Goal: Task Accomplishment & Management: Complete application form

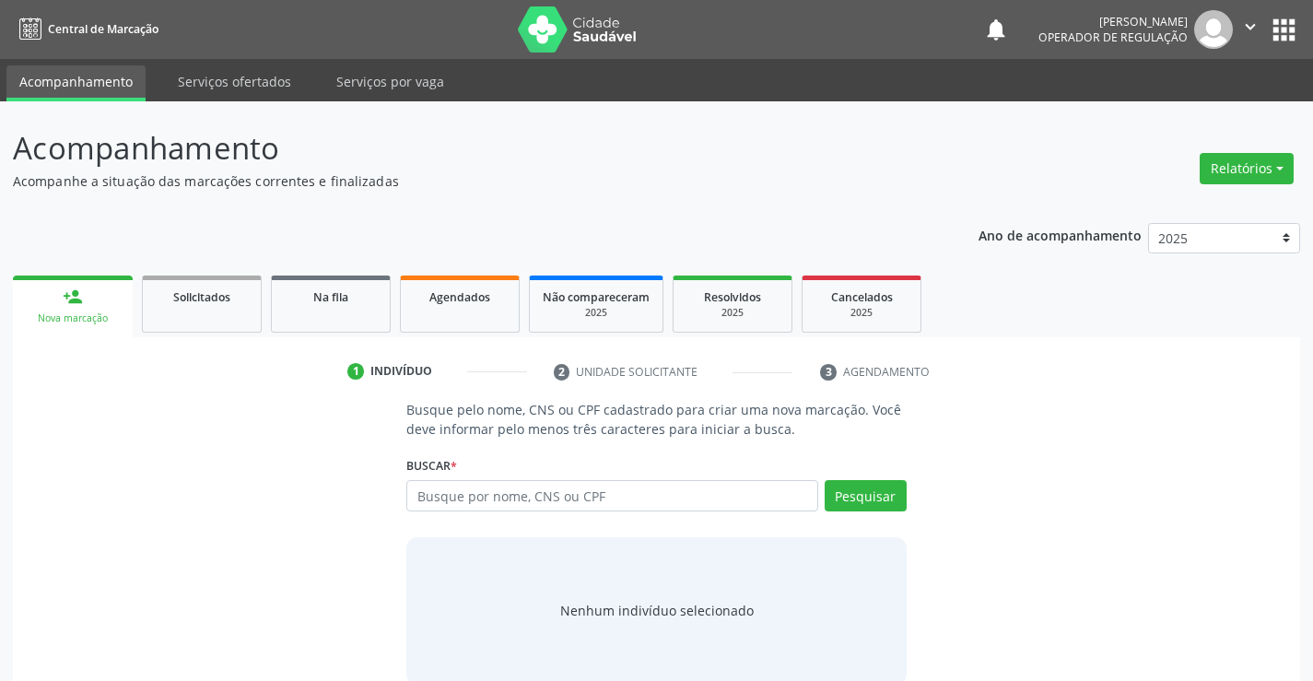
click at [542, 500] on input "text" at bounding box center [611, 495] width 411 height 31
click at [492, 493] on input "text" at bounding box center [611, 495] width 411 height 31
click at [543, 496] on input "text" at bounding box center [611, 495] width 411 height 31
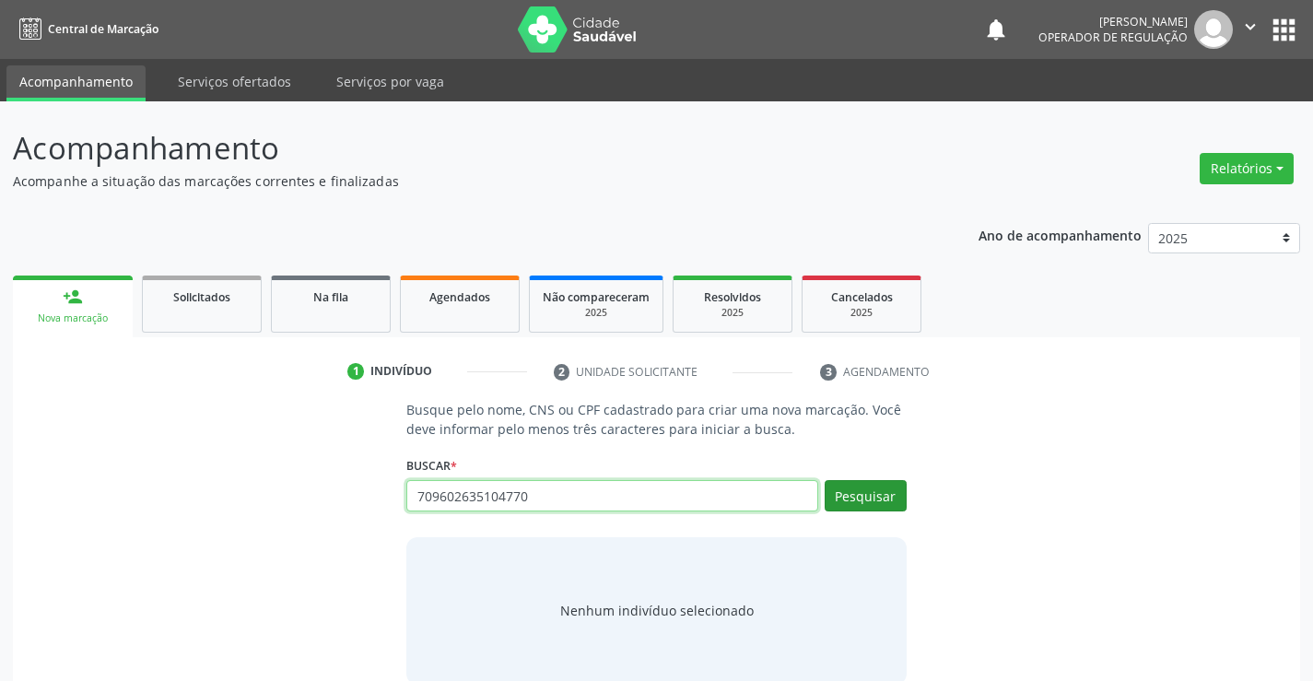
type input "709602635104770"
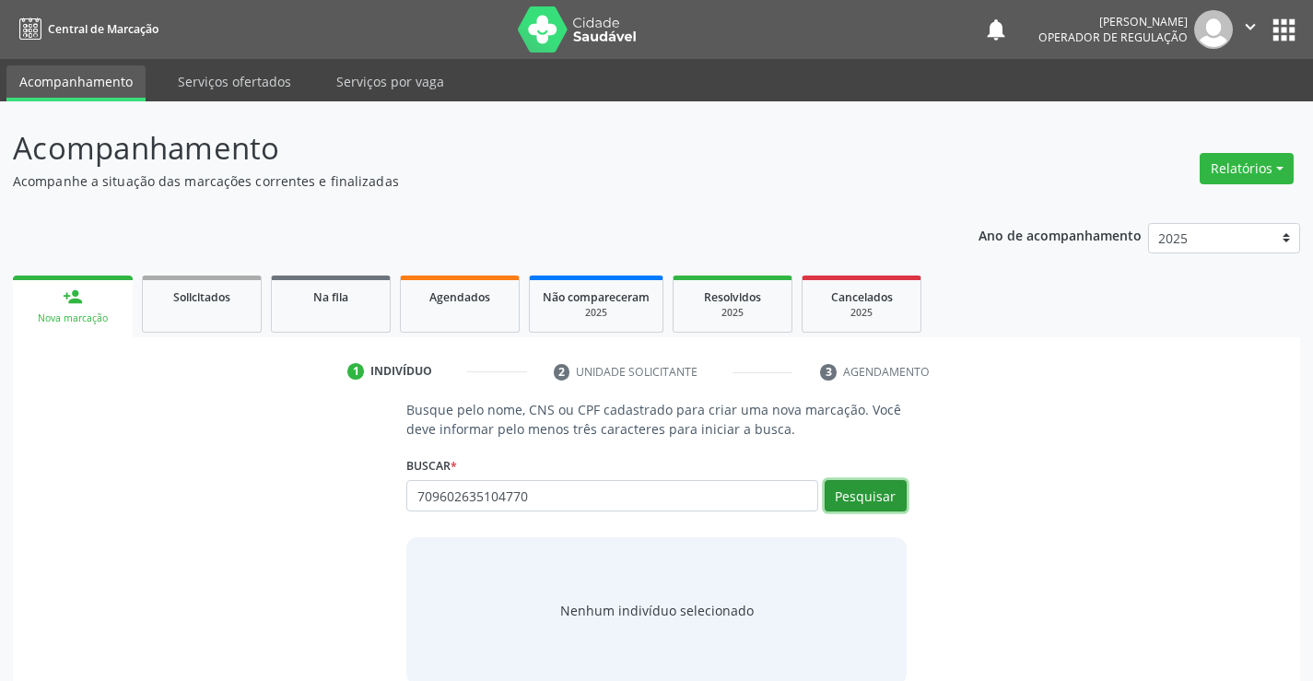
click at [857, 490] on button "Pesquisar" at bounding box center [866, 495] width 82 height 31
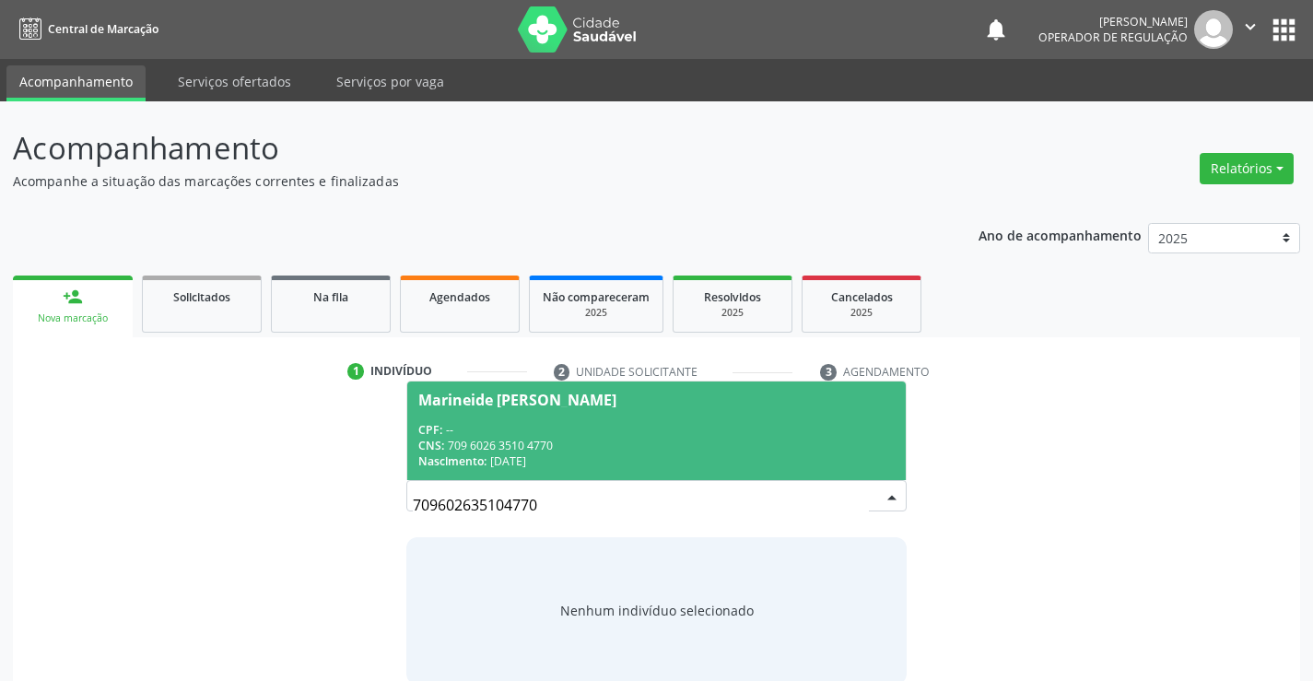
click at [617, 429] on div "CPF: --" at bounding box center [656, 430] width 476 height 16
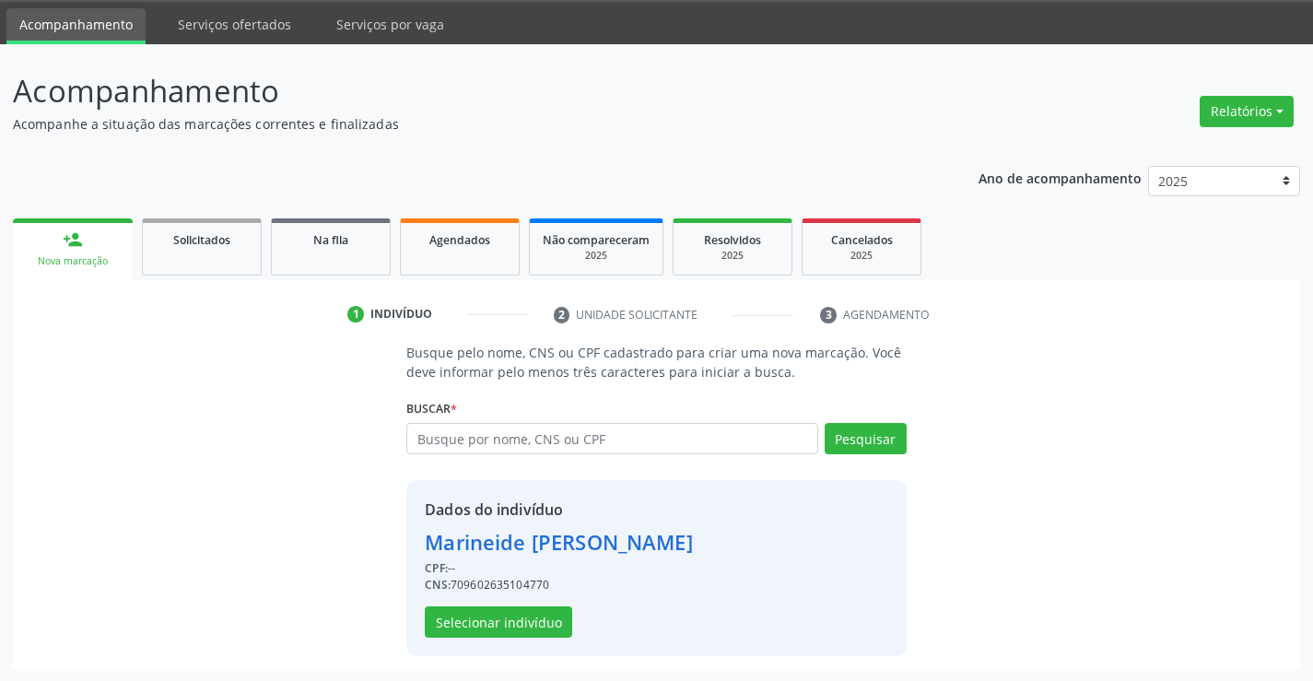
scroll to position [58, 0]
click at [528, 623] on button "Selecionar indivíduo" at bounding box center [498, 621] width 147 height 31
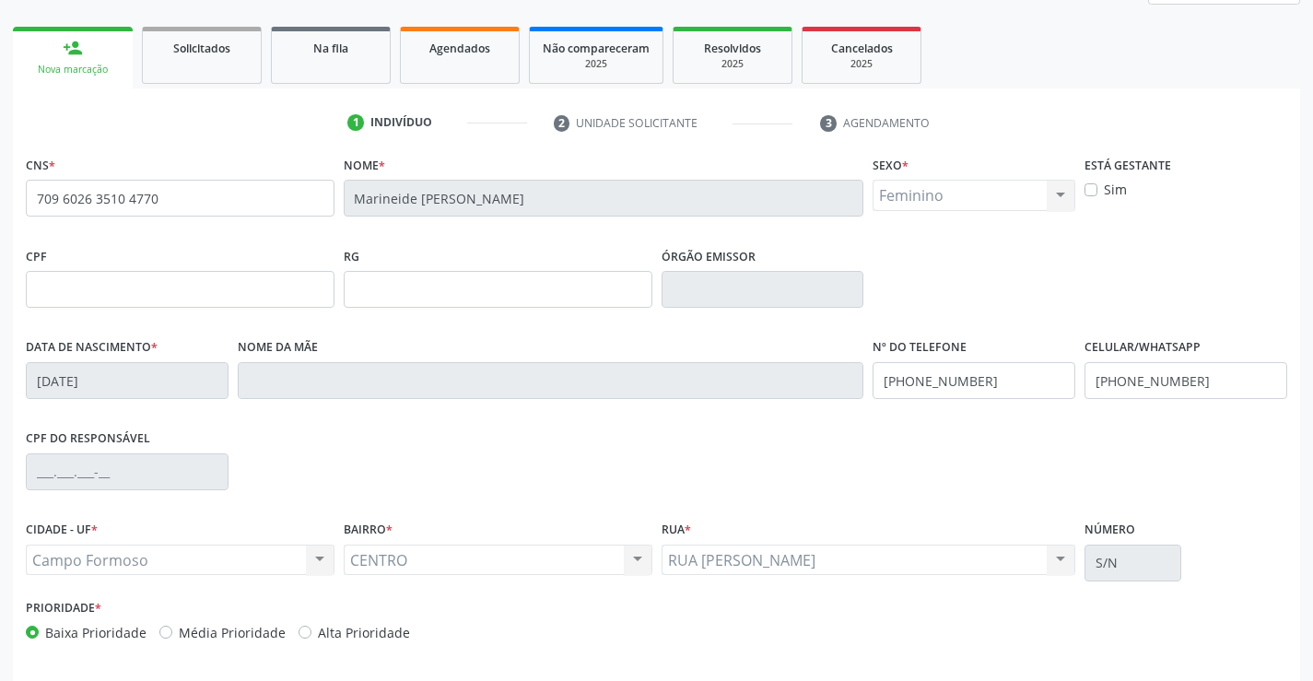
scroll to position [318, 0]
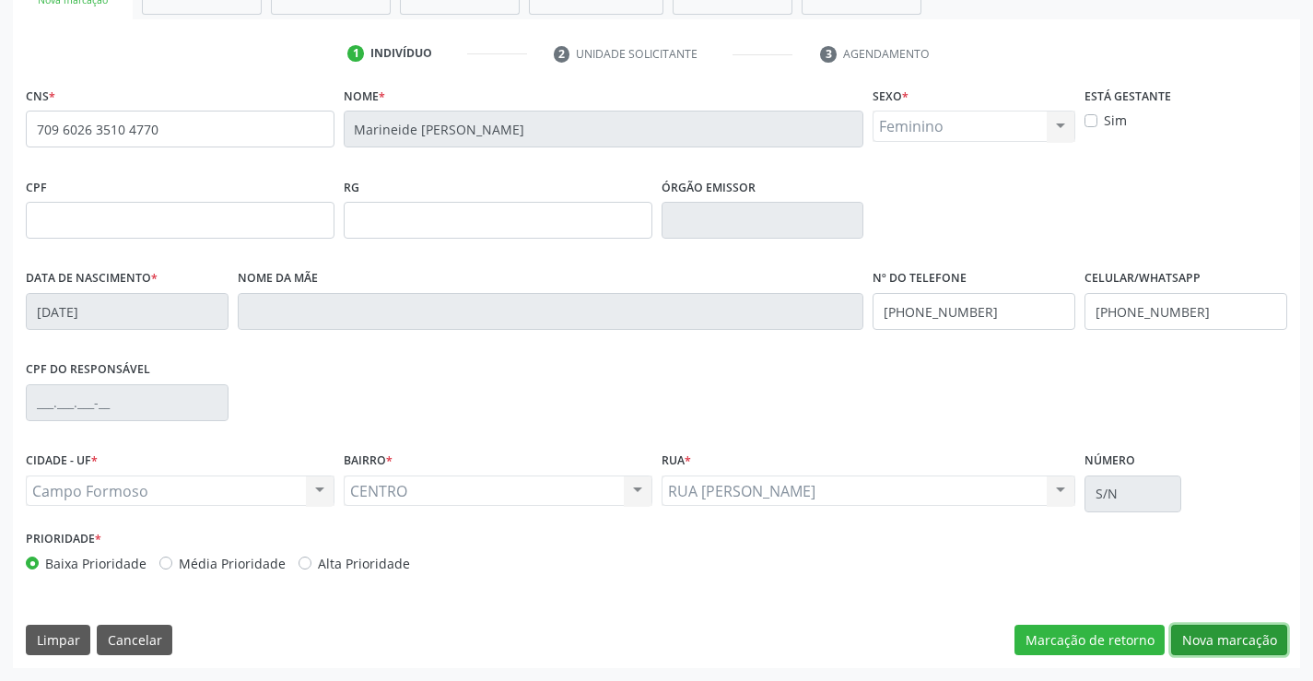
click at [1201, 632] on button "Nova marcação" at bounding box center [1229, 640] width 116 height 31
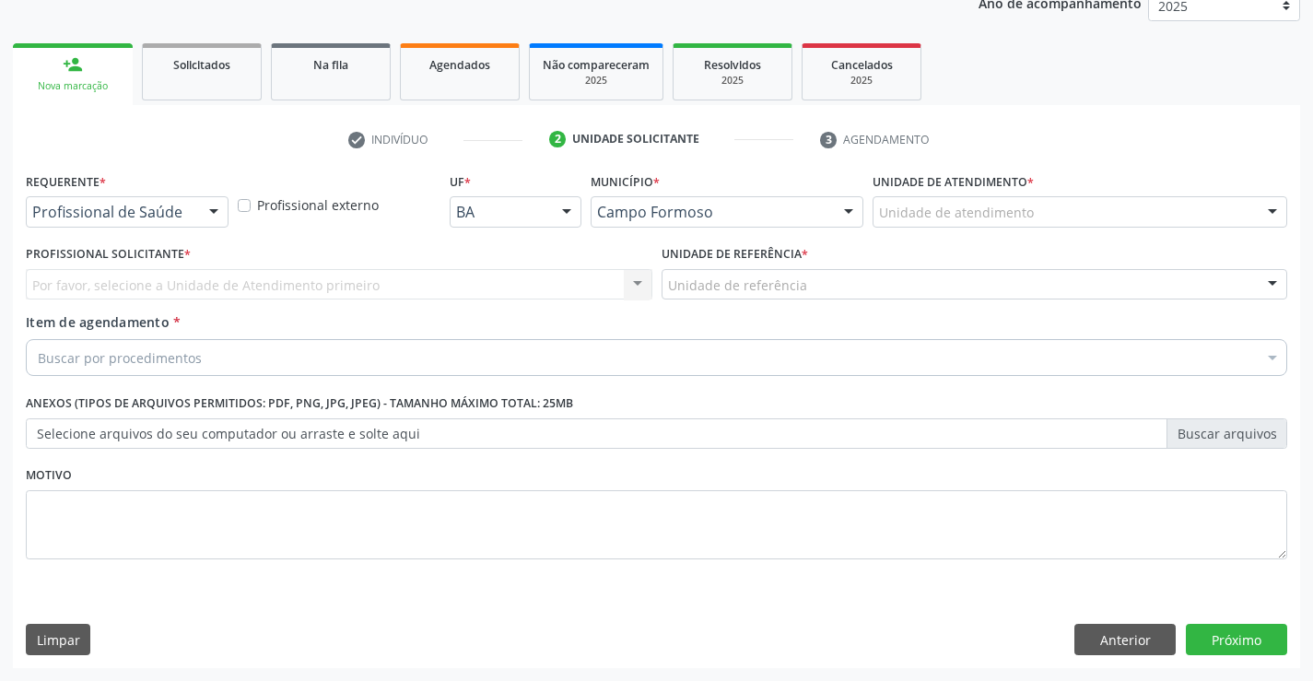
click at [211, 209] on div at bounding box center [214, 212] width 28 height 31
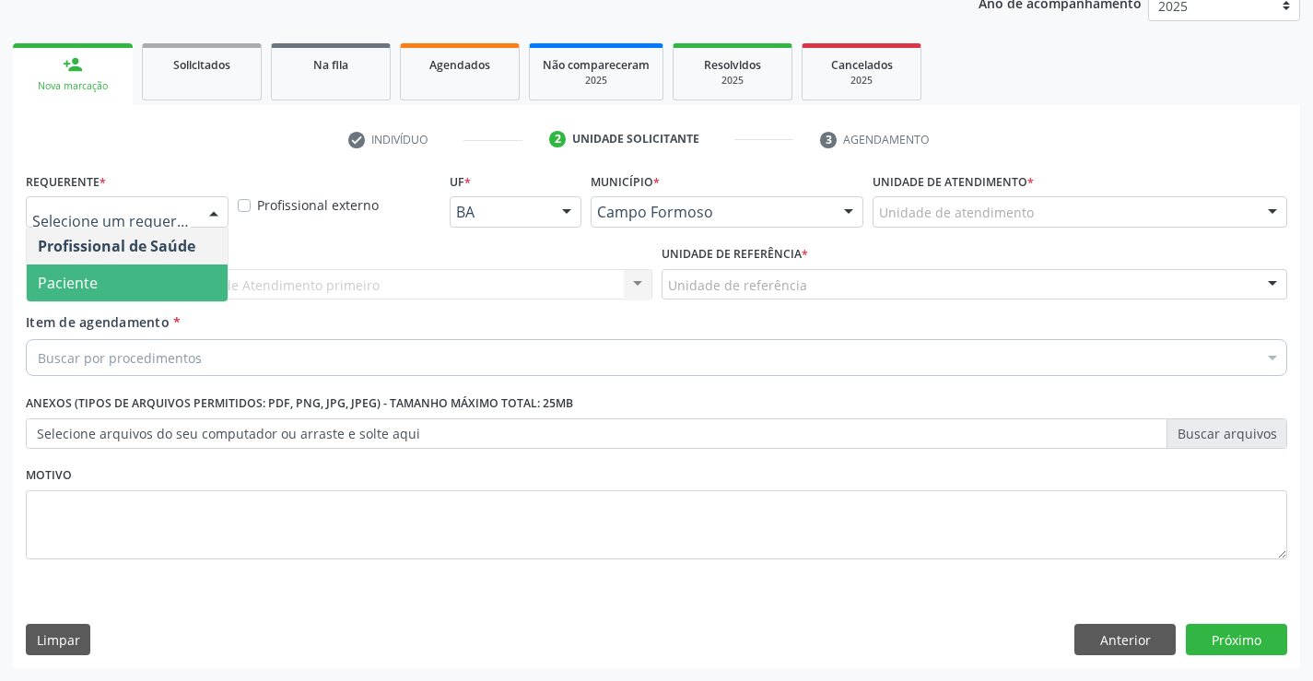
click at [143, 296] on span "Paciente" at bounding box center [127, 283] width 201 height 37
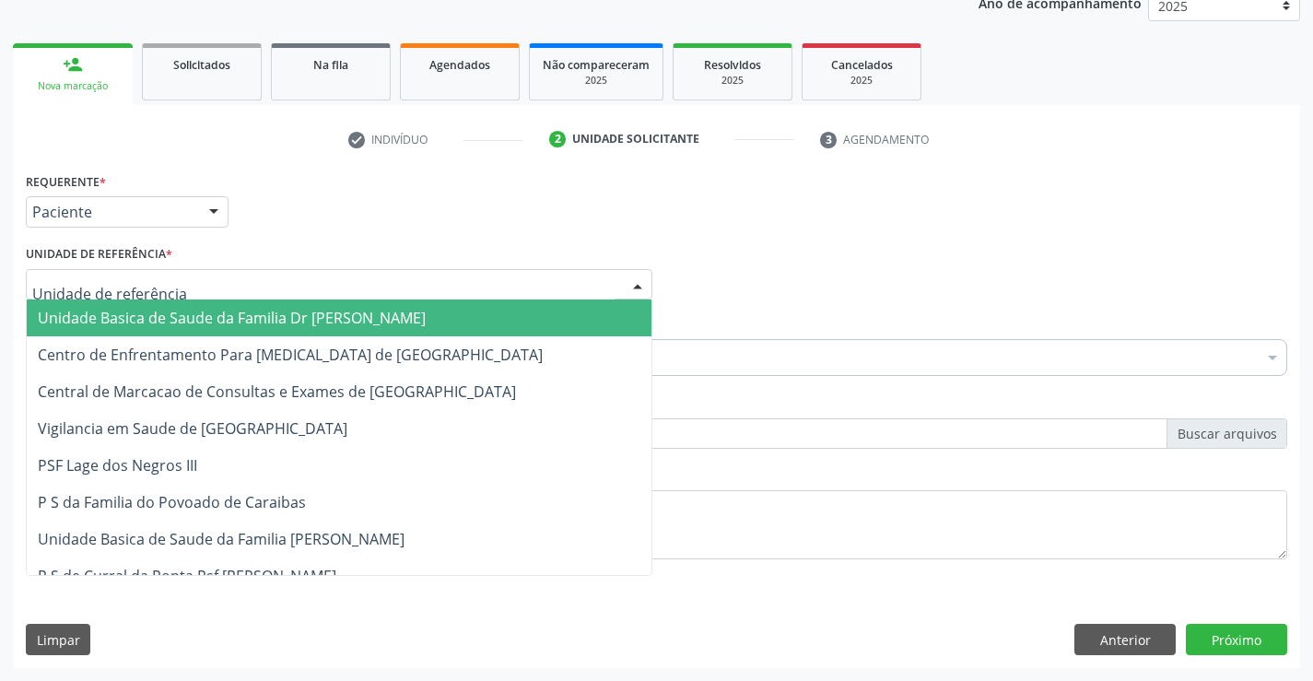
click at [321, 280] on div at bounding box center [339, 284] width 627 height 31
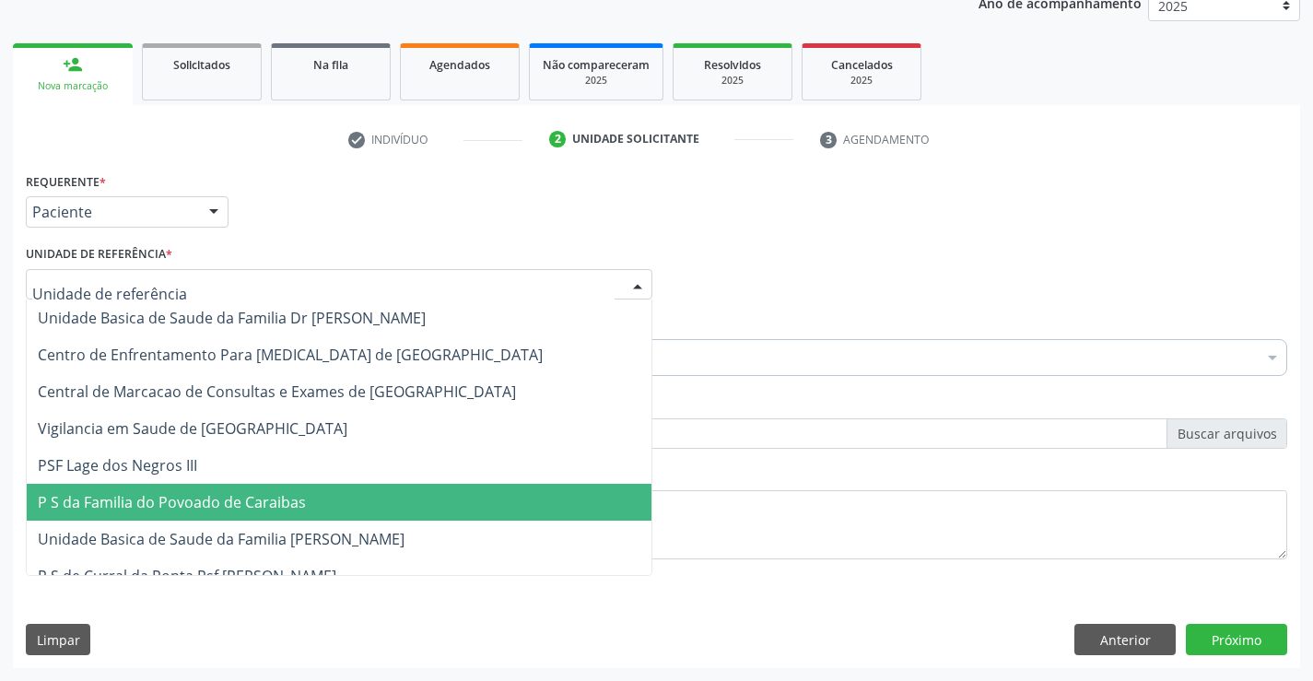
click at [285, 519] on span "P S da Familia do Povoado de Caraibas" at bounding box center [339, 502] width 625 height 37
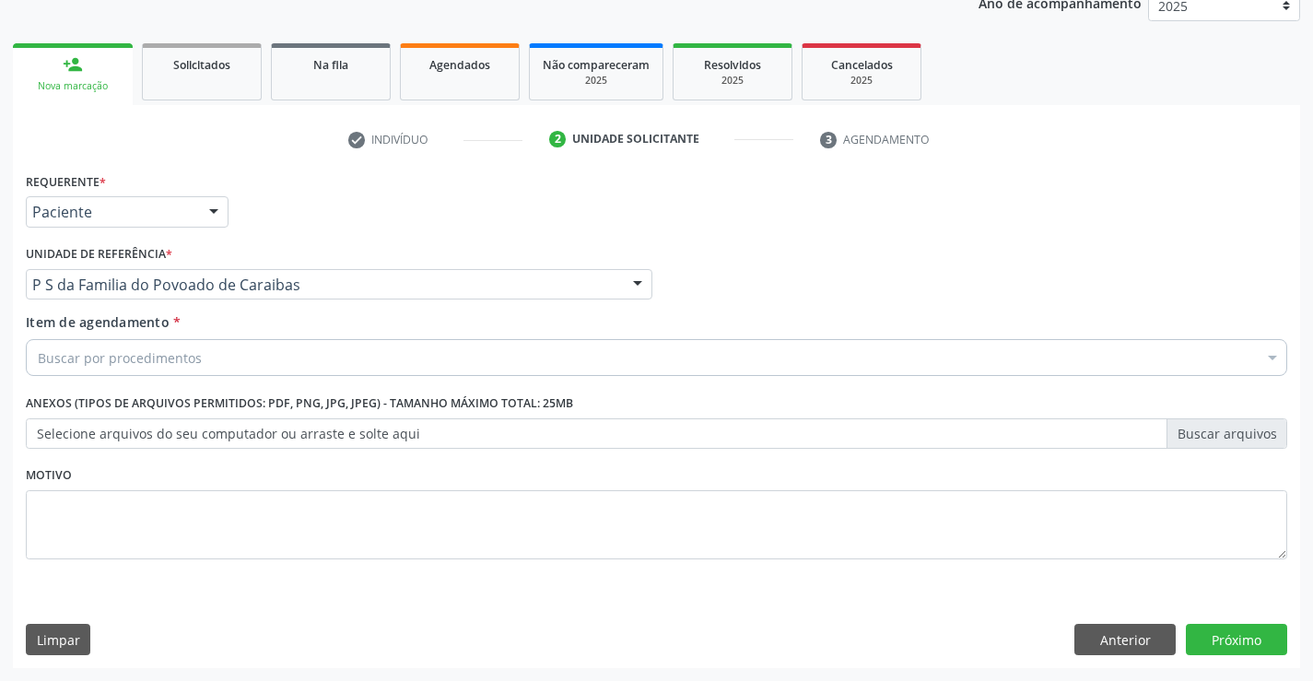
click at [227, 356] on div "Buscar por procedimentos" at bounding box center [657, 357] width 1262 height 37
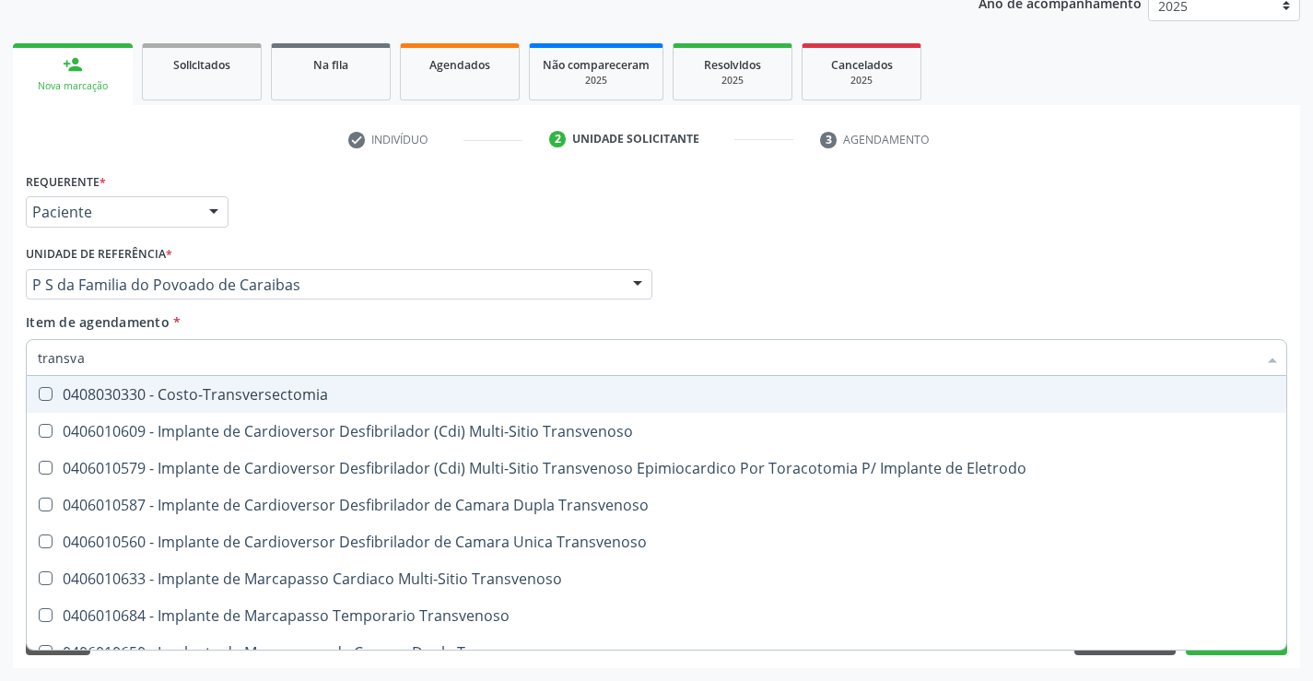
type input "transvag"
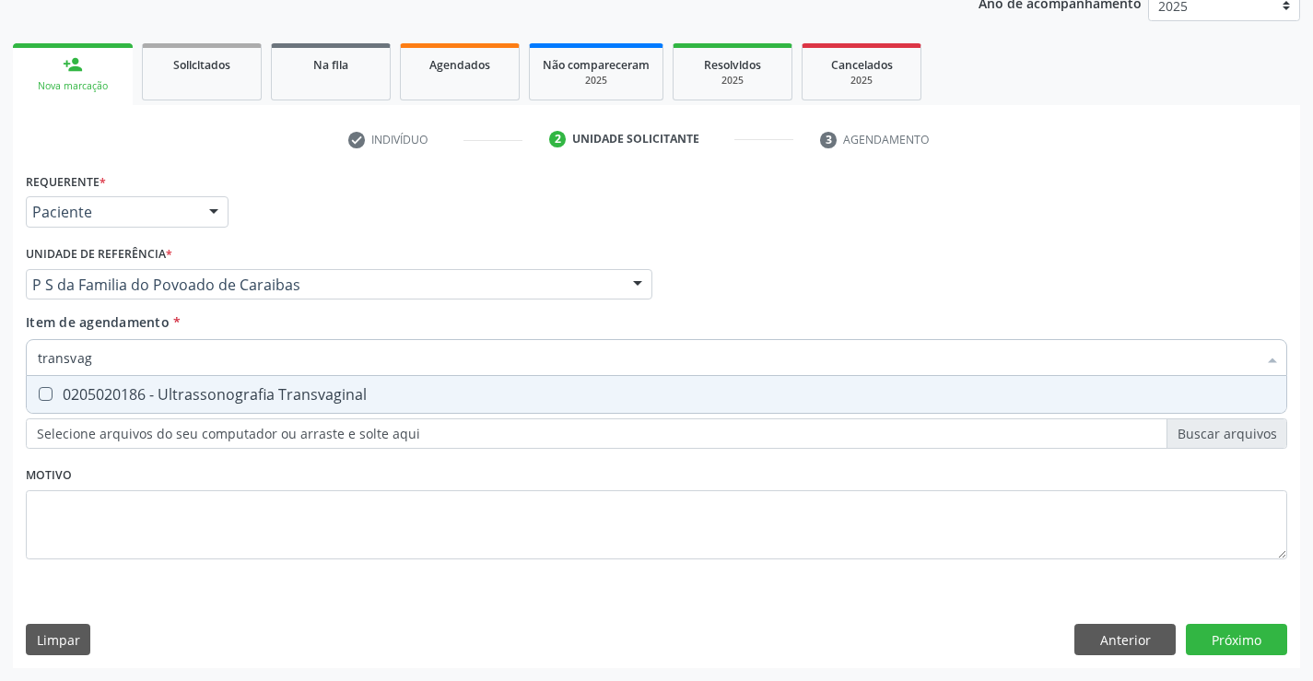
click at [222, 394] on div "0205020186 - Ultrassonografia Transvaginal" at bounding box center [657, 394] width 1238 height 15
checkbox Transvaginal "true"
click at [1232, 637] on div "Requerente * Paciente Profissional de Saúde Paciente Nenhum resultado encontrad…" at bounding box center [657, 418] width 1288 height 500
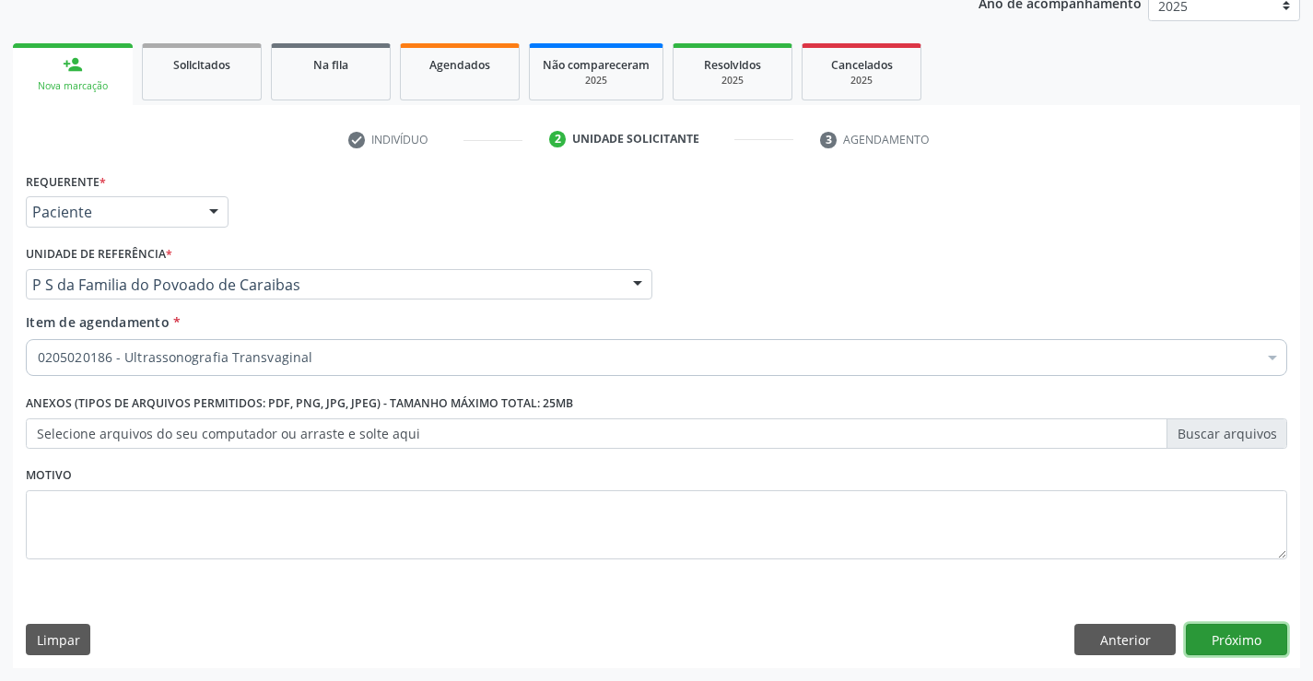
click at [1220, 643] on button "Próximo" at bounding box center [1236, 639] width 101 height 31
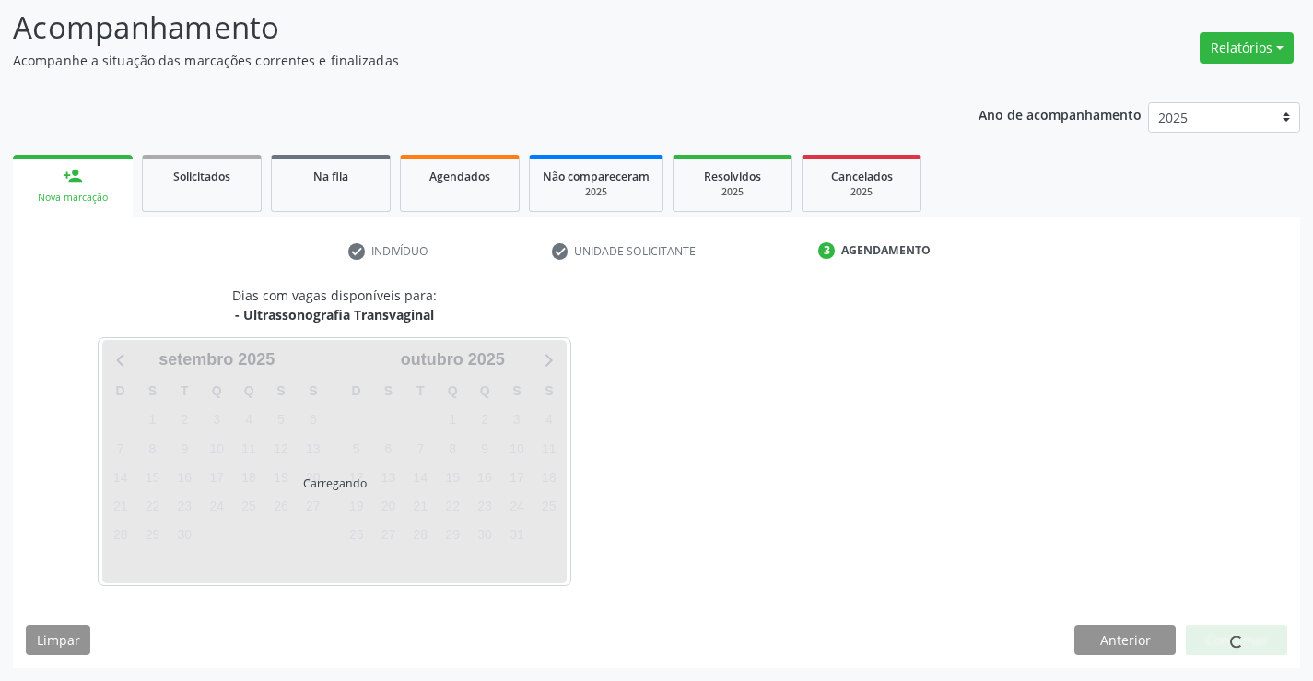
scroll to position [121, 0]
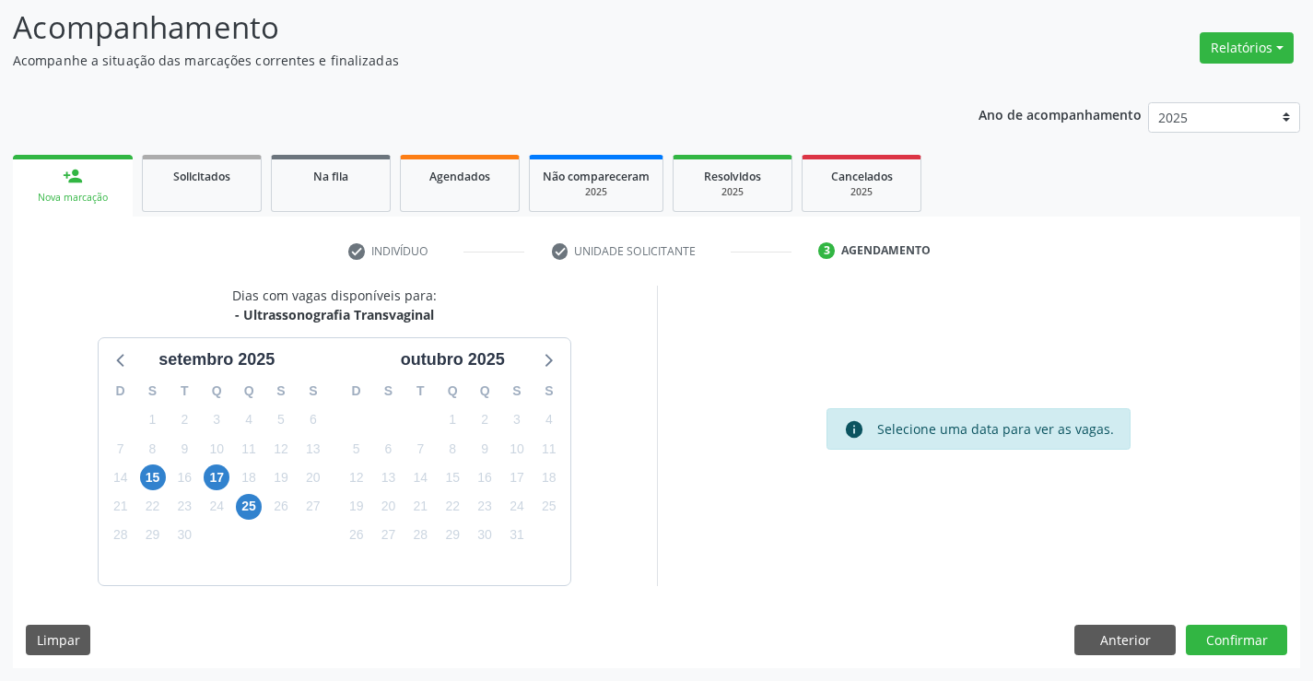
click at [1219, 655] on div "Dias com vagas disponíveis para: - Ultrassonografia Transvaginal setembro 2025 …" at bounding box center [657, 477] width 1288 height 382
click at [1219, 640] on button "Confirmar" at bounding box center [1236, 640] width 101 height 31
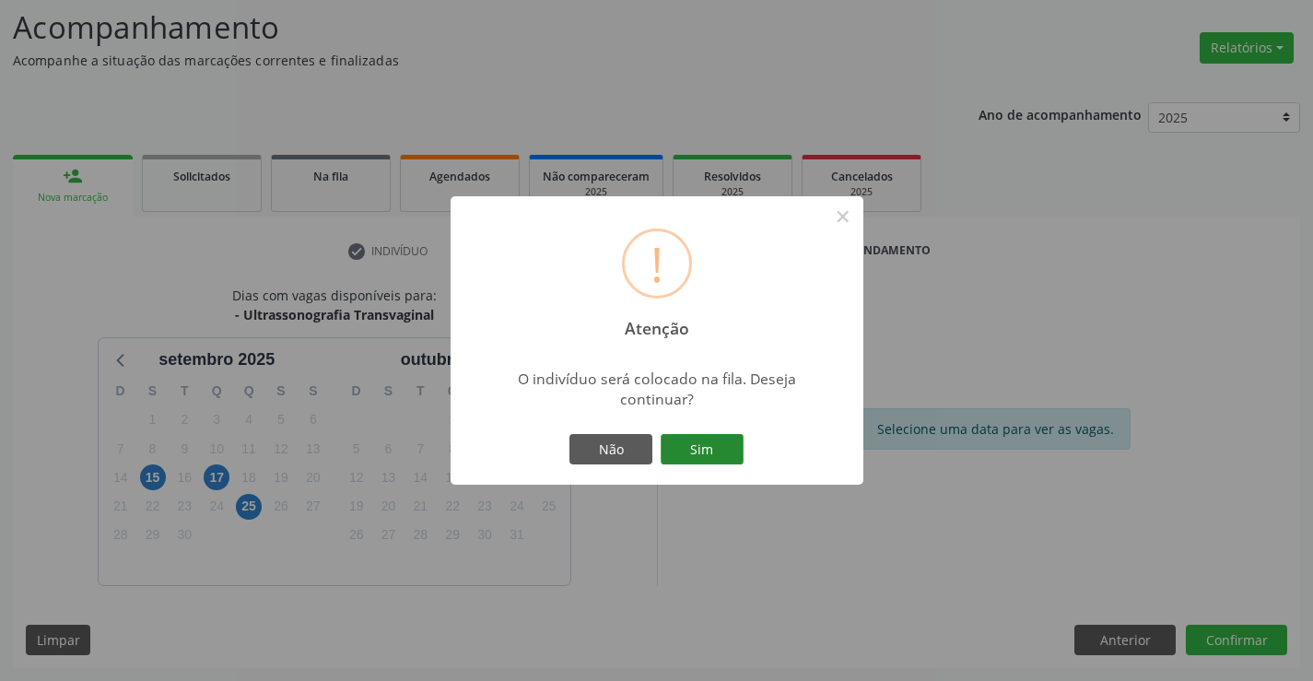
click at [718, 452] on button "Sim" at bounding box center [702, 449] width 83 height 31
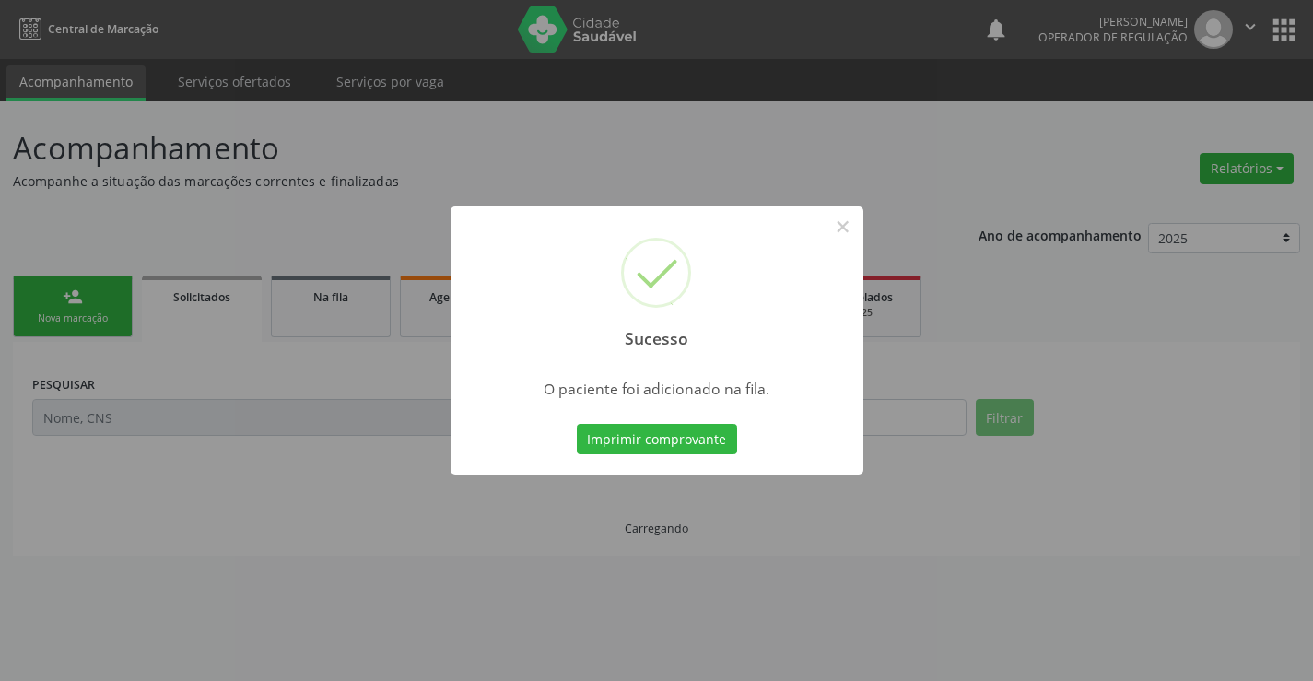
scroll to position [0, 0]
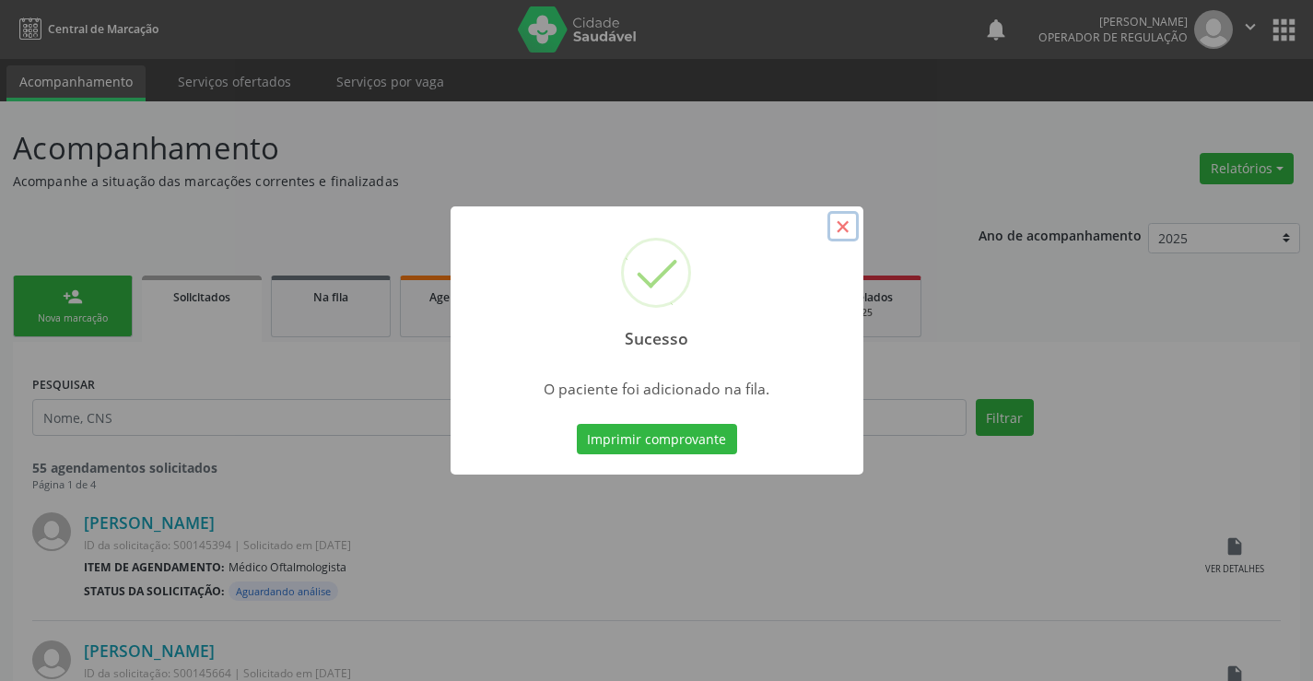
click at [841, 225] on button "×" at bounding box center [843, 226] width 31 height 31
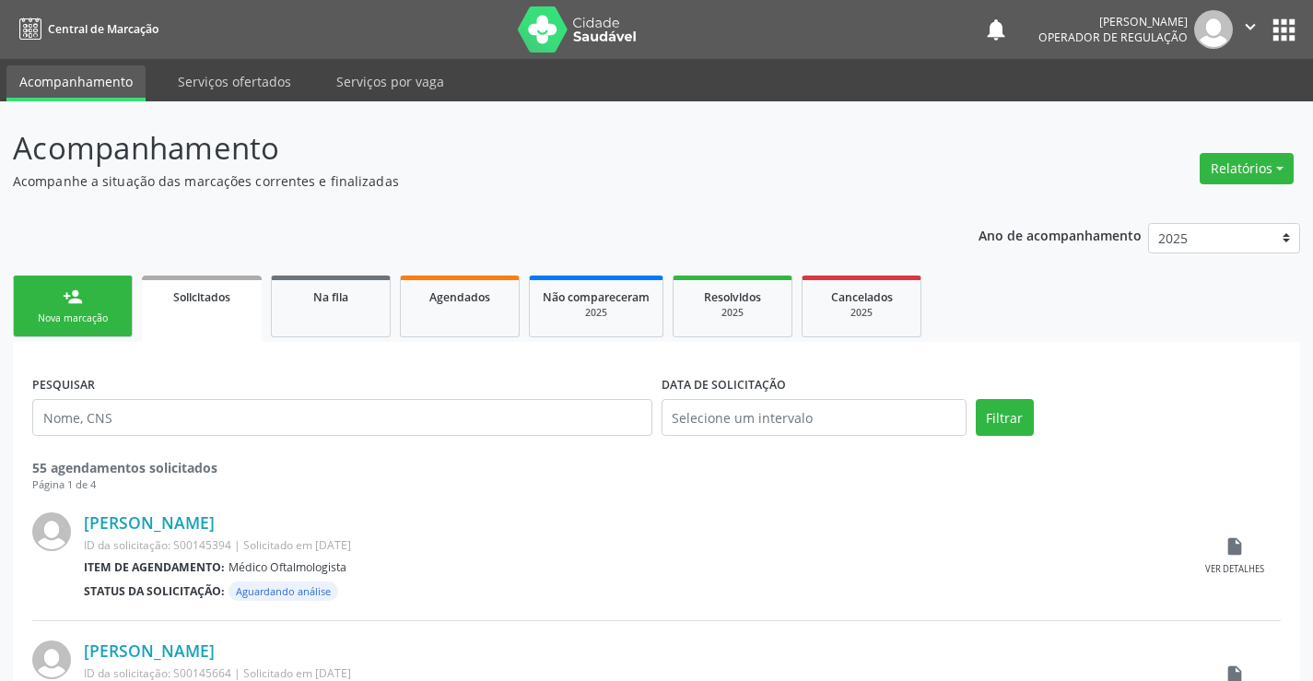
click at [85, 307] on link "person_add Nova marcação" at bounding box center [73, 307] width 120 height 62
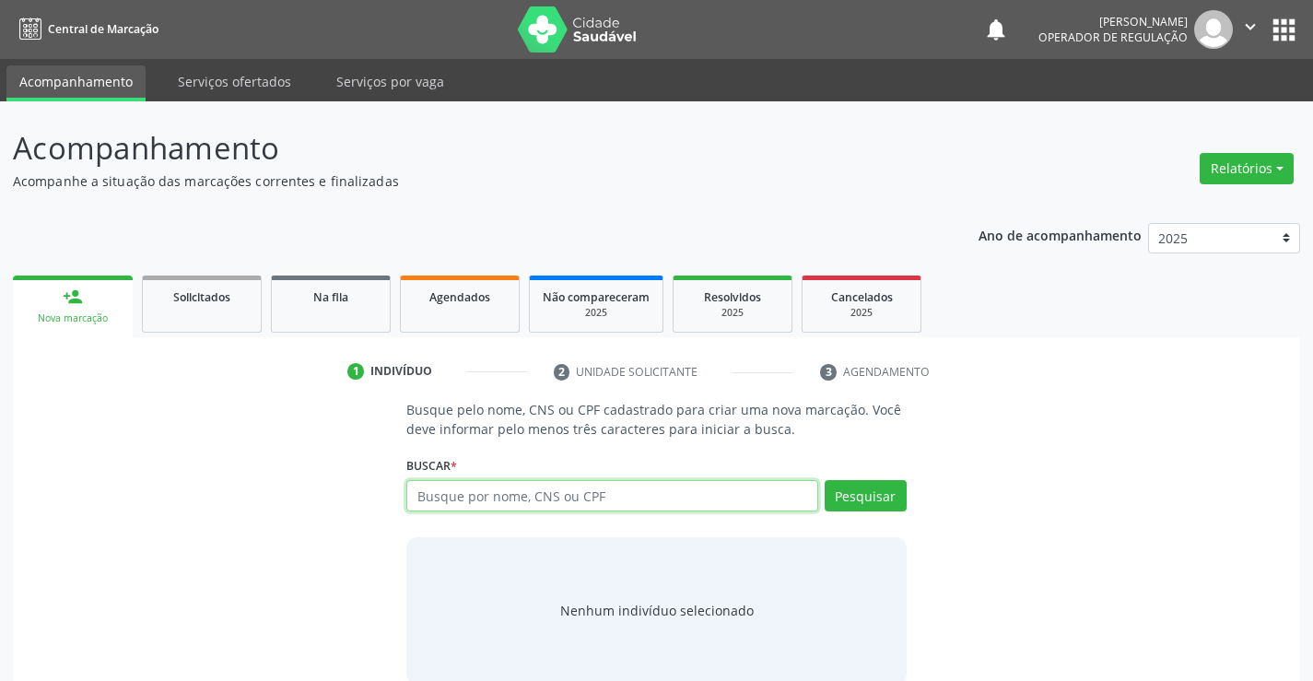
click at [497, 502] on input "text" at bounding box center [611, 495] width 411 height 31
type input "705007245704452"
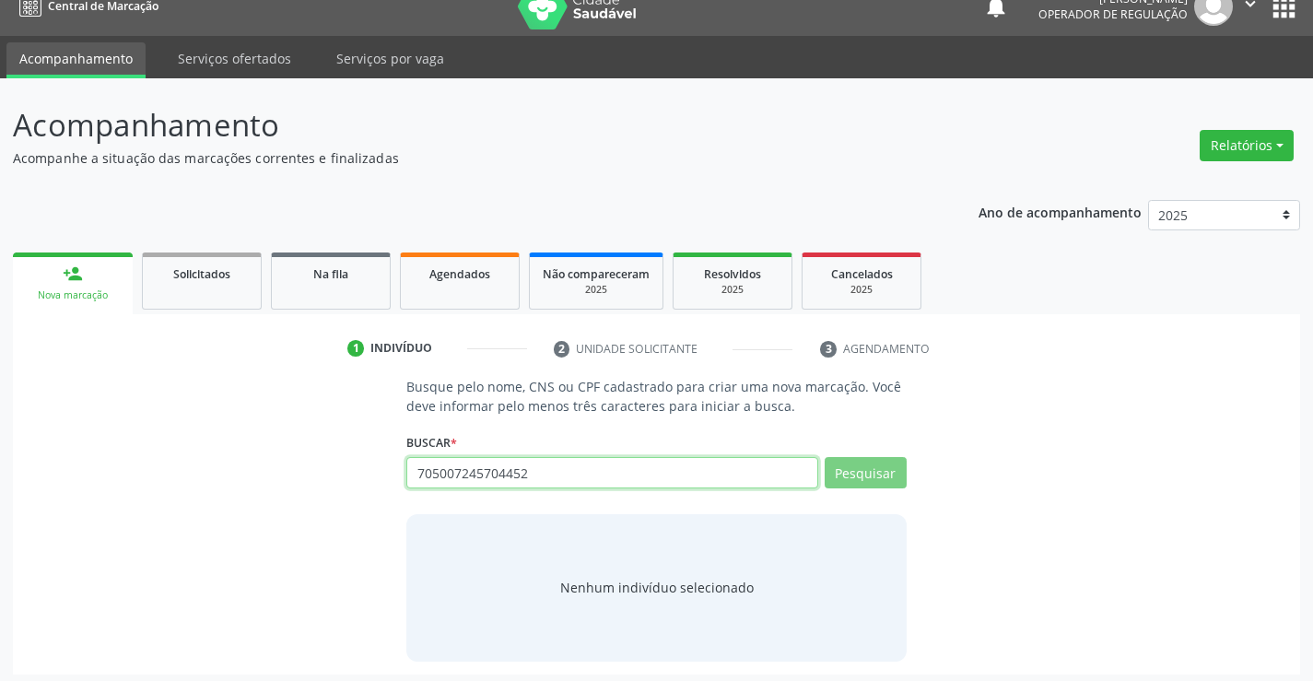
scroll to position [29, 0]
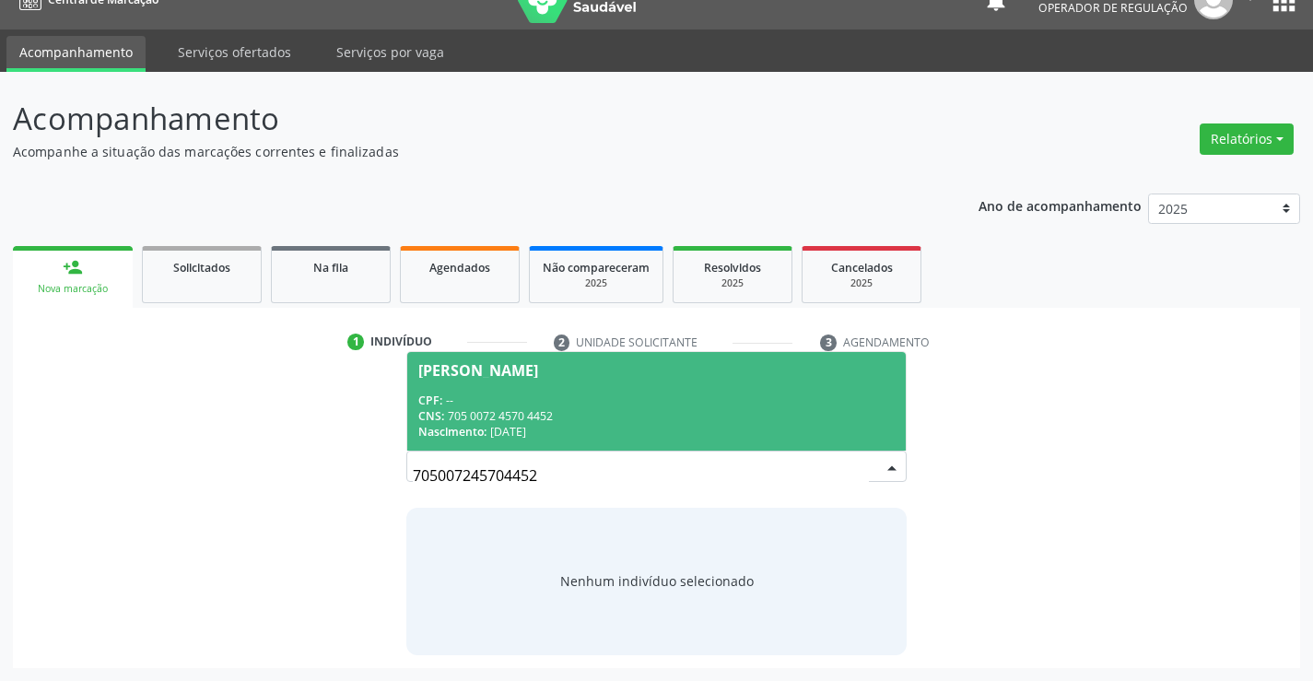
click at [547, 403] on div "CPF: --" at bounding box center [656, 401] width 476 height 16
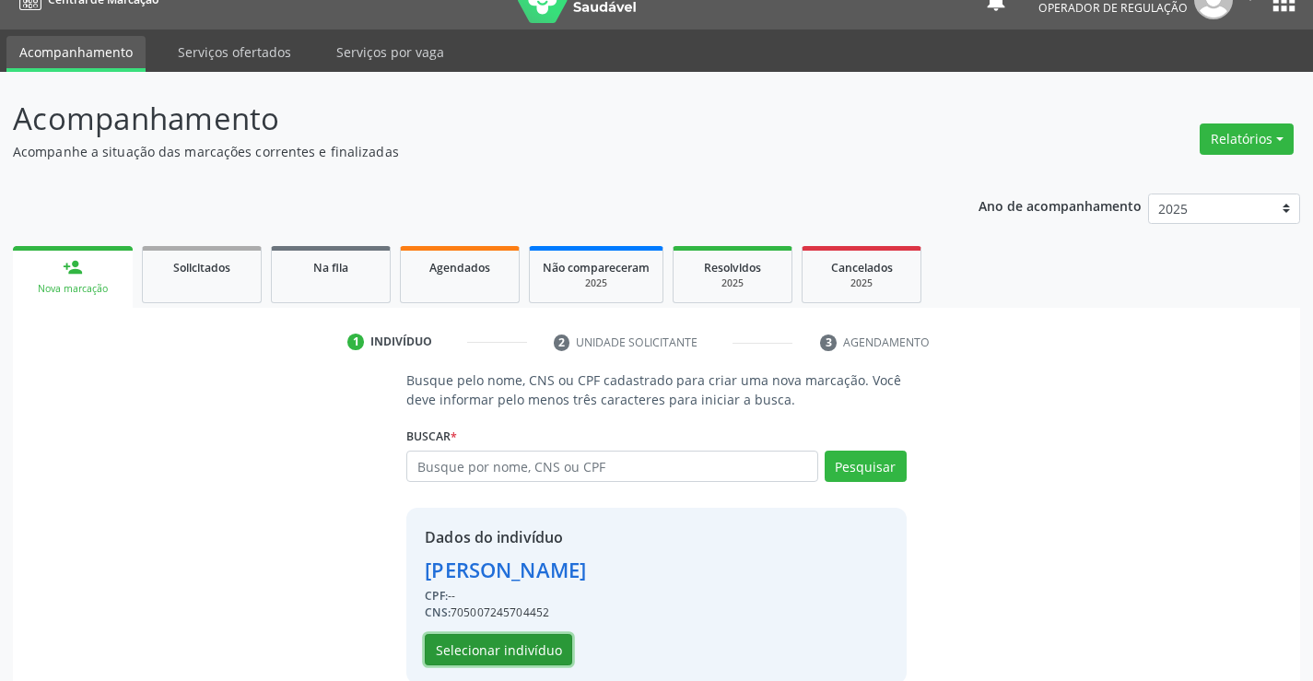
click at [497, 651] on button "Selecionar indivíduo" at bounding box center [498, 649] width 147 height 31
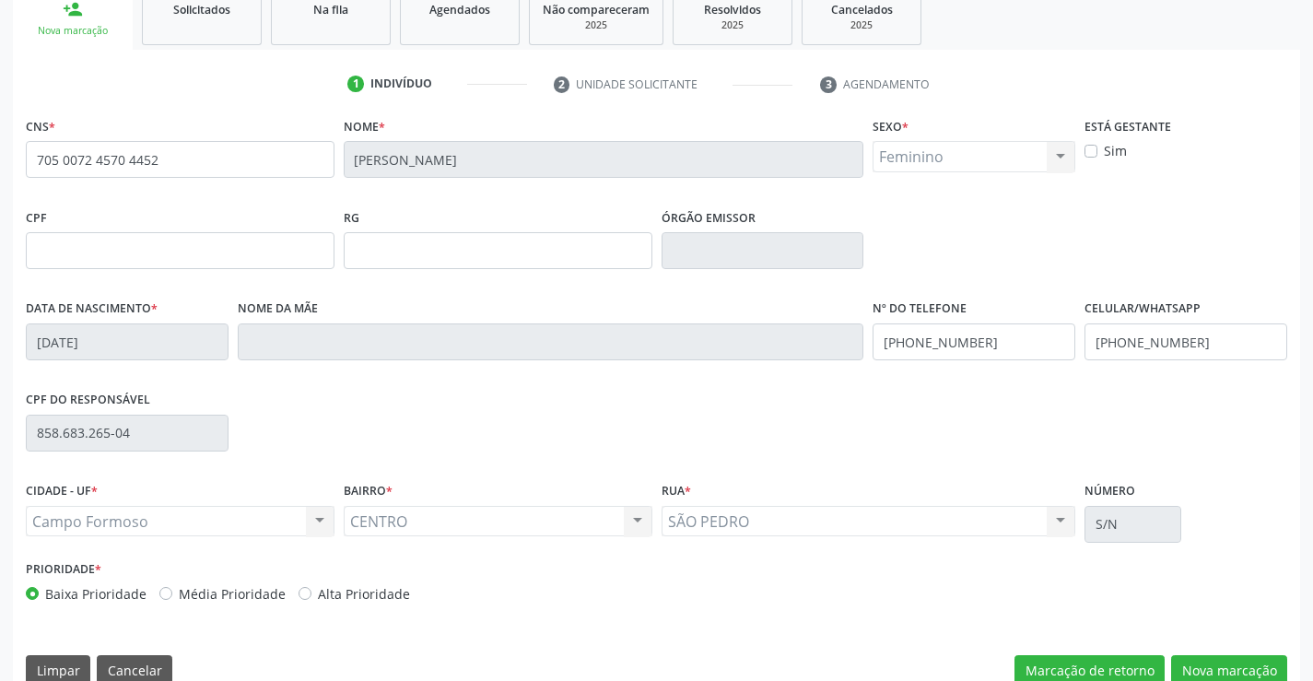
scroll to position [318, 0]
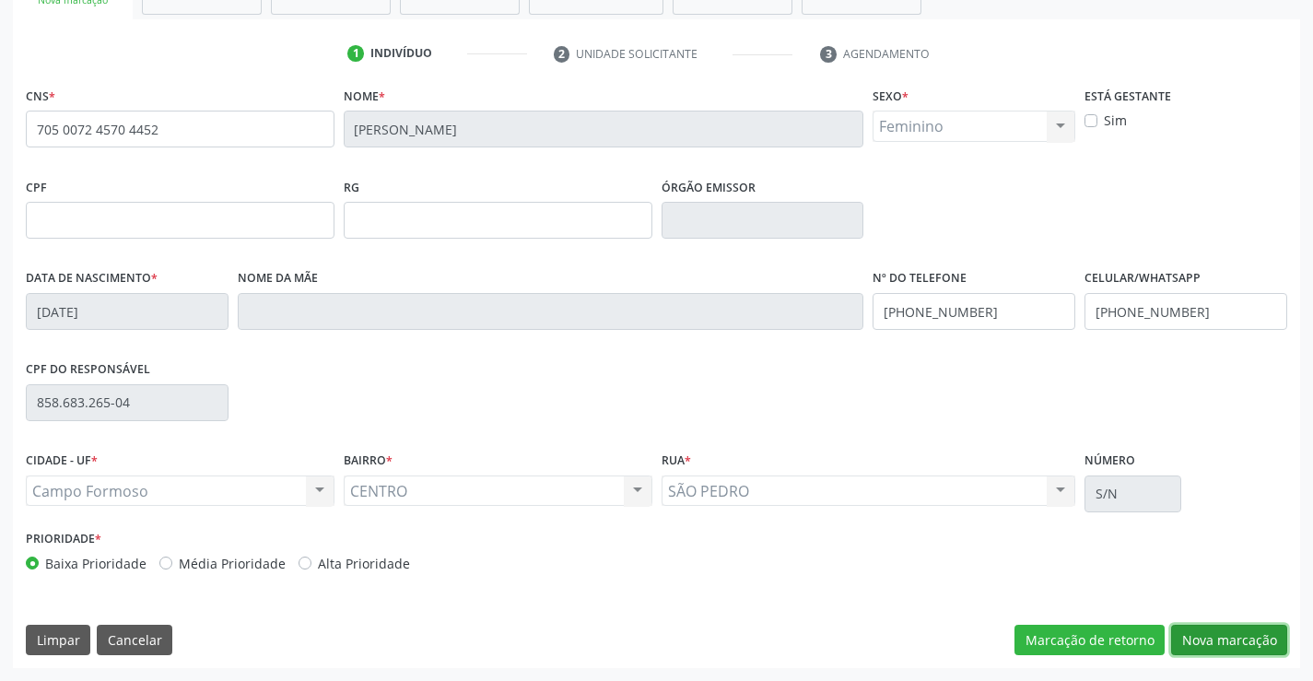
click at [1240, 643] on button "Nova marcação" at bounding box center [1229, 640] width 116 height 31
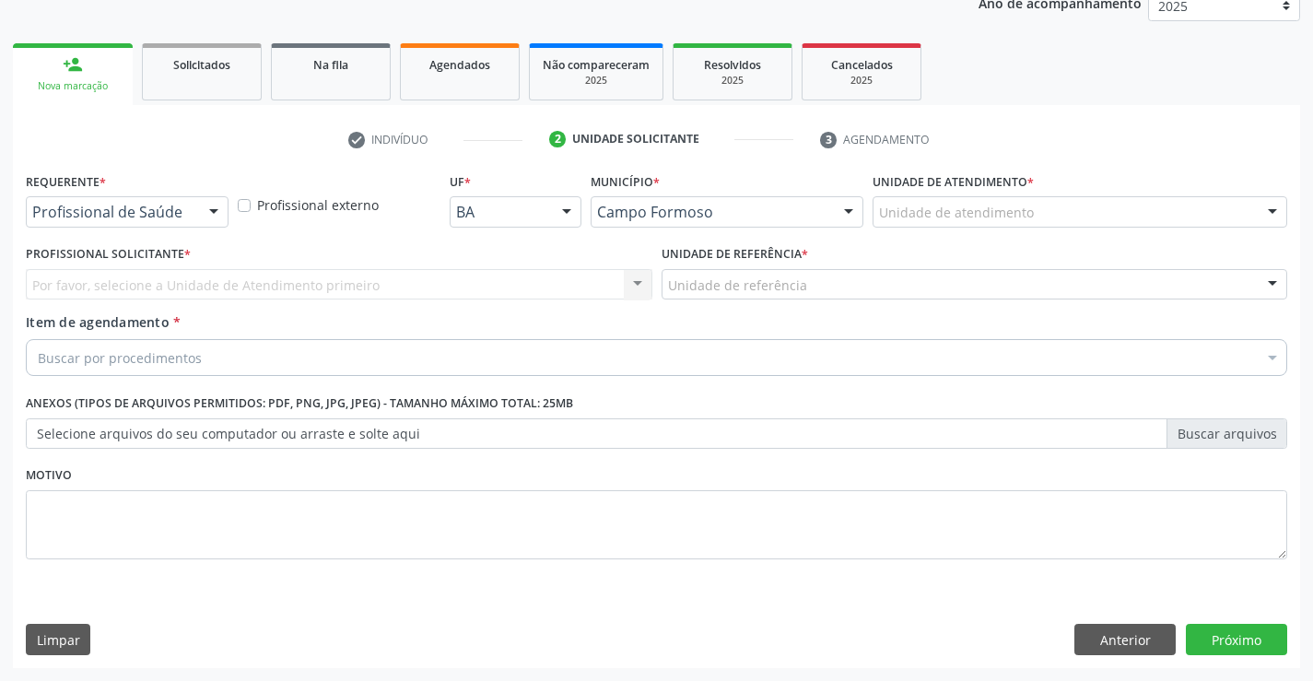
click at [202, 207] on div at bounding box center [214, 212] width 28 height 31
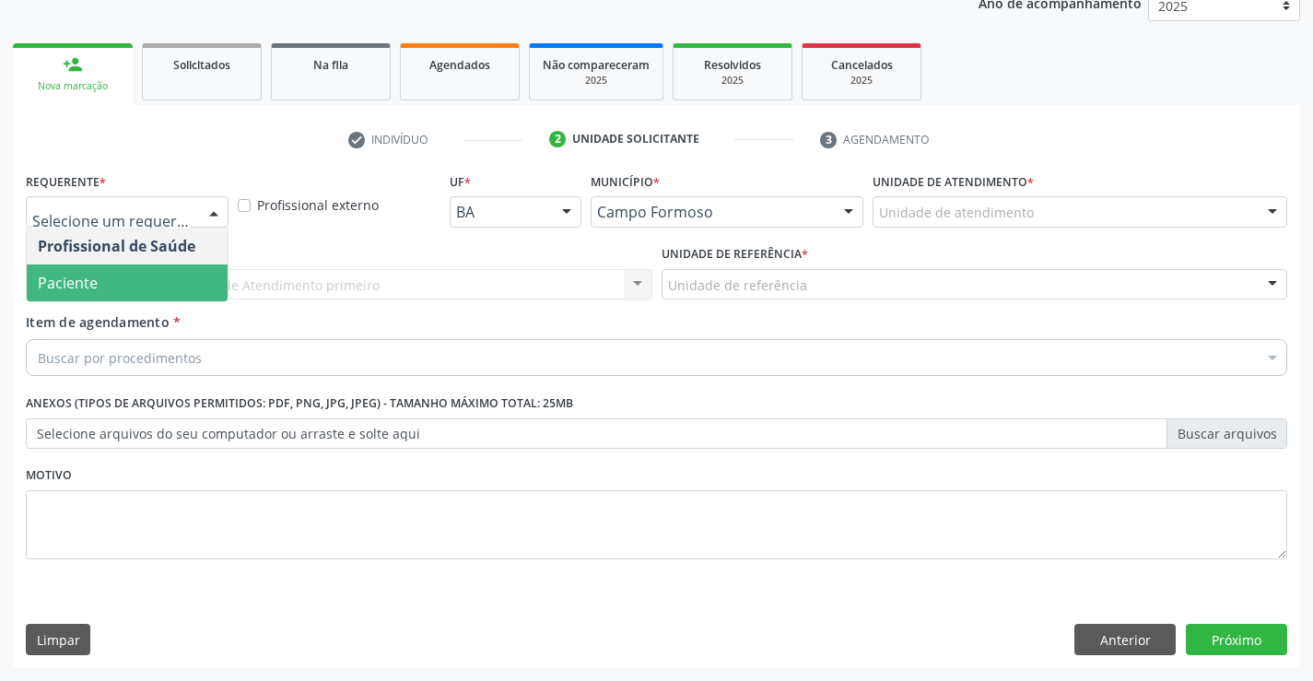
click at [83, 276] on span "Paciente" at bounding box center [68, 283] width 60 height 20
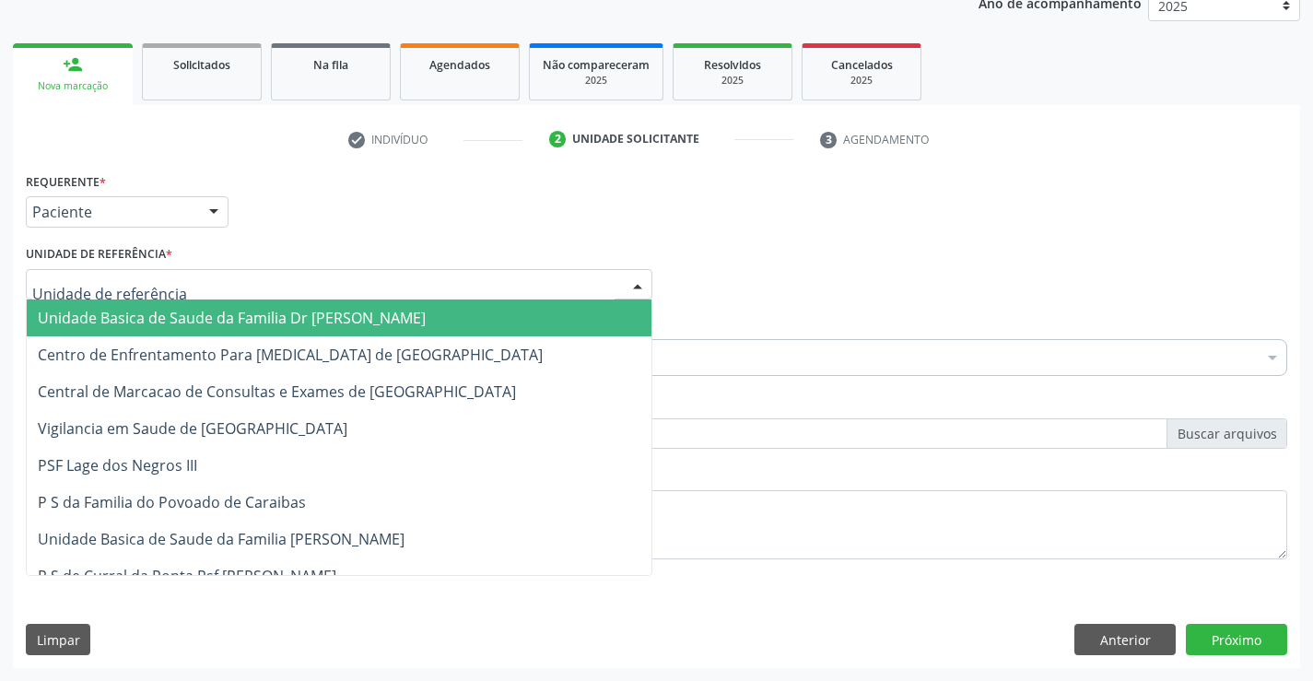
click at [195, 289] on div at bounding box center [339, 284] width 627 height 31
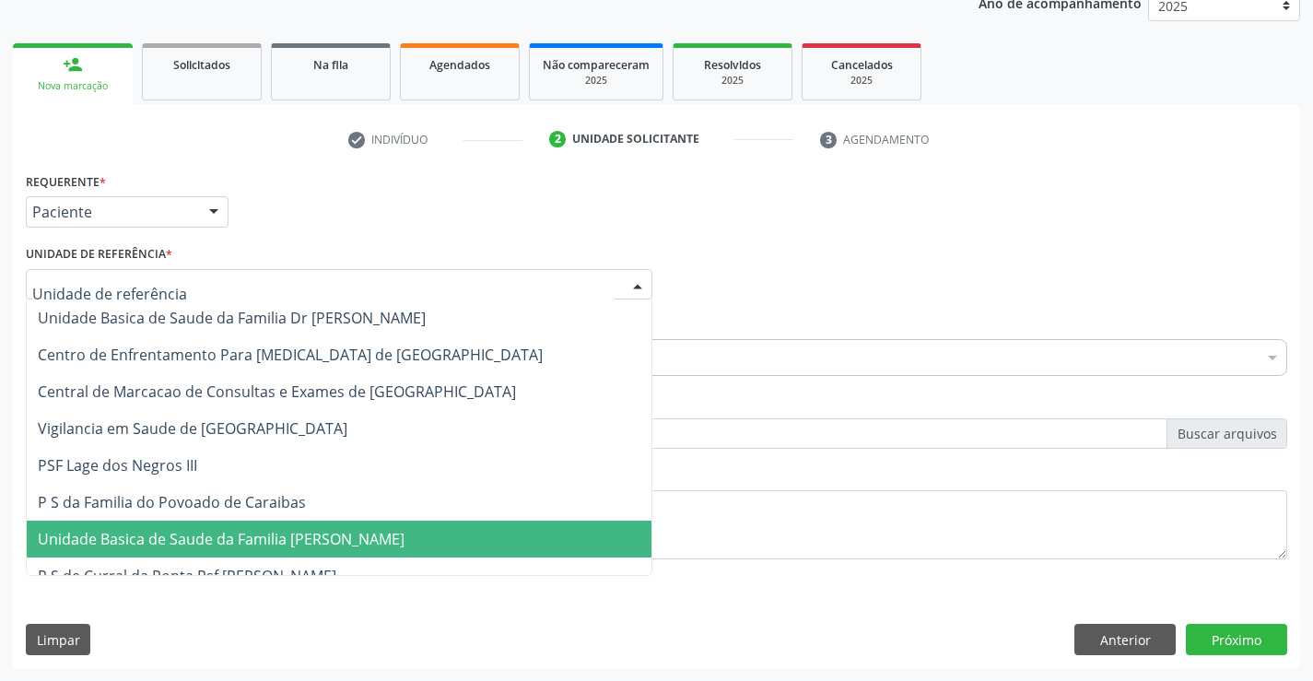
click at [206, 538] on span "Unidade Basica de Saude da Familia [PERSON_NAME]" at bounding box center [221, 539] width 367 height 20
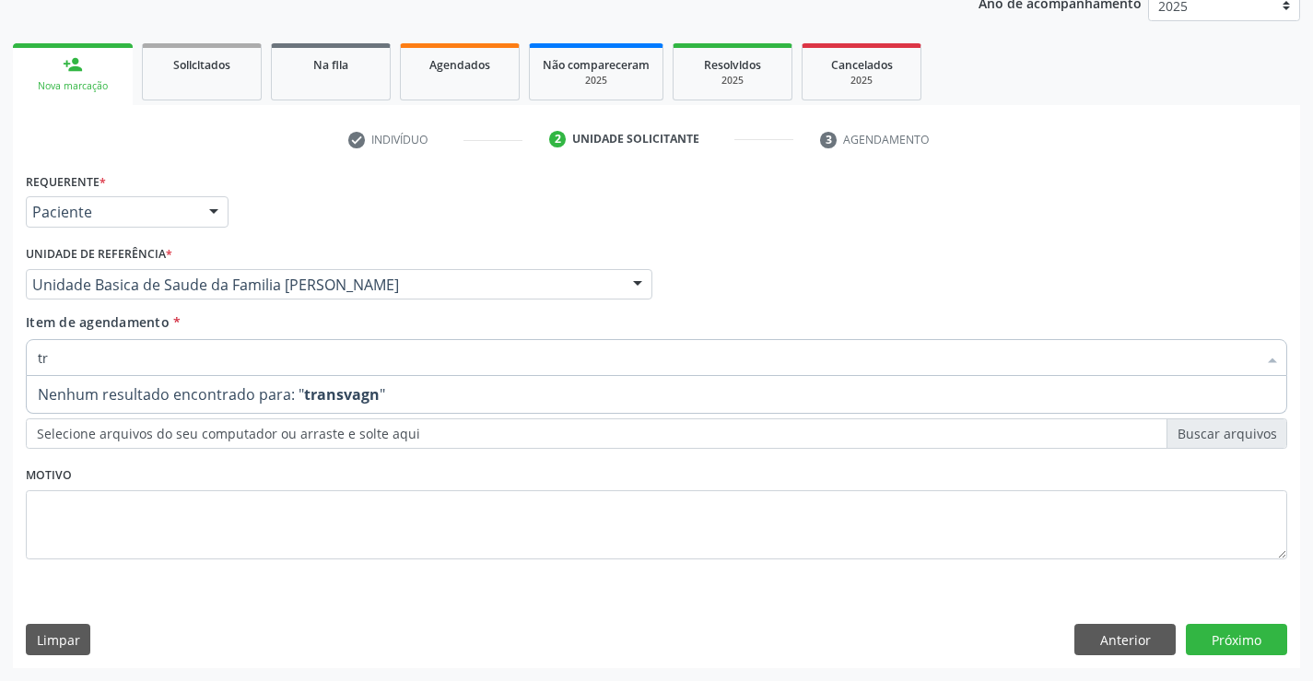
type input "t"
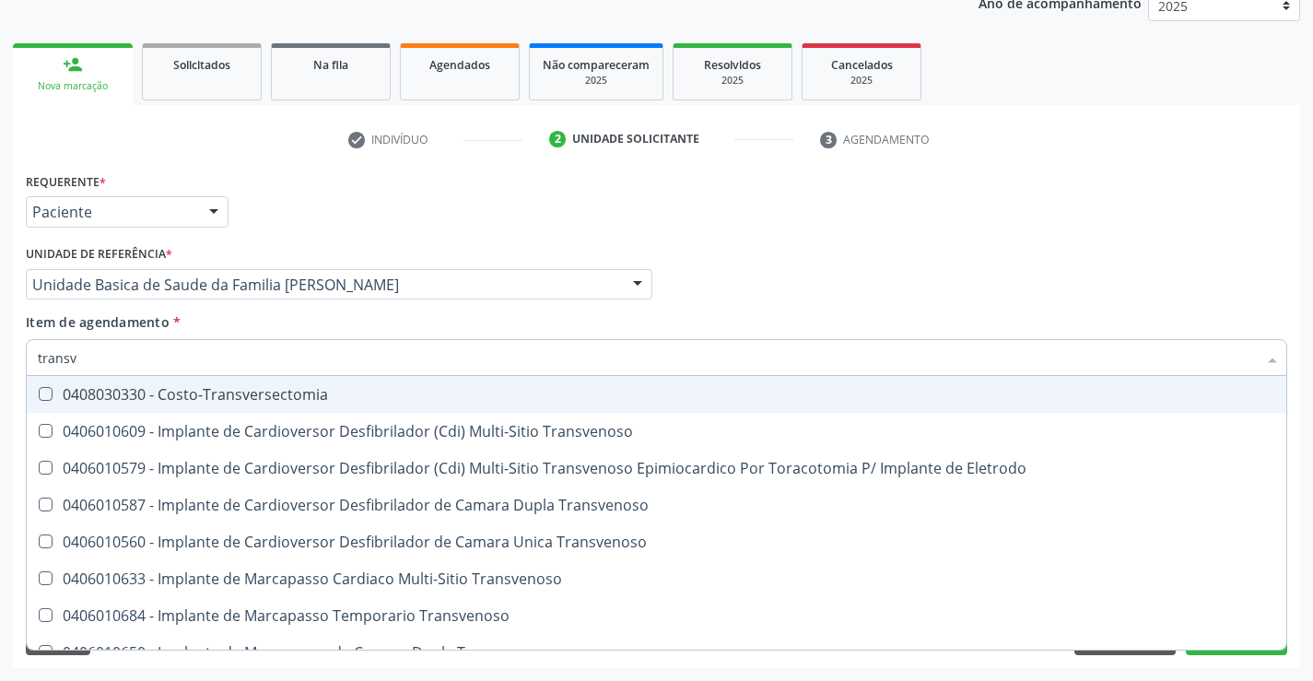
type input "transva"
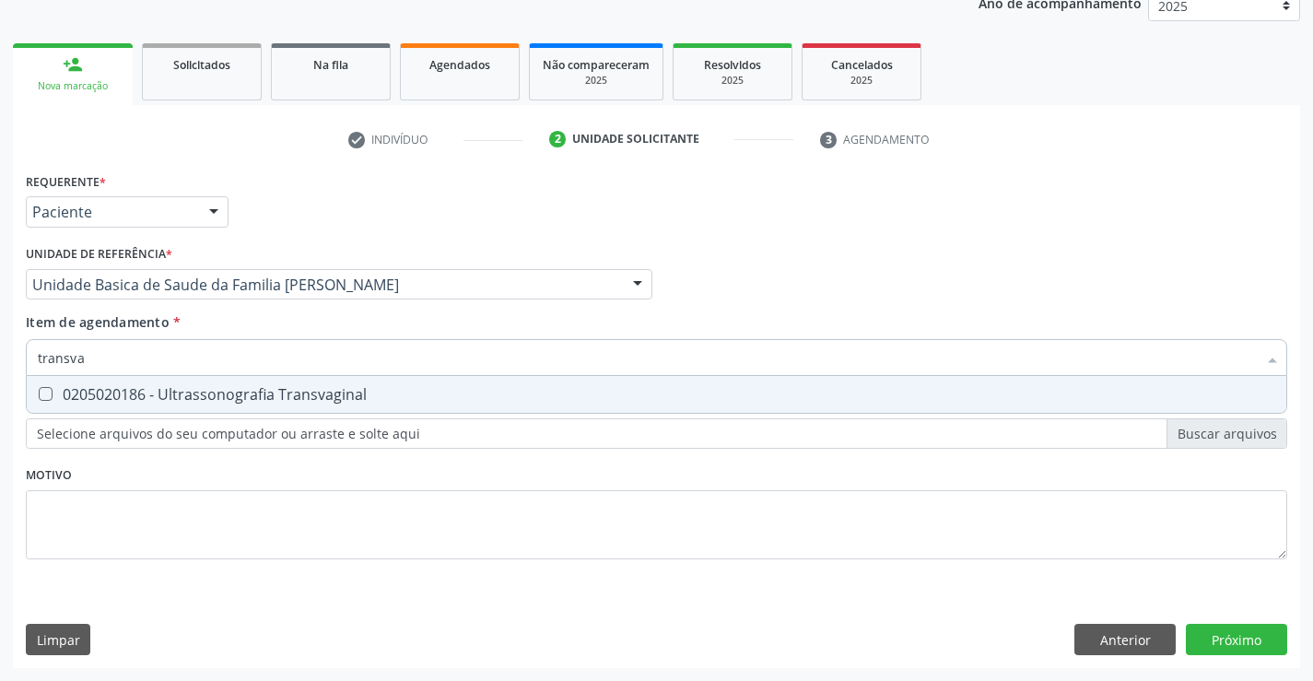
click at [207, 391] on div "0205020186 - Ultrassonografia Transvaginal" at bounding box center [657, 394] width 1238 height 15
checkbox Transvaginal "true"
click at [1205, 641] on div "Requerente * Paciente Profissional de Saúde Paciente Nenhum resultado encontrad…" at bounding box center [657, 418] width 1288 height 500
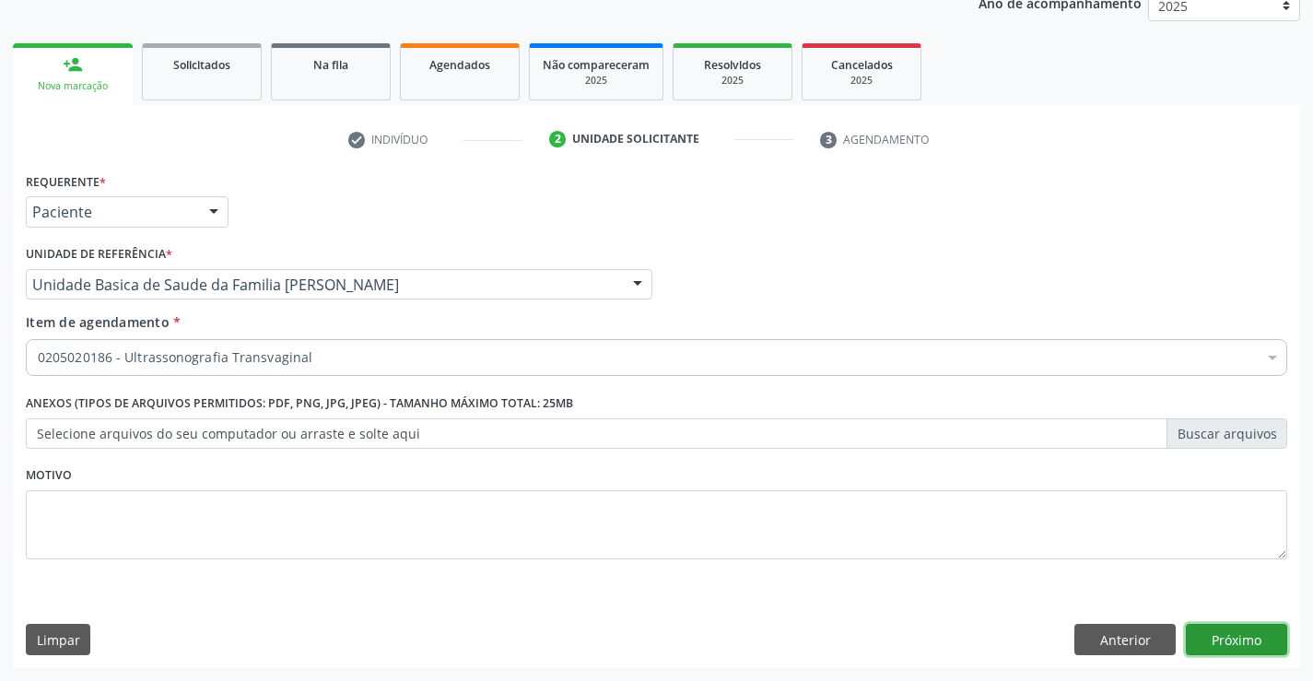
click at [1230, 641] on button "Próximo" at bounding box center [1236, 639] width 101 height 31
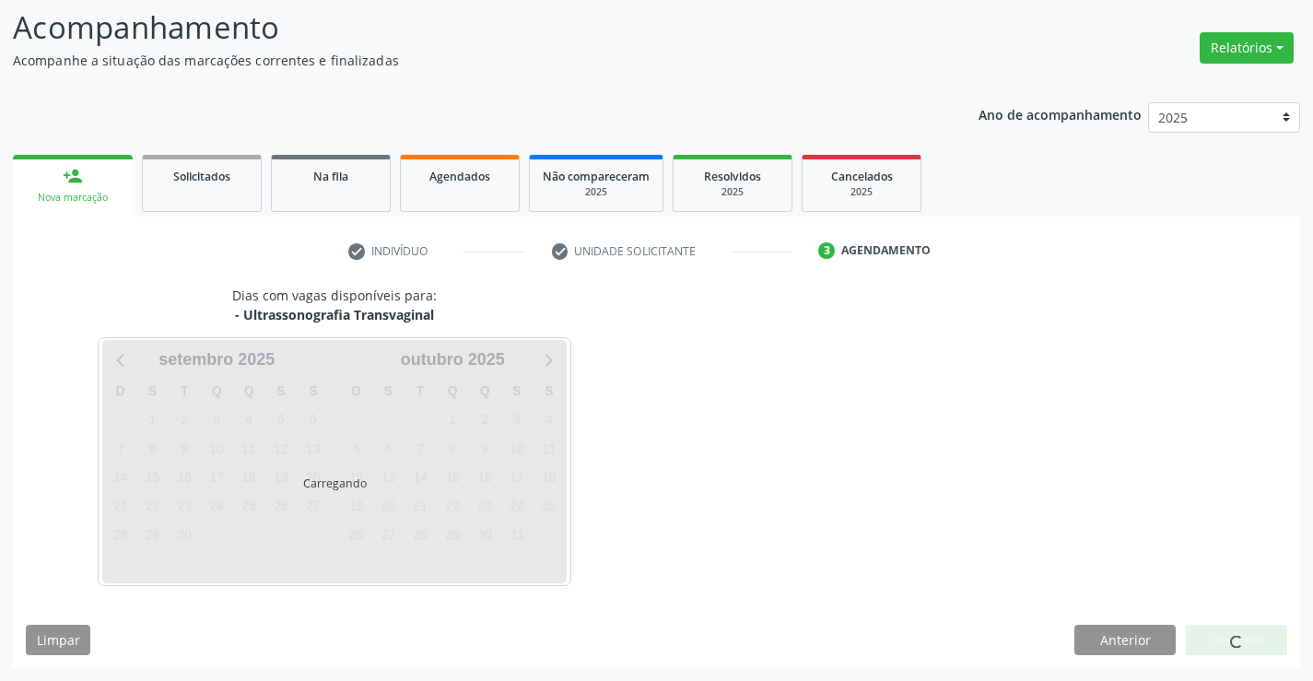
scroll to position [121, 0]
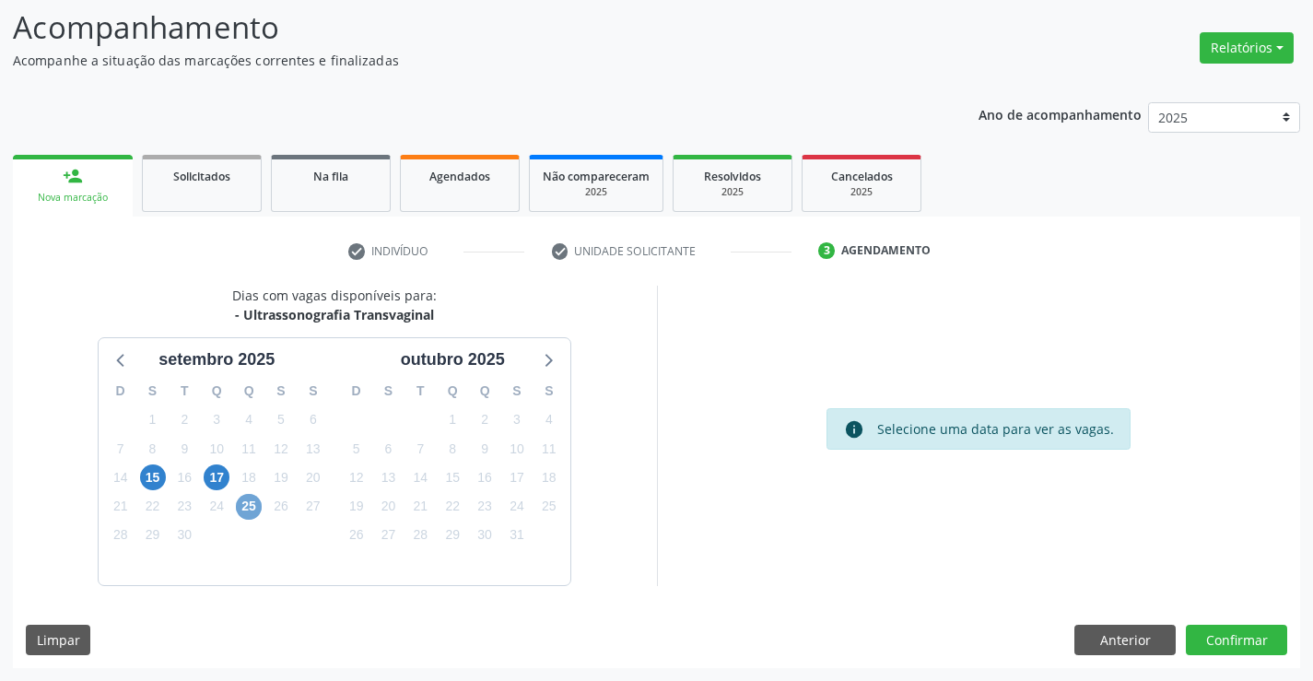
click at [249, 506] on span "25" at bounding box center [249, 507] width 26 height 26
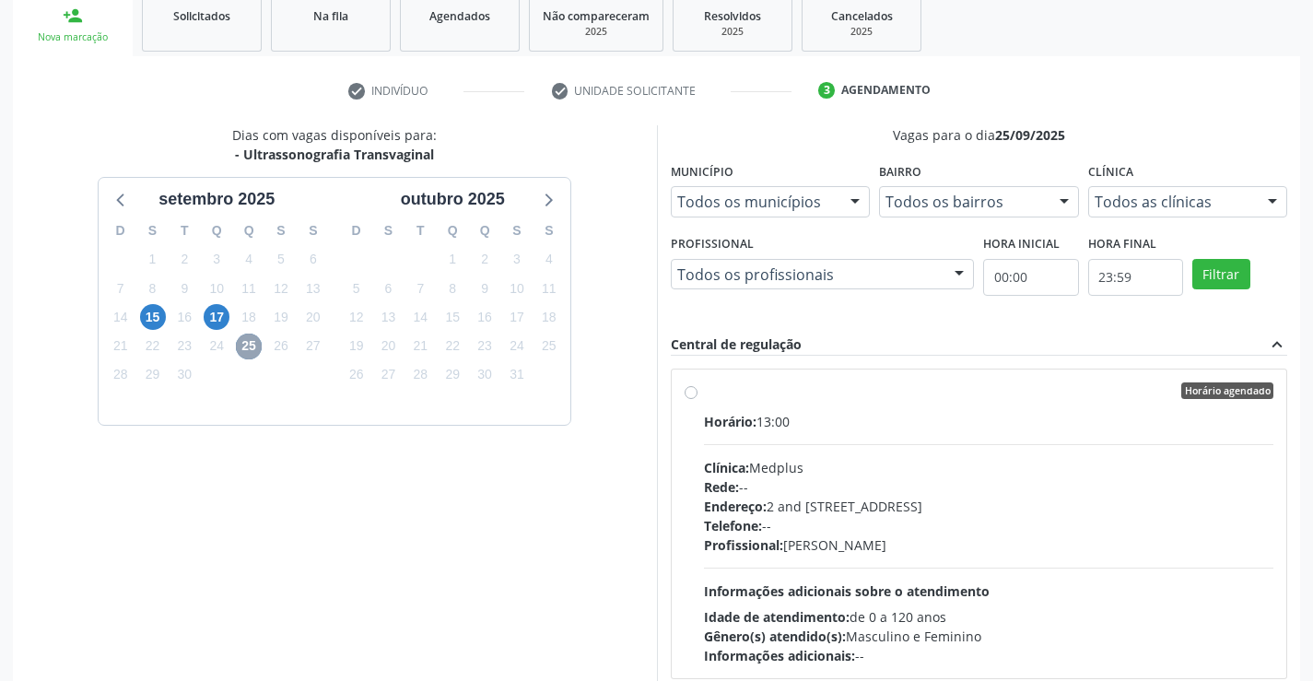
scroll to position [420, 0]
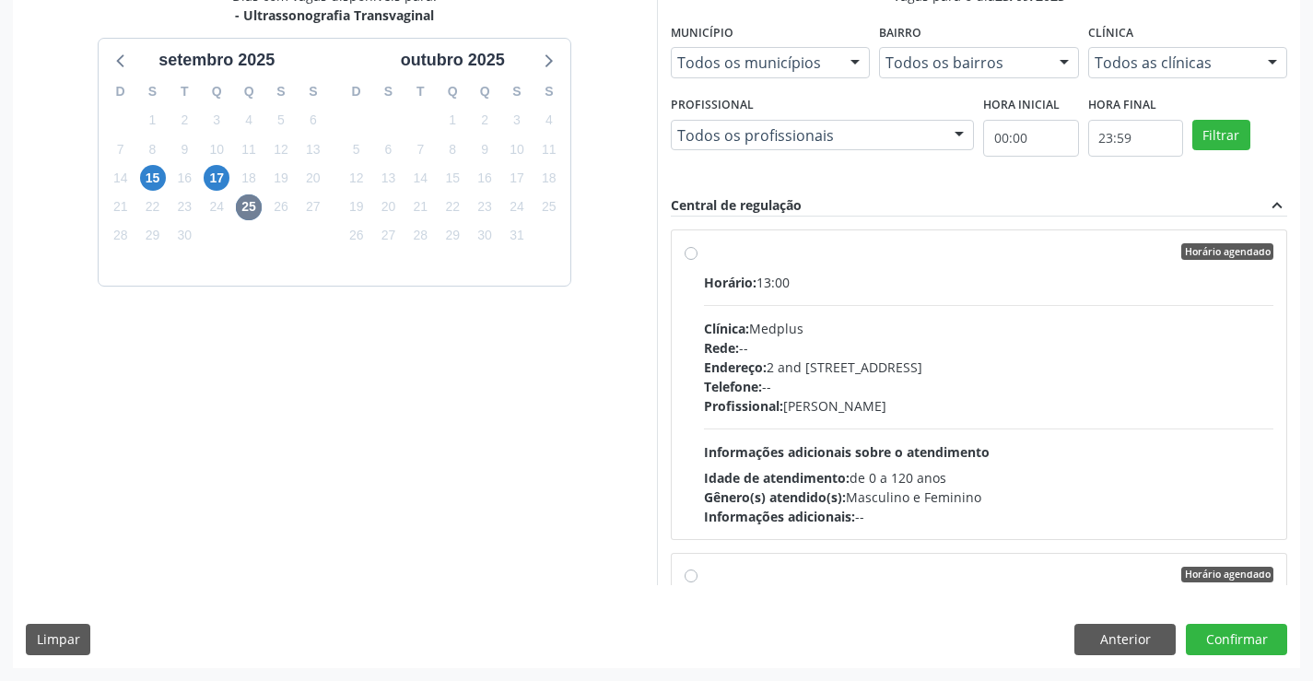
click at [1026, 413] on div "Profissional: Lanna Peralva Miranda Rocha" at bounding box center [989, 405] width 570 height 19
click at [698, 260] on input "Horário agendado Horário: 13:00 Clínica: Medplus Rede: -- Endereço: 2 and S 204…" at bounding box center [691, 251] width 13 height 17
radio input "true"
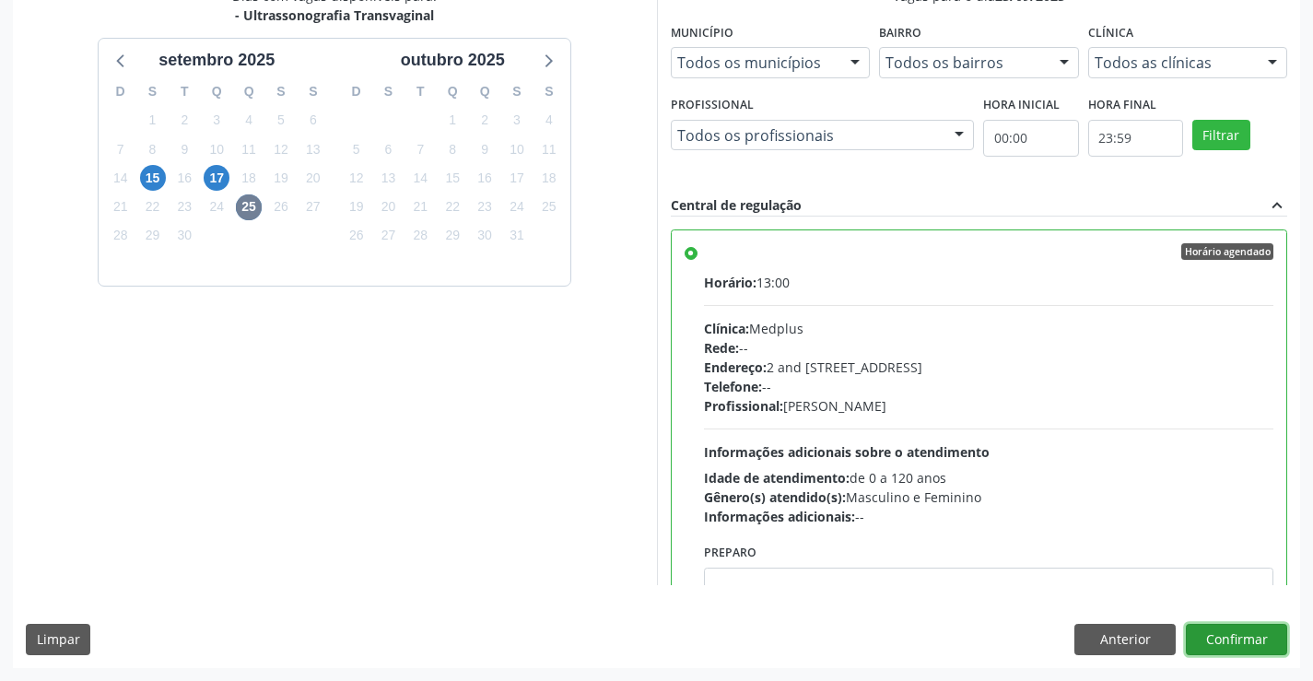
click at [1222, 633] on button "Confirmar" at bounding box center [1236, 639] width 101 height 31
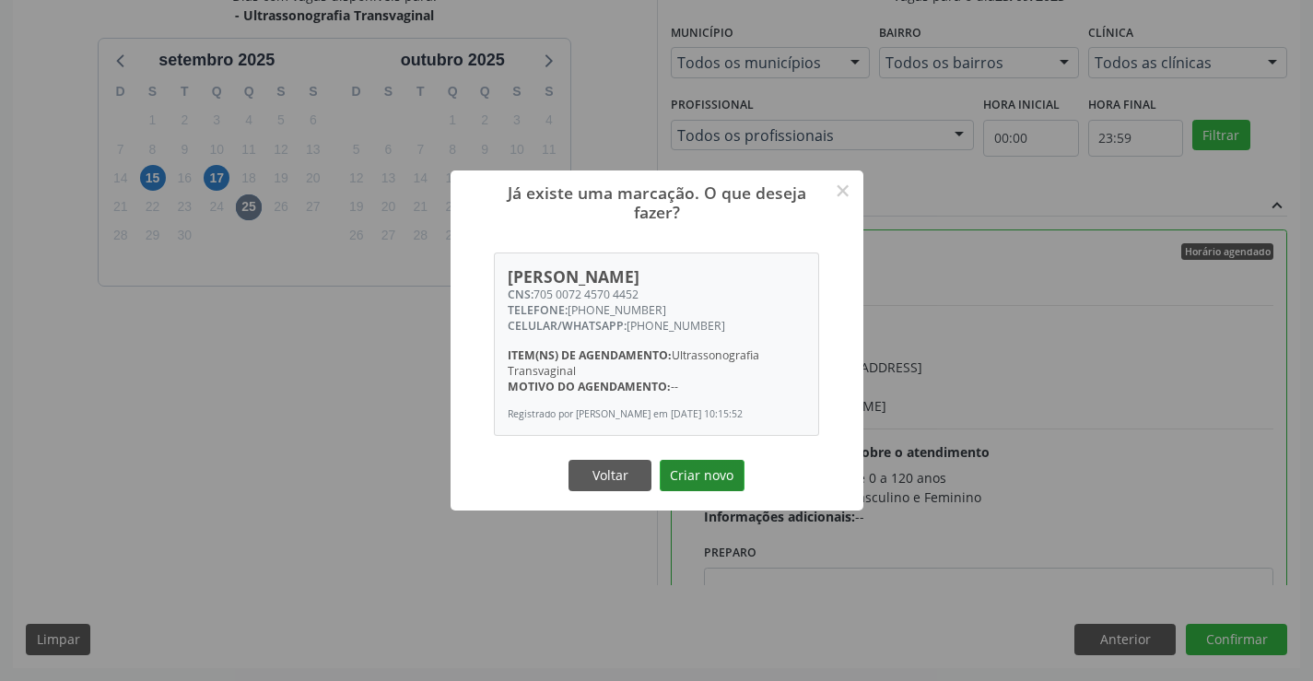
click at [709, 489] on button "Criar novo" at bounding box center [702, 475] width 85 height 31
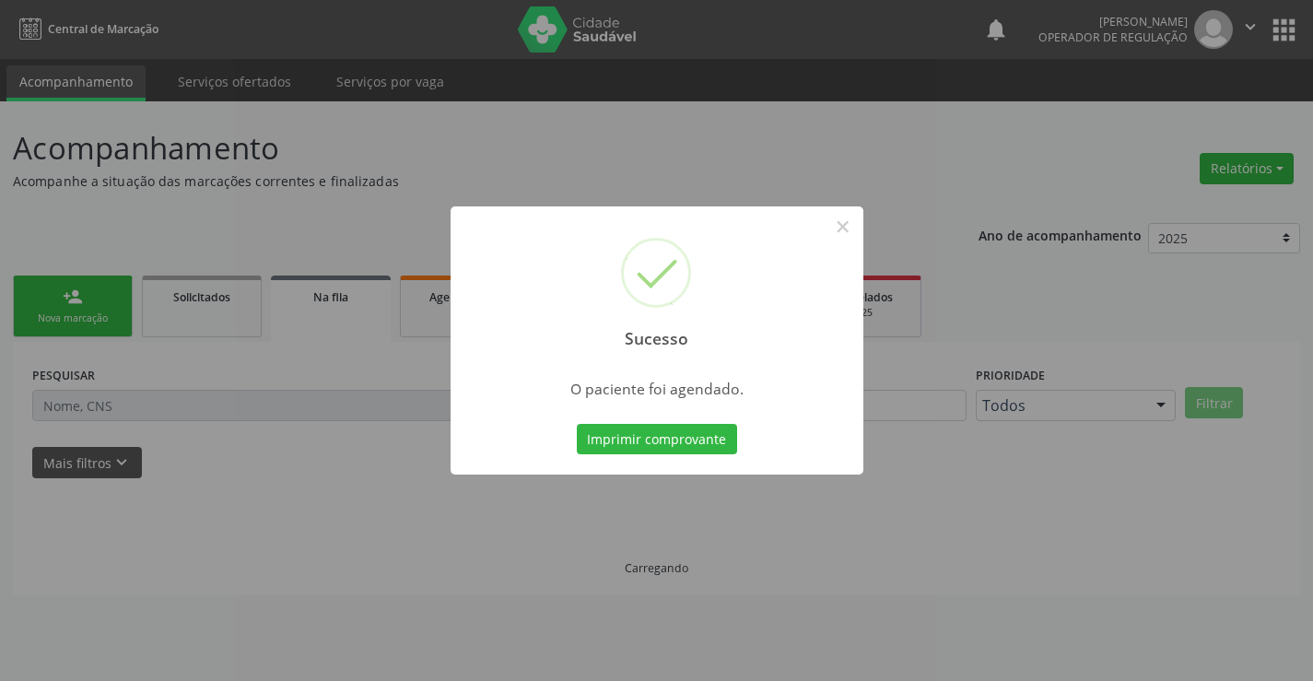
scroll to position [0, 0]
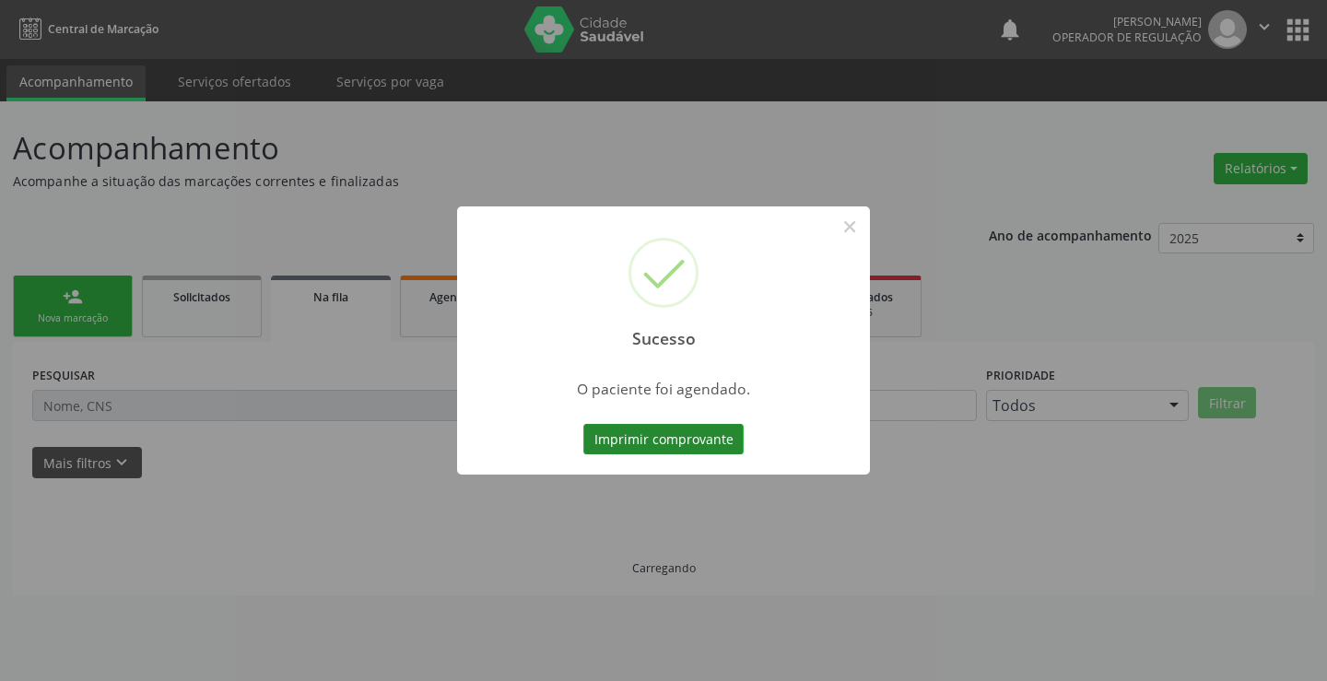
click at [708, 443] on button "Imprimir comprovante" at bounding box center [663, 439] width 160 height 31
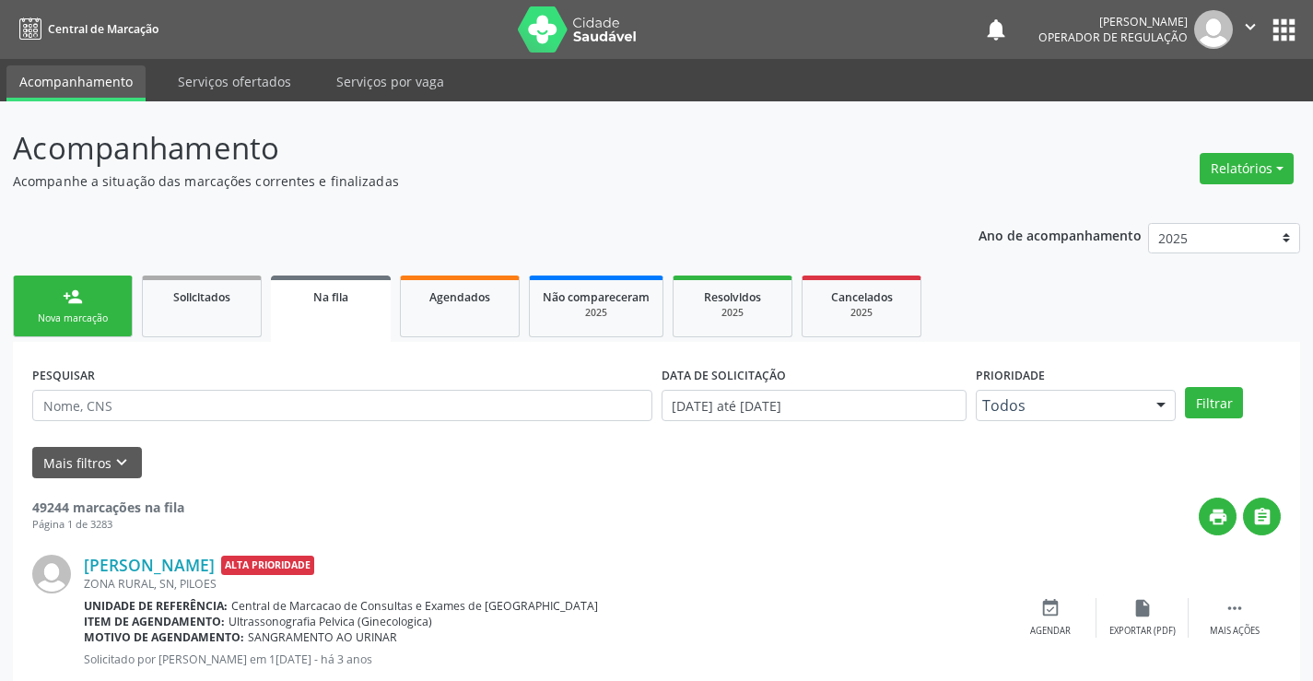
click at [74, 307] on link "person_add Nova marcação" at bounding box center [73, 307] width 120 height 62
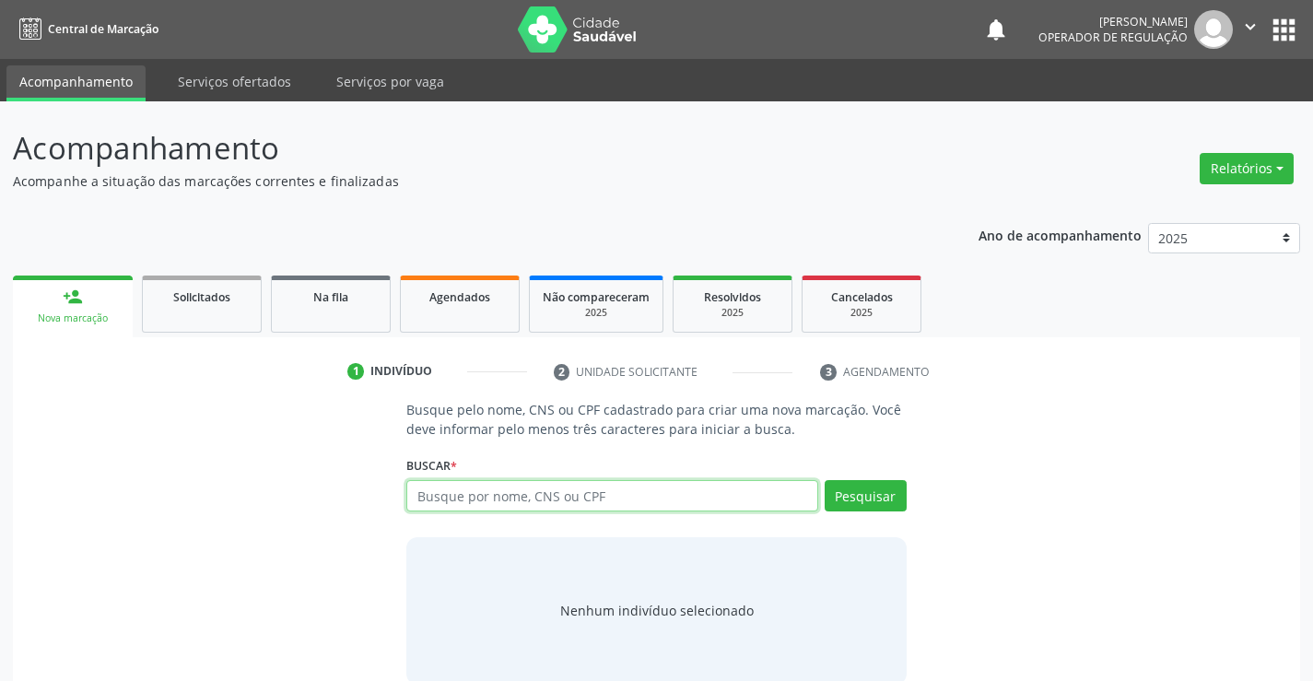
click at [464, 489] on input "text" at bounding box center [611, 495] width 411 height 31
type input "702606762456648"
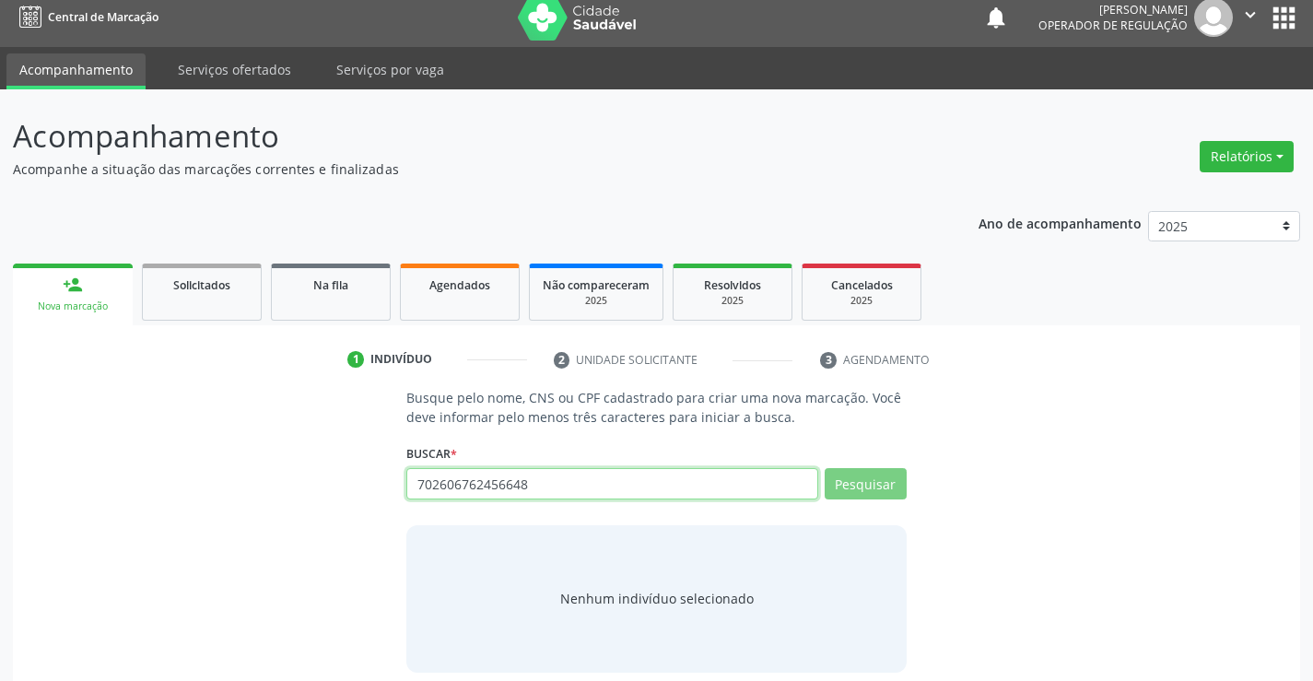
scroll to position [29, 0]
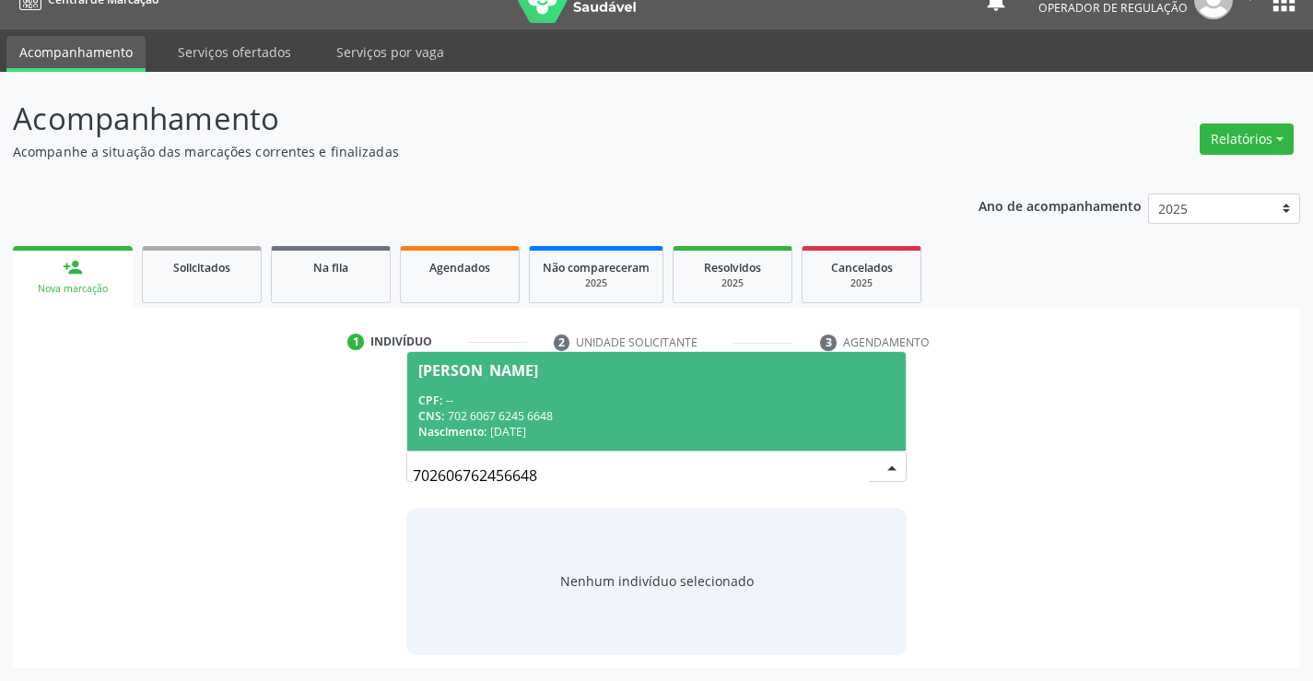
click at [544, 414] on div "CNS: 702 6067 6245 6648" at bounding box center [656, 416] width 476 height 16
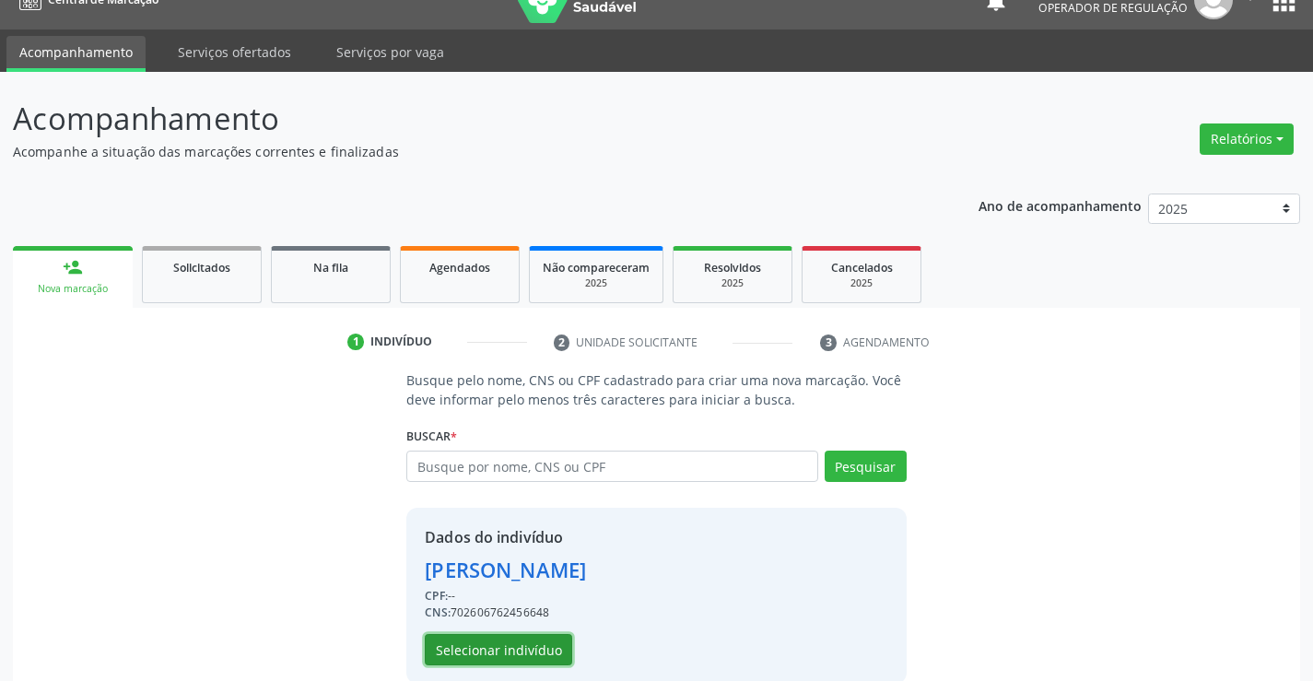
click at [516, 653] on button "Selecionar indivíduo" at bounding box center [498, 649] width 147 height 31
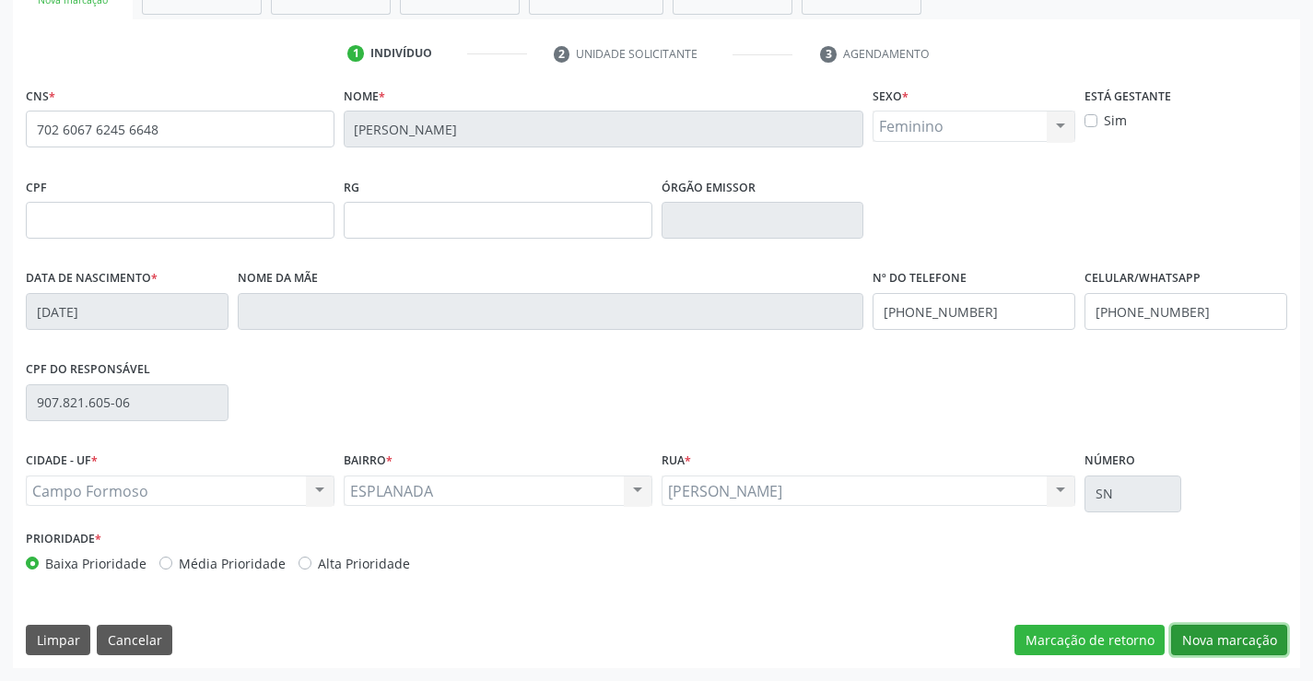
click at [1228, 650] on button "Nova marcação" at bounding box center [1229, 640] width 116 height 31
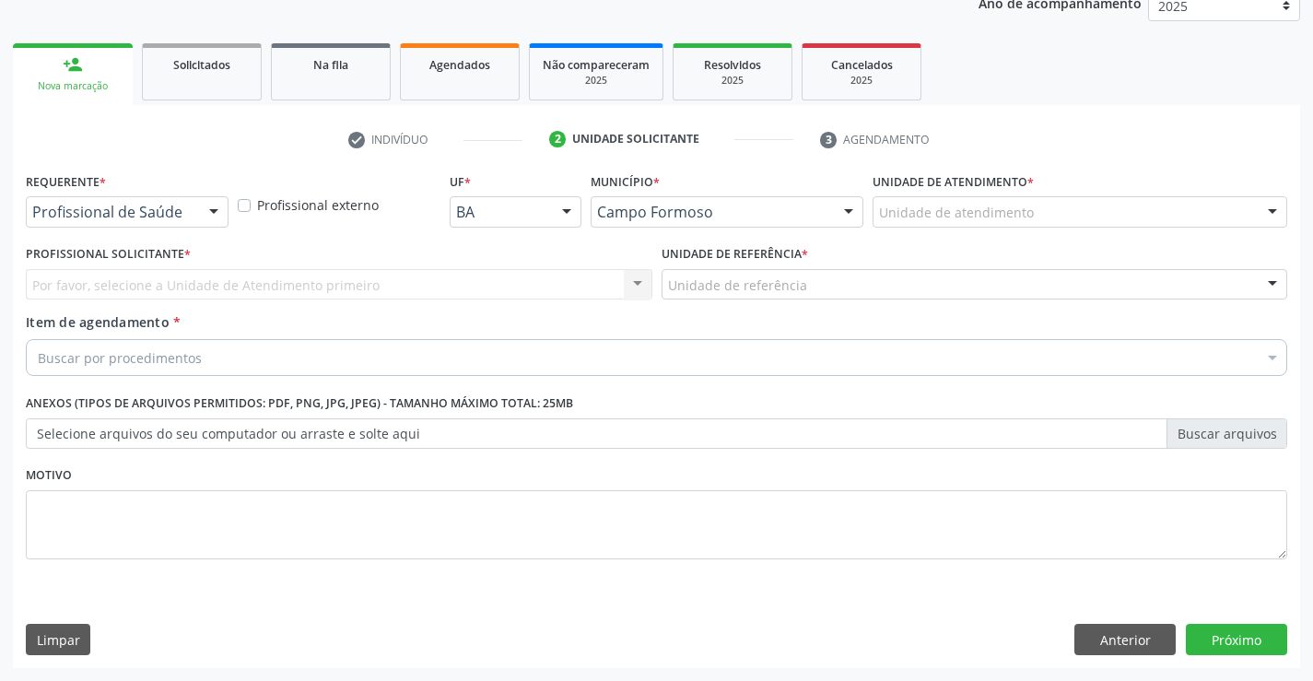
drag, startPoint x: 192, startPoint y: 208, endPoint x: 109, endPoint y: 237, distance: 87.7
click at [191, 207] on div "Profissional de Saúde" at bounding box center [127, 211] width 203 height 31
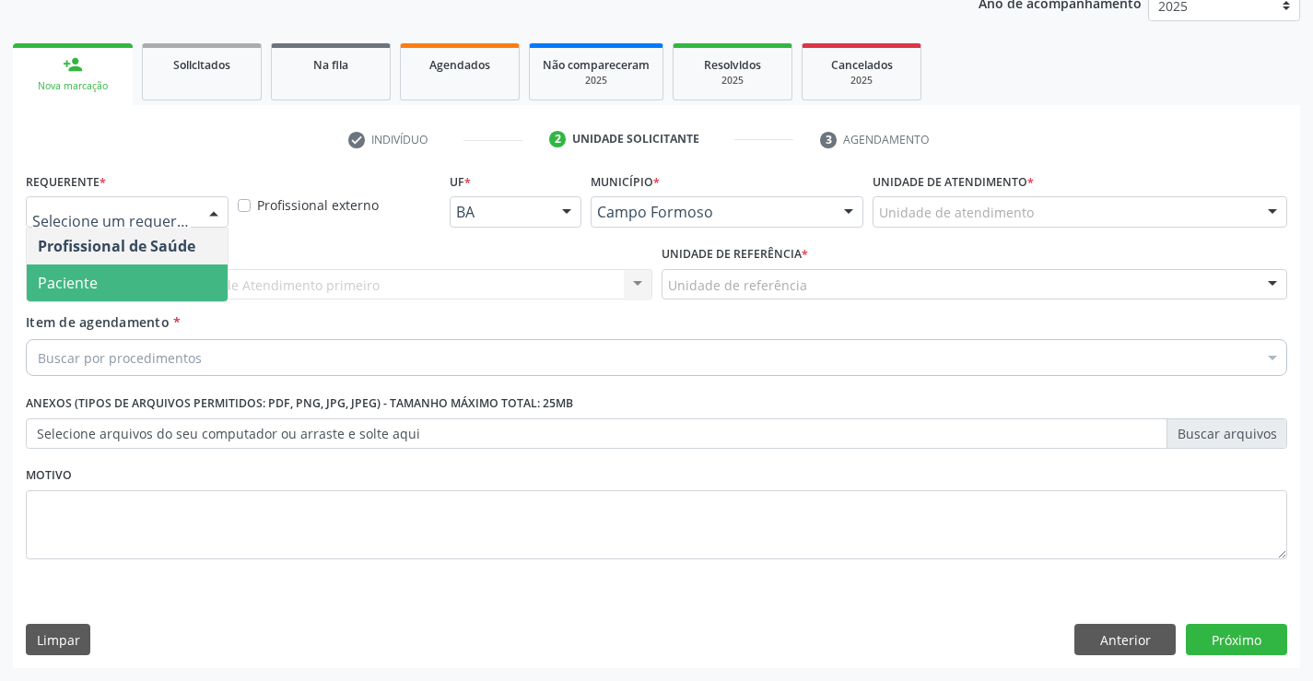
click at [84, 274] on span "Paciente" at bounding box center [68, 283] width 60 height 20
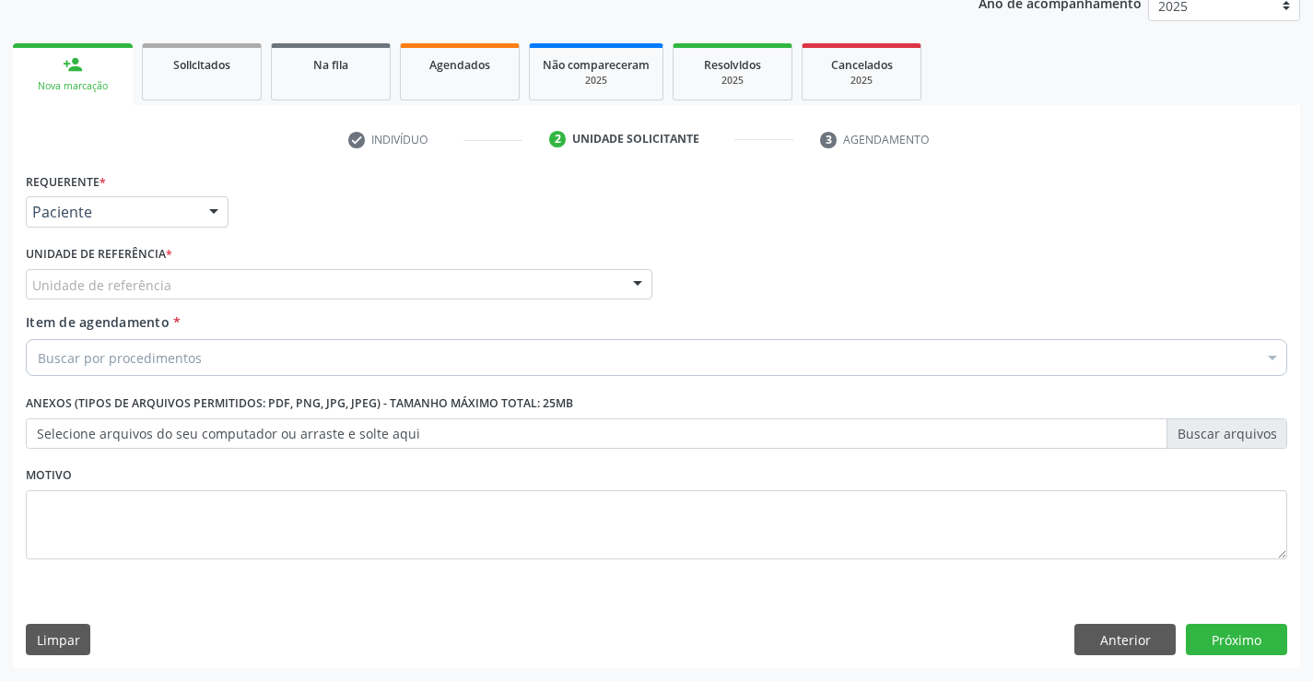
click at [276, 288] on div "Unidade de referência" at bounding box center [339, 284] width 627 height 31
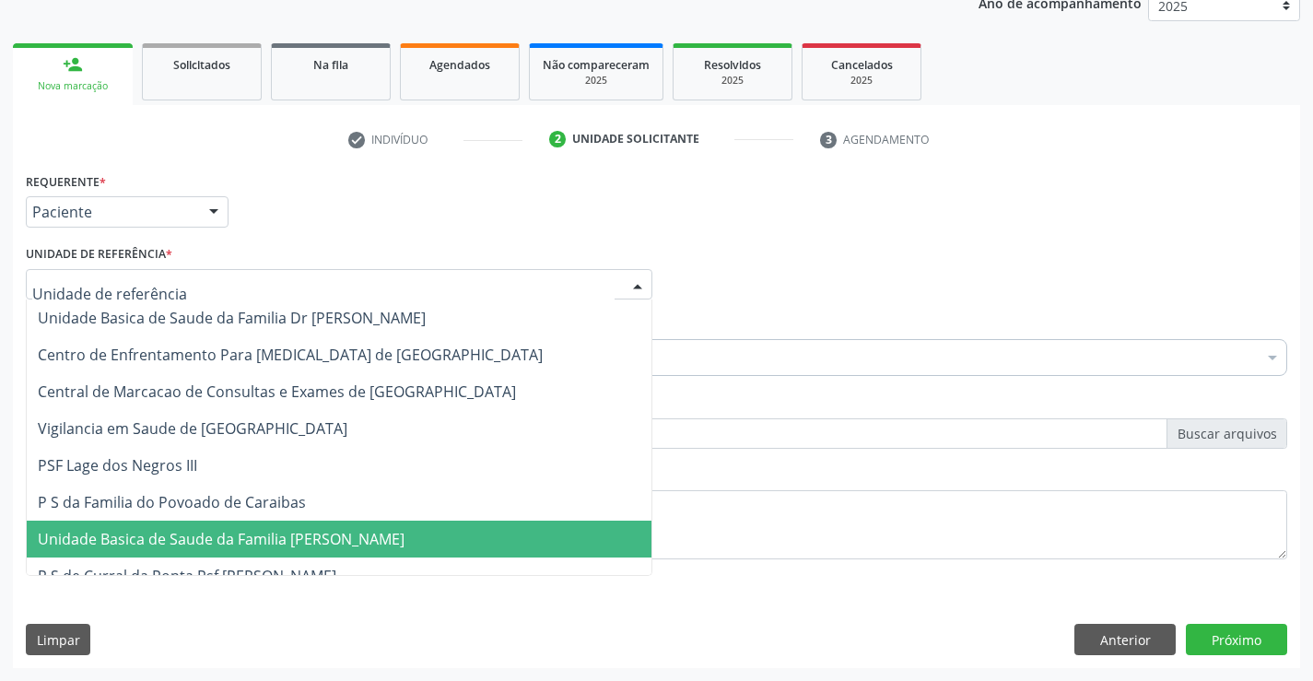
click at [276, 543] on span "Unidade Basica de Saude da Familia [PERSON_NAME]" at bounding box center [221, 539] width 367 height 20
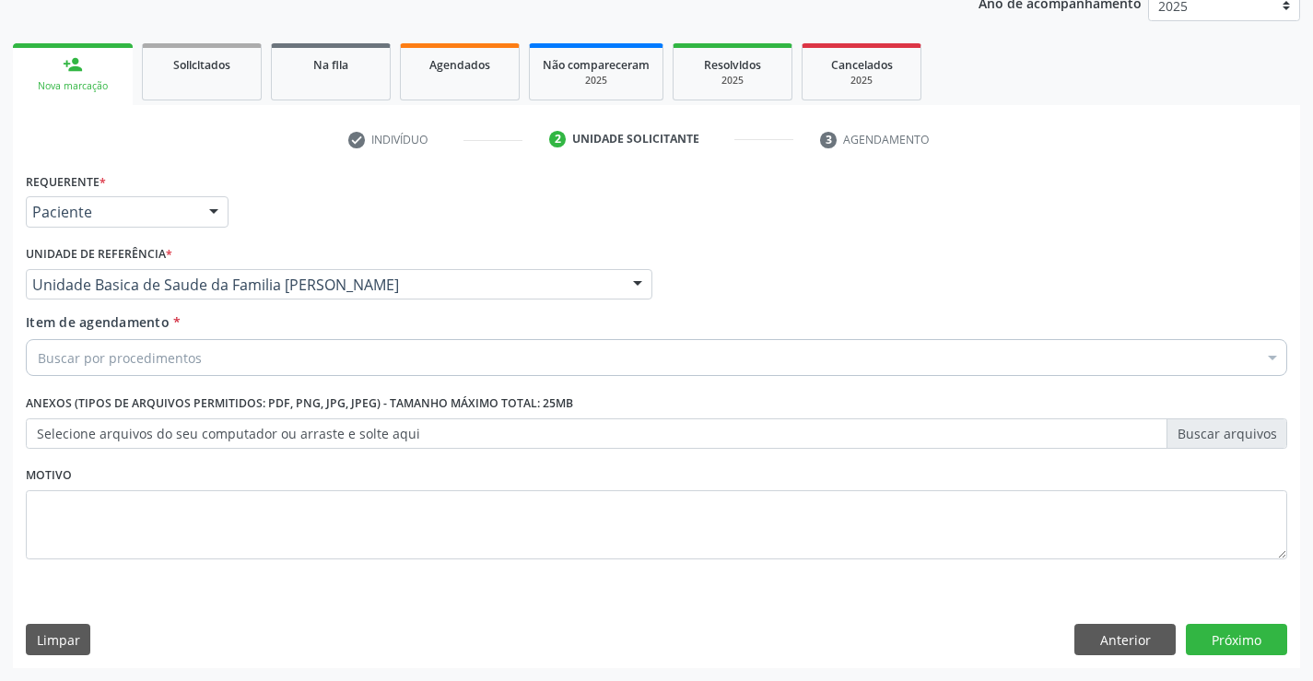
click at [220, 354] on div "Buscar por procedimentos" at bounding box center [657, 357] width 1262 height 37
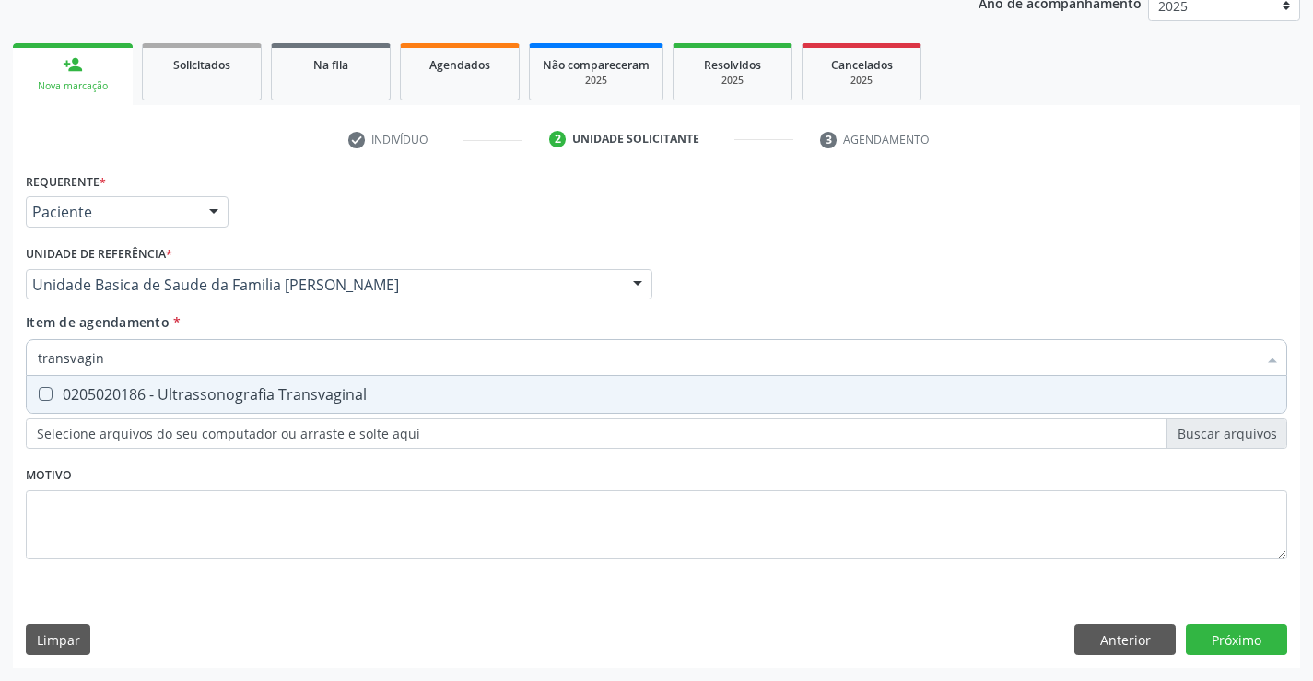
type input "transvagina"
drag, startPoint x: 254, startPoint y: 397, endPoint x: 184, endPoint y: 397, distance: 70.0
click at [253, 397] on div "0205020186 - Ultrassonografia Transvaginal" at bounding box center [657, 394] width 1238 height 15
checkbox Transvaginal "true"
click at [1209, 640] on div "Requerente * Paciente Profissional de Saúde Paciente Nenhum resultado encontrad…" at bounding box center [657, 418] width 1288 height 500
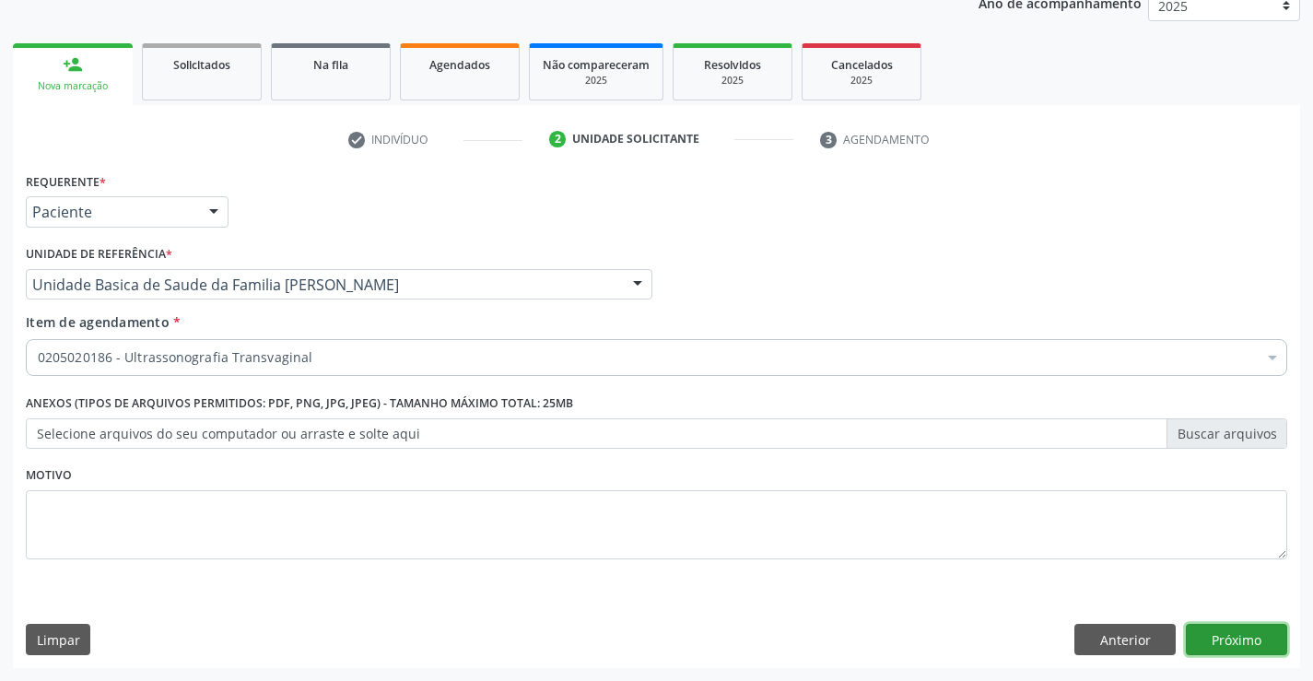
click at [1236, 635] on button "Próximo" at bounding box center [1236, 639] width 101 height 31
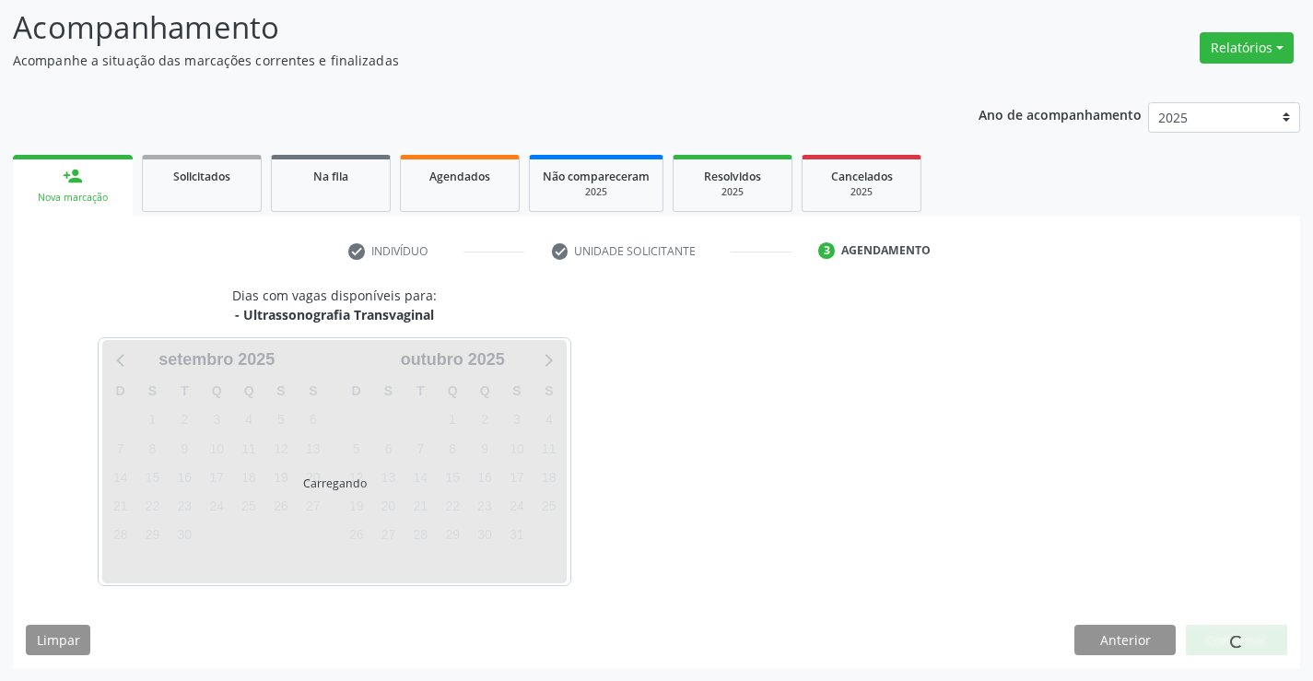
scroll to position [121, 0]
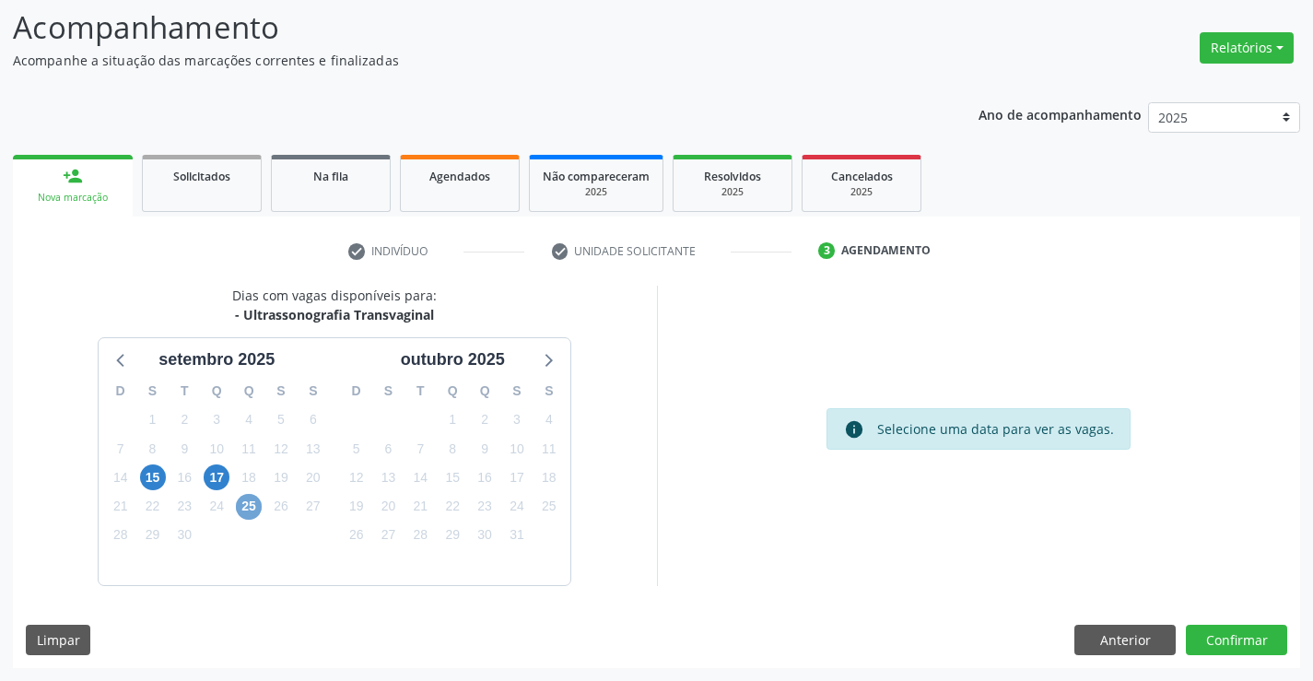
click at [250, 510] on span "25" at bounding box center [249, 507] width 26 height 26
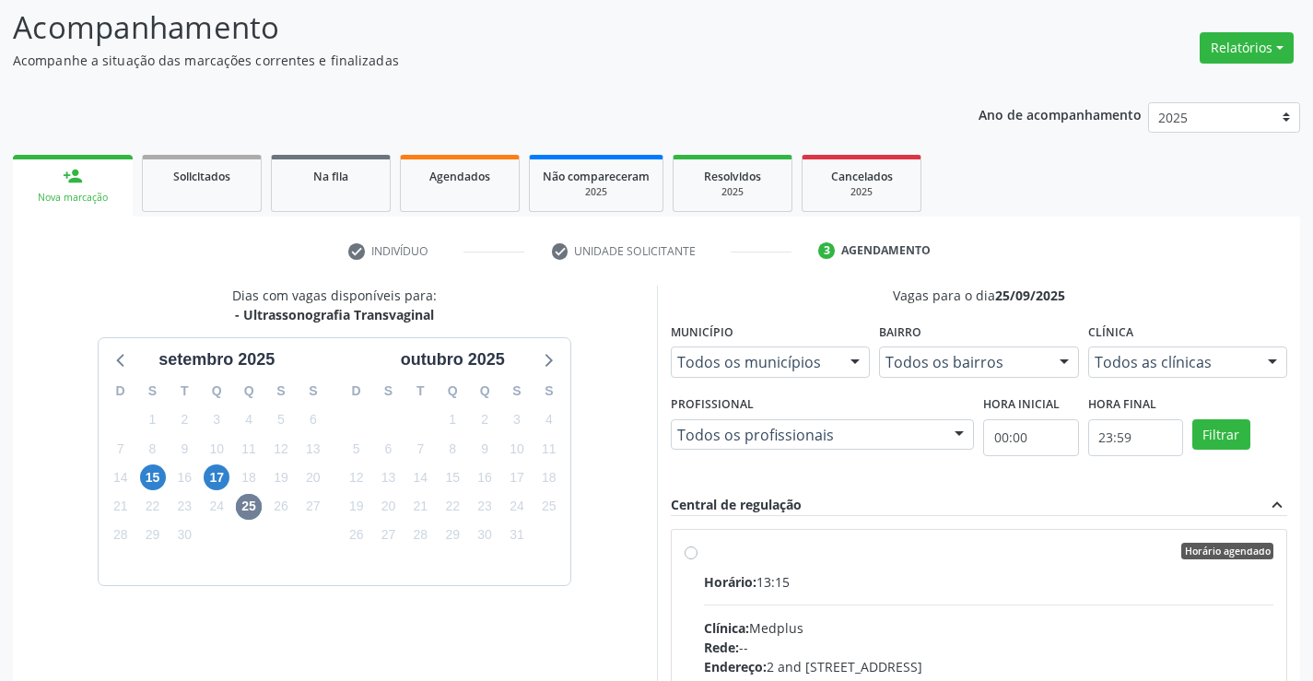
click at [698, 559] on input "Horário agendado Horário: 13:15 Clínica: Medplus Rede: -- Endereço: 2 and S 204…" at bounding box center [691, 551] width 13 height 17
radio input "true"
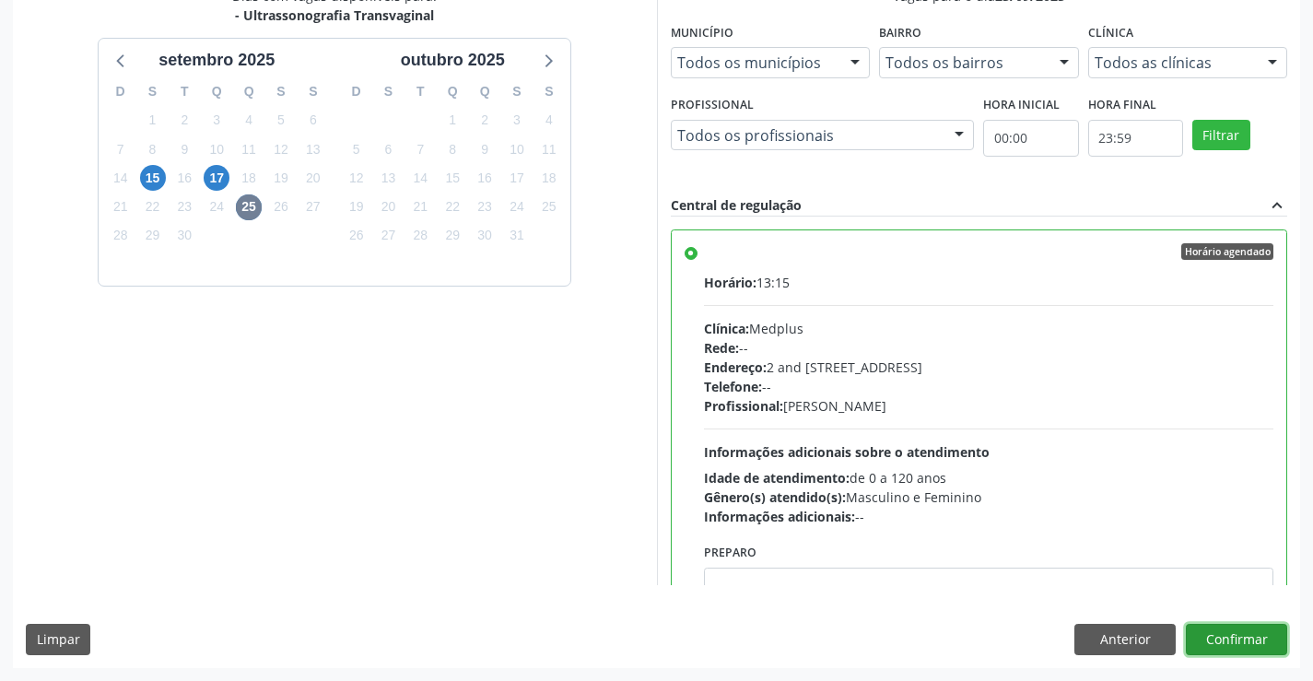
click at [1229, 637] on button "Confirmar" at bounding box center [1236, 639] width 101 height 31
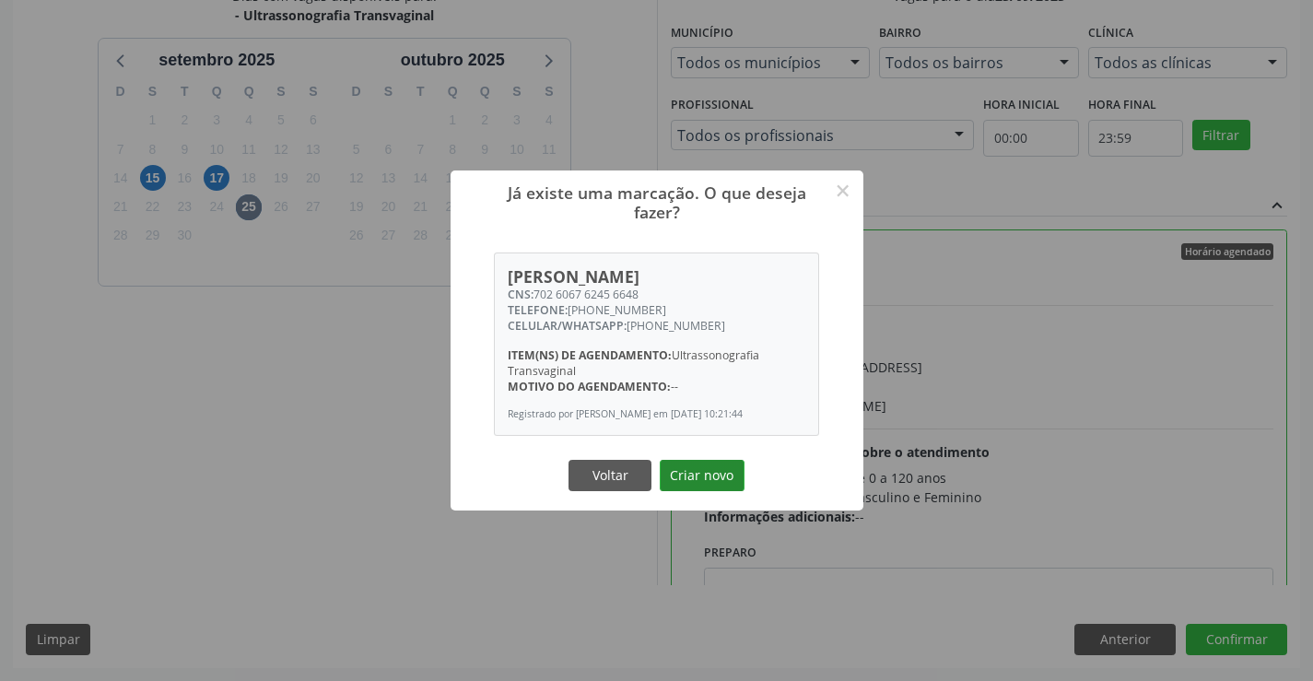
click at [719, 473] on button "Criar novo" at bounding box center [702, 475] width 85 height 31
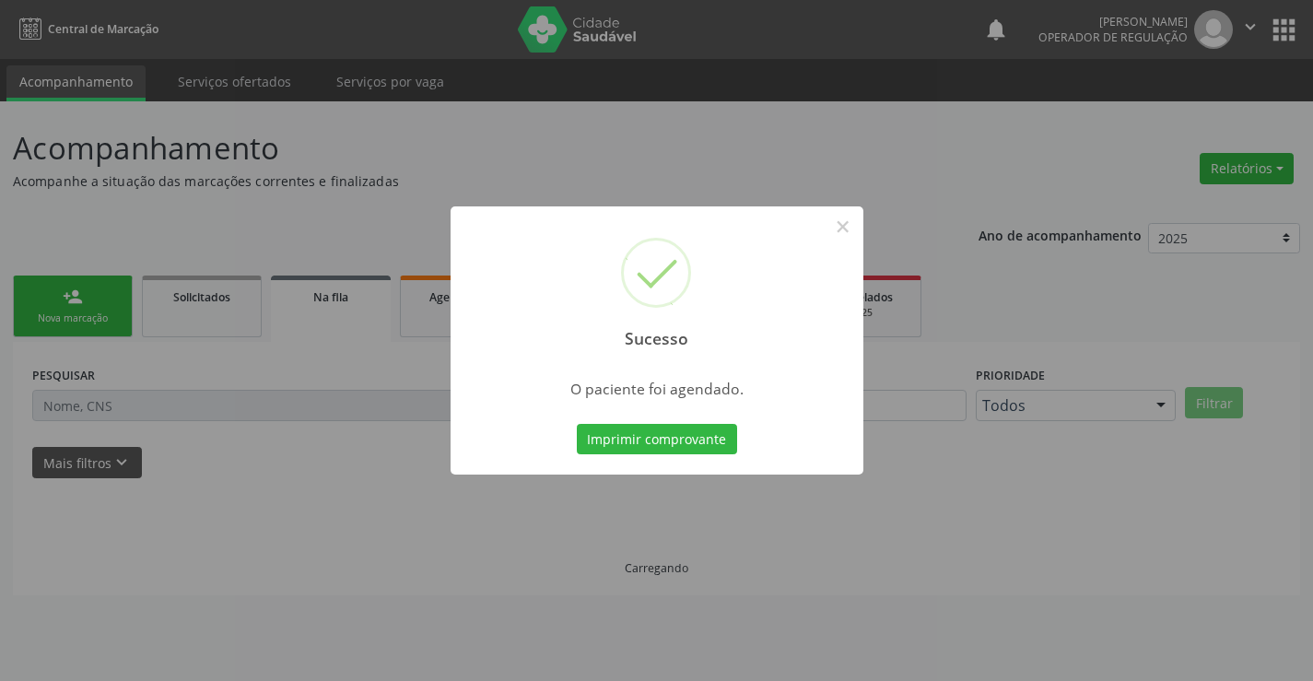
scroll to position [0, 0]
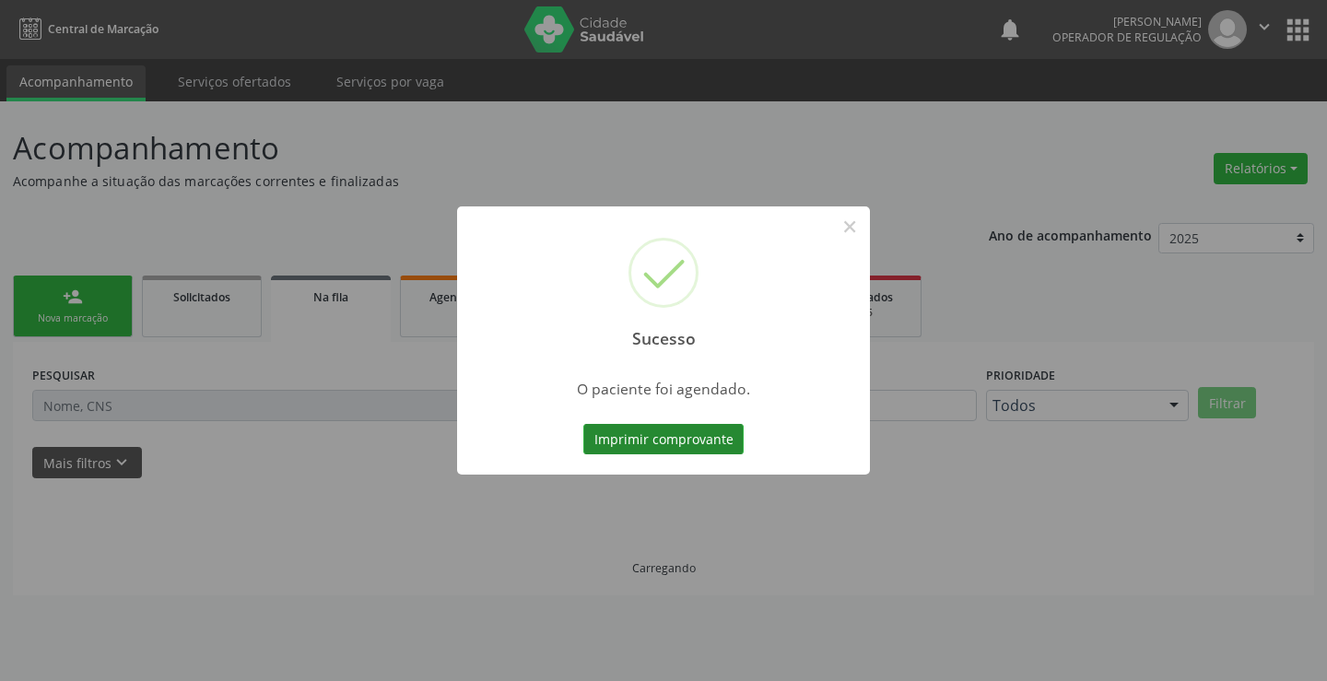
click at [680, 444] on button "Imprimir comprovante" at bounding box center [663, 439] width 160 height 31
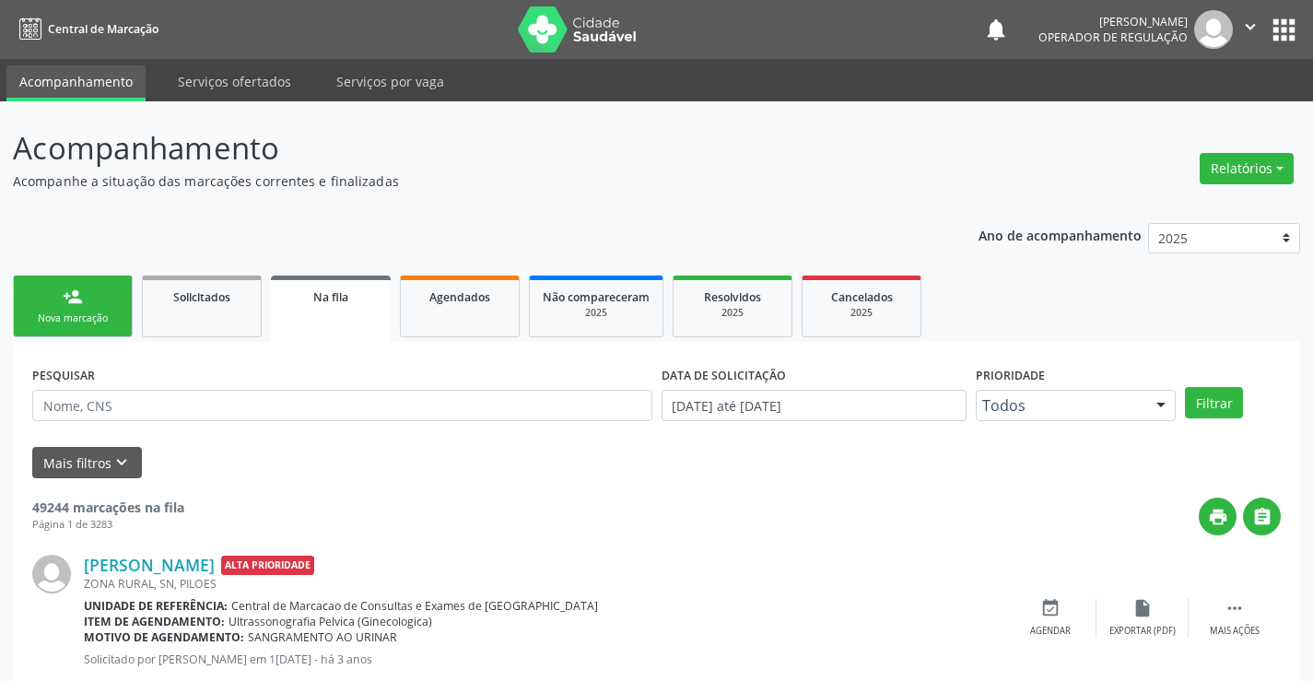
click at [68, 302] on div "person_add" at bounding box center [73, 297] width 20 height 20
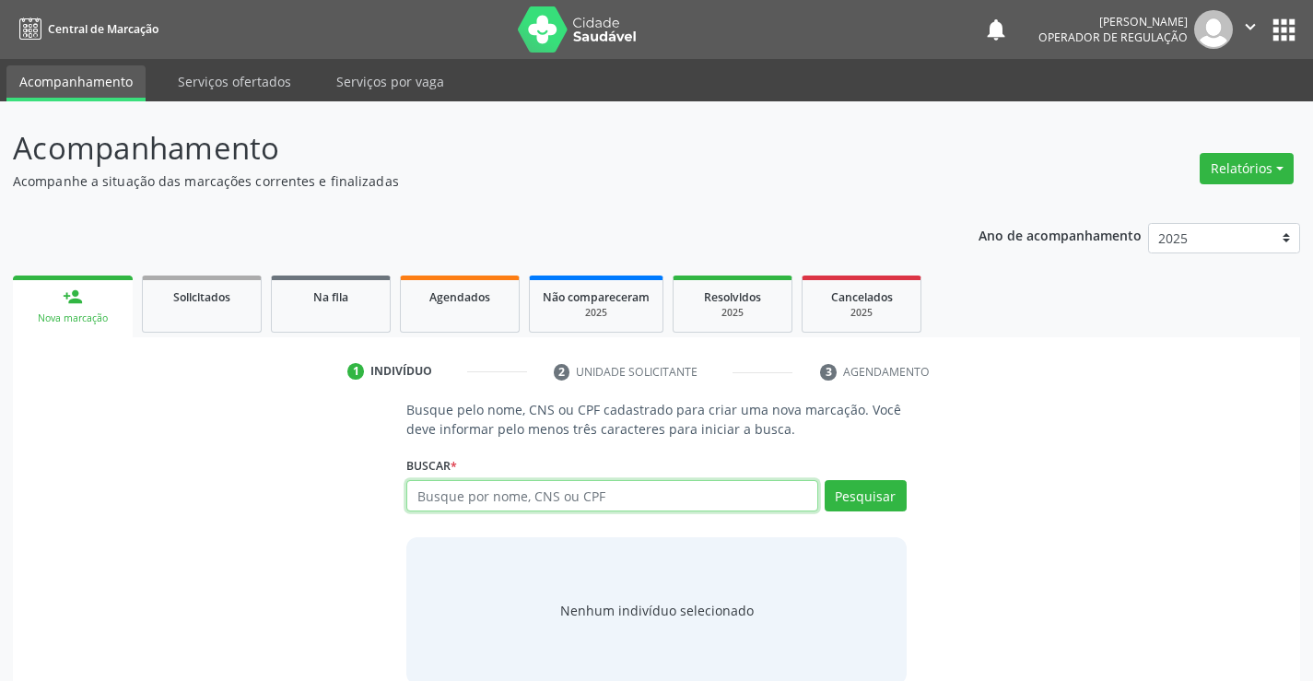
click at [454, 503] on input "text" at bounding box center [611, 495] width 411 height 31
type input "707005883171933"
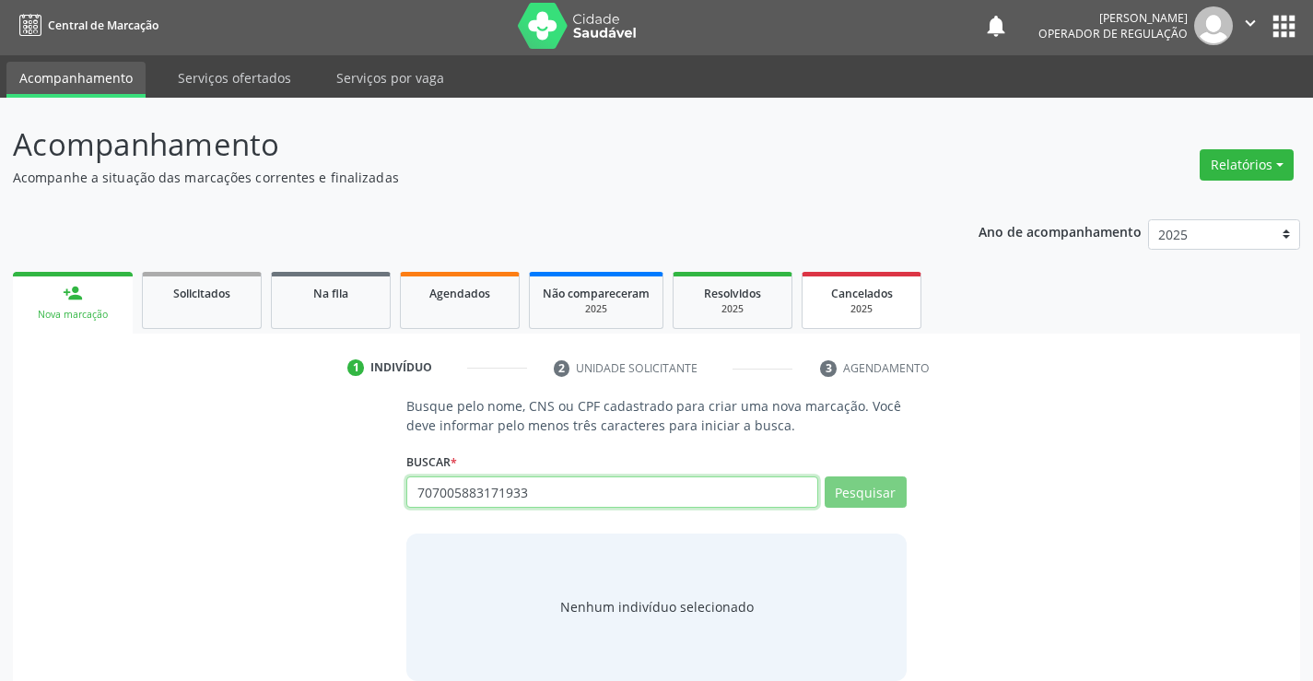
scroll to position [29, 0]
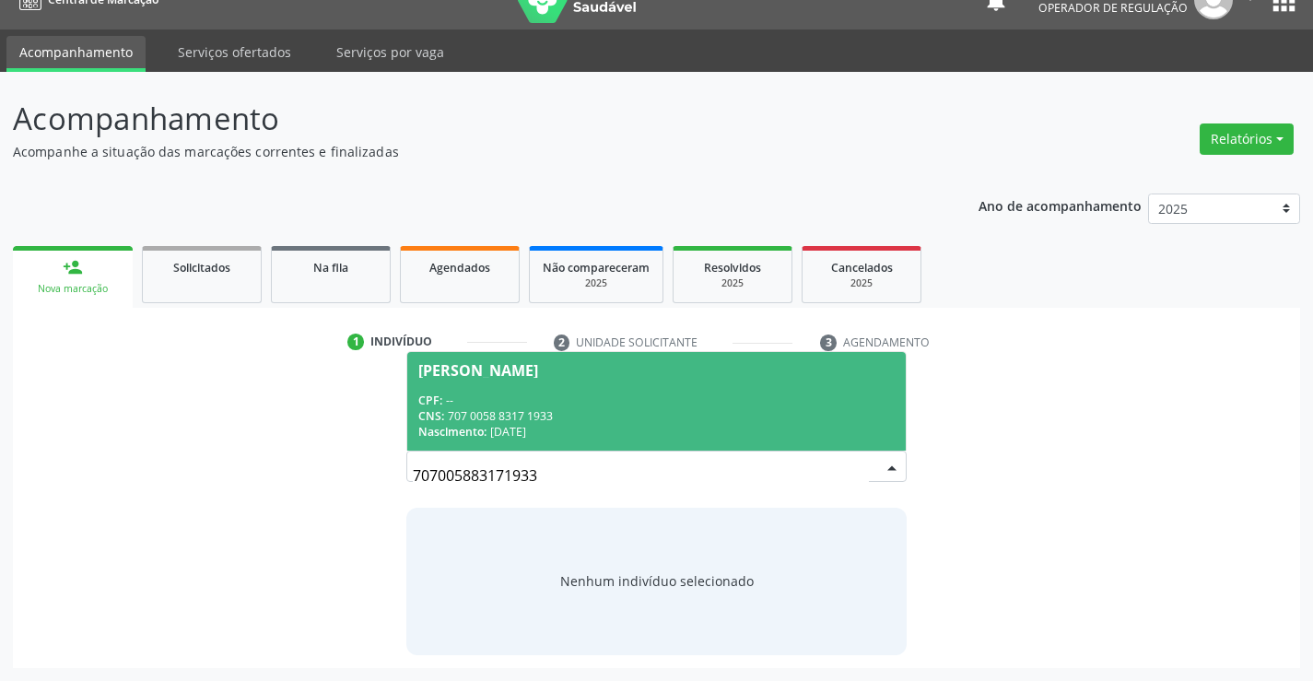
click at [556, 394] on div "CPF: --" at bounding box center [656, 401] width 476 height 16
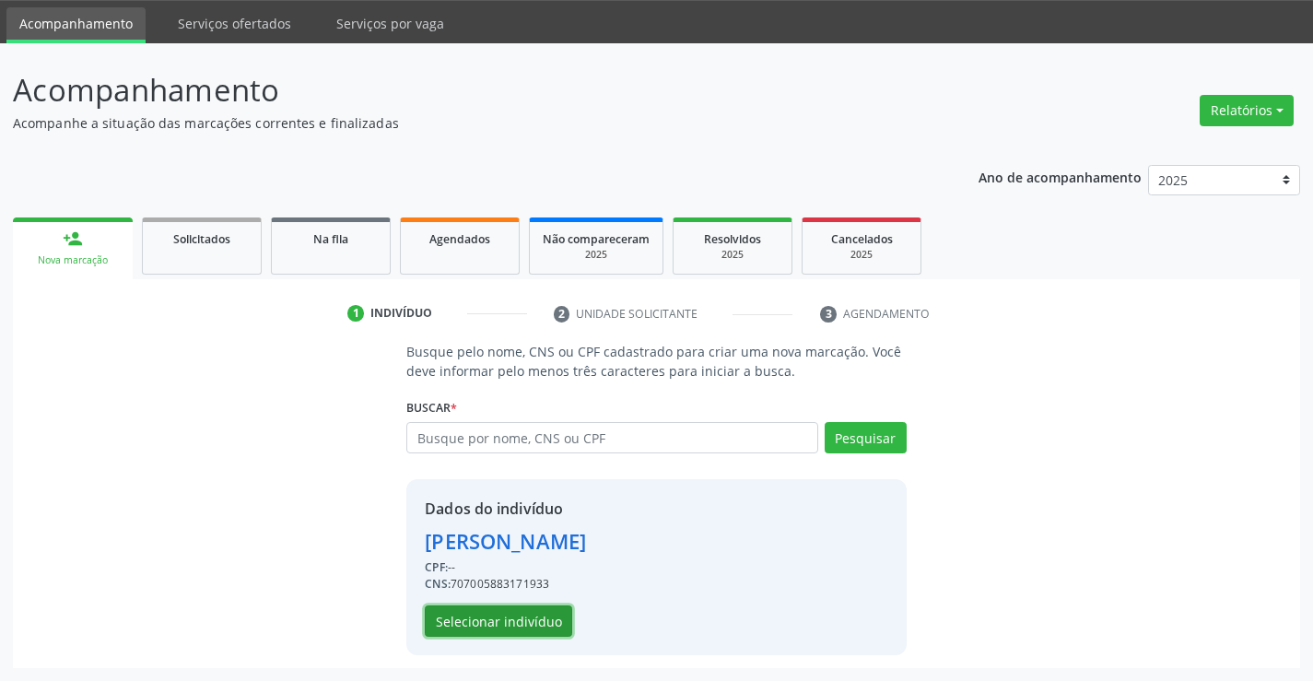
click at [493, 629] on button "Selecionar indivíduo" at bounding box center [498, 621] width 147 height 31
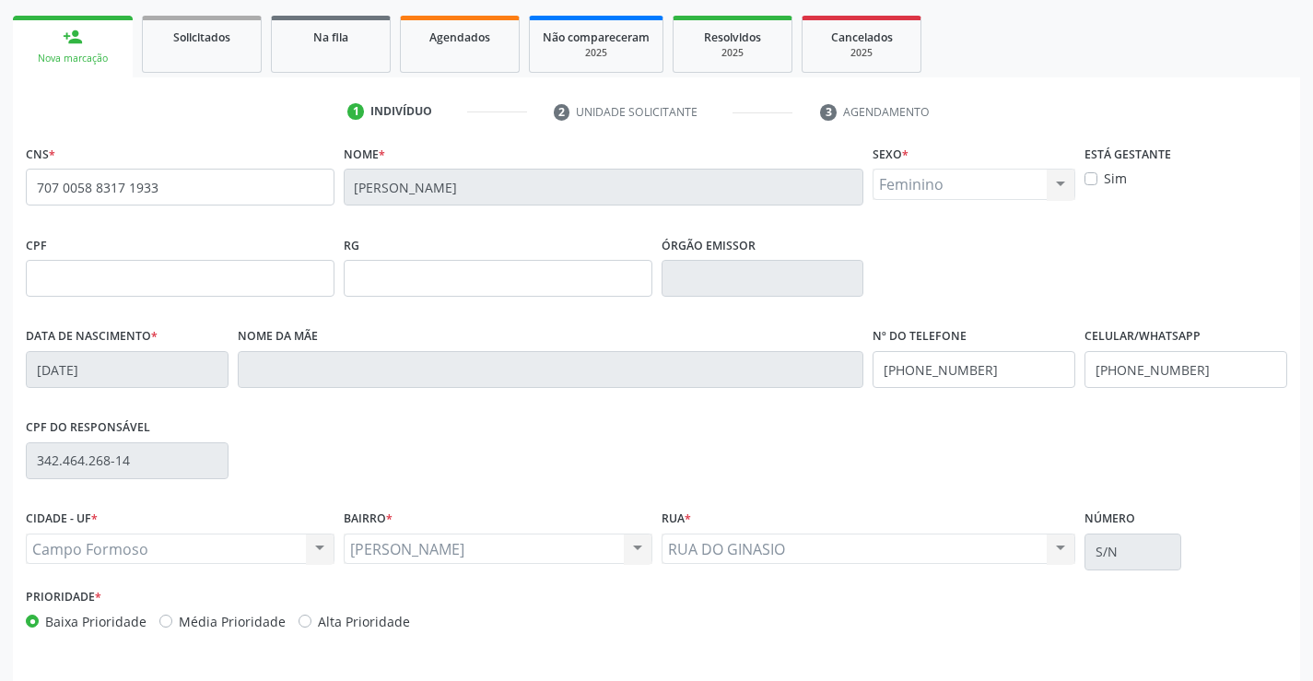
scroll to position [318, 0]
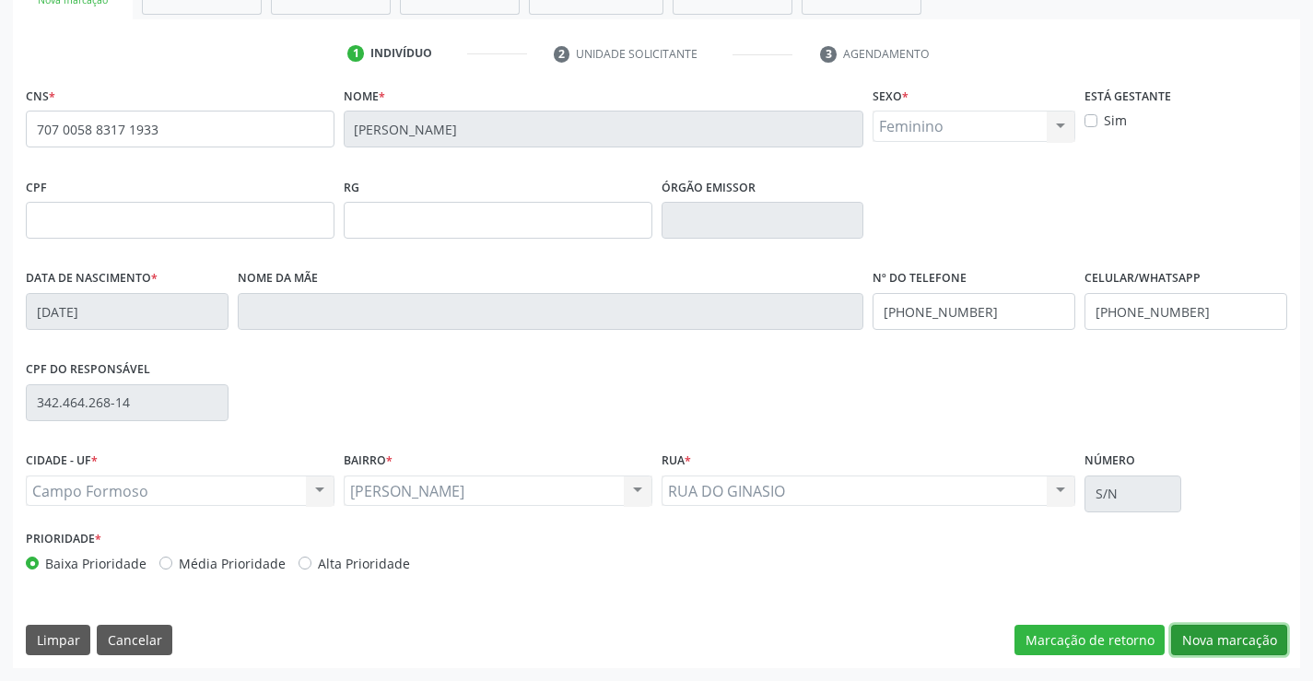
click at [1220, 639] on button "Nova marcação" at bounding box center [1229, 640] width 116 height 31
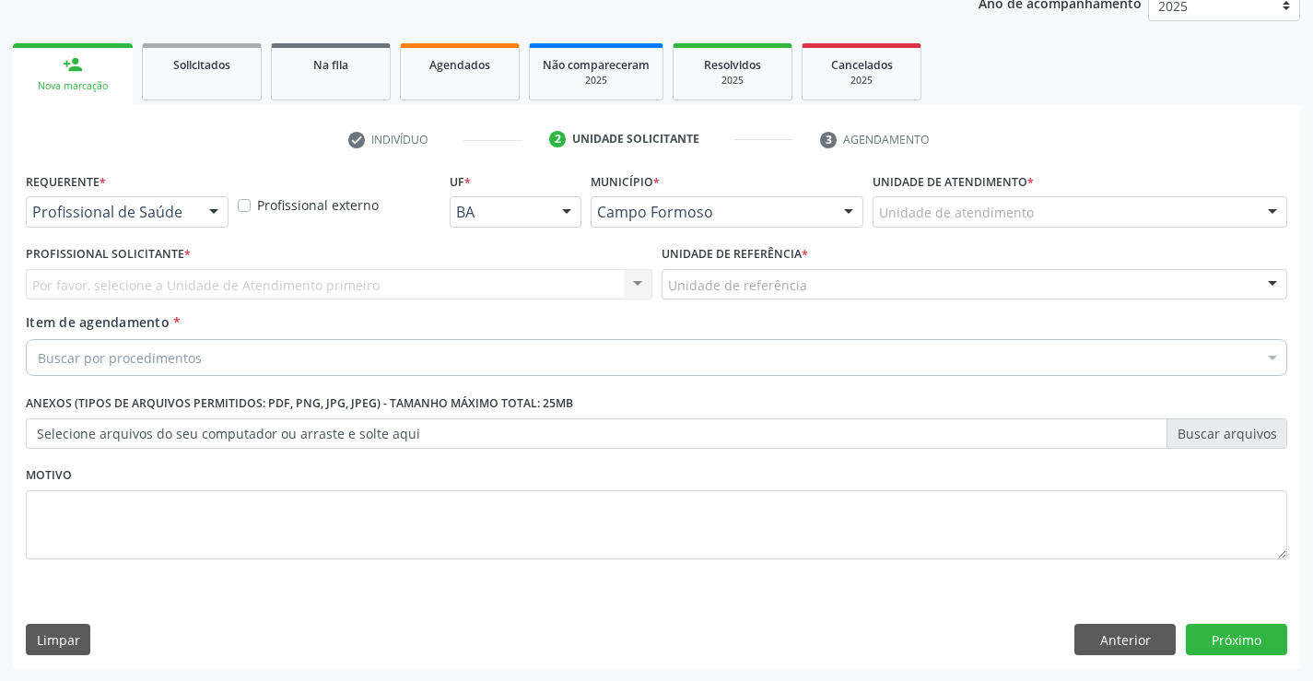
scroll to position [232, 0]
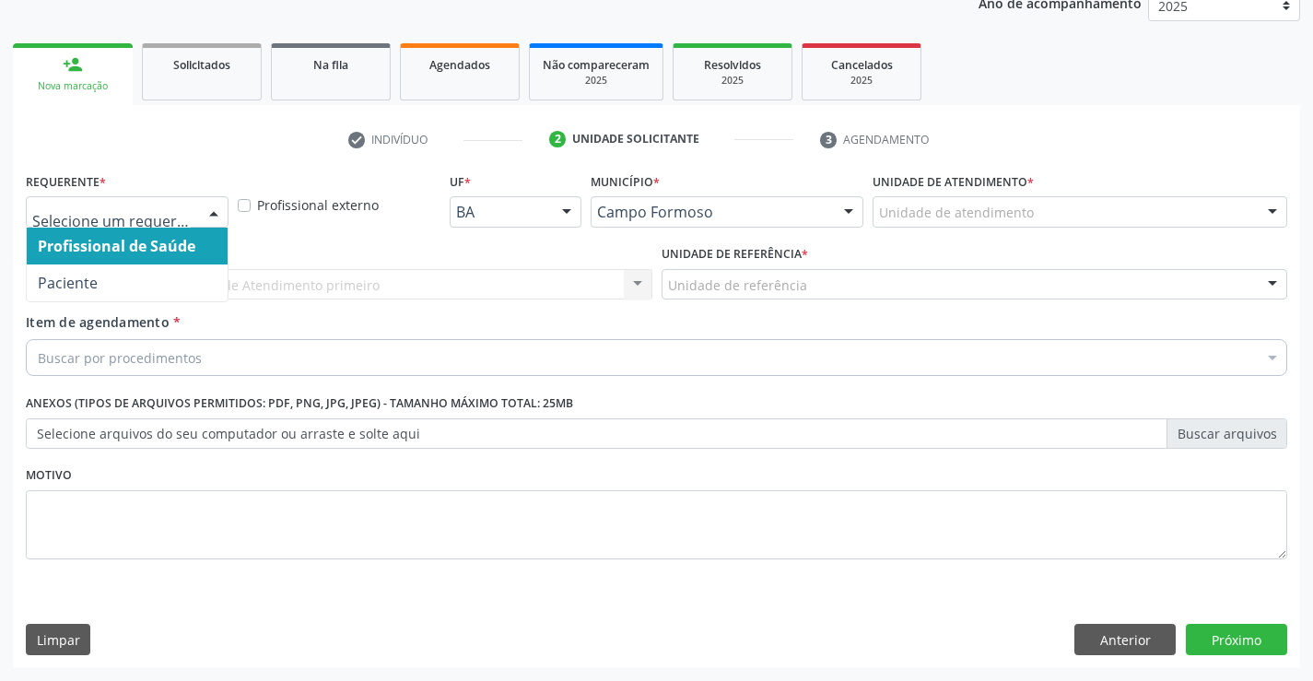
click at [212, 210] on div at bounding box center [214, 212] width 28 height 31
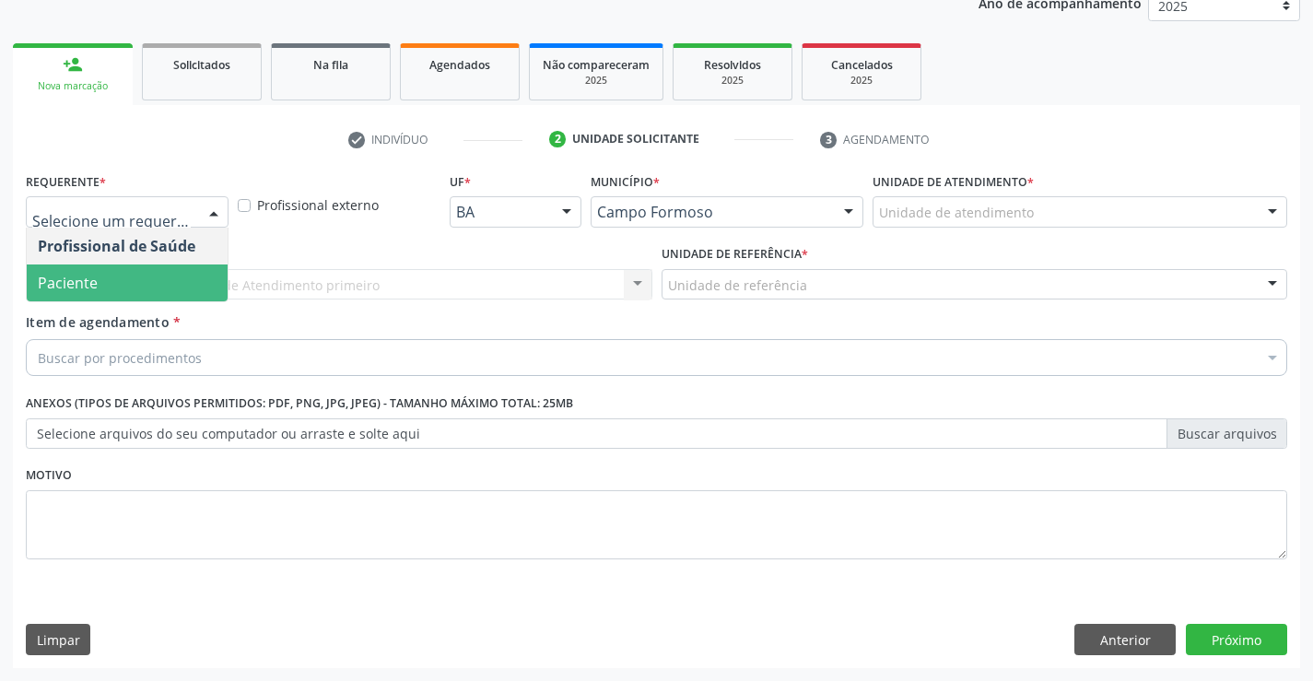
click at [78, 275] on span "Paciente" at bounding box center [68, 283] width 60 height 20
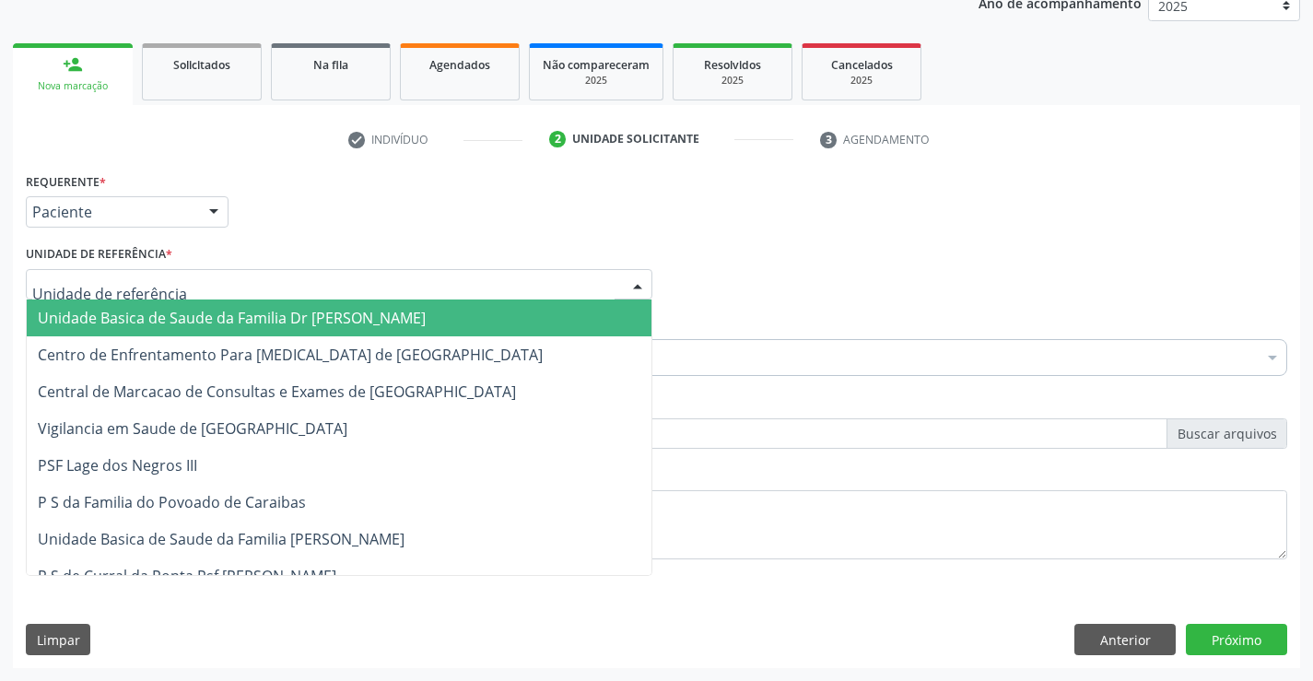
drag, startPoint x: 195, startPoint y: 286, endPoint x: 206, endPoint y: 457, distance: 171.8
click at [196, 288] on div at bounding box center [339, 284] width 627 height 31
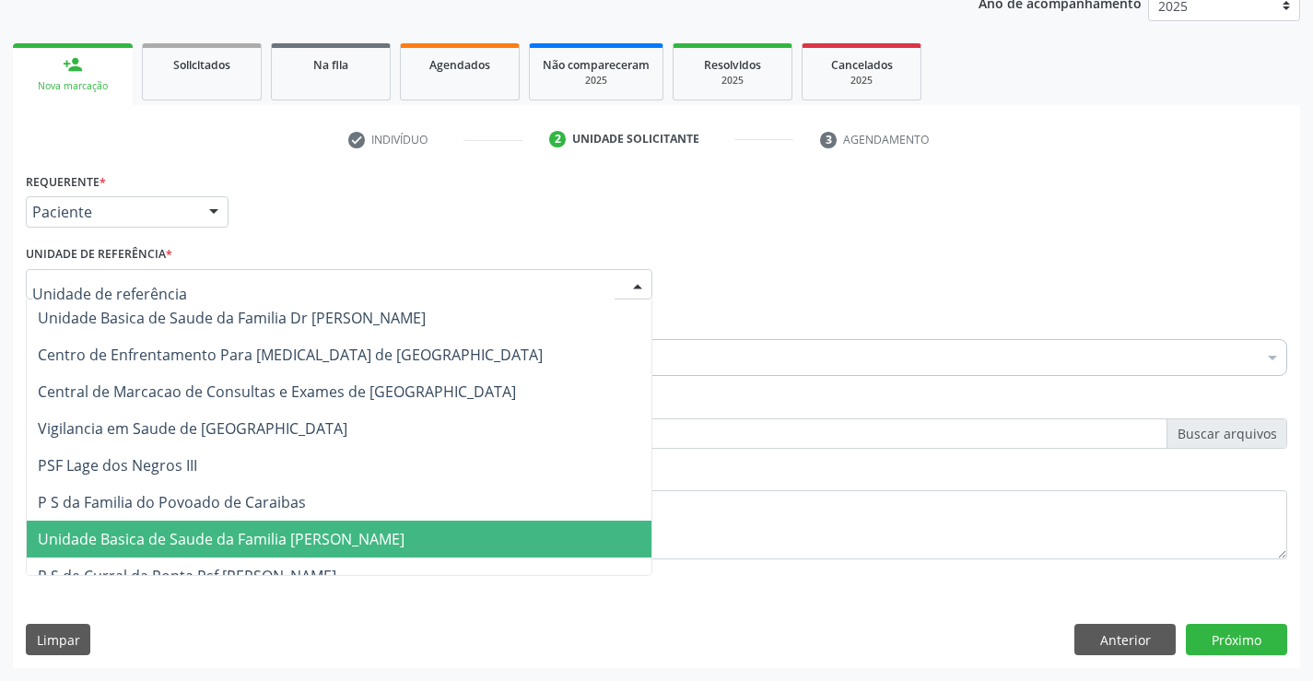
click at [220, 525] on span "Unidade Basica de Saude da Familia [PERSON_NAME]" at bounding box center [339, 539] width 625 height 37
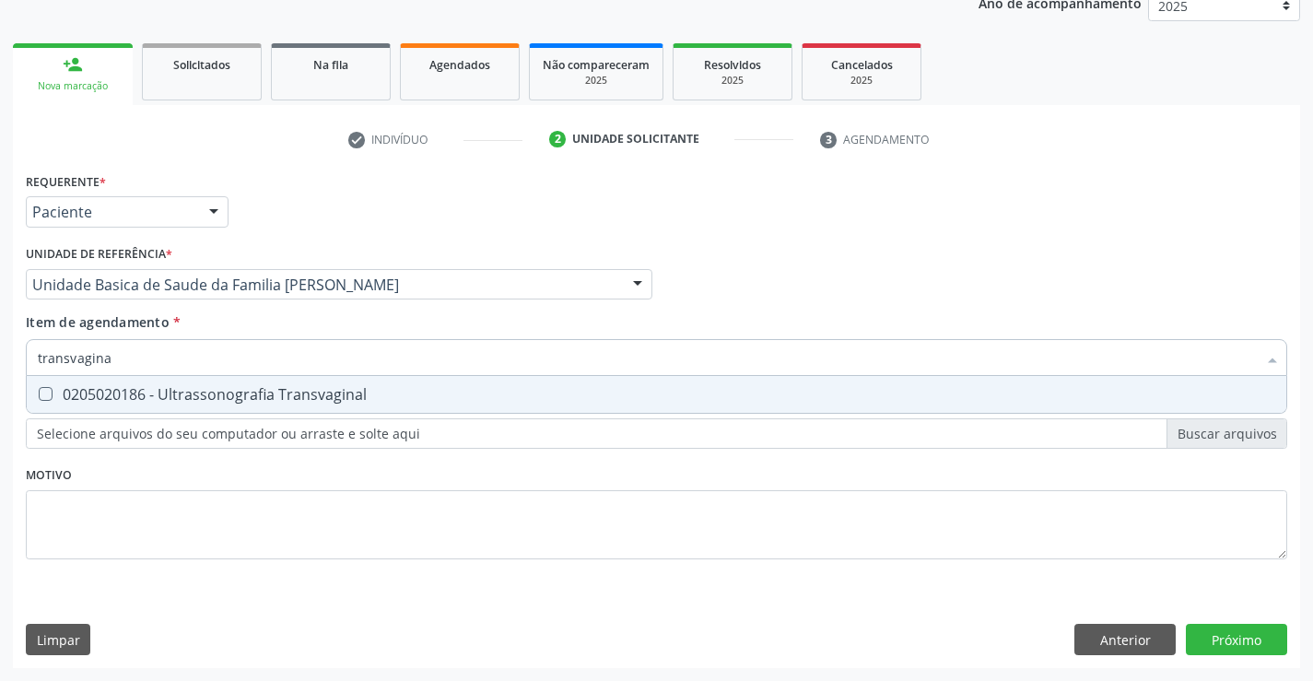
type input "transvaginal"
click at [159, 389] on div "0205020186 - Ultrassonografia Transvaginal" at bounding box center [657, 394] width 1238 height 15
checkbox Transvaginal "true"
click at [1210, 627] on div "Requerente * Paciente Profissional de Saúde Paciente Nenhum resultado encontrad…" at bounding box center [657, 418] width 1288 height 500
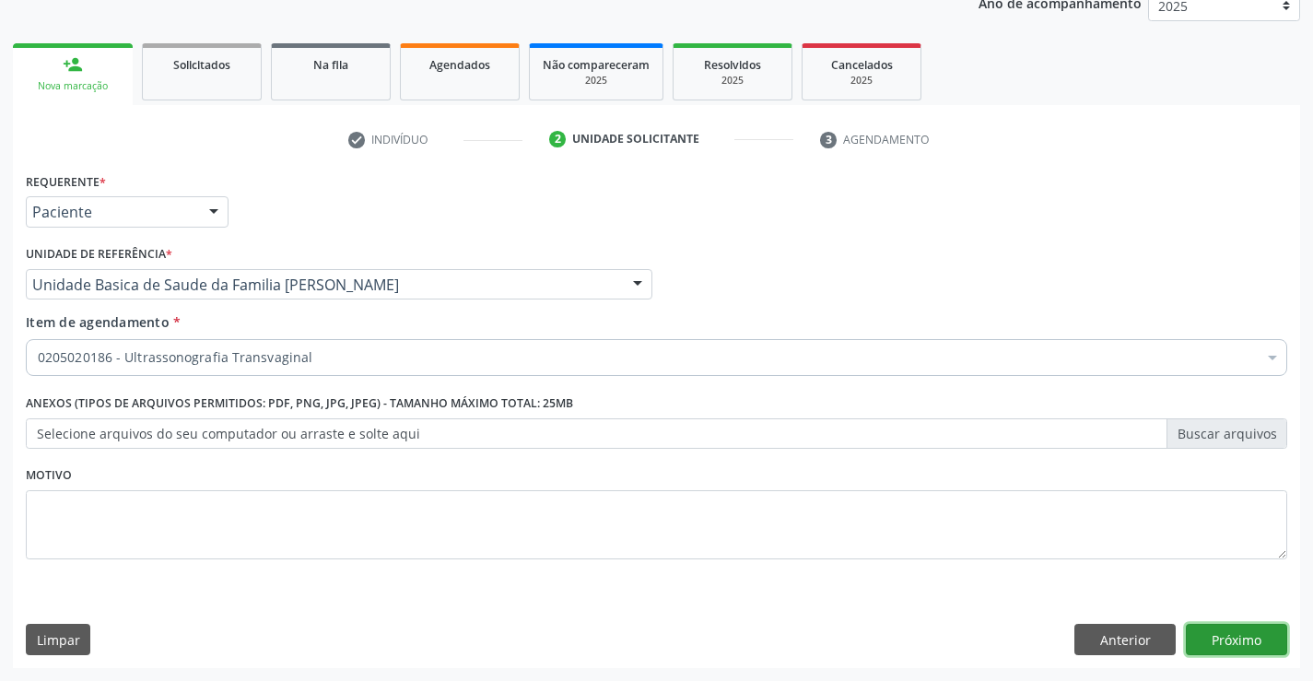
click at [1210, 641] on button "Próximo" at bounding box center [1236, 639] width 101 height 31
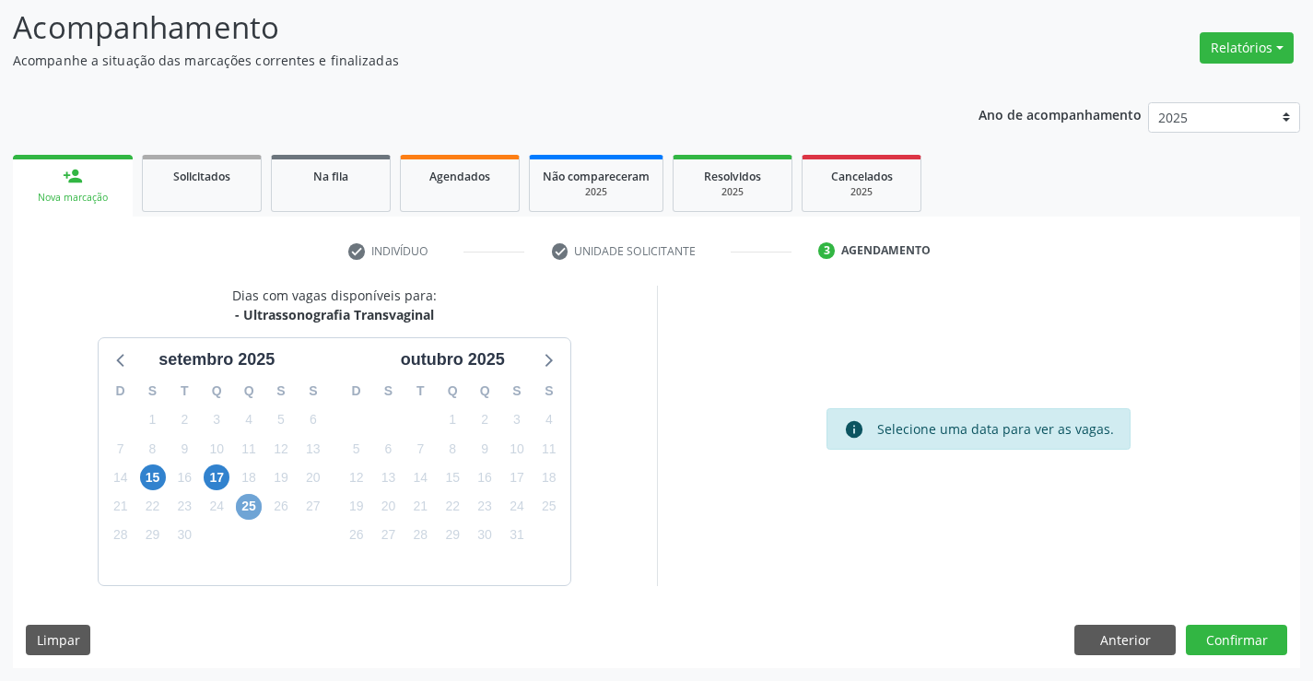
click at [244, 504] on span "25" at bounding box center [249, 507] width 26 height 26
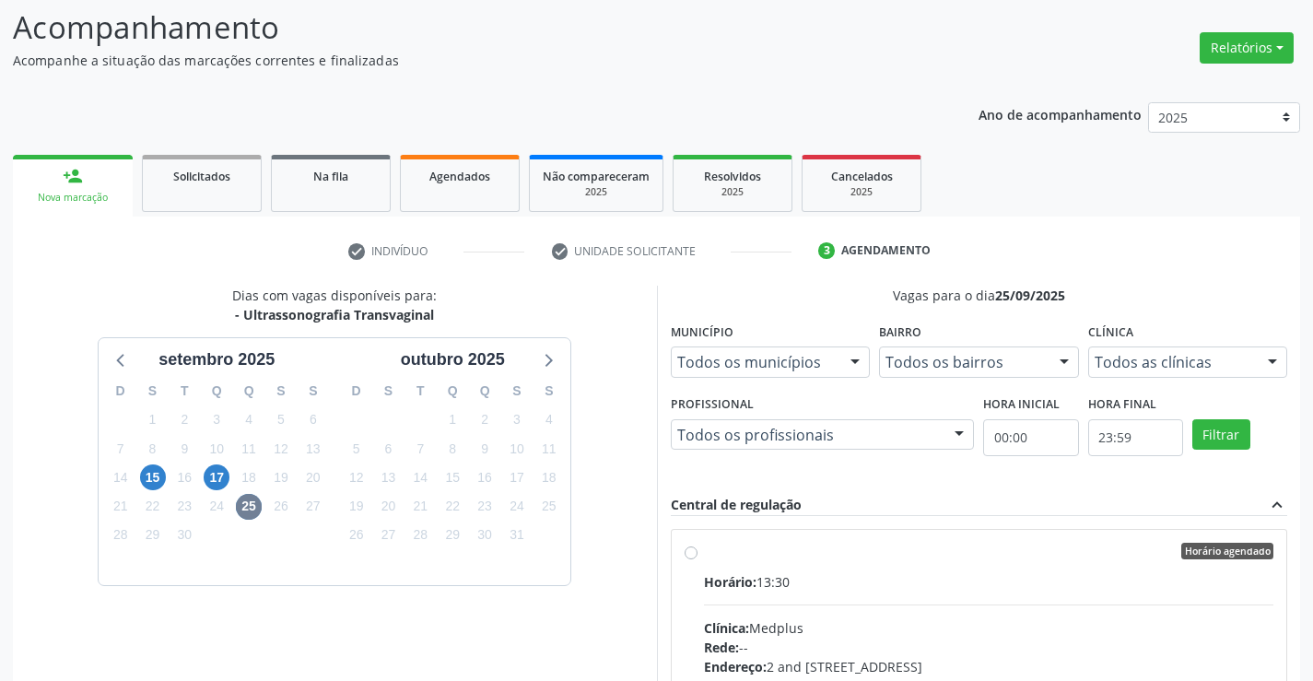
drag, startPoint x: 875, startPoint y: 629, endPoint x: 955, endPoint y: 616, distance: 81.4
click at [906, 625] on div "Clínica: Medplus" at bounding box center [989, 627] width 570 height 19
click at [698, 559] on input "Horário agendado Horário: 13:30 Clínica: Medplus Rede: -- Endereço: 2 and S 204…" at bounding box center [691, 551] width 13 height 17
radio input "true"
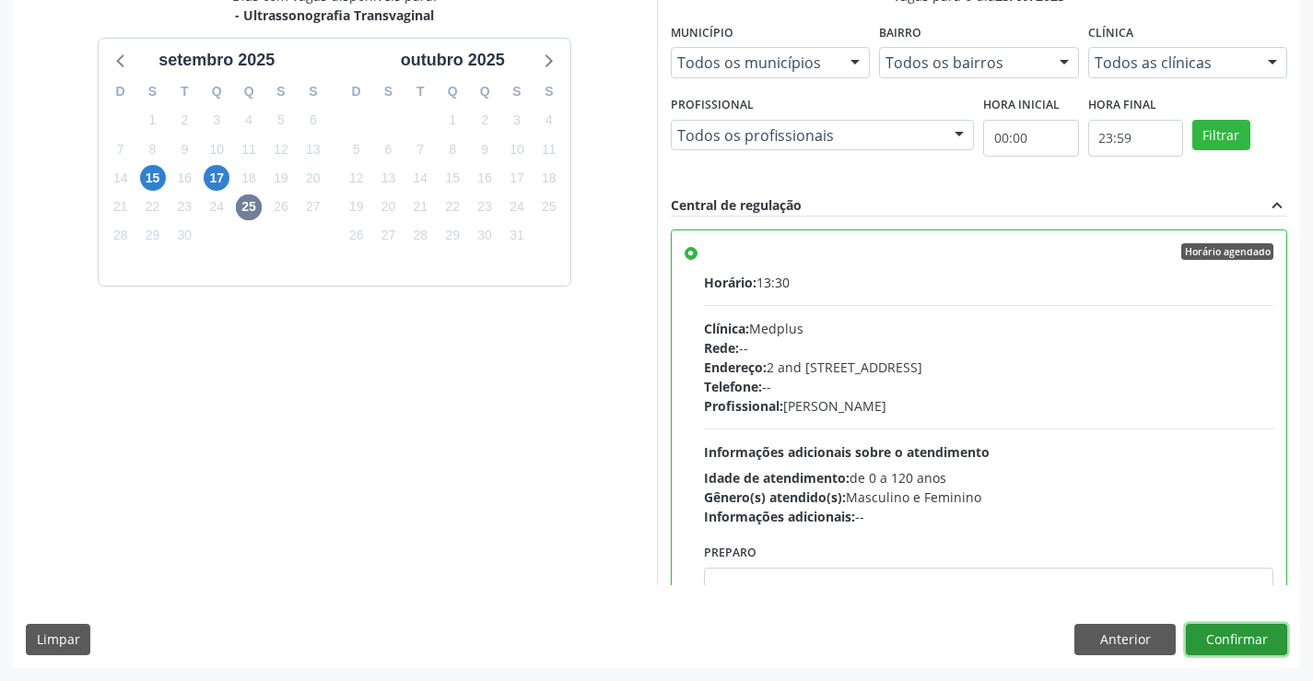
click at [1209, 639] on button "Confirmar" at bounding box center [1236, 639] width 101 height 31
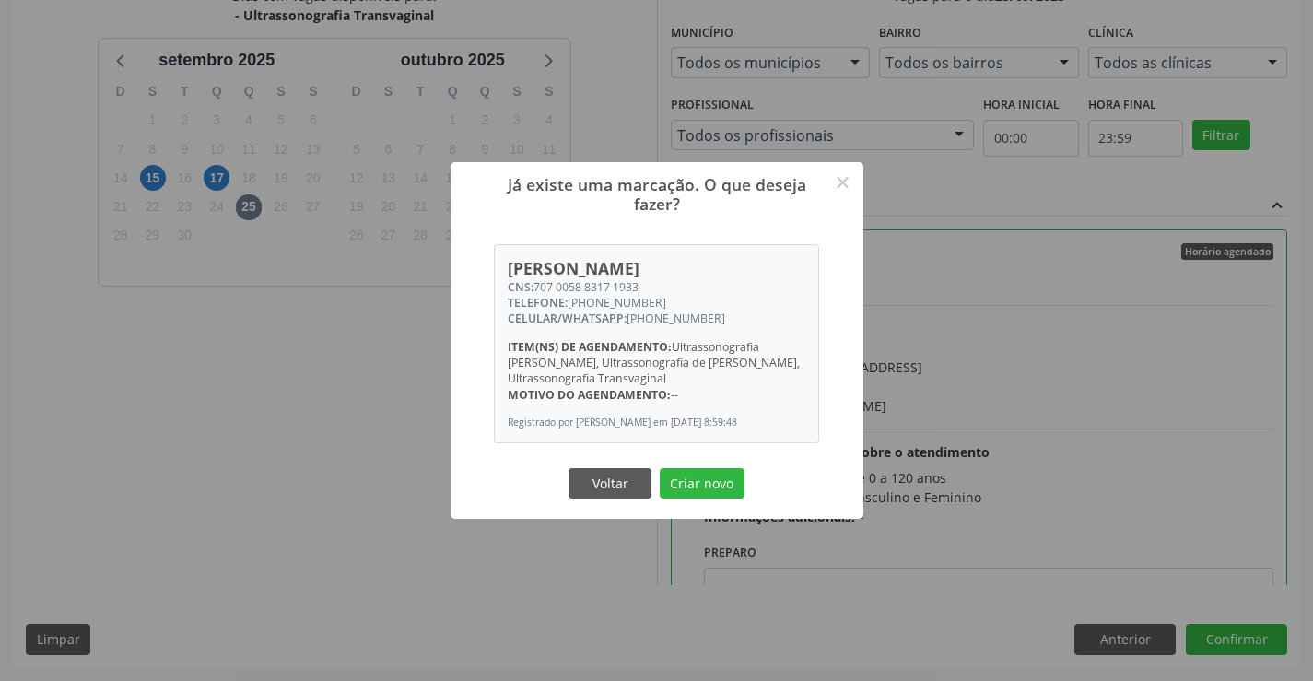
drag, startPoint x: 695, startPoint y: 490, endPoint x: 782, endPoint y: 535, distance: 97.3
click at [703, 495] on button "Criar novo" at bounding box center [702, 483] width 85 height 31
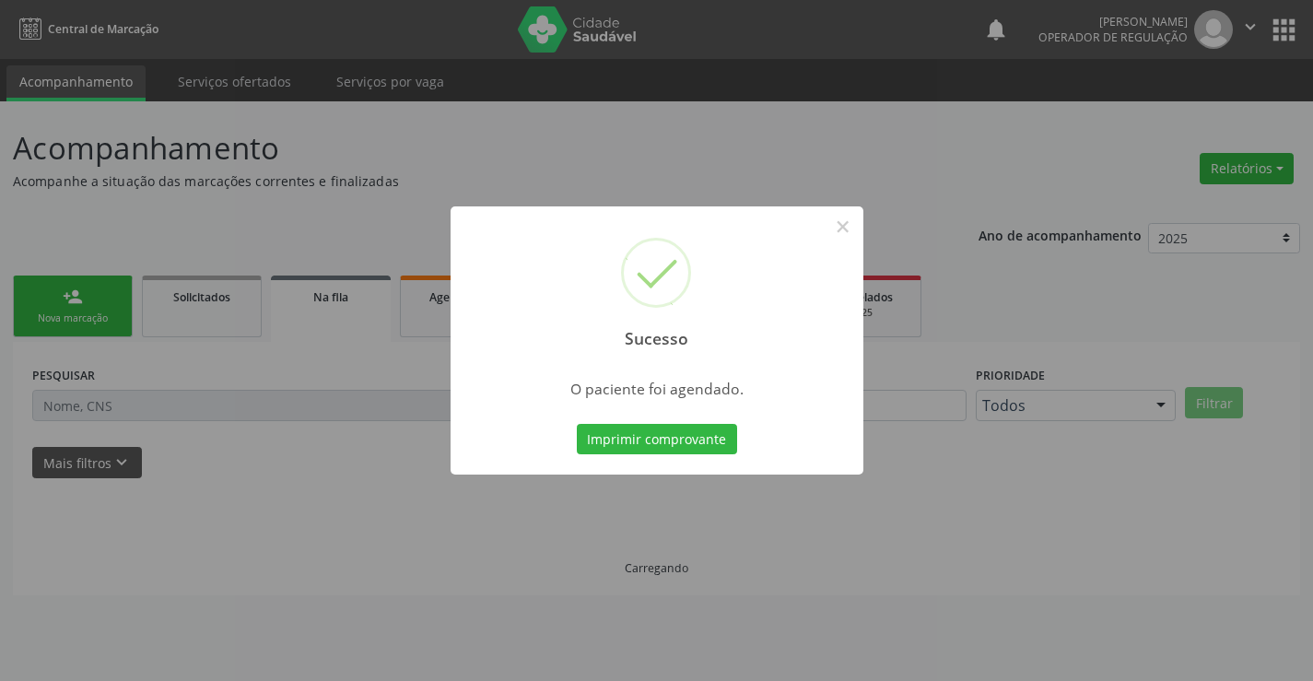
scroll to position [0, 0]
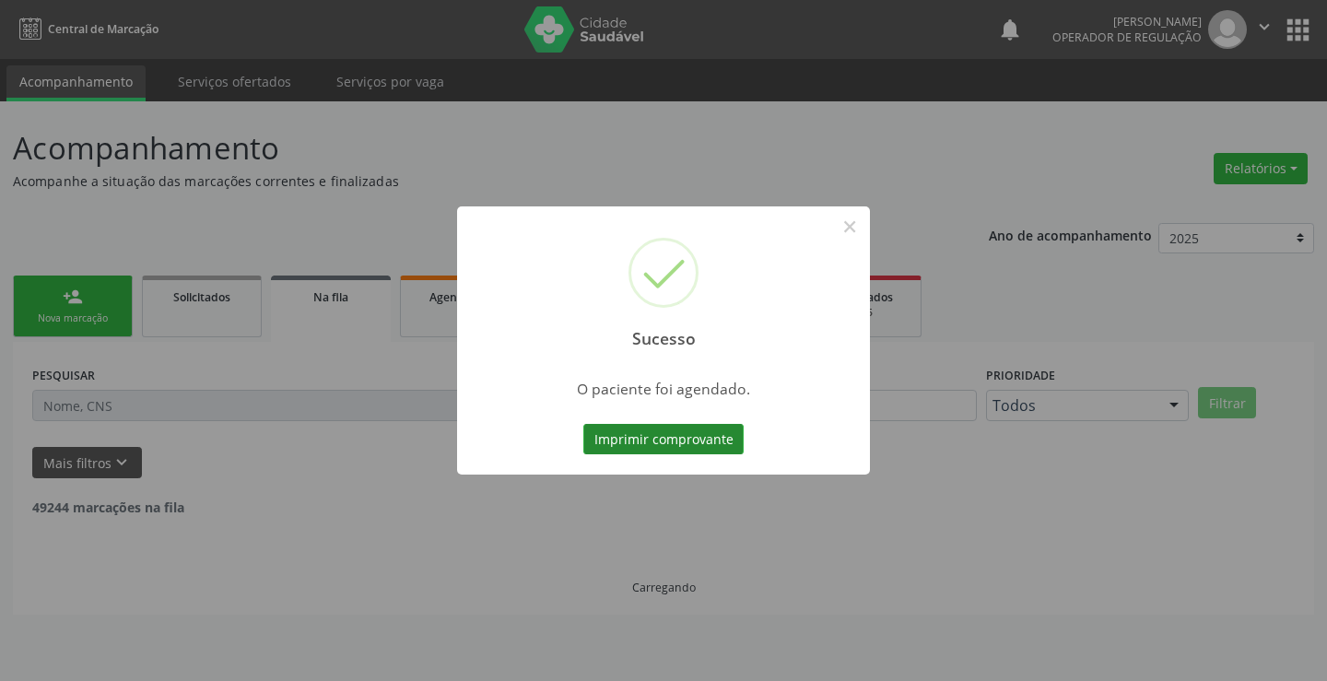
click at [688, 442] on button "Imprimir comprovante" at bounding box center [663, 439] width 160 height 31
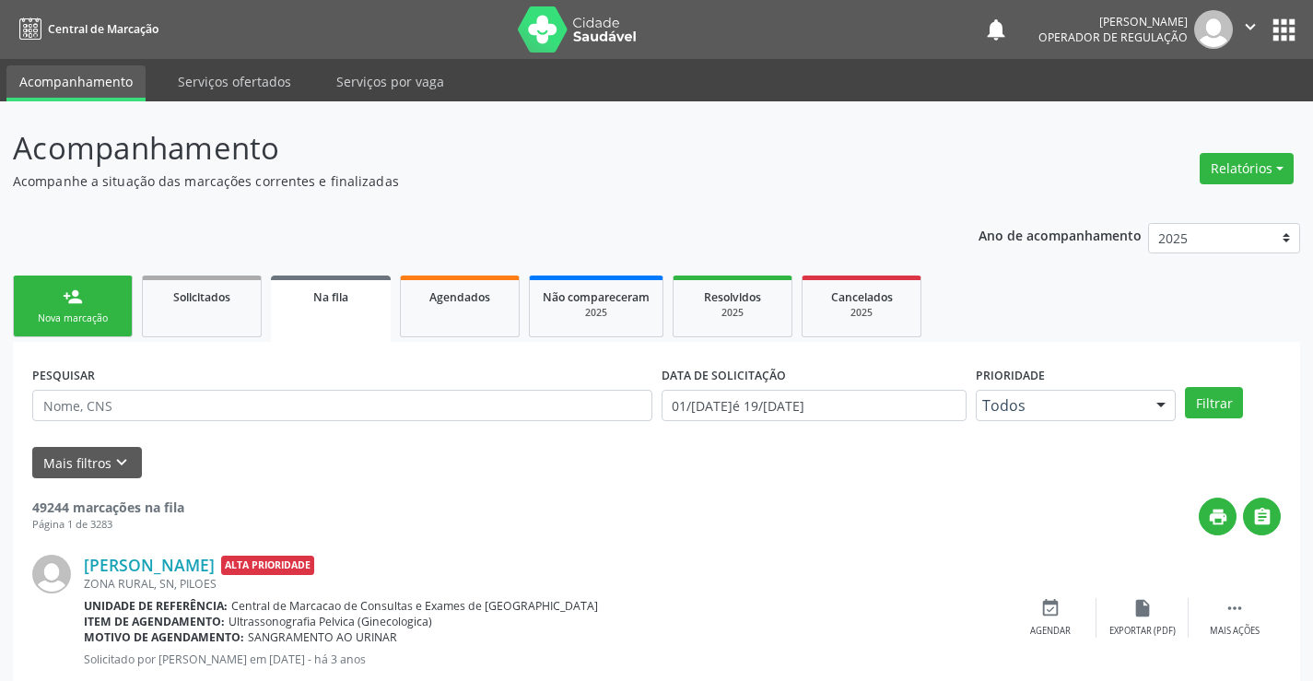
click at [60, 293] on link "person_add Nova marcação" at bounding box center [73, 307] width 120 height 62
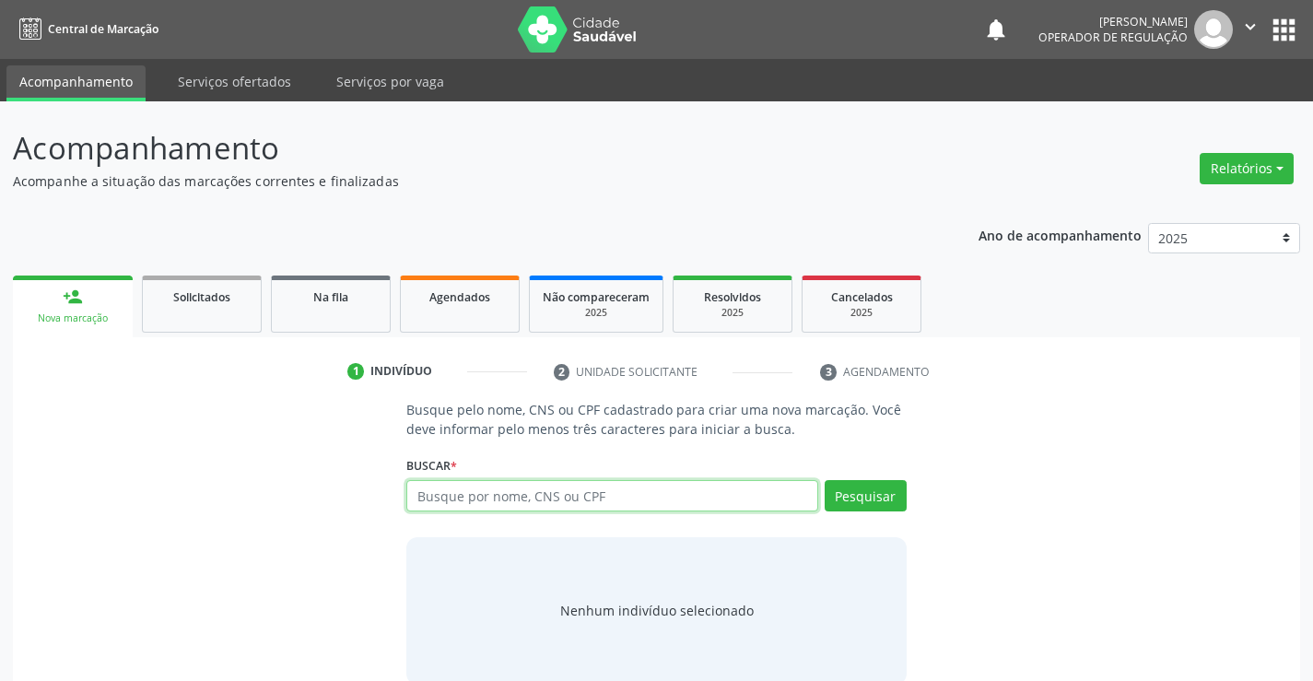
click at [490, 500] on input "text" at bounding box center [611, 495] width 411 height 31
type input "700006229127401"
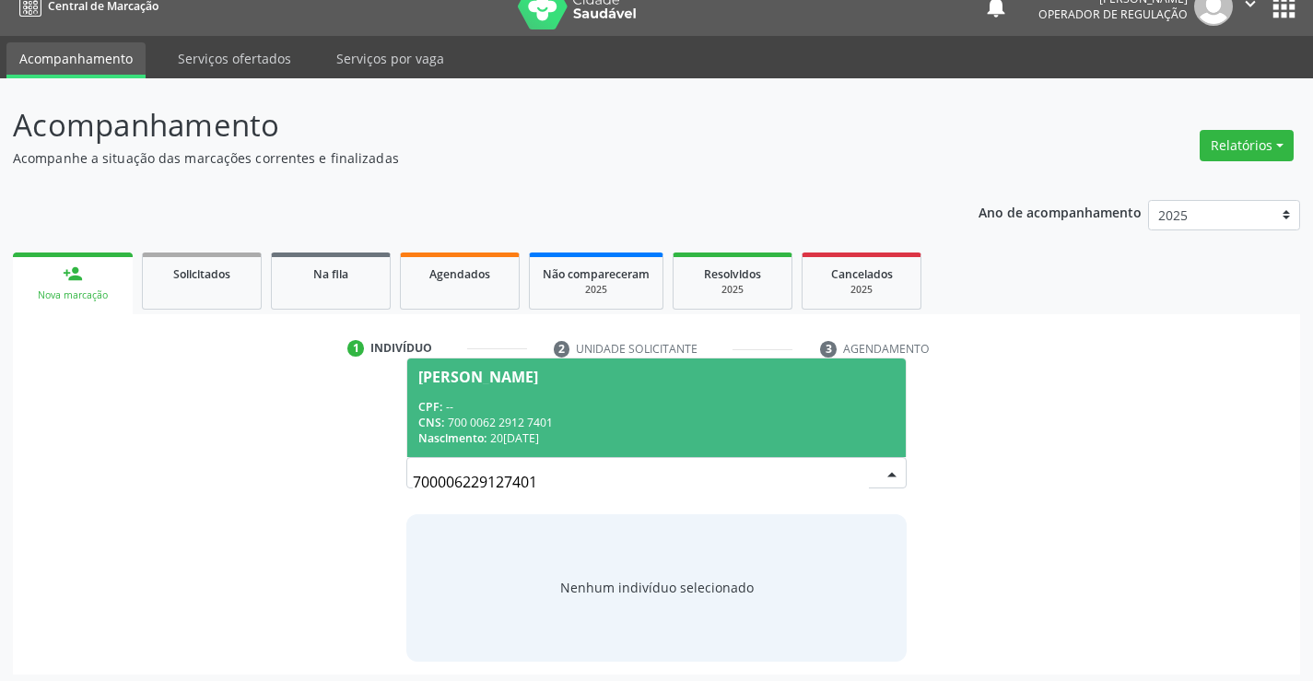
scroll to position [29, 0]
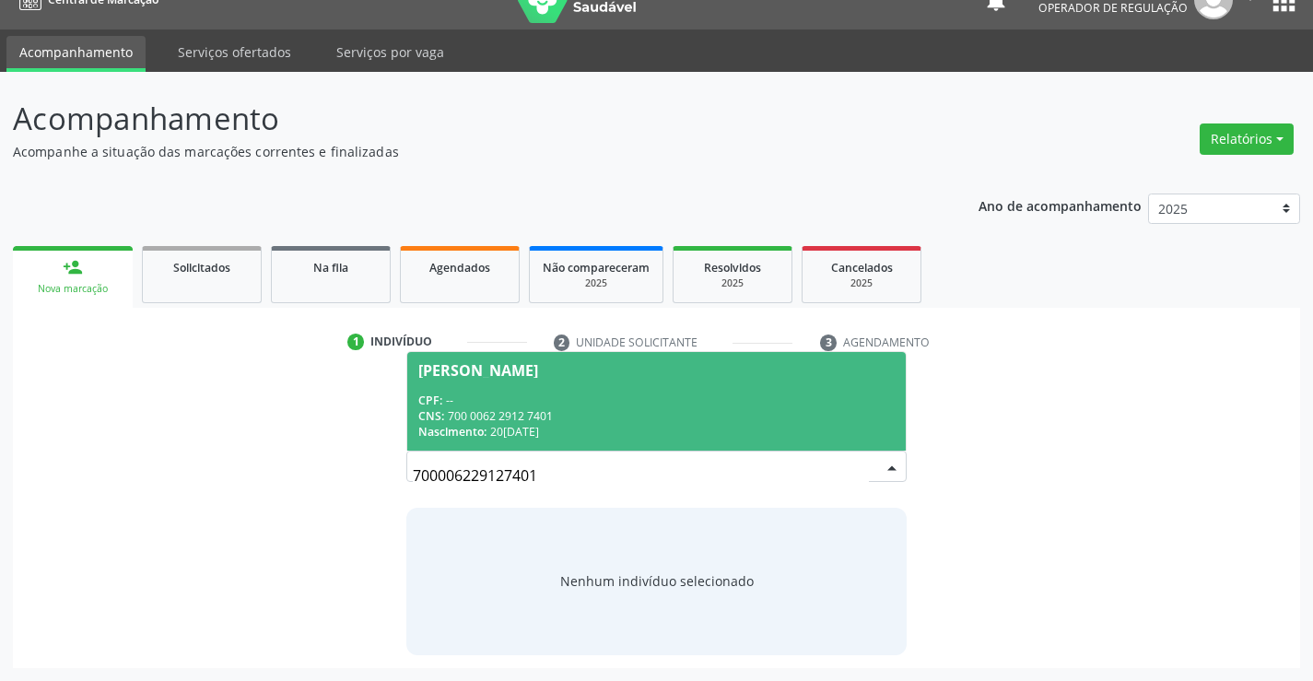
click at [567, 422] on div "CNS: 700 0062 2912 7401" at bounding box center [656, 416] width 476 height 16
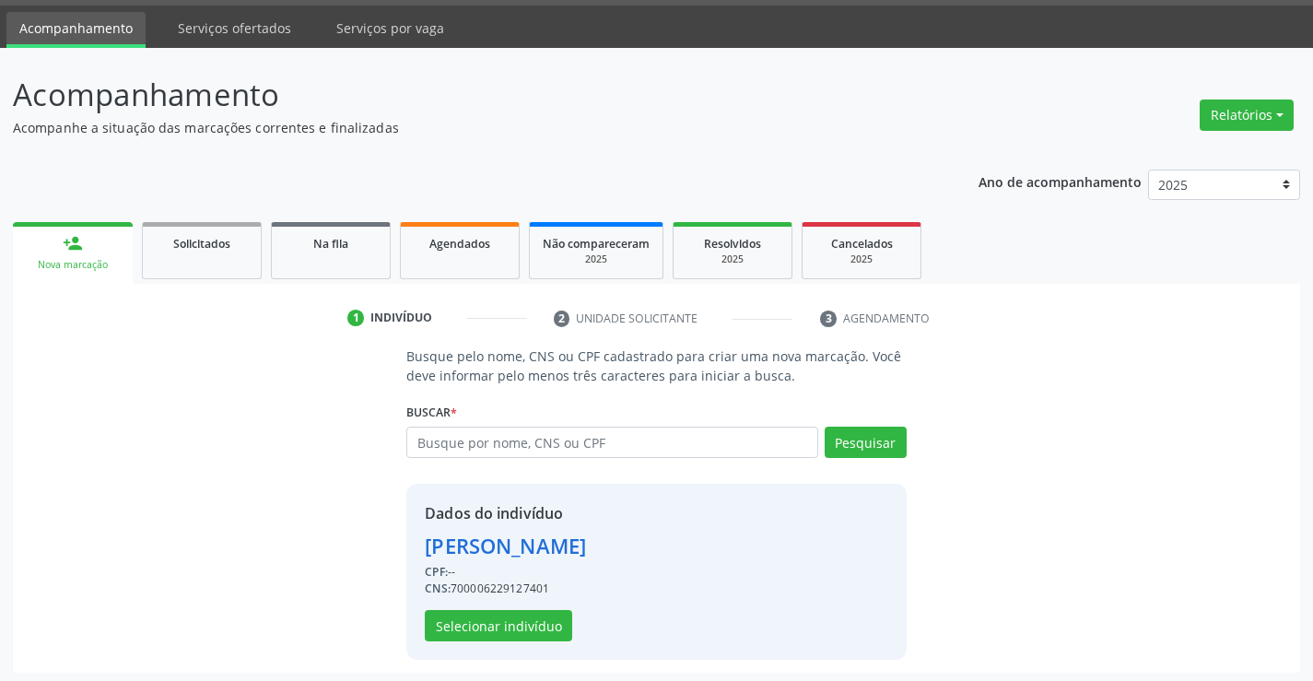
scroll to position [58, 0]
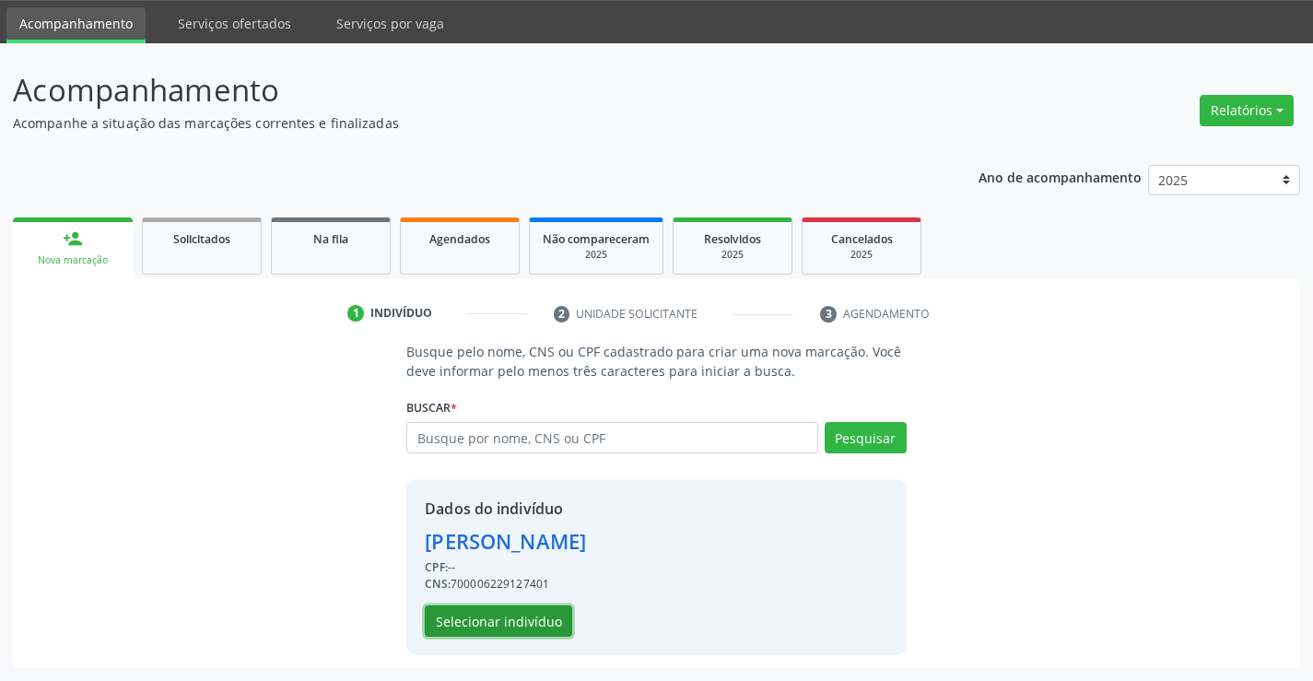
click at [530, 621] on button "Selecionar indivíduo" at bounding box center [498, 621] width 147 height 31
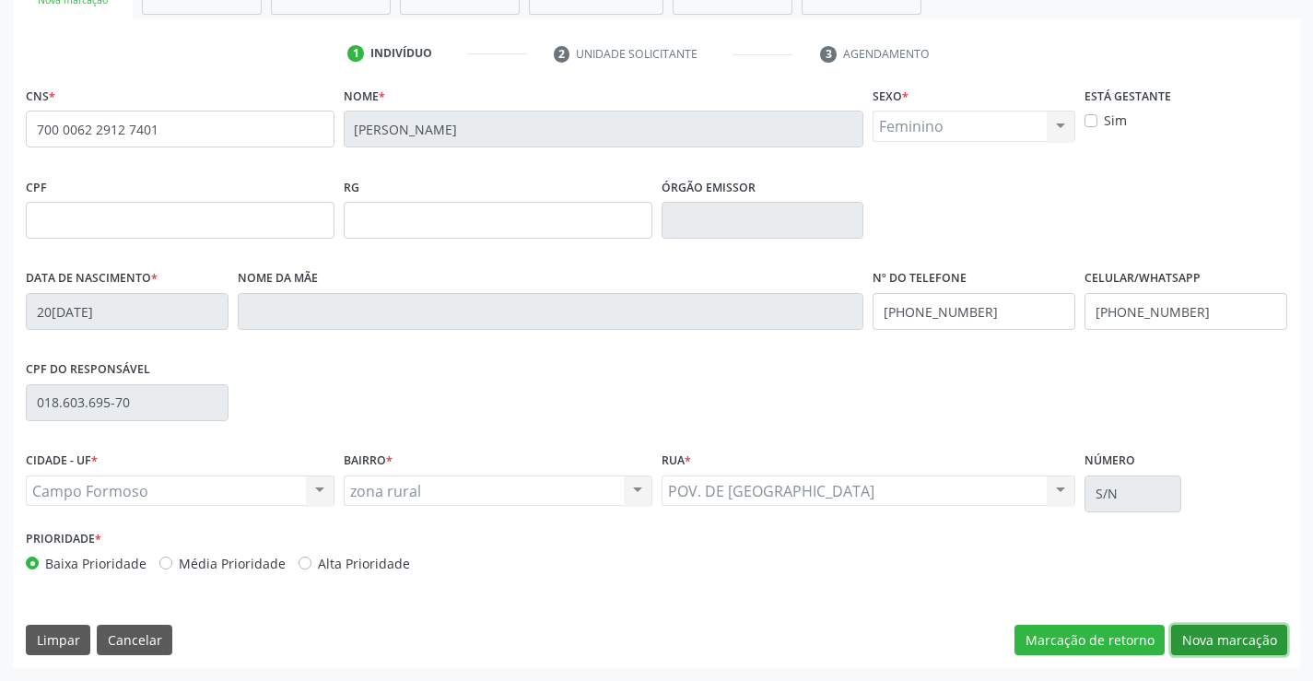
click at [1202, 641] on button "Nova marcação" at bounding box center [1229, 640] width 116 height 31
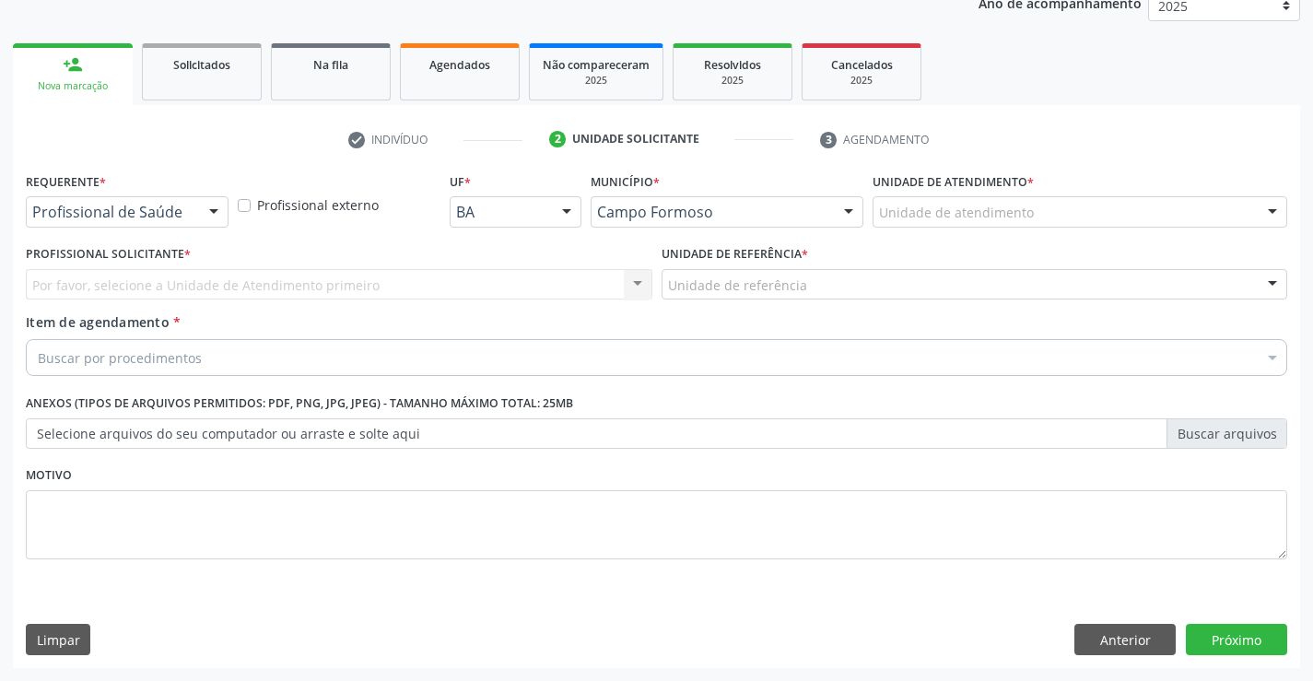
scroll to position [232, 0]
drag, startPoint x: 205, startPoint y: 212, endPoint x: 162, endPoint y: 265, distance: 68.2
click at [204, 215] on div at bounding box center [214, 212] width 28 height 31
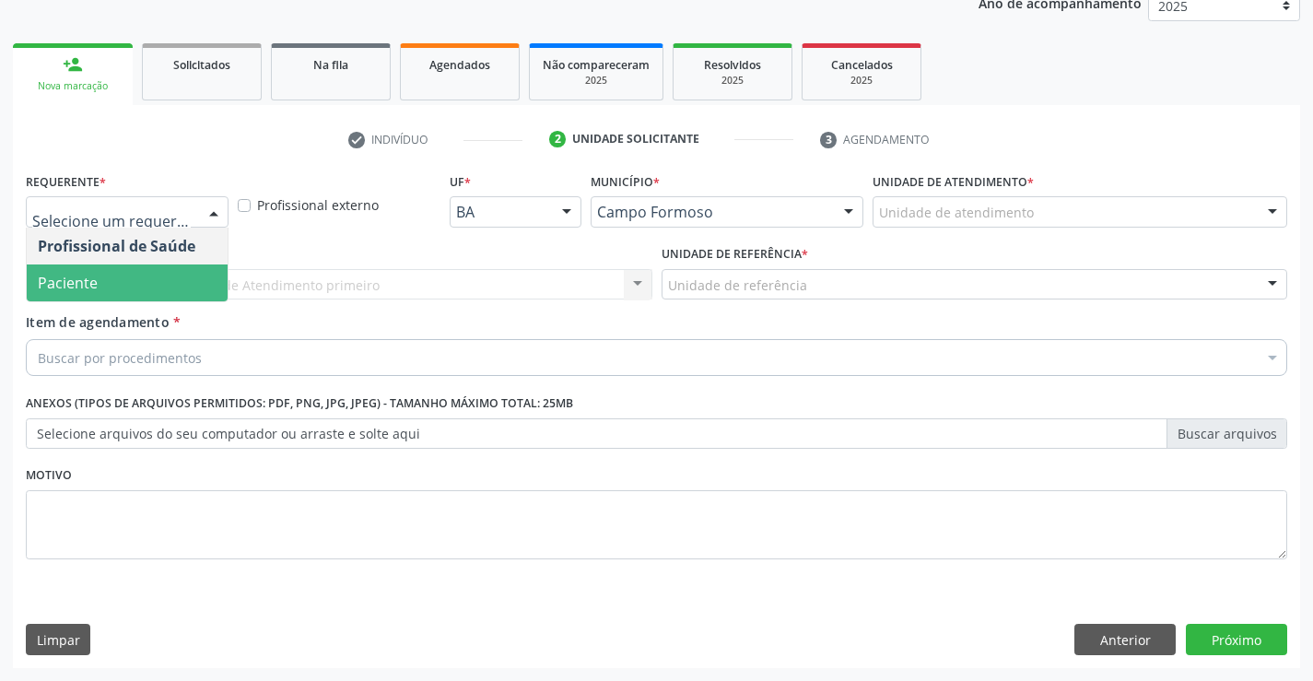
click at [116, 279] on span "Paciente" at bounding box center [127, 283] width 201 height 37
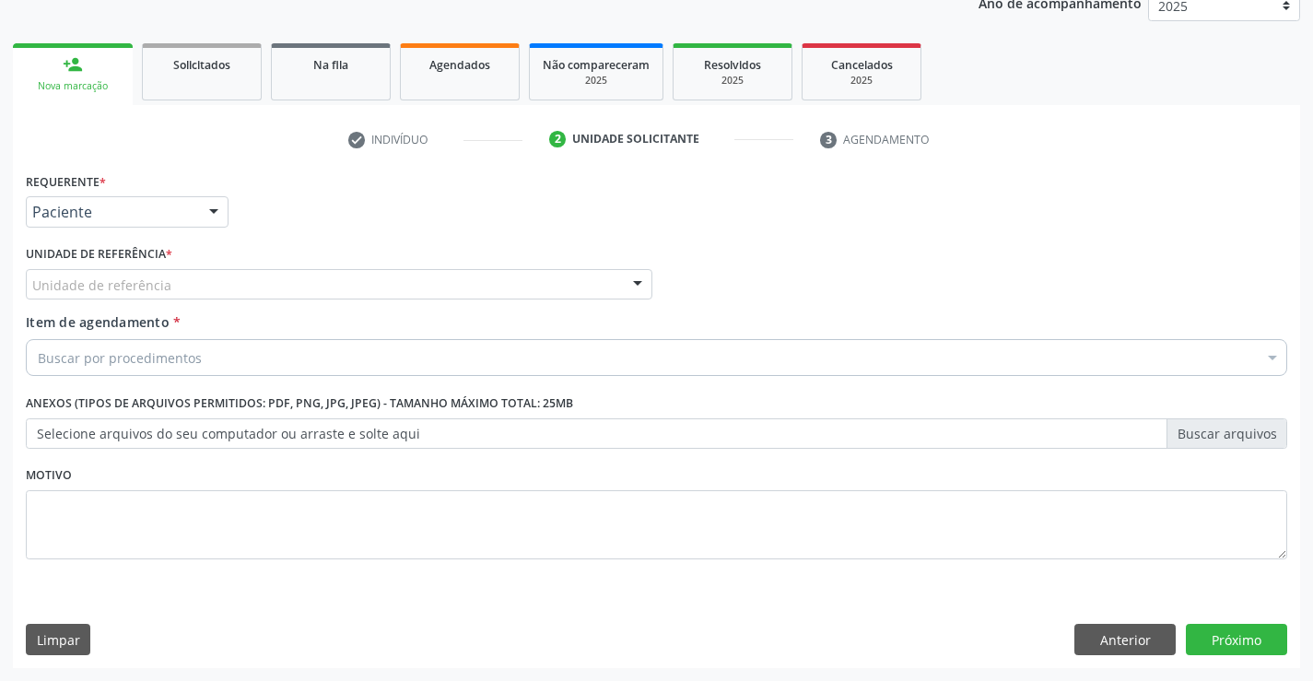
click at [268, 281] on div "Unidade de referência" at bounding box center [339, 284] width 627 height 31
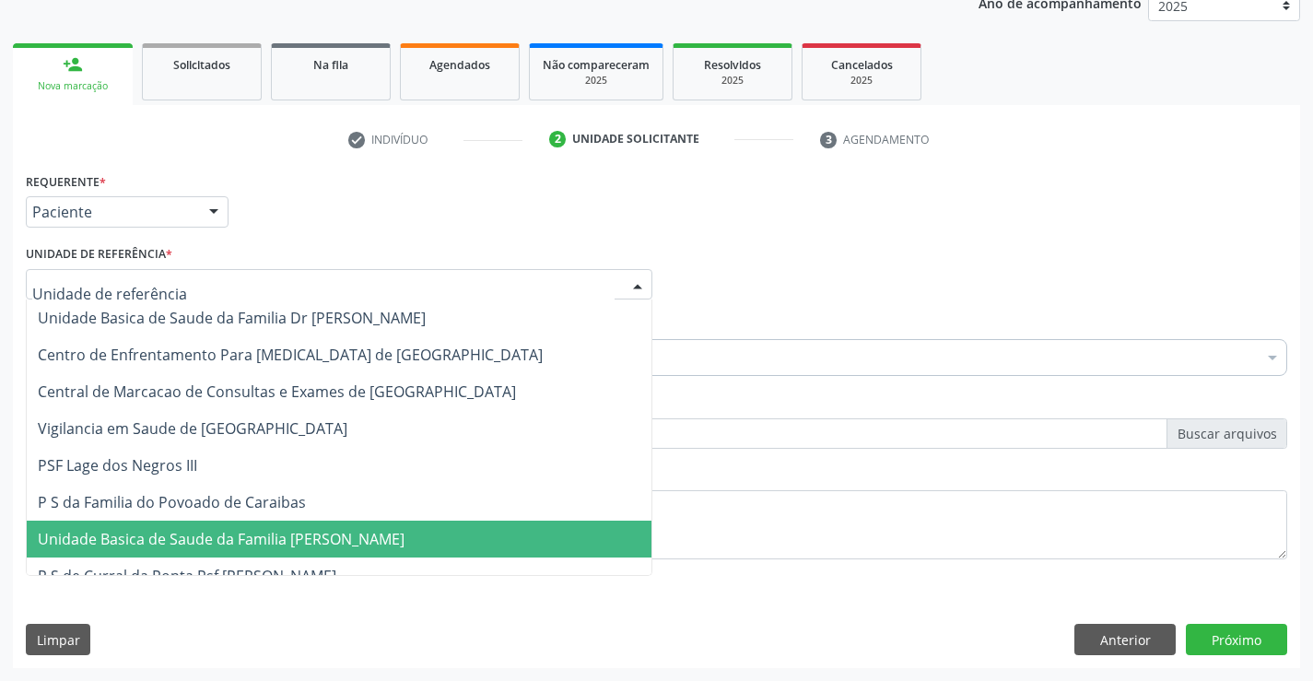
click at [295, 545] on span "Unidade Basica de Saude da Familia [PERSON_NAME]" at bounding box center [221, 539] width 367 height 20
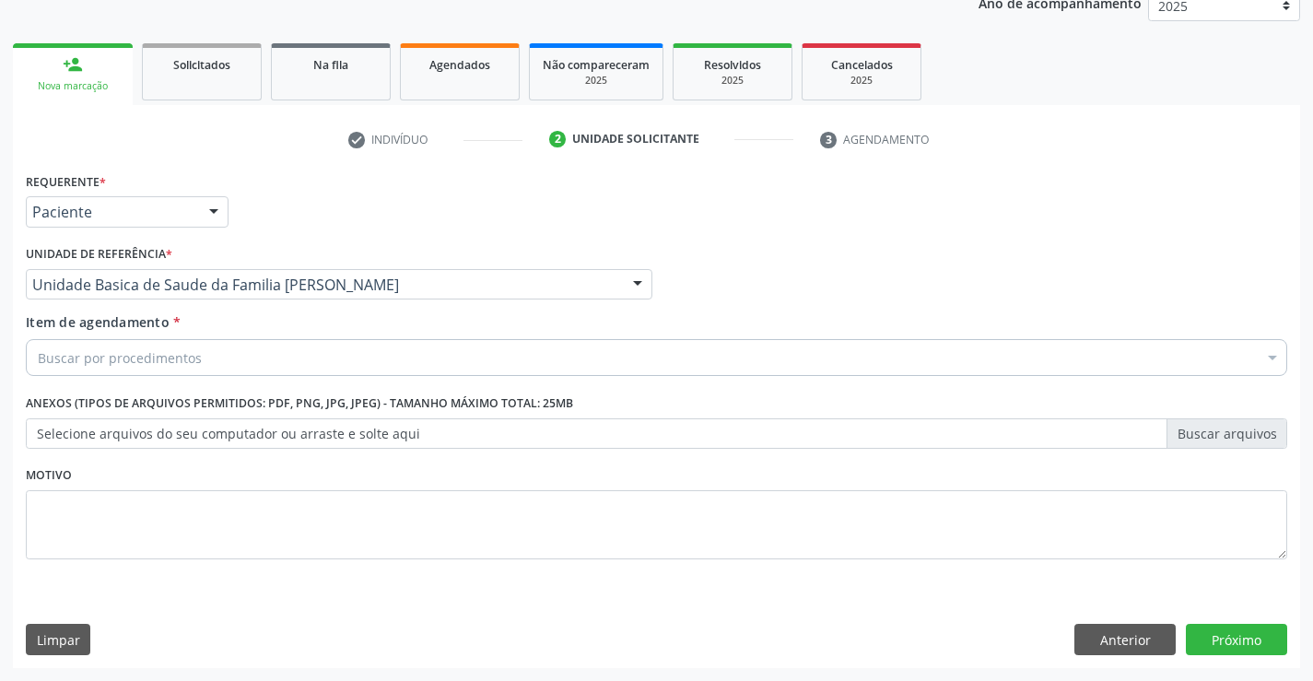
click at [246, 364] on div "Buscar por procedimentos" at bounding box center [657, 357] width 1262 height 37
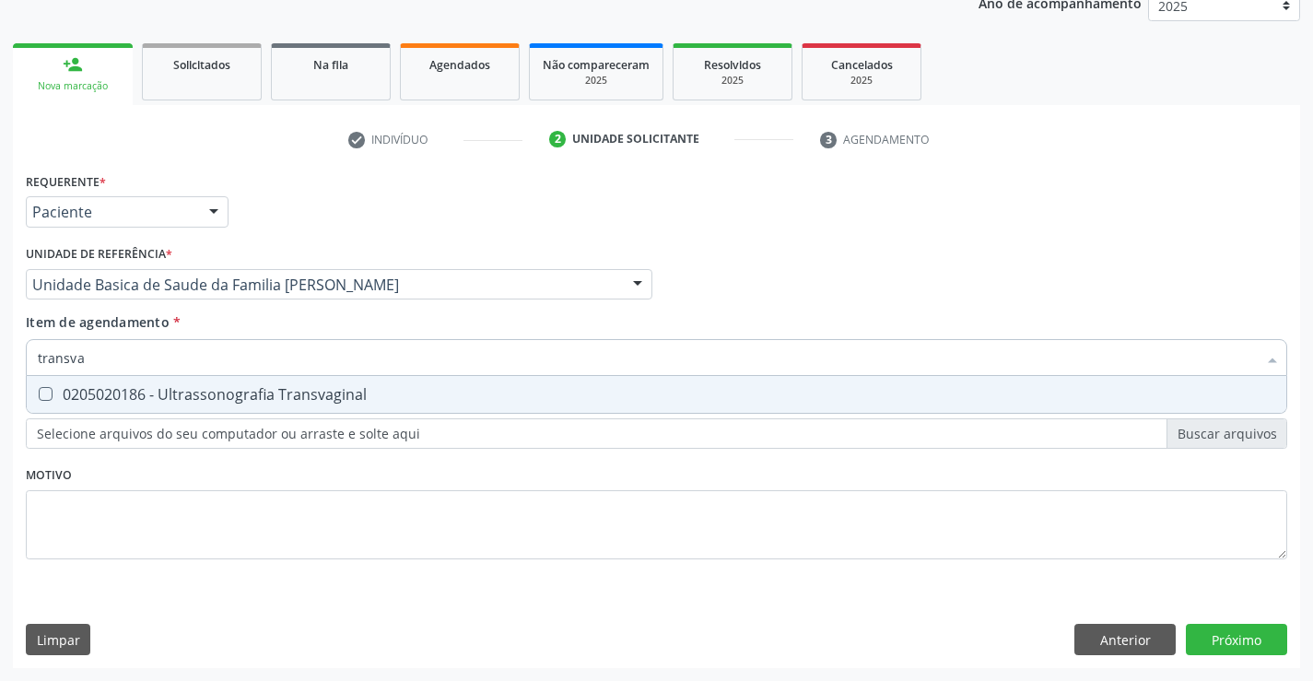
type input "transvag"
click at [232, 402] on div "0205020186 - Ultrassonografia Transvaginal" at bounding box center [657, 394] width 1238 height 15
checkbox Transvaginal "true"
click at [1223, 630] on div "Requerente * Paciente Profissional de Saúde Paciente Nenhum resultado encontrad…" at bounding box center [657, 418] width 1288 height 500
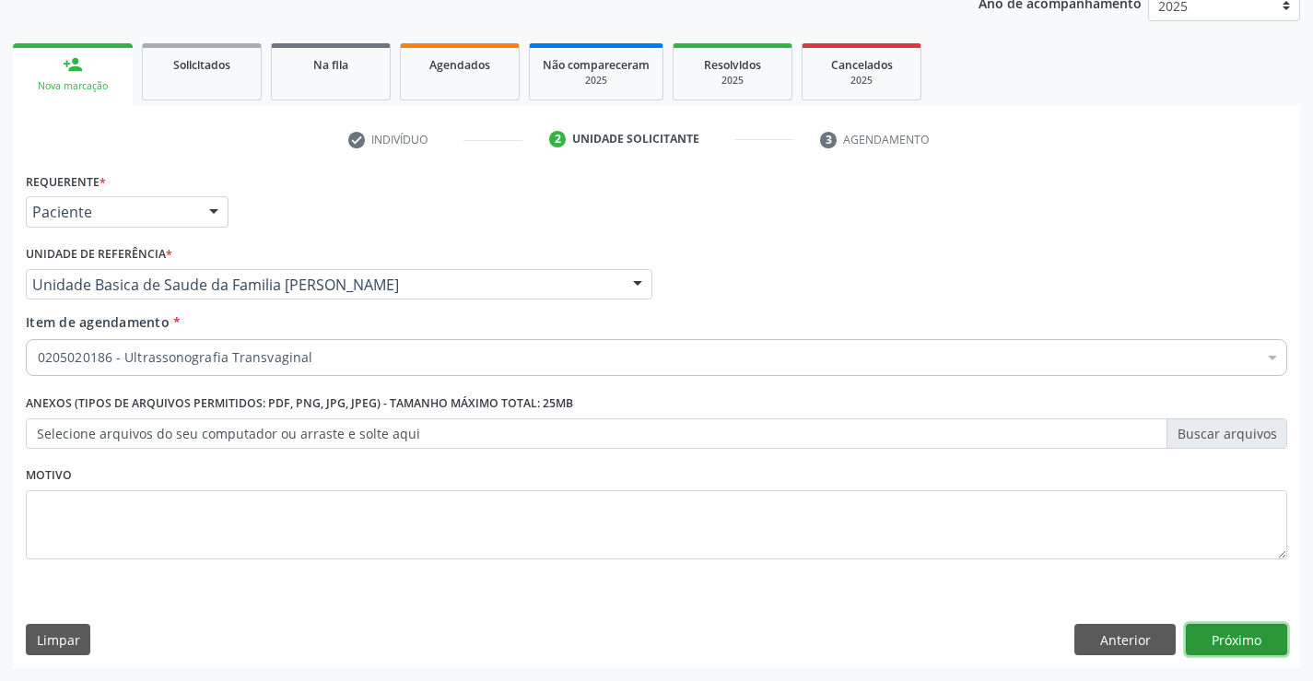
click at [1241, 646] on button "Próximo" at bounding box center [1236, 639] width 101 height 31
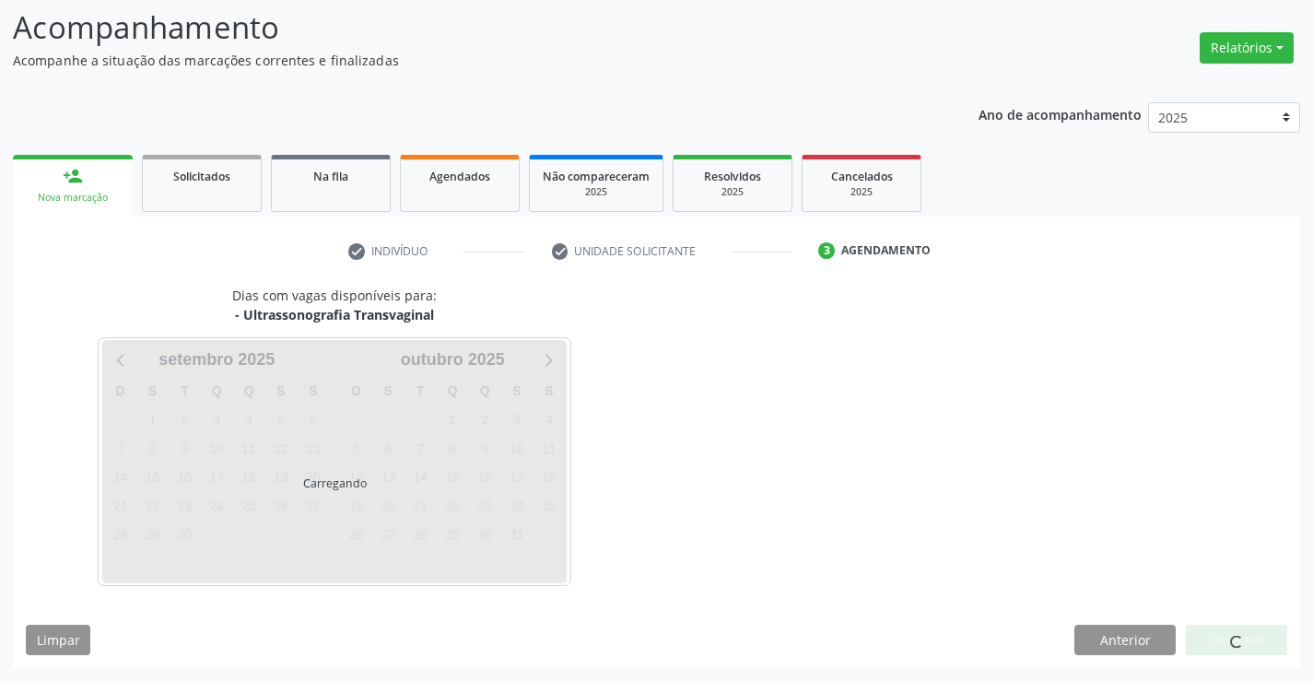
scroll to position [121, 0]
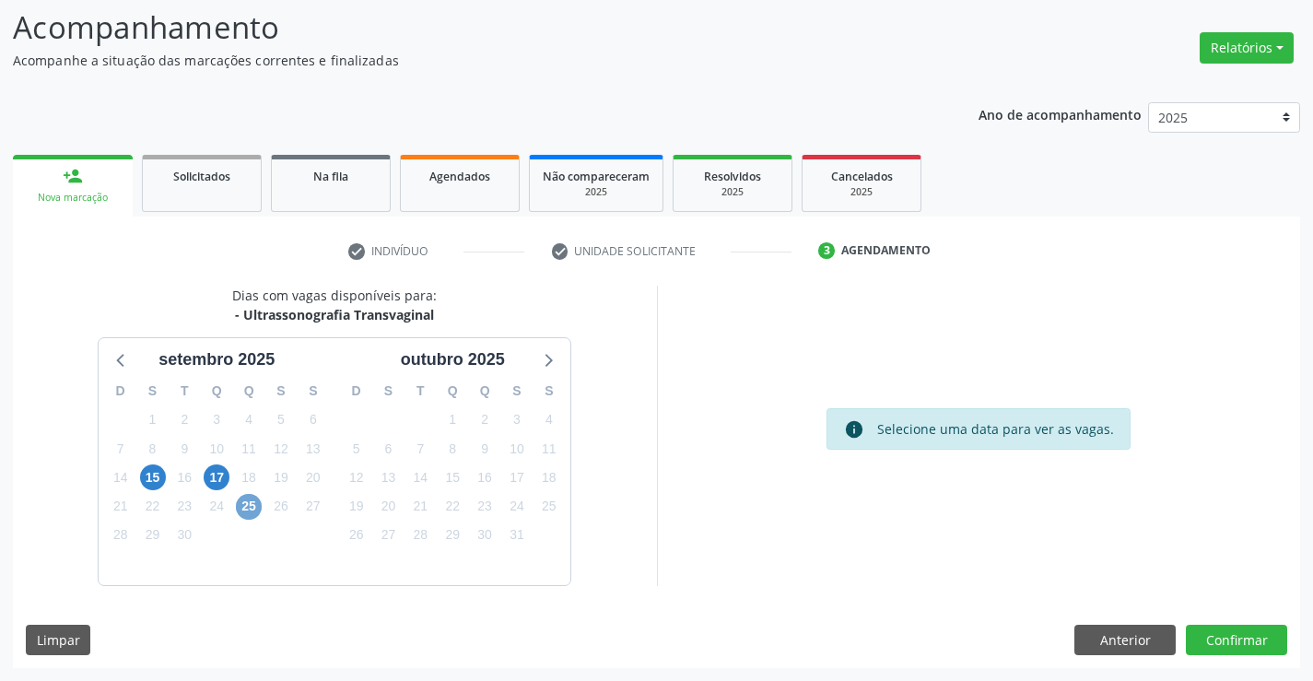
click at [249, 505] on span "25" at bounding box center [249, 507] width 26 height 26
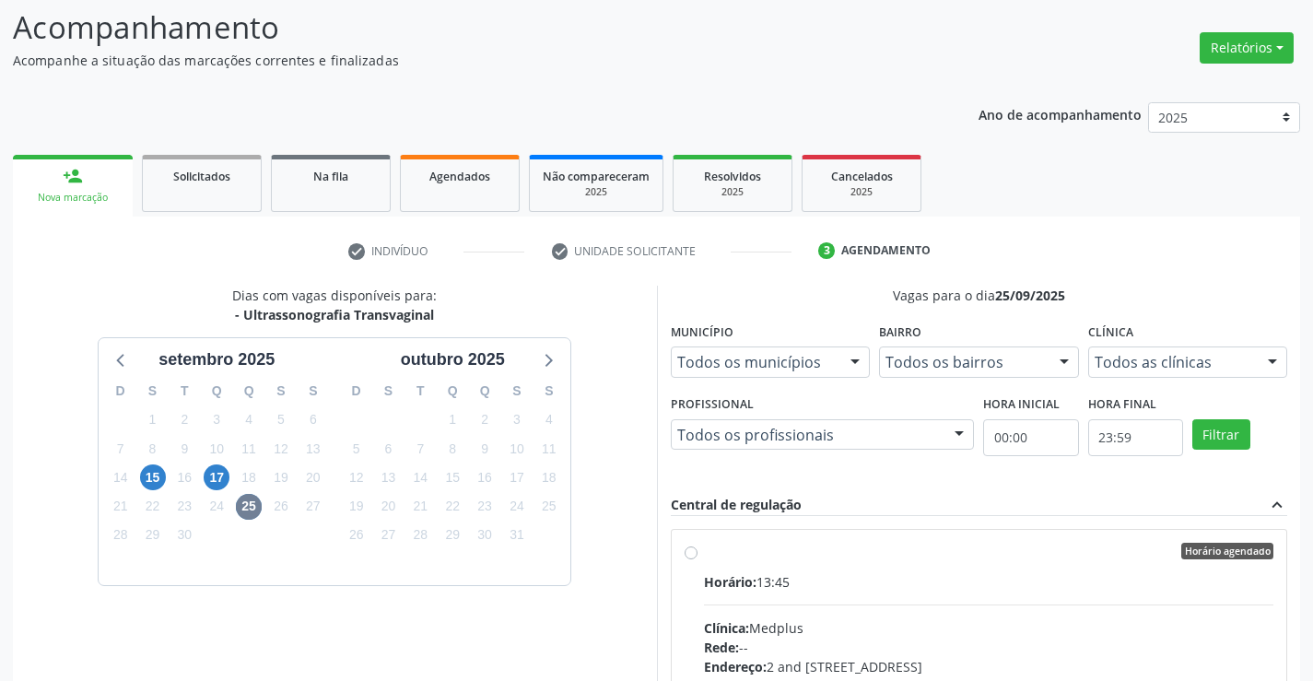
drag, startPoint x: 765, startPoint y: 602, endPoint x: 1180, endPoint y: 516, distance: 423.5
click at [698, 559] on input "Horário agendado Horário: 13:45 Clínica: Medplus Rede: -- Endereço: 2 and S 204…" at bounding box center [691, 551] width 13 height 17
radio input "true"
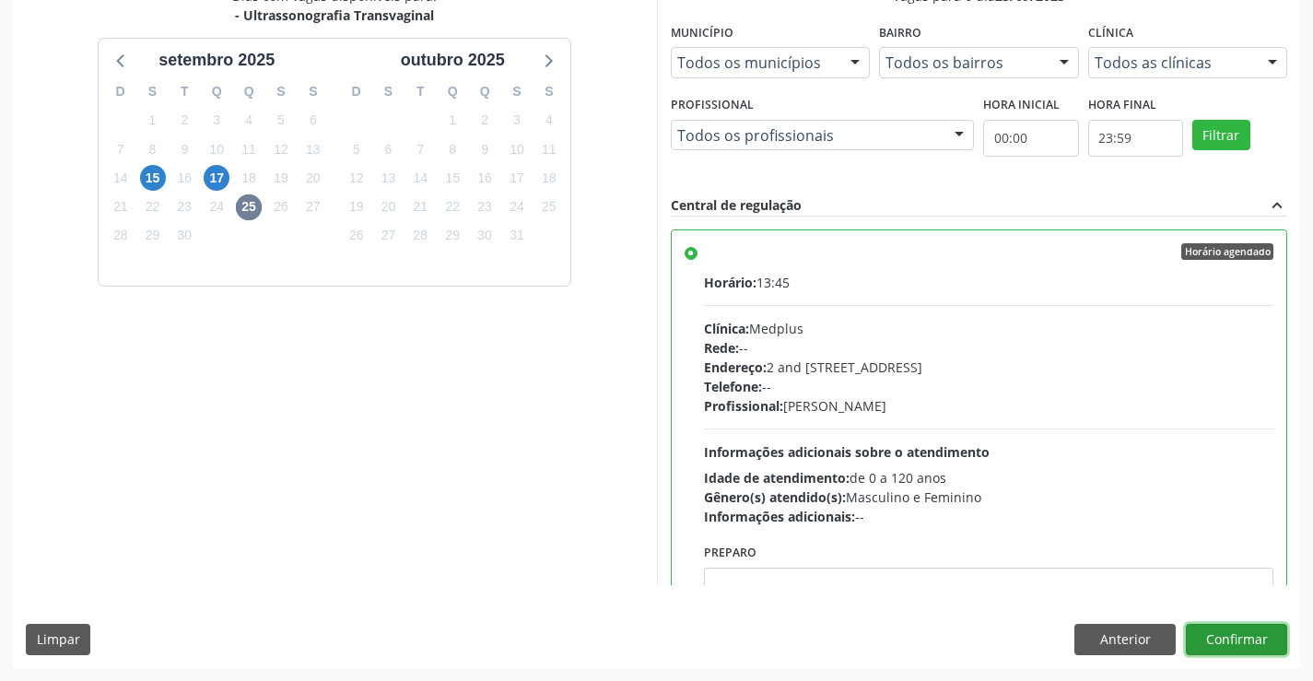
click at [1207, 642] on button "Confirmar" at bounding box center [1236, 639] width 101 height 31
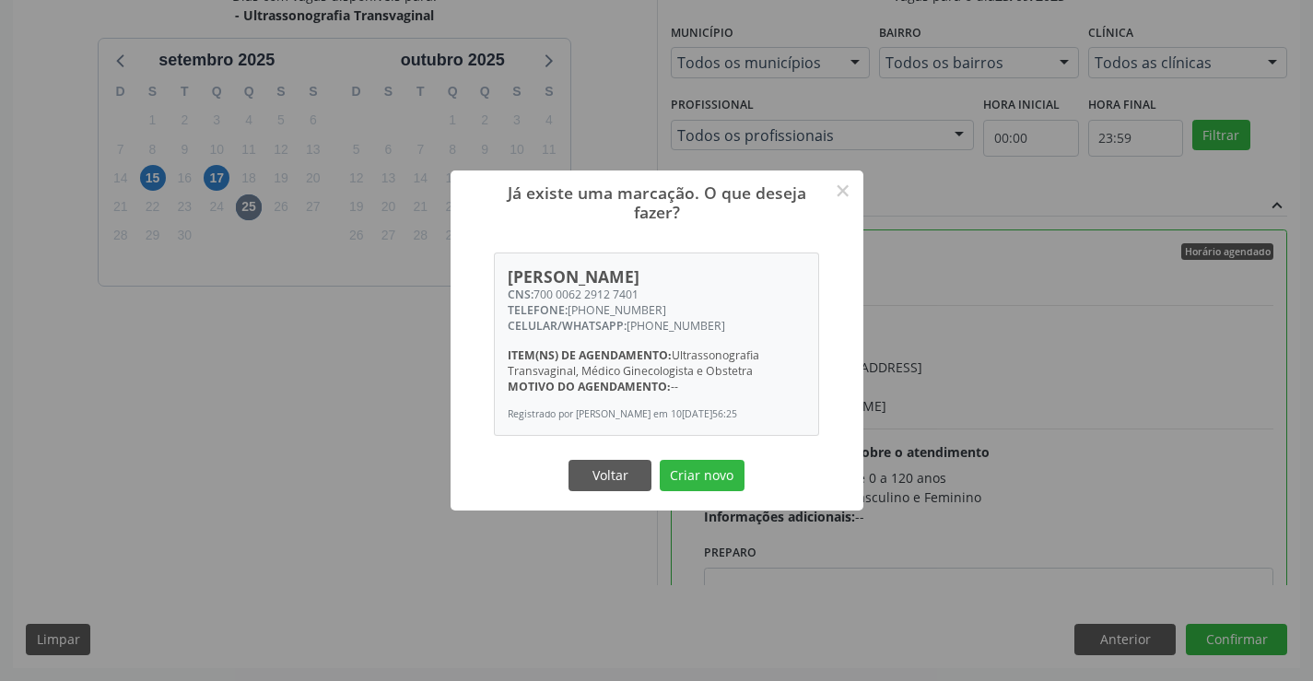
click at [726, 491] on button "Criar novo" at bounding box center [702, 475] width 85 height 31
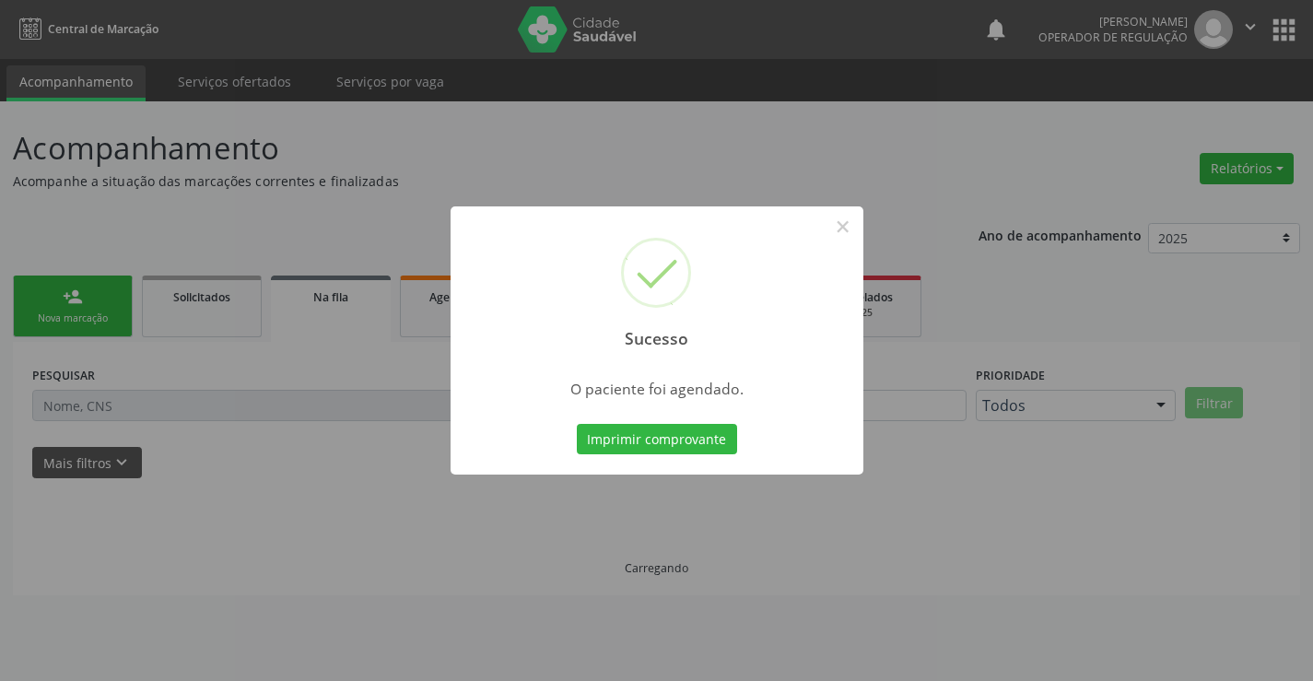
scroll to position [0, 0]
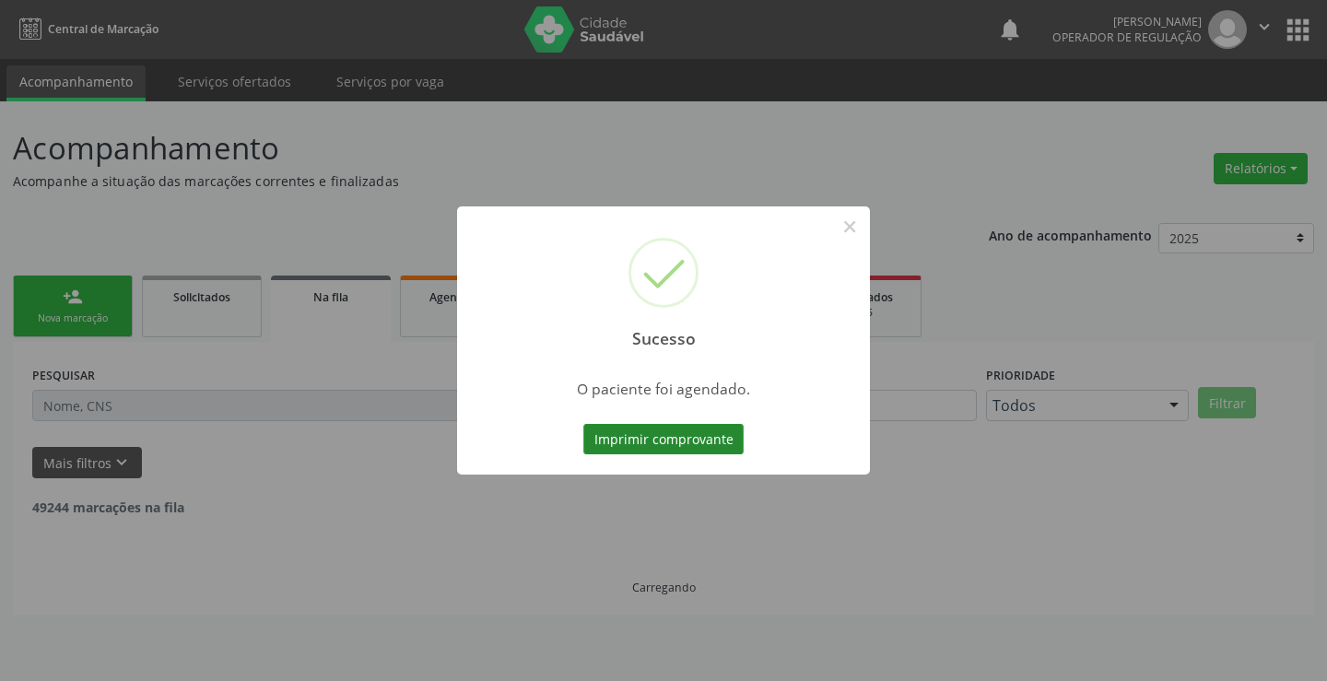
click at [696, 441] on button "Imprimir comprovante" at bounding box center [663, 439] width 160 height 31
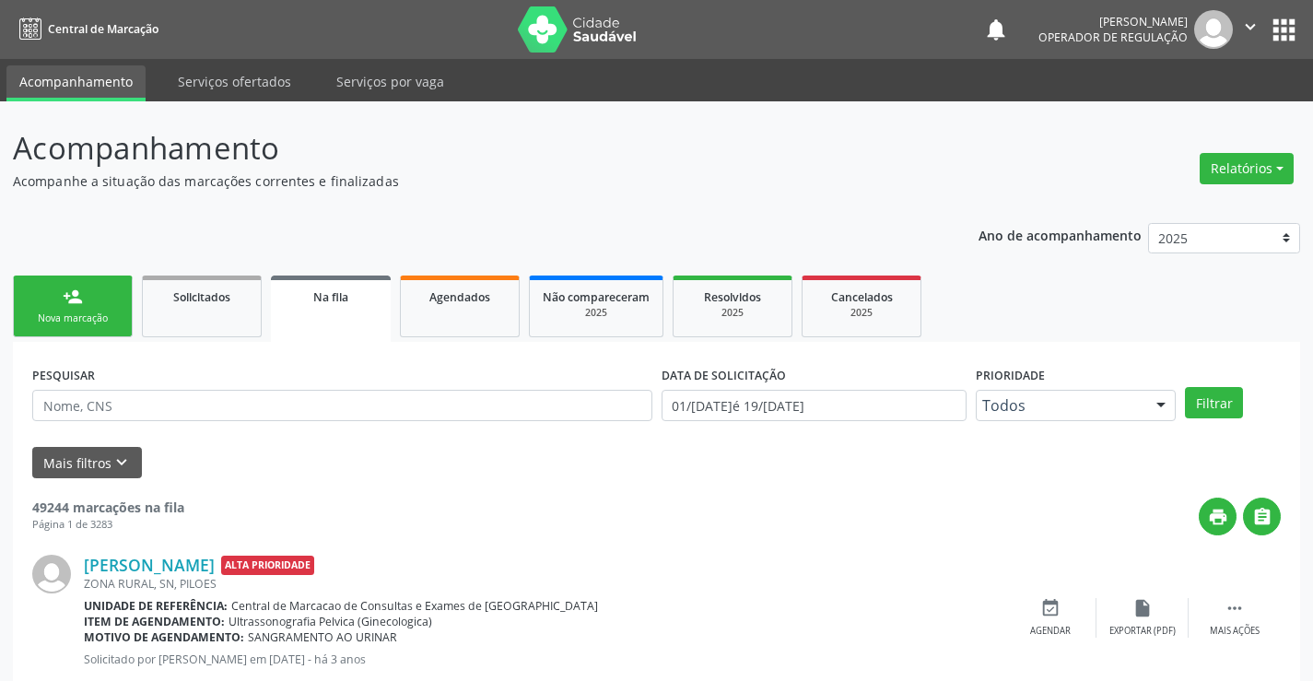
click at [103, 305] on link "person_add Nova marcação" at bounding box center [73, 307] width 120 height 62
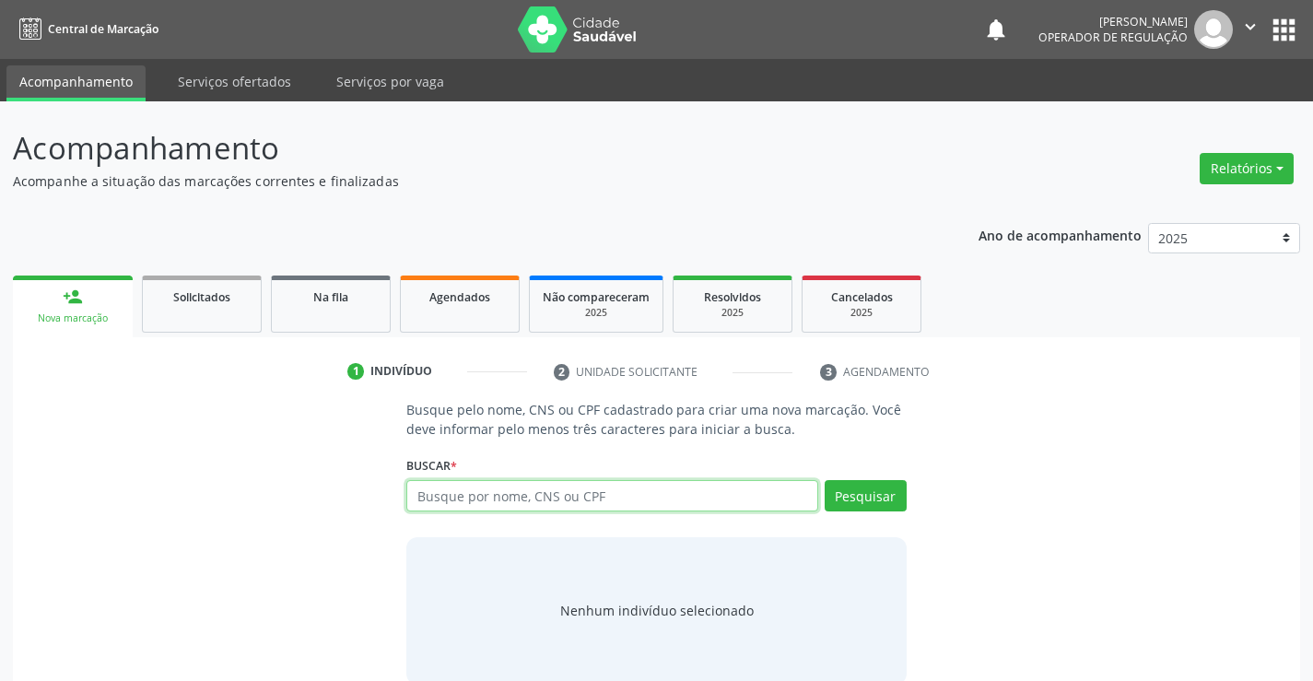
click at [478, 494] on input "text" at bounding box center [611, 495] width 411 height 31
type input "708402289298766"
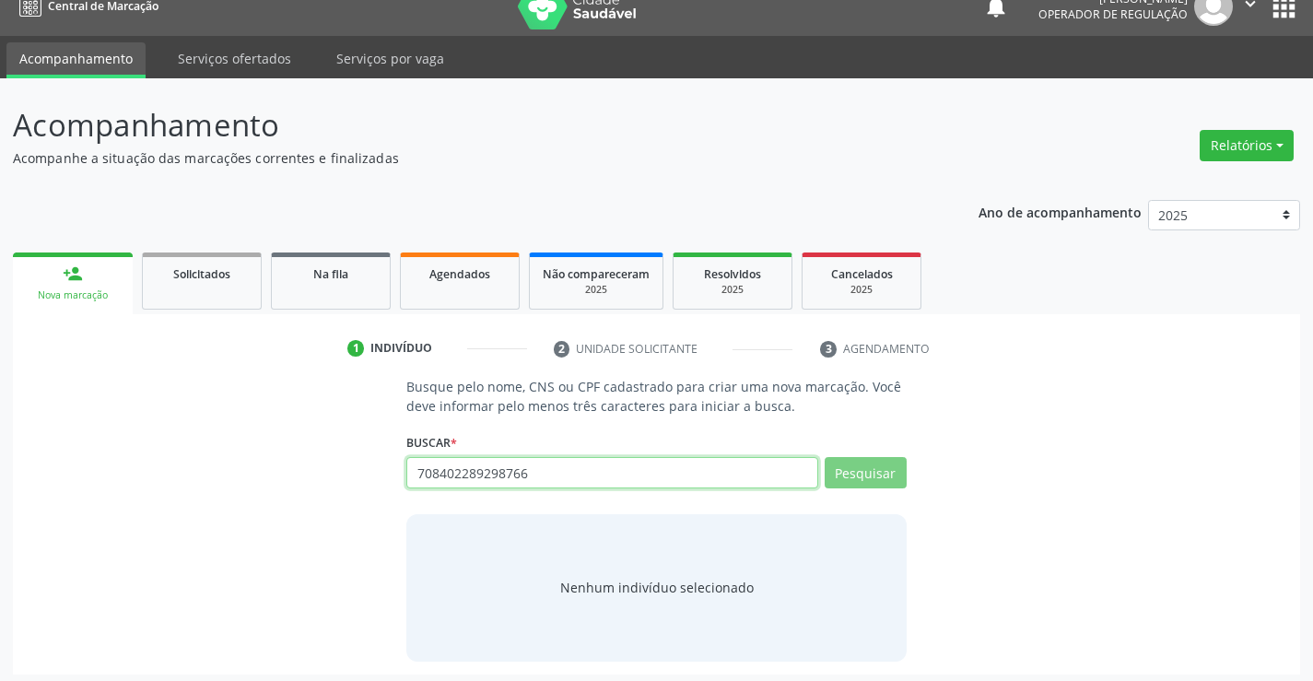
scroll to position [29, 0]
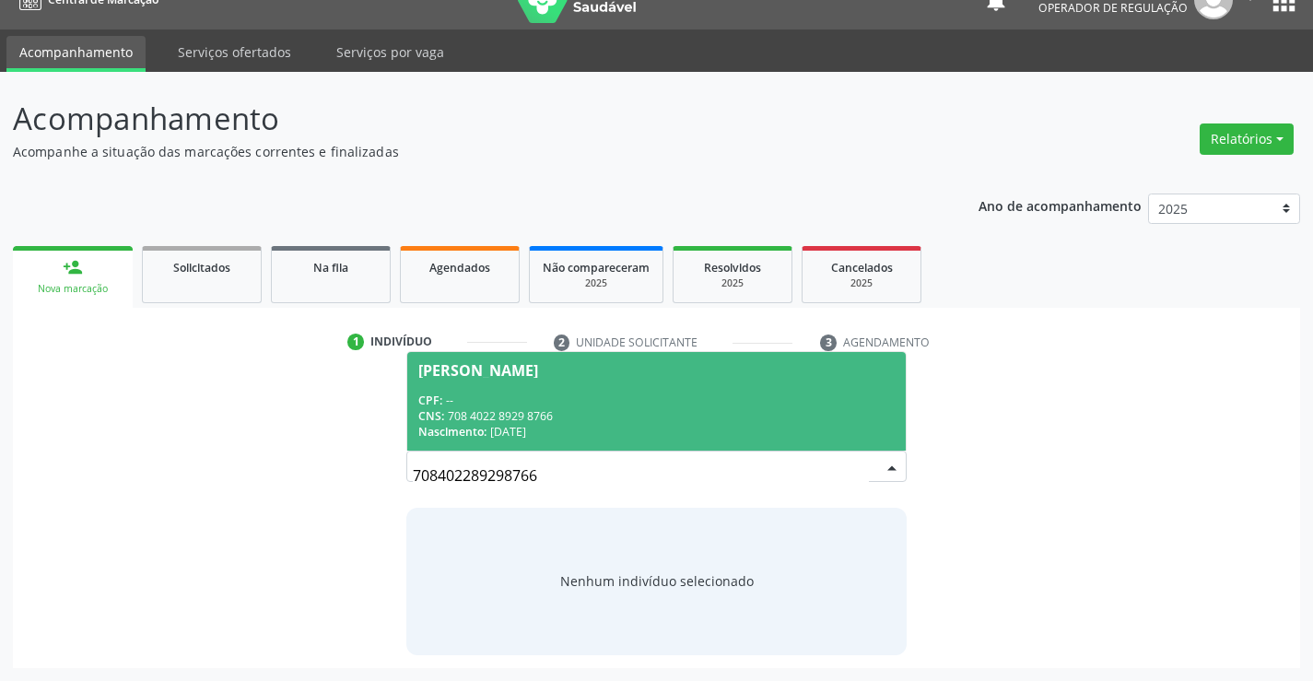
click at [582, 420] on div "CNS: 708 4022 8929 8766" at bounding box center [656, 416] width 476 height 16
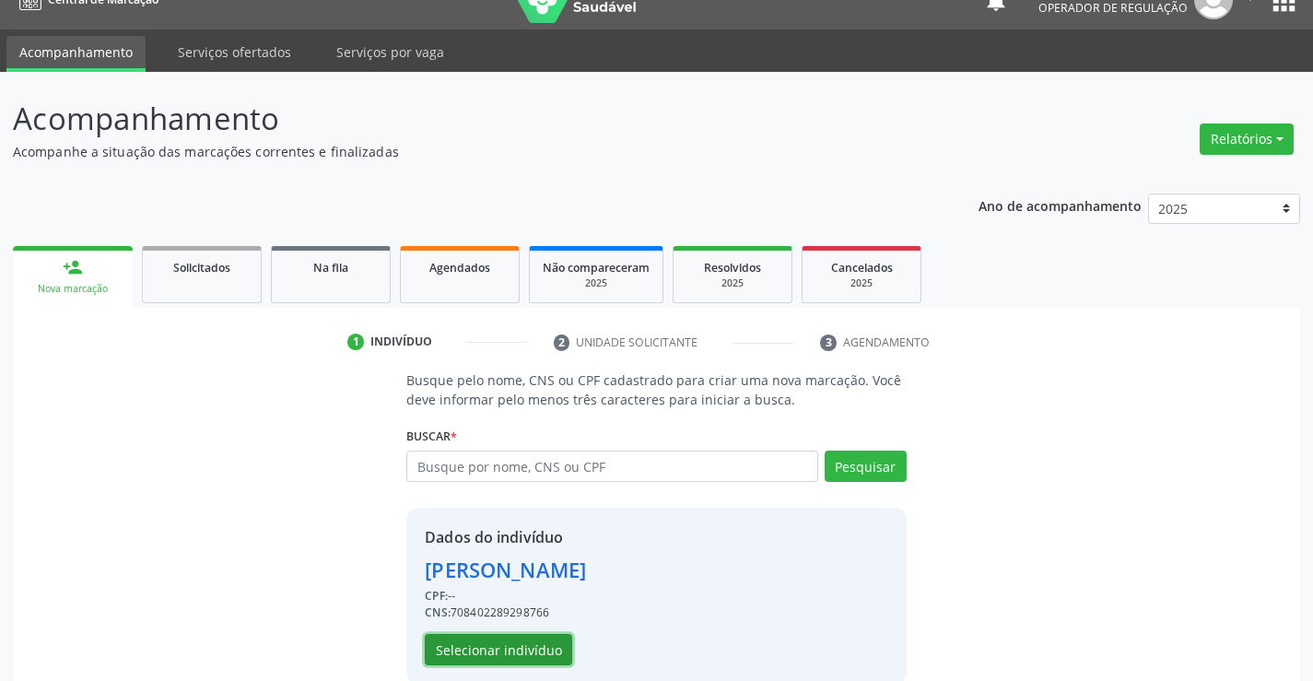
click at [495, 651] on button "Selecionar indivíduo" at bounding box center [498, 649] width 147 height 31
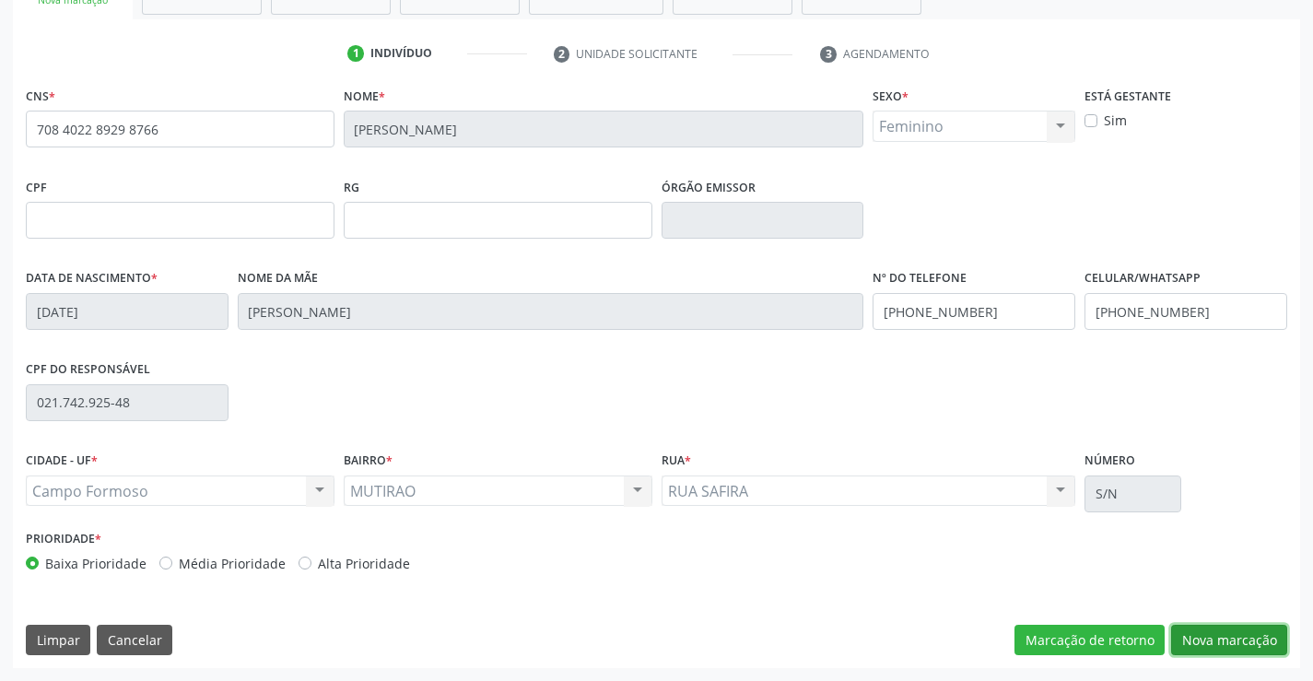
click at [1239, 651] on button "Nova marcação" at bounding box center [1229, 640] width 116 height 31
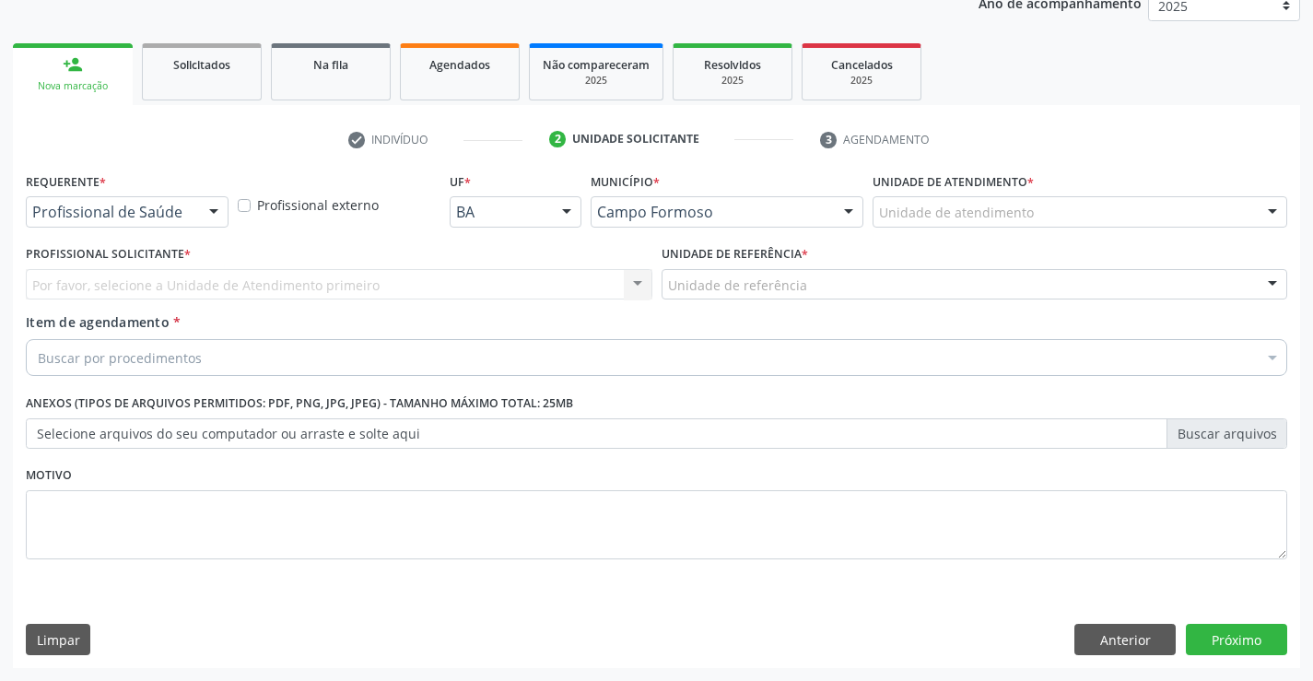
scroll to position [232, 0]
click at [198, 212] on div "Profissional de Saúde Profissional de Saúde Paciente Nenhum resultado encontrad…" at bounding box center [127, 211] width 203 height 31
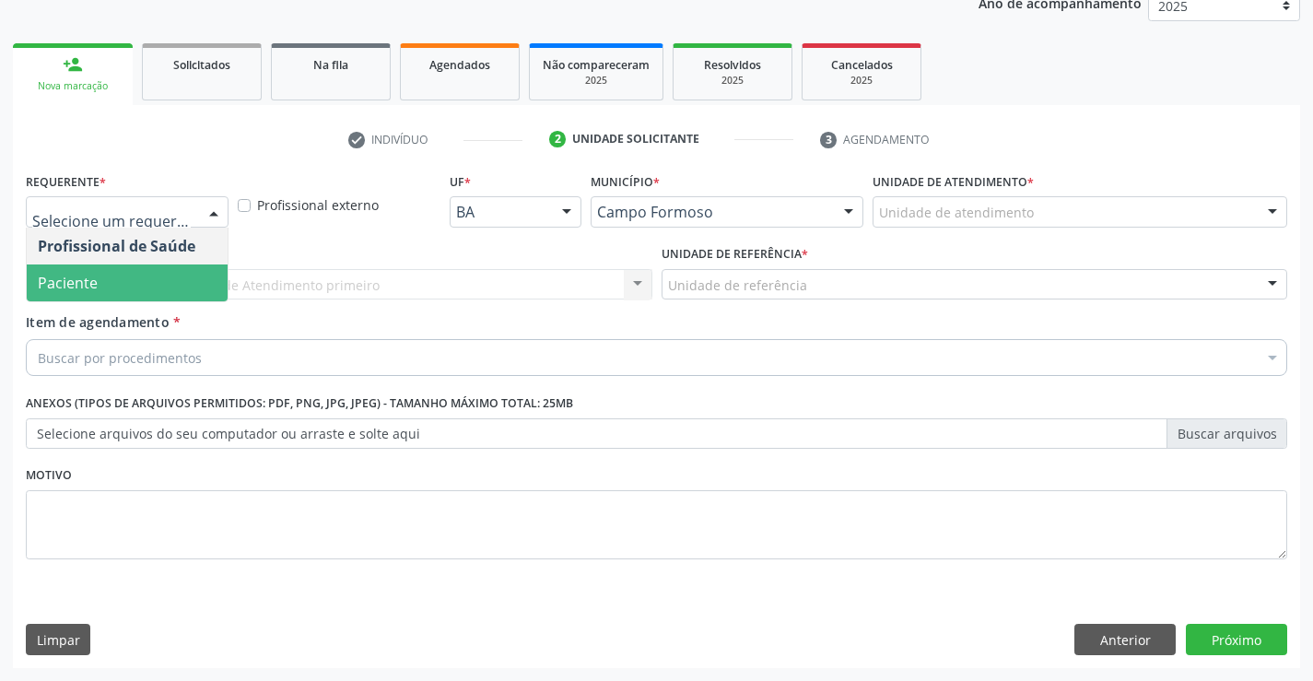
click at [76, 280] on span "Paciente" at bounding box center [68, 283] width 60 height 20
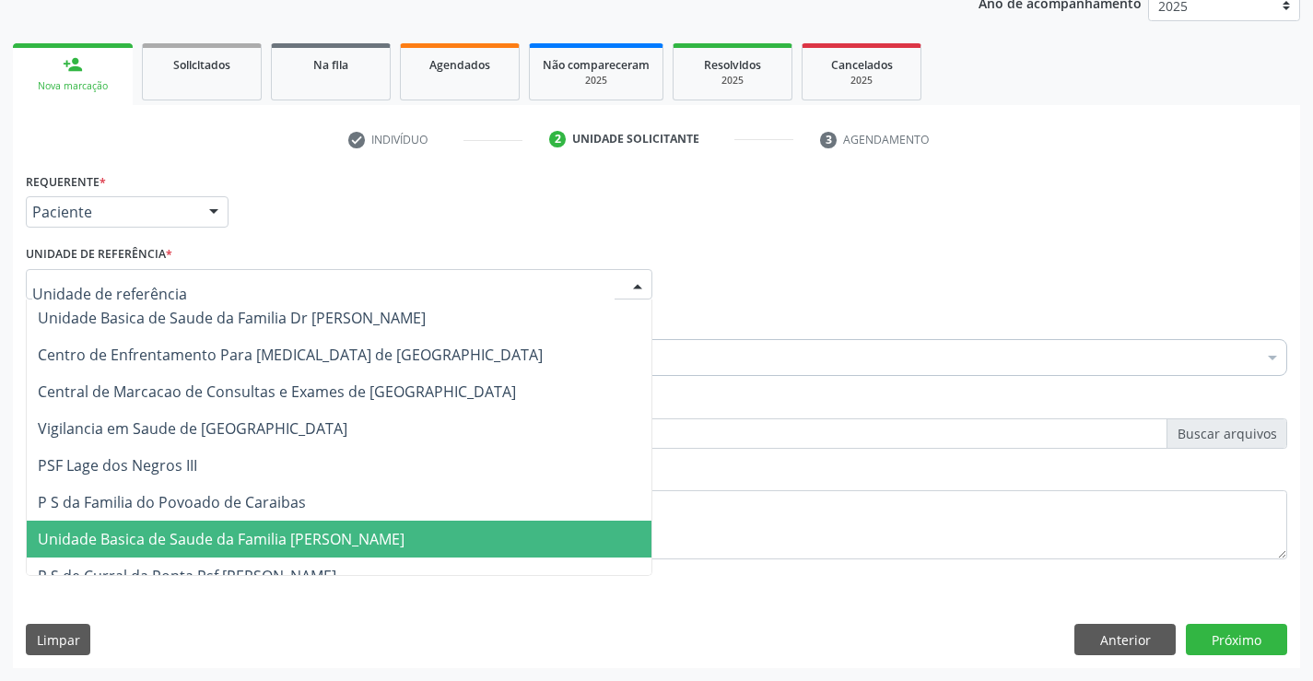
click at [171, 540] on span "Unidade Basica de Saude da Familia [PERSON_NAME]" at bounding box center [221, 539] width 367 height 20
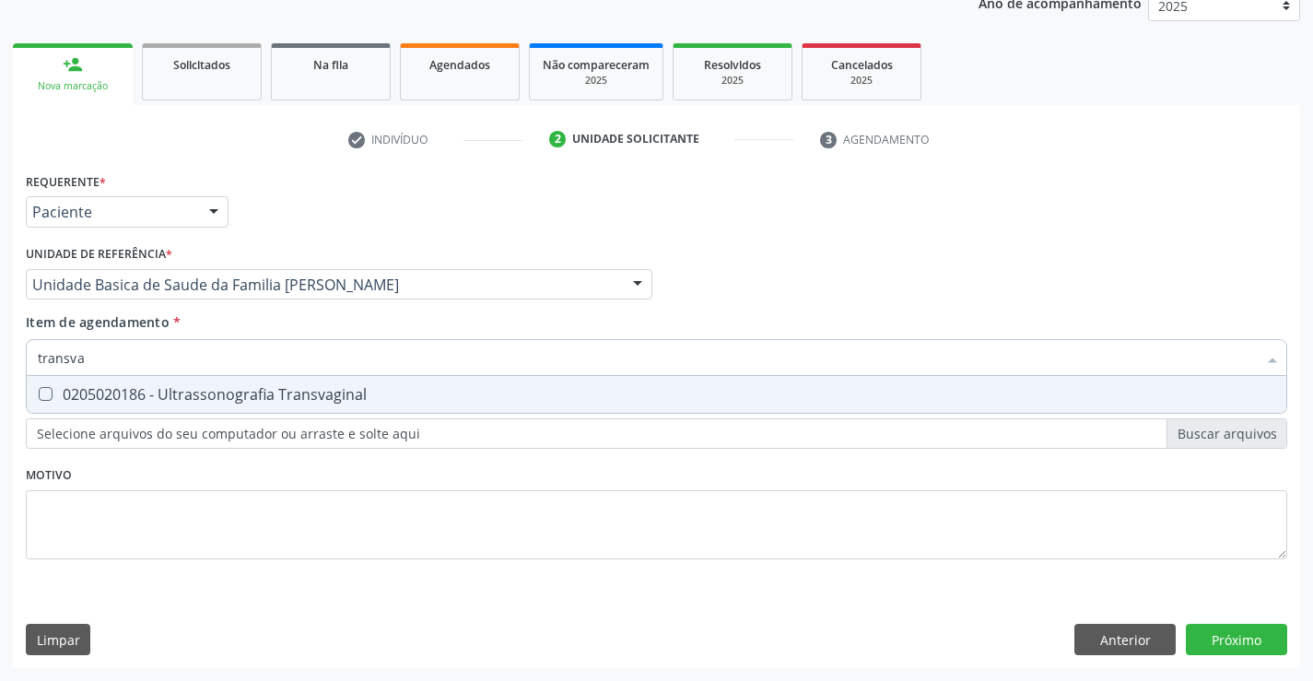
type input "transvag"
click at [108, 395] on div "0205020186 - Ultrassonografia Transvaginal" at bounding box center [657, 394] width 1238 height 15
checkbox Transvaginal "true"
click at [1259, 638] on div "Requerente * Paciente Profissional de Saúde Paciente Nenhum resultado encontrad…" at bounding box center [657, 418] width 1288 height 500
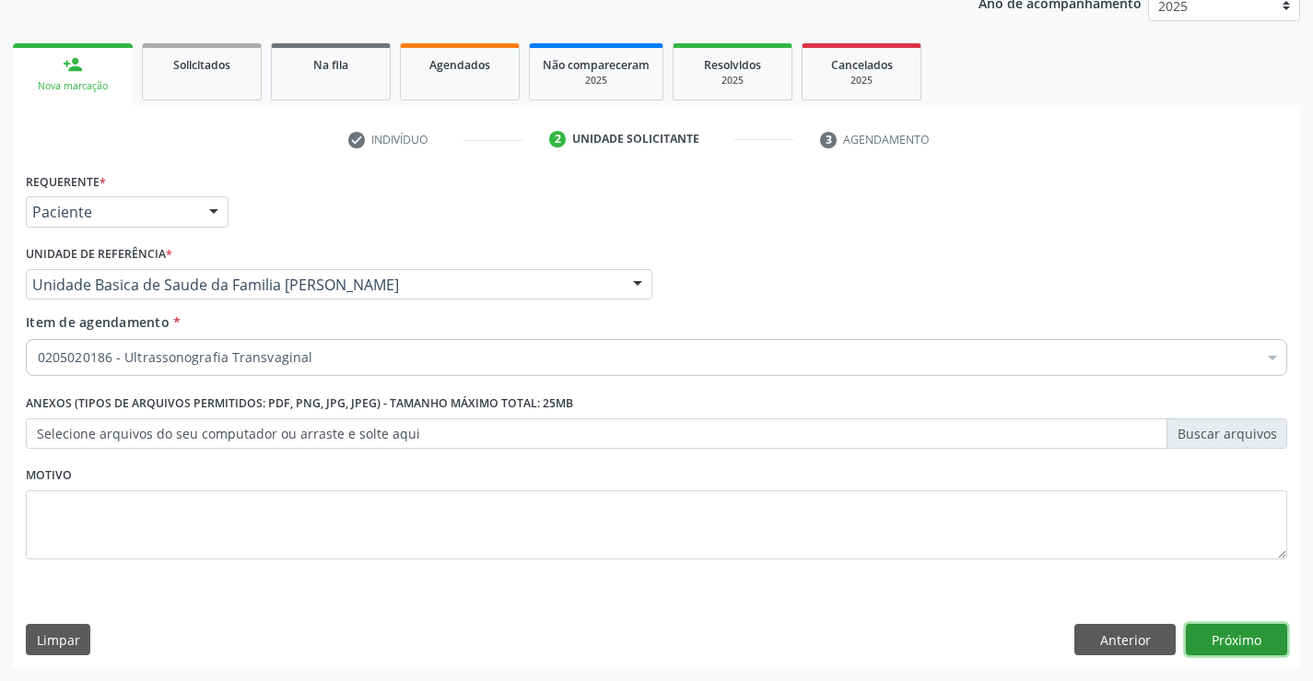
click at [1259, 638] on button "Próximo" at bounding box center [1236, 639] width 101 height 31
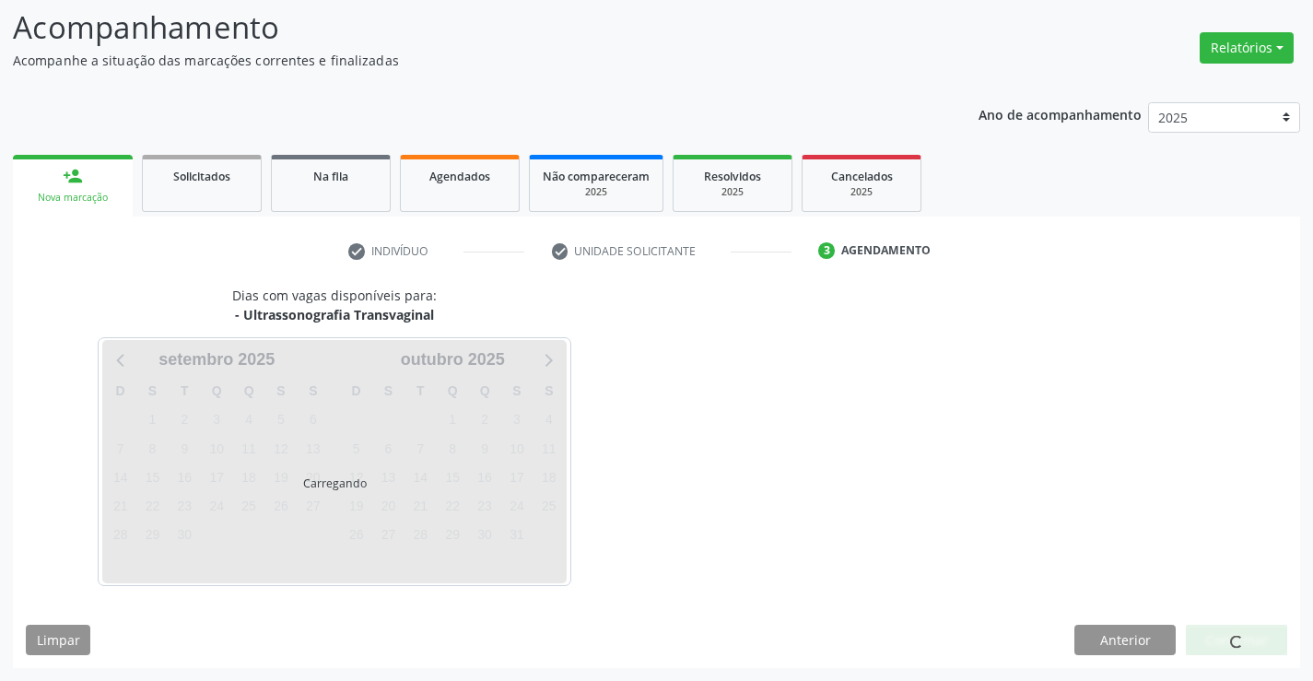
scroll to position [121, 0]
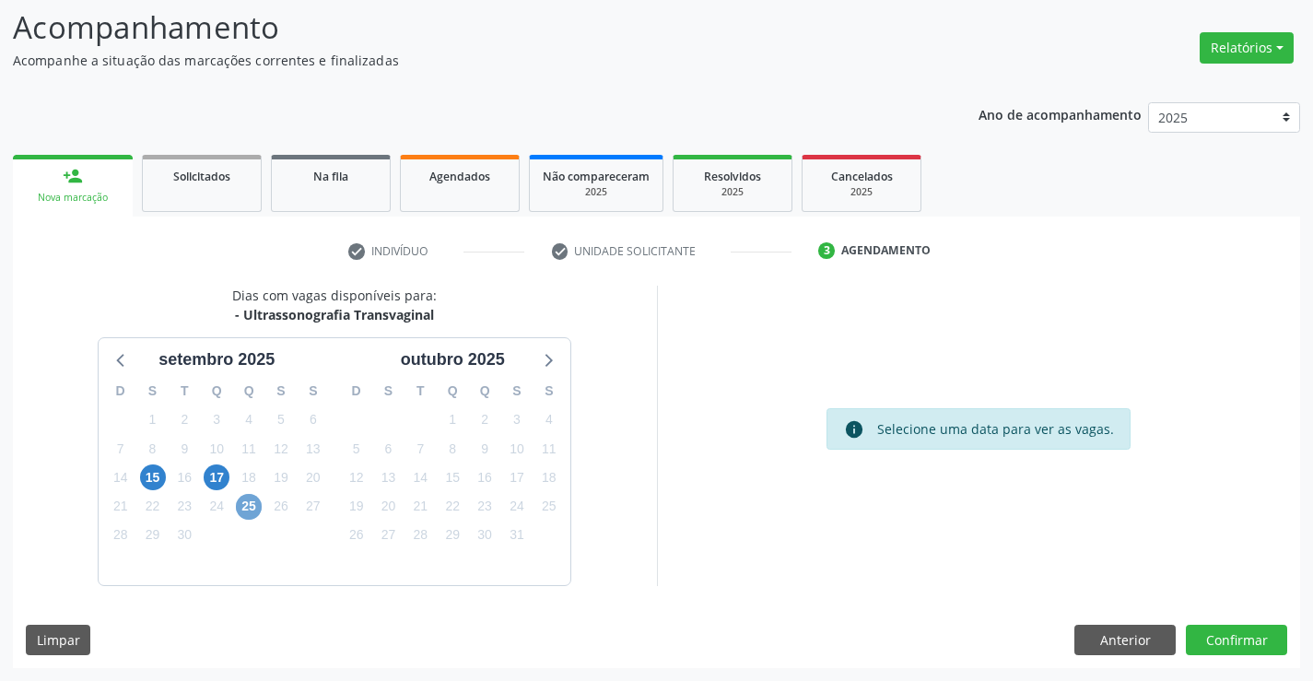
click at [253, 503] on span "25" at bounding box center [249, 507] width 26 height 26
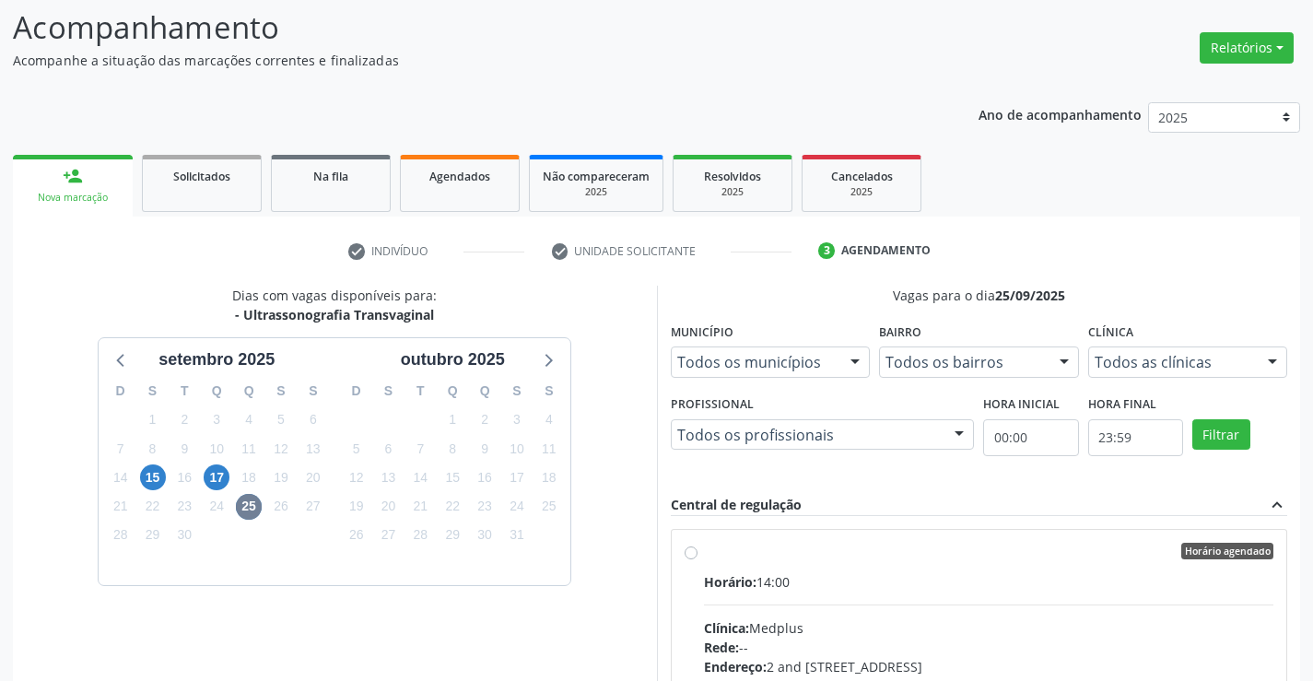
drag, startPoint x: 842, startPoint y: 609, endPoint x: 1312, endPoint y: 473, distance: 489.4
click at [698, 559] on input "Horário agendado Horário: 14:00 Clínica: Medplus Rede: -- Endereço: 2 and S 204…" at bounding box center [691, 551] width 13 height 17
radio input "true"
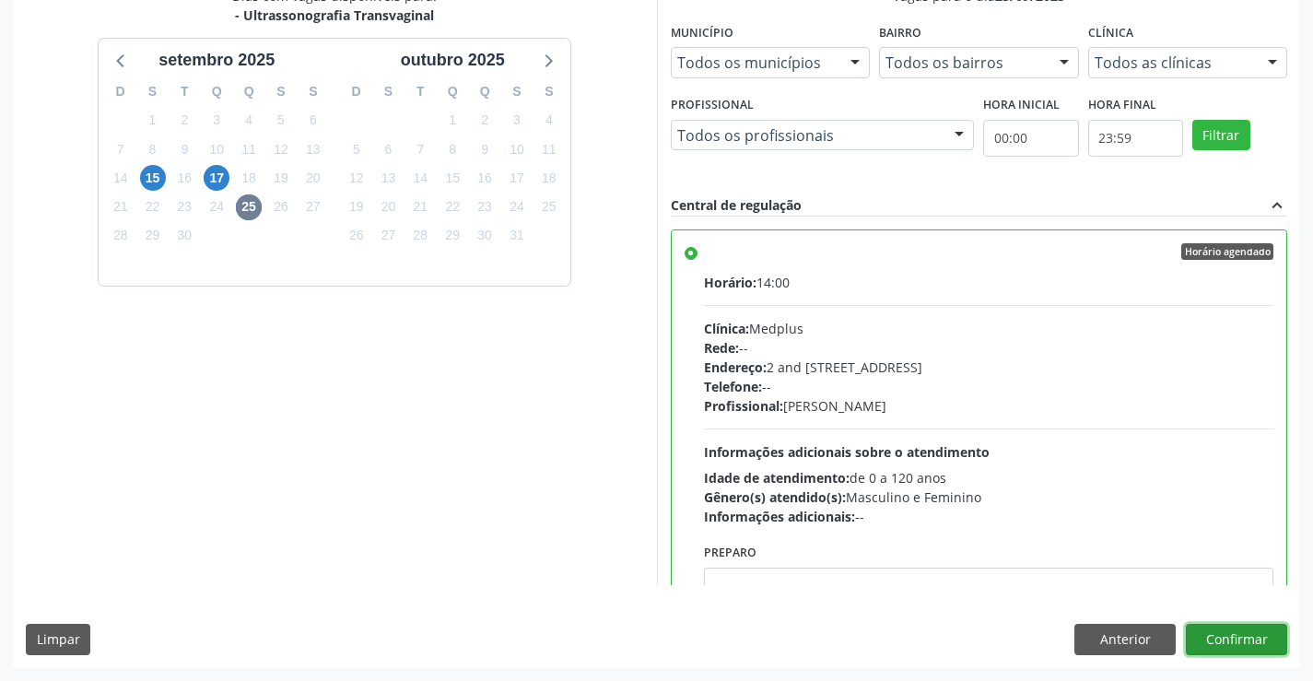
click at [1224, 636] on button "Confirmar" at bounding box center [1236, 639] width 101 height 31
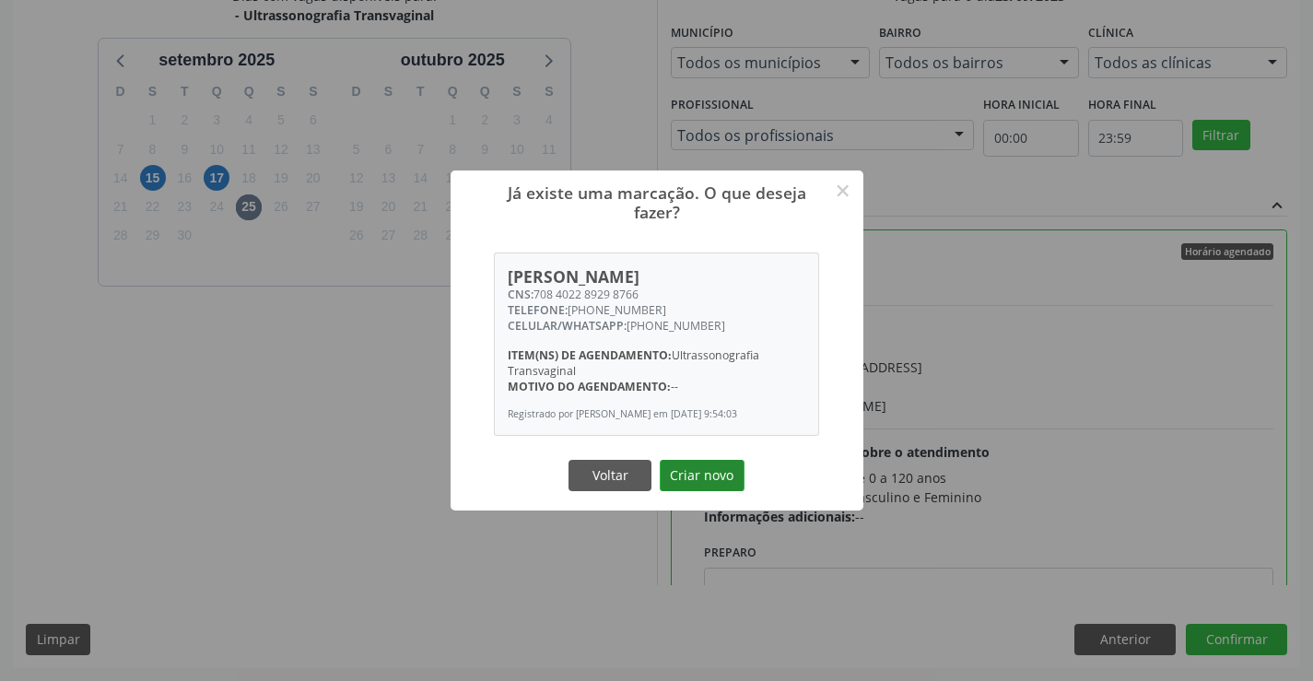
drag, startPoint x: 707, startPoint y: 478, endPoint x: 748, endPoint y: 521, distance: 59.3
click at [709, 482] on button "Criar novo" at bounding box center [702, 475] width 85 height 31
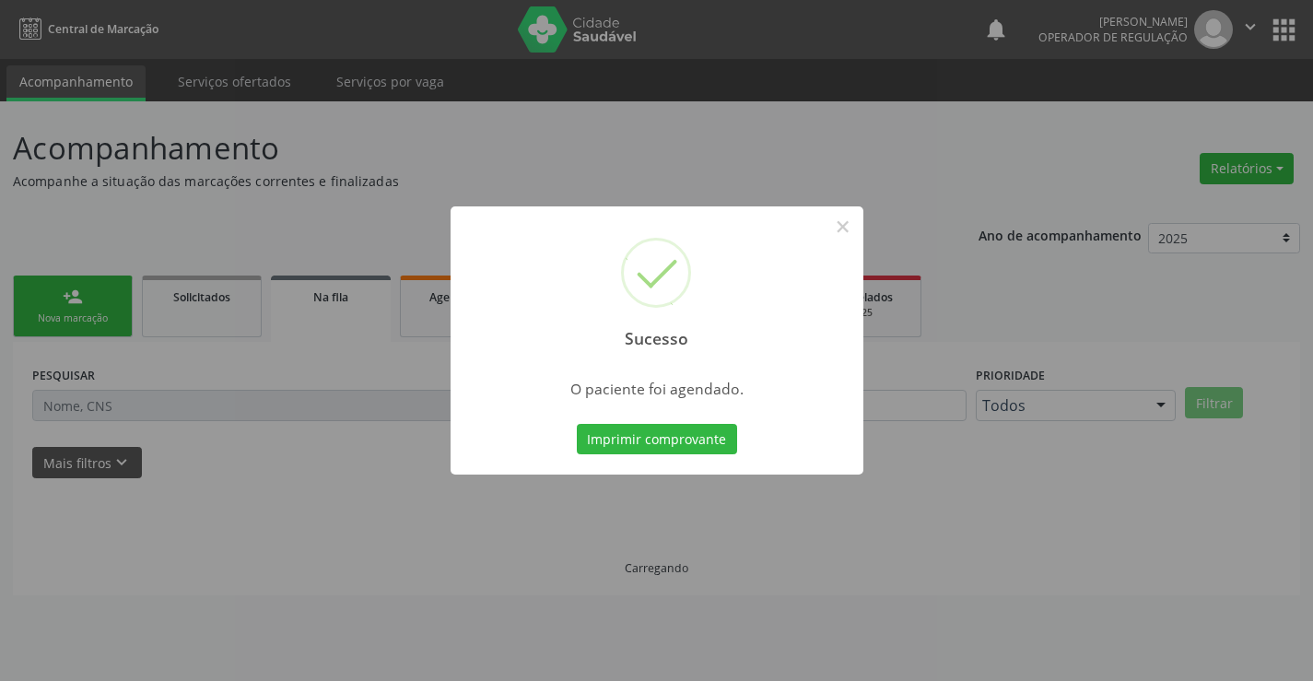
scroll to position [0, 0]
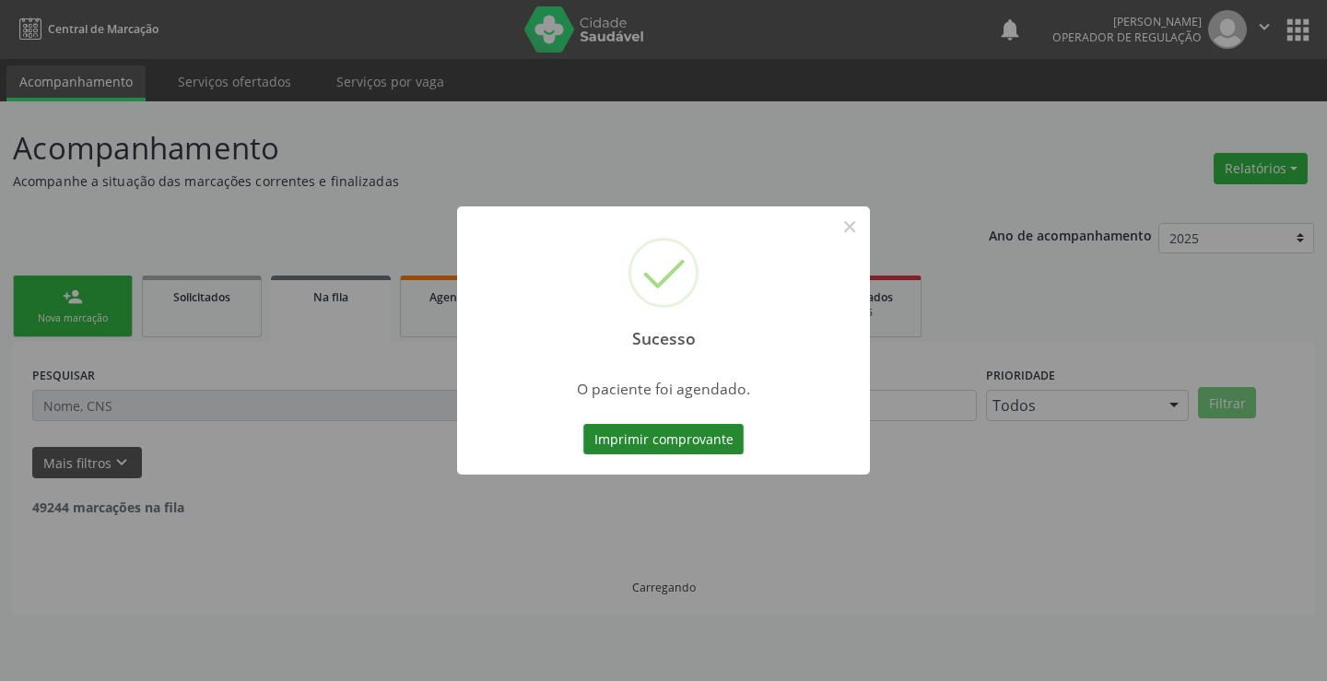
click at [708, 441] on button "Imprimir comprovante" at bounding box center [663, 439] width 160 height 31
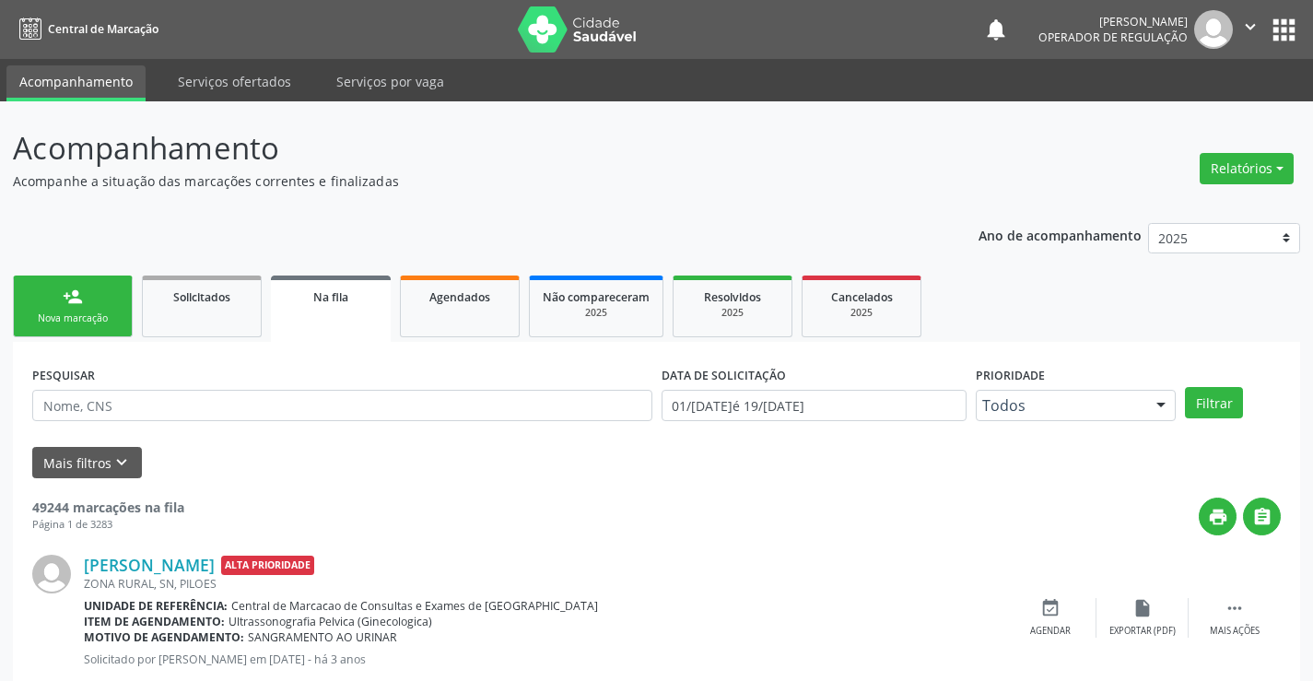
click at [89, 306] on link "person_add Nova marcação" at bounding box center [73, 307] width 120 height 62
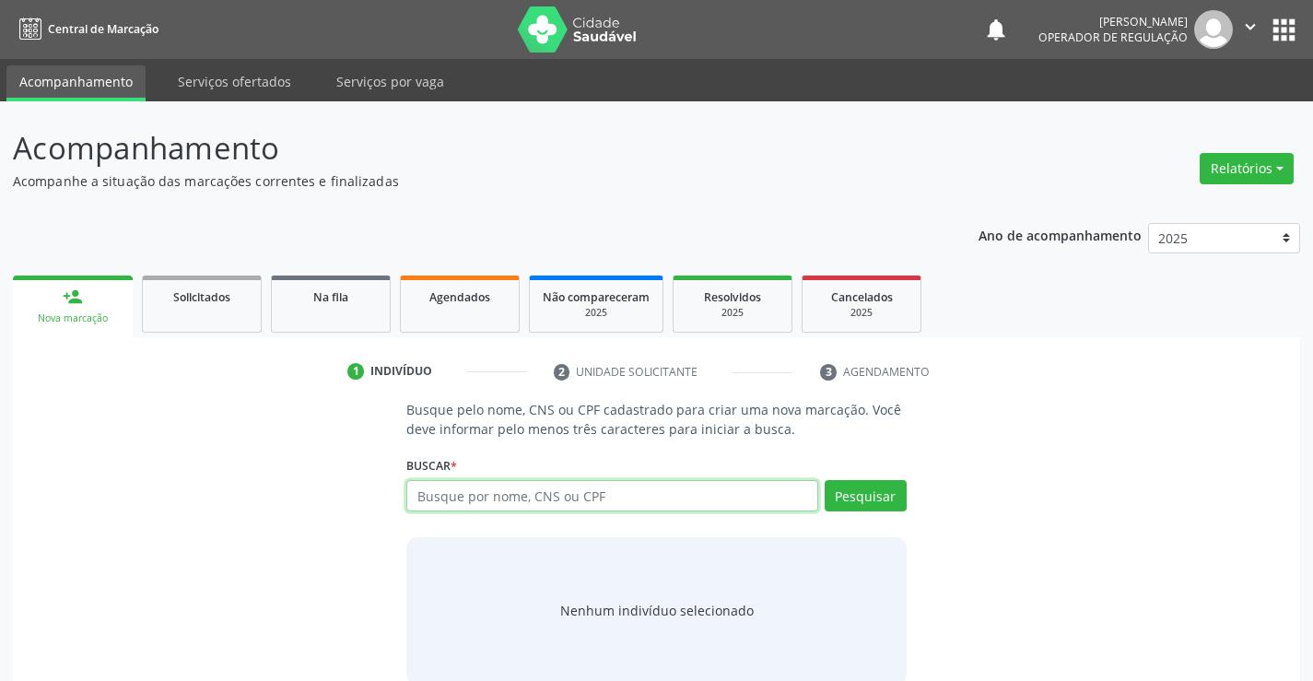
click at [492, 503] on input "text" at bounding box center [611, 495] width 411 height 31
click at [496, 503] on input "text" at bounding box center [611, 495] width 411 height 31
type input "700002889375805"
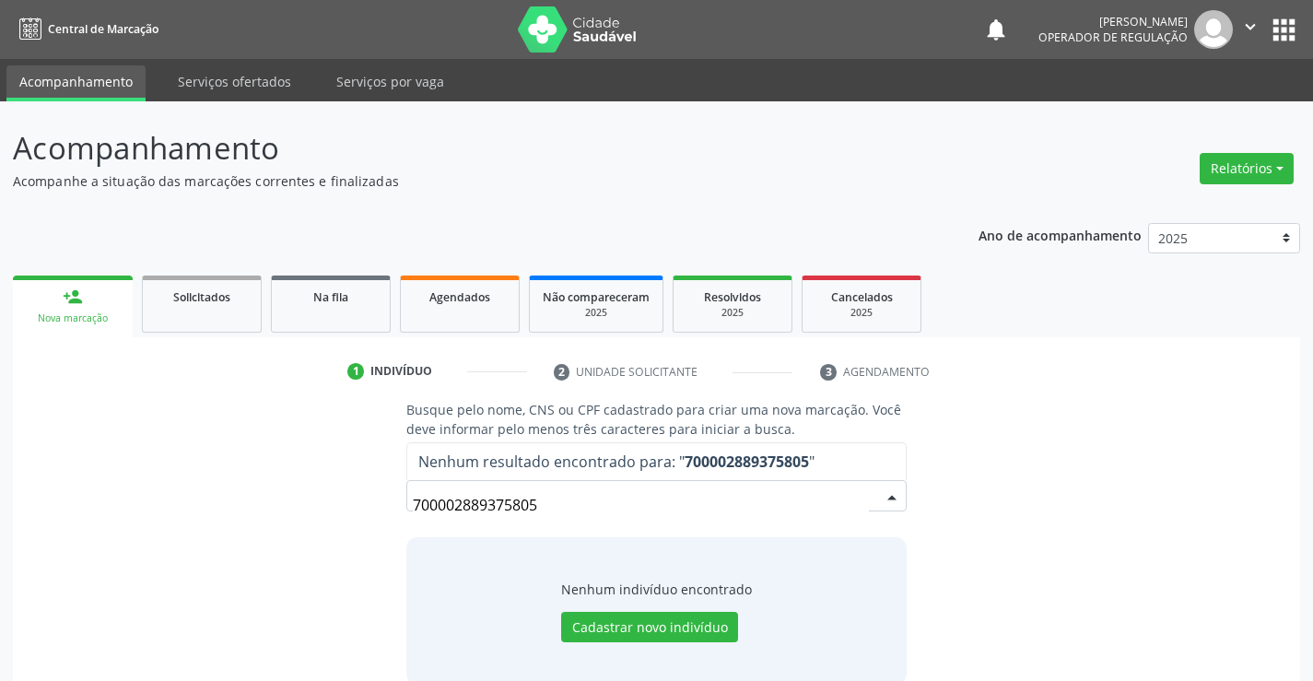
drag, startPoint x: 574, startPoint y: 501, endPoint x: 325, endPoint y: 513, distance: 249.1
click at [325, 513] on div "Busque pelo nome, CNS ou CPF cadastrado para criar uma nova marcação. Você deve…" at bounding box center [657, 542] width 1262 height 284
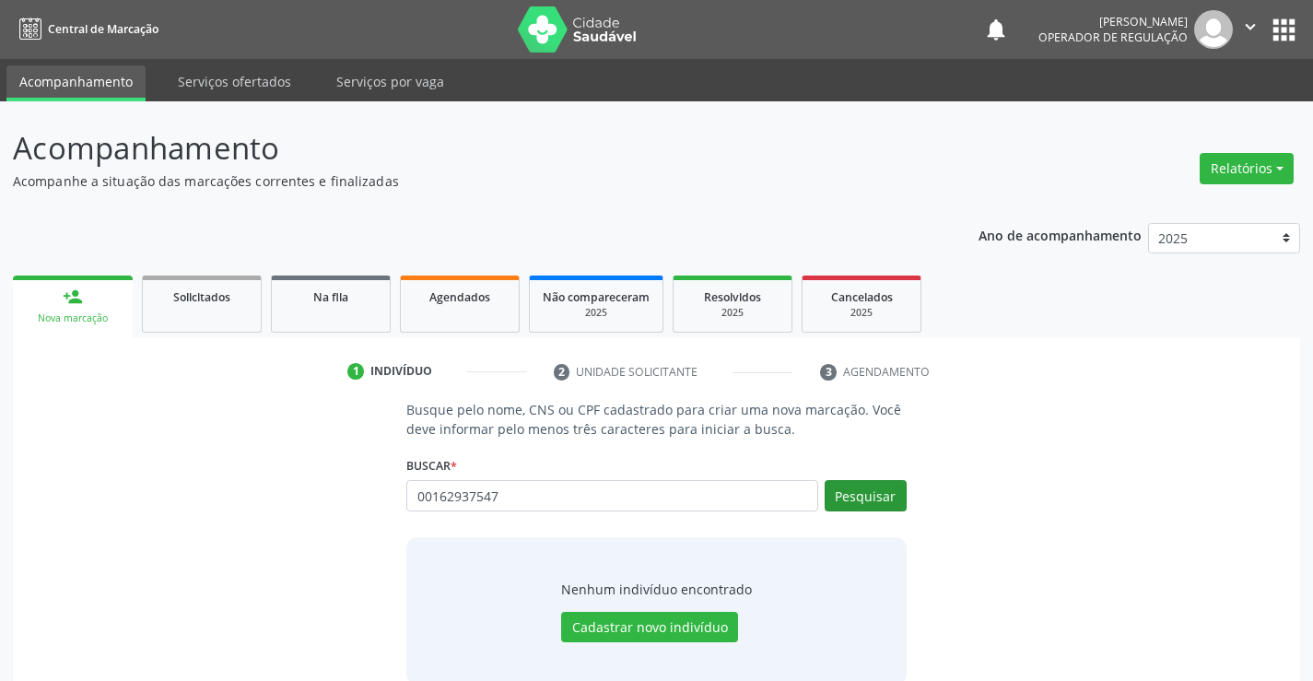
type input "00162937547"
click at [853, 496] on button "Pesquisar" at bounding box center [866, 495] width 82 height 31
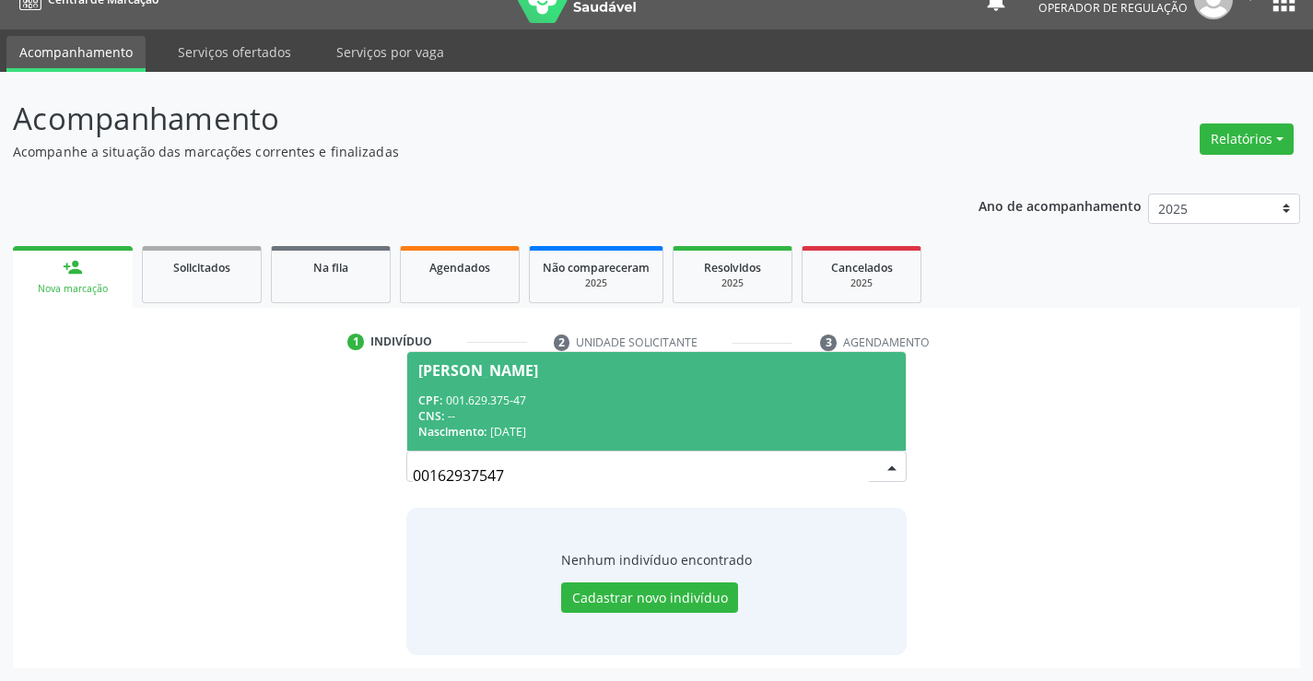
click at [601, 425] on div "Nascimento: 17/06/1978" at bounding box center [656, 432] width 476 height 16
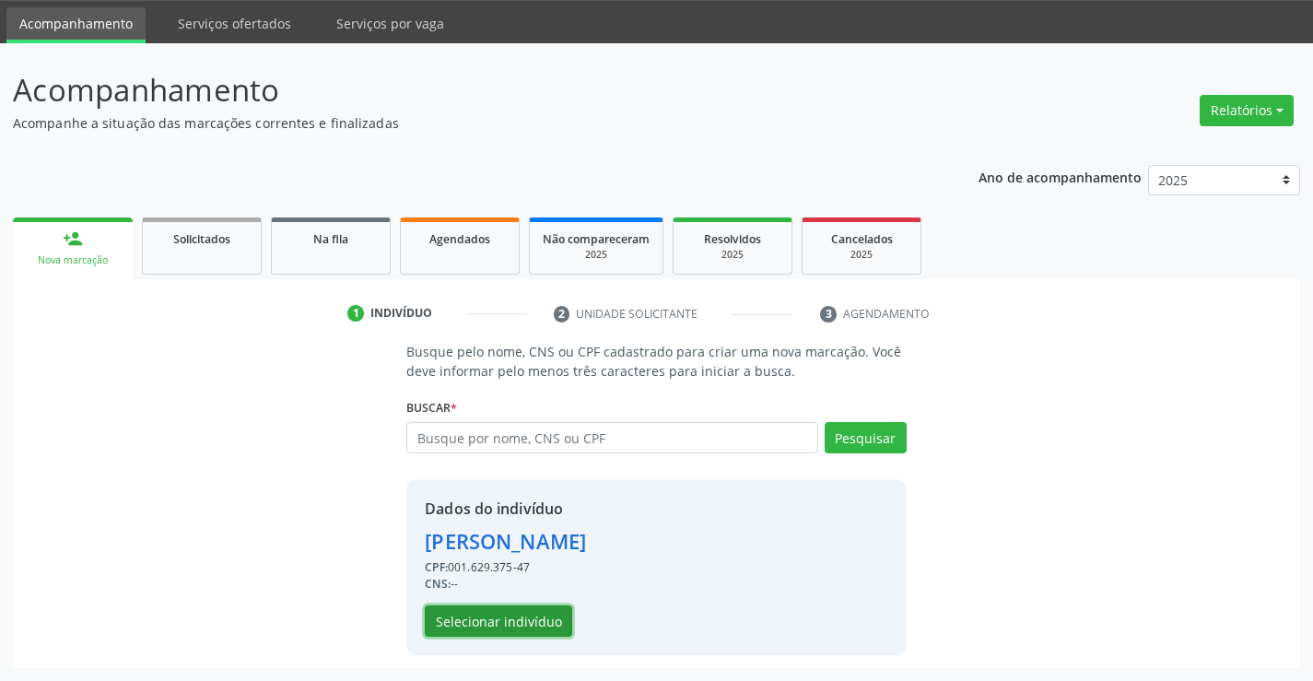
click at [508, 625] on button "Selecionar indivíduo" at bounding box center [498, 621] width 147 height 31
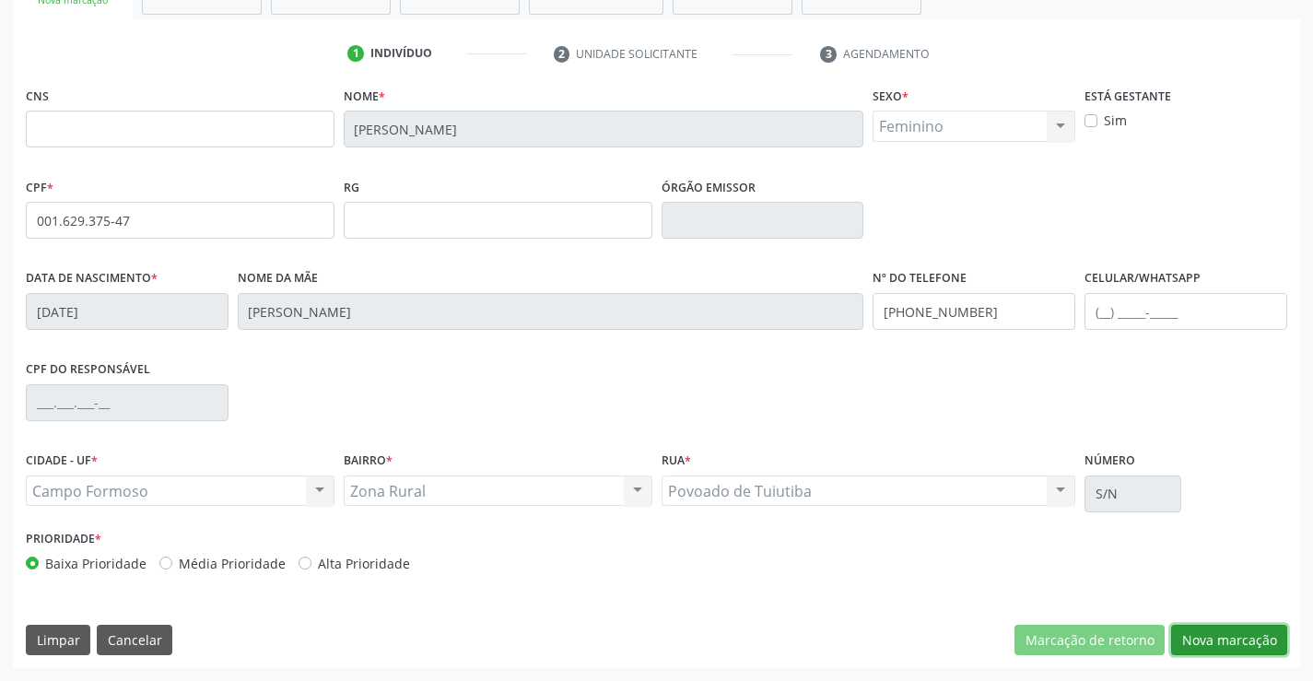
click at [1201, 630] on button "Nova marcação" at bounding box center [1229, 640] width 116 height 31
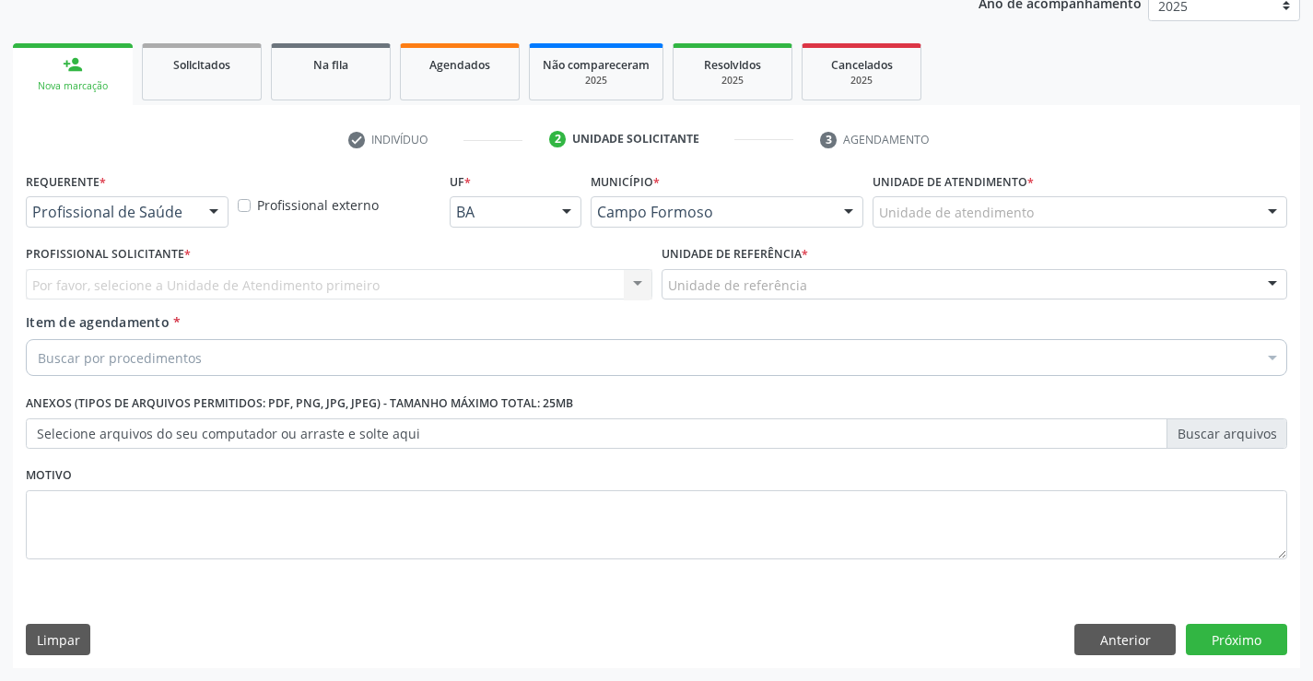
scroll to position [232, 0]
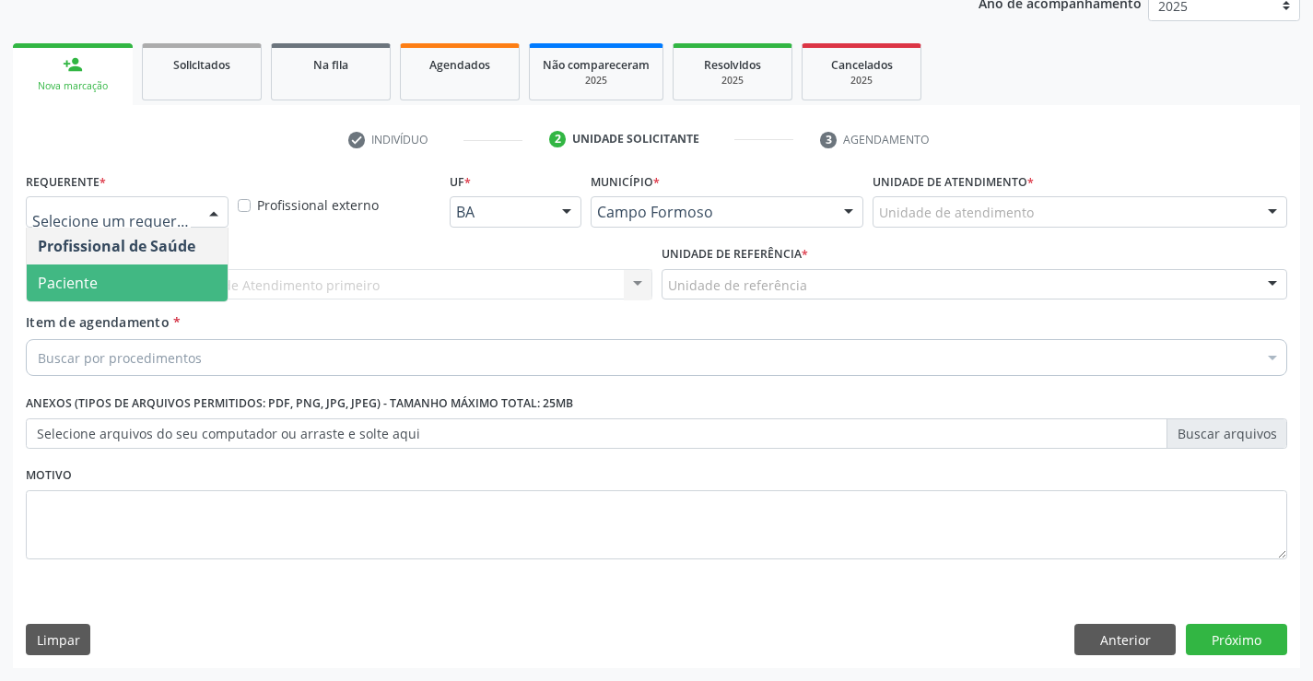
click at [118, 287] on span "Paciente" at bounding box center [127, 283] width 201 height 37
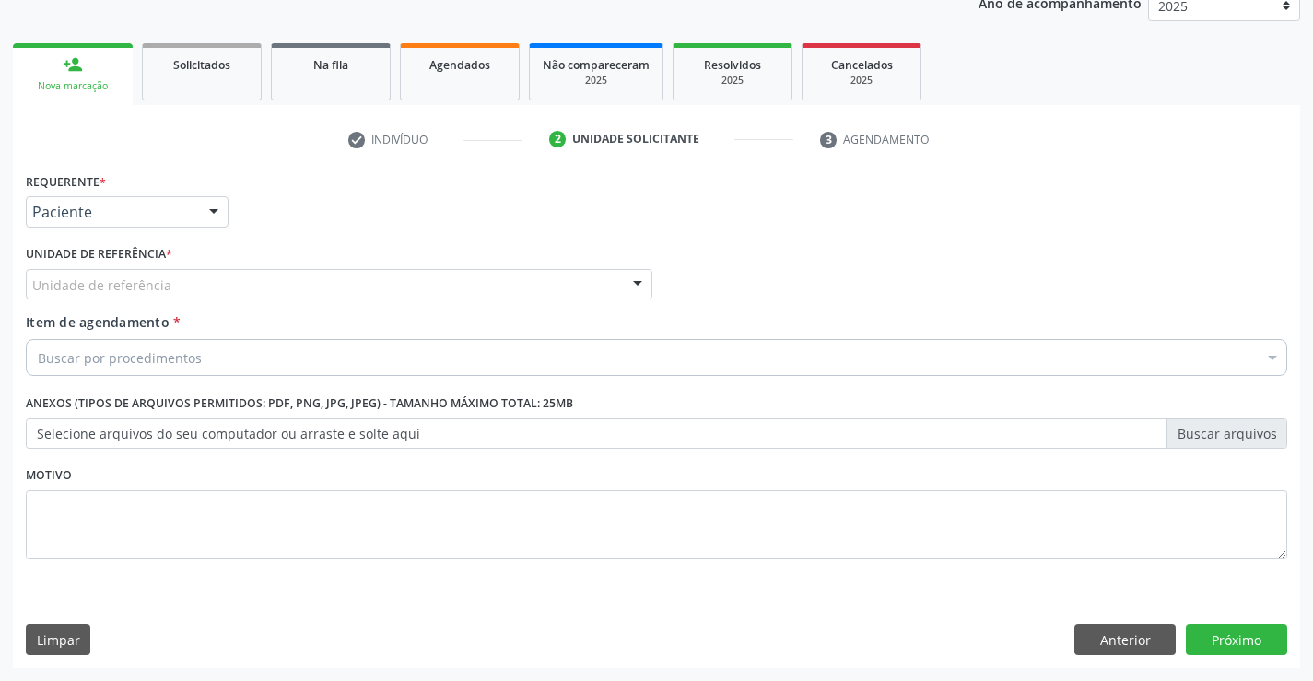
drag, startPoint x: 236, startPoint y: 276, endPoint x: 245, endPoint y: 290, distance: 16.6
click at [238, 278] on div "Unidade de referência" at bounding box center [339, 284] width 627 height 31
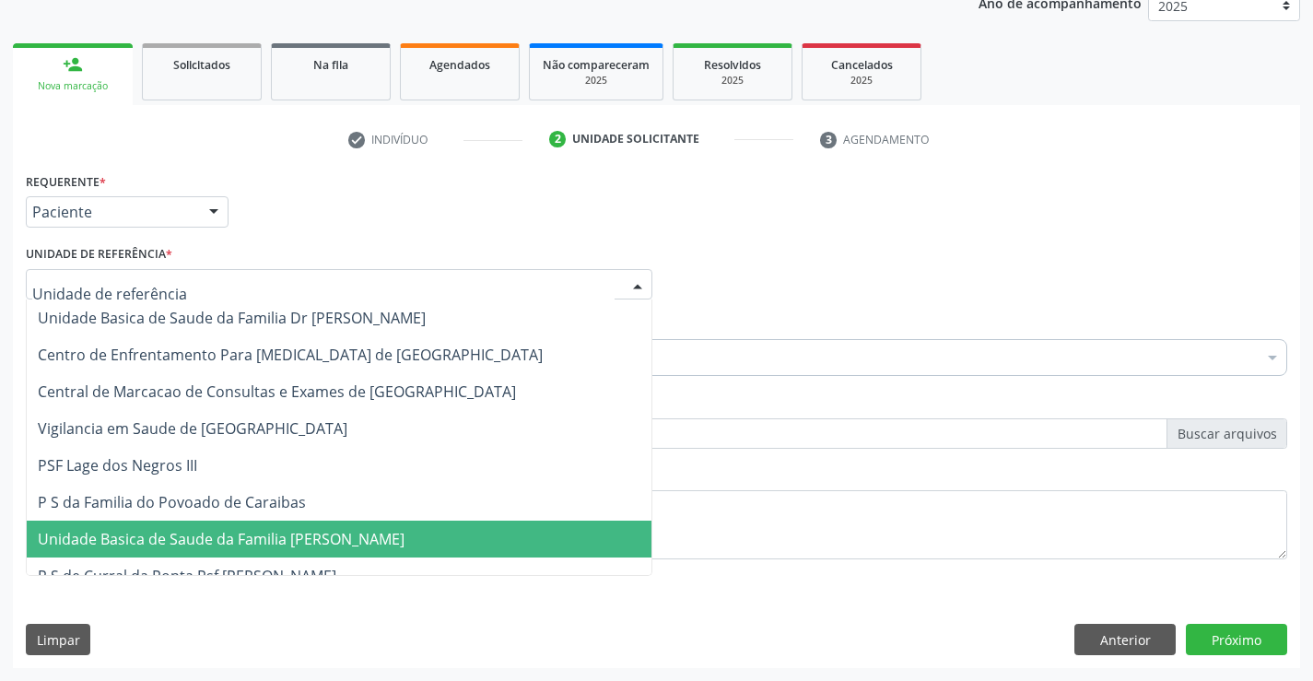
click at [279, 540] on span "Unidade Basica de Saude da Familia [PERSON_NAME]" at bounding box center [221, 539] width 367 height 20
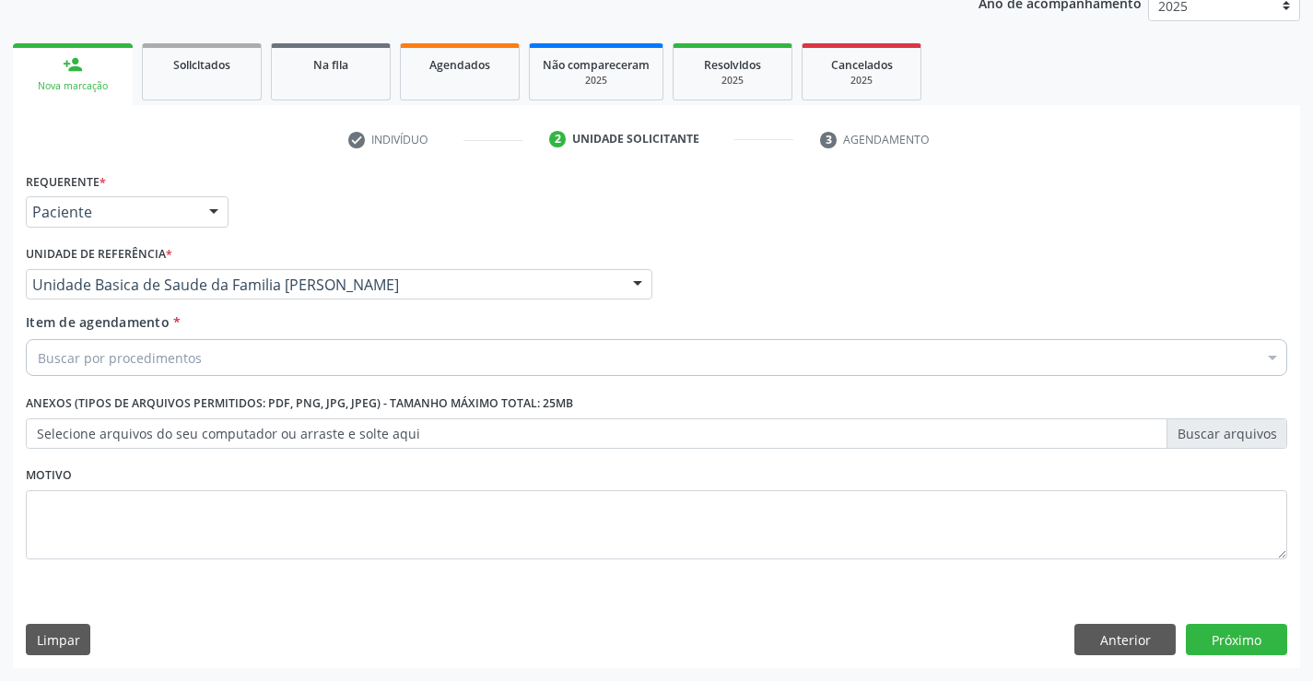
click at [201, 363] on div "Buscar por procedimentos" at bounding box center [657, 357] width 1262 height 37
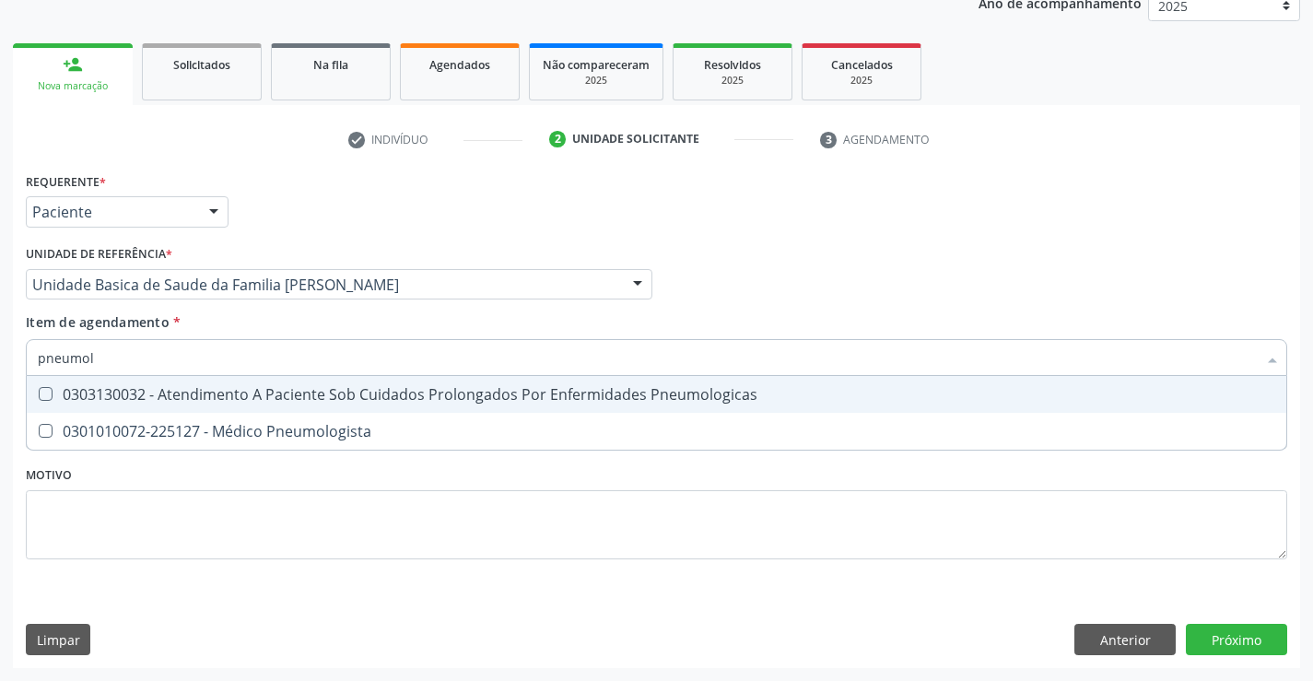
type input "pneumolo"
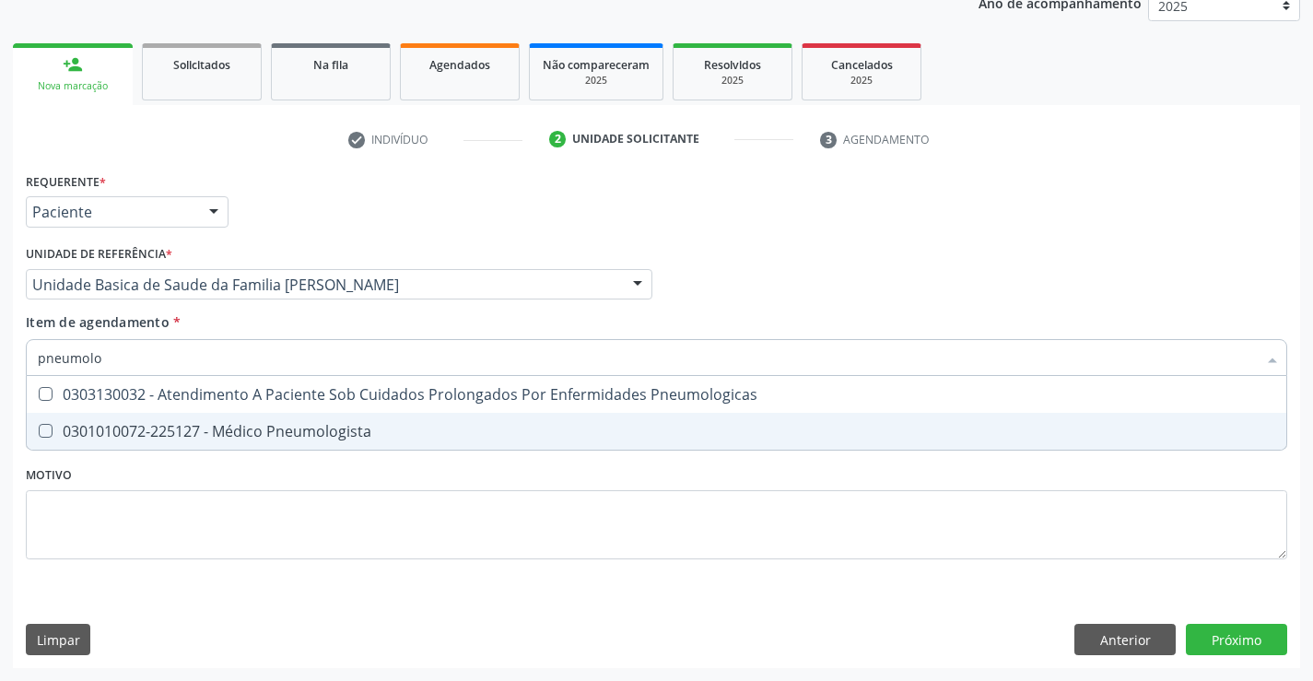
click at [213, 431] on div "0301010072-225127 - Médico Pneumologista" at bounding box center [657, 431] width 1238 height 15
checkbox Pneumologista "true"
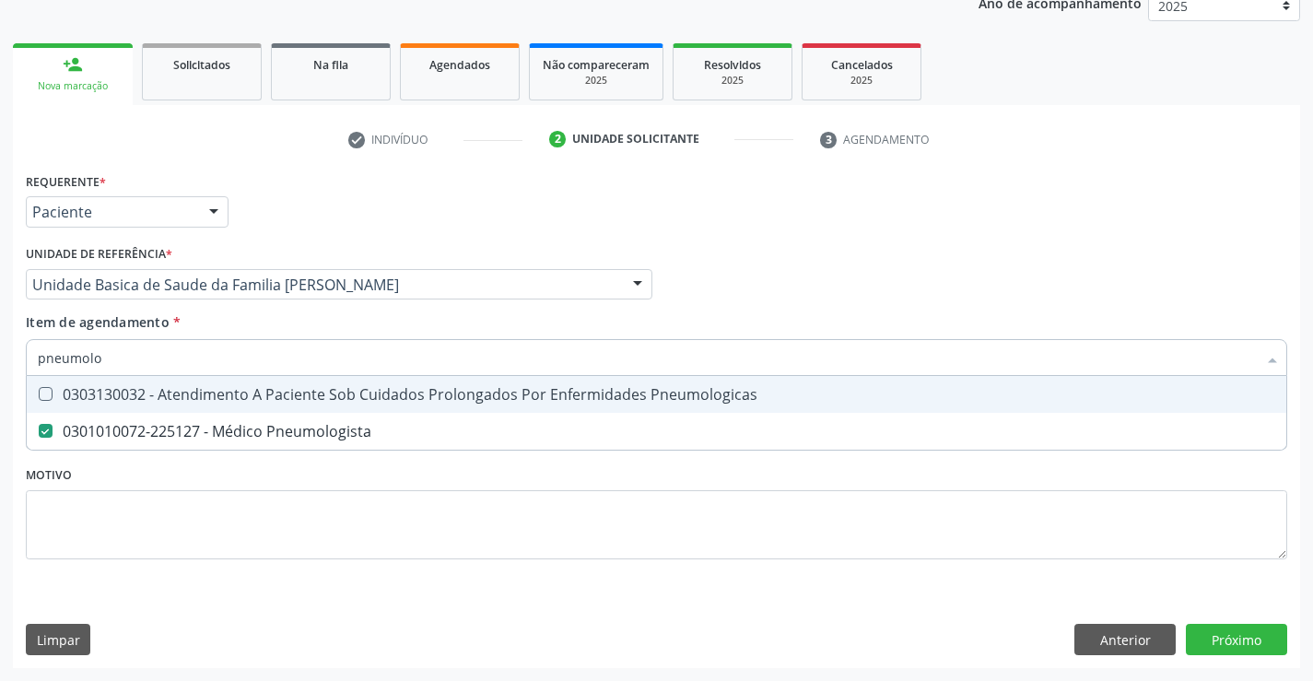
type input "pneumolo"
click at [401, 111] on div "check Indivíduo 2 Unidade solicitante 3 Agendamento CNS Nome * Marleide Correia…" at bounding box center [657, 386] width 1288 height 563
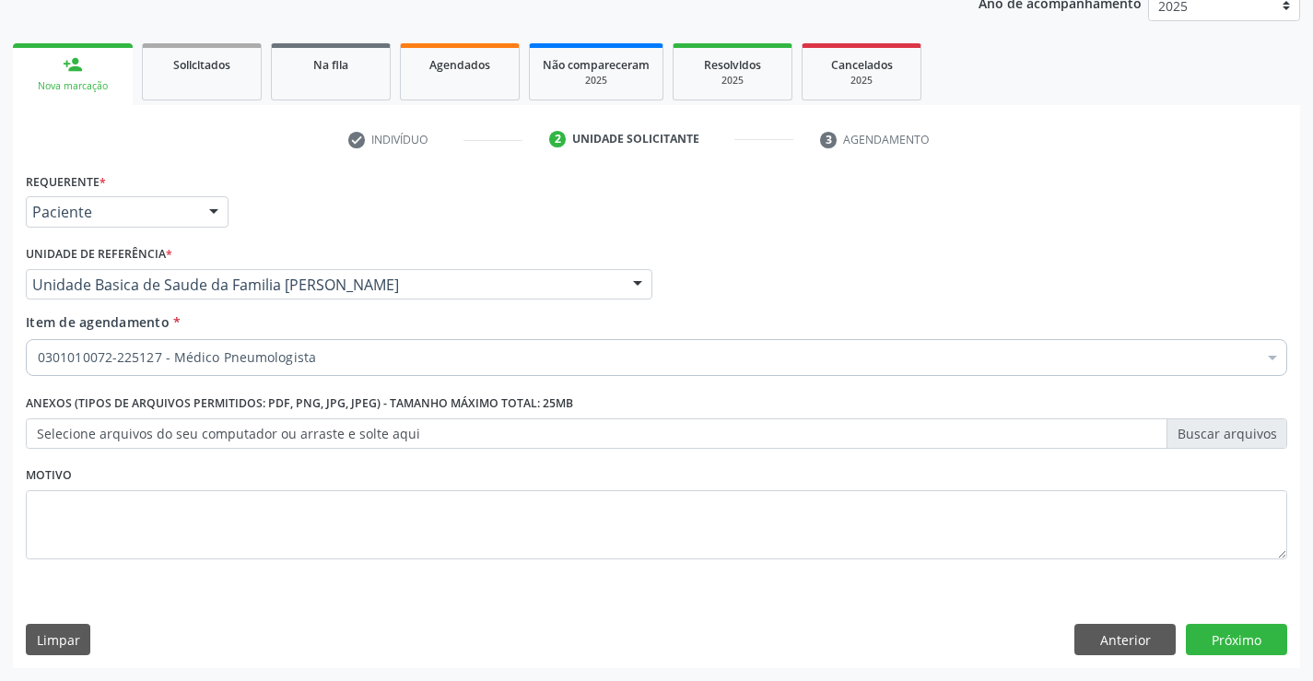
click at [258, 371] on div "0301010072-225127 - Médico Pneumologista" at bounding box center [657, 357] width 1262 height 37
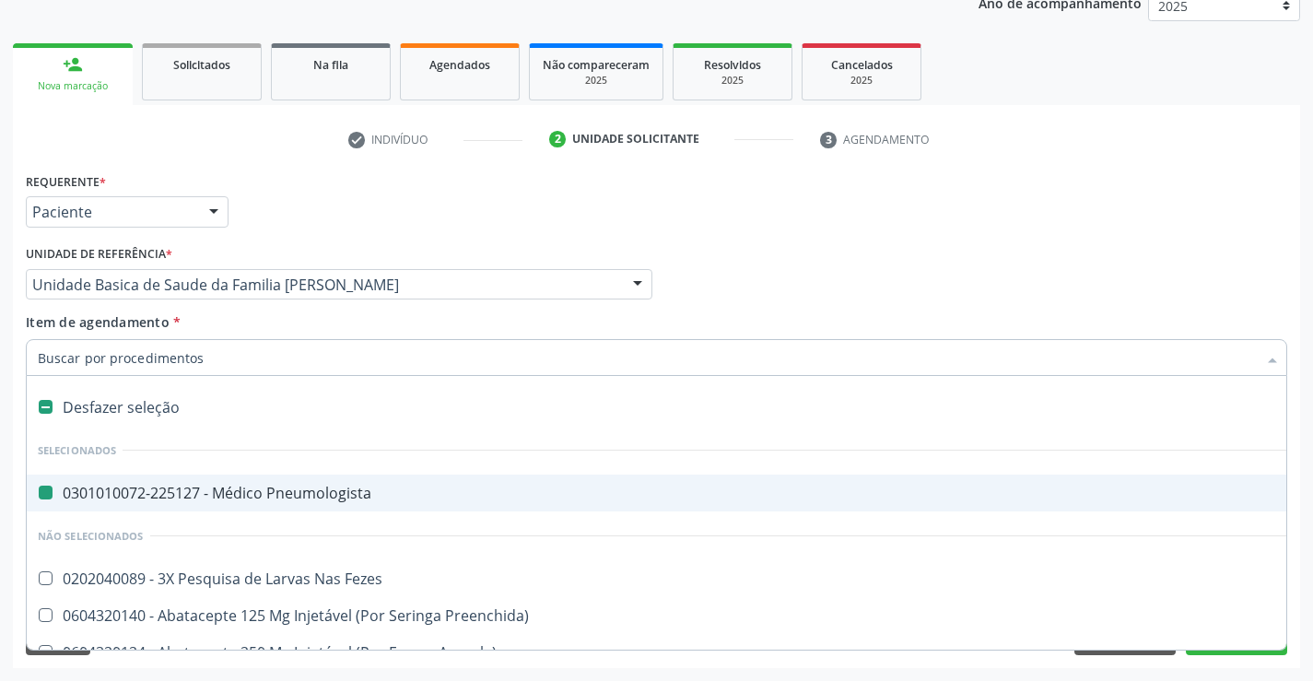
type input "h"
checkbox Pneumologista "false"
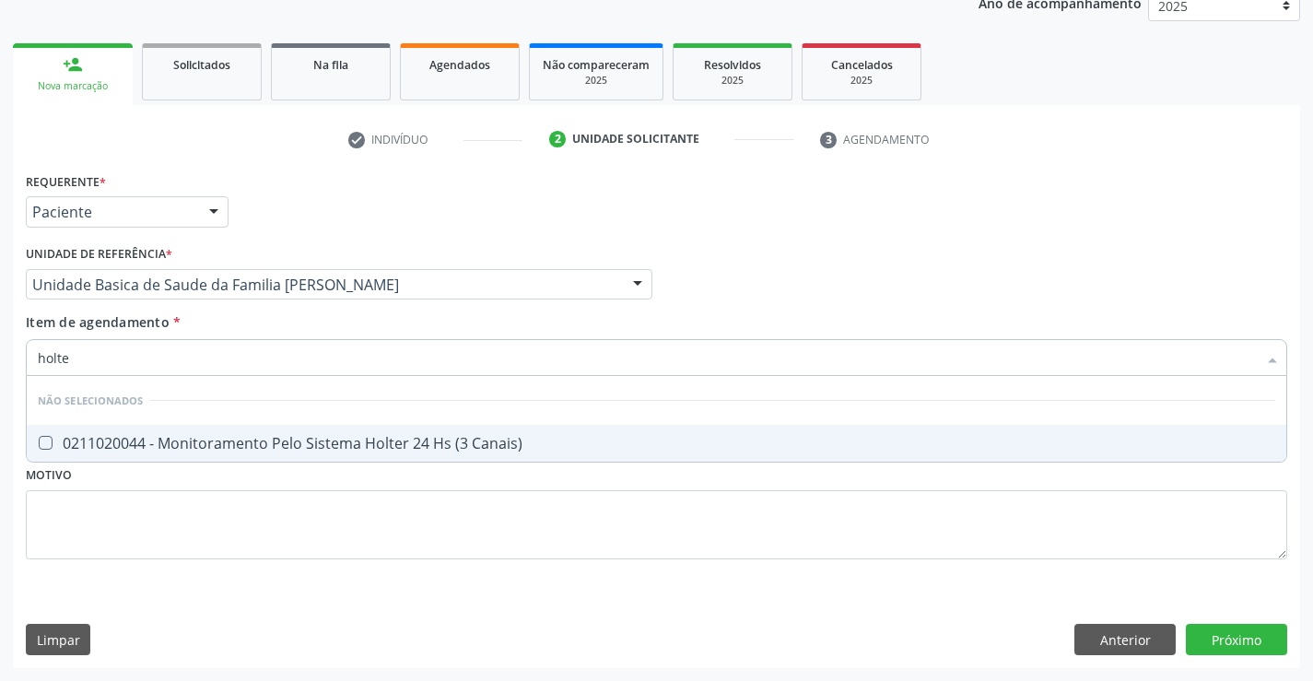
type input "holter"
click at [278, 441] on div "0211020044 - Monitoramento Pelo Sistema Holter 24 Hs (3 Canais)" at bounding box center [657, 443] width 1238 height 15
checkbox Canais\) "true"
click at [1238, 630] on div "Requerente * Paciente Profissional de Saúde Paciente Nenhum resultado encontrad…" at bounding box center [657, 418] width 1288 height 500
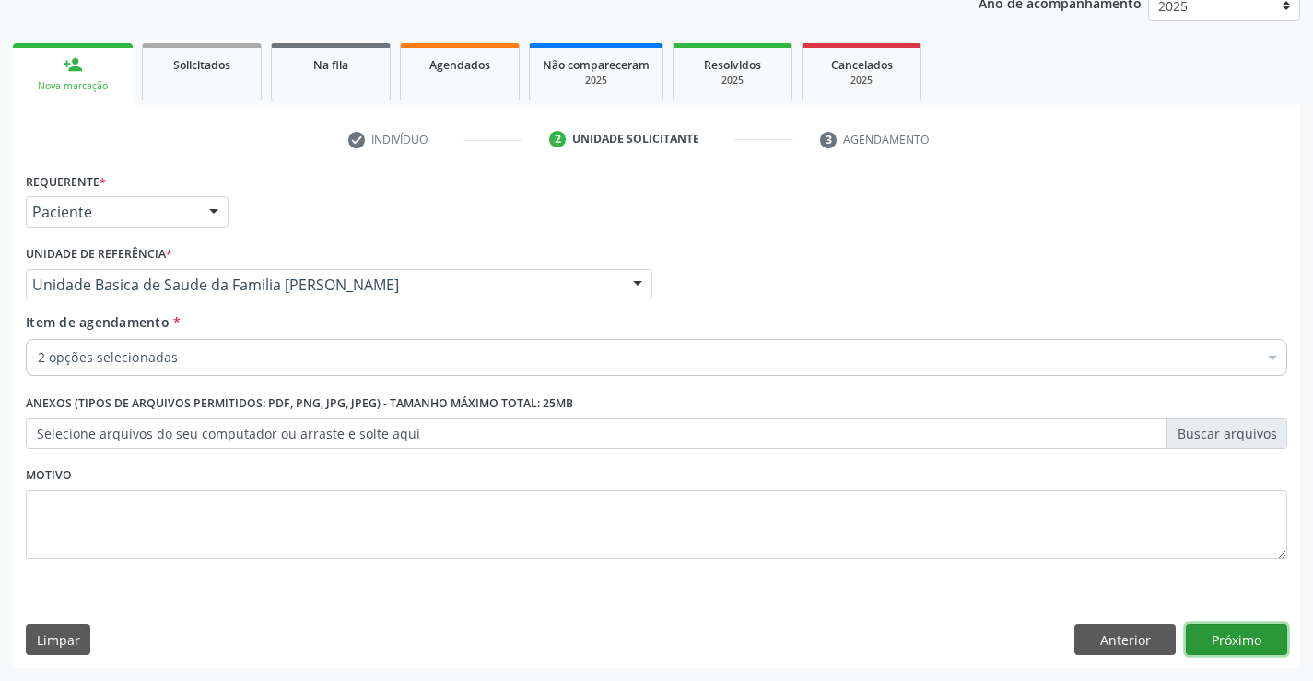
click at [1247, 639] on button "Próximo" at bounding box center [1236, 639] width 101 height 31
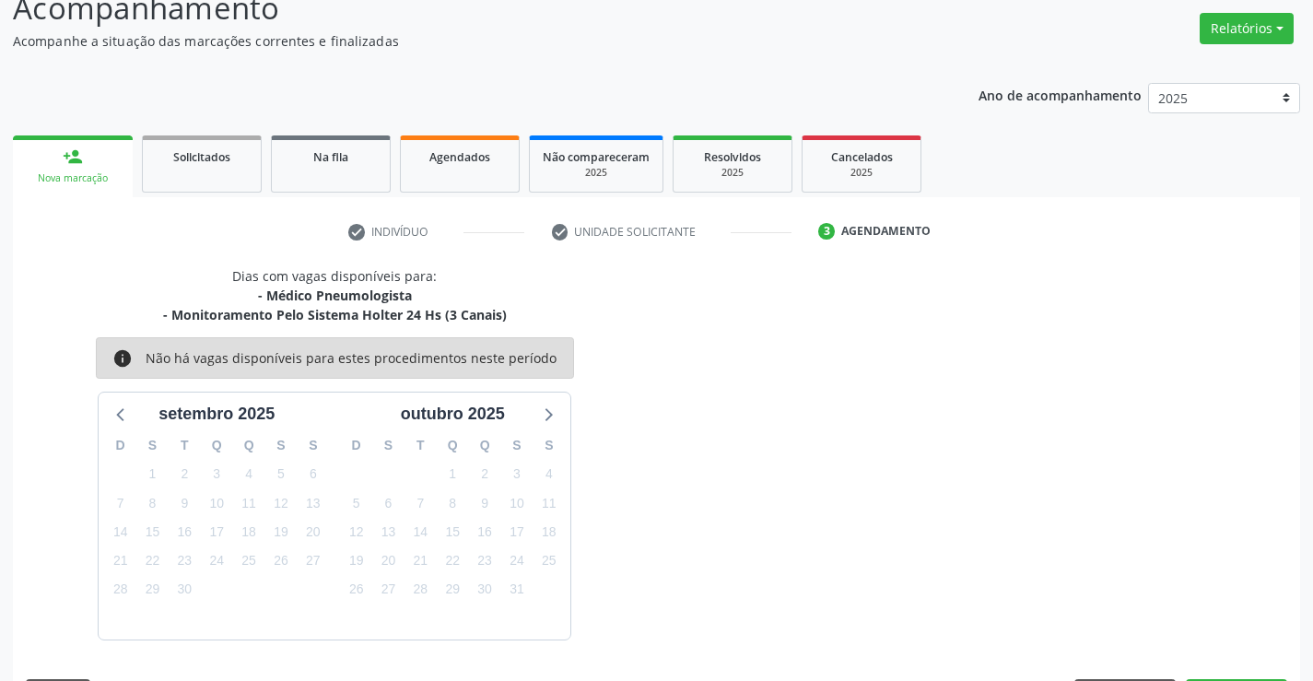
scroll to position [194, 0]
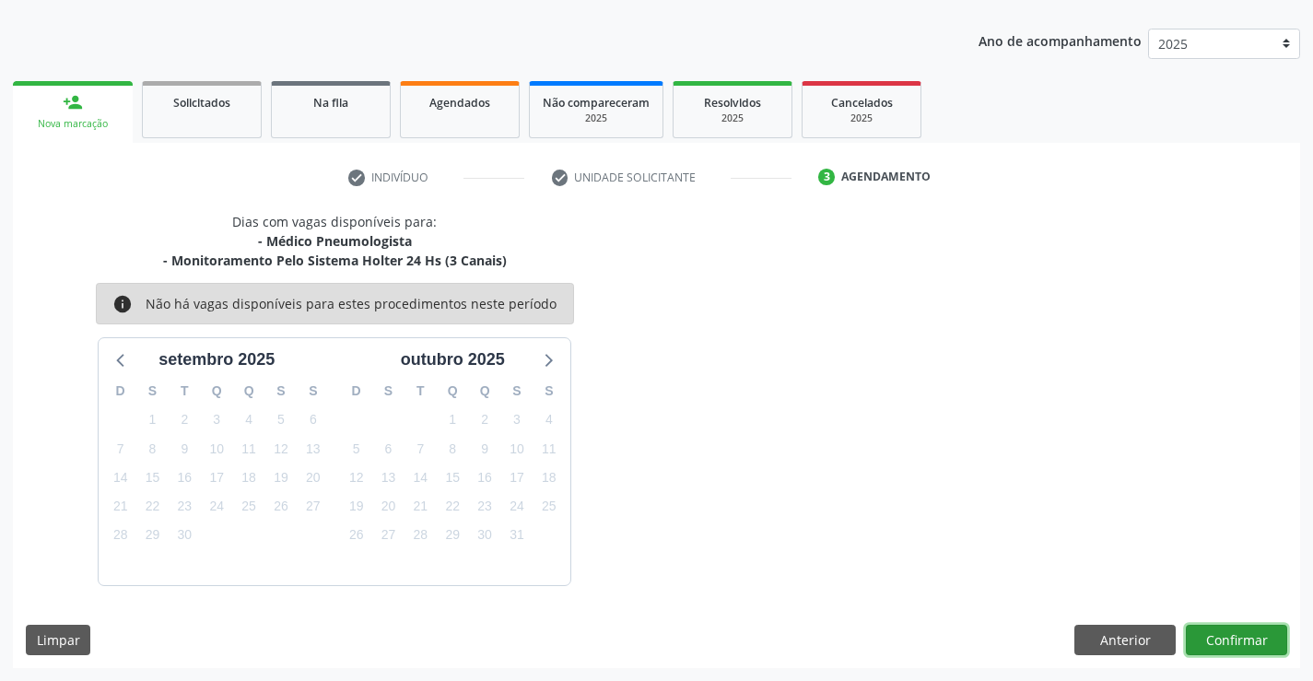
click at [1215, 635] on button "Confirmar" at bounding box center [1236, 640] width 101 height 31
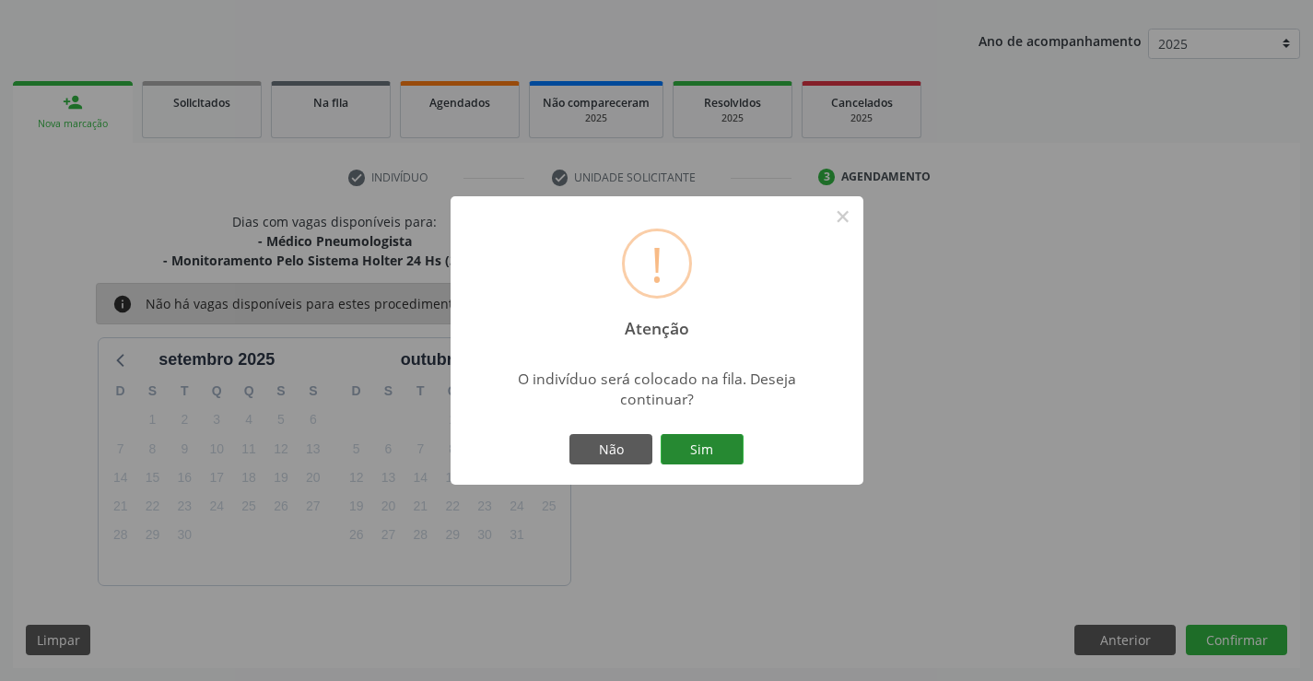
click at [722, 449] on button "Sim" at bounding box center [702, 449] width 83 height 31
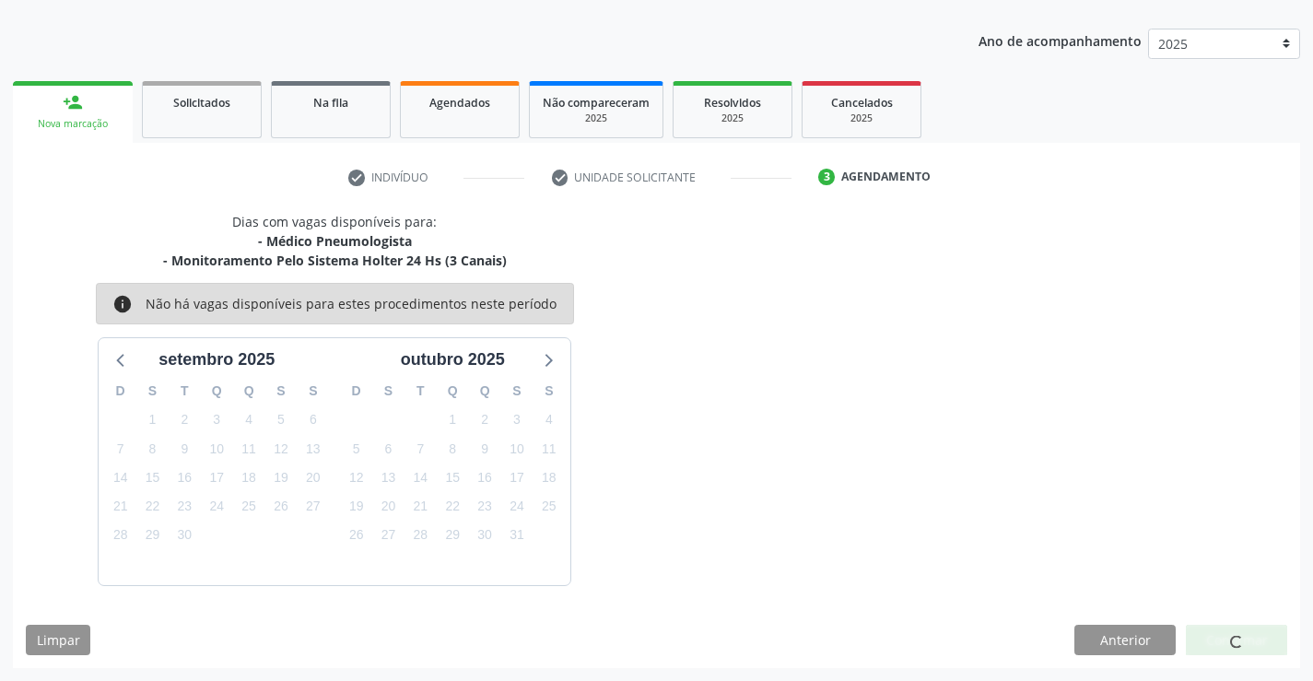
scroll to position [0, 0]
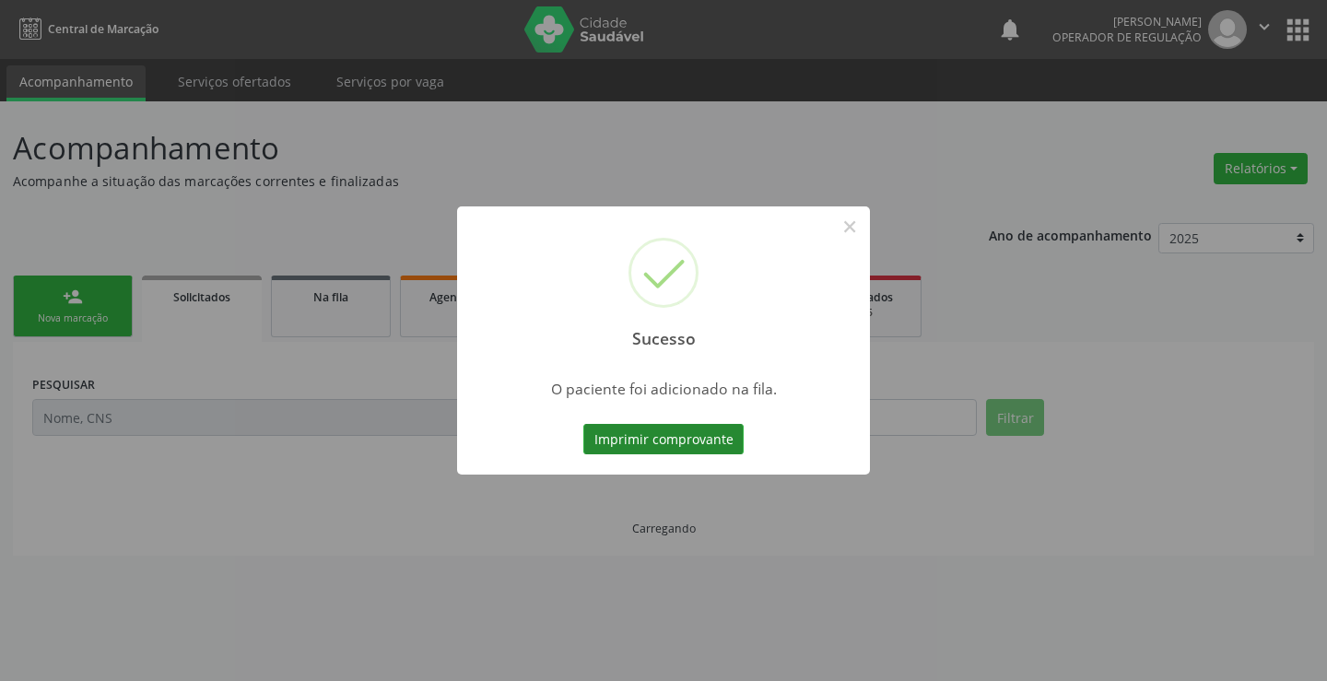
click at [691, 441] on button "Imprimir comprovante" at bounding box center [663, 439] width 160 height 31
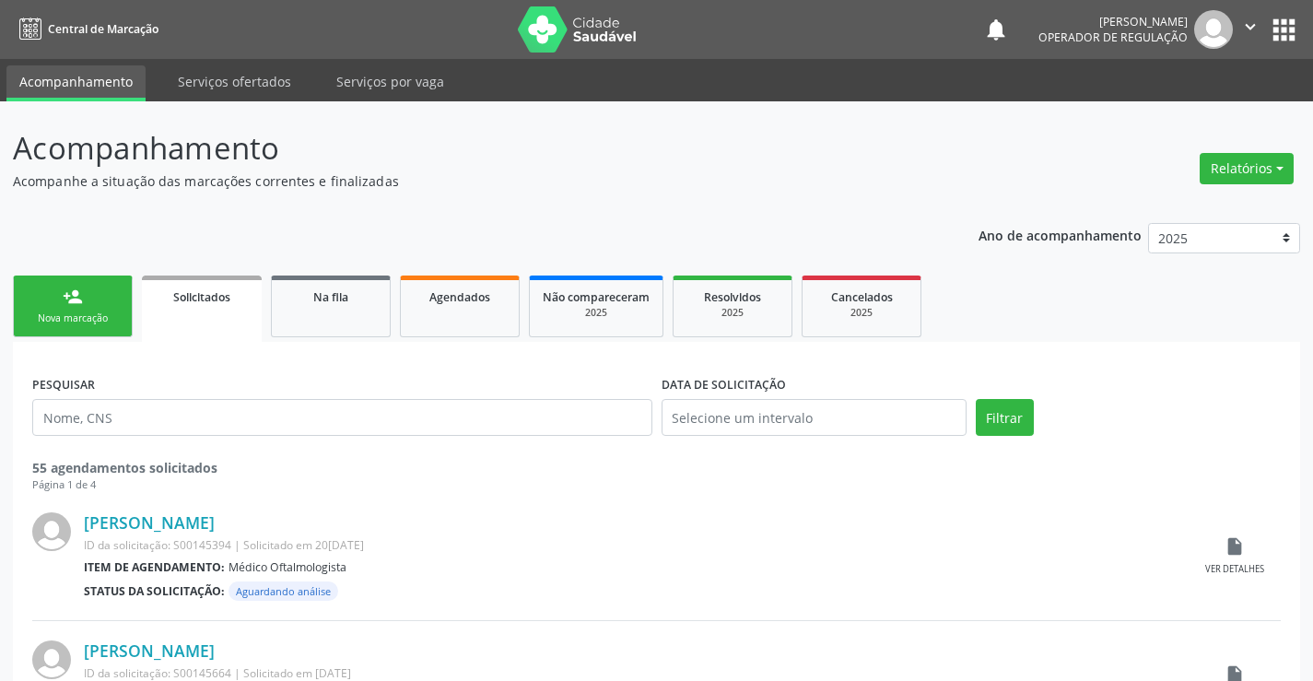
click at [97, 311] on link "person_add Nova marcação" at bounding box center [73, 307] width 120 height 62
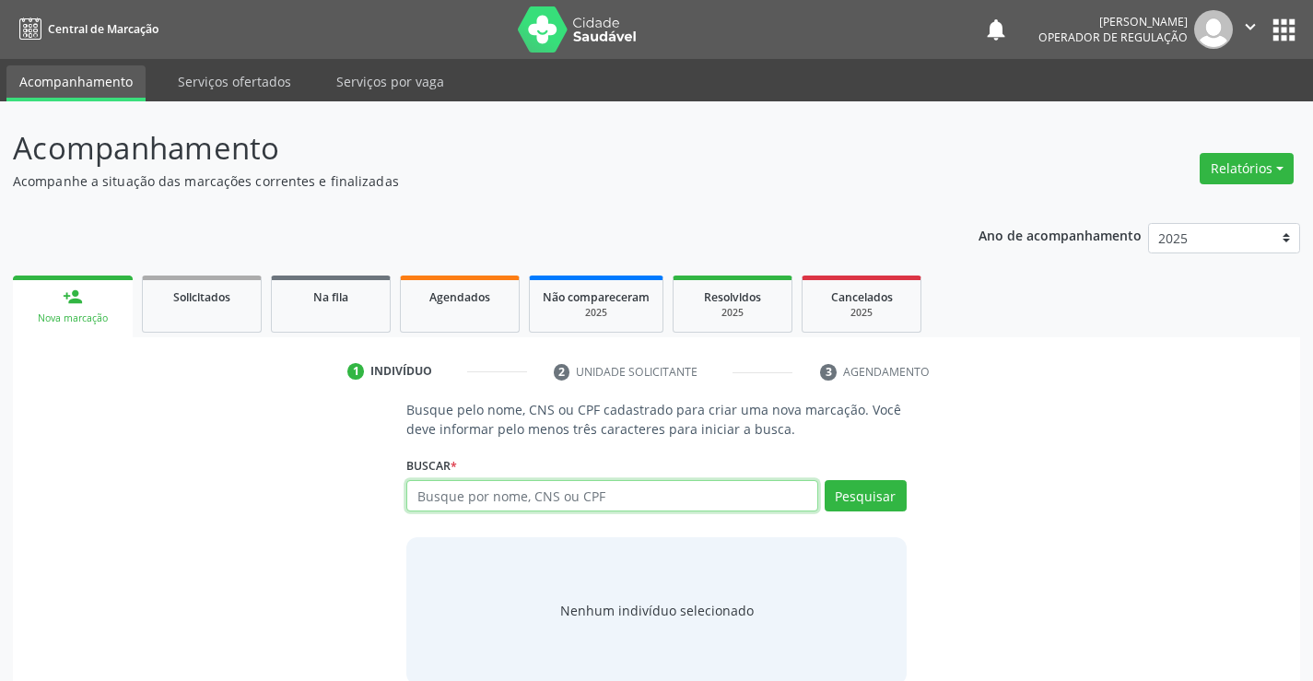
click at [517, 502] on input "text" at bounding box center [611, 495] width 411 height 31
type input "700500597949158"
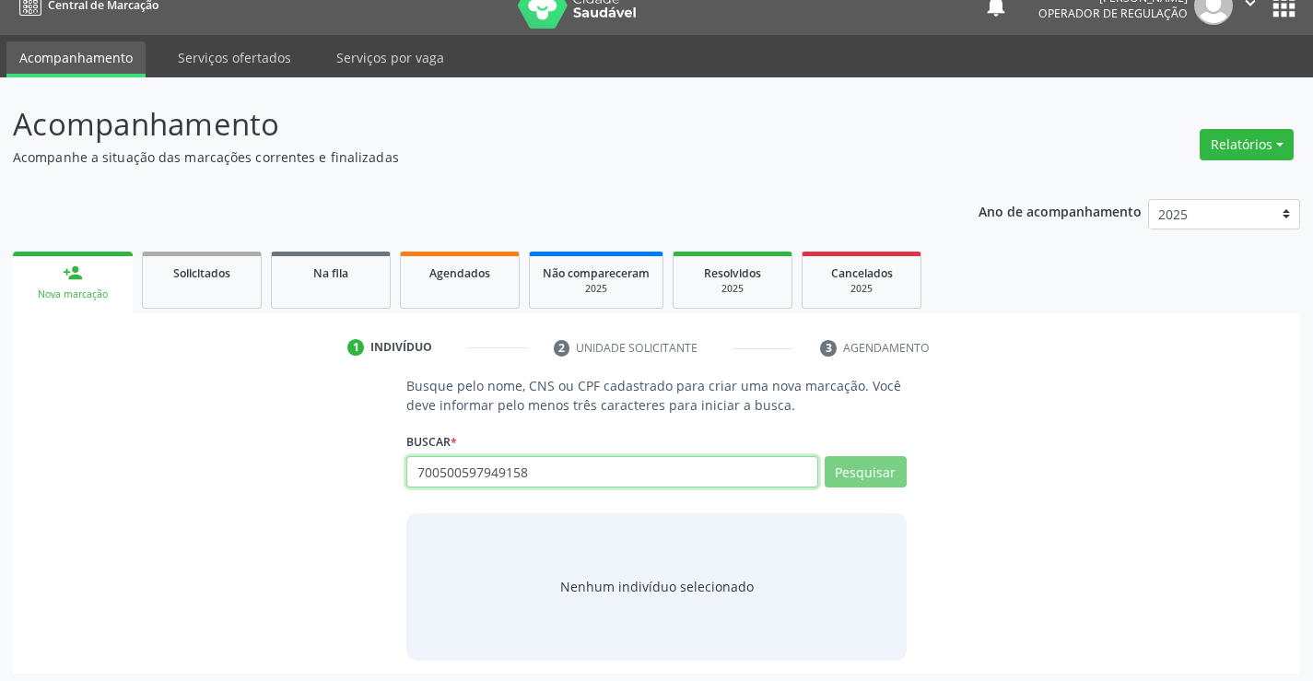
scroll to position [29, 0]
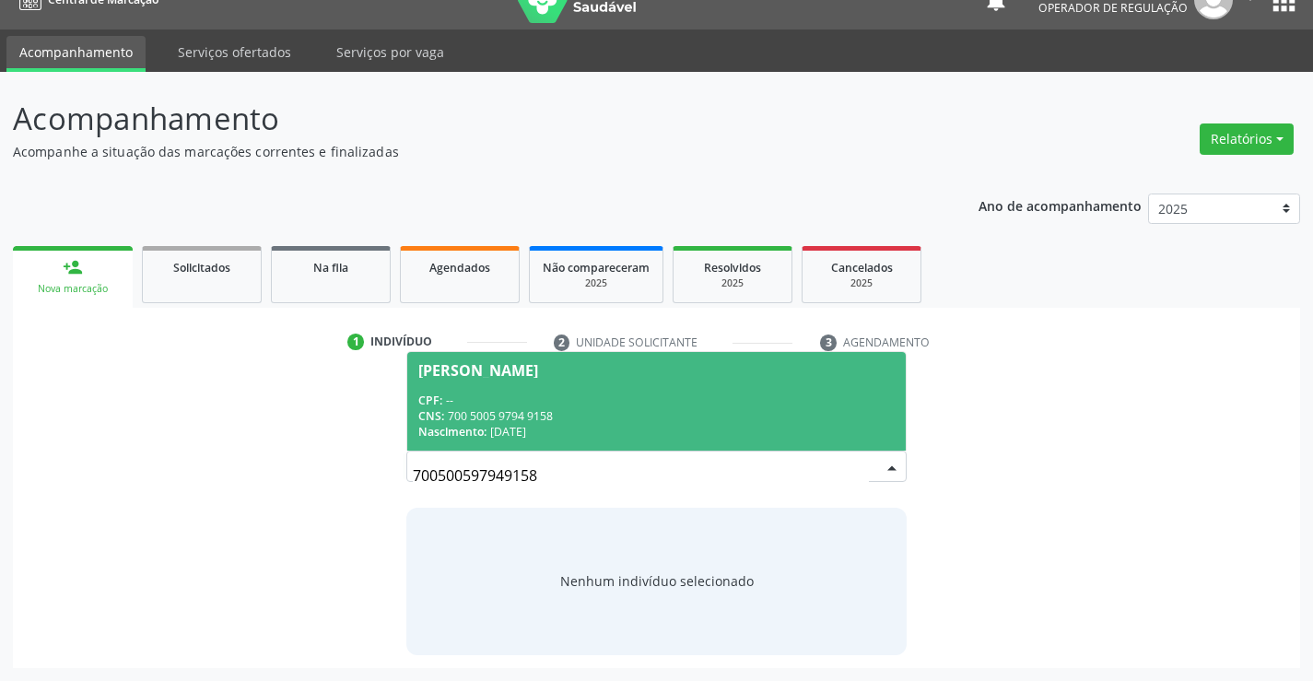
click at [529, 381] on span "Jussicleide da Silva CPF: -- CNS: 700 5005 9794 9158 Nascimento: 14/10/1988" at bounding box center [656, 401] width 498 height 99
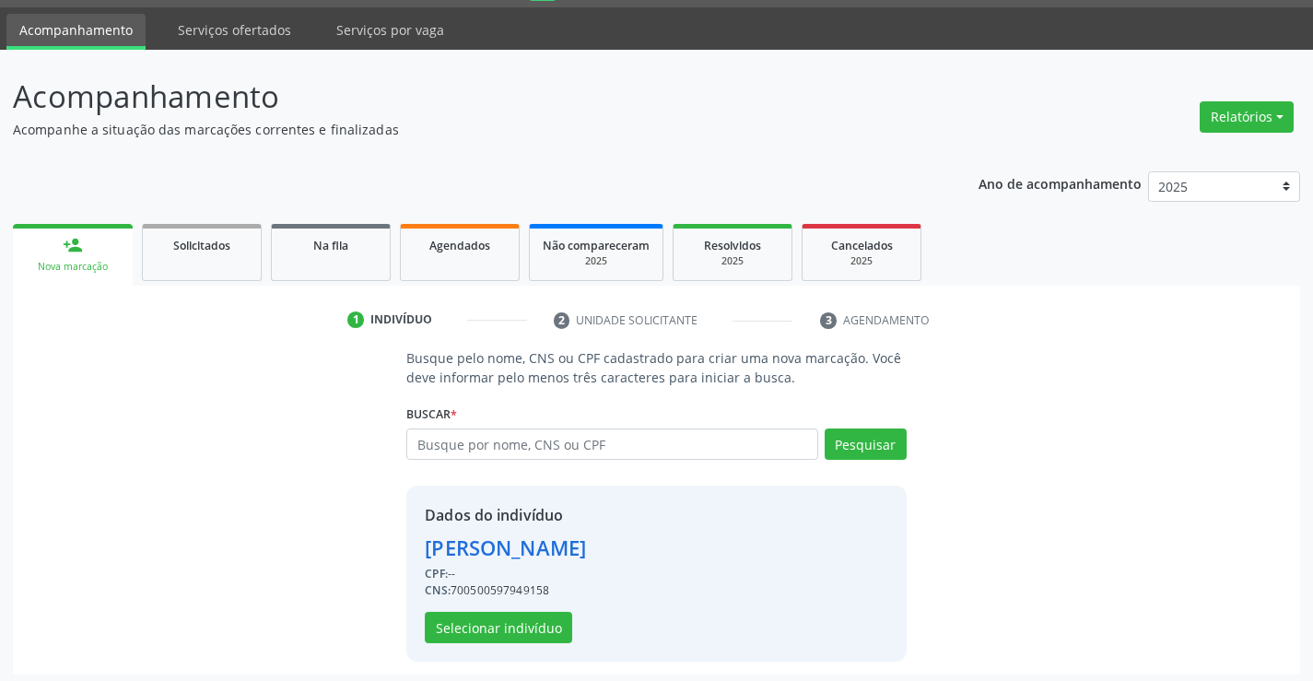
scroll to position [58, 0]
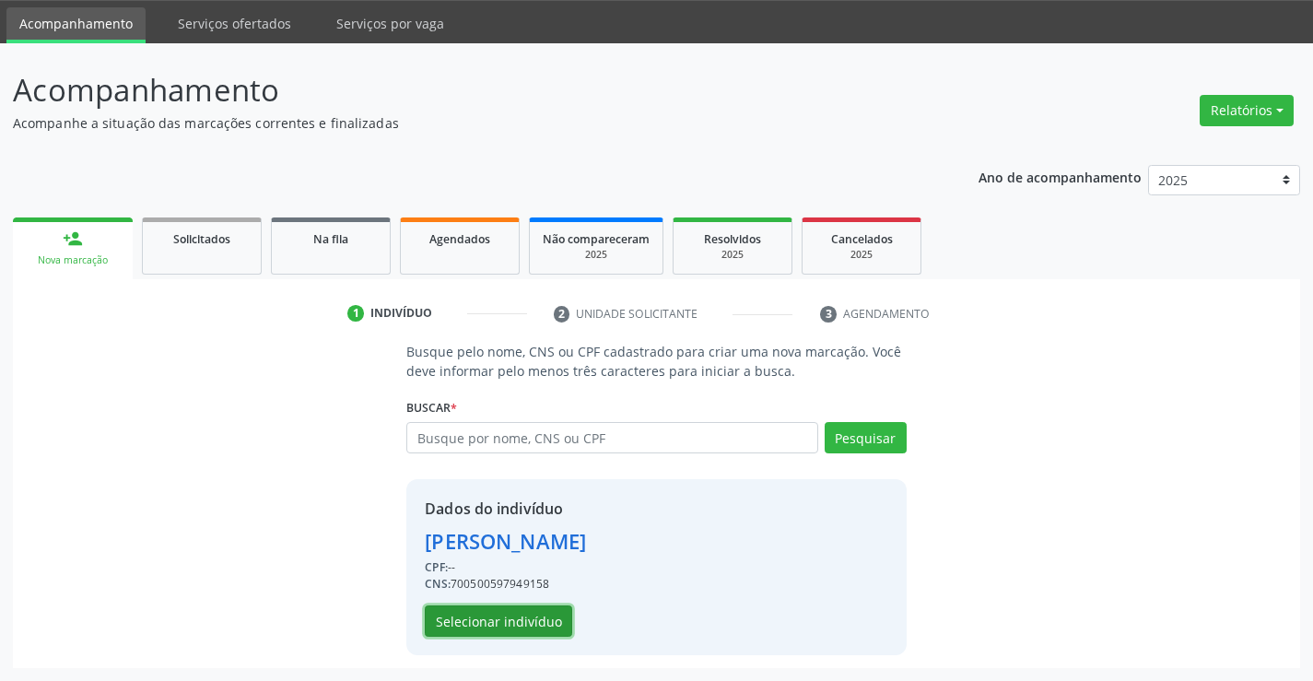
click at [491, 620] on button "Selecionar indivíduo" at bounding box center [498, 621] width 147 height 31
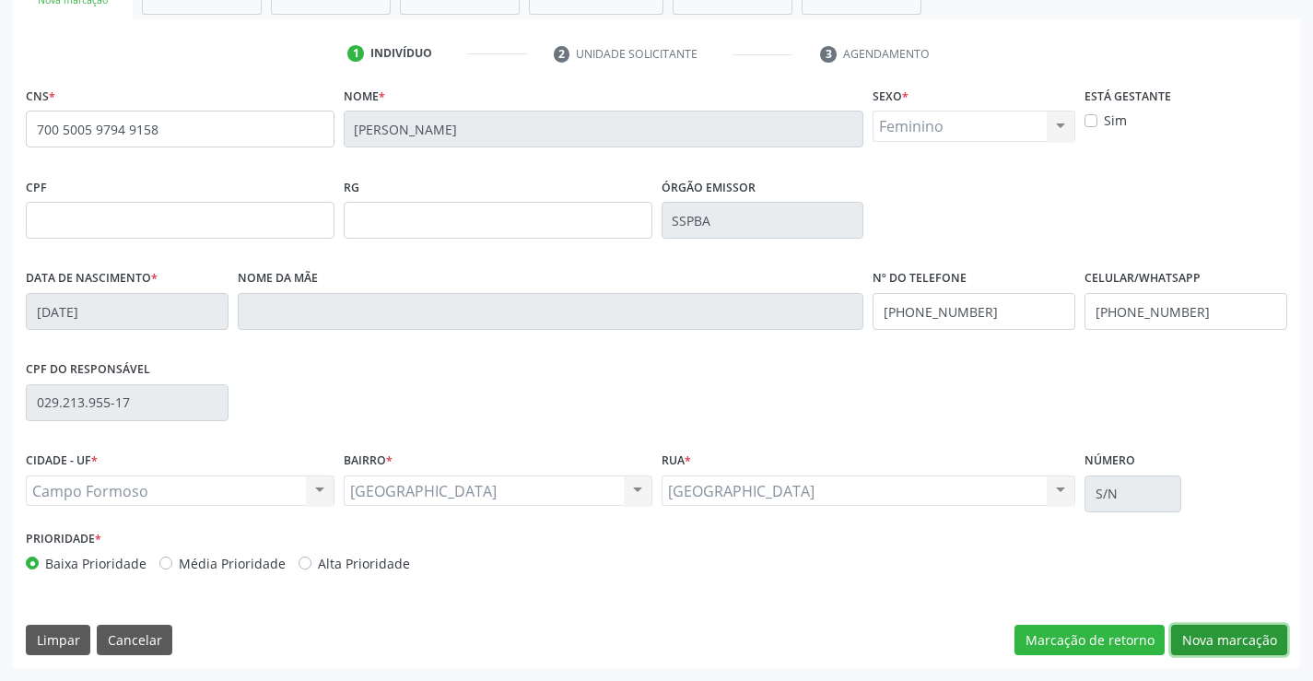
click at [1220, 640] on button "Nova marcação" at bounding box center [1229, 640] width 116 height 31
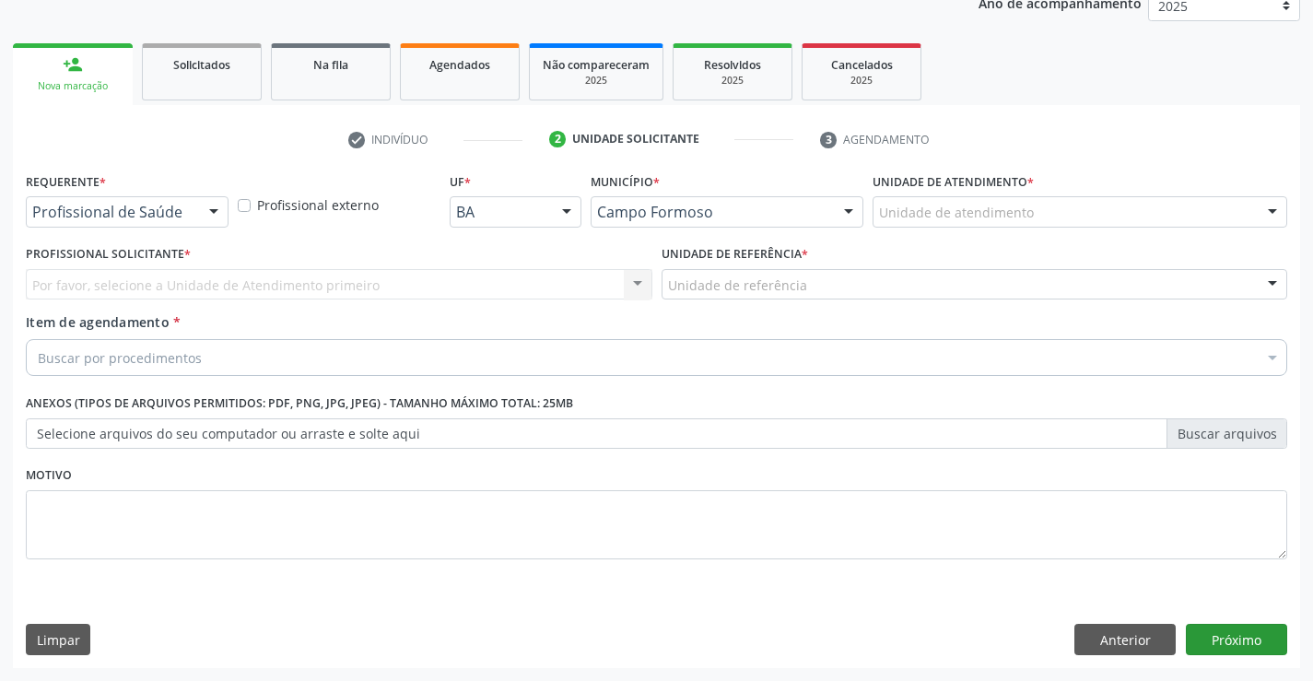
scroll to position [232, 0]
click at [207, 207] on div at bounding box center [214, 212] width 28 height 31
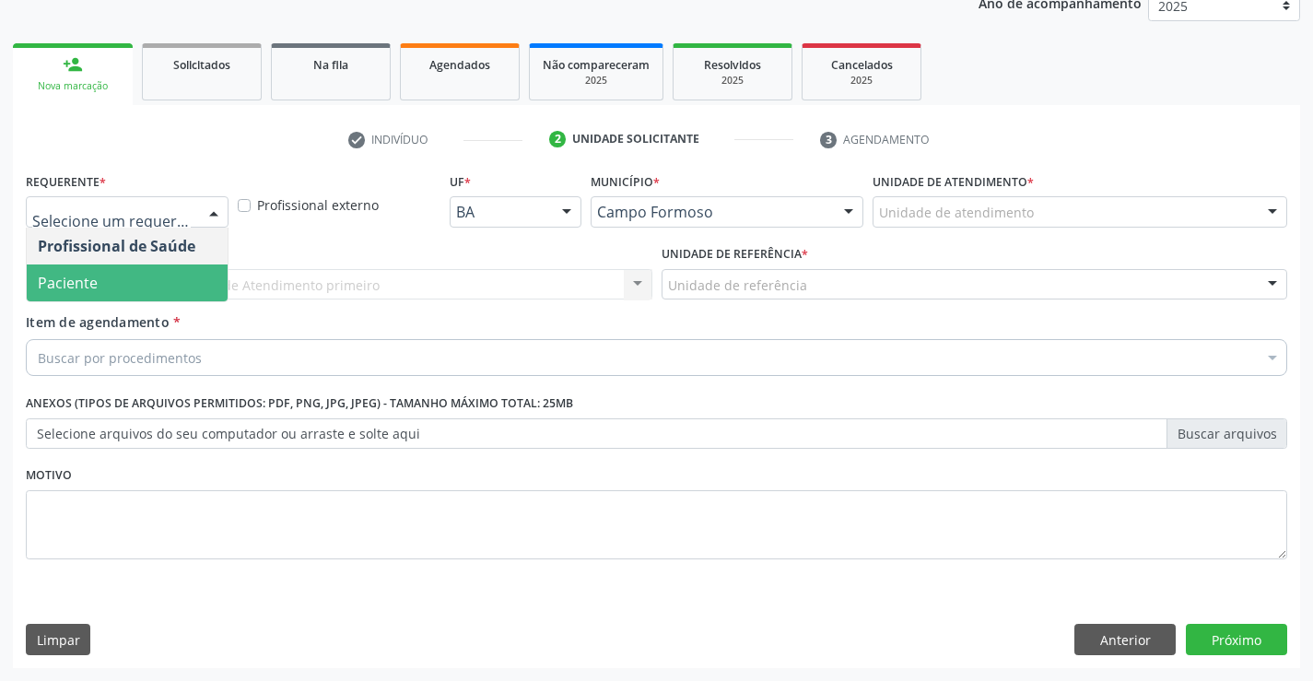
click at [82, 280] on span "Paciente" at bounding box center [68, 283] width 60 height 20
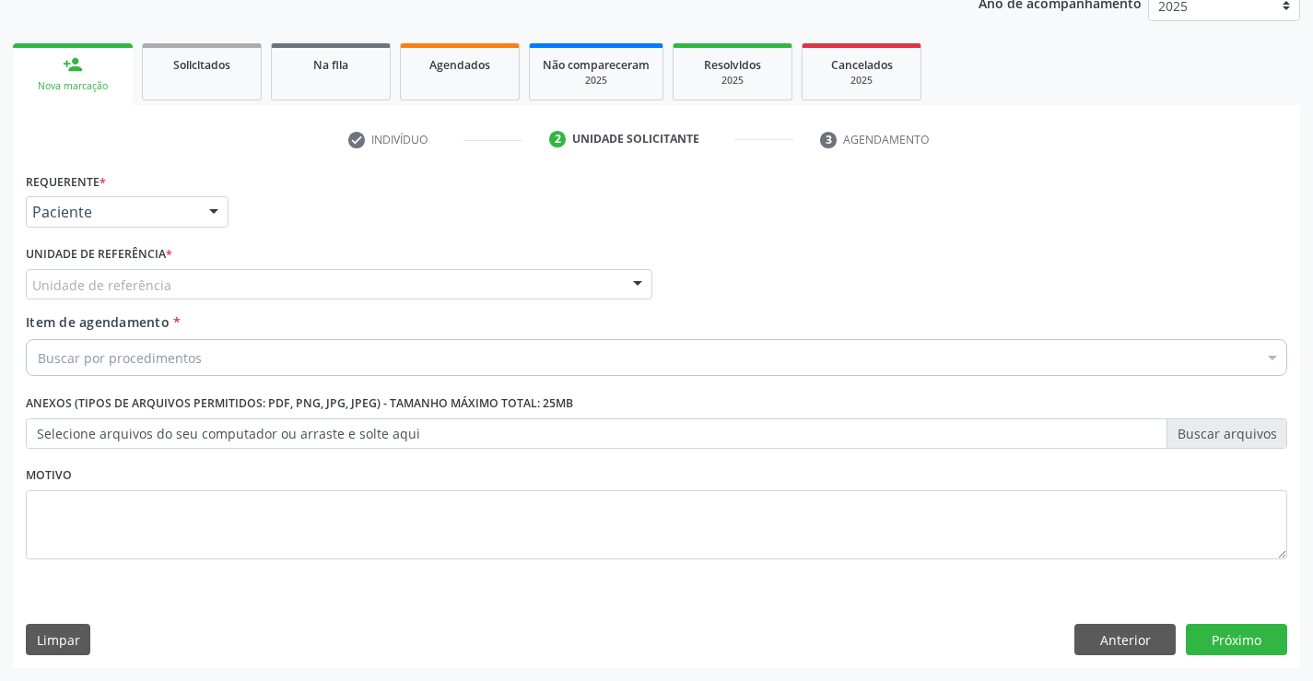
click at [194, 278] on div "Unidade de referência" at bounding box center [339, 284] width 627 height 31
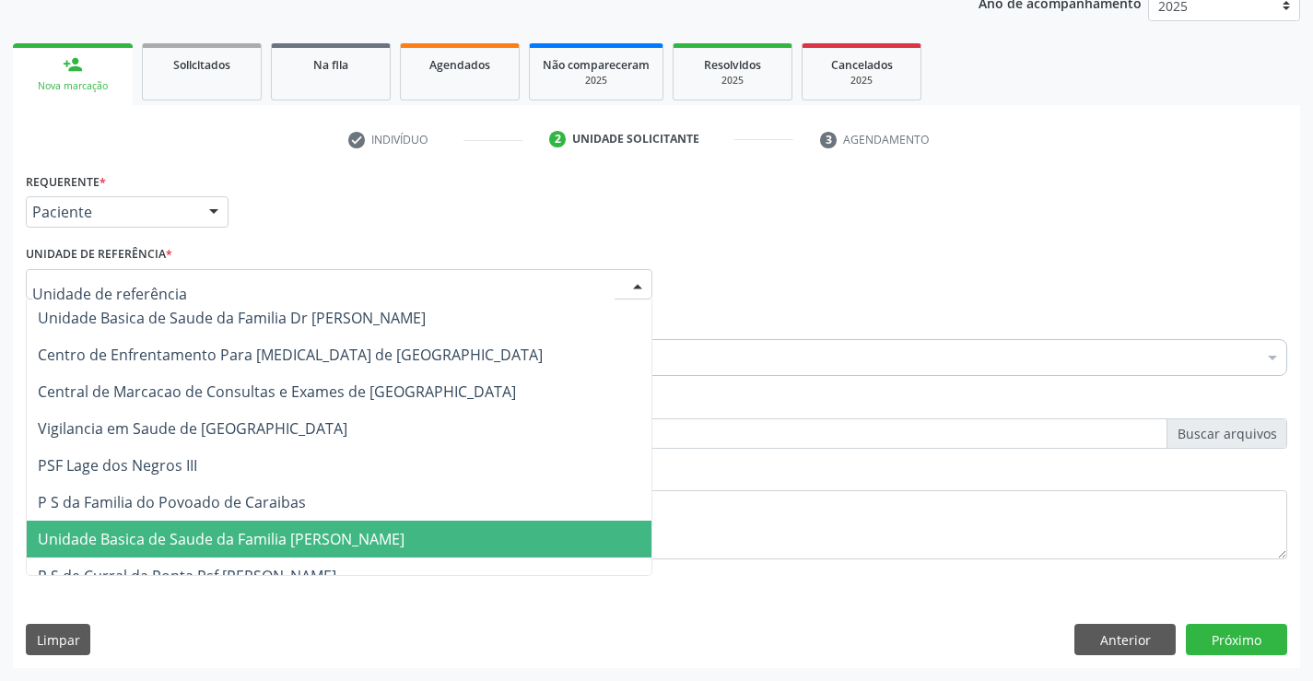
click at [247, 535] on span "Unidade Basica de Saude da Familia [PERSON_NAME]" at bounding box center [221, 539] width 367 height 20
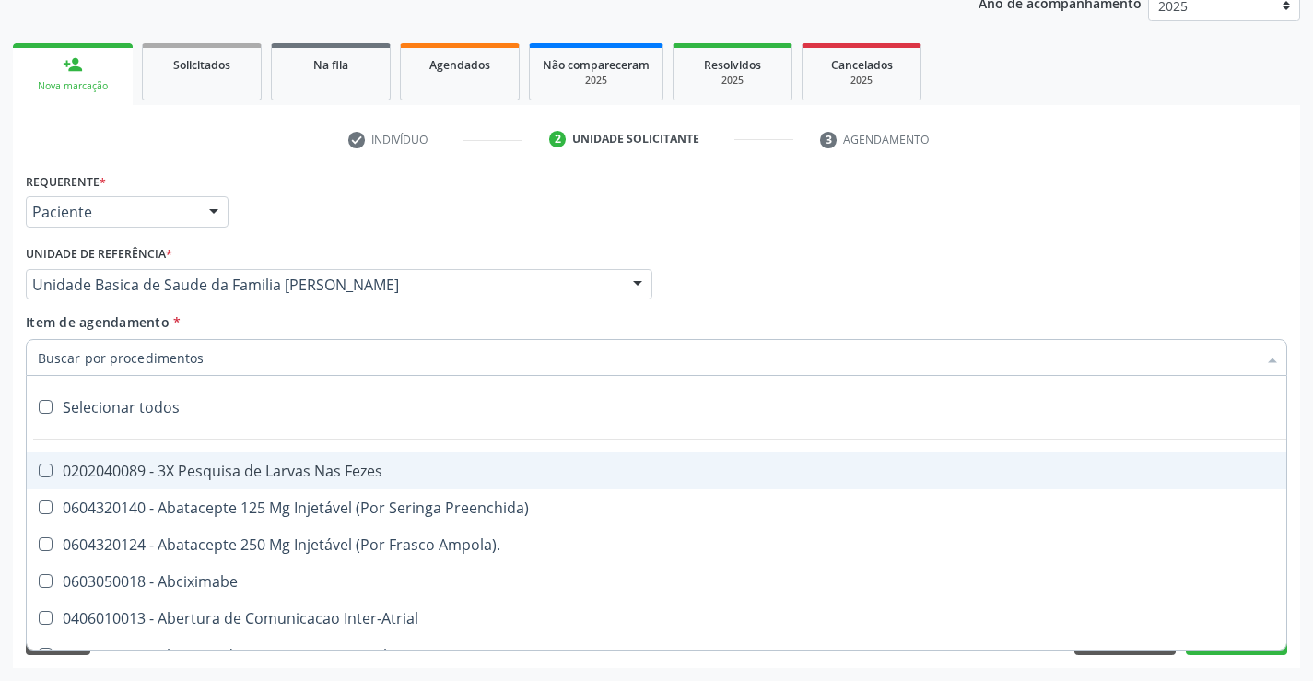
click at [201, 364] on div at bounding box center [657, 357] width 1262 height 37
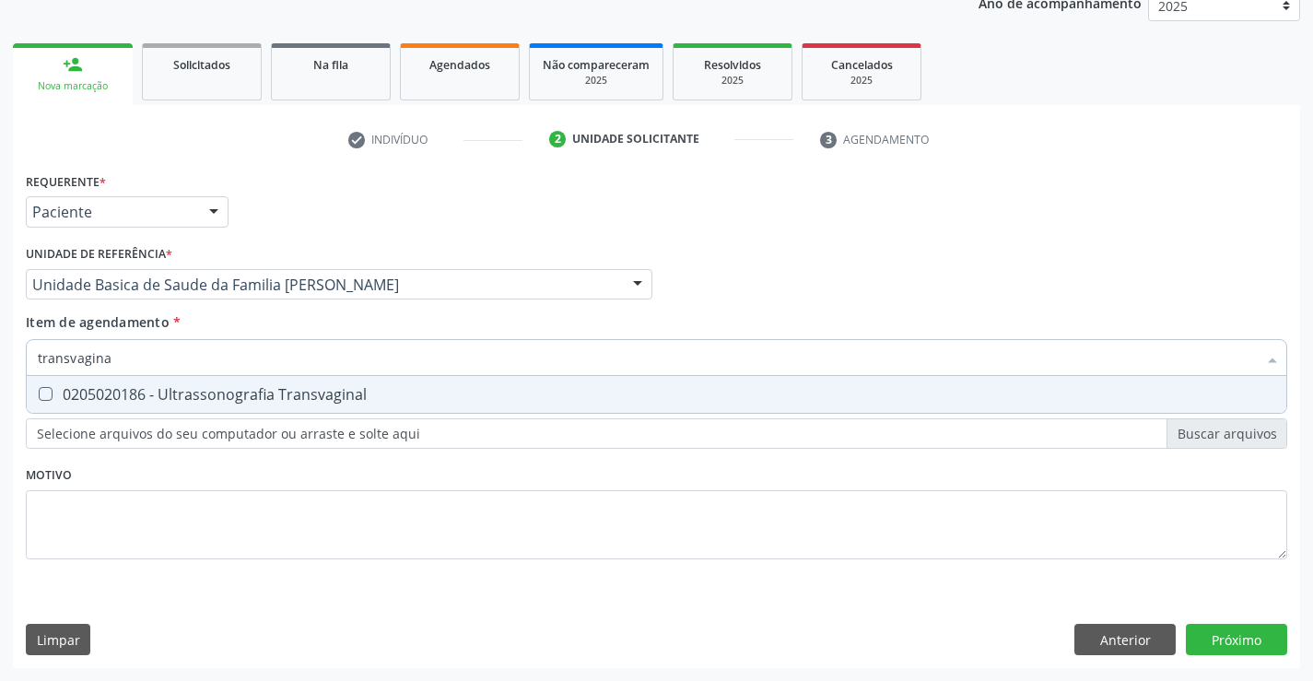
type input "transvaginal"
drag, startPoint x: 206, startPoint y: 406, endPoint x: 0, endPoint y: 380, distance: 207.3
click at [203, 407] on span "0205020186 - Ultrassonografia Transvaginal" at bounding box center [657, 394] width 1260 height 37
checkbox Transvaginal "true"
click at [1255, 648] on div "Requerente * Paciente Profissional de Saúde Paciente Nenhum resultado encontrad…" at bounding box center [657, 418] width 1288 height 500
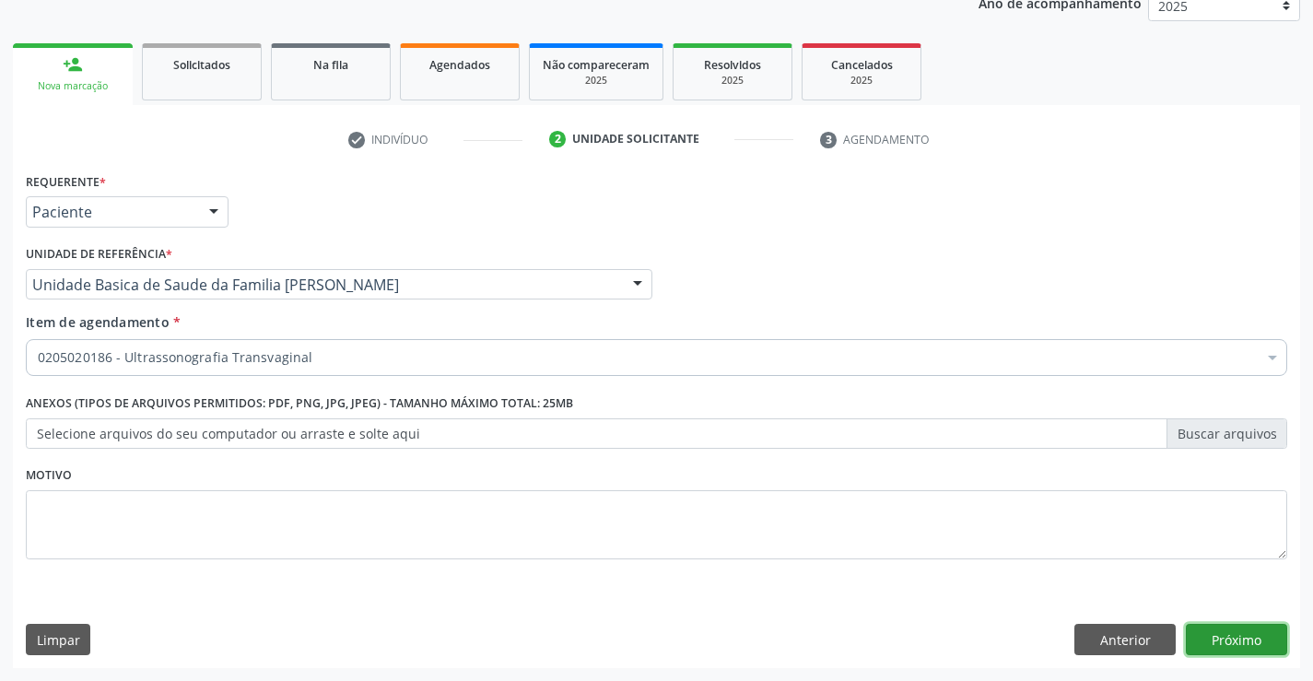
click at [1212, 639] on button "Próximo" at bounding box center [1236, 639] width 101 height 31
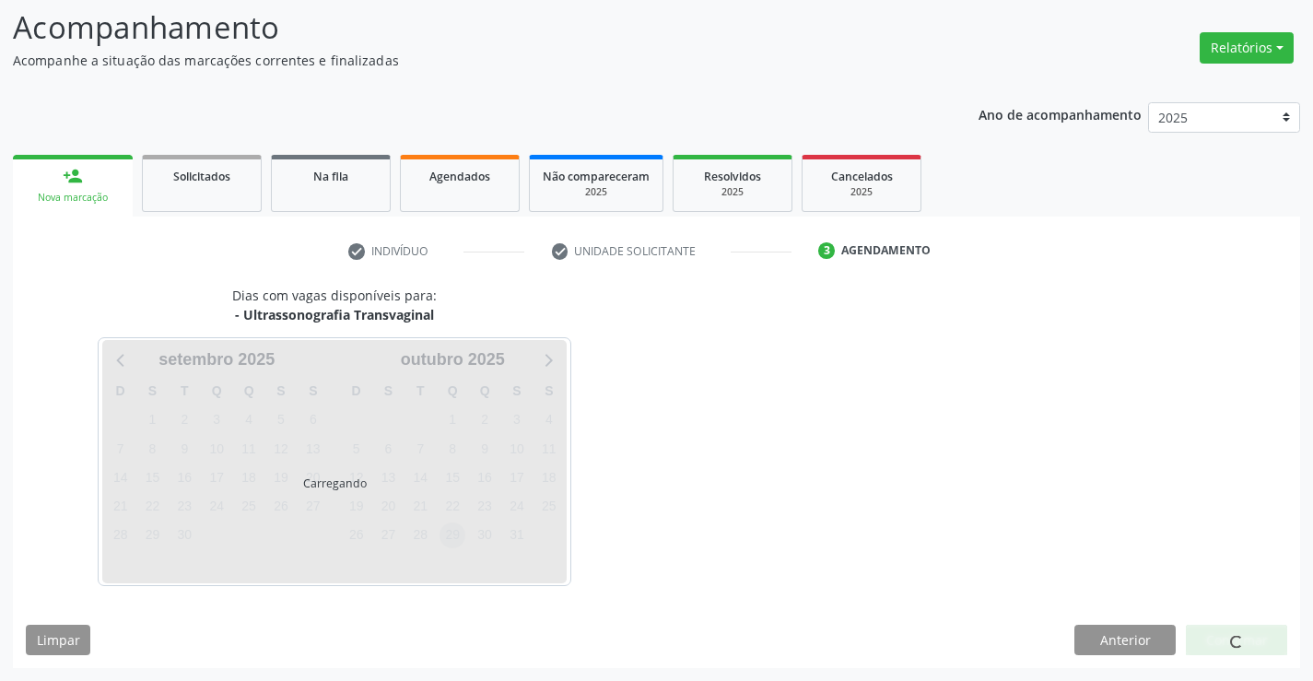
scroll to position [121, 0]
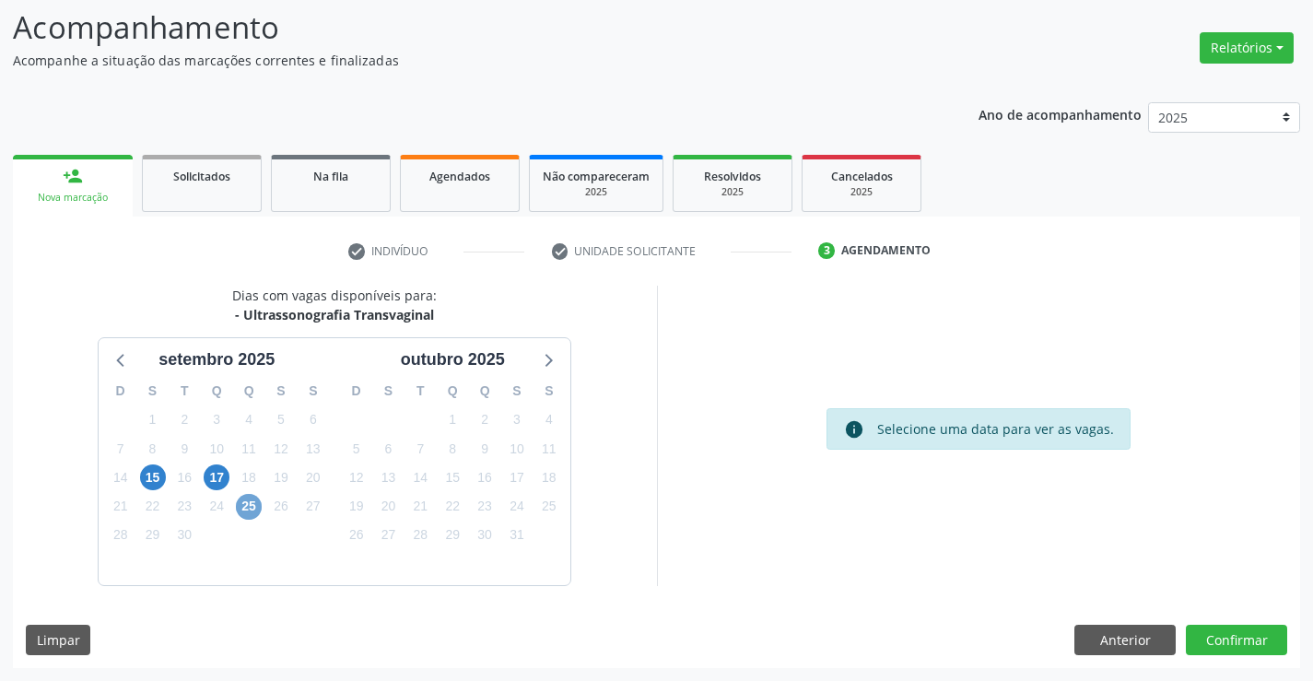
drag, startPoint x: 251, startPoint y: 503, endPoint x: 0, endPoint y: 542, distance: 253.7
click at [250, 503] on span "25" at bounding box center [249, 507] width 26 height 26
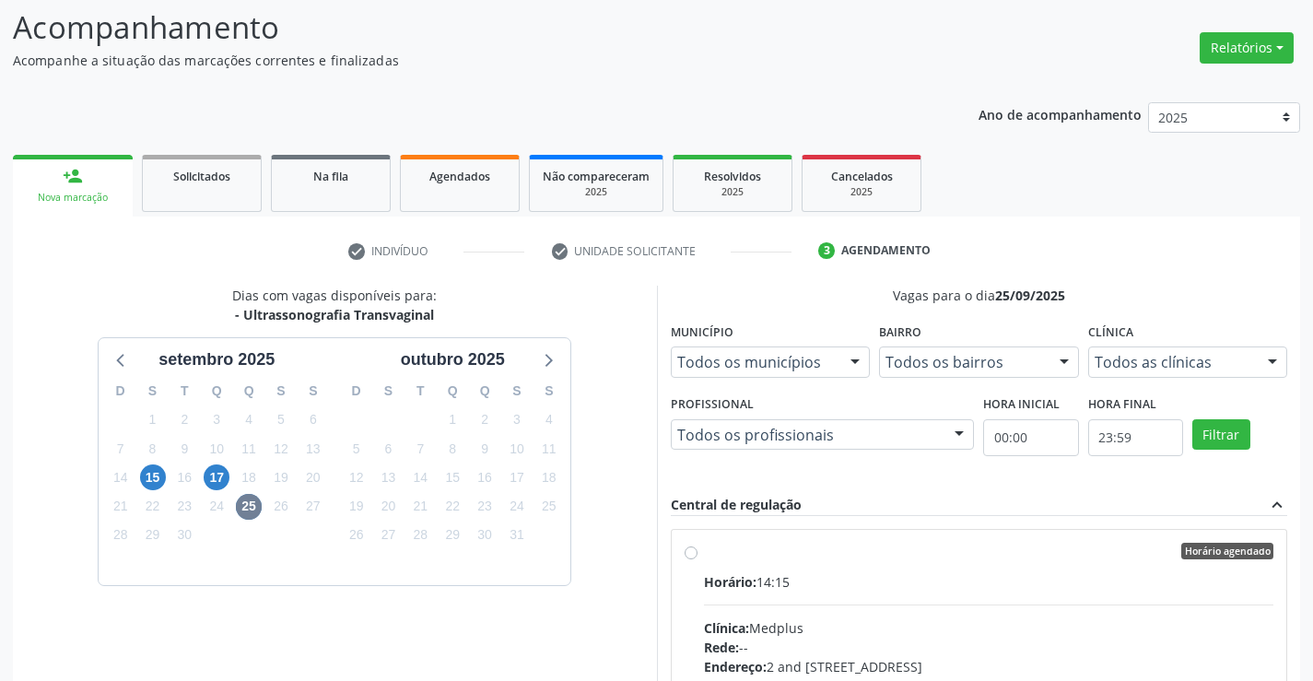
drag, startPoint x: 794, startPoint y: 588, endPoint x: 1116, endPoint y: 578, distance: 321.8
click at [810, 584] on div "Horário: 14:15" at bounding box center [989, 581] width 570 height 19
click at [698, 559] on input "Horário agendado Horário: 14:15 Clínica: Medplus Rede: -- Endereço: 2 and S 204…" at bounding box center [691, 551] width 13 height 17
radio input "true"
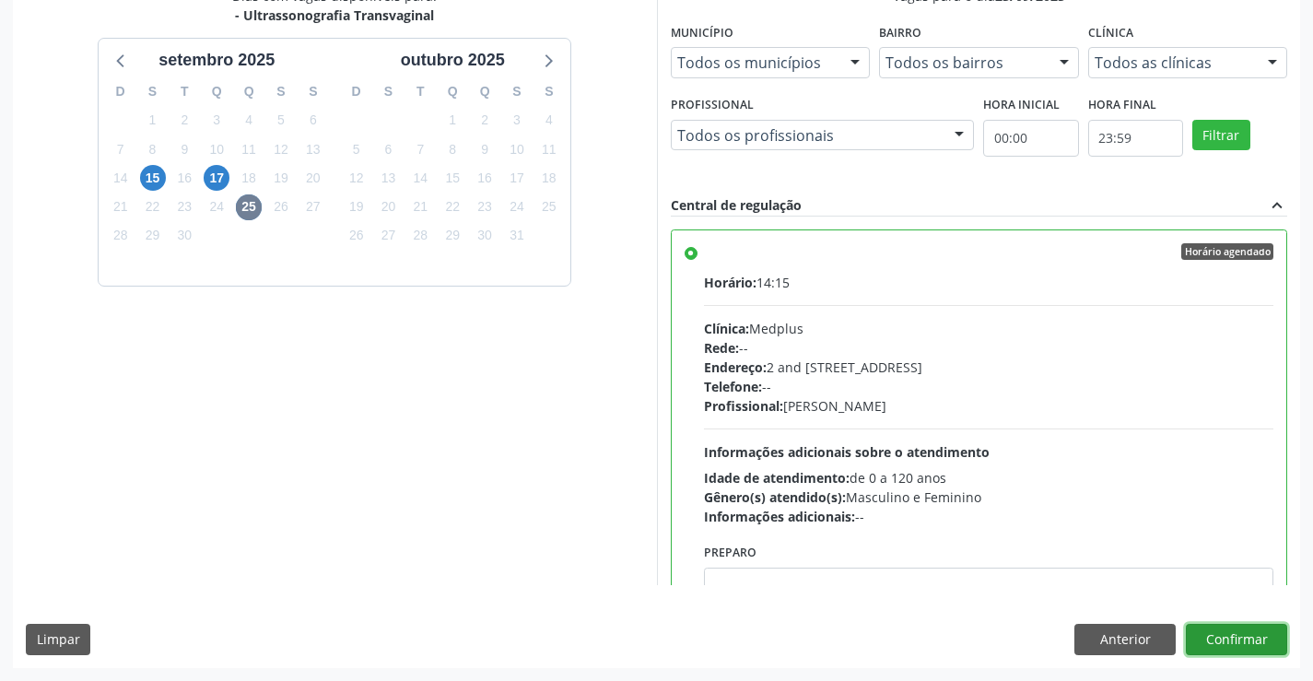
click at [1243, 635] on button "Confirmar" at bounding box center [1236, 639] width 101 height 31
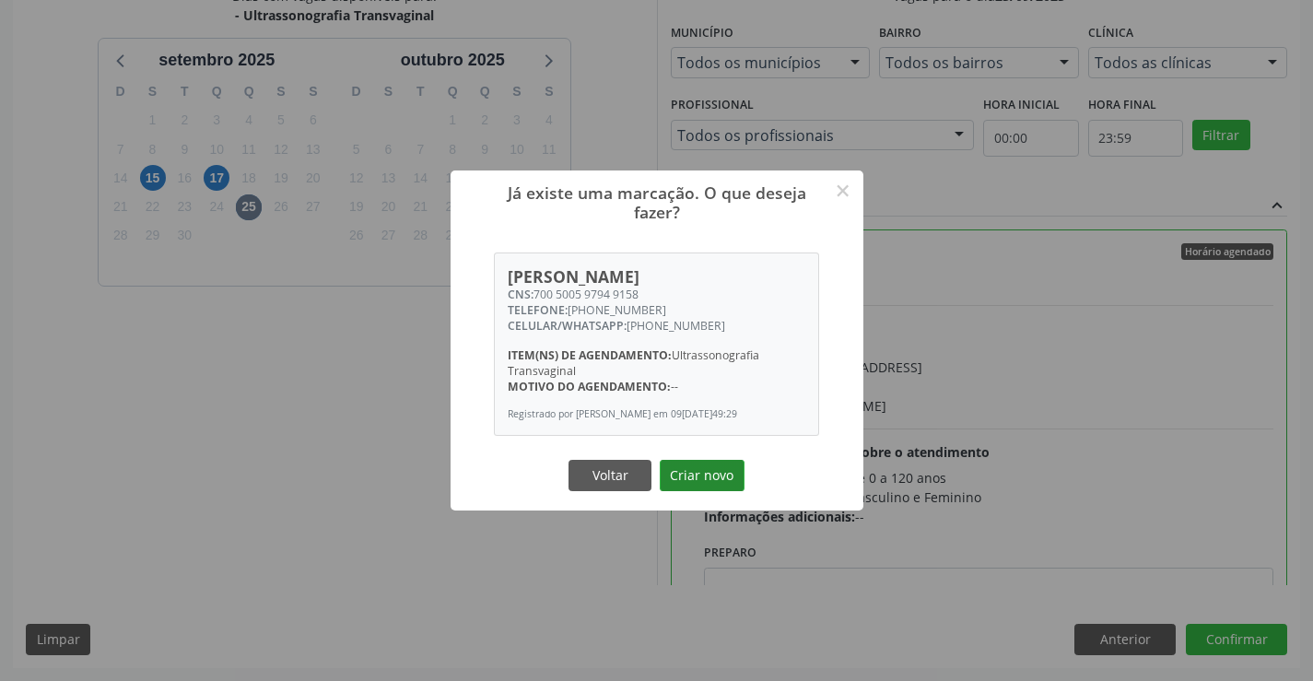
drag, startPoint x: 711, startPoint y: 482, endPoint x: 922, endPoint y: 530, distance: 216.4
click at [720, 483] on button "Criar novo" at bounding box center [702, 475] width 85 height 31
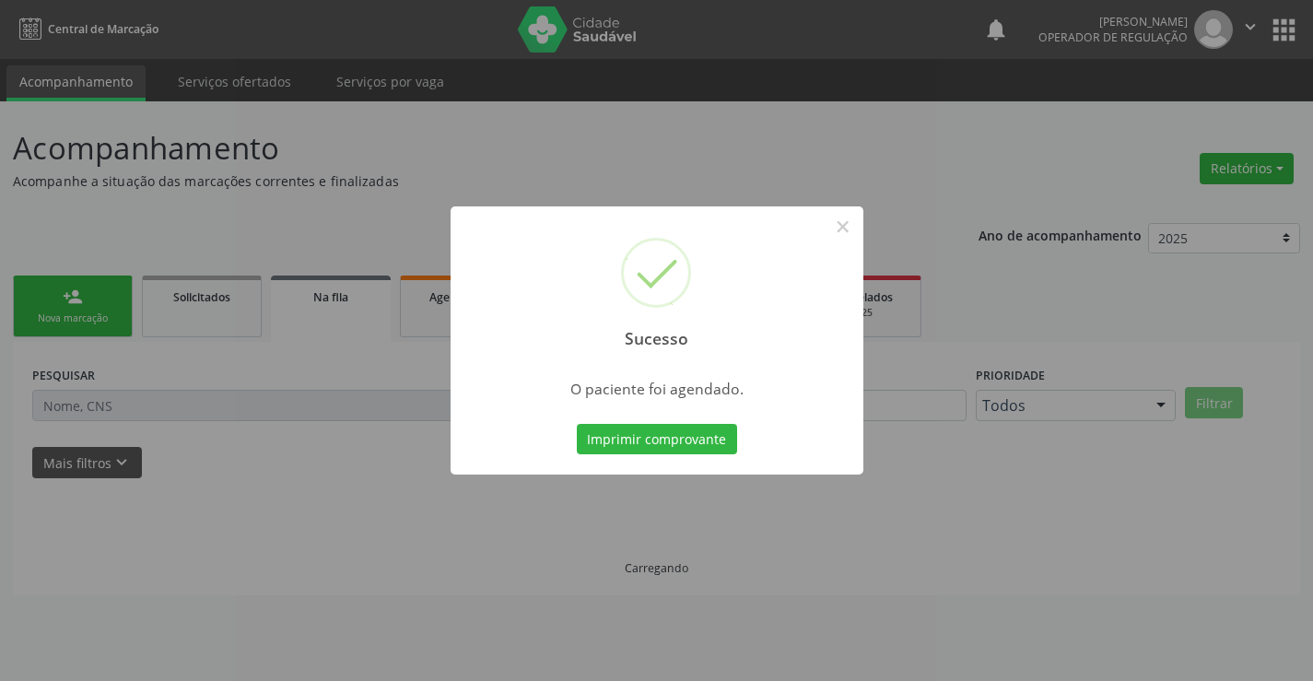
scroll to position [0, 0]
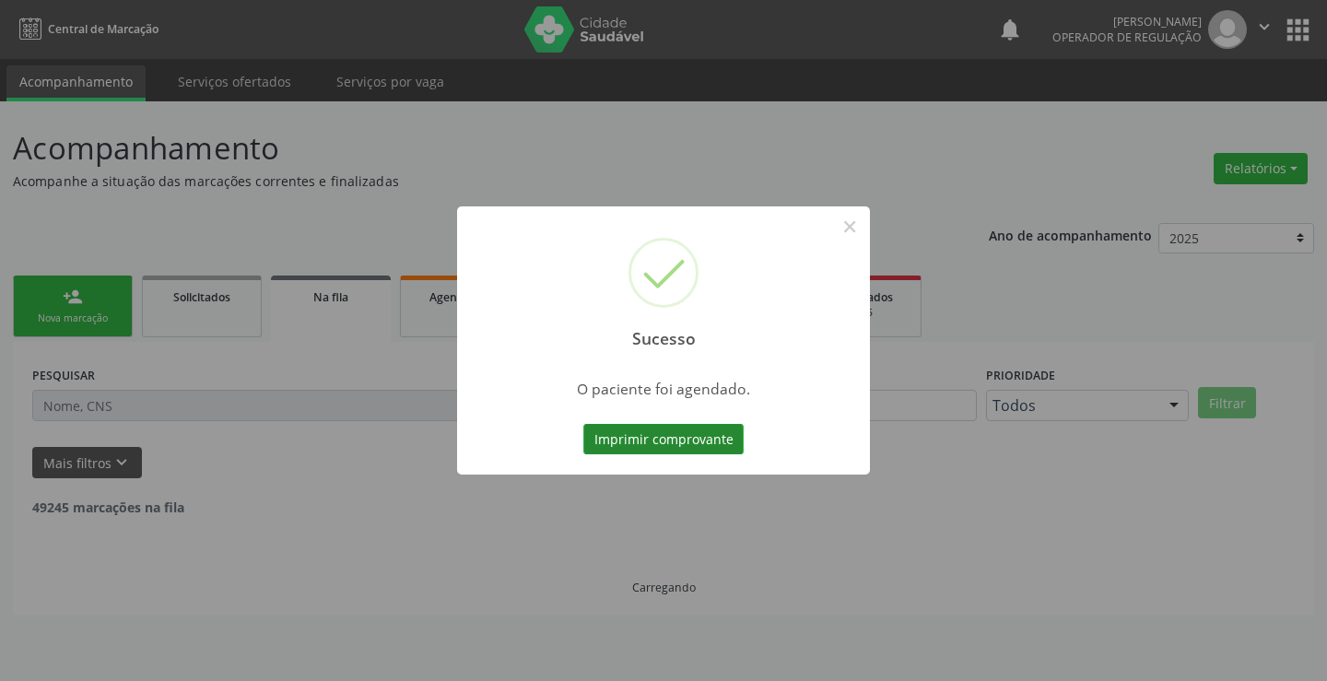
click at [637, 444] on button "Imprimir comprovante" at bounding box center [663, 439] width 160 height 31
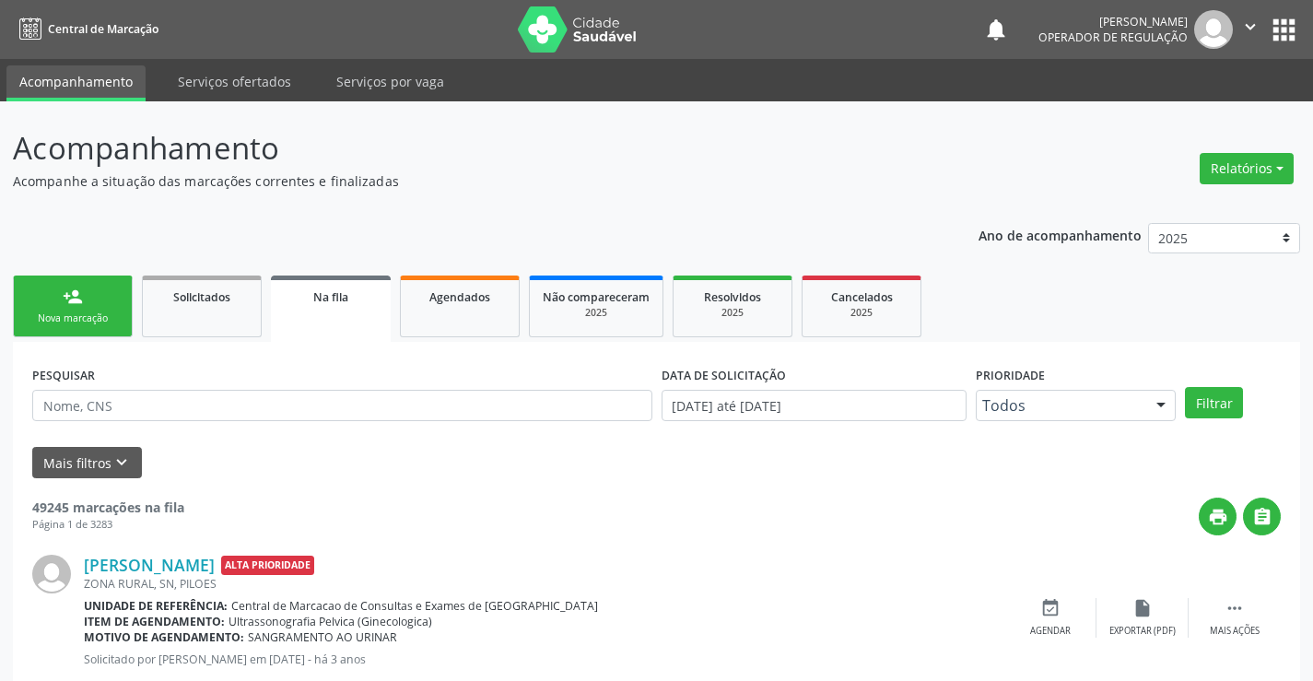
click at [112, 312] on div "Nova marcação" at bounding box center [73, 319] width 92 height 14
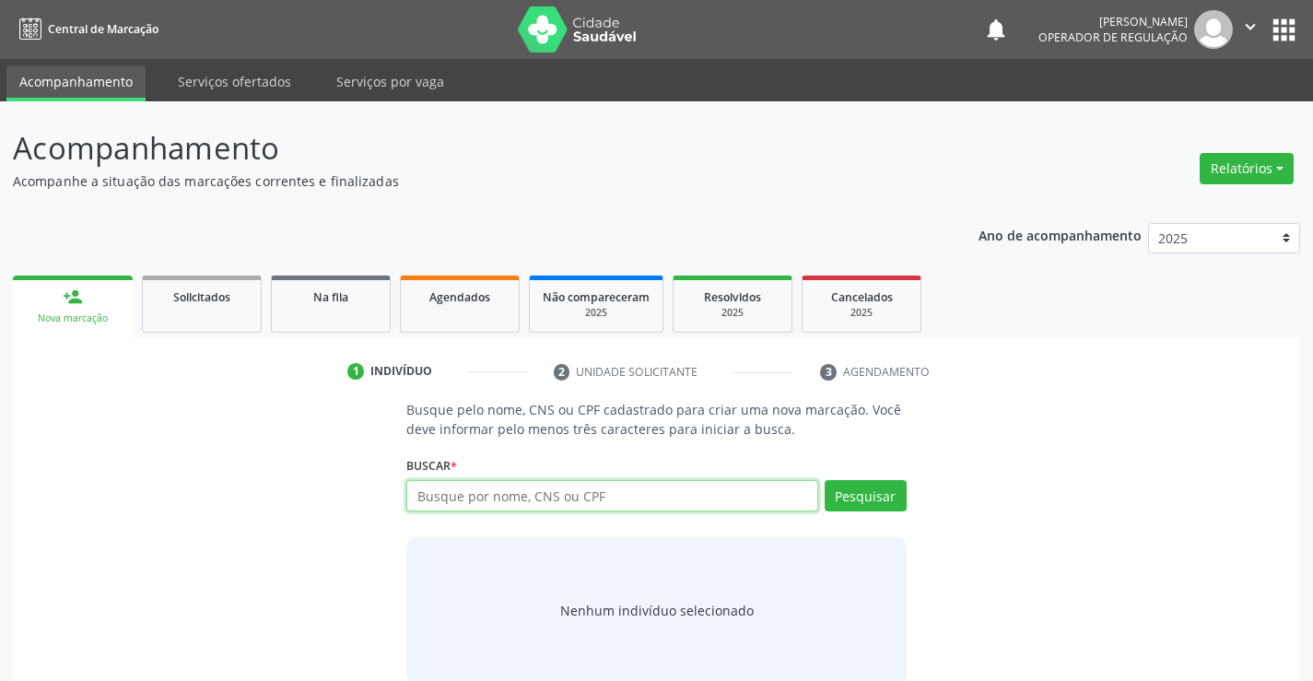
click at [447, 491] on input "text" at bounding box center [611, 495] width 411 height 31
type input "706308716060270"
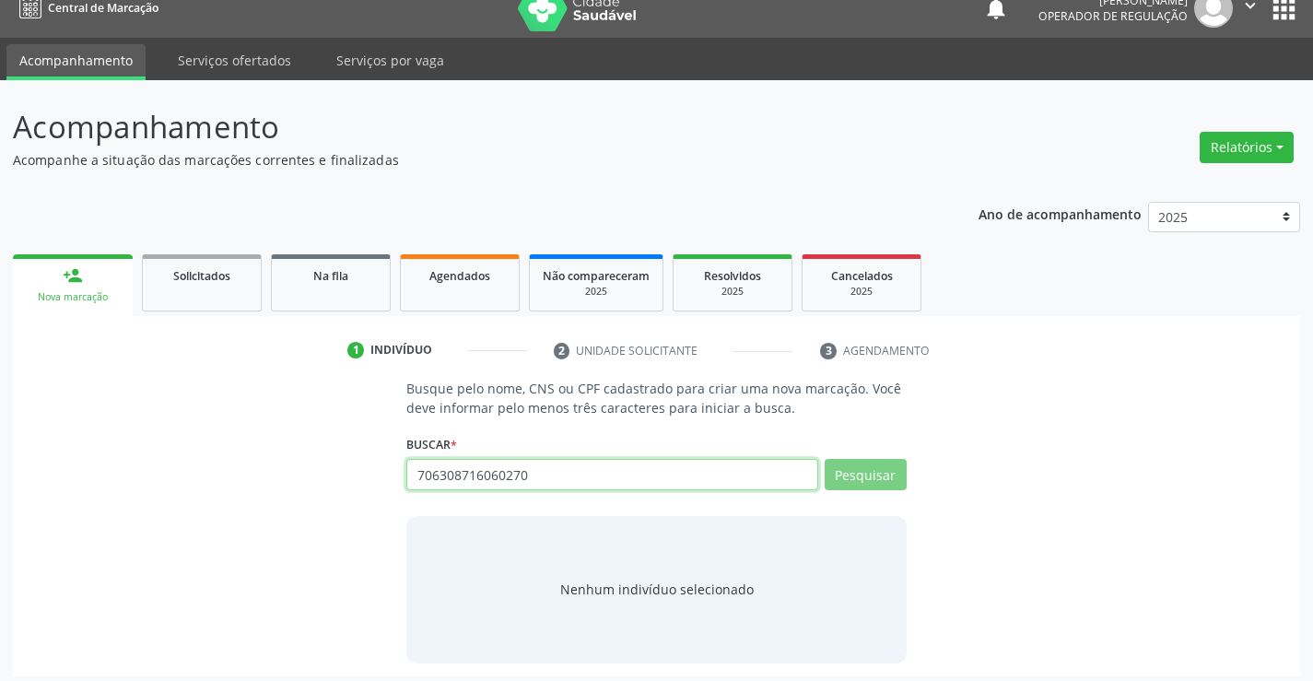
scroll to position [29, 0]
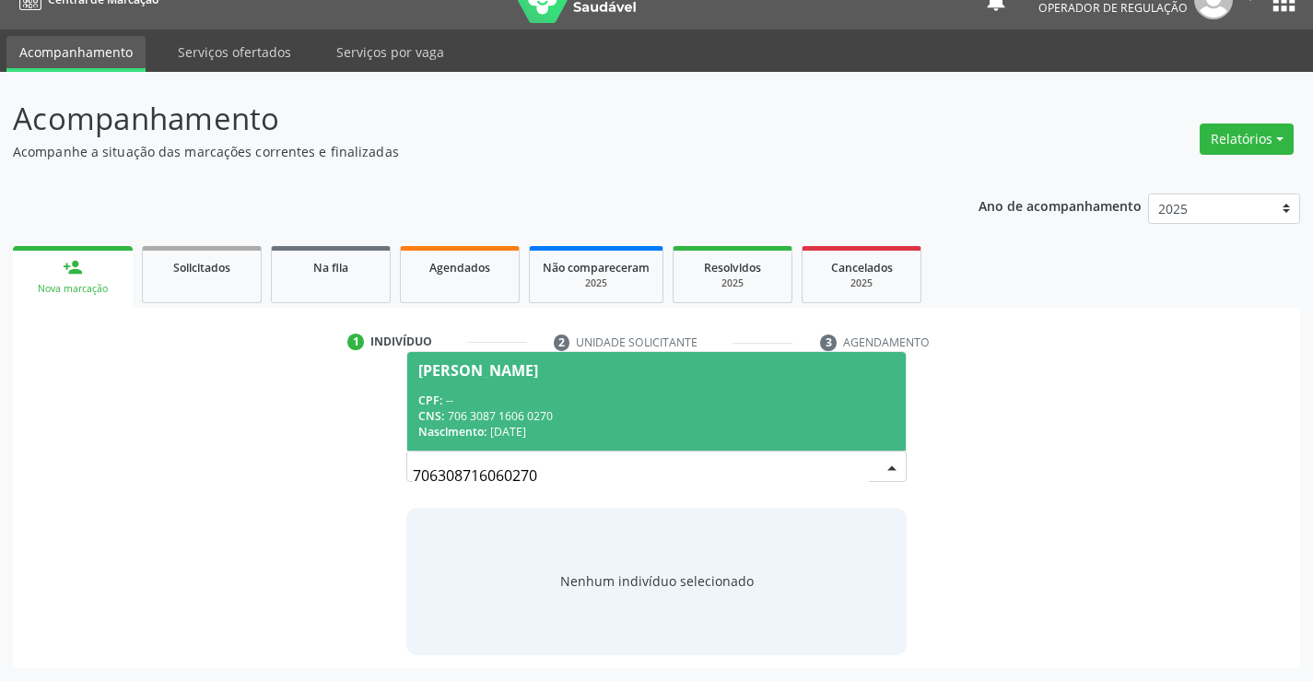
click at [583, 421] on div "CNS: 706 3087 1606 0270" at bounding box center [656, 416] width 476 height 16
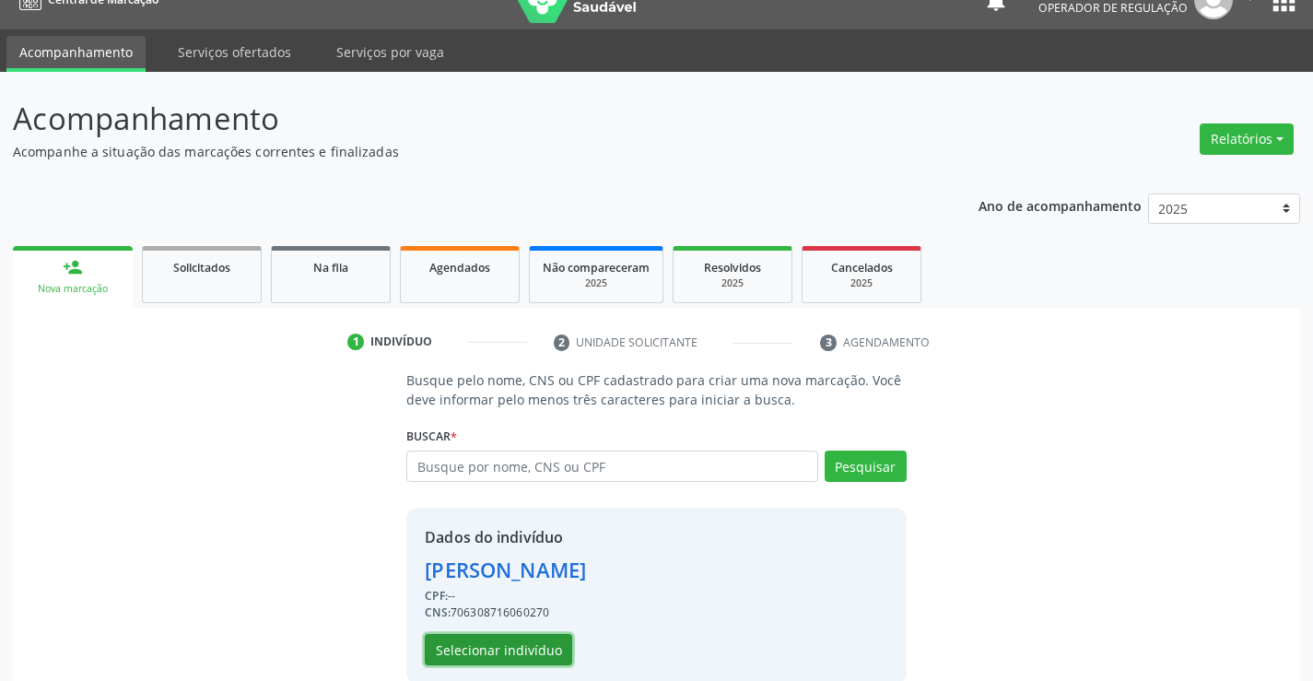
click at [507, 648] on button "Selecionar indivíduo" at bounding box center [498, 649] width 147 height 31
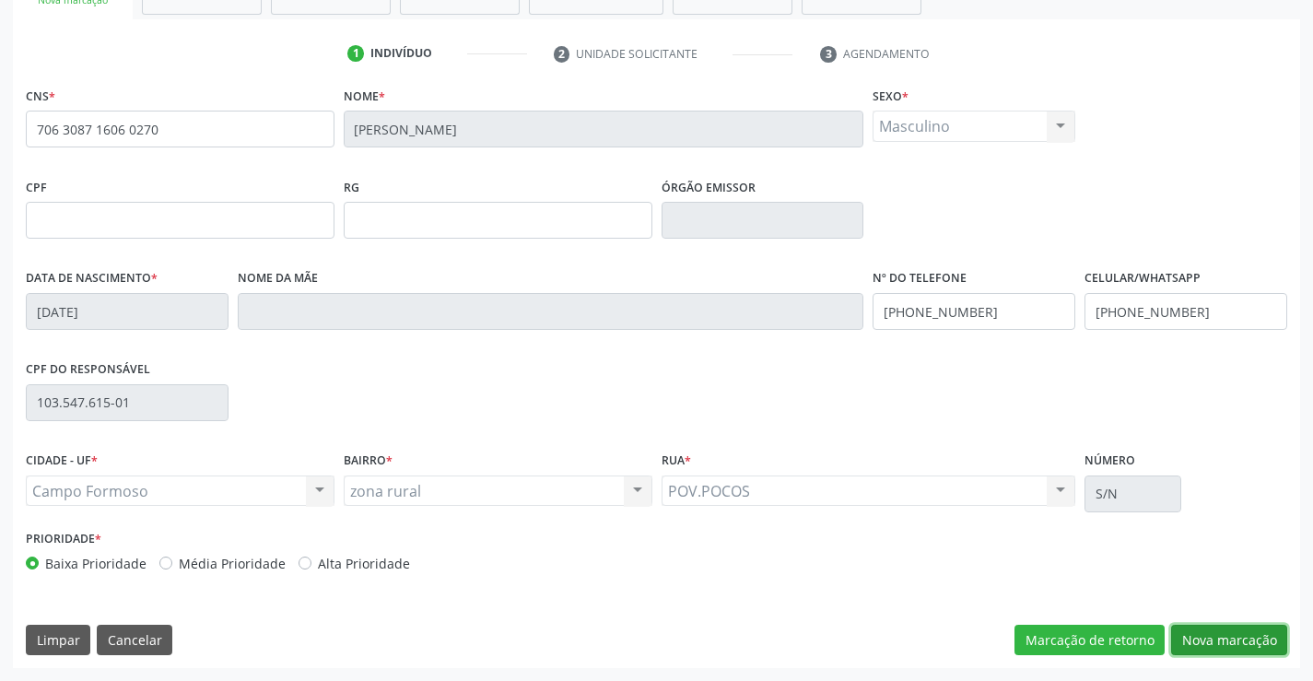
click at [1214, 627] on button "Nova marcação" at bounding box center [1229, 640] width 116 height 31
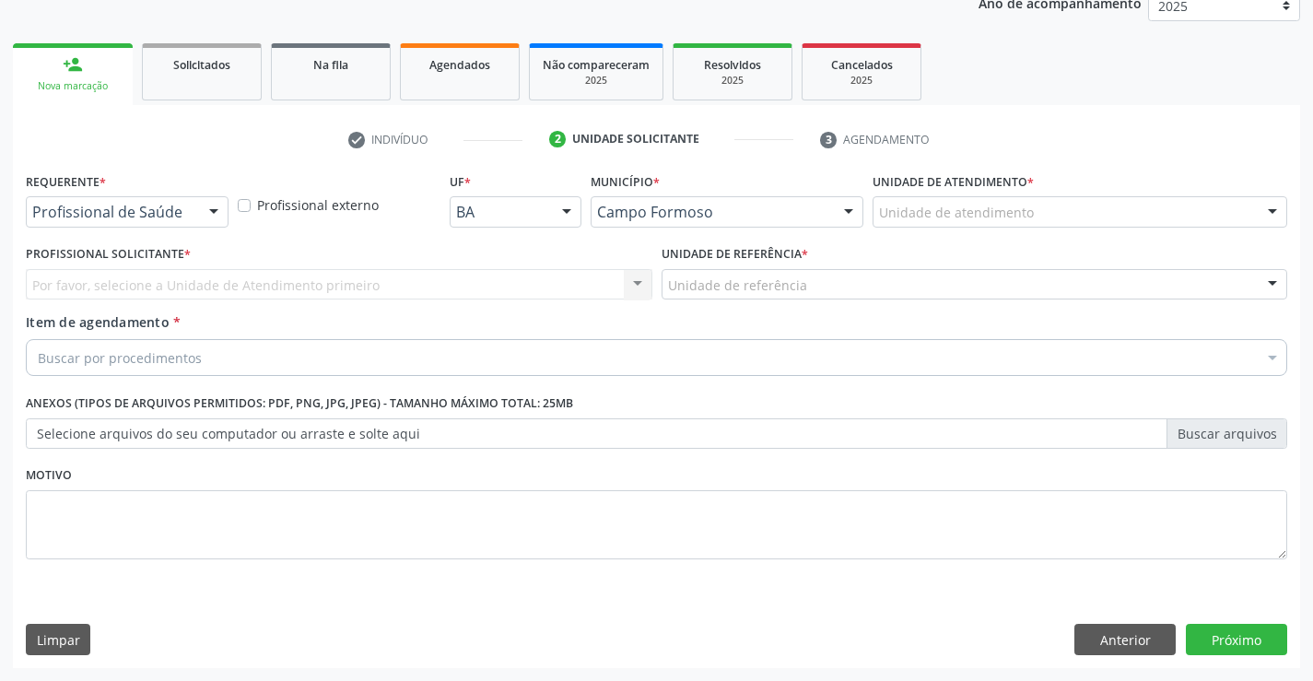
scroll to position [232, 0]
drag, startPoint x: 151, startPoint y: 212, endPoint x: 121, endPoint y: 270, distance: 65.5
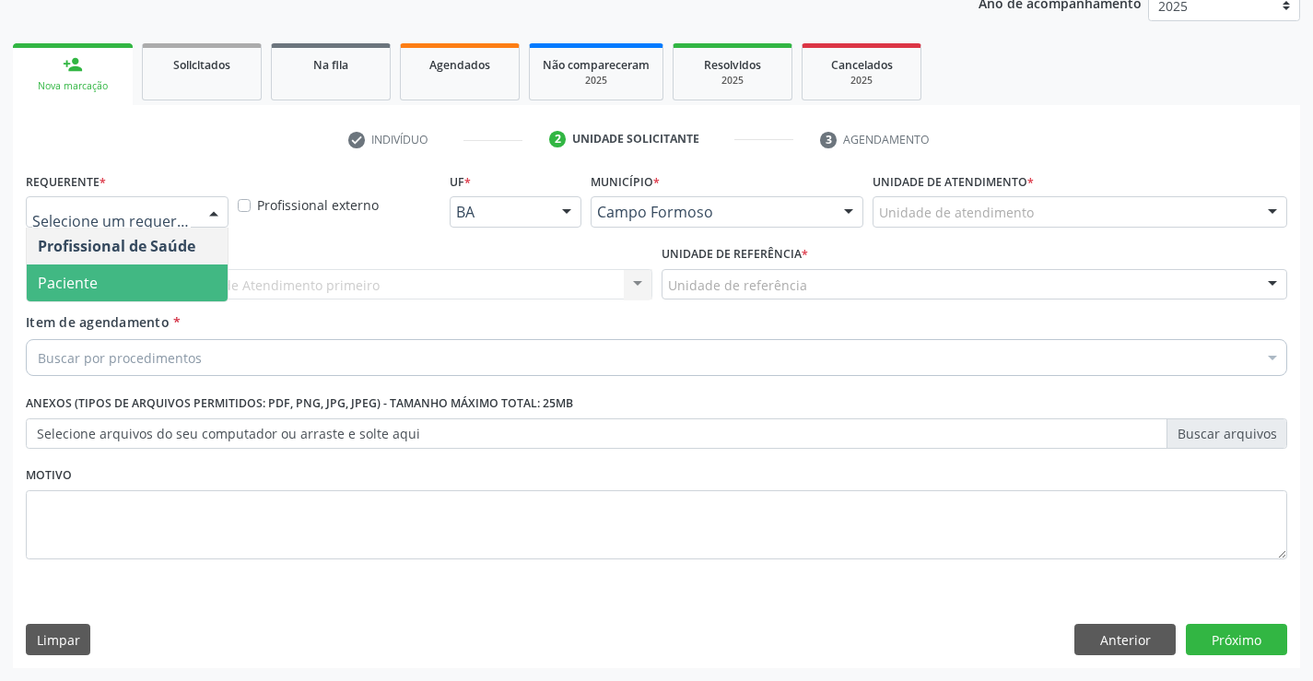
click at [121, 280] on span "Paciente" at bounding box center [127, 283] width 201 height 37
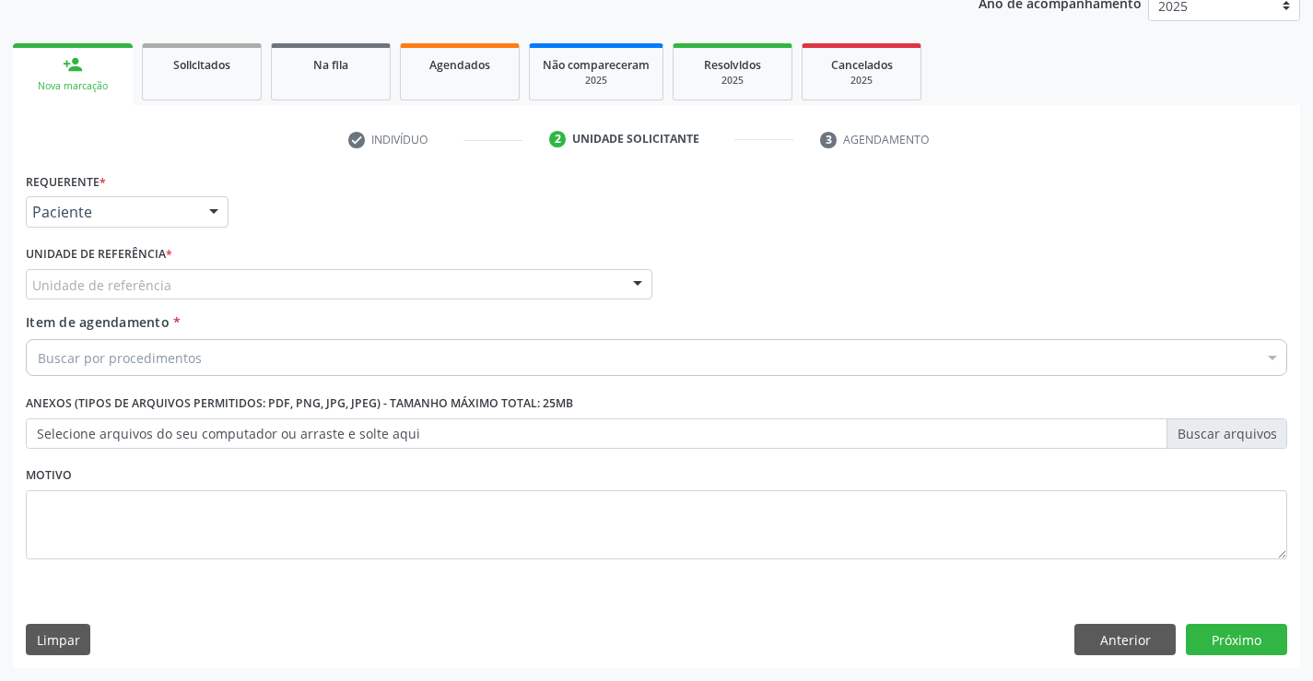
drag, startPoint x: 188, startPoint y: 289, endPoint x: 189, endPoint y: 319, distance: 29.5
click at [189, 289] on div "Unidade de referência" at bounding box center [339, 284] width 627 height 31
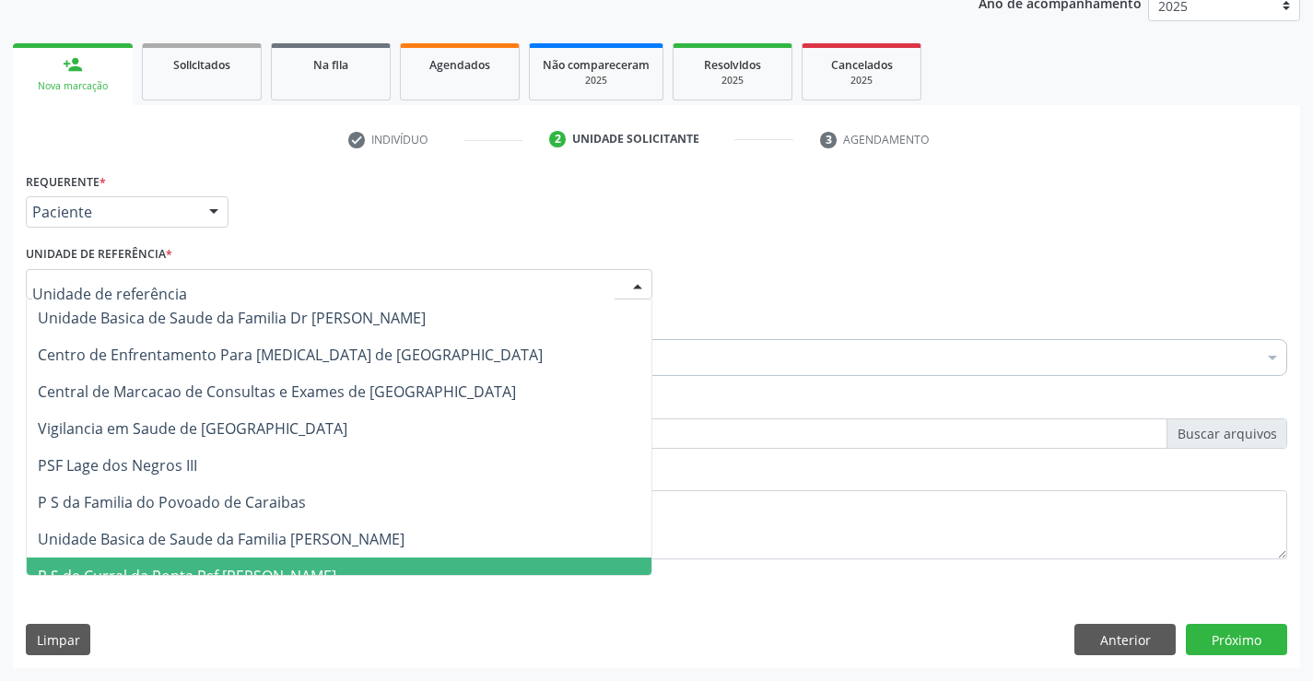
click at [241, 566] on span "P S de Curral da Ponta Psf [PERSON_NAME]" at bounding box center [187, 576] width 299 height 20
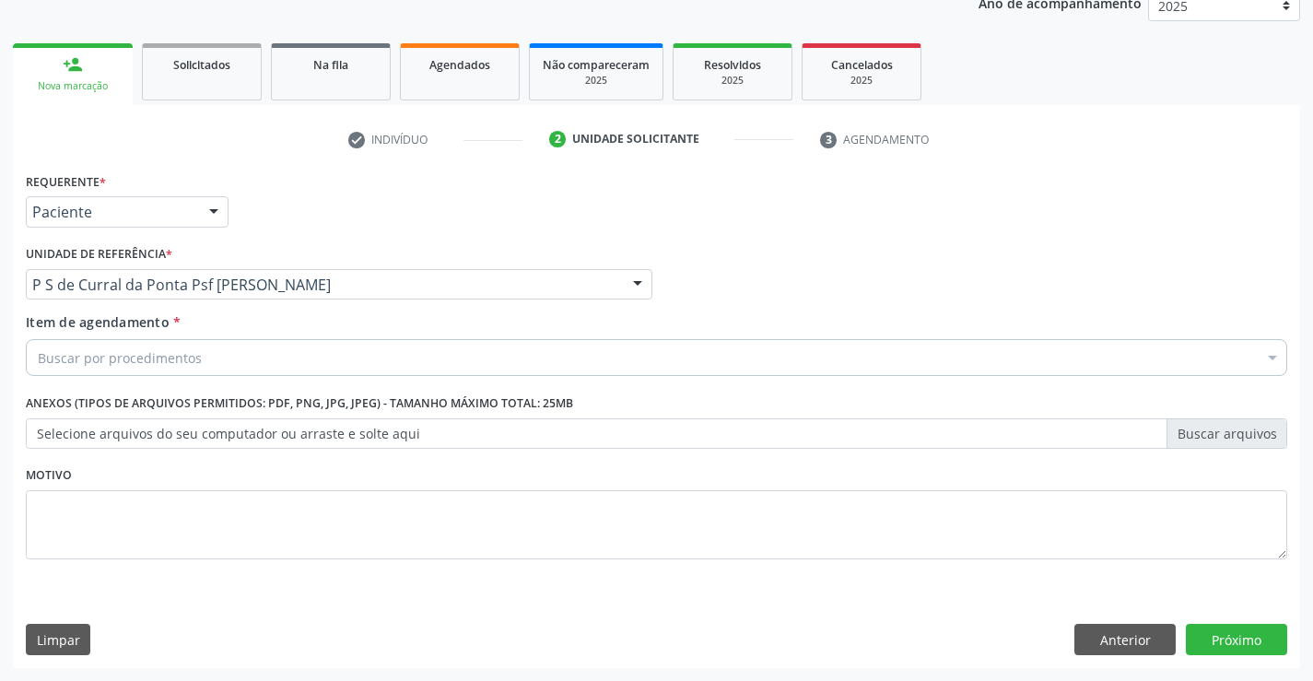
drag, startPoint x: 186, startPoint y: 354, endPoint x: 197, endPoint y: 347, distance: 12.8
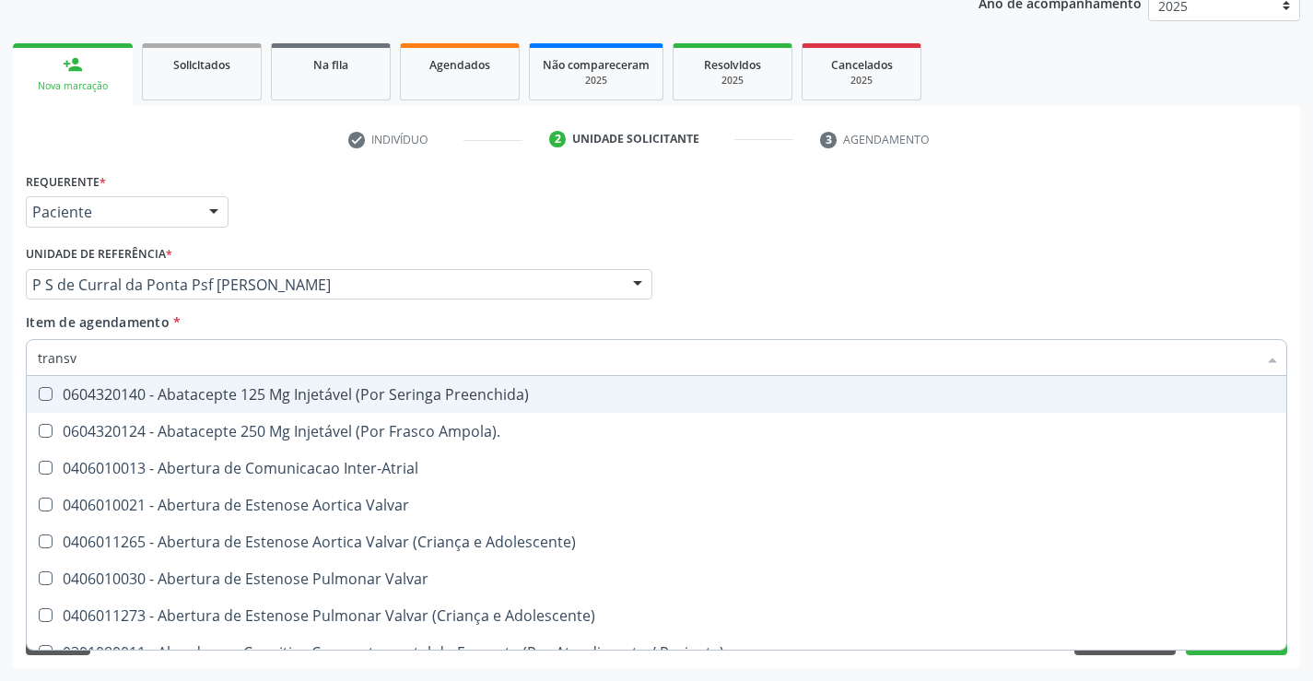
type input "transva"
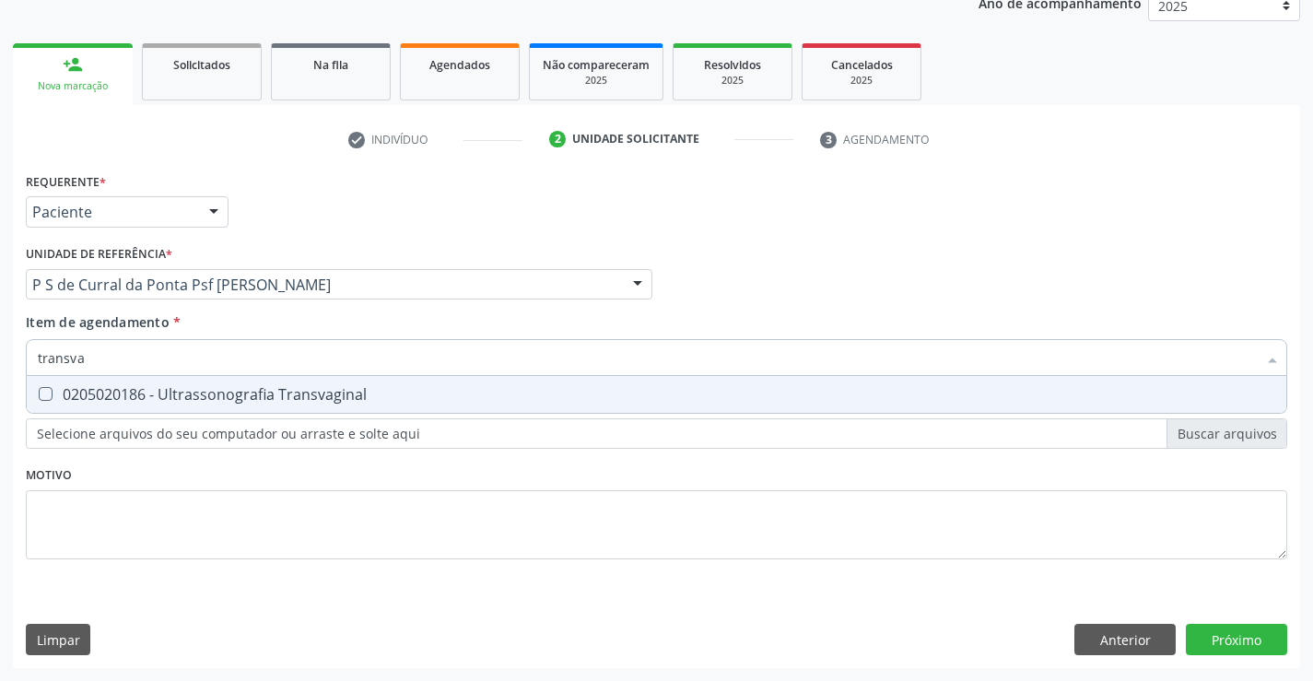
click at [244, 390] on div "0205020186 - Ultrassonografia Transvaginal" at bounding box center [657, 394] width 1238 height 15
checkbox Transvaginal "true"
click at [1250, 641] on div "Requerente * Paciente Profissional de Saúde Paciente Nenhum resultado encontrad…" at bounding box center [657, 418] width 1288 height 500
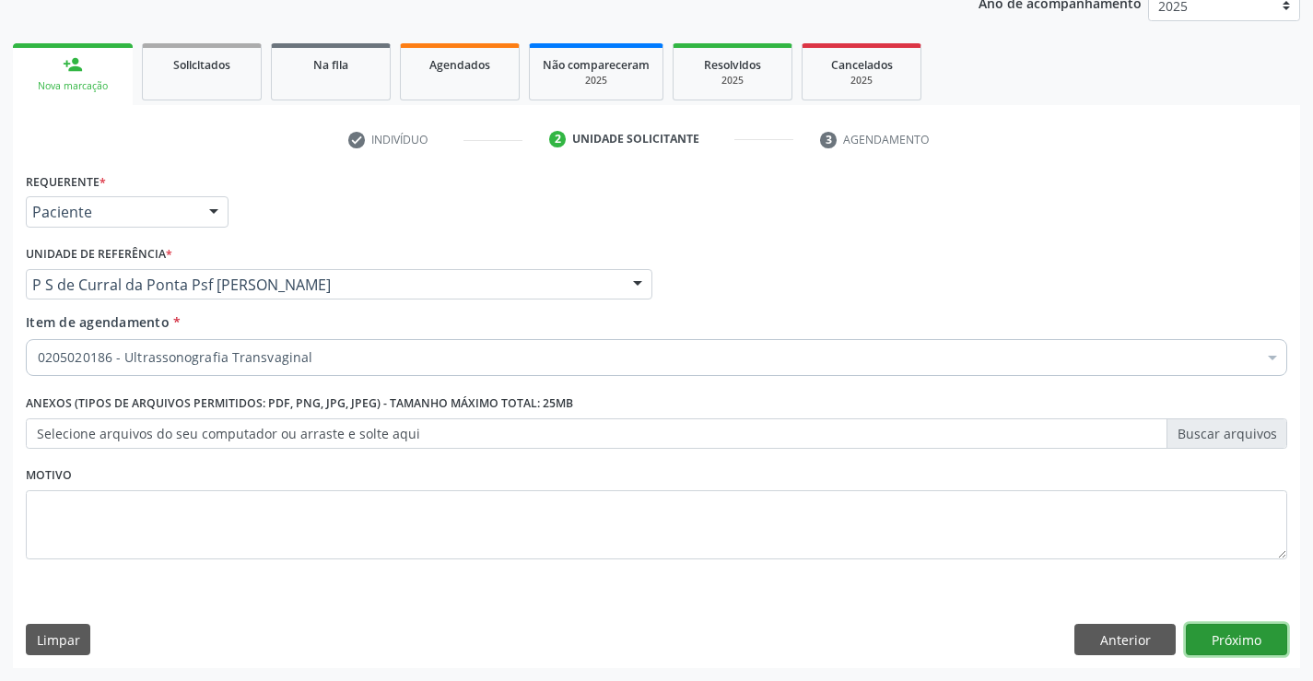
click at [1232, 631] on button "Próximo" at bounding box center [1236, 639] width 101 height 31
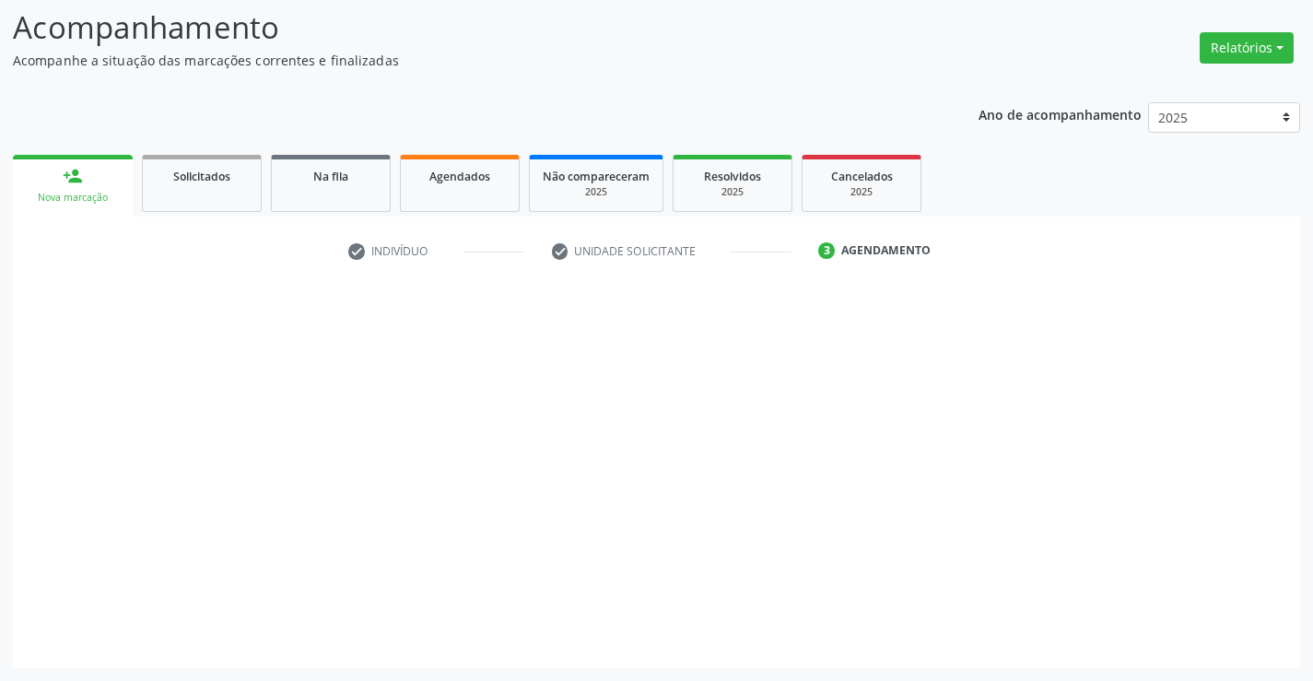
scroll to position [121, 0]
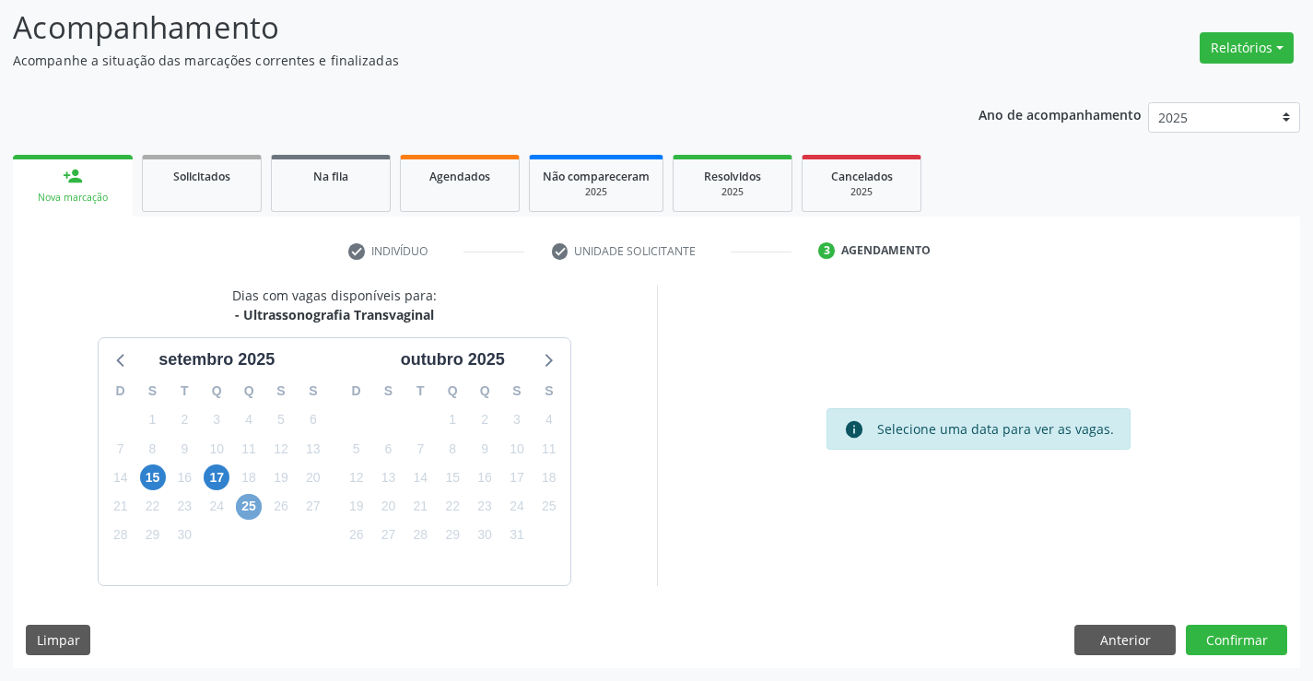
click at [255, 509] on span "25" at bounding box center [249, 507] width 26 height 26
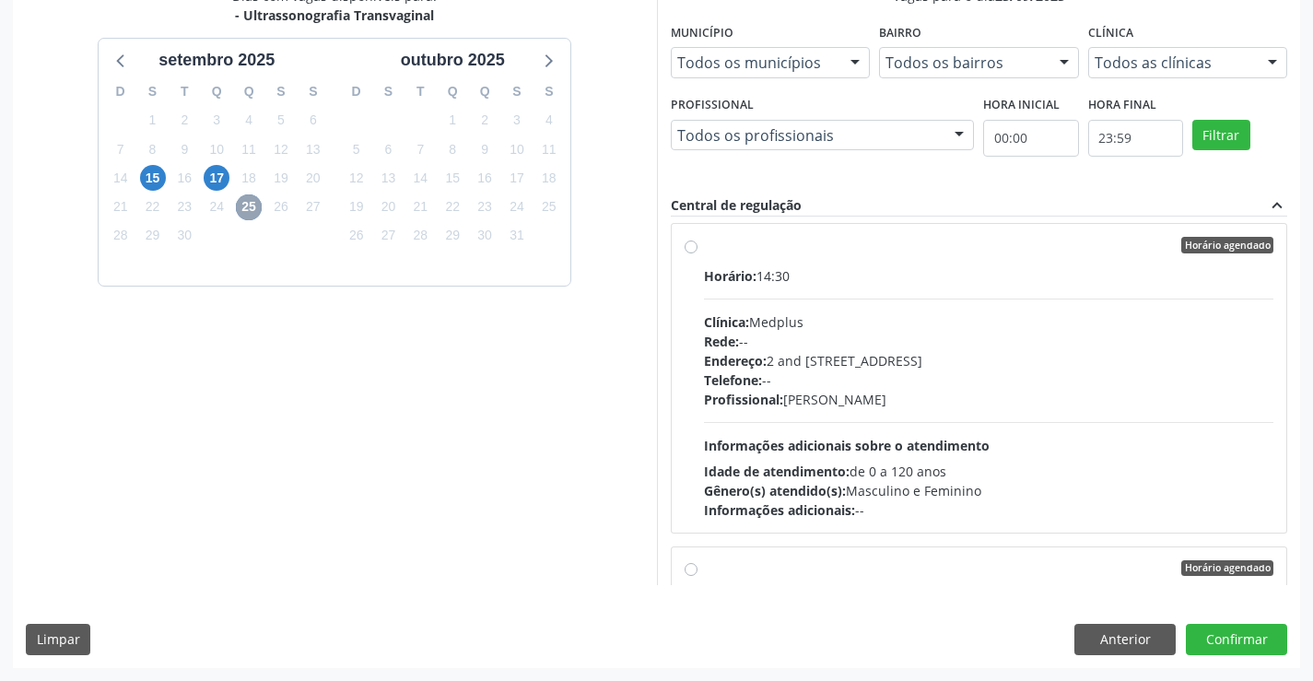
scroll to position [0, 0]
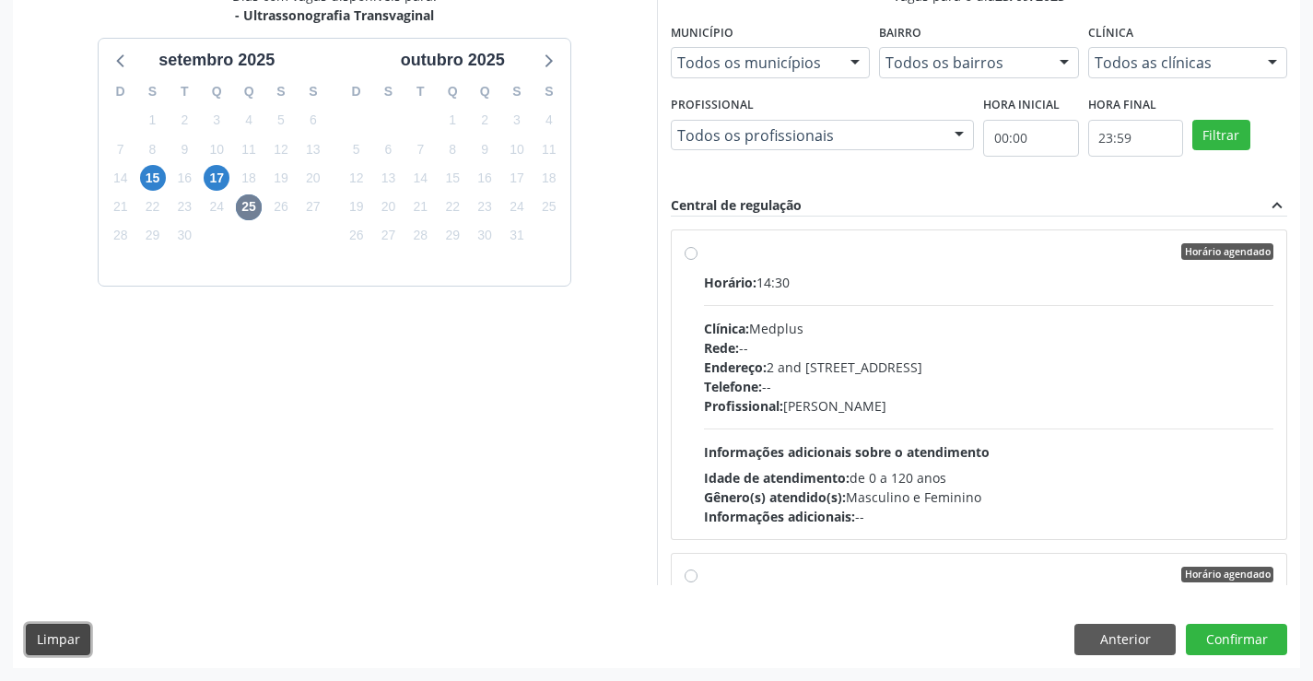
click at [52, 647] on button "Limpar" at bounding box center [58, 639] width 65 height 31
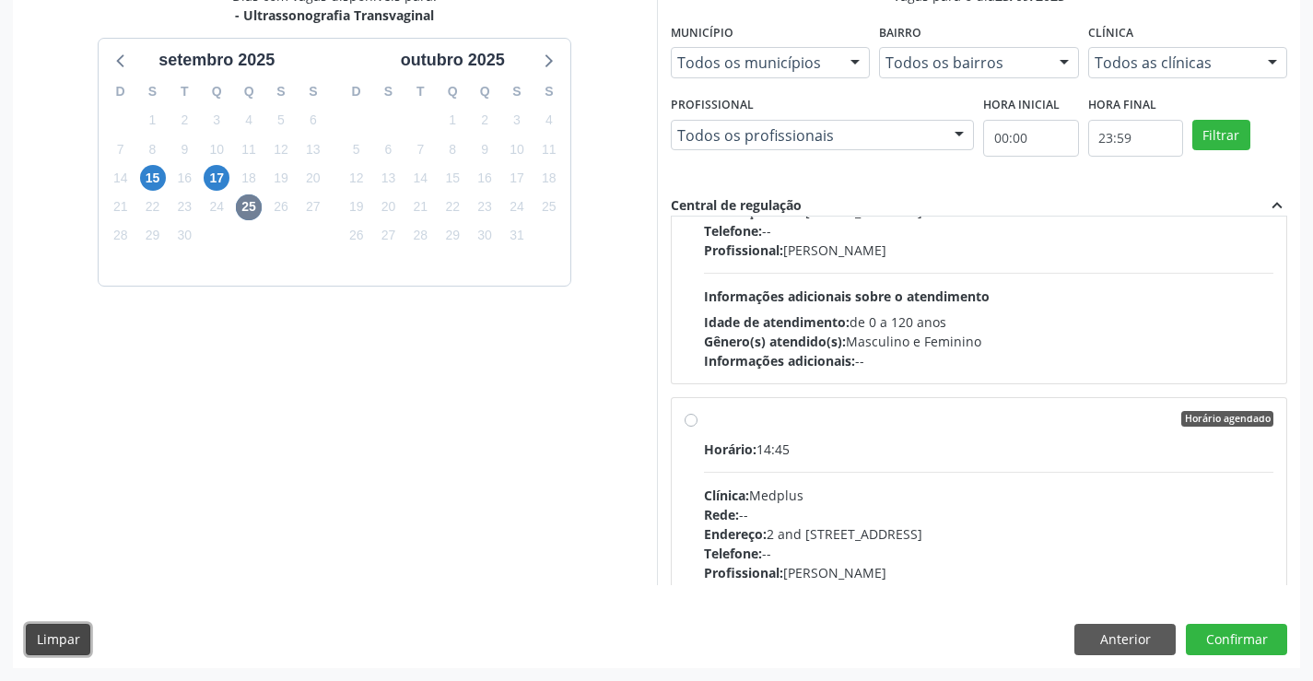
scroll to position [369, 0]
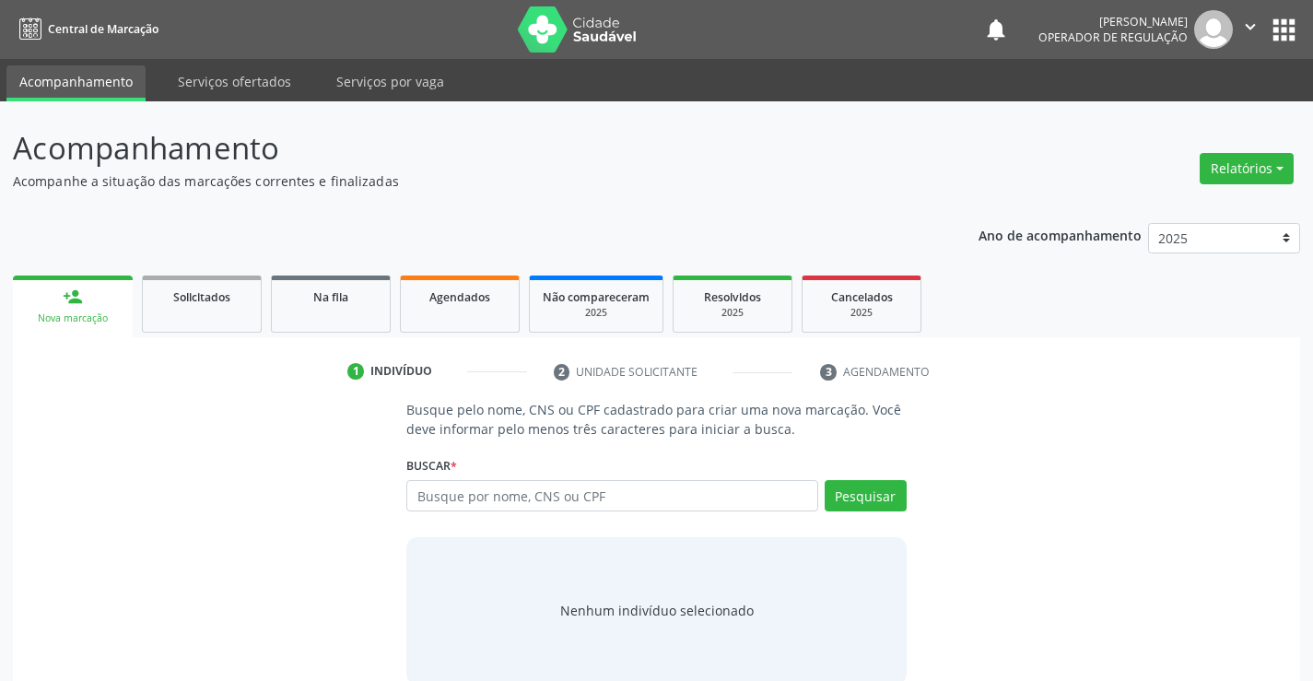
click at [488, 500] on input "text" at bounding box center [611, 495] width 411 height 31
type input "706308716060270"
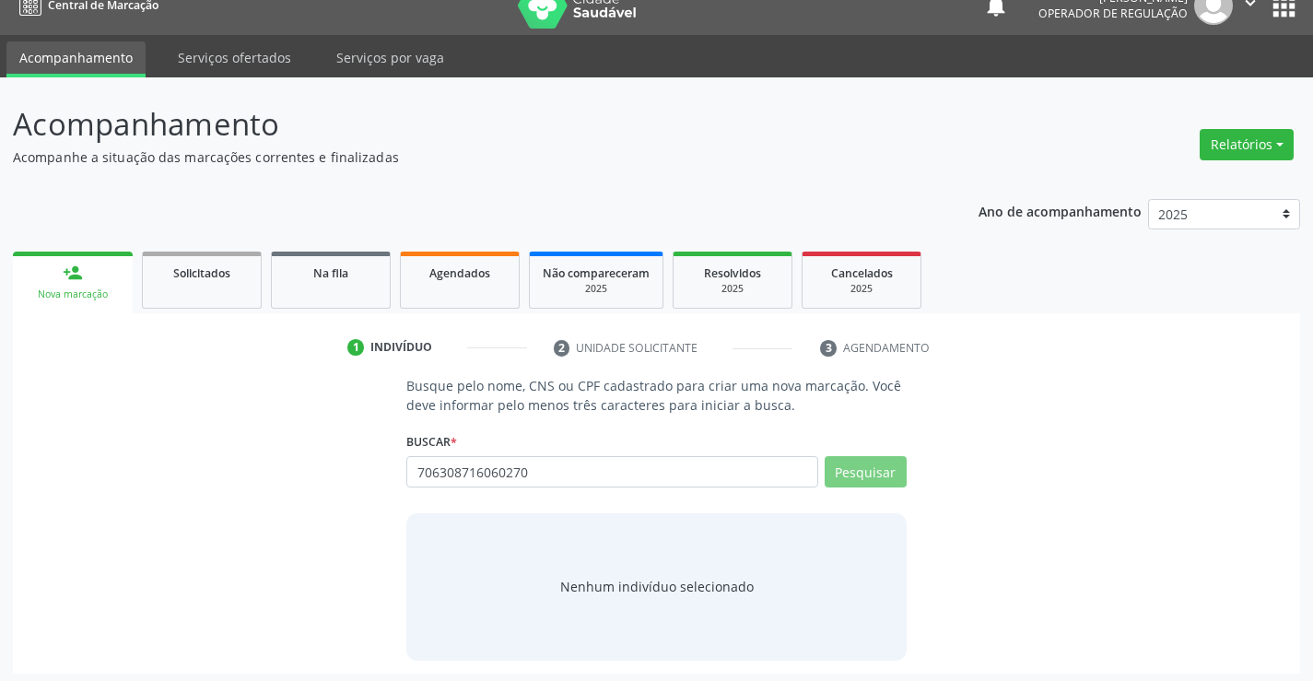
scroll to position [29, 0]
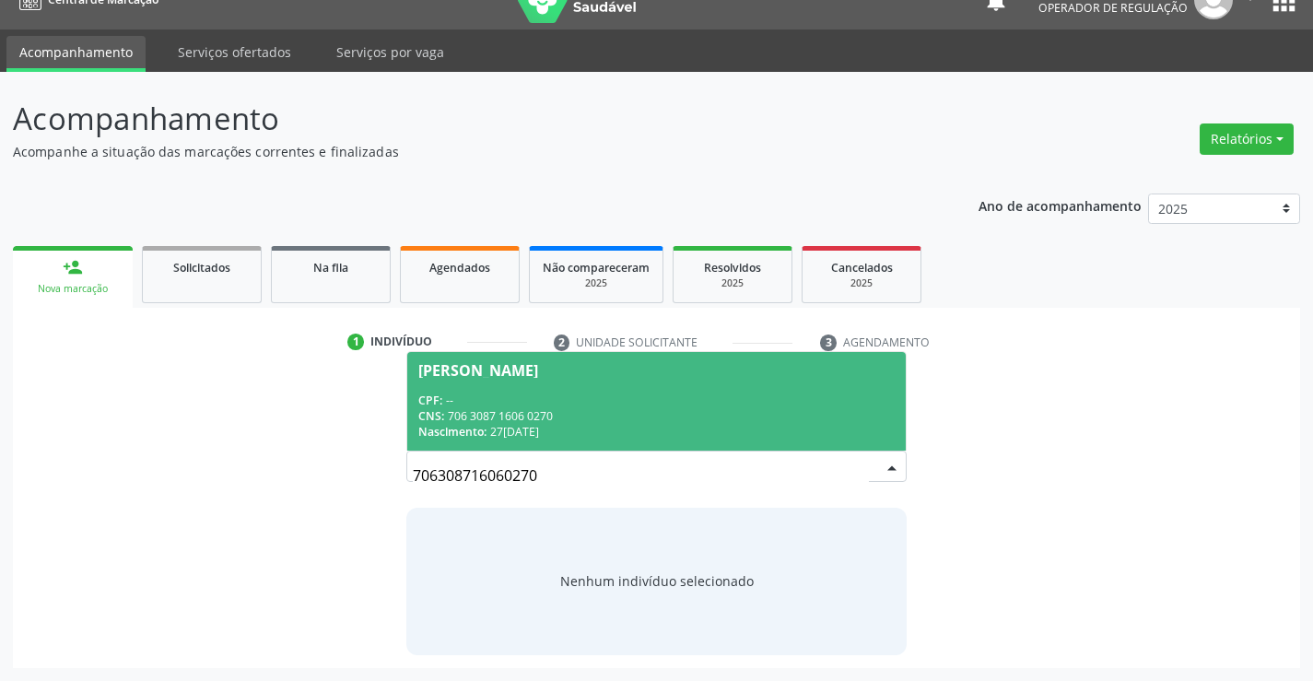
click at [686, 433] on div "Nascimento: 2[DATE]" at bounding box center [656, 432] width 476 height 16
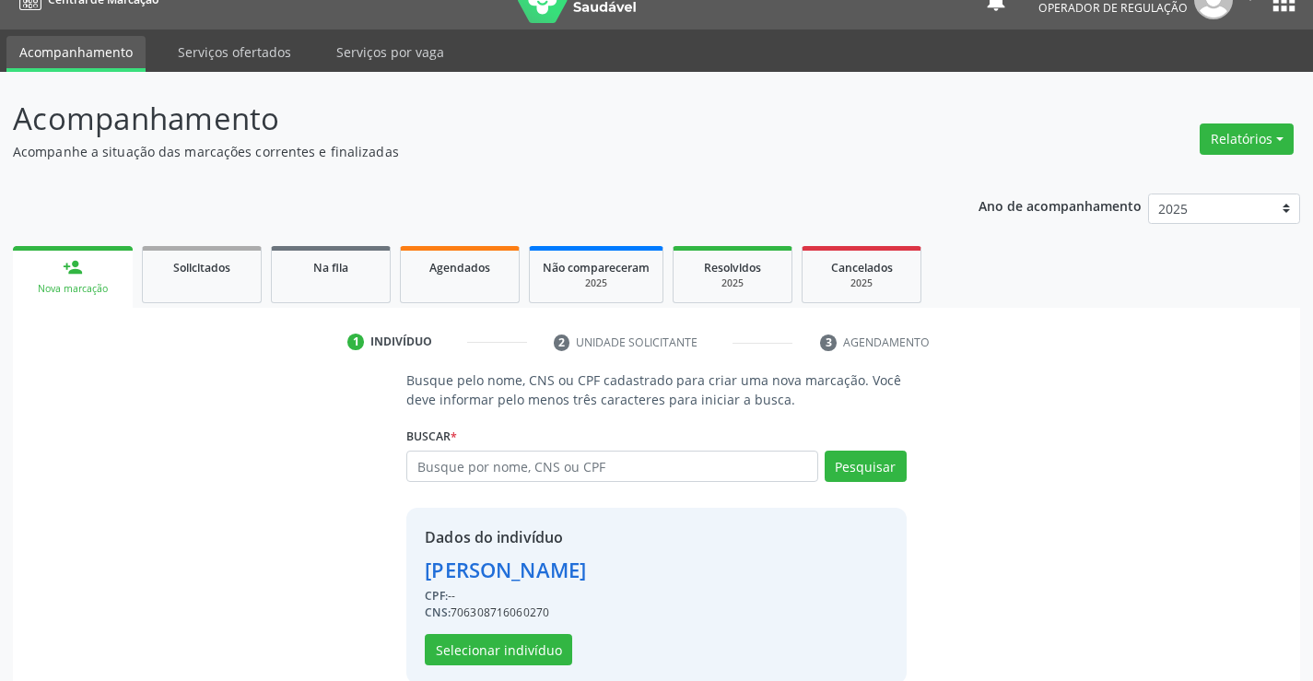
scroll to position [58, 0]
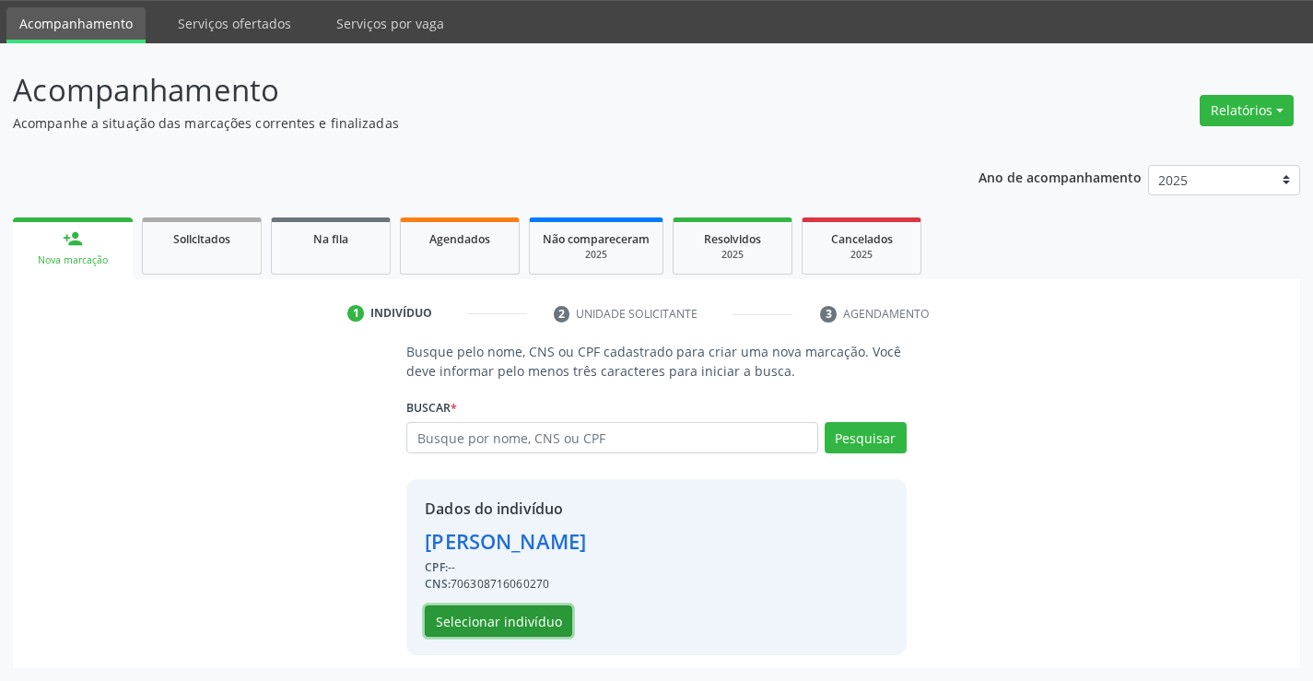
click at [519, 616] on button "Selecionar indivíduo" at bounding box center [498, 621] width 147 height 31
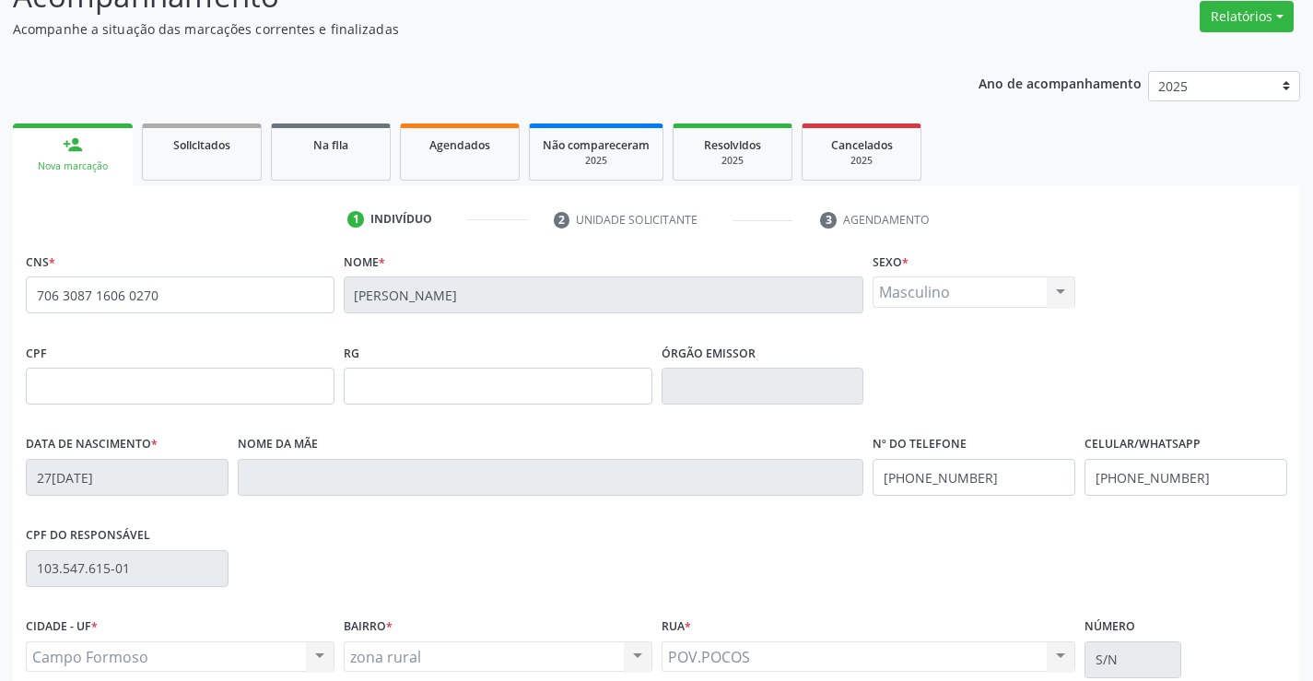
scroll to position [318, 0]
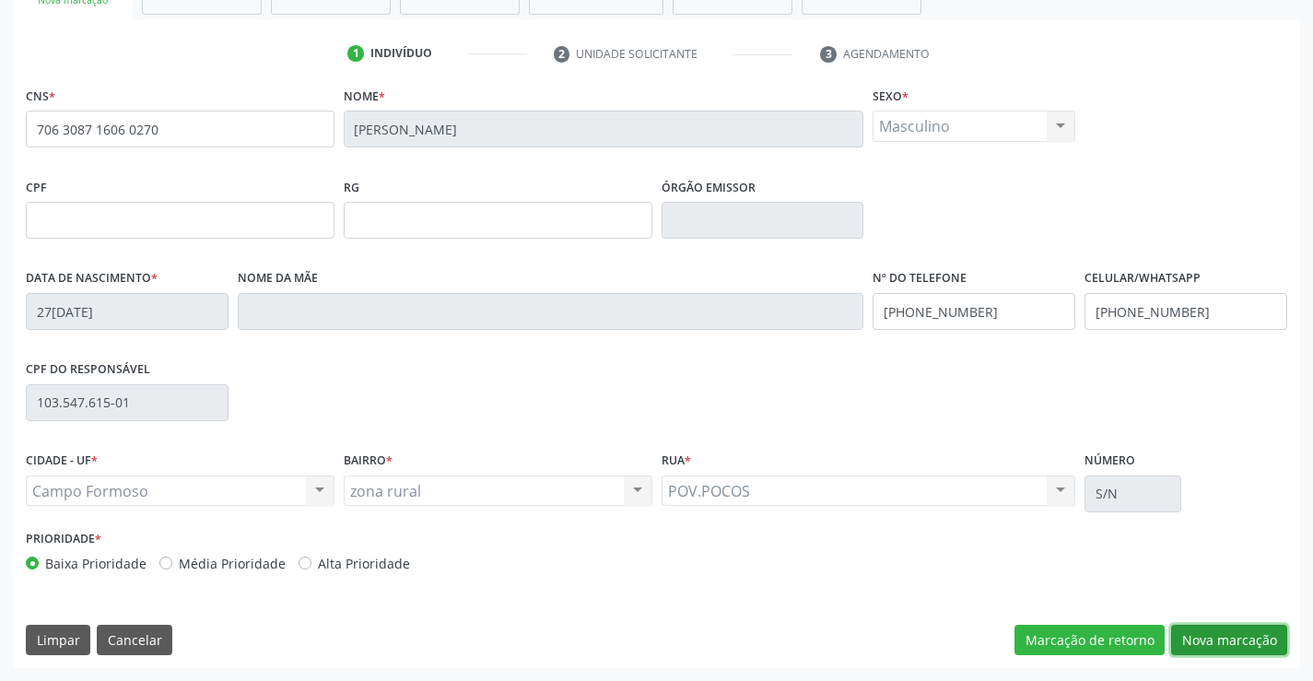
click at [1224, 639] on button "Nova marcação" at bounding box center [1229, 640] width 116 height 31
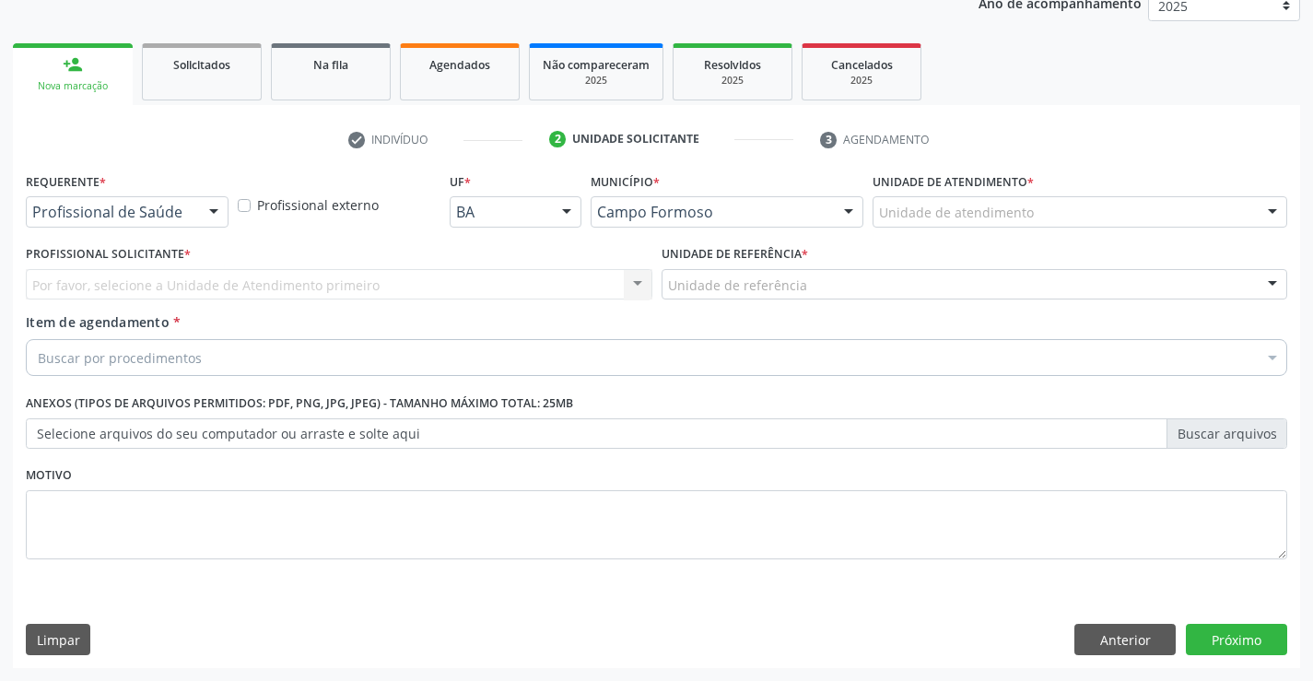
scroll to position [232, 0]
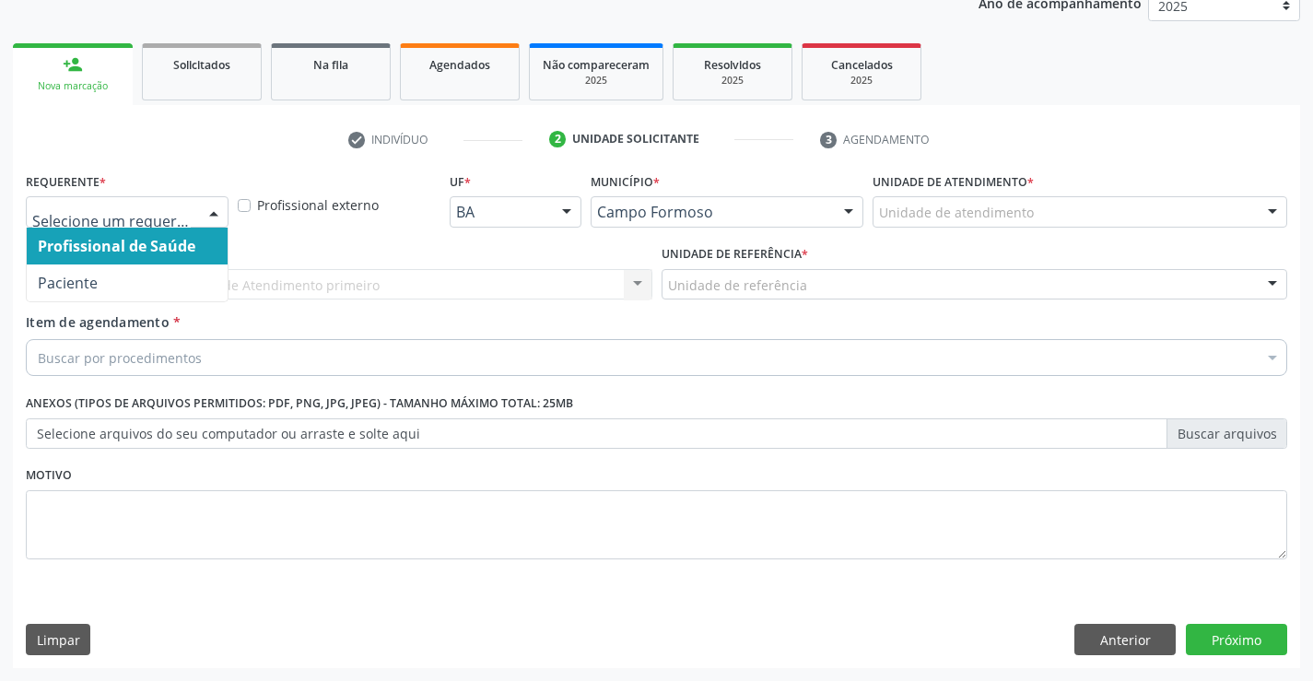
click at [201, 208] on div at bounding box center [214, 212] width 28 height 31
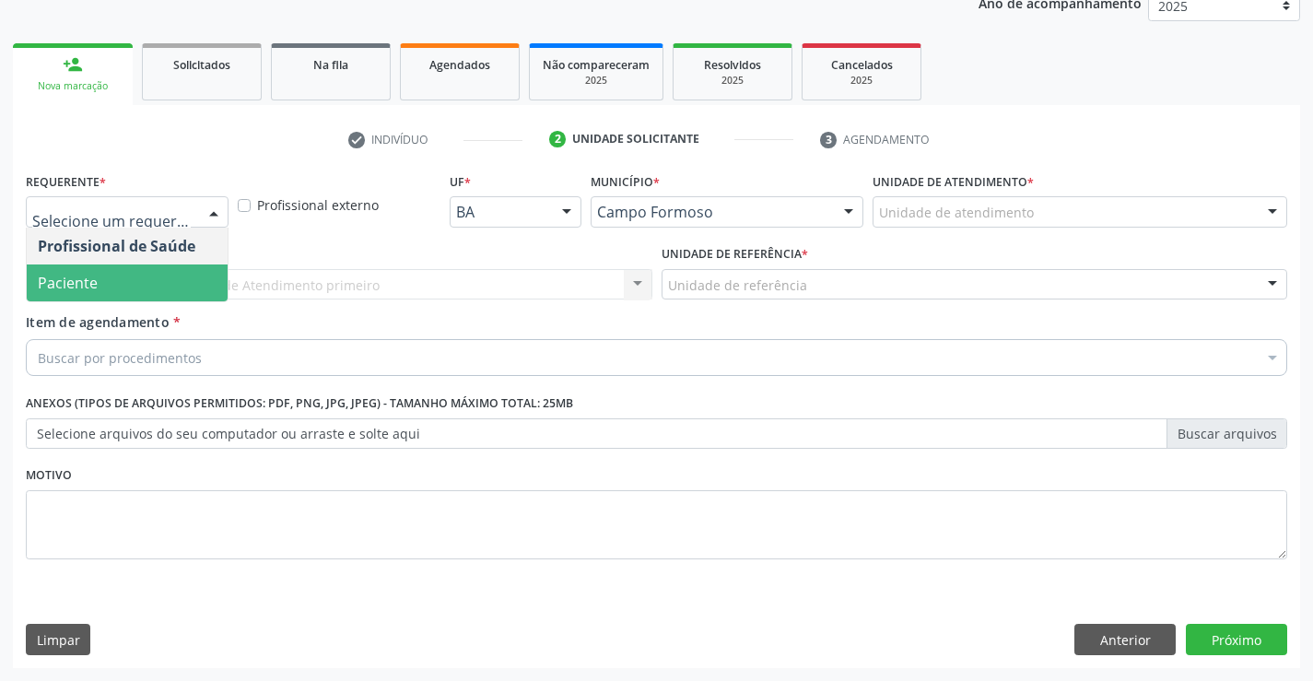
click at [82, 269] on span "Paciente" at bounding box center [127, 283] width 201 height 37
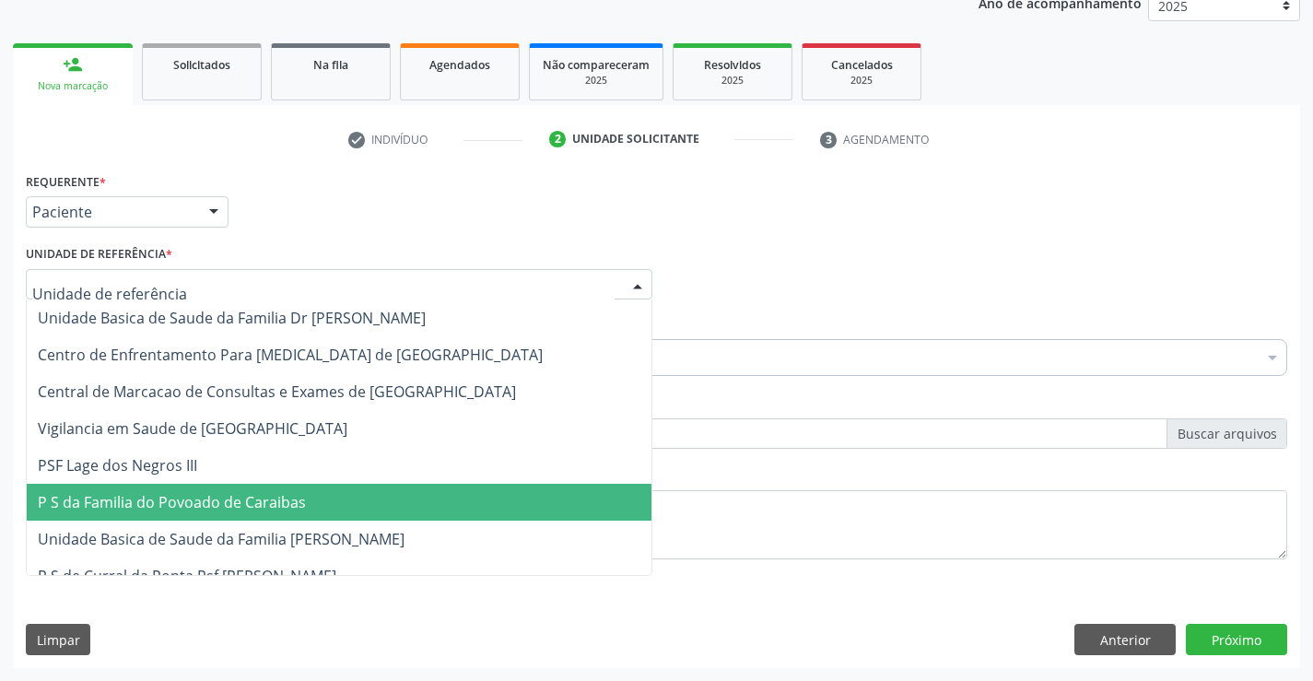
click at [193, 500] on span "P S da Familia do Povoado de Caraibas" at bounding box center [172, 502] width 268 height 20
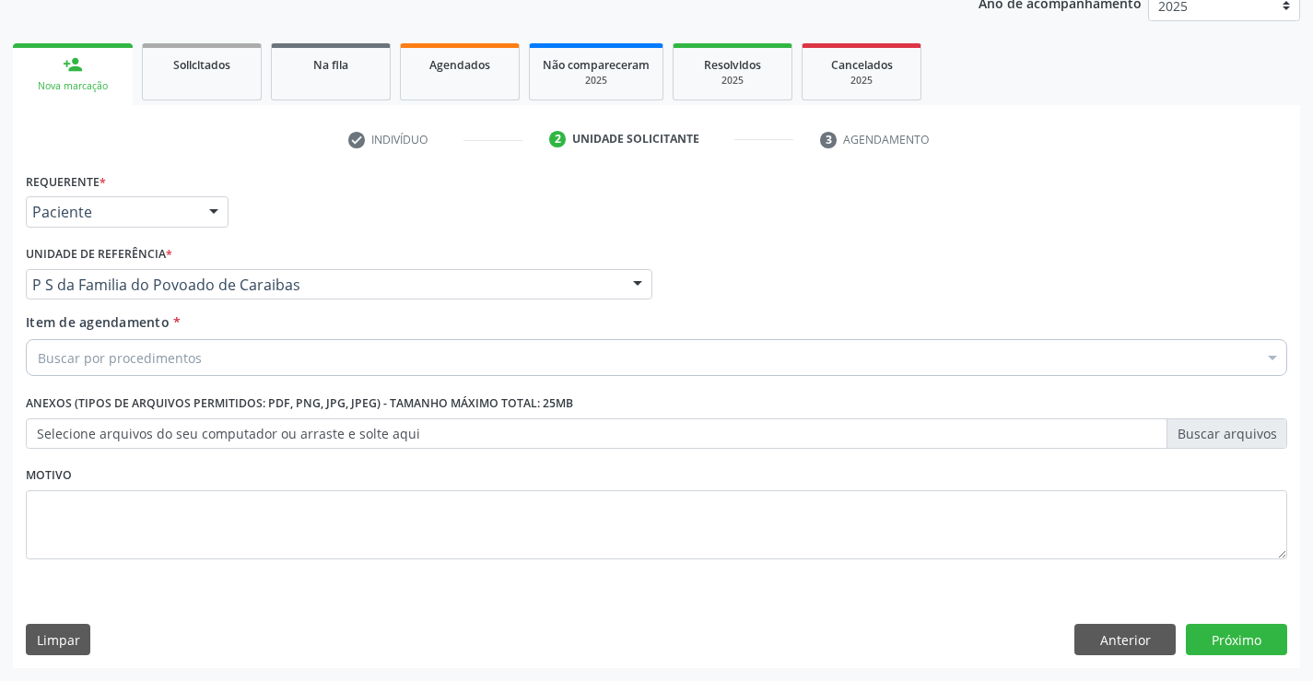
click at [134, 346] on div "Buscar por procedimentos" at bounding box center [657, 357] width 1262 height 37
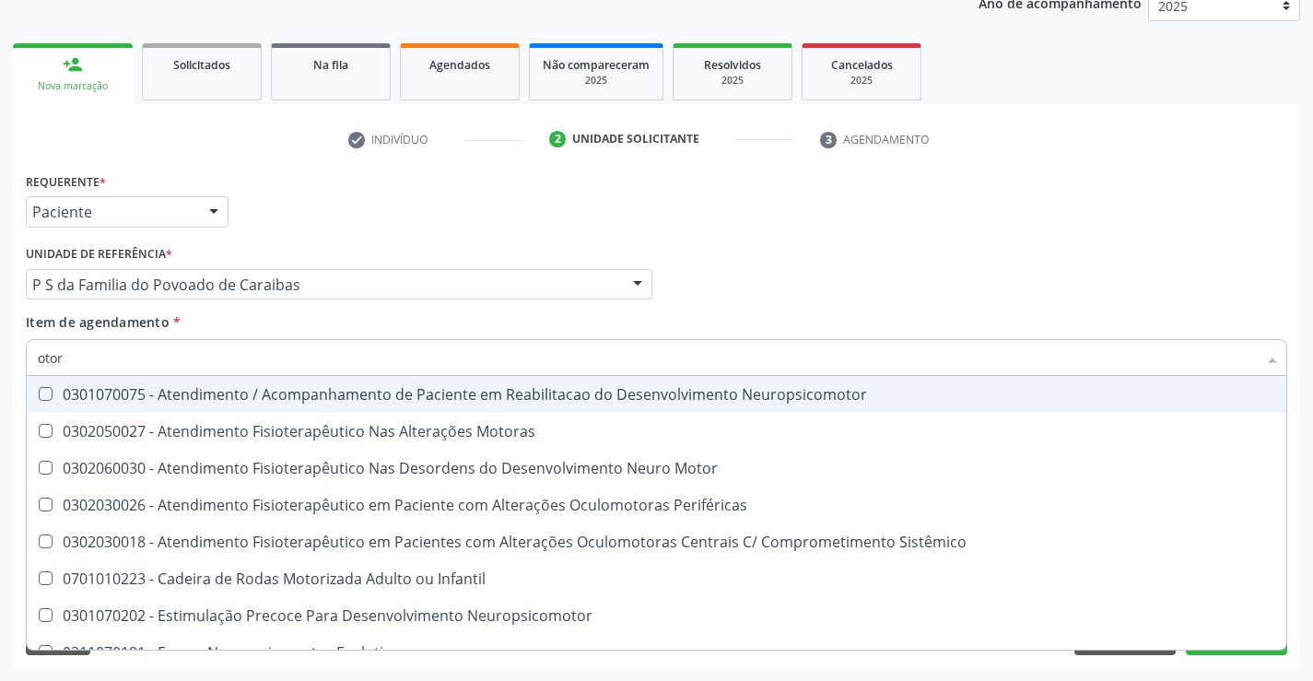
type input "otorr"
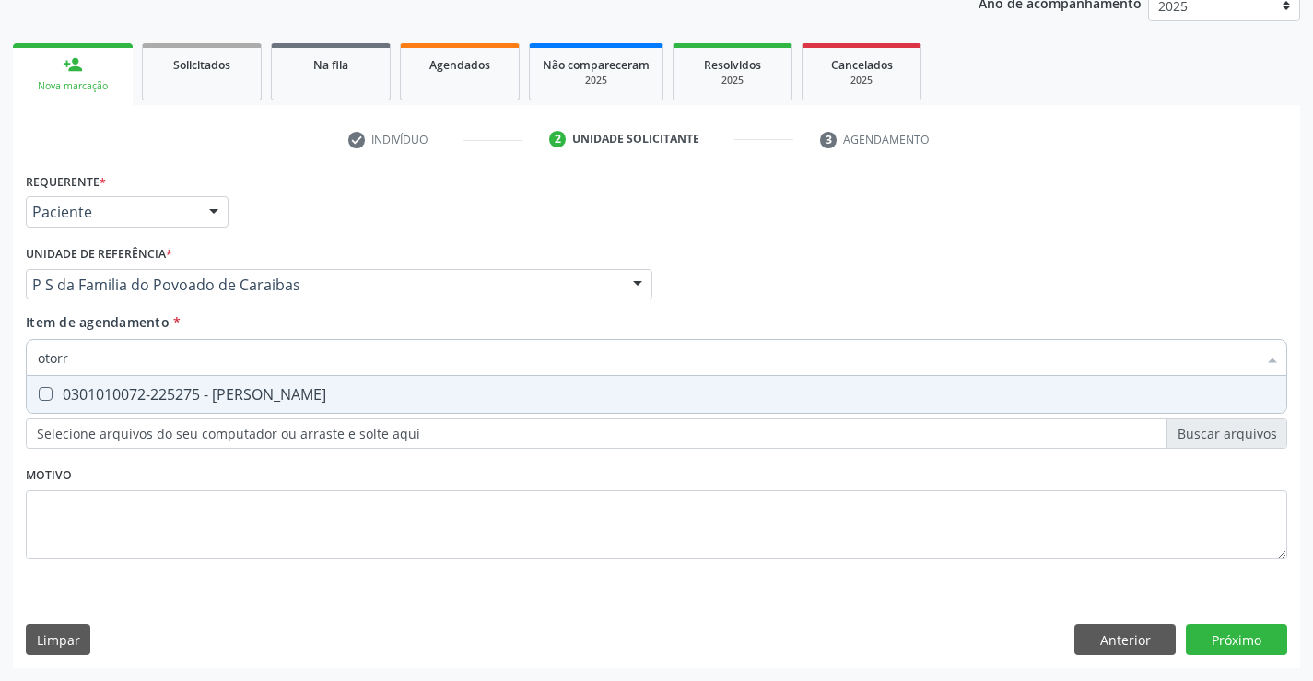
click at [136, 397] on div "0301010072-225275 - [PERSON_NAME]" at bounding box center [657, 394] width 1238 height 15
checkbox Otorrinolaringologista "true"
click at [1220, 643] on div "Requerente * Paciente Profissional de Saúde Paciente Nenhum resultado encontrad…" at bounding box center [657, 418] width 1288 height 500
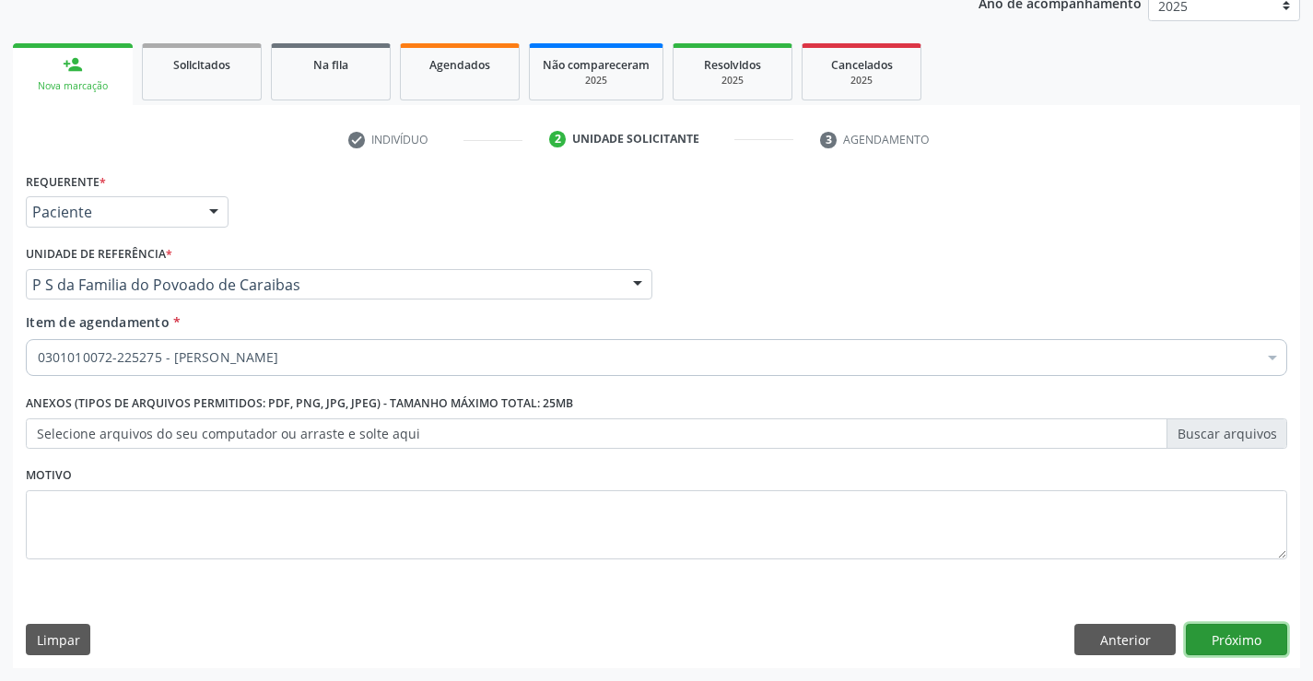
click at [1225, 641] on button "Próximo" at bounding box center [1236, 639] width 101 height 31
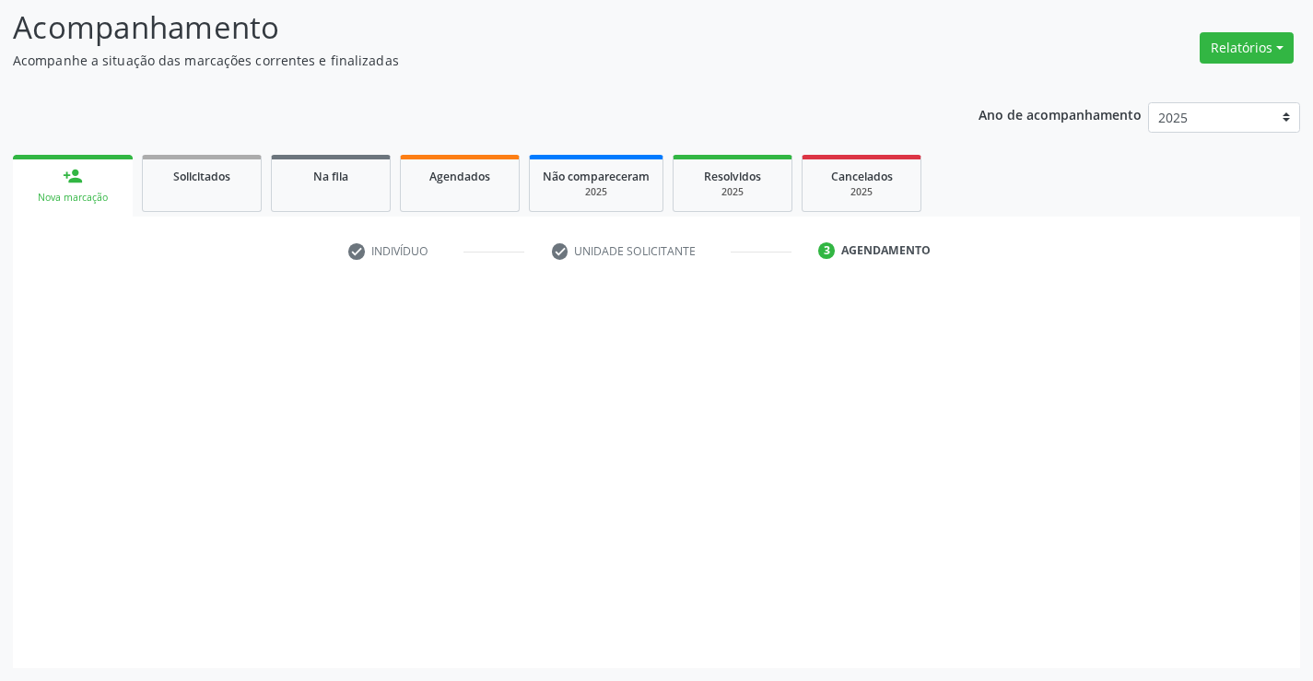
scroll to position [121, 0]
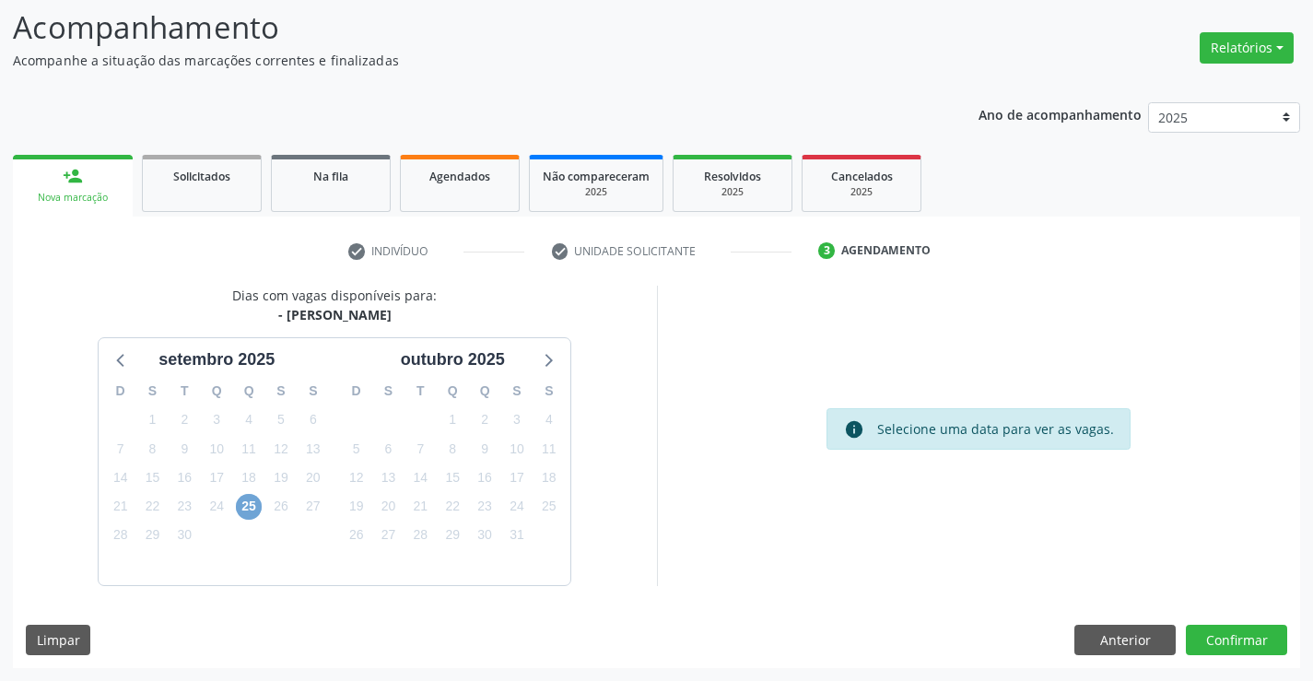
click at [255, 510] on span "25" at bounding box center [249, 507] width 26 height 26
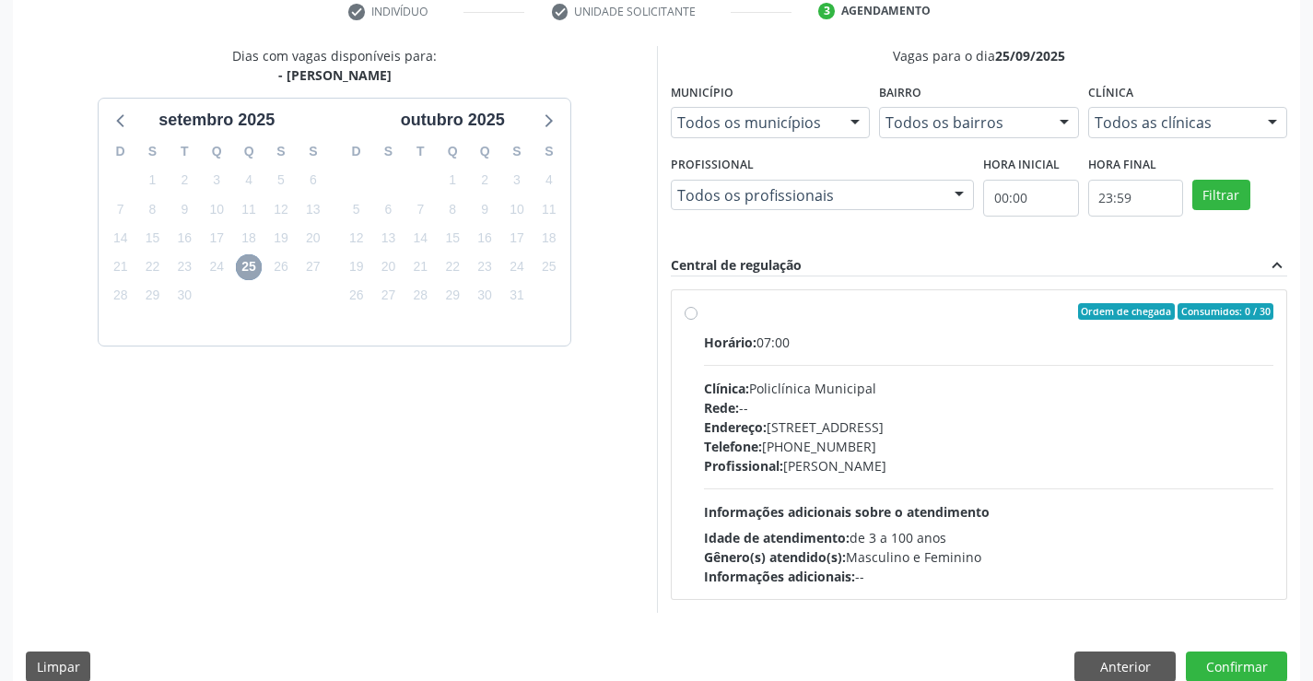
scroll to position [387, 0]
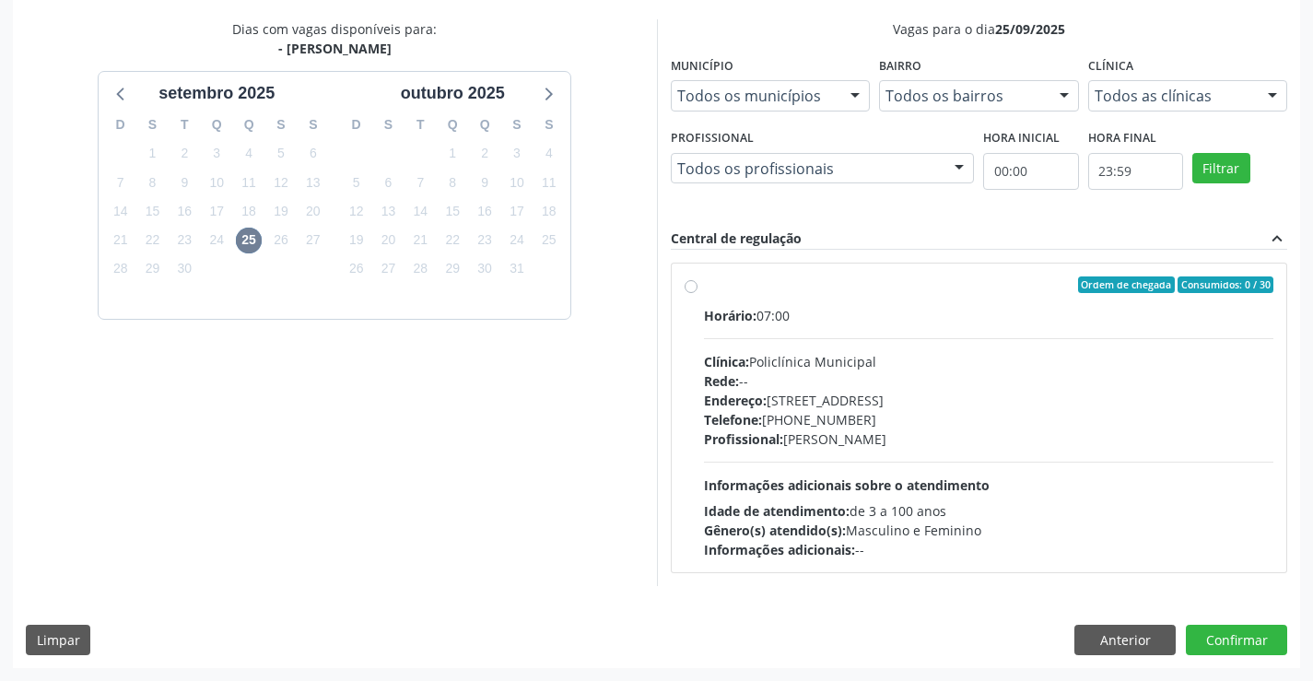
click at [940, 444] on div "Profissional: [PERSON_NAME]" at bounding box center [989, 438] width 570 height 19
click at [698, 293] on input "Ordem de chegada Consumidos: 0 / 30 Horário: 07:00 Clínica: Policlínica Municip…" at bounding box center [691, 284] width 13 height 17
radio input "true"
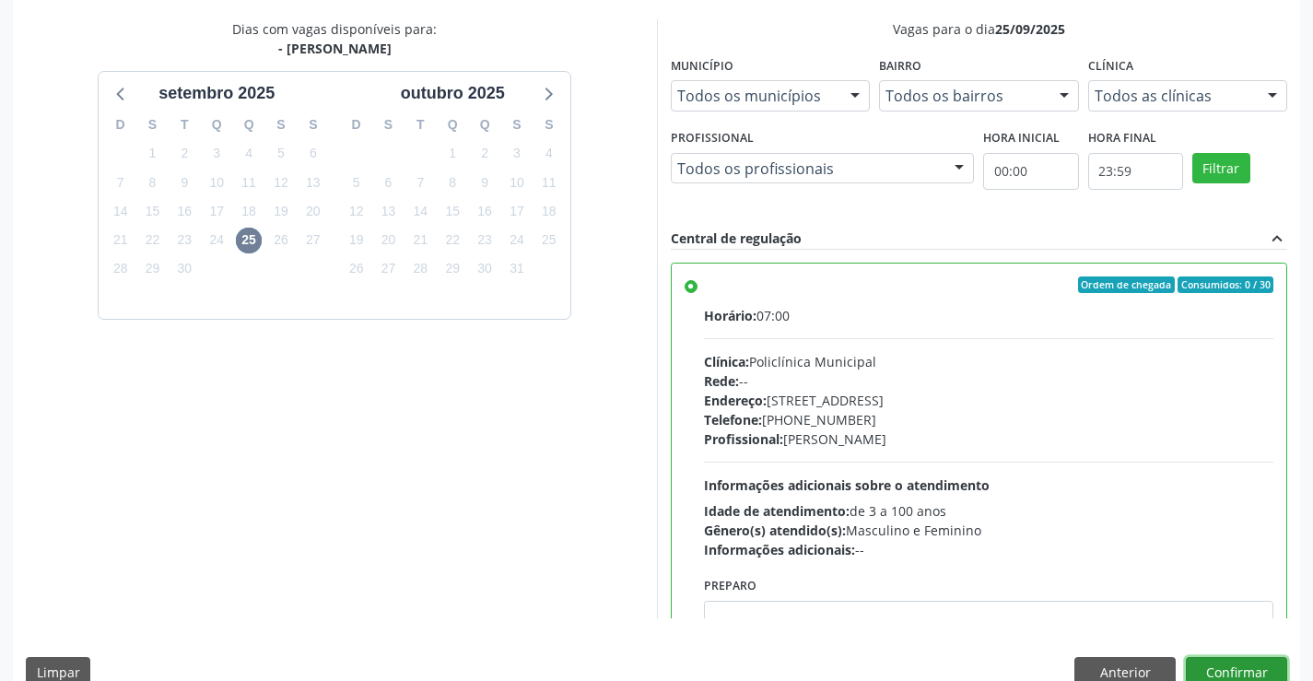
click at [1241, 665] on button "Confirmar" at bounding box center [1236, 672] width 101 height 31
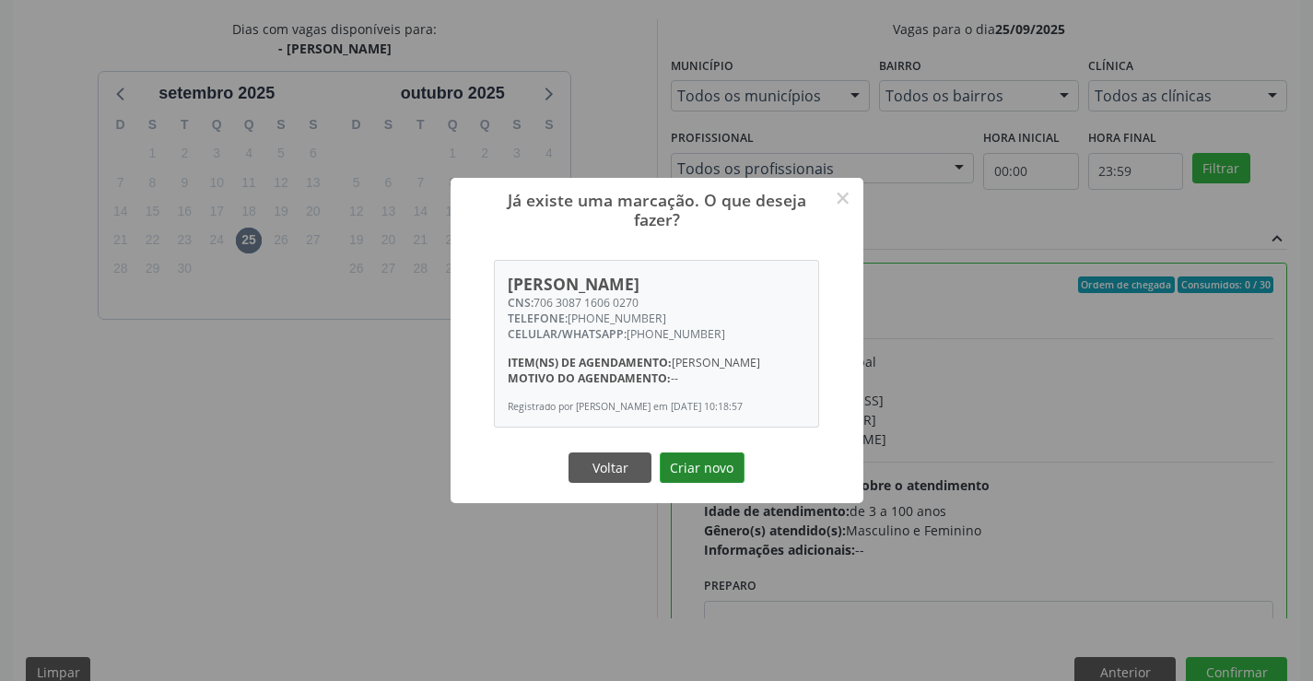
click at [694, 471] on button "Criar novo" at bounding box center [702, 468] width 85 height 31
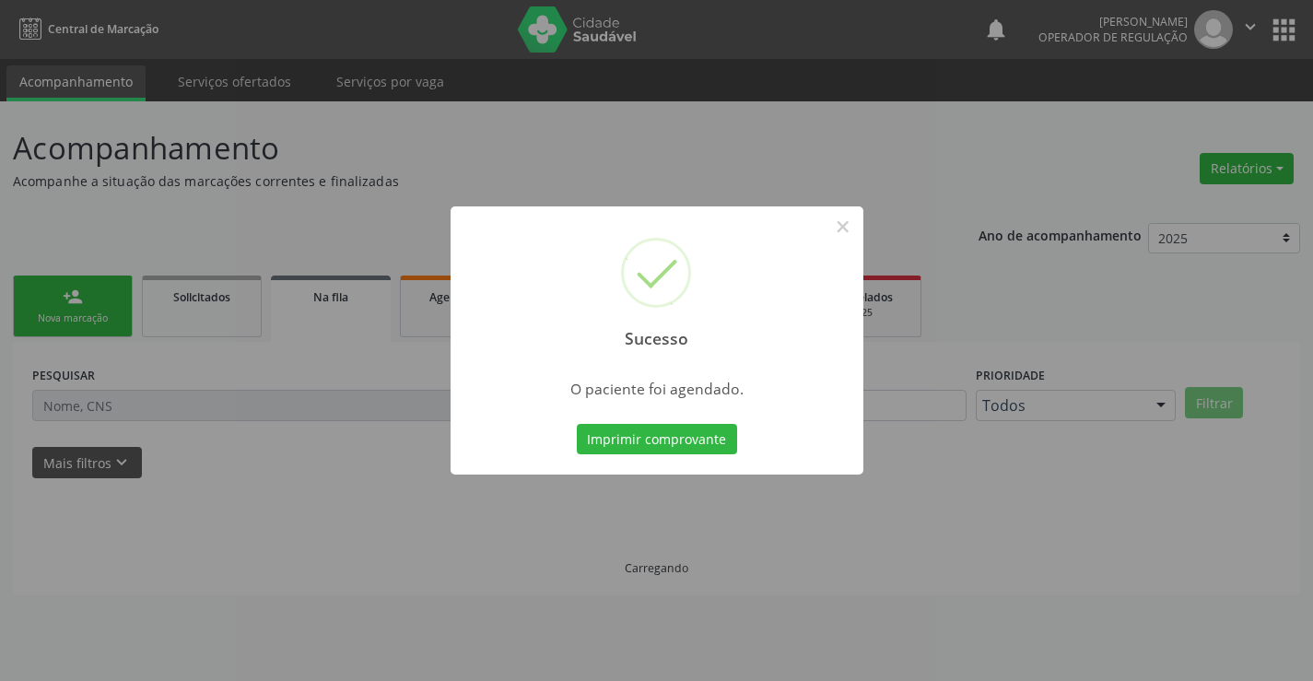
scroll to position [0, 0]
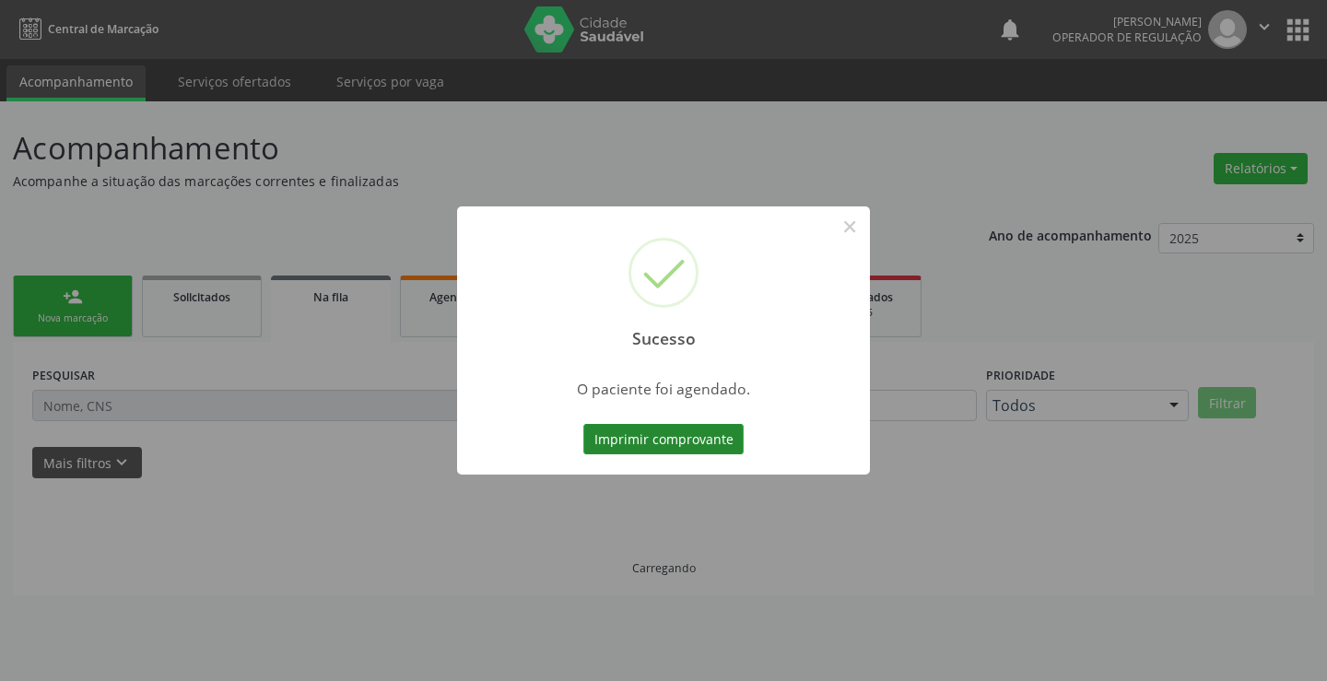
click at [669, 425] on button "Imprimir comprovante" at bounding box center [663, 439] width 160 height 31
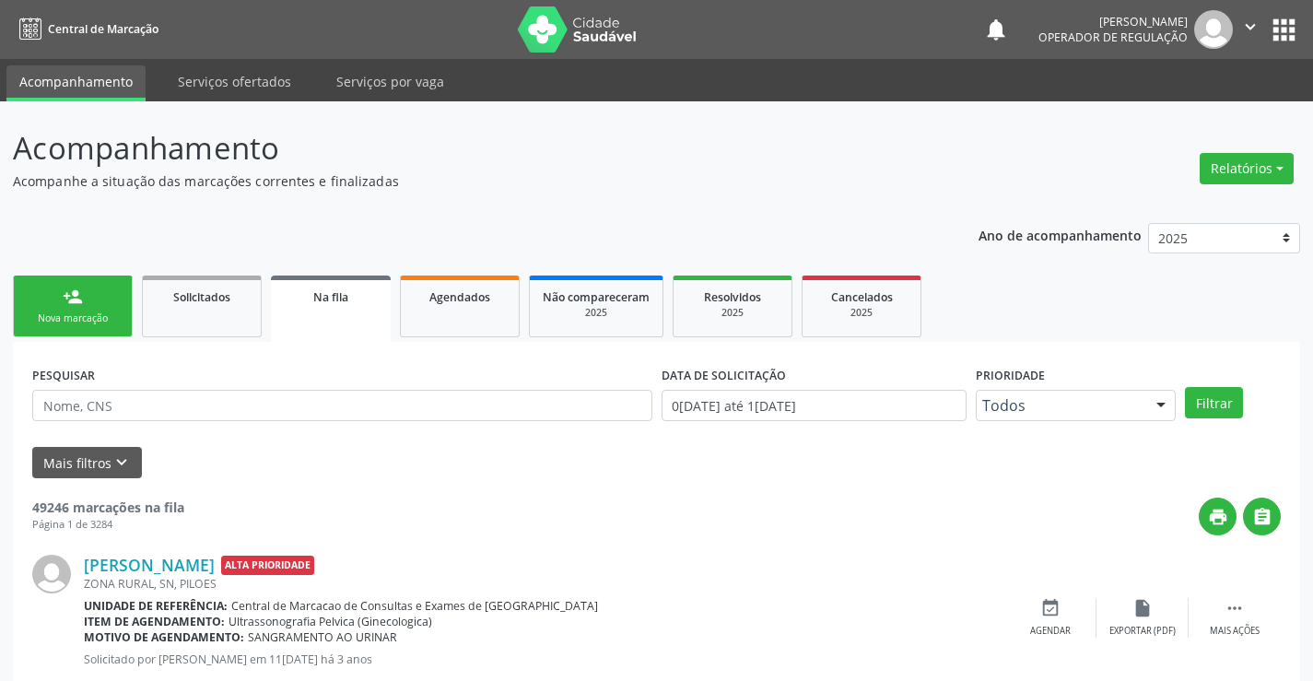
click at [114, 315] on div "Nova marcação" at bounding box center [73, 319] width 92 height 14
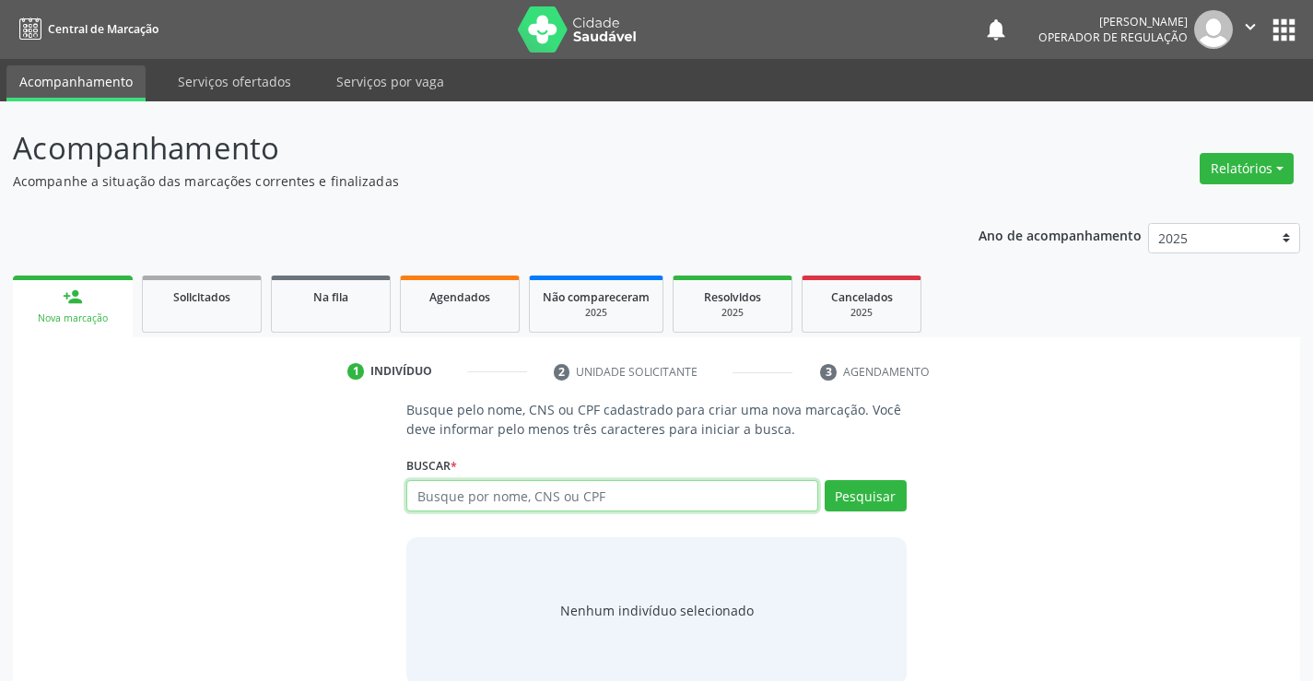
click at [558, 500] on input "text" at bounding box center [611, 495] width 411 height 31
type input "705401454820294"
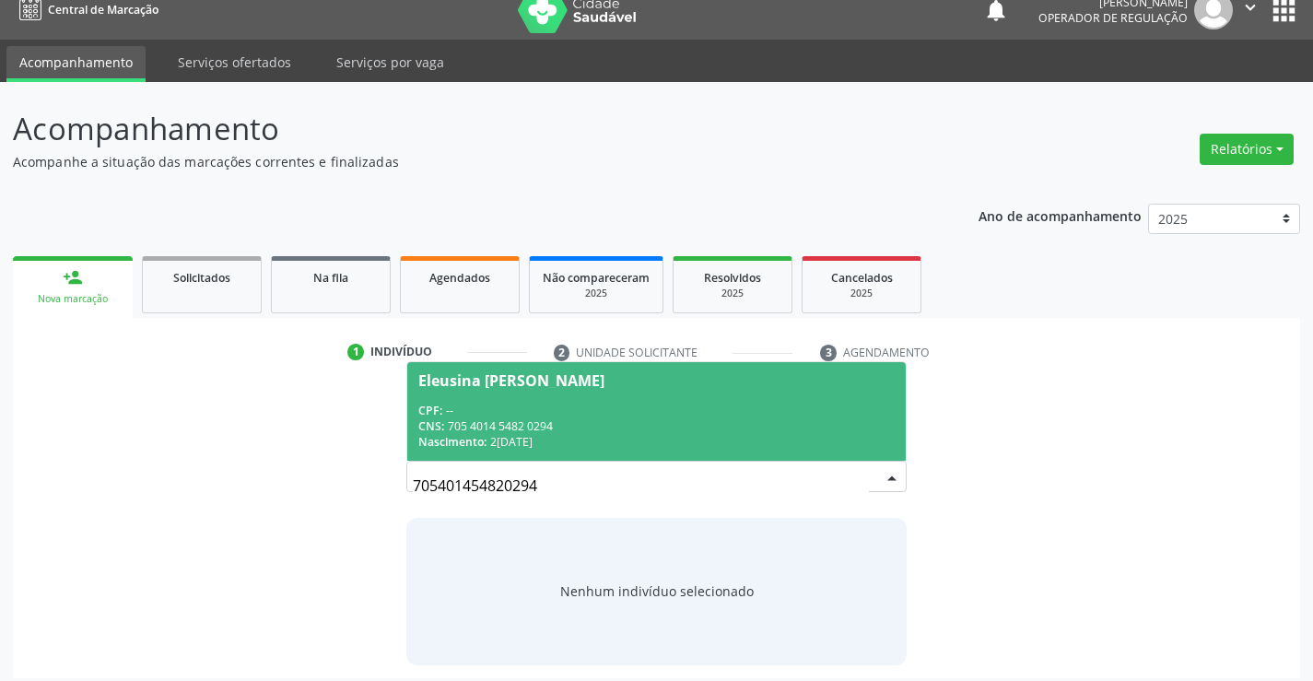
scroll to position [29, 0]
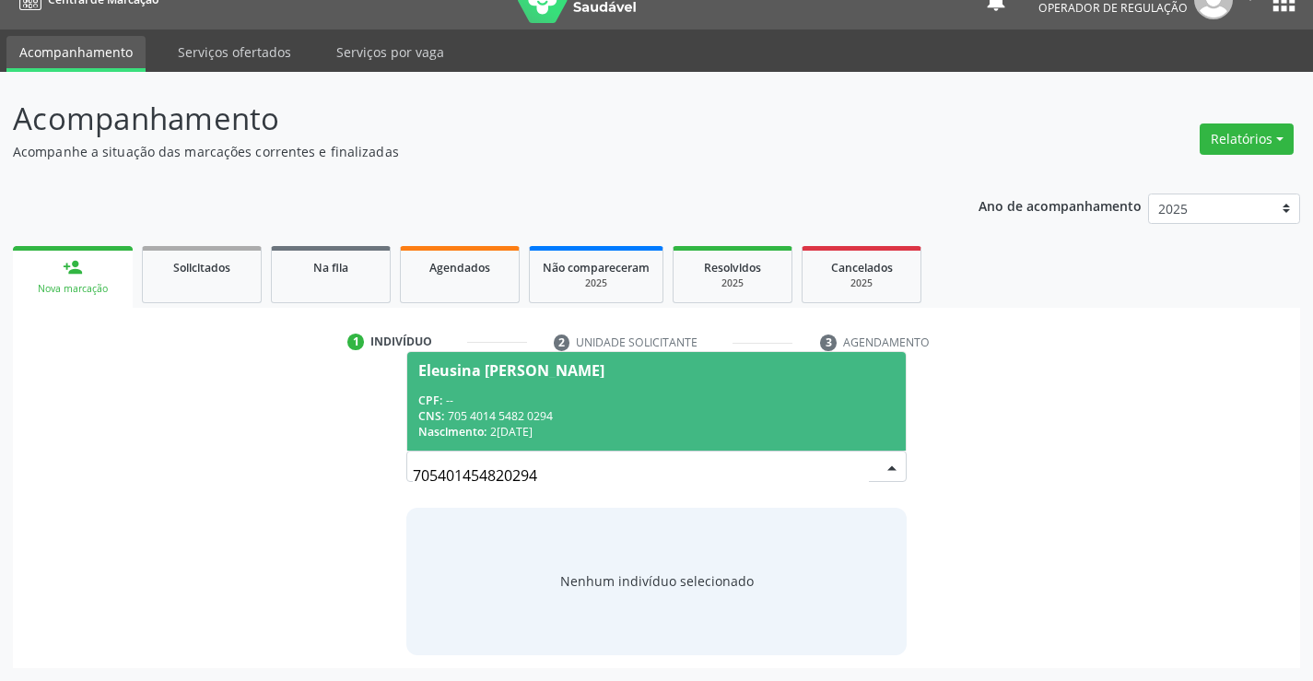
click at [568, 409] on div "CNS: 705 4014 5482 0294" at bounding box center [656, 416] width 476 height 16
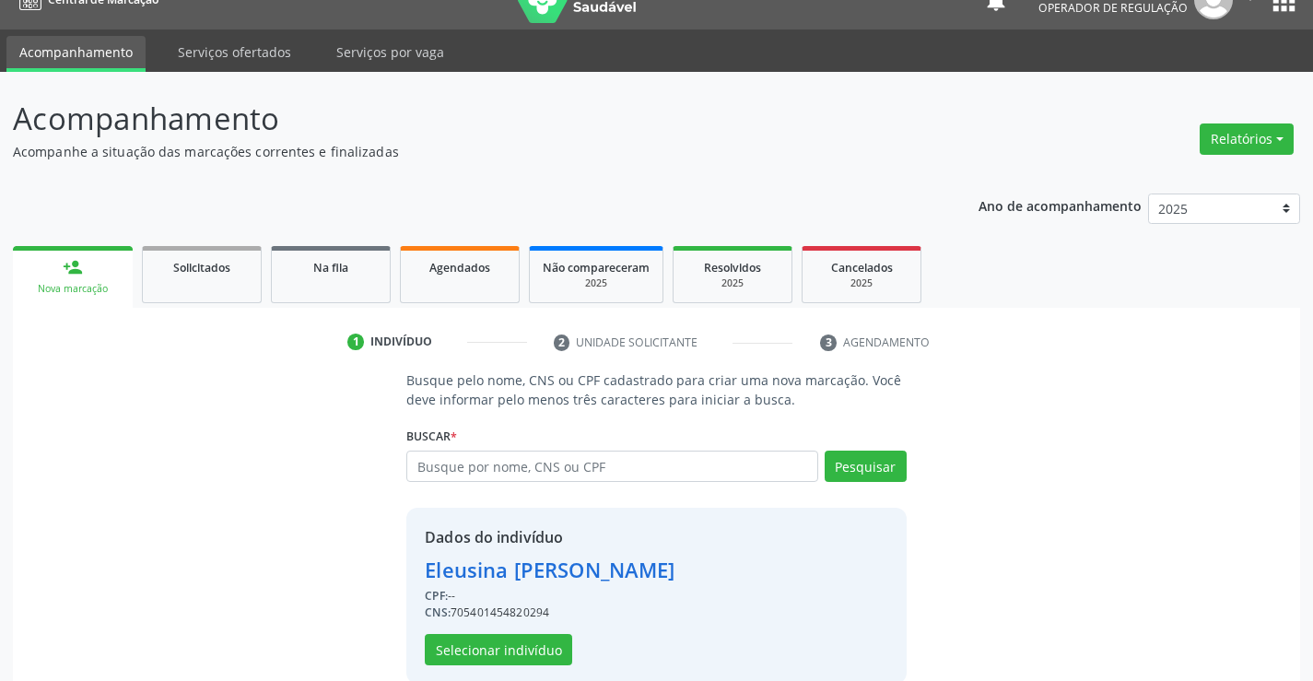
scroll to position [58, 0]
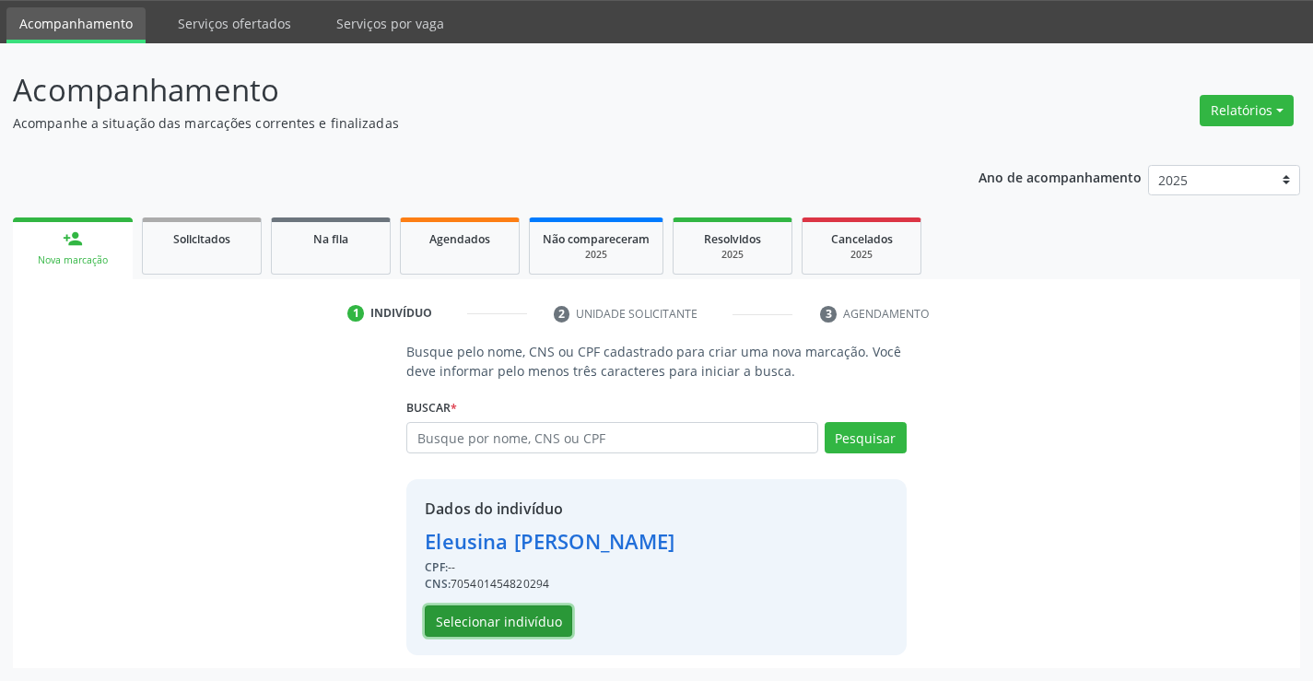
click at [530, 617] on button "Selecionar indivíduo" at bounding box center [498, 621] width 147 height 31
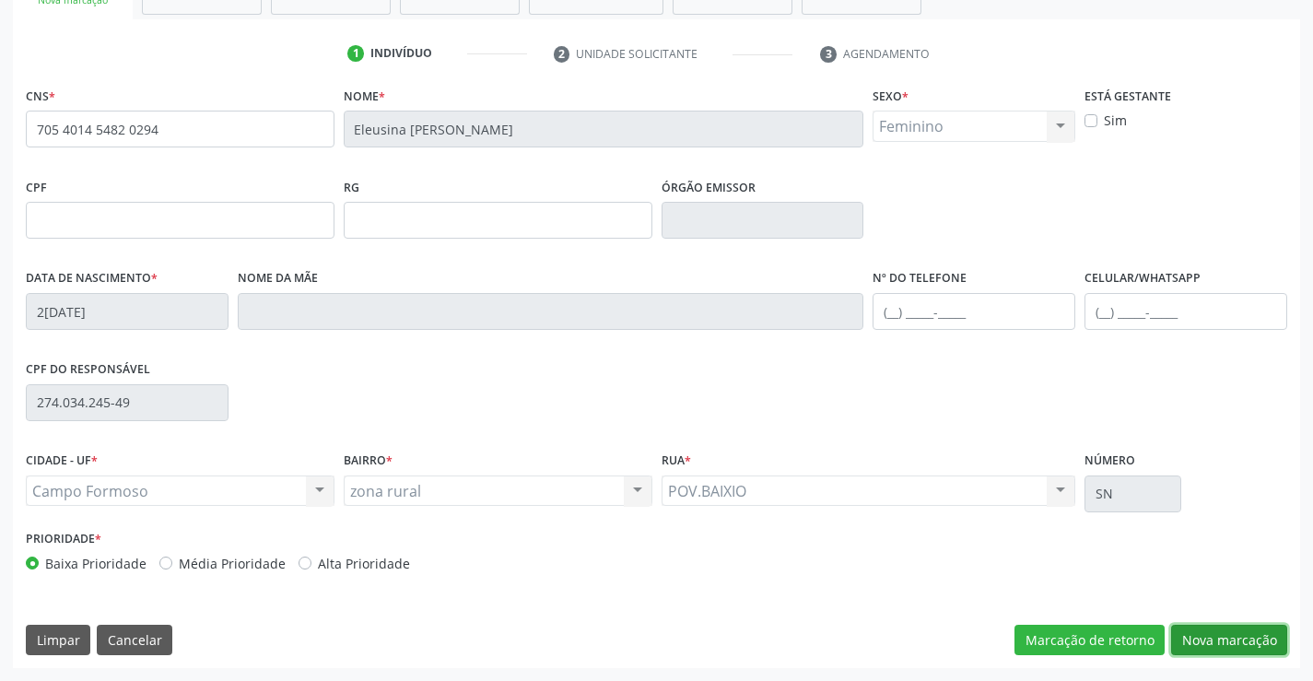
click at [1217, 639] on button "Nova marcação" at bounding box center [1229, 640] width 116 height 31
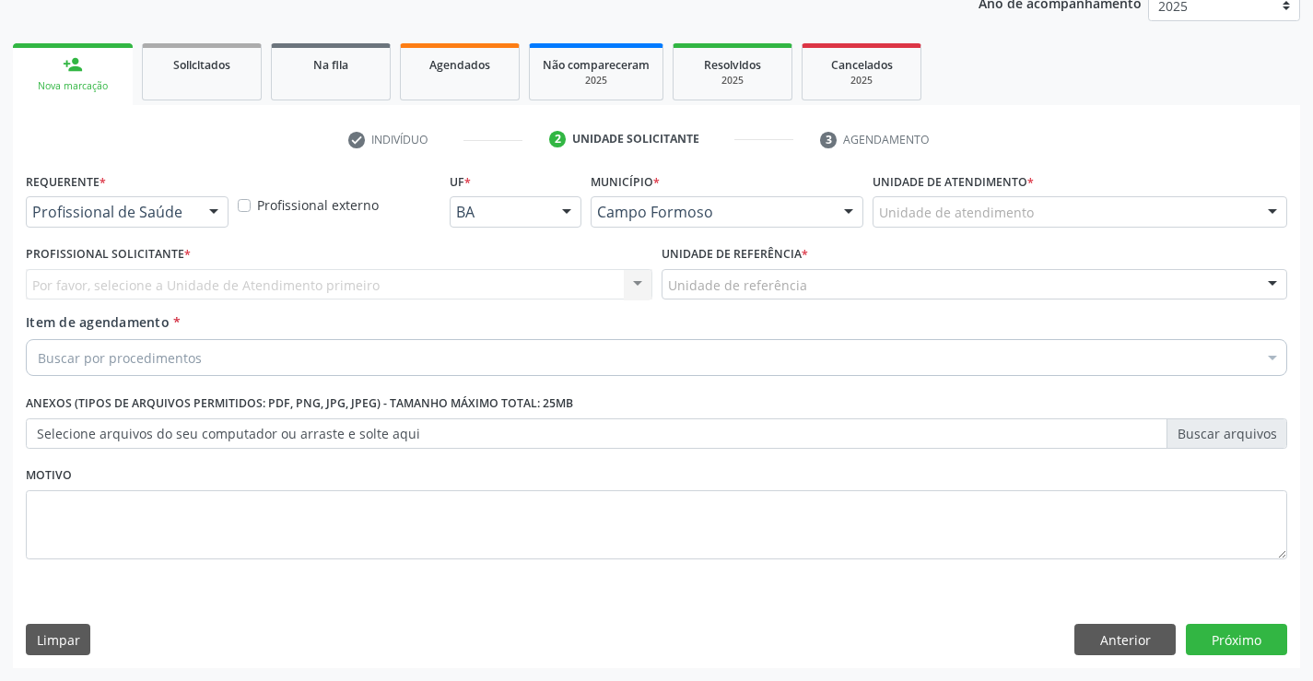
scroll to position [232, 0]
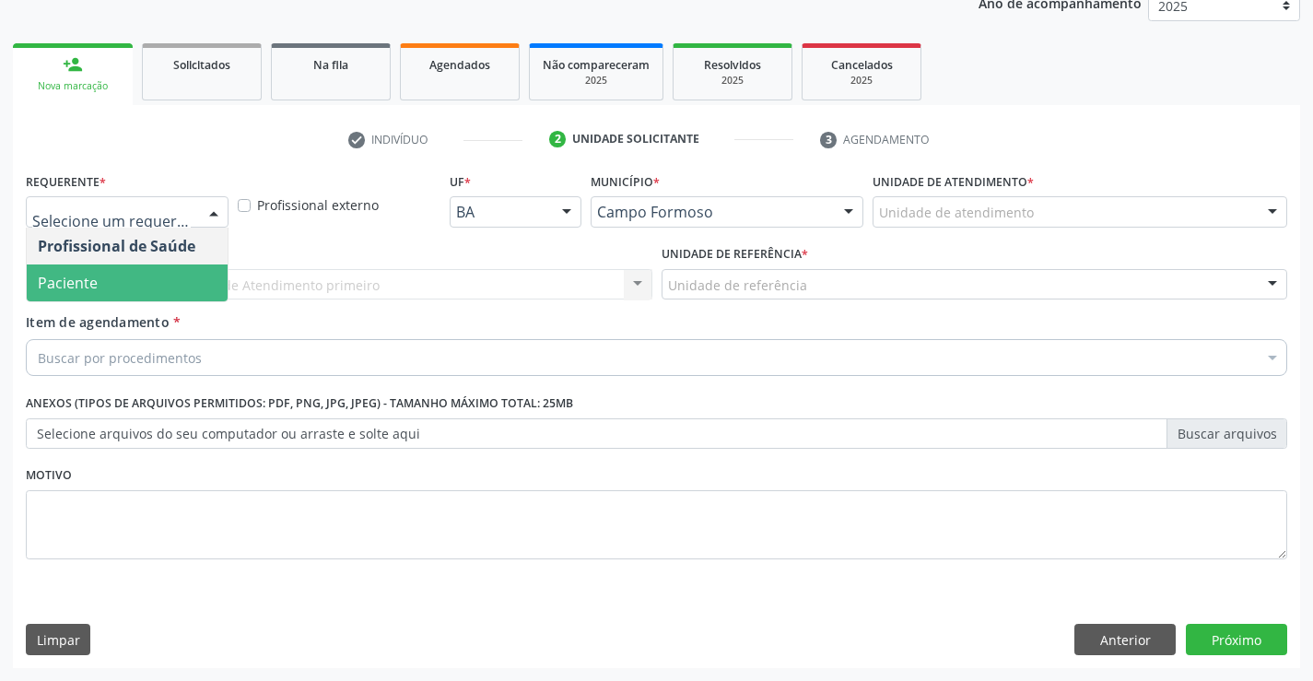
click at [91, 282] on span "Paciente" at bounding box center [68, 283] width 60 height 20
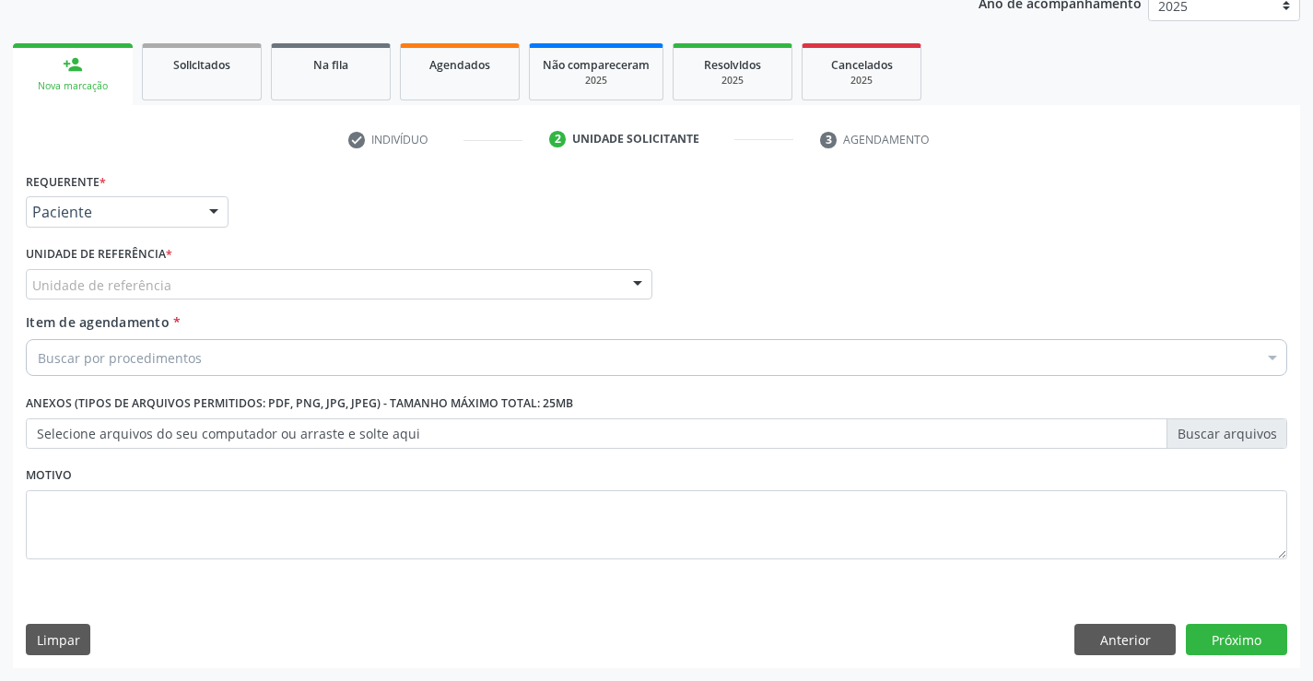
click at [250, 276] on div "Unidade de referência" at bounding box center [339, 284] width 627 height 31
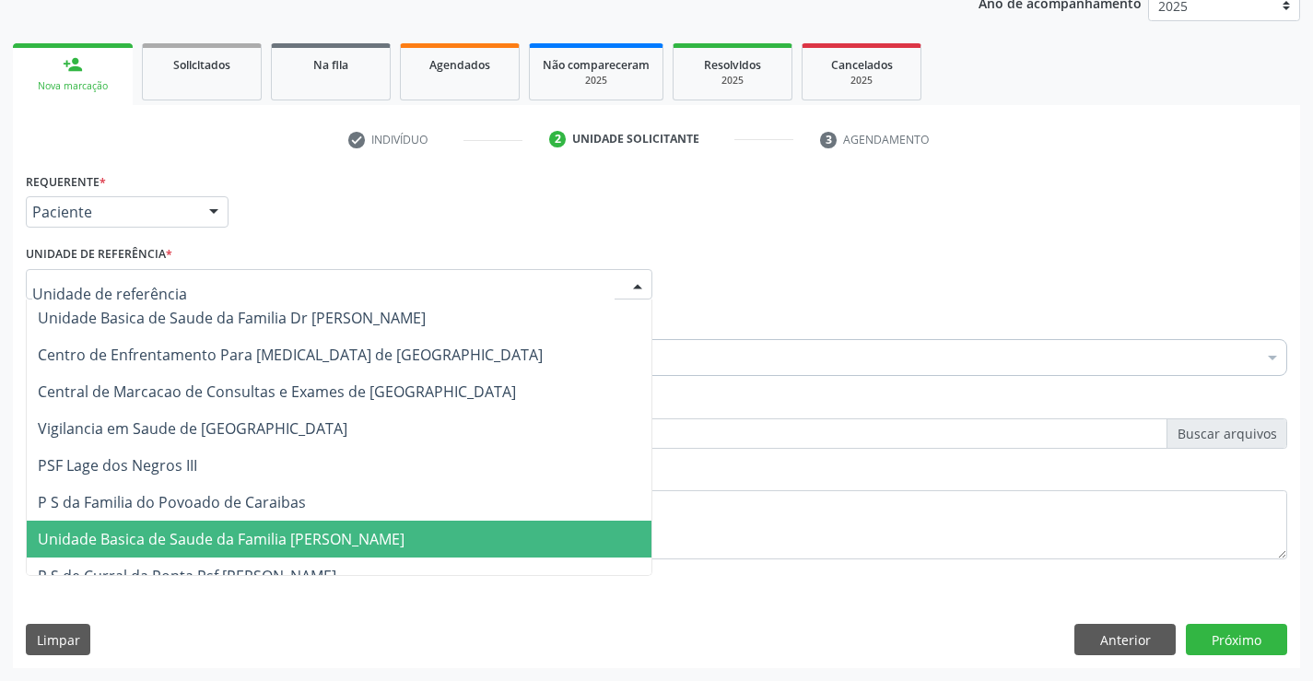
click at [287, 542] on span "Unidade Basica de Saude da Familia [PERSON_NAME]" at bounding box center [221, 539] width 367 height 20
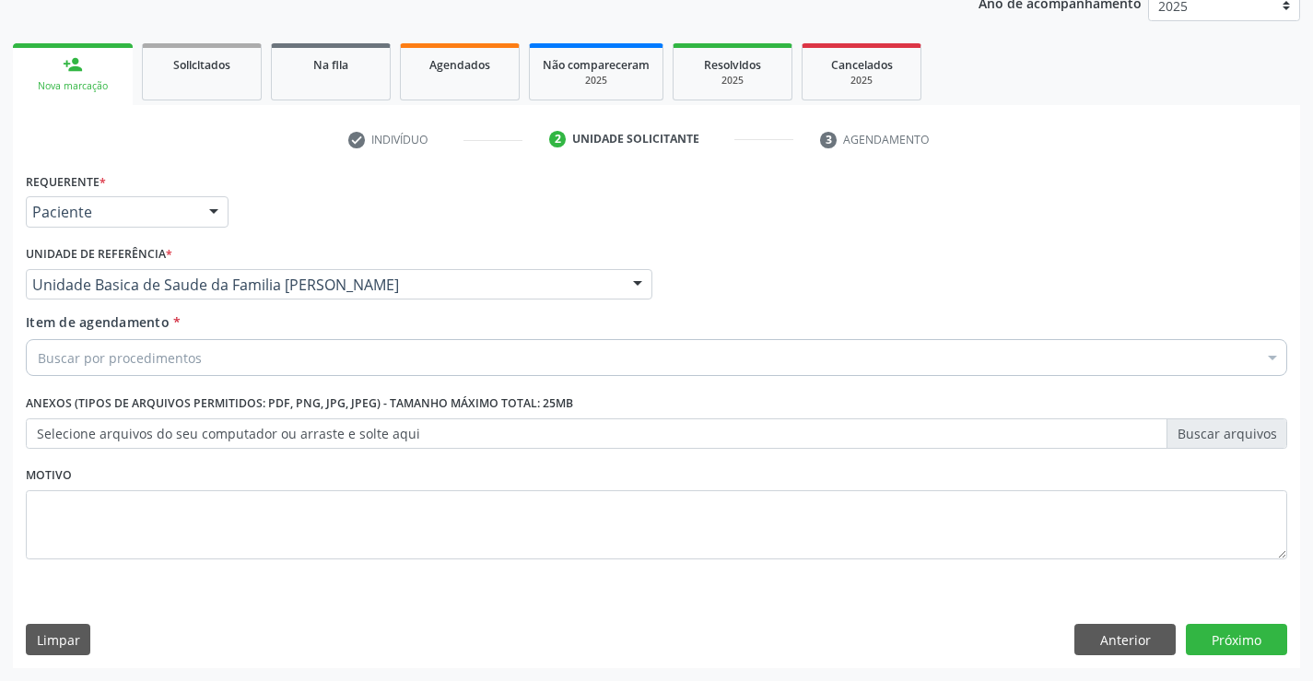
click at [225, 357] on div "Buscar por procedimentos" at bounding box center [657, 357] width 1262 height 37
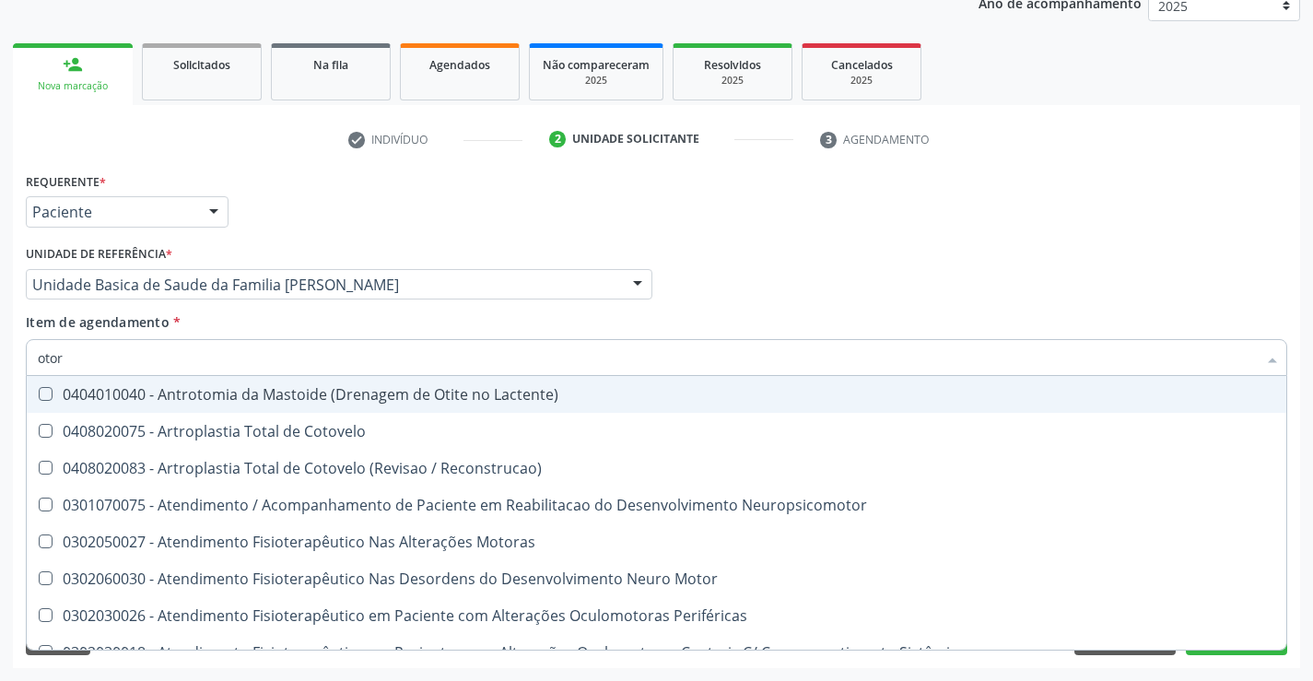
type input "otorr"
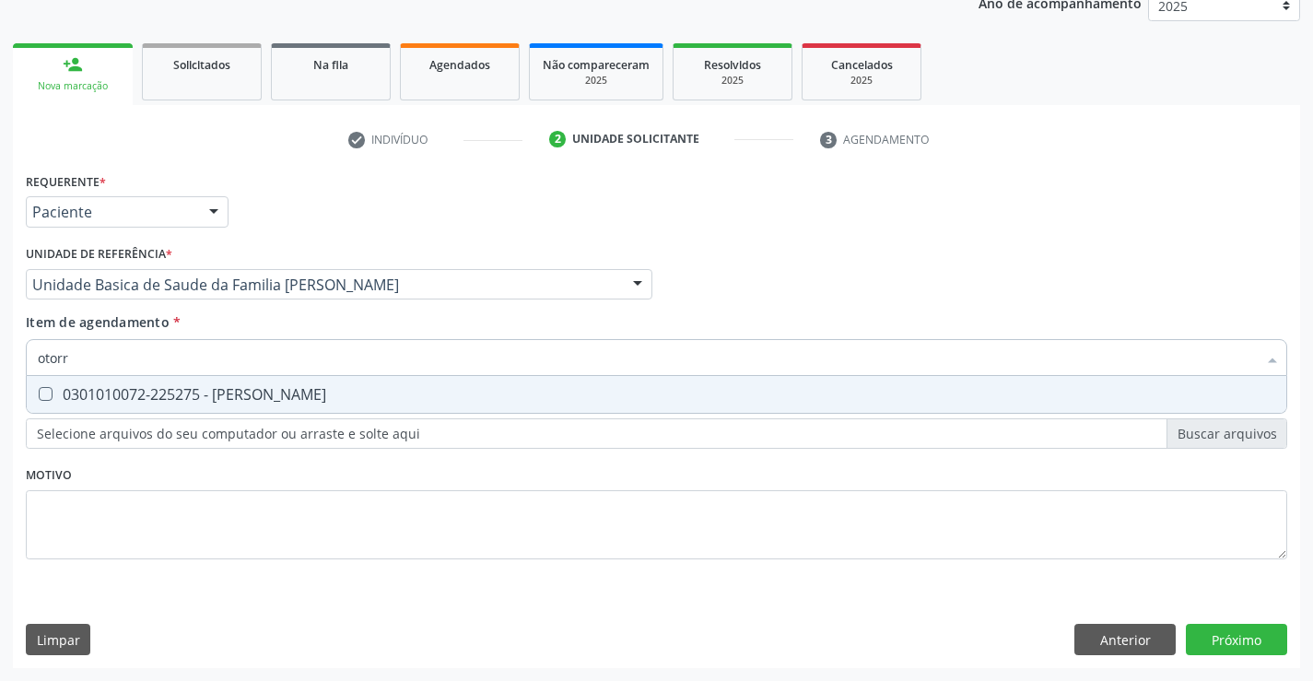
click at [231, 391] on div "0301010072-225275 - [PERSON_NAME]" at bounding box center [657, 394] width 1238 height 15
checkbox Otorrinolaringologista "true"
click at [1241, 633] on div "Requerente * Paciente Profissional de Saúde Paciente Nenhum resultado encontrad…" at bounding box center [657, 418] width 1288 height 500
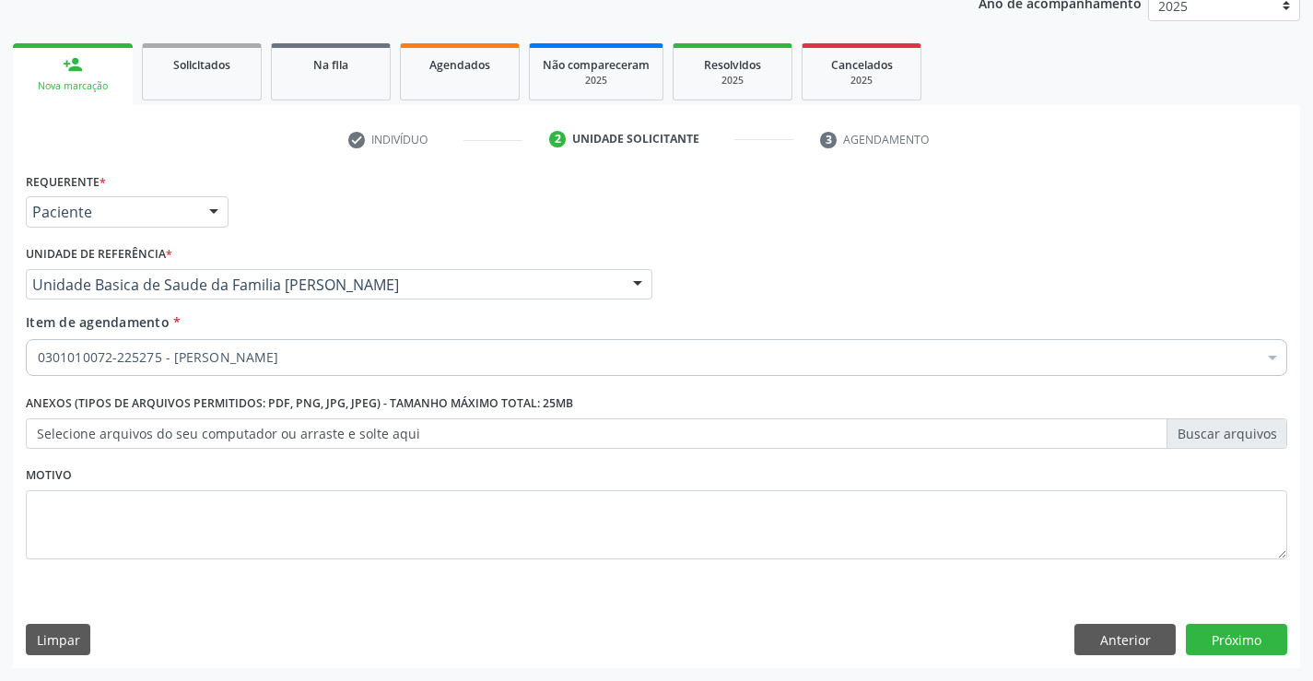
click at [1224, 621] on div "Requerente * Paciente Profissional de Saúde Paciente Nenhum resultado encontrad…" at bounding box center [657, 418] width 1288 height 500
click at [1222, 633] on button "Próximo" at bounding box center [1236, 639] width 101 height 31
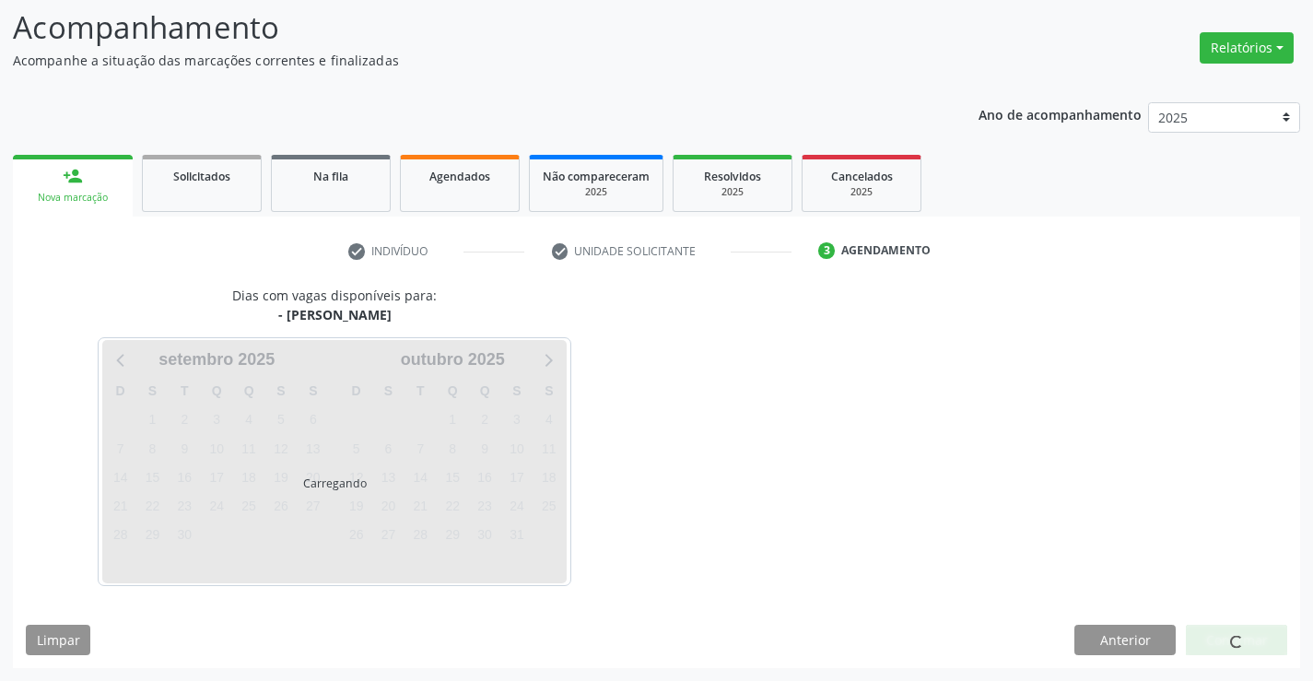
scroll to position [121, 0]
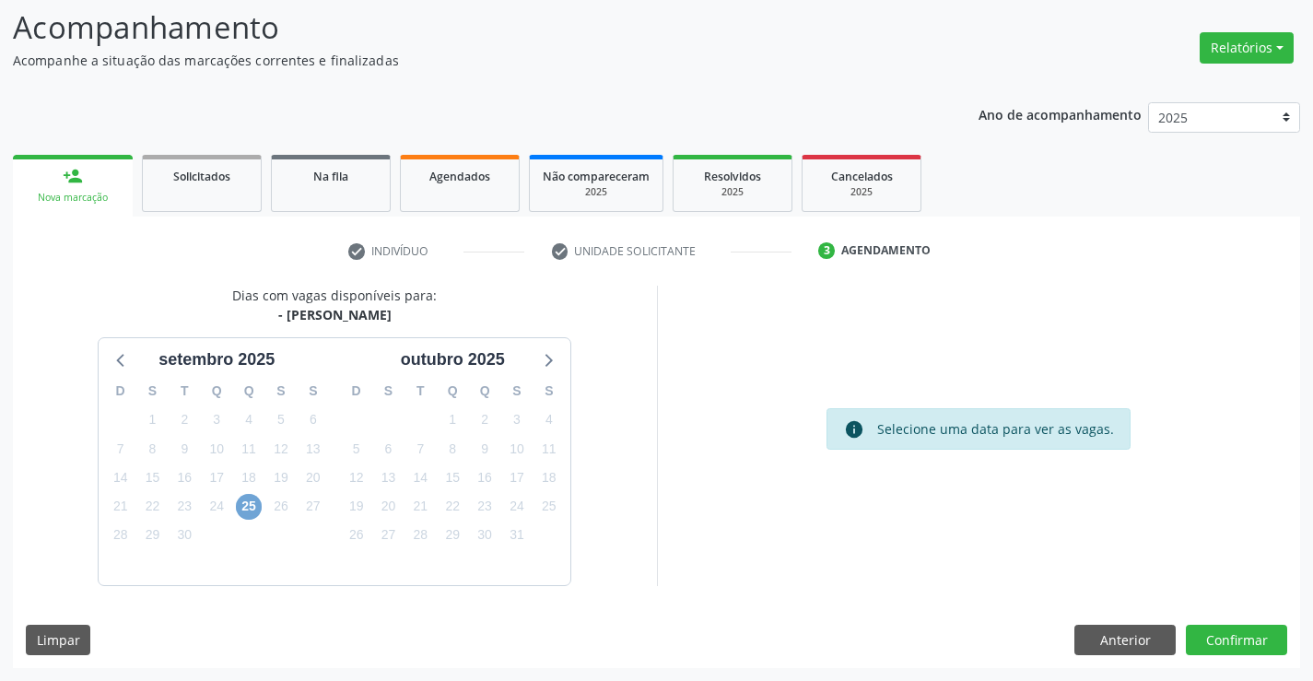
click at [253, 513] on span "25" at bounding box center [249, 507] width 26 height 26
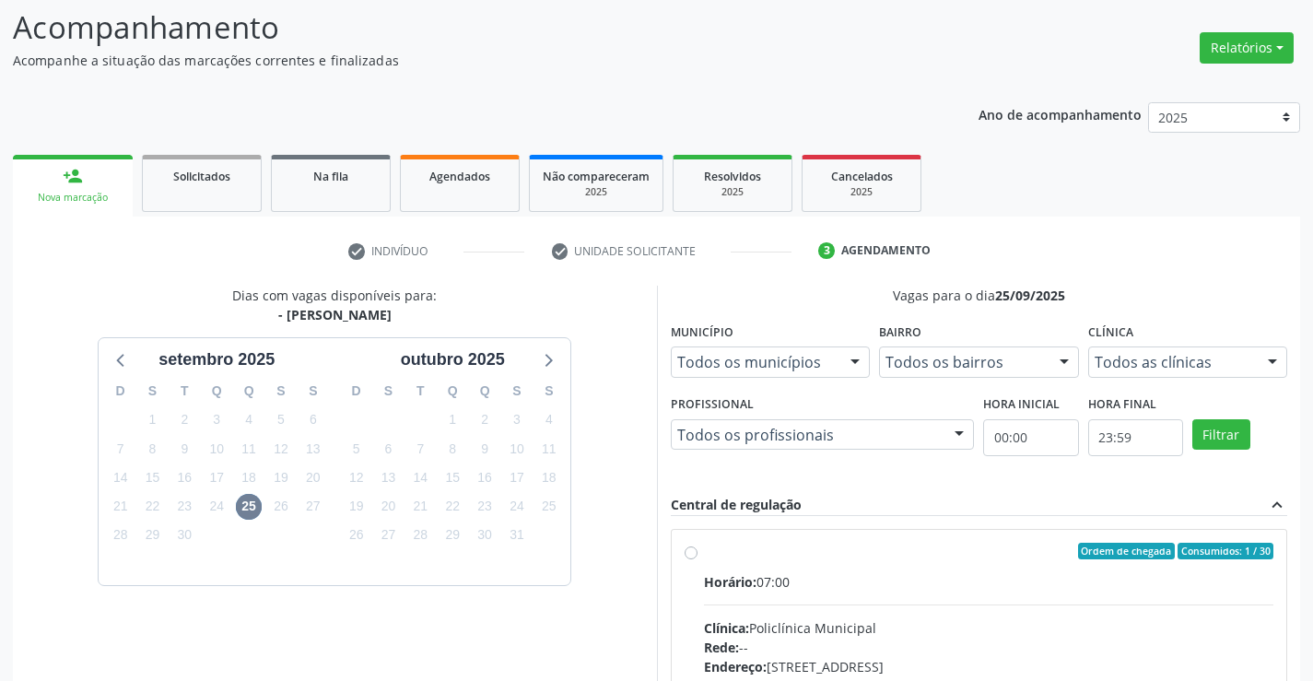
click at [698, 559] on input "Ordem de chegada Consumidos: 1 / 30 Horário: 07:00 Clínica: Policlínica Municip…" at bounding box center [691, 551] width 13 height 17
radio input "true"
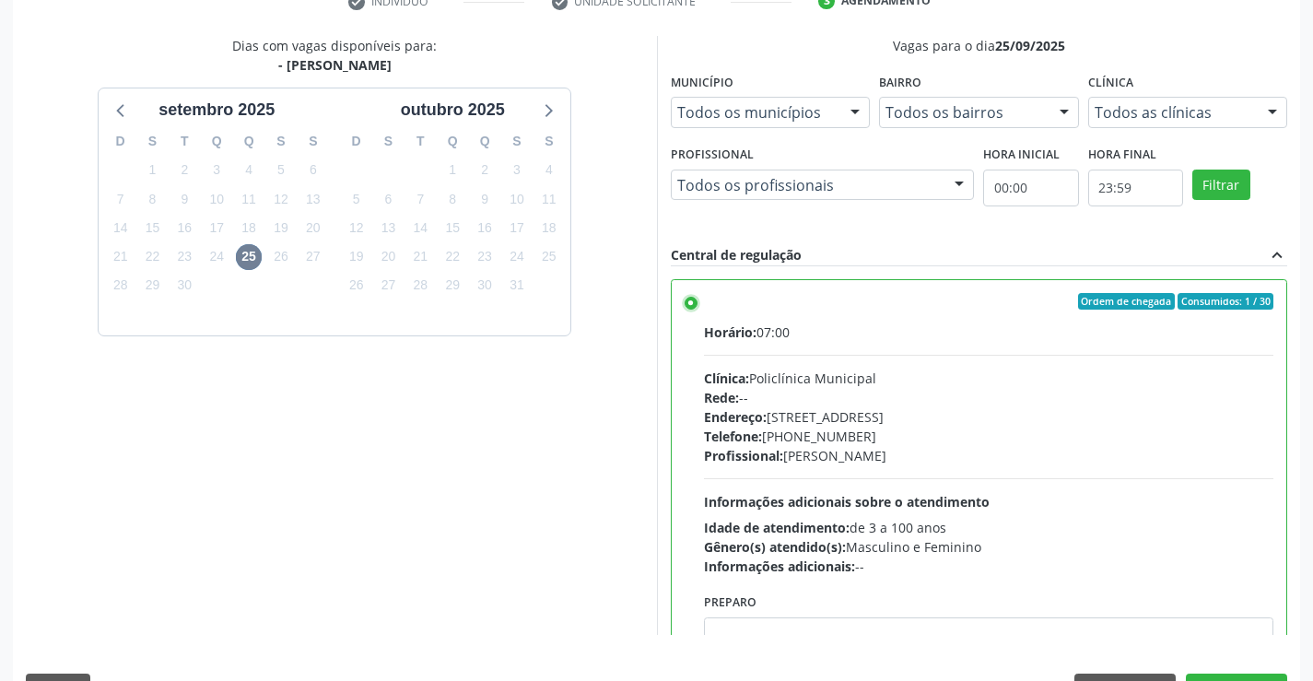
scroll to position [420, 0]
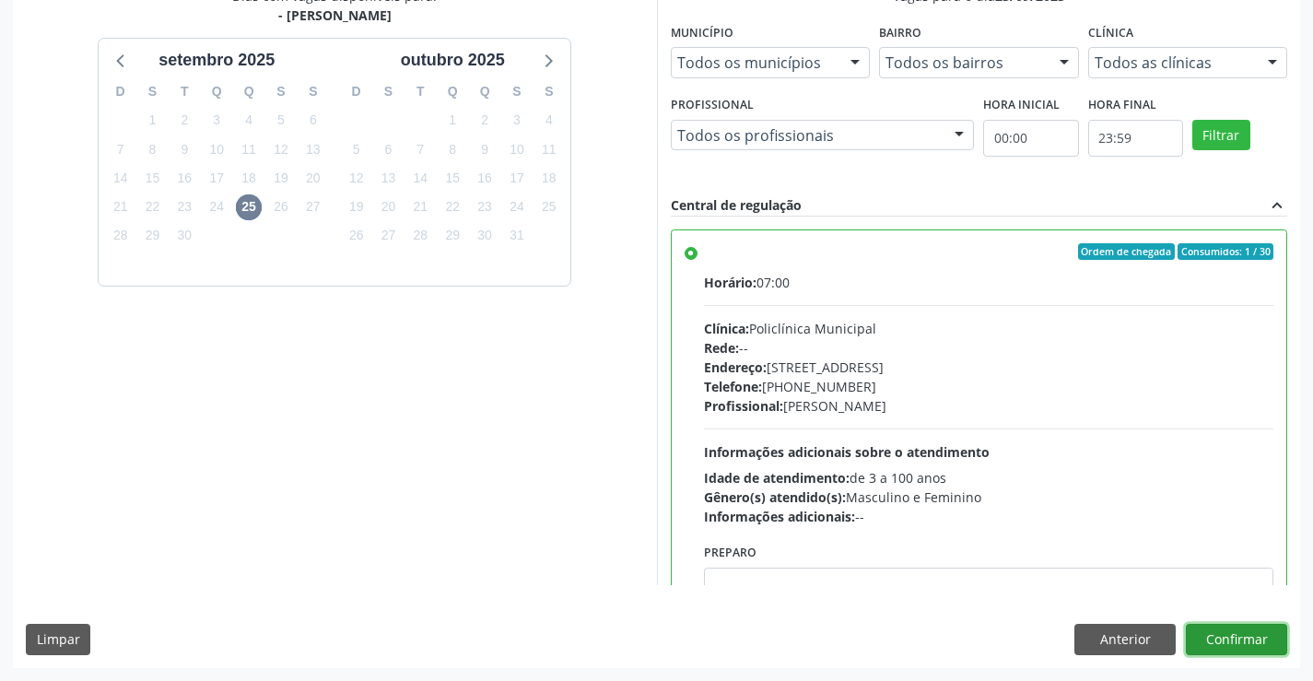
click at [1247, 643] on button "Confirmar" at bounding box center [1236, 639] width 101 height 31
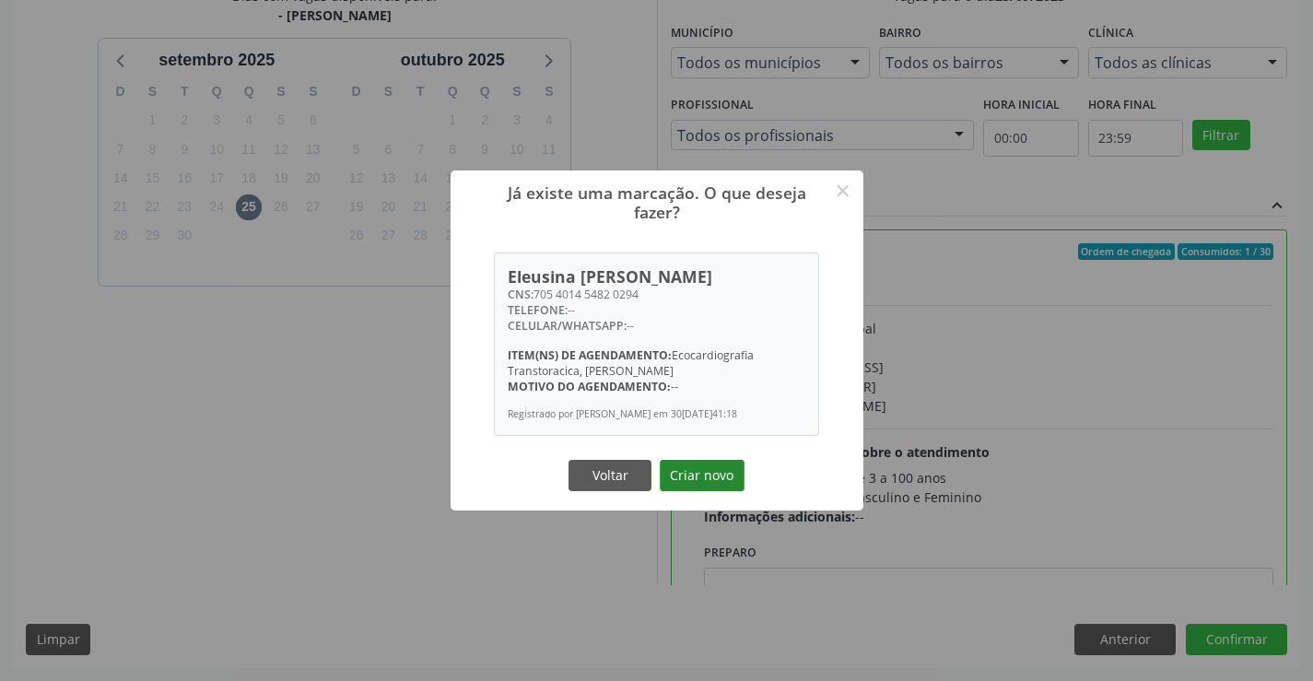
click at [695, 471] on button "Criar novo" at bounding box center [702, 475] width 85 height 31
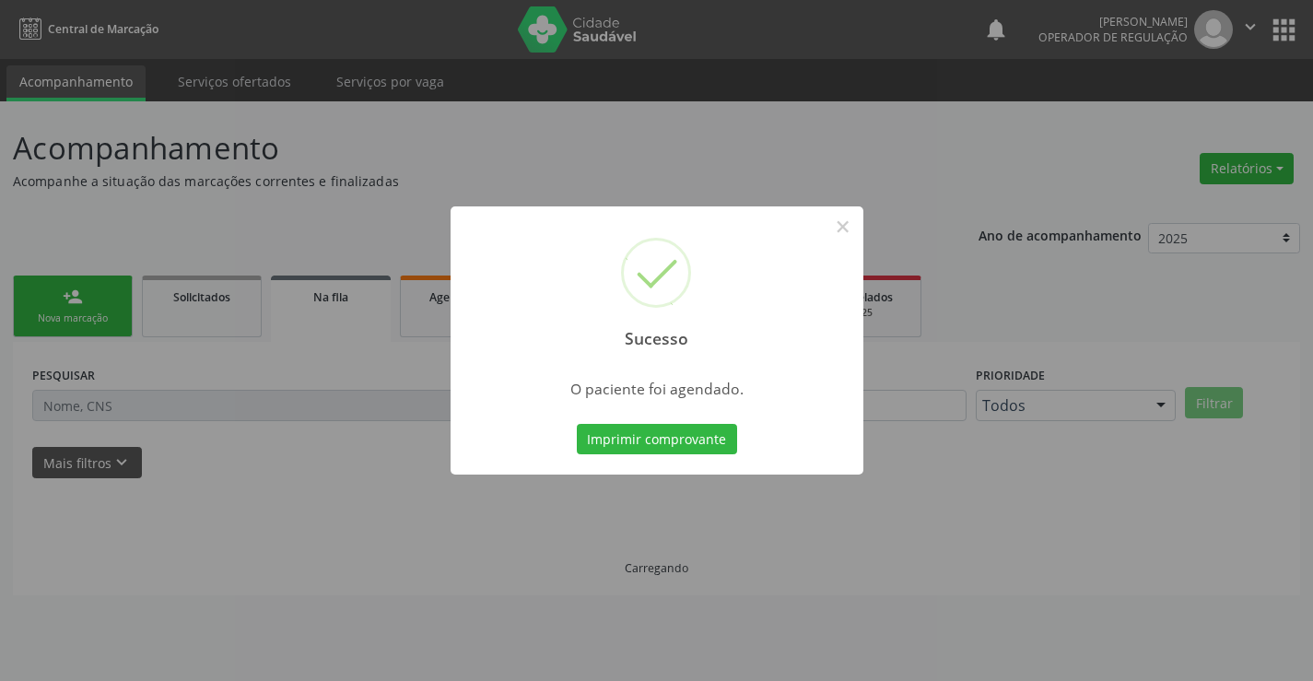
scroll to position [0, 0]
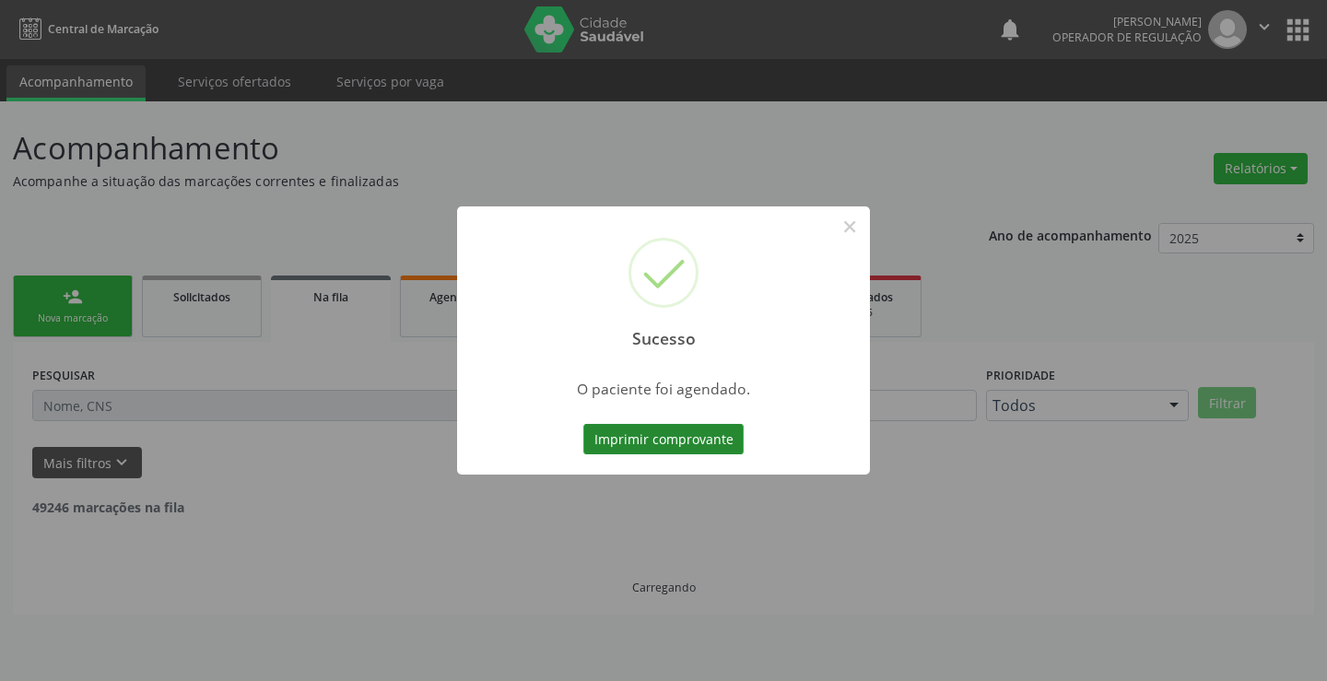
click at [697, 441] on button "Imprimir comprovante" at bounding box center [663, 439] width 160 height 31
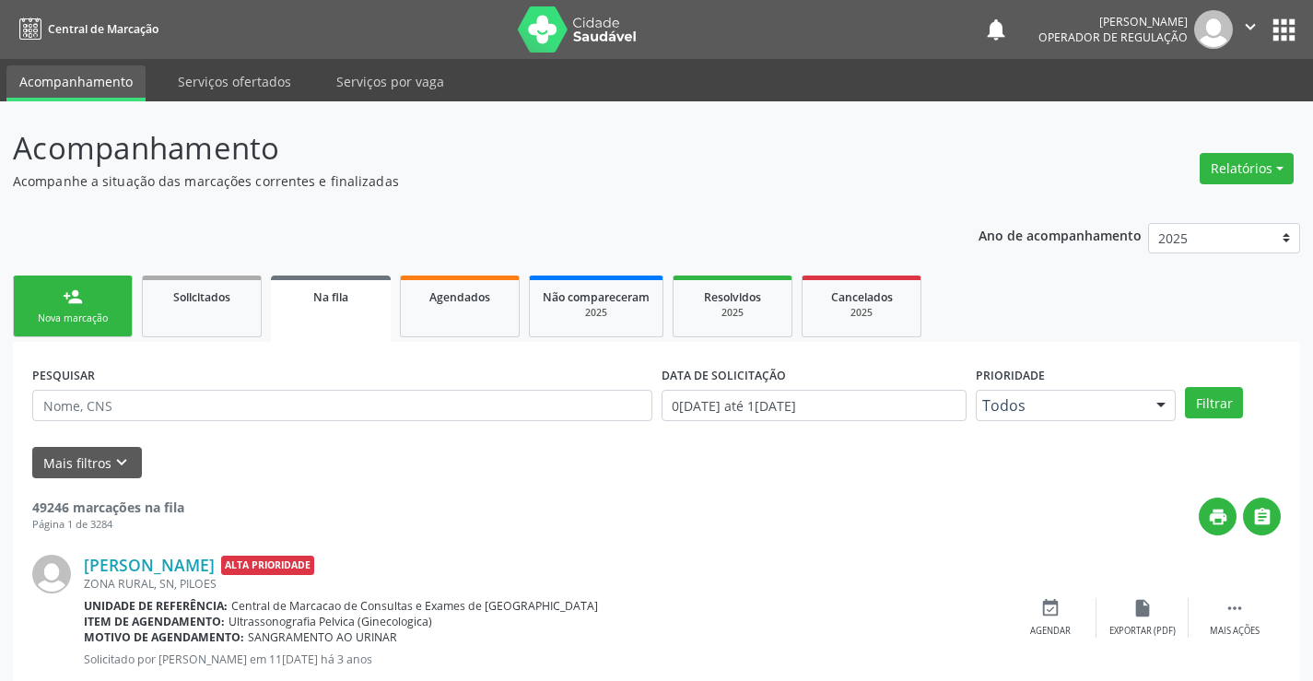
click at [70, 309] on link "person_add Nova marcação" at bounding box center [73, 307] width 120 height 62
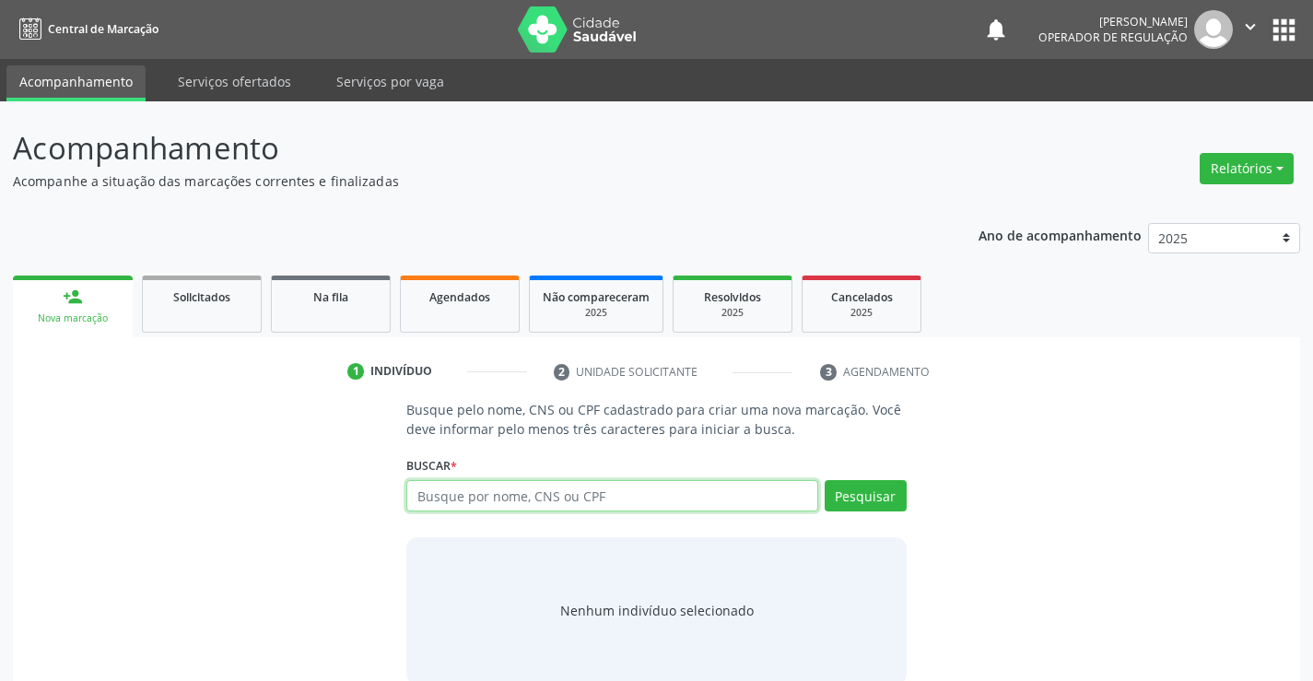
click at [488, 497] on input "text" at bounding box center [611, 495] width 411 height 31
type input "706306736989478"
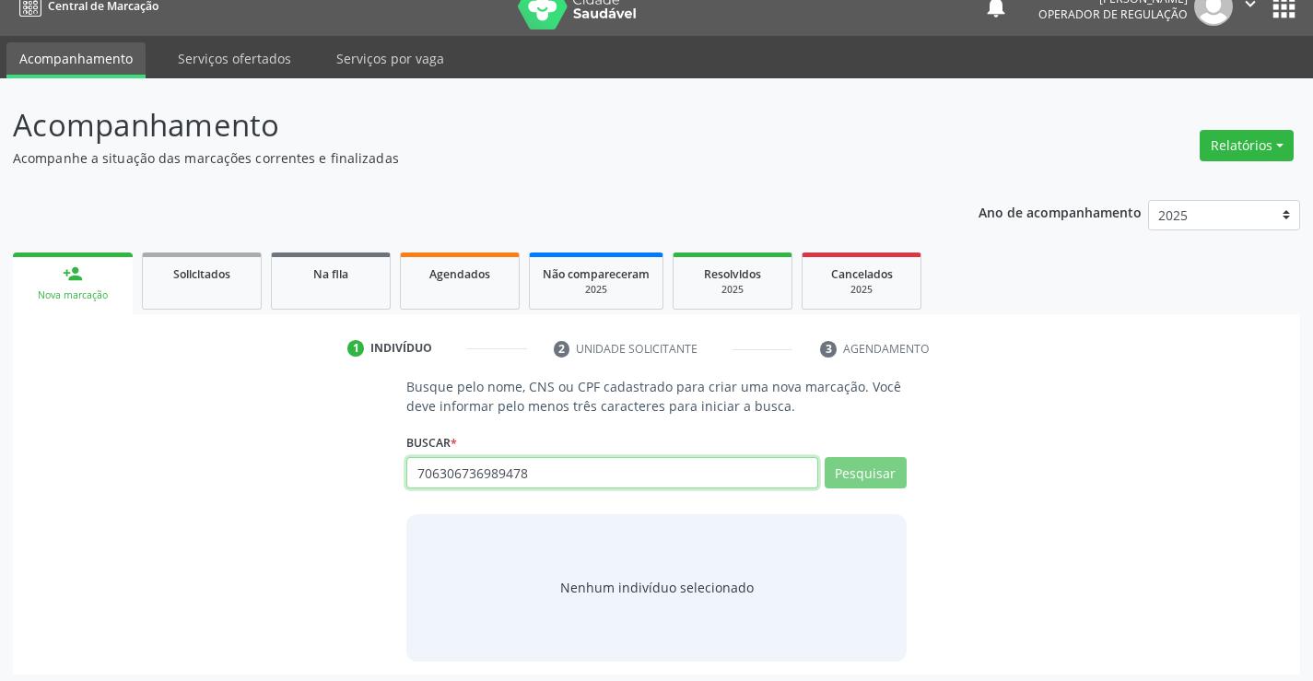
scroll to position [29, 0]
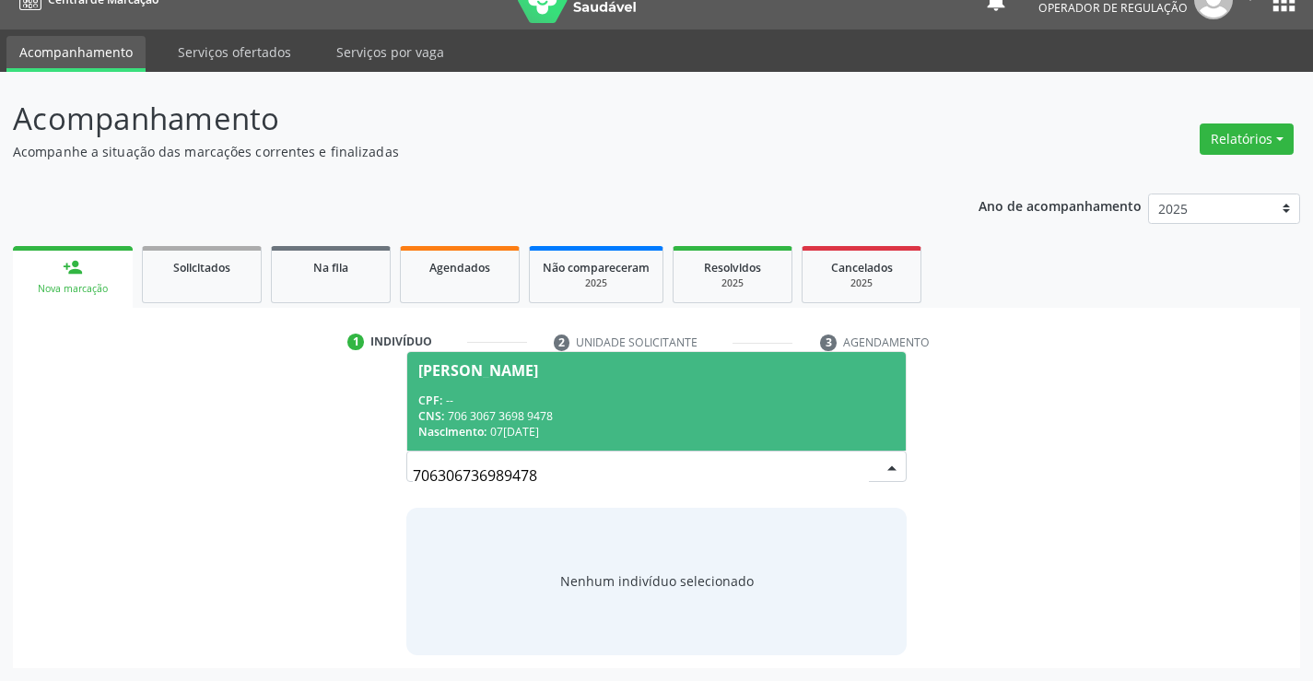
click at [524, 394] on div "CPF: --" at bounding box center [656, 401] width 476 height 16
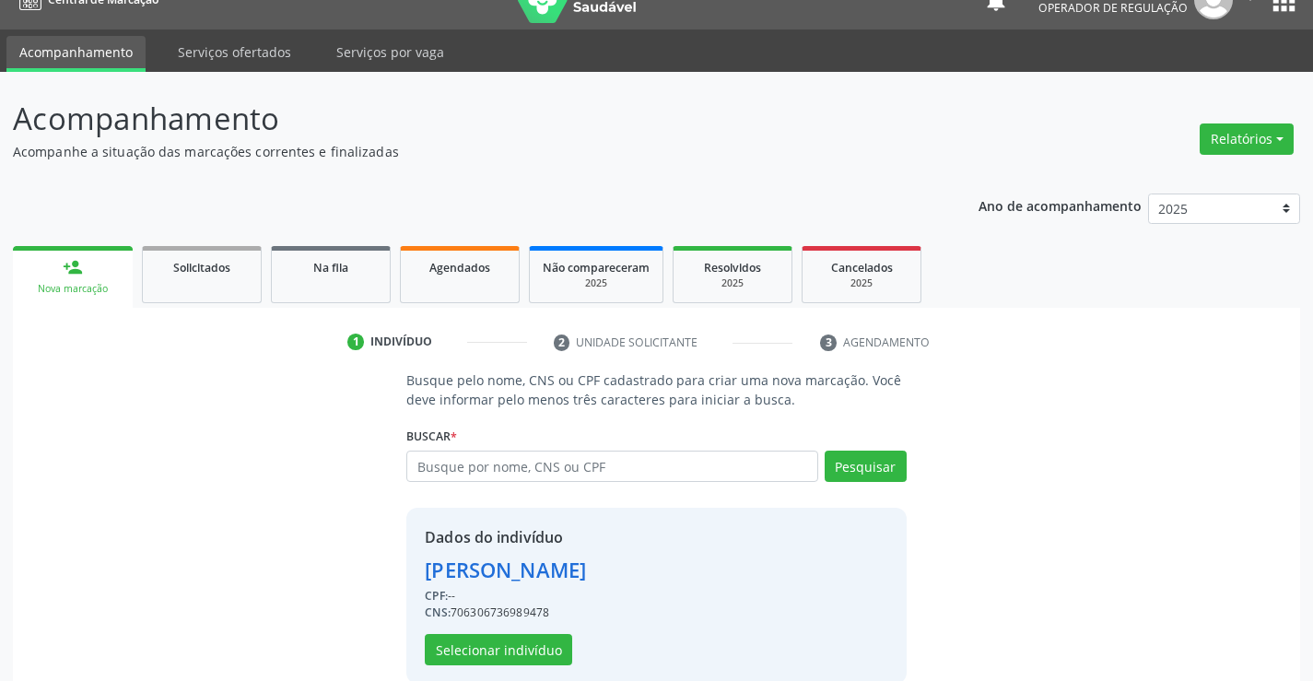
scroll to position [58, 0]
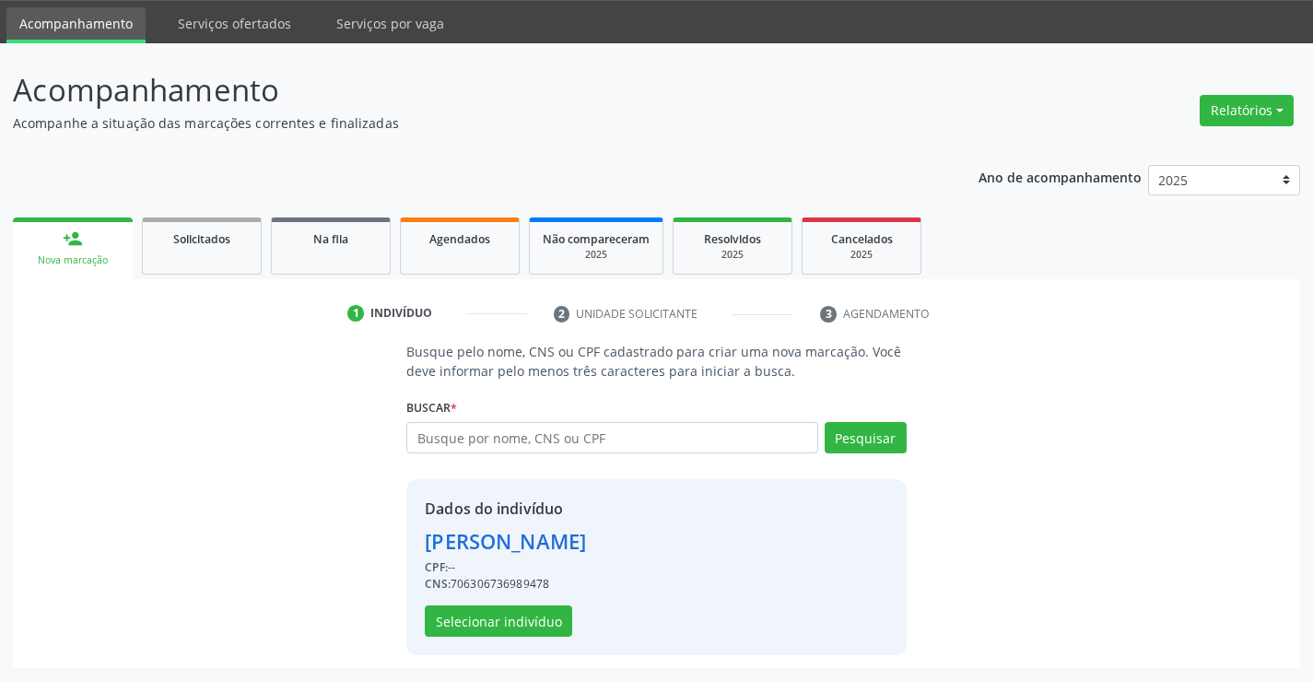
click at [532, 605] on div "Dados do indivíduo Wallas Vieira Nascimento CPF: -- CNS: 706306736989478 Seleci…" at bounding box center [505, 567] width 161 height 139
click at [532, 620] on button "Selecionar indivíduo" at bounding box center [498, 621] width 147 height 31
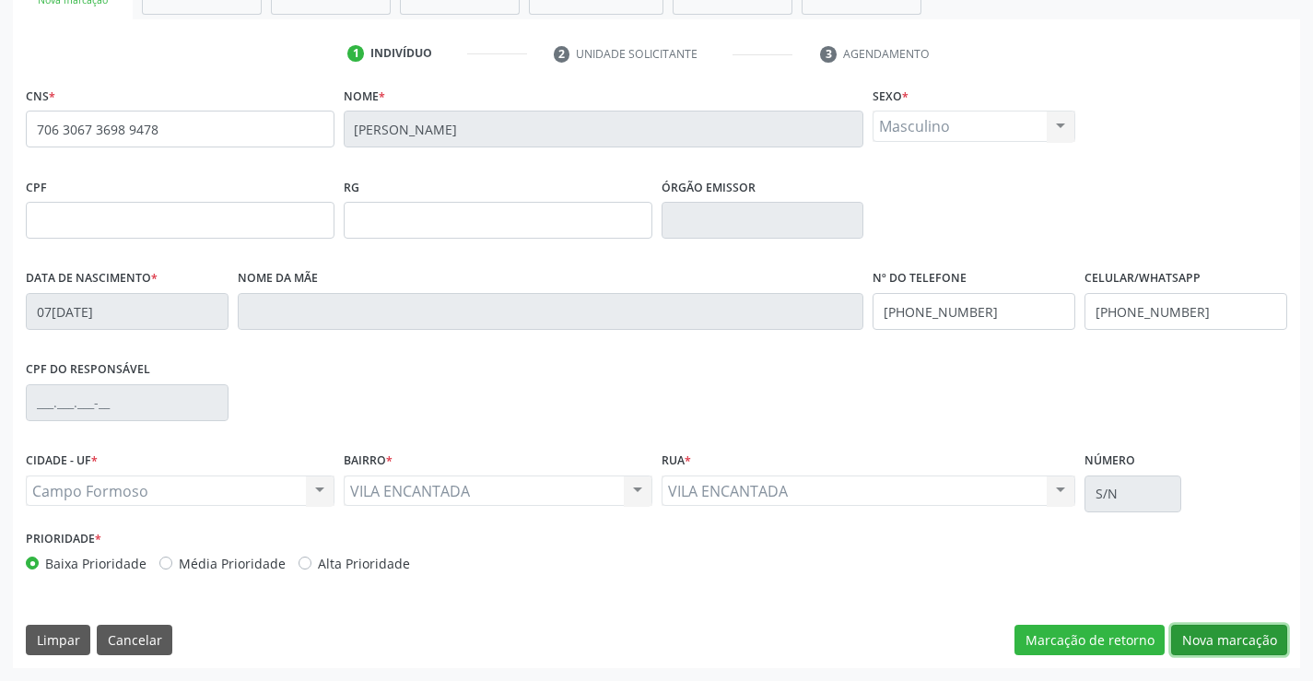
click at [1207, 638] on button "Nova marcação" at bounding box center [1229, 640] width 116 height 31
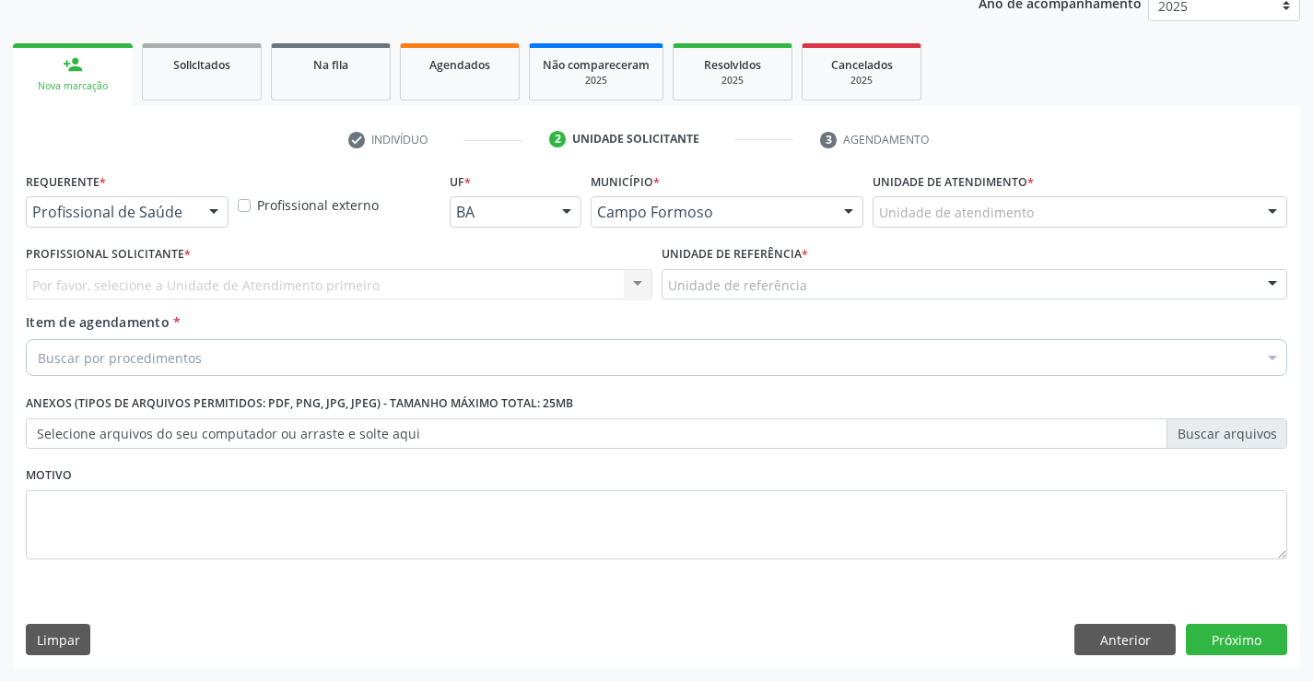
scroll to position [232, 0]
click at [201, 216] on div at bounding box center [214, 212] width 28 height 31
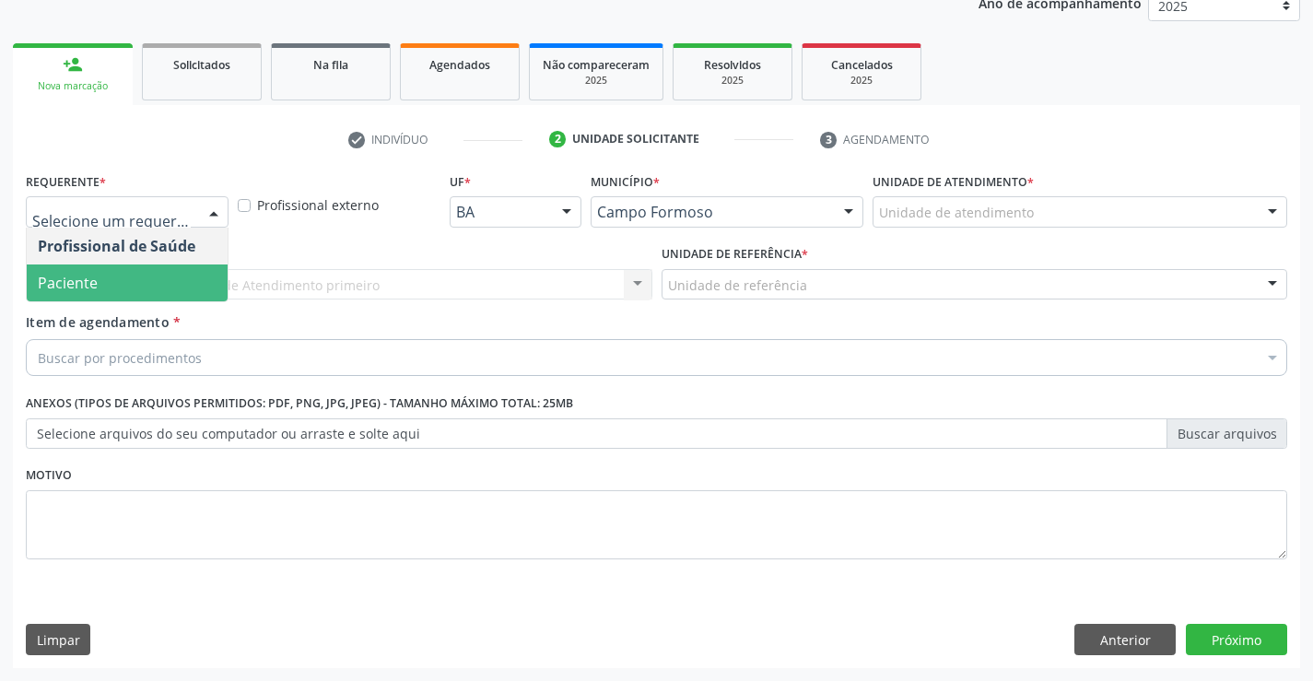
click at [123, 288] on span "Paciente" at bounding box center [127, 283] width 201 height 37
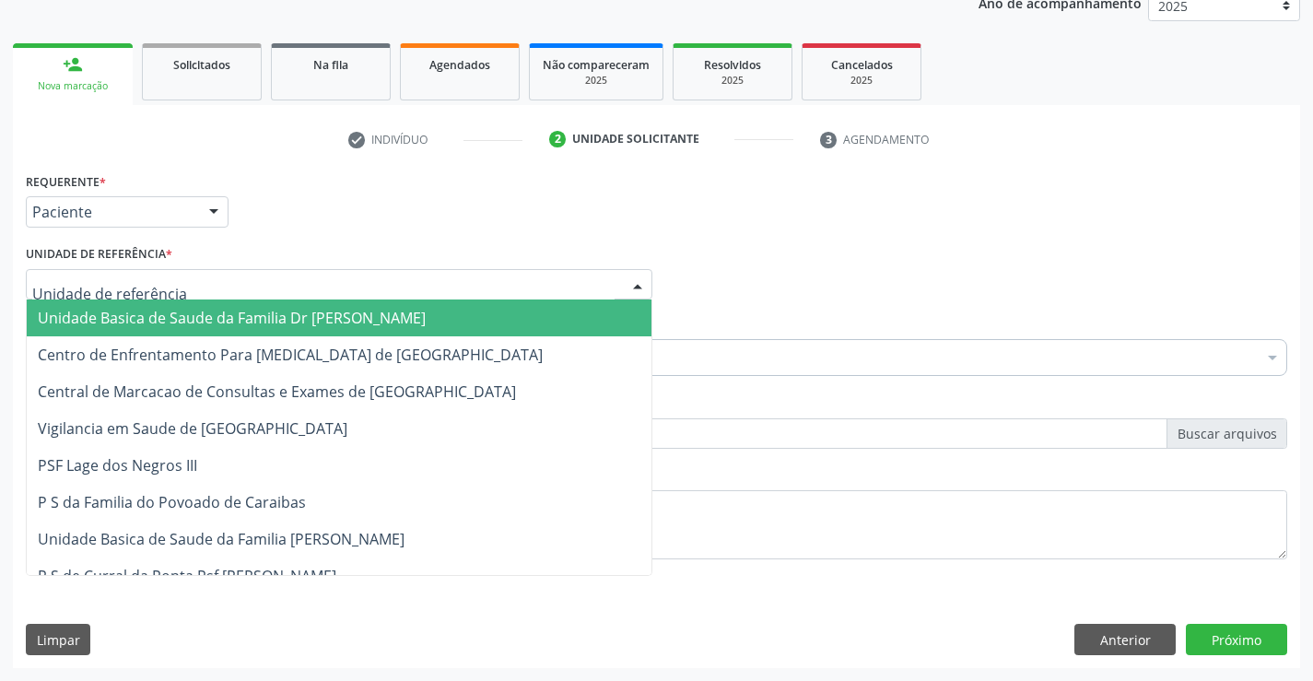
click at [265, 283] on div at bounding box center [339, 284] width 627 height 31
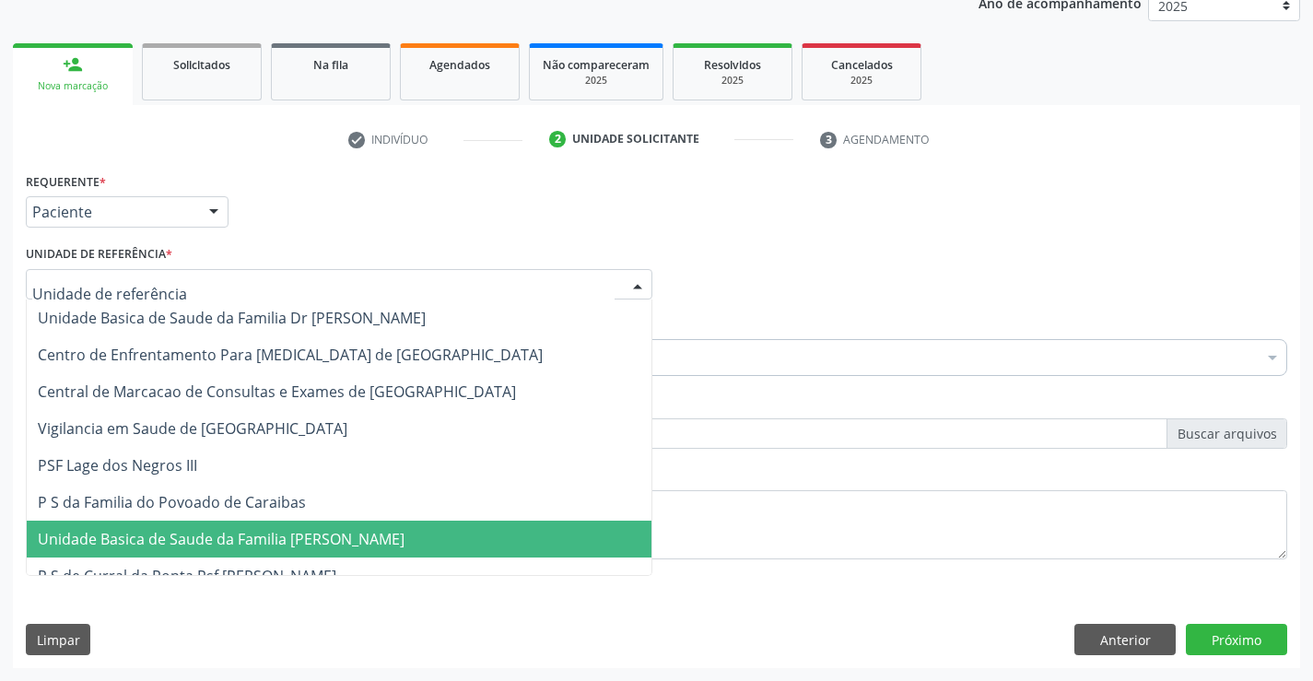
click at [287, 544] on span "Unidade Basica de Saude da Familia [PERSON_NAME]" at bounding box center [221, 539] width 367 height 20
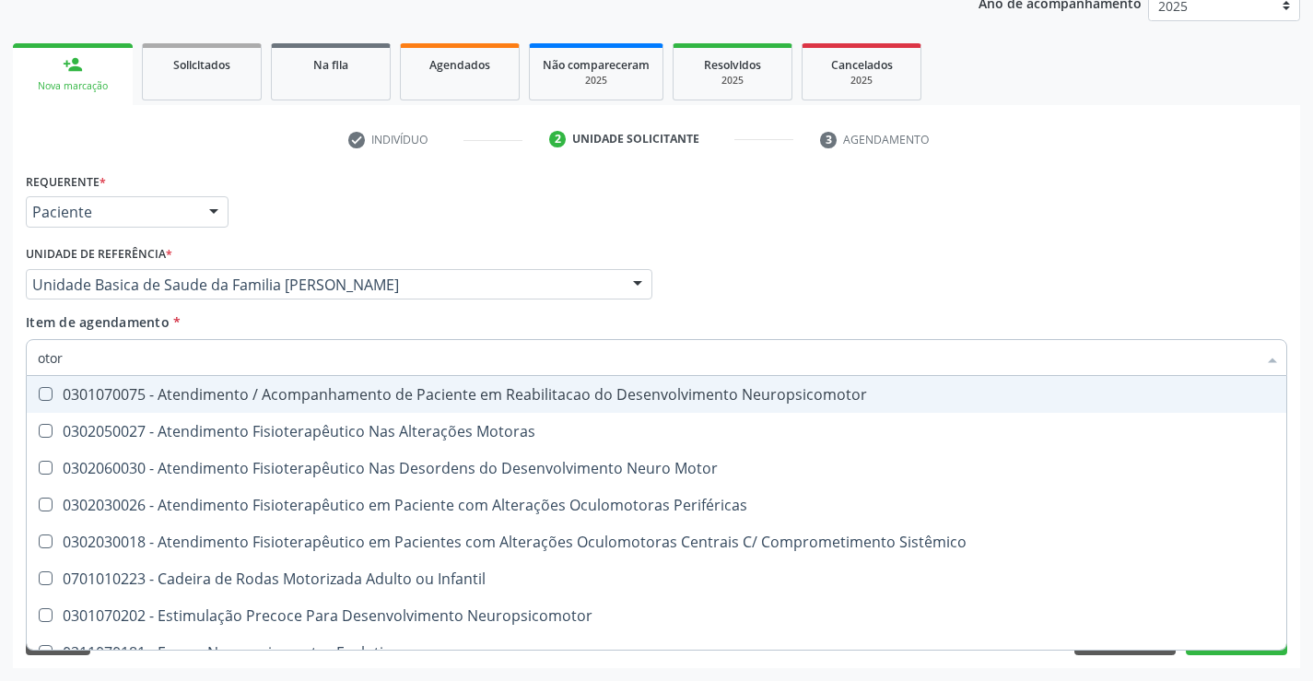
type input "otorr"
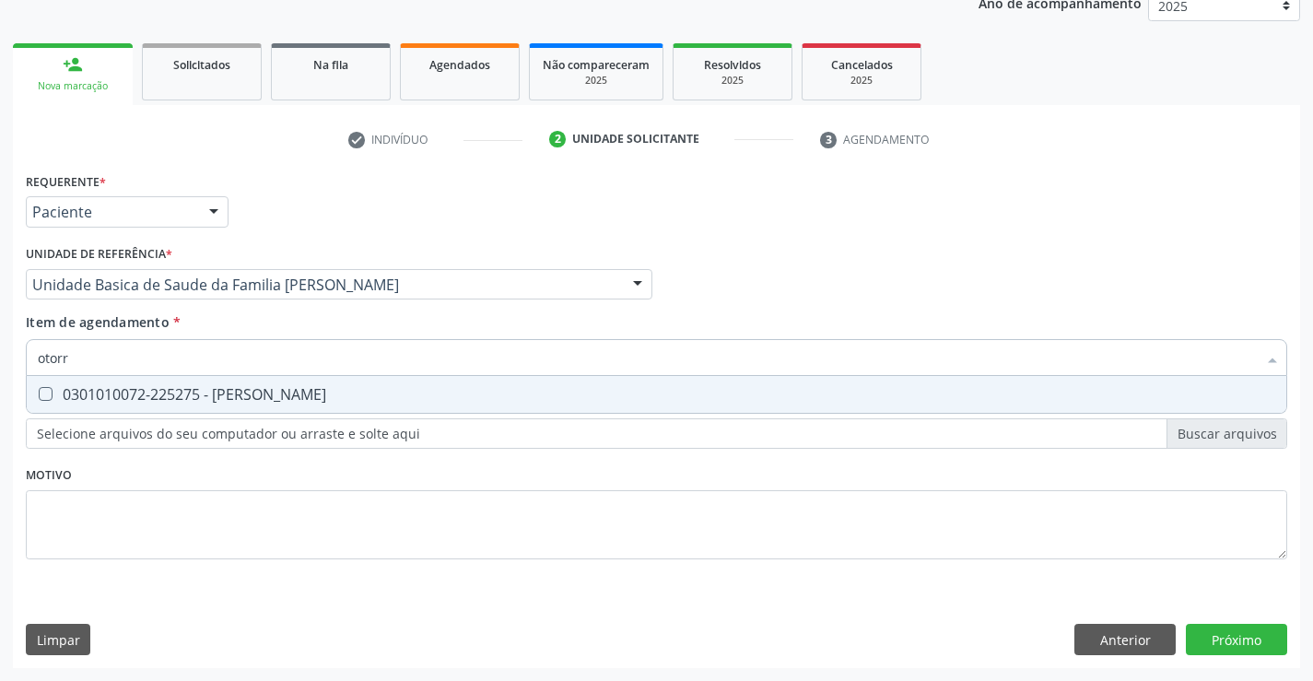
click at [172, 394] on div "0301010072-225275 - [PERSON_NAME]" at bounding box center [657, 394] width 1238 height 15
checkbox Otorrinolaringologista "true"
click at [1233, 631] on div "Requerente * Paciente Profissional de Saúde Paciente Nenhum resultado encontrad…" at bounding box center [657, 418] width 1288 height 500
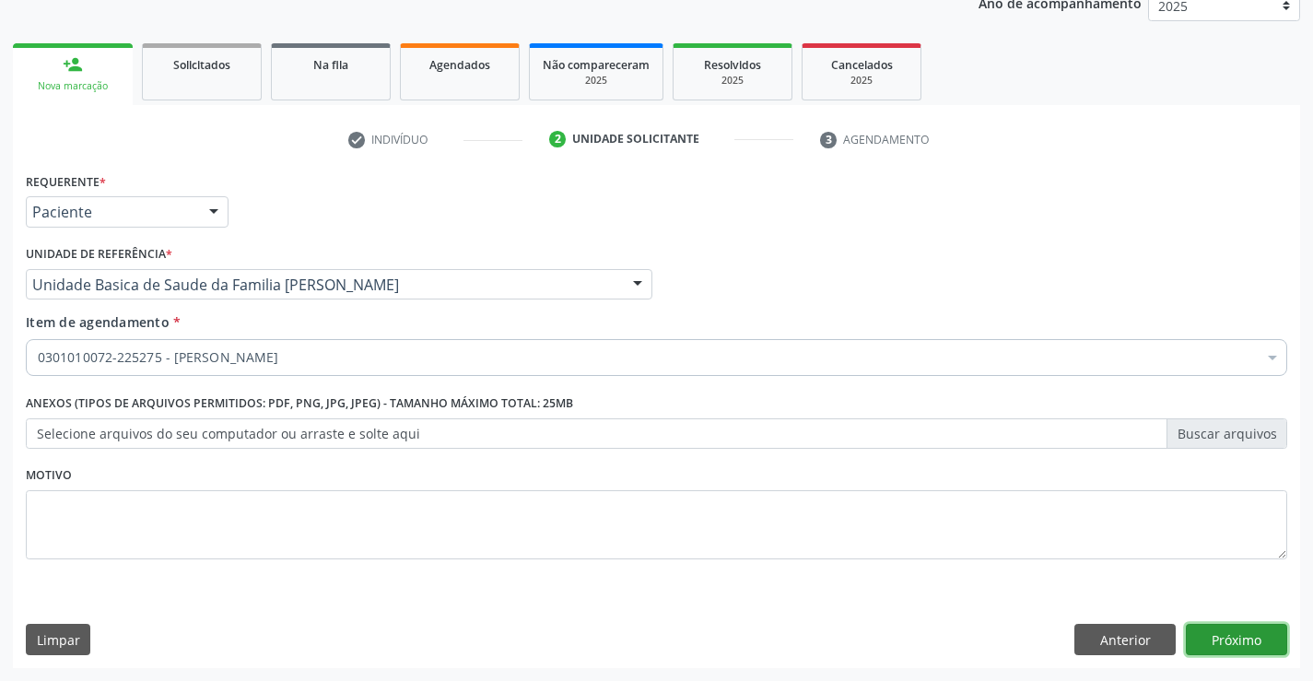
click at [1232, 636] on button "Próximo" at bounding box center [1236, 639] width 101 height 31
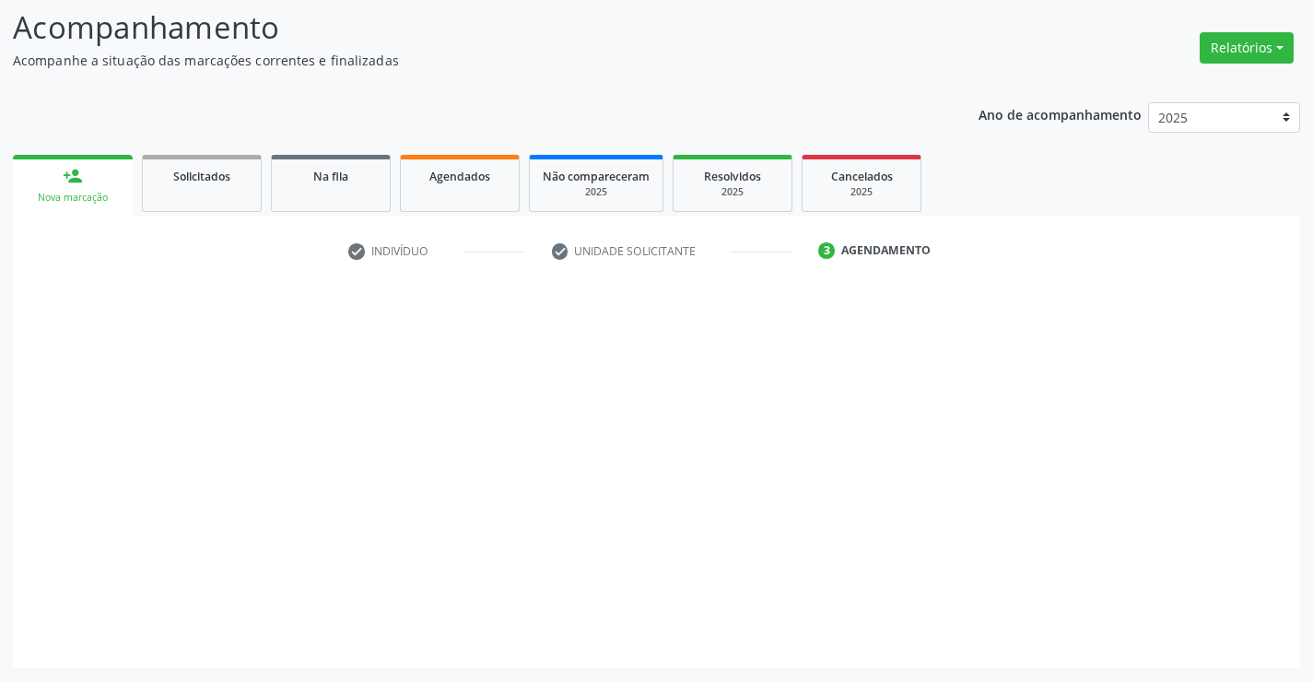
scroll to position [121, 0]
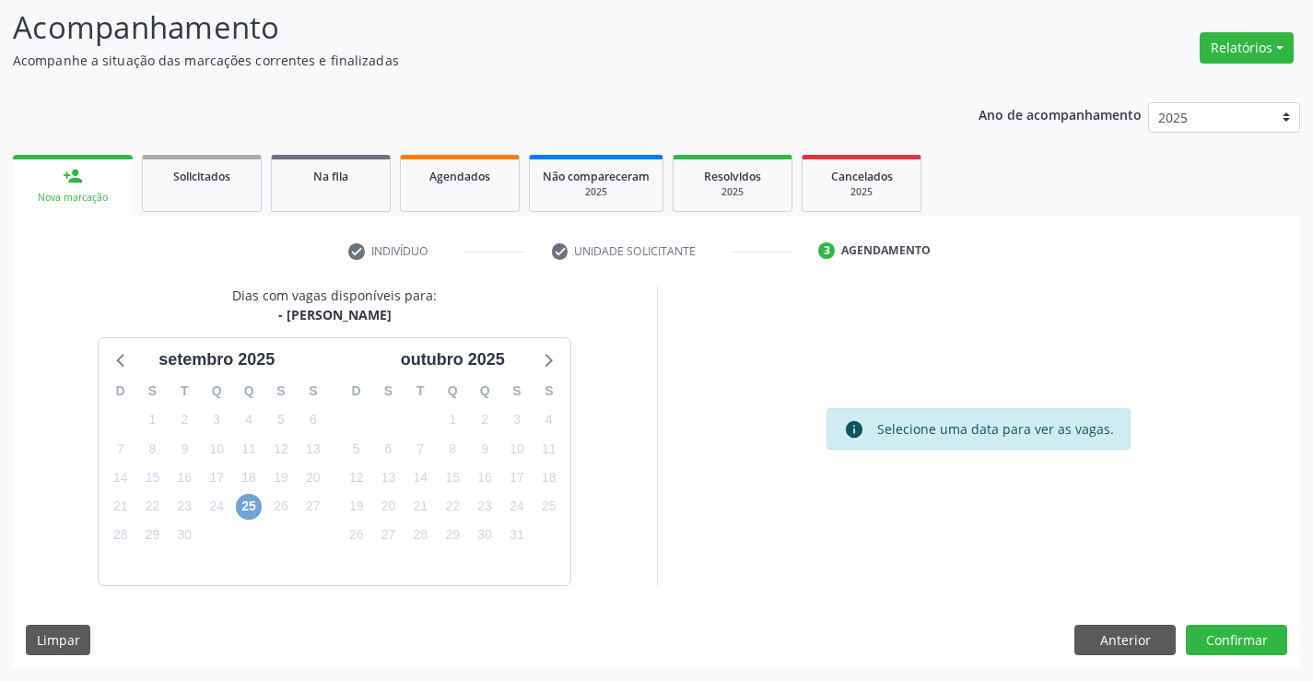
click at [241, 508] on span "25" at bounding box center [249, 507] width 26 height 26
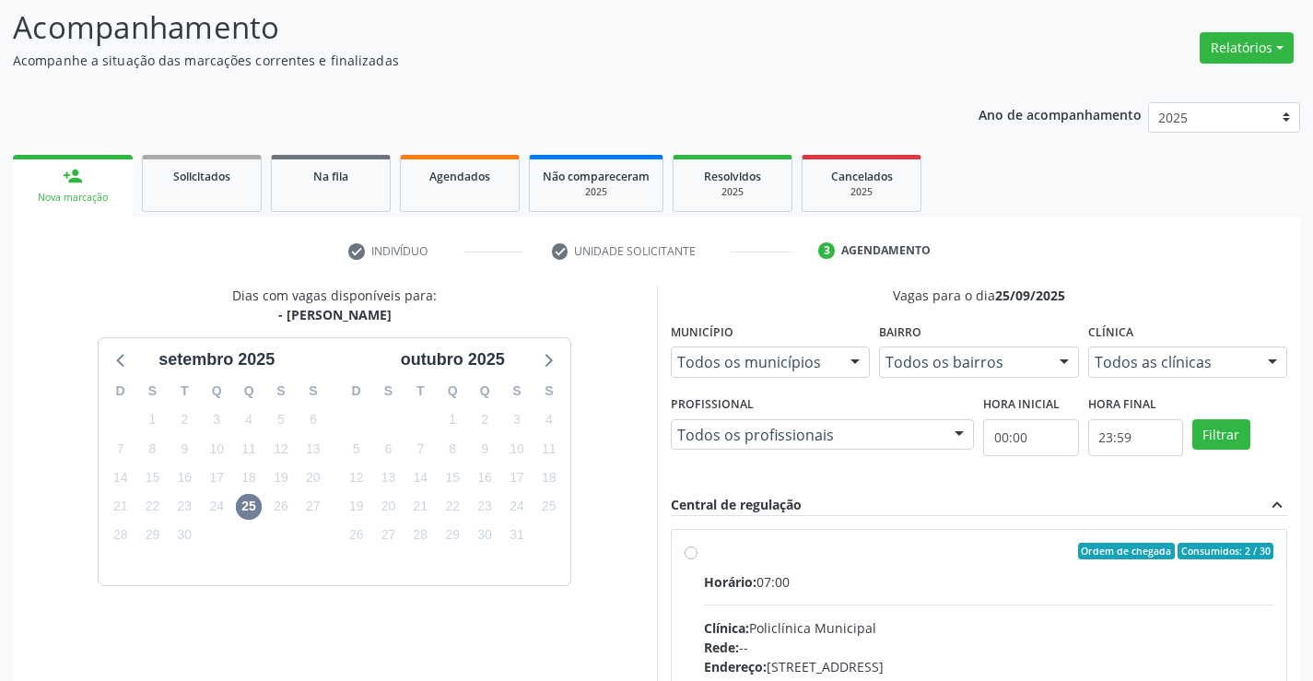
click at [698, 559] on input "Ordem de chegada Consumidos: 2 / 30 Horário: 07:00 Clínica: Policlínica Municip…" at bounding box center [691, 551] width 13 height 17
radio input "true"
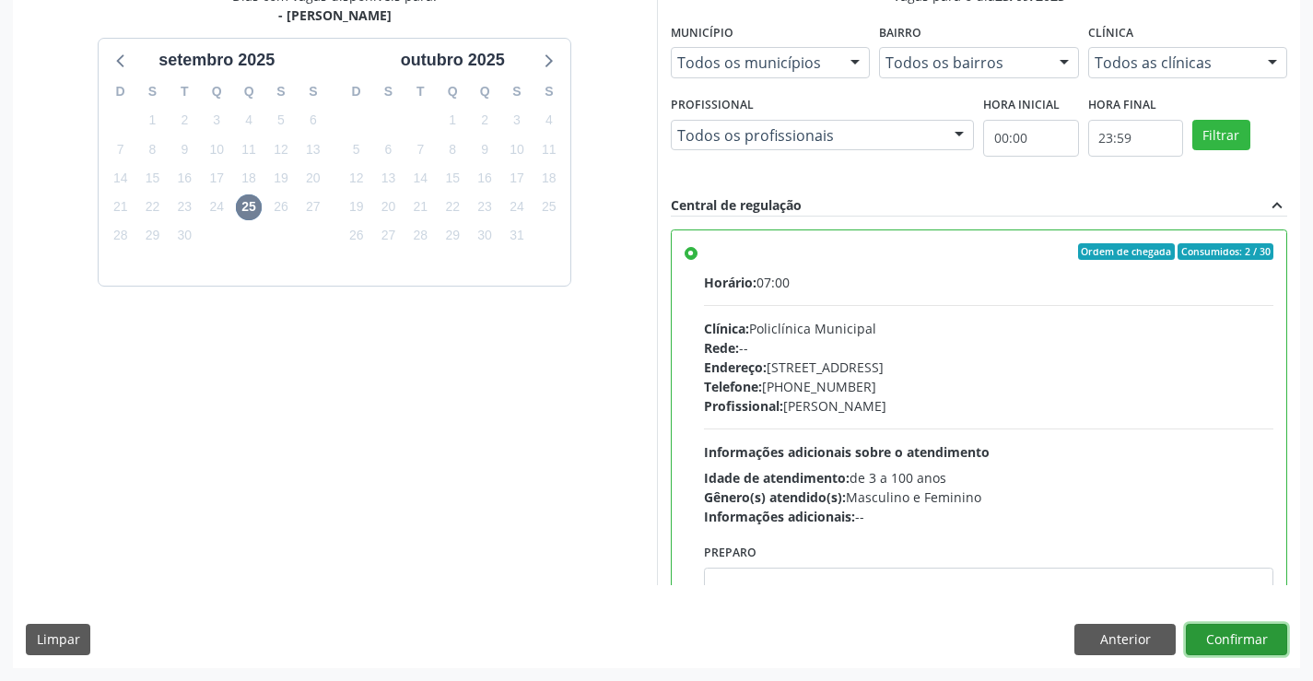
click at [1219, 639] on button "Confirmar" at bounding box center [1236, 639] width 101 height 31
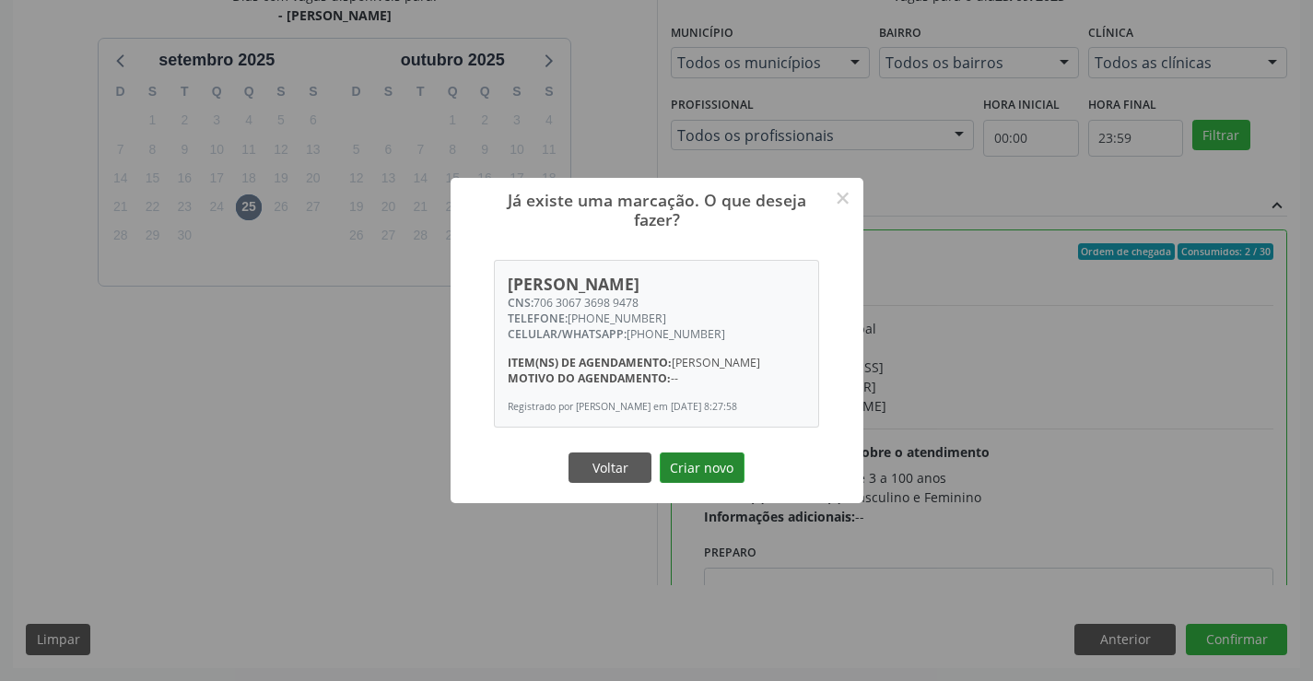
drag, startPoint x: 704, startPoint y: 474, endPoint x: 783, endPoint y: 558, distance: 115.4
click at [704, 475] on button "Criar novo" at bounding box center [702, 468] width 85 height 31
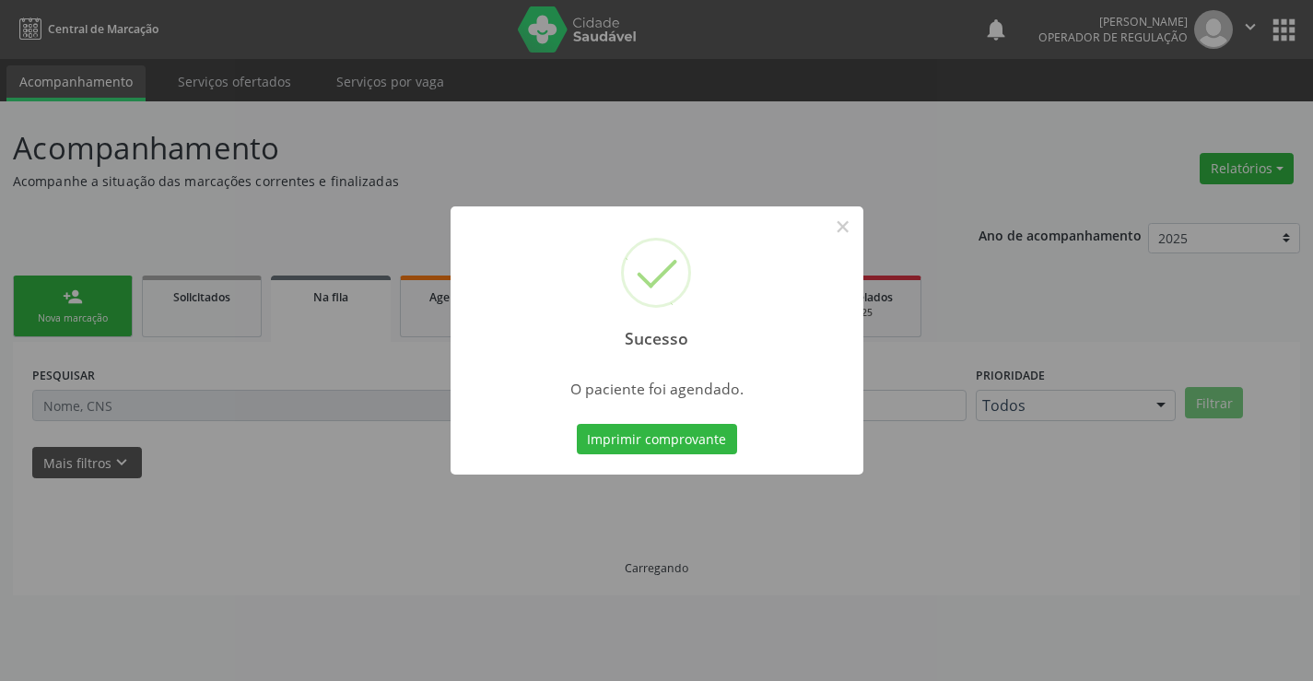
scroll to position [0, 0]
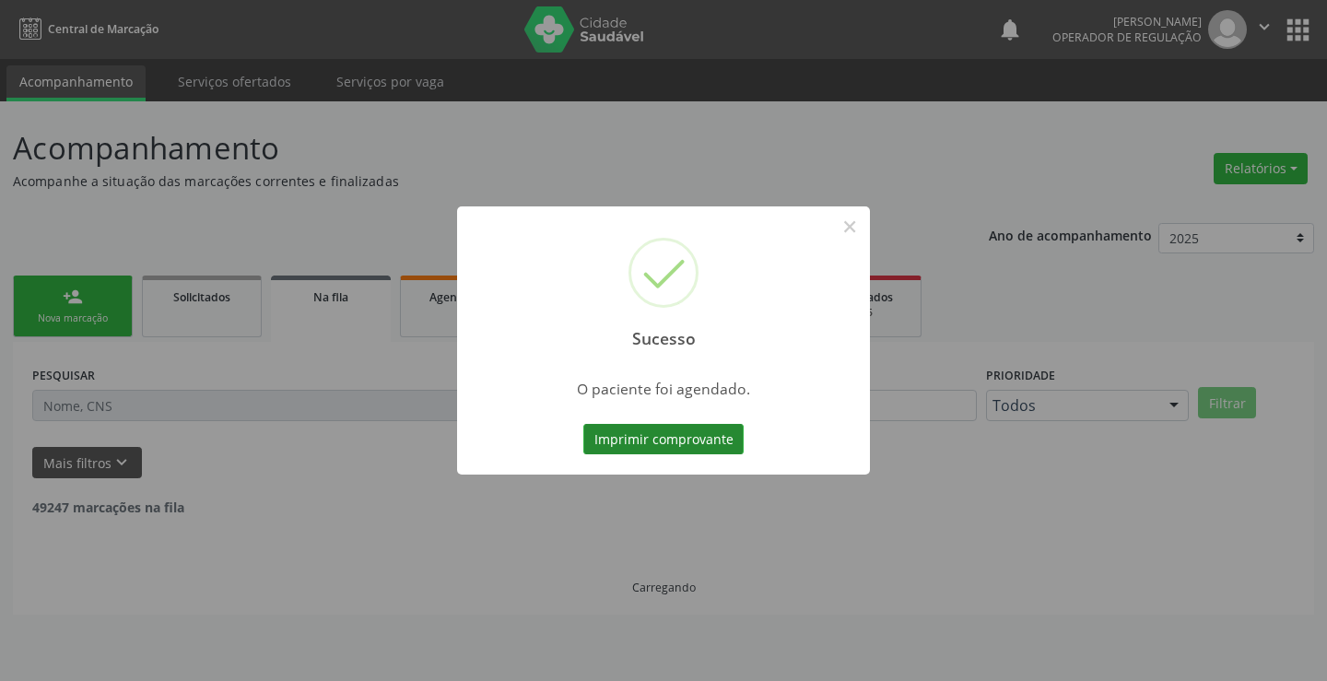
click at [680, 439] on button "Imprimir comprovante" at bounding box center [663, 439] width 160 height 31
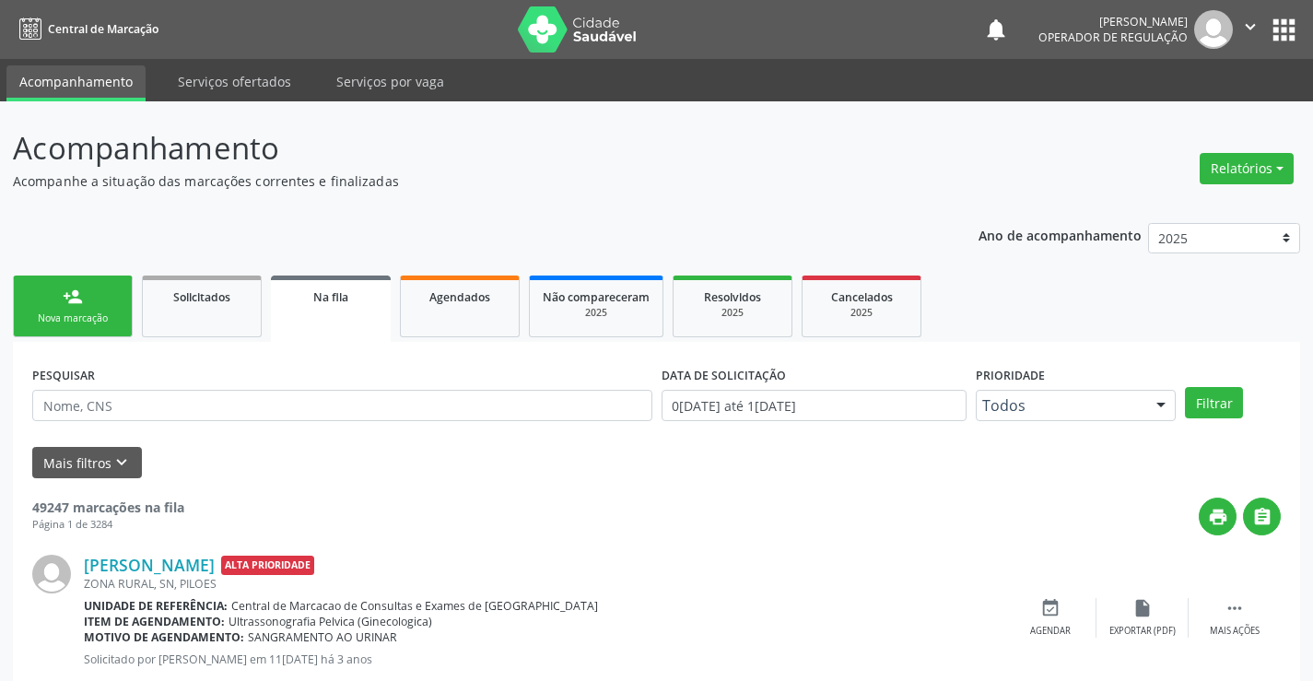
click at [57, 296] on link "person_add Nova marcação" at bounding box center [73, 307] width 120 height 62
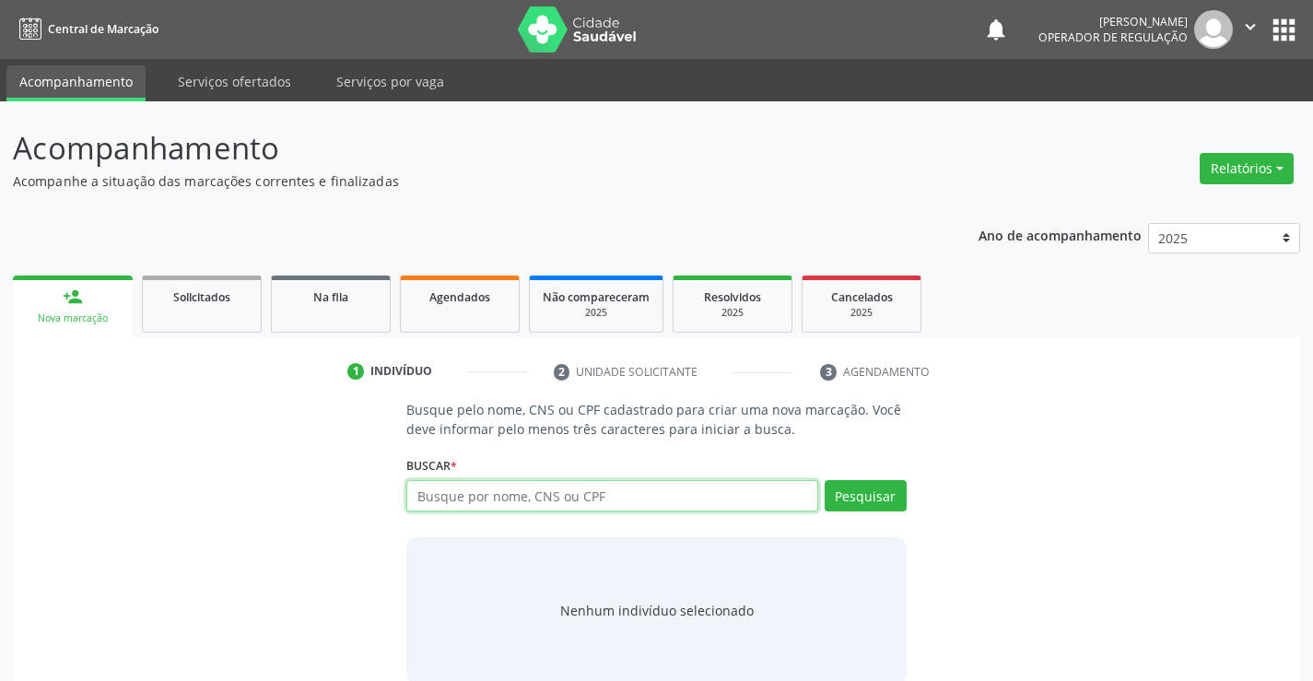
click at [491, 501] on input "text" at bounding box center [611, 495] width 411 height 31
type input "700009110591200"
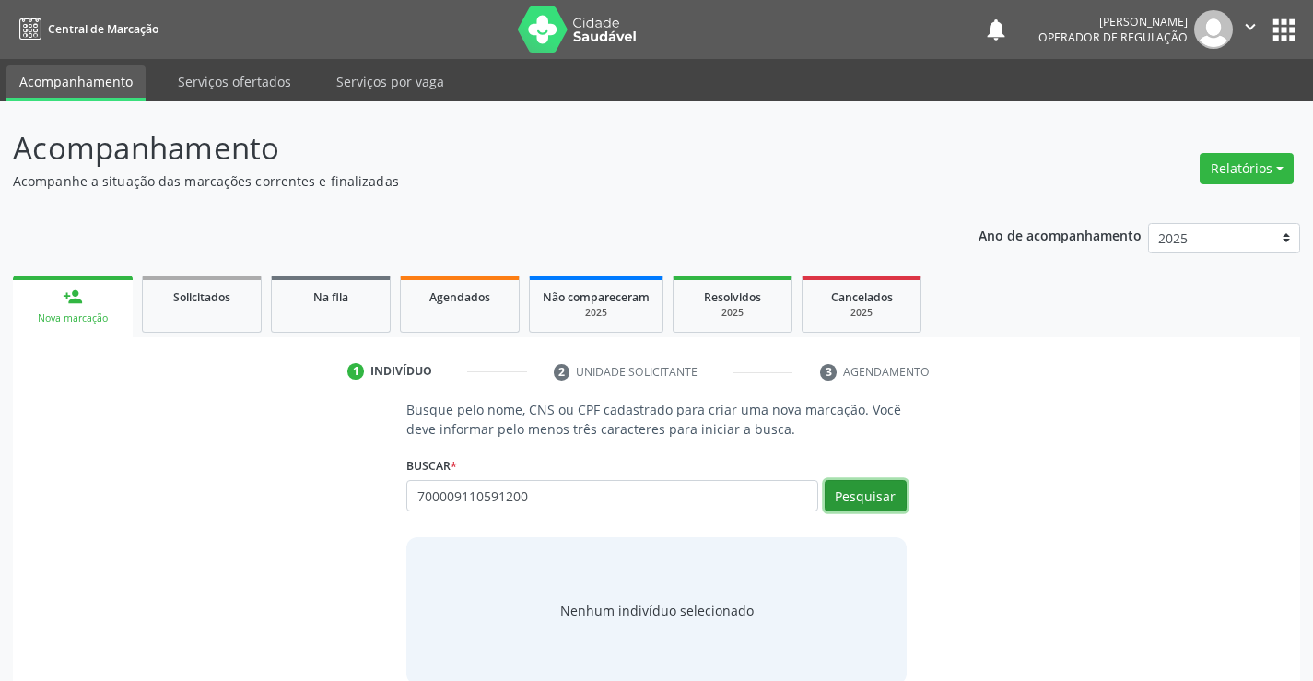
click at [854, 499] on button "Pesquisar" at bounding box center [866, 495] width 82 height 31
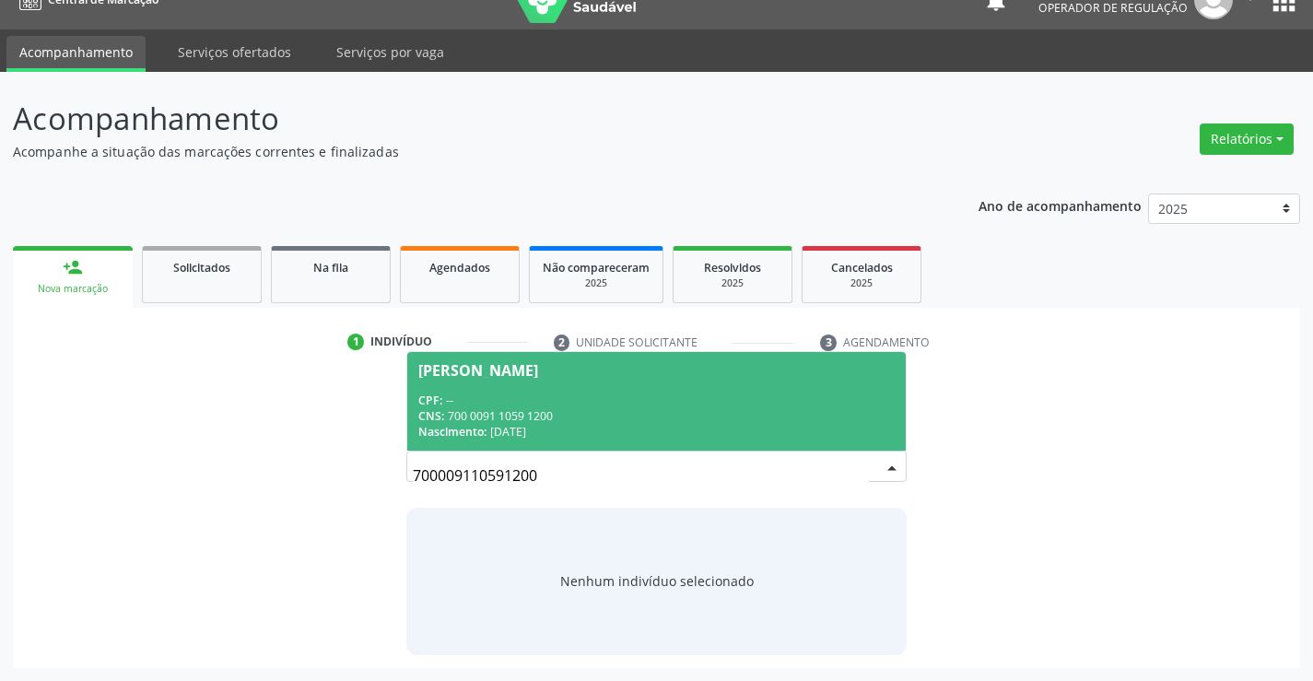
click at [619, 385] on span "Erislane Gomes Sobrinho CPF: -- CNS: 700 0091 1059 1200 Nascimento: 27/01/2006" at bounding box center [656, 401] width 498 height 99
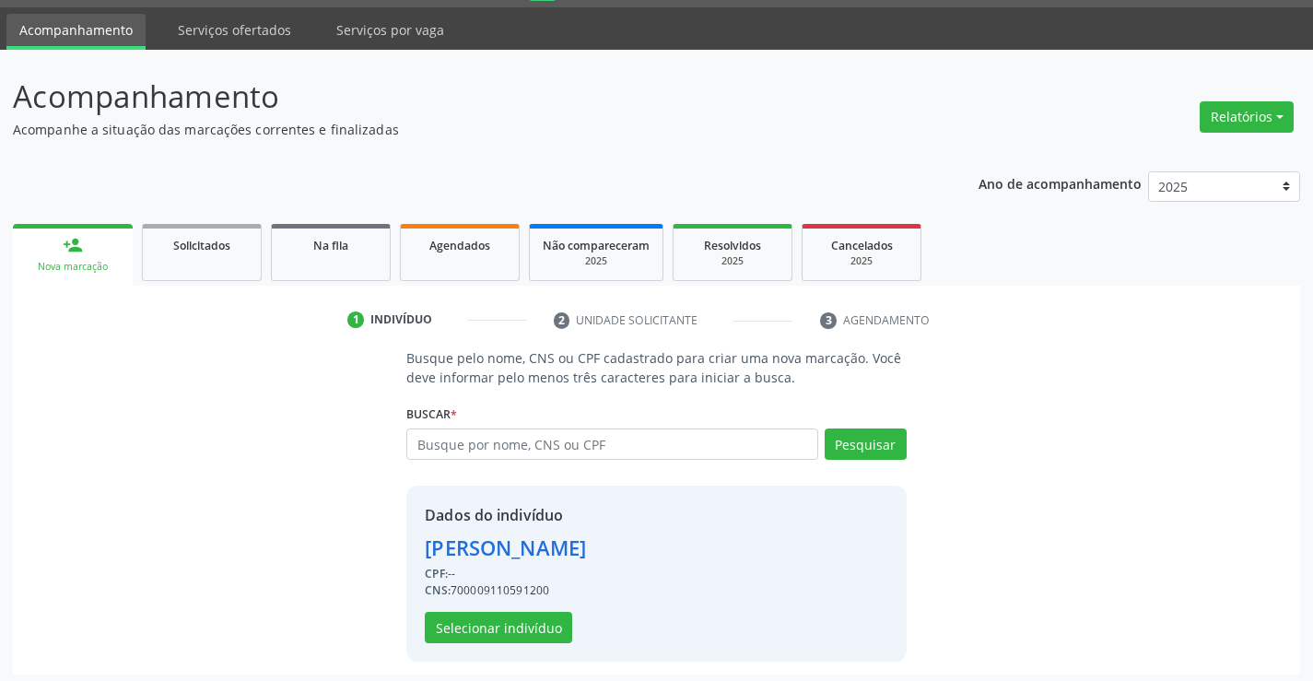
scroll to position [58, 0]
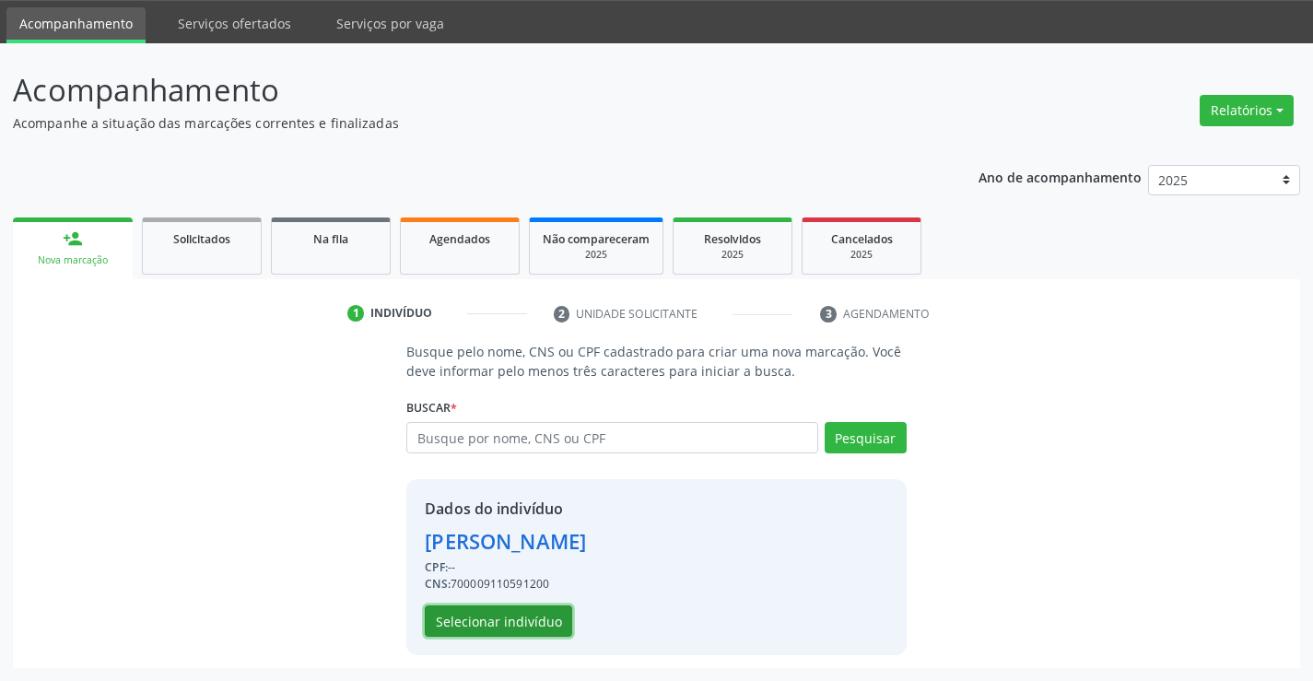
click at [511, 626] on button "Selecionar indivíduo" at bounding box center [498, 621] width 147 height 31
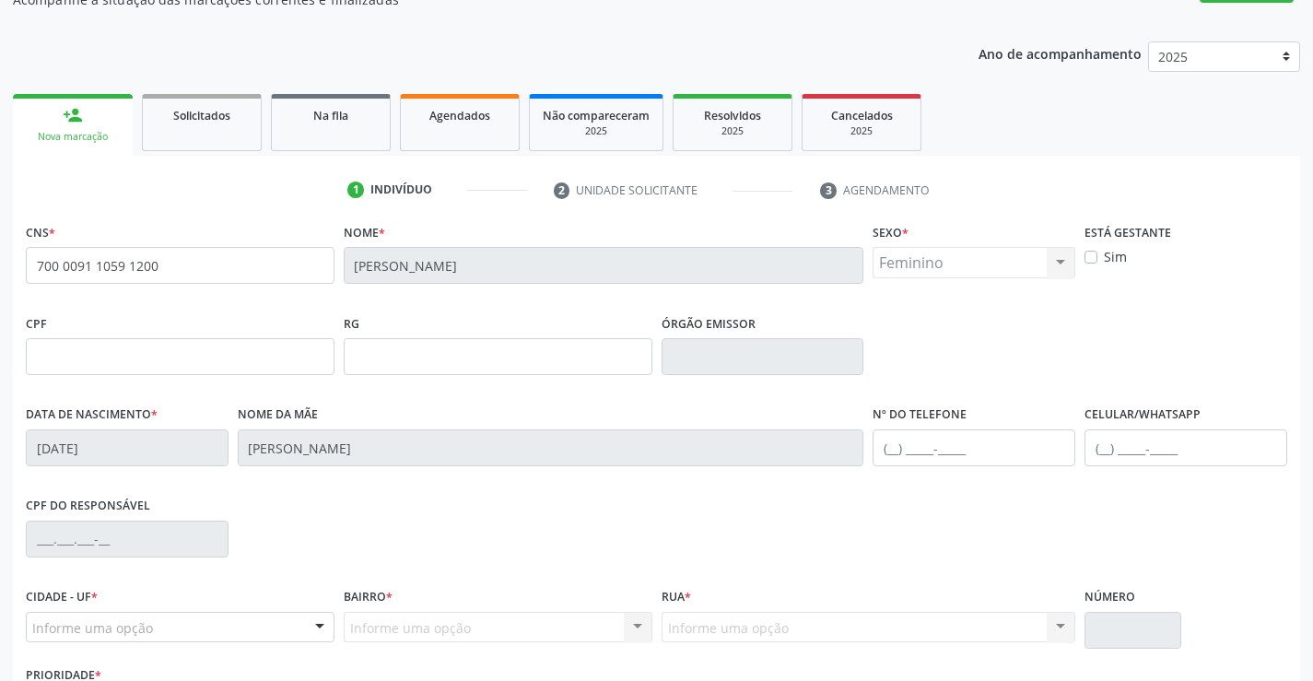
scroll to position [318, 0]
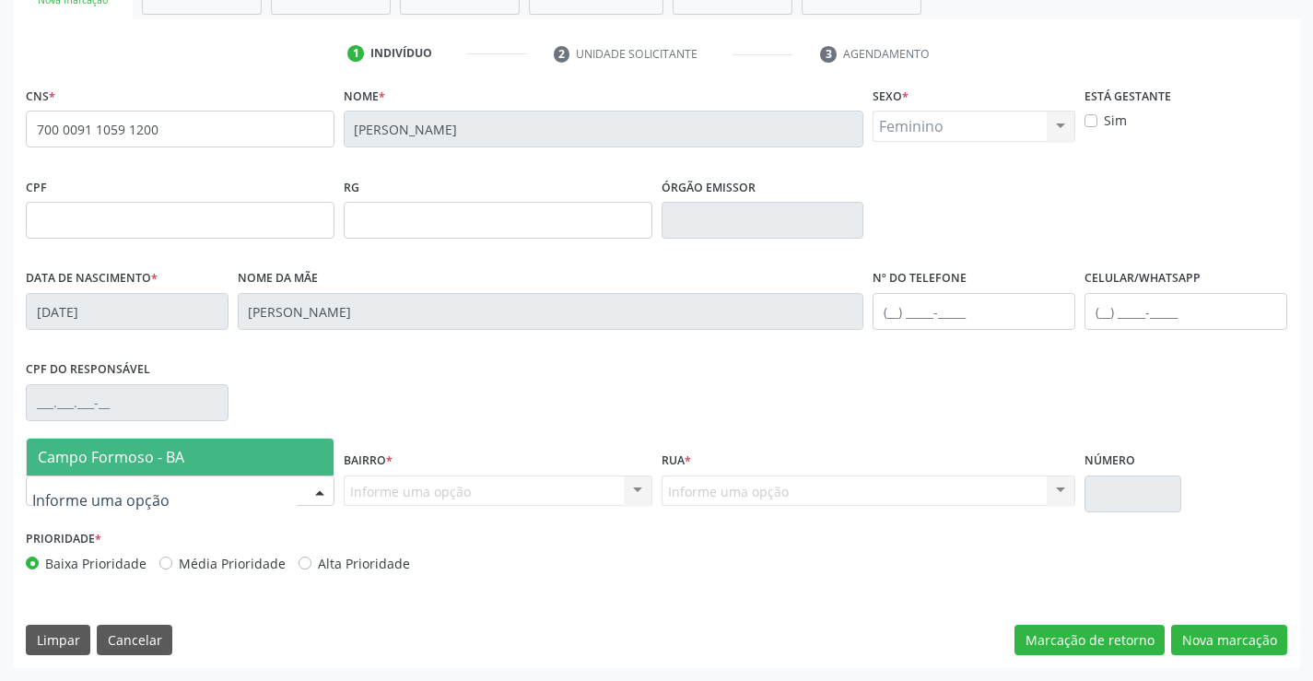
click at [321, 485] on div at bounding box center [320, 491] width 28 height 31
click at [228, 461] on span "Campo Formoso - BA" at bounding box center [180, 457] width 307 height 37
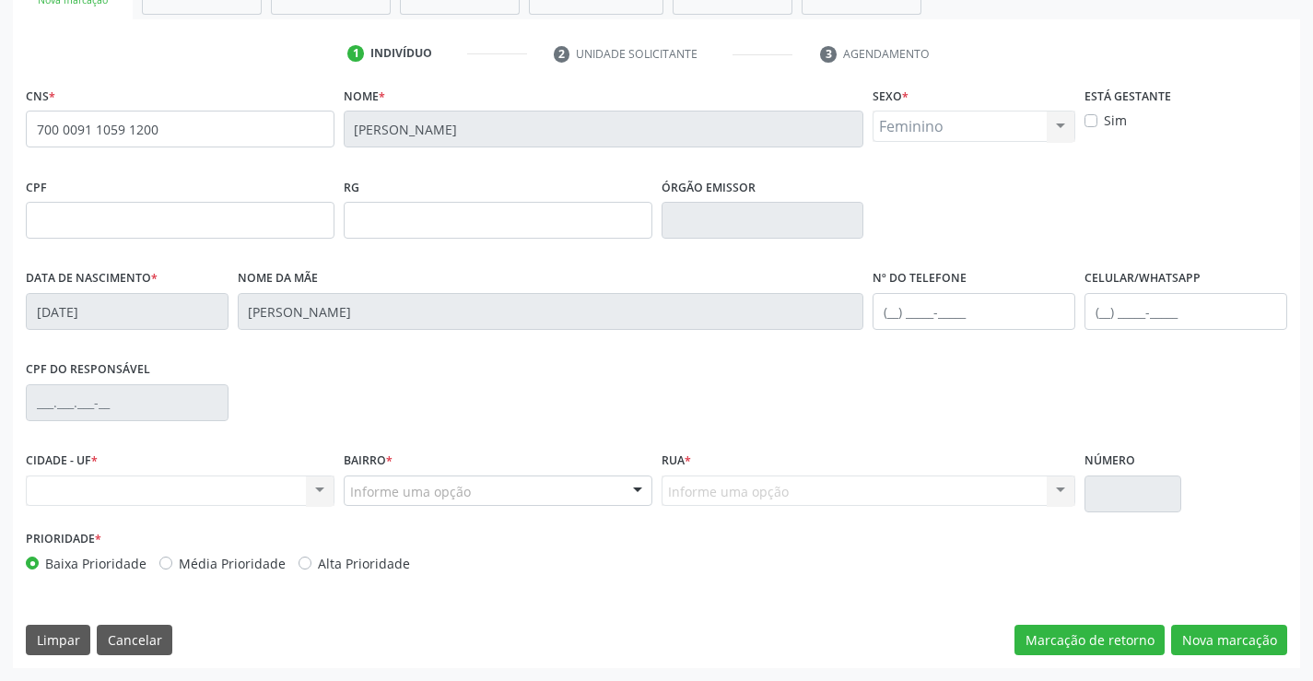
drag, startPoint x: 578, startPoint y: 486, endPoint x: 578, endPoint y: 496, distance: 10.1
click at [578, 489] on div "Informe uma opção" at bounding box center [498, 491] width 309 height 31
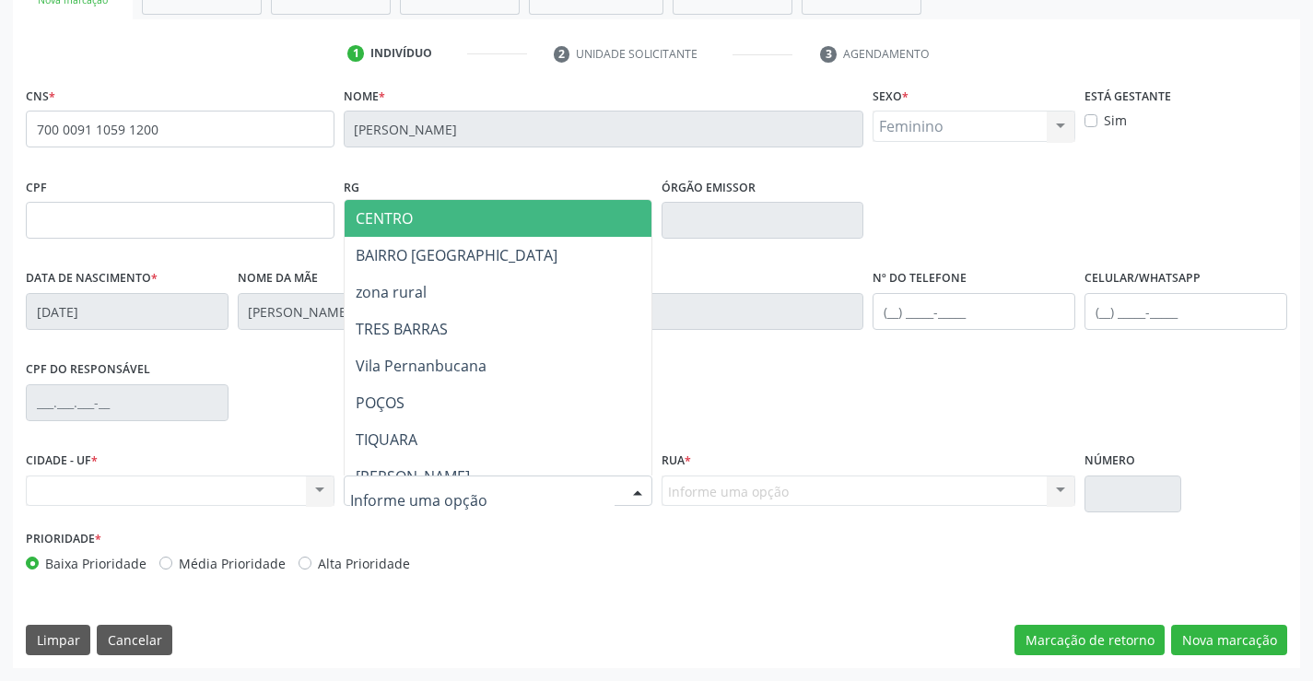
click at [540, 223] on span "CENTRO" at bounding box center [544, 218] width 398 height 37
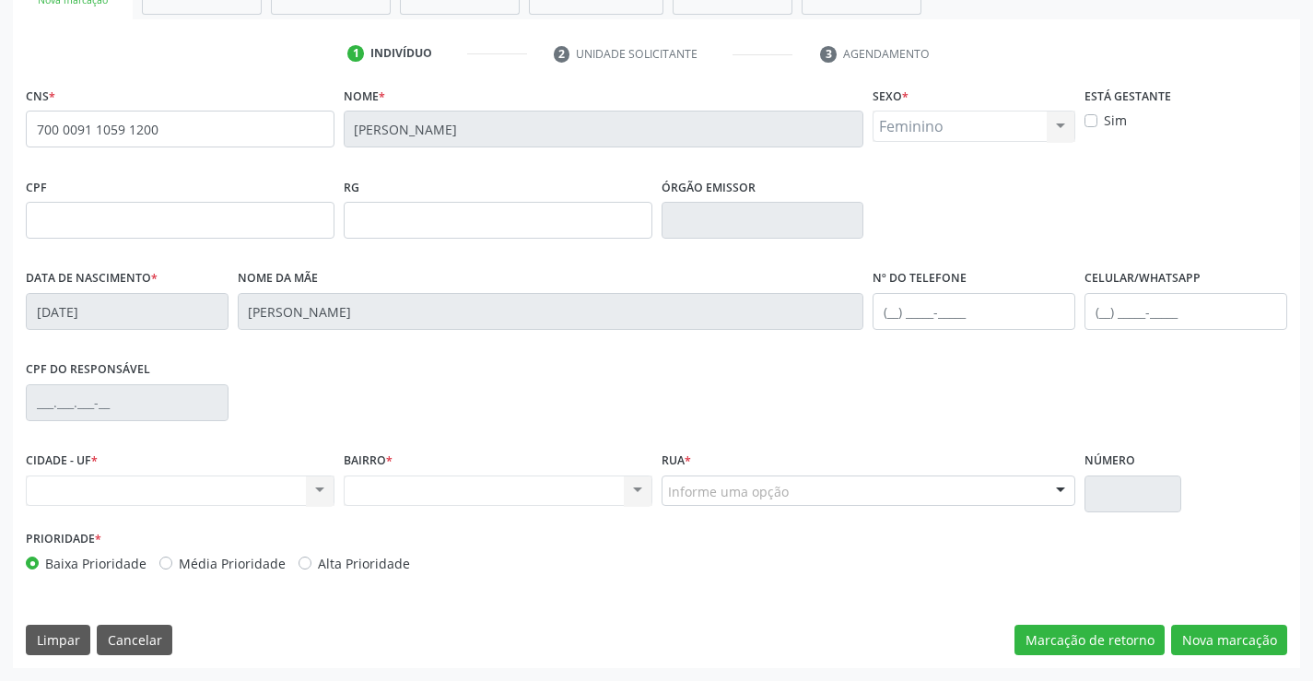
click at [1058, 488] on div at bounding box center [1061, 491] width 28 height 31
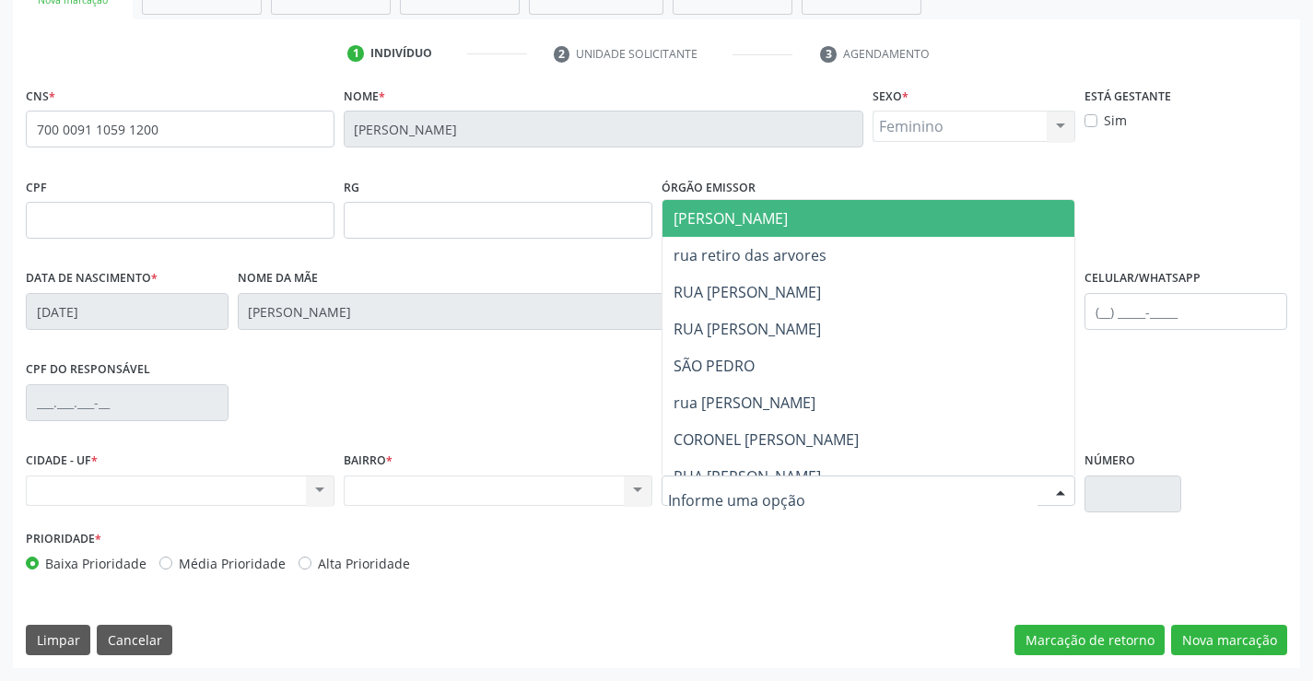
click at [797, 218] on span "JUCA MARQUES" at bounding box center [885, 218] width 444 height 37
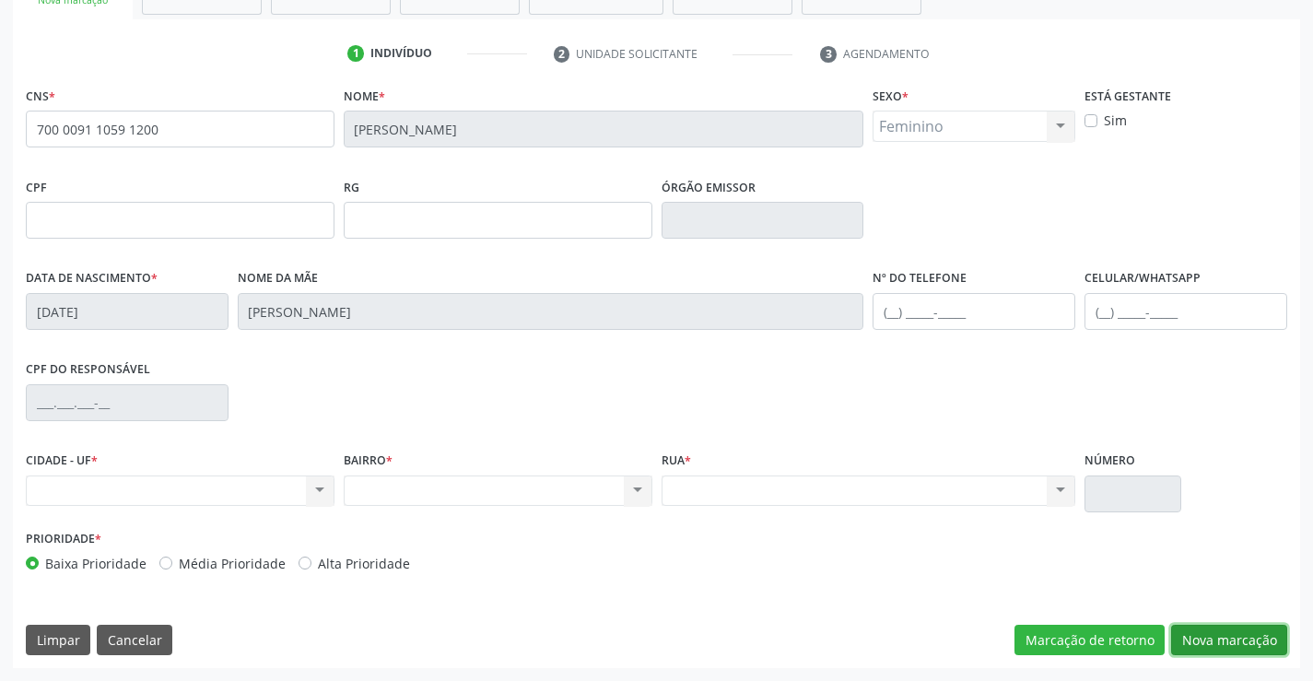
click at [1244, 644] on button "Nova marcação" at bounding box center [1229, 640] width 116 height 31
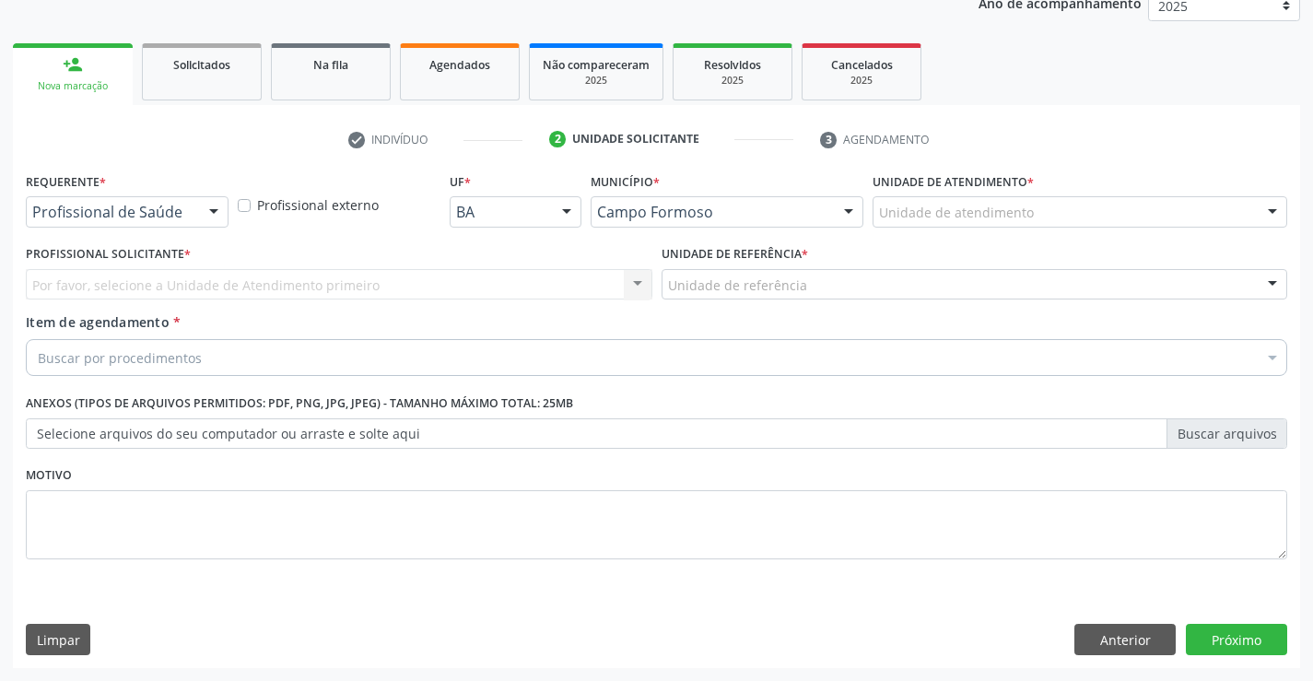
scroll to position [232, 0]
click at [202, 211] on div at bounding box center [214, 212] width 28 height 31
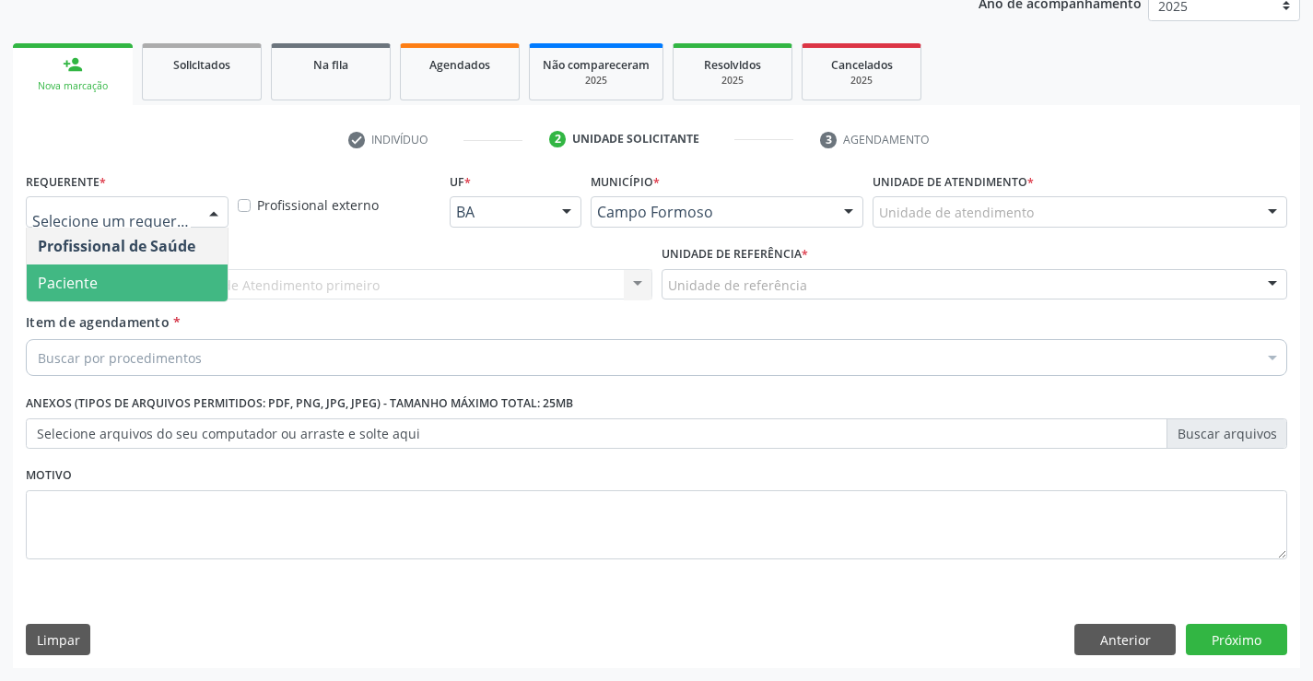
click at [117, 280] on span "Paciente" at bounding box center [127, 283] width 201 height 37
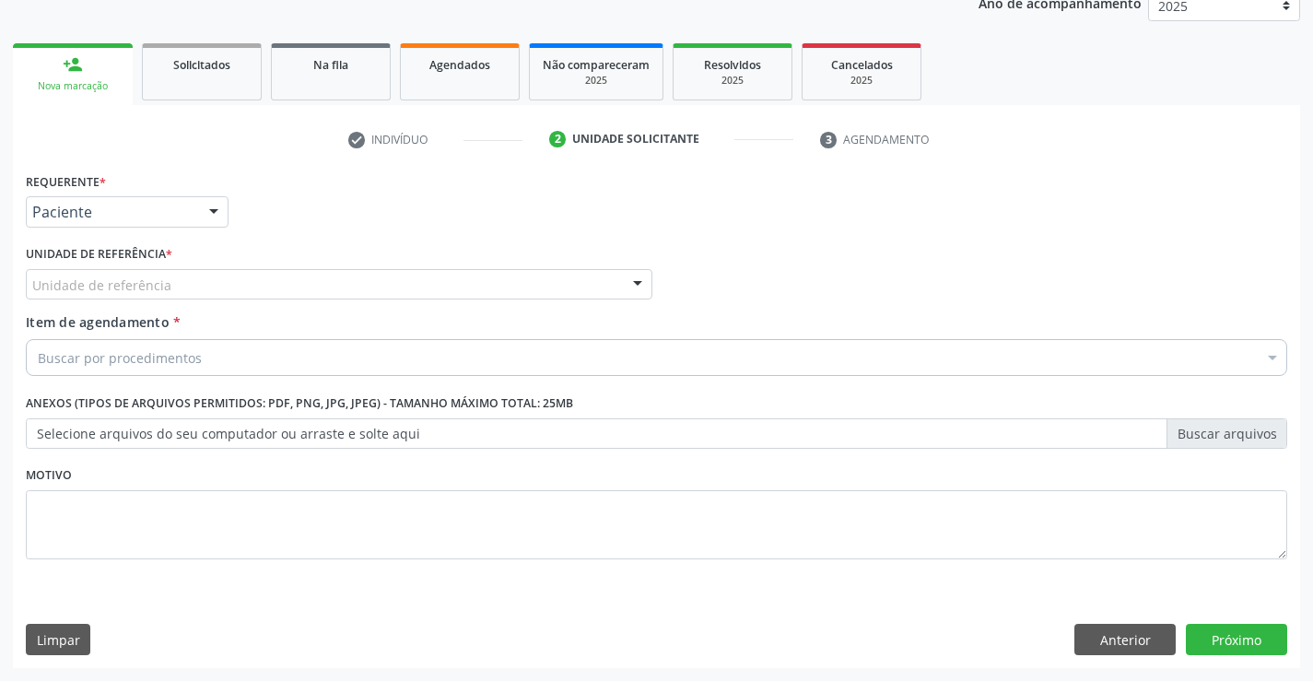
click at [207, 288] on div "Unidade de referência" at bounding box center [339, 284] width 627 height 31
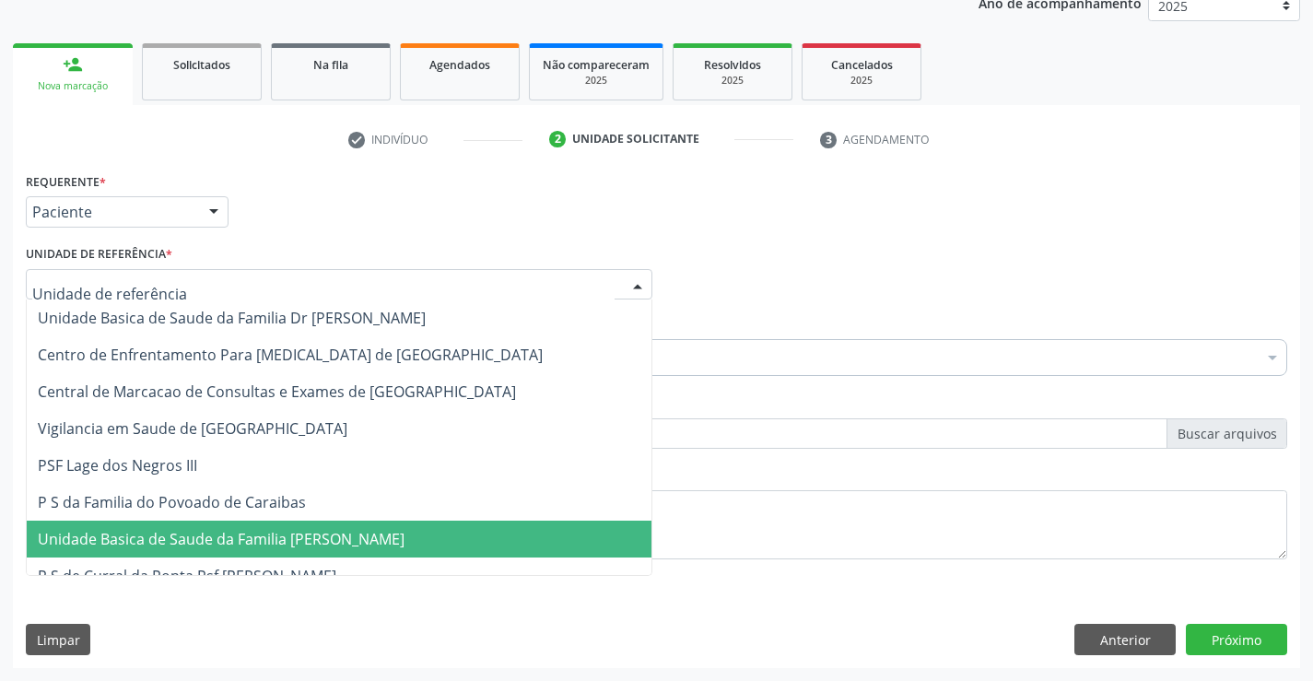
click at [238, 530] on span "Unidade Basica de Saude da Familia [PERSON_NAME]" at bounding box center [221, 539] width 367 height 20
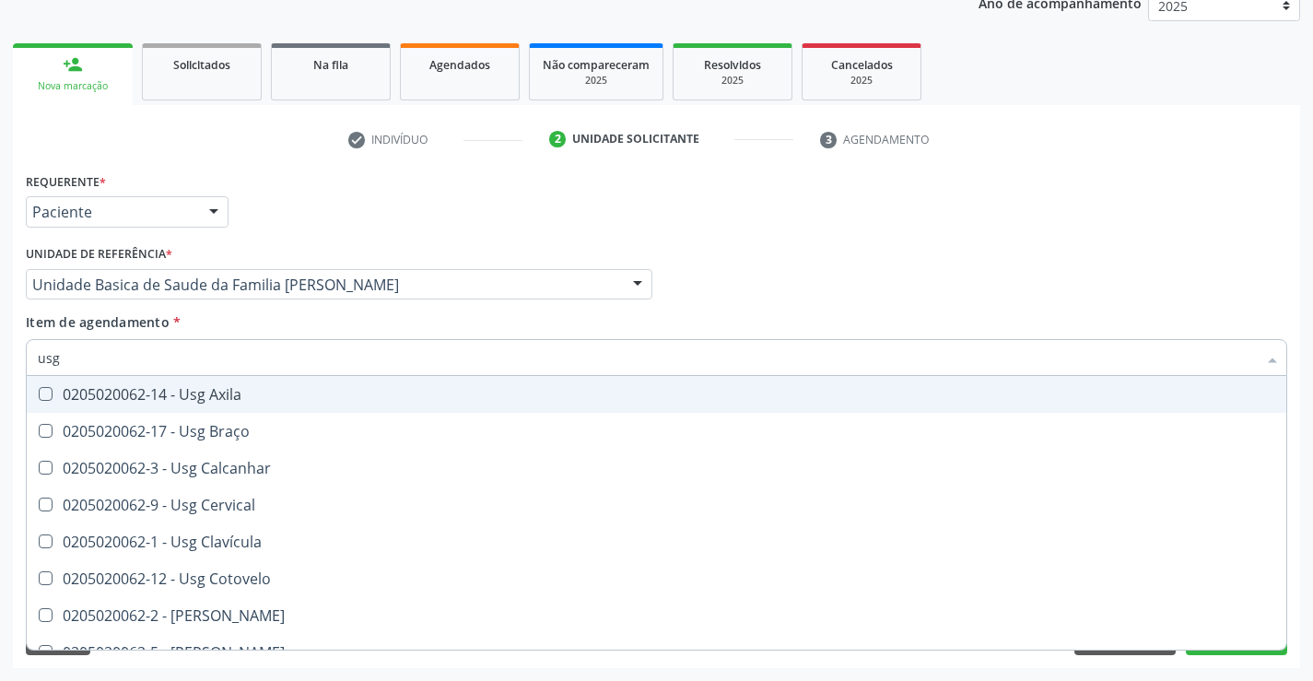
type input "usg a"
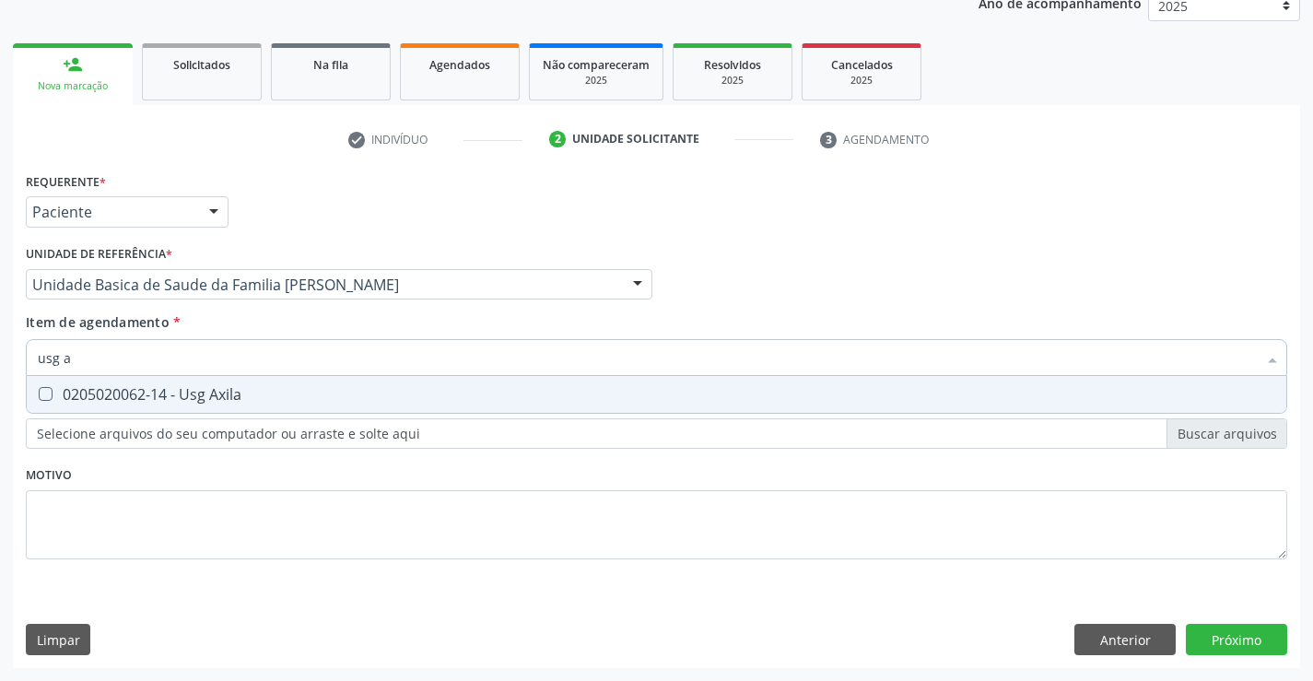
click at [194, 401] on div "0205020062-14 - Usg Axila" at bounding box center [657, 394] width 1238 height 15
checkbox Axila "true"
click at [1237, 653] on button "Próximo" at bounding box center [1236, 639] width 101 height 31
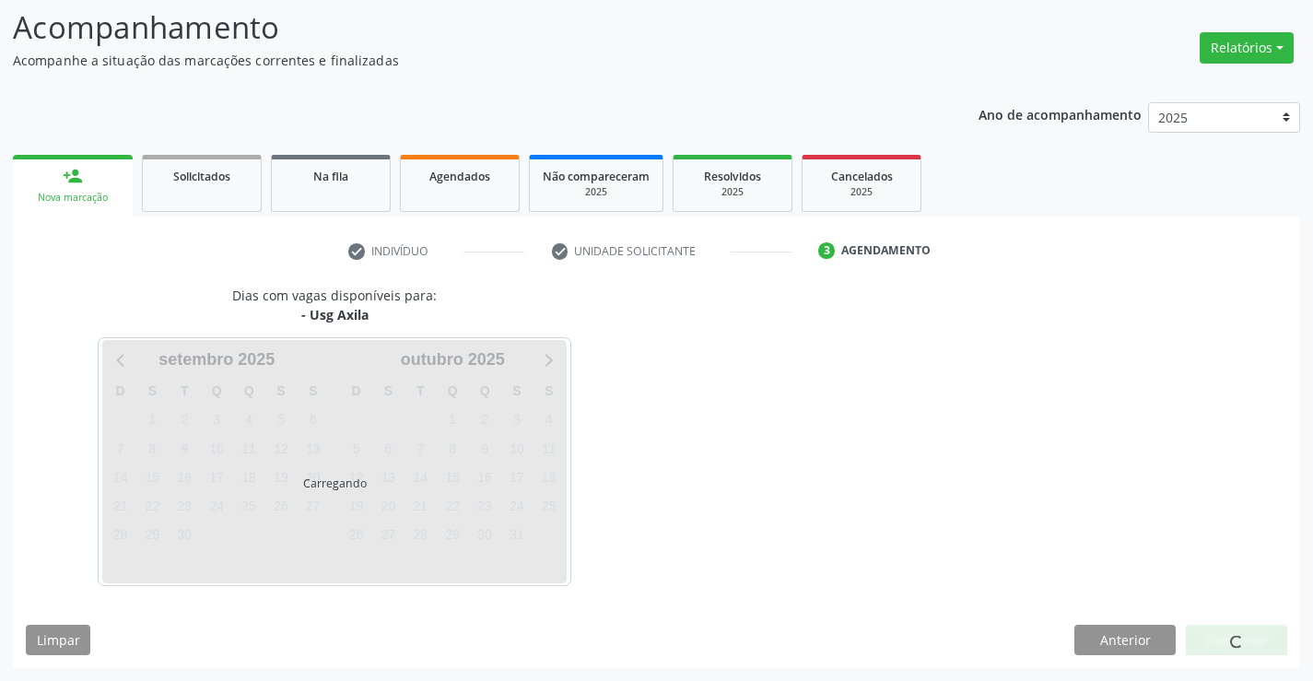
scroll to position [121, 0]
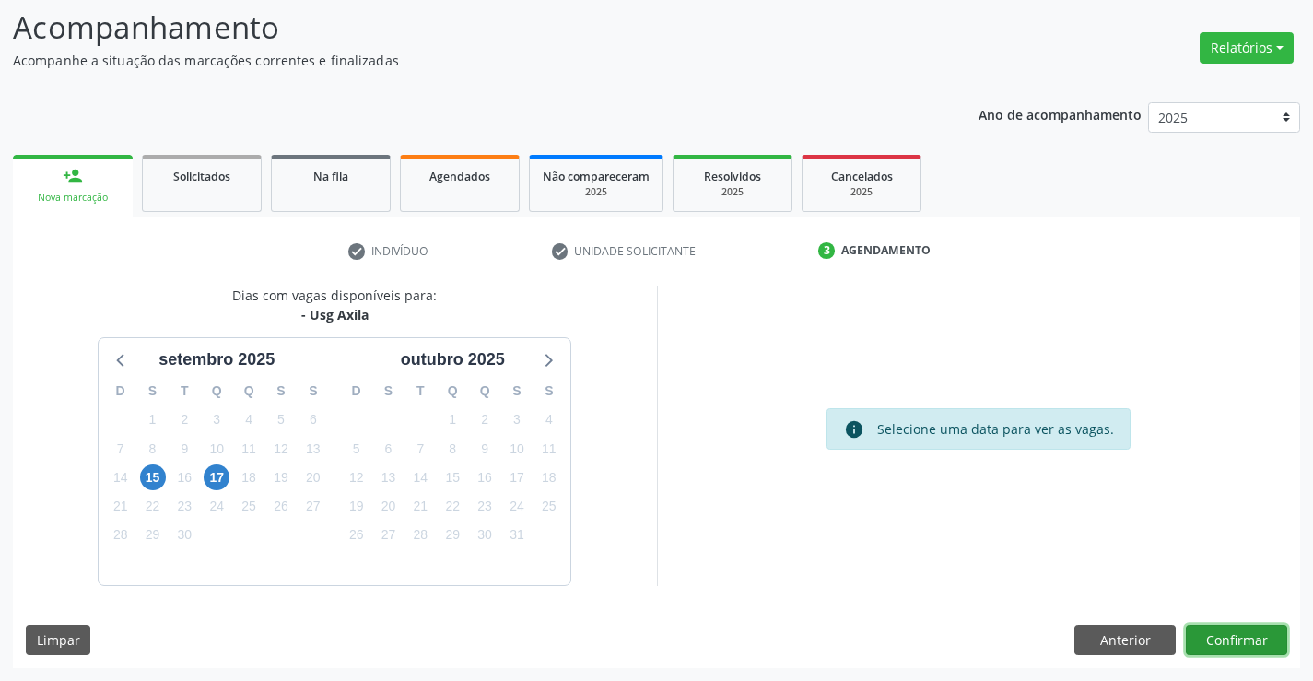
click at [1233, 628] on button "Confirmar" at bounding box center [1236, 640] width 101 height 31
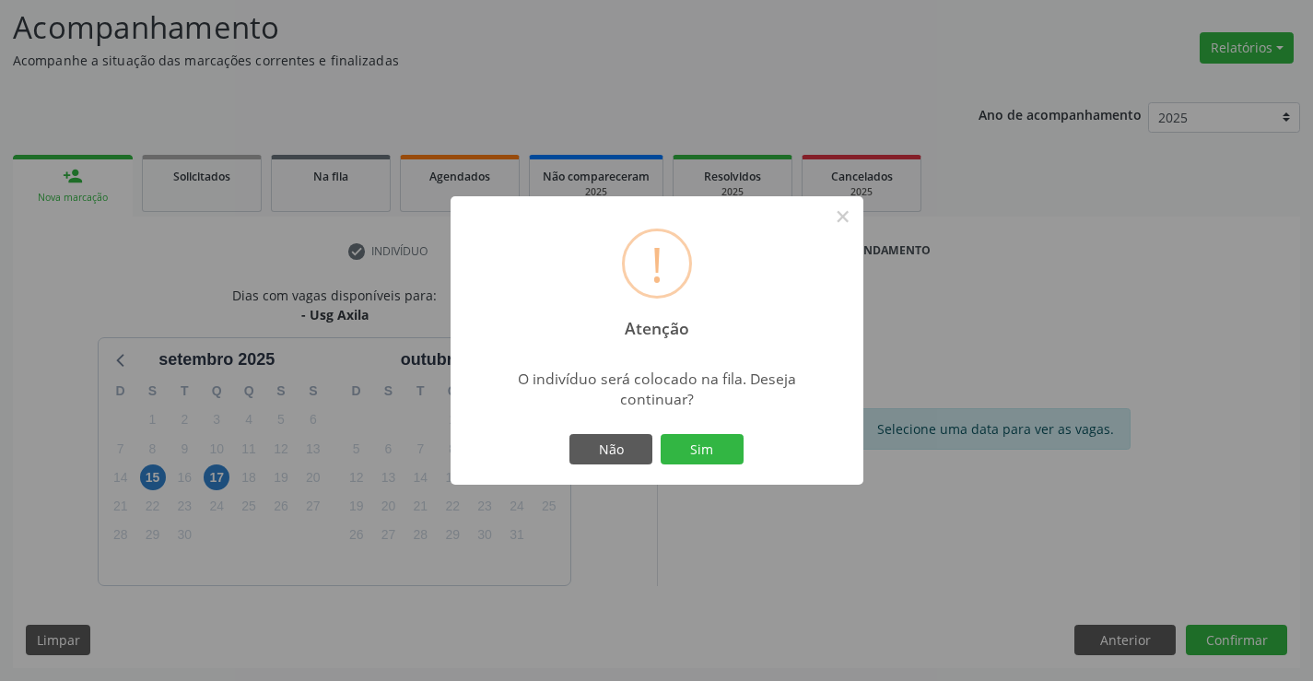
drag, startPoint x: 701, startPoint y: 436, endPoint x: 708, endPoint y: 445, distance: 11.2
click at [703, 439] on button "Sim" at bounding box center [702, 449] width 83 height 31
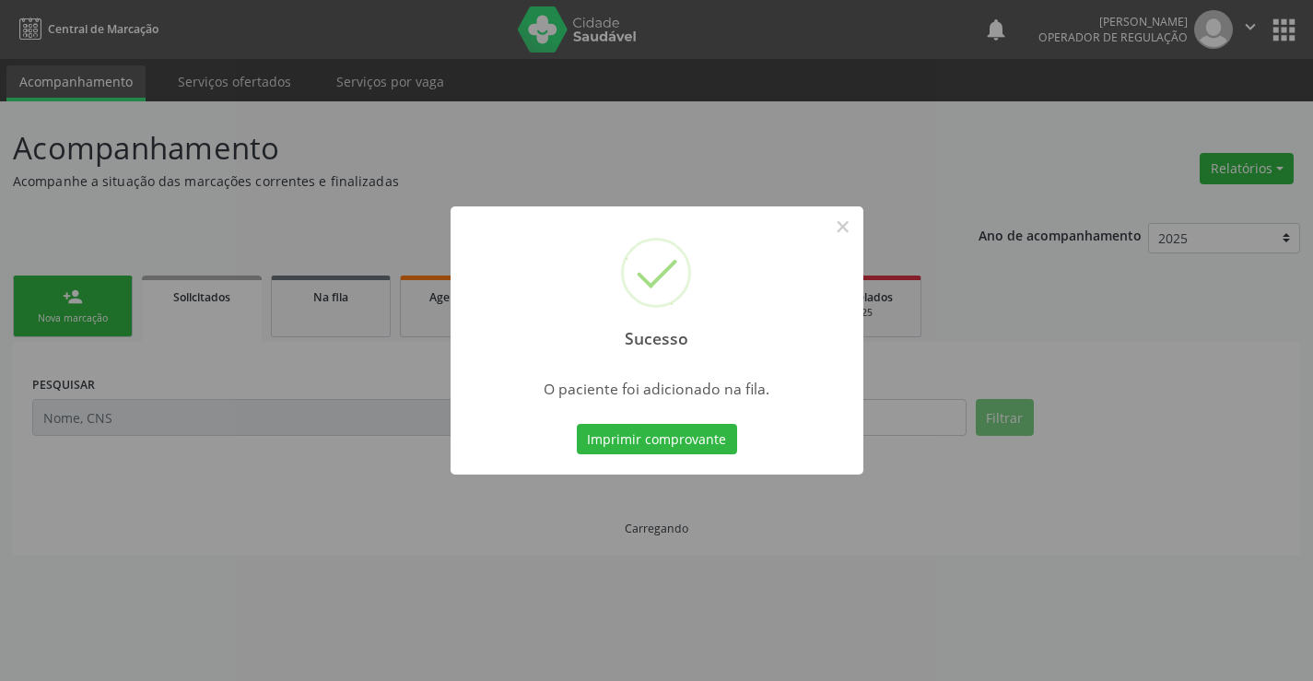
scroll to position [0, 0]
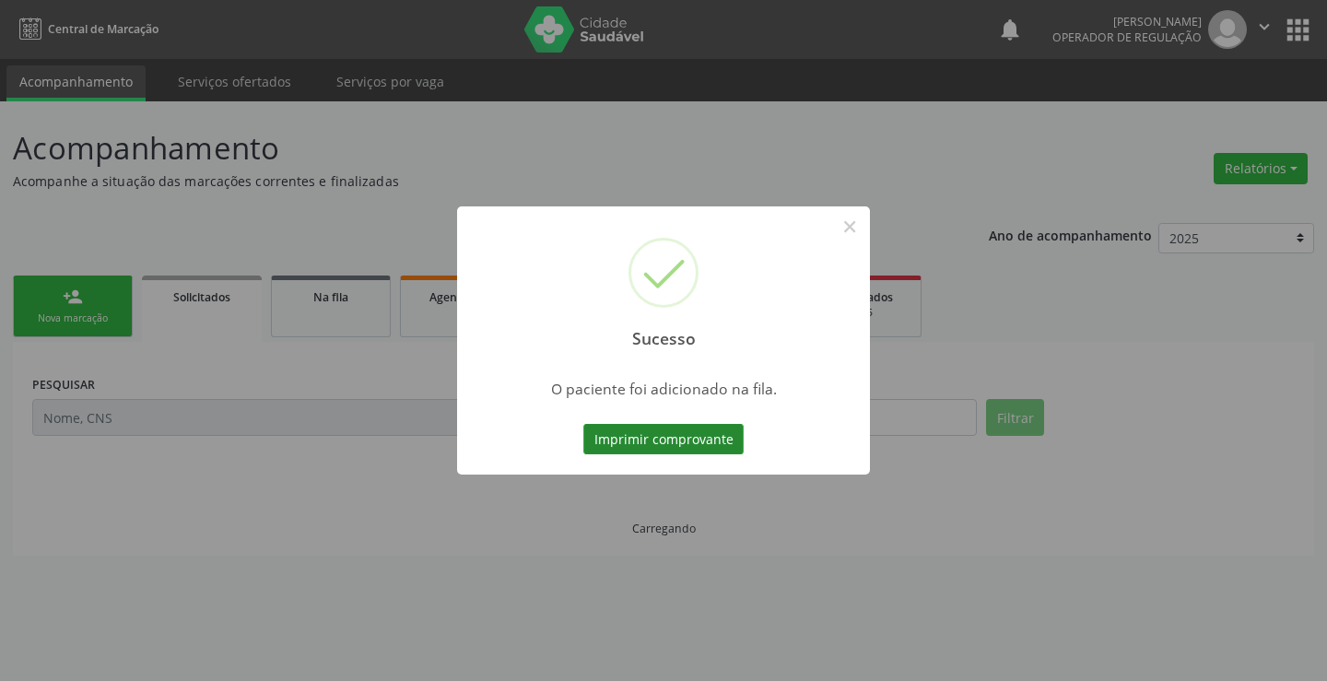
click at [682, 436] on button "Imprimir comprovante" at bounding box center [663, 439] width 160 height 31
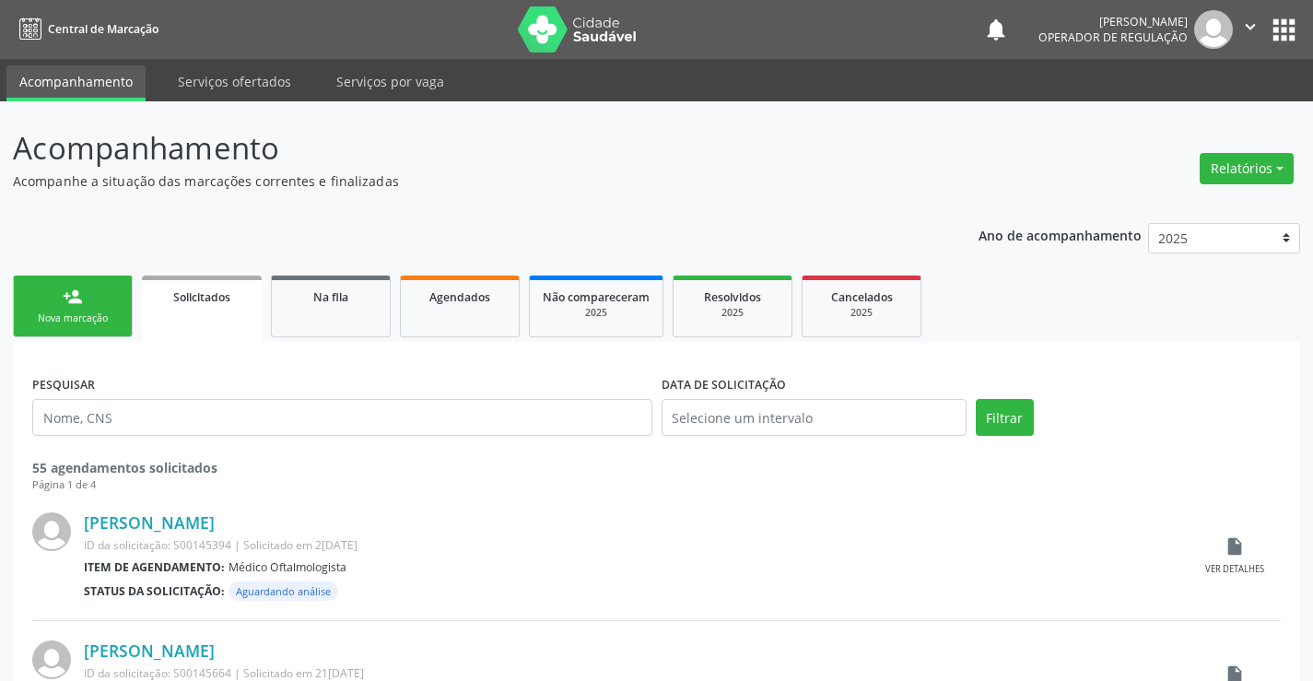
click at [106, 291] on link "person_add Nova marcação" at bounding box center [73, 307] width 120 height 62
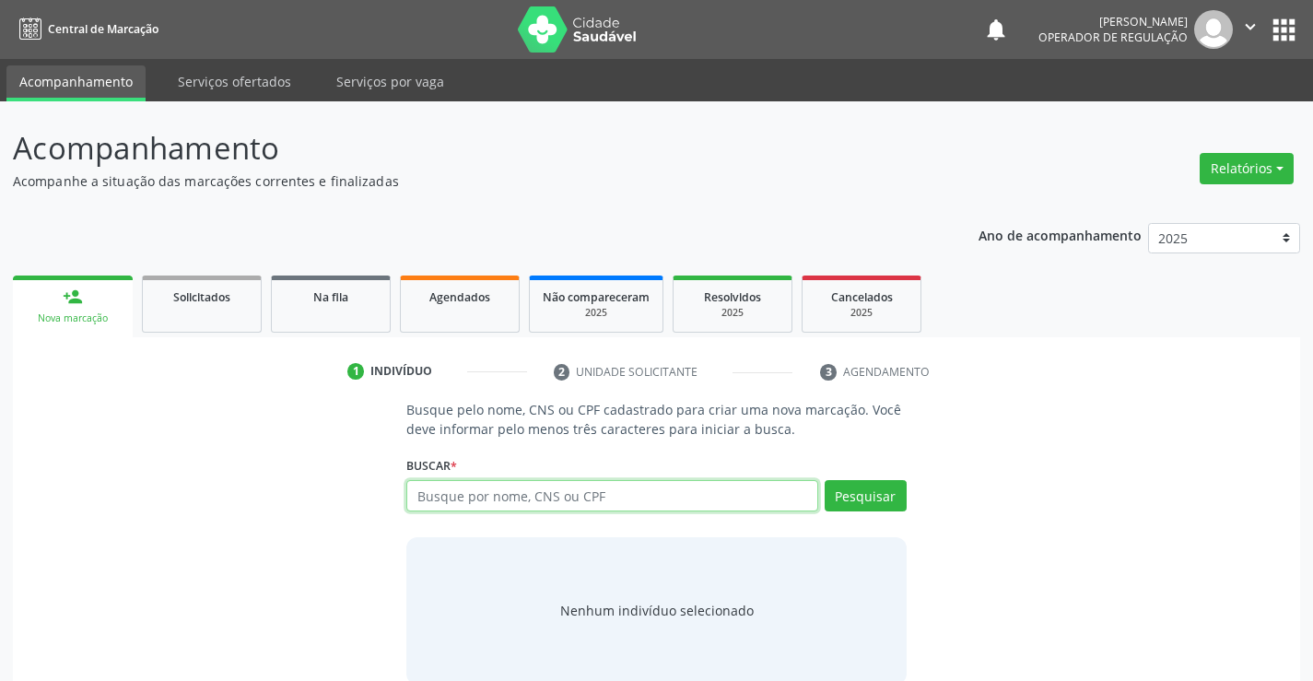
click at [520, 496] on input "text" at bounding box center [611, 495] width 411 height 31
type input "marcia ge"
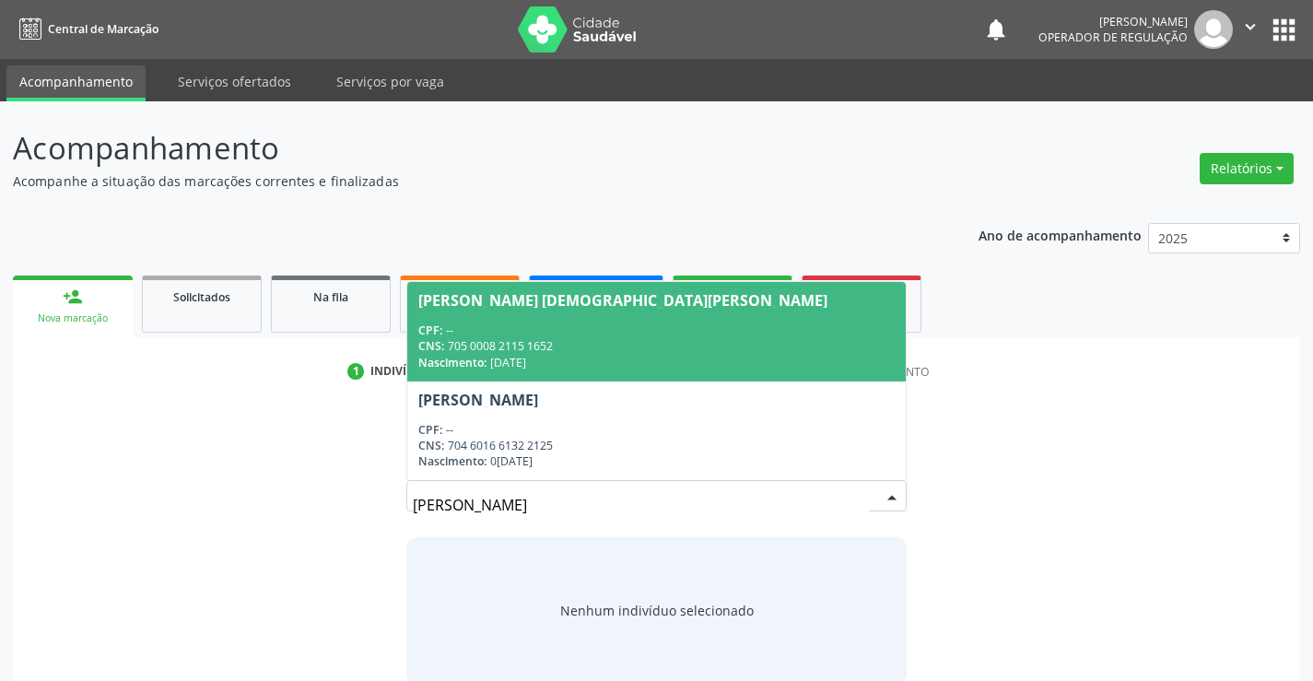
click at [591, 333] on div "CPF: --" at bounding box center [656, 331] width 476 height 16
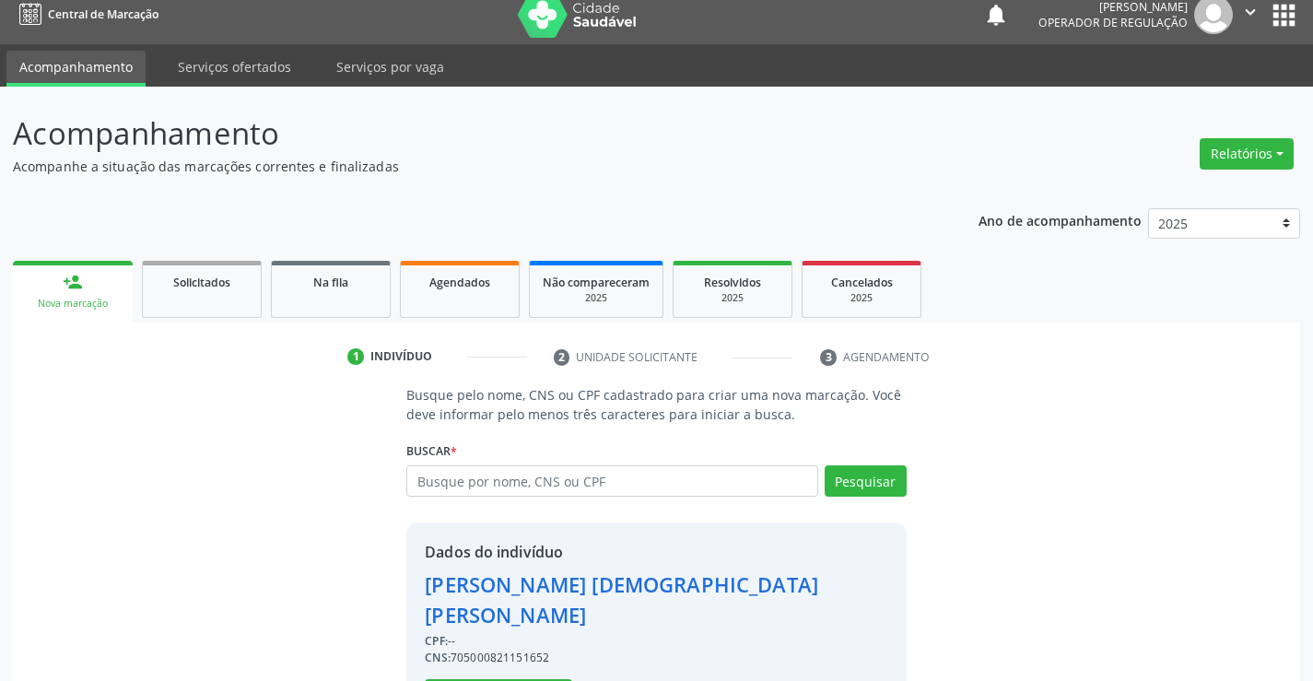
scroll to position [58, 0]
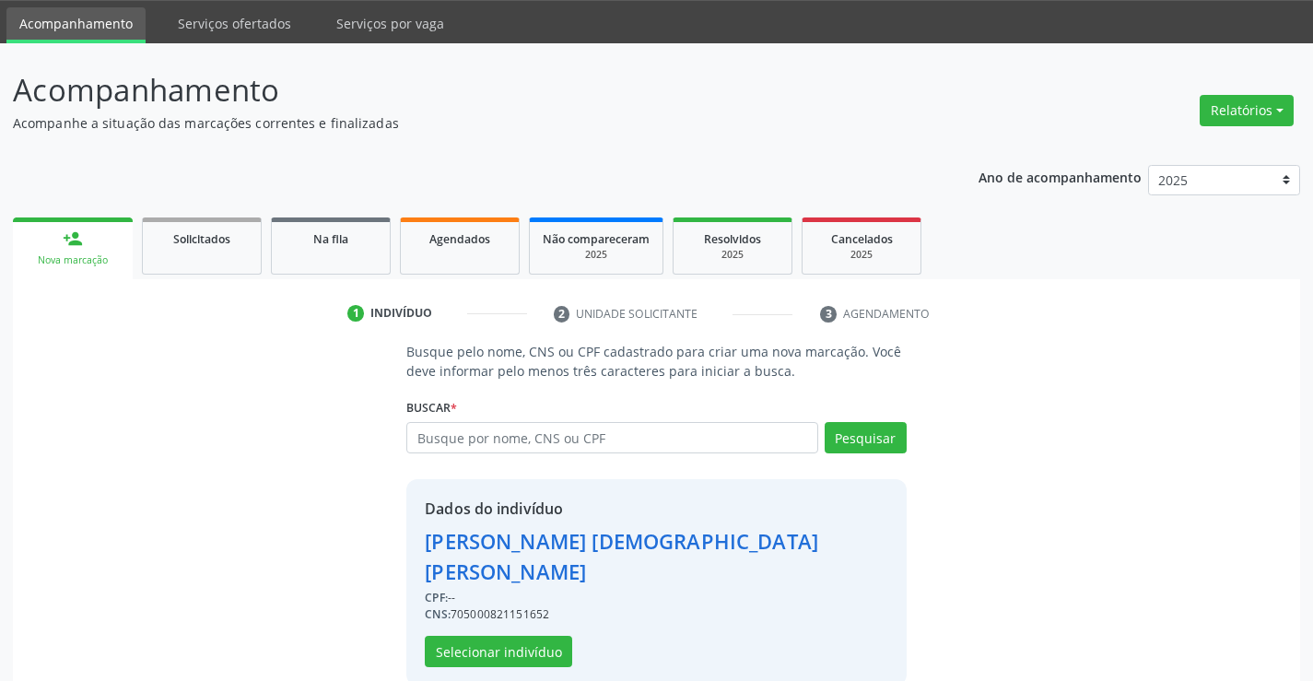
click at [500, 637] on div "Dados do indivíduo Marcia Geane Evangelista da Silva CPF: -- CNS: 7050008211516…" at bounding box center [656, 582] width 500 height 206
click at [500, 636] on button "Selecionar indivíduo" at bounding box center [498, 651] width 147 height 31
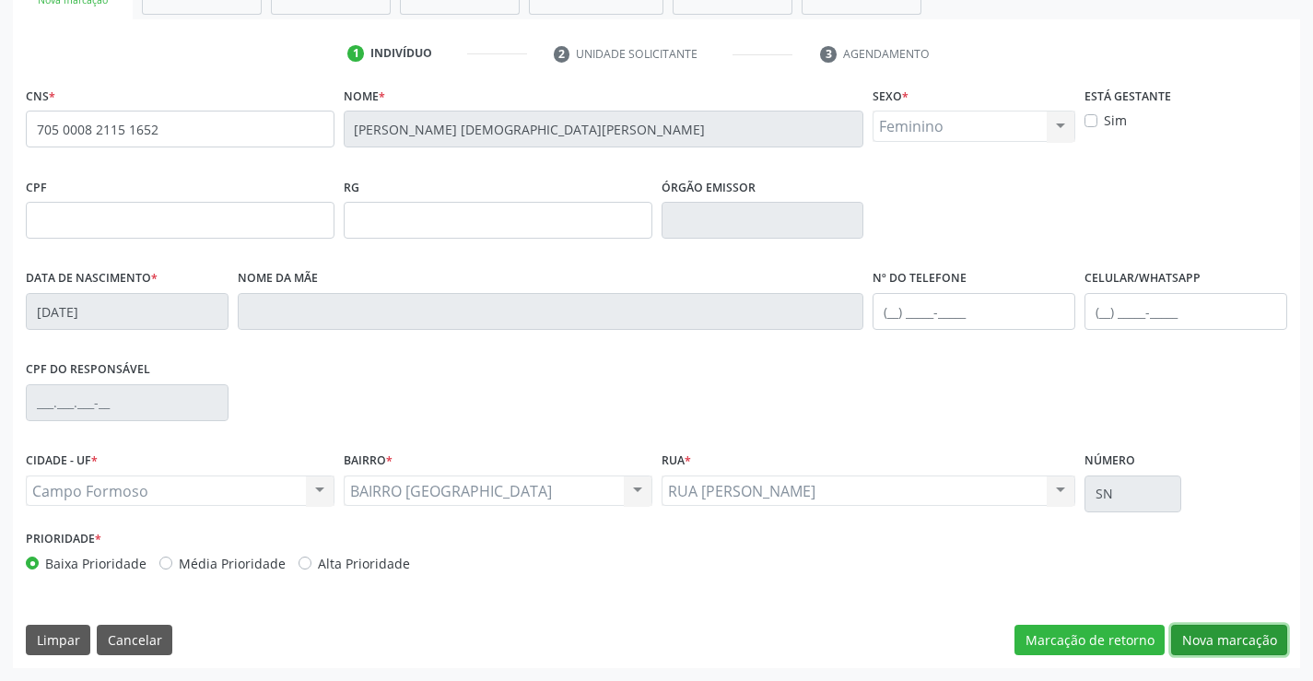
click at [1209, 630] on button "Nova marcação" at bounding box center [1229, 640] width 116 height 31
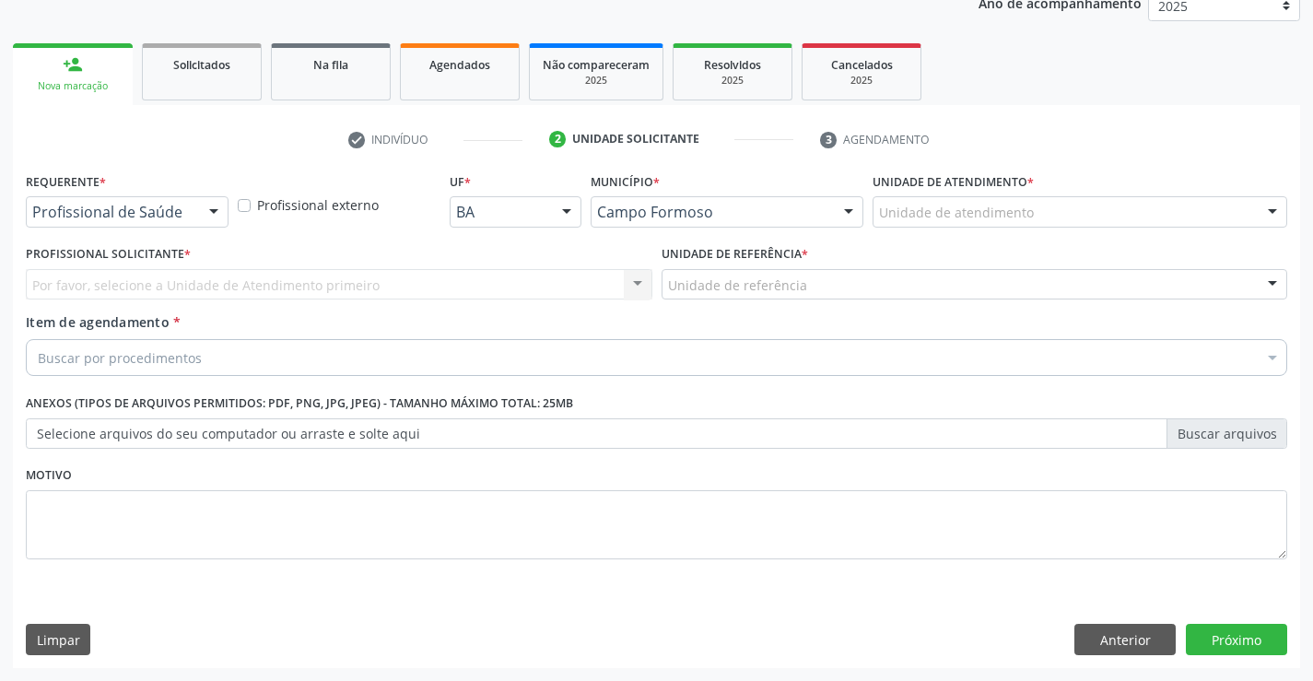
scroll to position [232, 0]
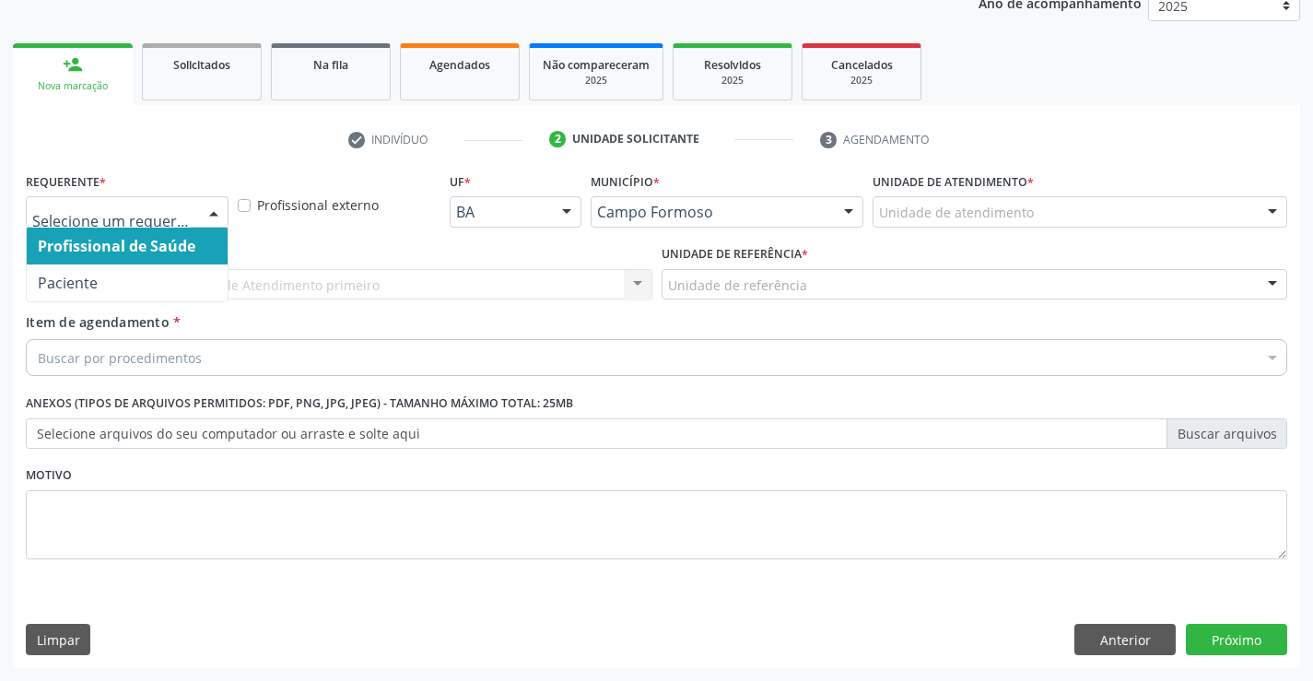
click at [196, 211] on div "Profissional de Saúde Paciente Nenhum resultado encontrado para: " " Não há nen…" at bounding box center [127, 211] width 203 height 31
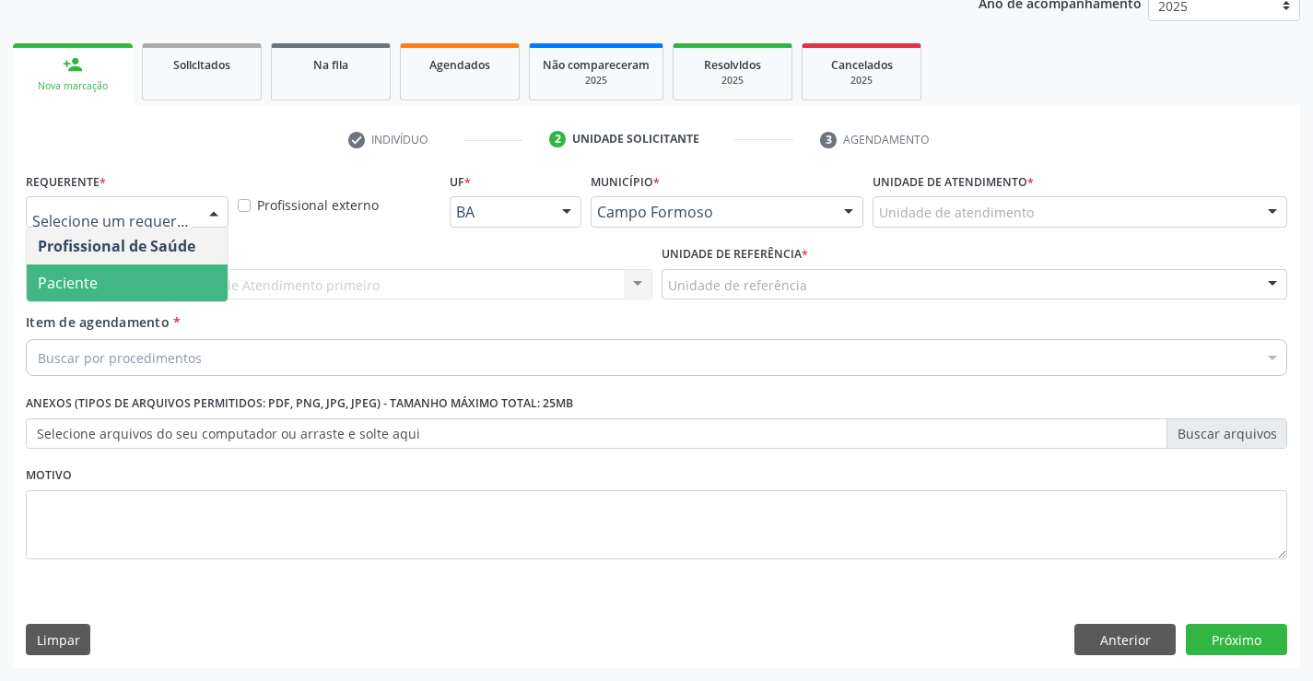
click at [96, 280] on span "Paciente" at bounding box center [68, 283] width 60 height 20
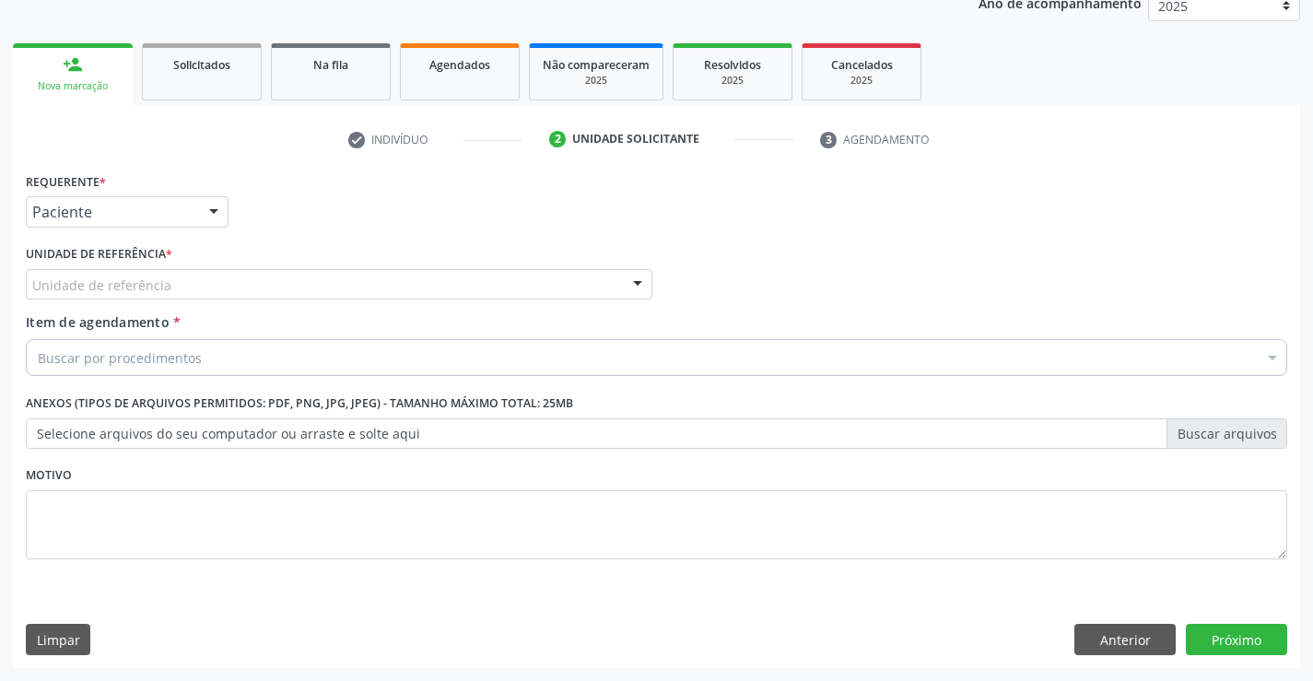
click at [186, 283] on div "Unidade de referência" at bounding box center [339, 284] width 627 height 31
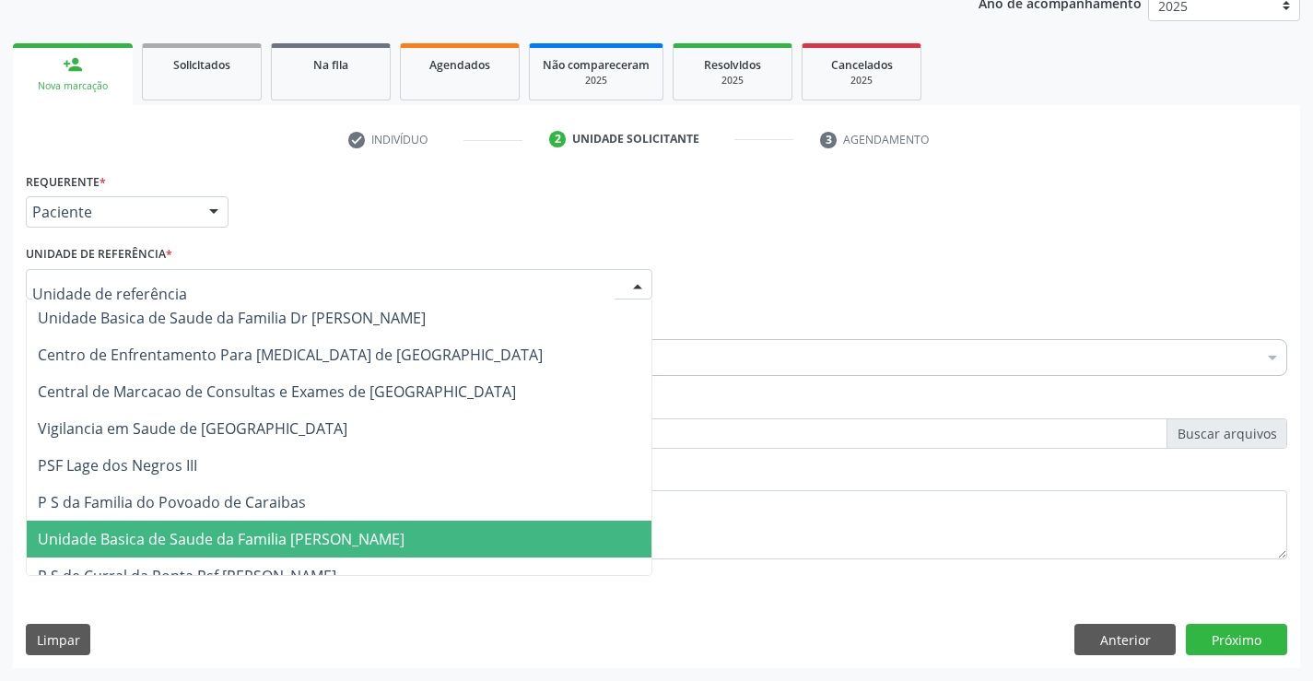
click at [269, 525] on span "Unidade Basica de Saude da Familia [PERSON_NAME]" at bounding box center [339, 539] width 625 height 37
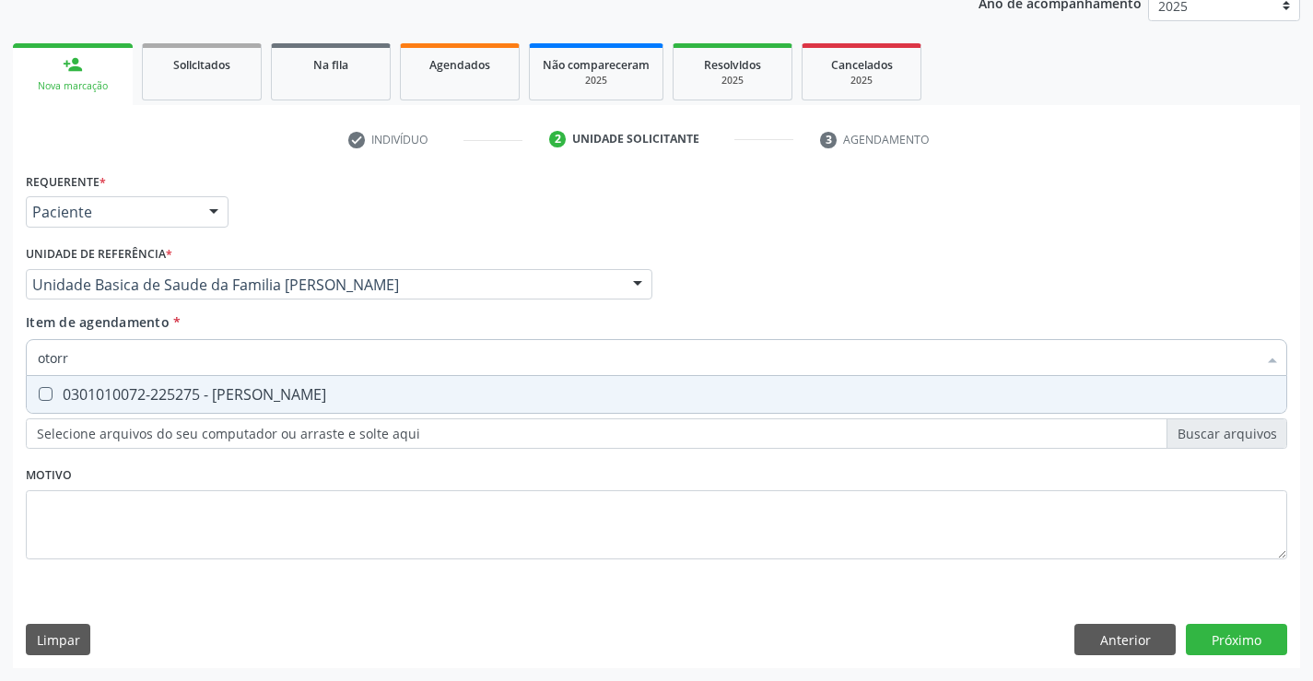
type input "otorri"
click at [219, 394] on div "0301010072-225275 - Médico Otorrinolaringologista" at bounding box center [657, 394] width 1238 height 15
checkbox Otorrinolaringologista "true"
click at [1233, 641] on div "Requerente * Paciente Profissional de Saúde Paciente Nenhum resultado encontrad…" at bounding box center [657, 418] width 1288 height 500
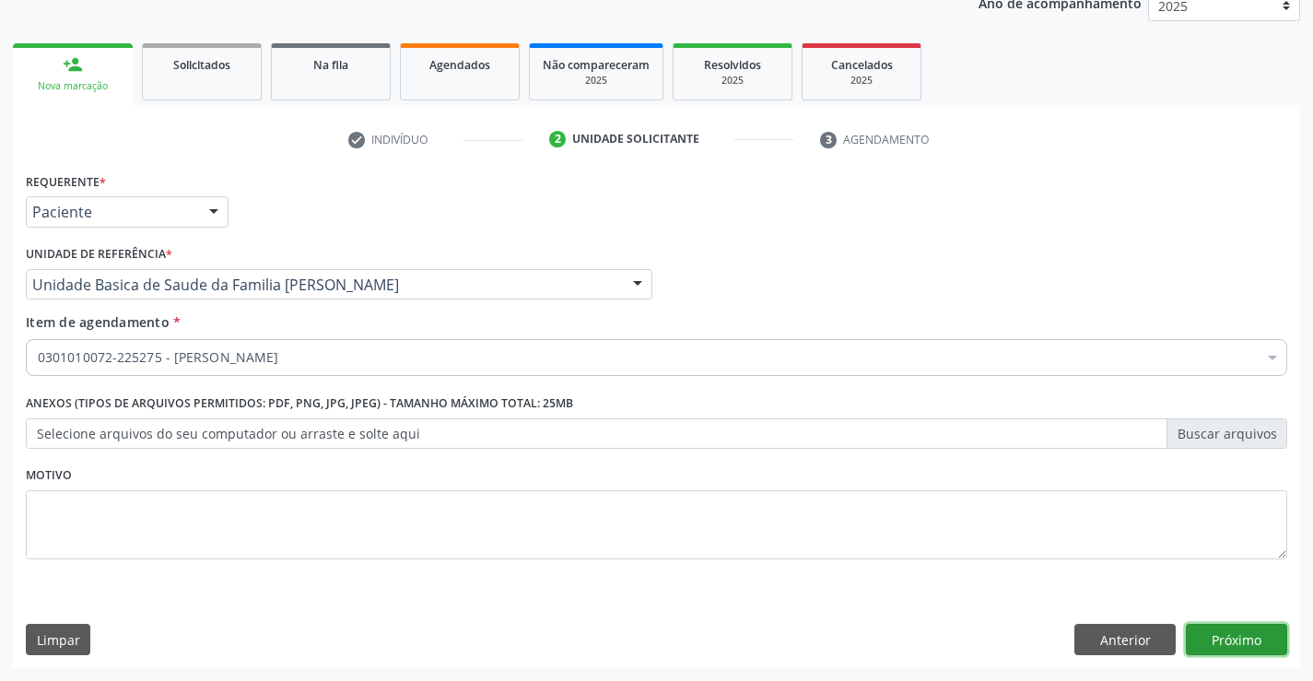
click at [1253, 643] on button "Próximo" at bounding box center [1236, 639] width 101 height 31
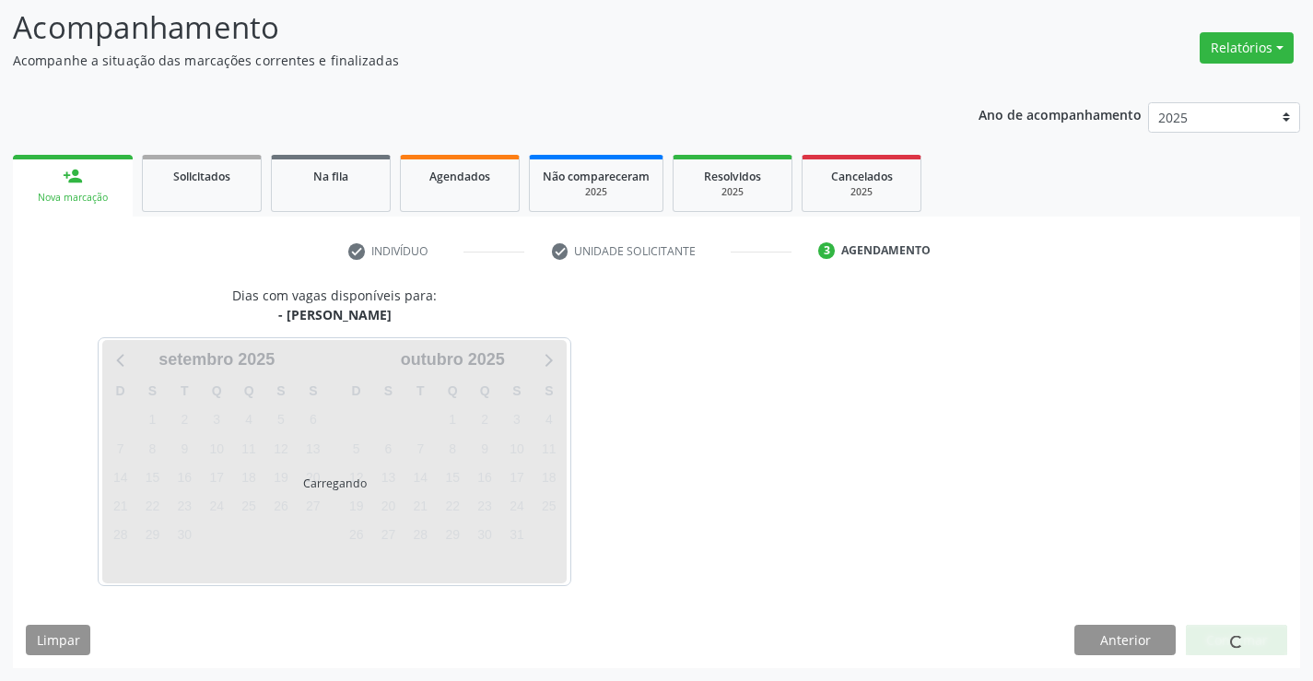
scroll to position [121, 0]
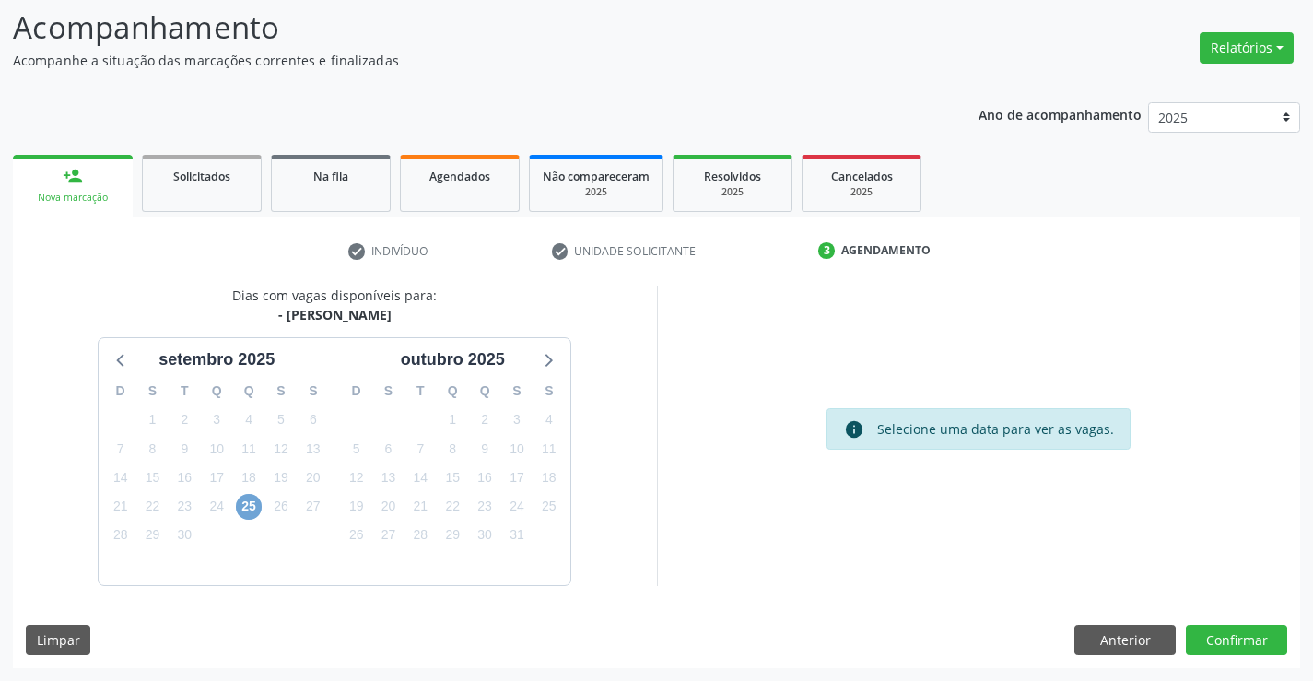
click at [244, 498] on span "25" at bounding box center [249, 507] width 26 height 26
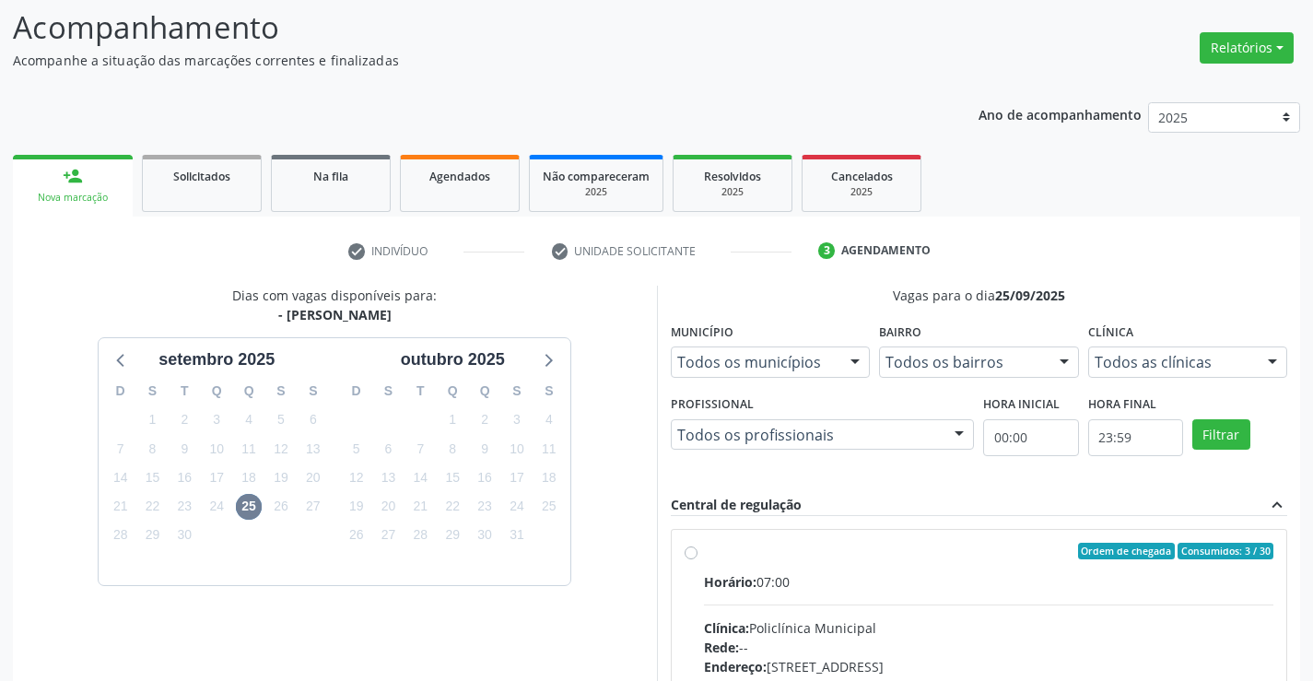
click at [698, 559] on input "Ordem de chegada Consumidos: 3 / 30 Horário: 07:00 Clínica: Policlínica Municip…" at bounding box center [691, 551] width 13 height 17
radio input "true"
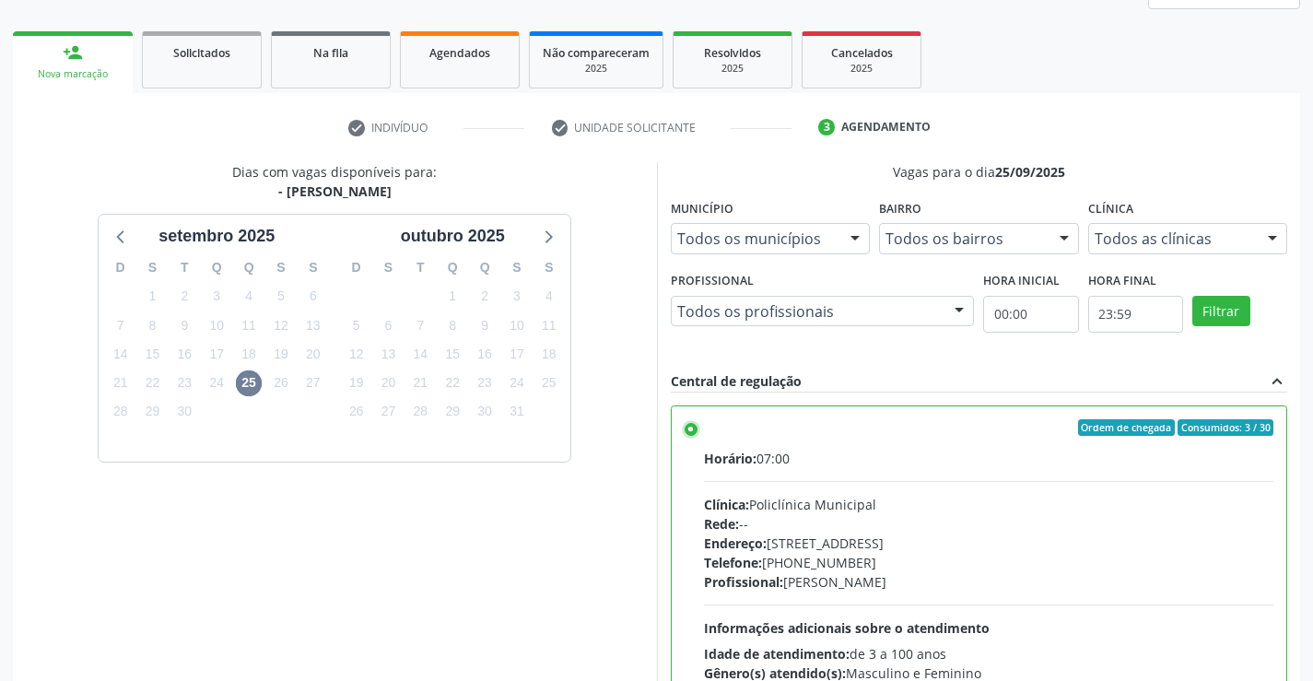
scroll to position [420, 0]
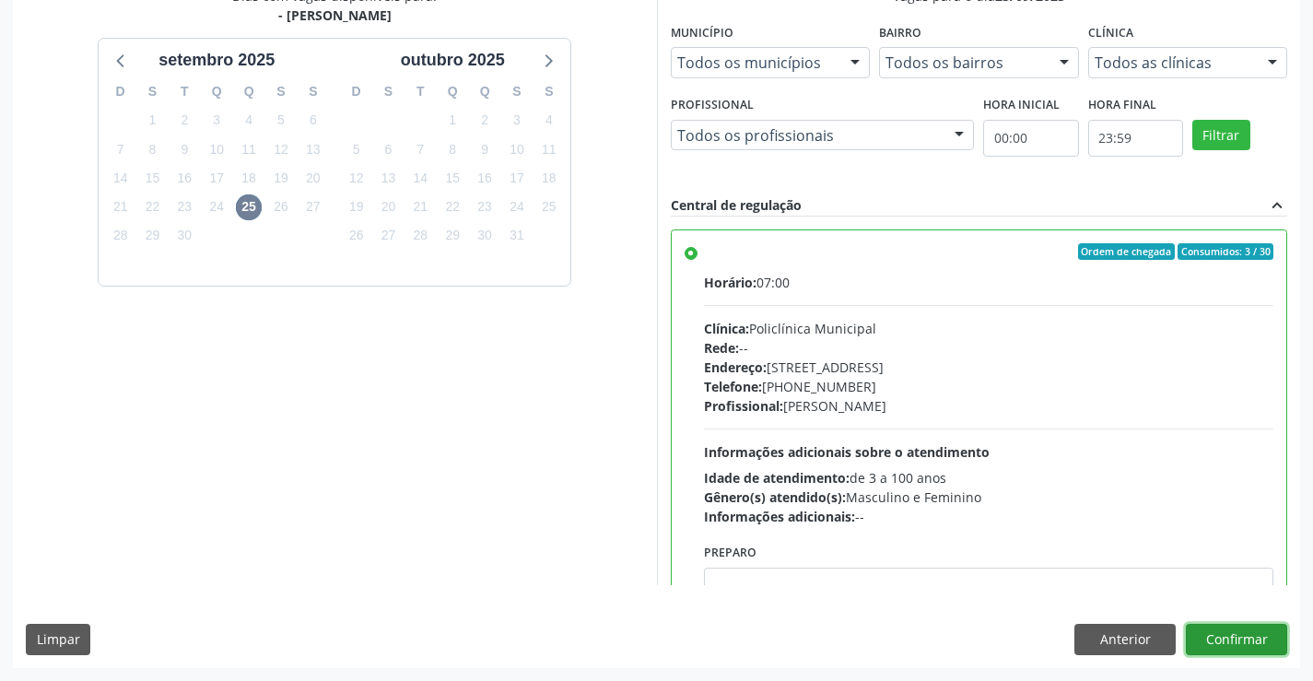
click at [1240, 636] on button "Confirmar" at bounding box center [1236, 639] width 101 height 31
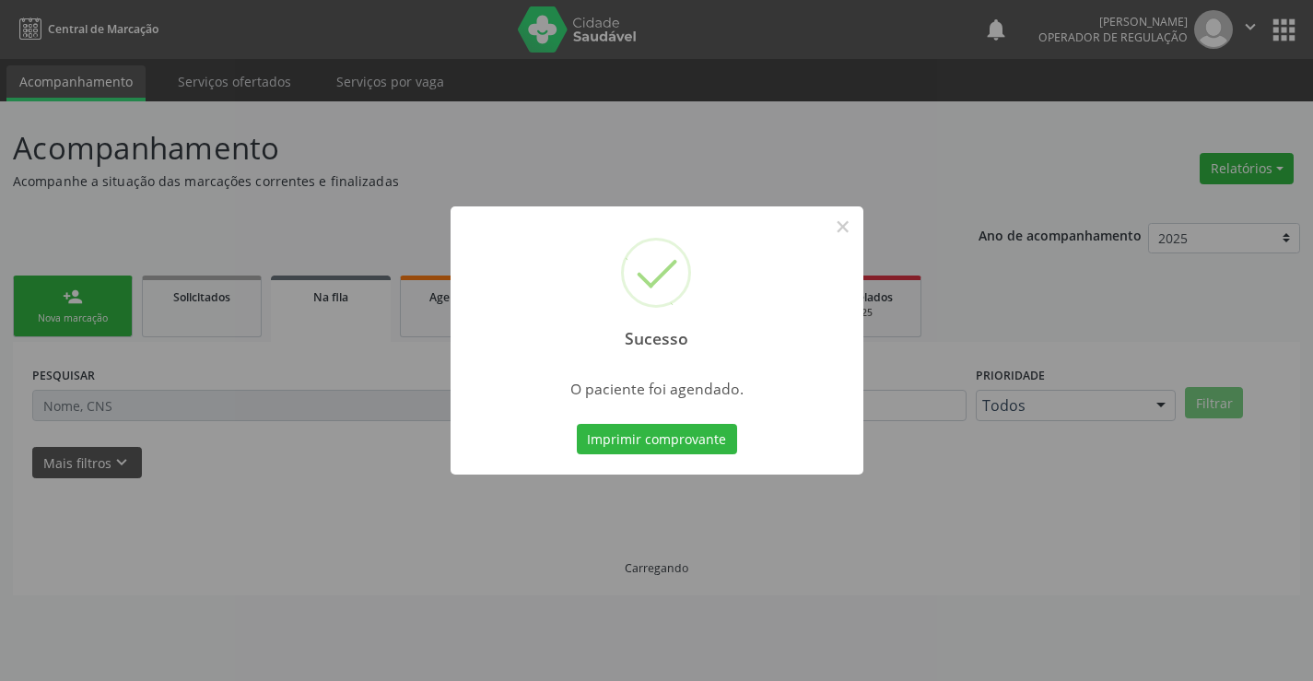
scroll to position [0, 0]
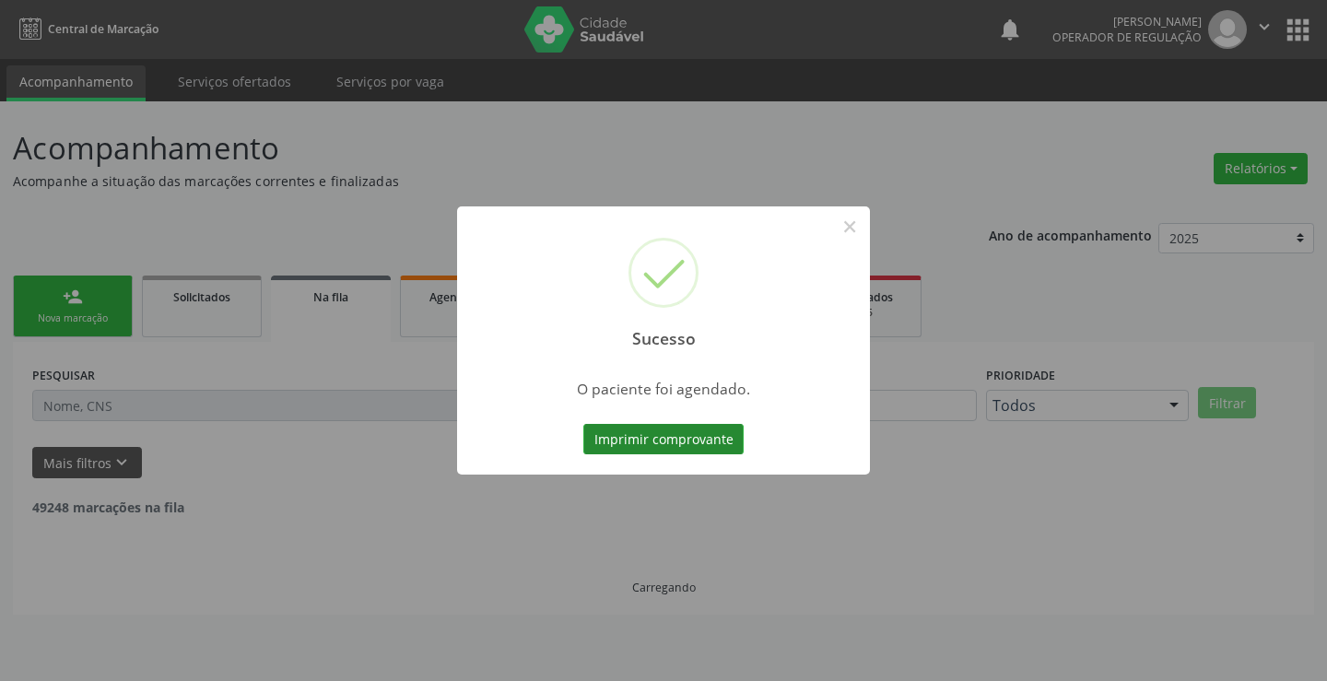
click at [668, 436] on button "Imprimir comprovante" at bounding box center [663, 439] width 160 height 31
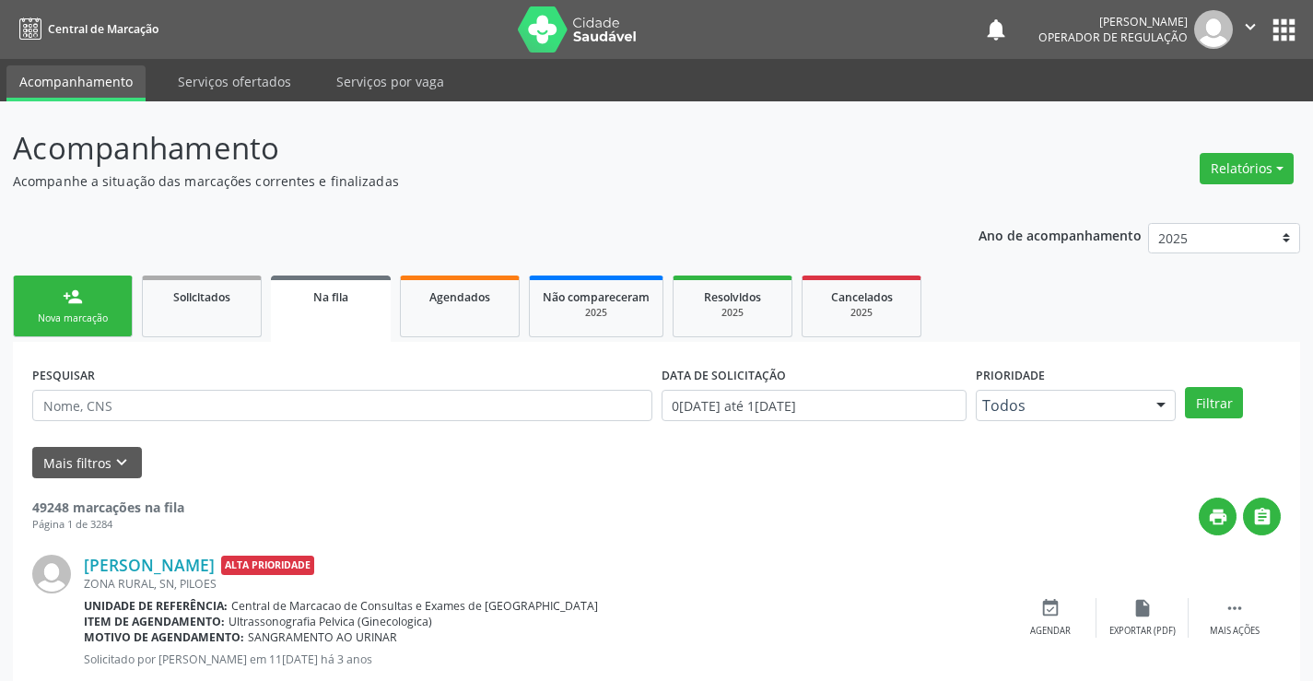
click at [93, 297] on link "person_add Nova marcação" at bounding box center [73, 307] width 120 height 62
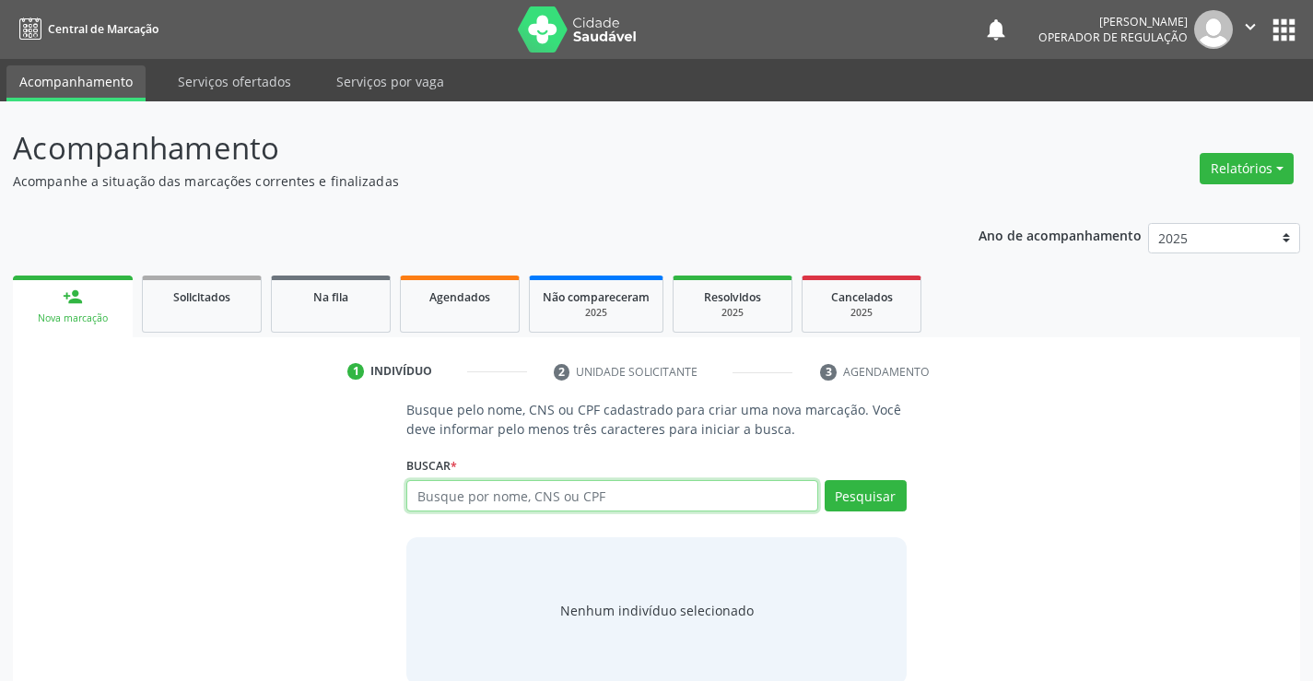
click at [509, 499] on input "text" at bounding box center [611, 495] width 411 height 31
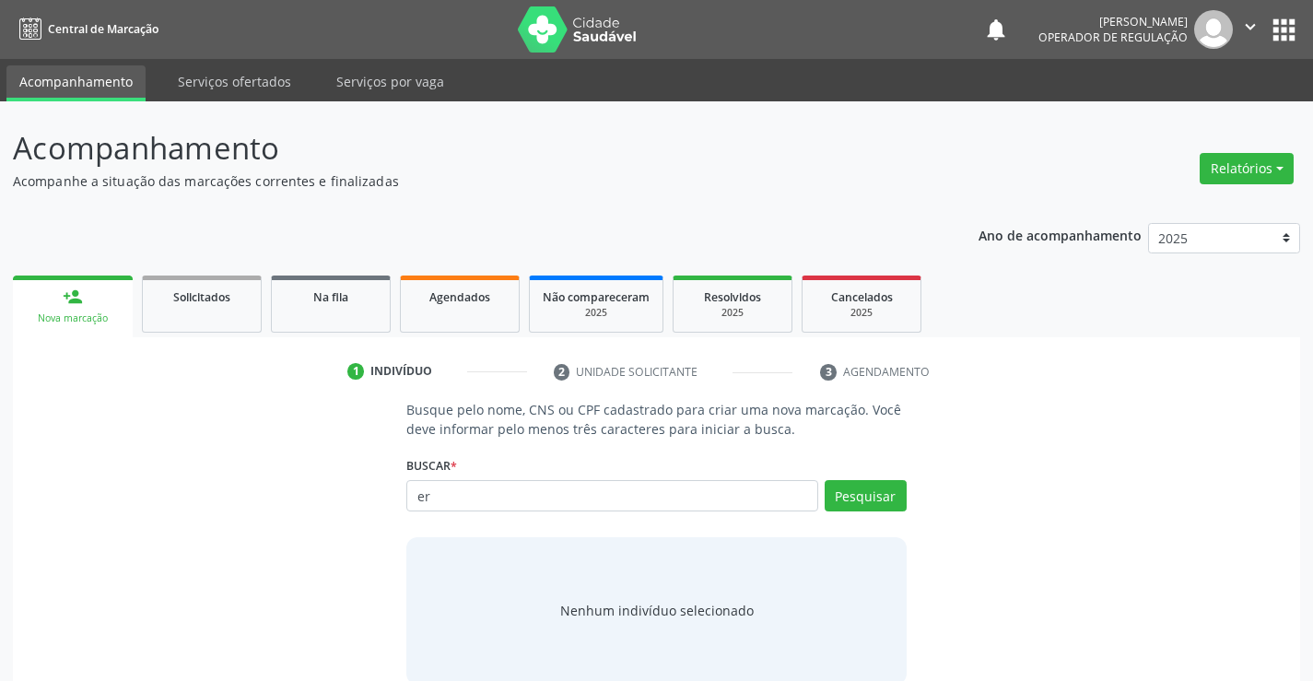
type input "e"
click at [420, 499] on input "jonat" at bounding box center [611, 495] width 411 height 31
click at [459, 494] on input "jhonat" at bounding box center [611, 495] width 411 height 31
click at [642, 491] on input "jhonata" at bounding box center [611, 495] width 411 height 31
type input "jhonata ga"
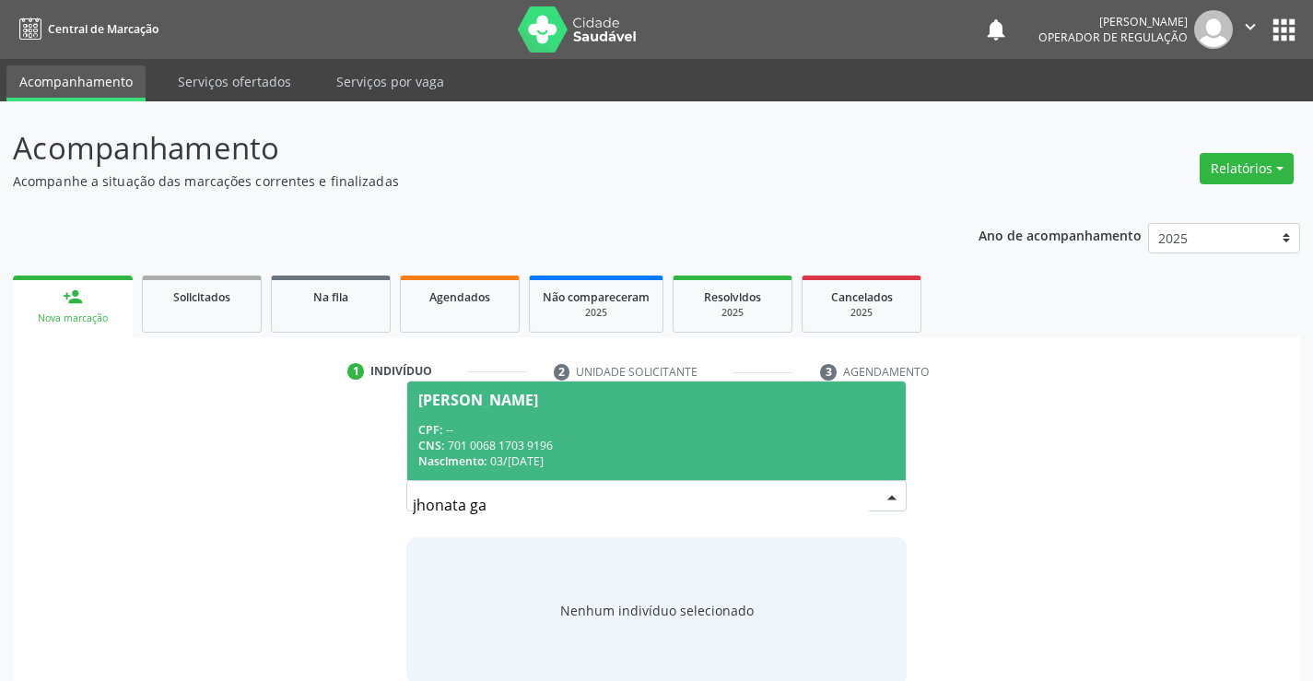
click at [617, 443] on div "CNS: 701 0068 1703 9196" at bounding box center [656, 446] width 476 height 16
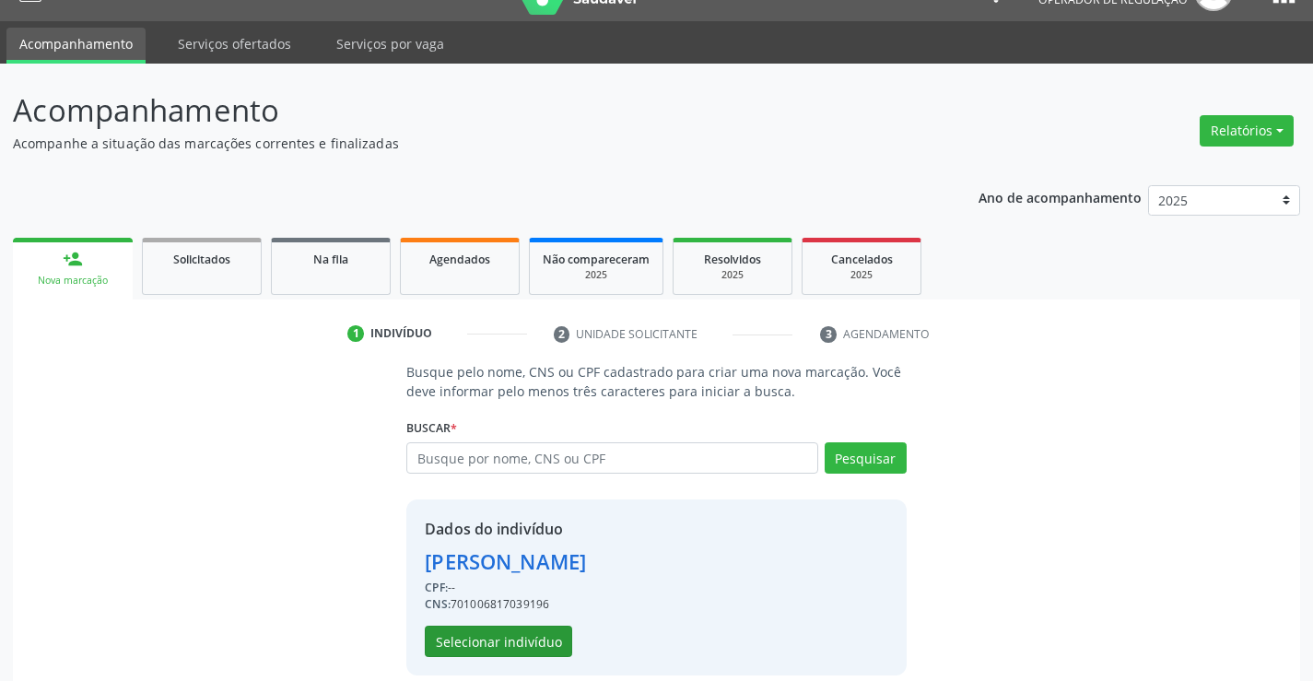
scroll to position [58, 0]
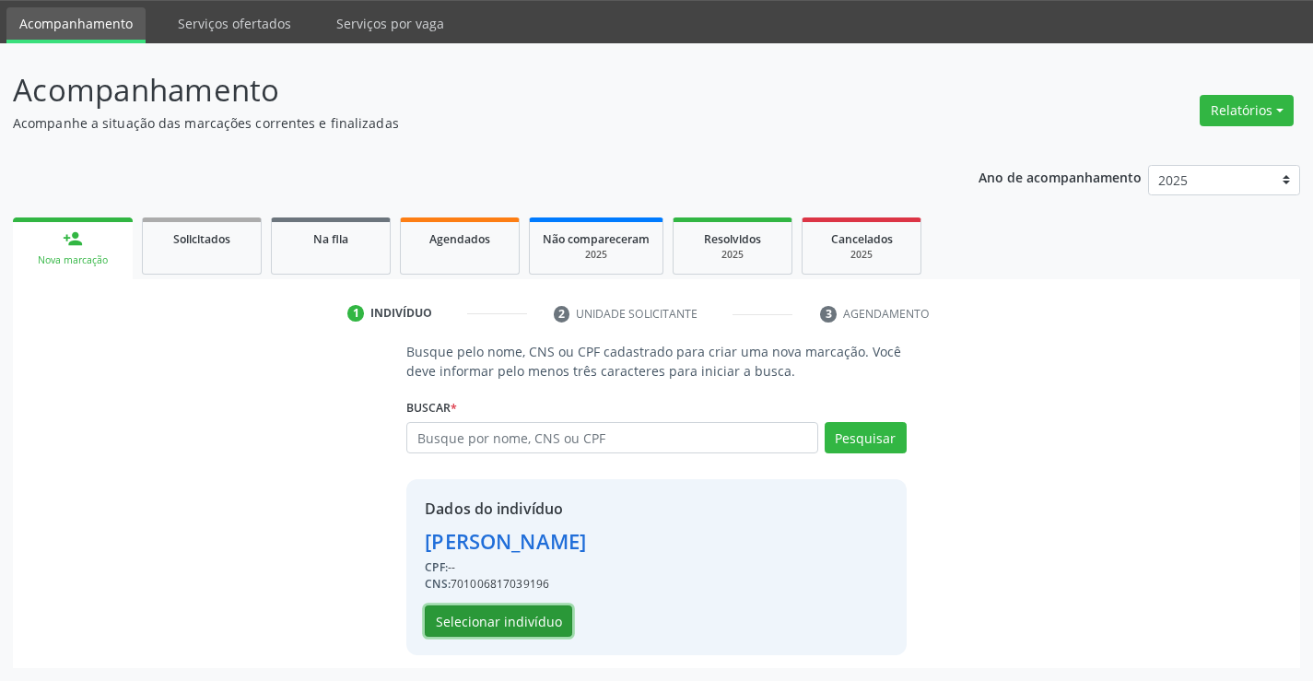
click at [513, 612] on button "Selecionar indivíduo" at bounding box center [498, 621] width 147 height 31
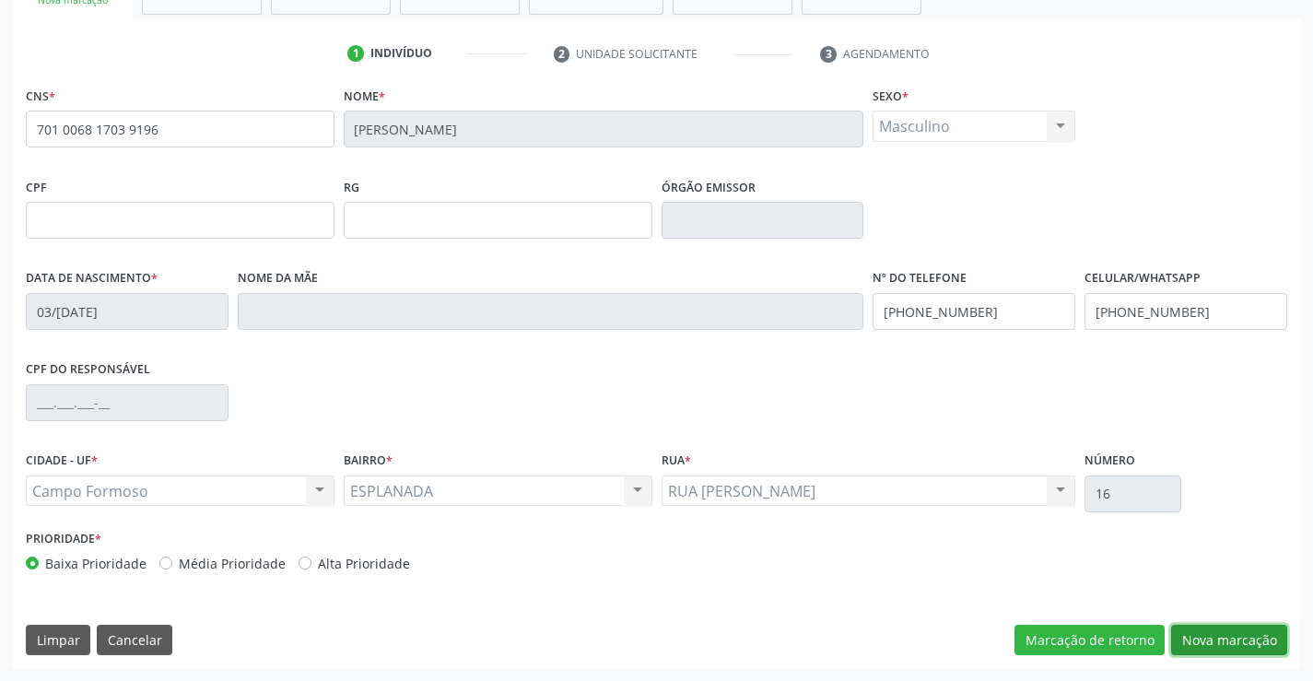
click at [1211, 630] on button "Nova marcação" at bounding box center [1229, 640] width 116 height 31
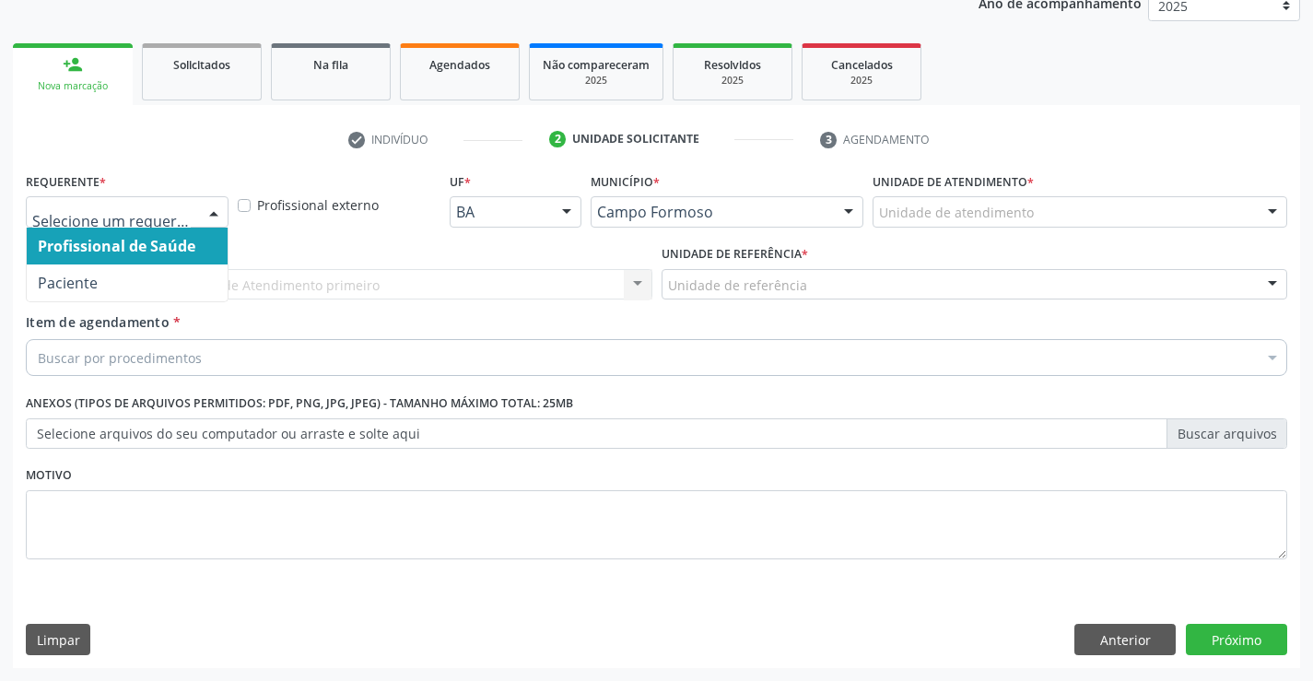
click at [210, 204] on div at bounding box center [214, 212] width 28 height 31
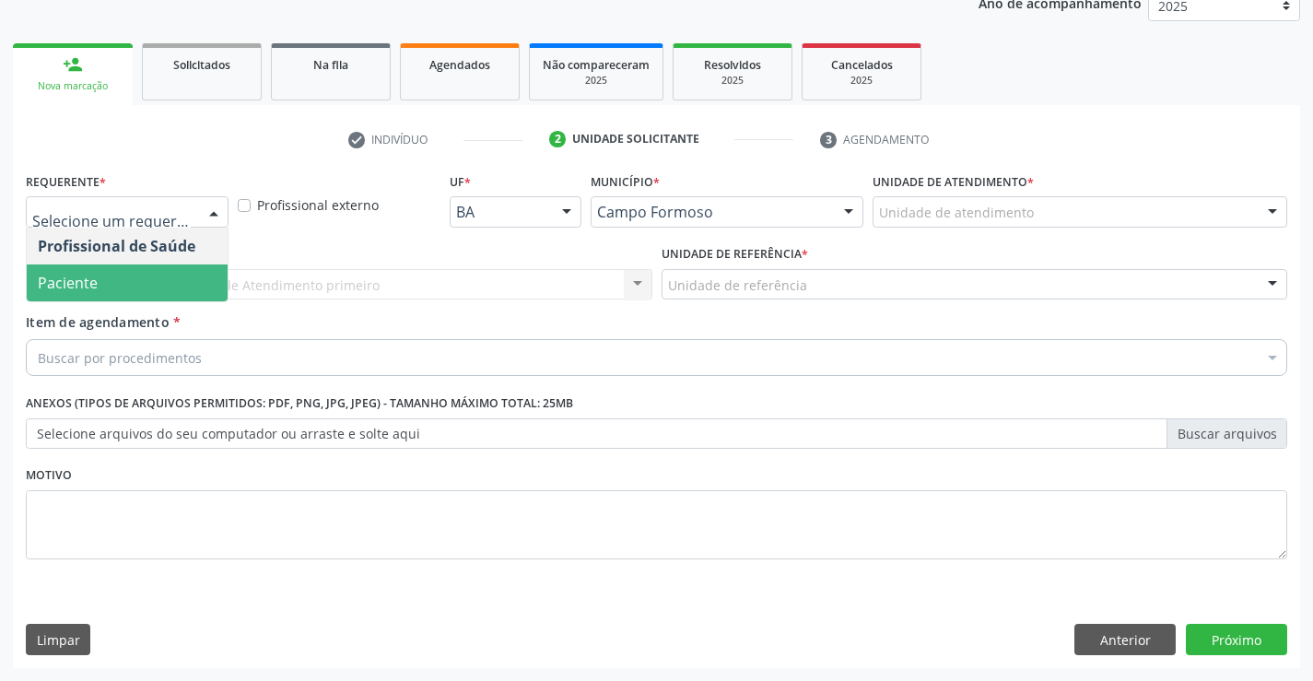
click at [79, 271] on span "Paciente" at bounding box center [127, 283] width 201 height 37
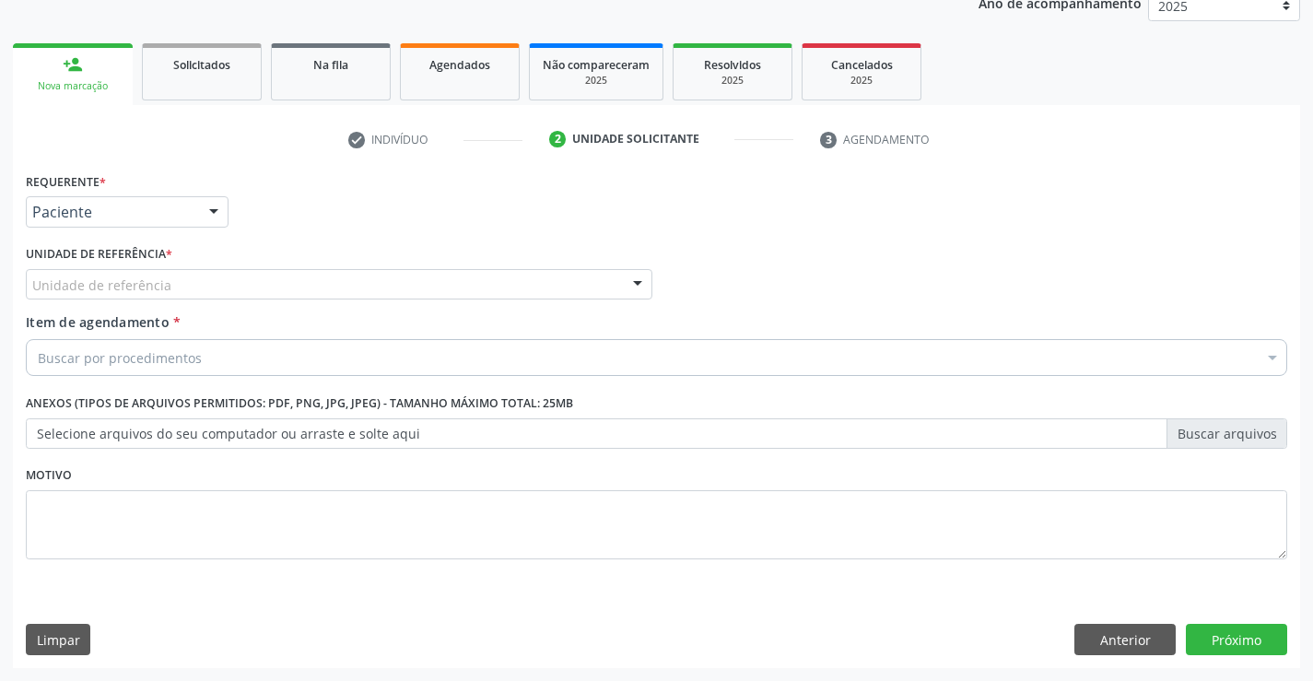
click at [209, 290] on div "Unidade de referência" at bounding box center [339, 284] width 627 height 31
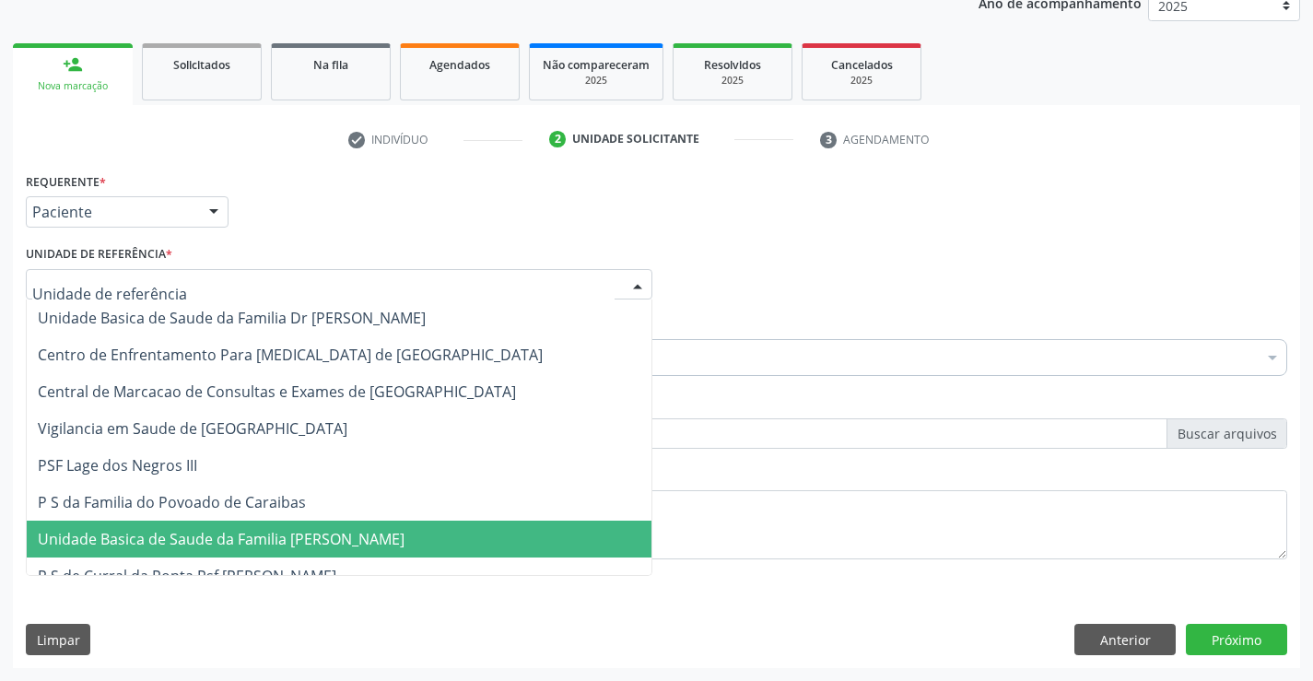
click at [253, 534] on span "Unidade Basica de Saude da Familia [PERSON_NAME]" at bounding box center [221, 539] width 367 height 20
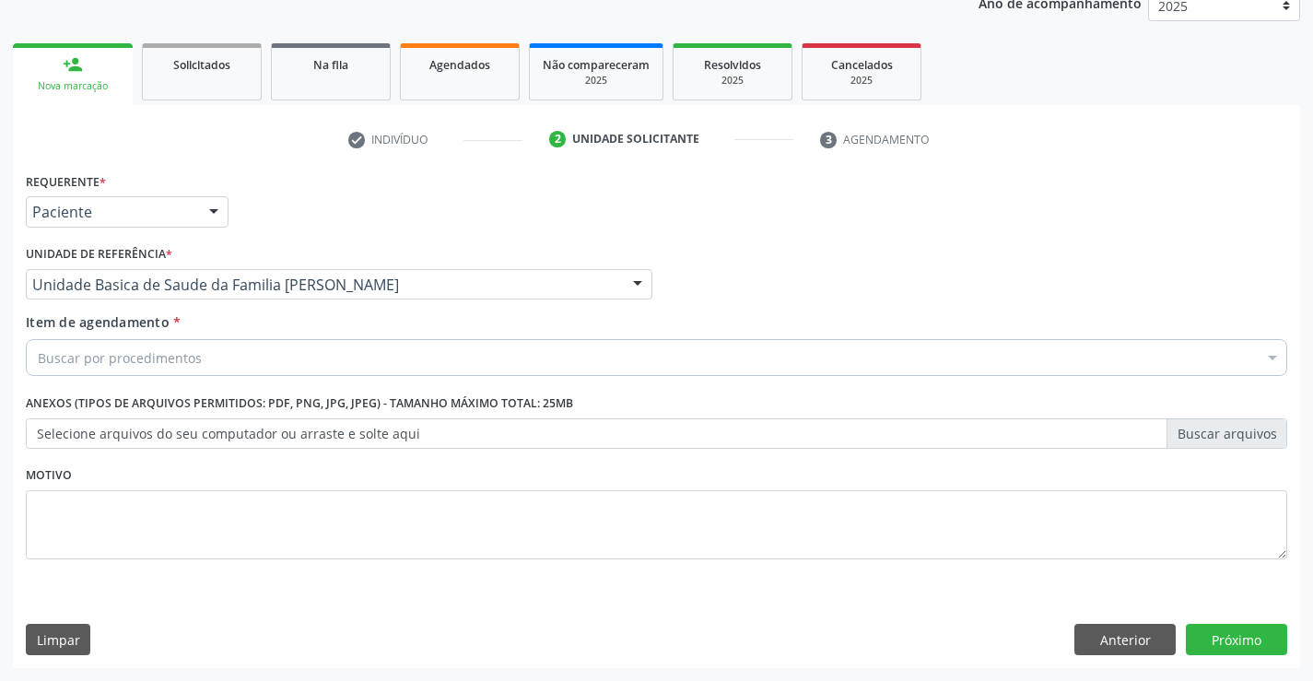
click at [221, 365] on div "Buscar por procedimentos" at bounding box center [657, 357] width 1262 height 37
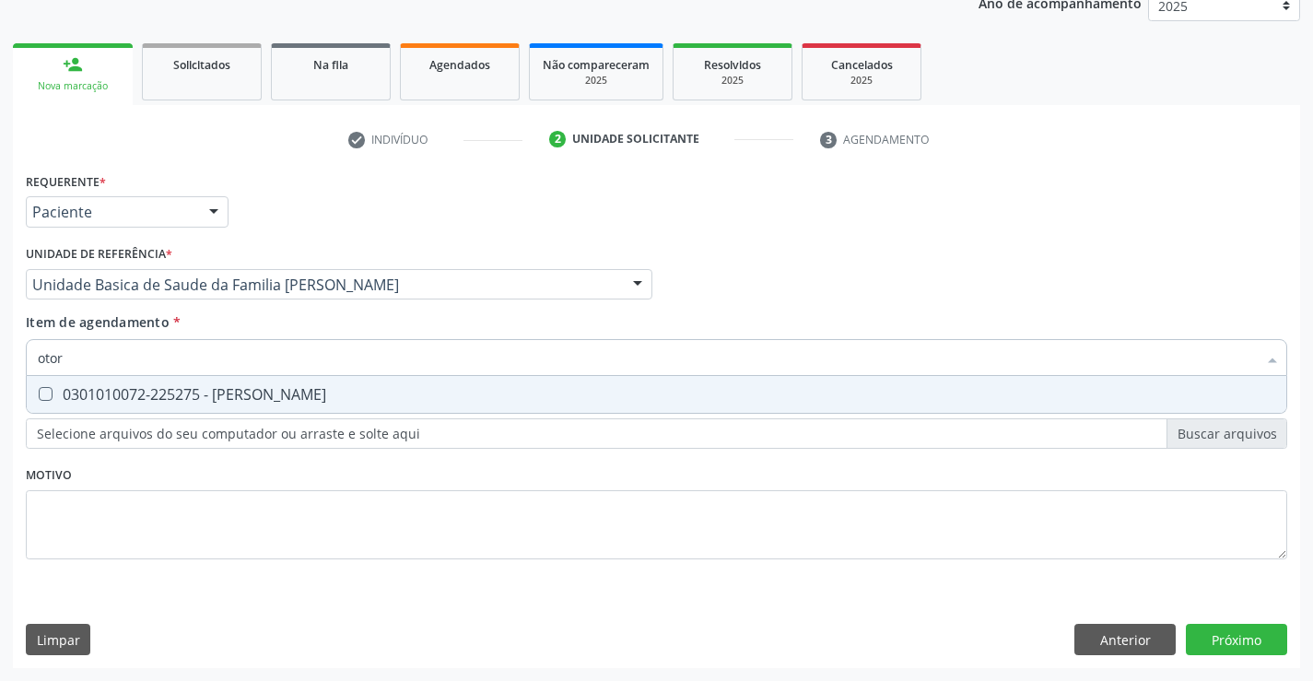
type input "otorr"
click at [239, 402] on div "0301010072-225275 - [PERSON_NAME]" at bounding box center [657, 394] width 1238 height 15
checkbox Otorrinolaringologista "true"
click at [1254, 638] on div "Requerente * Paciente Profissional de Saúde Paciente Nenhum resultado encontrad…" at bounding box center [657, 418] width 1288 height 500
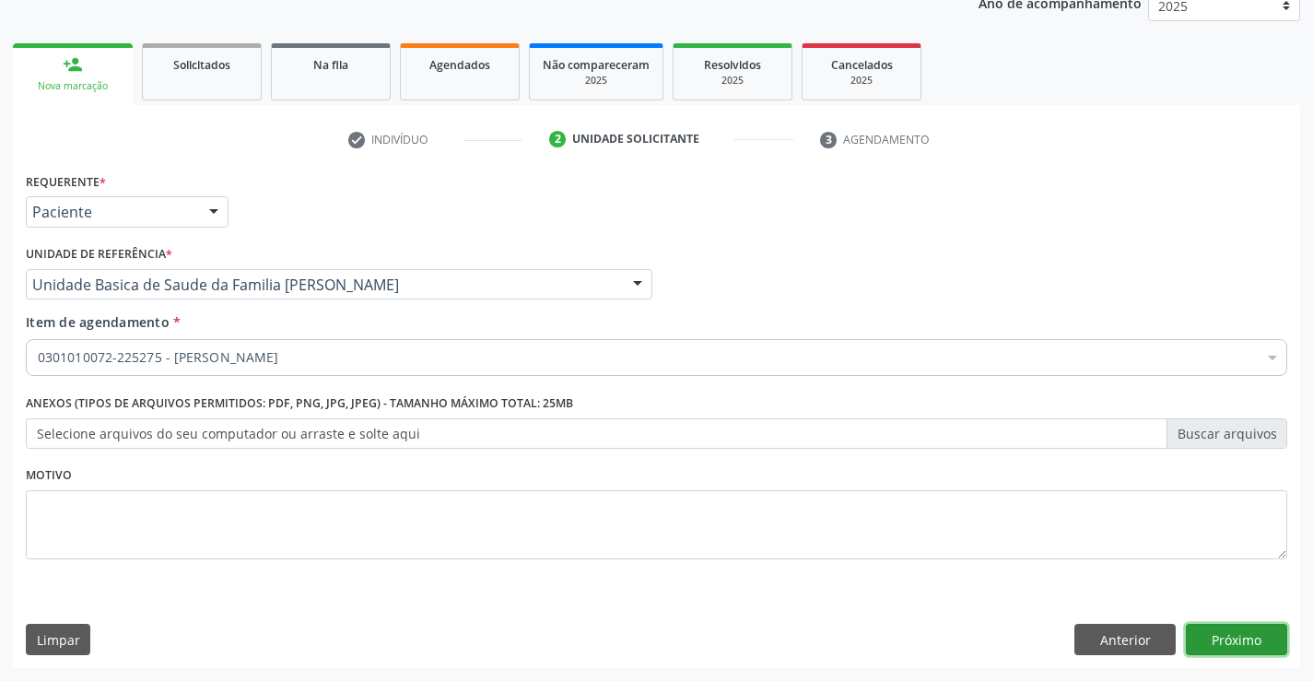
click at [1245, 641] on button "Próximo" at bounding box center [1236, 639] width 101 height 31
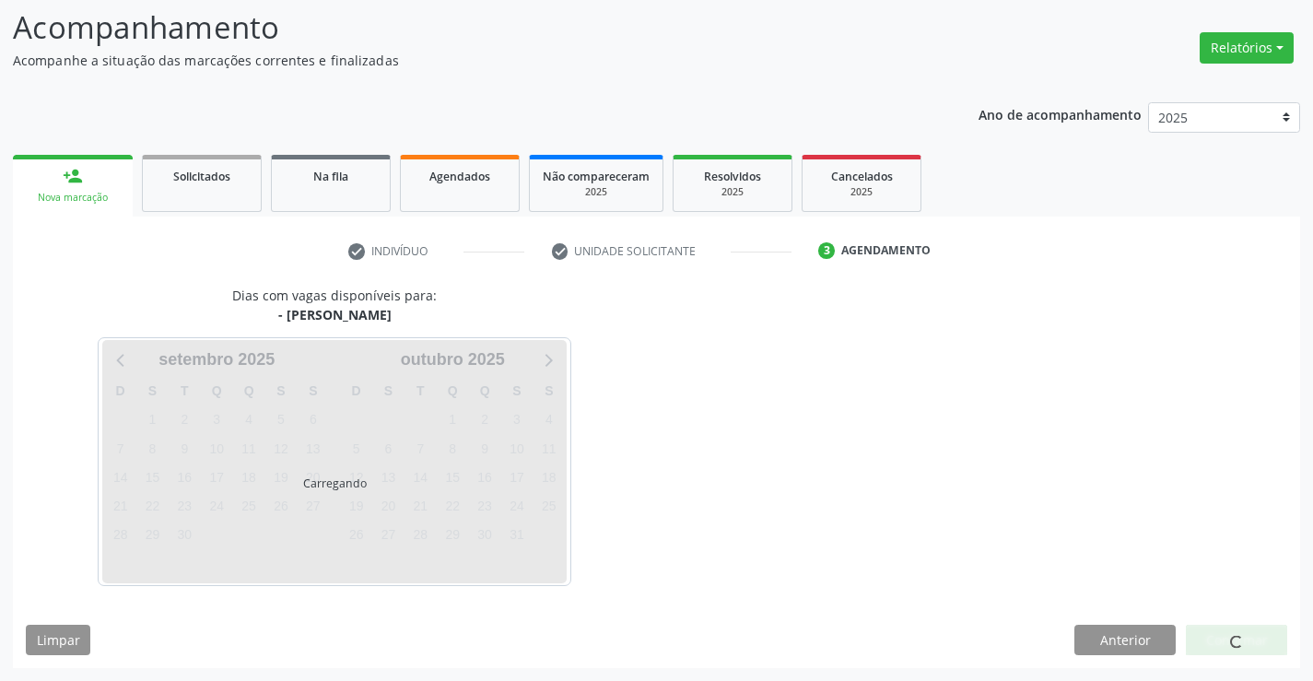
scroll to position [121, 0]
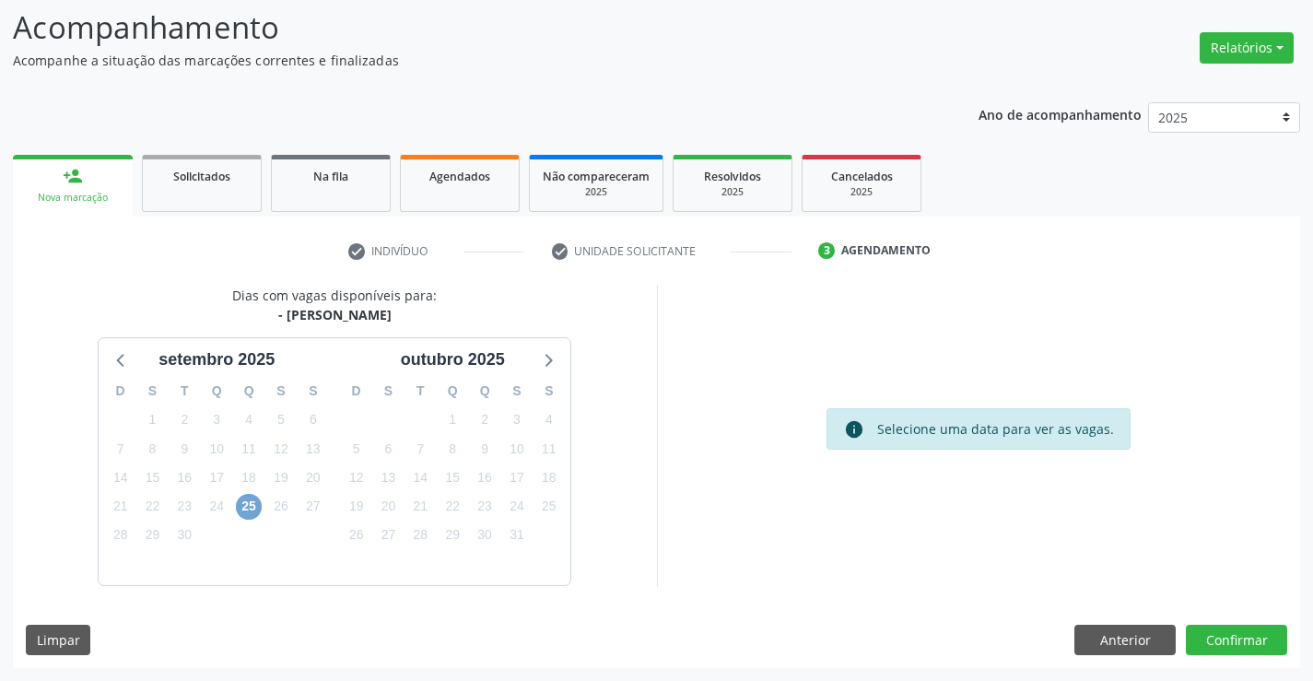
click at [246, 508] on span "25" at bounding box center [249, 507] width 26 height 26
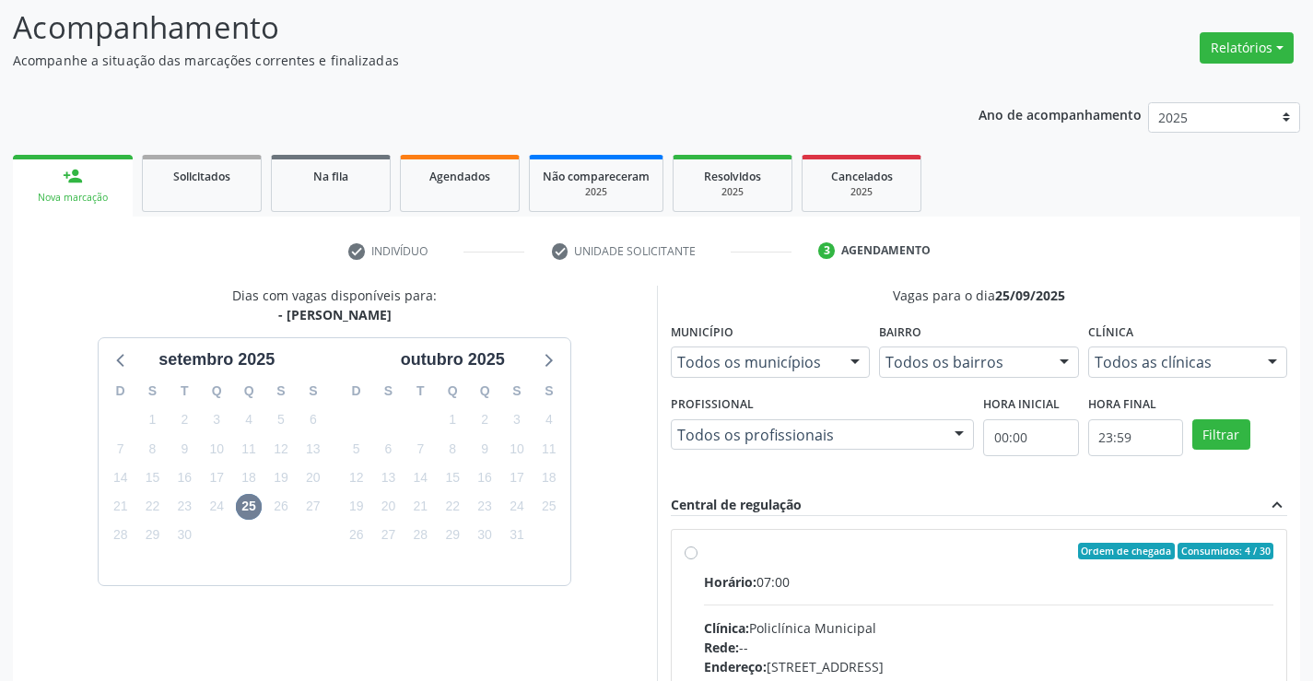
click at [698, 559] on input "Ordem de chegada Consumidos: 4 / 30 Horário: 07:00 Clínica: Policlínica Municip…" at bounding box center [691, 551] width 13 height 17
radio input "true"
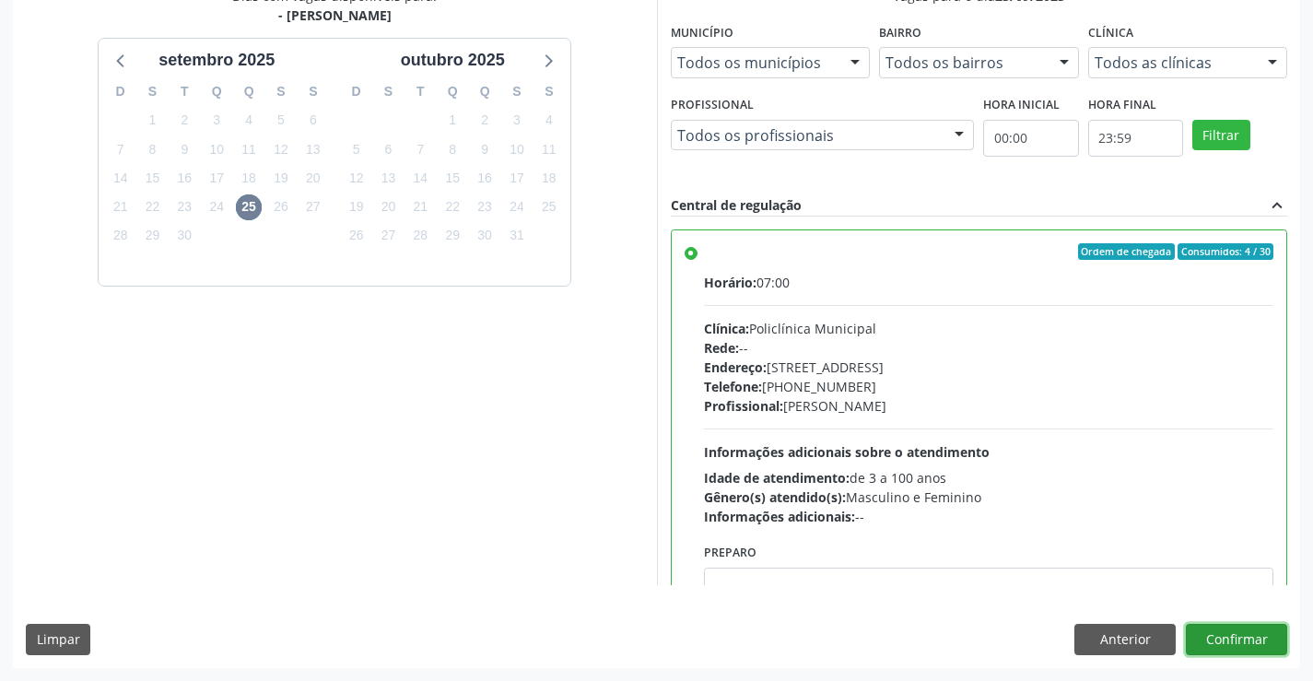
click at [1216, 642] on button "Confirmar" at bounding box center [1236, 639] width 101 height 31
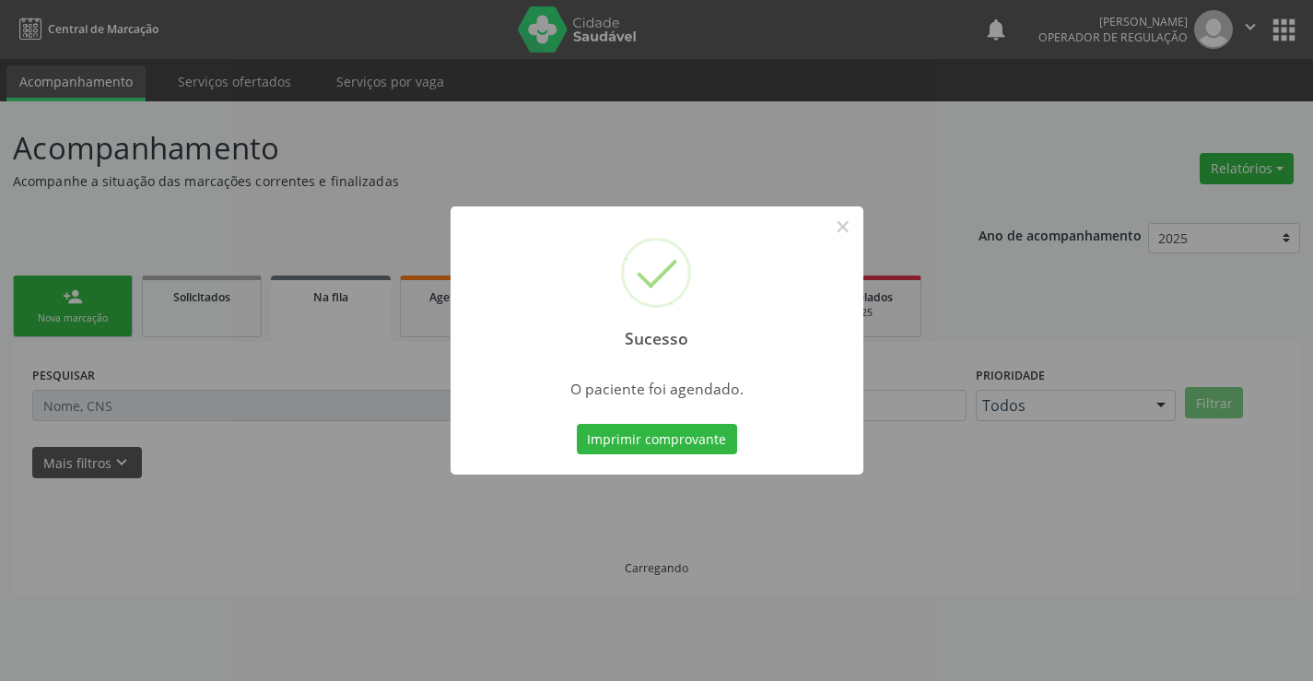
scroll to position [0, 0]
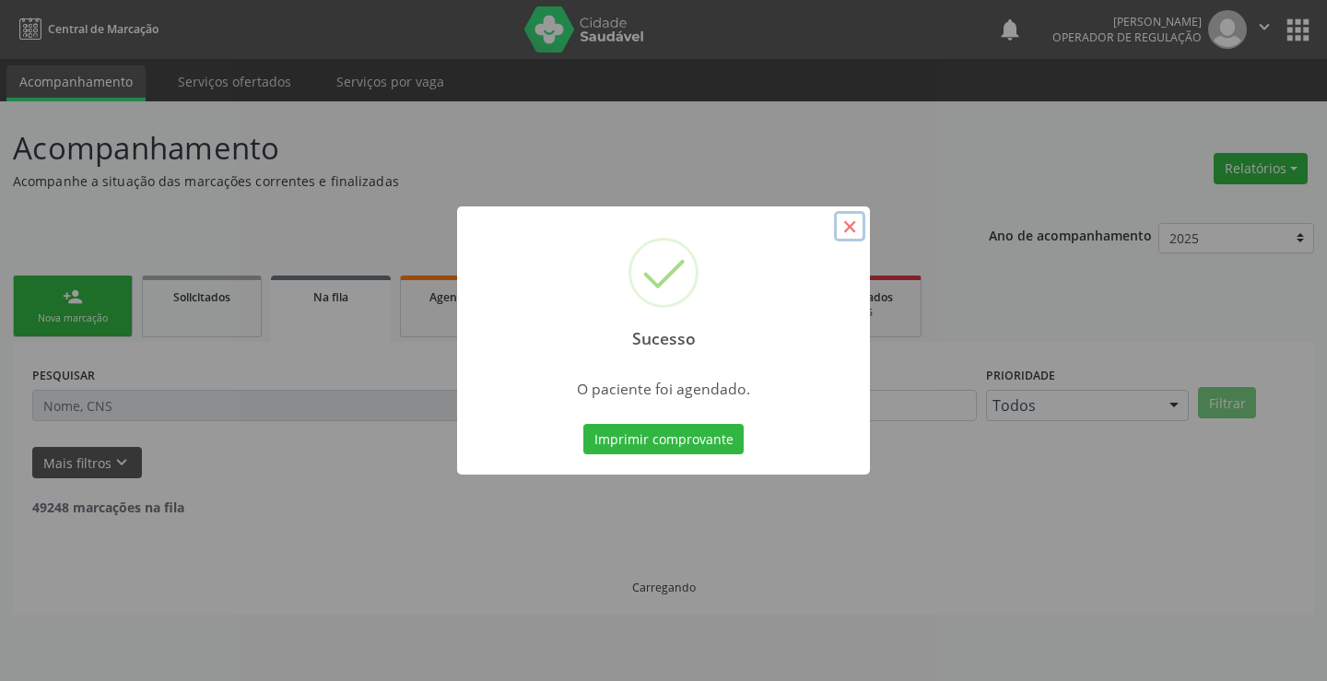
click at [843, 227] on button "×" at bounding box center [849, 226] width 31 height 31
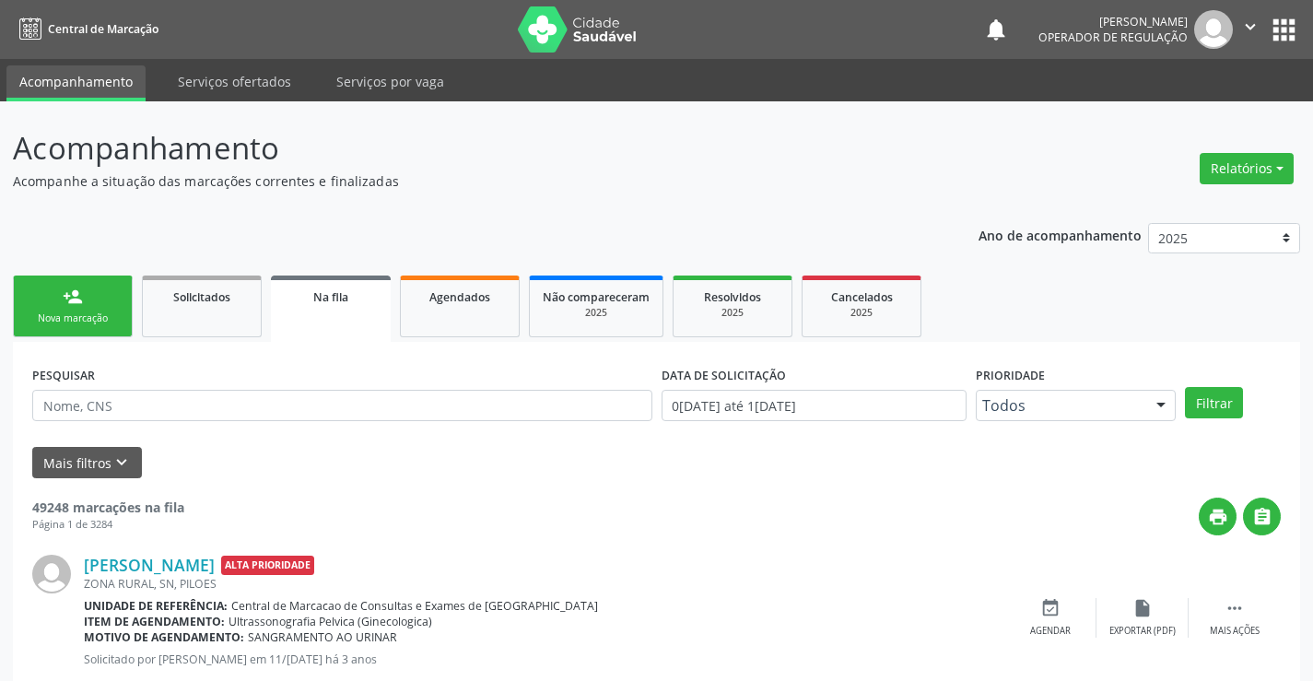
drag, startPoint x: 62, startPoint y: 293, endPoint x: 9, endPoint y: 16, distance: 282.3
click at [62, 292] on link "person_add Nova marcação" at bounding box center [73, 307] width 120 height 62
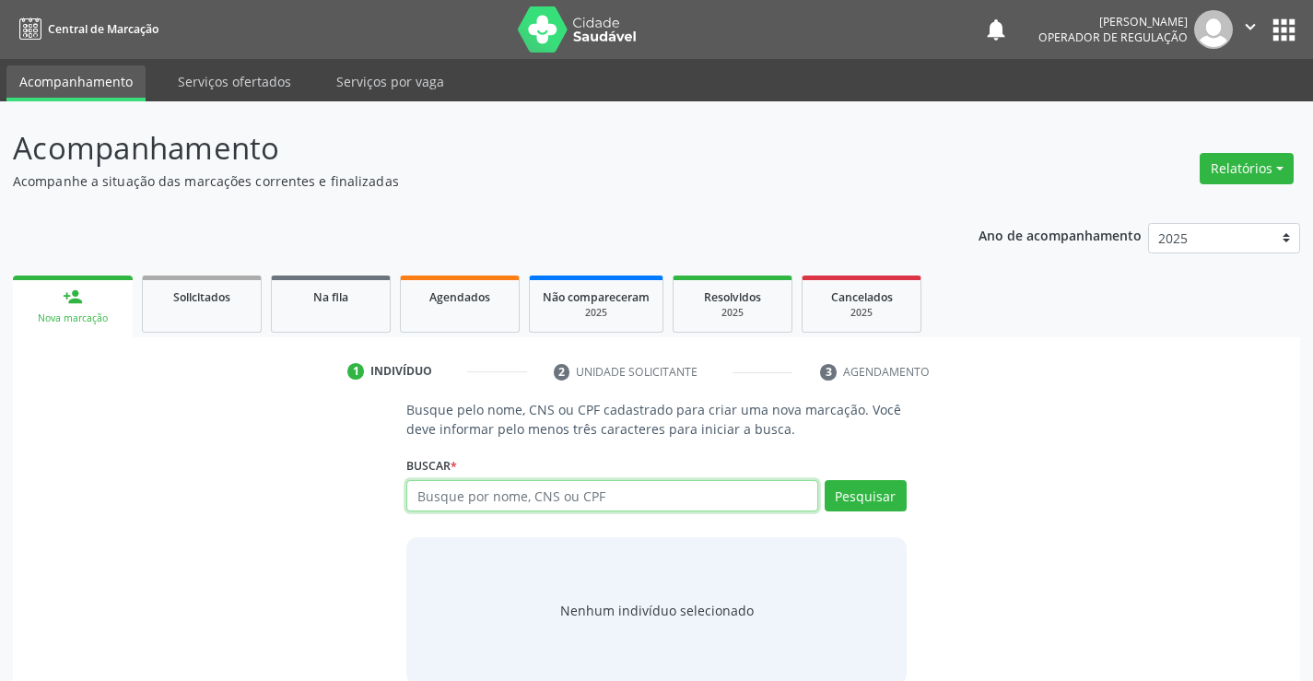
drag, startPoint x: 507, startPoint y: 493, endPoint x: 496, endPoint y: 508, distance: 18.4
click at [505, 498] on input "text" at bounding box center [611, 495] width 411 height 31
type input "705004870267751"
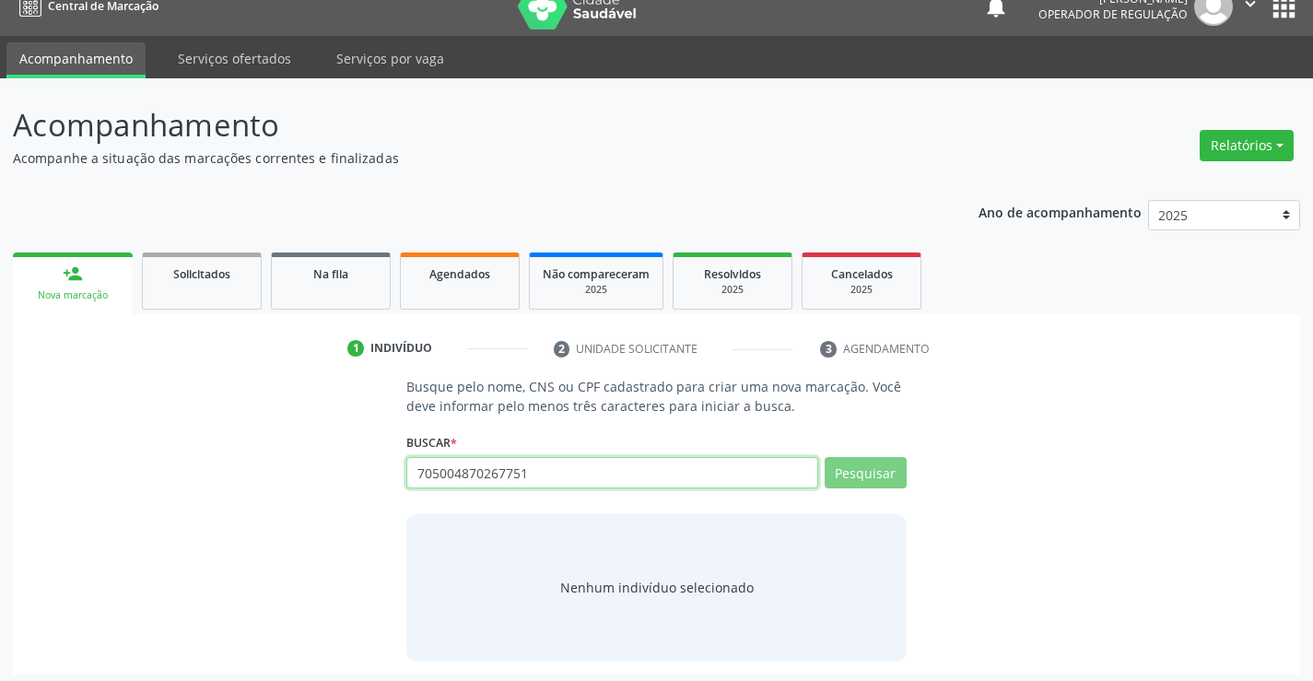
scroll to position [29, 0]
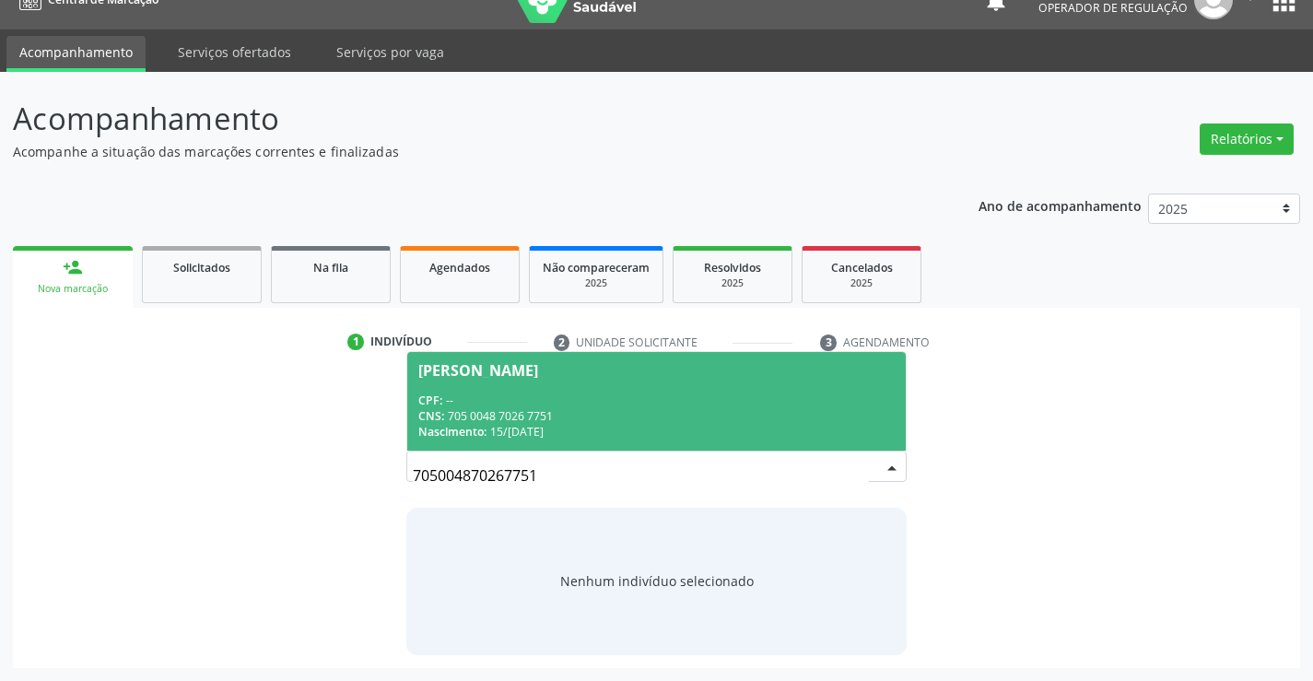
click at [516, 414] on div "CNS: 705 0048 7026 7751" at bounding box center [656, 416] width 476 height 16
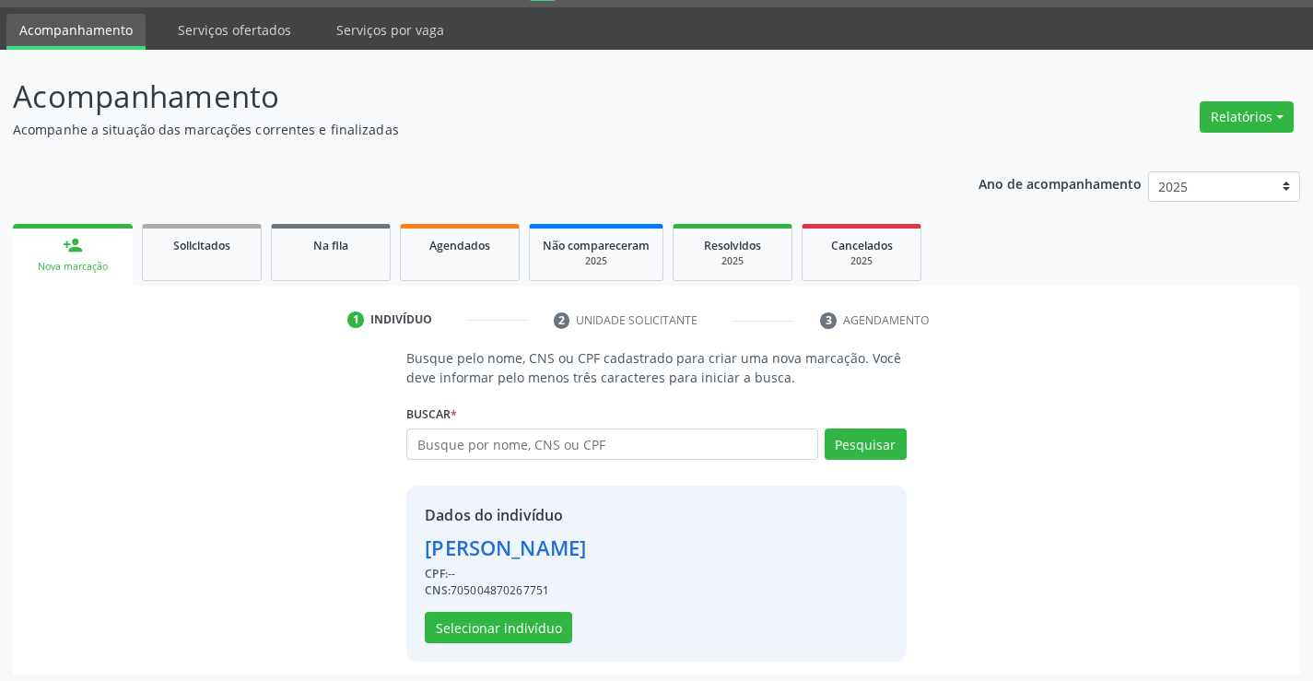
scroll to position [58, 0]
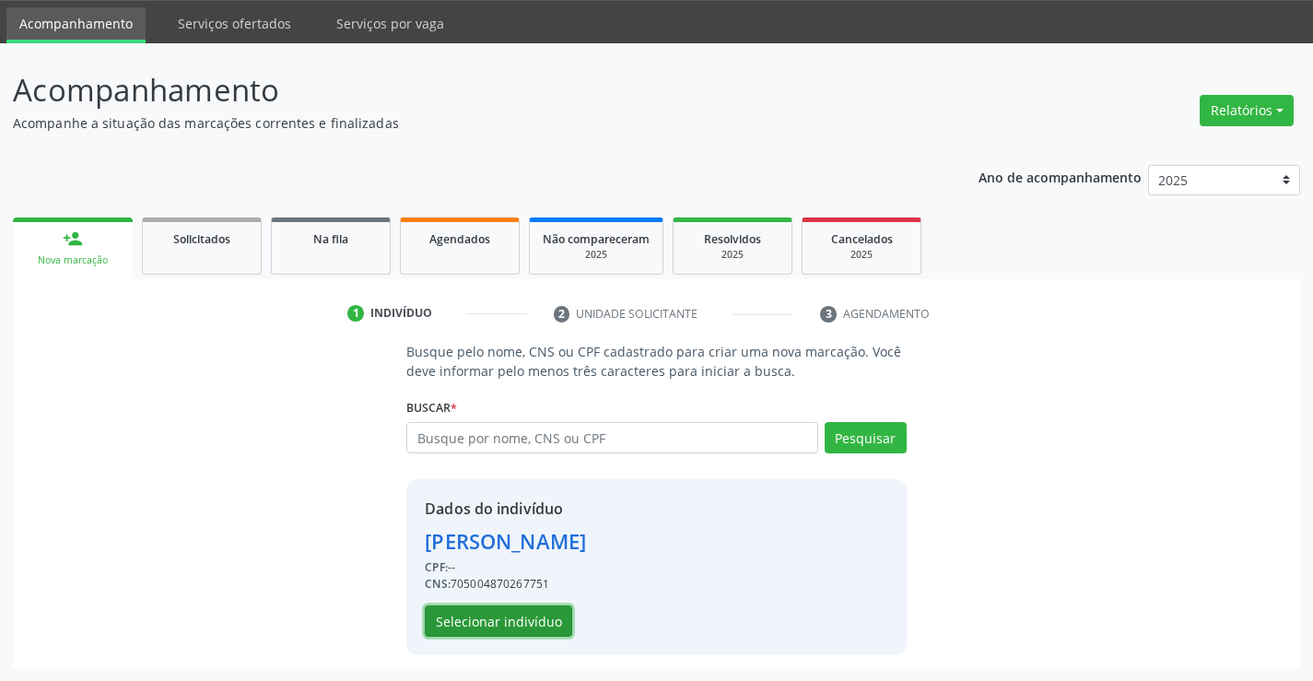
click at [480, 629] on button "Selecionar indivíduo" at bounding box center [498, 621] width 147 height 31
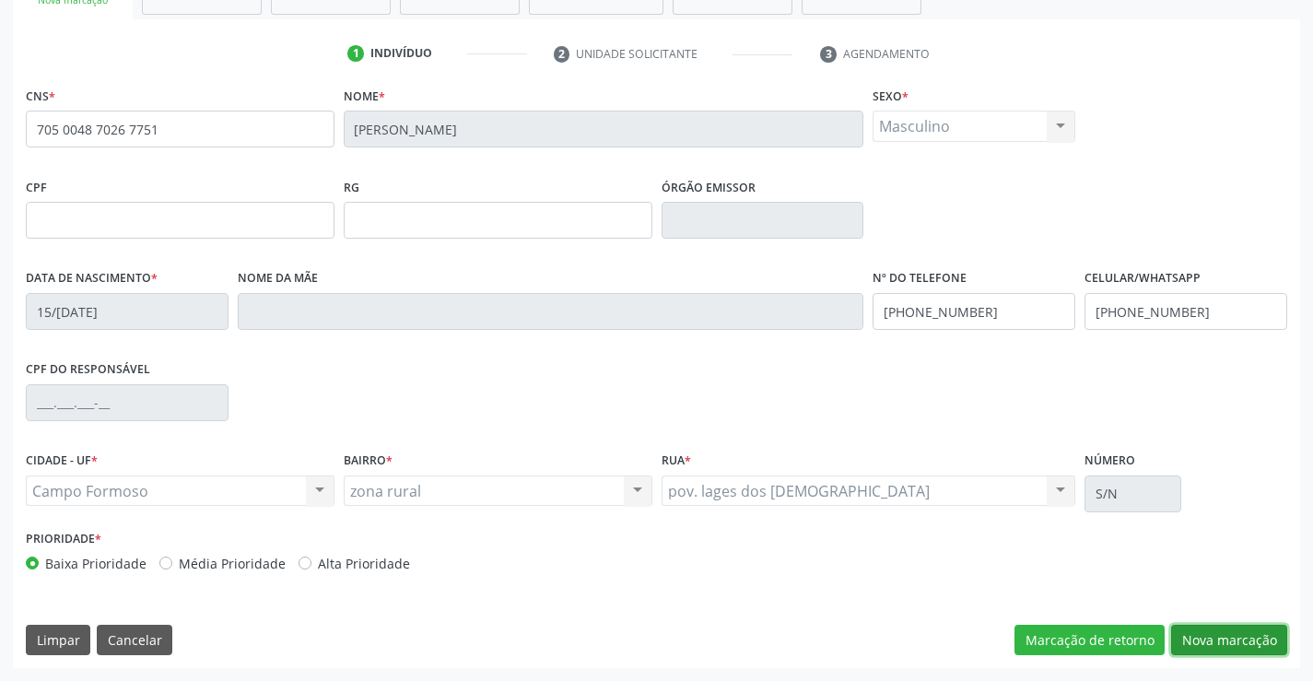
click at [1249, 643] on button "Nova marcação" at bounding box center [1229, 640] width 116 height 31
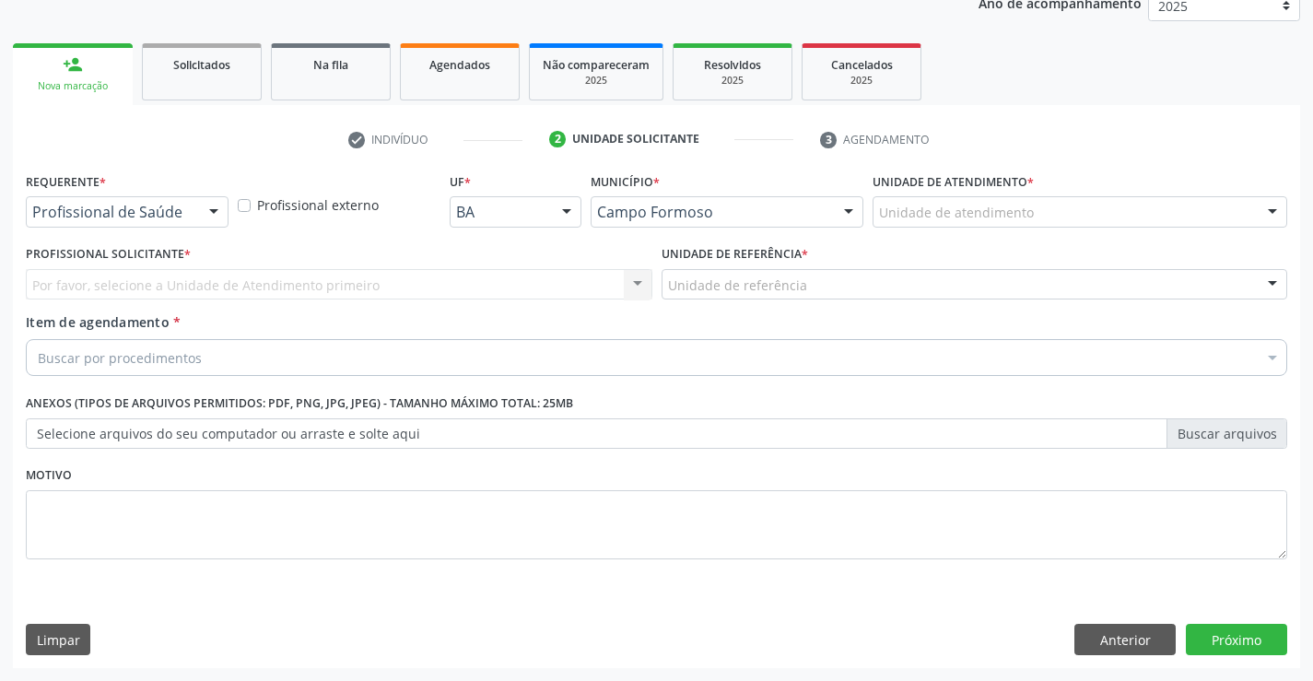
scroll to position [232, 0]
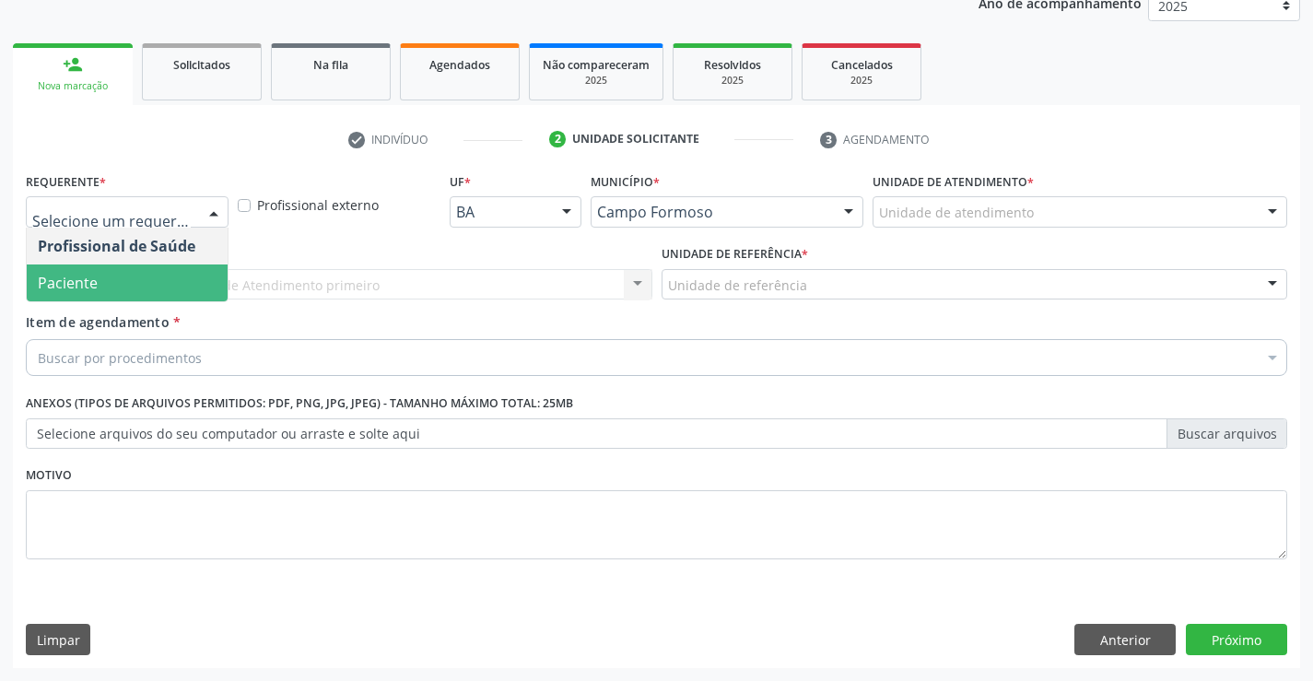
click at [114, 287] on span "Paciente" at bounding box center [127, 283] width 201 height 37
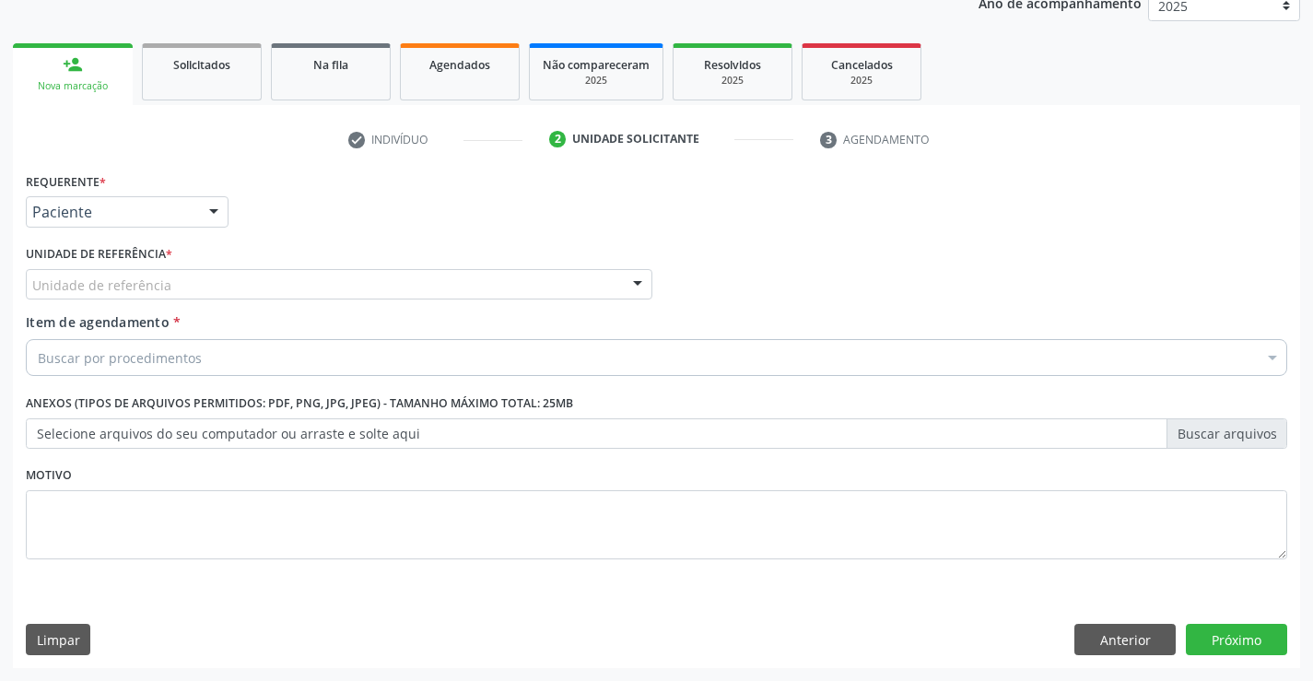
click at [192, 279] on div "Unidade de referência" at bounding box center [339, 284] width 627 height 31
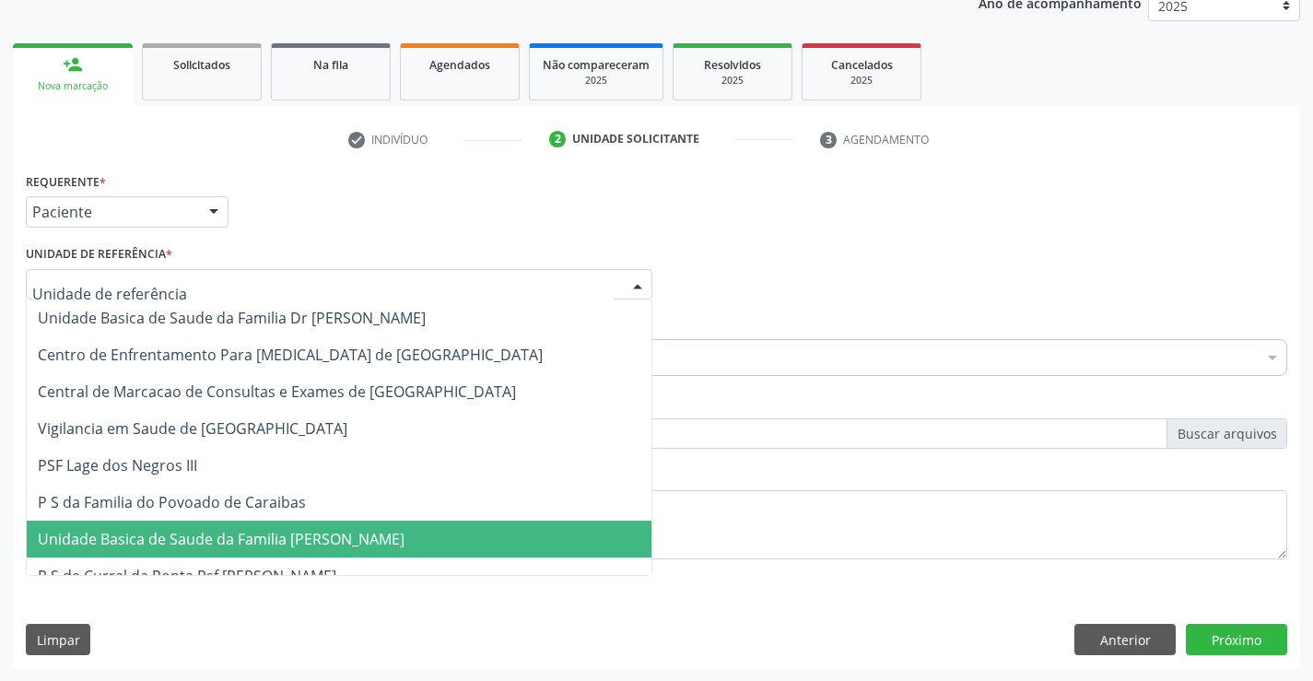
click at [280, 541] on span "Unidade Basica de Saude da Familia [PERSON_NAME]" at bounding box center [221, 539] width 367 height 20
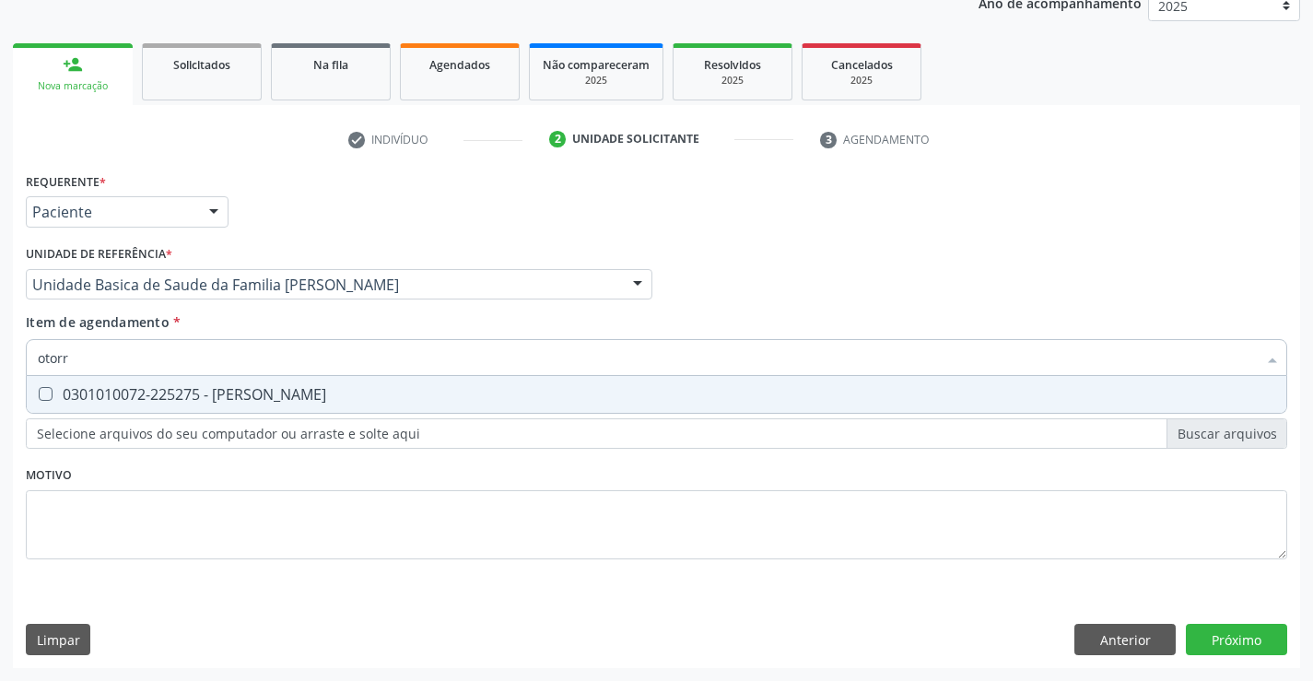
type input "otorri"
click at [207, 391] on div "0301010072-225275 - [PERSON_NAME]" at bounding box center [657, 394] width 1238 height 15
checkbox Otorrinolaringologista "true"
click at [1220, 638] on div "Requerente * Paciente Profissional de Saúde Paciente Nenhum resultado encontrad…" at bounding box center [657, 418] width 1288 height 500
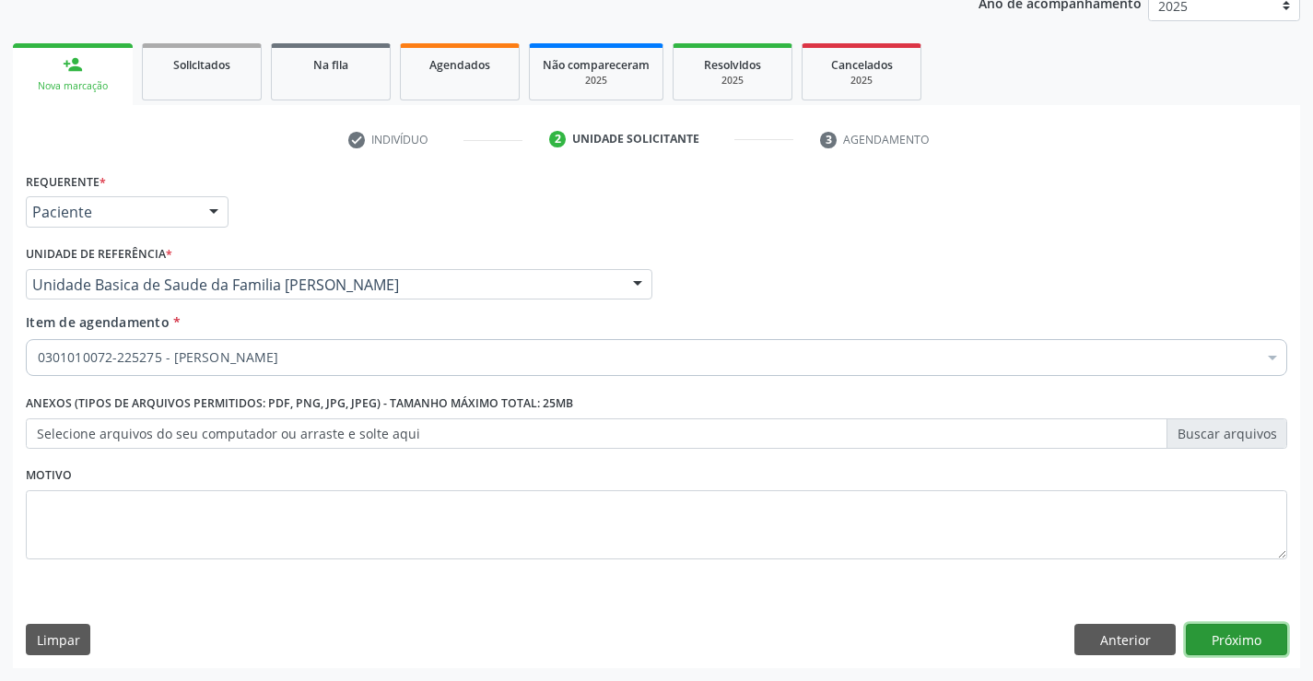
click at [1251, 640] on button "Próximo" at bounding box center [1236, 639] width 101 height 31
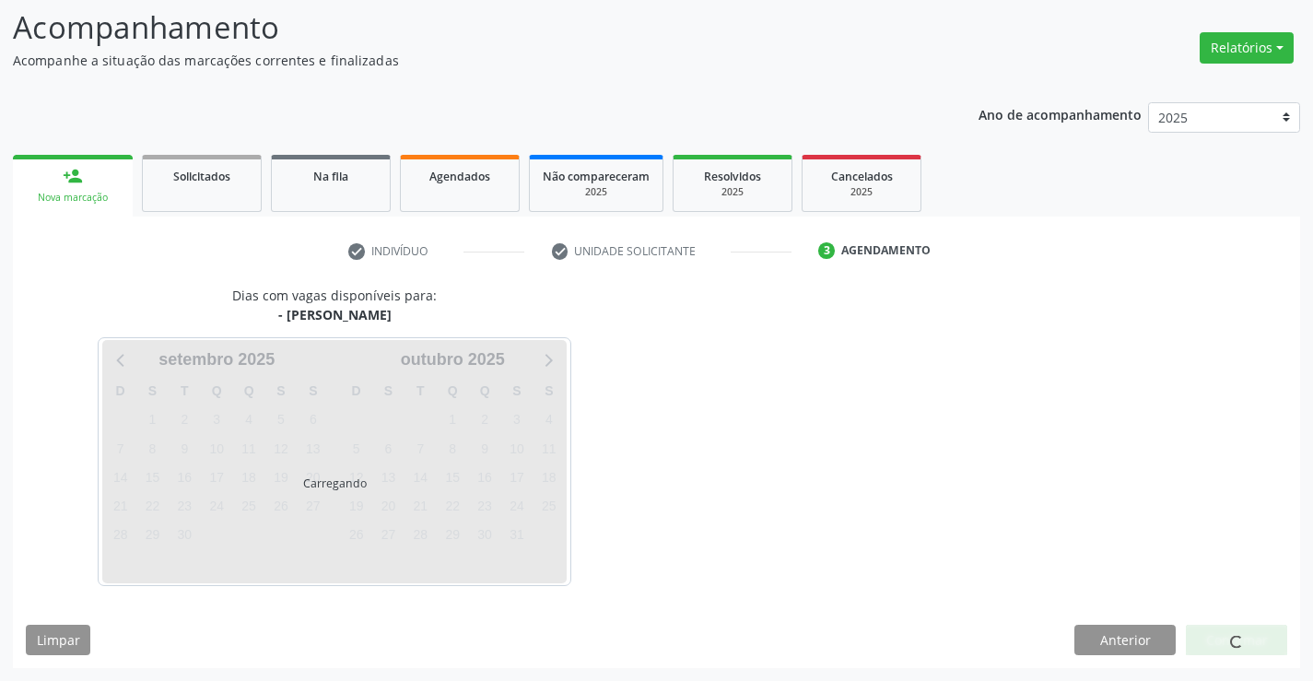
scroll to position [121, 0]
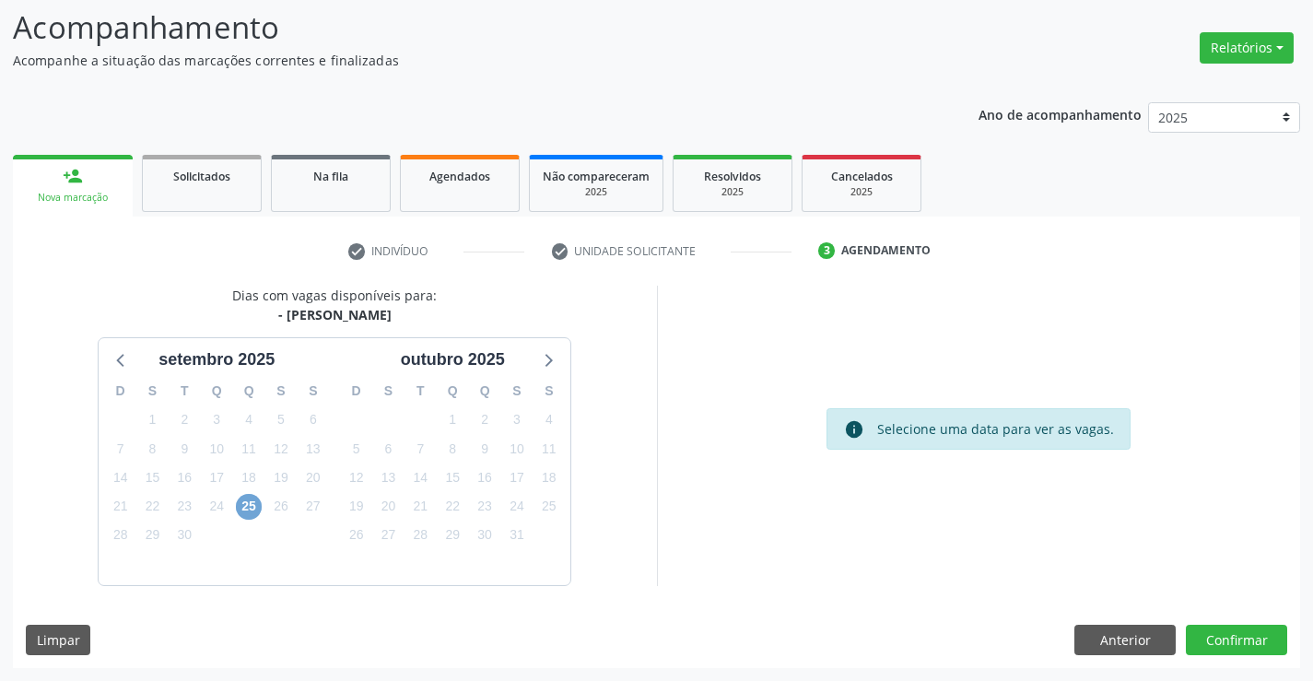
click at [250, 502] on span "25" at bounding box center [249, 507] width 26 height 26
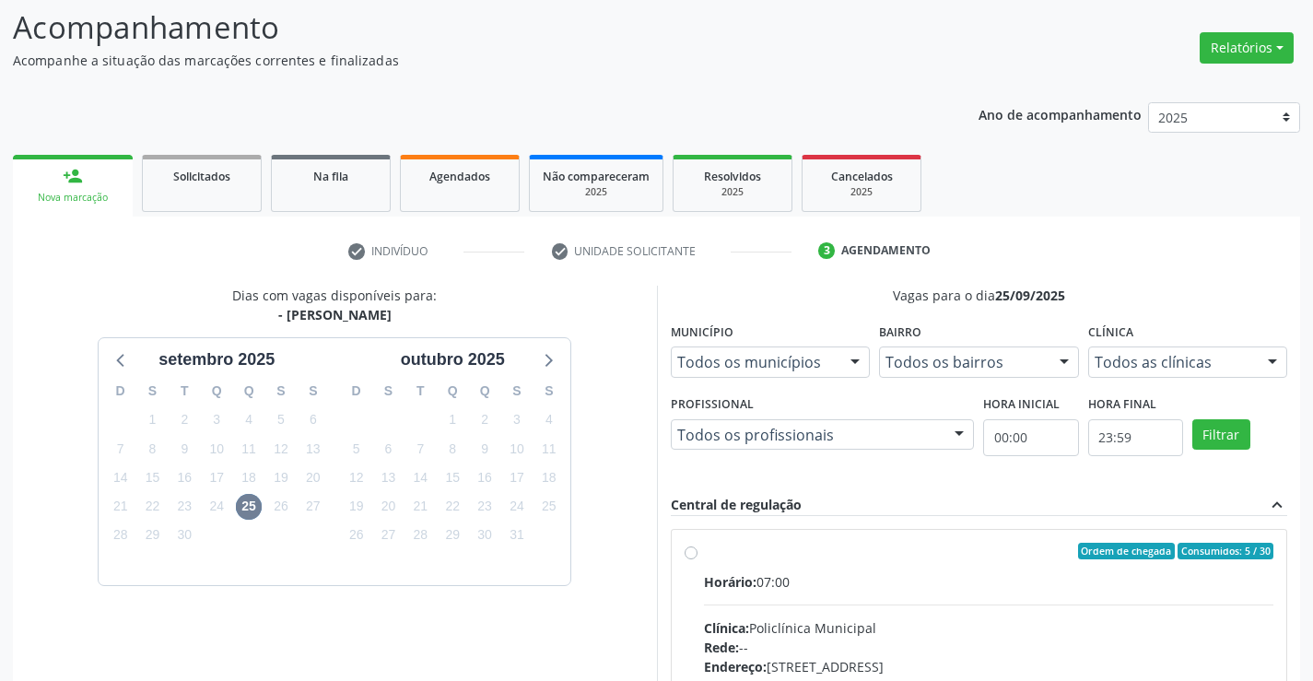
click at [698, 559] on input "Ordem de chegada Consumidos: 5 / 30 Horário: 07:00 Clínica: Policlínica Municip…" at bounding box center [691, 551] width 13 height 17
radio input "true"
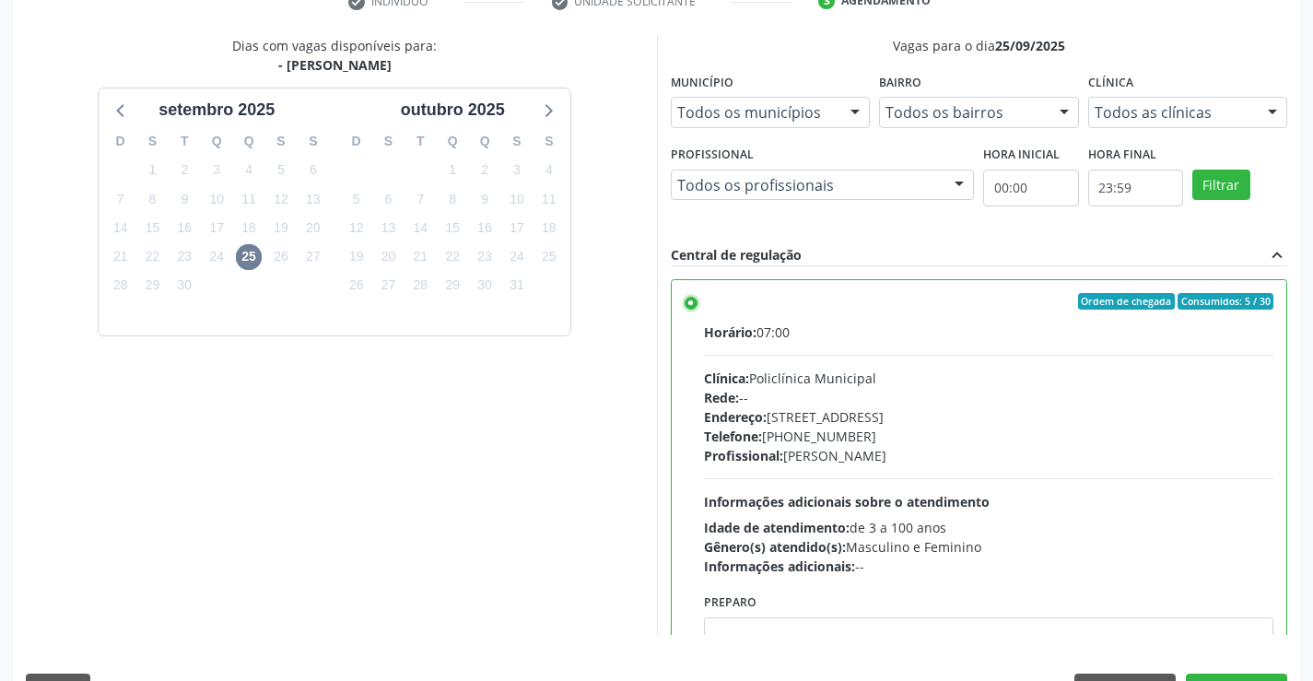
scroll to position [420, 0]
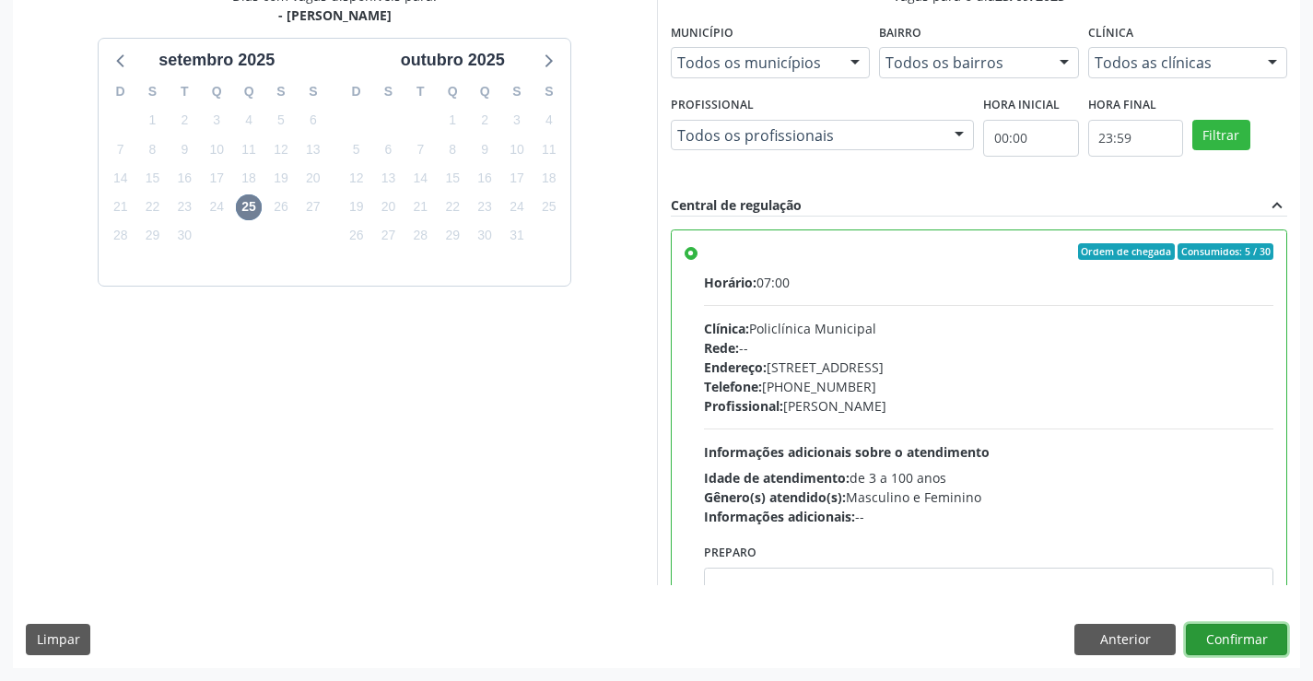
click at [1221, 645] on button "Confirmar" at bounding box center [1236, 639] width 101 height 31
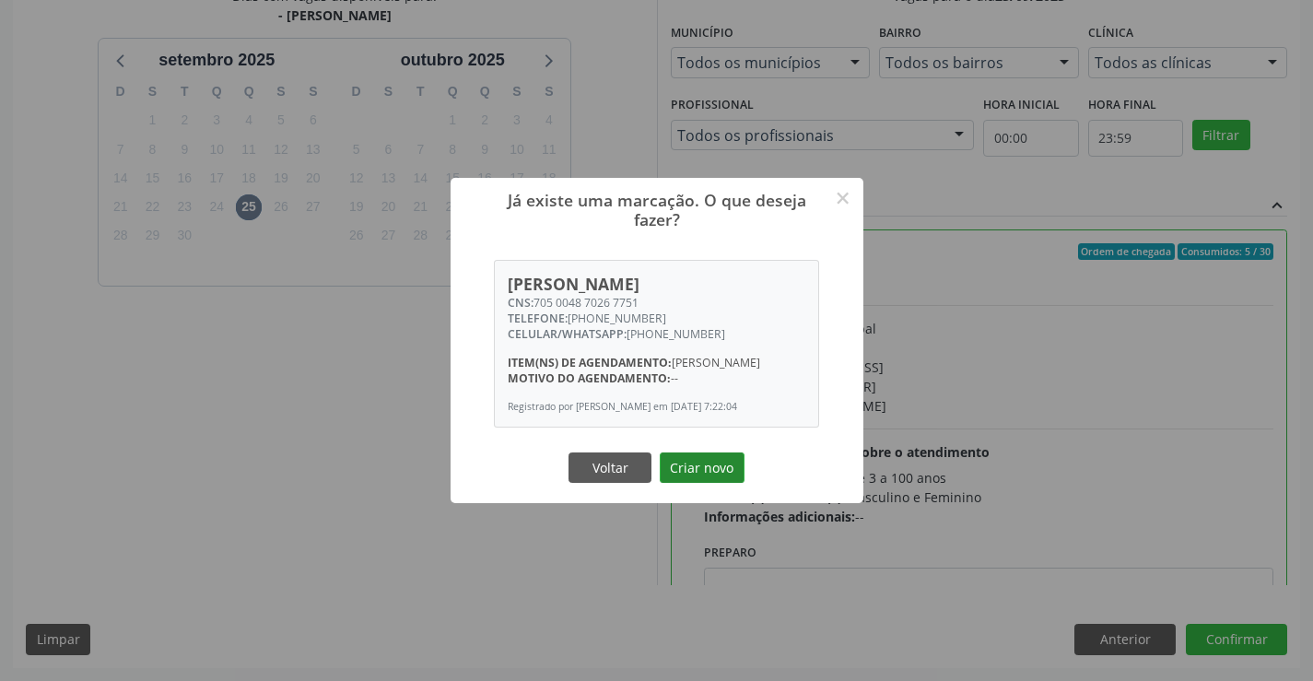
click at [700, 477] on button "Criar novo" at bounding box center [702, 468] width 85 height 31
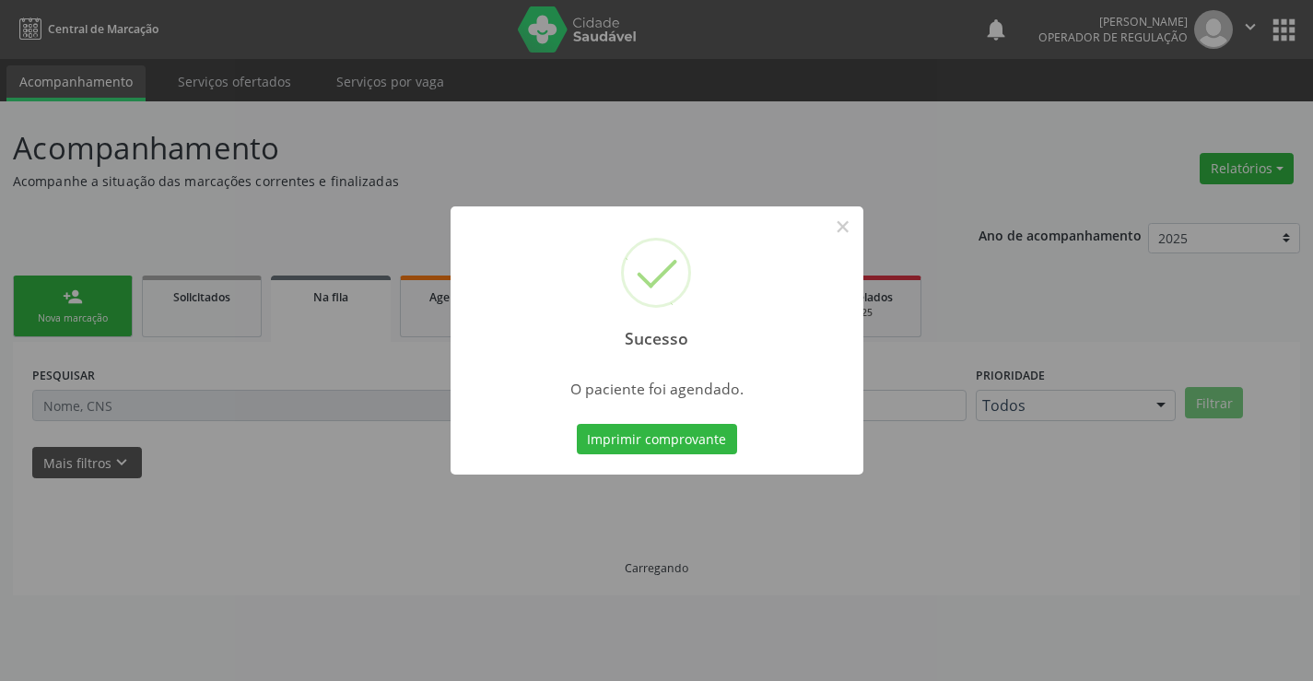
scroll to position [0, 0]
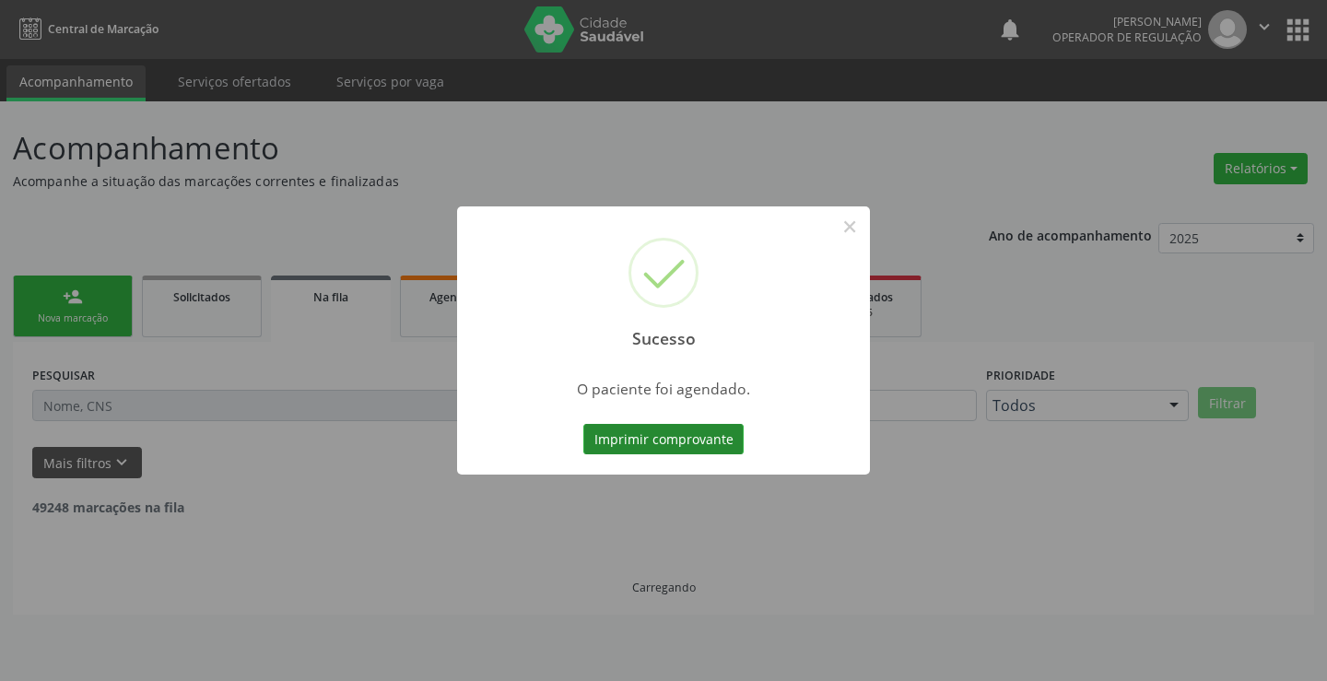
click at [691, 437] on button "Imprimir comprovante" at bounding box center [663, 439] width 160 height 31
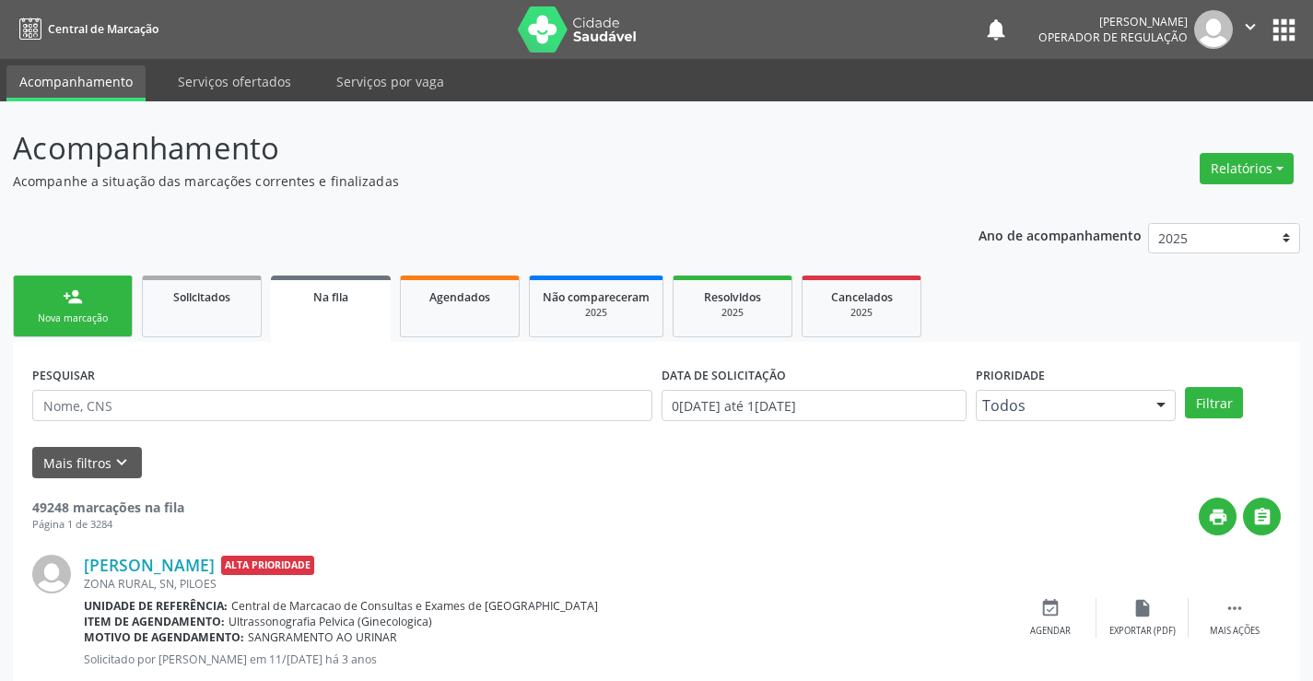
click at [60, 298] on link "person_add Nova marcação" at bounding box center [73, 307] width 120 height 62
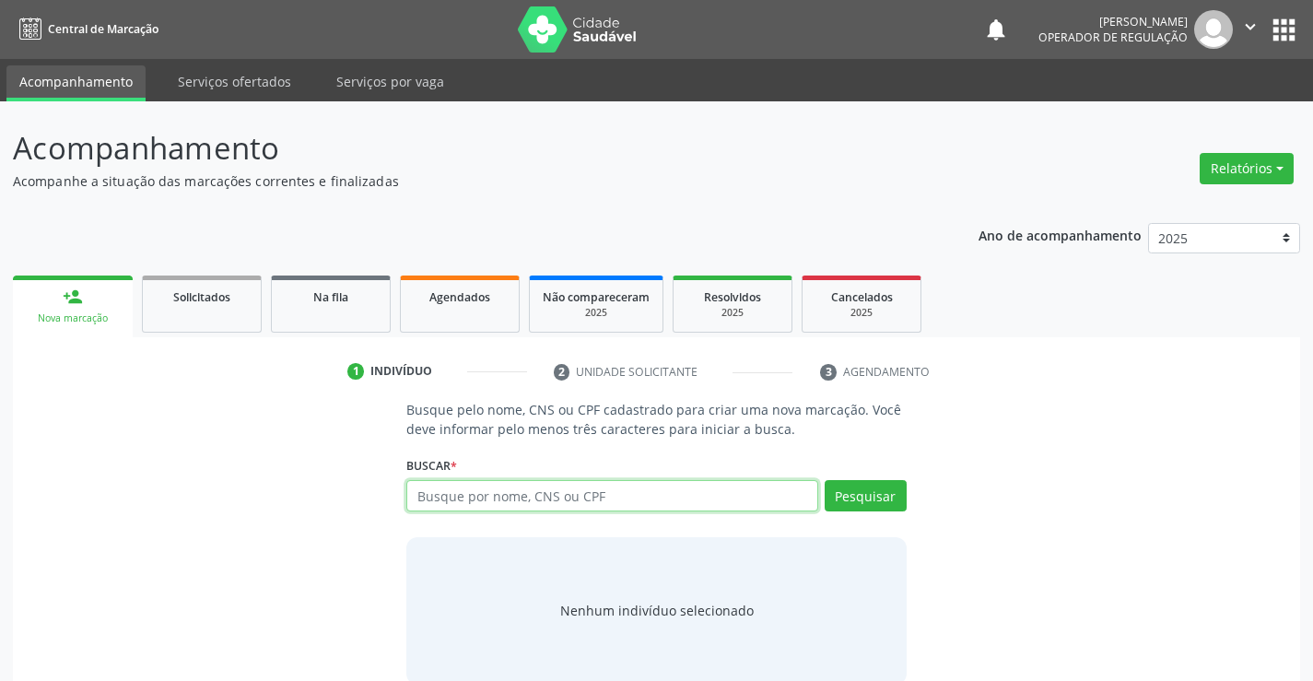
click at [434, 502] on input "text" at bounding box center [611, 495] width 411 height 31
type input "708407724105762"
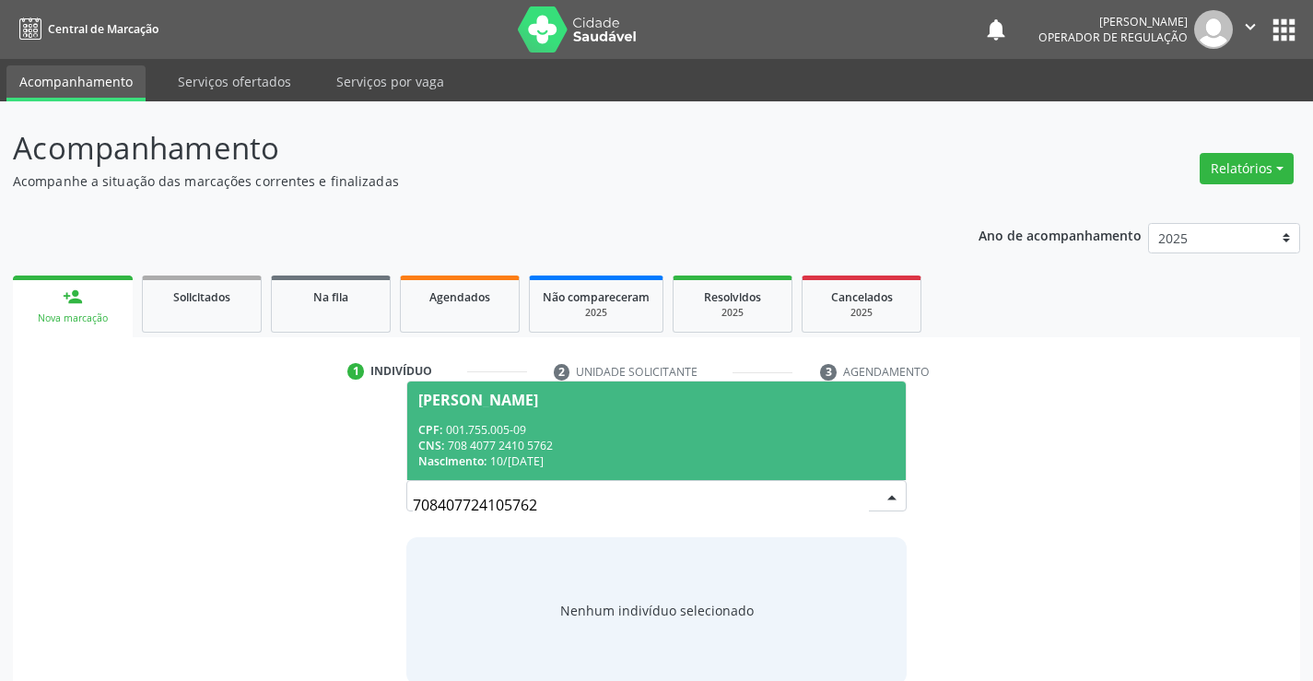
click at [588, 408] on span "[PERSON_NAME] CPF: 001.755.005-09 CNS: 708 4077 2410 5762 Nascimento: 10/[DATE]" at bounding box center [656, 431] width 498 height 99
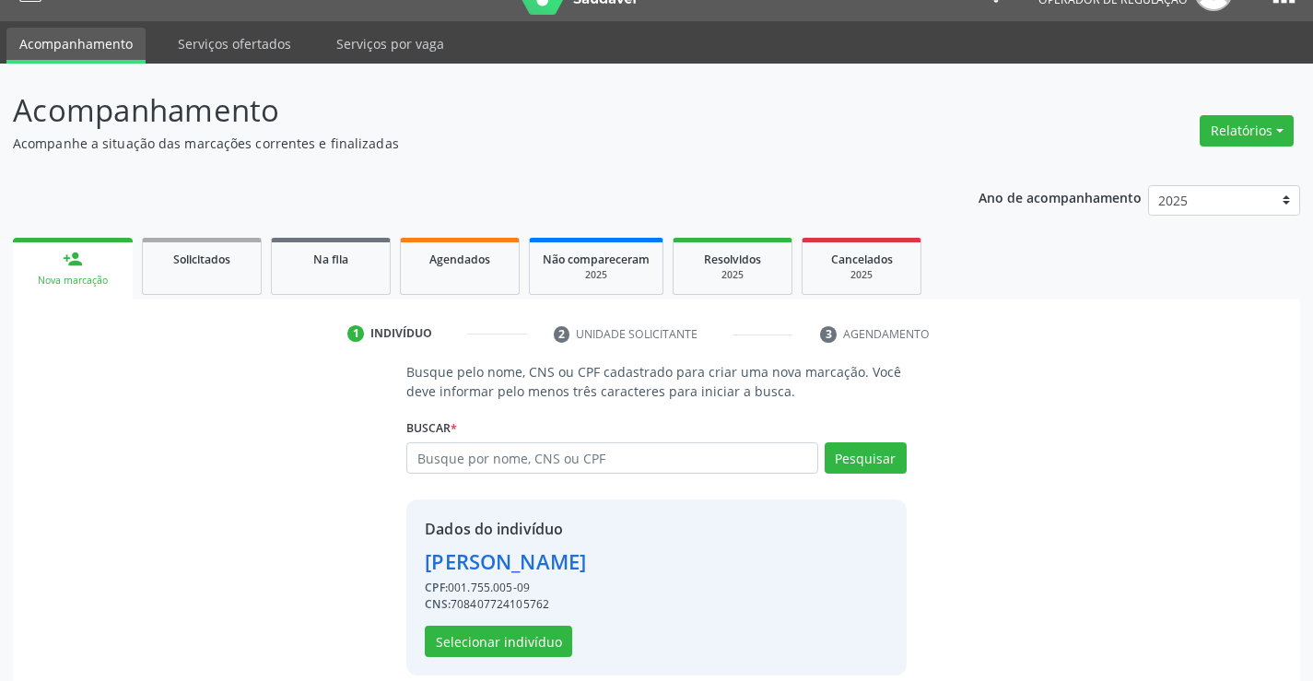
scroll to position [58, 0]
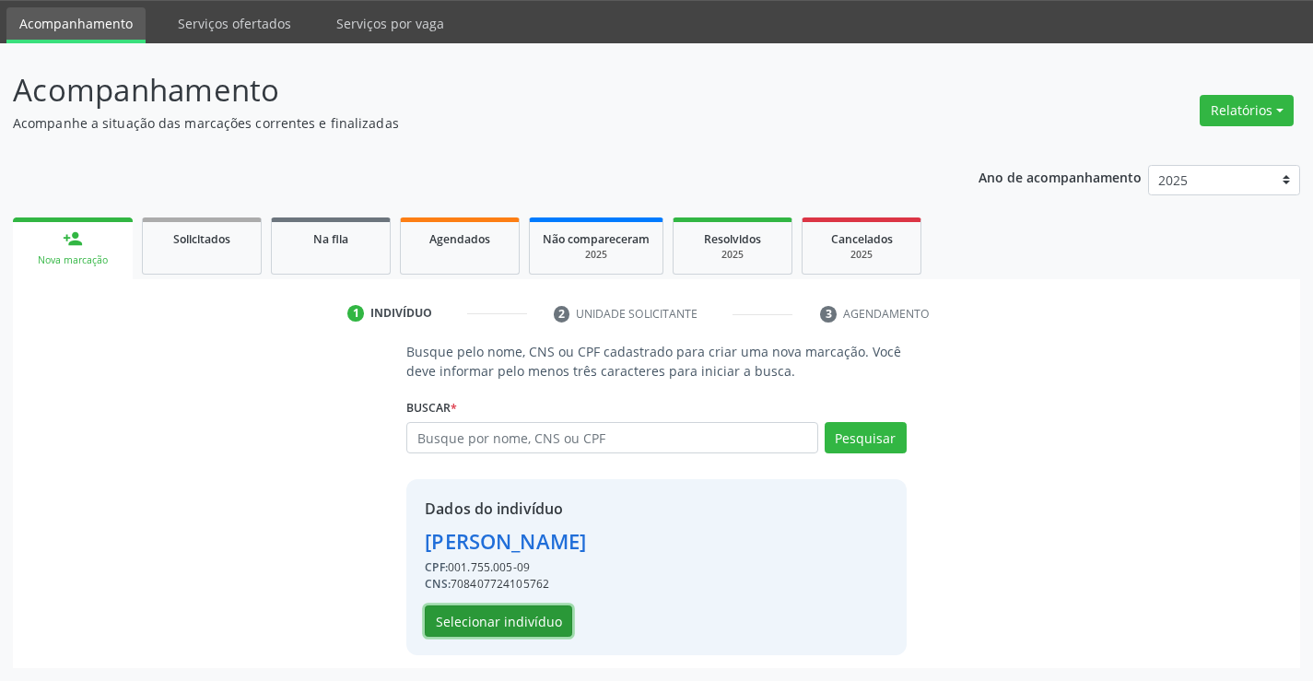
click at [513, 612] on button "Selecionar indivíduo" at bounding box center [498, 621] width 147 height 31
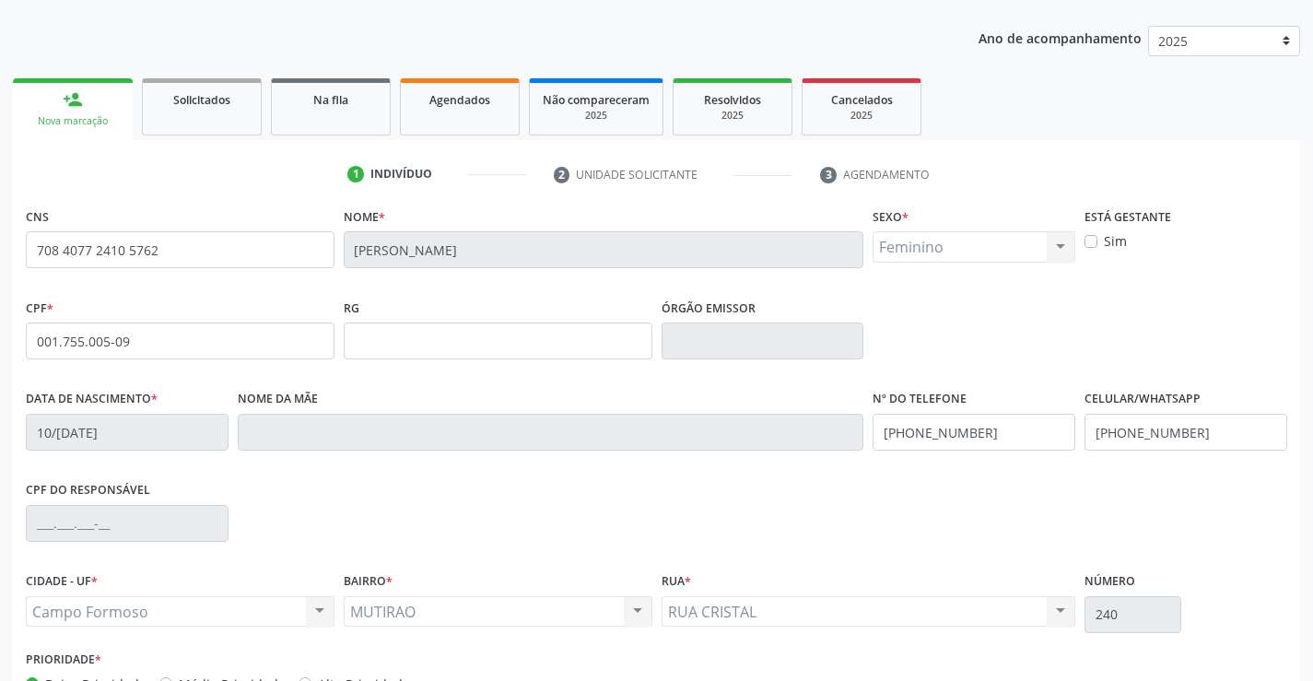
scroll to position [318, 0]
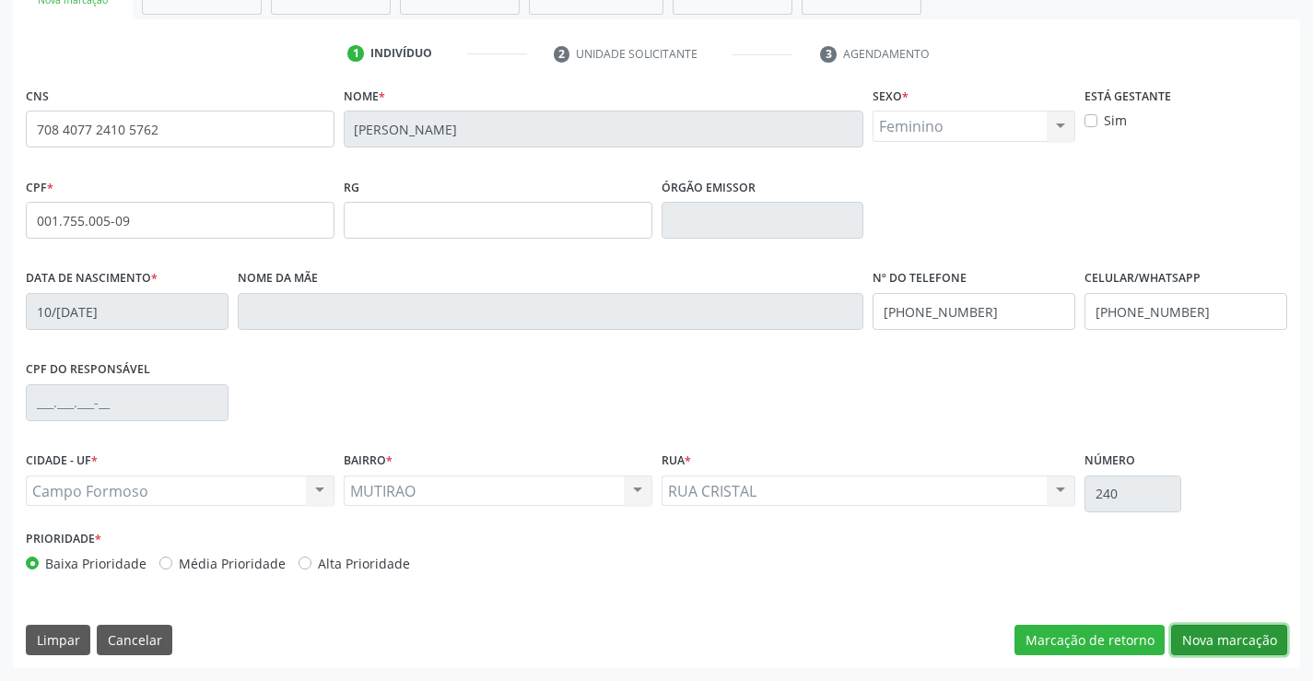
click at [1224, 647] on button "Nova marcação" at bounding box center [1229, 640] width 116 height 31
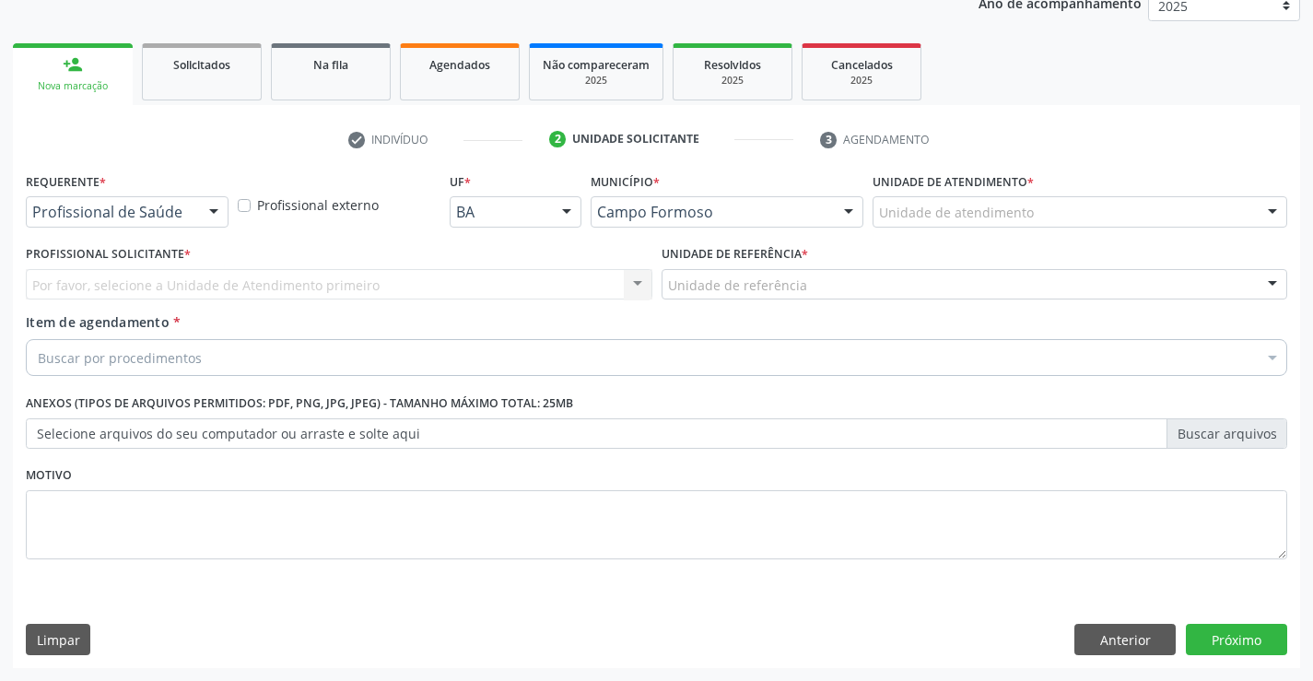
scroll to position [232, 0]
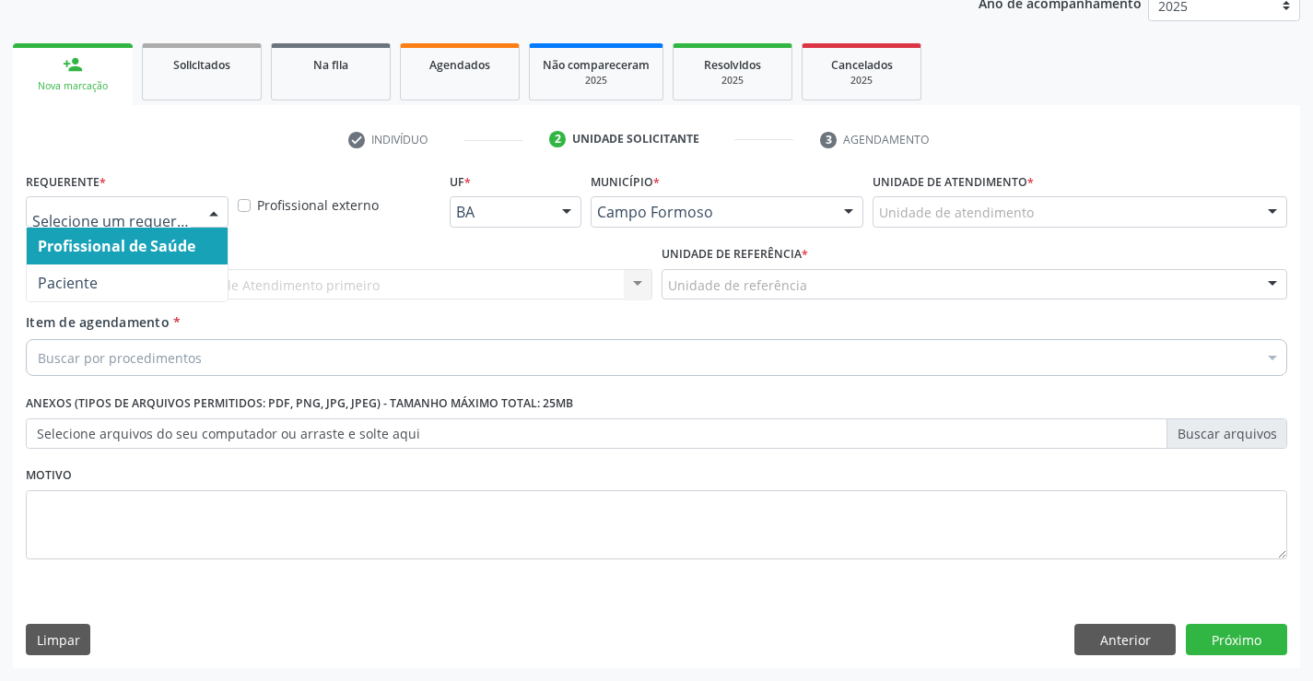
click at [198, 204] on div "Profissional de Saúde Paciente Nenhum resultado encontrado para: " " Não há nen…" at bounding box center [127, 211] width 203 height 31
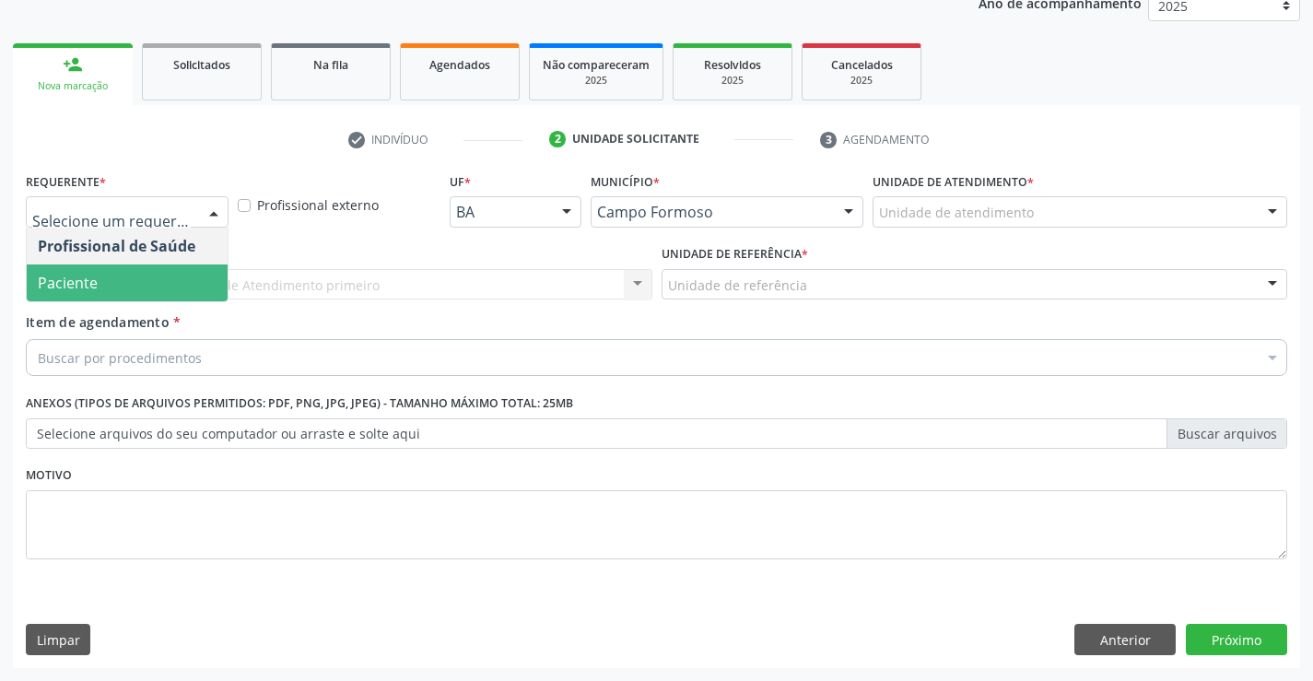
click at [122, 286] on span "Paciente" at bounding box center [127, 283] width 201 height 37
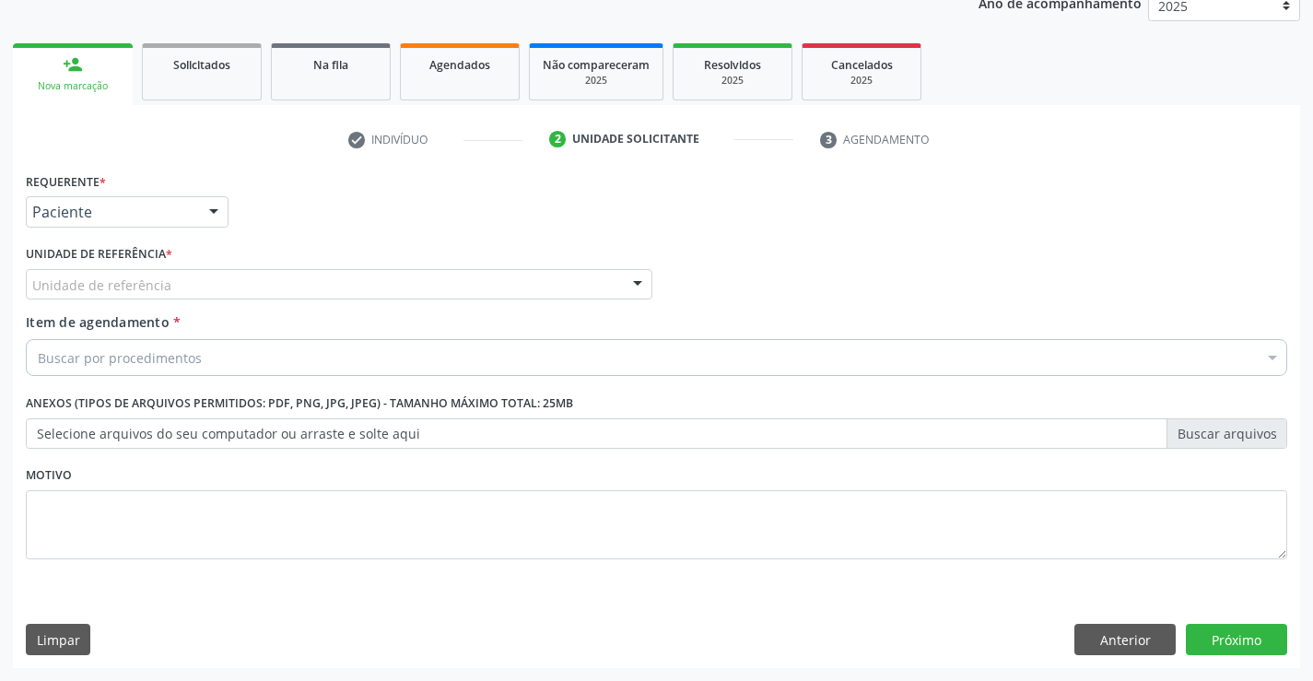
drag, startPoint x: 312, startPoint y: 276, endPoint x: 308, endPoint y: 330, distance: 54.6
click at [312, 277] on div "Unidade de referência" at bounding box center [339, 284] width 627 height 31
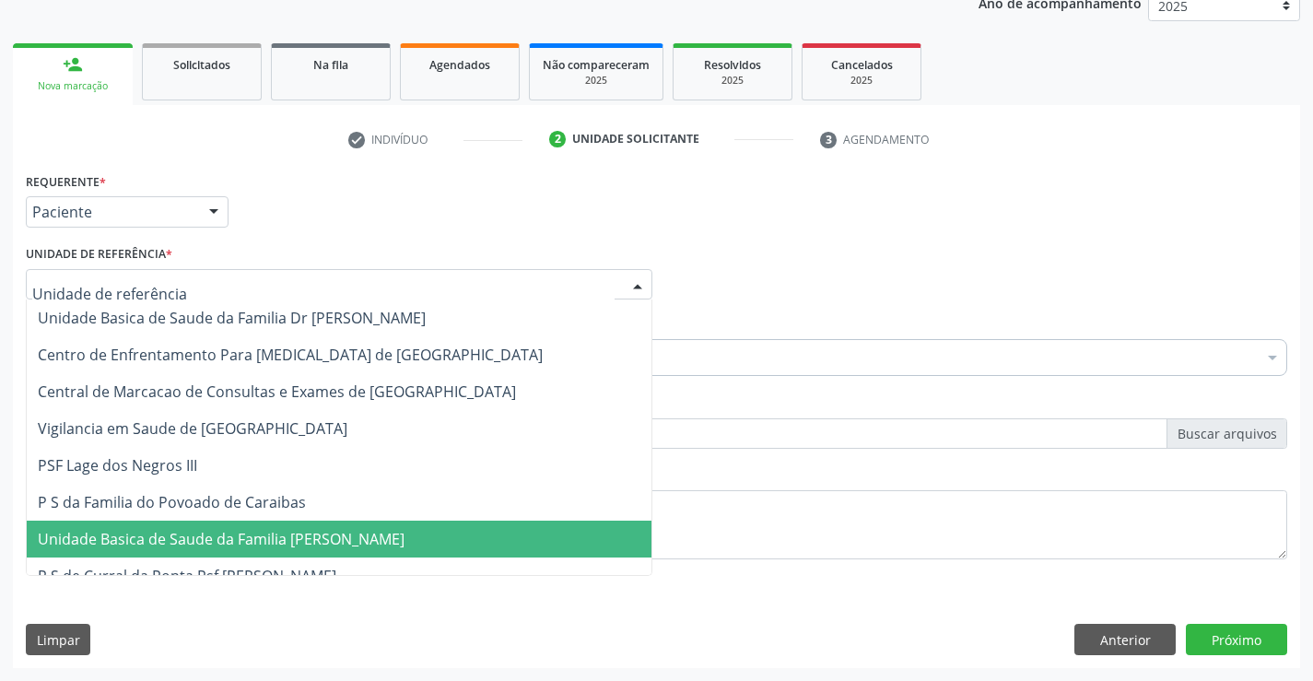
click at [309, 554] on span "Unidade Basica de Saude da Familia [PERSON_NAME]" at bounding box center [339, 539] width 625 height 37
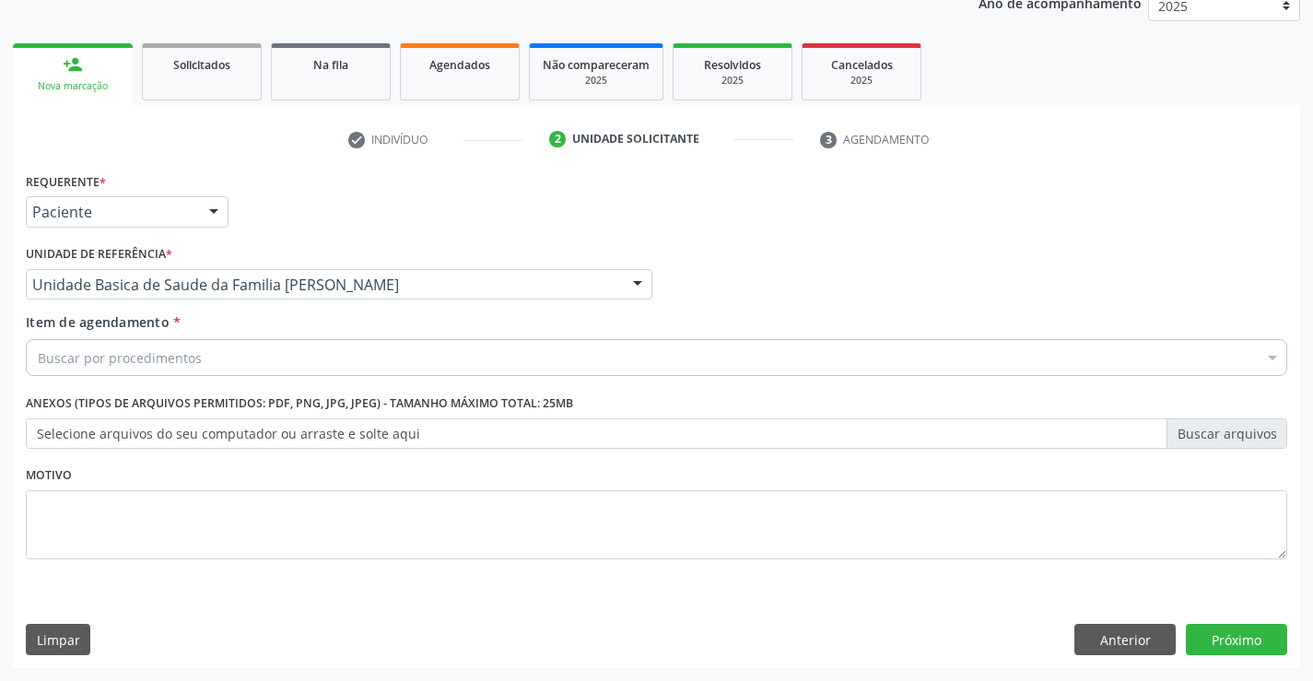
click at [227, 358] on div "Buscar por procedimentos" at bounding box center [657, 357] width 1262 height 37
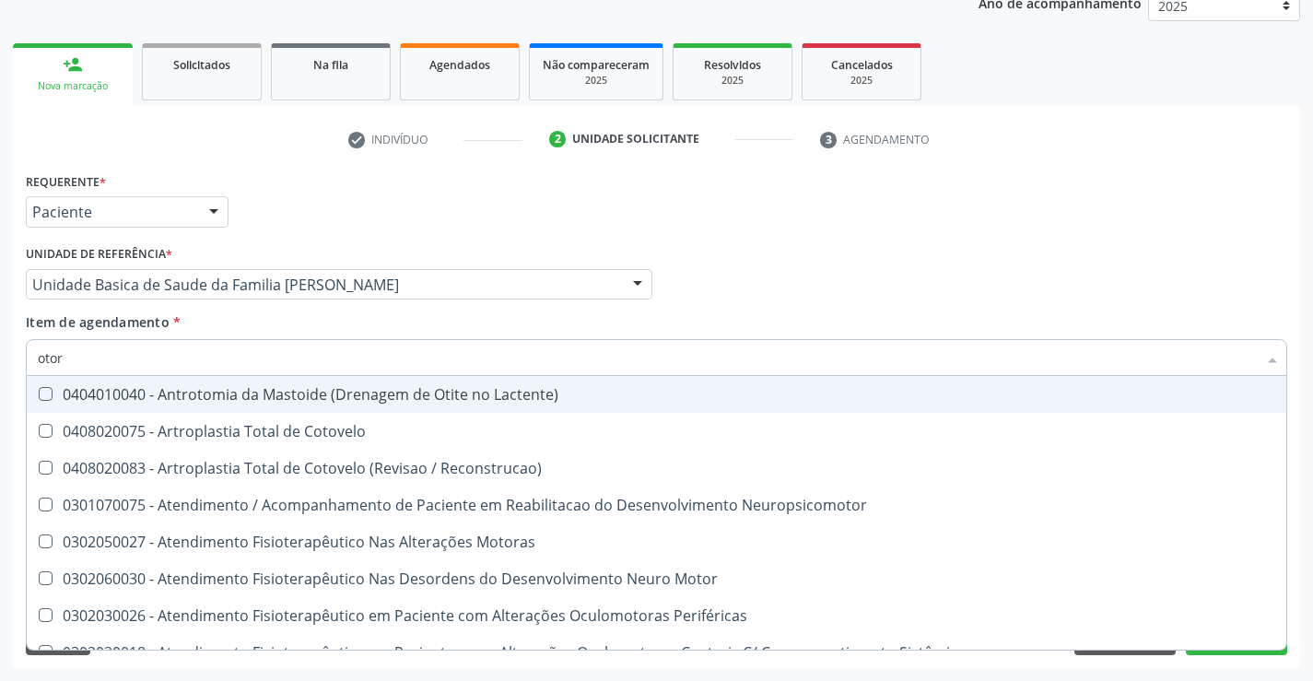
type input "otorr"
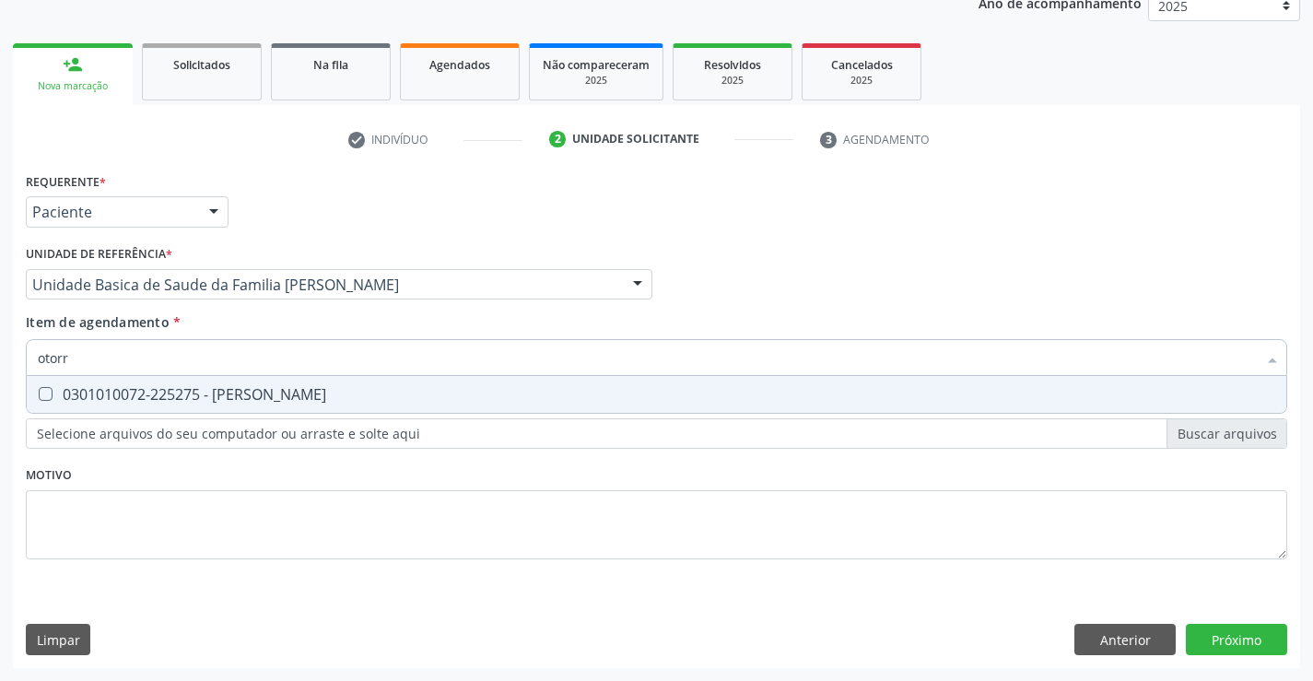
drag, startPoint x: 217, startPoint y: 398, endPoint x: 191, endPoint y: 395, distance: 26.0
click at [214, 398] on div "0301010072-225275 - [PERSON_NAME]" at bounding box center [657, 394] width 1238 height 15
checkbox Otorrinolaringologista "true"
click at [1252, 629] on div "Requerente * Paciente Profissional de Saúde Paciente Nenhum resultado encontrad…" at bounding box center [657, 418] width 1288 height 500
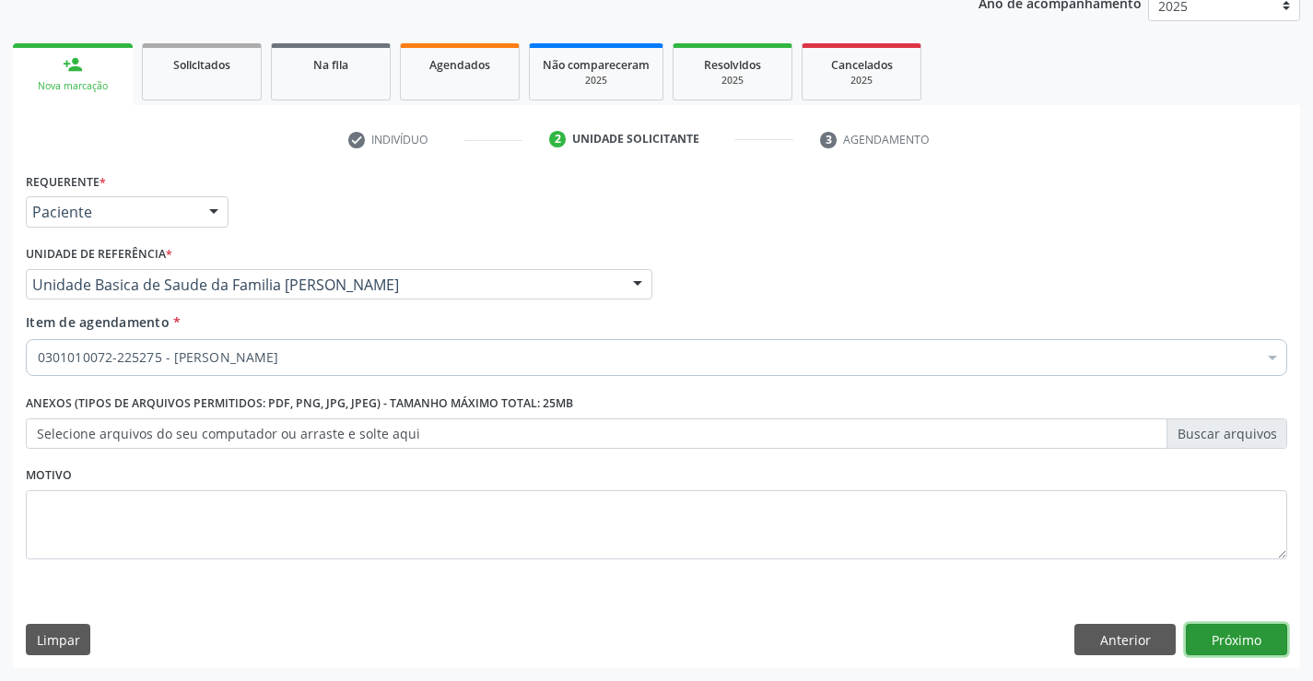
click at [1204, 630] on button "Próximo" at bounding box center [1236, 639] width 101 height 31
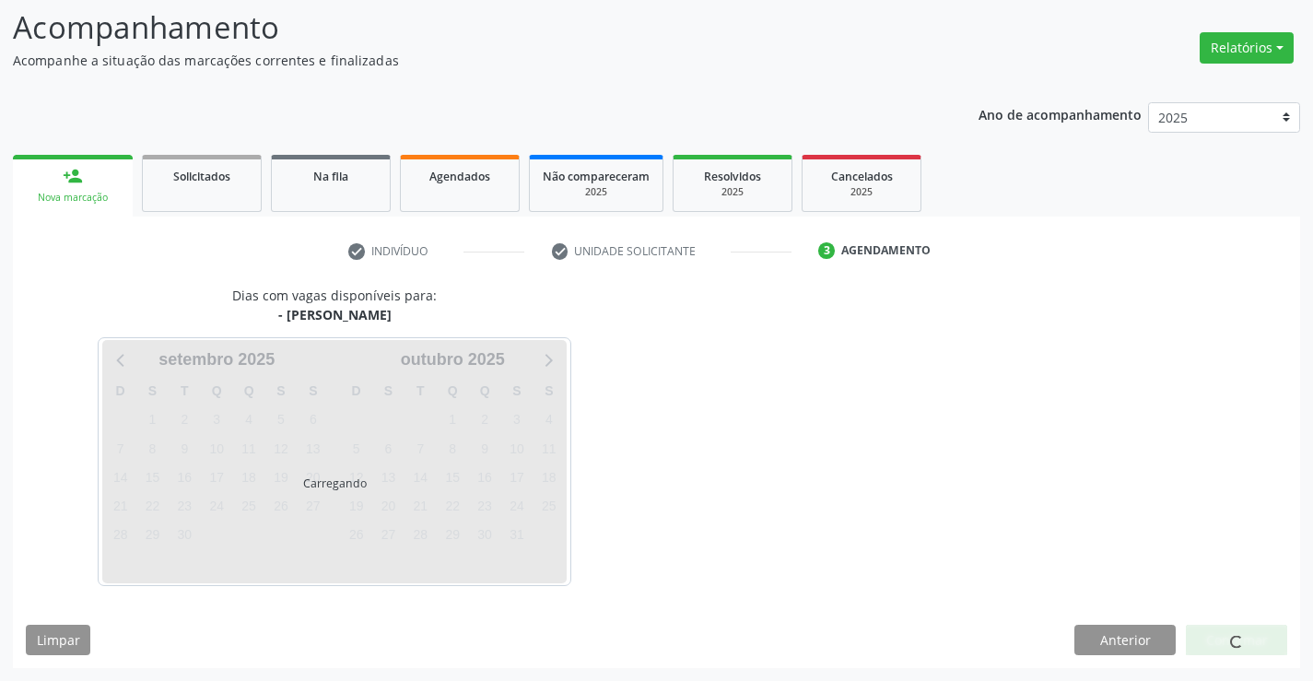
scroll to position [121, 0]
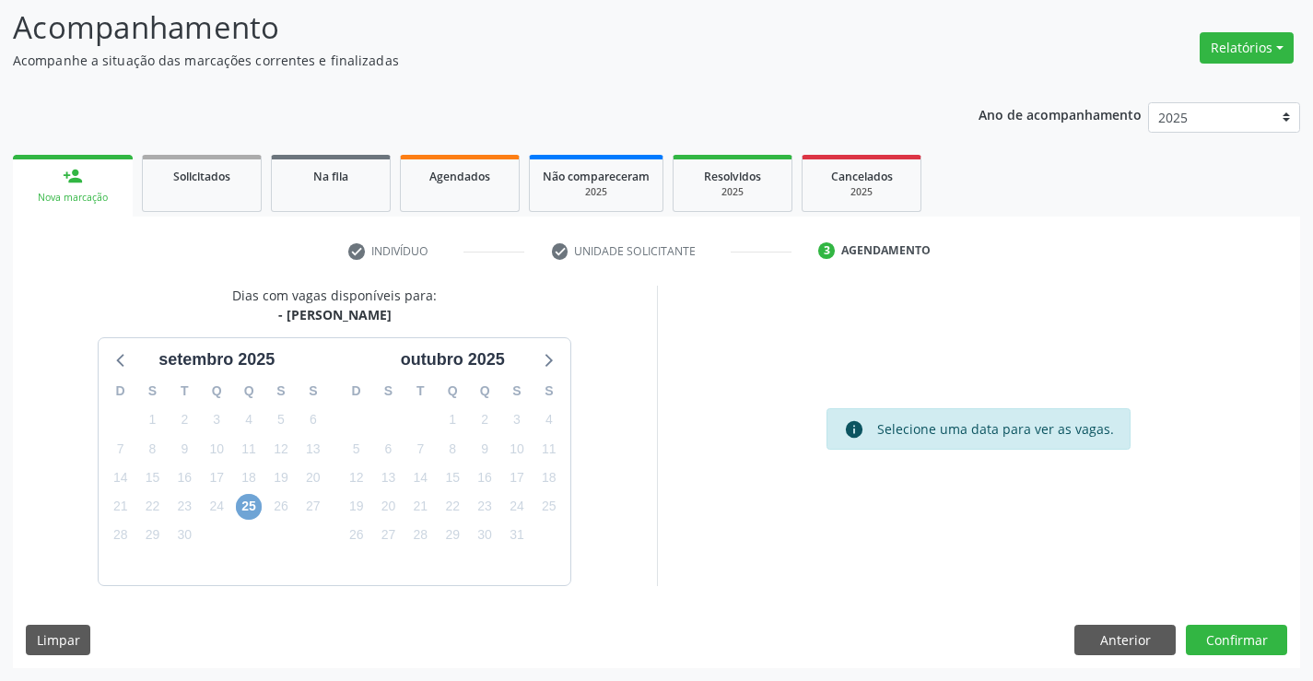
click at [242, 506] on span "25" at bounding box center [249, 507] width 26 height 26
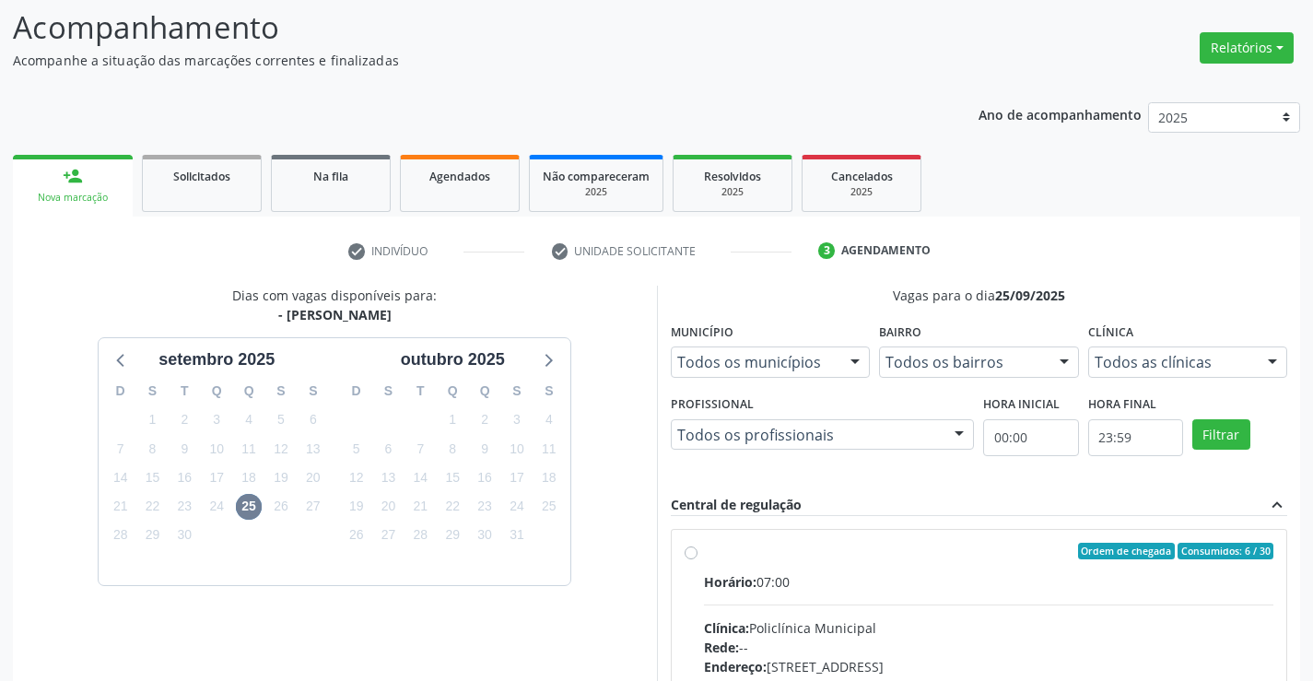
drag, startPoint x: 845, startPoint y: 640, endPoint x: 973, endPoint y: 600, distance: 134.1
radio input "true"
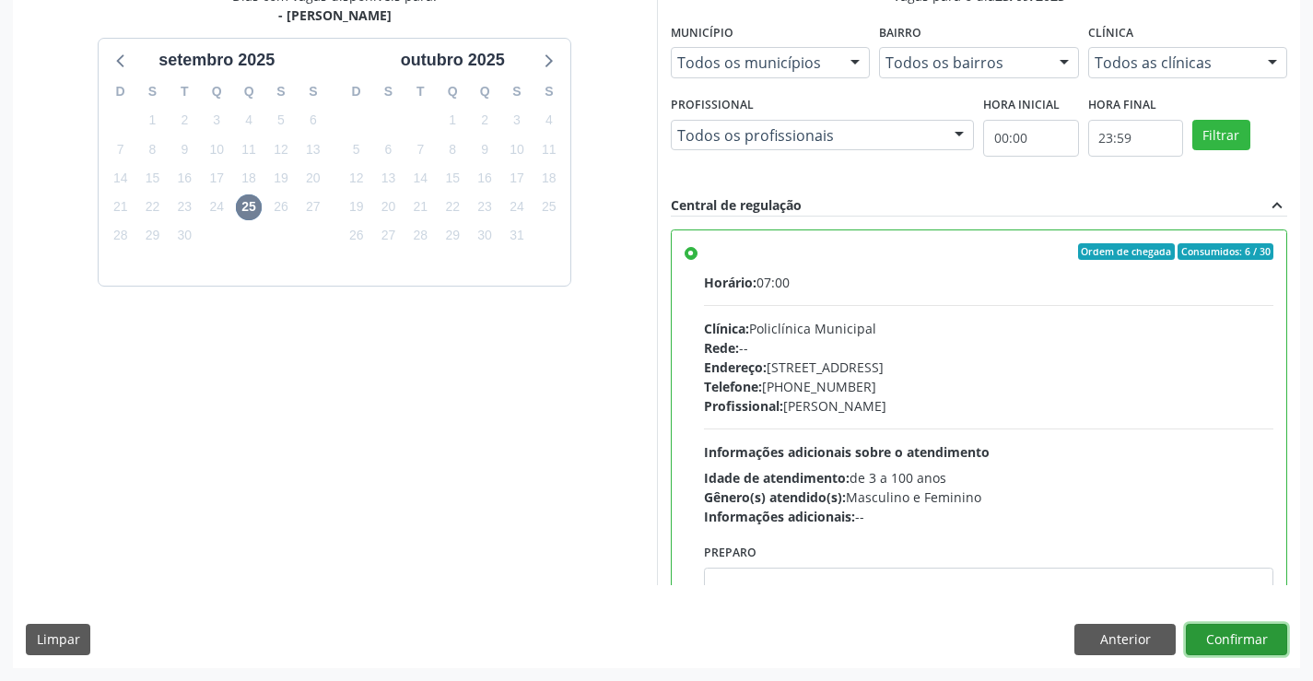
click at [1233, 643] on button "Confirmar" at bounding box center [1236, 639] width 101 height 31
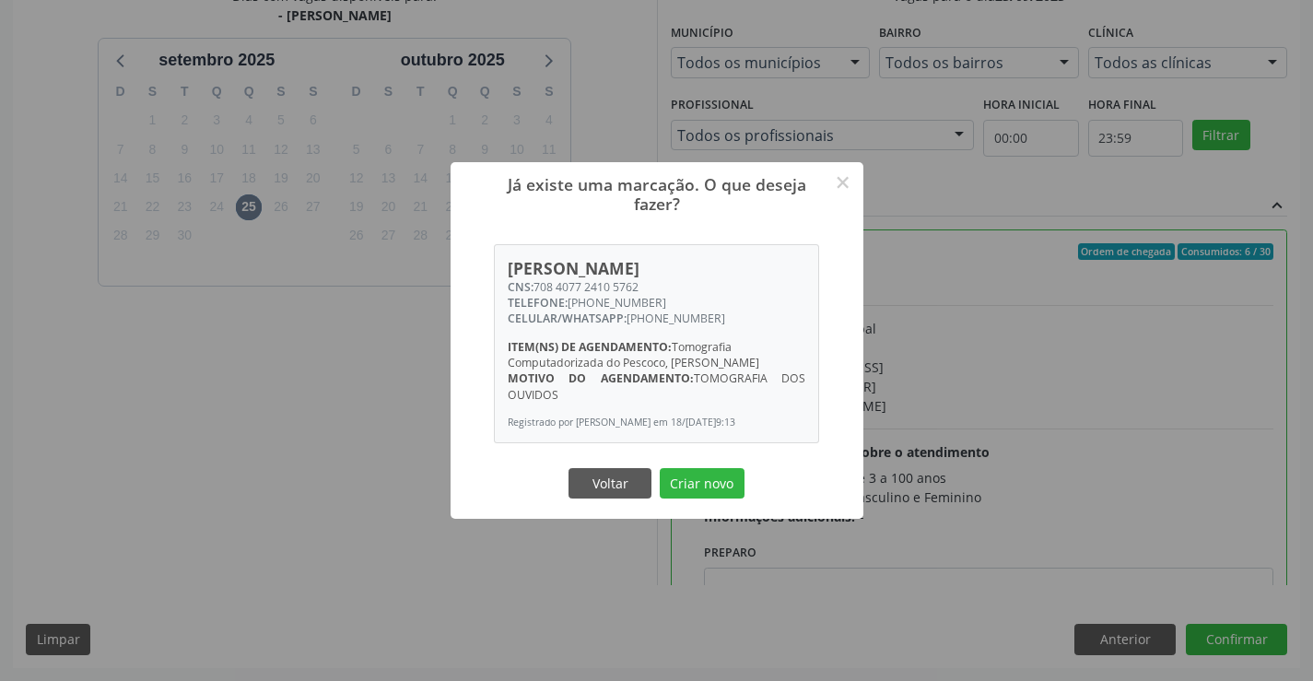
drag, startPoint x: 676, startPoint y: 497, endPoint x: 814, endPoint y: 535, distance: 142.7
click at [676, 498] on button "Criar novo" at bounding box center [702, 483] width 85 height 31
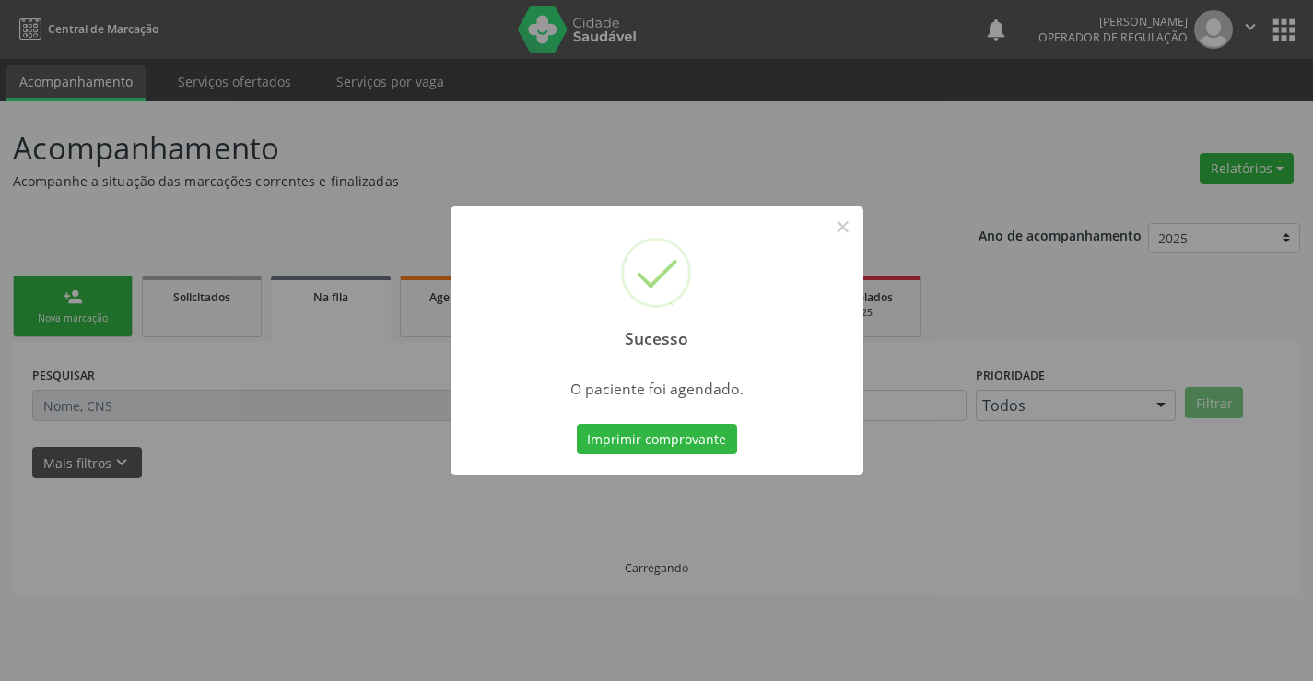
scroll to position [0, 0]
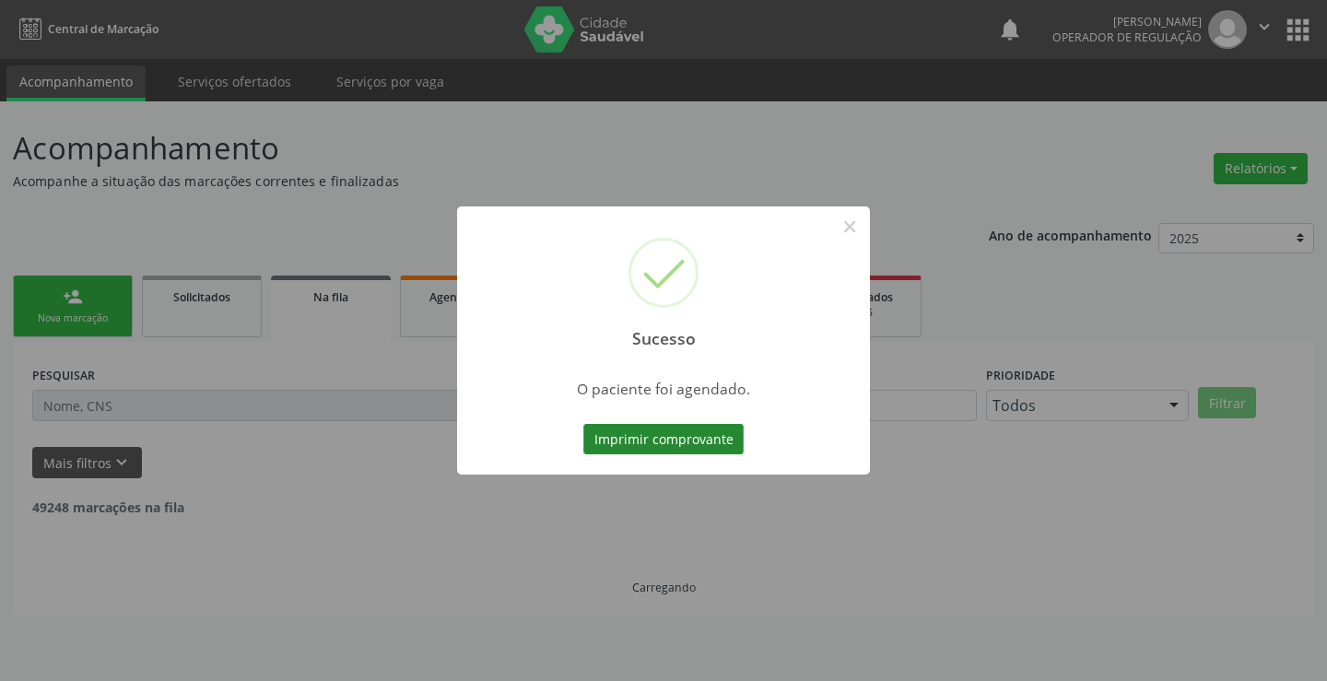
click at [667, 429] on button "Imprimir comprovante" at bounding box center [663, 439] width 160 height 31
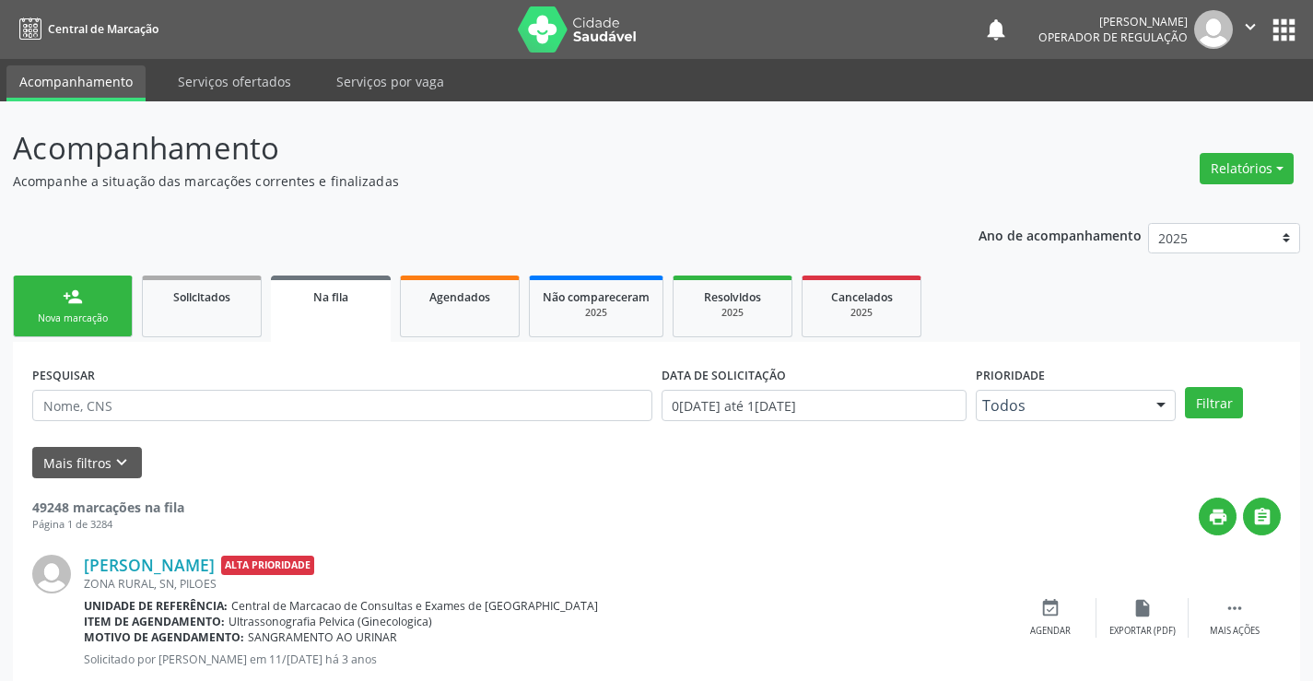
click at [84, 307] on link "person_add Nova marcação" at bounding box center [73, 307] width 120 height 62
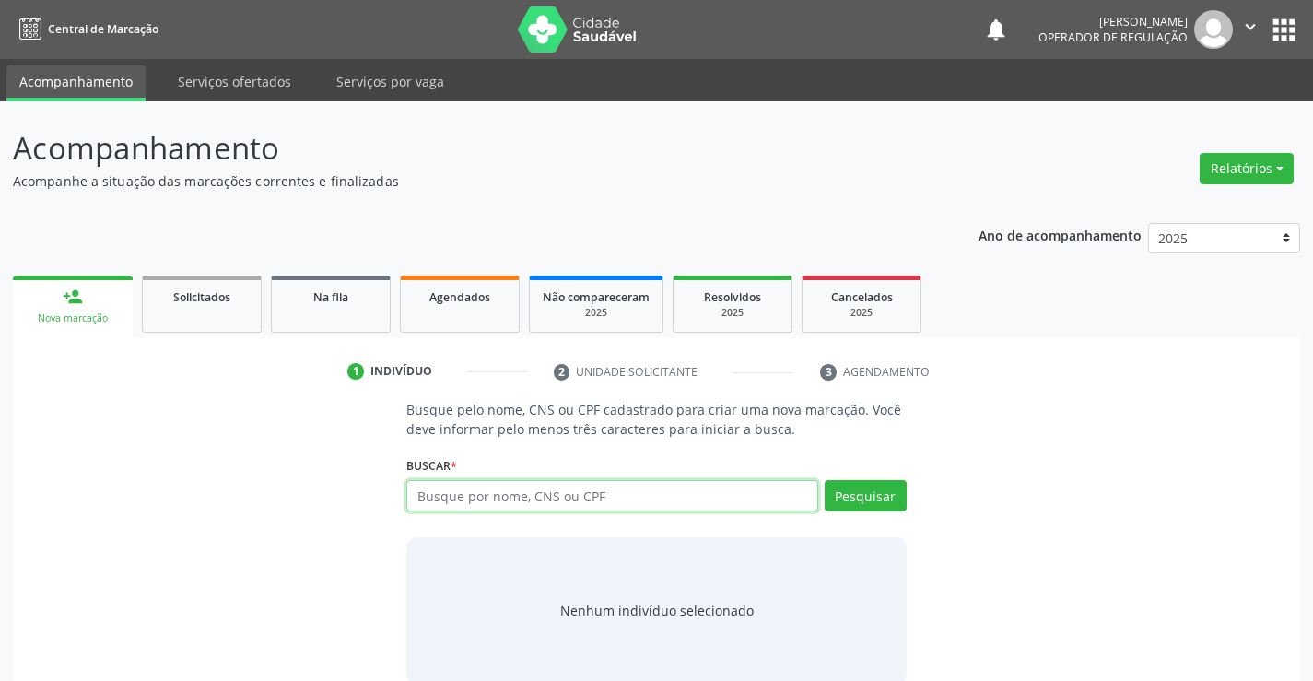
click at [463, 492] on input "text" at bounding box center [611, 495] width 411 height 31
type input "703004803059178"
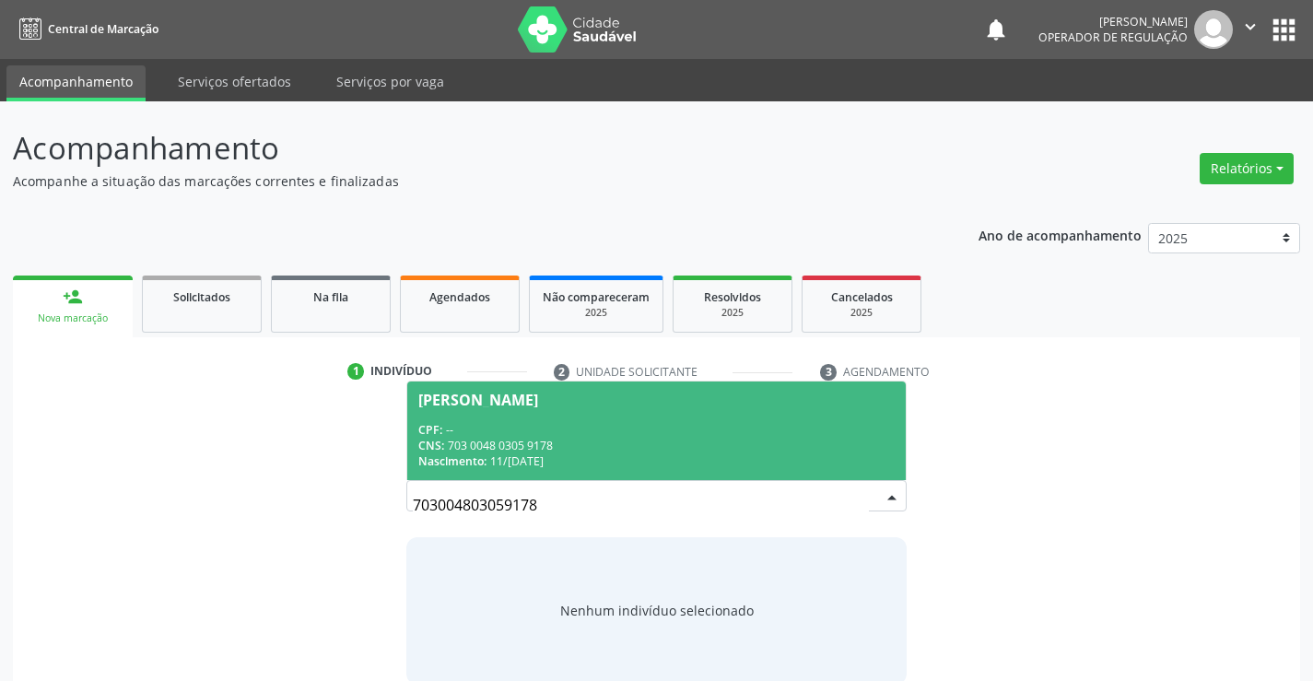
click at [472, 440] on div "CNS: 703 0048 0305 9178" at bounding box center [656, 446] width 476 height 16
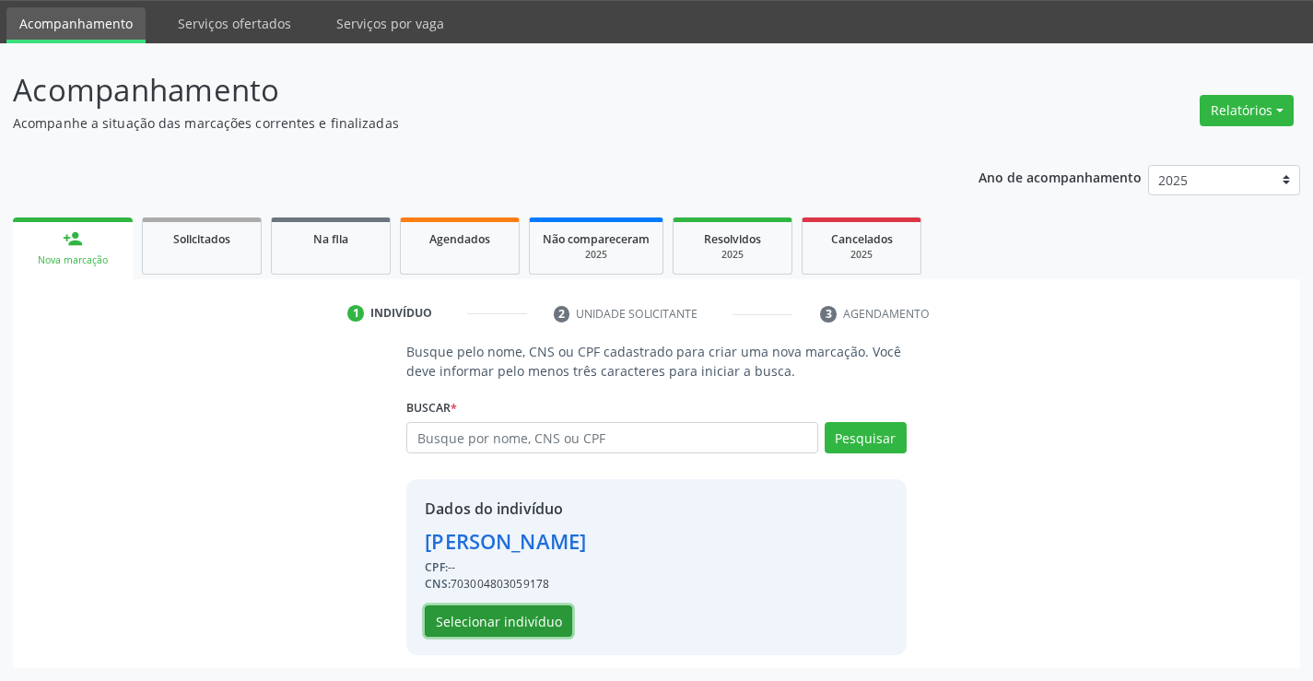
click at [526, 627] on button "Selecionar indivíduo" at bounding box center [498, 621] width 147 height 31
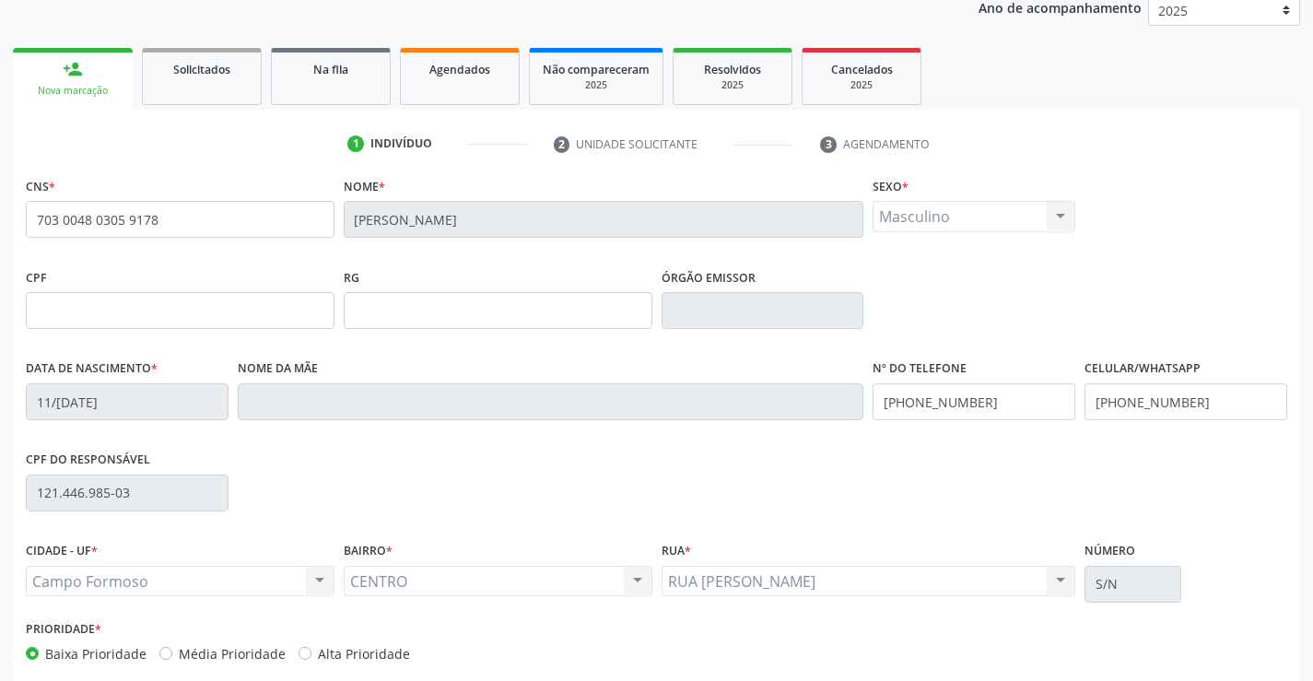
scroll to position [318, 0]
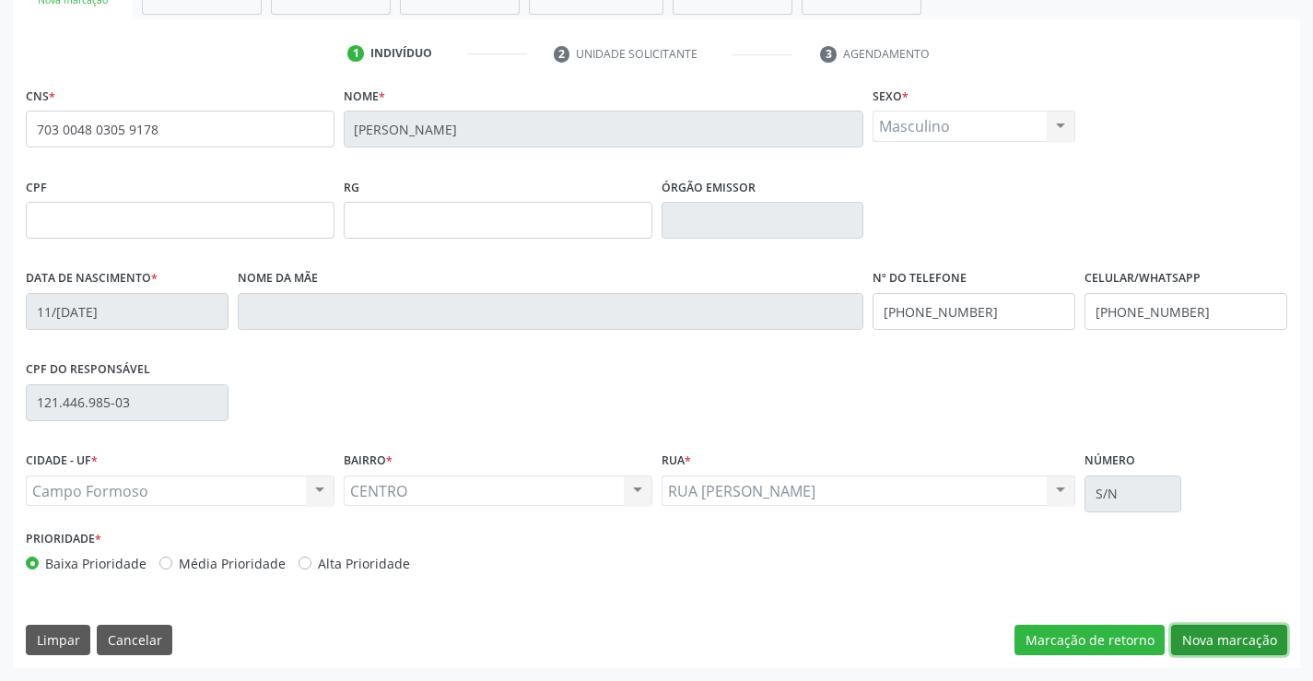
click at [1227, 636] on button "Nova marcação" at bounding box center [1229, 640] width 116 height 31
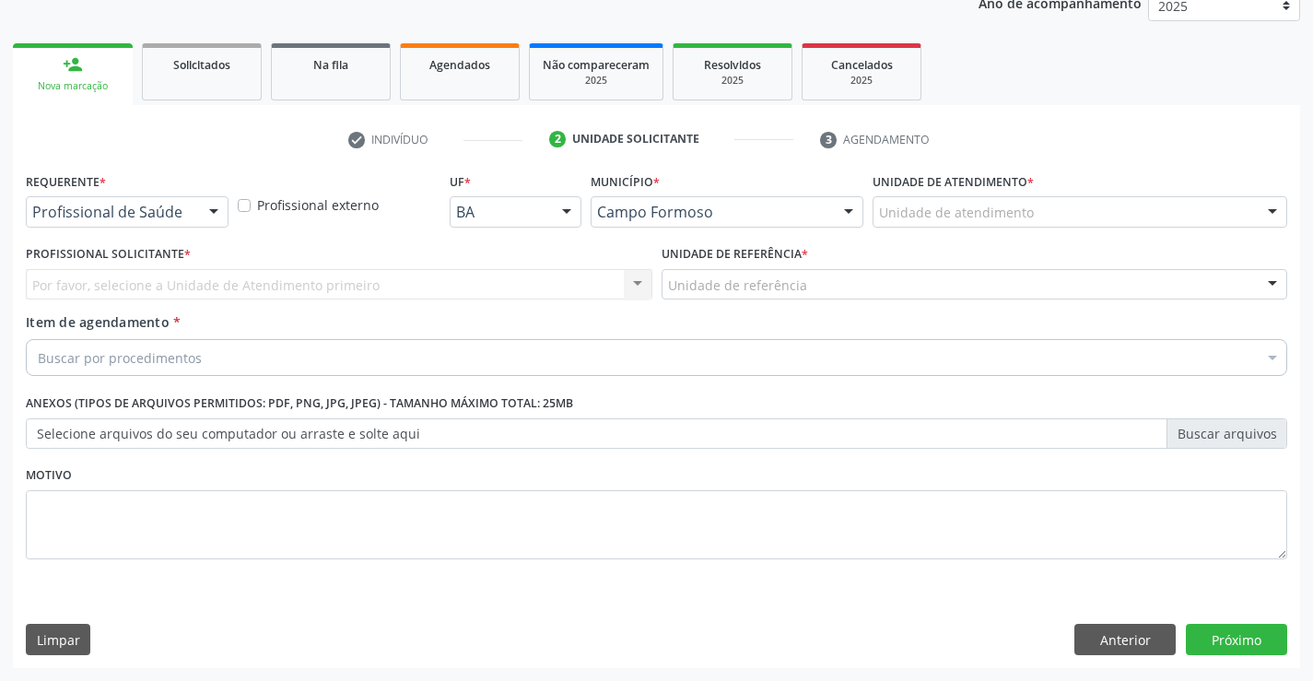
scroll to position [232, 0]
click at [210, 206] on div at bounding box center [214, 212] width 28 height 31
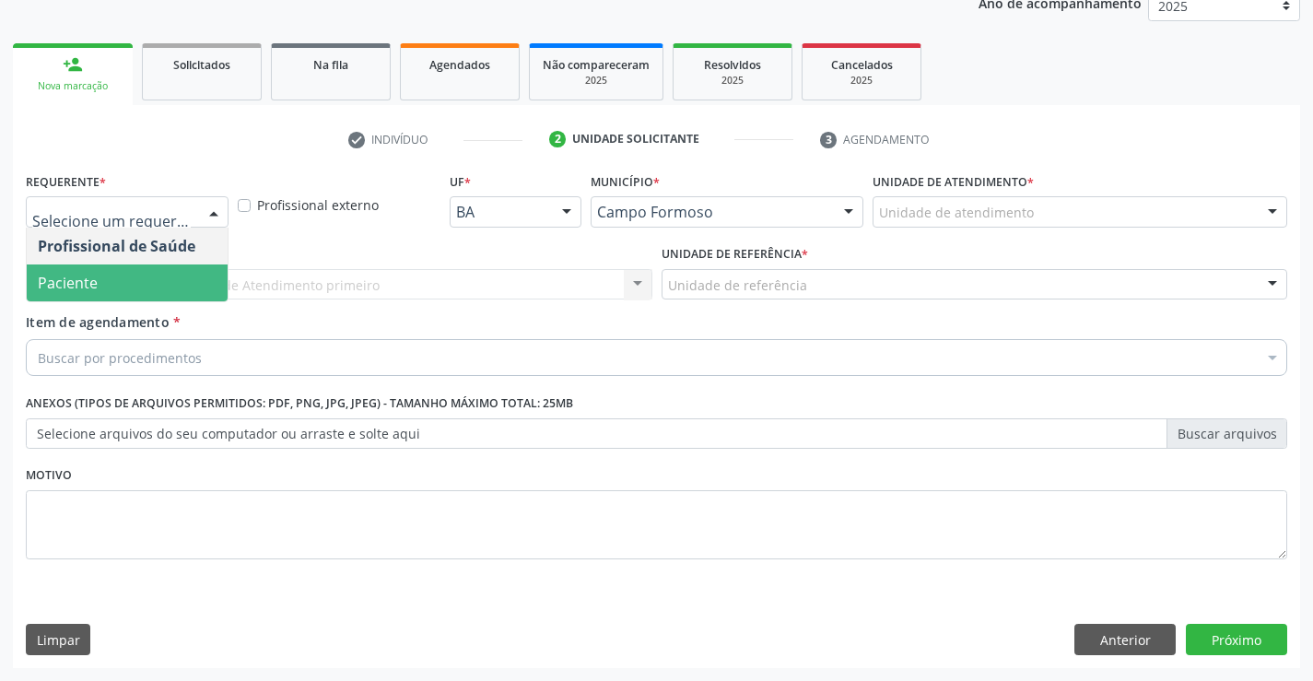
click at [94, 289] on span "Paciente" at bounding box center [68, 283] width 60 height 20
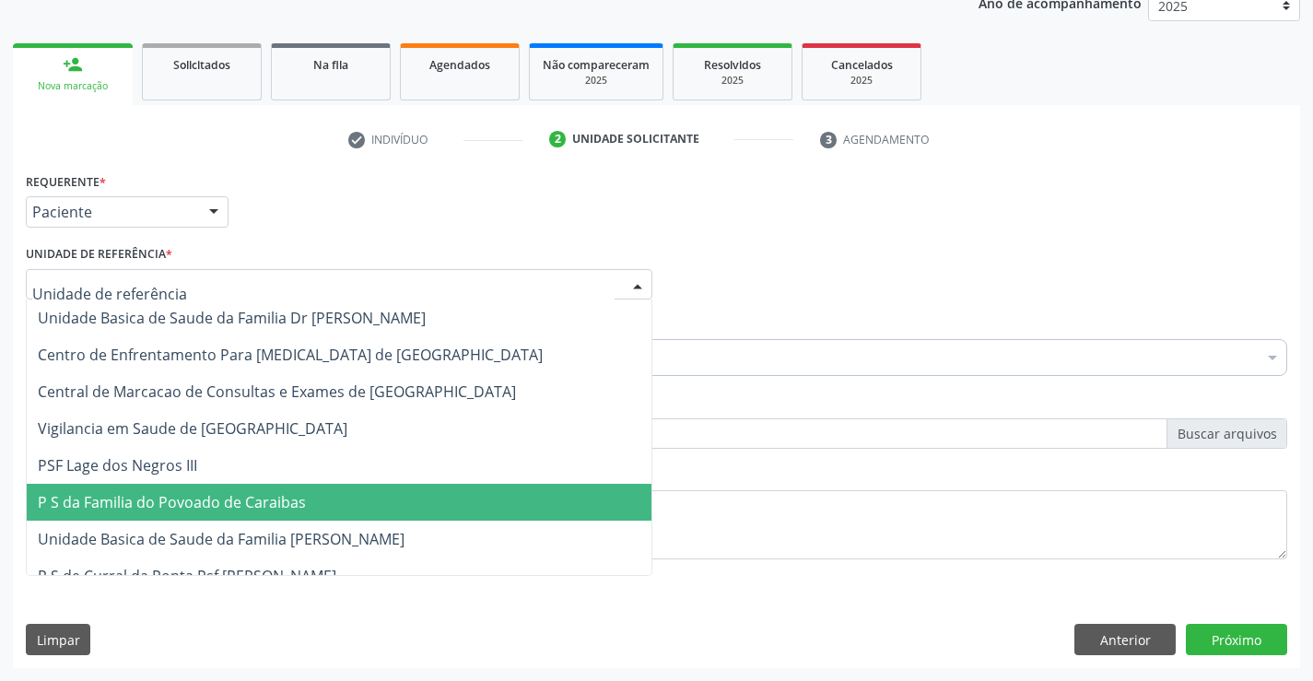
click at [192, 493] on span "P S da Familia do Povoado de Caraibas" at bounding box center [172, 502] width 268 height 20
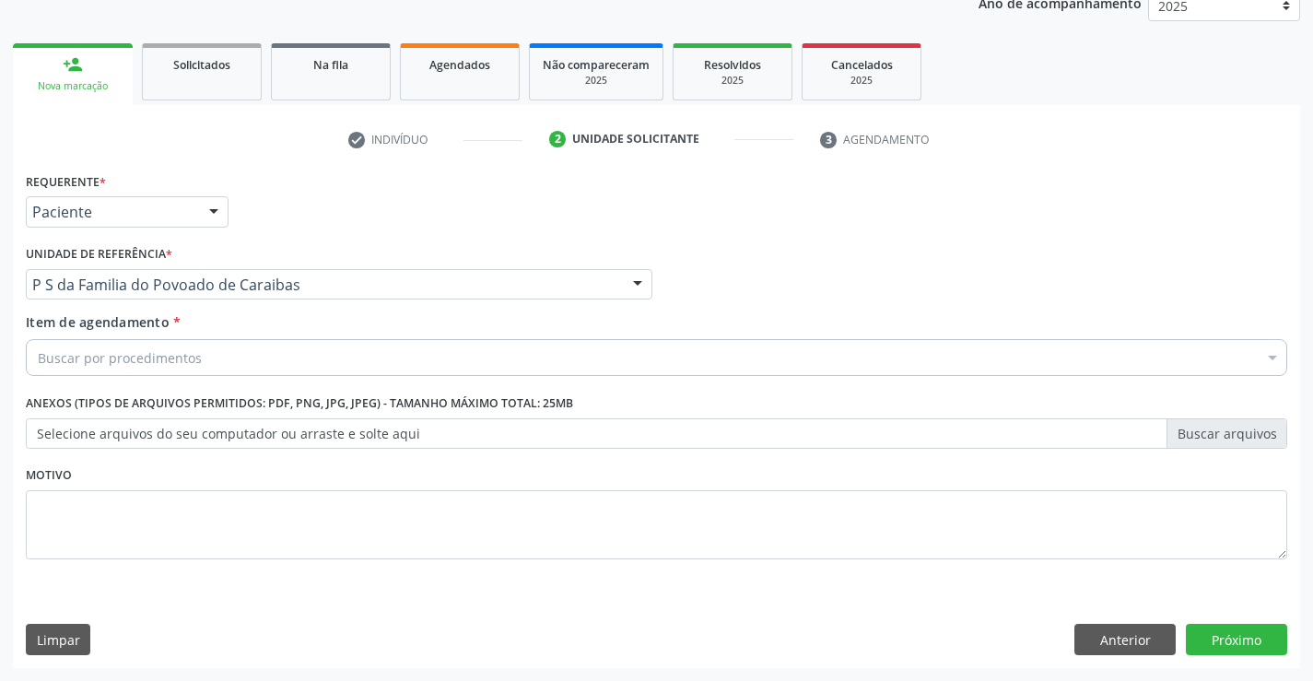
click at [219, 373] on div "Buscar por procedimentos" at bounding box center [657, 357] width 1262 height 37
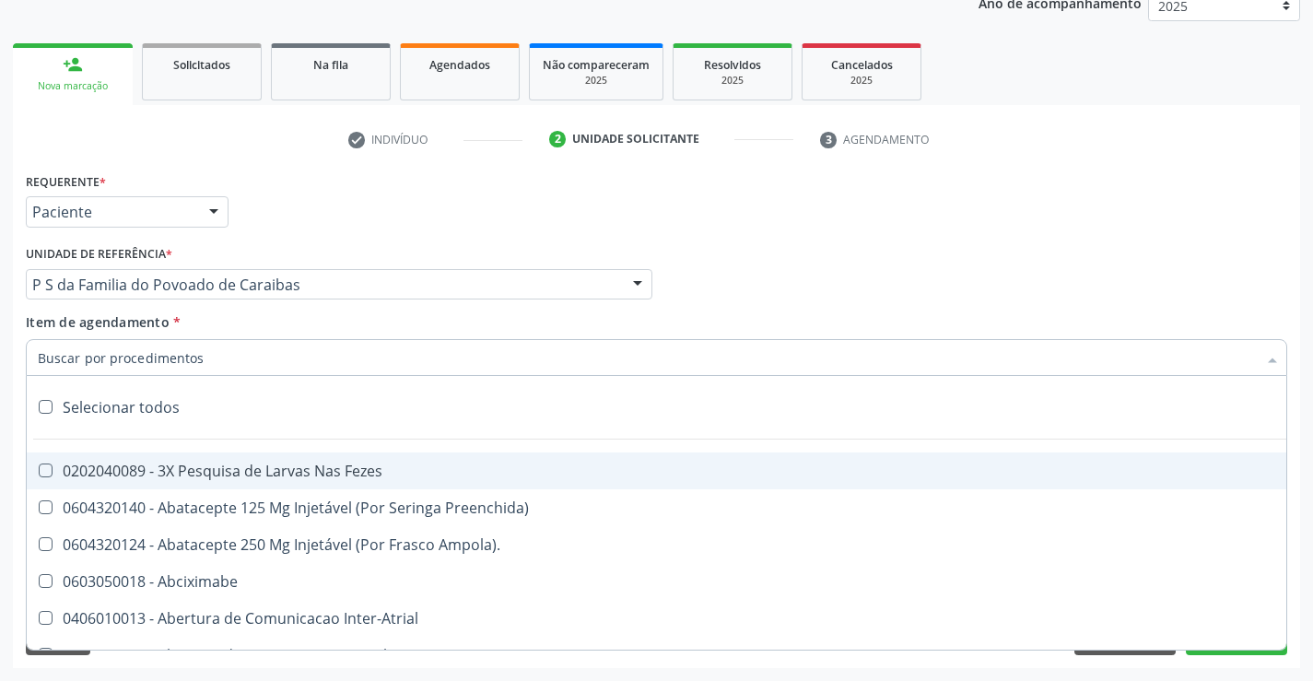
click at [222, 355] on input "Item de agendamento *" at bounding box center [647, 357] width 1219 height 37
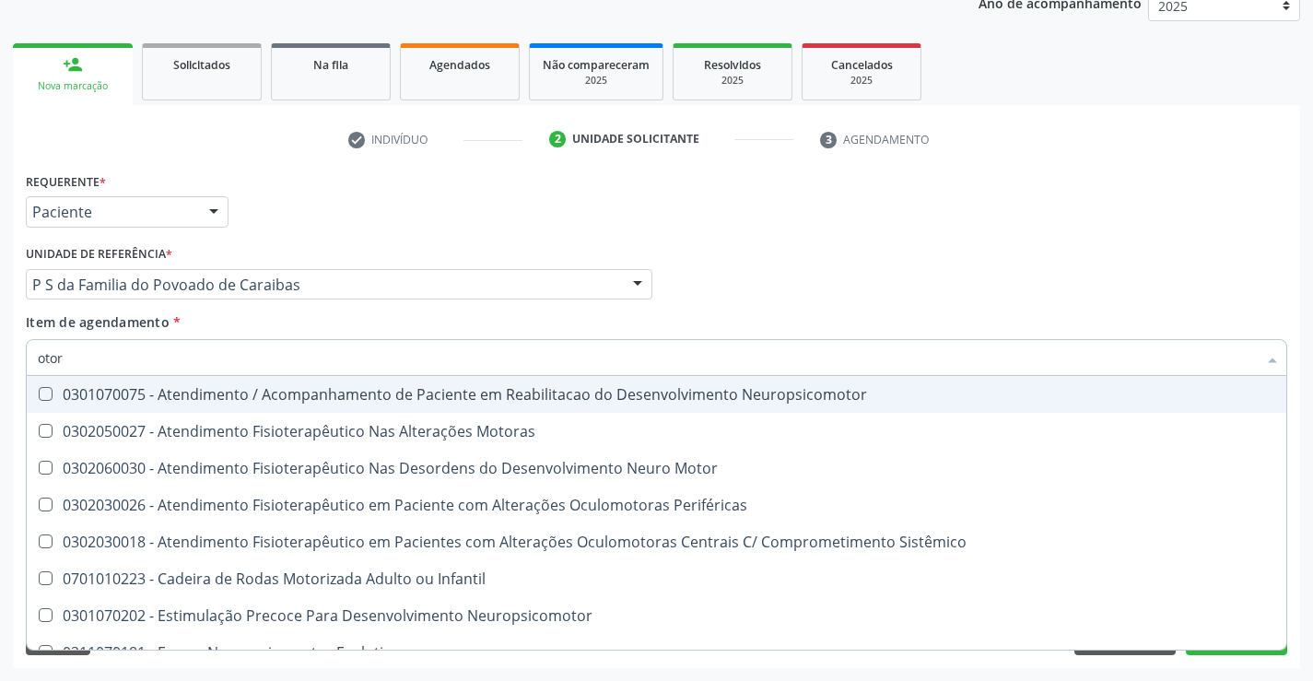
type input "otorr"
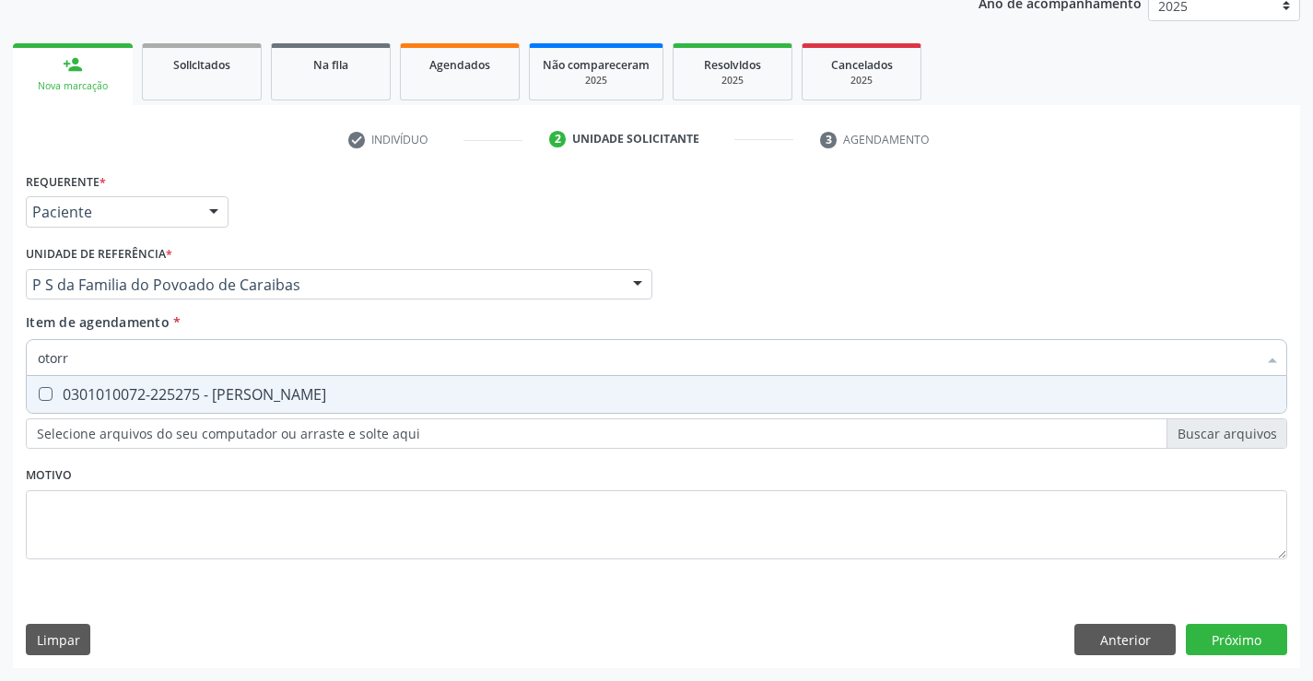
click at [236, 400] on div "0301010072-225275 - [PERSON_NAME]" at bounding box center [657, 394] width 1238 height 15
checkbox Otorrinolaringologista "true"
click at [1233, 631] on div "Requerente * Paciente Profissional de Saúde Paciente Nenhum resultado encontrad…" at bounding box center [657, 418] width 1288 height 500
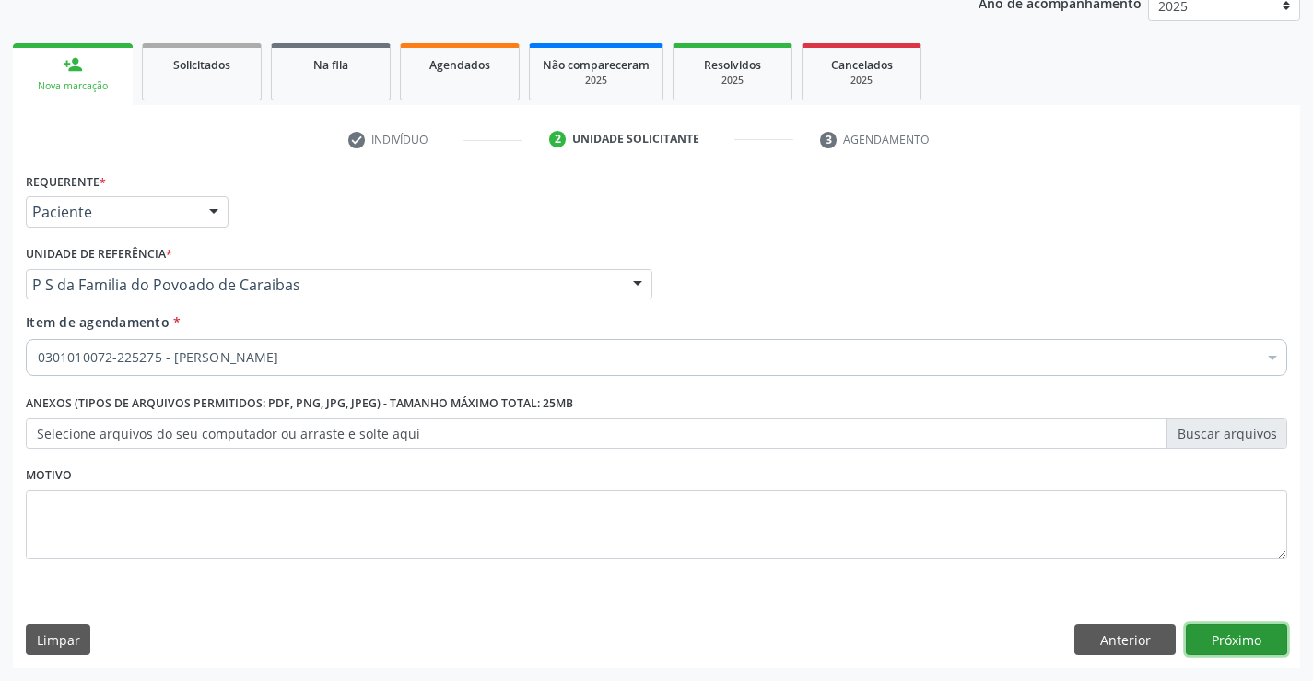
click at [1246, 632] on button "Próximo" at bounding box center [1236, 639] width 101 height 31
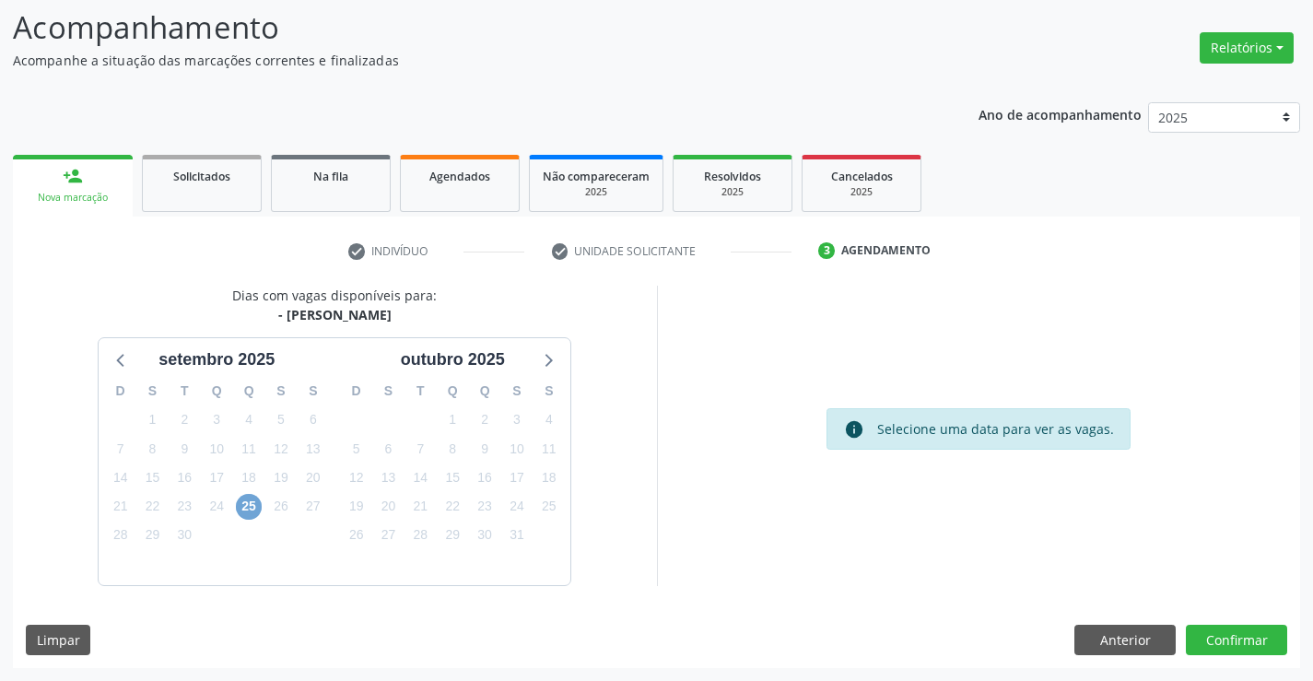
click at [260, 510] on span "25" at bounding box center [249, 507] width 26 height 26
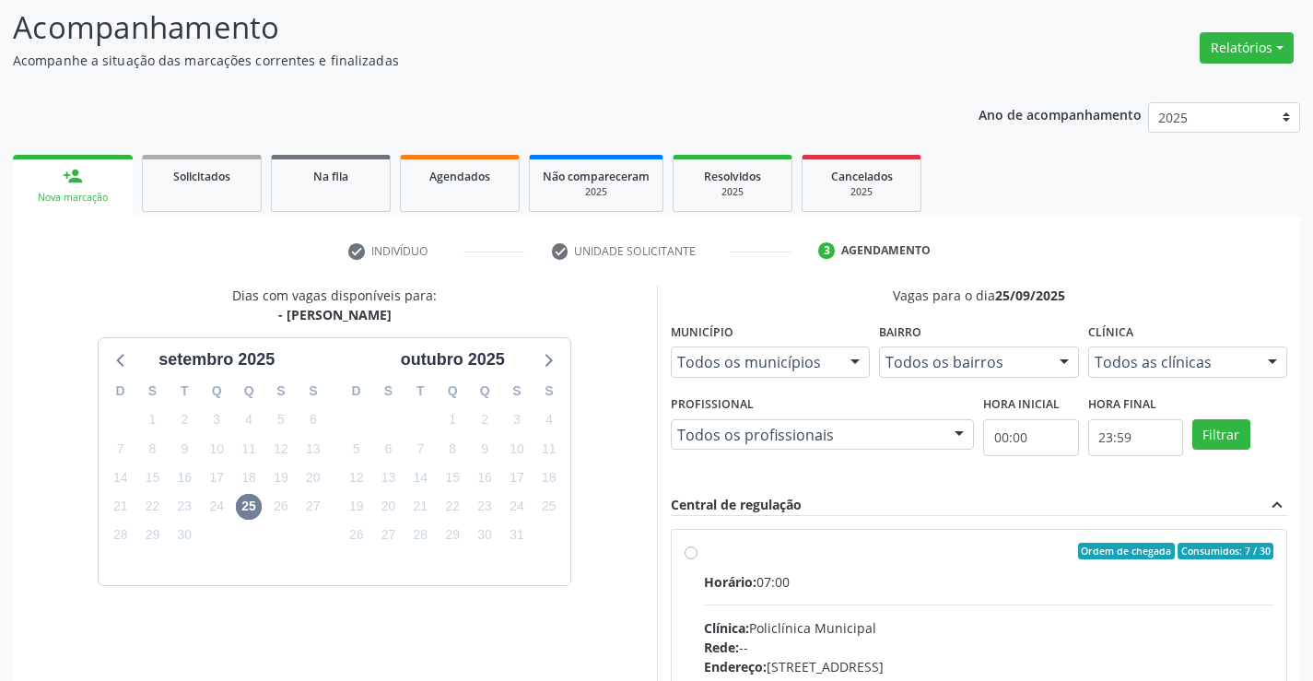
click at [868, 582] on div "Horário: 07:00" at bounding box center [989, 581] width 570 height 19
click at [698, 559] on input "Ordem de chegada Consumidos: 7 / 30 Horário: 07:00 Clínica: Policlínica Municip…" at bounding box center [691, 551] width 13 height 17
radio input "true"
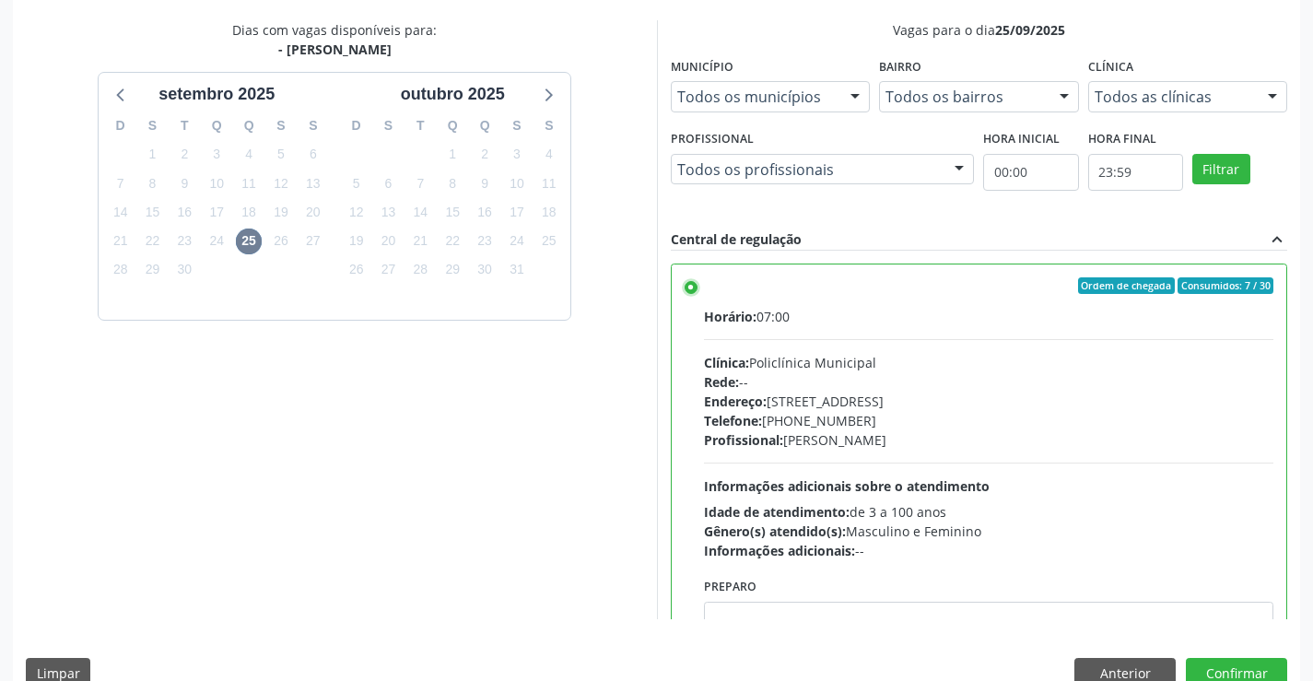
scroll to position [420, 0]
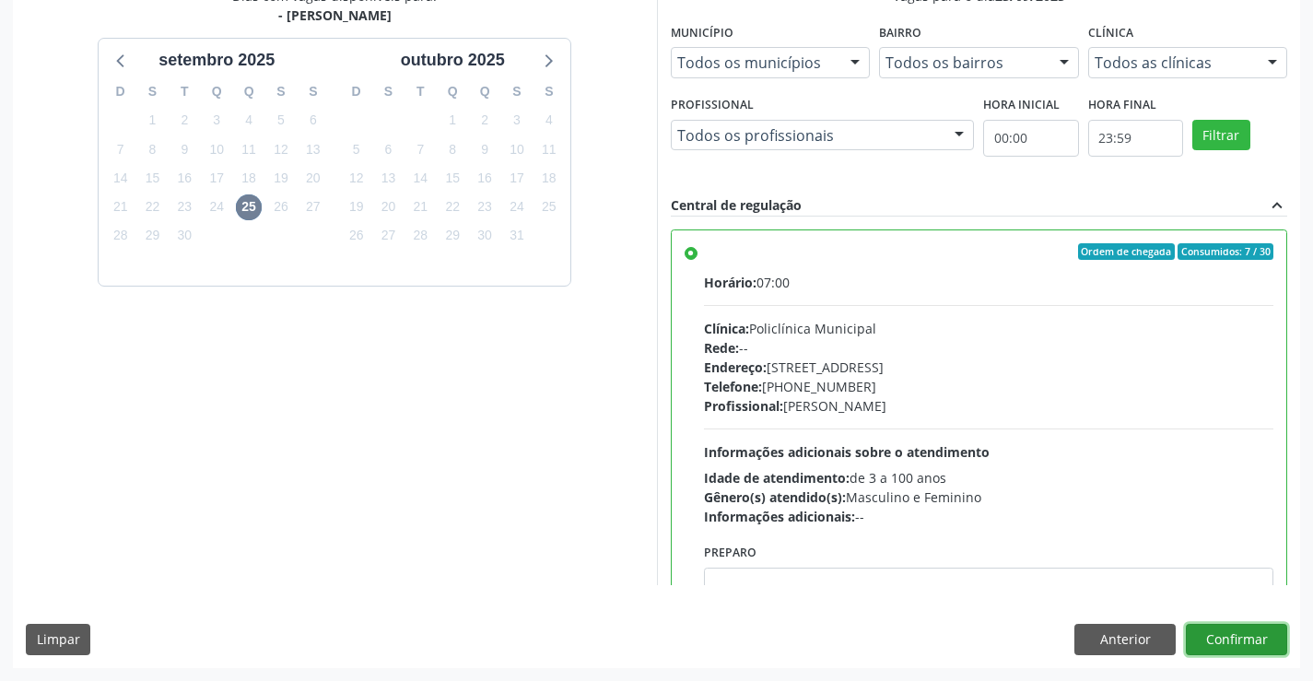
click at [1242, 636] on button "Confirmar" at bounding box center [1236, 639] width 101 height 31
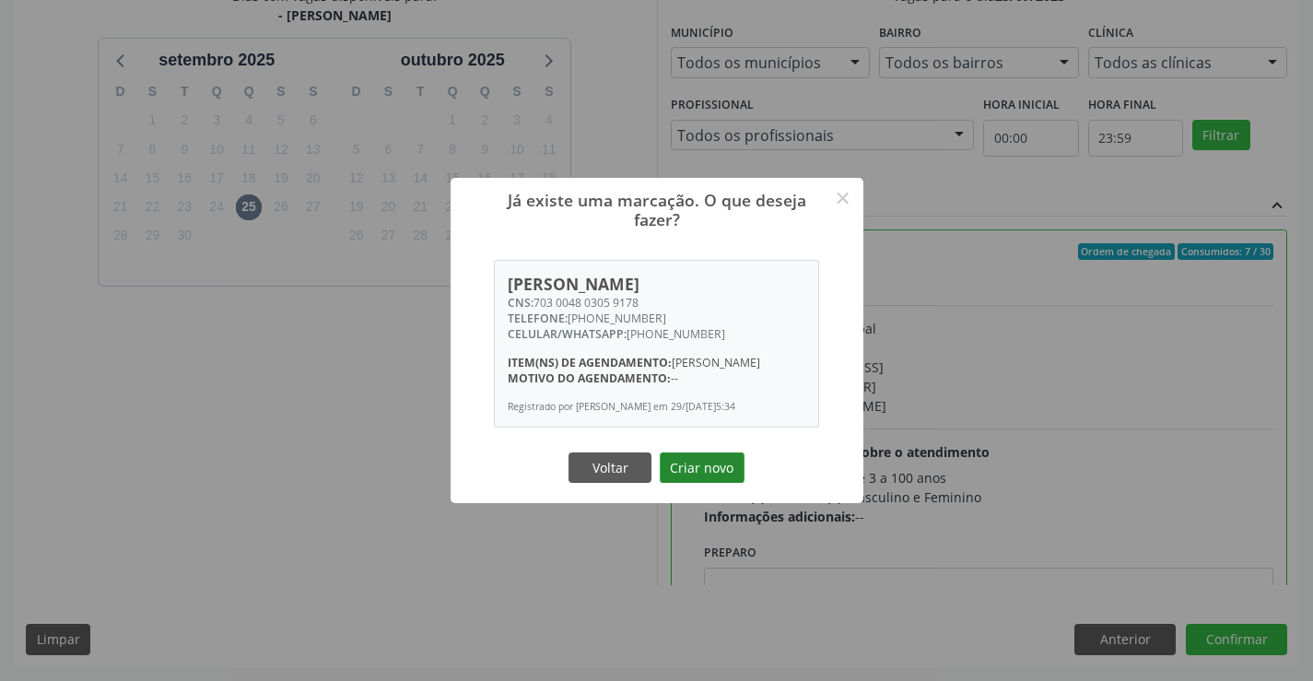
click at [711, 472] on button "Criar novo" at bounding box center [702, 468] width 85 height 31
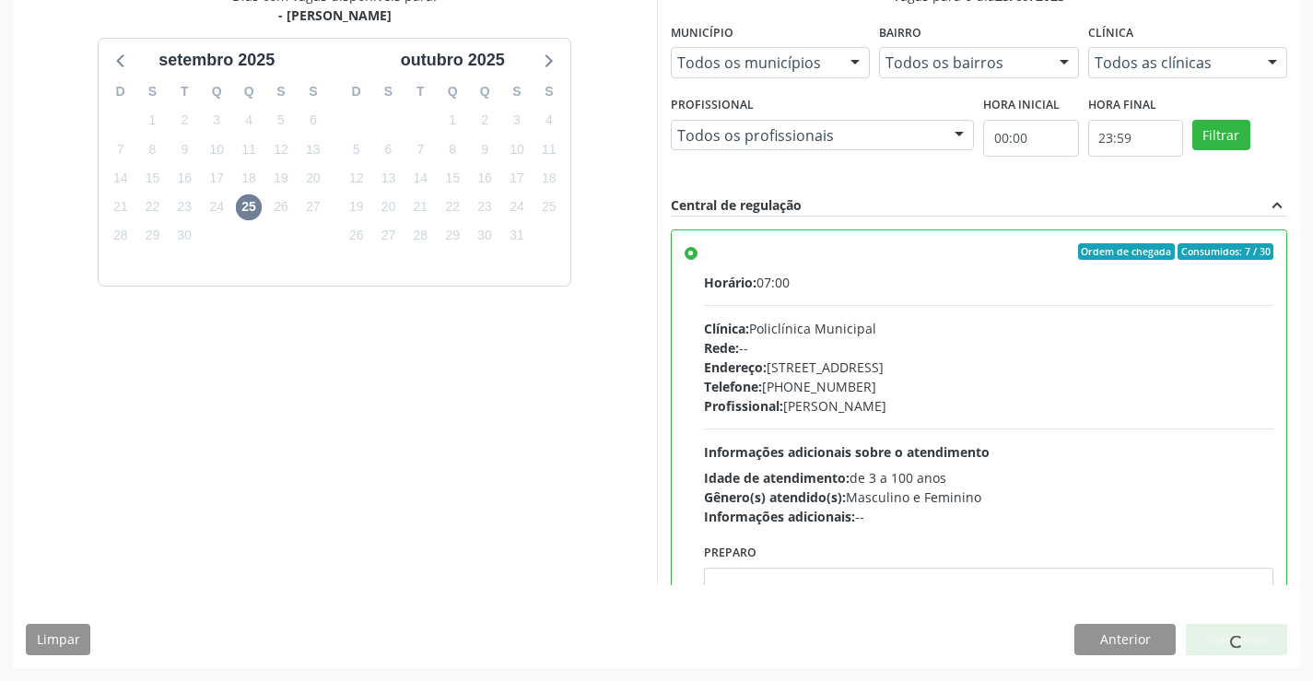
scroll to position [0, 0]
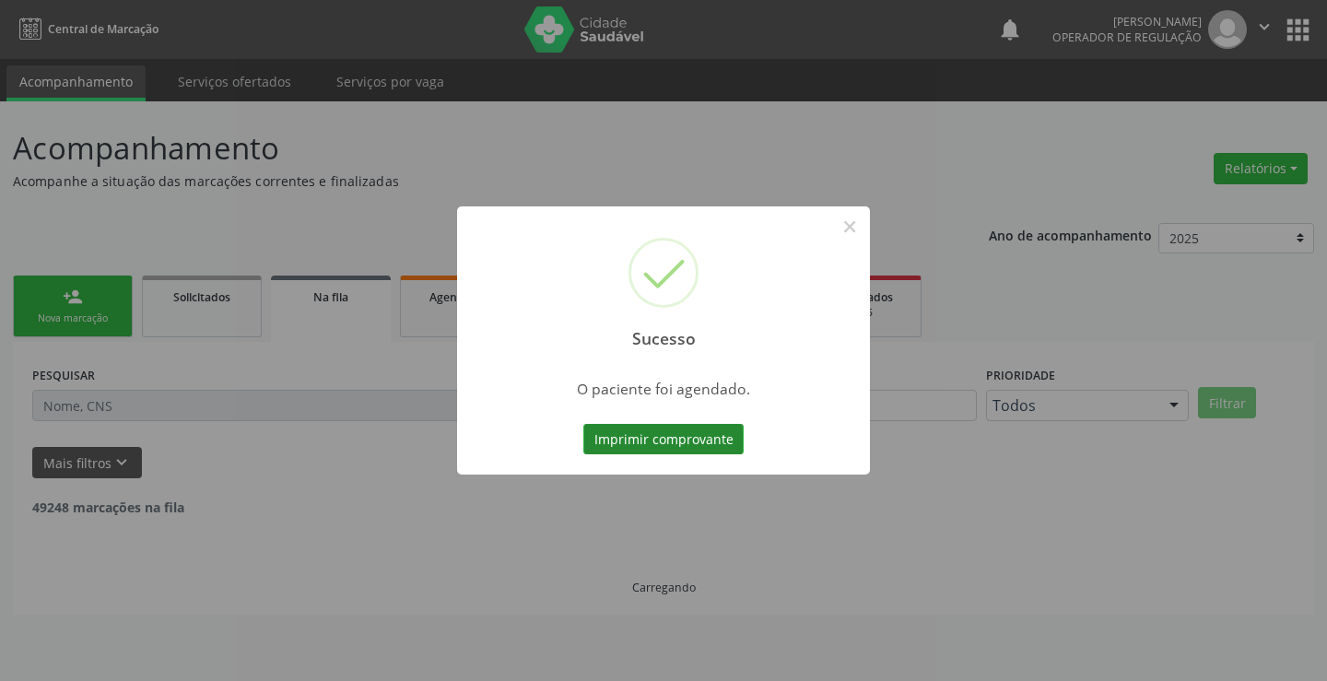
click at [619, 441] on button "Imprimir comprovante" at bounding box center [663, 439] width 160 height 31
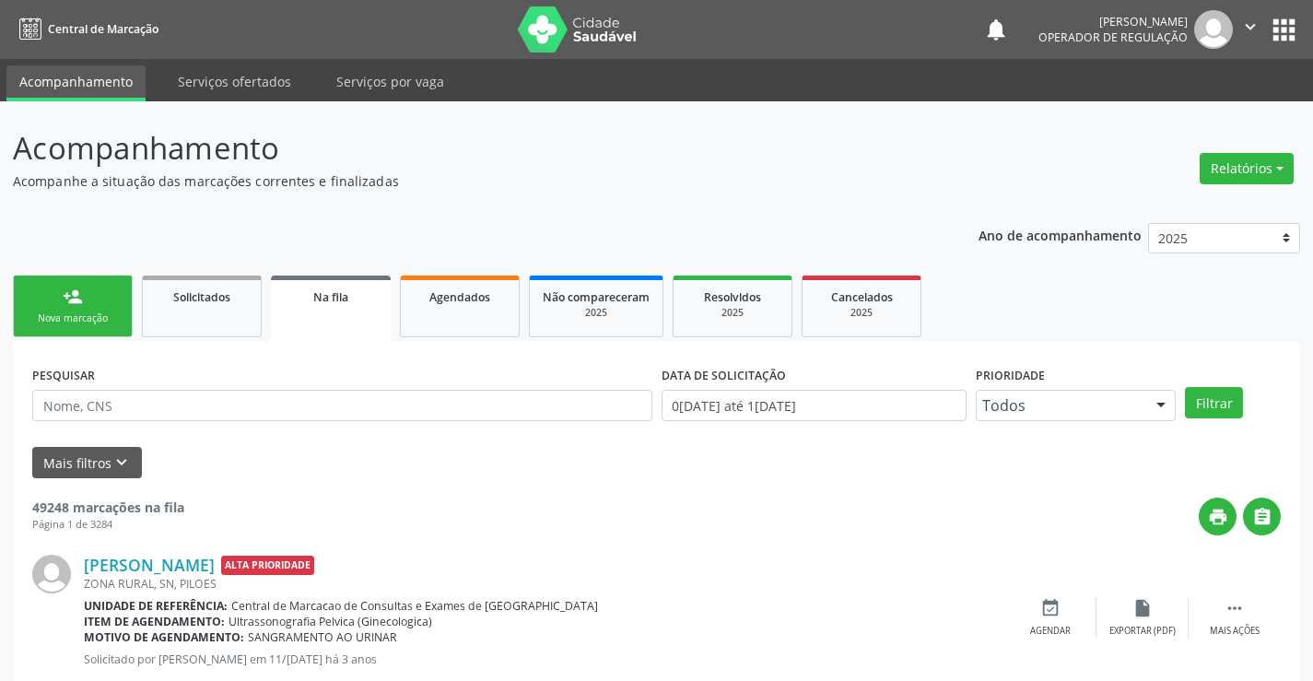
click at [79, 320] on div "Nova marcação" at bounding box center [73, 319] width 92 height 14
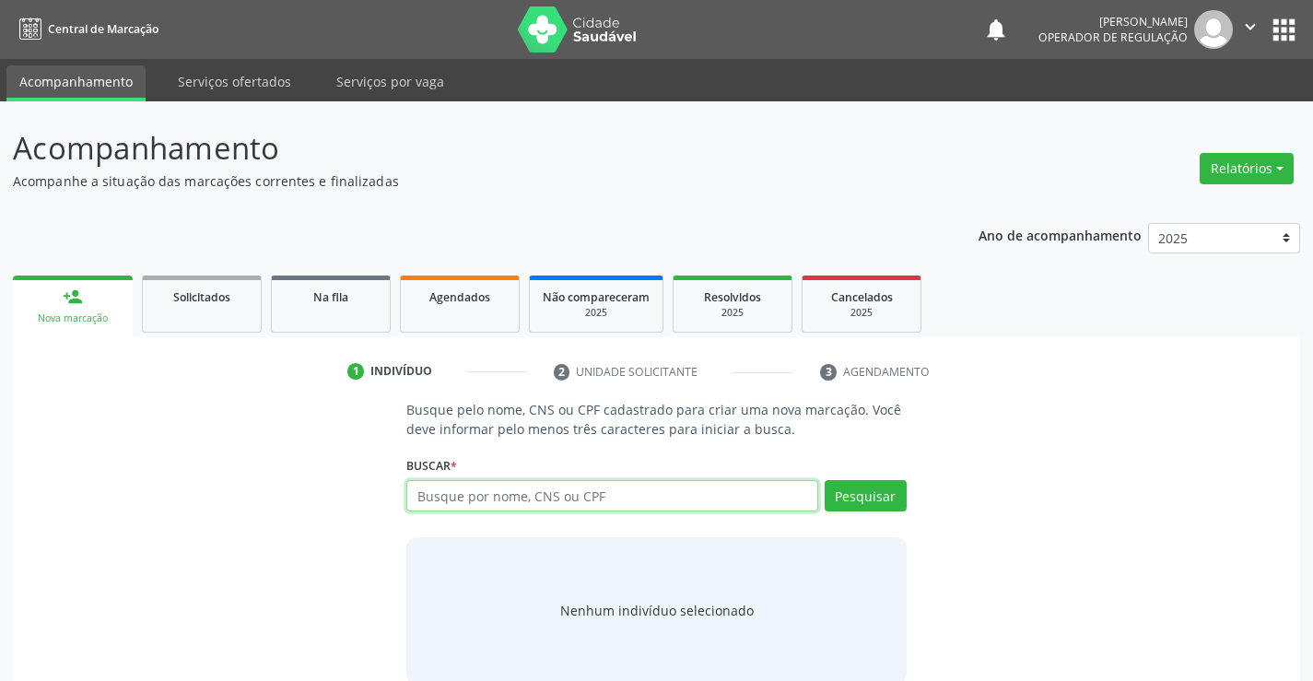
click at [465, 504] on input "text" at bounding box center [611, 495] width 411 height 31
click at [471, 493] on input "text" at bounding box center [611, 495] width 411 height 31
type input "700500516602659"
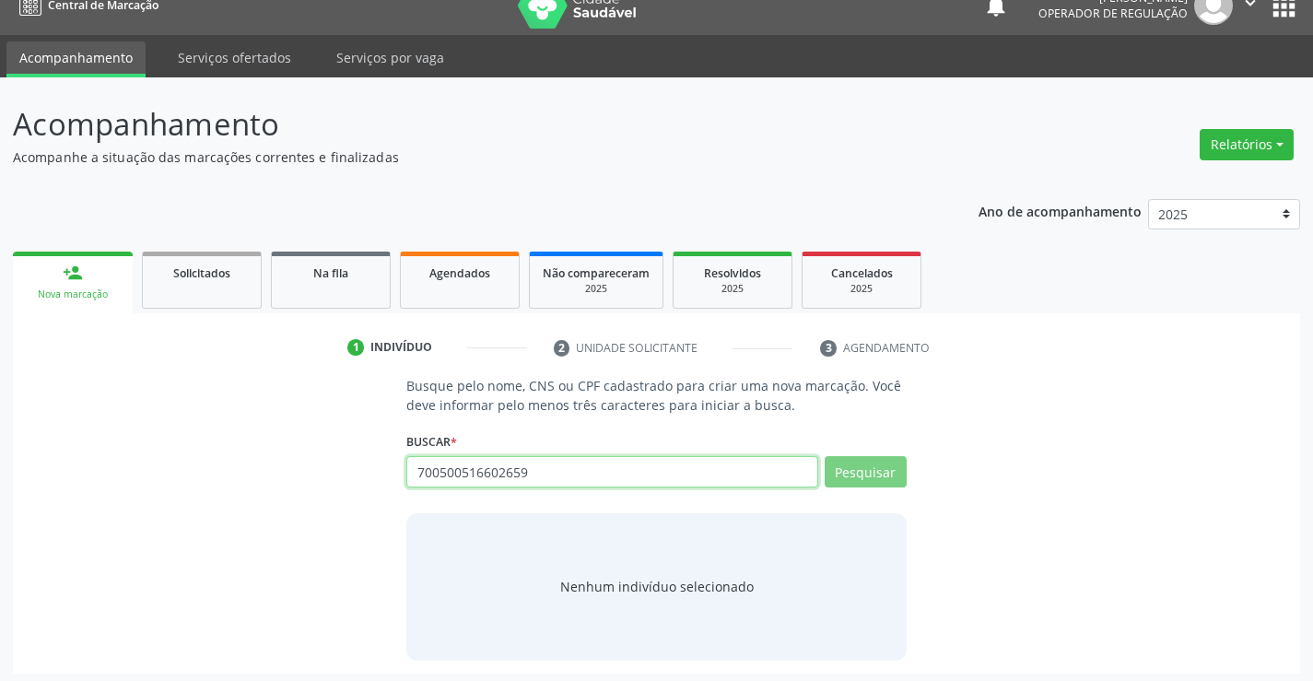
scroll to position [29, 0]
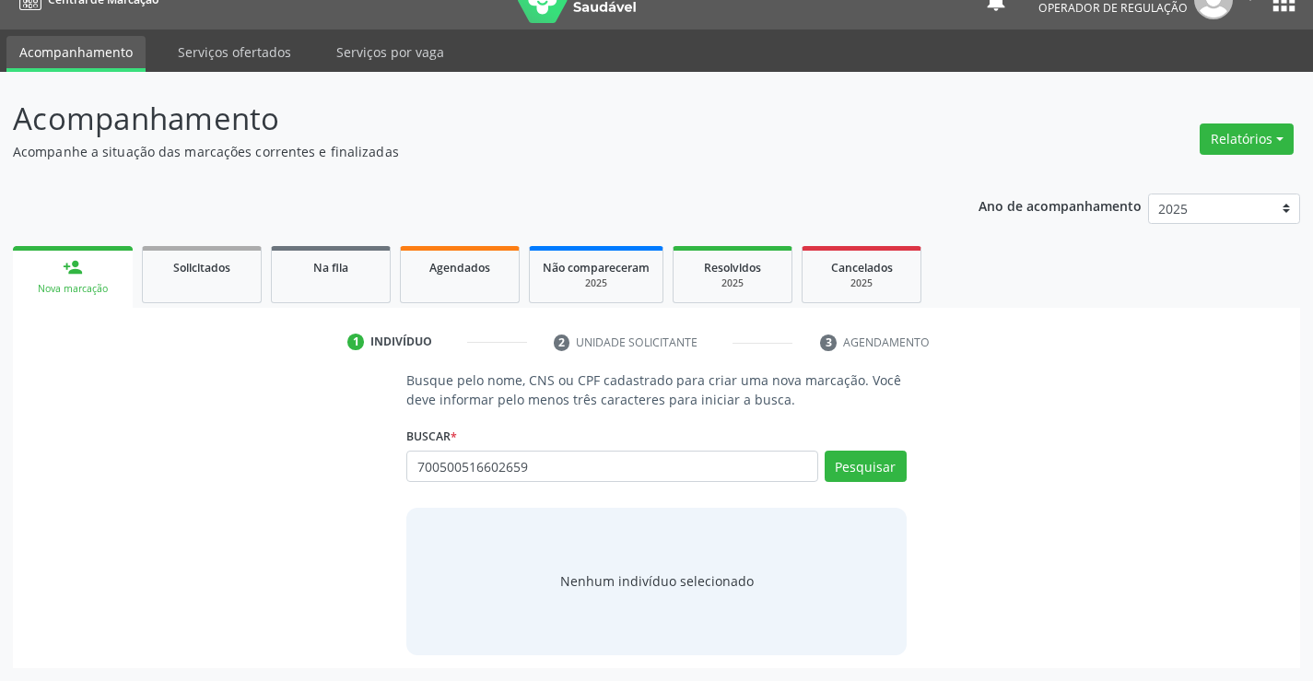
click at [893, 470] on div "700500516602659 Busque por nome, CNS ou CPF Joao Bosco Pereira de Sousa CPF: --…" at bounding box center [656, 473] width 500 height 44
click at [894, 468] on button "Pesquisar" at bounding box center [866, 466] width 82 height 31
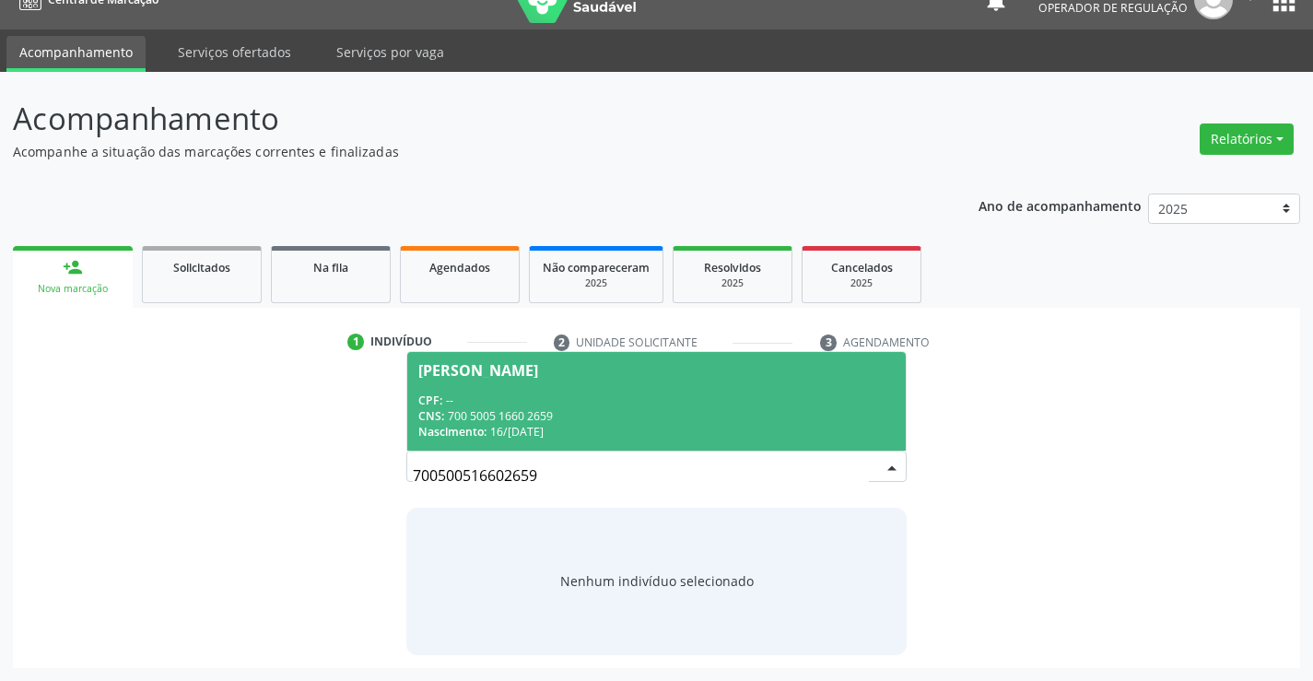
click at [629, 431] on div "Nascimento: 16/05/1972" at bounding box center [656, 432] width 476 height 16
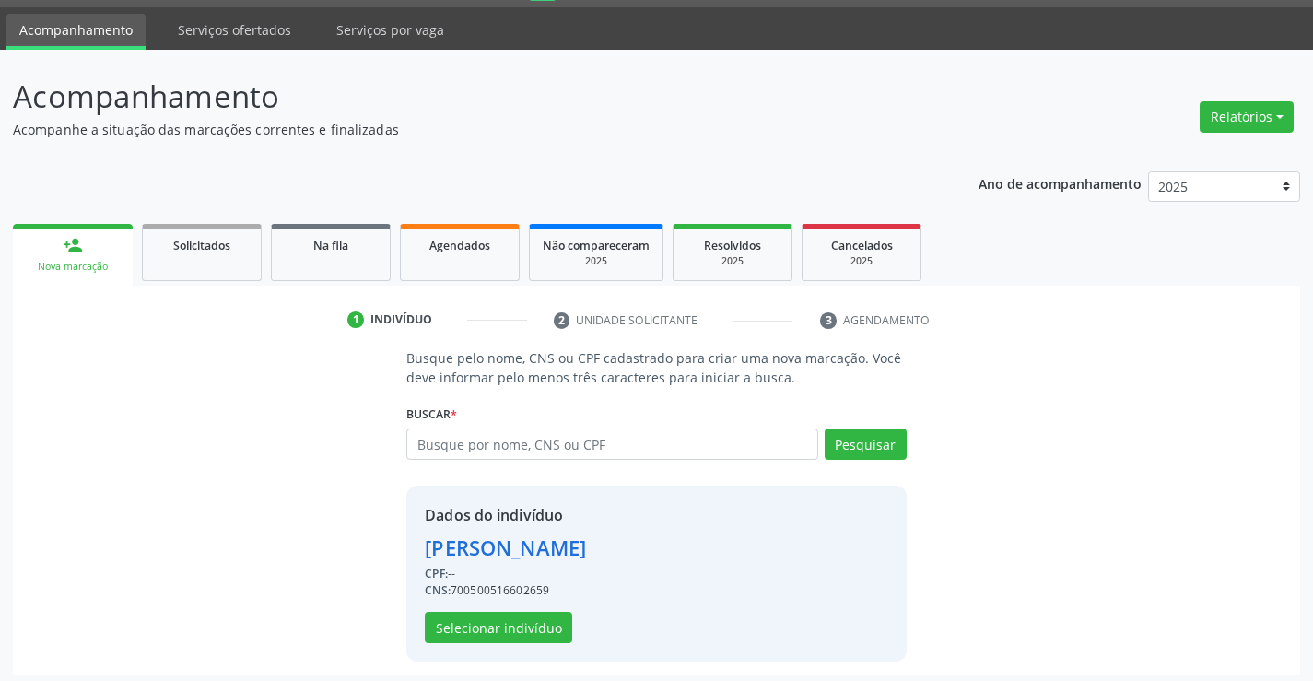
scroll to position [58, 0]
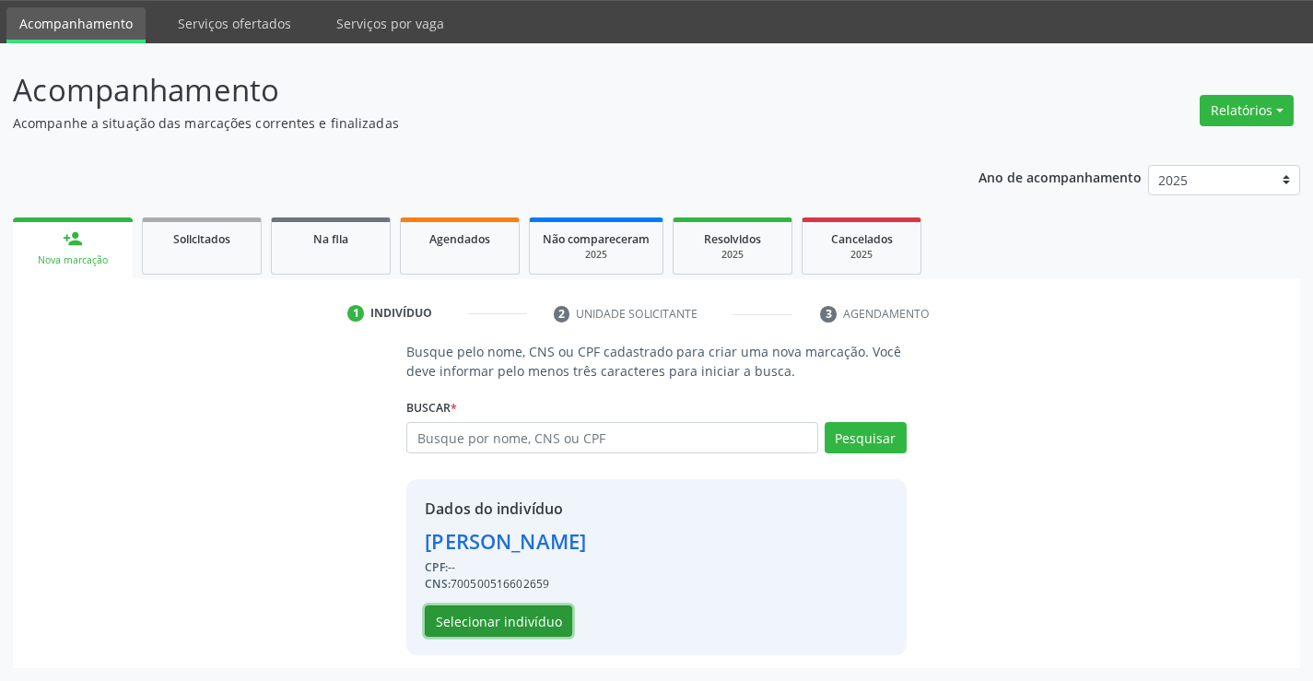
click at [531, 610] on button "Selecionar indivíduo" at bounding box center [498, 621] width 147 height 31
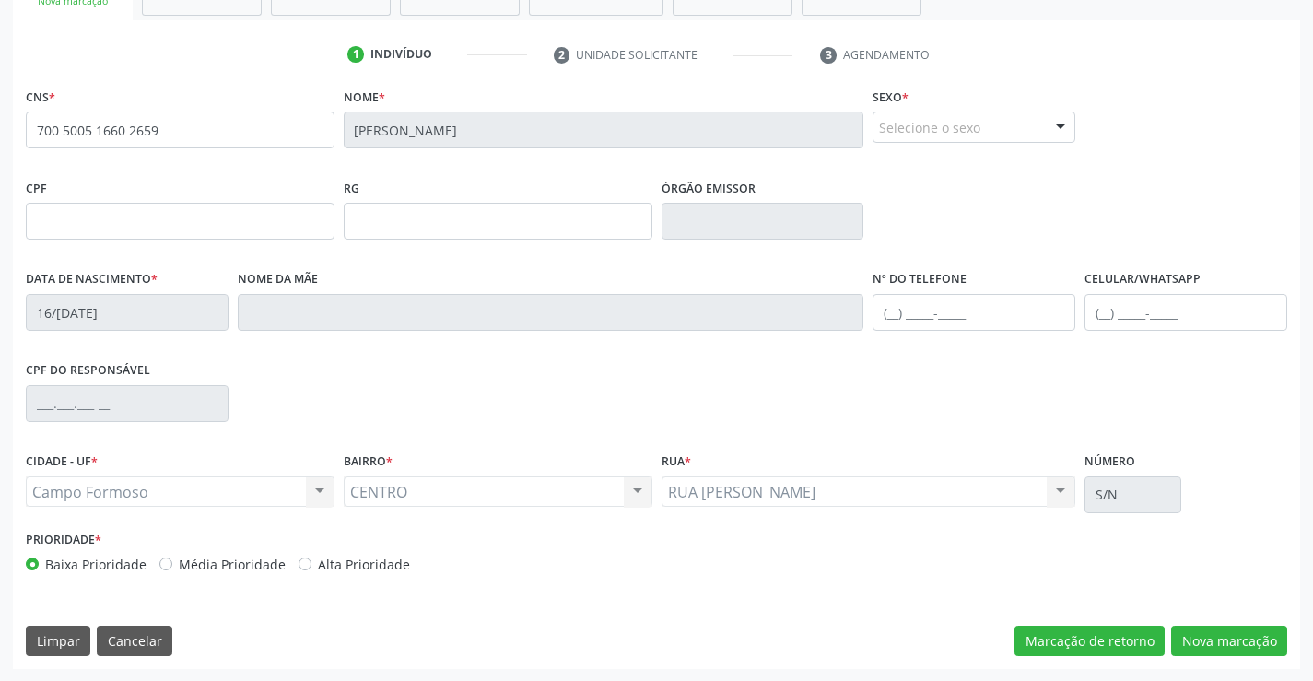
scroll to position [318, 0]
click at [1227, 645] on button "Nova marcação" at bounding box center [1229, 640] width 116 height 31
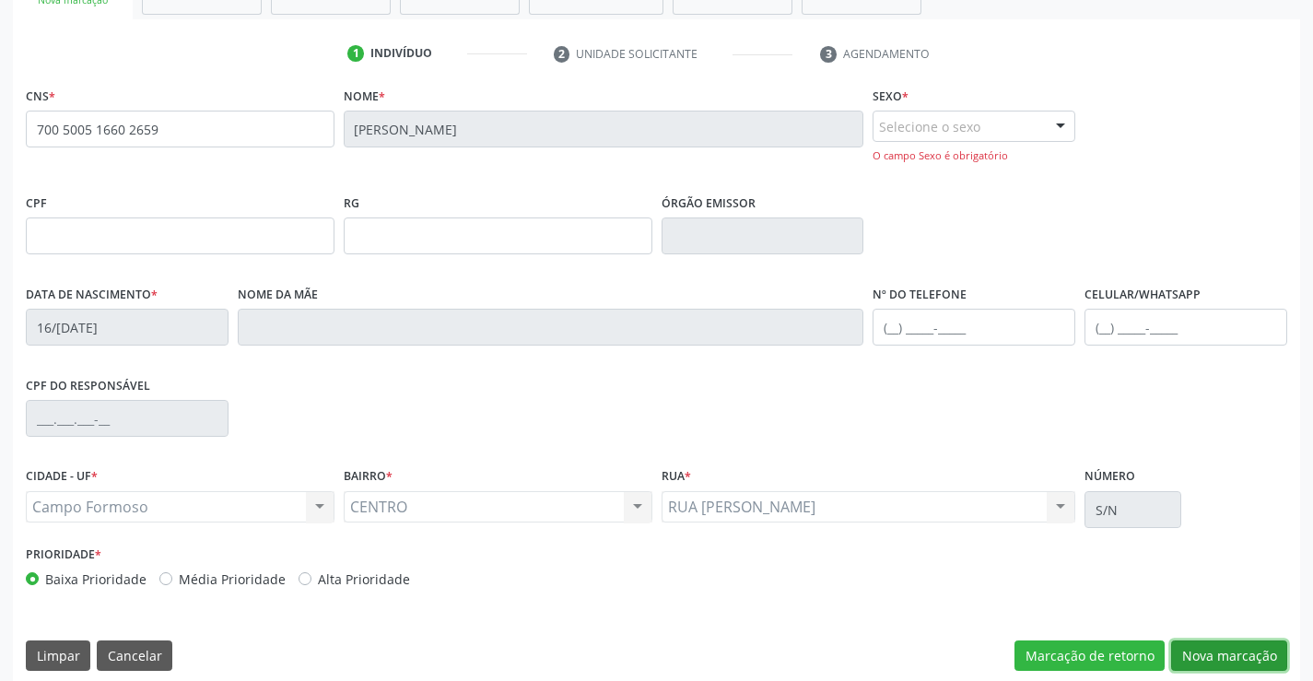
click at [1198, 646] on button "Nova marcação" at bounding box center [1229, 656] width 116 height 31
click at [1036, 131] on div "Selecione o sexo" at bounding box center [974, 126] width 203 height 31
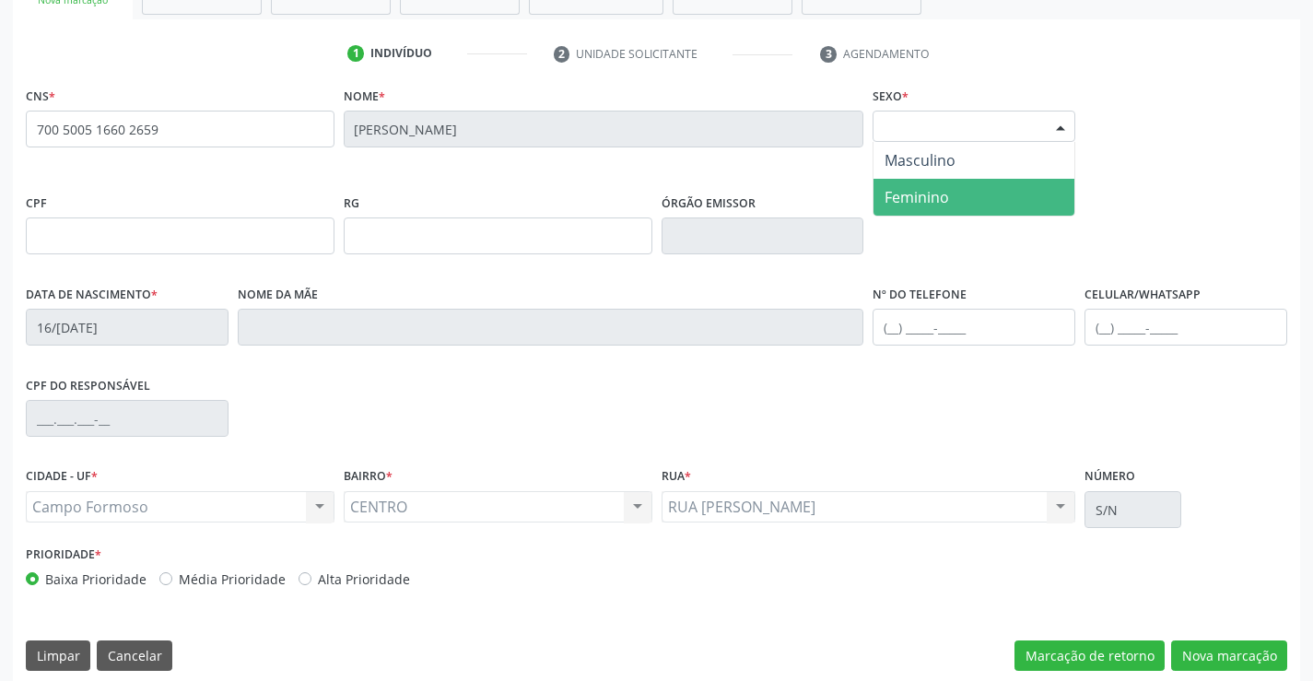
click at [936, 198] on span "Feminino" at bounding box center [917, 197] width 65 height 20
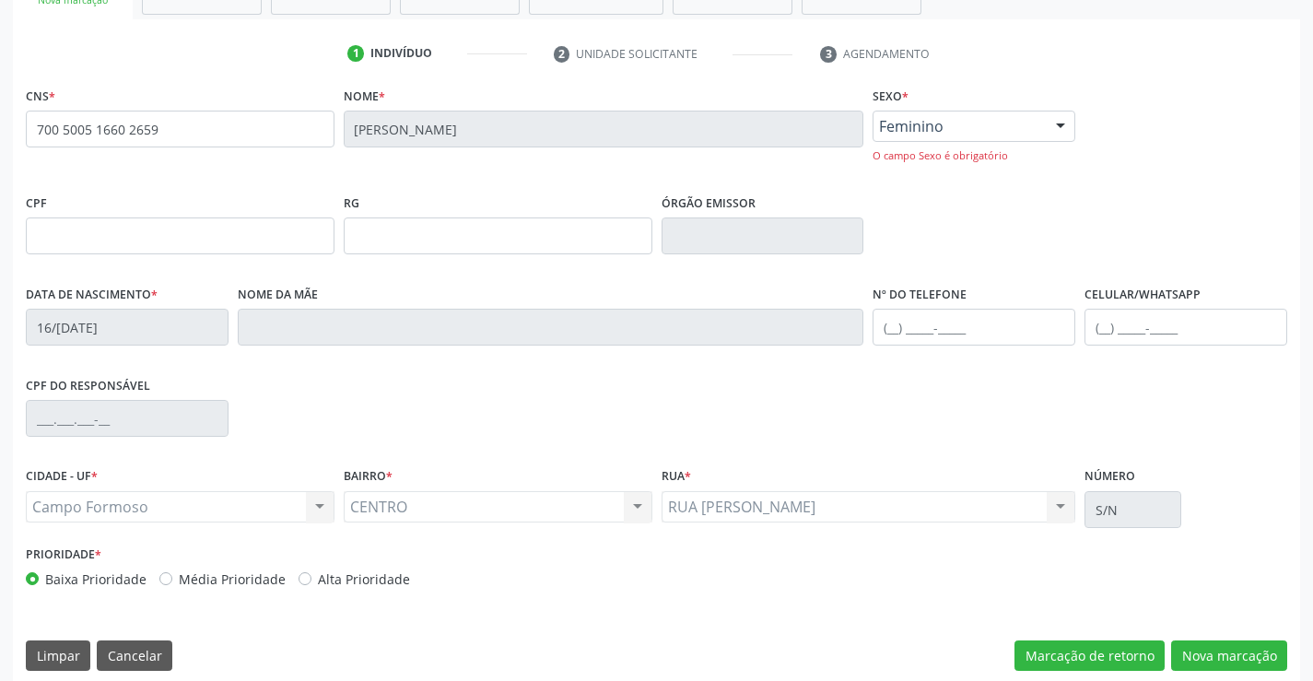
click at [956, 125] on span "Feminino" at bounding box center [958, 126] width 159 height 18
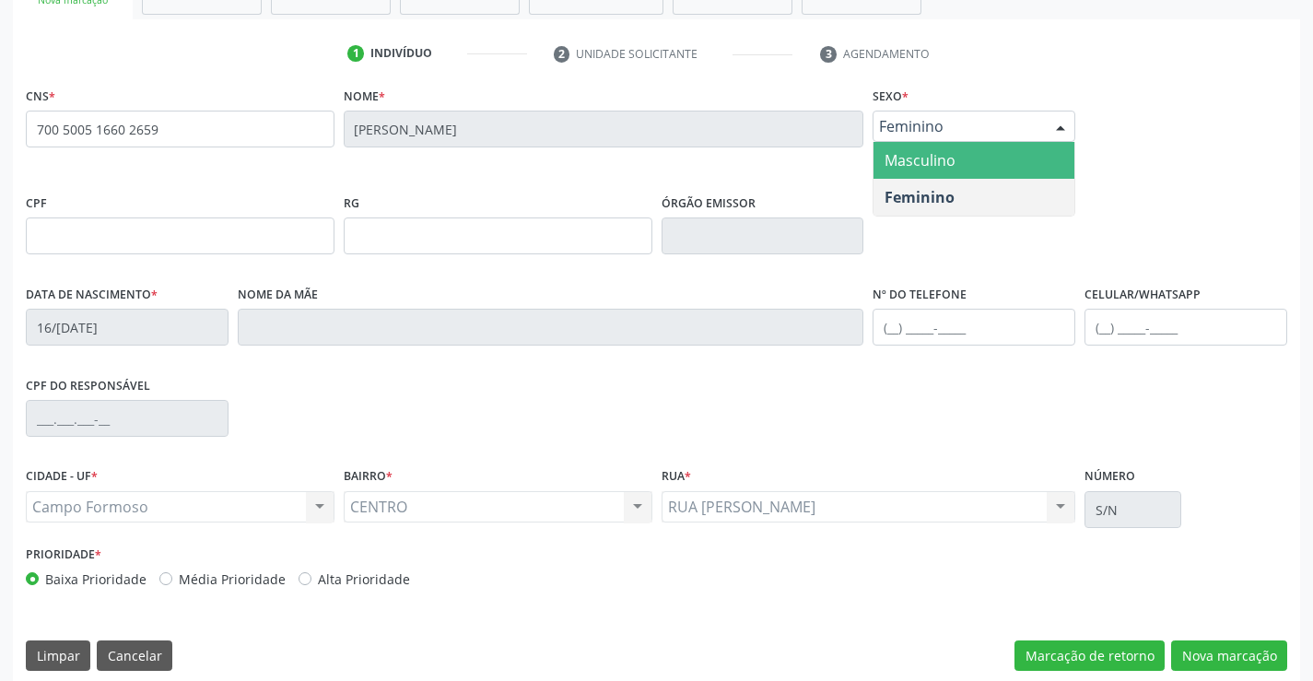
click at [945, 171] on span "Masculino" at bounding box center [974, 160] width 201 height 37
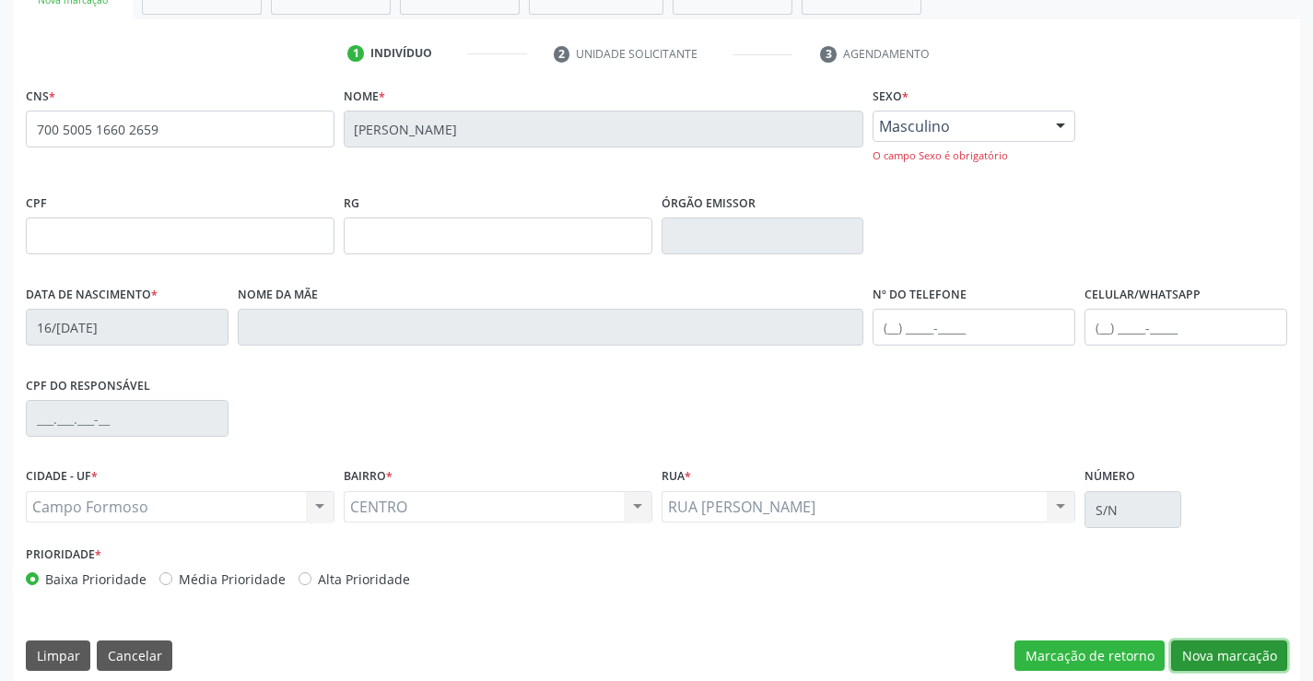
click at [1213, 652] on button "Nova marcação" at bounding box center [1229, 656] width 116 height 31
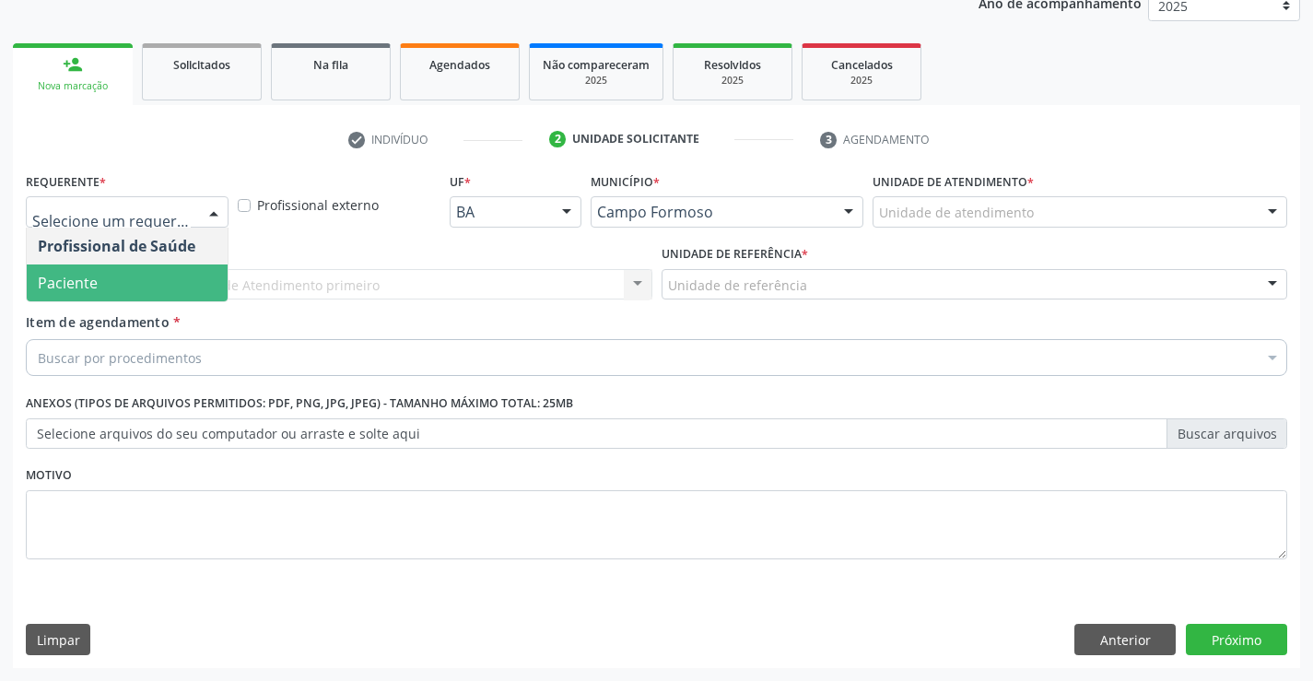
drag, startPoint x: 96, startPoint y: 272, endPoint x: 222, endPoint y: 288, distance: 127.3
click at [96, 273] on span "Paciente" at bounding box center [127, 283] width 201 height 37
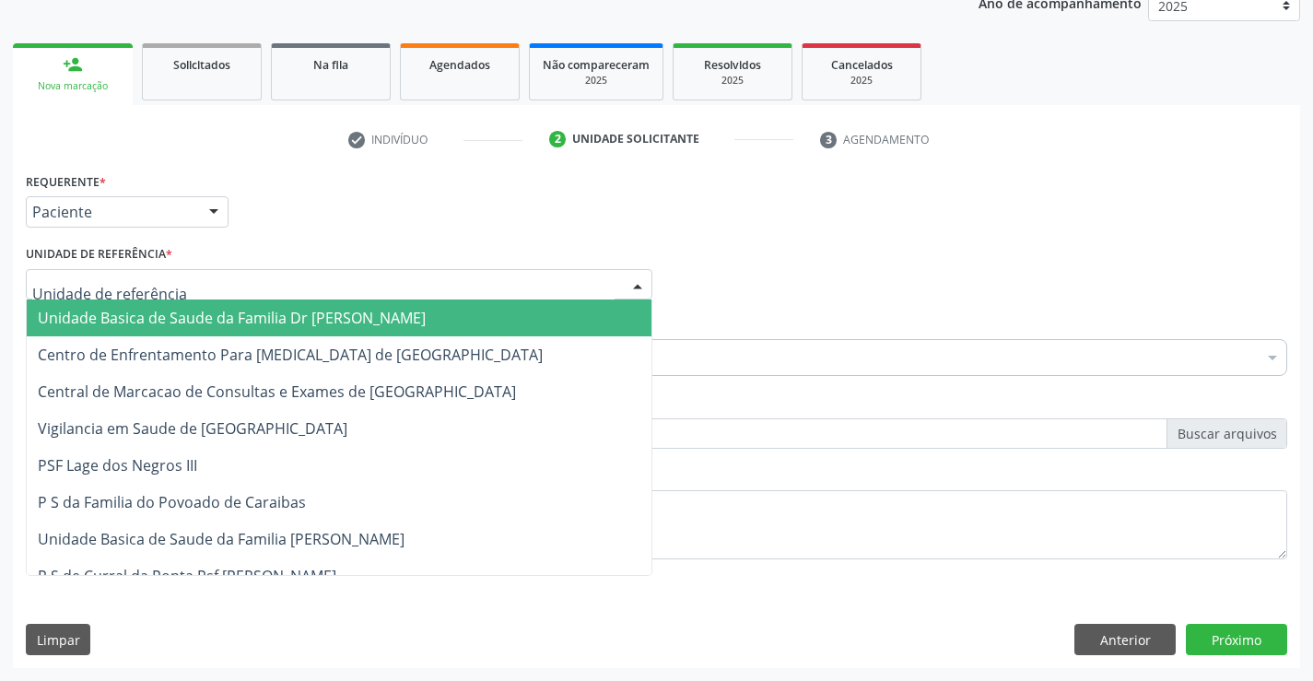
click at [224, 290] on div at bounding box center [339, 284] width 627 height 31
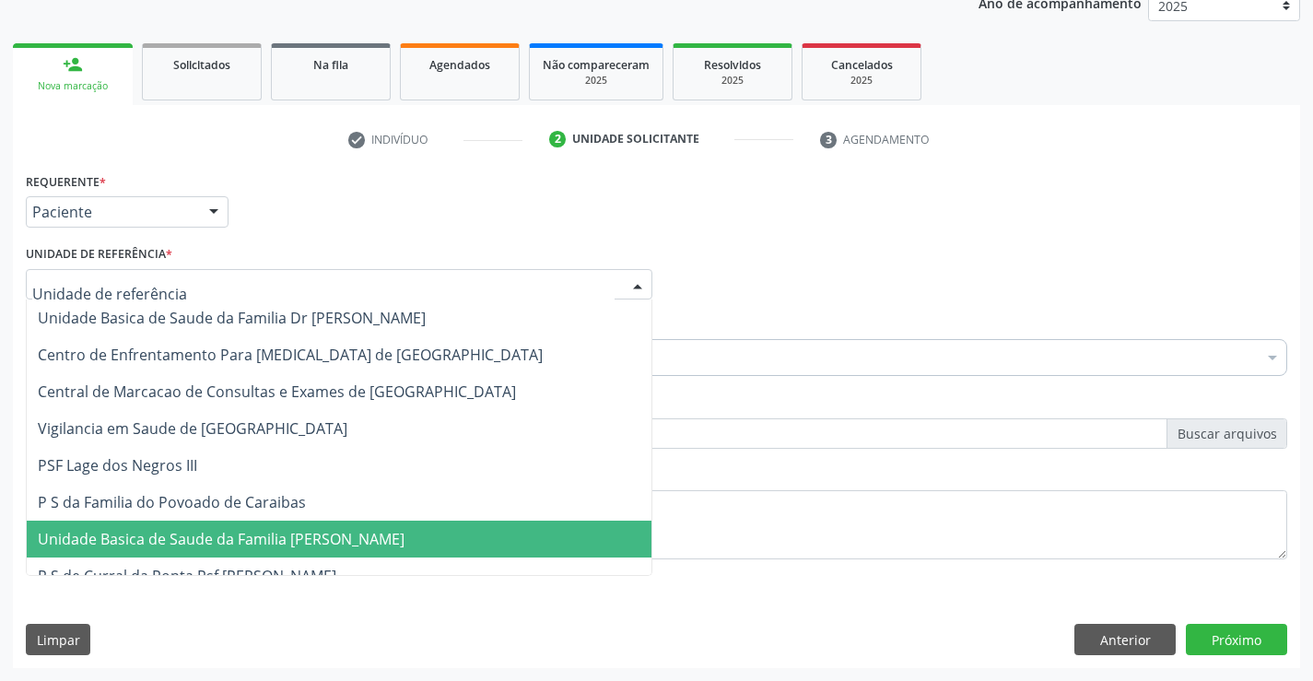
click at [202, 543] on span "Unidade Basica de Saude da Familia [PERSON_NAME]" at bounding box center [221, 539] width 367 height 20
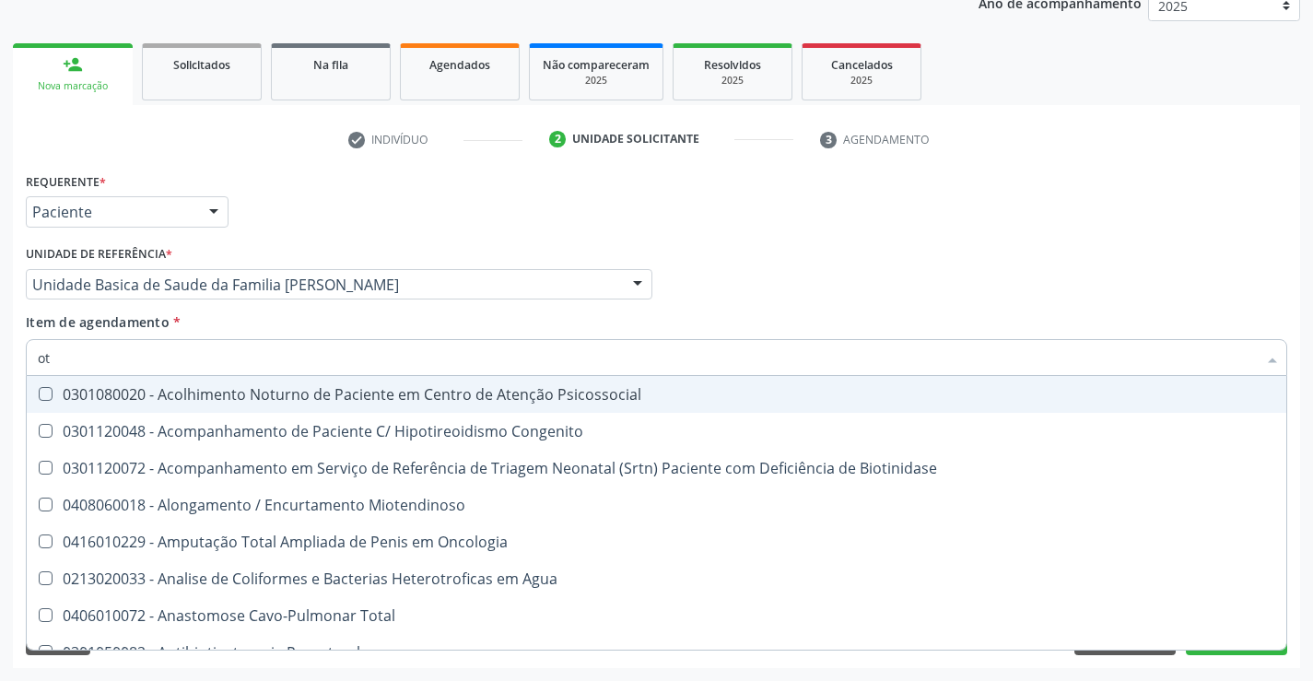
type input "o"
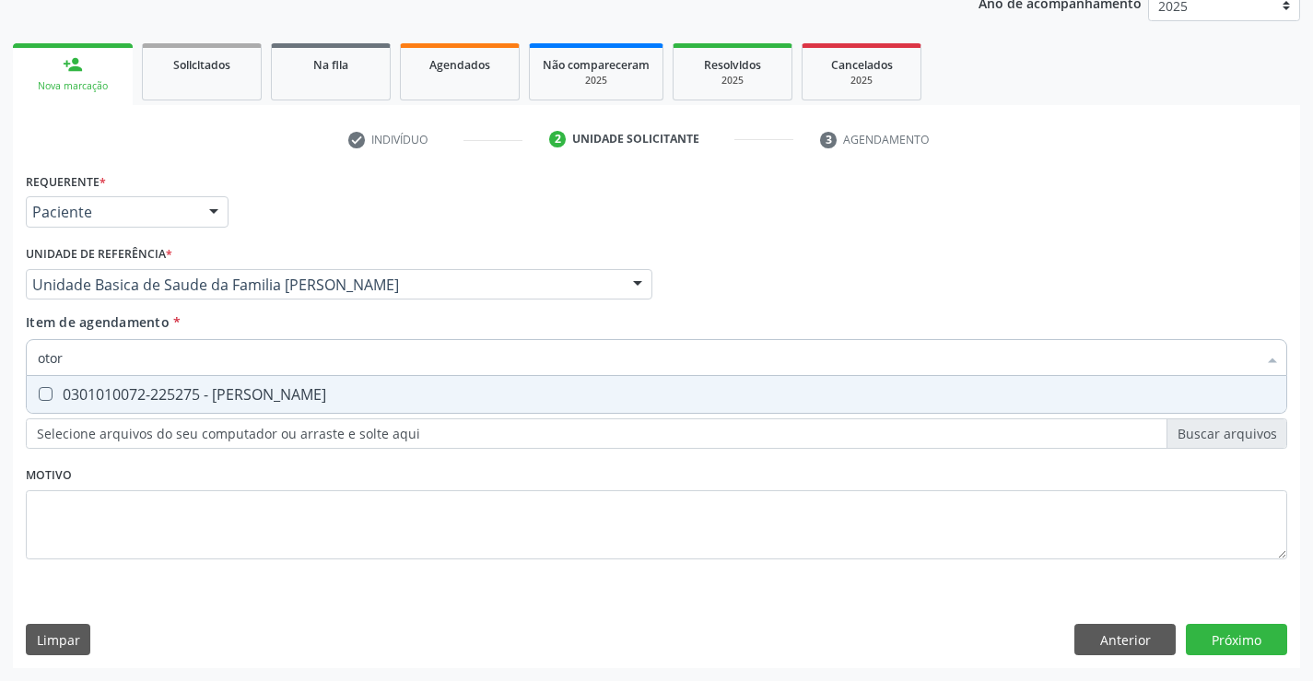
type input "otorr"
click at [174, 396] on div "0301010072-225275 - [PERSON_NAME]" at bounding box center [657, 394] width 1238 height 15
checkbox Otorrinolaringologista "true"
click at [1216, 642] on div "Requerente * Paciente Profissional de Saúde Paciente Nenhum resultado encontrad…" at bounding box center [657, 418] width 1288 height 500
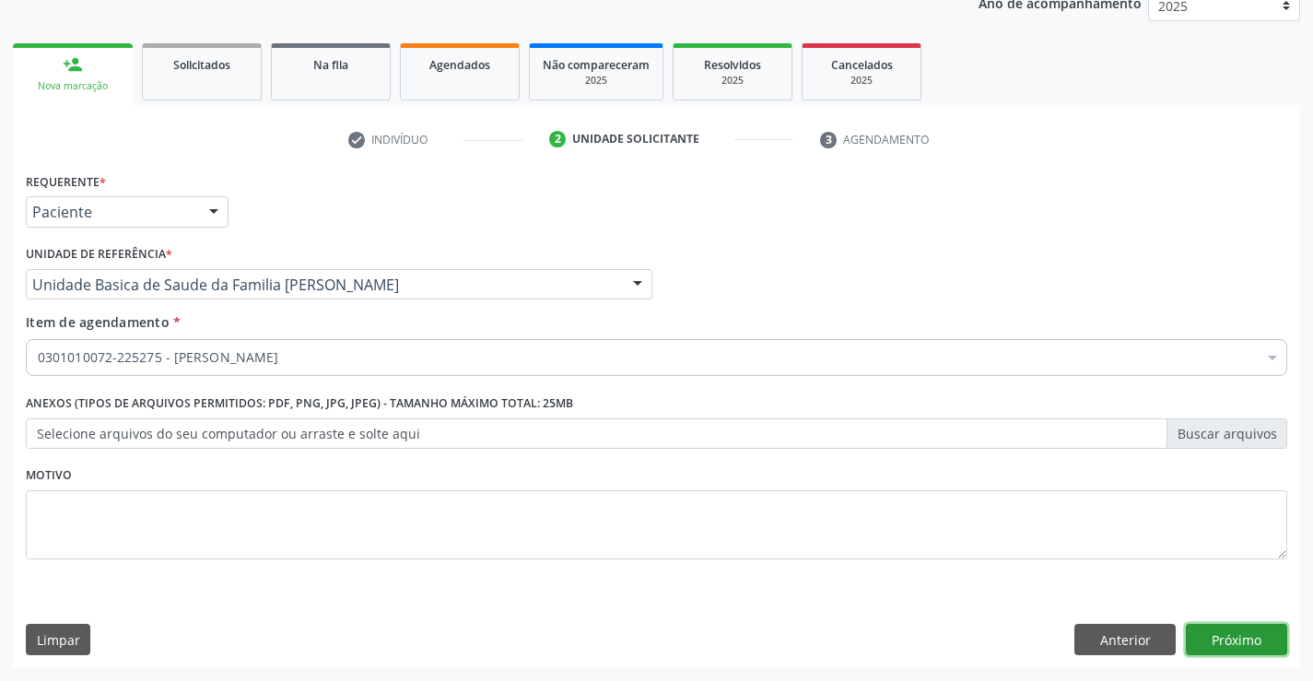
click at [1238, 649] on button "Próximo" at bounding box center [1236, 639] width 101 height 31
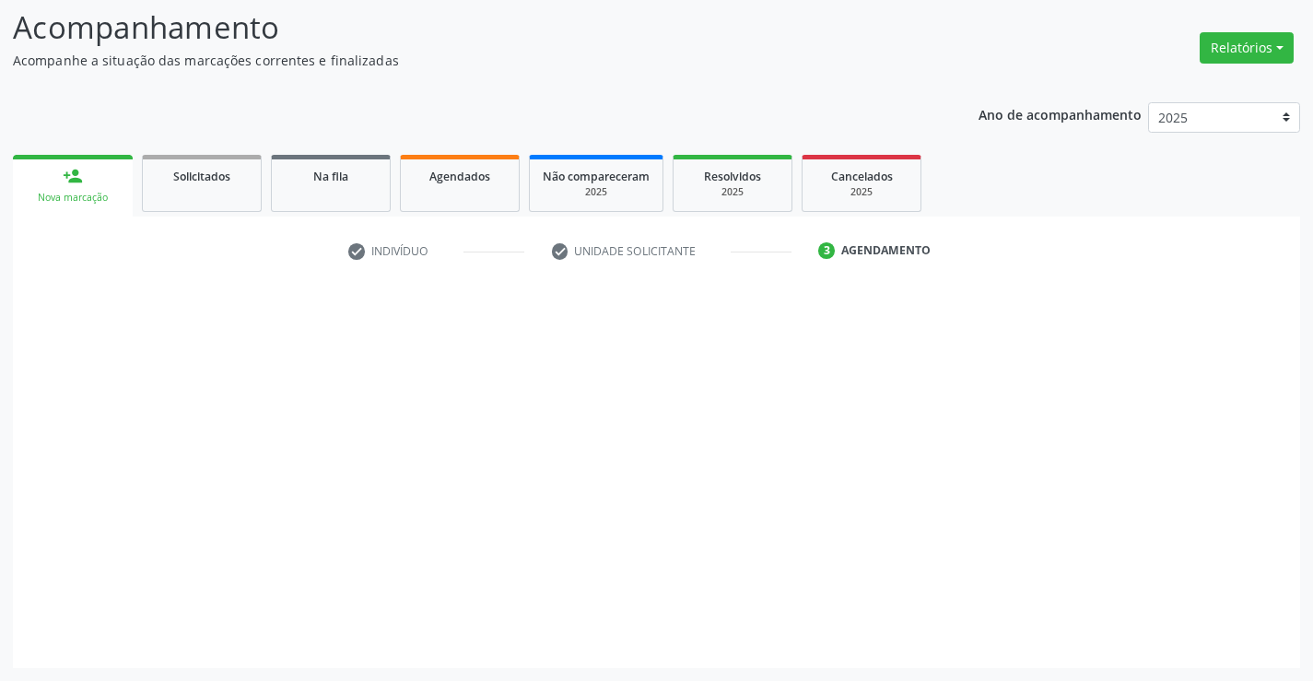
scroll to position [121, 0]
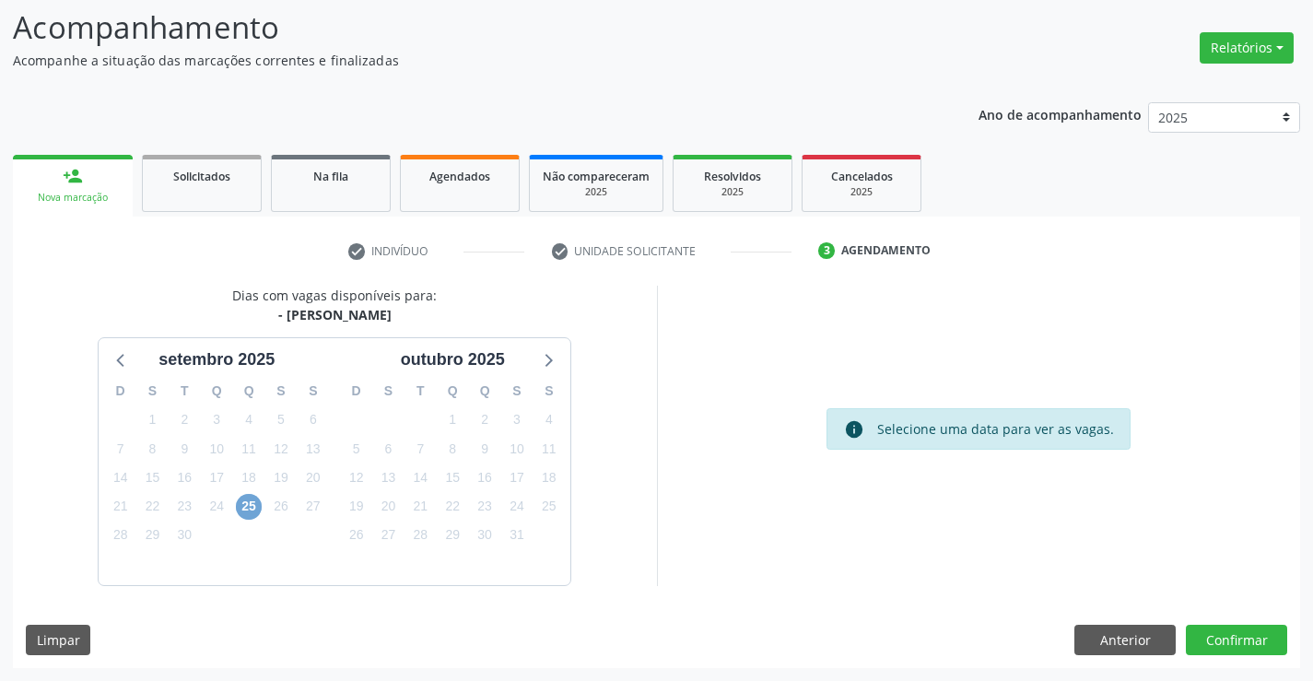
click at [252, 513] on span "25" at bounding box center [249, 507] width 26 height 26
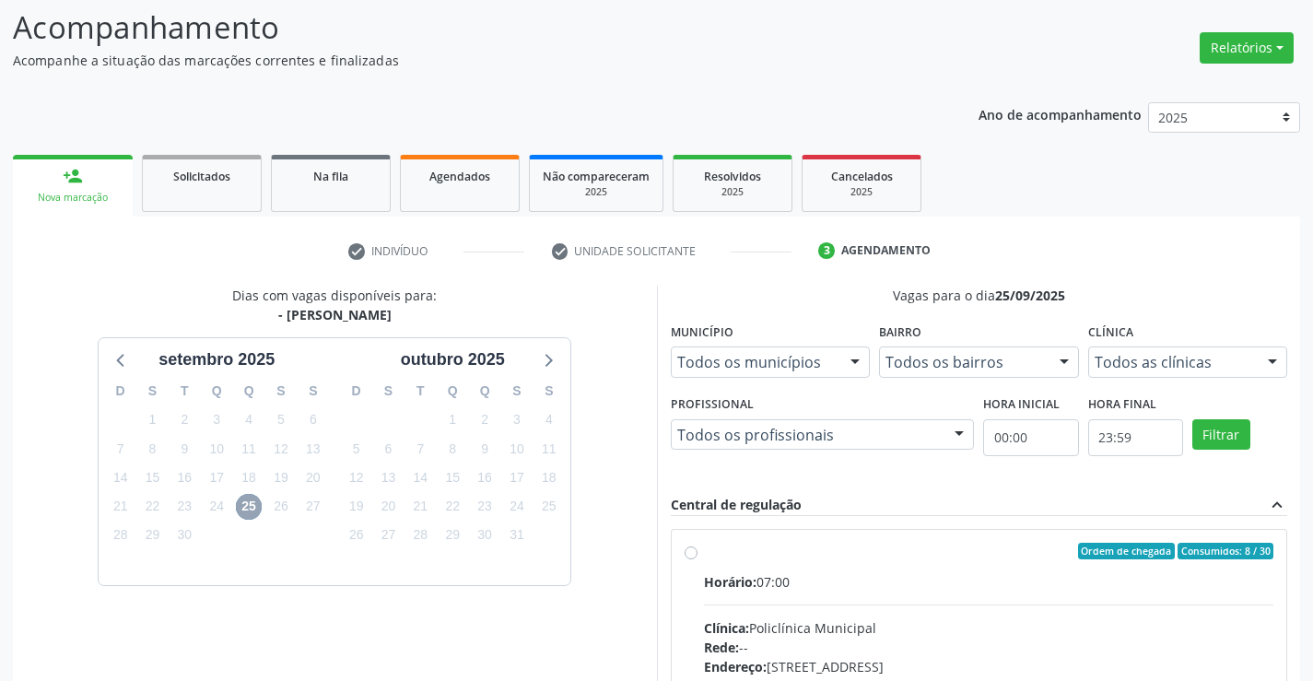
scroll to position [213, 0]
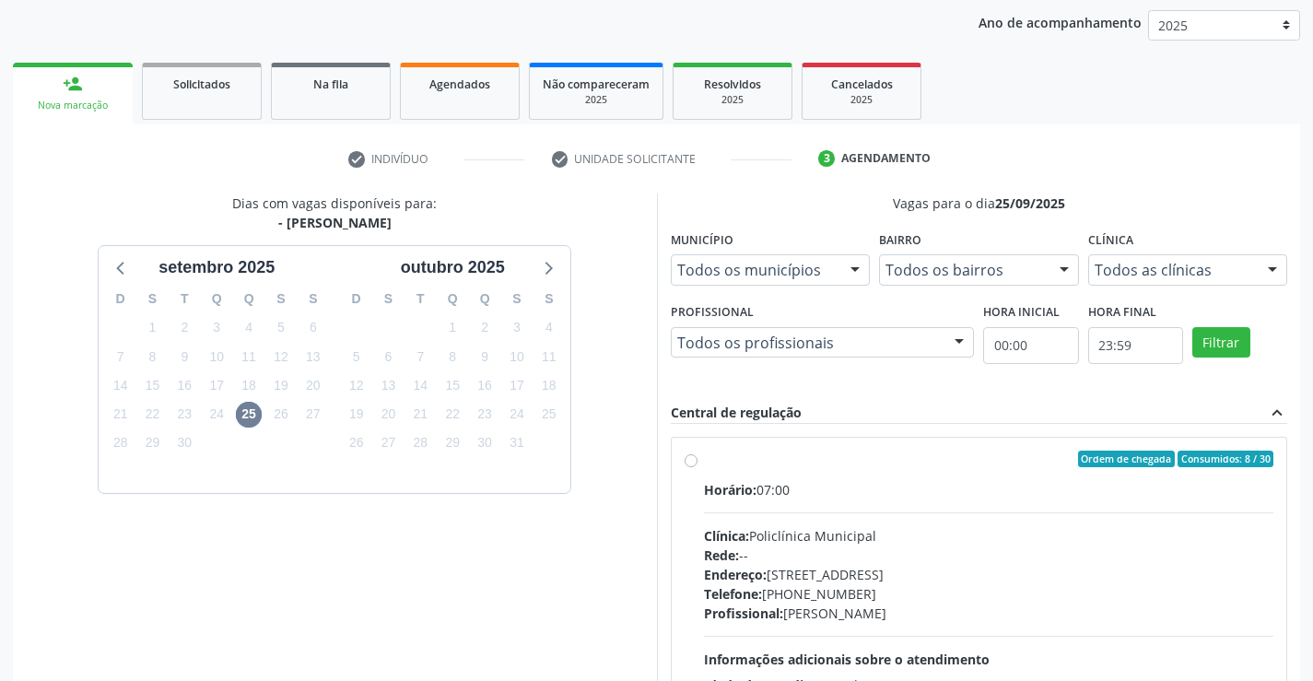
click at [910, 546] on div "Rede: --" at bounding box center [989, 555] width 570 height 19
click at [698, 467] on input "Ordem de chegada Consumidos: 8 / 30 Horário: 07:00 Clínica: Policlínica Municip…" at bounding box center [691, 459] width 13 height 17
radio input "true"
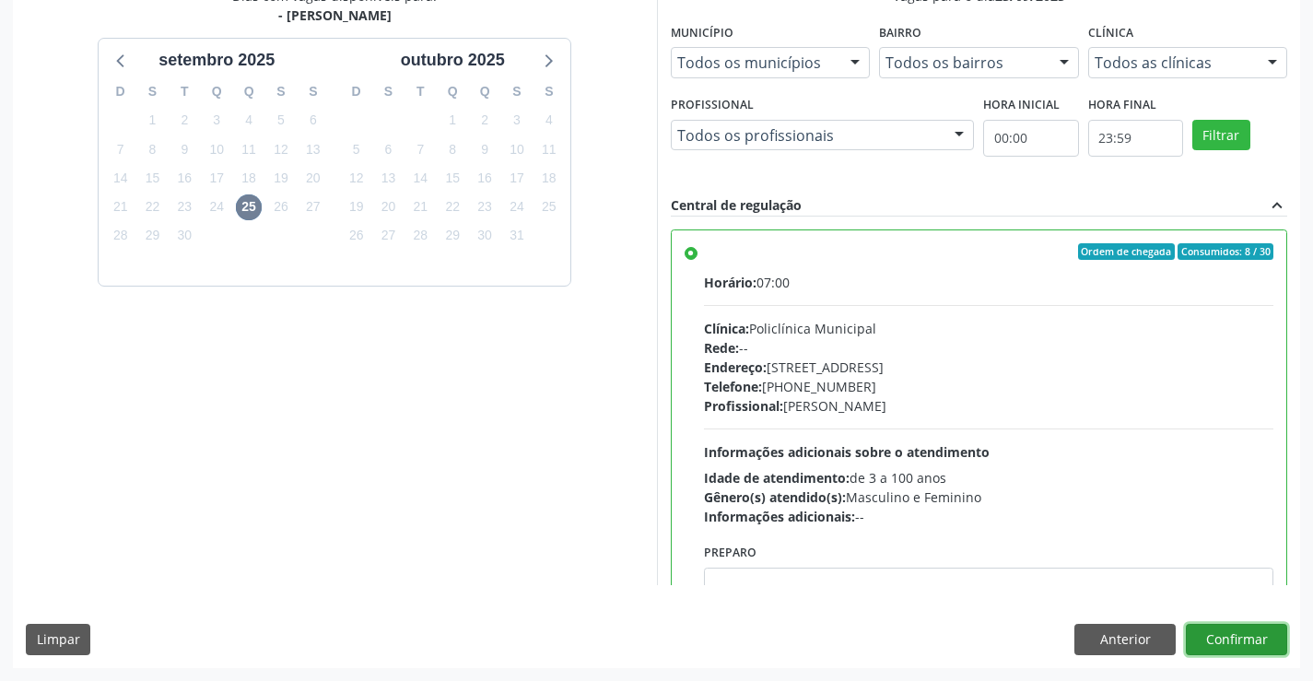
click at [1232, 633] on button "Confirmar" at bounding box center [1236, 639] width 101 height 31
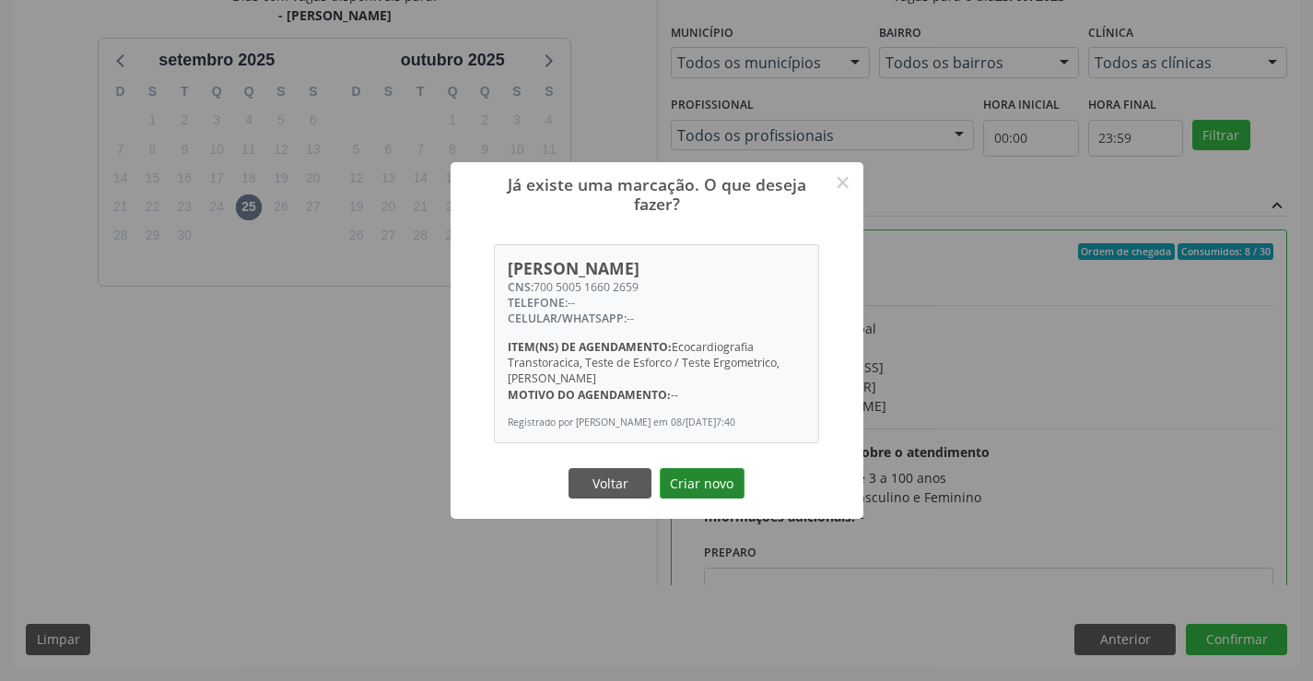
click at [706, 493] on button "Criar novo" at bounding box center [702, 483] width 85 height 31
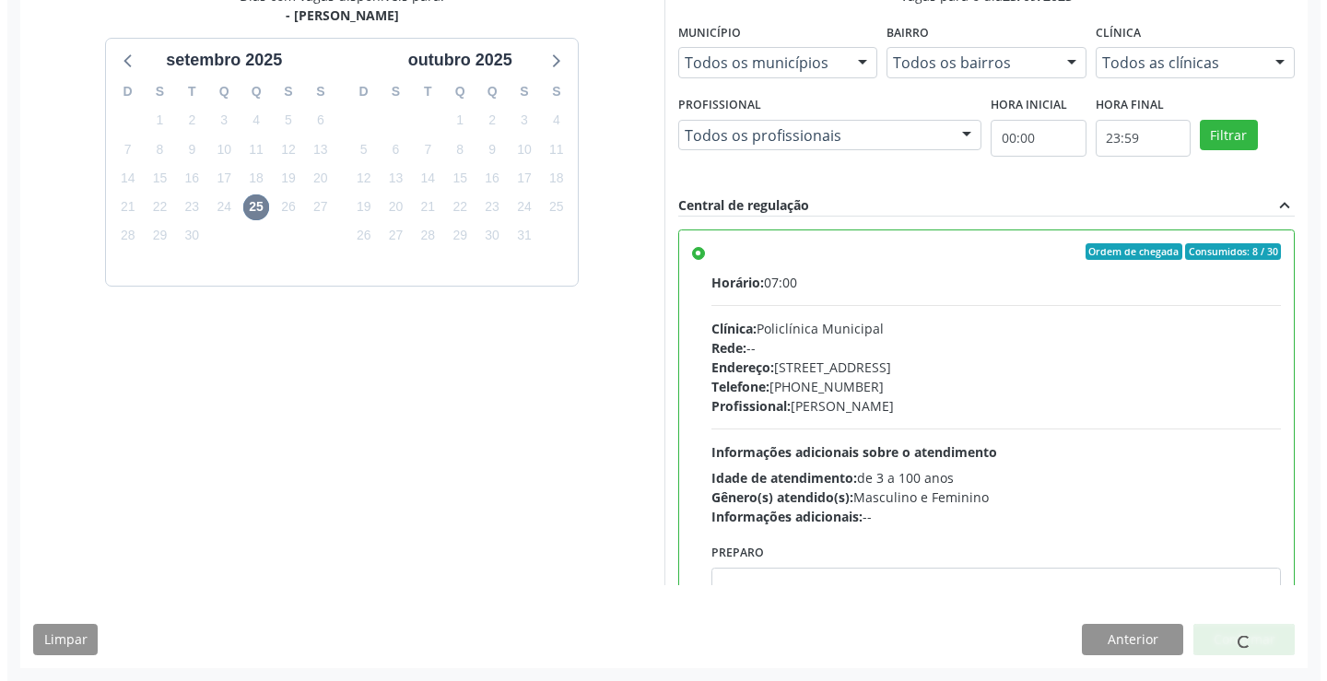
scroll to position [0, 0]
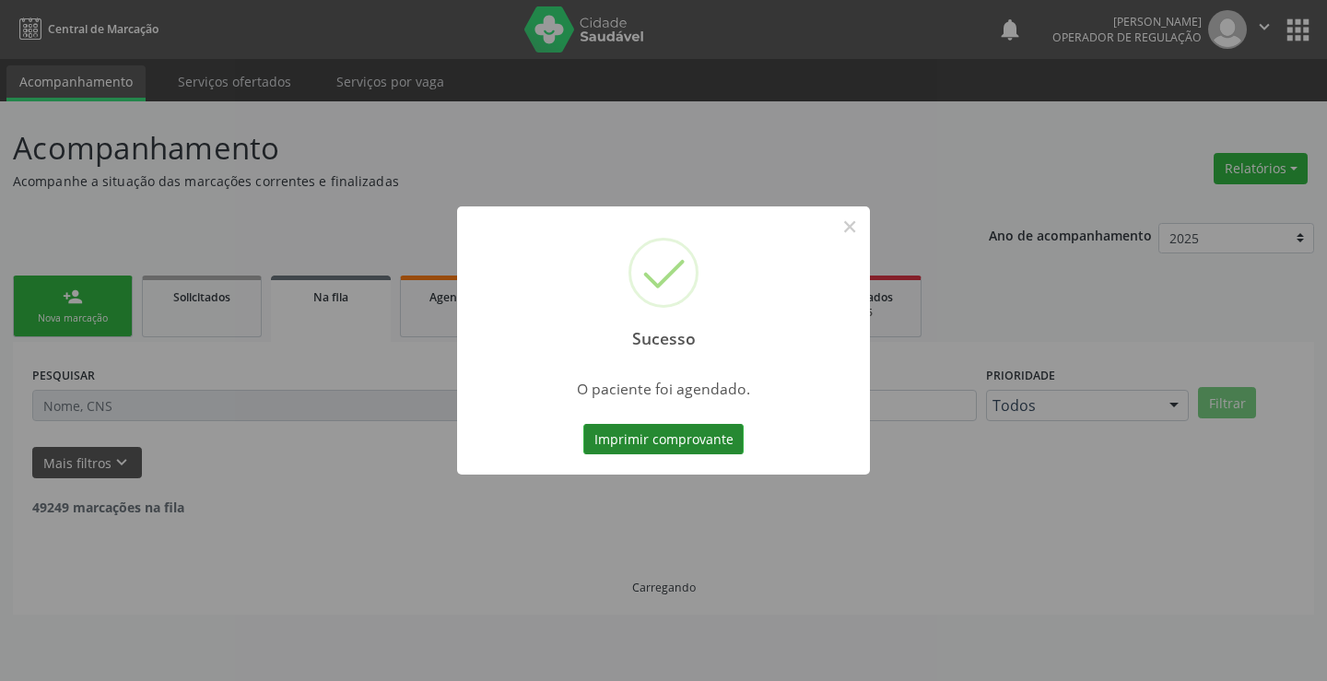
click at [694, 442] on button "Imprimir comprovante" at bounding box center [663, 439] width 160 height 31
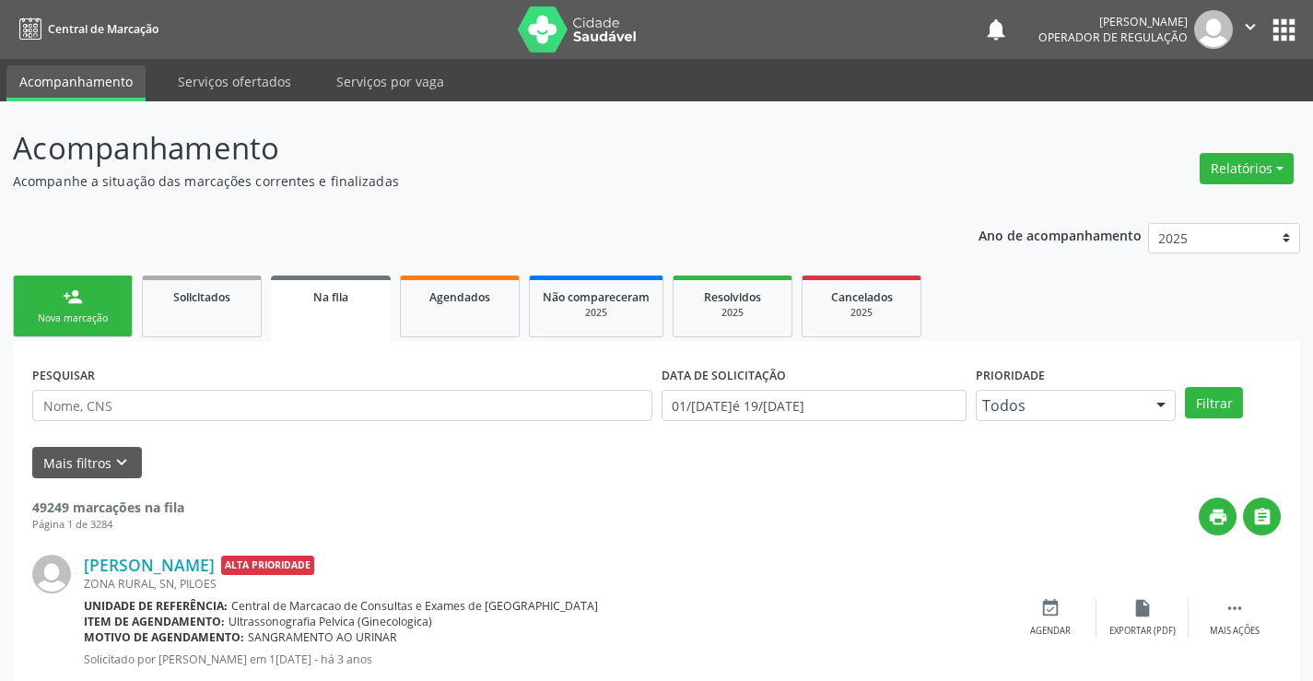
click at [94, 305] on link "person_add Nova marcação" at bounding box center [73, 307] width 120 height 62
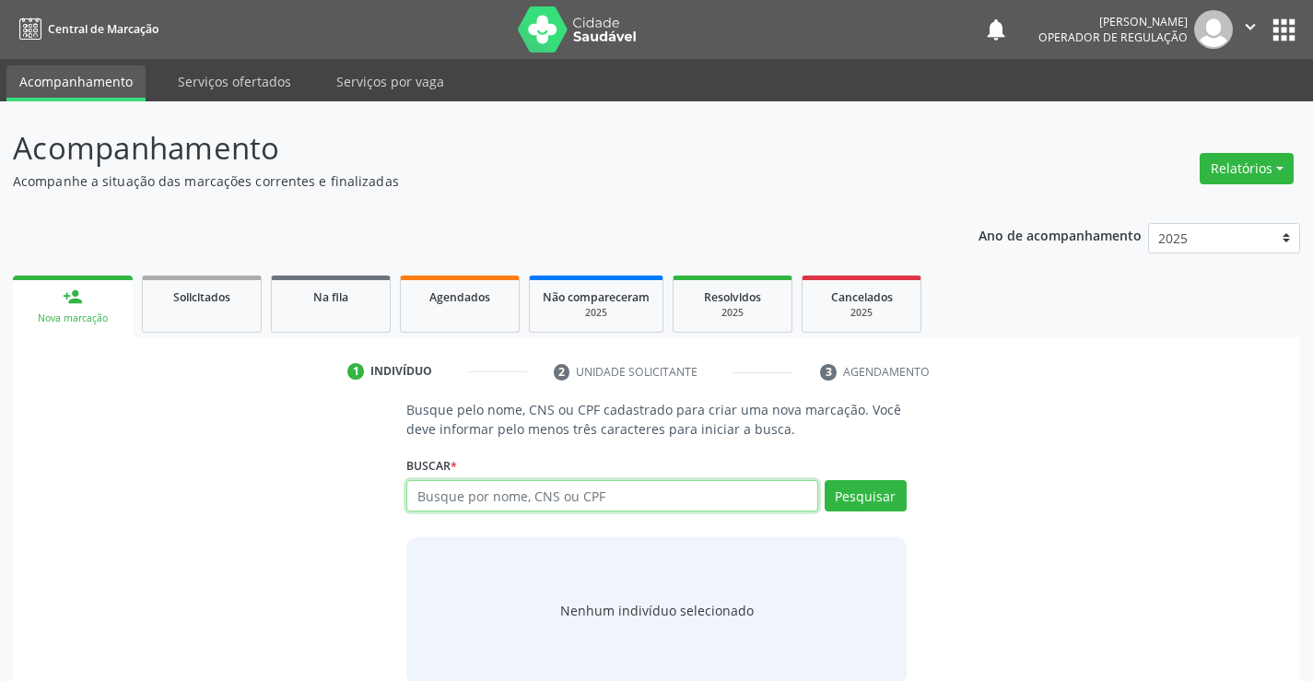
click at [488, 487] on input "text" at bounding box center [611, 495] width 411 height 31
type input "701801227838978"
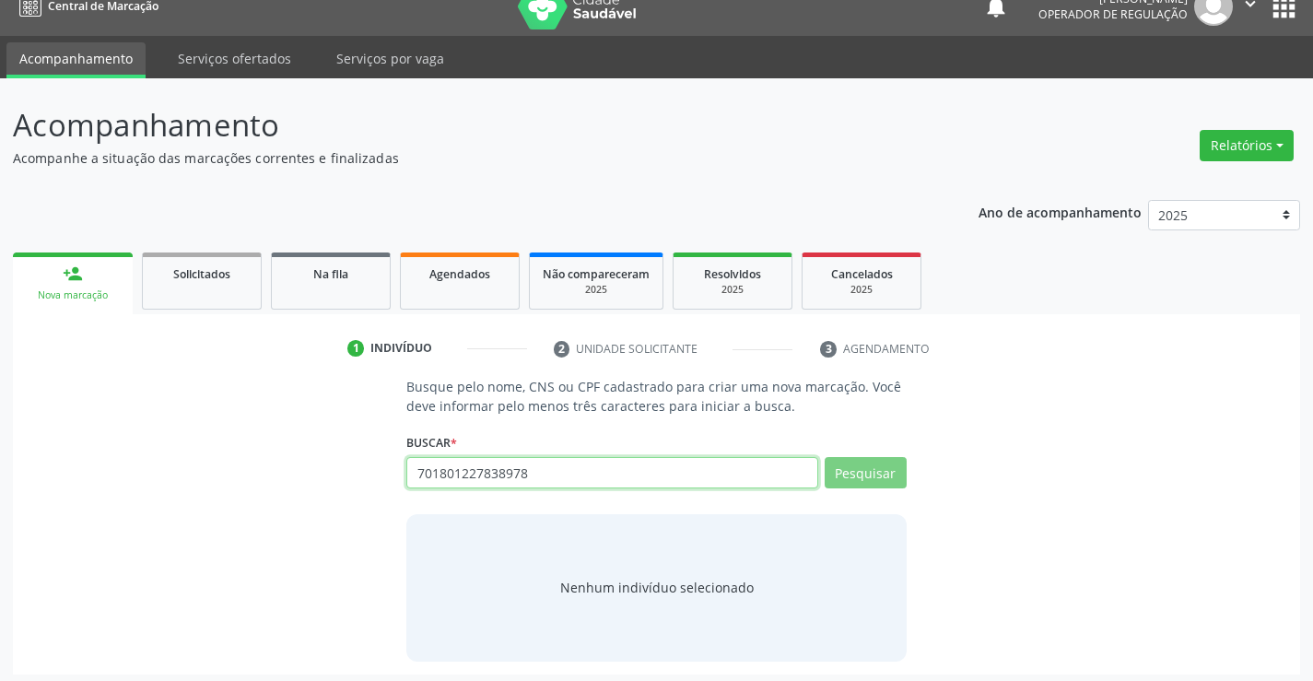
scroll to position [29, 0]
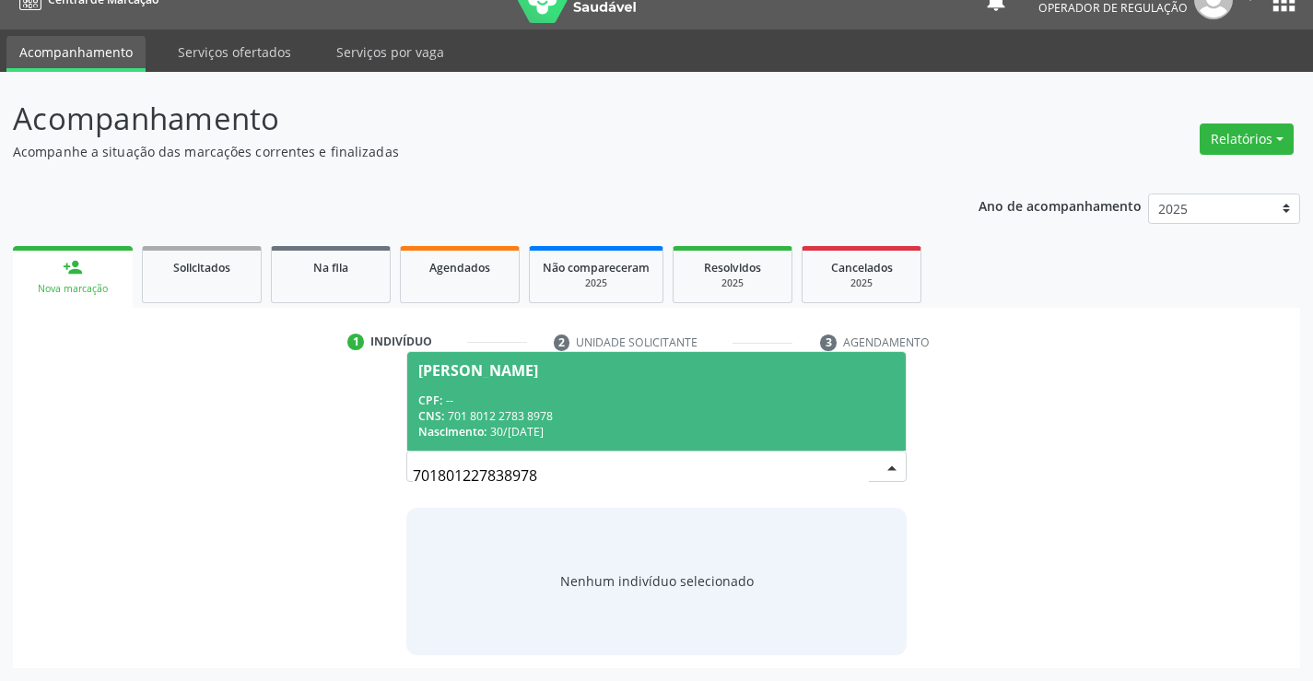
click at [587, 395] on div "CPF: --" at bounding box center [656, 401] width 476 height 16
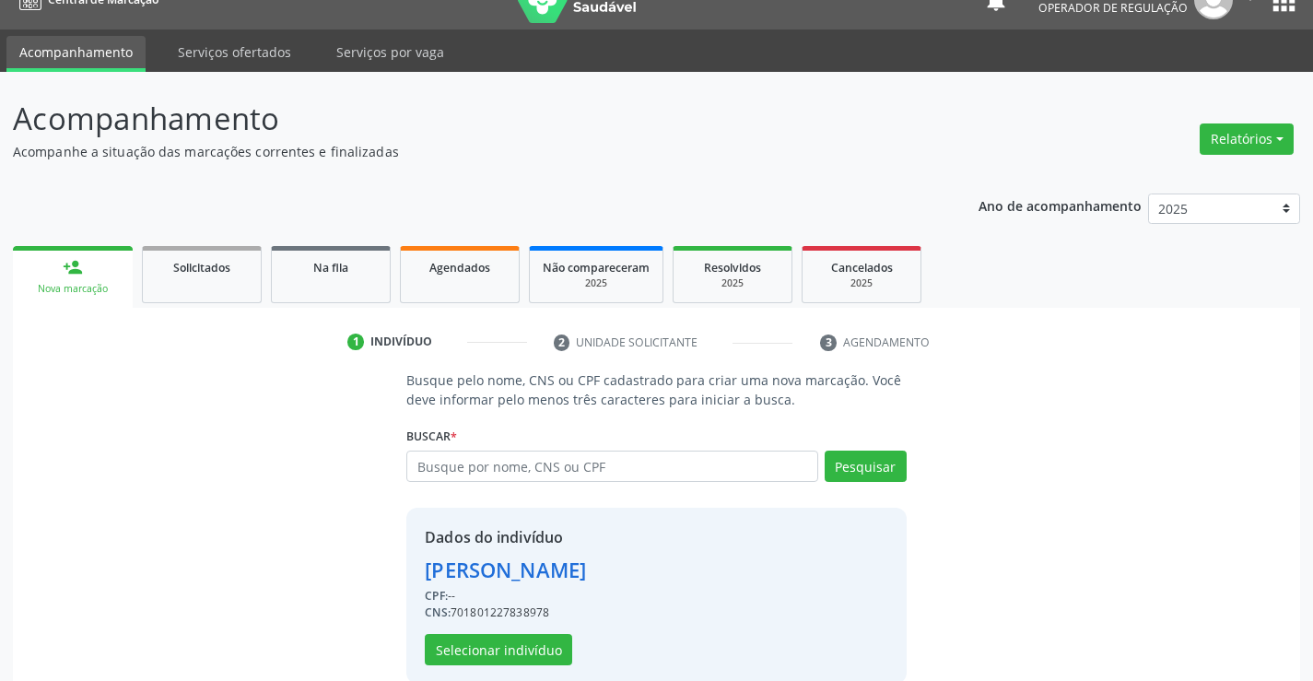
scroll to position [58, 0]
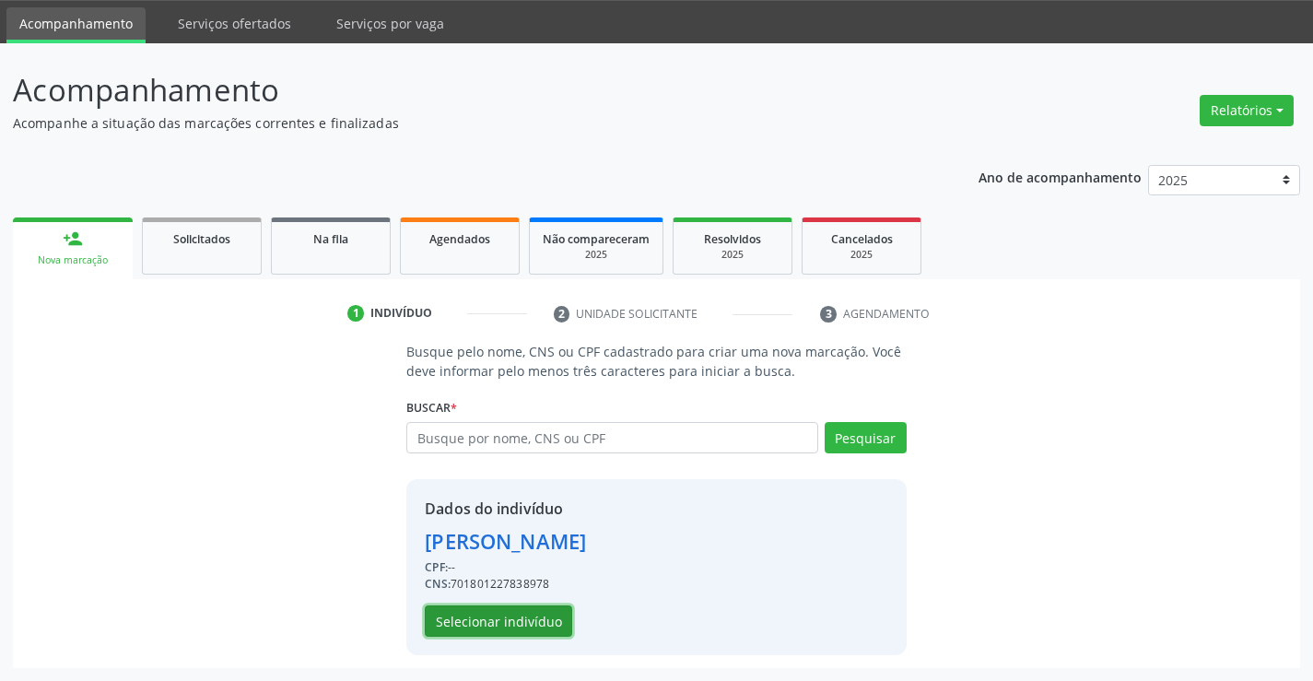
click at [502, 629] on button "Selecionar indivíduo" at bounding box center [498, 621] width 147 height 31
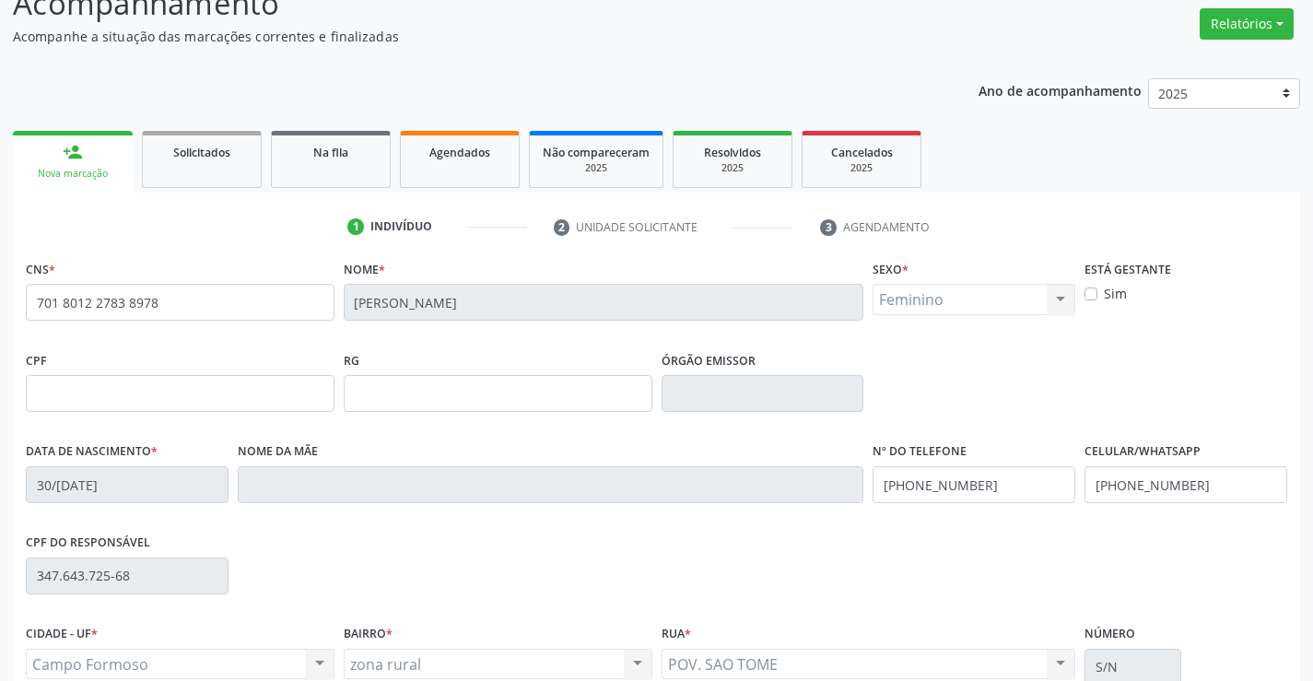
scroll to position [318, 0]
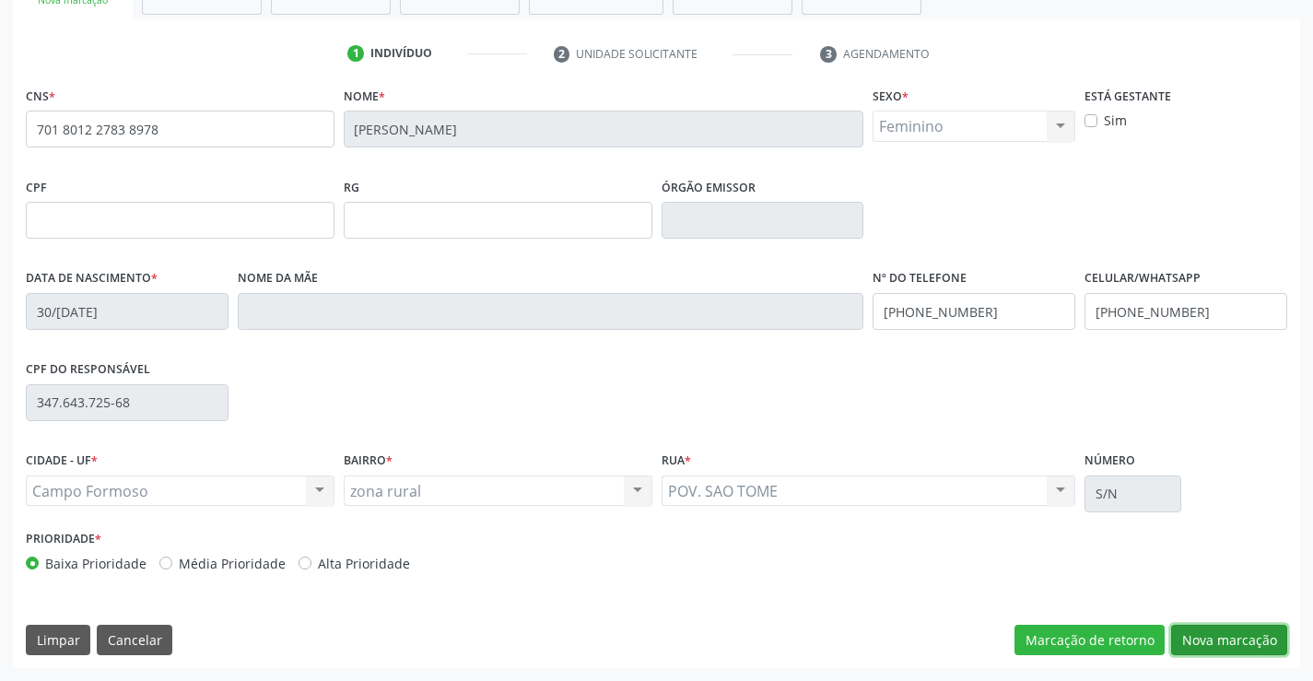
click at [1242, 638] on button "Nova marcação" at bounding box center [1229, 640] width 116 height 31
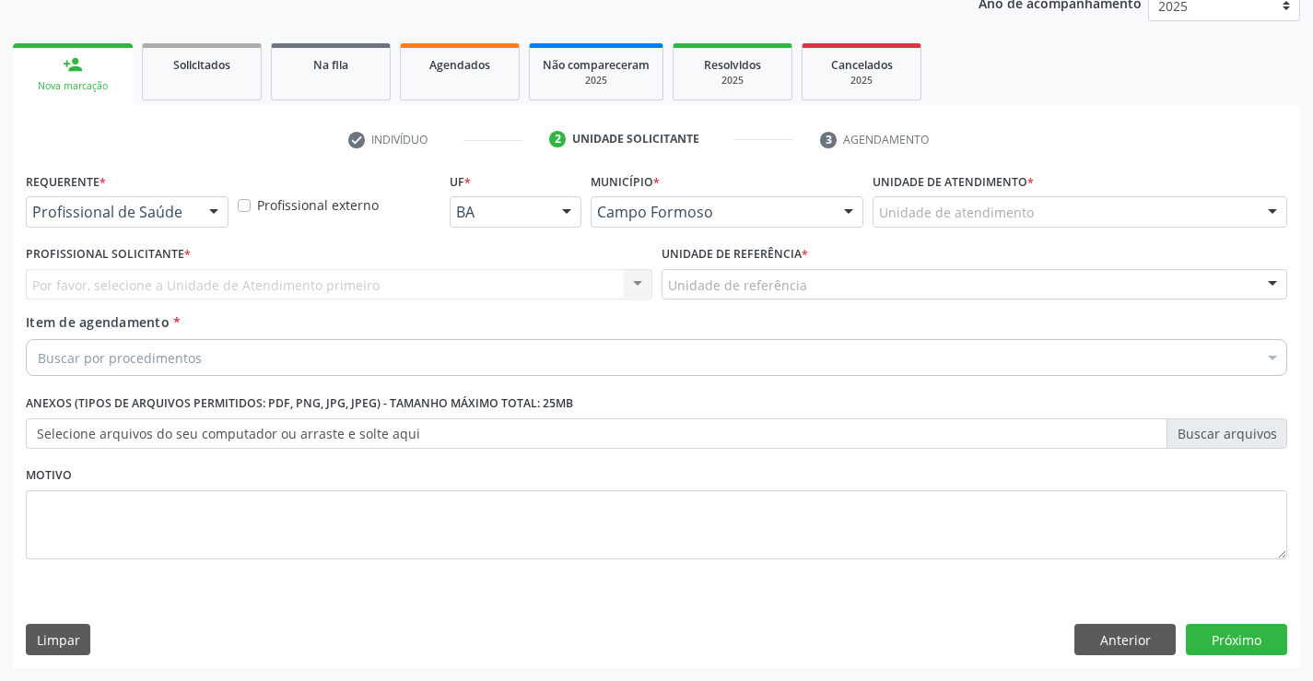
scroll to position [232, 0]
click at [202, 209] on div at bounding box center [214, 212] width 28 height 31
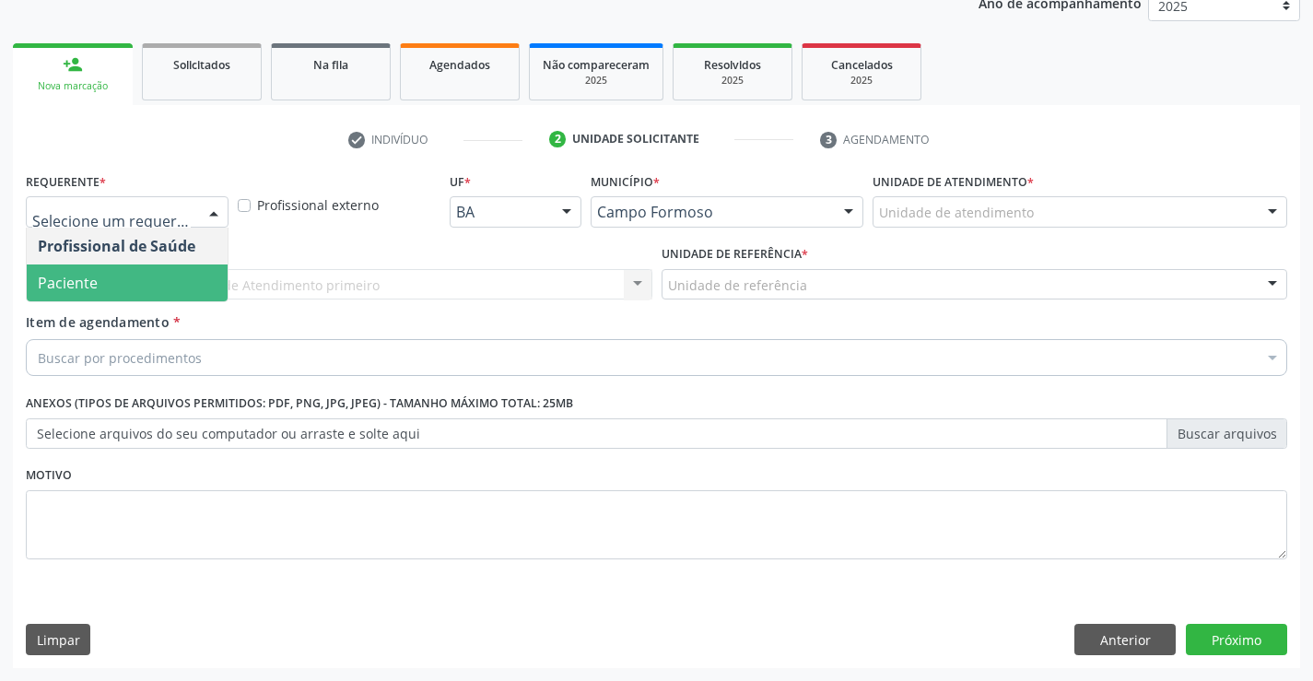
click at [93, 297] on span "Paciente" at bounding box center [127, 283] width 201 height 37
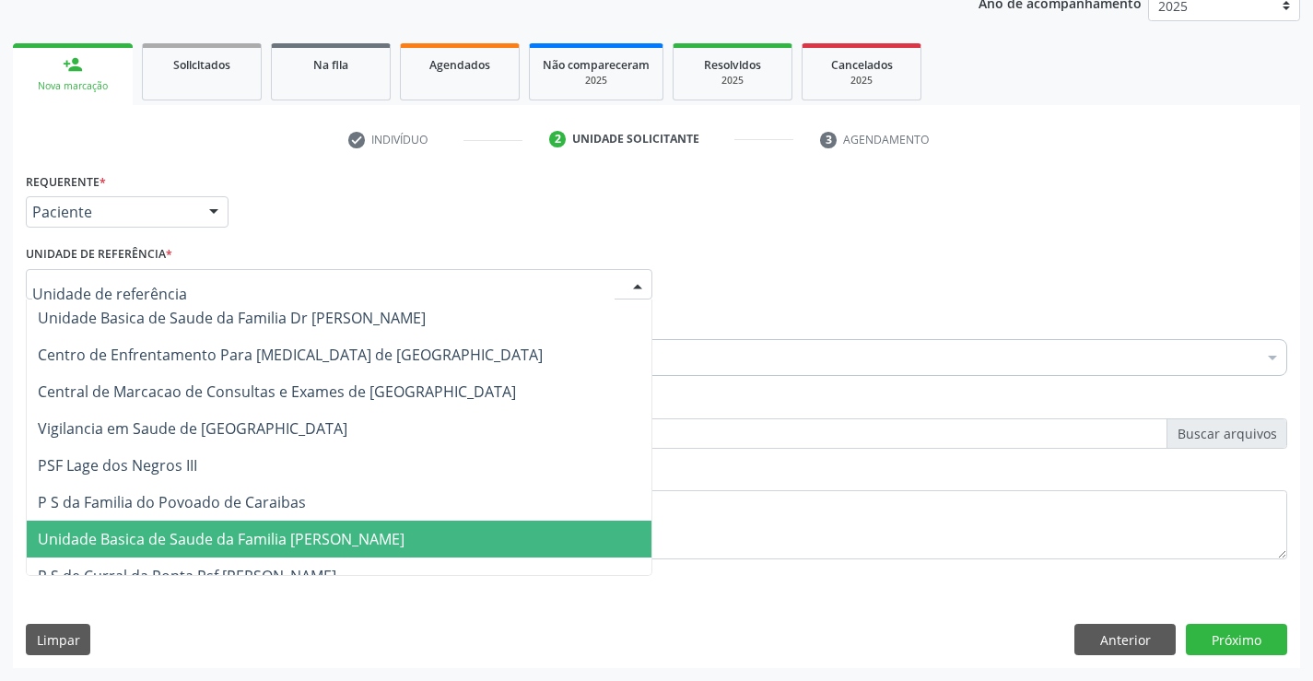
click at [186, 539] on span "Unidade Basica de Saude da Familia [PERSON_NAME]" at bounding box center [221, 539] width 367 height 20
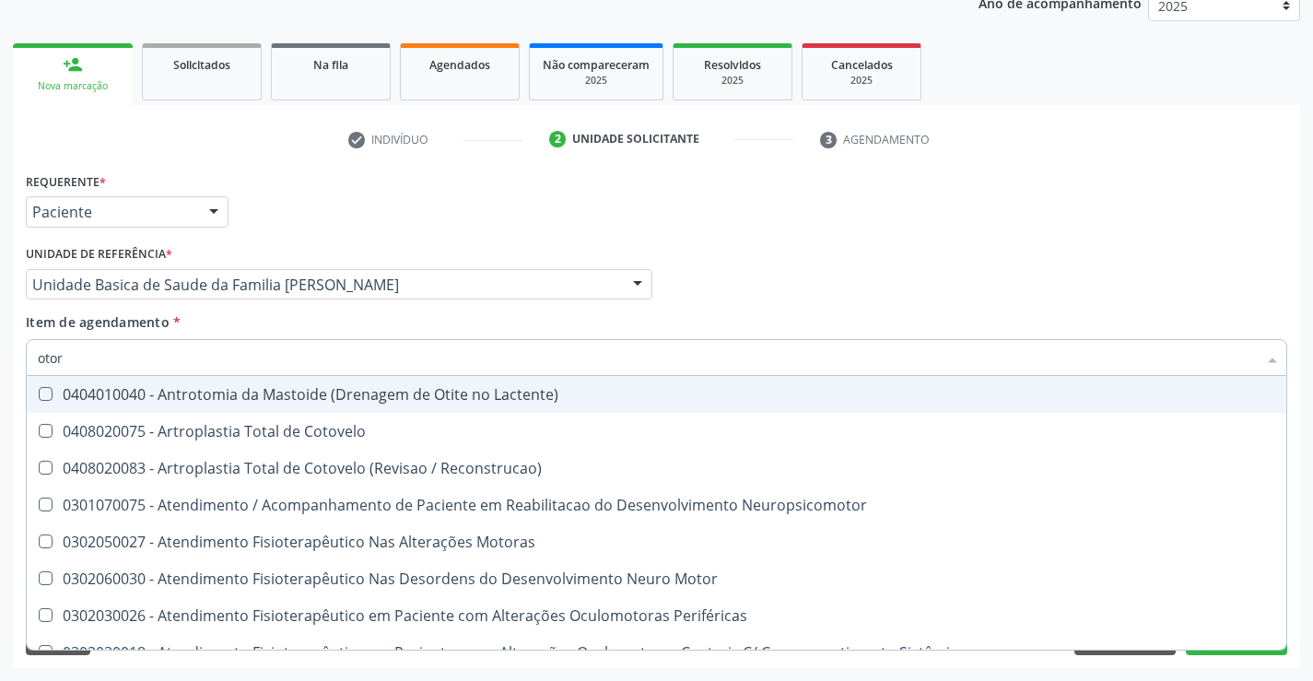
type input "otorr"
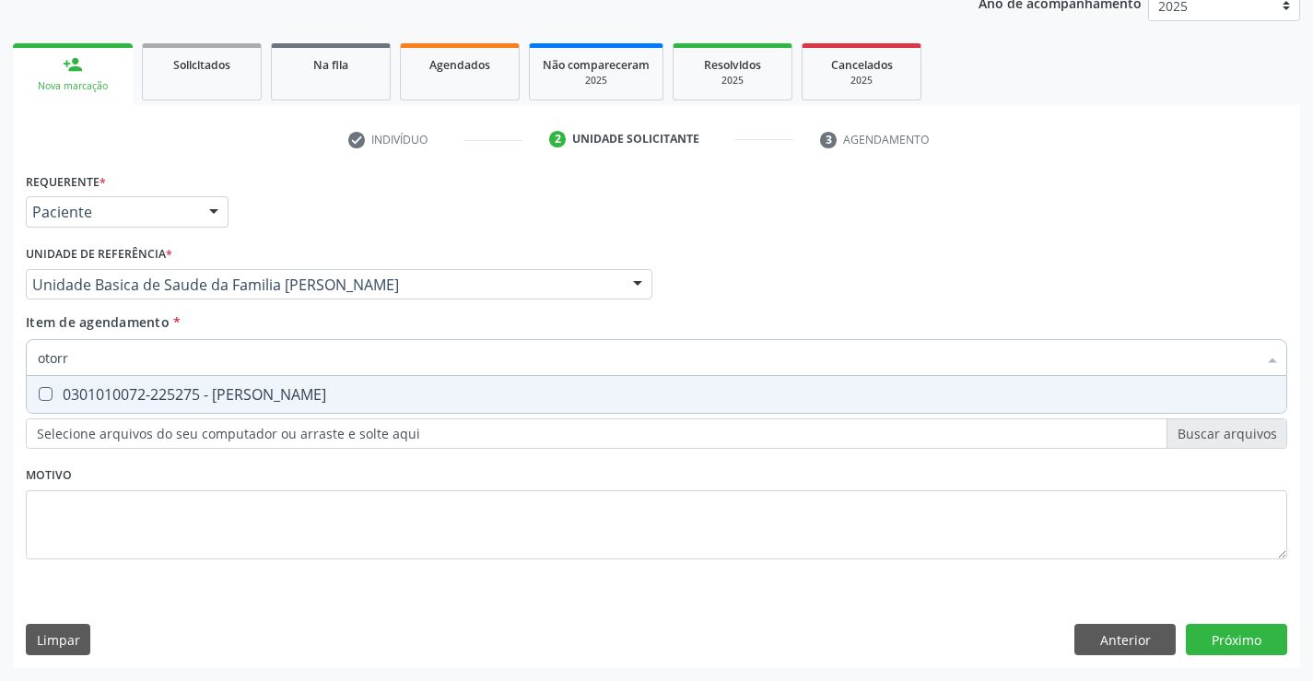
click at [207, 394] on div "0301010072-225275 - Médico Otorrinolaringologista" at bounding box center [657, 394] width 1238 height 15
checkbox Otorrinolaringologista "true"
click at [1215, 629] on div "Requerente * Paciente Profissional de Saúde Paciente Nenhum resultado encontrad…" at bounding box center [657, 418] width 1288 height 500
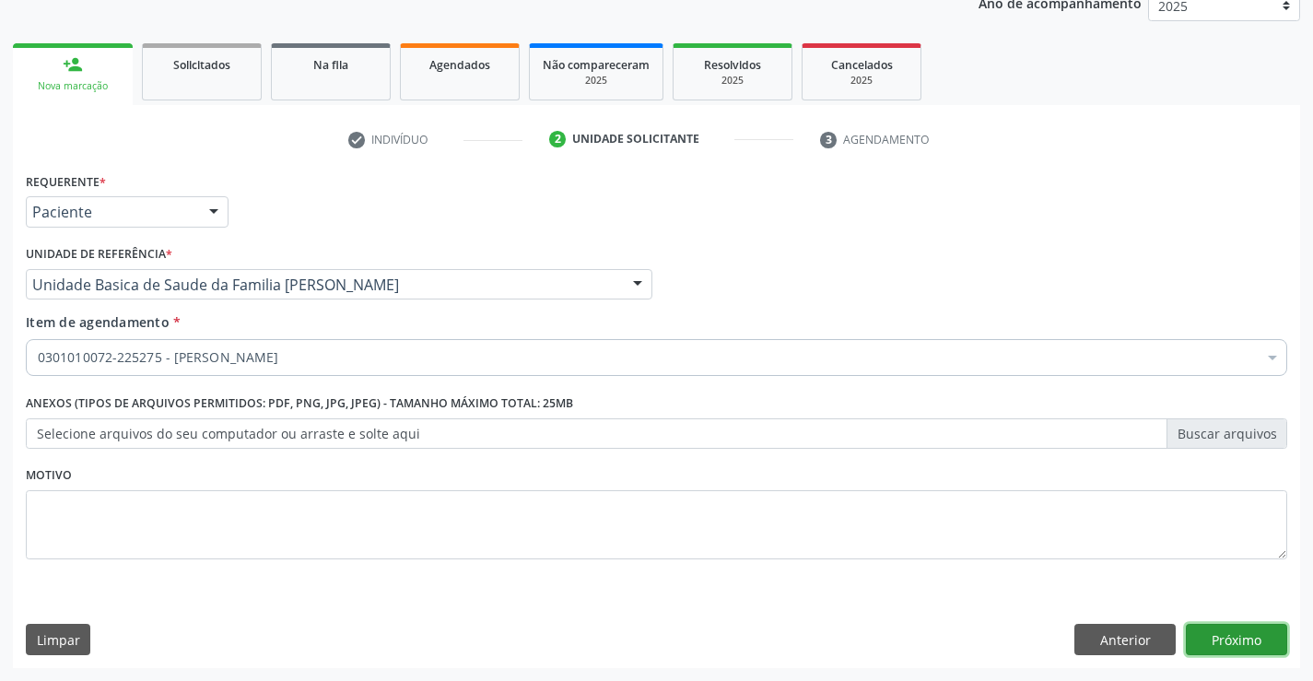
click at [1219, 631] on button "Próximo" at bounding box center [1236, 639] width 101 height 31
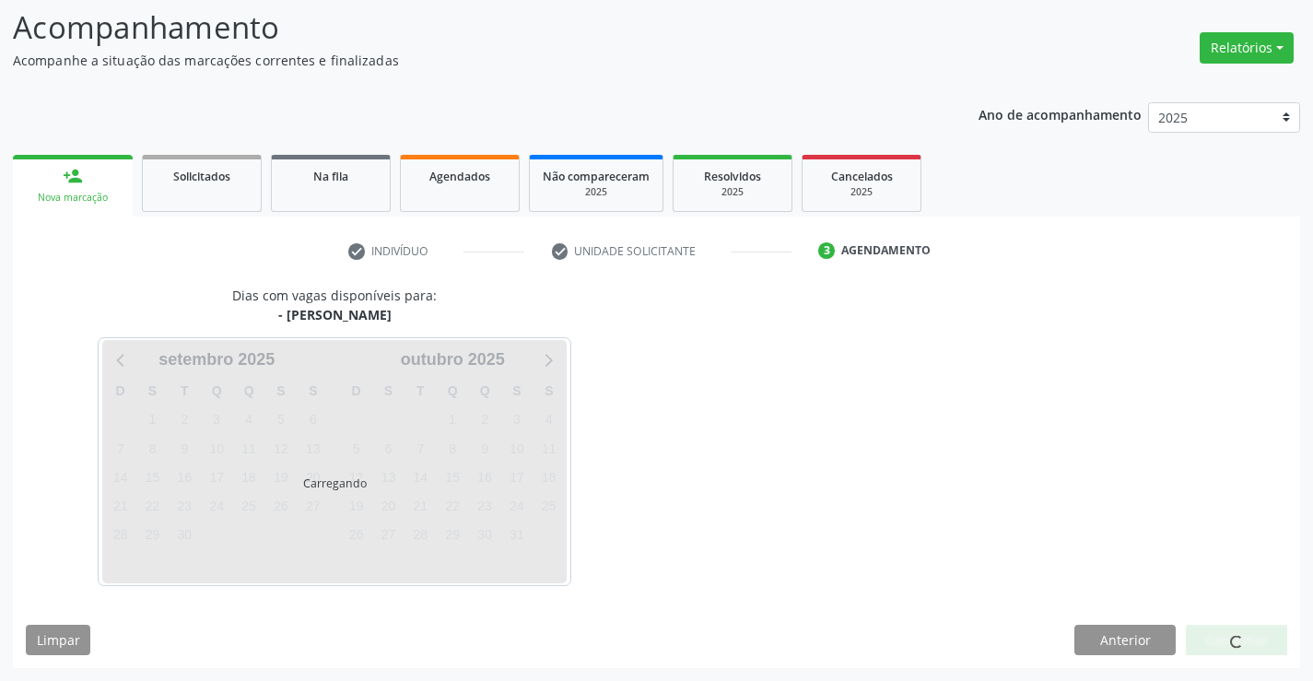
scroll to position [121, 0]
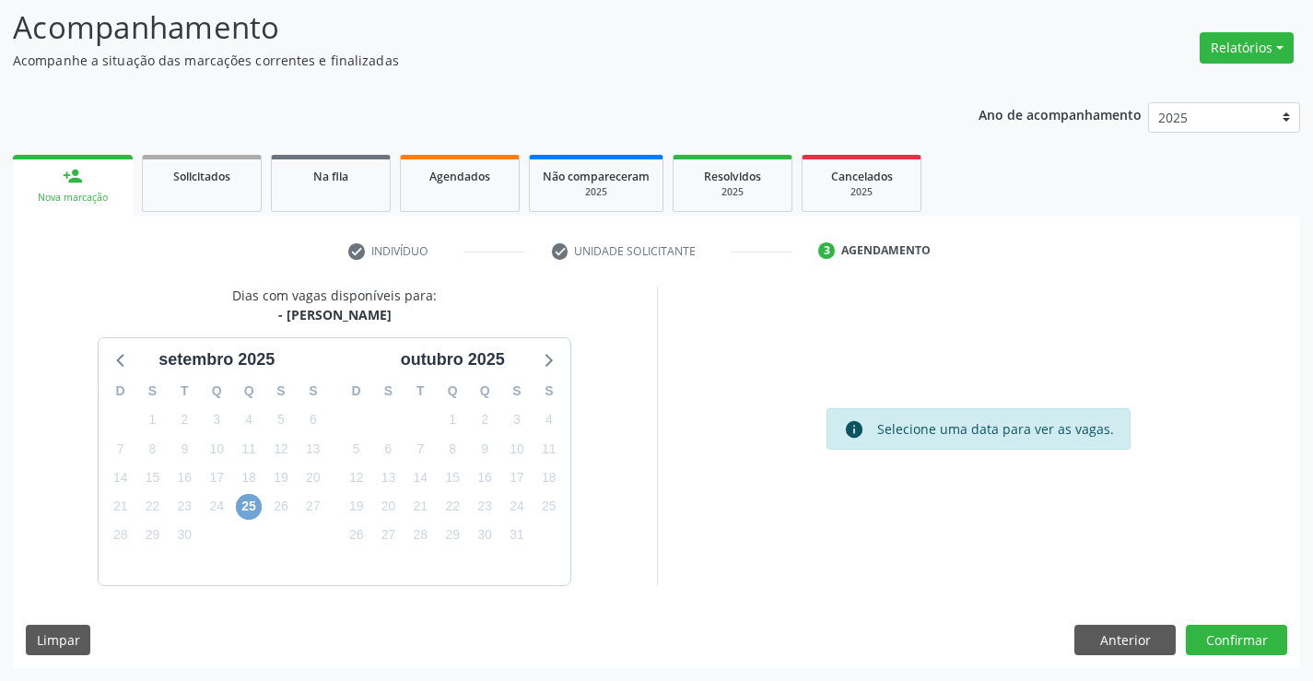
click at [244, 496] on span "25" at bounding box center [249, 507] width 26 height 26
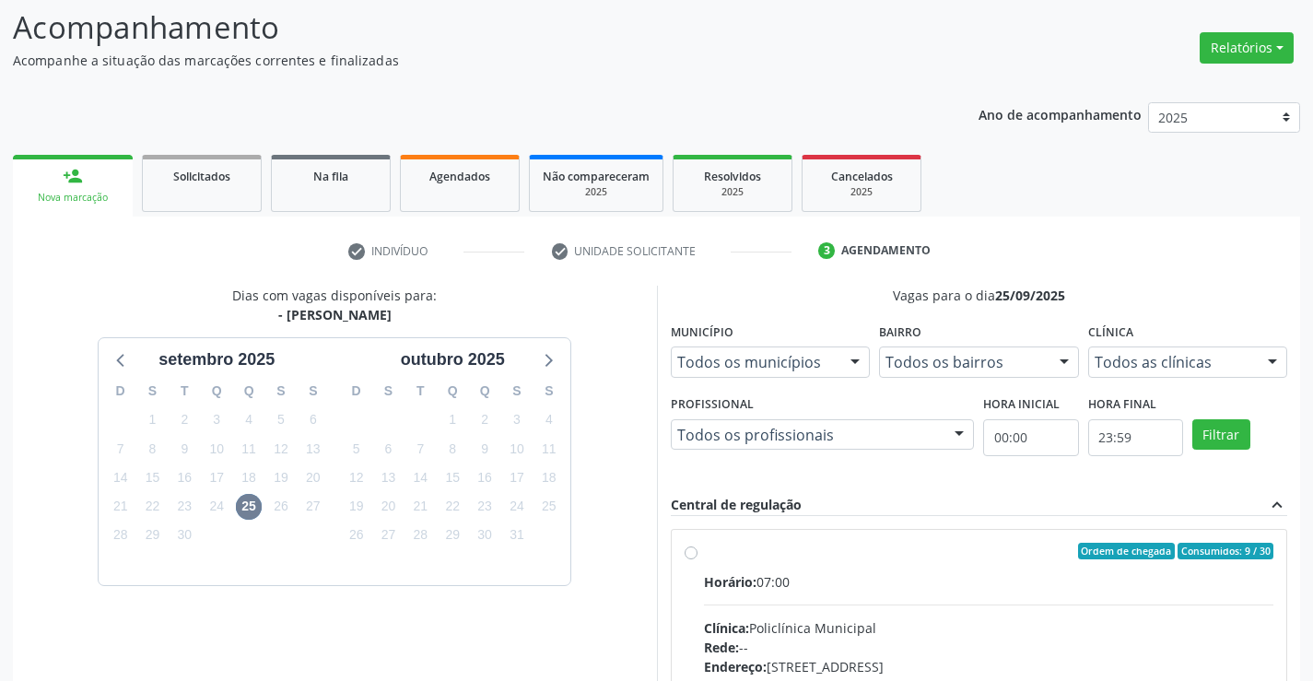
click at [819, 584] on div "Horário: 07:00" at bounding box center [989, 581] width 570 height 19
click at [698, 559] on input "Ordem de chegada Consumidos: 9 / 30 Horário: 07:00 Clínica: Policlínica Municip…" at bounding box center [691, 551] width 13 height 17
radio input "true"
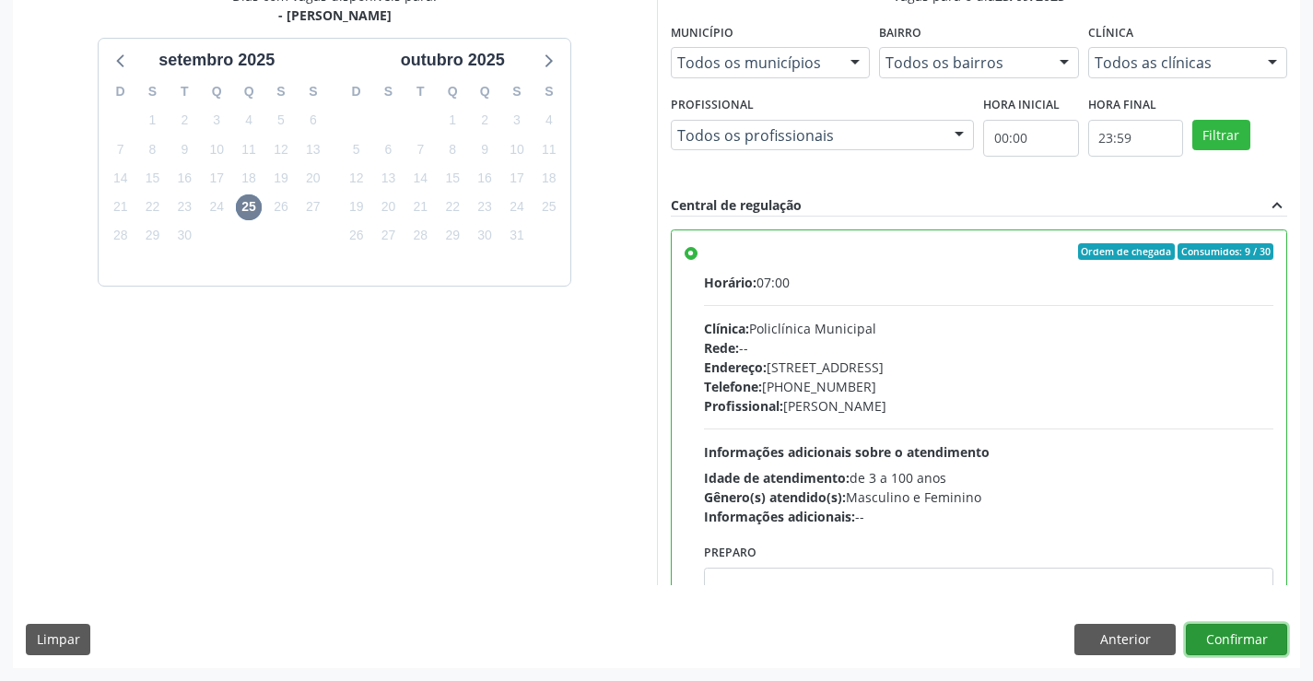
click at [1220, 641] on button "Confirmar" at bounding box center [1236, 639] width 101 height 31
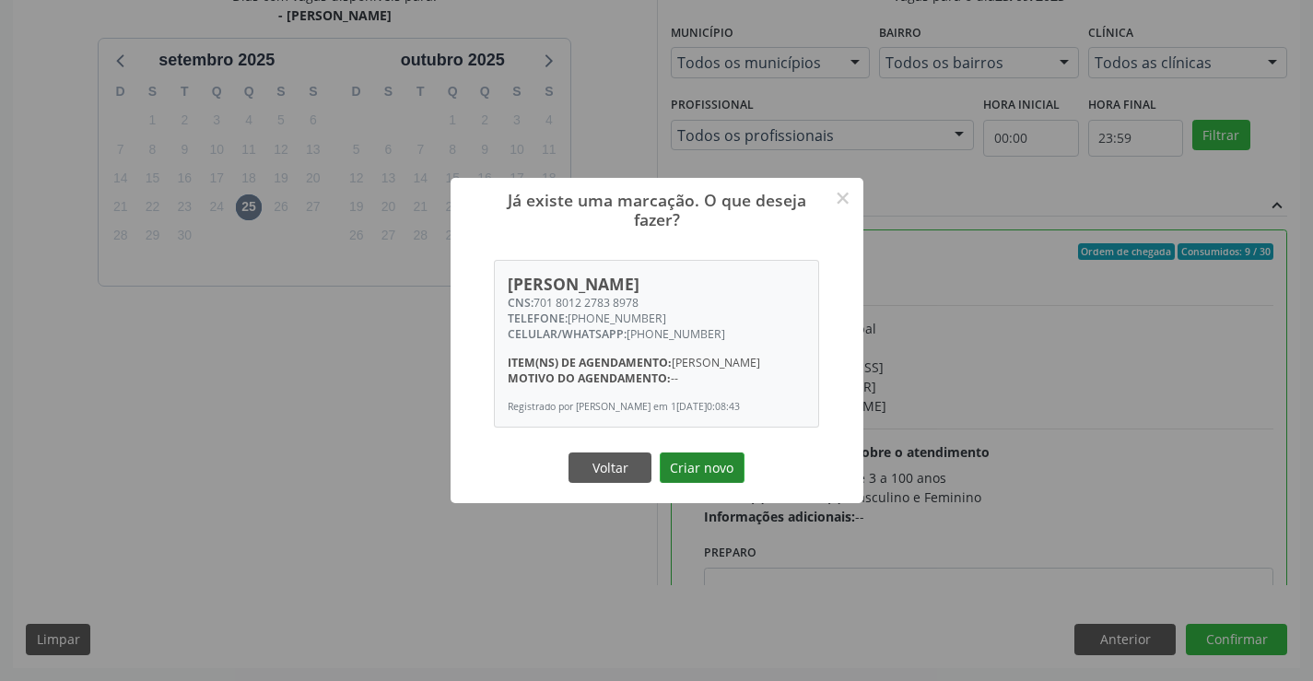
click at [707, 477] on button "Criar novo" at bounding box center [702, 468] width 85 height 31
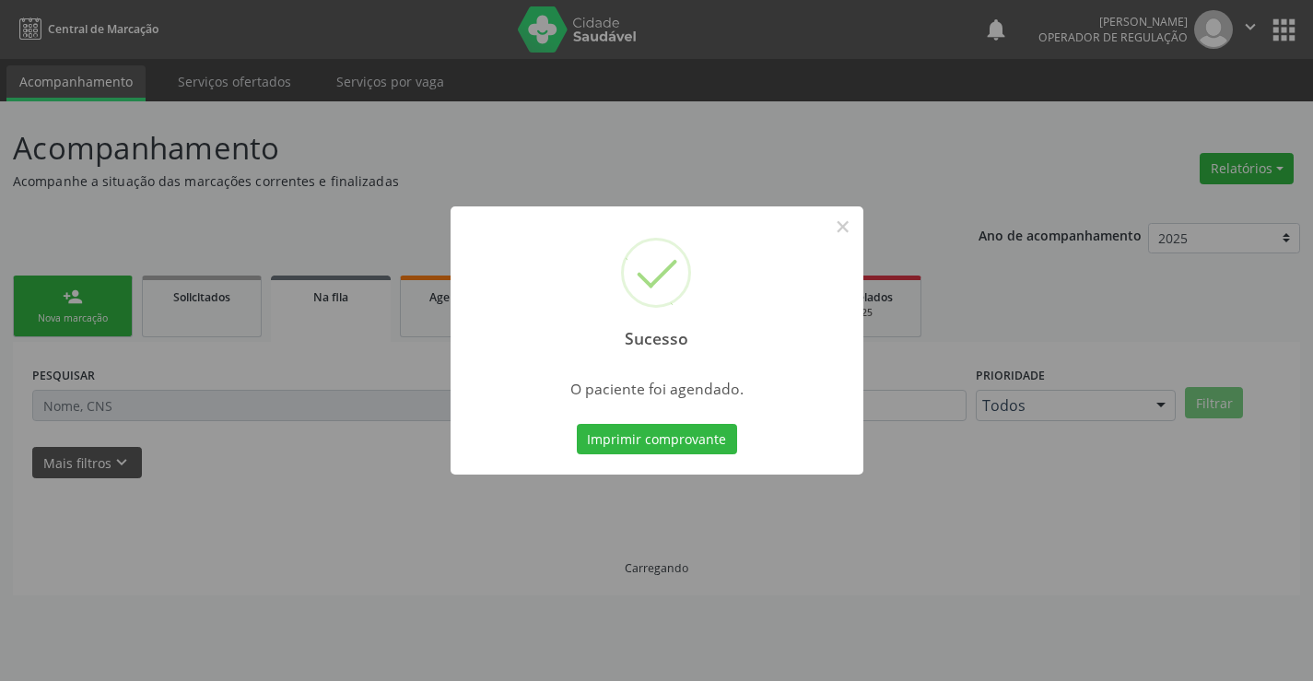
scroll to position [0, 0]
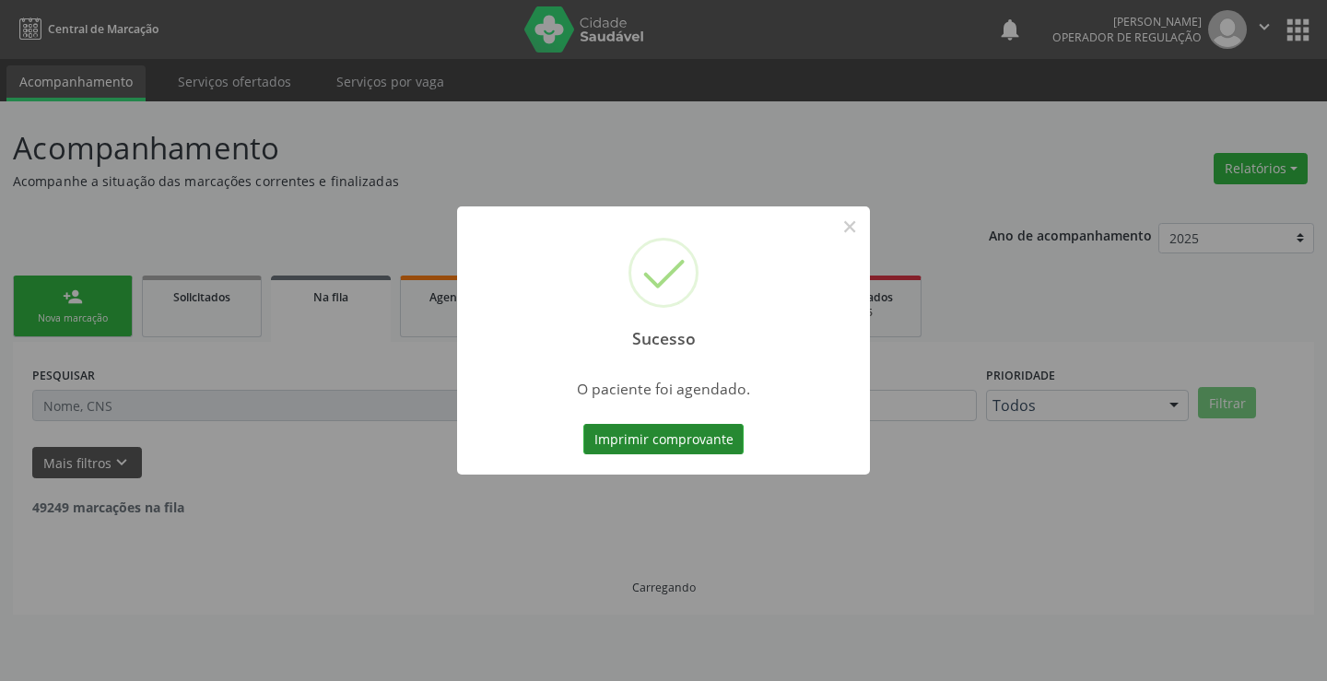
click at [649, 444] on button "Imprimir comprovante" at bounding box center [663, 439] width 160 height 31
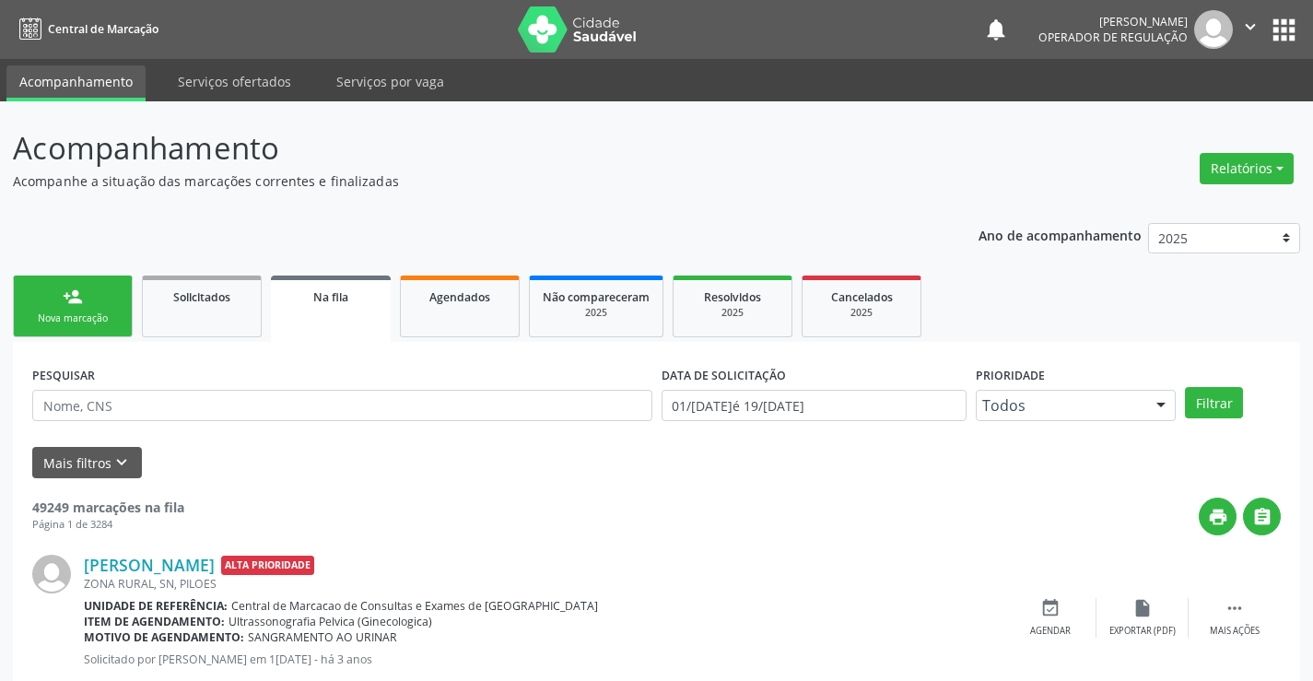
click at [90, 307] on link "person_add Nova marcação" at bounding box center [73, 307] width 120 height 62
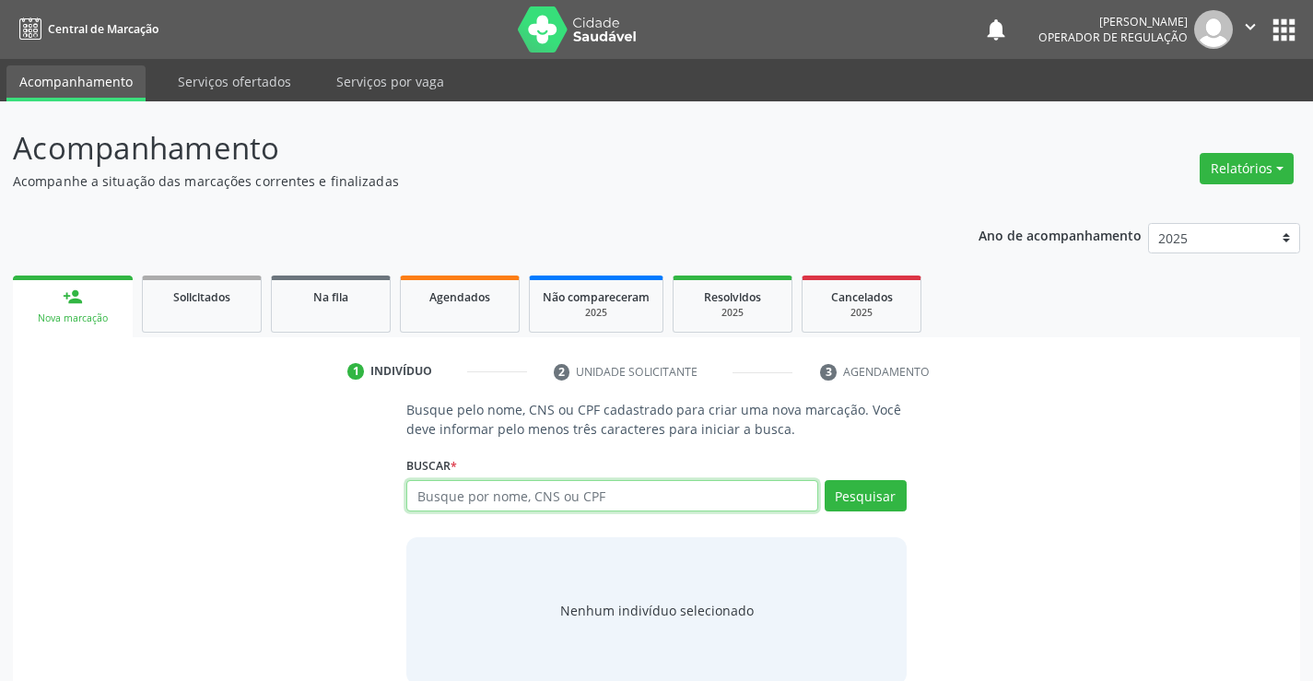
click at [443, 498] on input "text" at bounding box center [611, 495] width 411 height 31
type input "704206758873884"
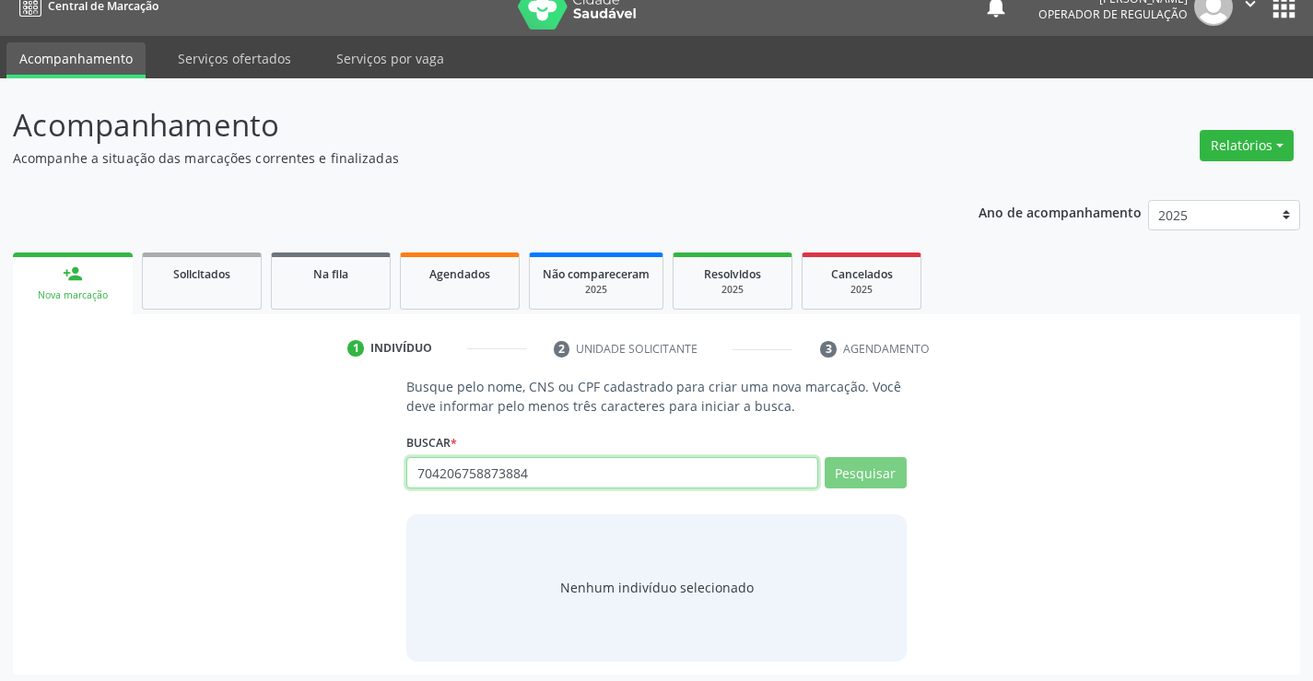
scroll to position [29, 0]
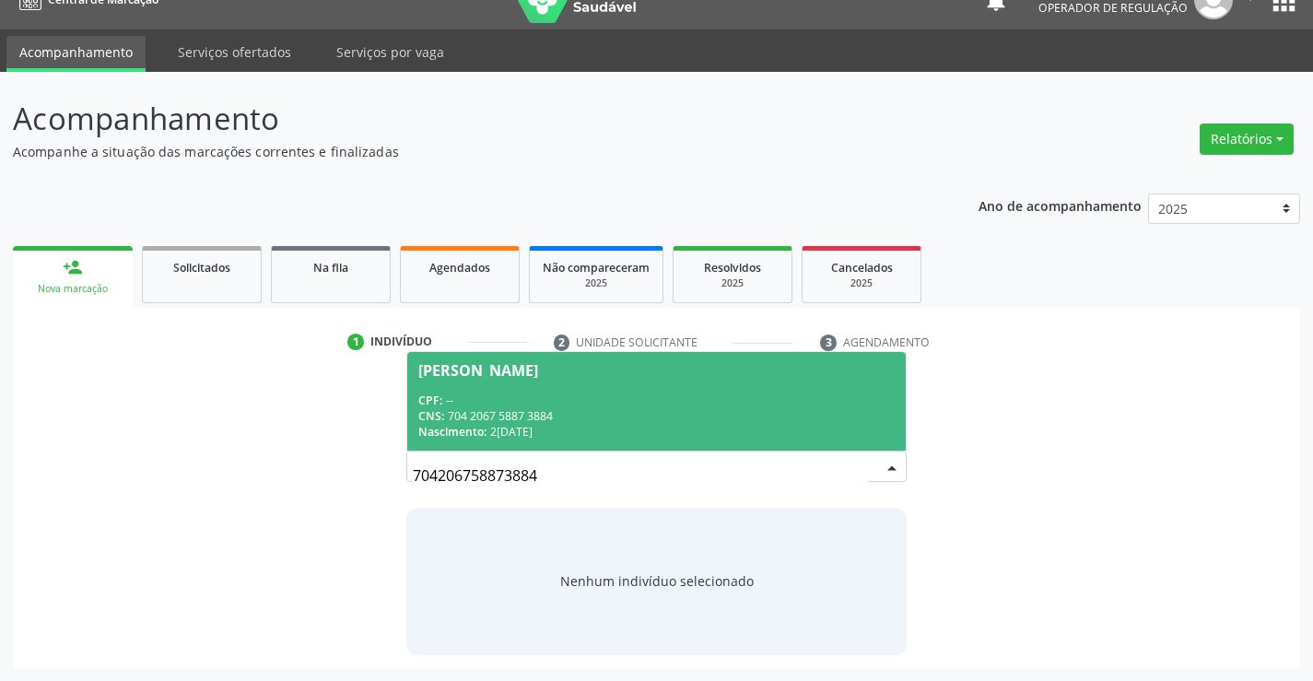
click at [566, 397] on div "CPF: --" at bounding box center [656, 401] width 476 height 16
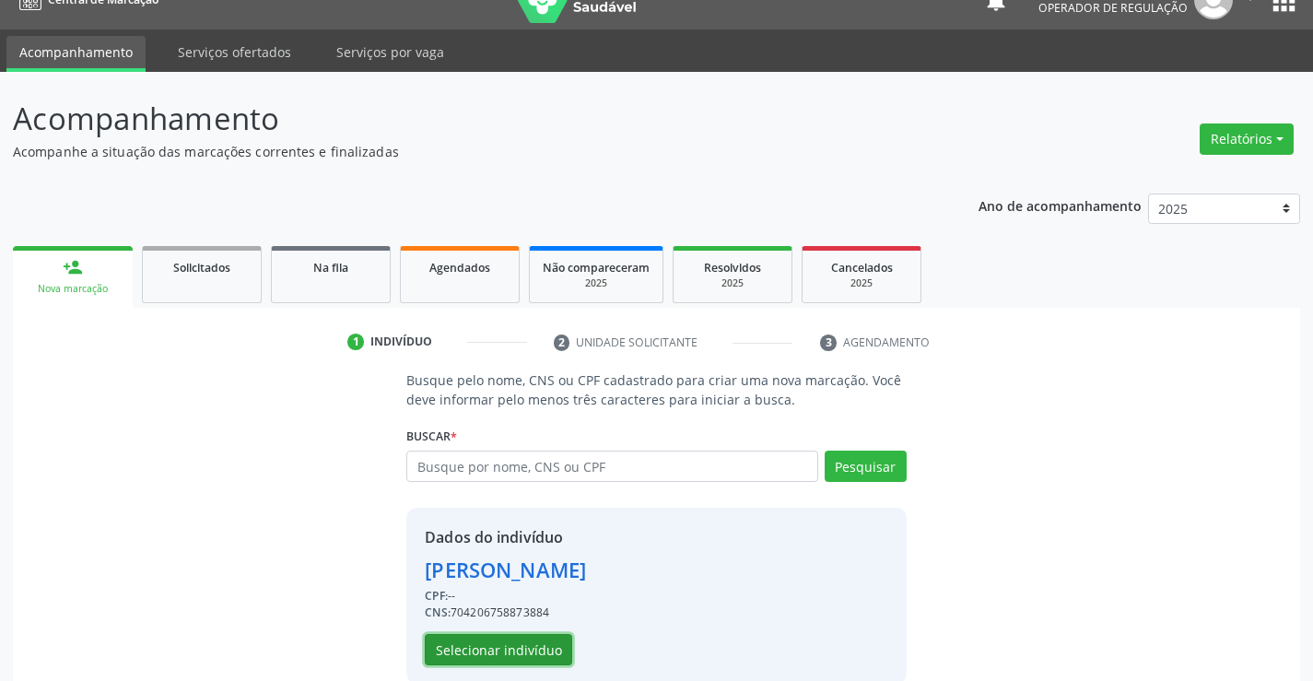
click at [521, 650] on button "Selecionar indivíduo" at bounding box center [498, 649] width 147 height 31
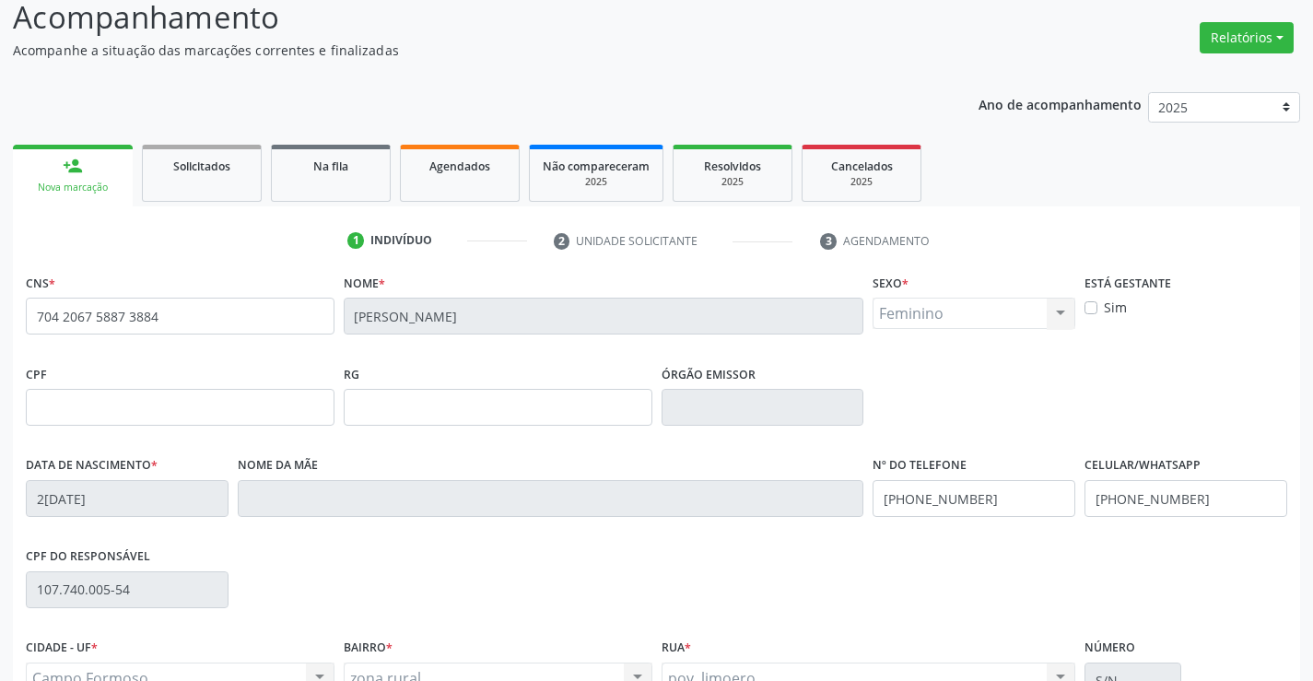
scroll to position [306, 0]
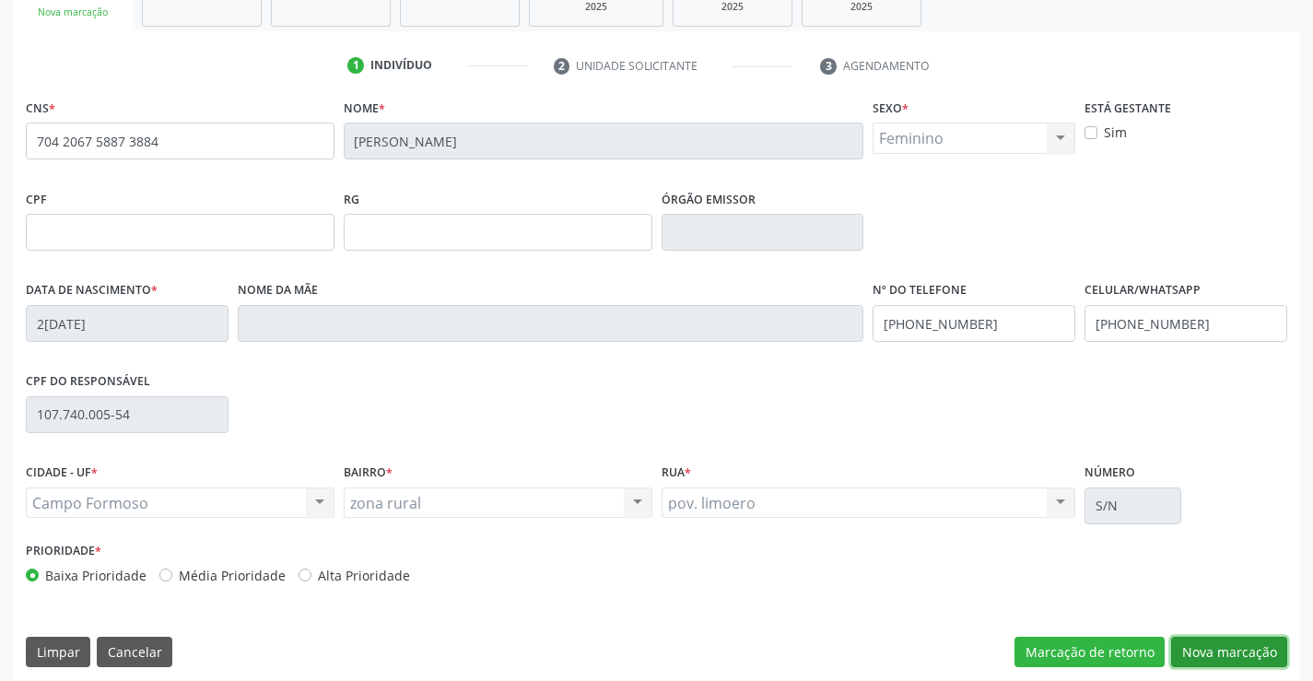
click at [1220, 656] on button "Nova marcação" at bounding box center [1229, 652] width 116 height 31
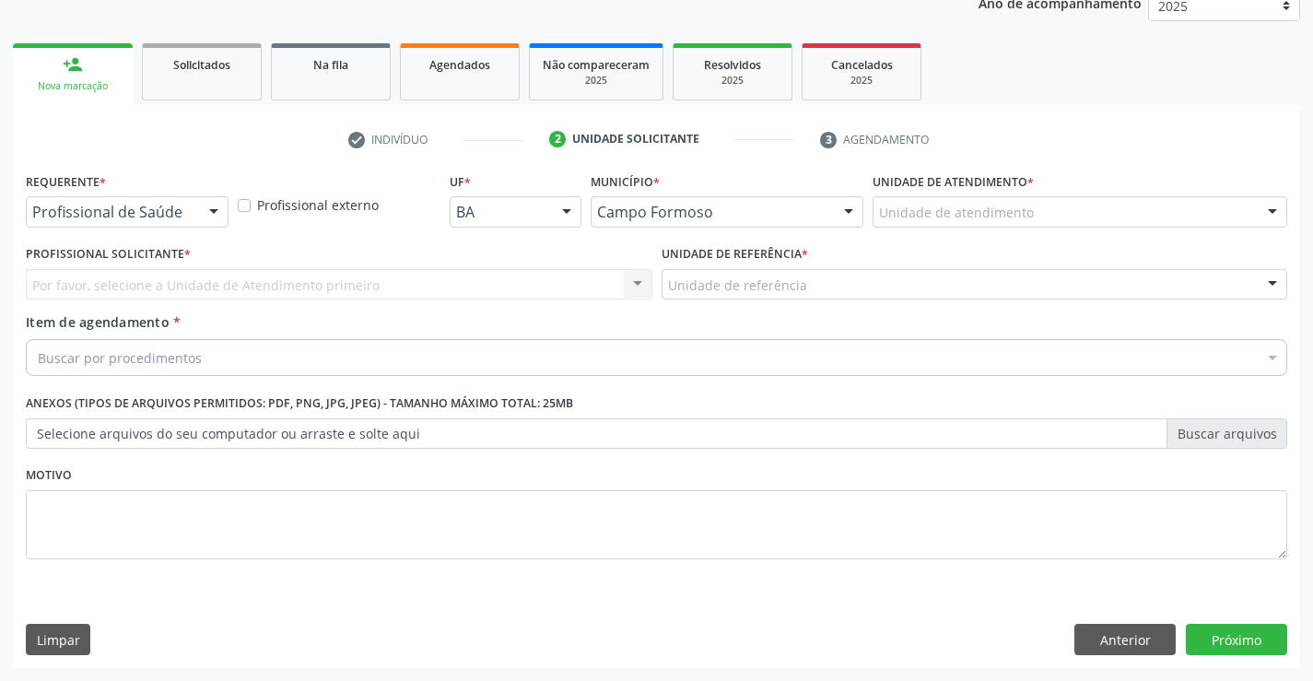
scroll to position [232, 0]
drag, startPoint x: 198, startPoint y: 206, endPoint x: 92, endPoint y: 247, distance: 113.8
click at [193, 207] on div "Profissional de Saúde Profissional de Saúde Paciente Nenhum resultado encontrad…" at bounding box center [127, 211] width 203 height 31
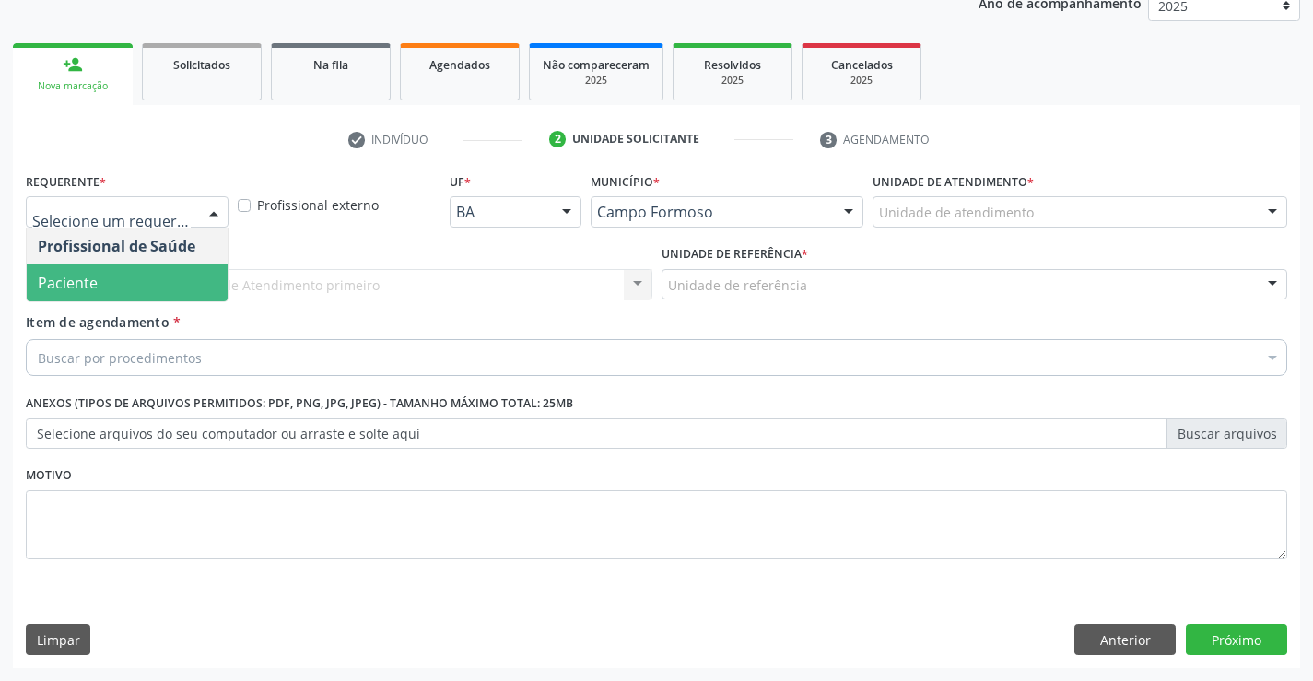
click at [86, 276] on span "Paciente" at bounding box center [68, 283] width 60 height 20
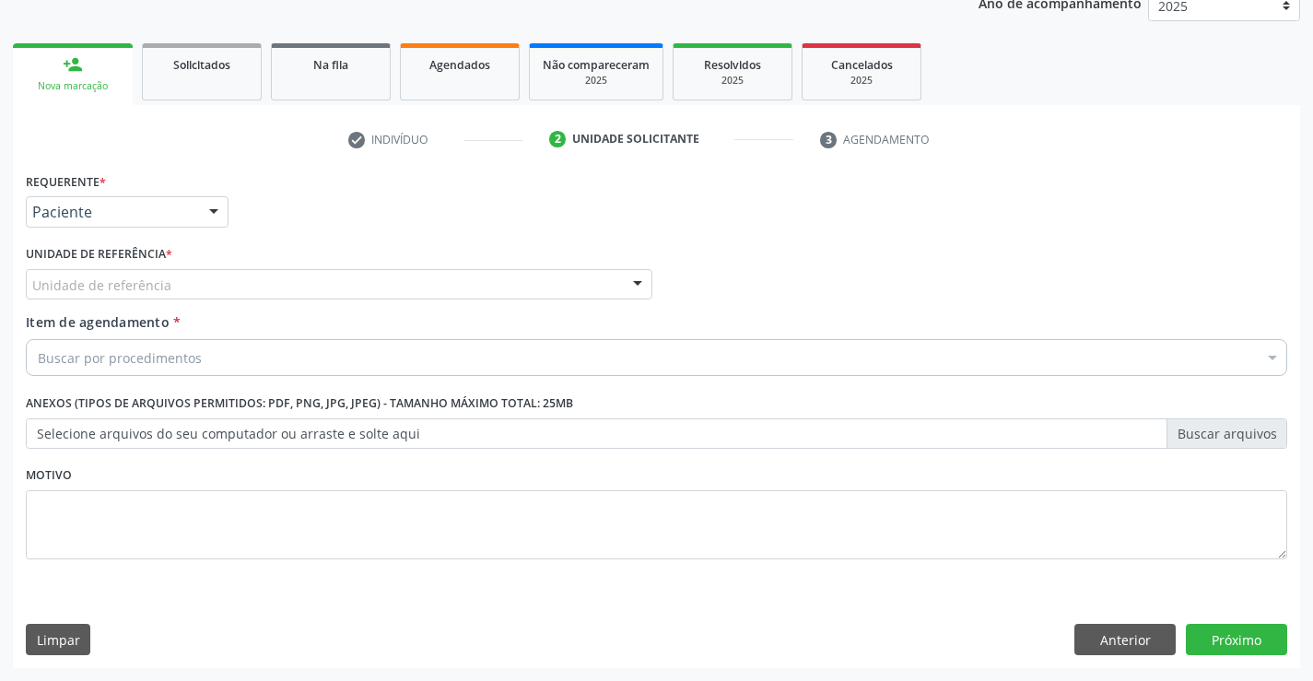
click at [205, 283] on div "Unidade de referência" at bounding box center [339, 284] width 627 height 31
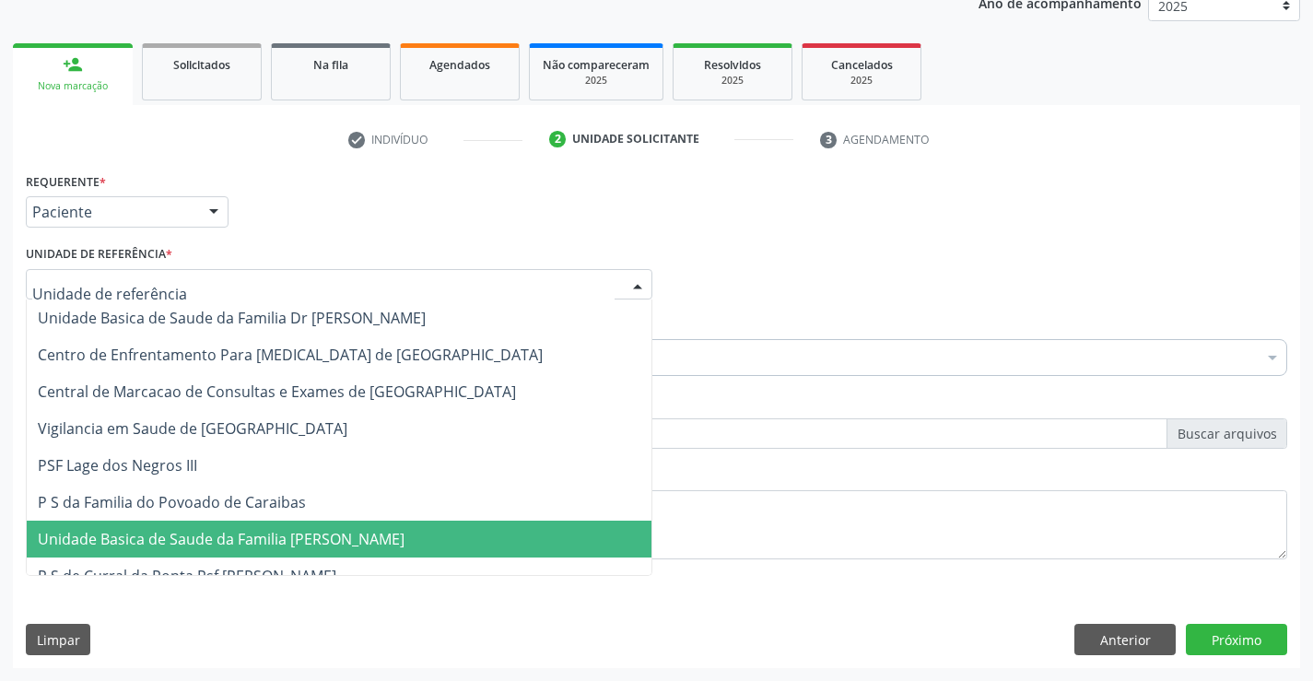
click at [213, 523] on span "Unidade Basica de Saude da Familia [PERSON_NAME]" at bounding box center [339, 539] width 625 height 37
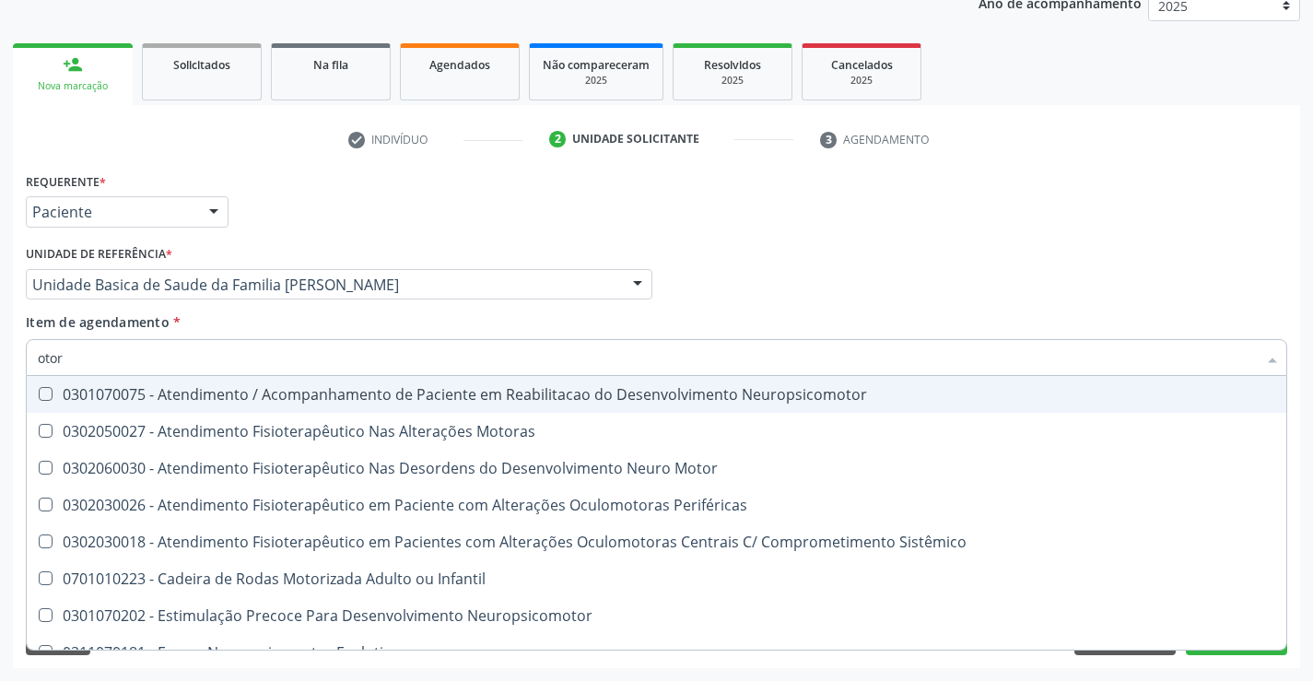
type input "otorr"
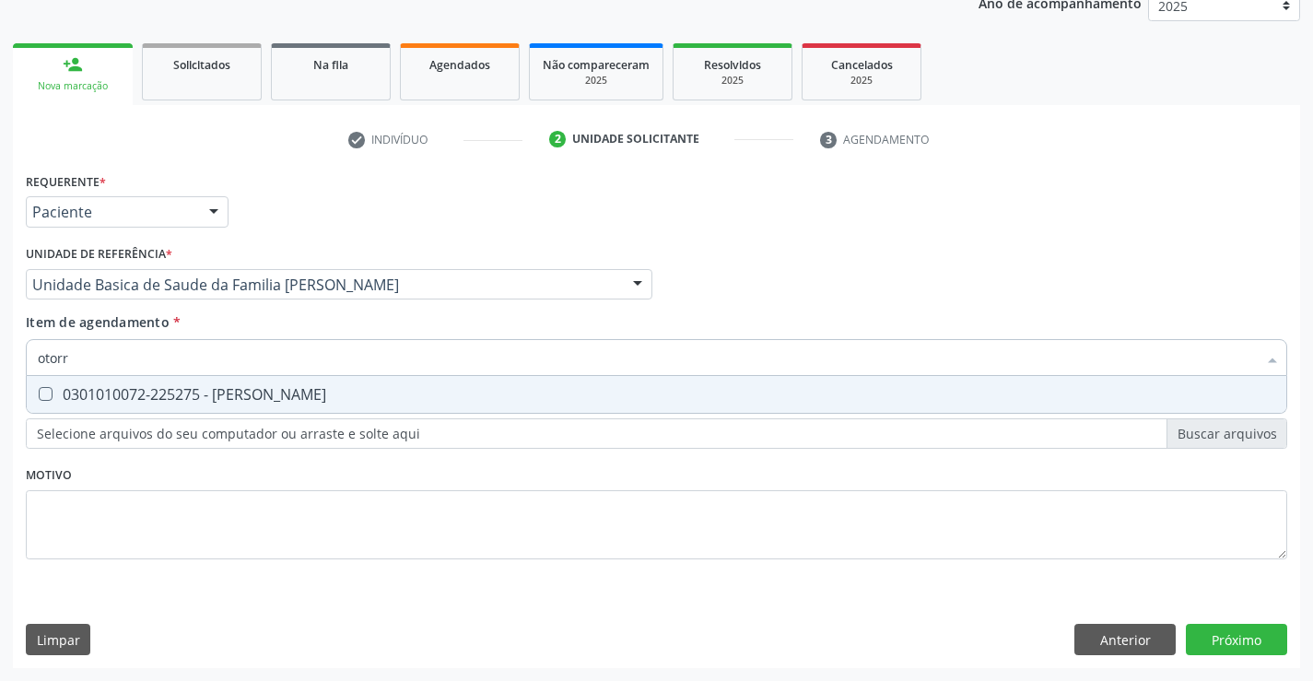
click at [194, 394] on div "0301010072-225275 - Médico Otorrinolaringologista" at bounding box center [657, 394] width 1238 height 15
checkbox Otorrinolaringologista "true"
click at [1236, 642] on div "Requerente * Paciente Profissional de Saúde Paciente Nenhum resultado encontrad…" at bounding box center [657, 418] width 1288 height 500
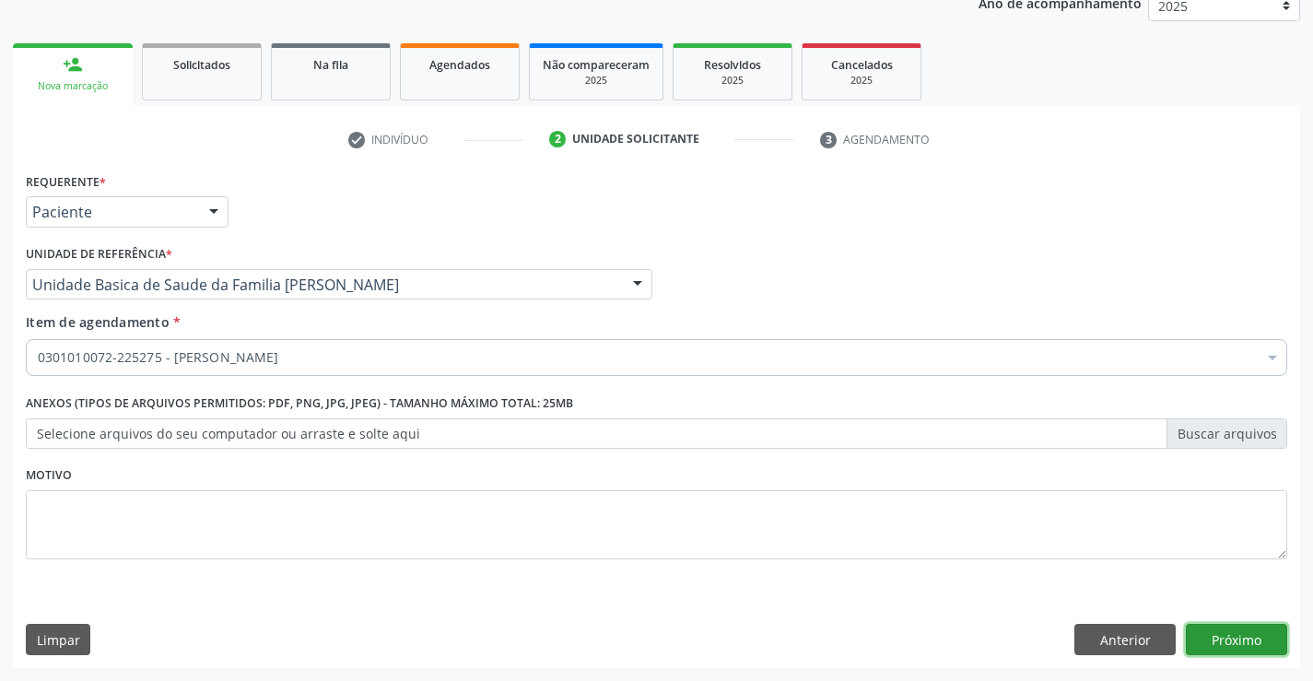
click at [1240, 646] on button "Próximo" at bounding box center [1236, 639] width 101 height 31
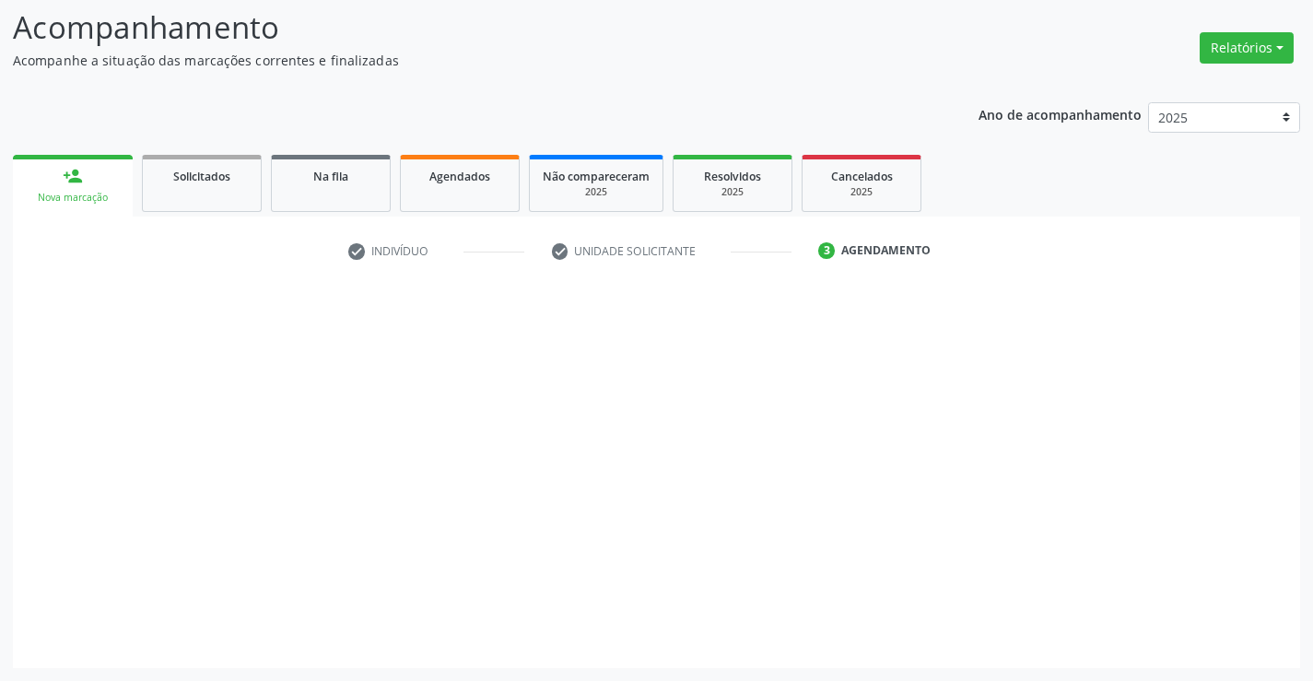
scroll to position [121, 0]
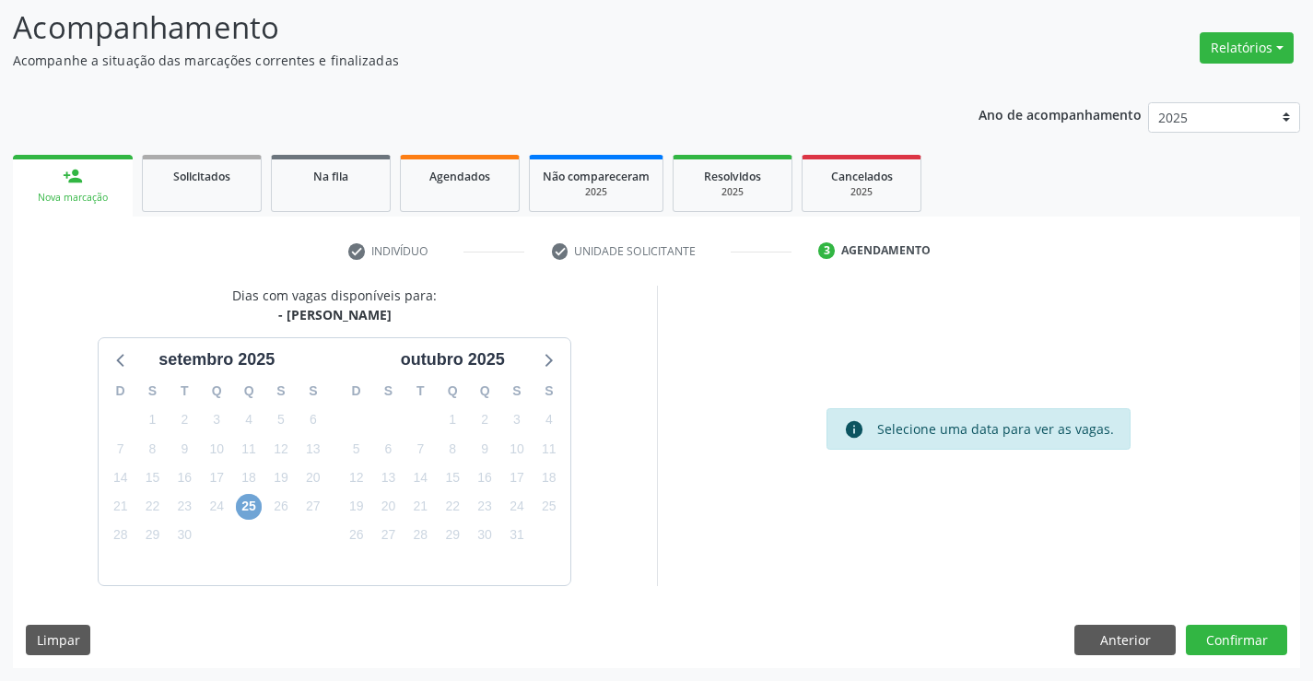
click at [245, 512] on span "25" at bounding box center [249, 507] width 26 height 26
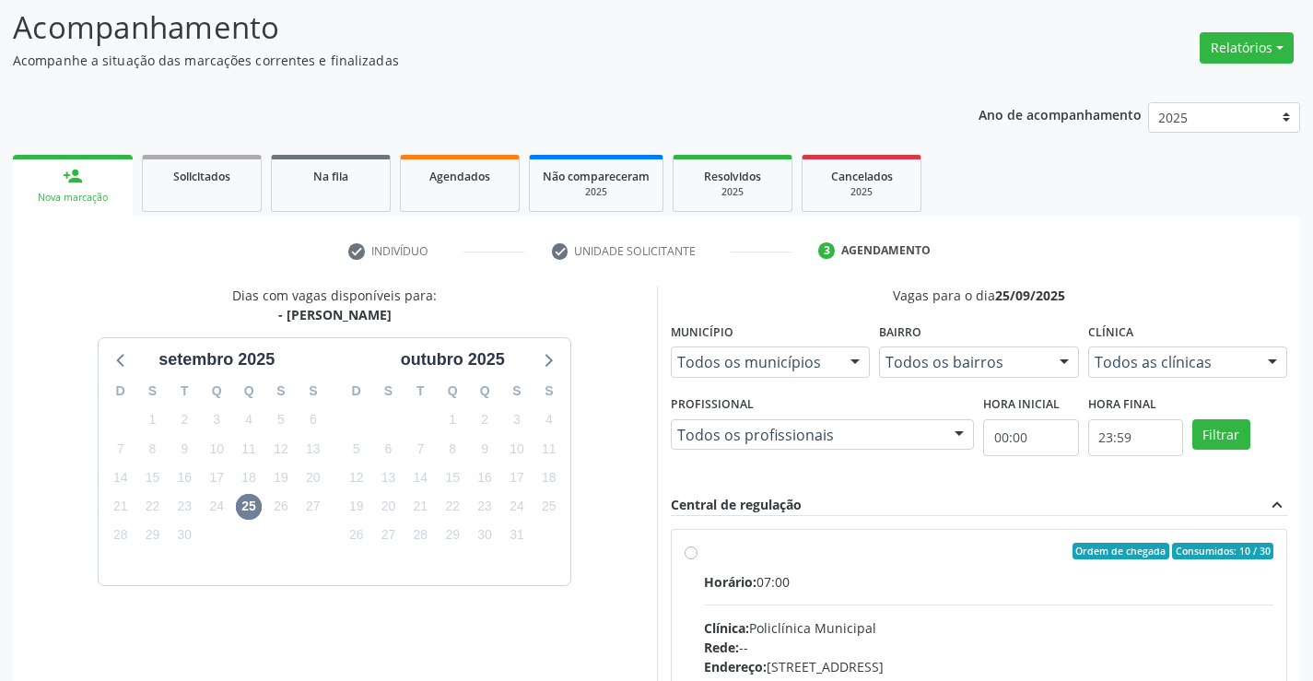
click at [797, 624] on div "Clínica: Policlínica Municipal" at bounding box center [989, 627] width 570 height 19
click at [698, 559] on input "Ordem de chegada Consumidos: 10 / 30 Horário: 07:00 Clínica: Policlínica Munici…" at bounding box center [691, 551] width 13 height 17
radio input "true"
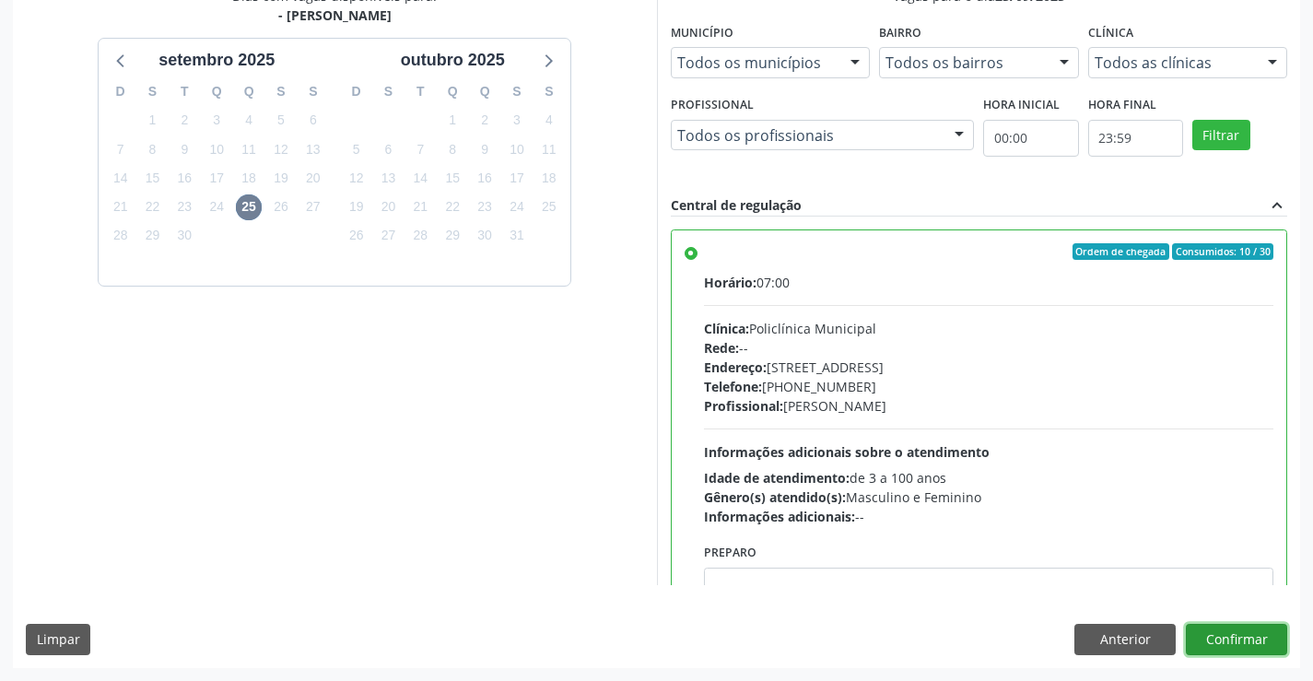
click at [1216, 639] on button "Confirmar" at bounding box center [1236, 639] width 101 height 31
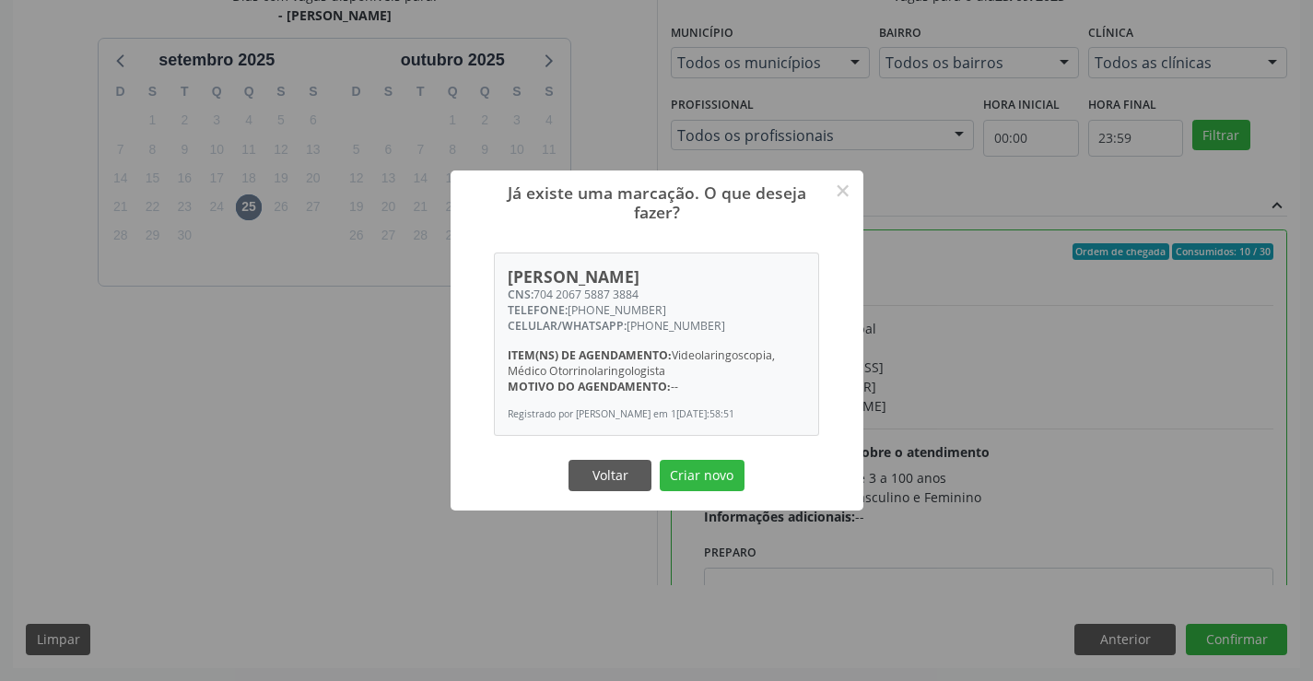
drag, startPoint x: 717, startPoint y: 475, endPoint x: 758, endPoint y: 500, distance: 48.8
click at [722, 479] on button "Criar novo" at bounding box center [702, 475] width 85 height 31
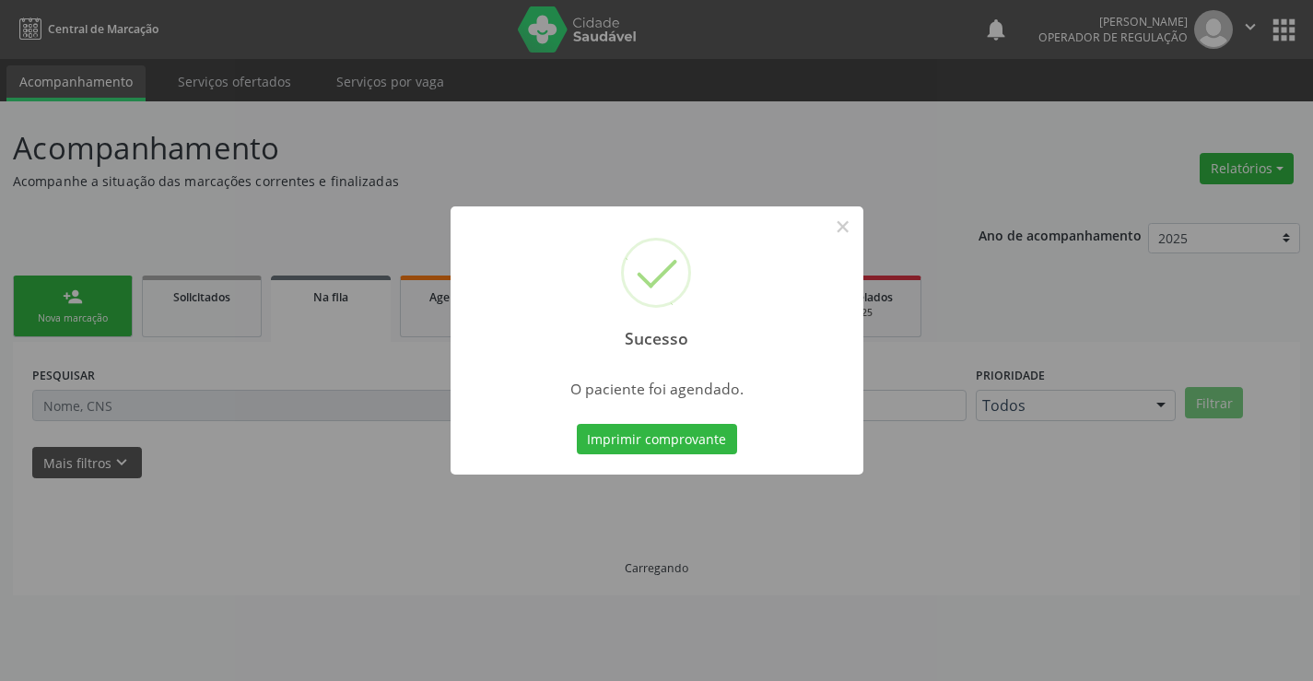
scroll to position [0, 0]
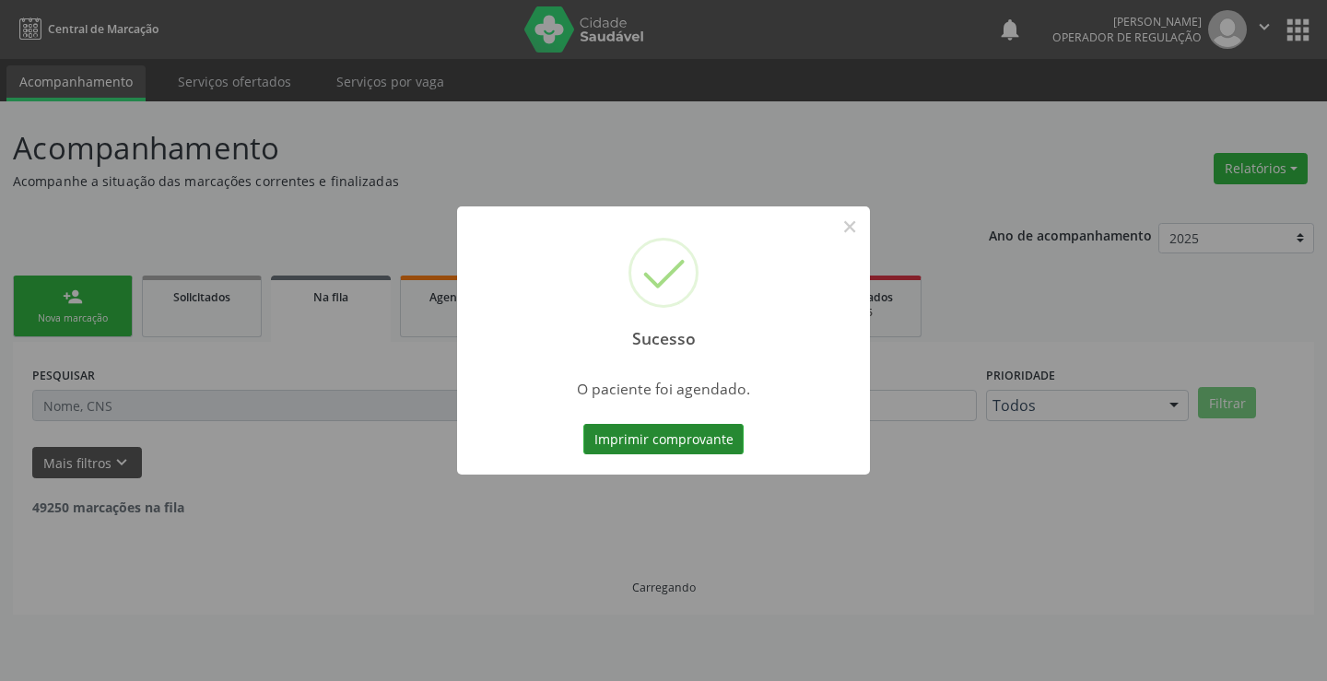
click at [662, 439] on button "Imprimir comprovante" at bounding box center [663, 439] width 160 height 31
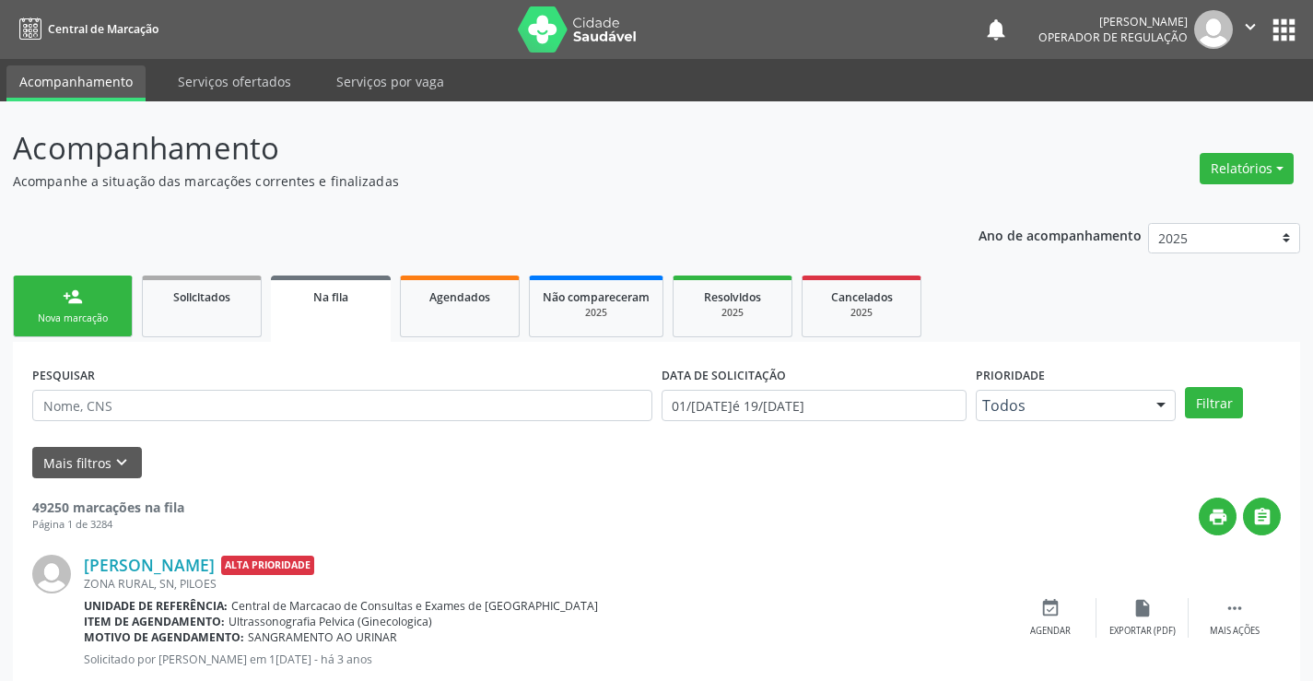
click at [80, 293] on div "person_add" at bounding box center [73, 297] width 20 height 20
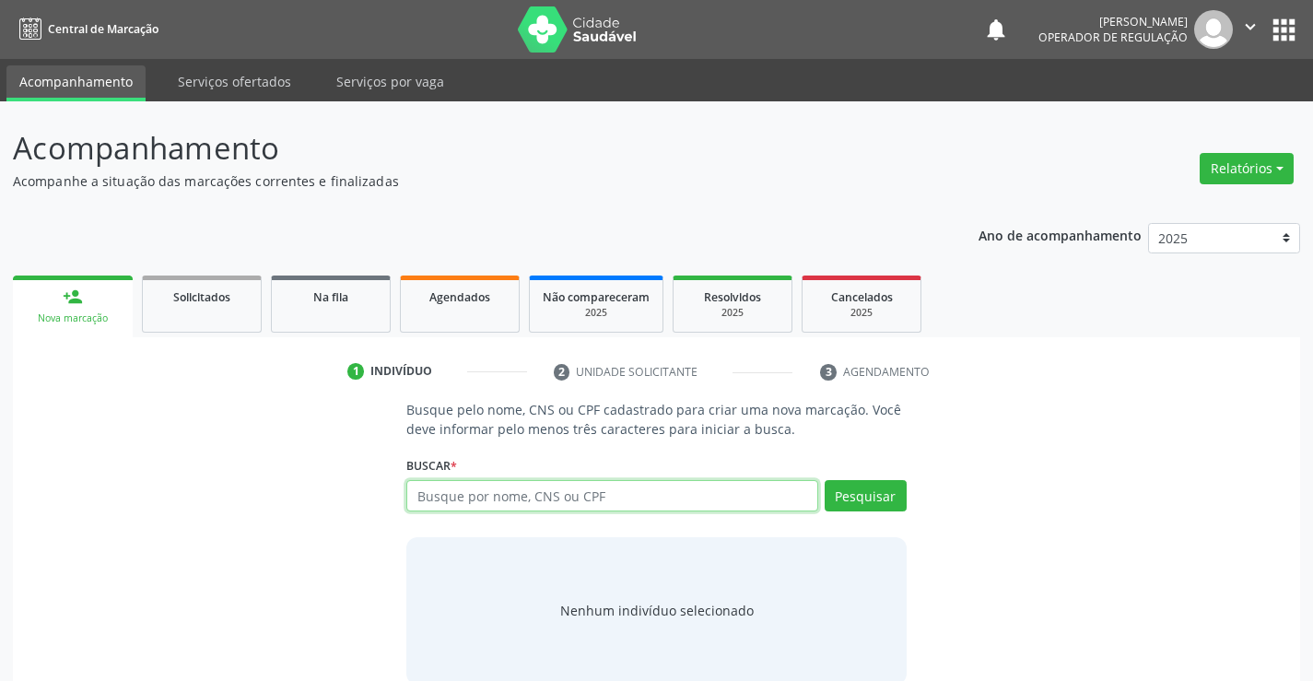
click at [538, 498] on input "text" at bounding box center [611, 495] width 411 height 31
type input "700801427975385"
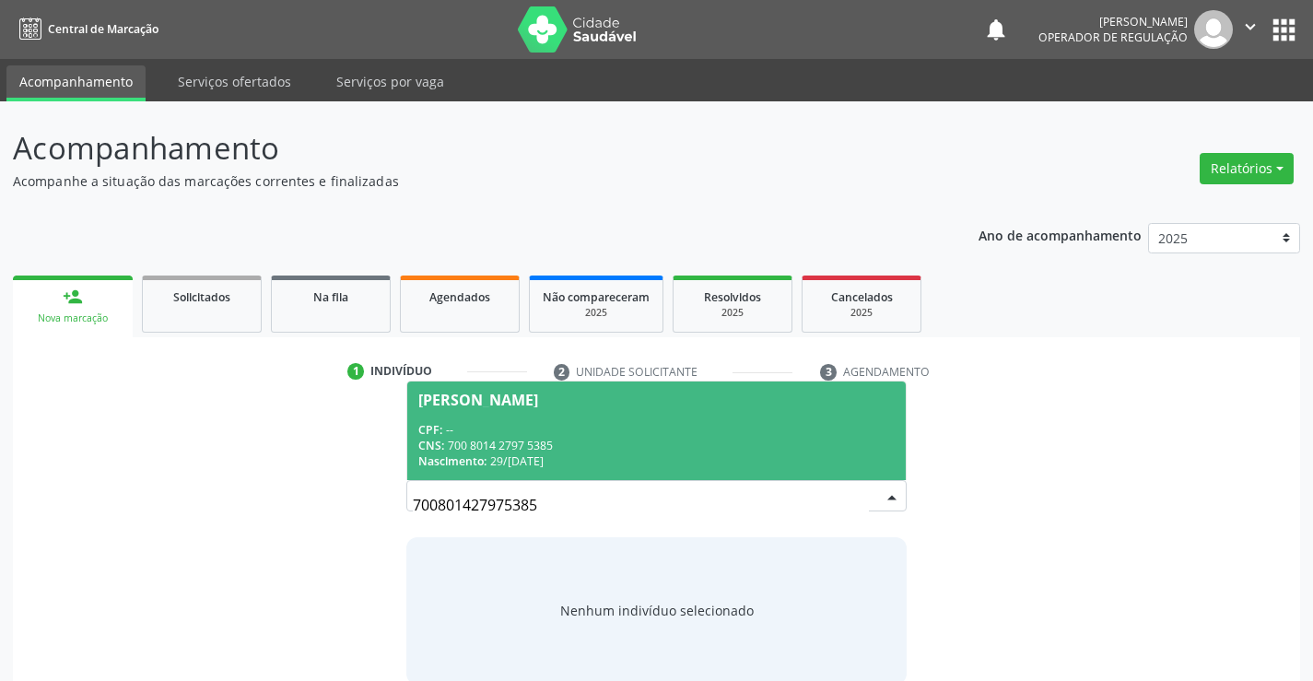
click at [537, 448] on div "CNS: 700 8014 2797 5385" at bounding box center [656, 446] width 476 height 16
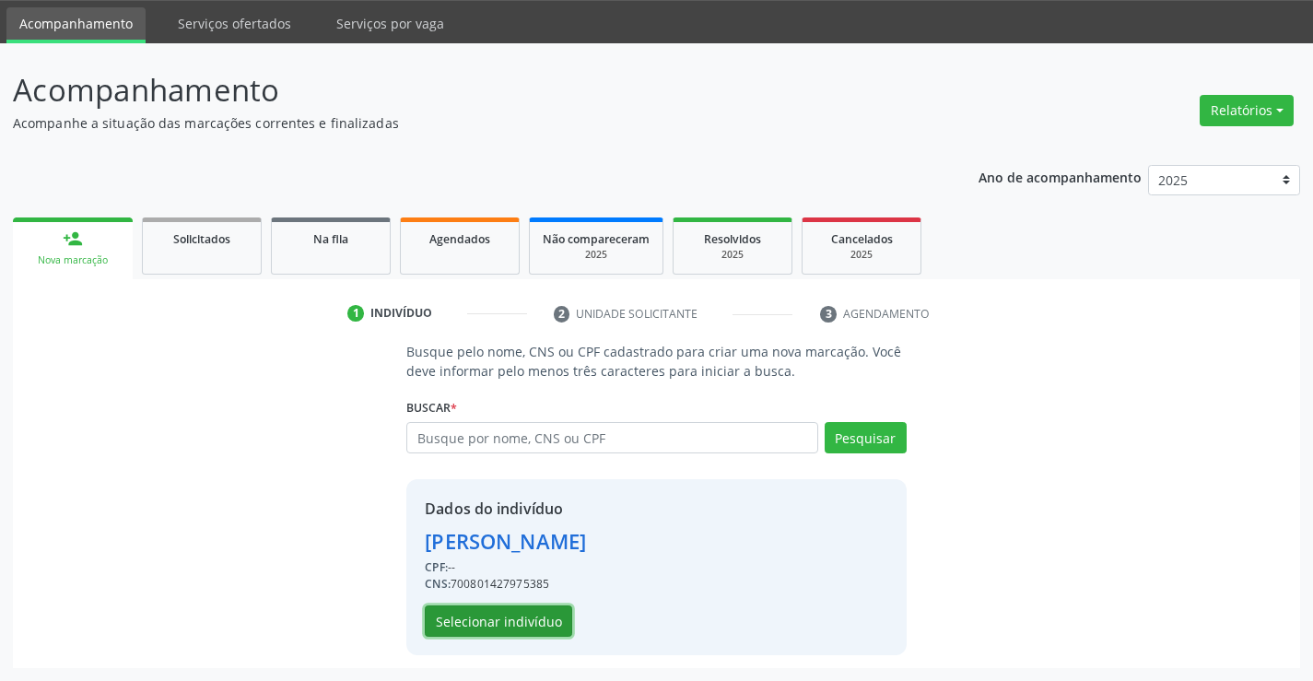
click at [522, 621] on button "Selecionar indivíduo" at bounding box center [498, 621] width 147 height 31
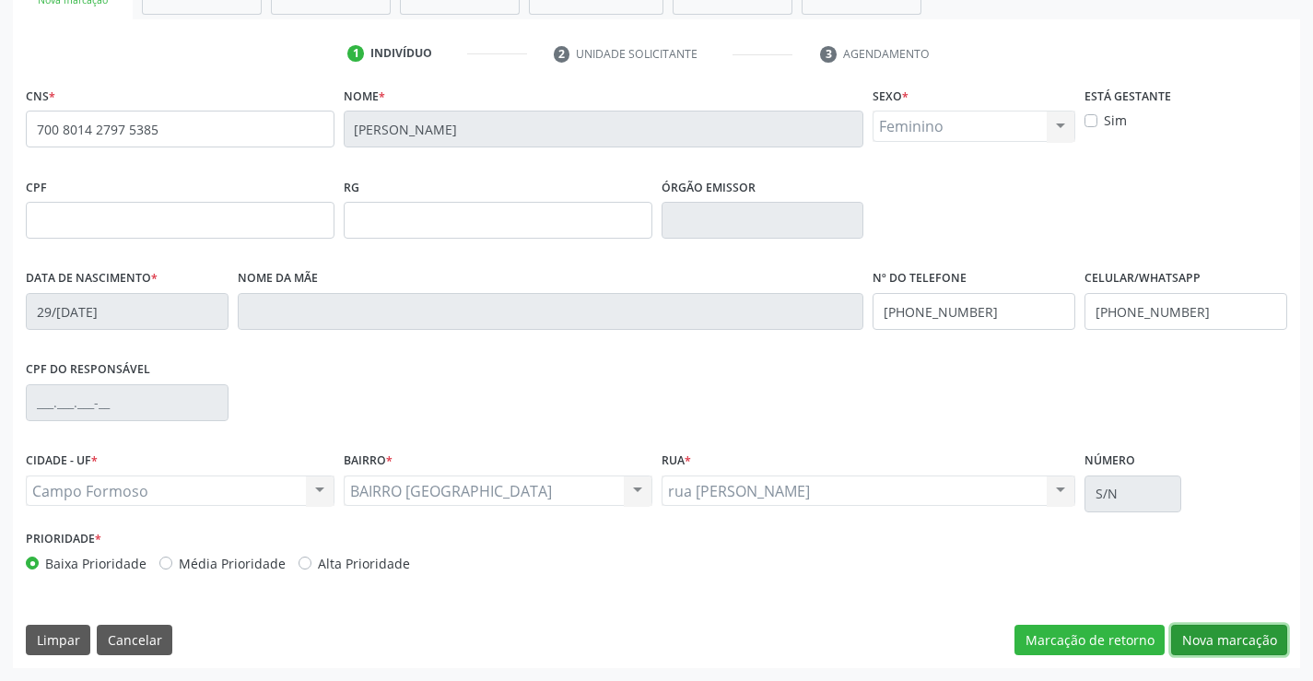
click at [1205, 634] on button "Nova marcação" at bounding box center [1229, 640] width 116 height 31
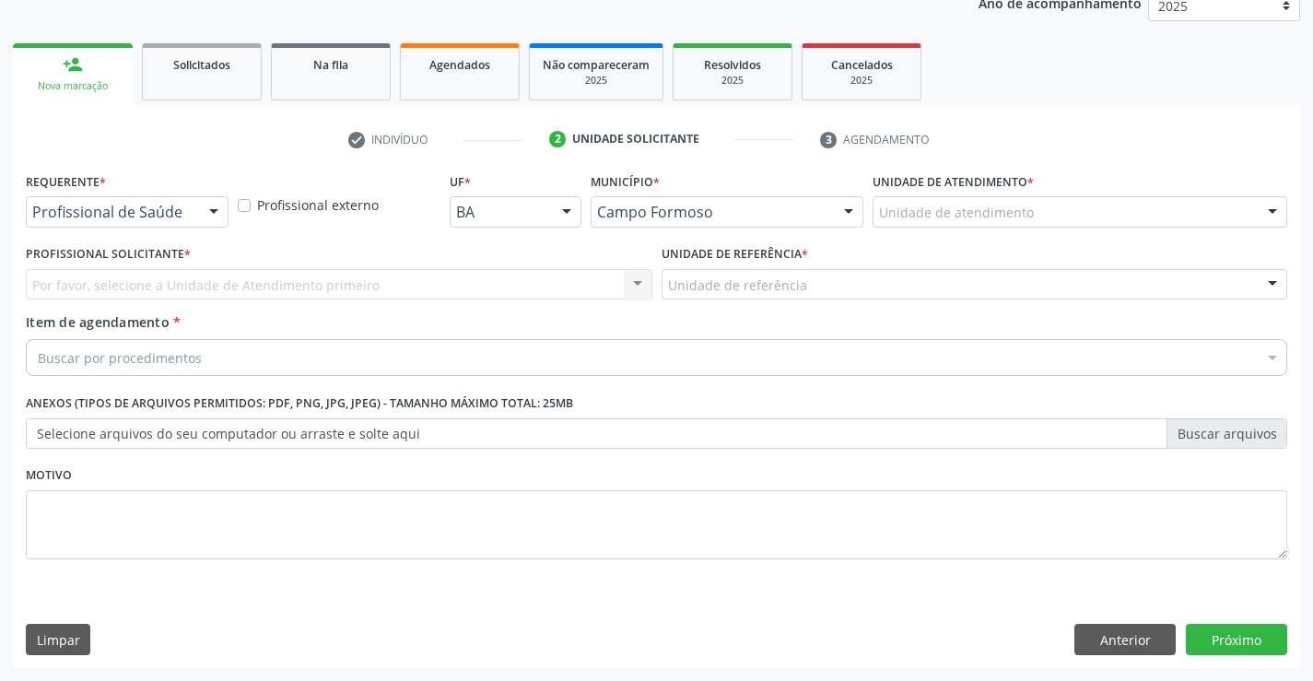
click at [204, 215] on div at bounding box center [214, 212] width 28 height 31
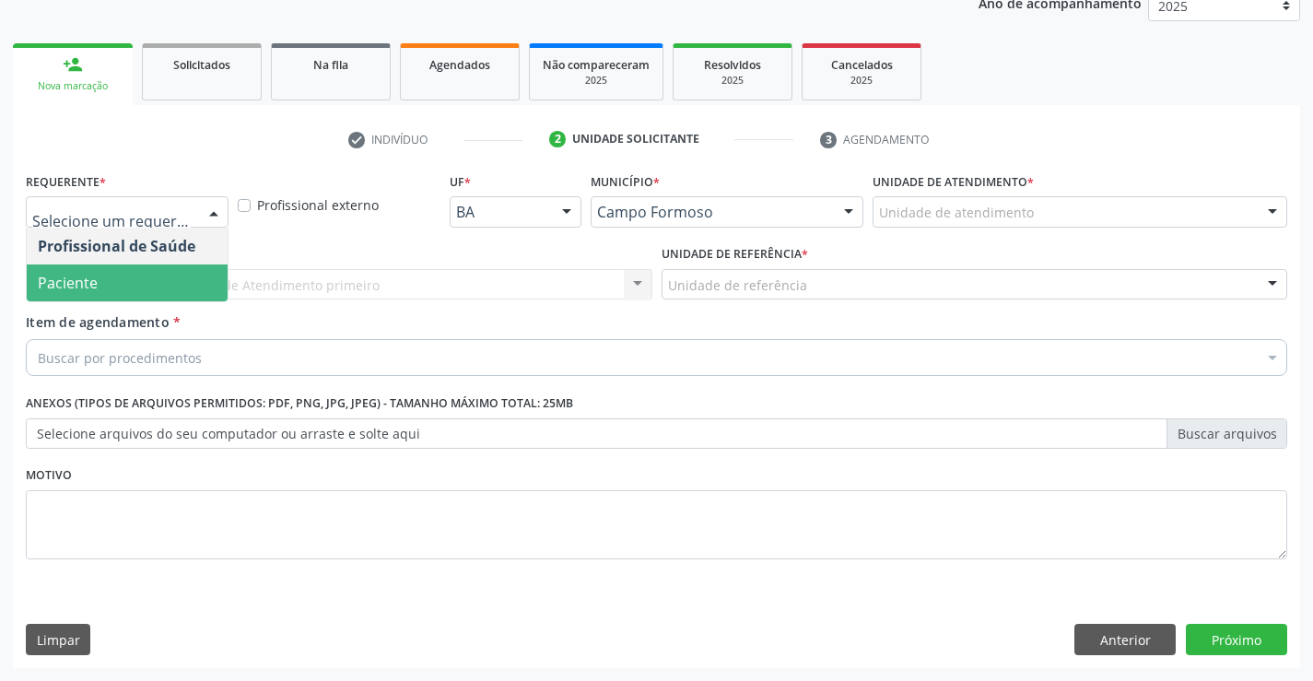
click at [126, 282] on span "Paciente" at bounding box center [127, 283] width 201 height 37
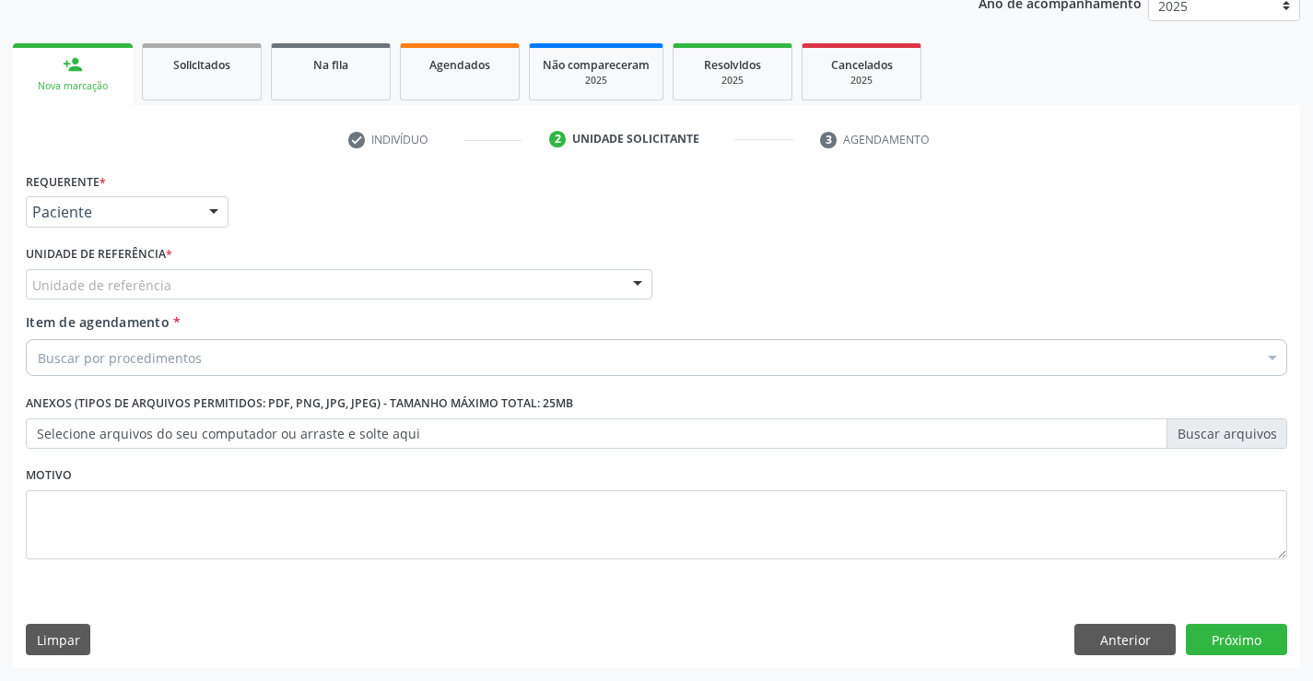
click at [288, 285] on div "Unidade de referência" at bounding box center [339, 284] width 627 height 31
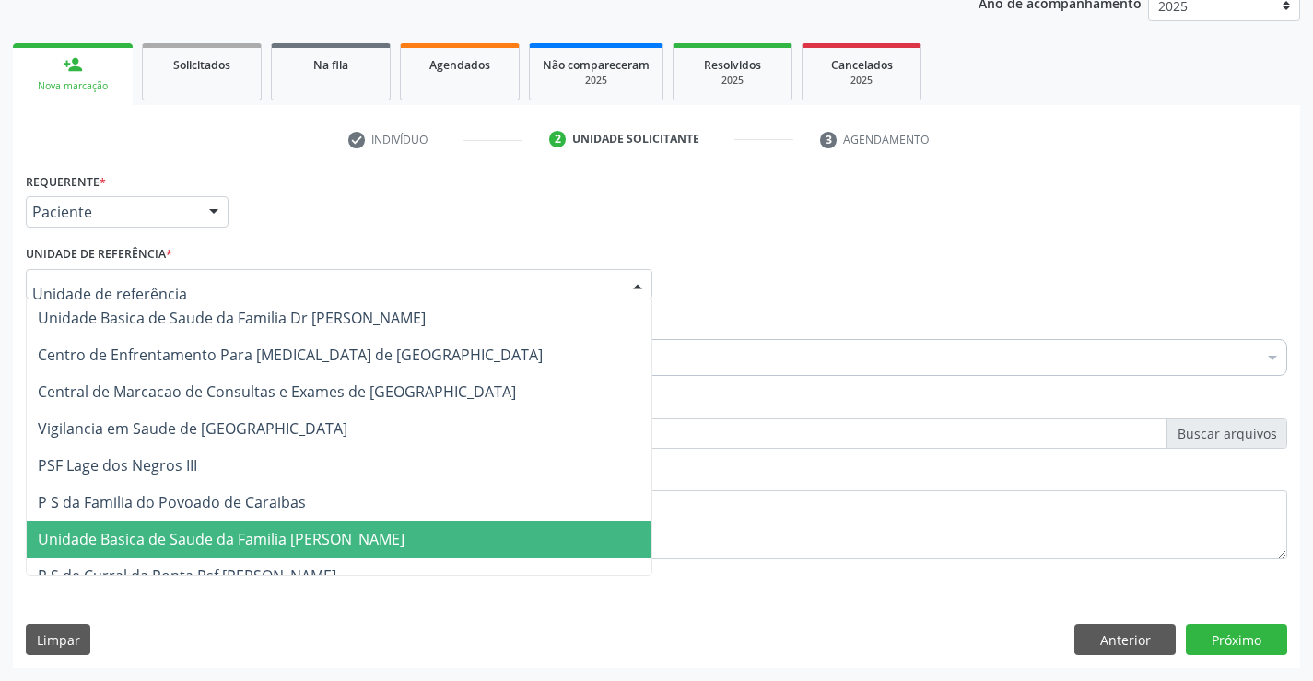
click at [293, 536] on span "Unidade Basica de Saude da Familia [PERSON_NAME]" at bounding box center [221, 539] width 367 height 20
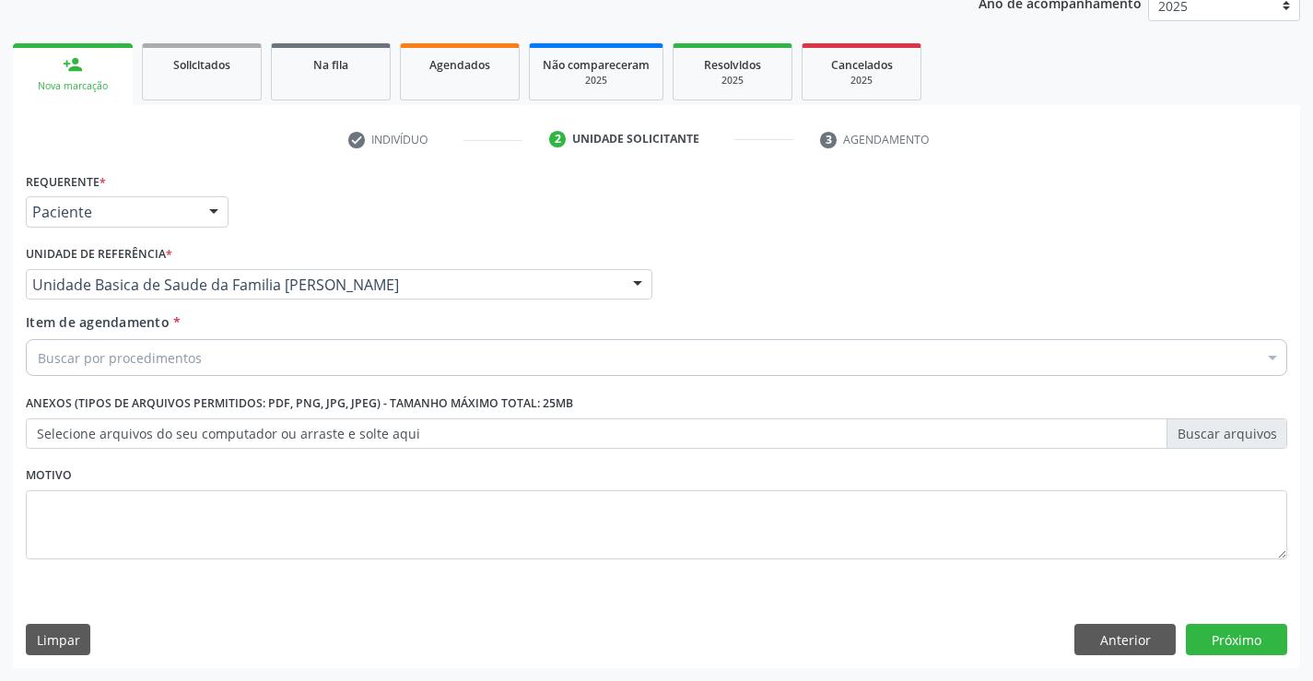
click at [209, 358] on div "Buscar por procedimentos" at bounding box center [657, 357] width 1262 height 37
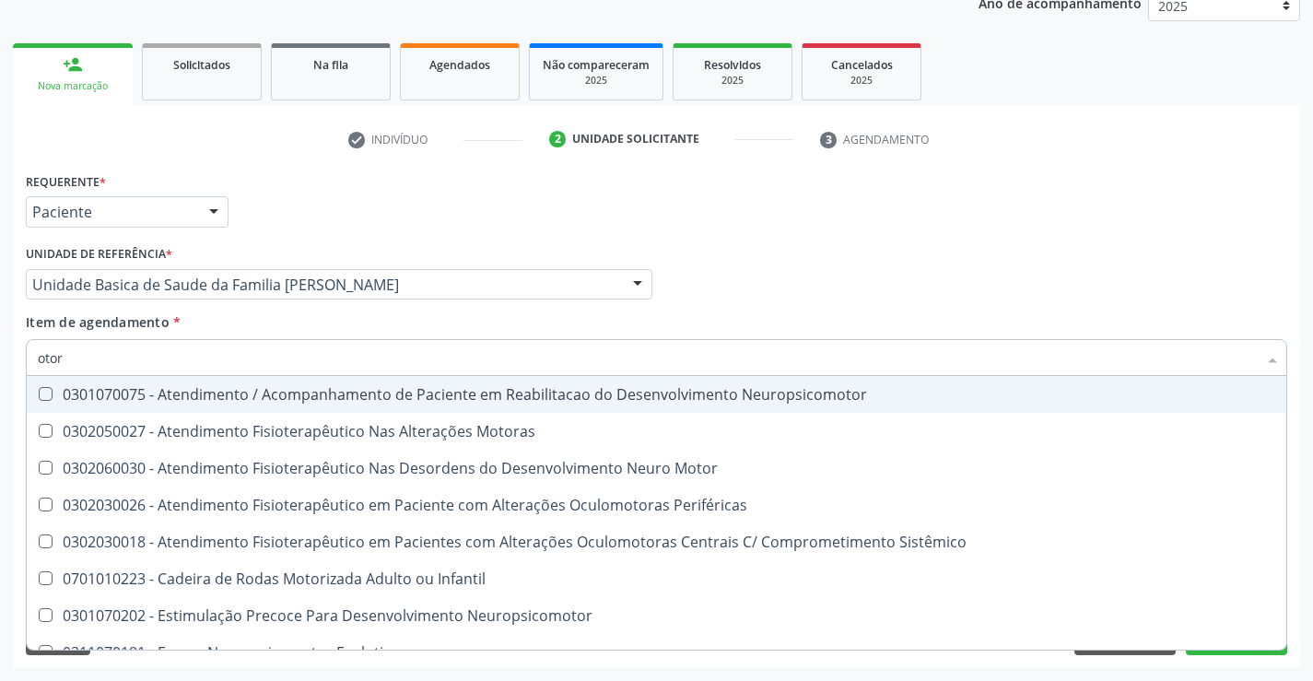
type input "otorr"
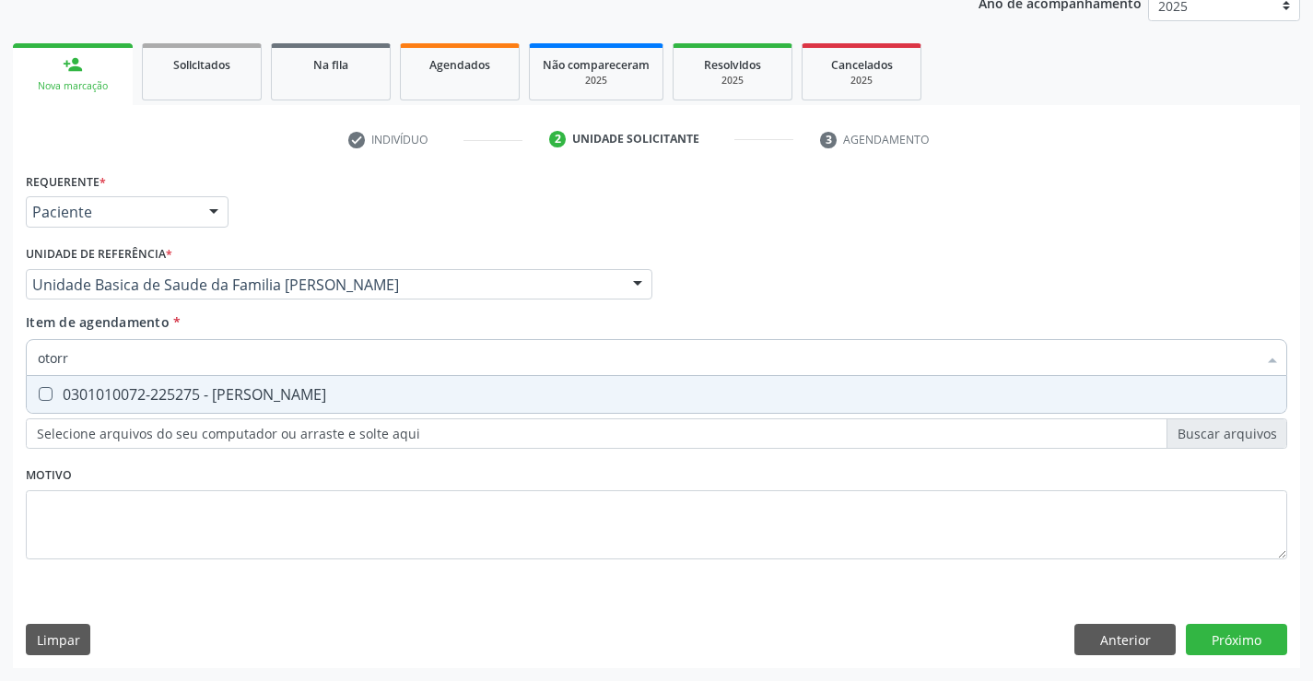
click at [242, 399] on div "0301010072-225275 - Médico Otorrinolaringologista" at bounding box center [657, 394] width 1238 height 15
checkbox Otorrinolaringologista "true"
click at [1221, 638] on div "Requerente * Paciente Profissional de Saúde Paciente Nenhum resultado encontrad…" at bounding box center [657, 418] width 1288 height 500
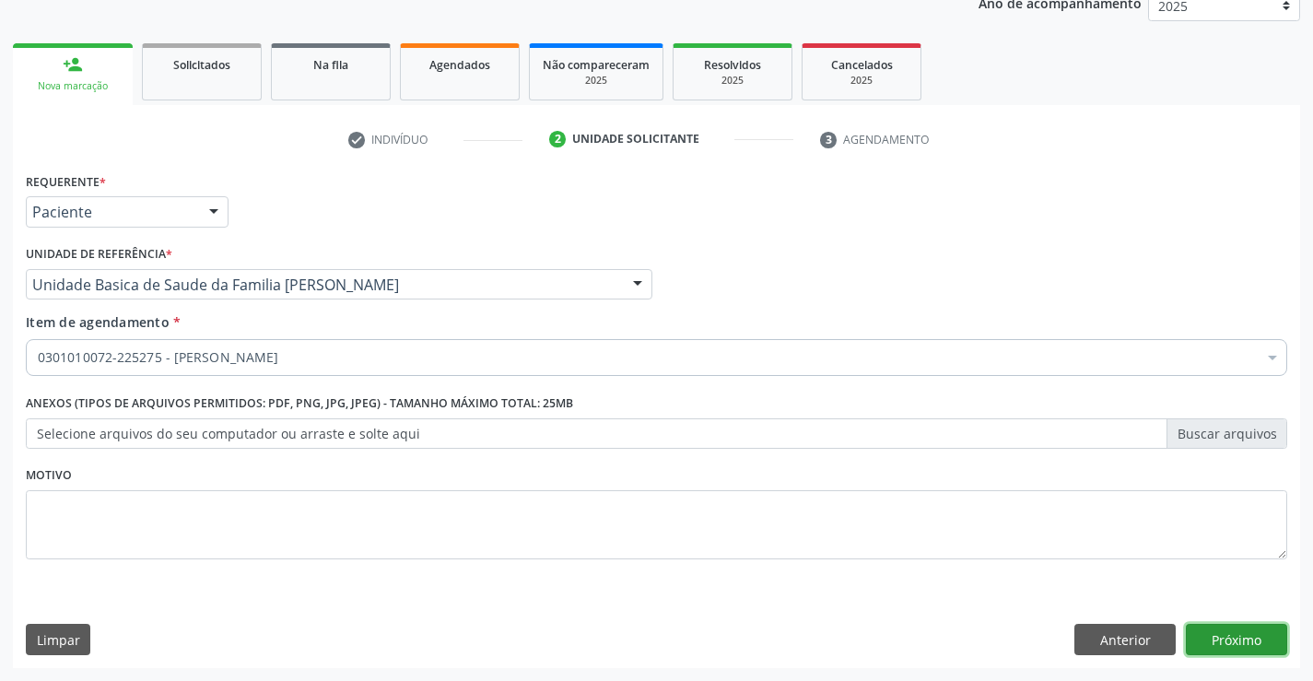
click at [1230, 630] on button "Próximo" at bounding box center [1236, 639] width 101 height 31
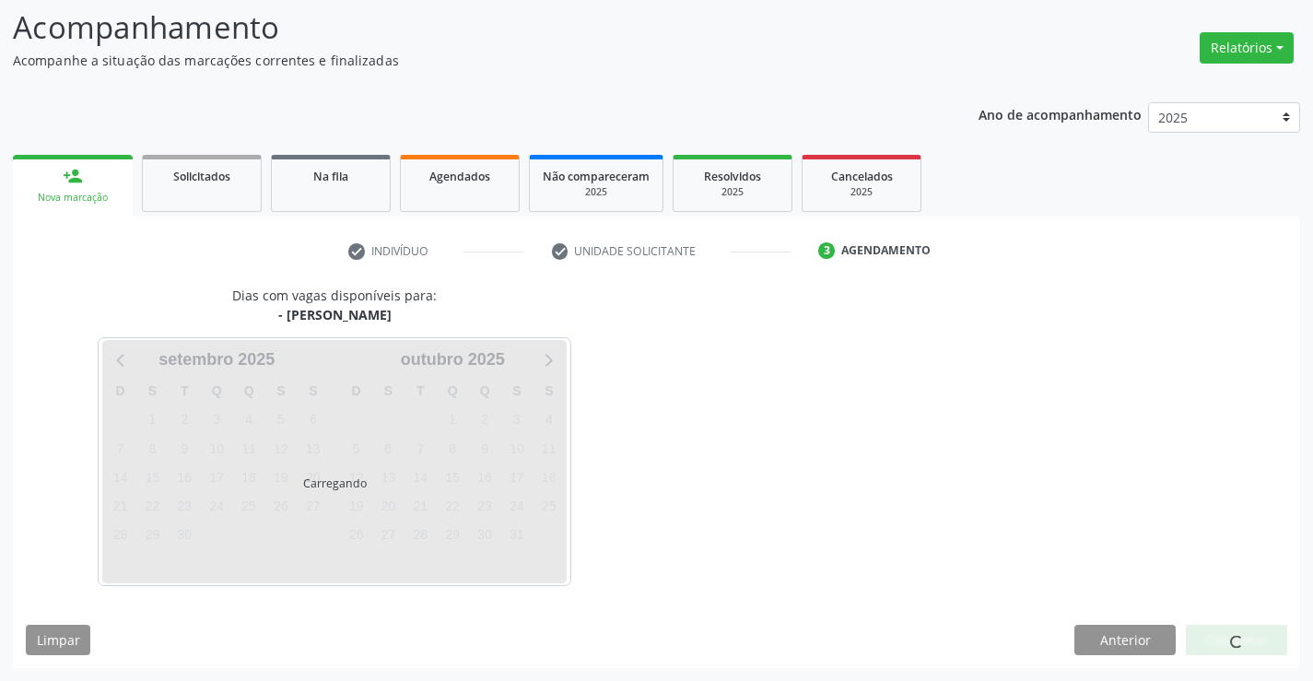
scroll to position [121, 0]
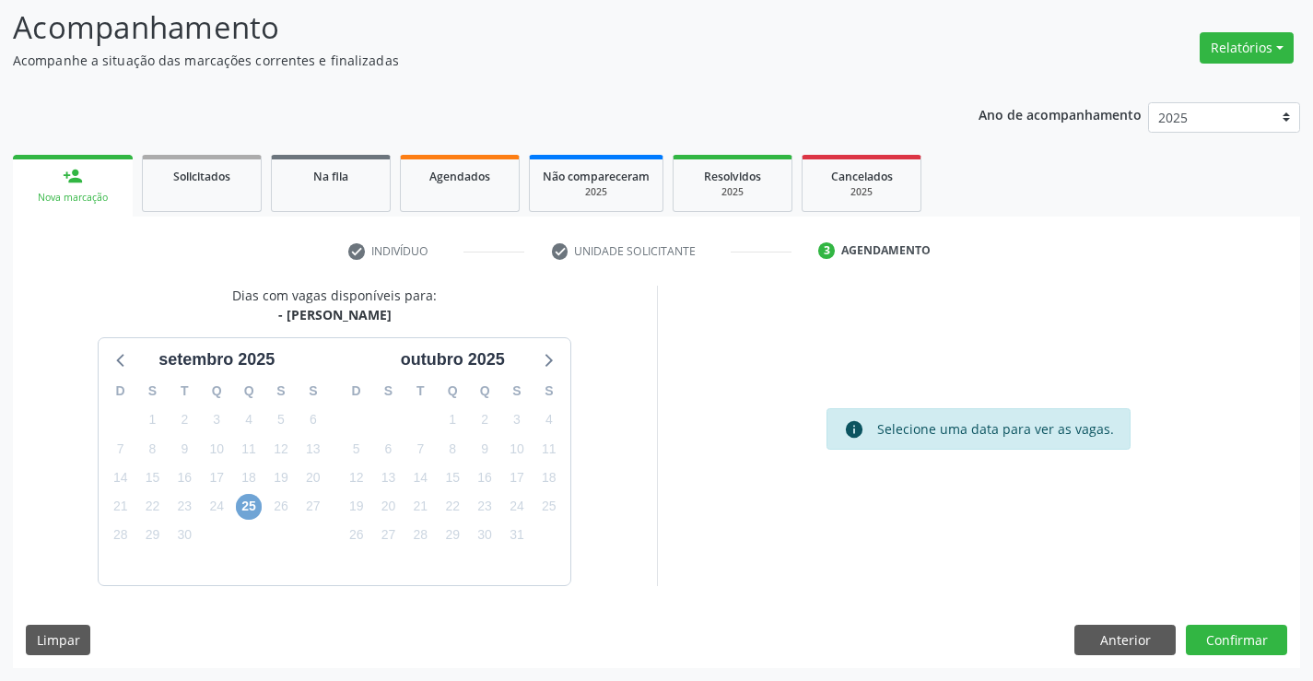
click at [243, 511] on span "25" at bounding box center [249, 507] width 26 height 26
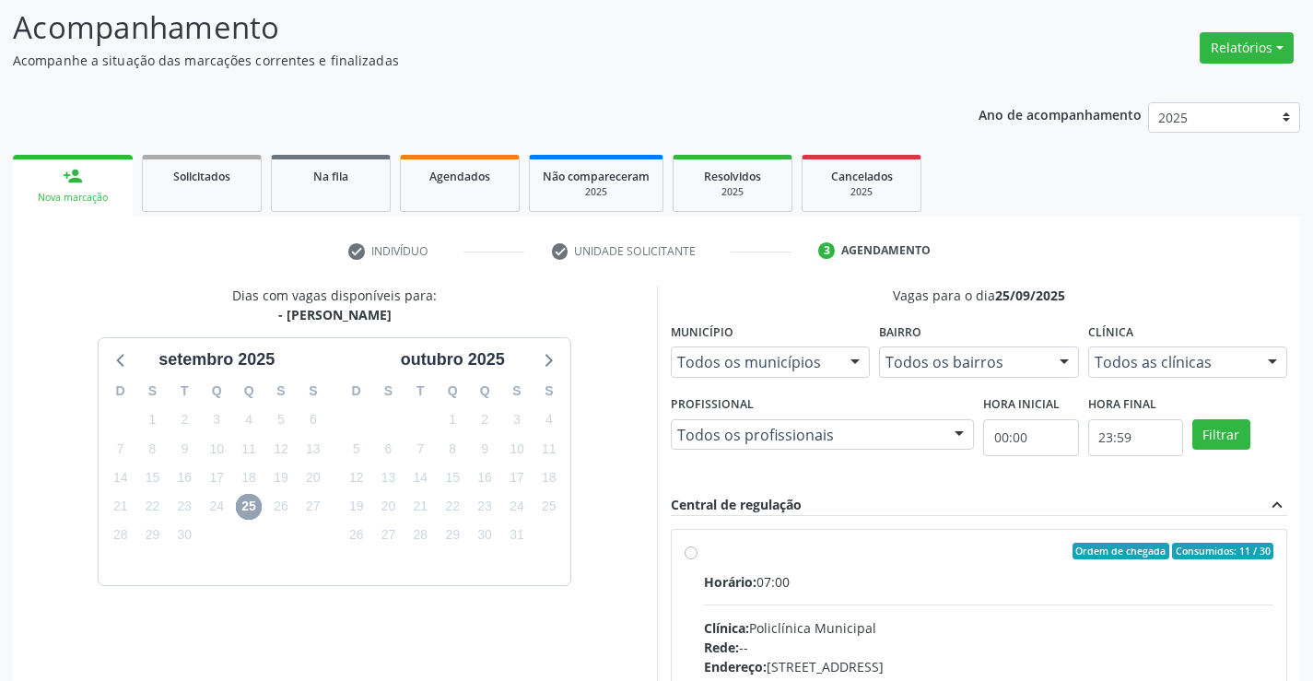
scroll to position [213, 0]
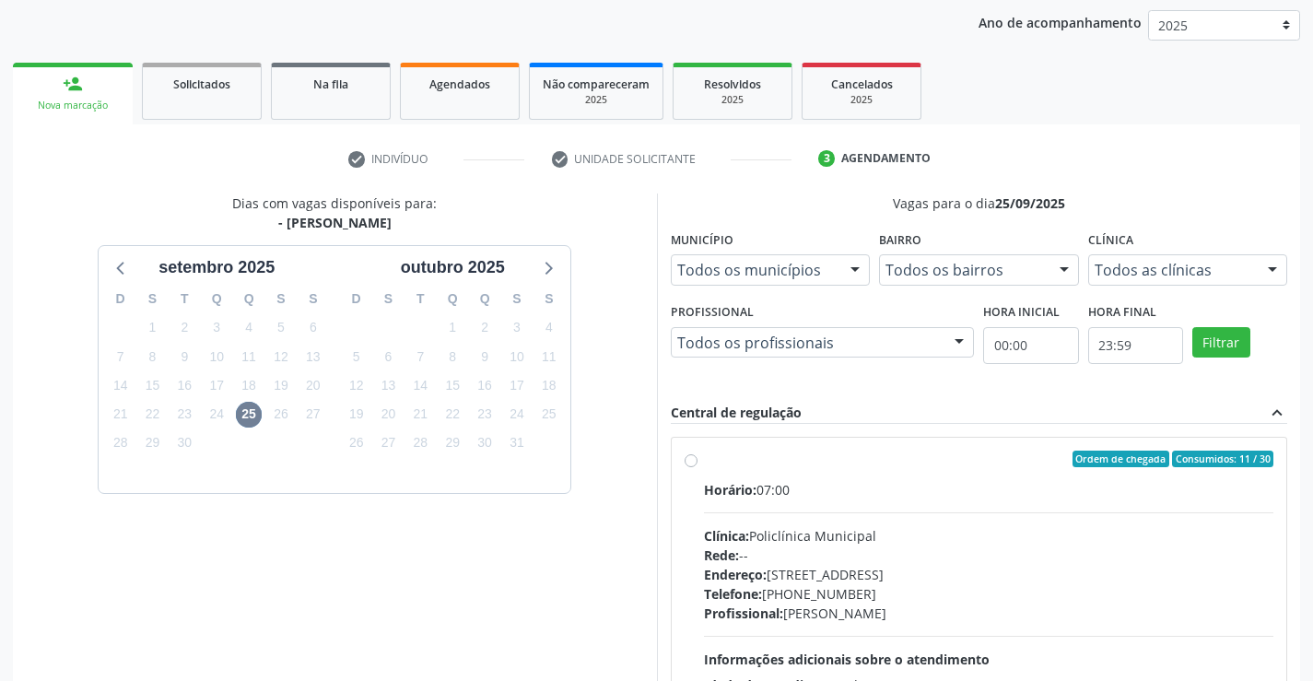
click at [828, 547] on div "Rede: --" at bounding box center [989, 555] width 570 height 19
click at [698, 467] on input "Ordem de chegada Consumidos: 11 / 30 Horário: 07:00 Clínica: Policlínica Munici…" at bounding box center [691, 459] width 13 height 17
radio input "true"
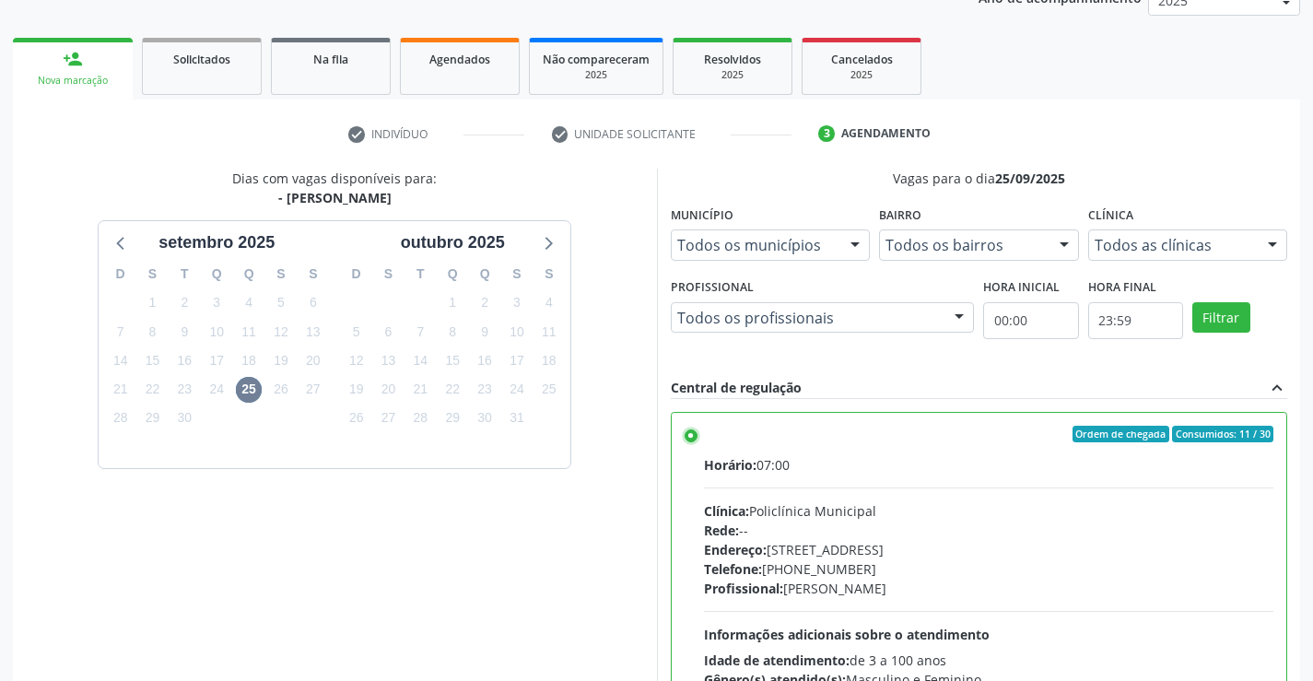
scroll to position [420, 0]
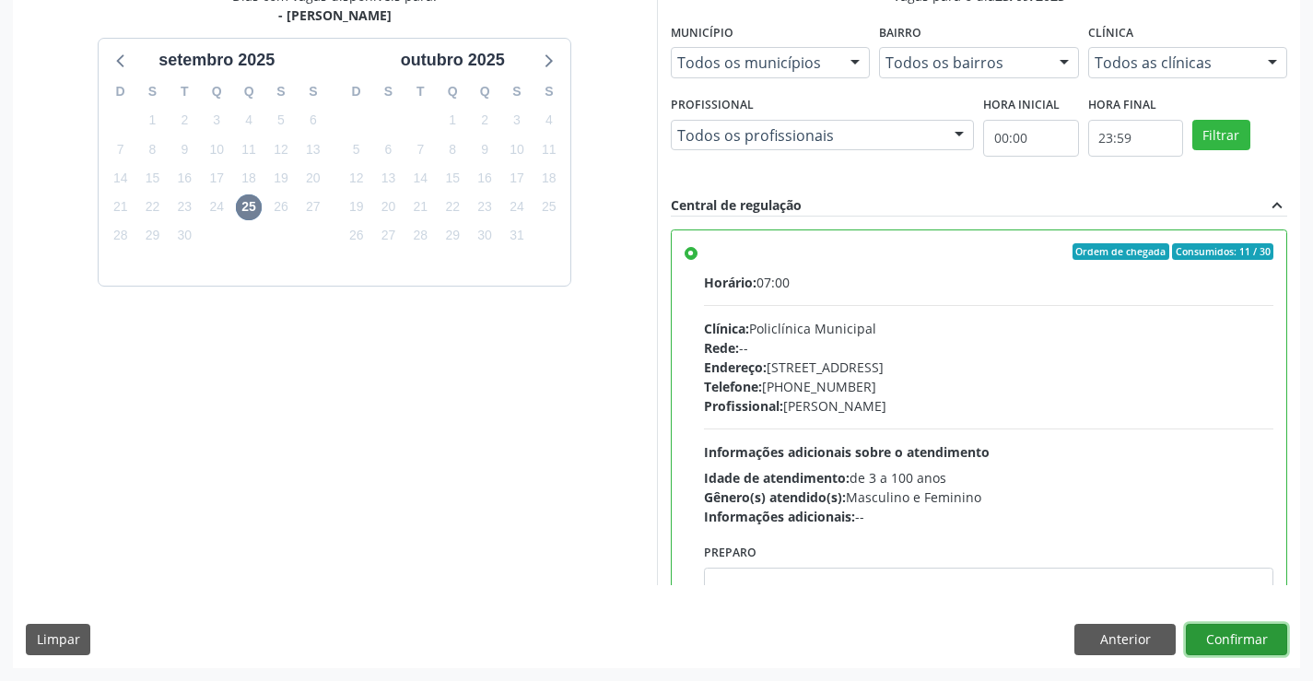
click at [1225, 649] on button "Confirmar" at bounding box center [1236, 639] width 101 height 31
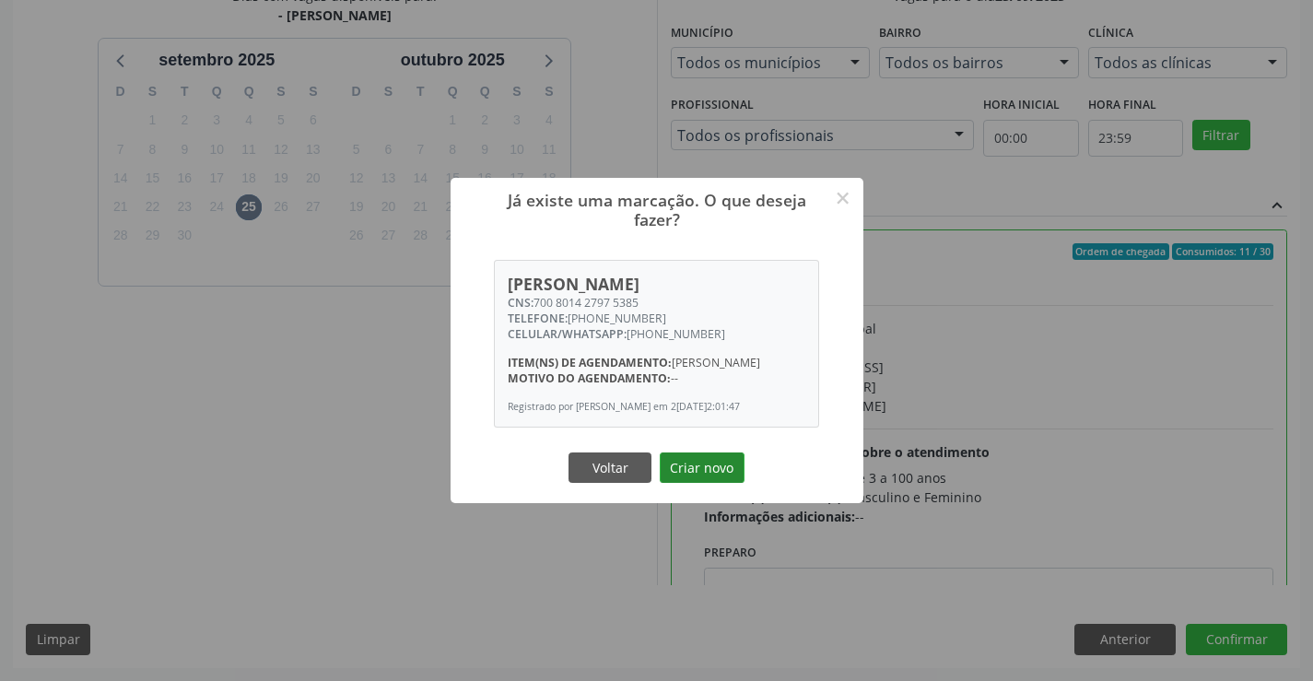
click at [706, 479] on button "Criar novo" at bounding box center [702, 468] width 85 height 31
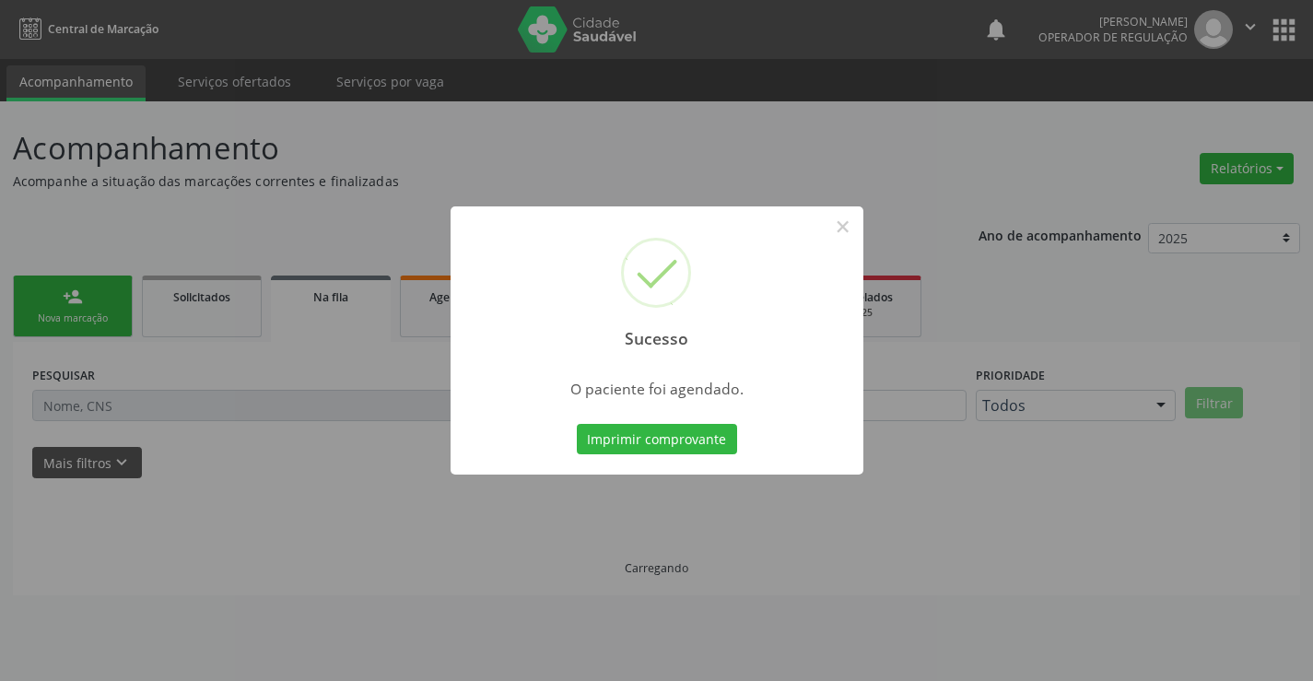
scroll to position [0, 0]
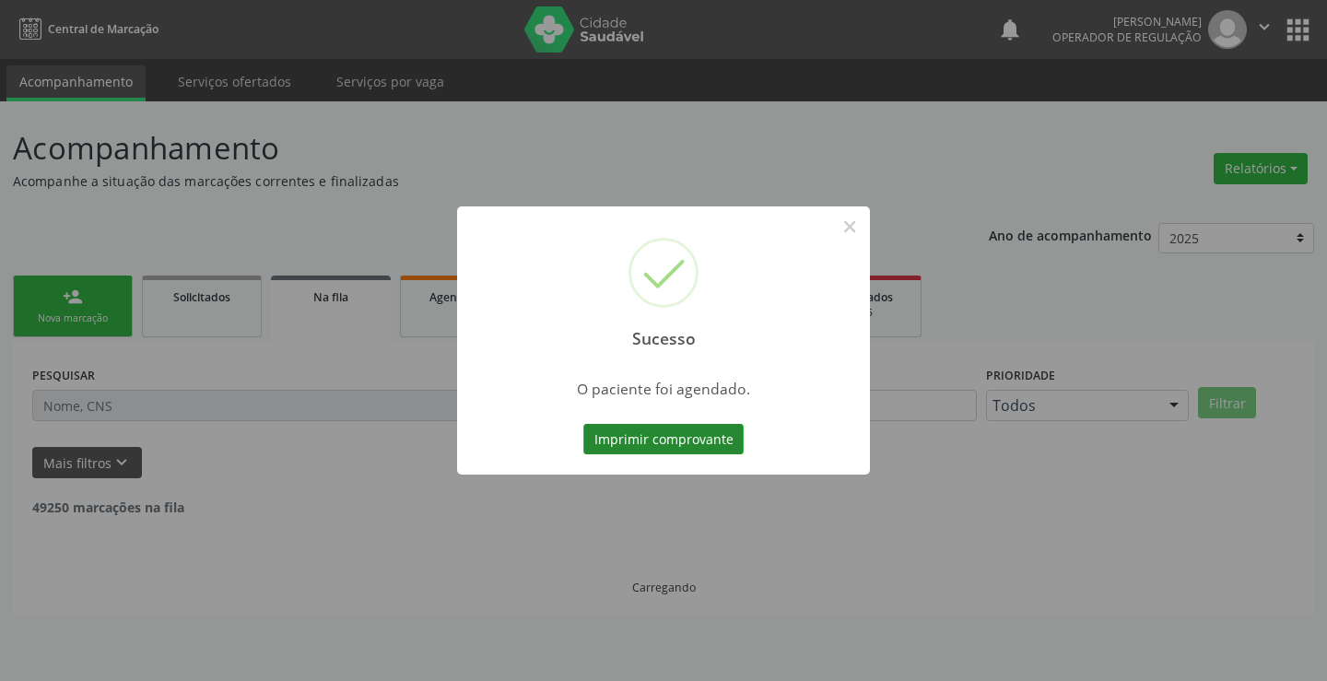
click at [654, 440] on button "Imprimir comprovante" at bounding box center [663, 439] width 160 height 31
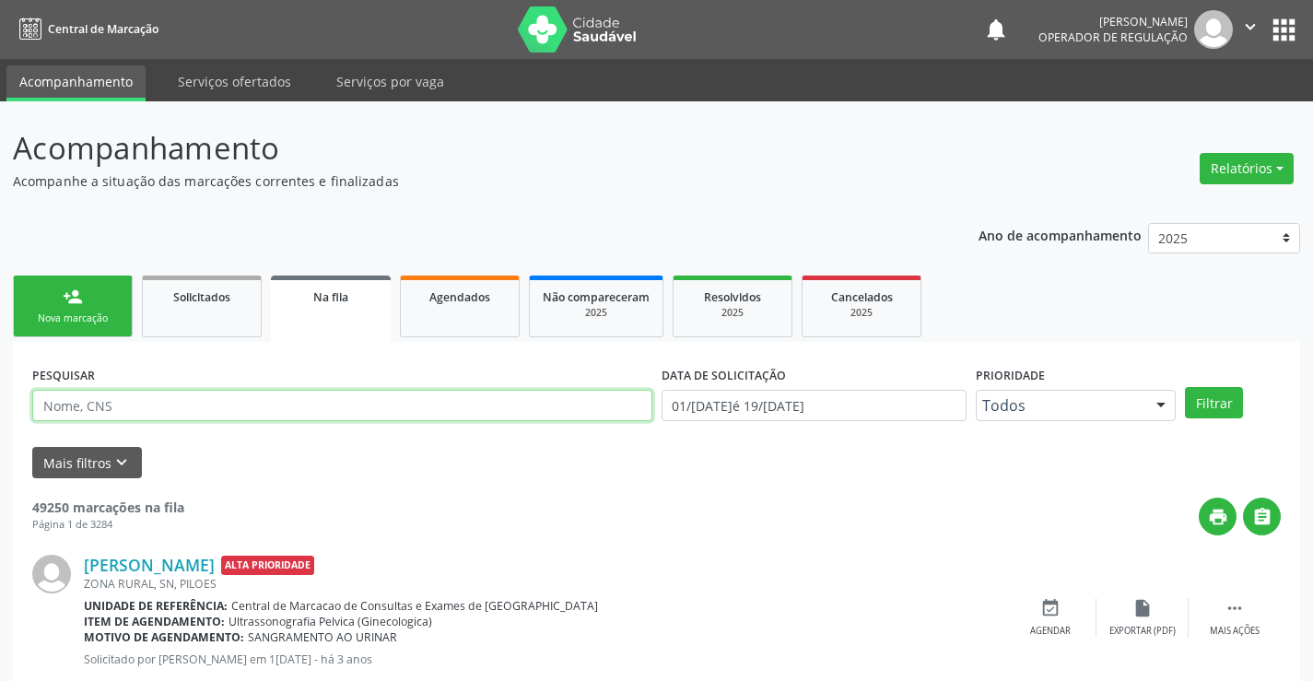
click at [126, 408] on input "text" at bounding box center [342, 405] width 620 height 31
click at [85, 308] on link "person_add Nova marcação" at bounding box center [73, 307] width 120 height 62
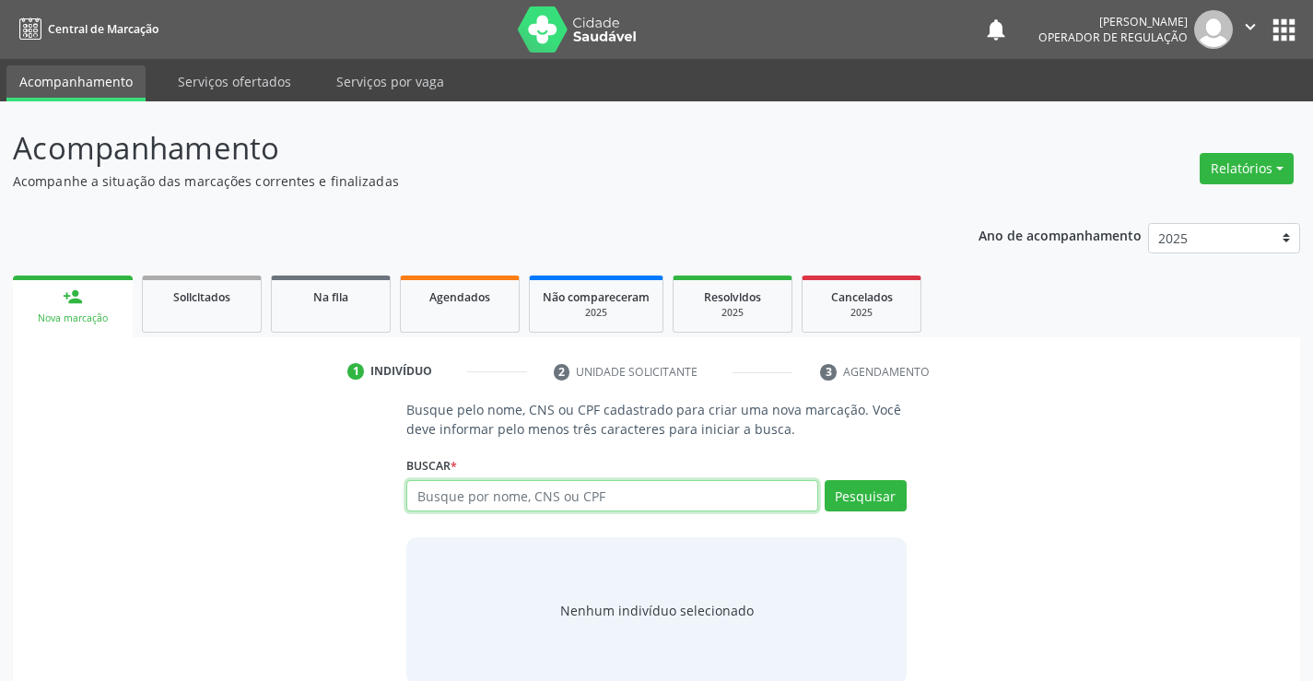
click at [524, 500] on input "text" at bounding box center [611, 495] width 411 height 31
type input "703206683403691"
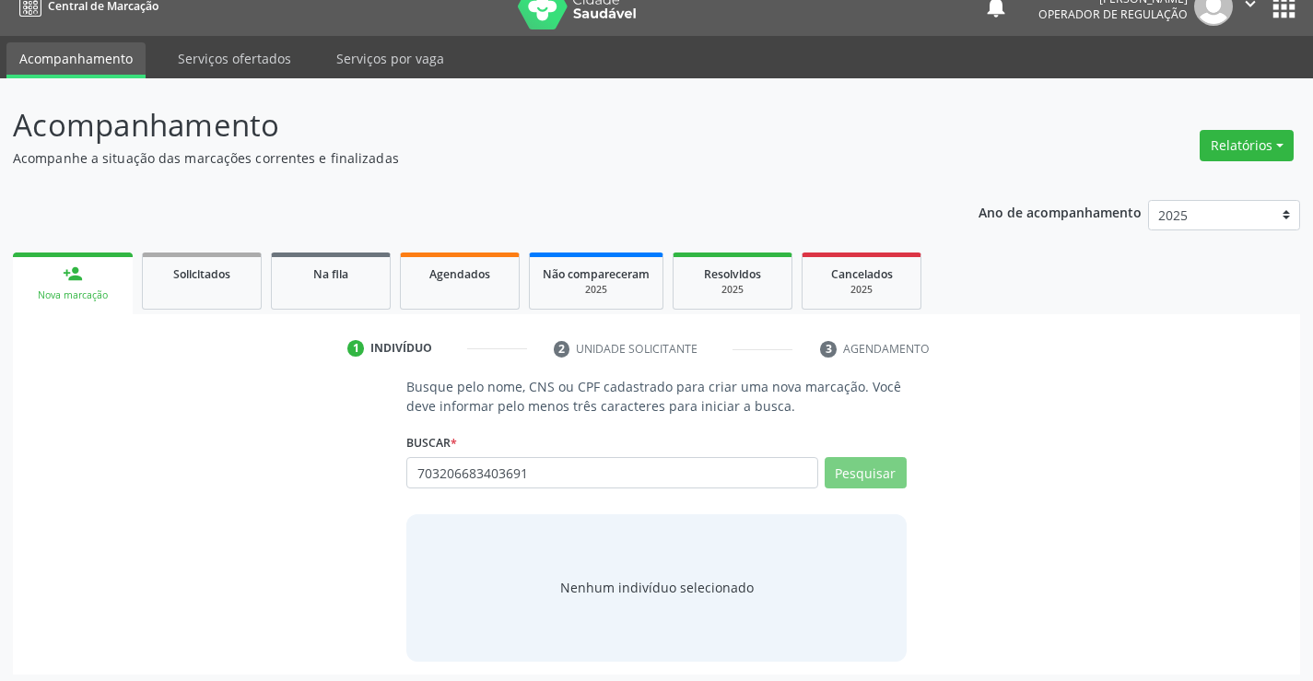
scroll to position [29, 0]
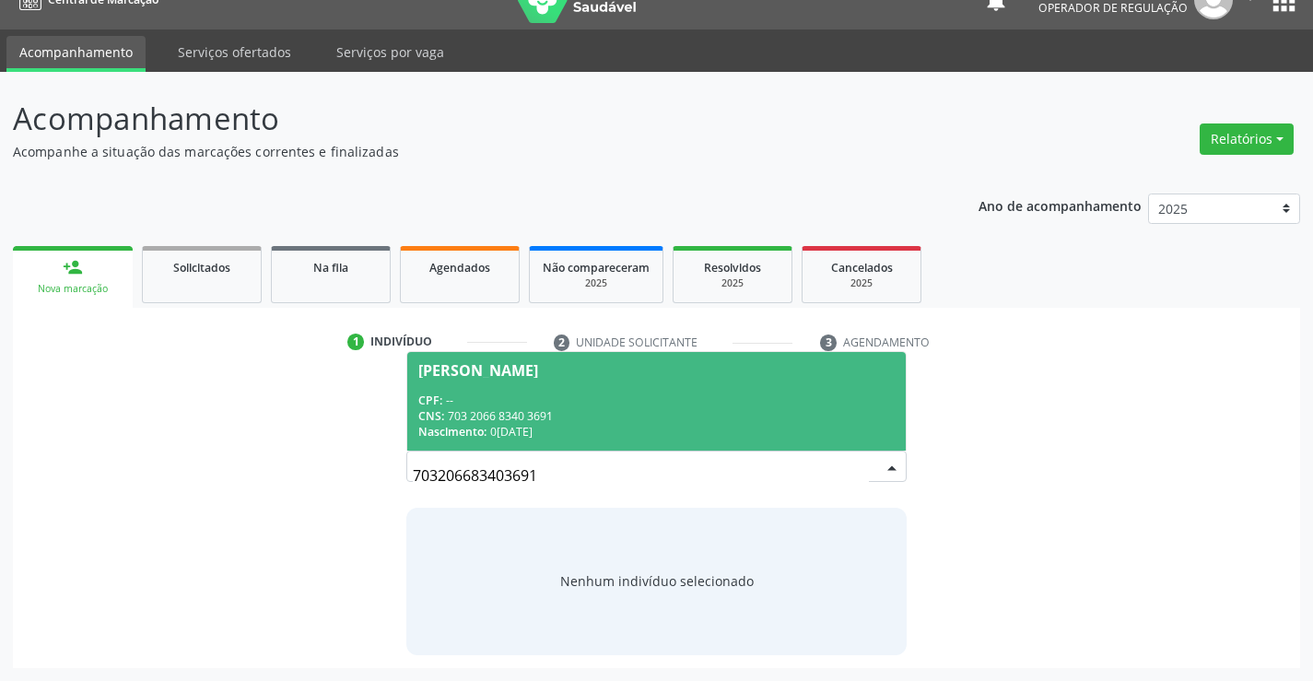
click at [538, 368] on div "Zenaide Ferreira Amorim" at bounding box center [478, 370] width 120 height 15
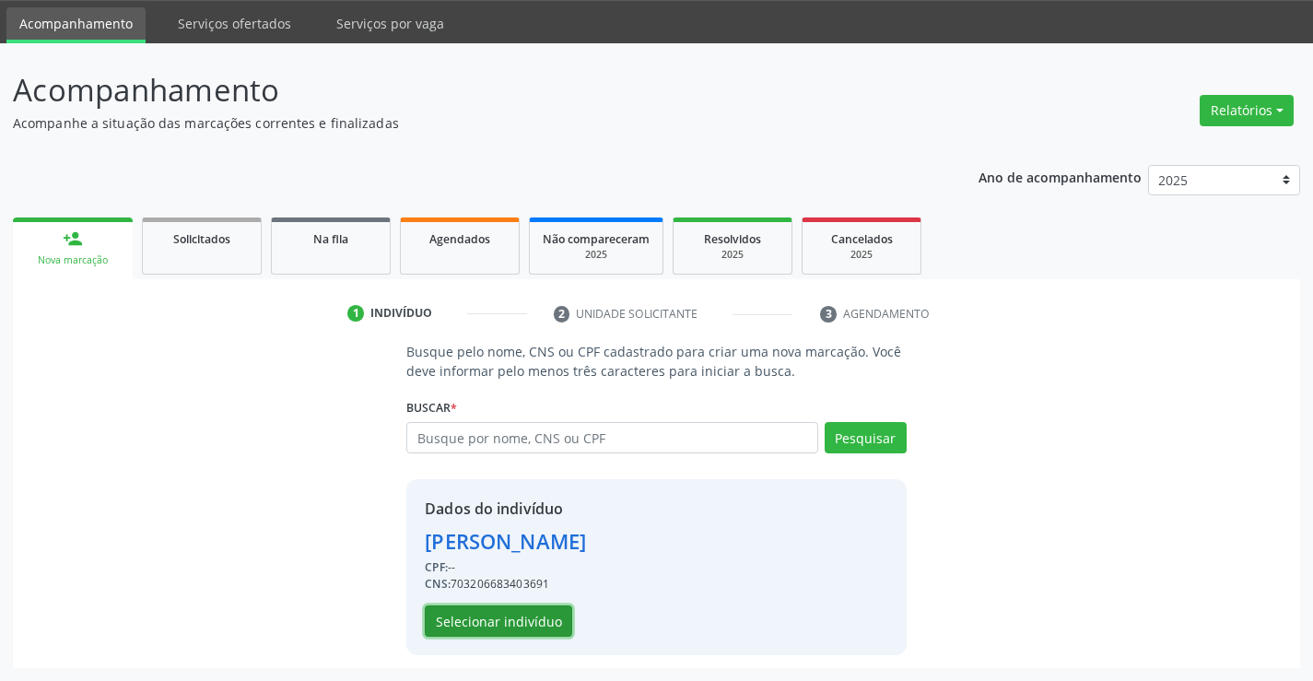
click at [499, 619] on button "Selecionar indivíduo" at bounding box center [498, 621] width 147 height 31
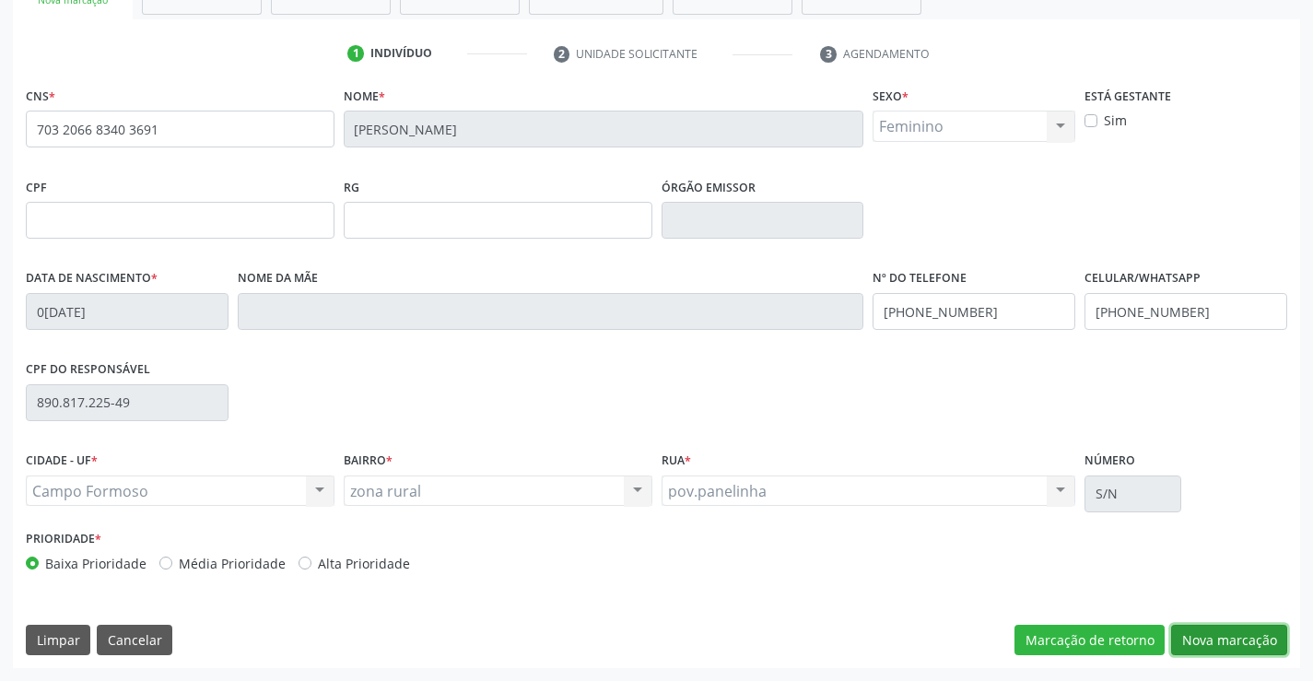
click at [1234, 633] on button "Nova marcação" at bounding box center [1229, 640] width 116 height 31
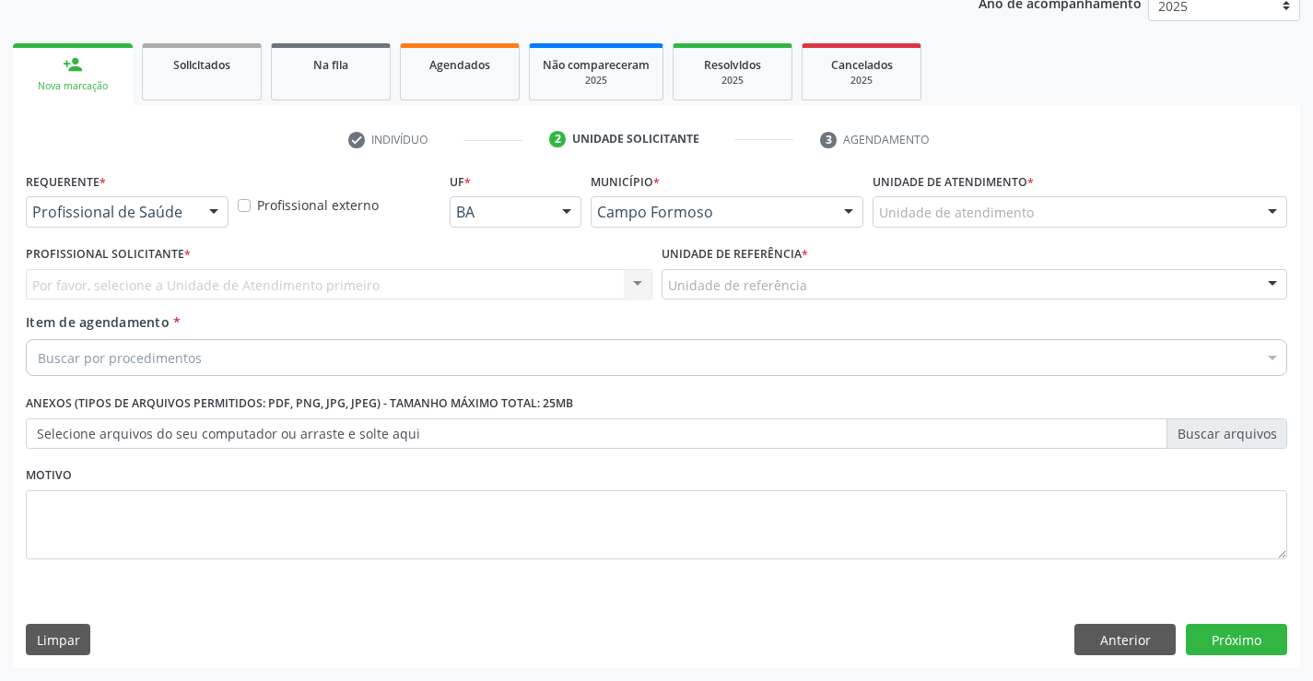
scroll to position [232, 0]
drag, startPoint x: 213, startPoint y: 202, endPoint x: 152, endPoint y: 236, distance: 69.7
click at [211, 204] on div at bounding box center [214, 212] width 28 height 31
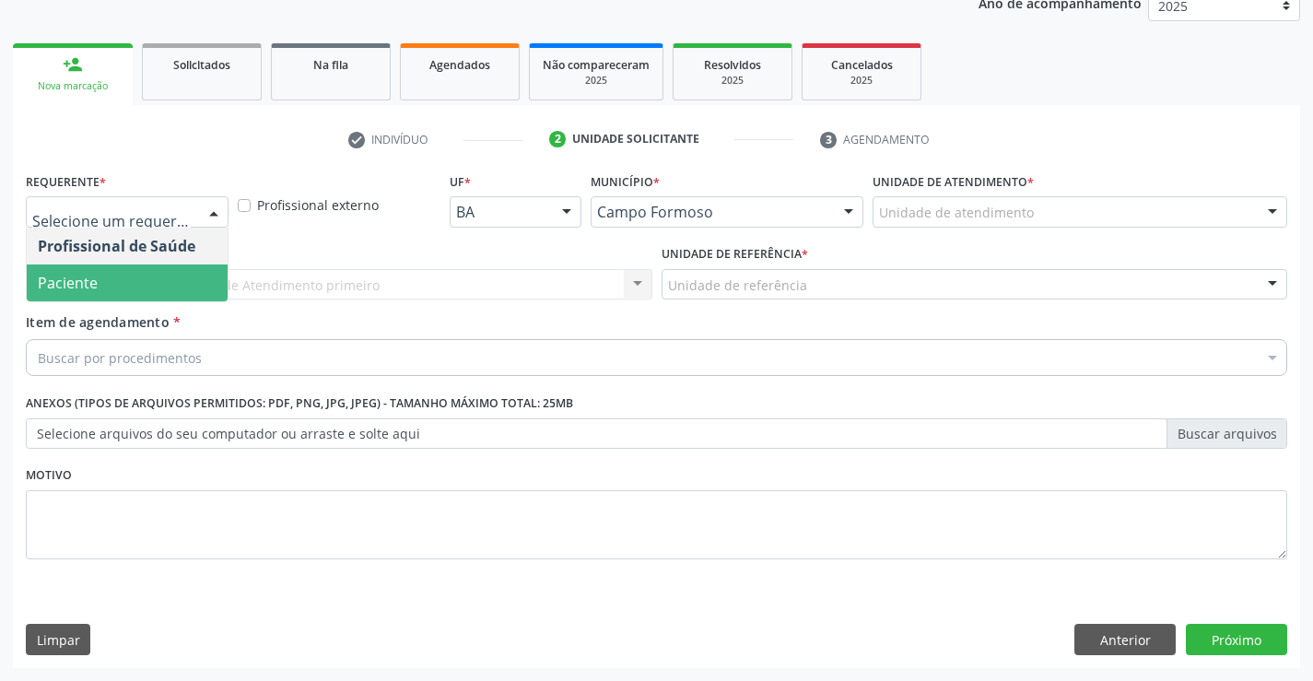
click at [117, 291] on span "Paciente" at bounding box center [127, 283] width 201 height 37
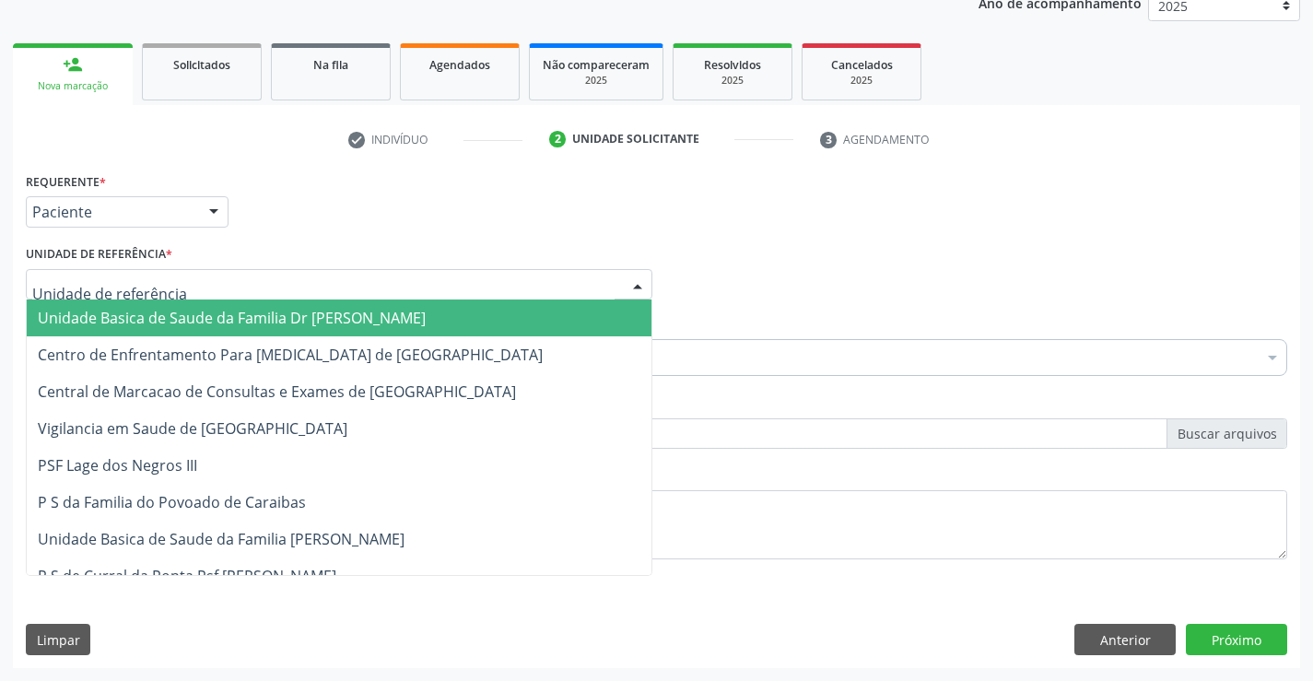
click at [191, 321] on span "Unidade Basica de Saude da Familia Dr [PERSON_NAME]" at bounding box center [232, 318] width 388 height 20
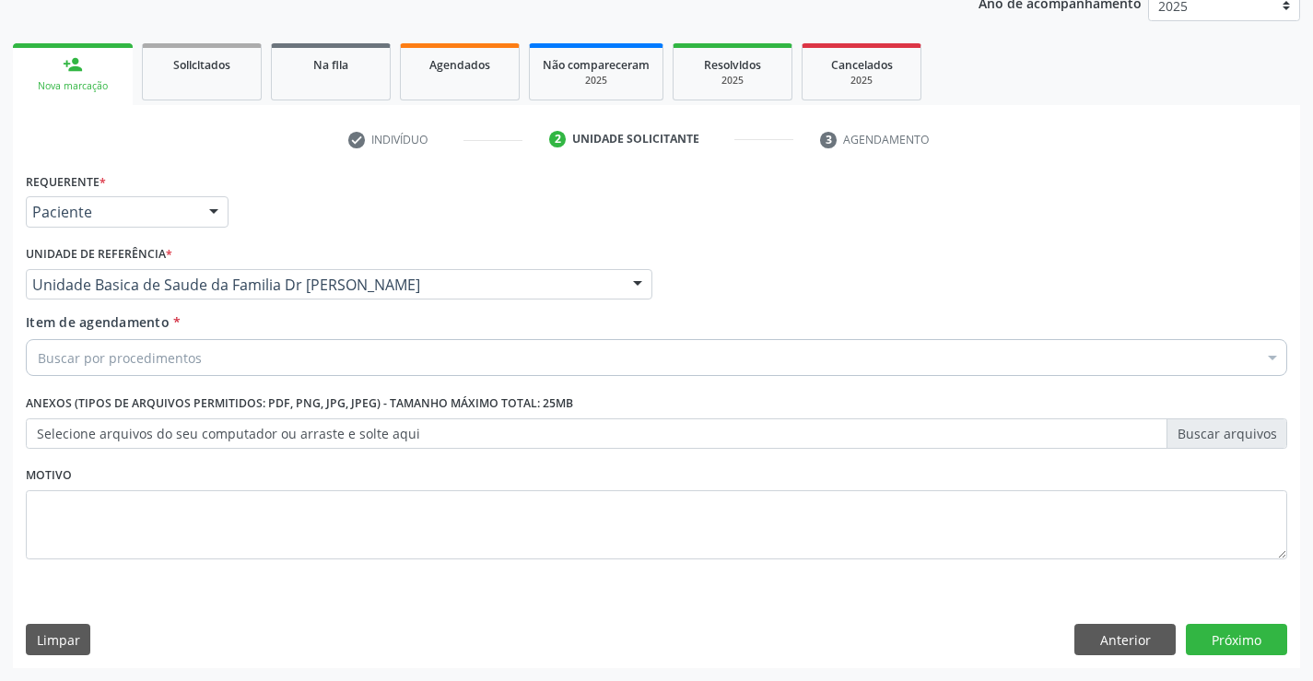
drag, startPoint x: 203, startPoint y: 366, endPoint x: 168, endPoint y: 352, distance: 37.7
click at [203, 366] on div "Buscar por procedimentos" at bounding box center [657, 357] width 1262 height 37
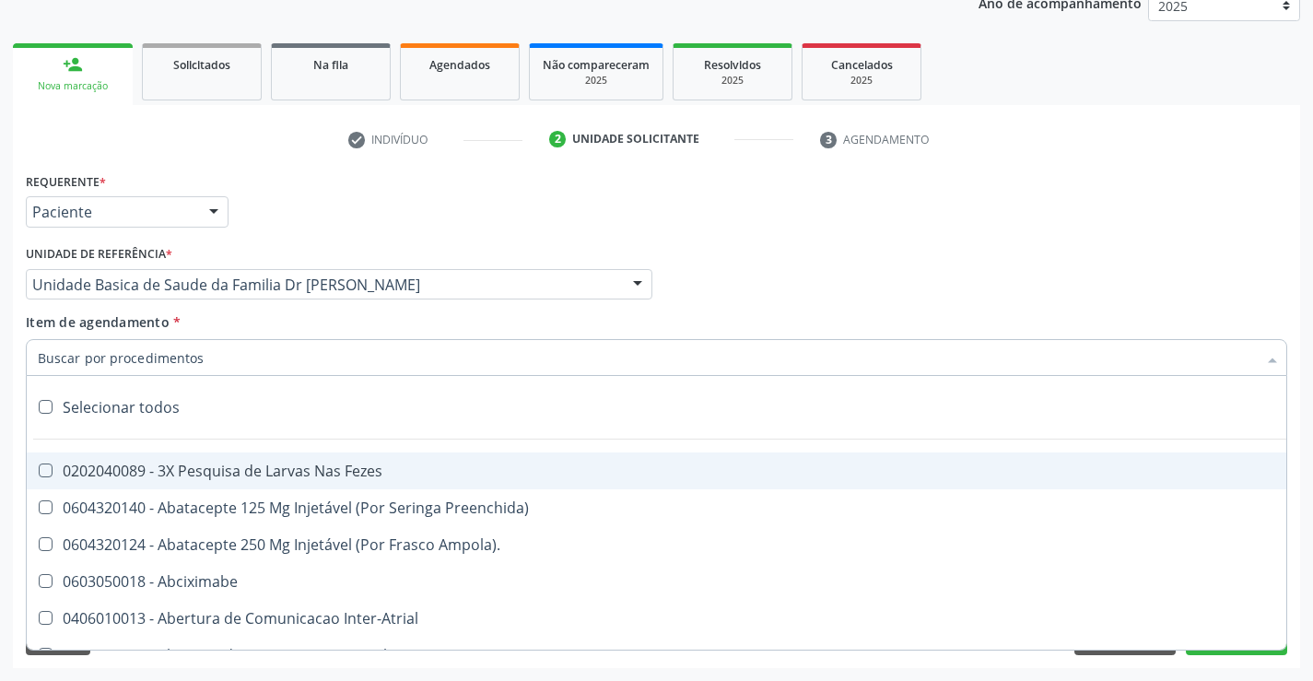
click at [168, 352] on input "Item de agendamento *" at bounding box center [647, 357] width 1219 height 37
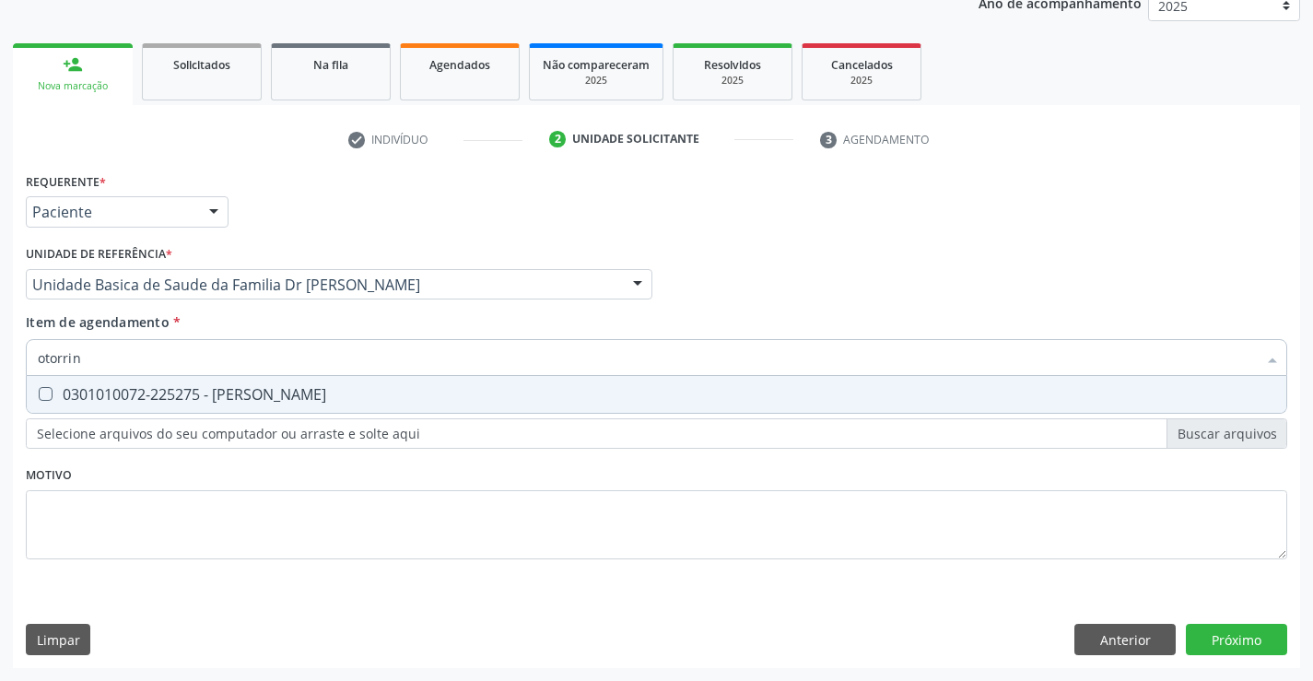
type input "otorrino"
click at [141, 406] on span "0301010072-225275 - Médico Otorrinolaringologista" at bounding box center [657, 394] width 1260 height 37
checkbox Otorrinolaringologista "true"
click at [1251, 640] on div "Requerente * Paciente Profissional de Saúde Paciente Nenhum resultado encontrad…" at bounding box center [657, 418] width 1288 height 500
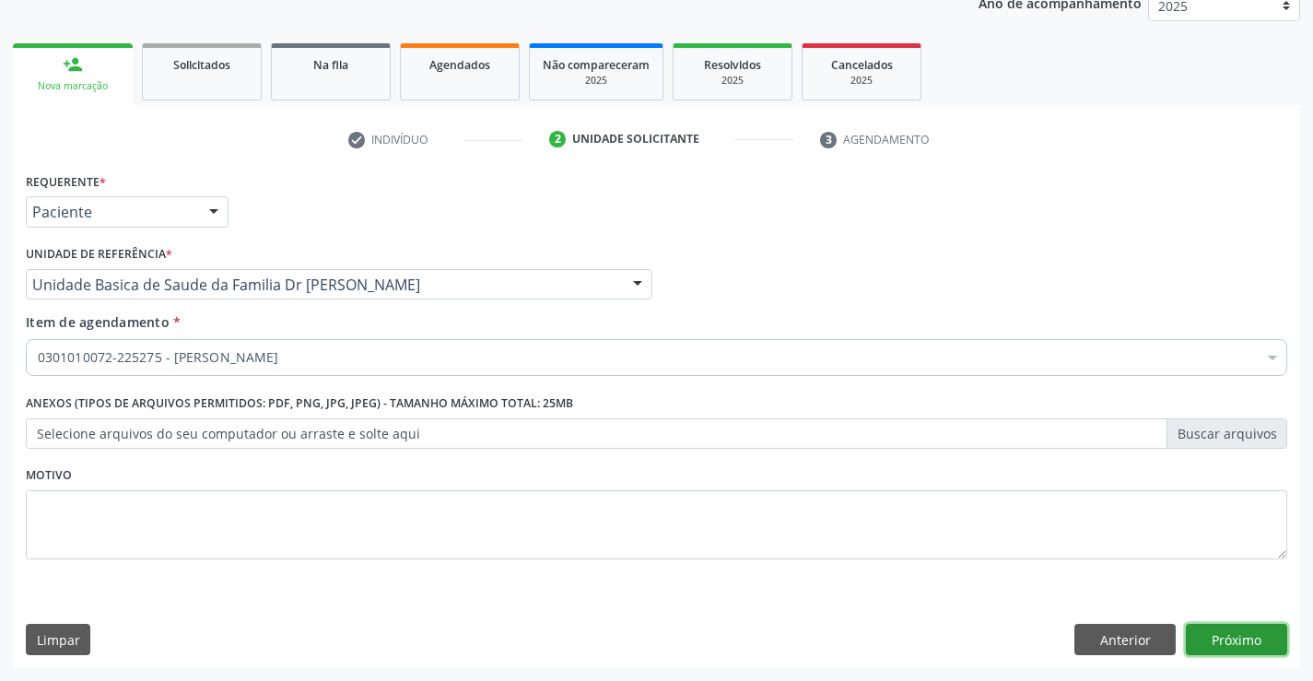
click at [1243, 642] on button "Próximo" at bounding box center [1236, 639] width 101 height 31
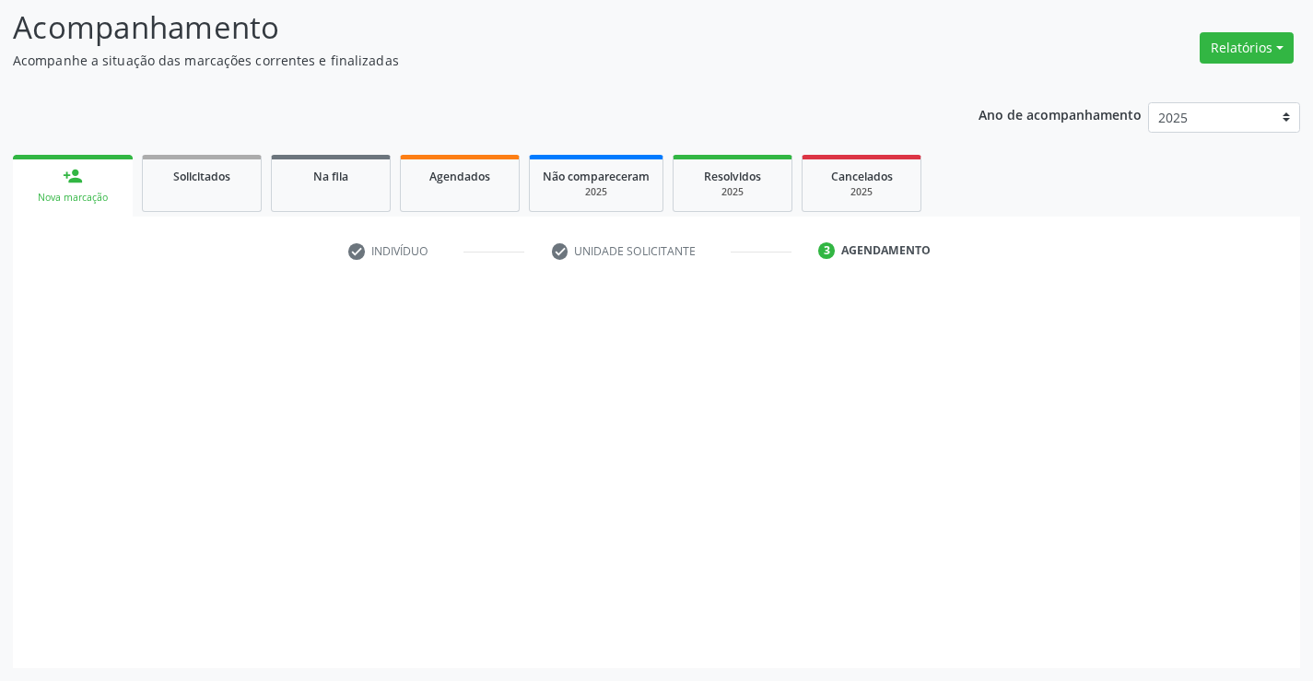
scroll to position [121, 0]
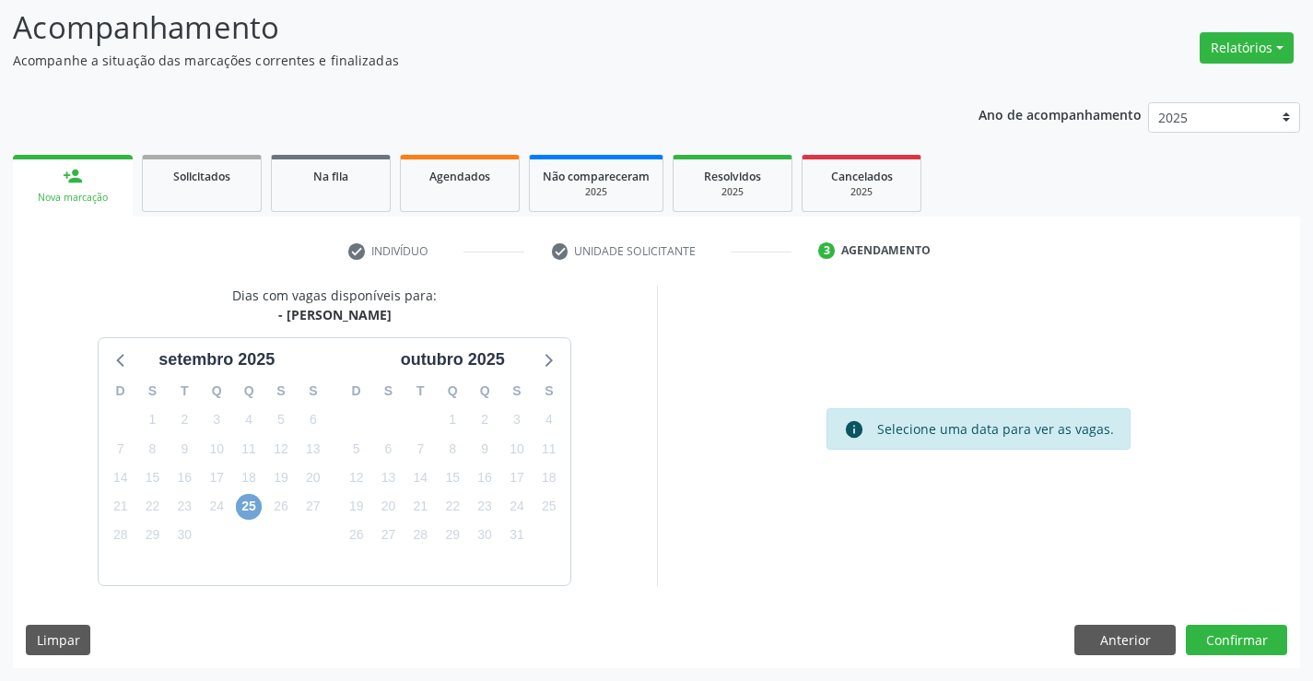
click at [238, 512] on span "25" at bounding box center [249, 507] width 26 height 26
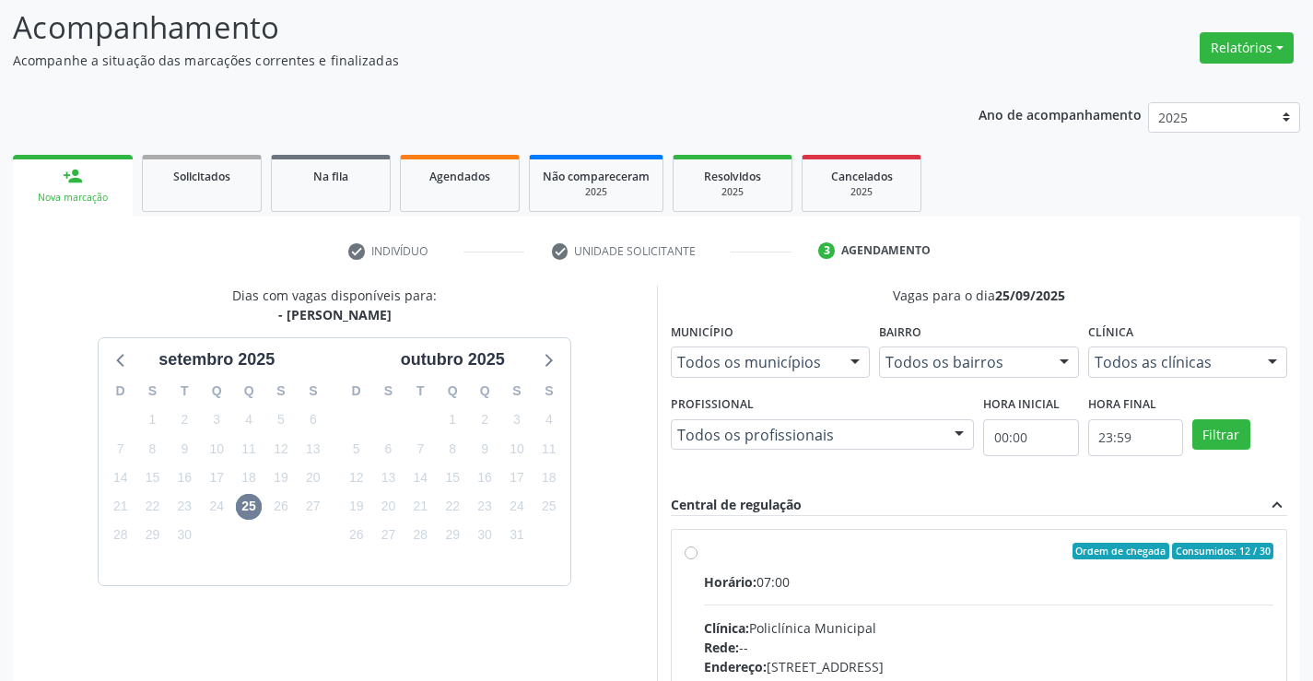
click at [698, 559] on input "Ordem de chegada Consumidos: 12 / 30 Horário: 07:00 Clínica: Policlínica Munici…" at bounding box center [691, 551] width 13 height 17
radio input "true"
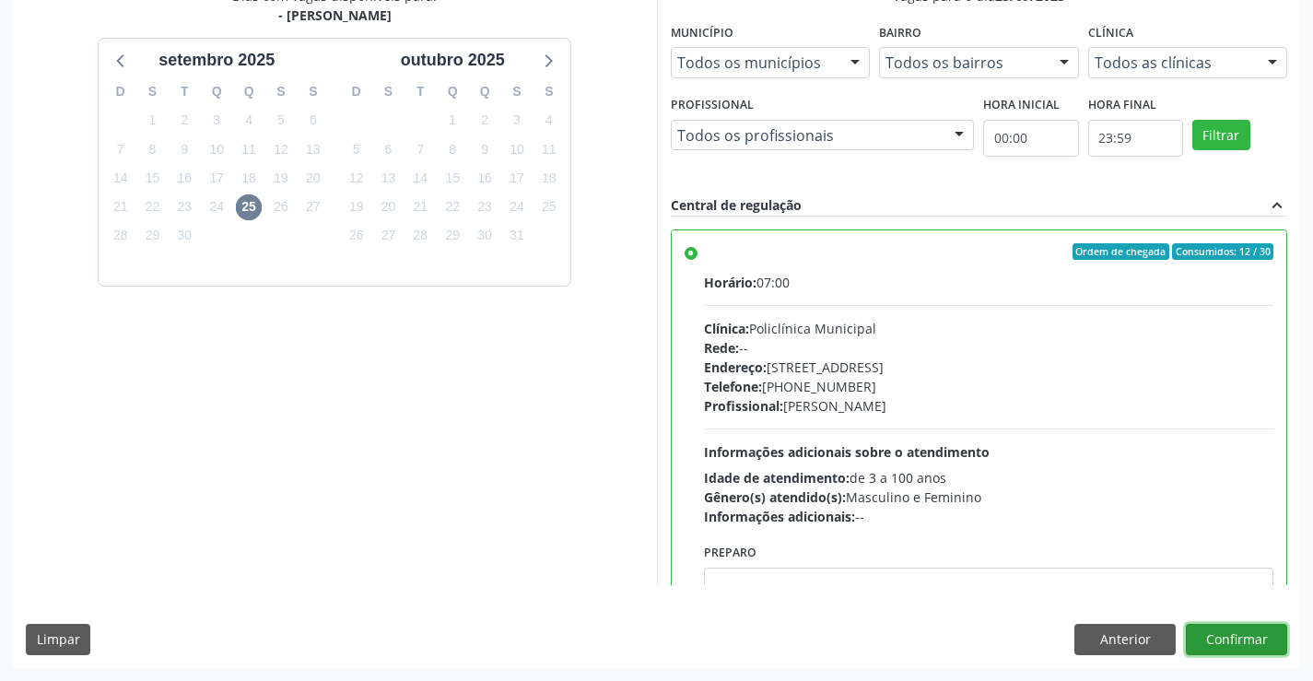
click at [1240, 634] on button "Confirmar" at bounding box center [1236, 639] width 101 height 31
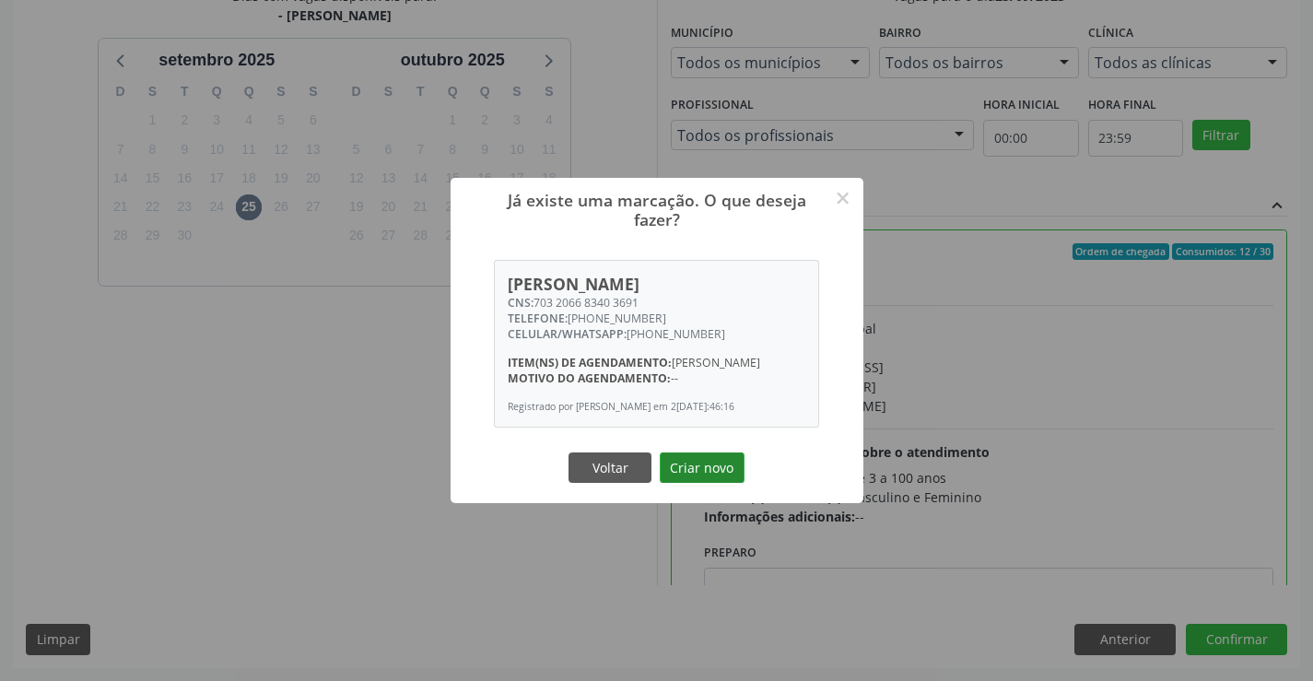
click at [716, 465] on button "Criar novo" at bounding box center [702, 468] width 85 height 31
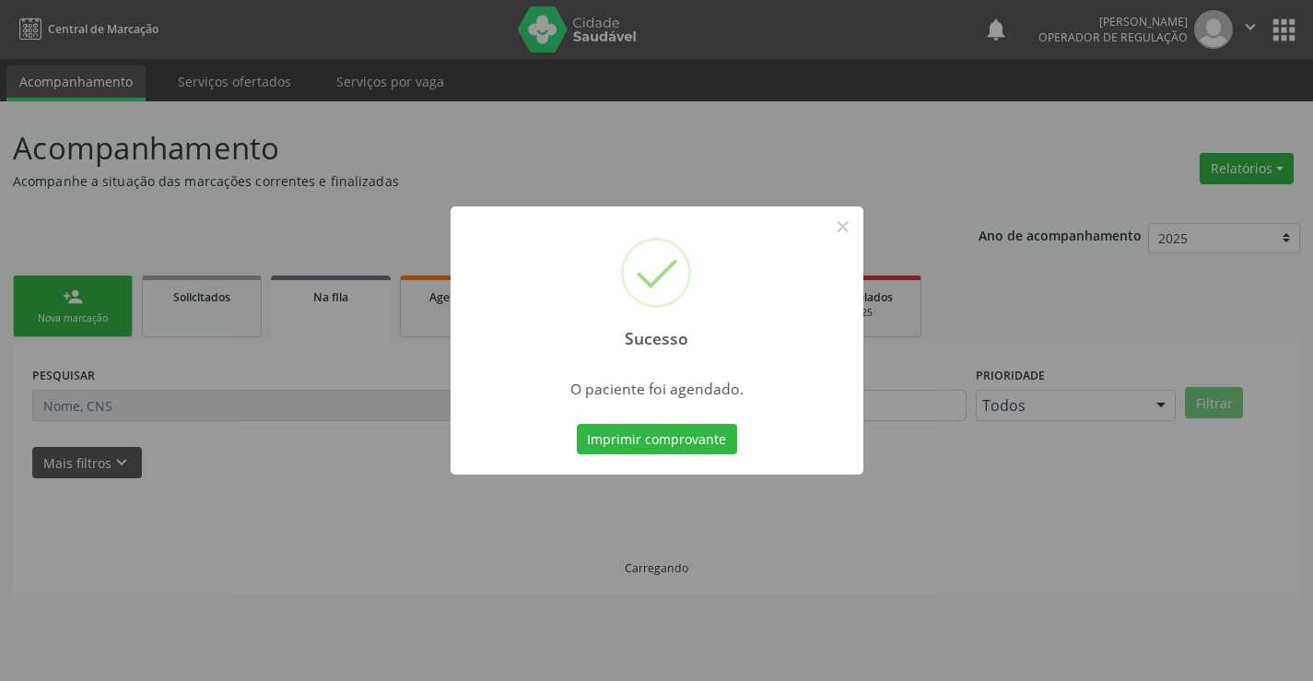
scroll to position [0, 0]
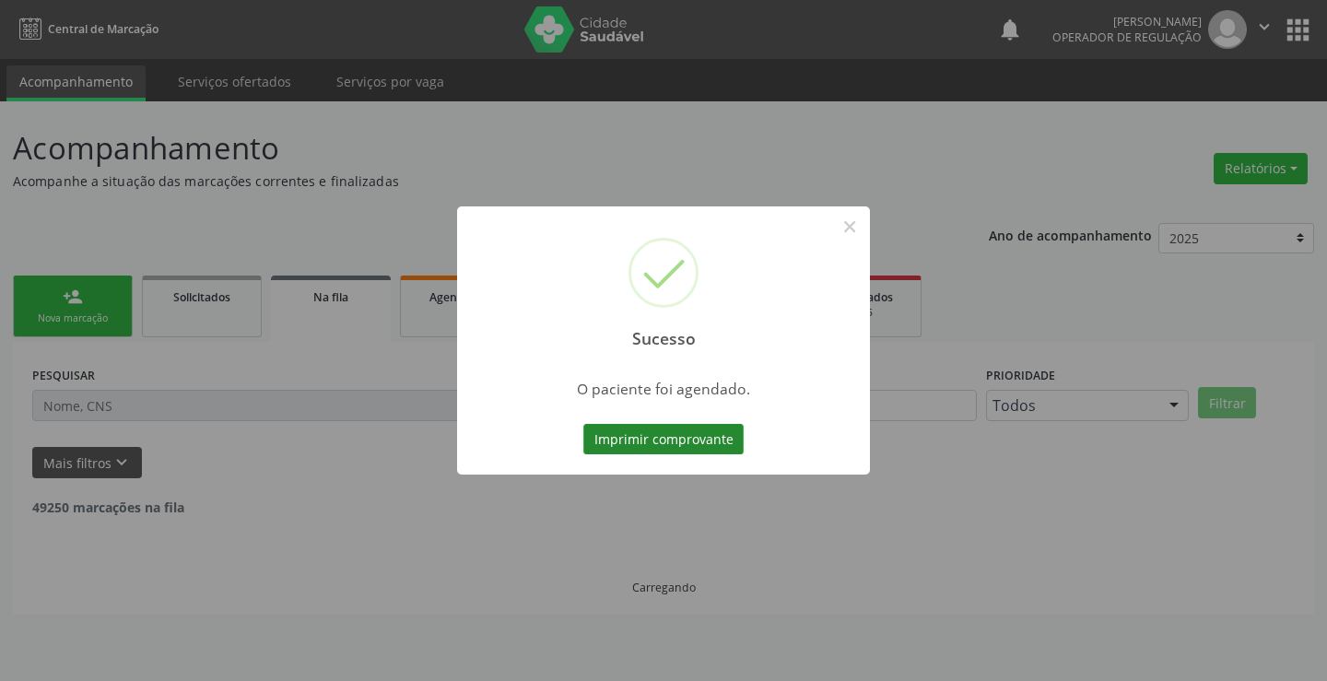
click at [664, 442] on button "Imprimir comprovante" at bounding box center [663, 439] width 160 height 31
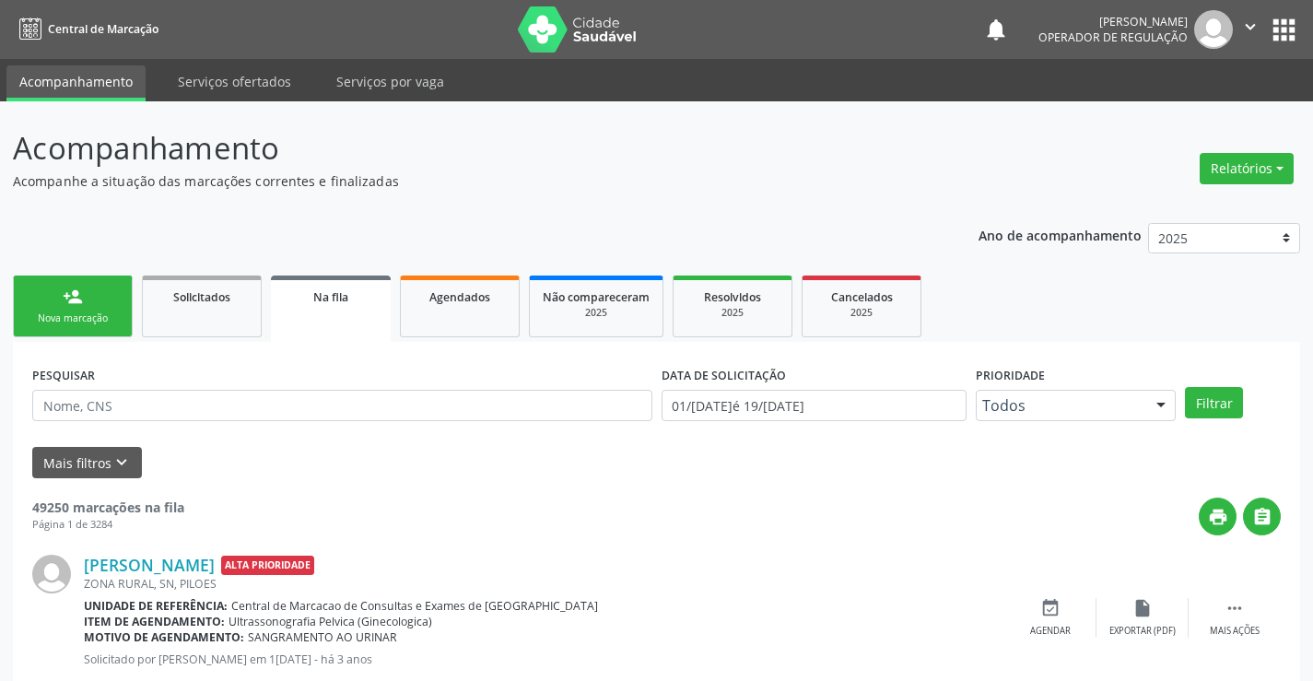
click at [88, 302] on link "person_add Nova marcação" at bounding box center [73, 307] width 120 height 62
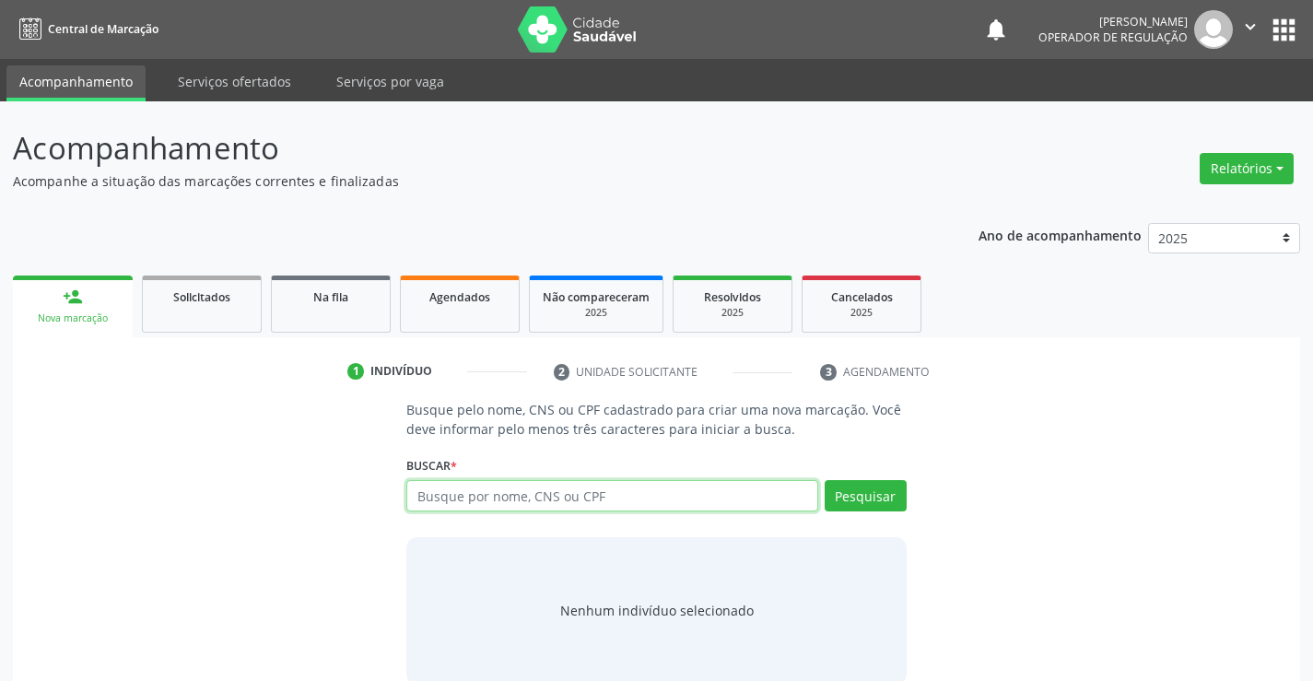
click at [484, 495] on input "text" at bounding box center [611, 495] width 411 height 31
type input "706408103396885"
type input "708108509177731"
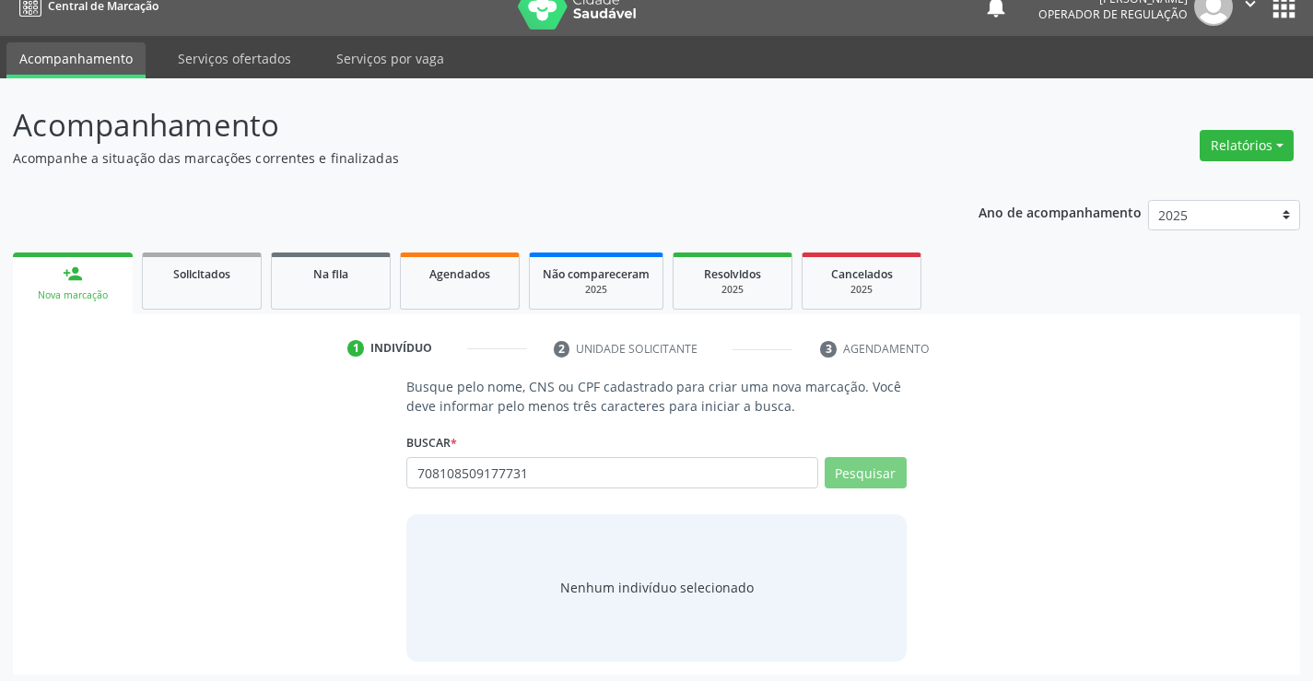
scroll to position [29, 0]
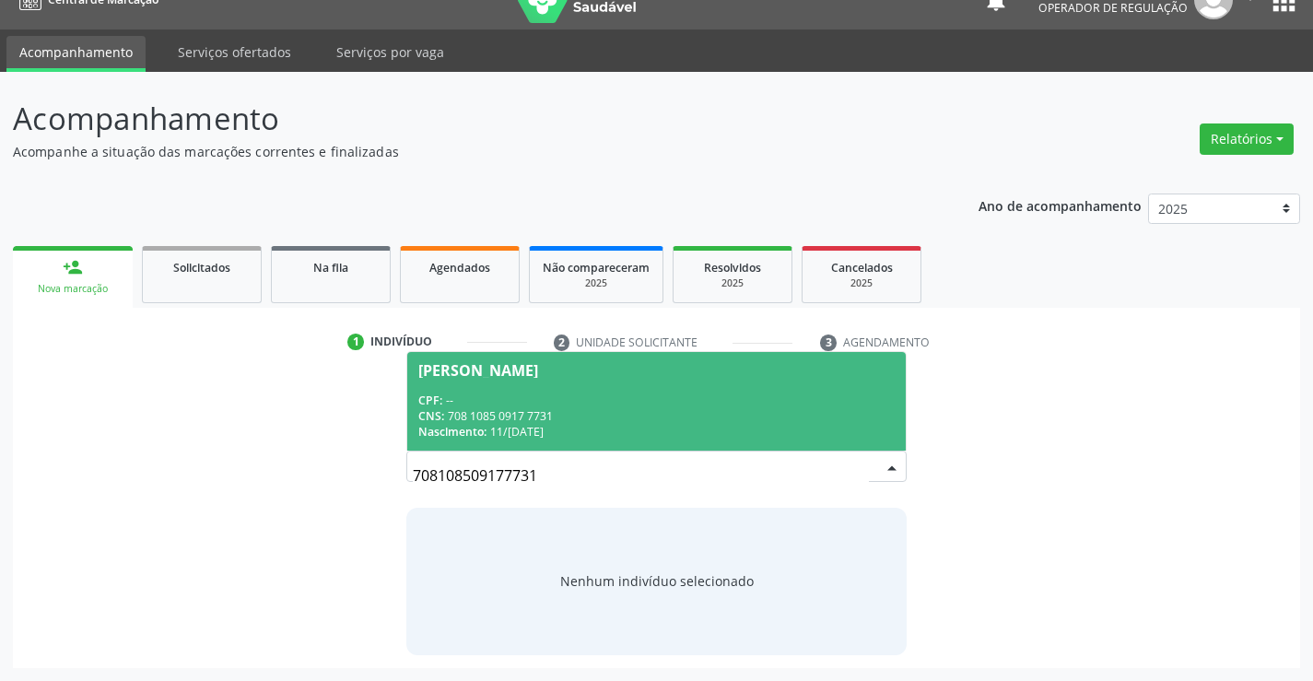
click at [574, 402] on div "CPF: --" at bounding box center [656, 401] width 476 height 16
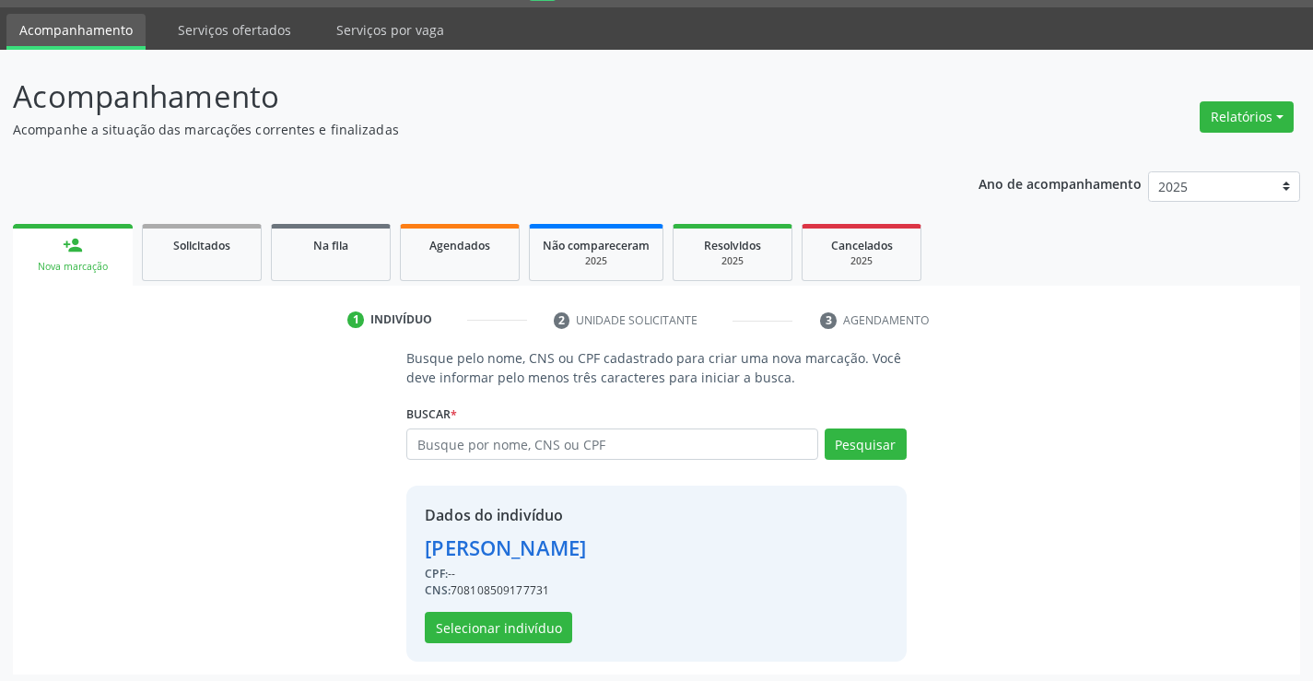
scroll to position [58, 0]
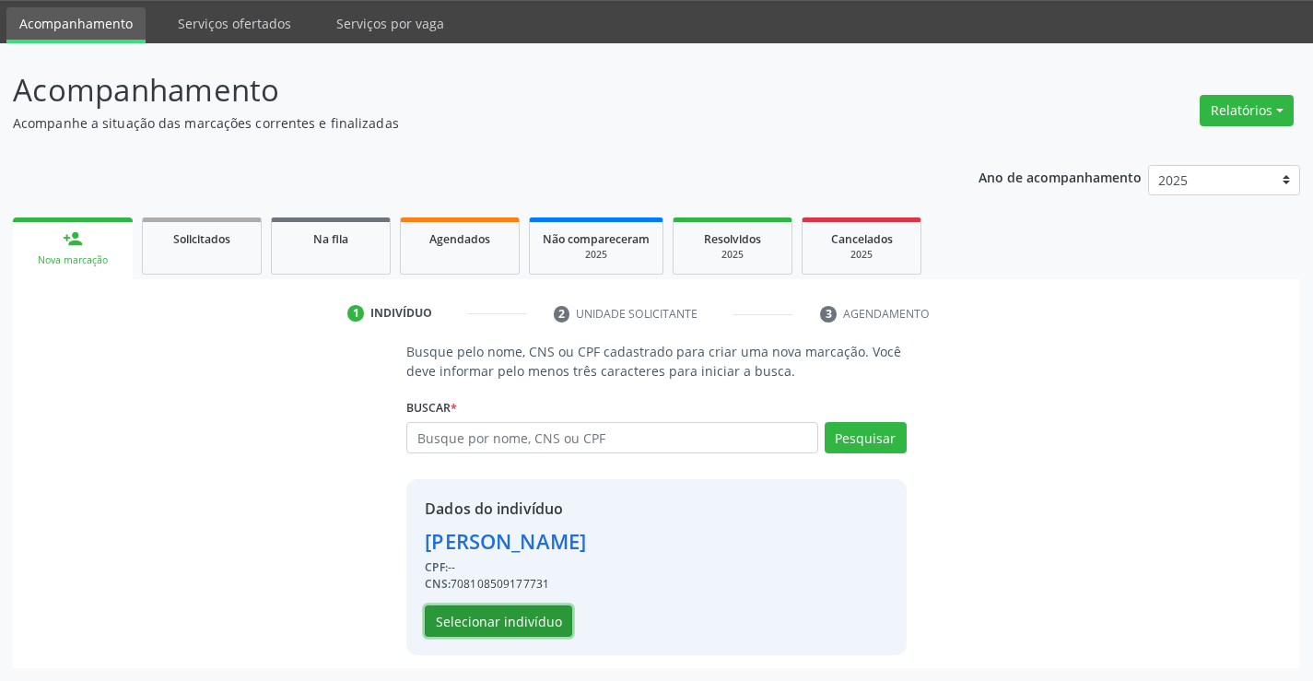
click at [525, 622] on button "Selecionar indivíduo" at bounding box center [498, 621] width 147 height 31
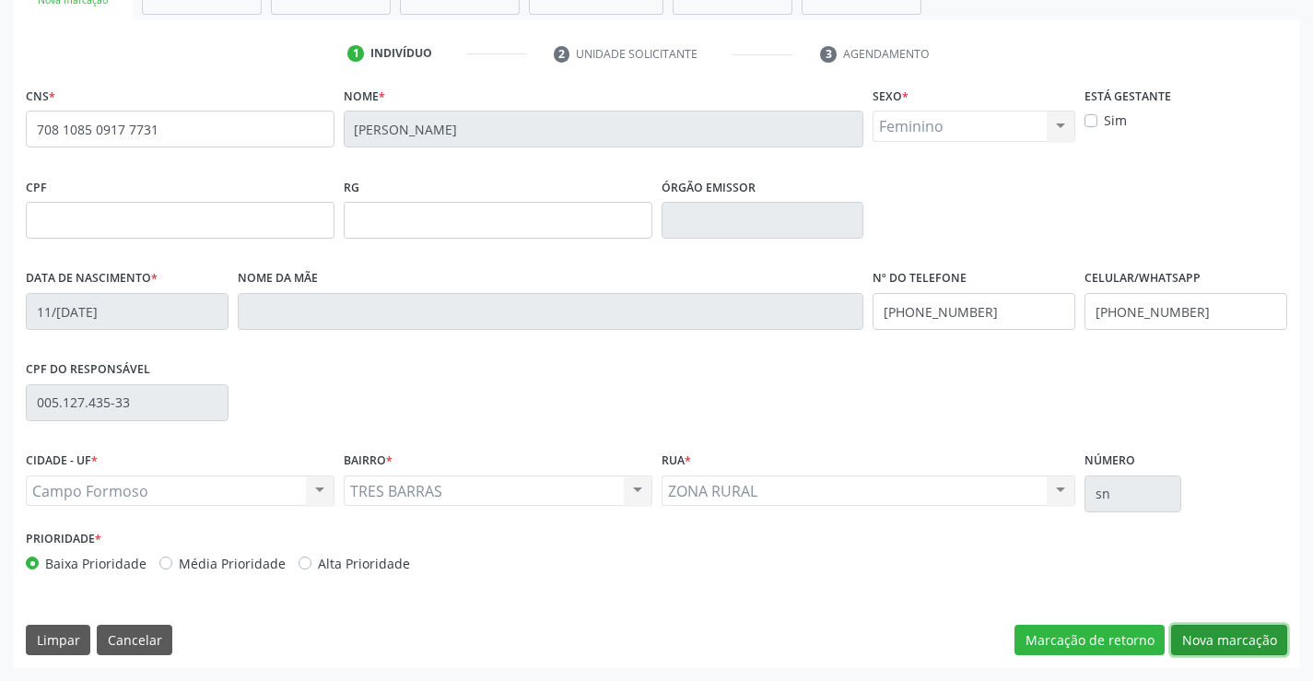
click at [1259, 649] on button "Nova marcação" at bounding box center [1229, 640] width 116 height 31
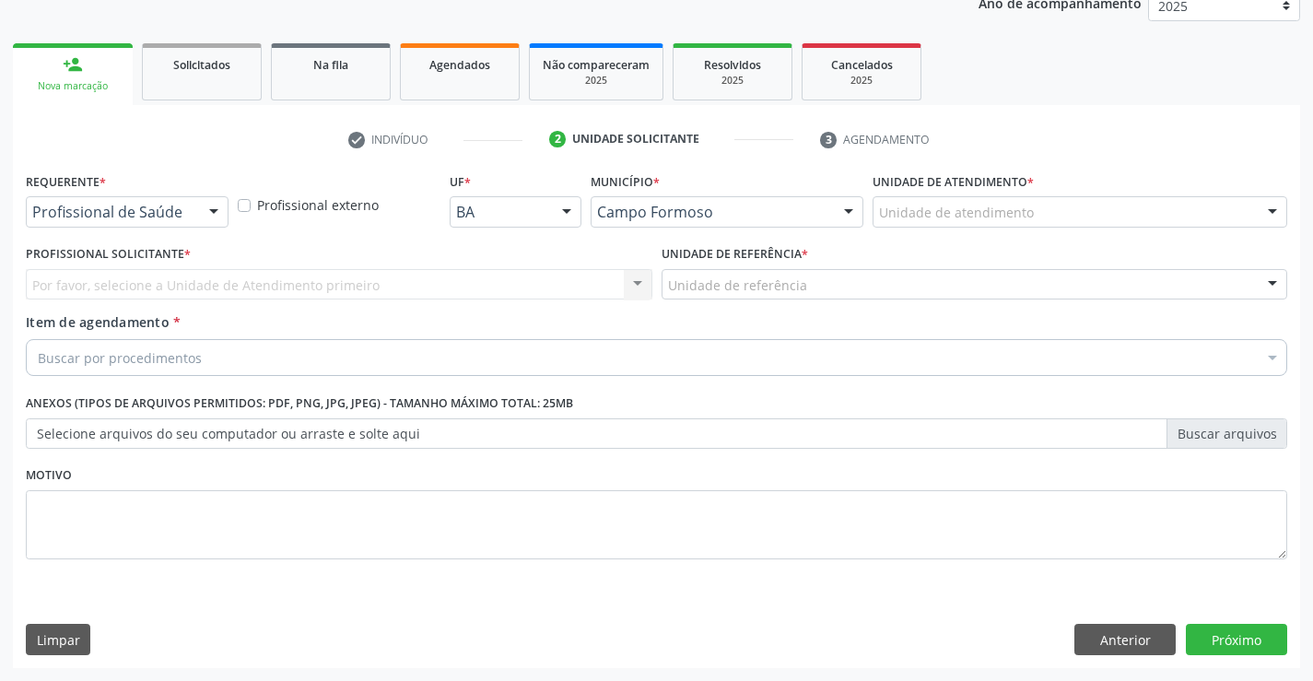
scroll to position [232, 0]
click at [209, 206] on div at bounding box center [214, 212] width 28 height 31
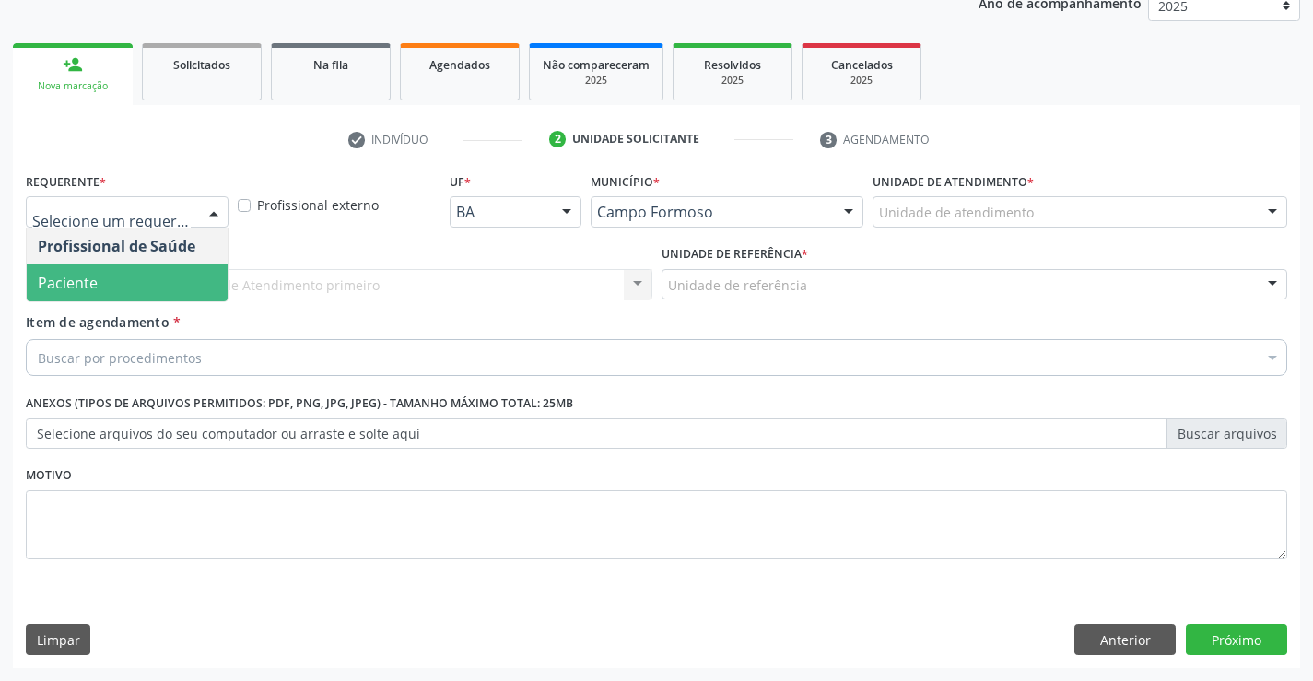
click at [91, 287] on span "Paciente" at bounding box center [68, 283] width 60 height 20
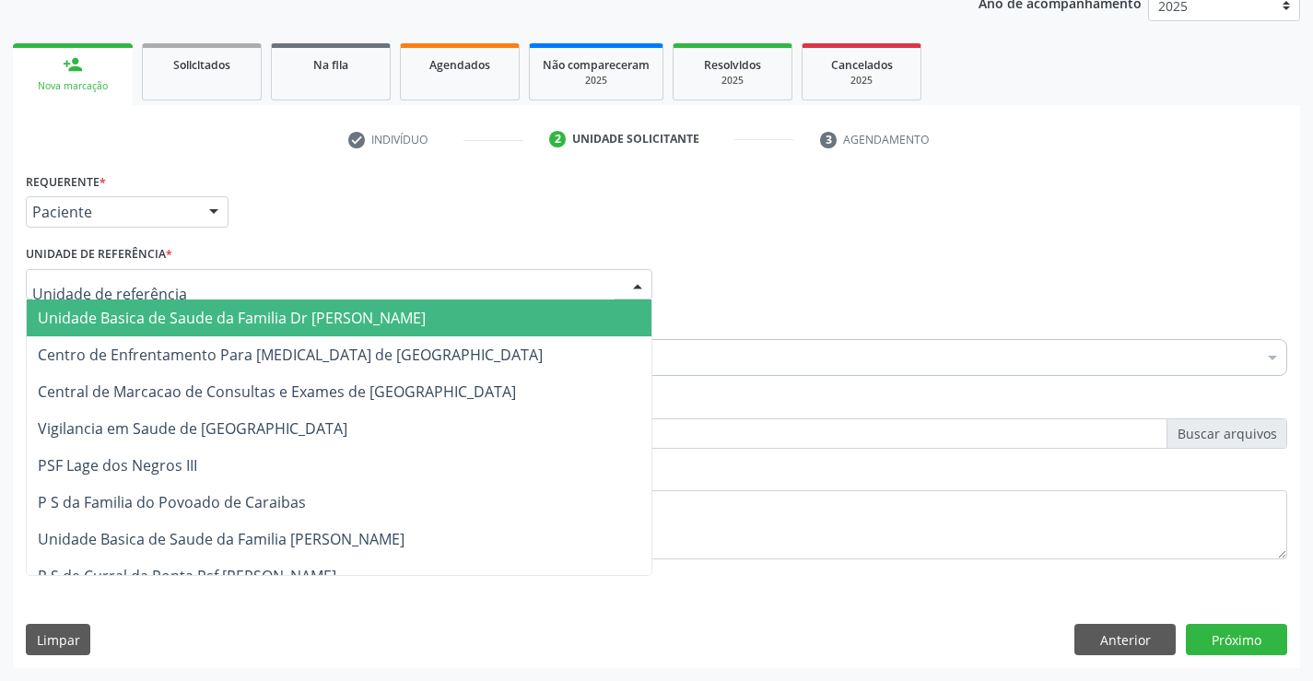
drag, startPoint x: 280, startPoint y: 280, endPoint x: 274, endPoint y: 421, distance: 141.2
click at [280, 285] on div at bounding box center [339, 284] width 627 height 31
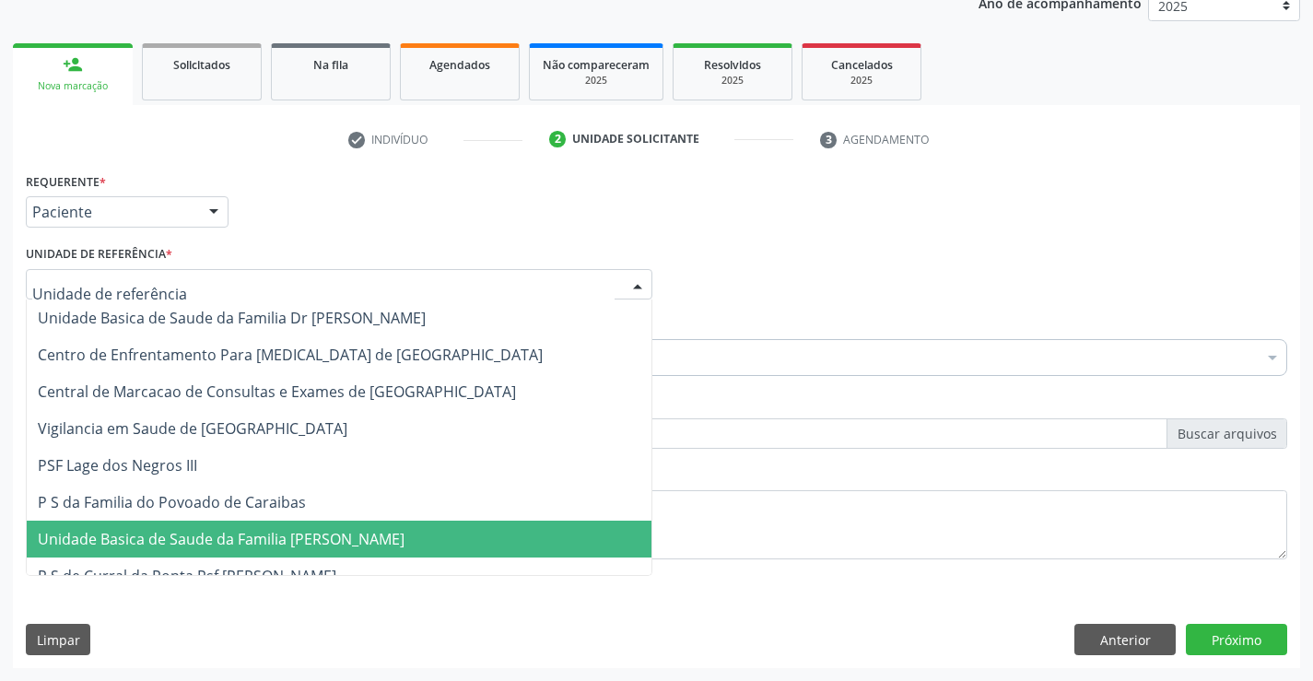
click at [275, 538] on span "Unidade Basica de Saude da Familia [PERSON_NAME]" at bounding box center [221, 539] width 367 height 20
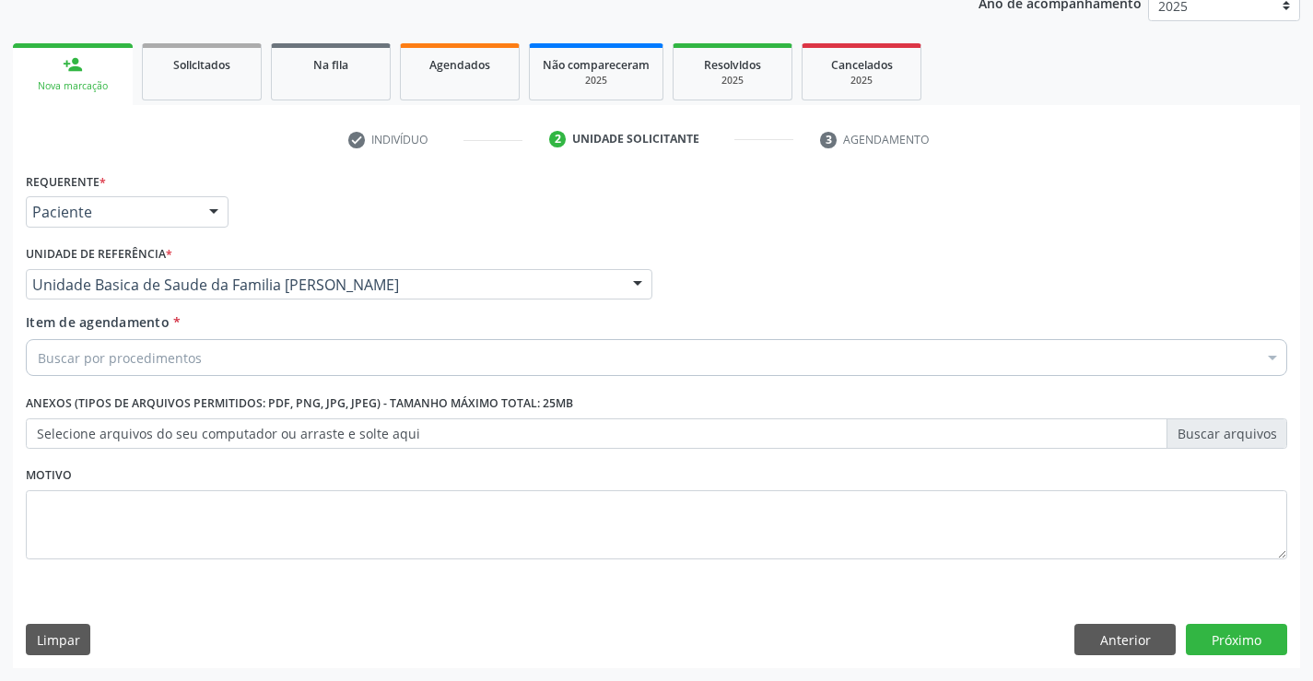
click at [222, 357] on div "Buscar por procedimentos" at bounding box center [657, 357] width 1262 height 37
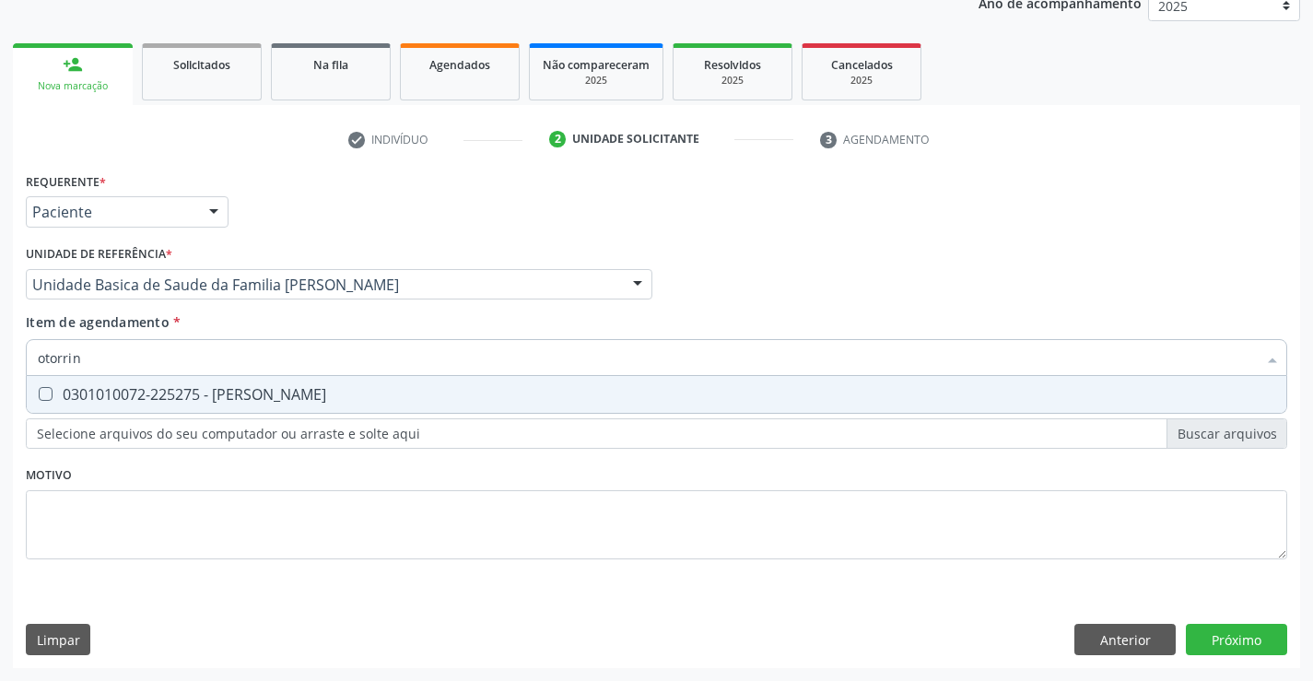
type input "otorrino"
click at [260, 394] on div "0301010072-225275 - [PERSON_NAME]" at bounding box center [657, 394] width 1238 height 15
checkbox Otorrinolaringologista "true"
click at [1229, 637] on div "Requerente * Paciente Profissional de Saúde Paciente Nenhum resultado encontrad…" at bounding box center [657, 418] width 1288 height 500
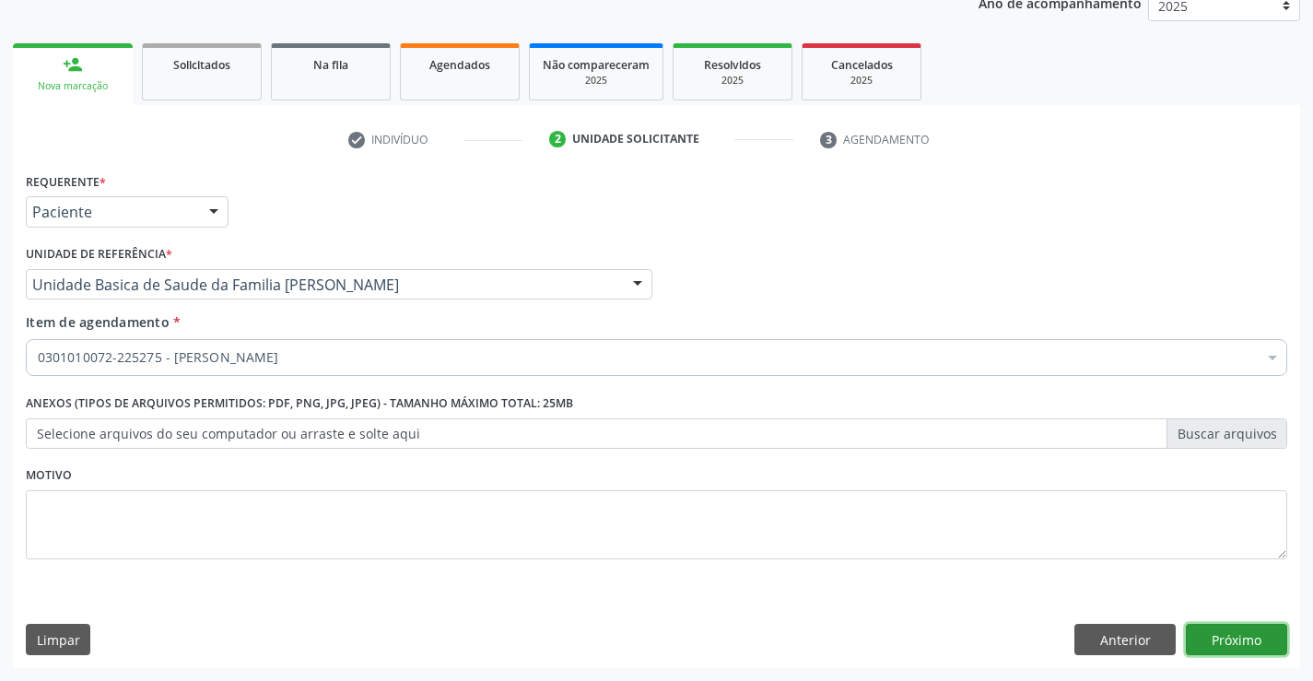
click at [1229, 635] on button "Próximo" at bounding box center [1236, 639] width 101 height 31
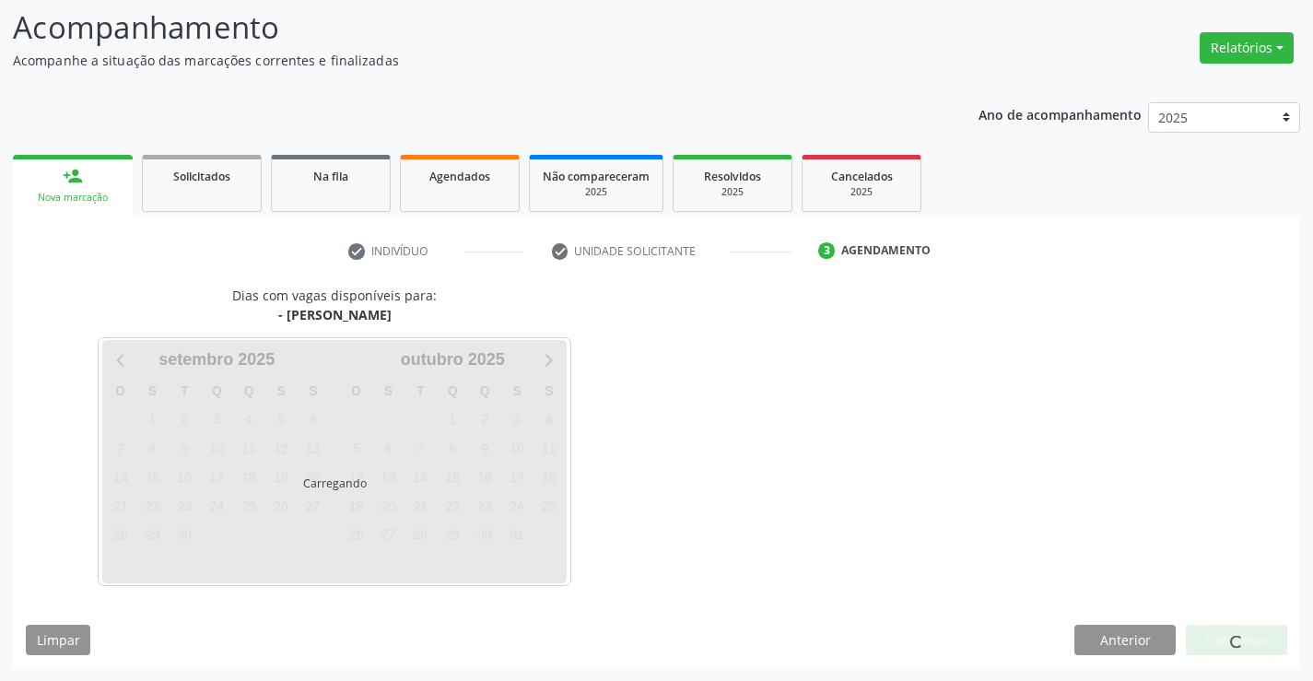
scroll to position [121, 0]
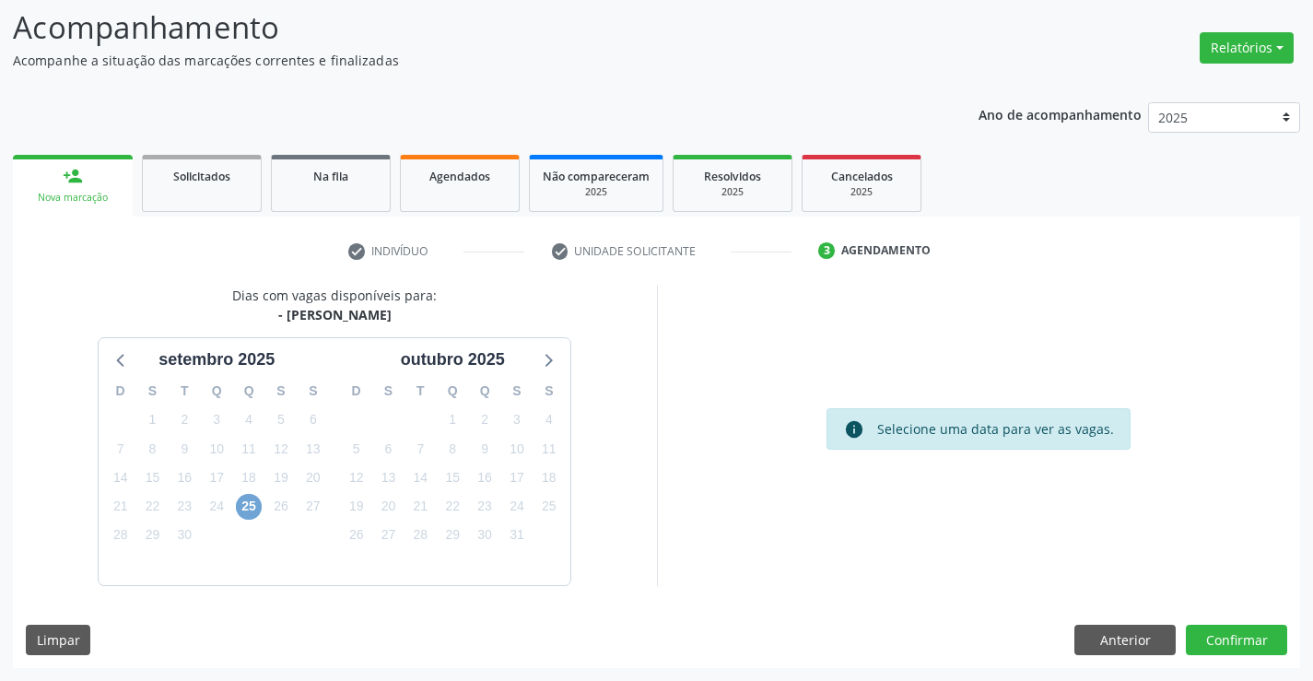
click at [244, 505] on span "25" at bounding box center [249, 507] width 26 height 26
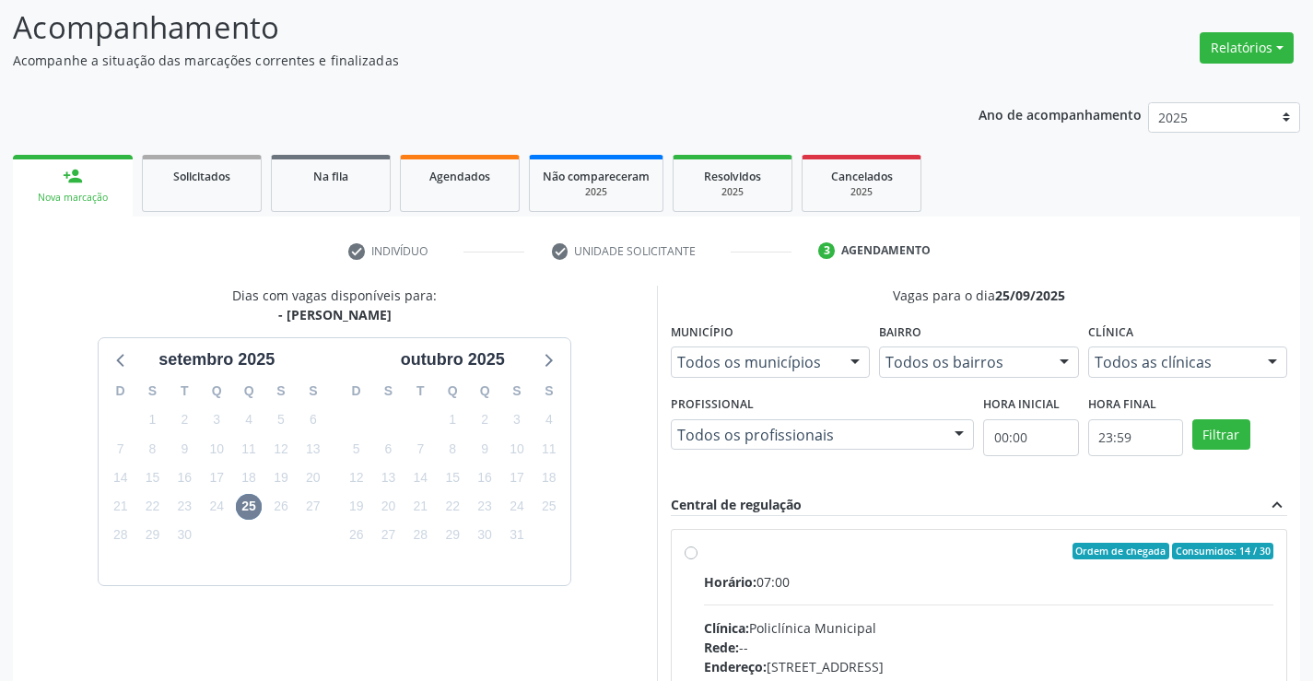
click at [698, 559] on input "Ordem de chegada Consumidos: 14 / 30 Horário: 07:00 Clínica: Policlínica Munici…" at bounding box center [691, 551] width 13 height 17
radio input "true"
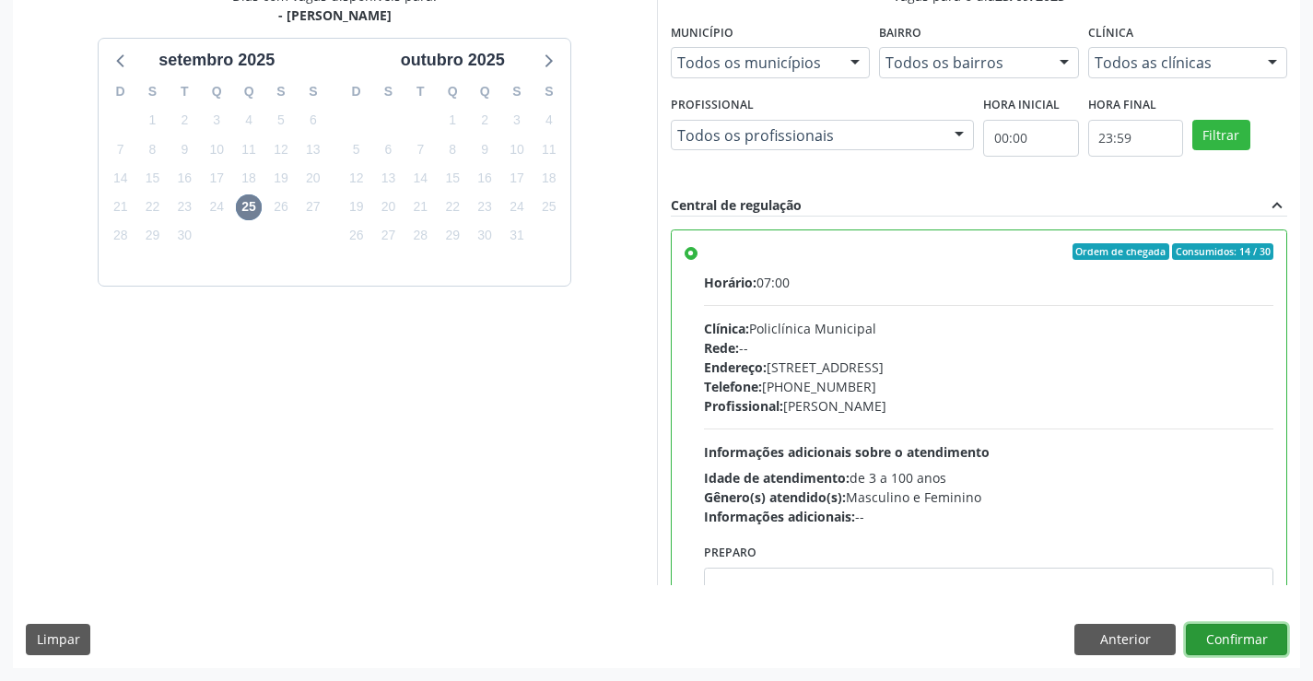
click at [1205, 639] on button "Confirmar" at bounding box center [1236, 639] width 101 height 31
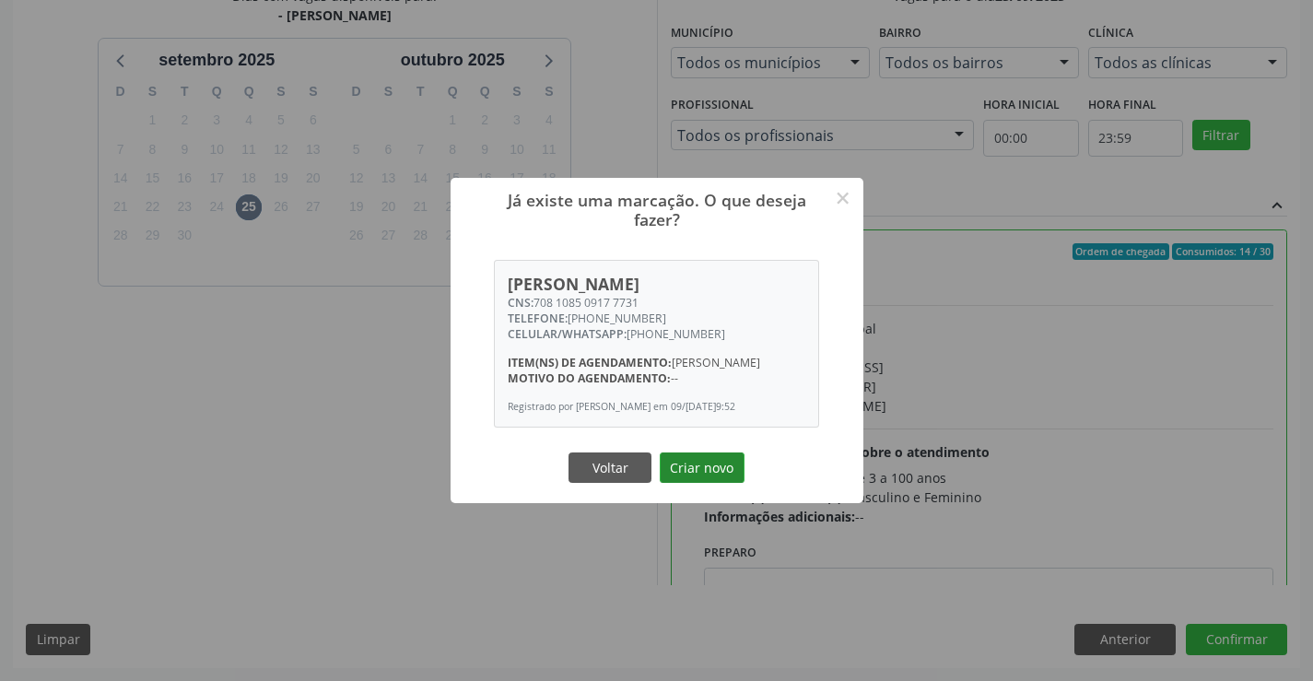
click at [700, 484] on button "Criar novo" at bounding box center [702, 468] width 85 height 31
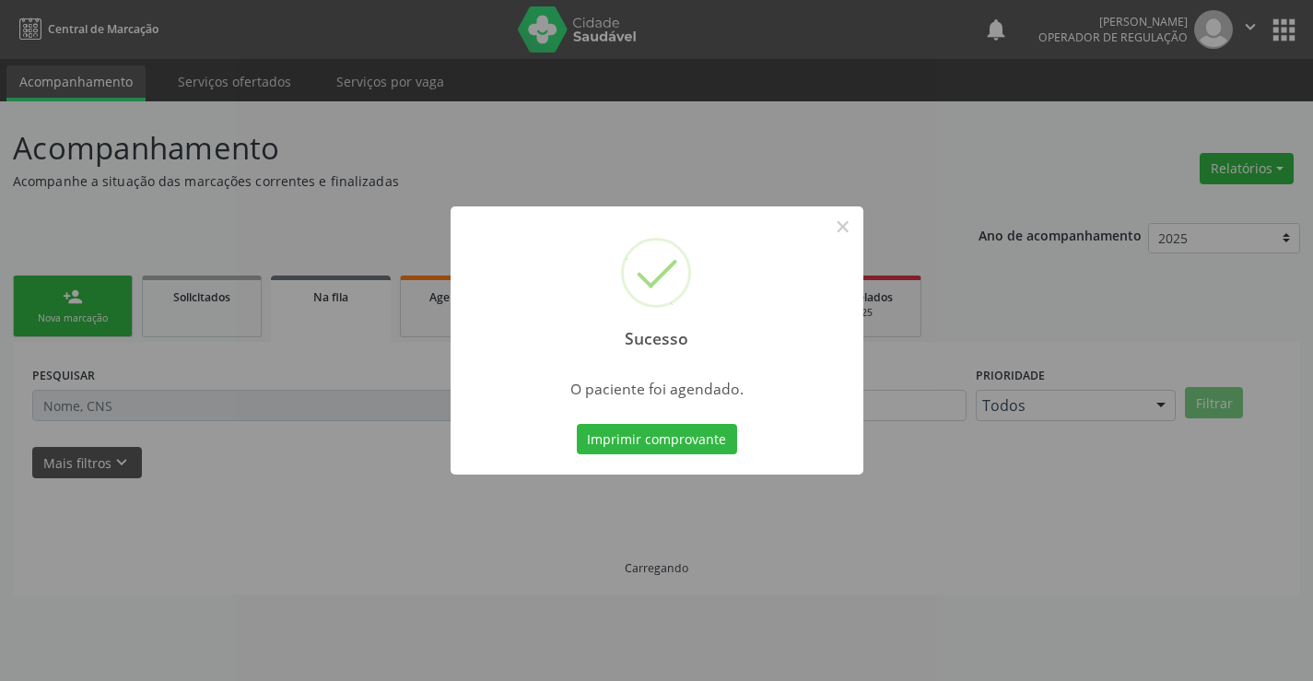
scroll to position [0, 0]
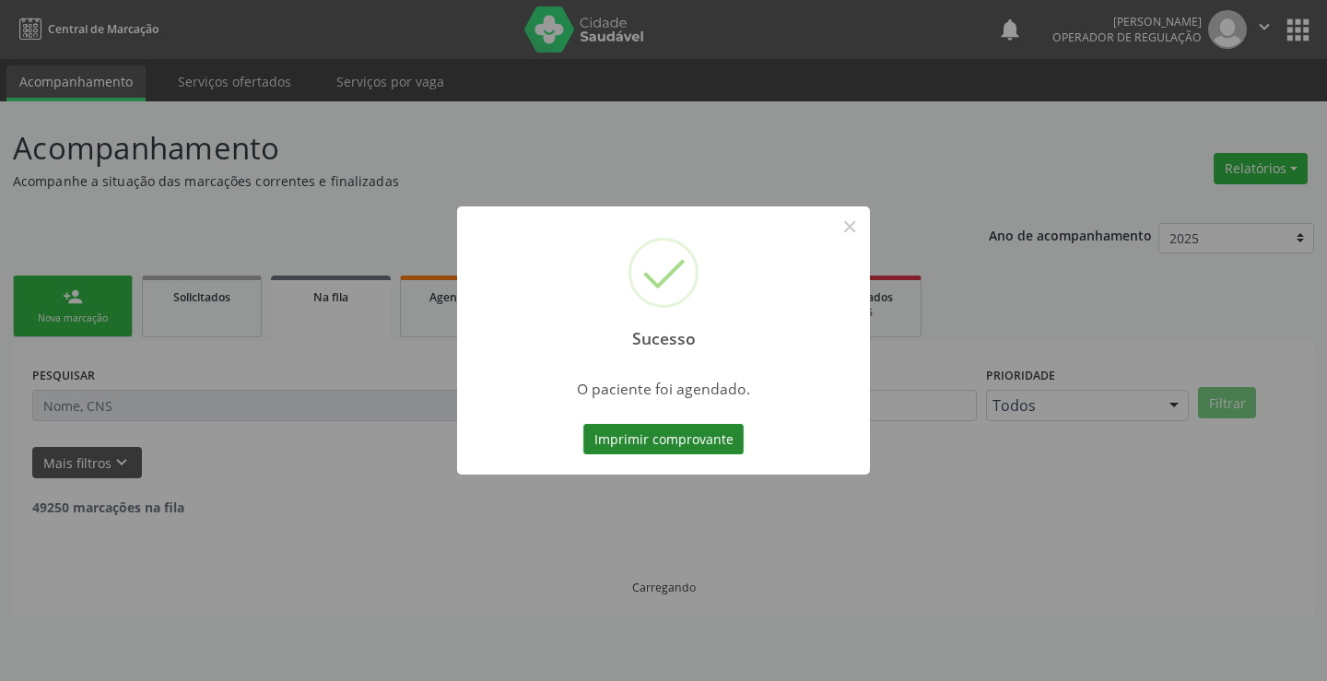
click at [685, 437] on button "Imprimir comprovante" at bounding box center [663, 439] width 160 height 31
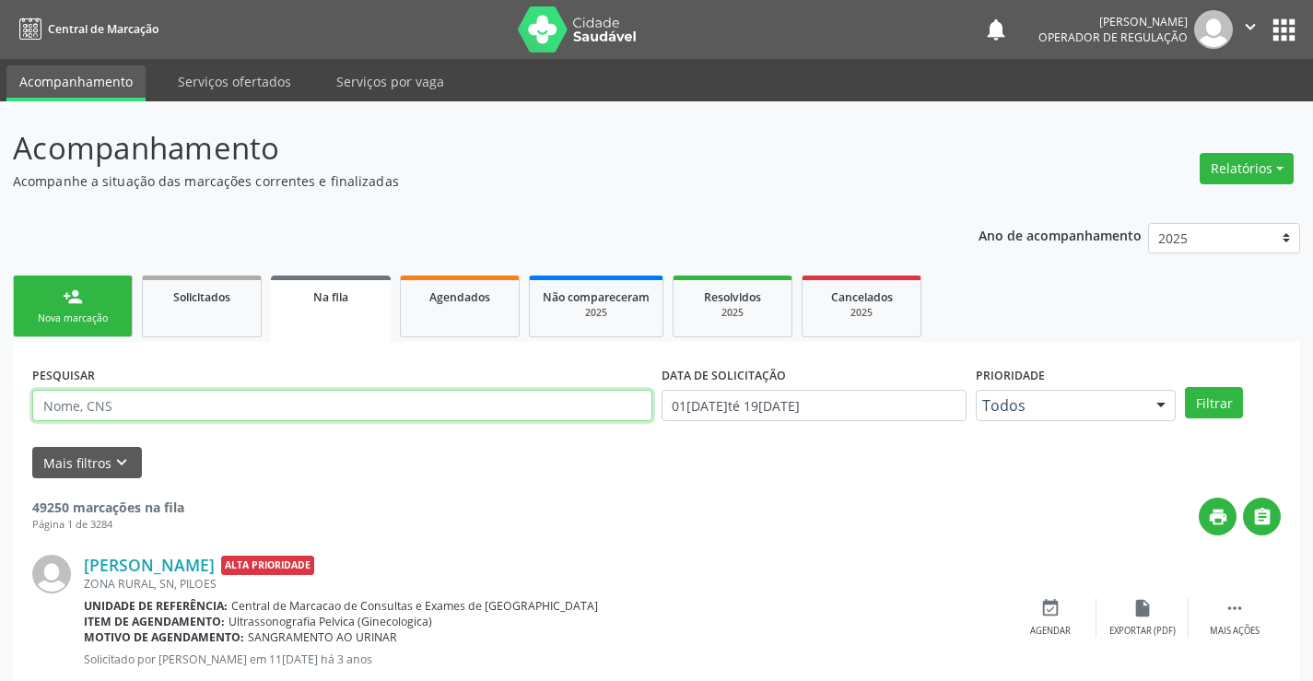
click at [107, 408] on input "text" at bounding box center [342, 405] width 620 height 31
click at [71, 316] on div "Nova marcação" at bounding box center [73, 319] width 92 height 14
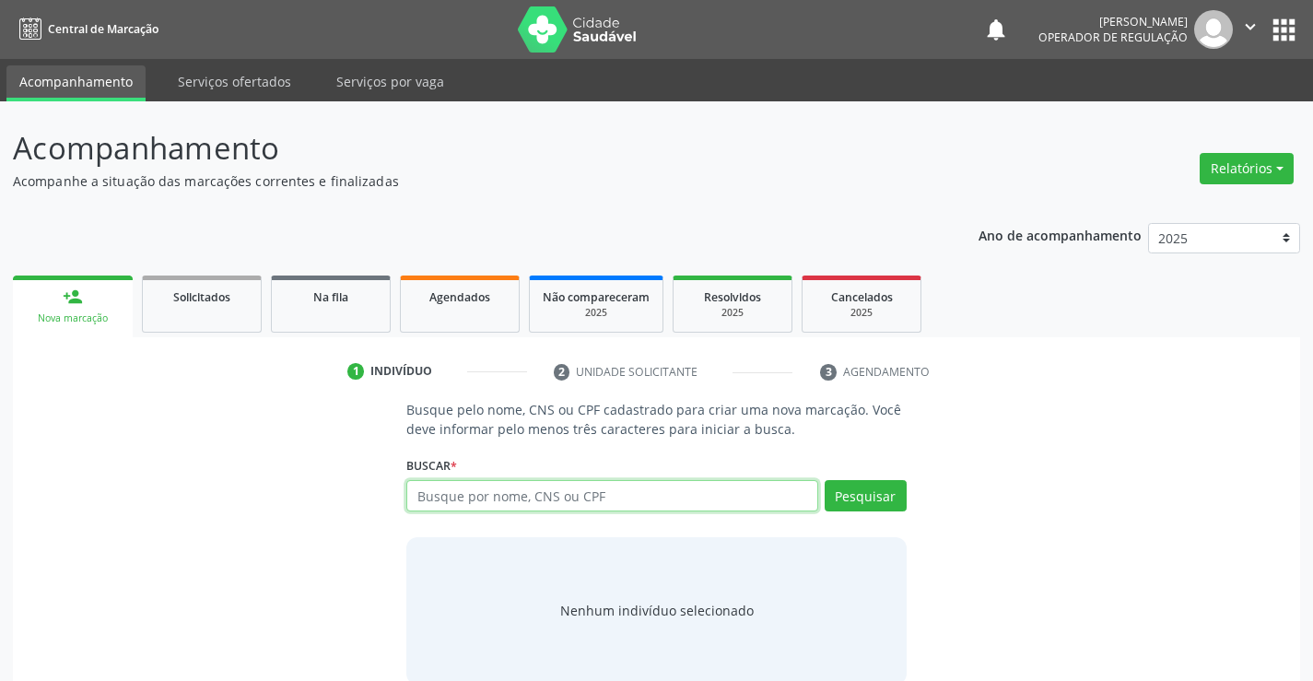
click at [524, 492] on input "text" at bounding box center [611, 495] width 411 height 31
type input "704104701592680"
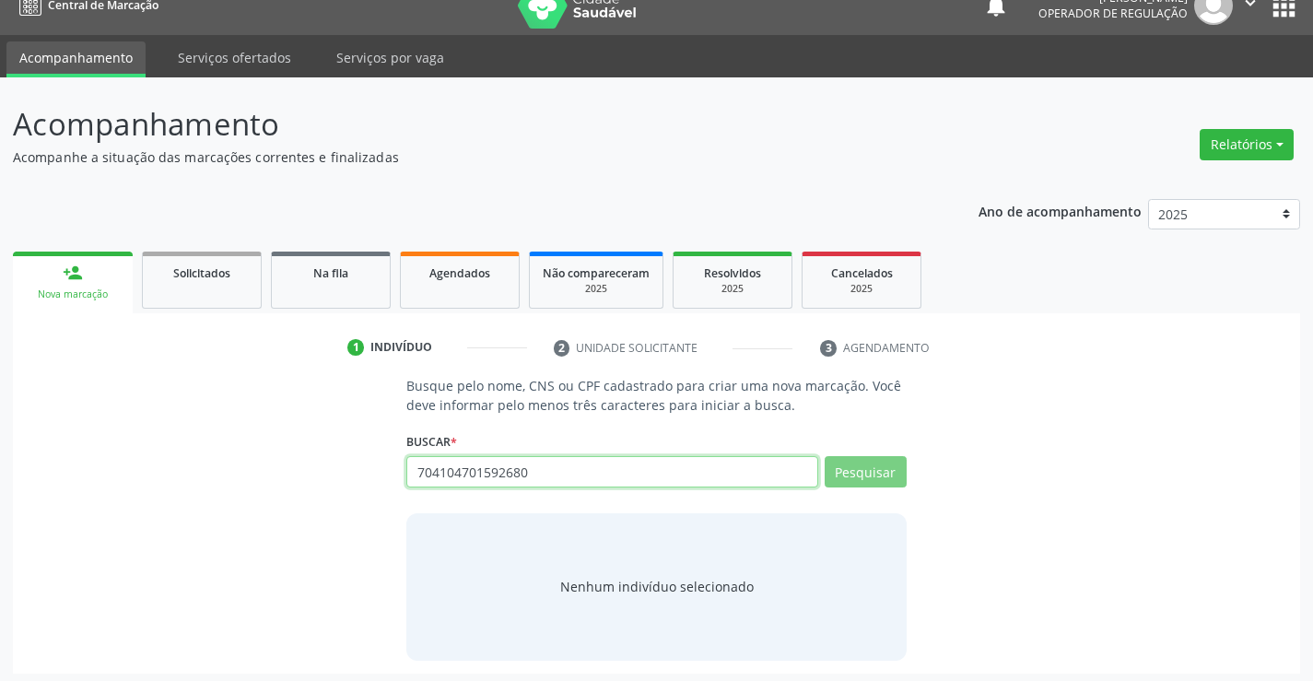
scroll to position [29, 0]
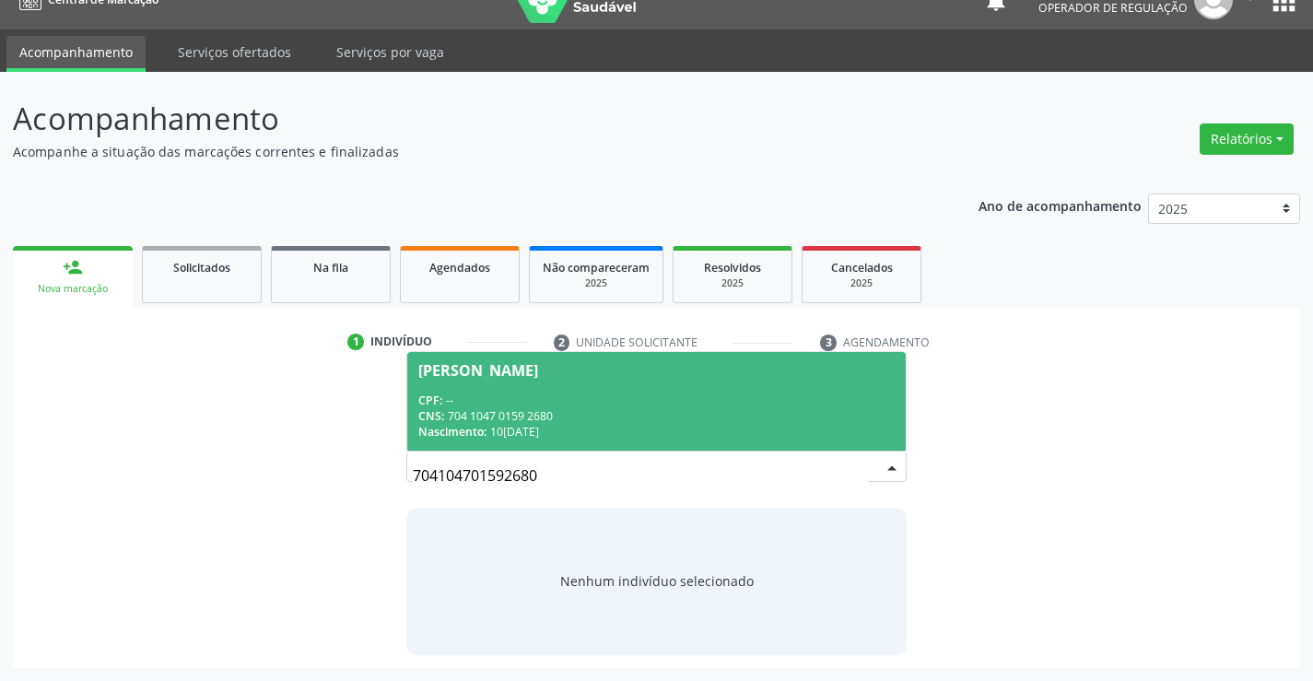
click at [517, 404] on div "CPF: --" at bounding box center [656, 401] width 476 height 16
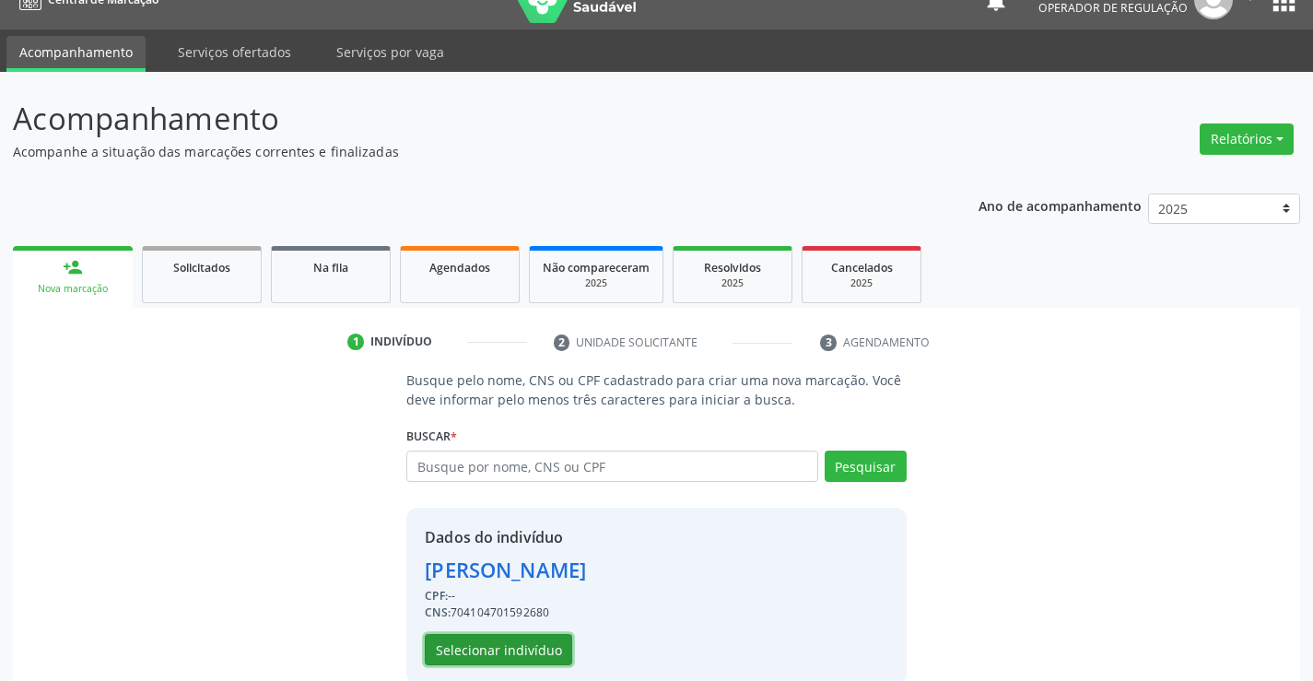
click at [512, 659] on button "Selecionar indivíduo" at bounding box center [498, 649] width 147 height 31
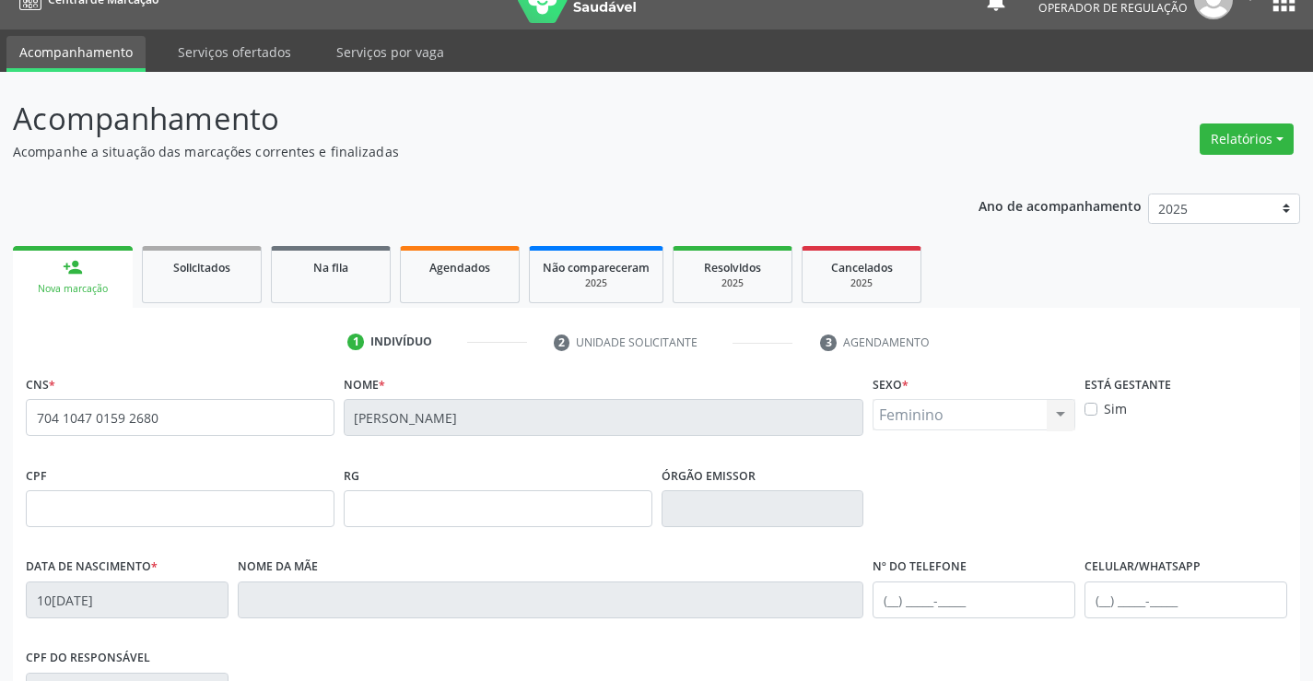
scroll to position [214, 0]
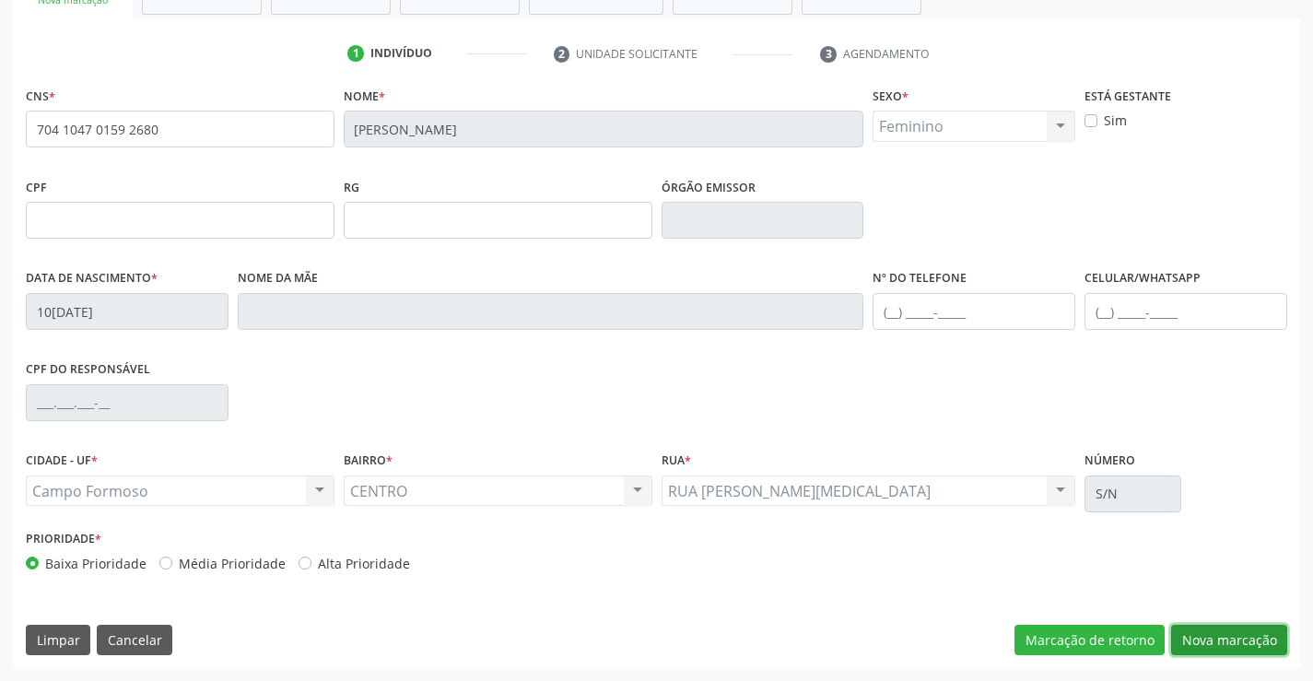
click at [1214, 641] on button "Nova marcação" at bounding box center [1229, 640] width 116 height 31
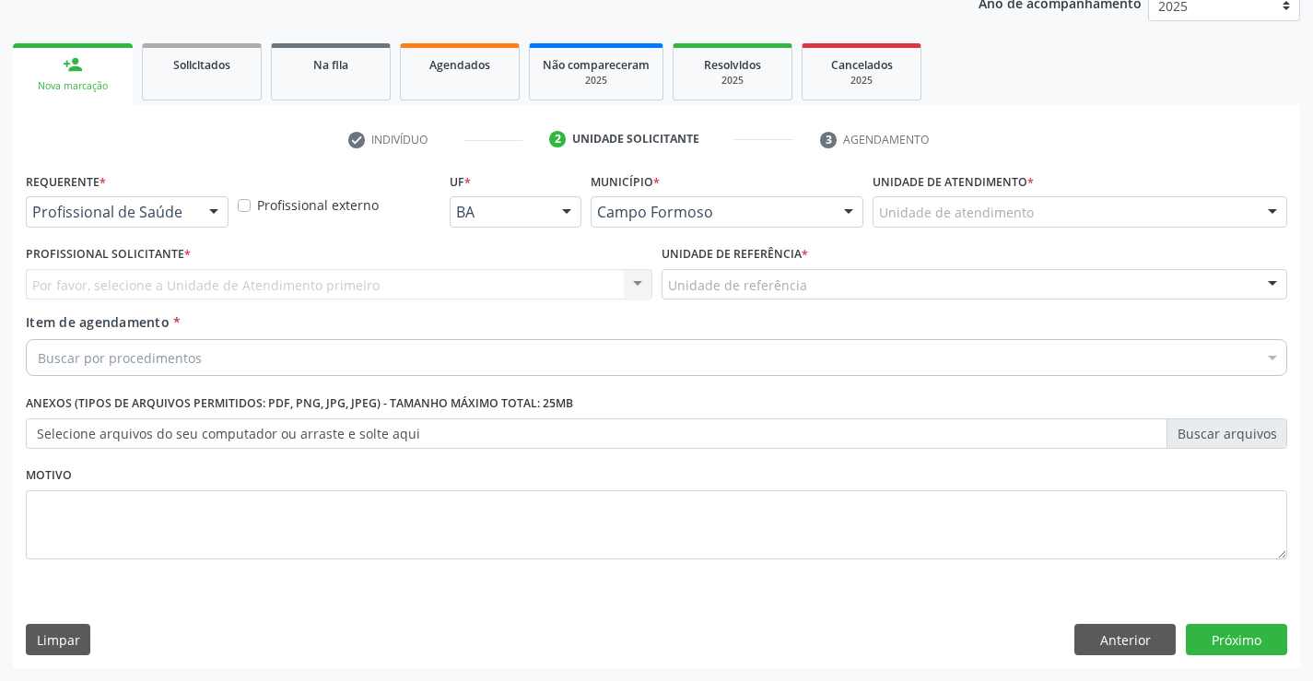
scroll to position [232, 0]
drag, startPoint x: 206, startPoint y: 208, endPoint x: 166, endPoint y: 229, distance: 45.3
click at [206, 209] on div at bounding box center [214, 212] width 28 height 31
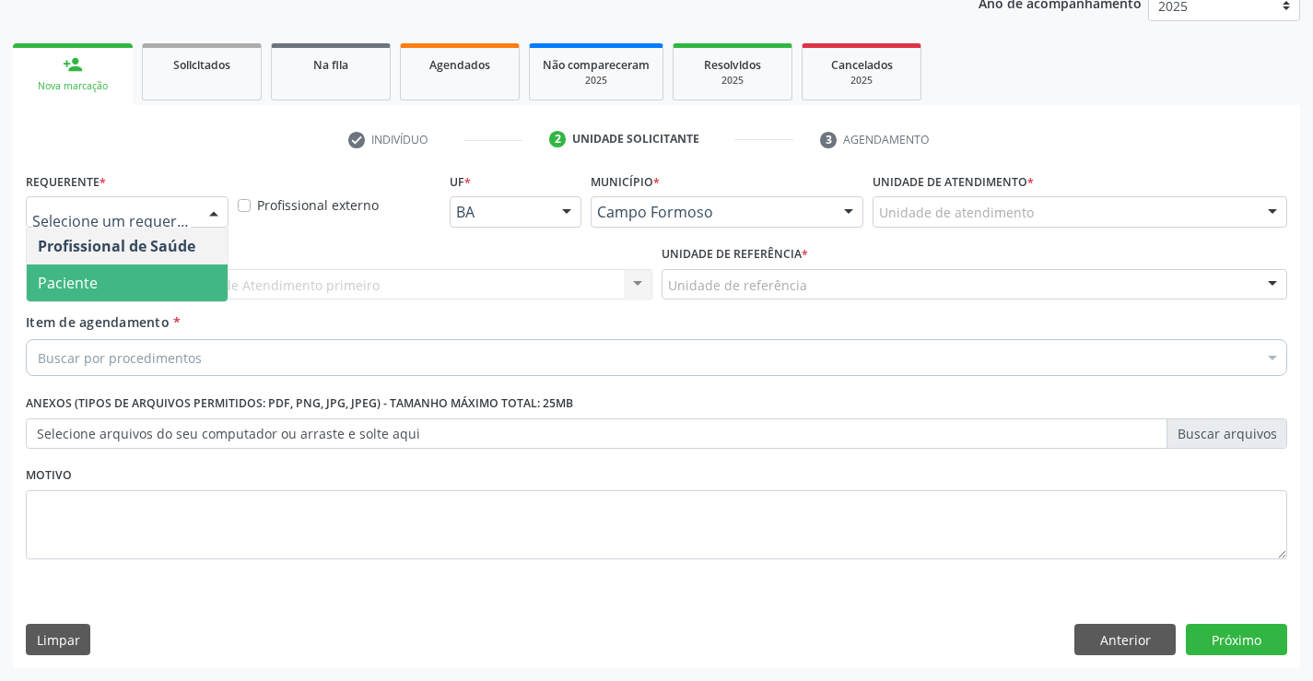
click at [82, 288] on span "Paciente" at bounding box center [68, 283] width 60 height 20
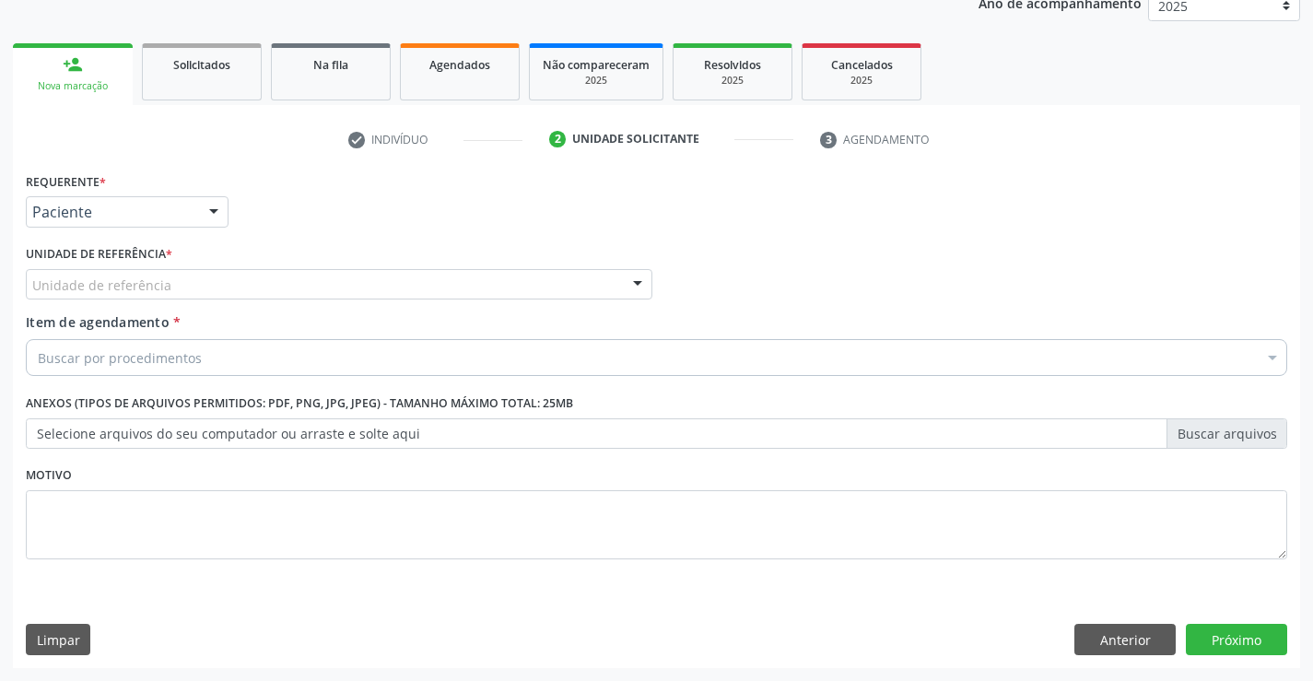
click at [206, 285] on div "Unidade de referência" at bounding box center [339, 284] width 627 height 31
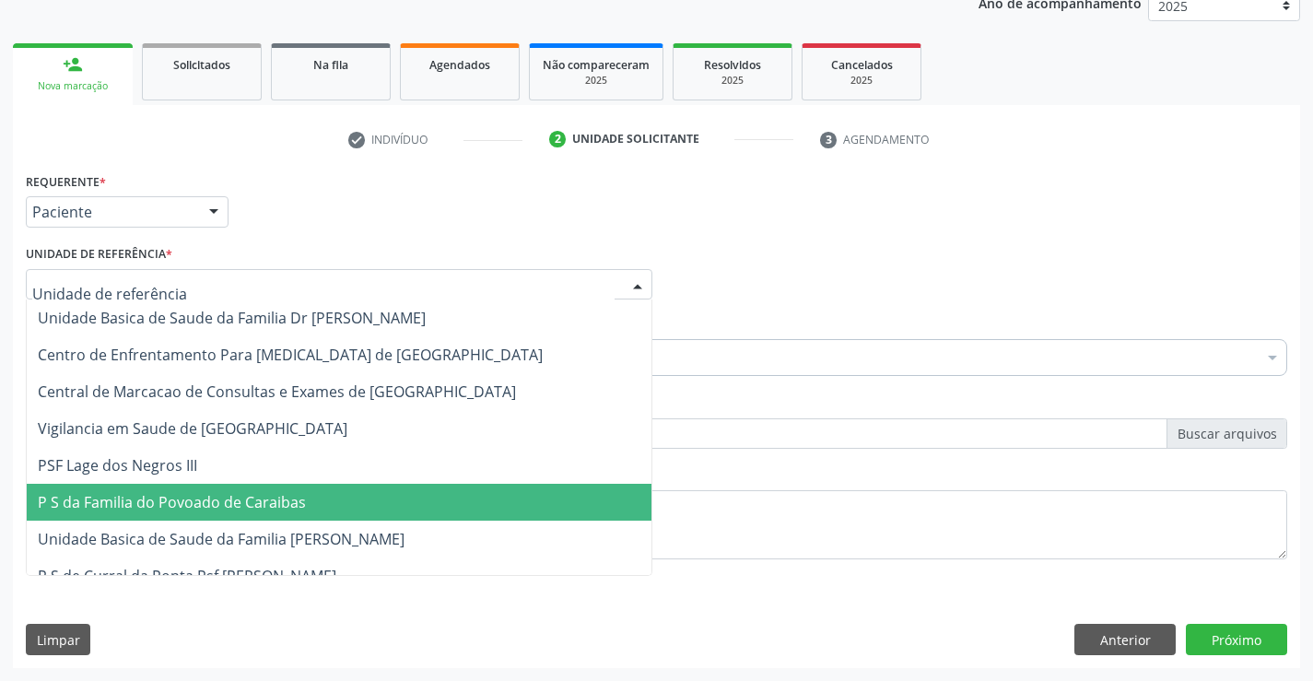
click at [225, 518] on span "P S da Familia do Povoado de Caraibas" at bounding box center [339, 502] width 625 height 37
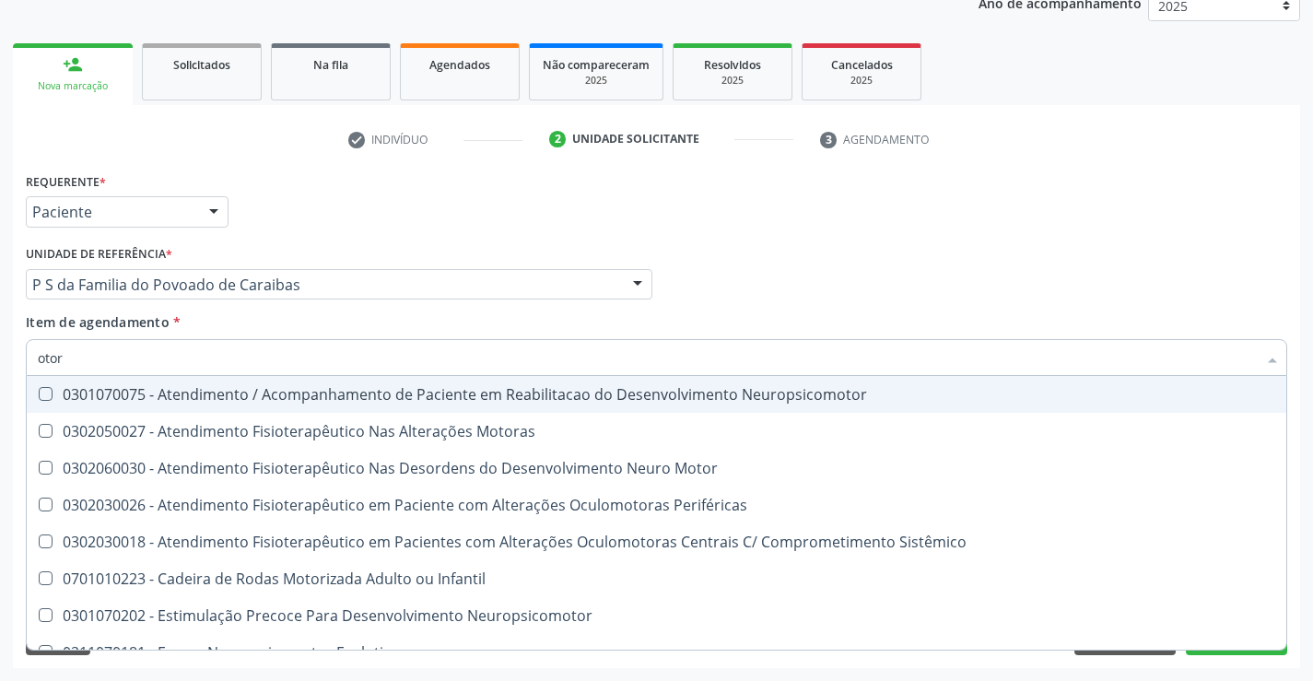
type input "otorr"
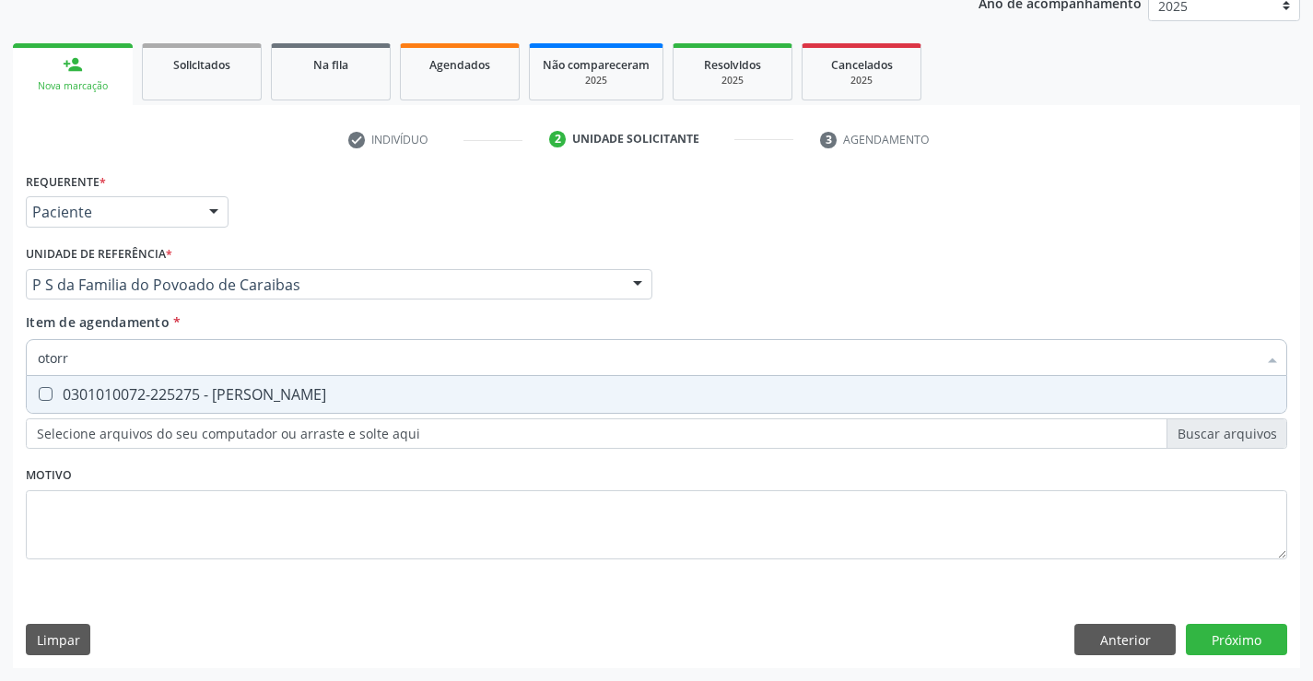
click at [187, 395] on div "0301010072-225275 - Médico Otorrinolaringologista" at bounding box center [657, 394] width 1238 height 15
checkbox Otorrinolaringologista "true"
click at [1228, 639] on div "Requerente * Paciente Profissional de Saúde Paciente Nenhum resultado encontrad…" at bounding box center [657, 418] width 1288 height 500
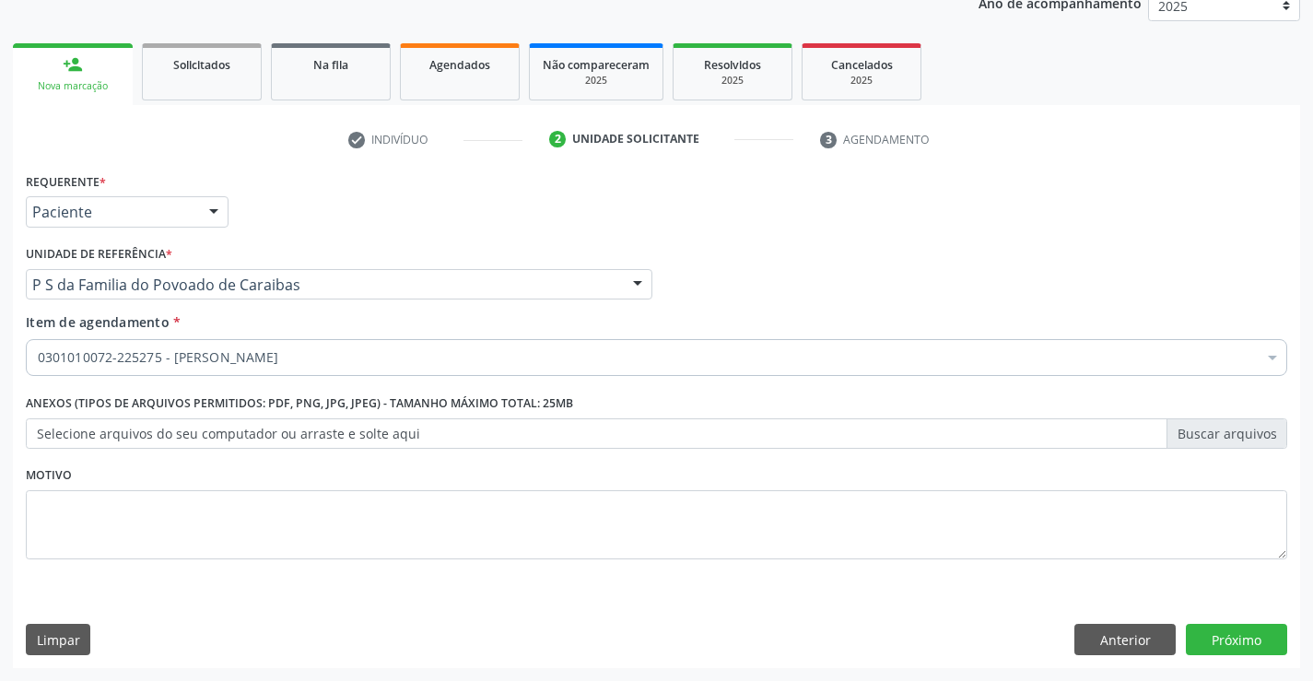
click at [1241, 622] on div "Requerente * Paciente Profissional de Saúde Paciente Nenhum resultado encontrad…" at bounding box center [657, 418] width 1288 height 500
click at [1229, 633] on button "Próximo" at bounding box center [1236, 639] width 101 height 31
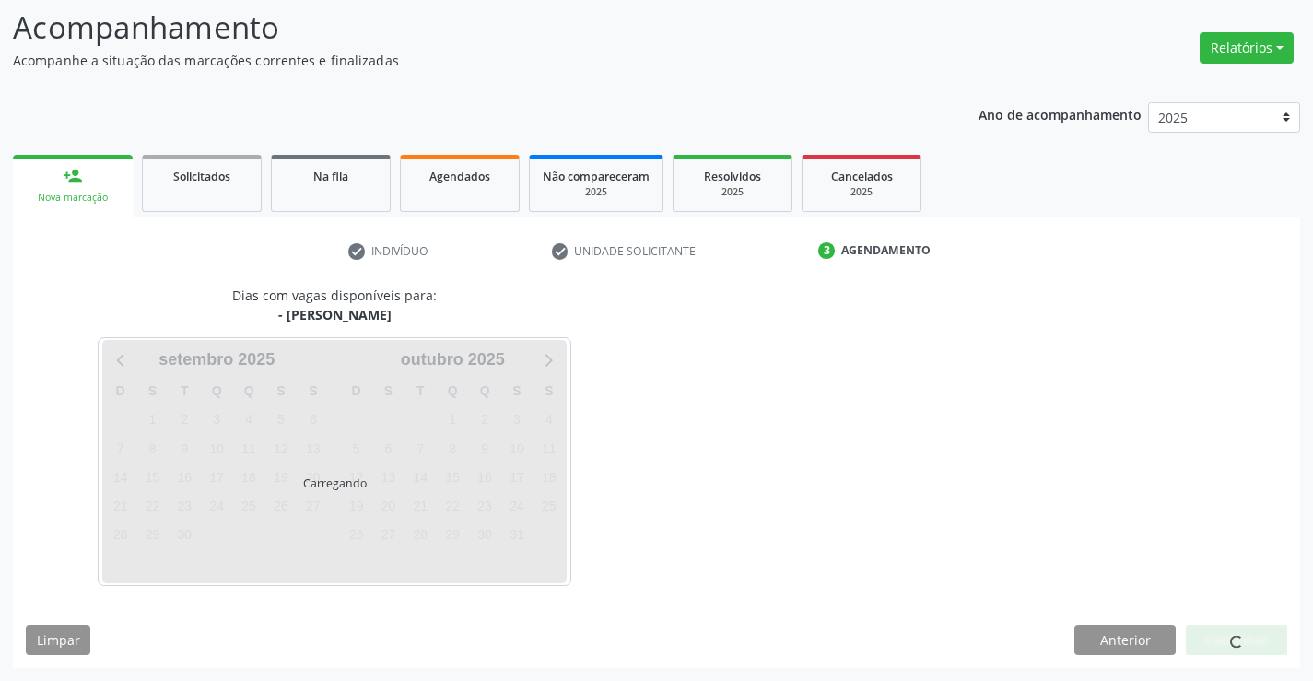
scroll to position [121, 0]
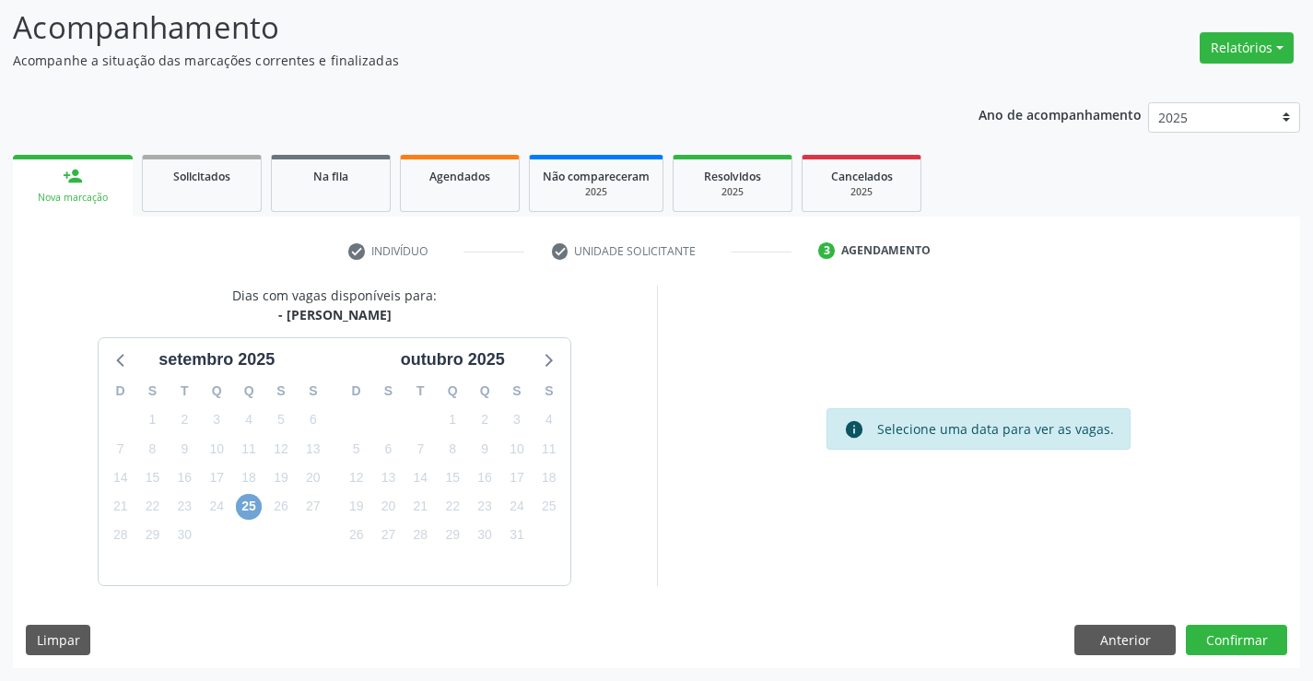
click at [249, 505] on span "25" at bounding box center [249, 507] width 26 height 26
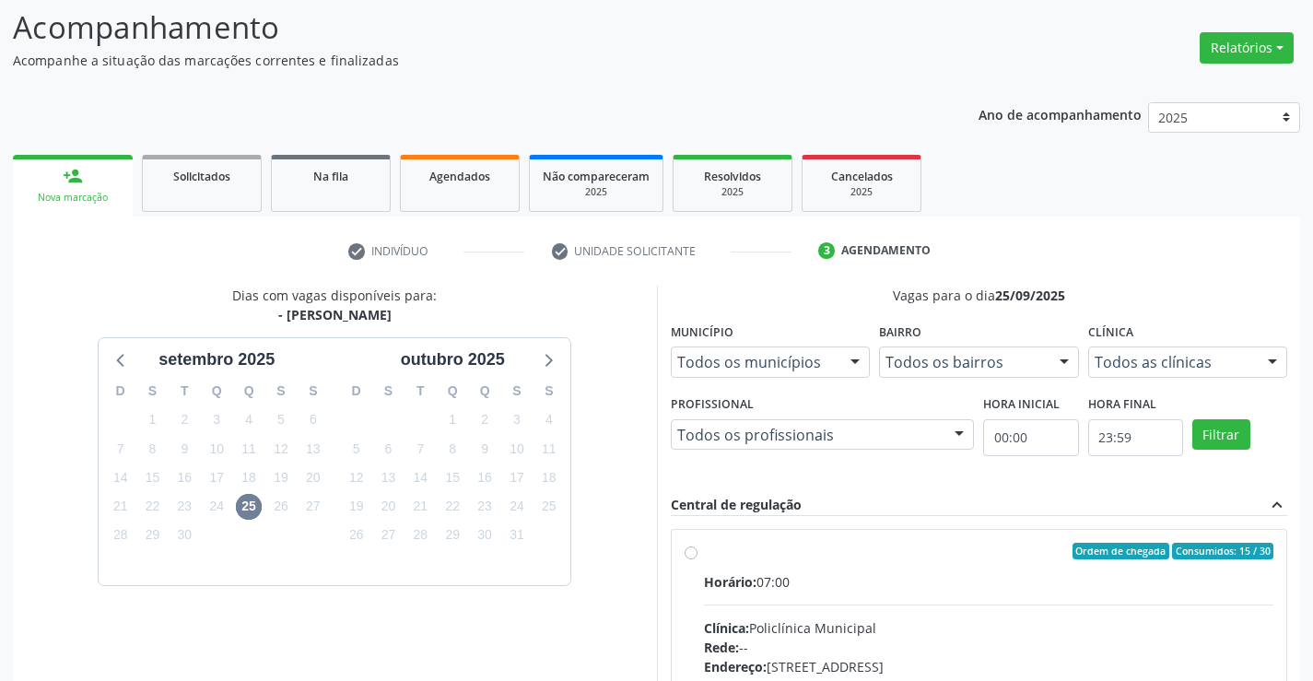
click at [698, 559] on input "Ordem de chegada Consumidos: 15 / 30 Horário: 07:00 Clínica: Policlínica Munici…" at bounding box center [691, 551] width 13 height 17
radio input "true"
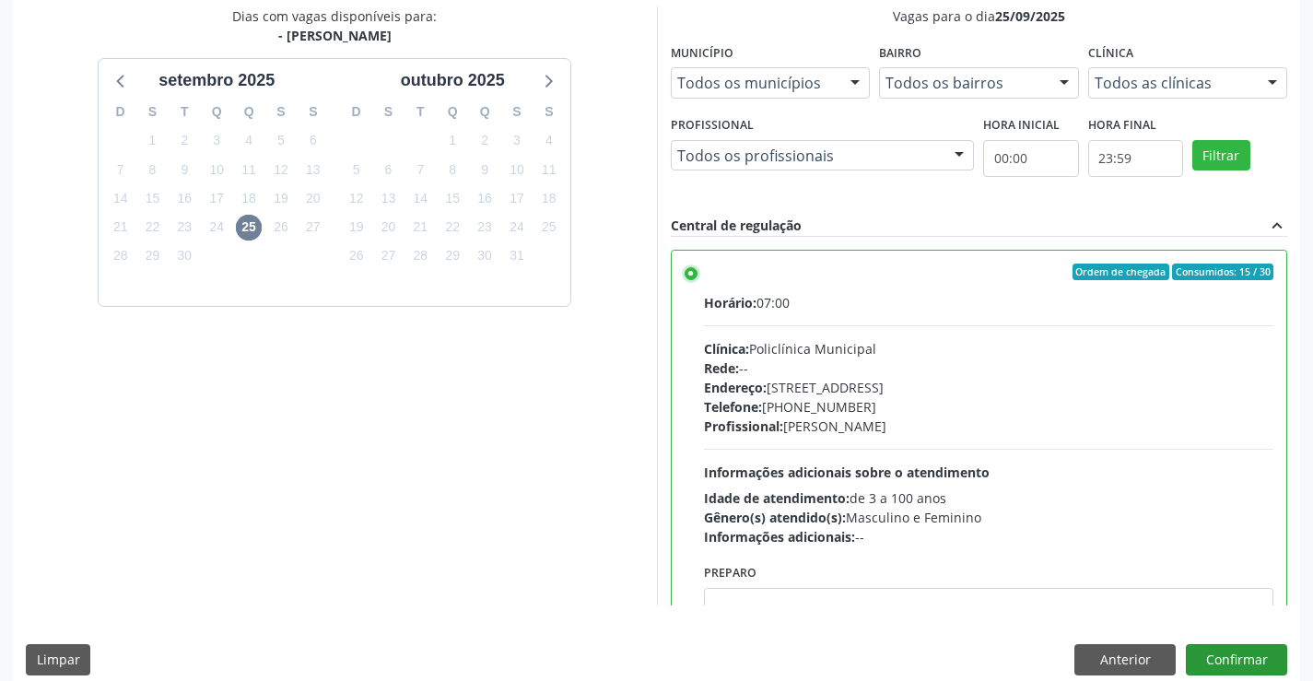
scroll to position [420, 0]
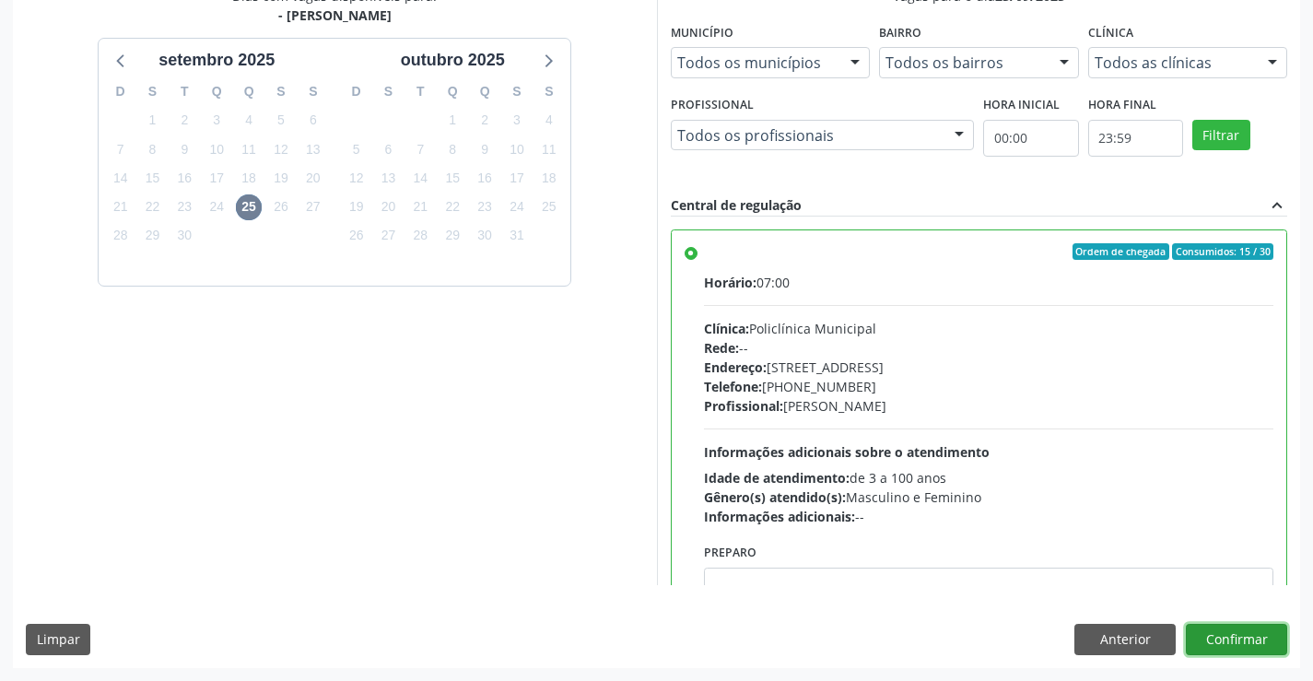
click at [1234, 635] on button "Confirmar" at bounding box center [1236, 639] width 101 height 31
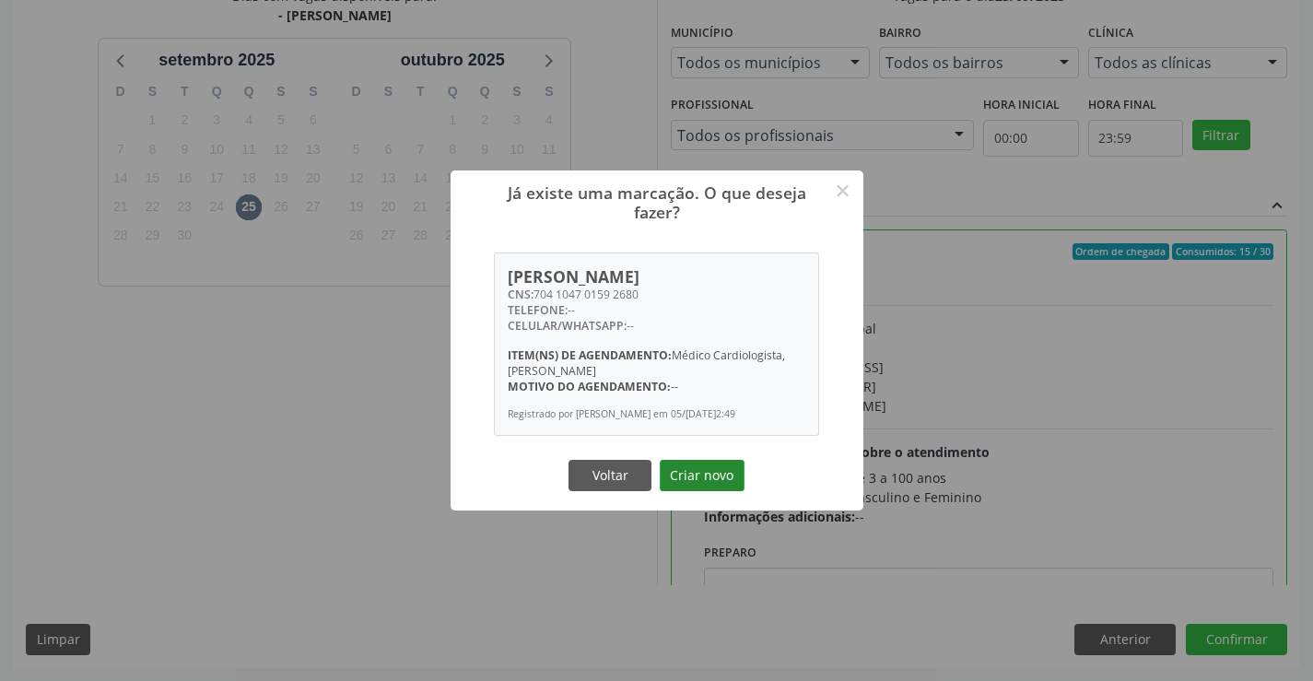
click at [683, 481] on button "Criar novo" at bounding box center [702, 475] width 85 height 31
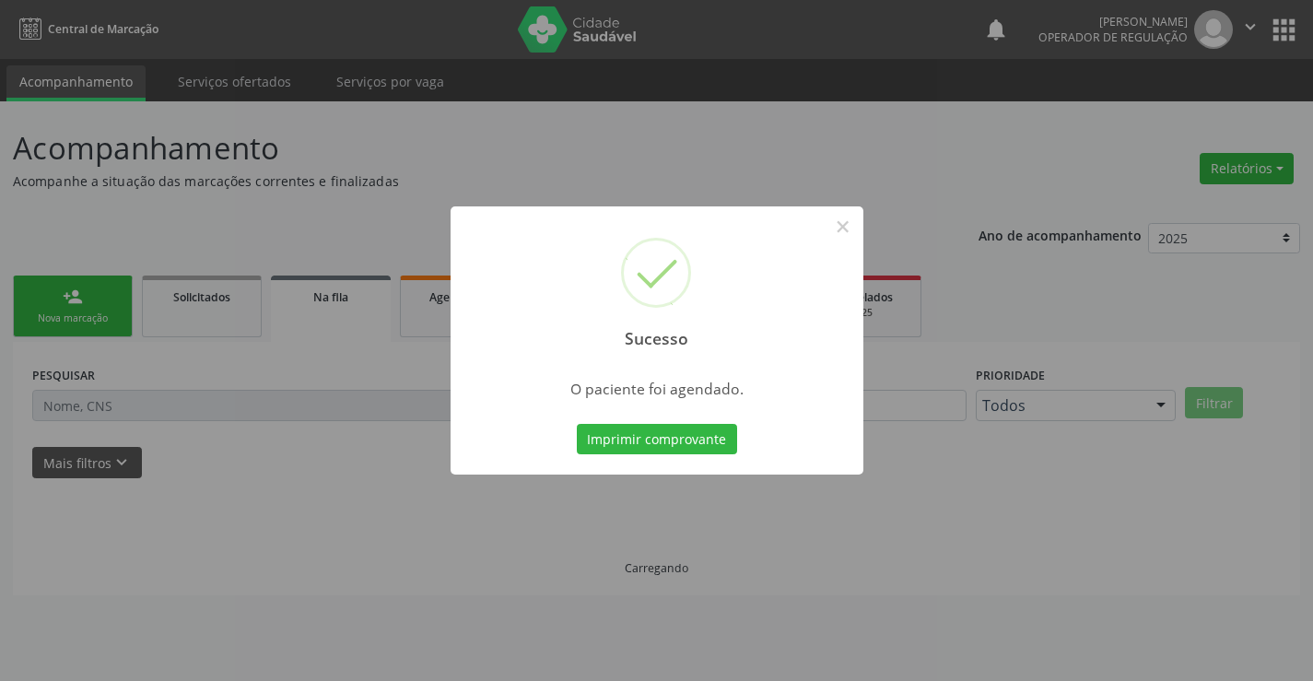
scroll to position [0, 0]
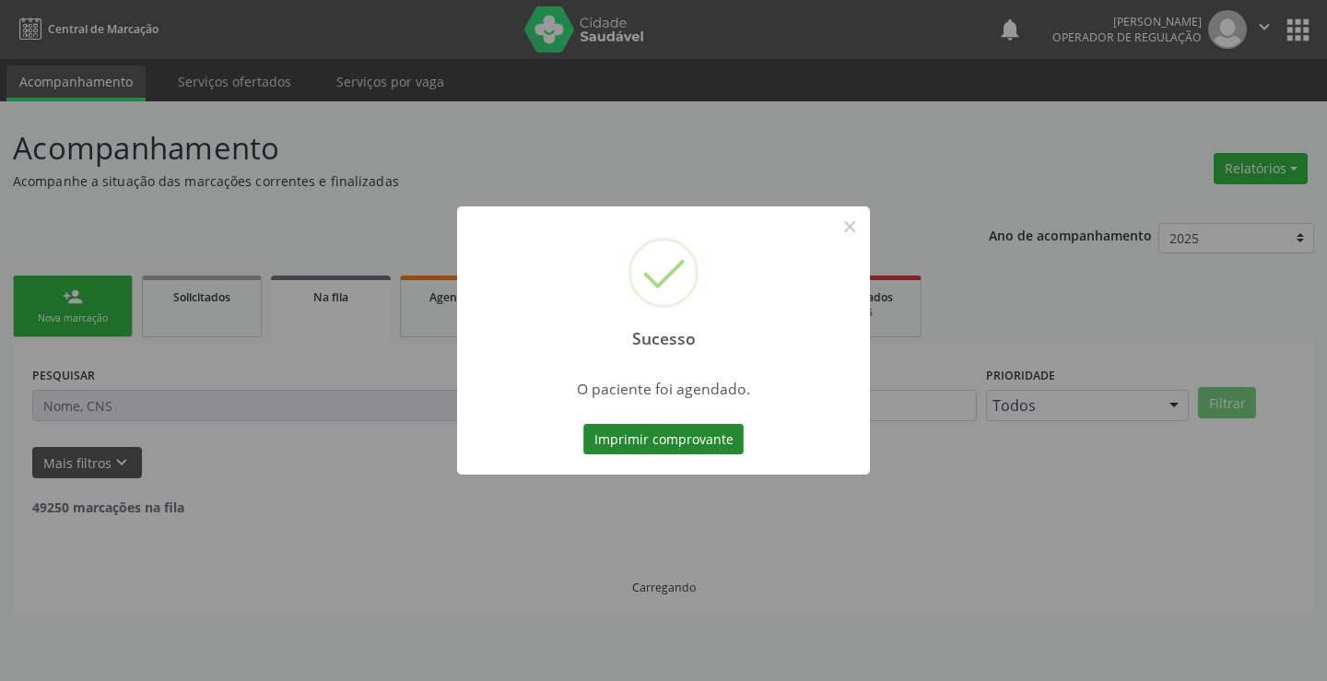
click at [693, 440] on button "Imprimir comprovante" at bounding box center [663, 439] width 160 height 31
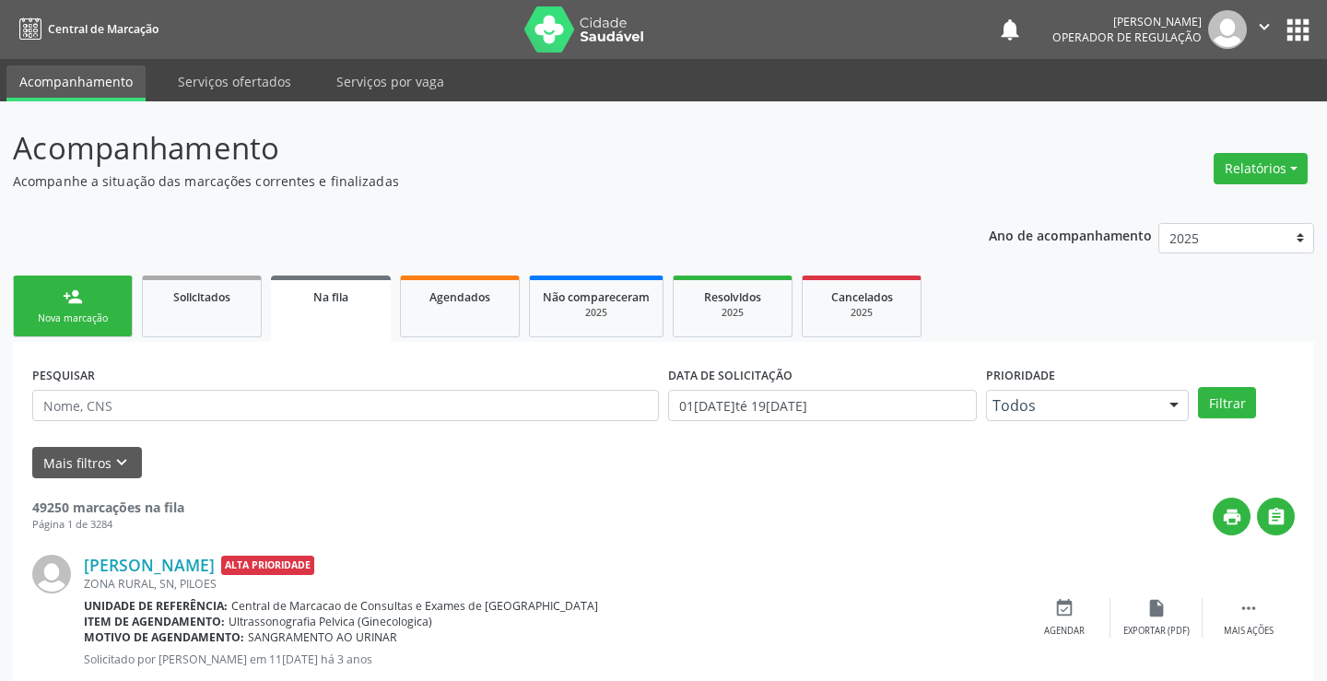
click at [39, 303] on div "Sucesso × O paciente foi agendado. Imprimir comprovante Cancel" at bounding box center [663, 340] width 1327 height 681
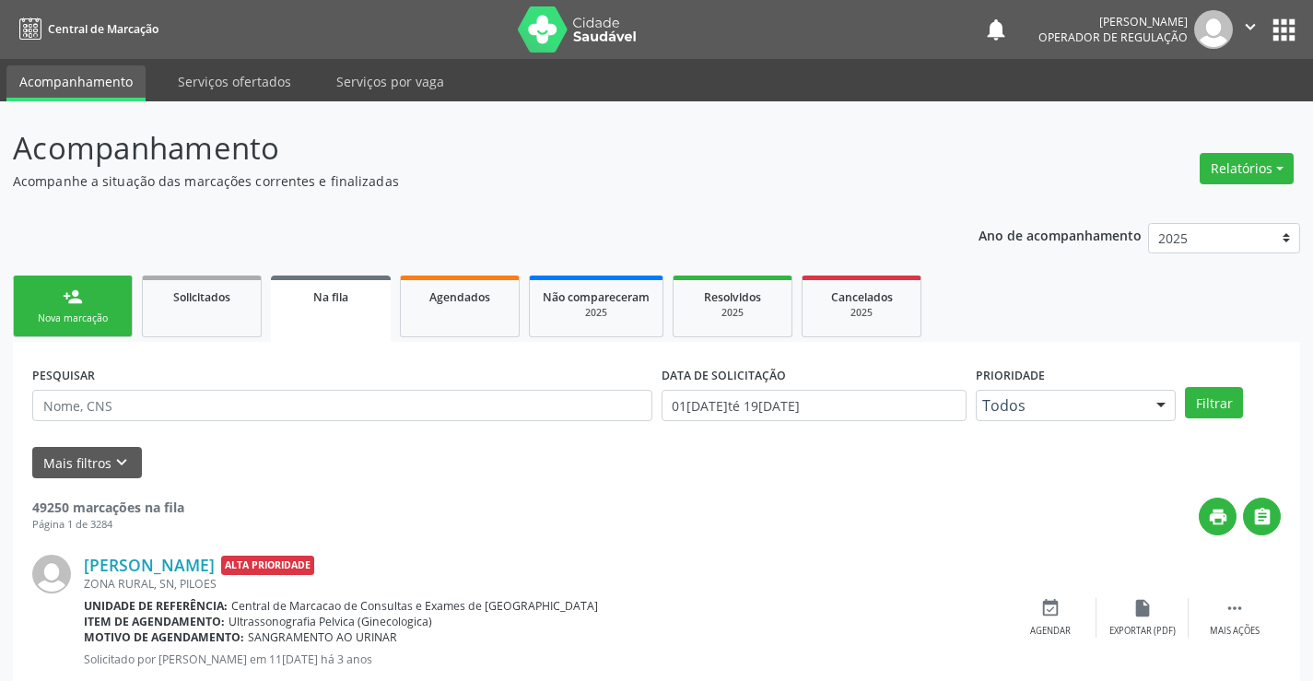
click at [74, 295] on div "person_add" at bounding box center [73, 297] width 20 height 20
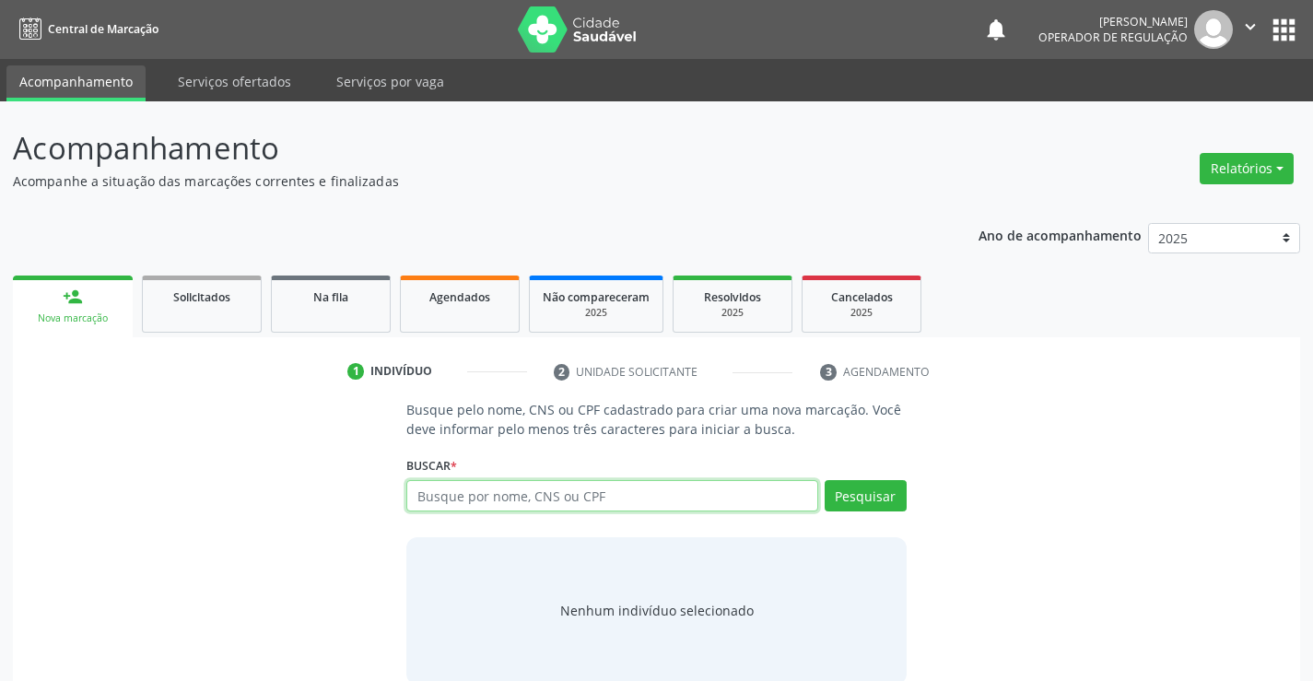
click at [502, 491] on input "text" at bounding box center [611, 495] width 411 height 31
type input "702906502572076"
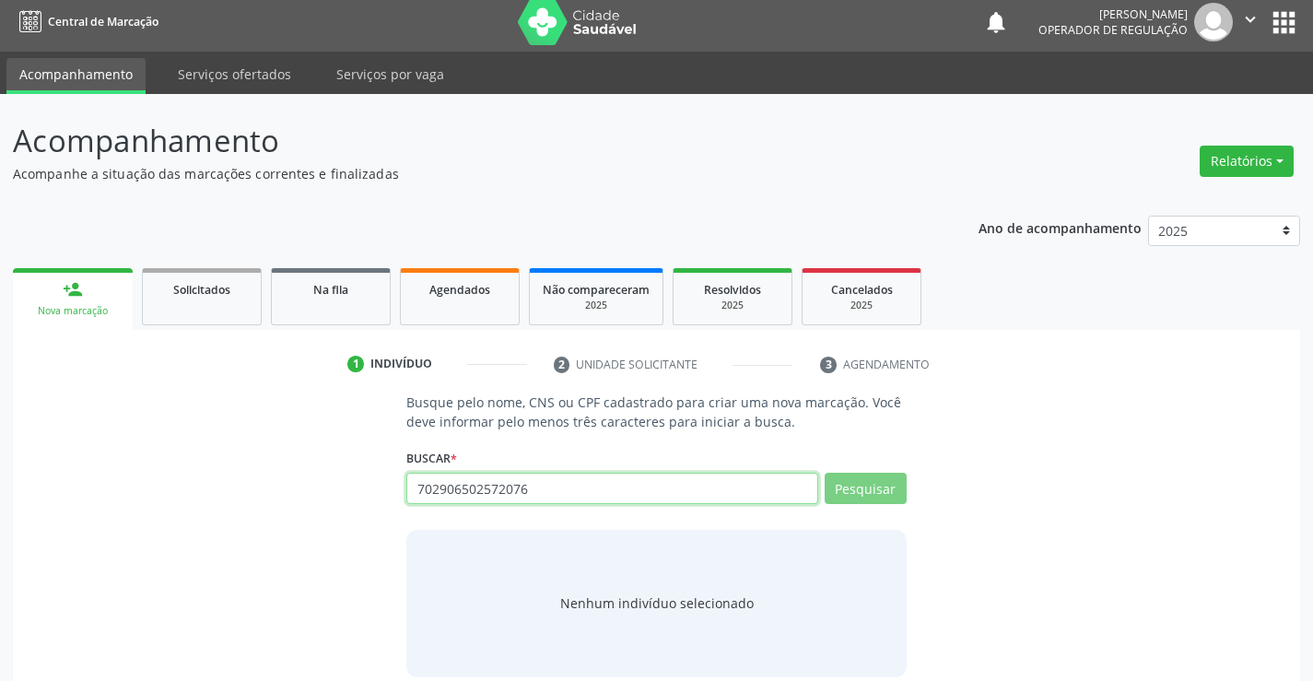
scroll to position [29, 0]
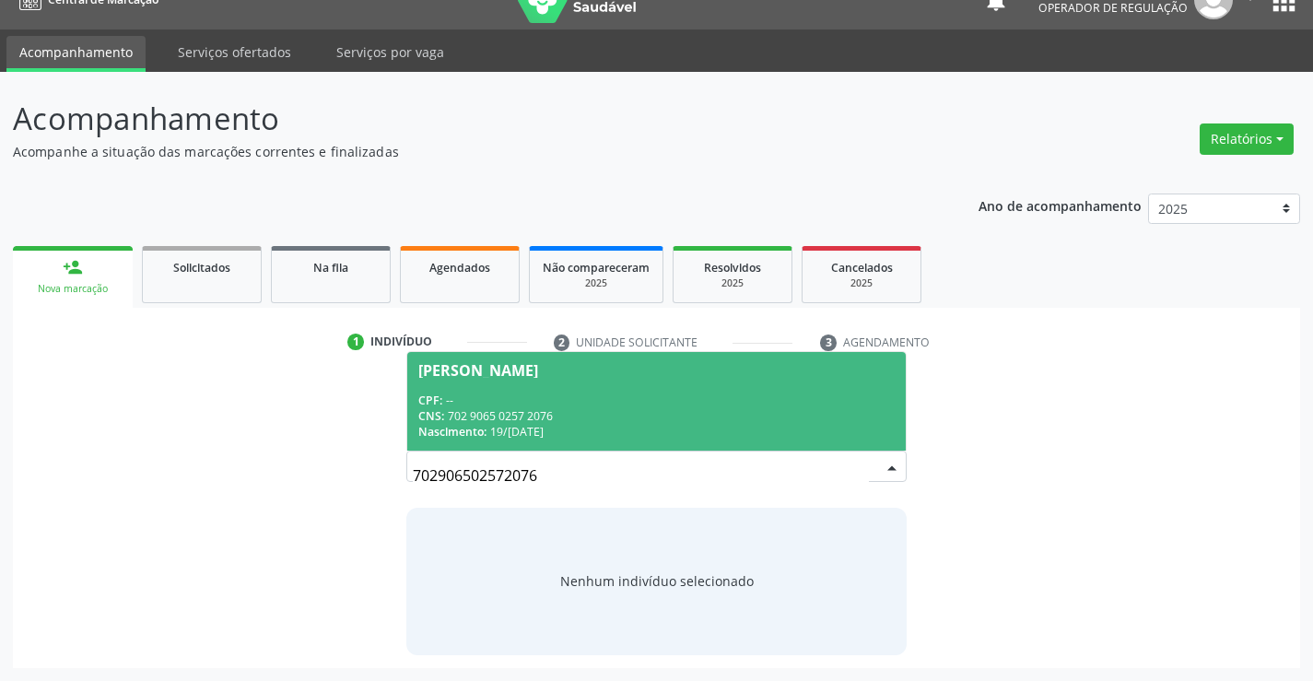
click at [548, 427] on div "Nascimento: 19/08/2010" at bounding box center [656, 432] width 476 height 16
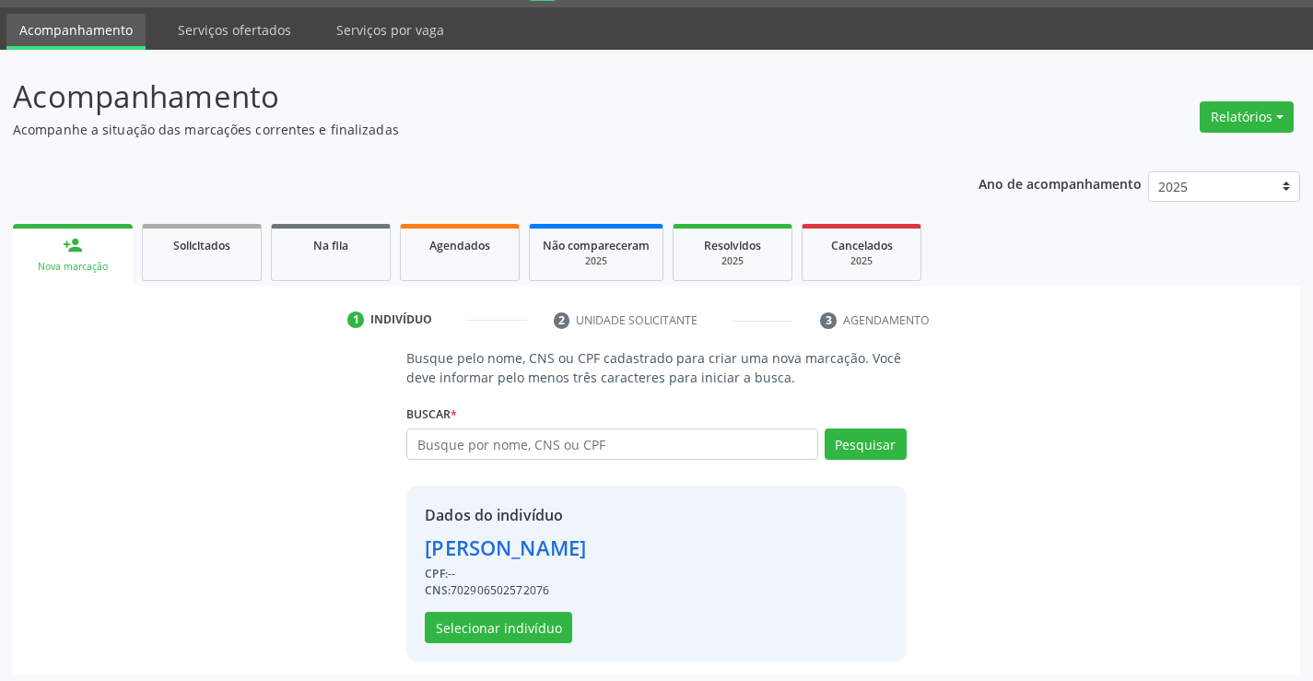
scroll to position [58, 0]
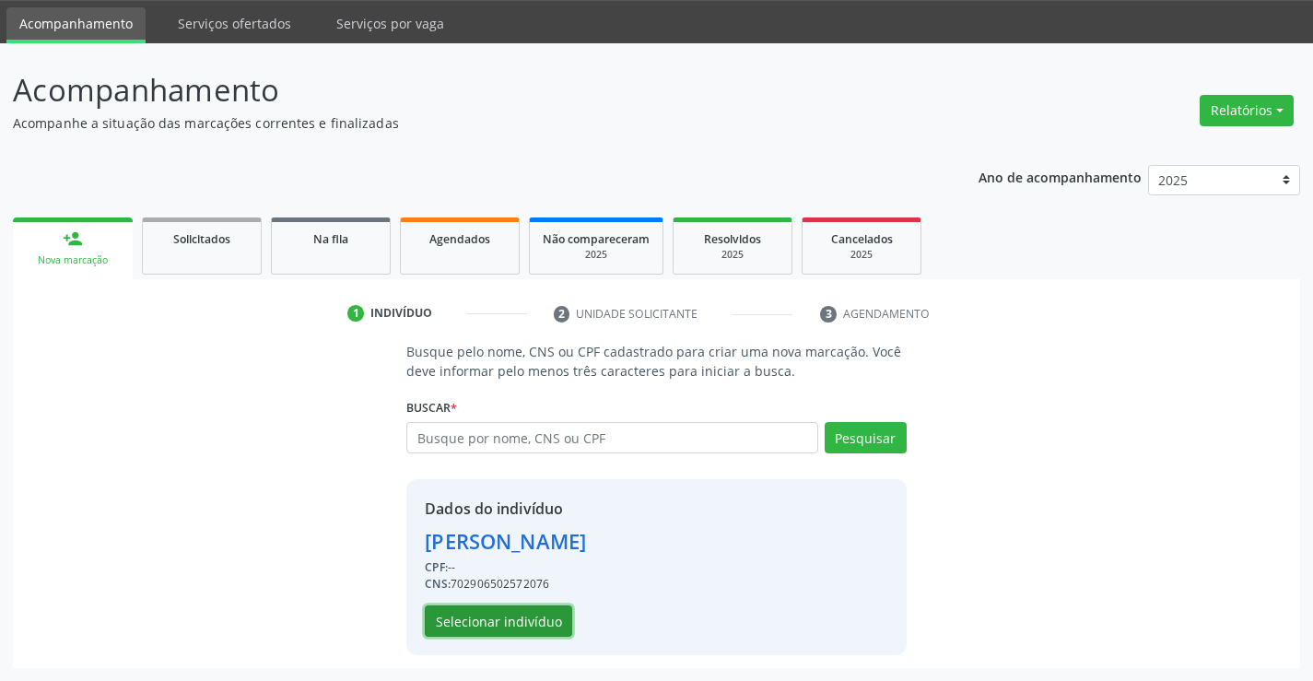
click at [503, 619] on button "Selecionar indivíduo" at bounding box center [498, 621] width 147 height 31
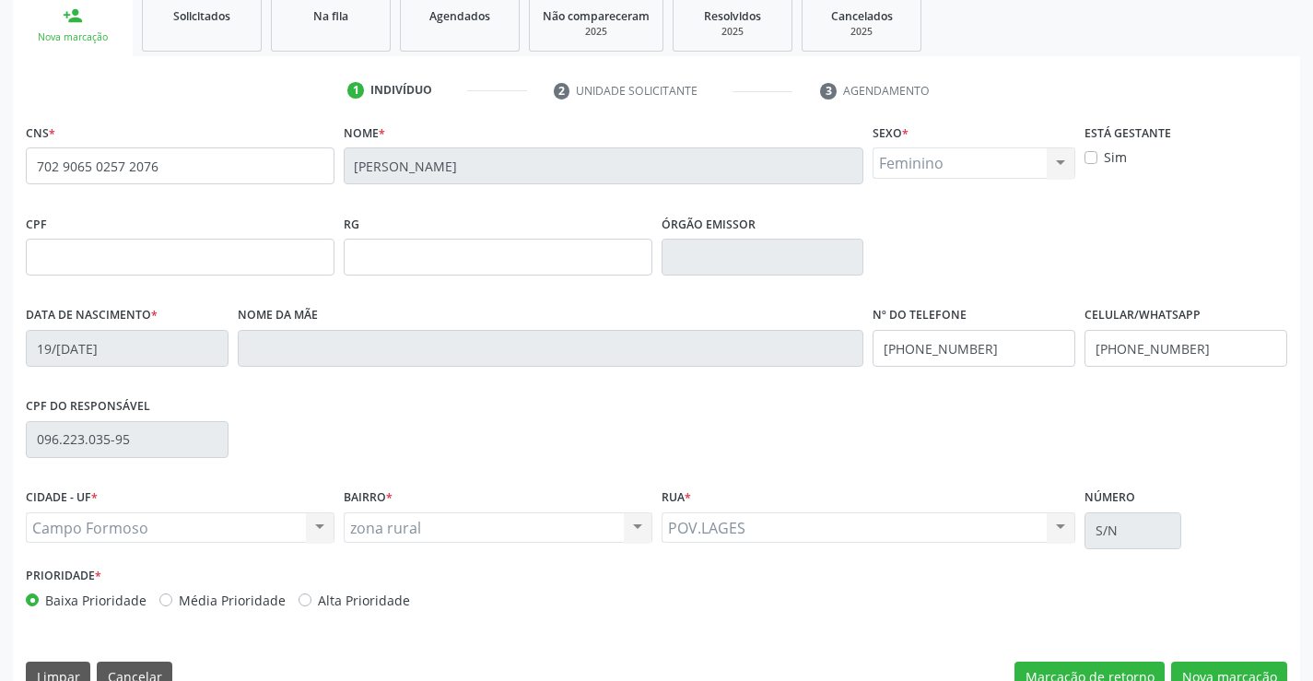
scroll to position [318, 0]
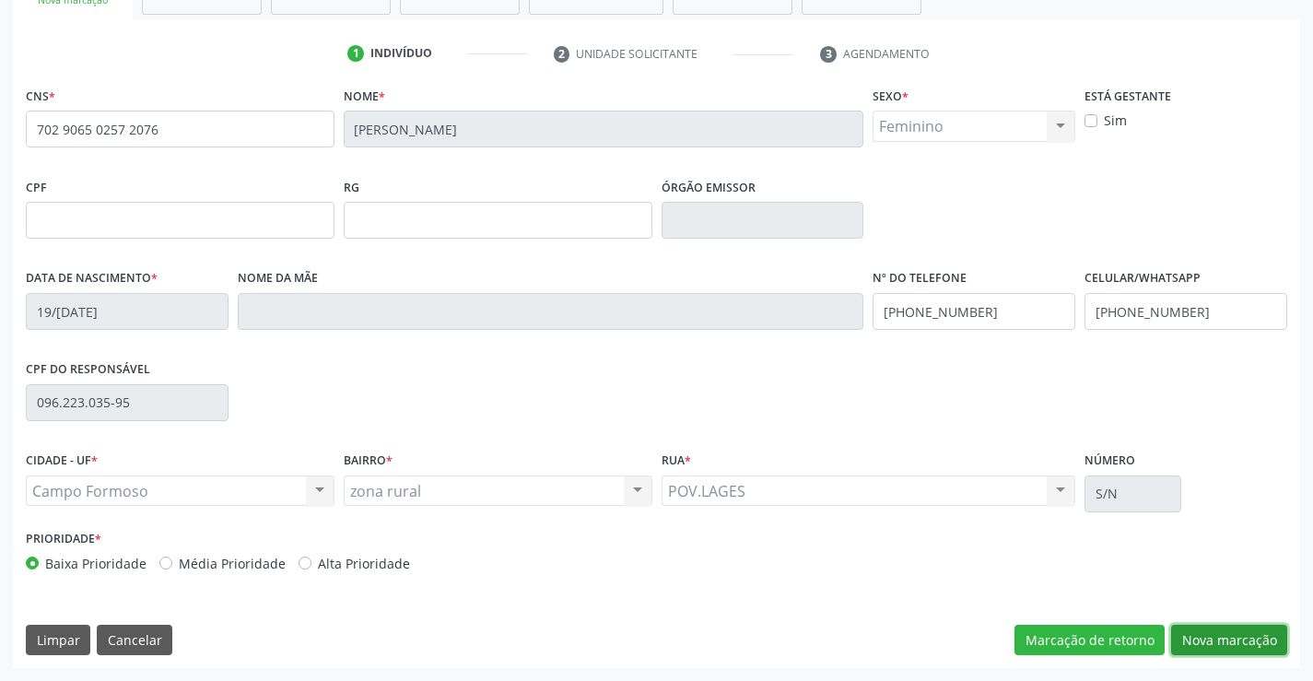
click at [1217, 644] on button "Nova marcação" at bounding box center [1229, 640] width 116 height 31
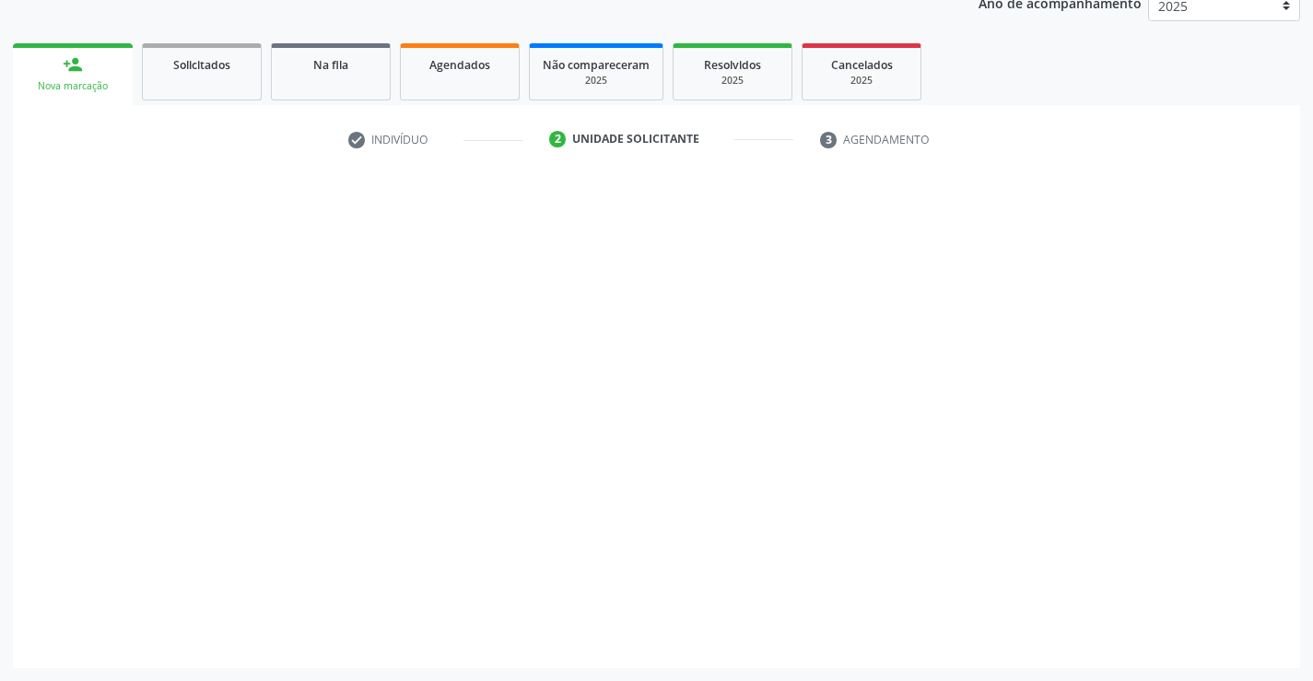
scroll to position [232, 0]
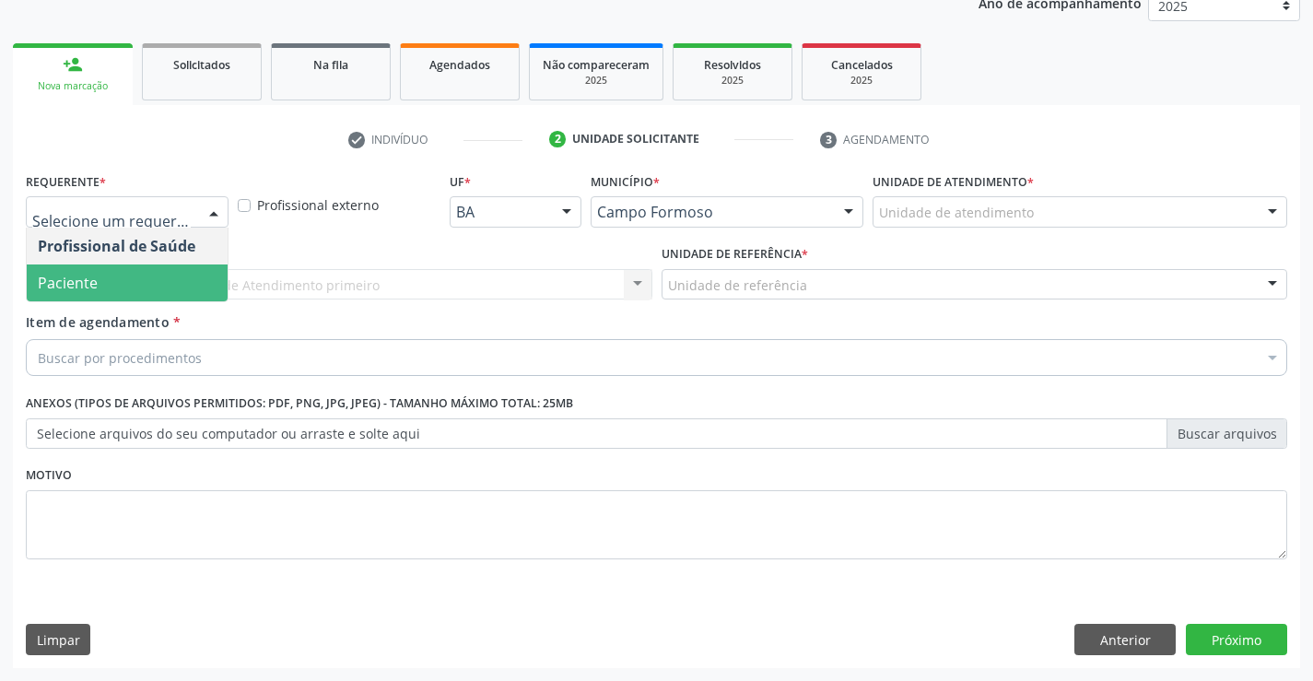
click at [105, 297] on span "Paciente" at bounding box center [127, 283] width 201 height 37
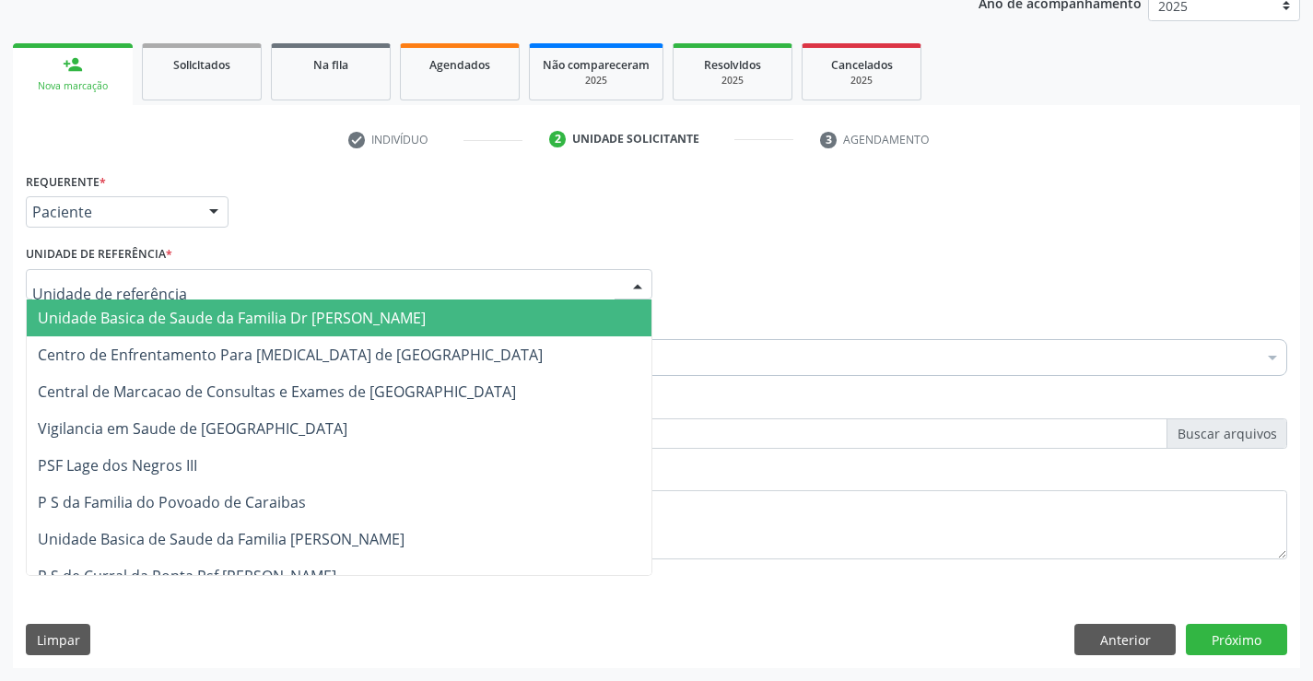
click at [244, 272] on div at bounding box center [339, 284] width 627 height 31
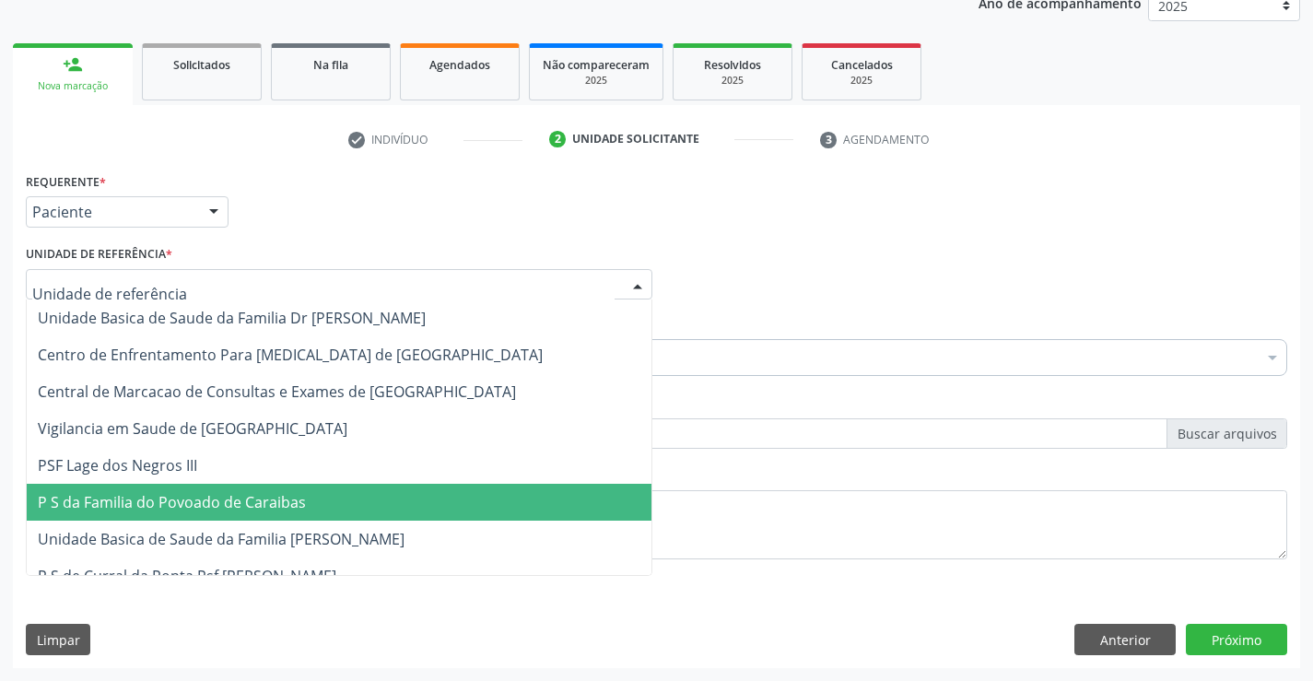
click at [247, 512] on span "P S da Familia do Povoado de Caraibas" at bounding box center [172, 502] width 268 height 20
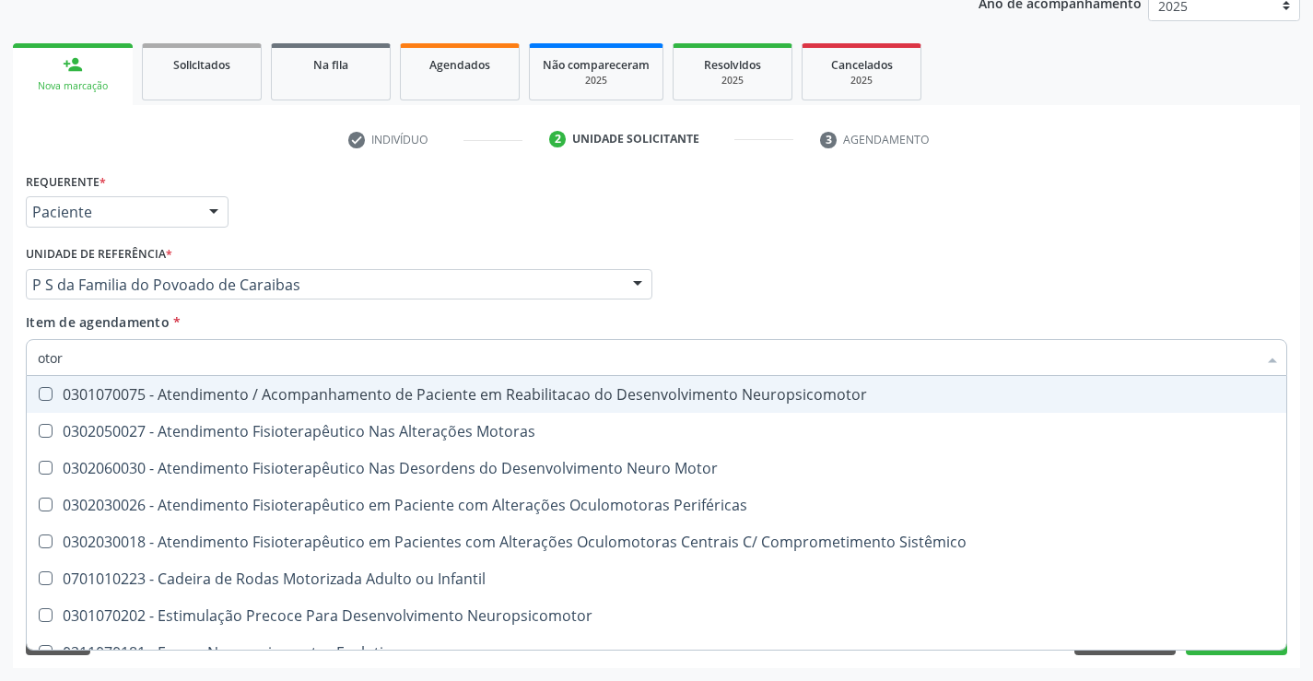
type input "otorr"
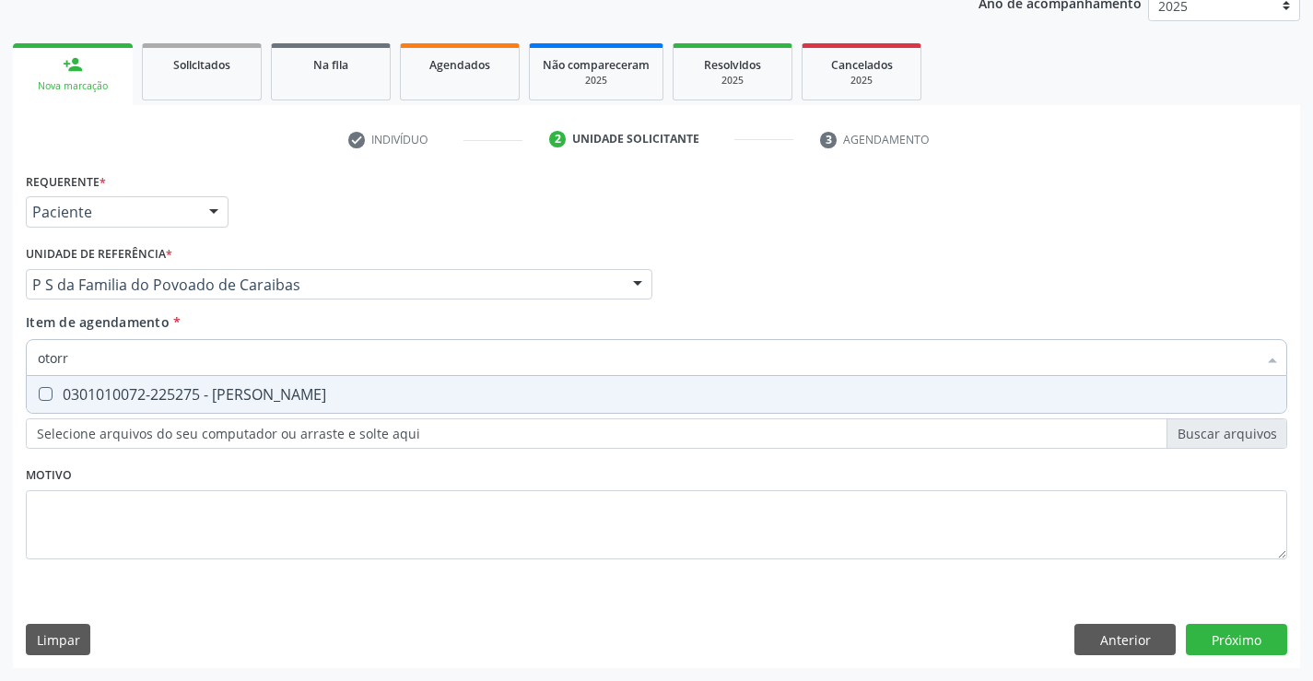
click at [388, 406] on span "0301010072-225275 - Médico Otorrinolaringologista" at bounding box center [657, 394] width 1260 height 37
checkbox Otorrinolaringologista "true"
click at [1223, 634] on div "Requerente * Paciente Profissional de Saúde Paciente Nenhum resultado encontrad…" at bounding box center [657, 418] width 1288 height 500
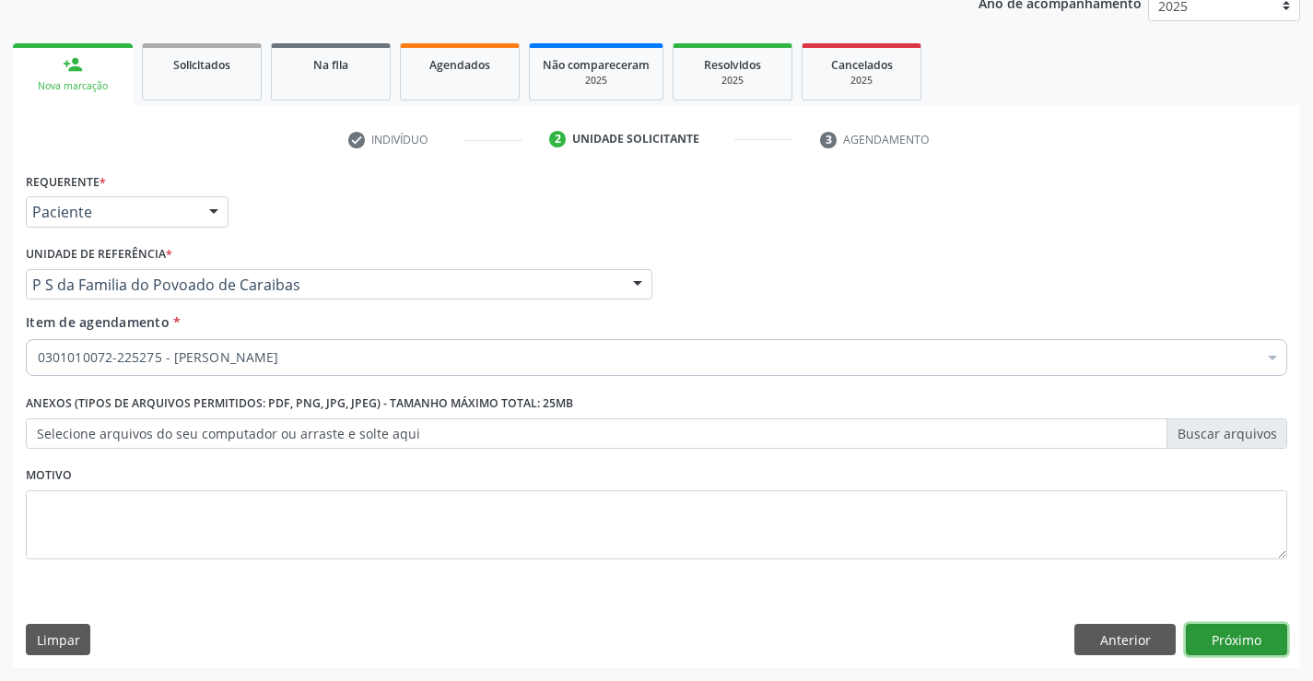
click at [1224, 638] on button "Próximo" at bounding box center [1236, 639] width 101 height 31
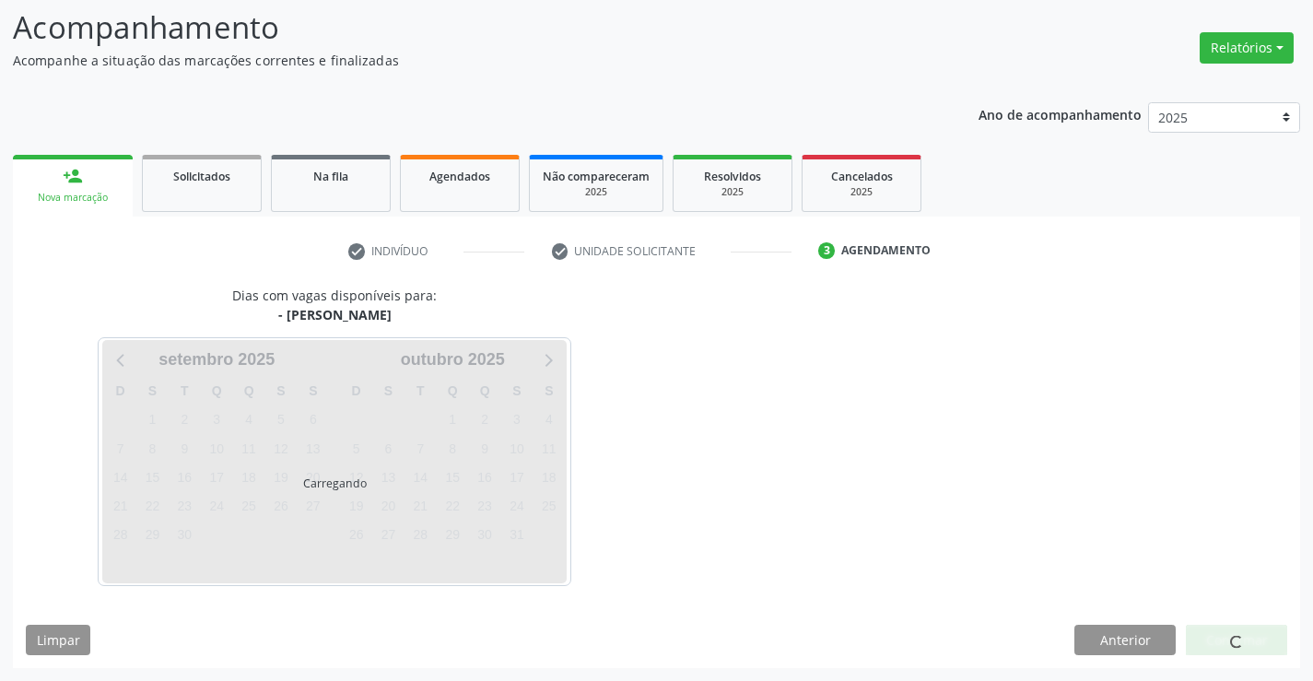
scroll to position [121, 0]
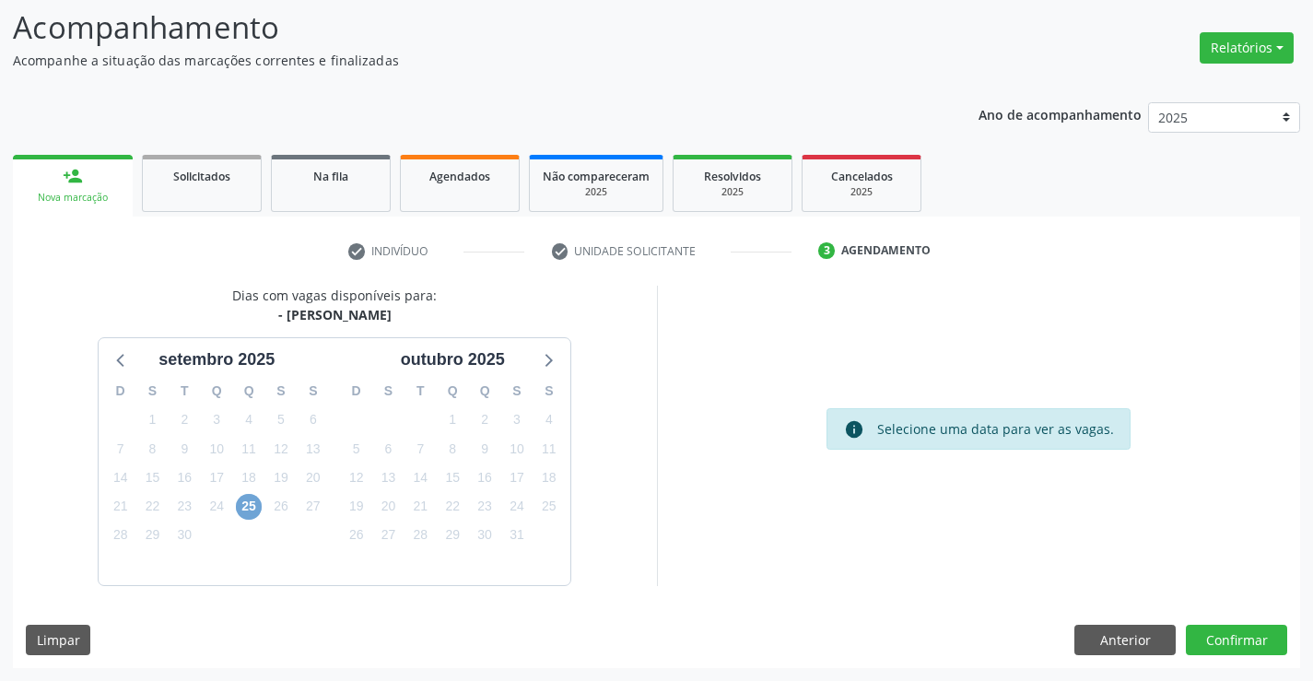
click at [247, 510] on span "25" at bounding box center [249, 507] width 26 height 26
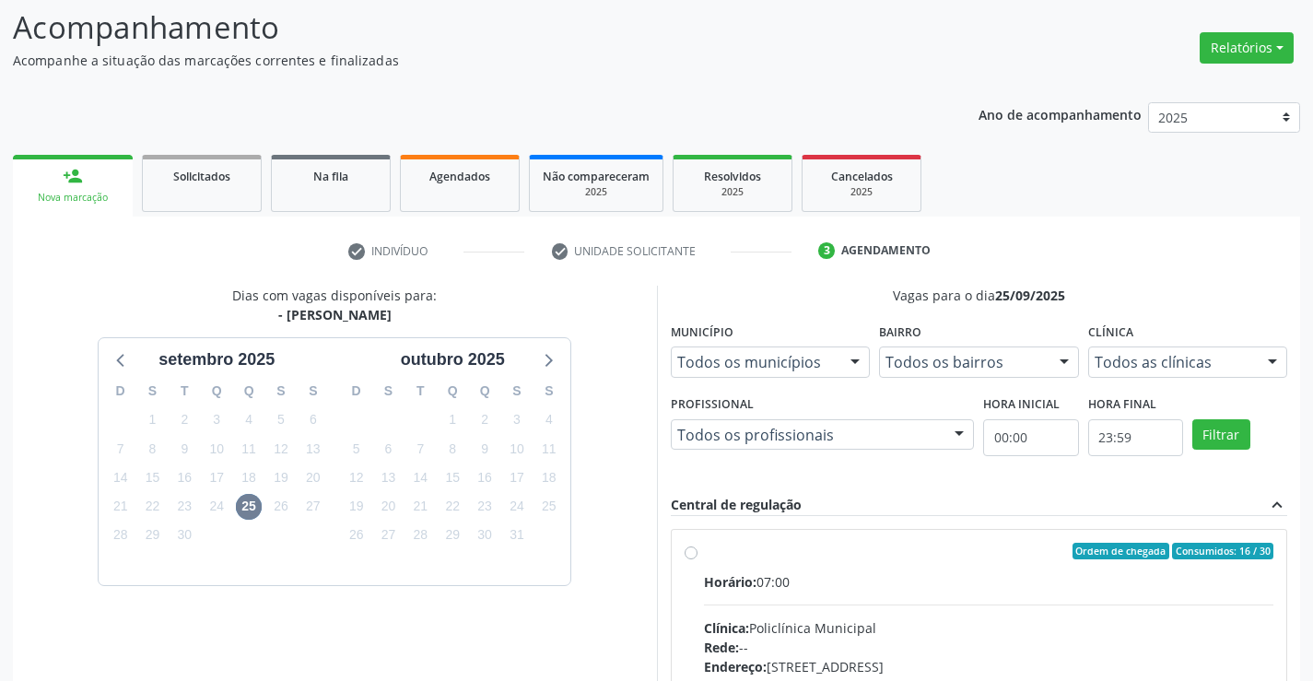
click at [698, 559] on input "Ordem de chegada Consumidos: 16 / 30 Horário: 07:00 Clínica: Policlínica Munici…" at bounding box center [691, 551] width 13 height 17
radio input "true"
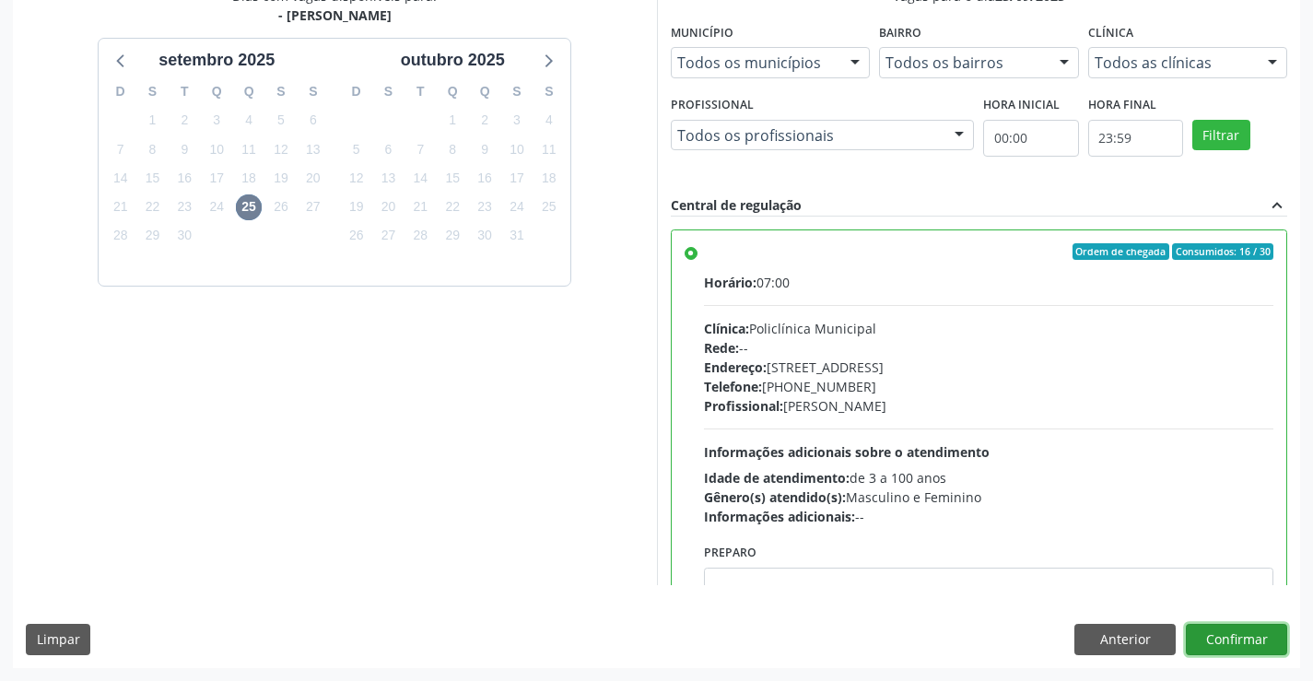
click at [1247, 637] on button "Confirmar" at bounding box center [1236, 639] width 101 height 31
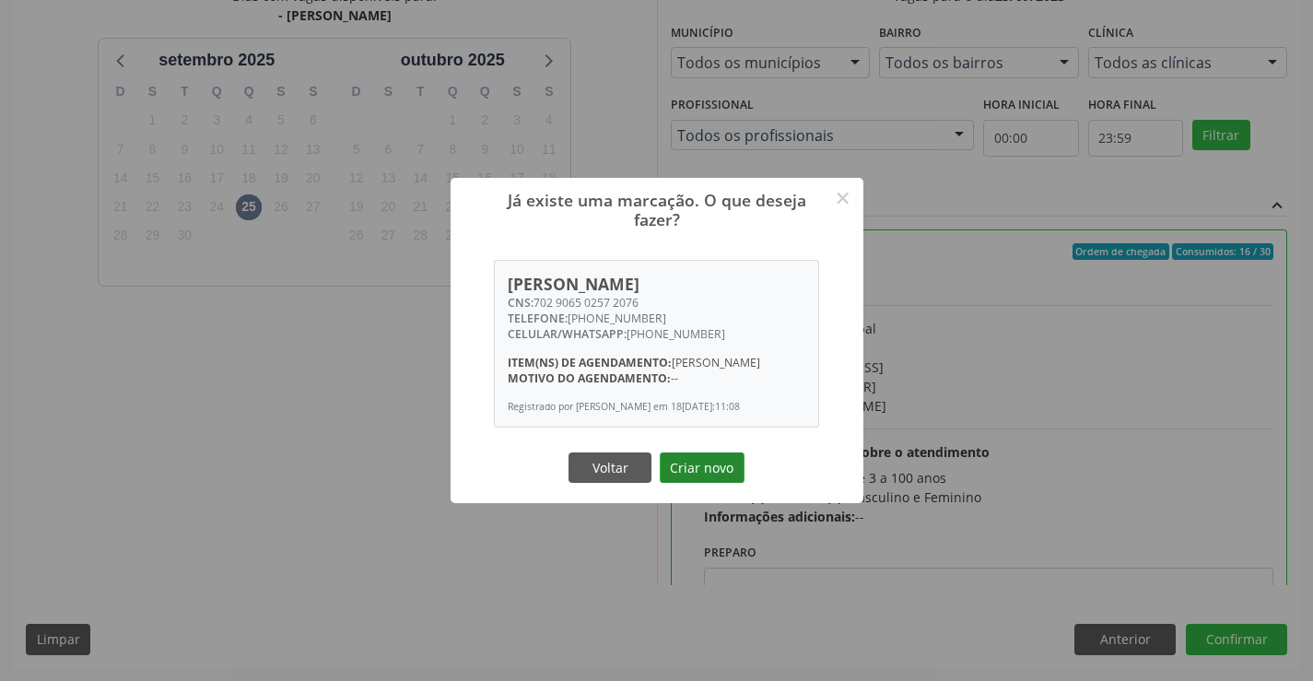
click at [688, 466] on button "Criar novo" at bounding box center [702, 468] width 85 height 31
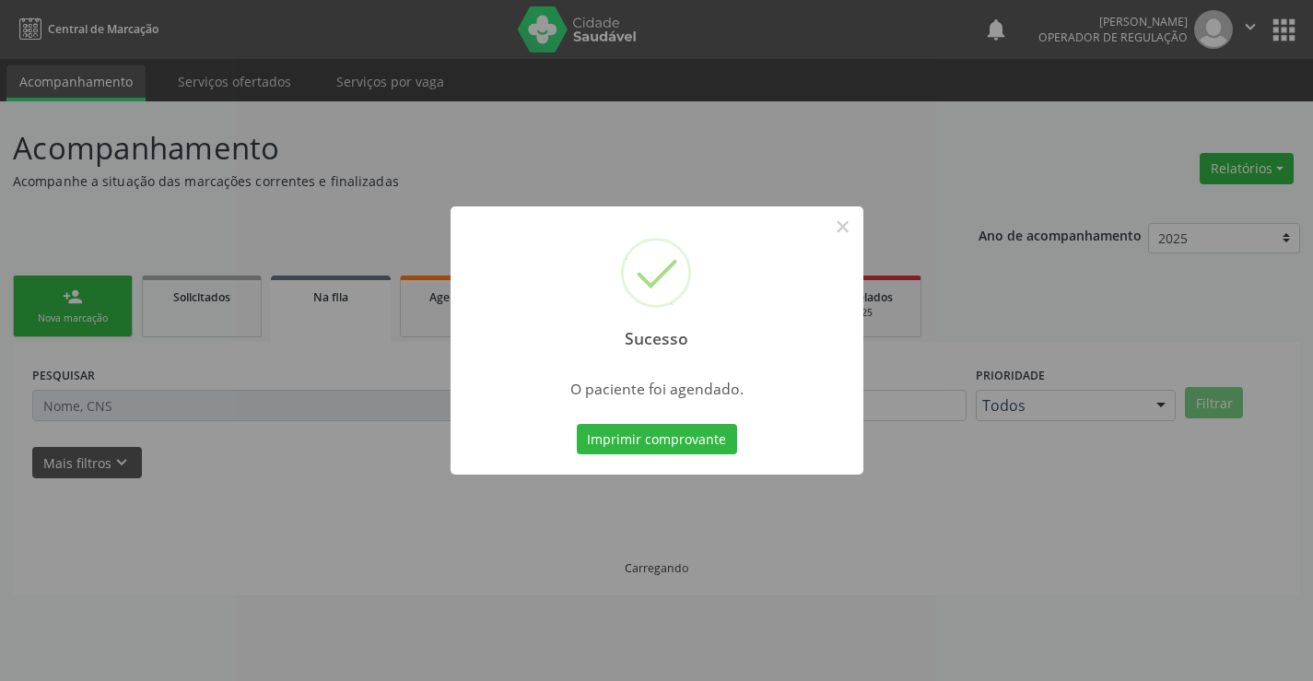
scroll to position [0, 0]
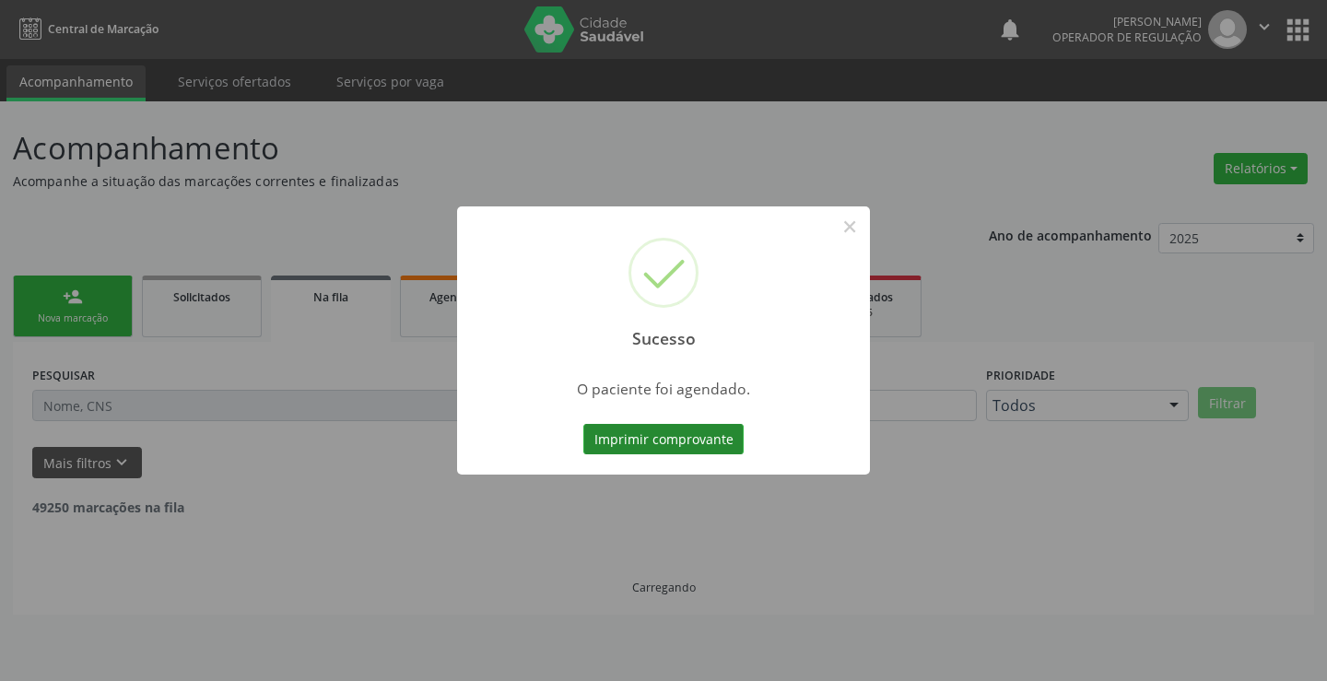
click at [708, 443] on button "Imprimir comprovante" at bounding box center [663, 439] width 160 height 31
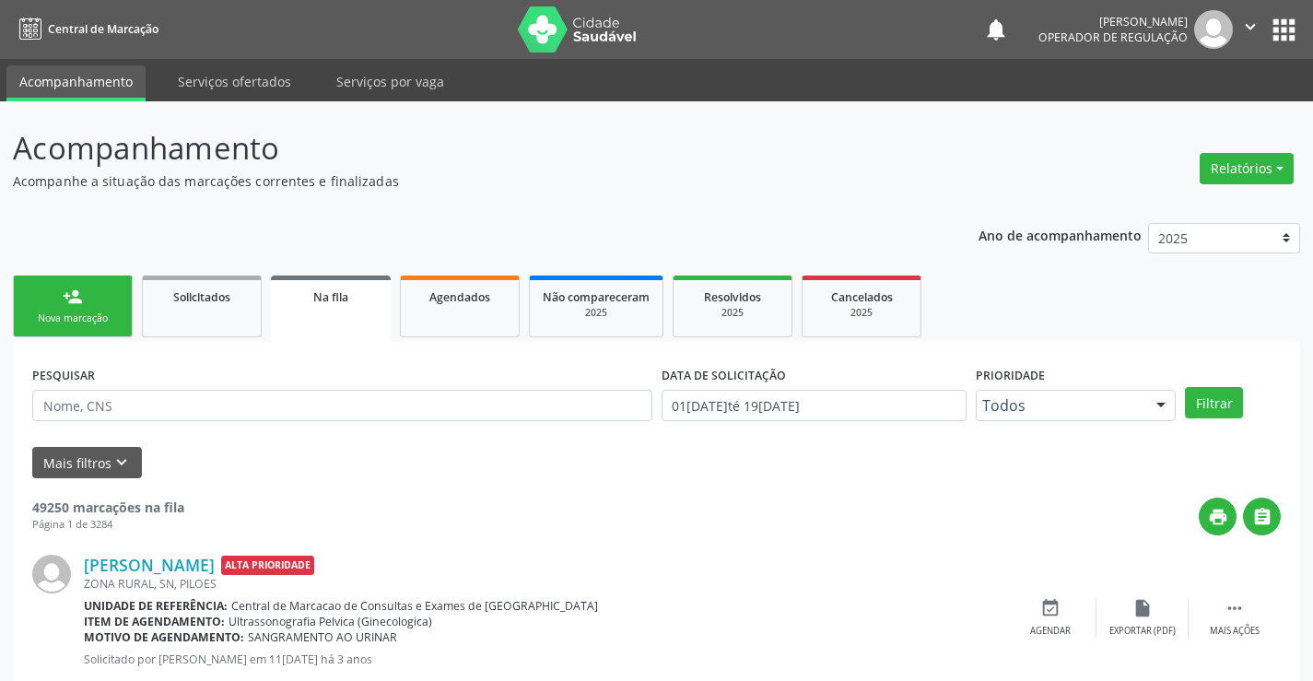
click at [50, 313] on div "Sucesso × O paciente foi agendado. Imprimir comprovante Cancel" at bounding box center [656, 340] width 1313 height 681
click at [104, 289] on link "person_add Nova marcação" at bounding box center [73, 307] width 120 height 62
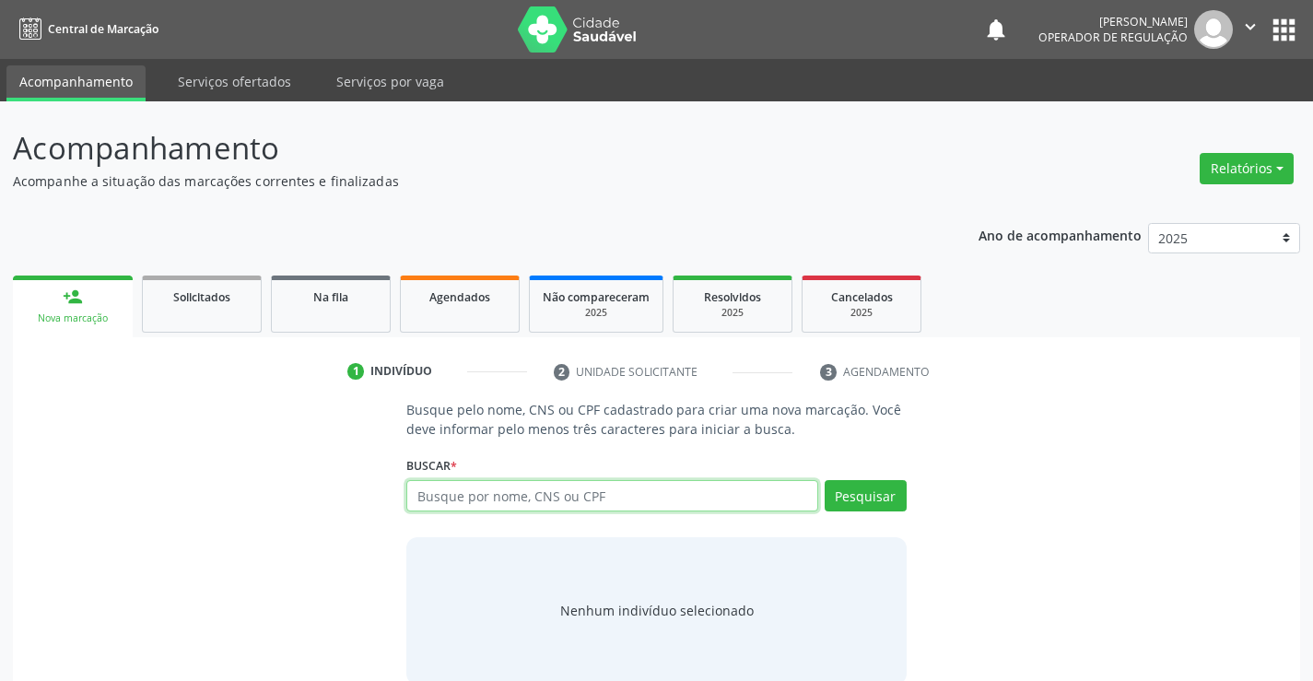
click at [444, 496] on input "text" at bounding box center [611, 495] width 411 height 31
type input "700006467679509"
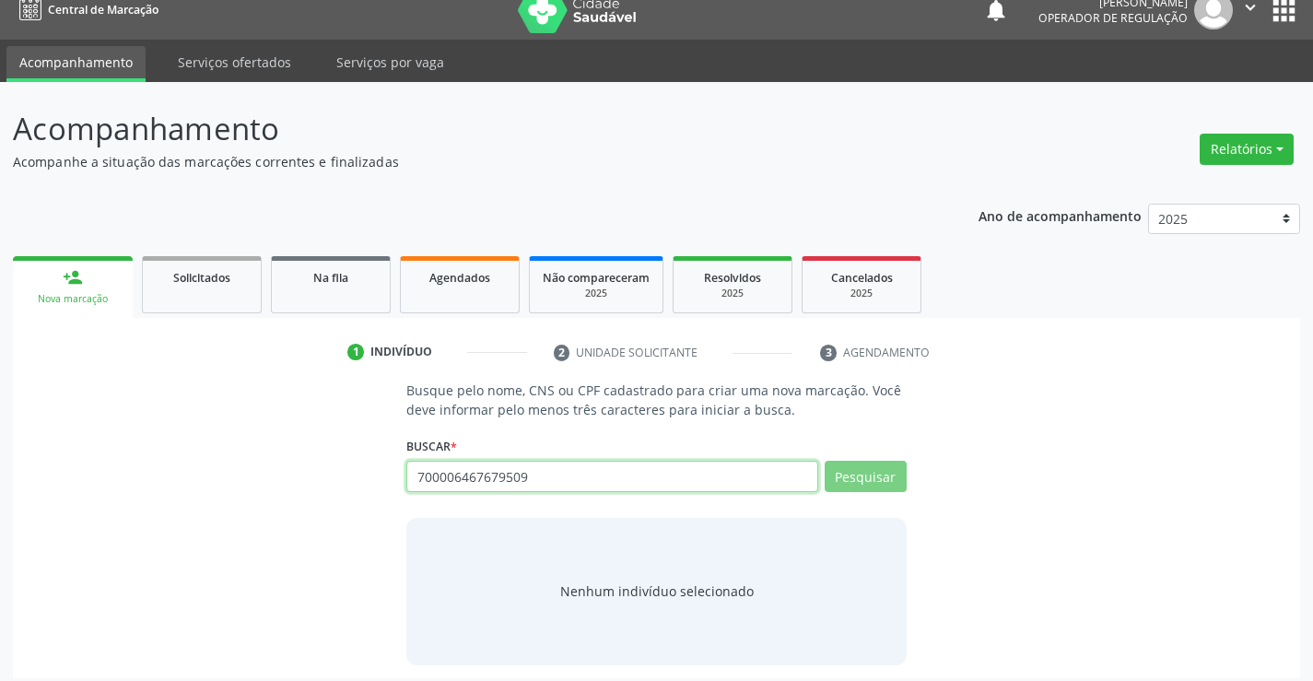
scroll to position [29, 0]
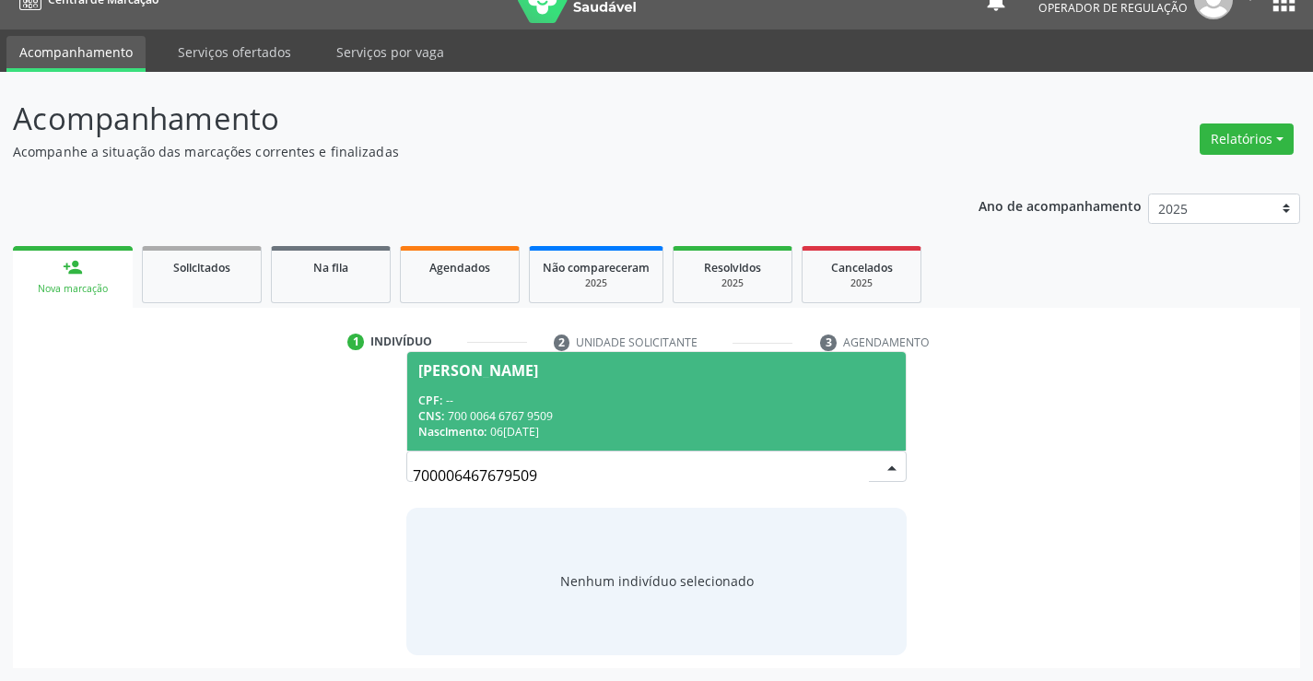
click at [512, 397] on div "CPF: --" at bounding box center [656, 401] width 476 height 16
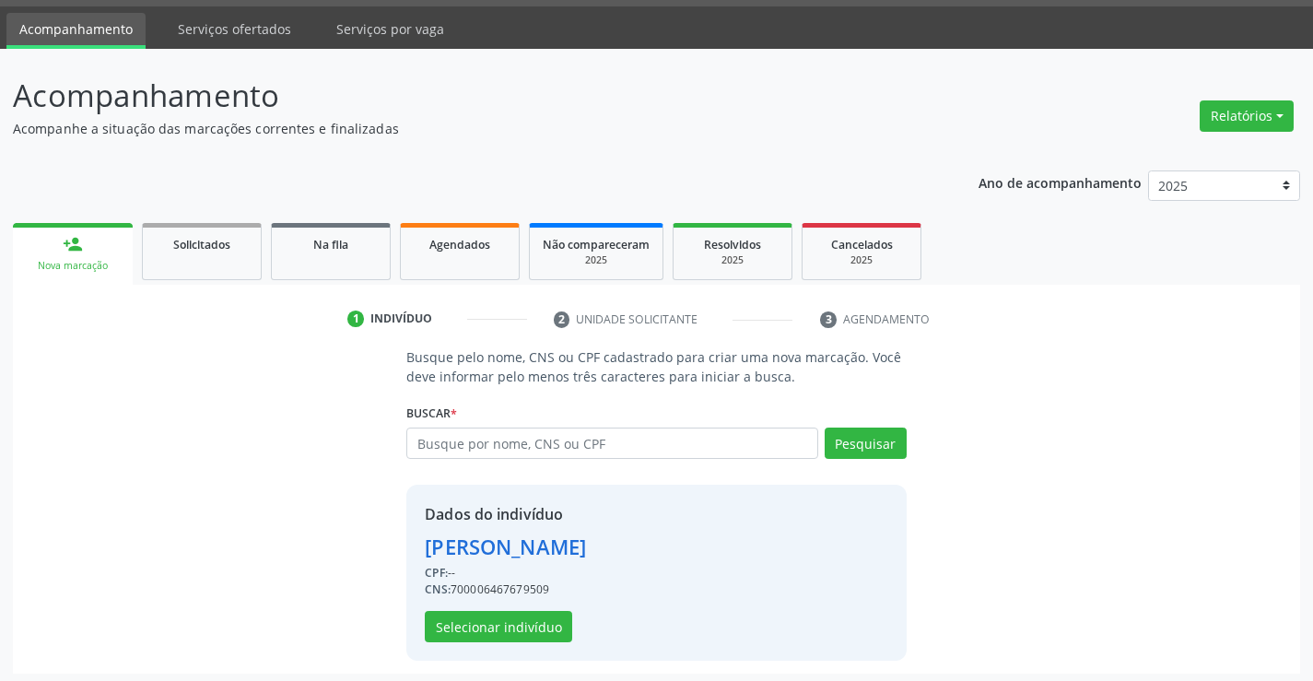
scroll to position [58, 0]
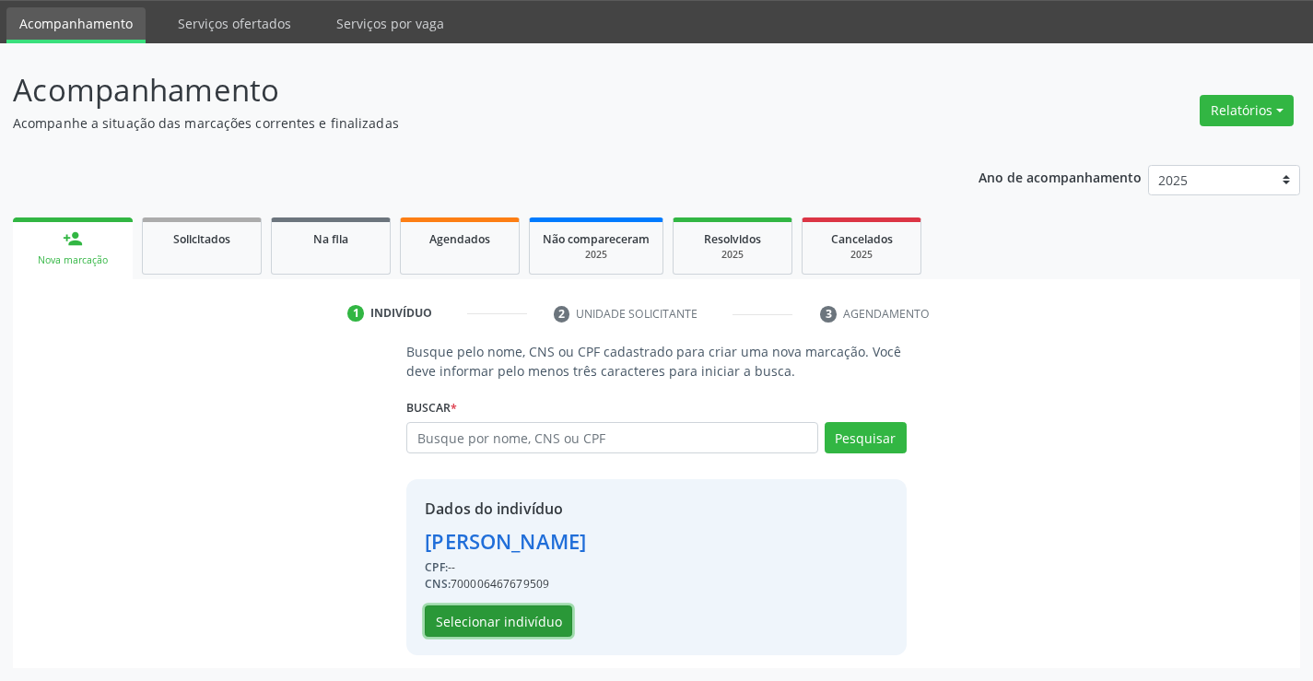
click at [498, 624] on button "Selecionar indivíduo" at bounding box center [498, 621] width 147 height 31
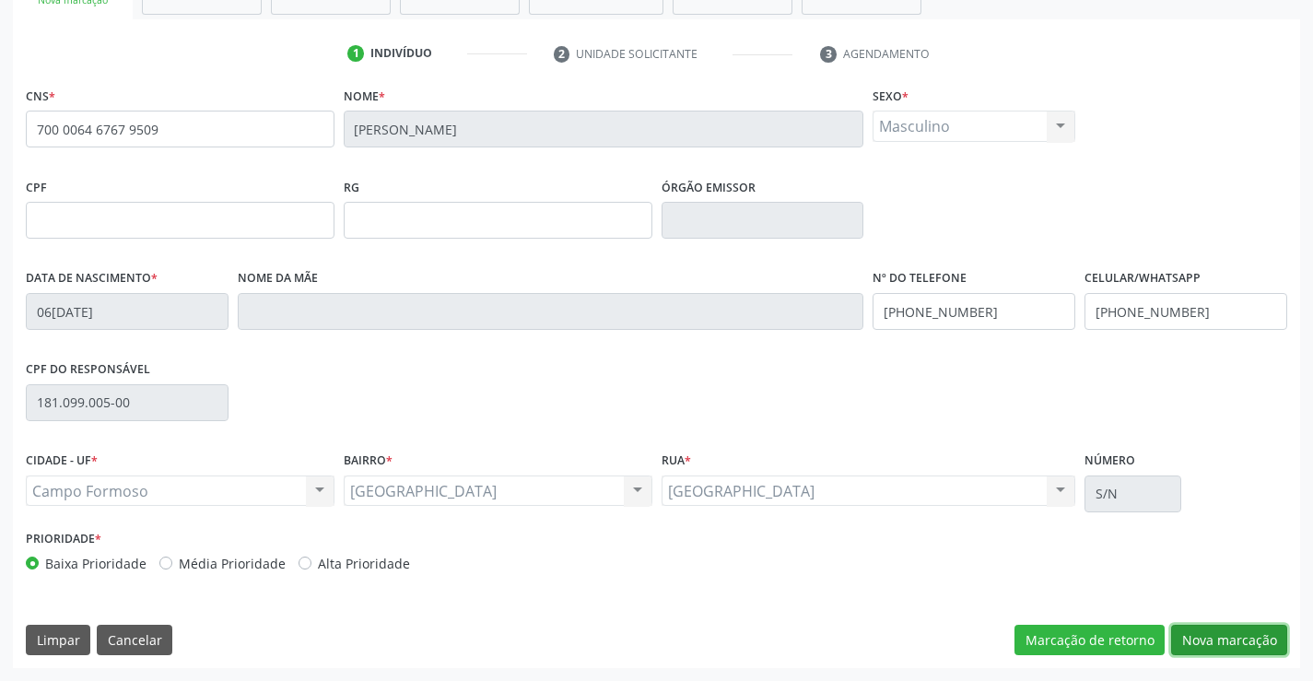
click at [1237, 631] on button "Nova marcação" at bounding box center [1229, 640] width 116 height 31
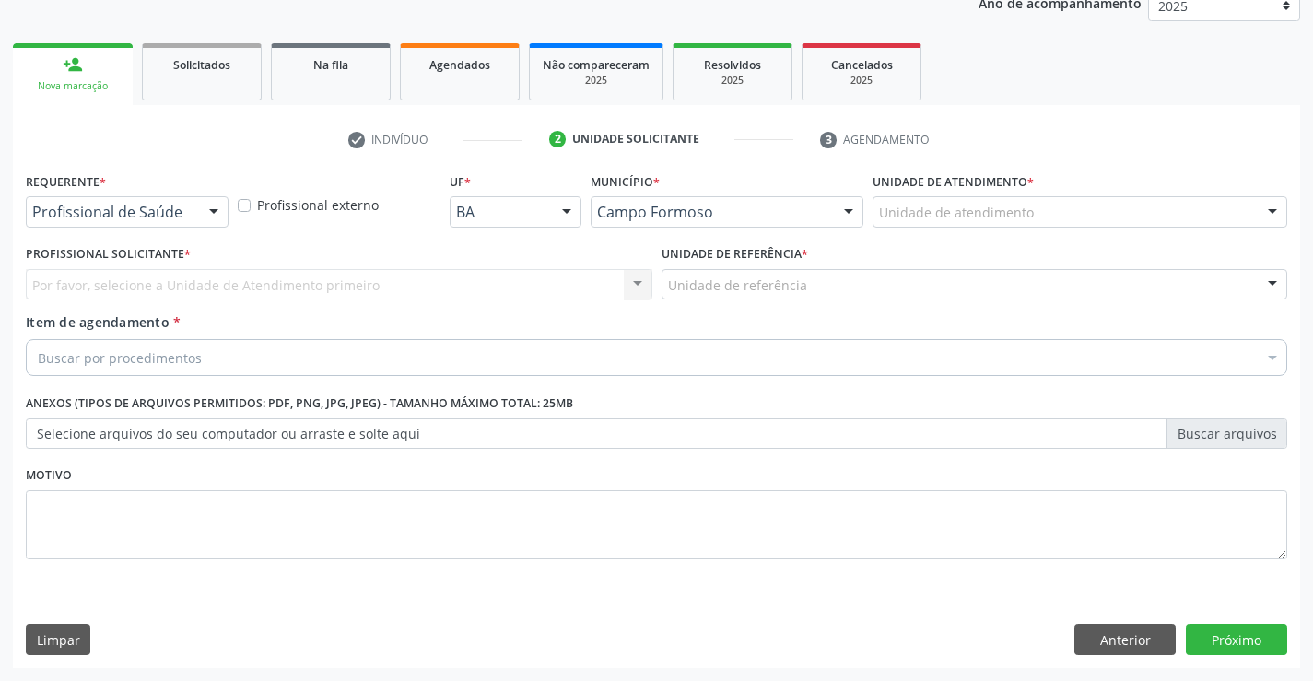
scroll to position [232, 0]
click at [221, 210] on div at bounding box center [214, 212] width 28 height 31
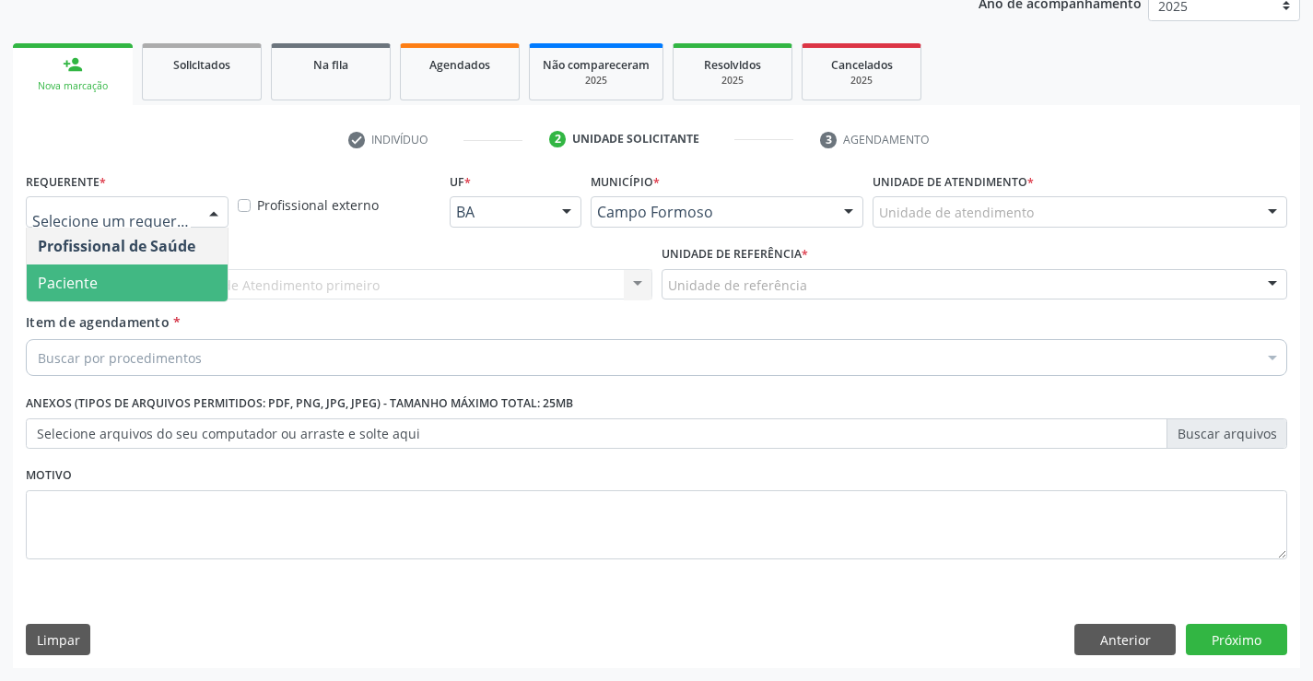
click at [87, 286] on span "Paciente" at bounding box center [68, 283] width 60 height 20
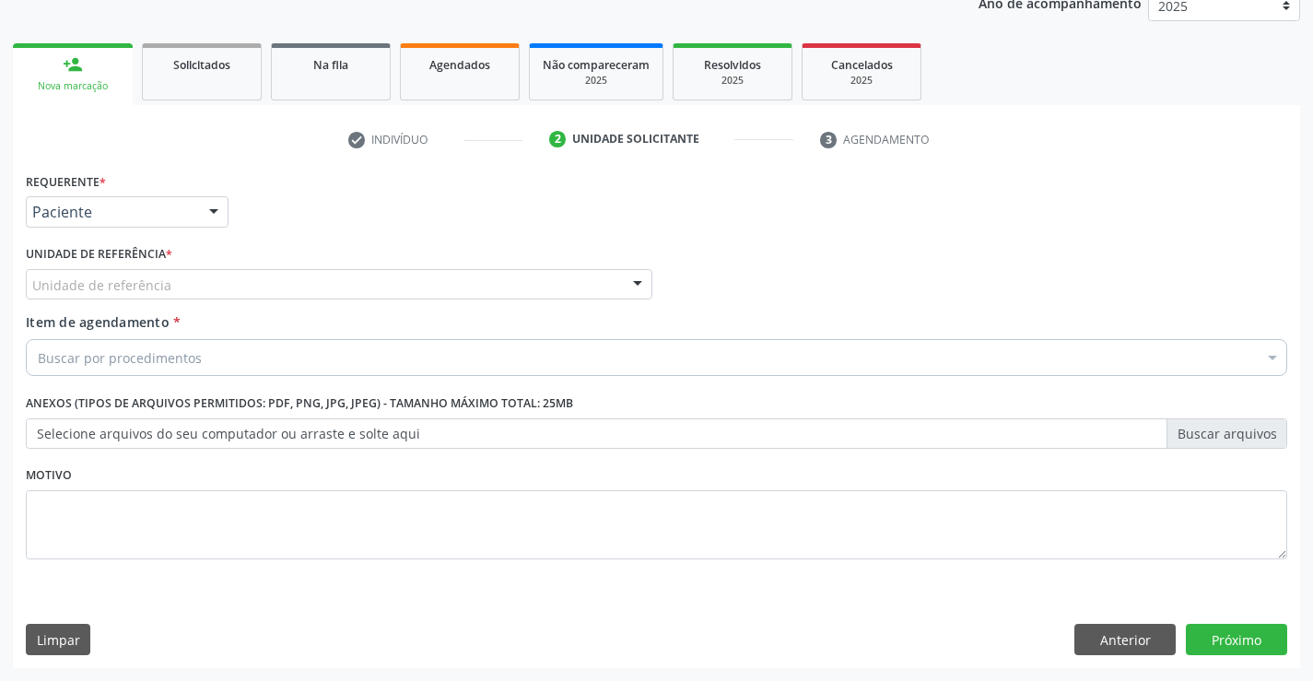
click at [231, 290] on div "Unidade de referência" at bounding box center [339, 284] width 627 height 31
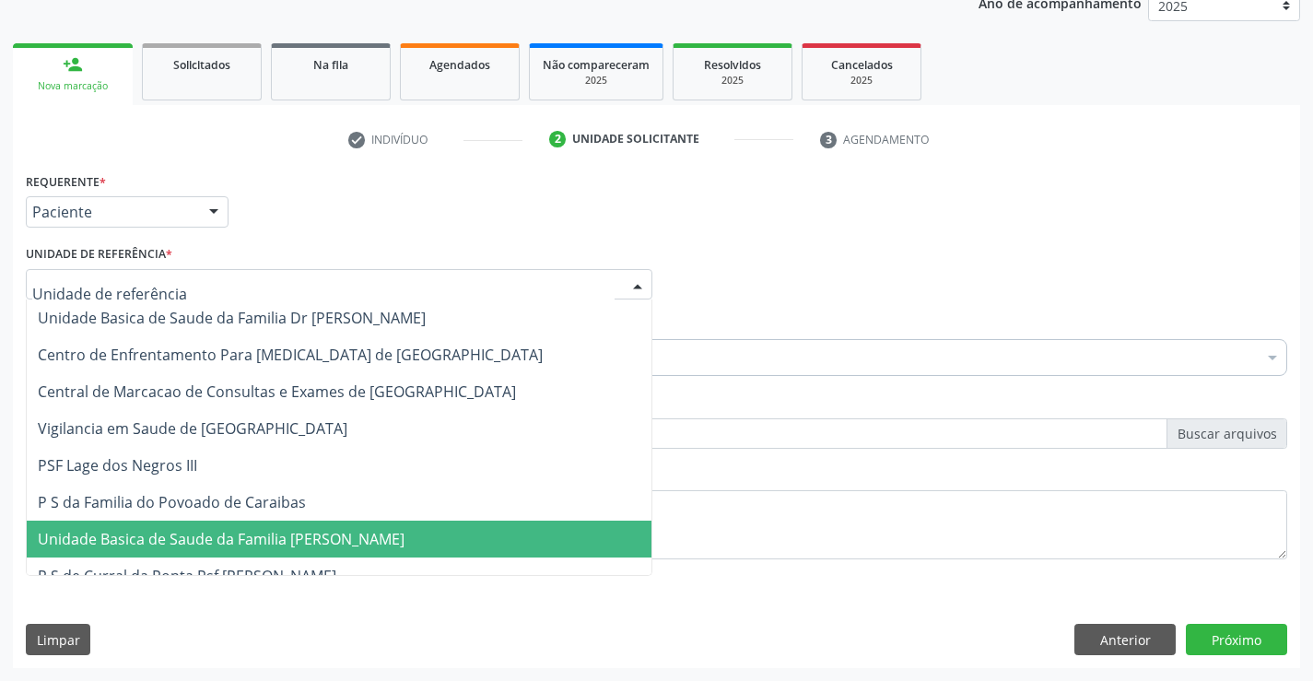
click at [261, 550] on span "Unidade Basica de Saude da Familia [PERSON_NAME]" at bounding box center [339, 539] width 625 height 37
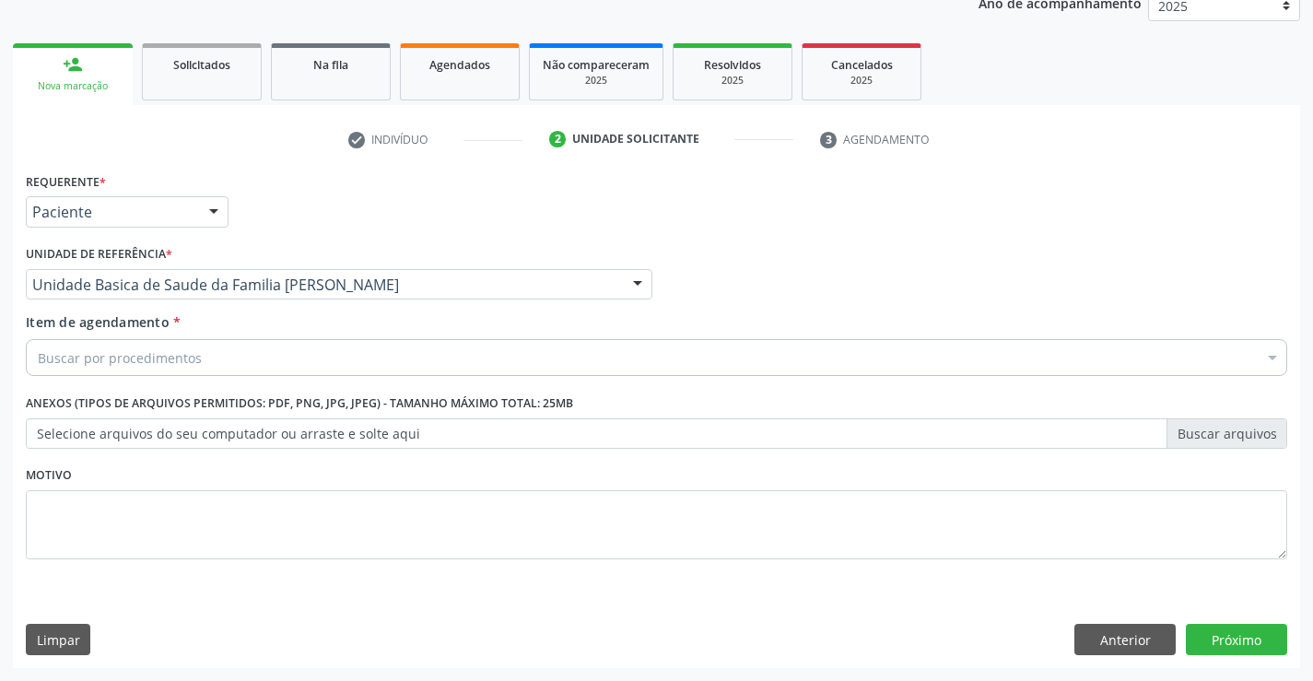
click at [206, 362] on div "Buscar por procedimentos" at bounding box center [657, 357] width 1262 height 37
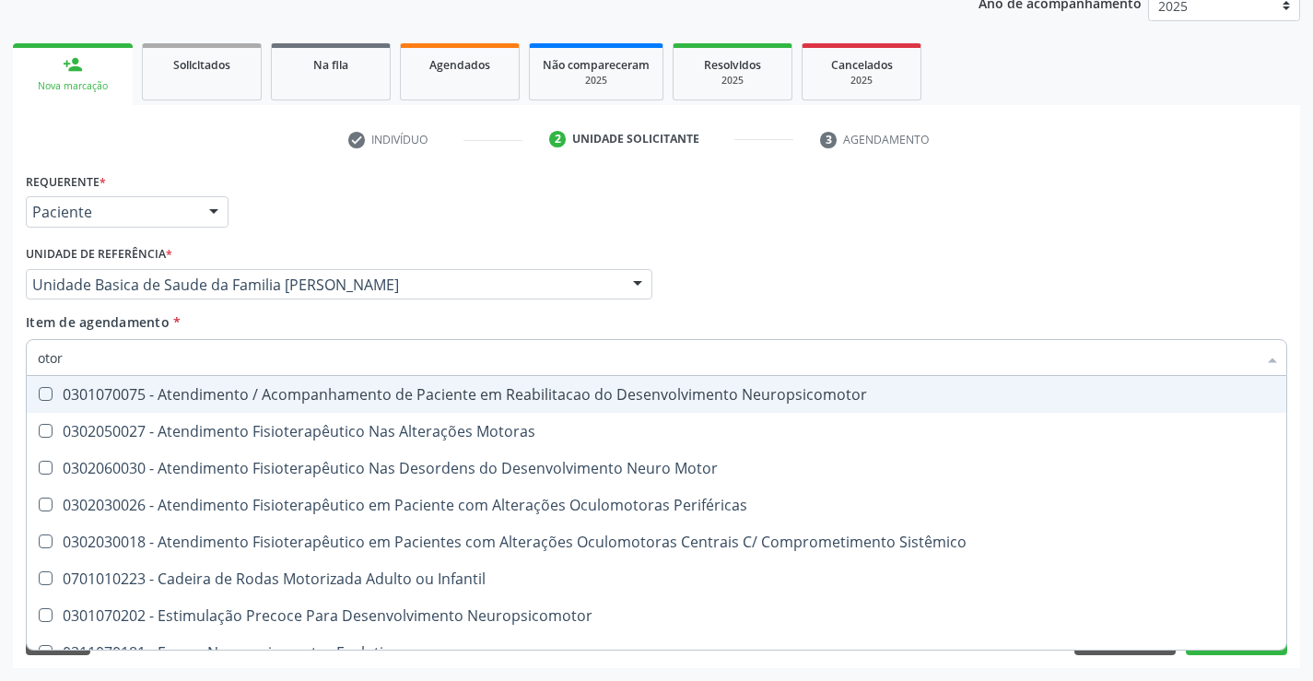
type input "otorr"
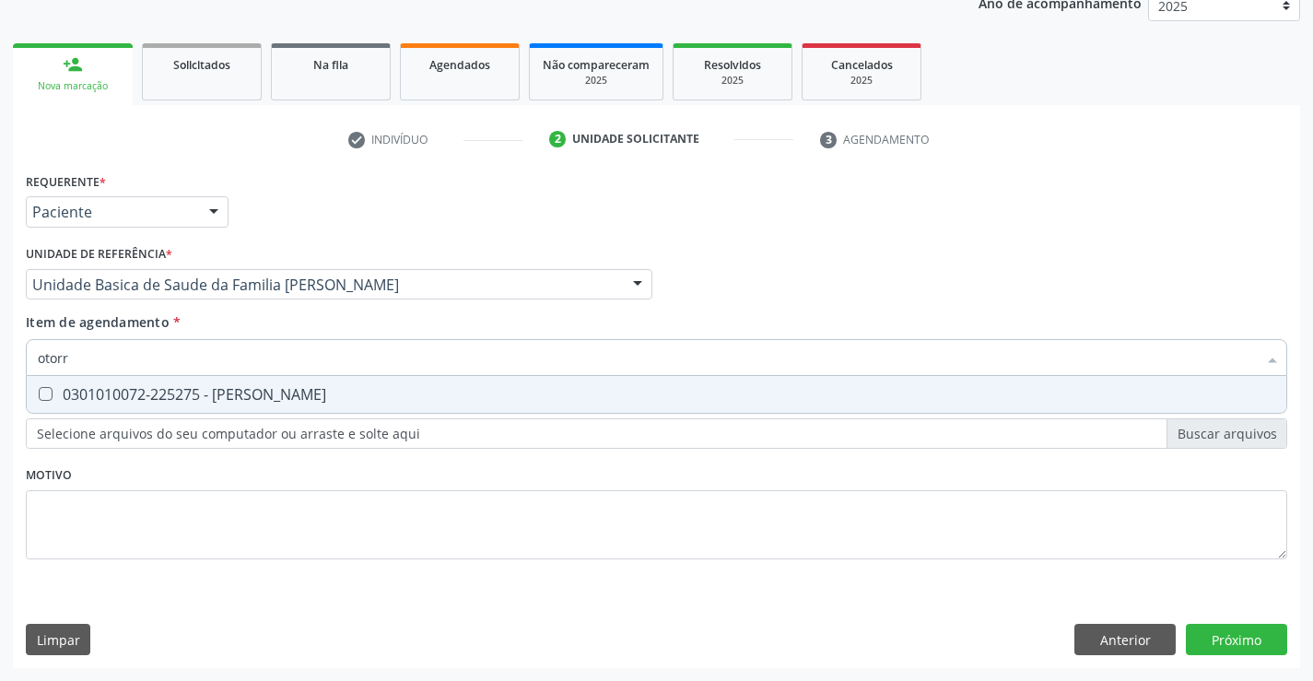
click at [200, 399] on div "0301010072-225275 - Médico Otorrinolaringologista" at bounding box center [657, 394] width 1238 height 15
checkbox Otorrinolaringologista "true"
click at [1217, 640] on div "Requerente * Paciente Profissional de Saúde Paciente Nenhum resultado encontrad…" at bounding box center [657, 418] width 1288 height 500
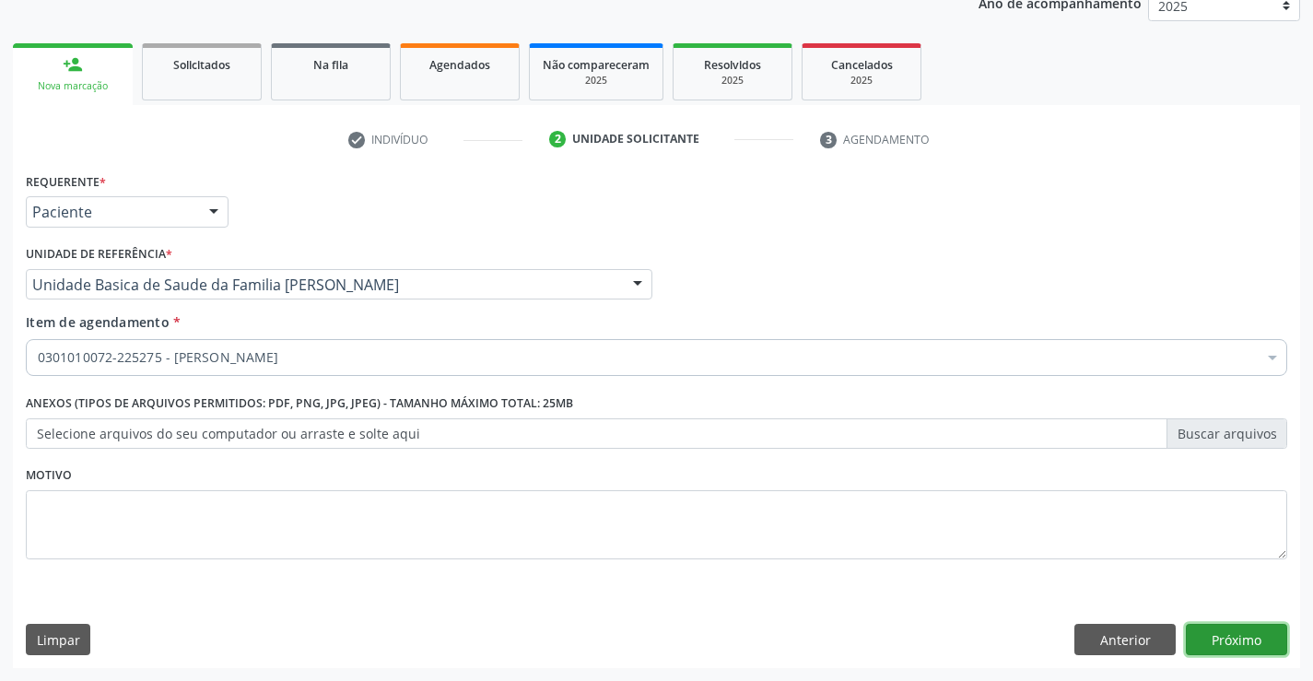
click at [1208, 632] on button "Próximo" at bounding box center [1236, 639] width 101 height 31
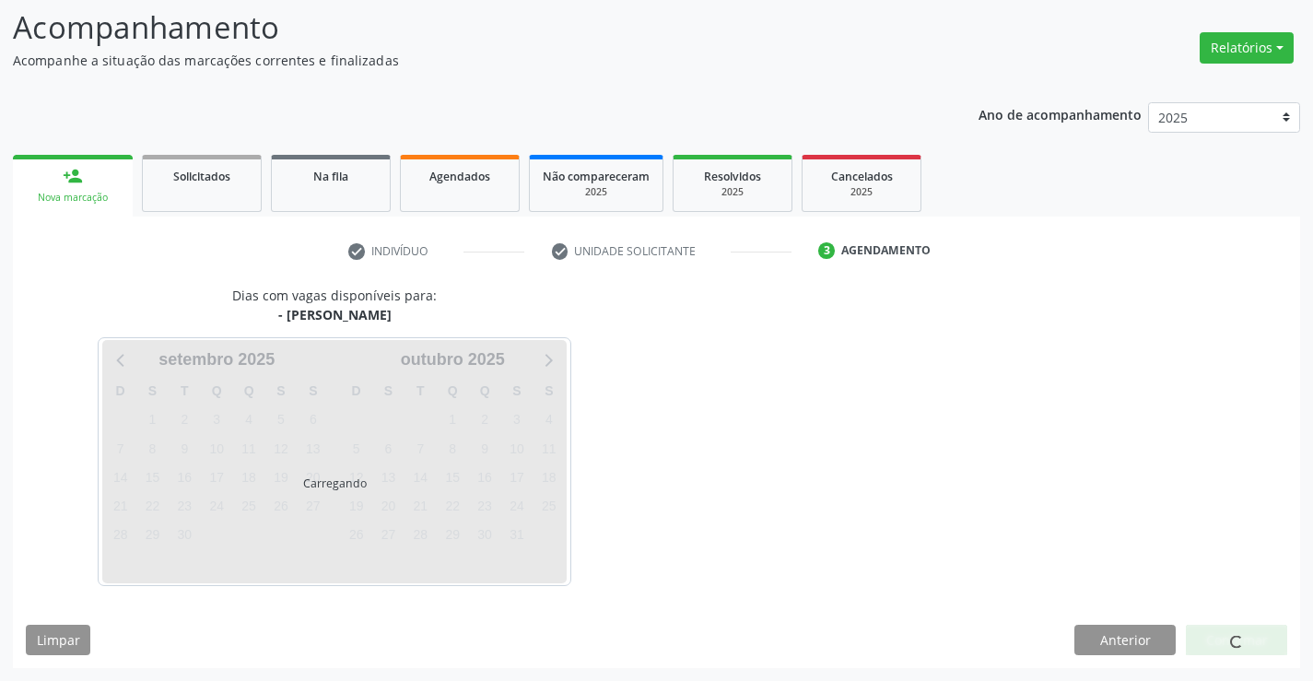
scroll to position [121, 0]
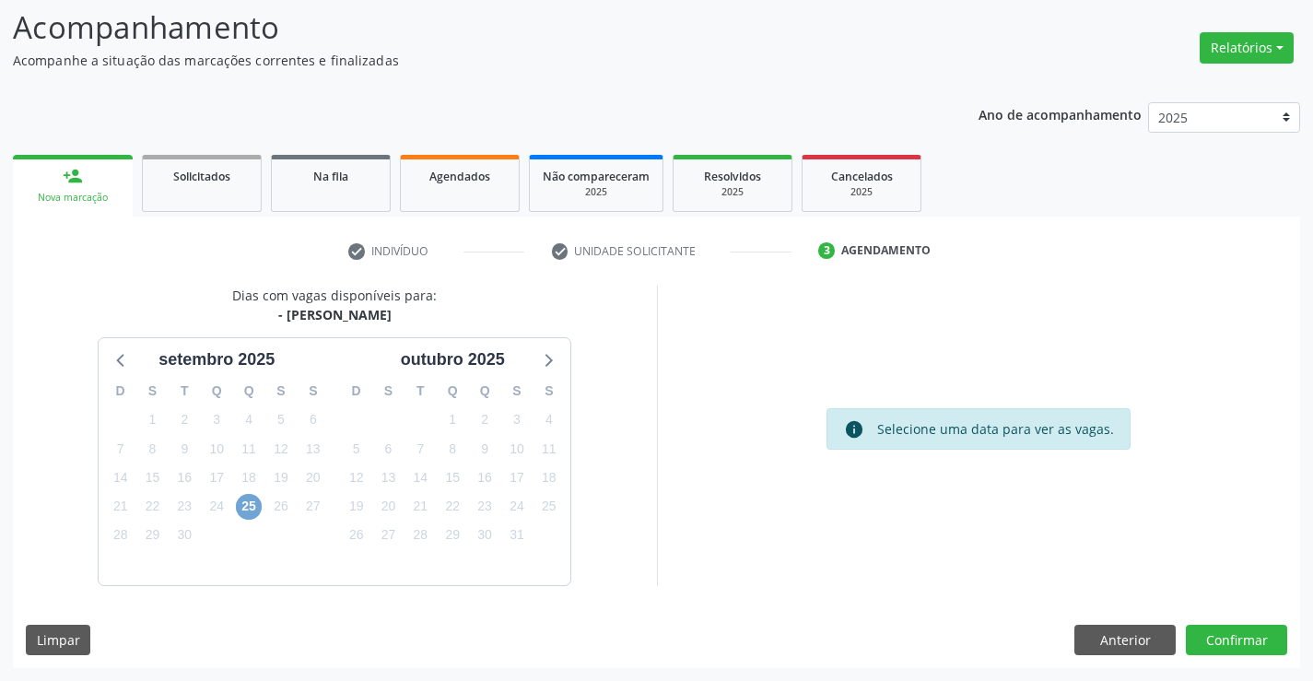
click at [241, 503] on span "25" at bounding box center [249, 507] width 26 height 26
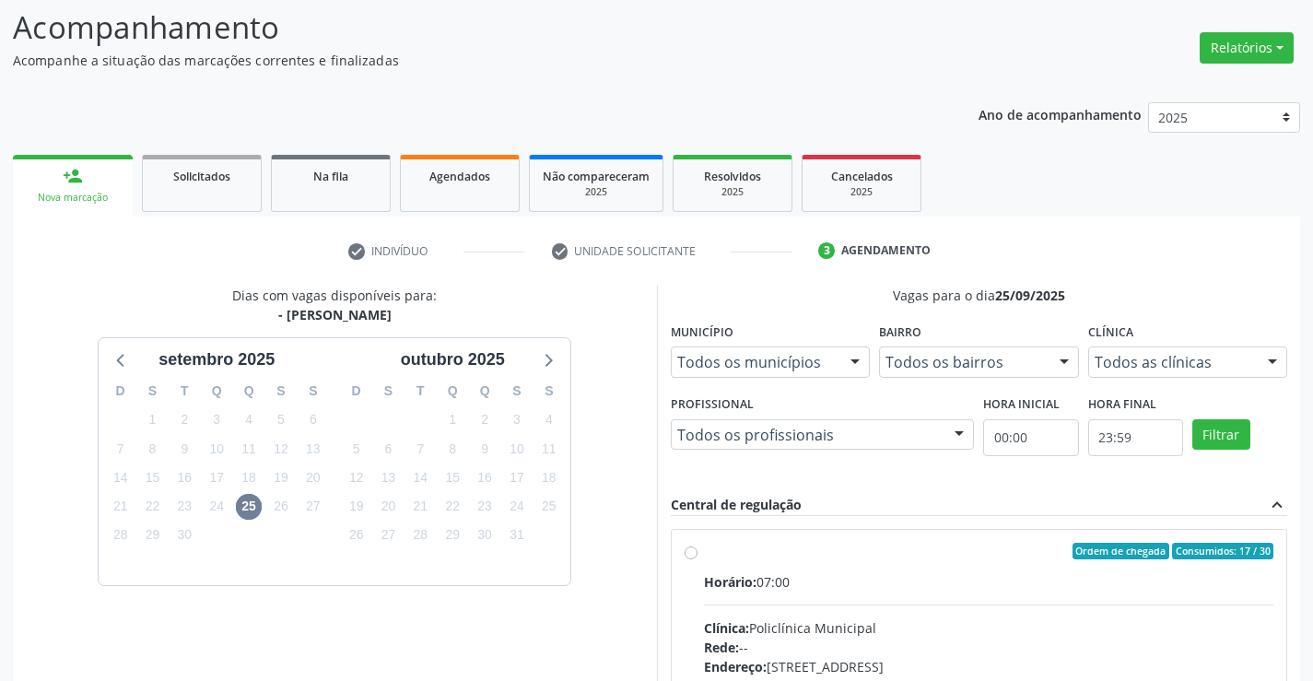
click at [698, 559] on input "Ordem de chegada Consumidos: 17 / 30 Horário: 07:00 Clínica: Policlínica Munici…" at bounding box center [691, 551] width 13 height 17
radio input "true"
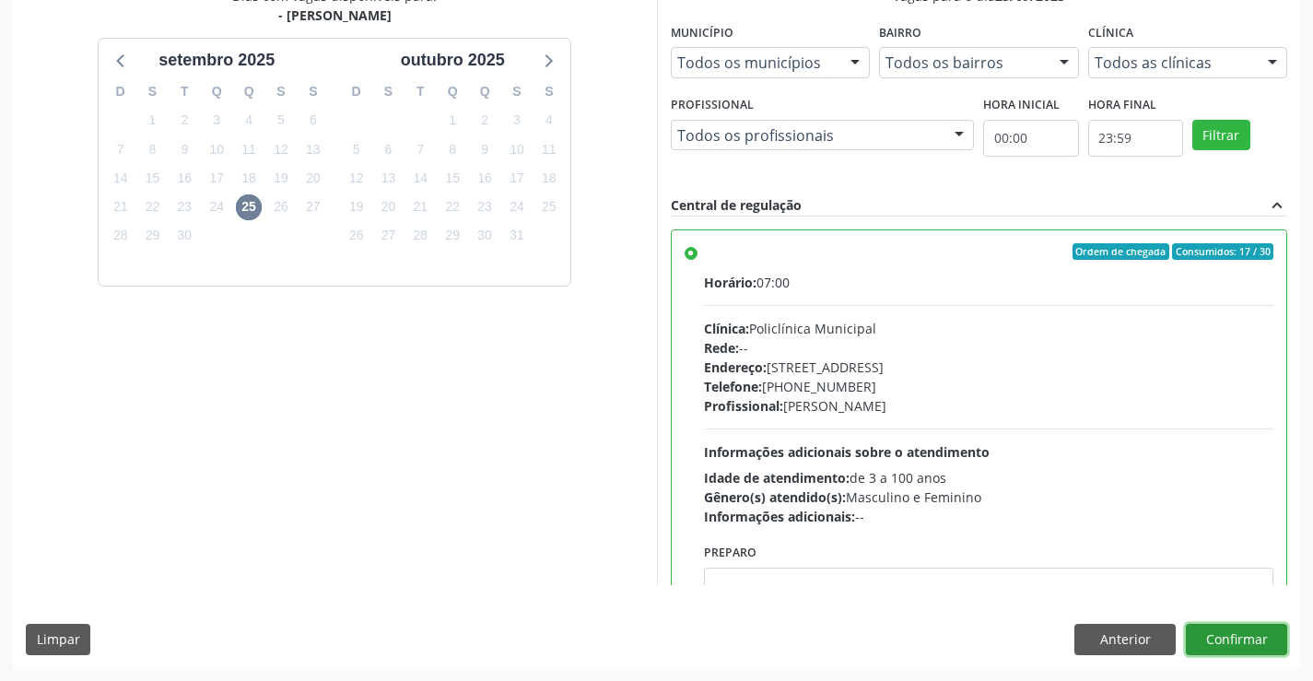
click at [1238, 633] on button "Confirmar" at bounding box center [1236, 639] width 101 height 31
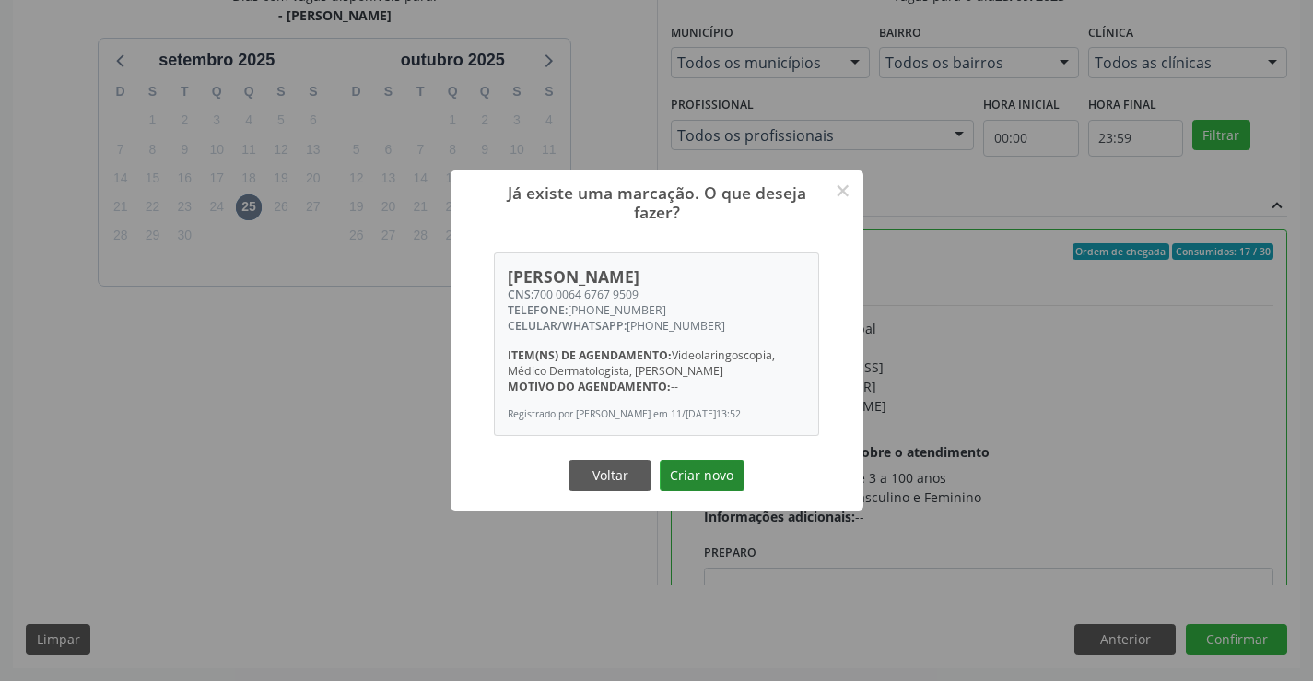
click at [701, 488] on button "Criar novo" at bounding box center [702, 475] width 85 height 31
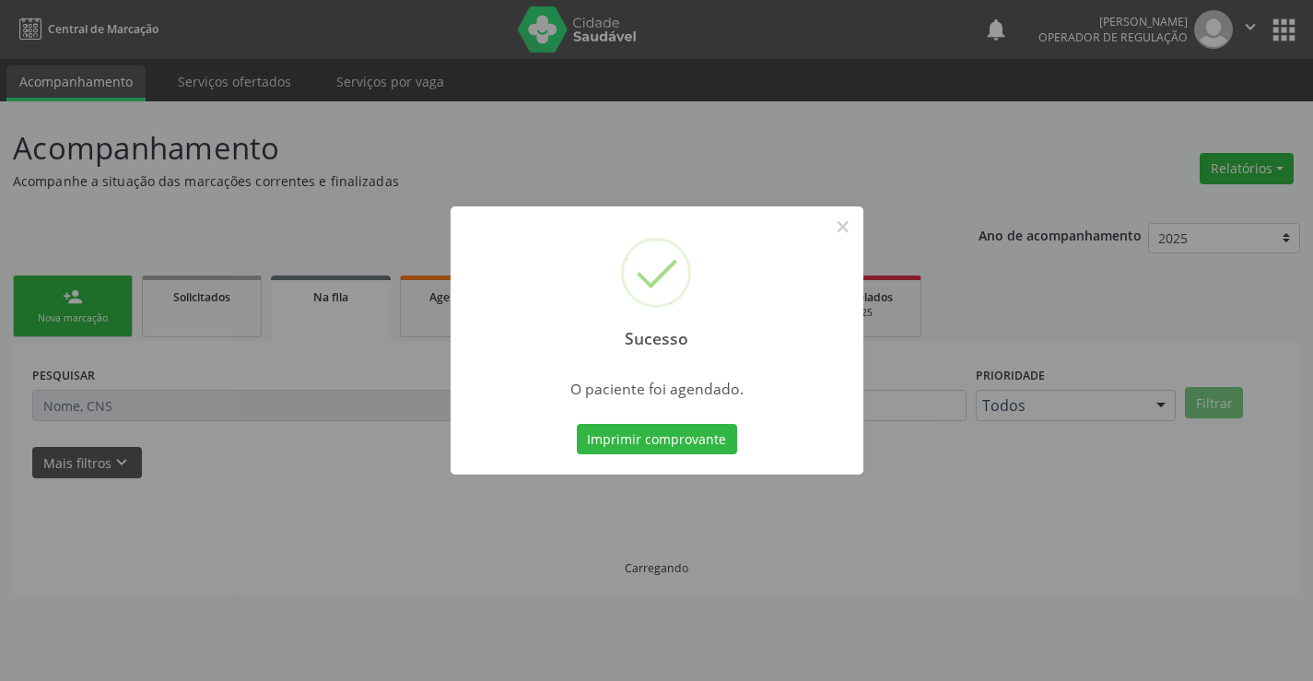
scroll to position [0, 0]
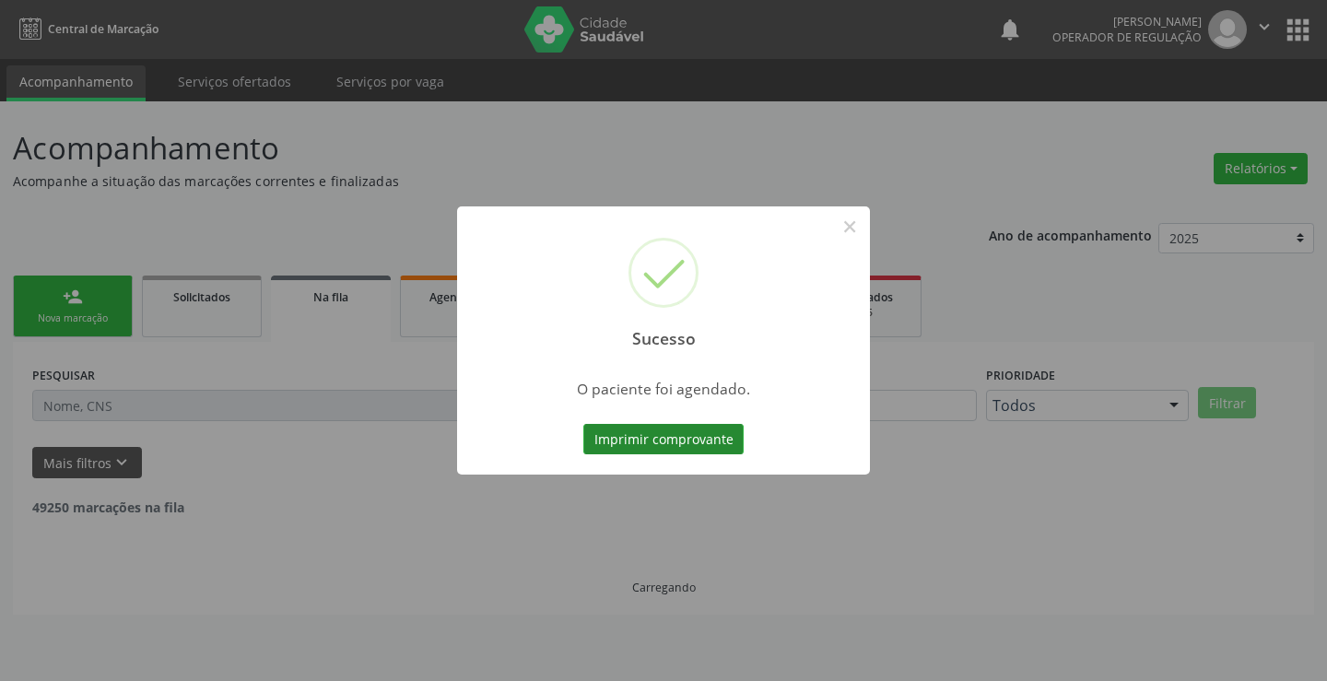
click at [672, 447] on button "Imprimir comprovante" at bounding box center [663, 439] width 160 height 31
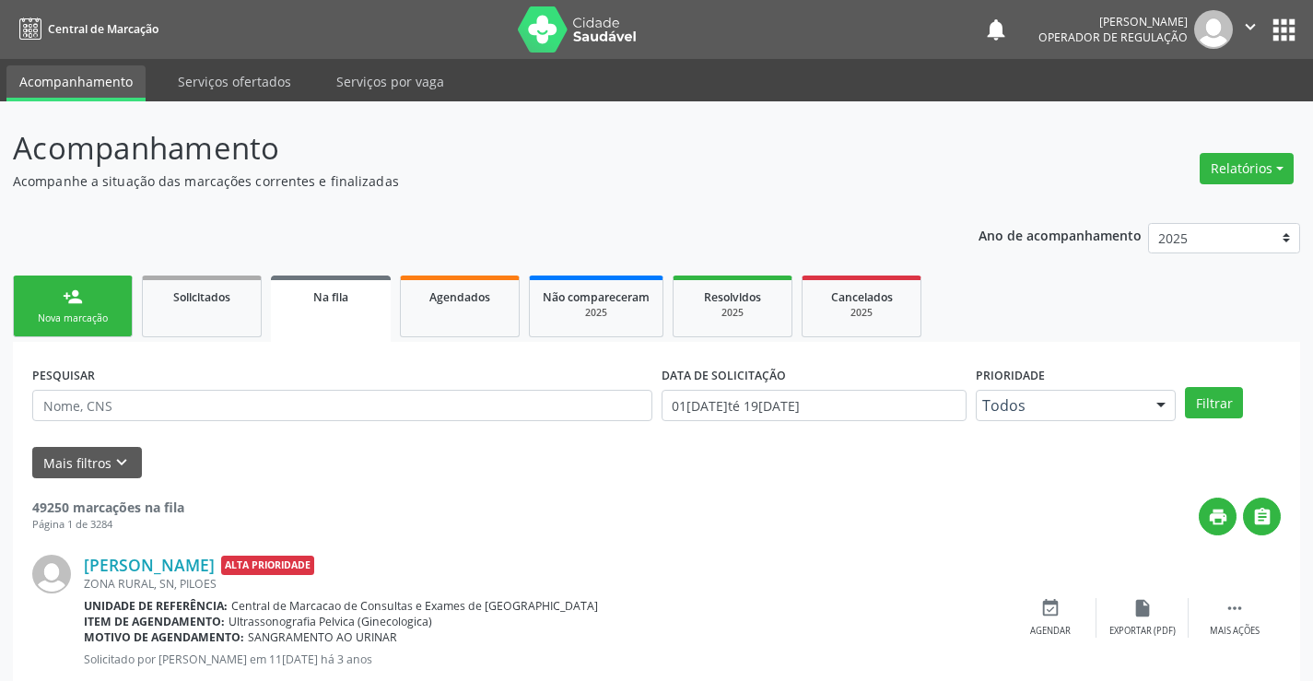
click at [76, 322] on div "Nova marcação" at bounding box center [73, 319] width 92 height 14
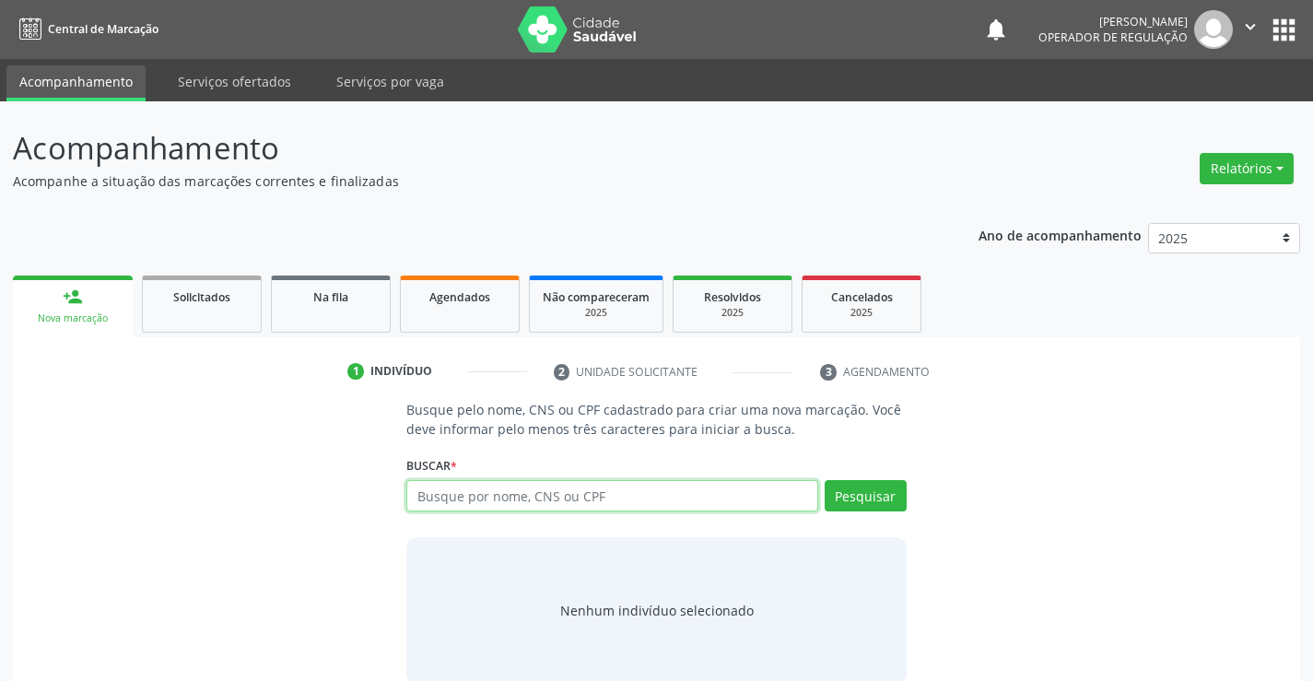
click at [455, 500] on input "text" at bounding box center [611, 495] width 411 height 31
type input "708009811792321"
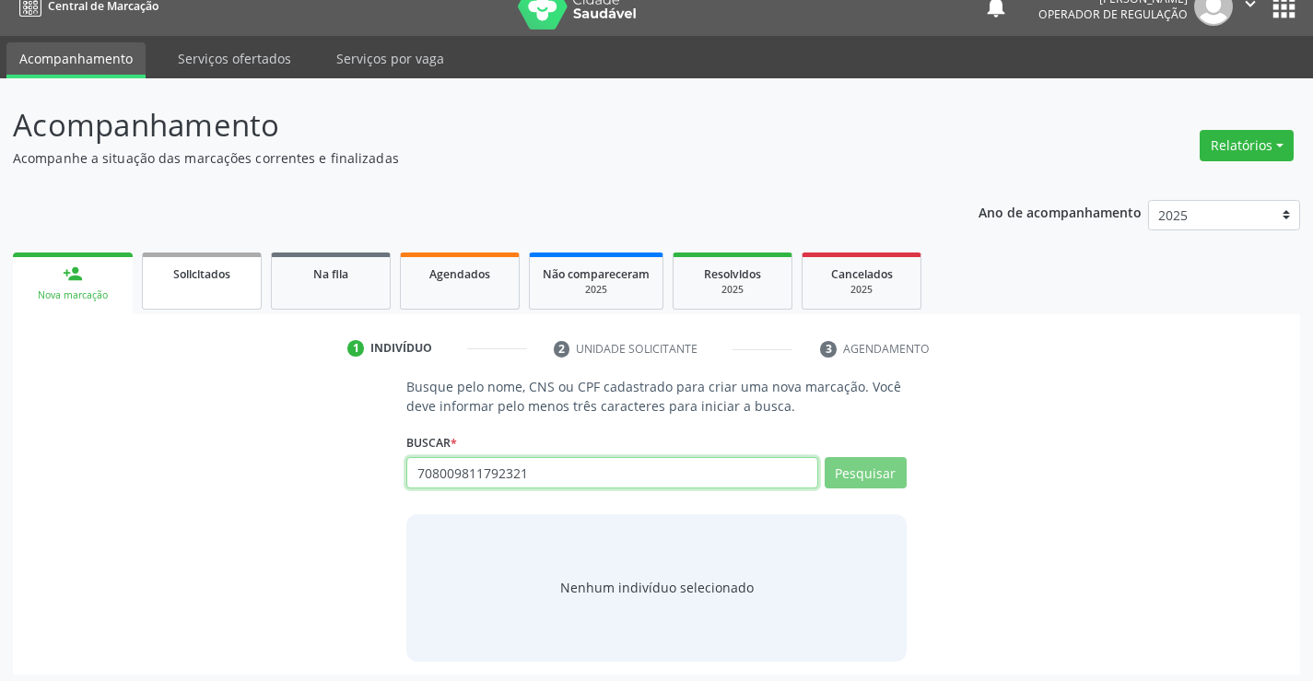
scroll to position [29, 0]
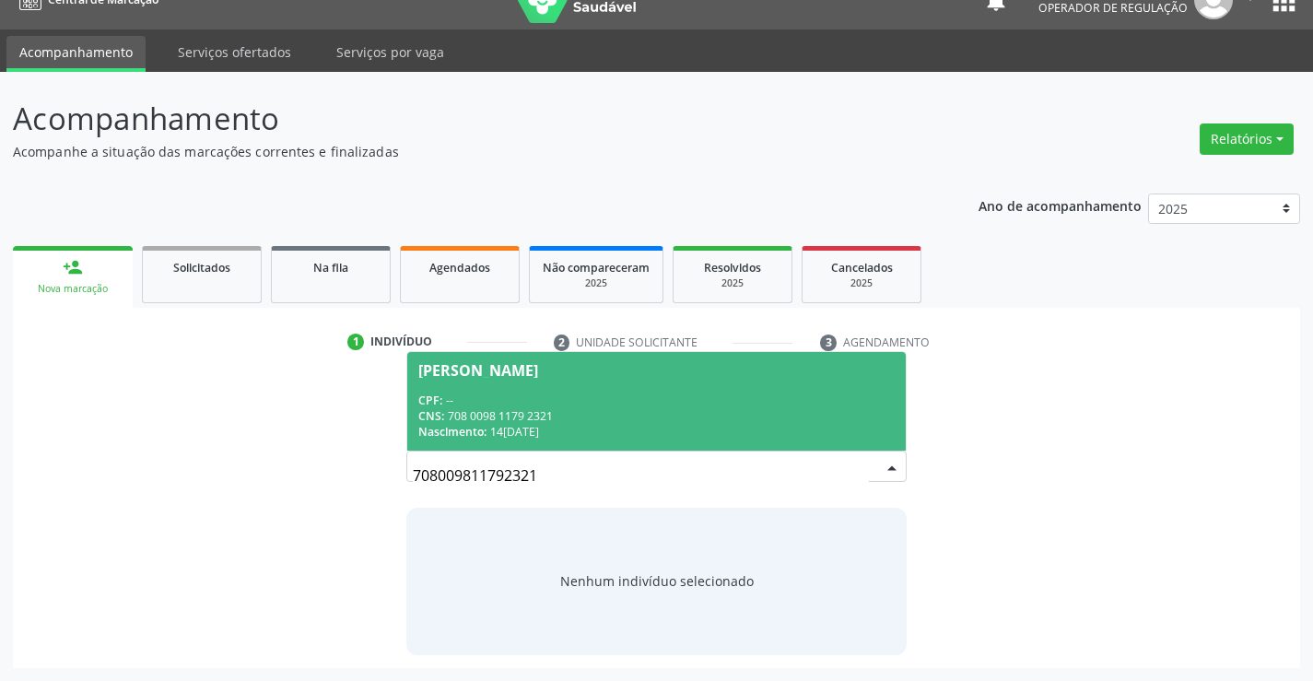
click at [481, 403] on div "CPF: --" at bounding box center [656, 401] width 476 height 16
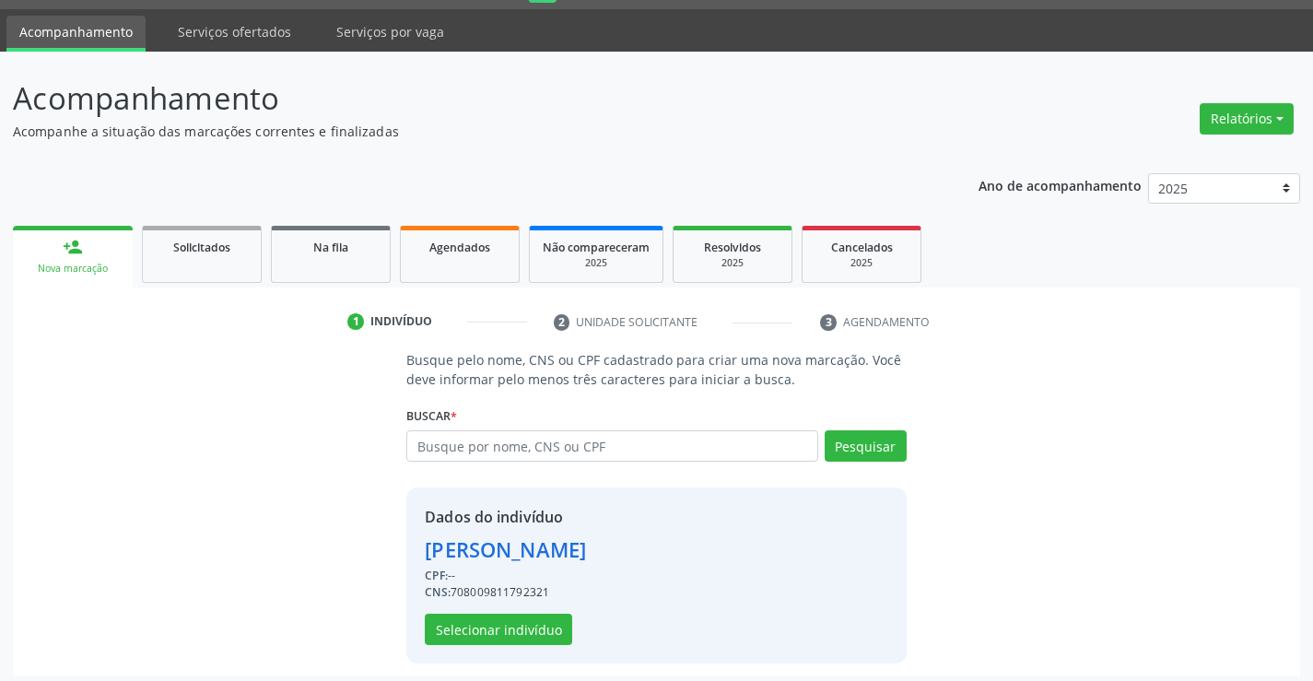
scroll to position [58, 0]
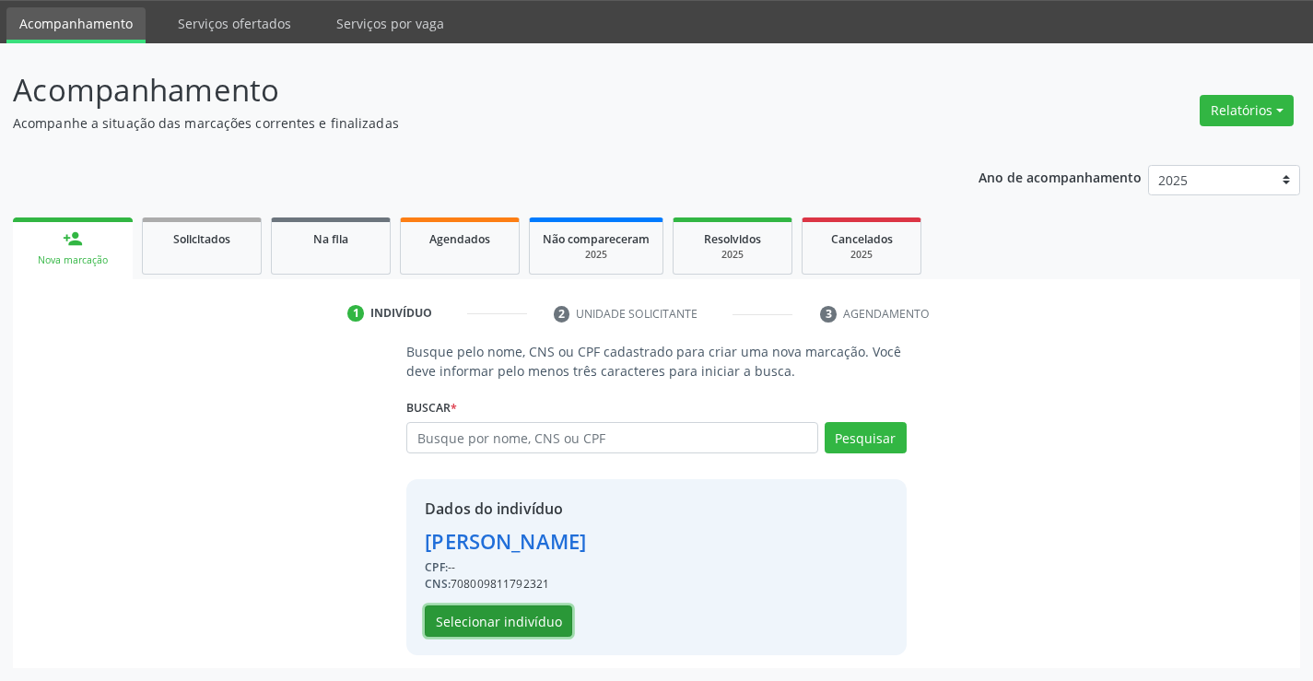
click at [495, 608] on button "Selecionar indivíduo" at bounding box center [498, 621] width 147 height 31
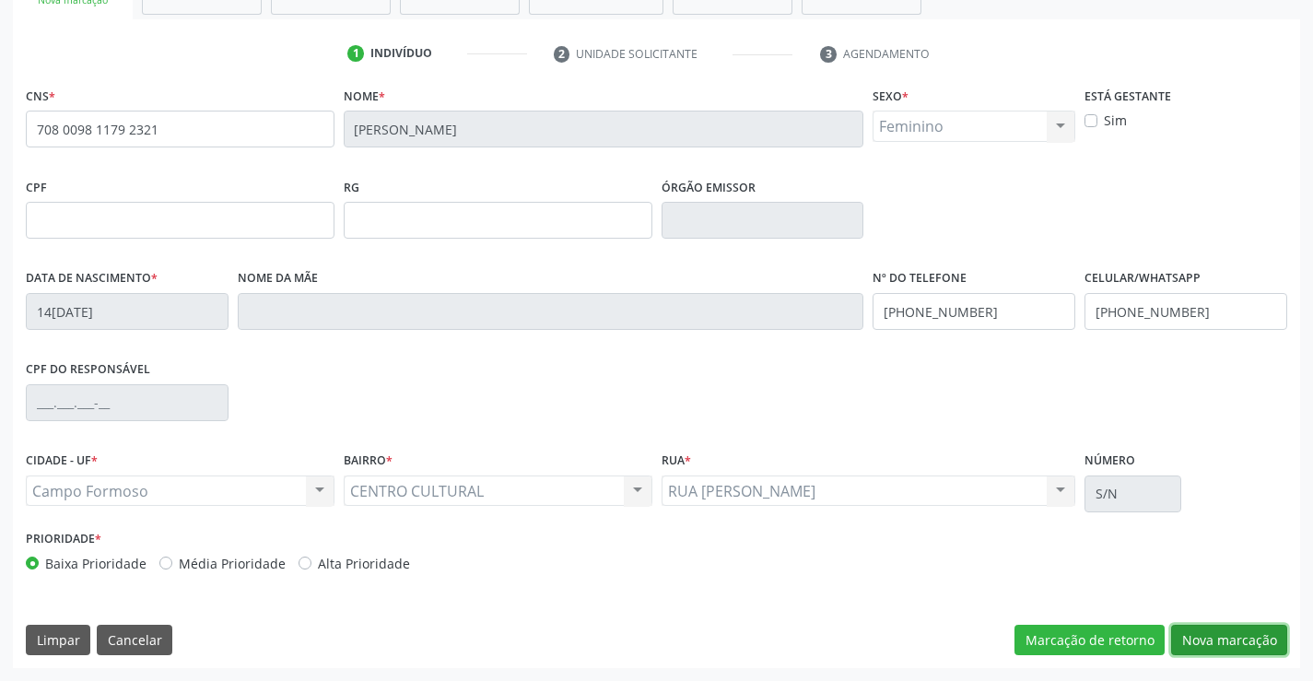
click at [1223, 636] on button "Nova marcação" at bounding box center [1229, 640] width 116 height 31
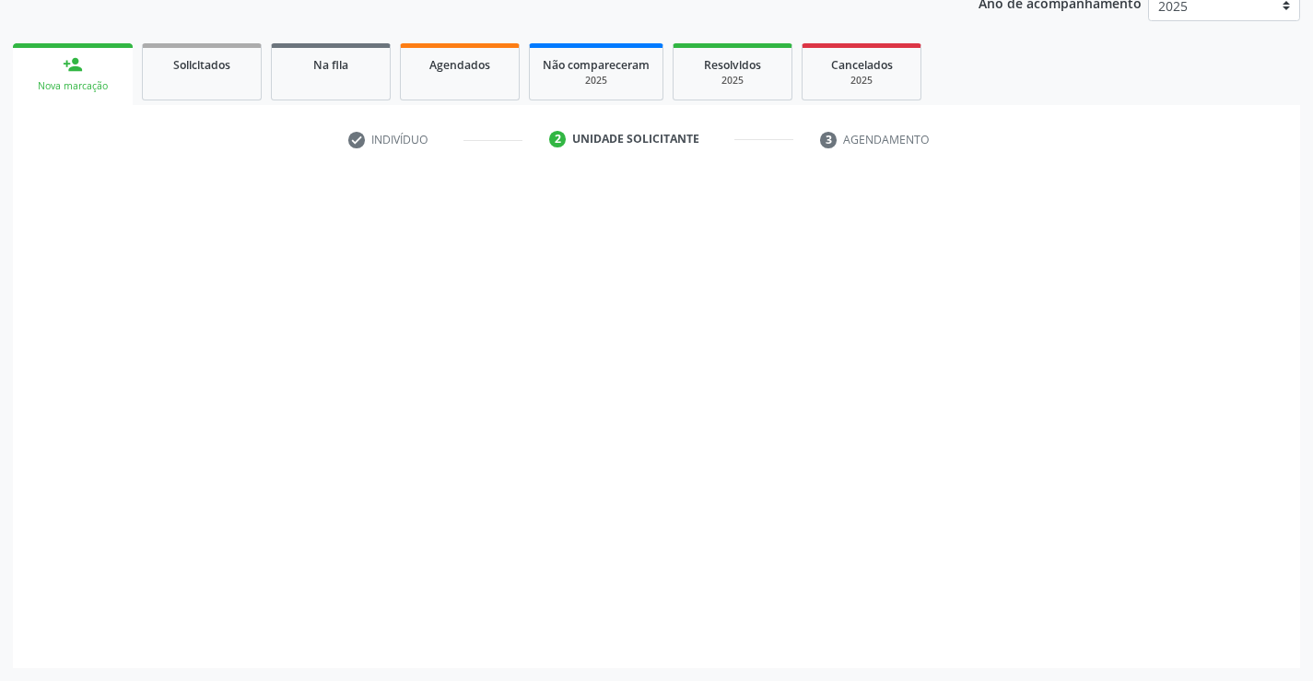
scroll to position [232, 0]
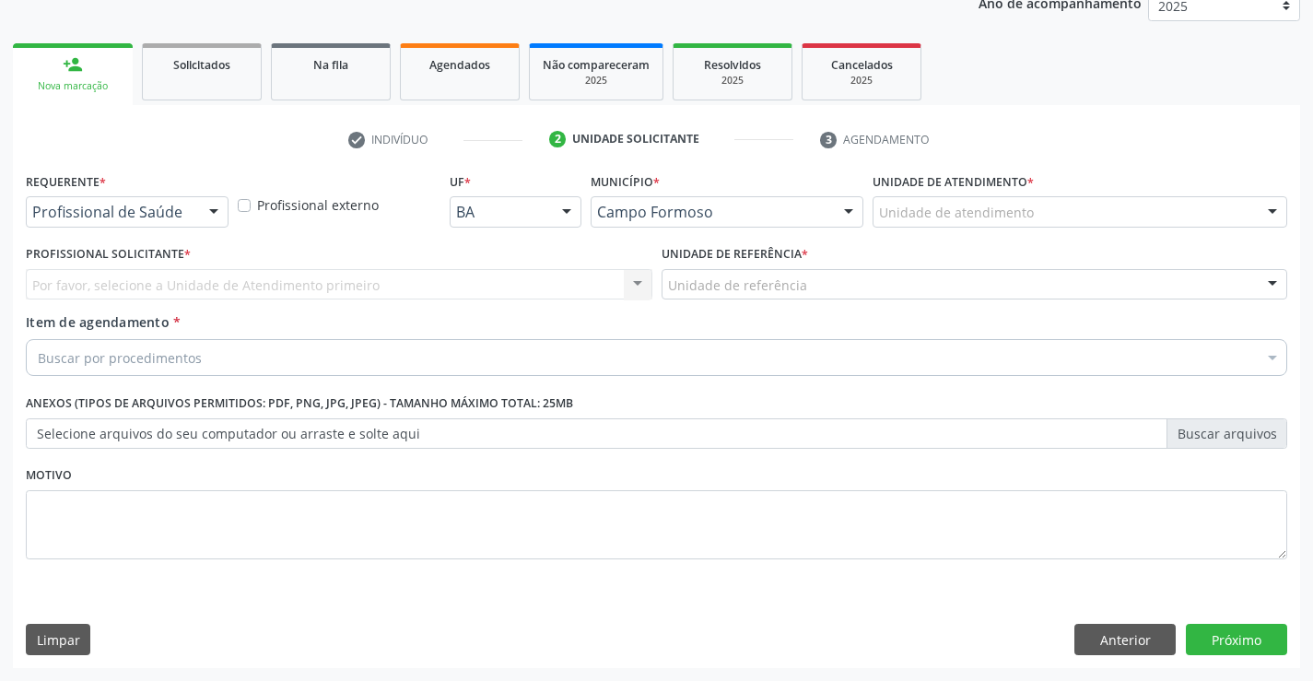
click at [197, 208] on div "Profissional de Saúde Profissional de Saúde Paciente Nenhum resultado encontrad…" at bounding box center [127, 211] width 203 height 31
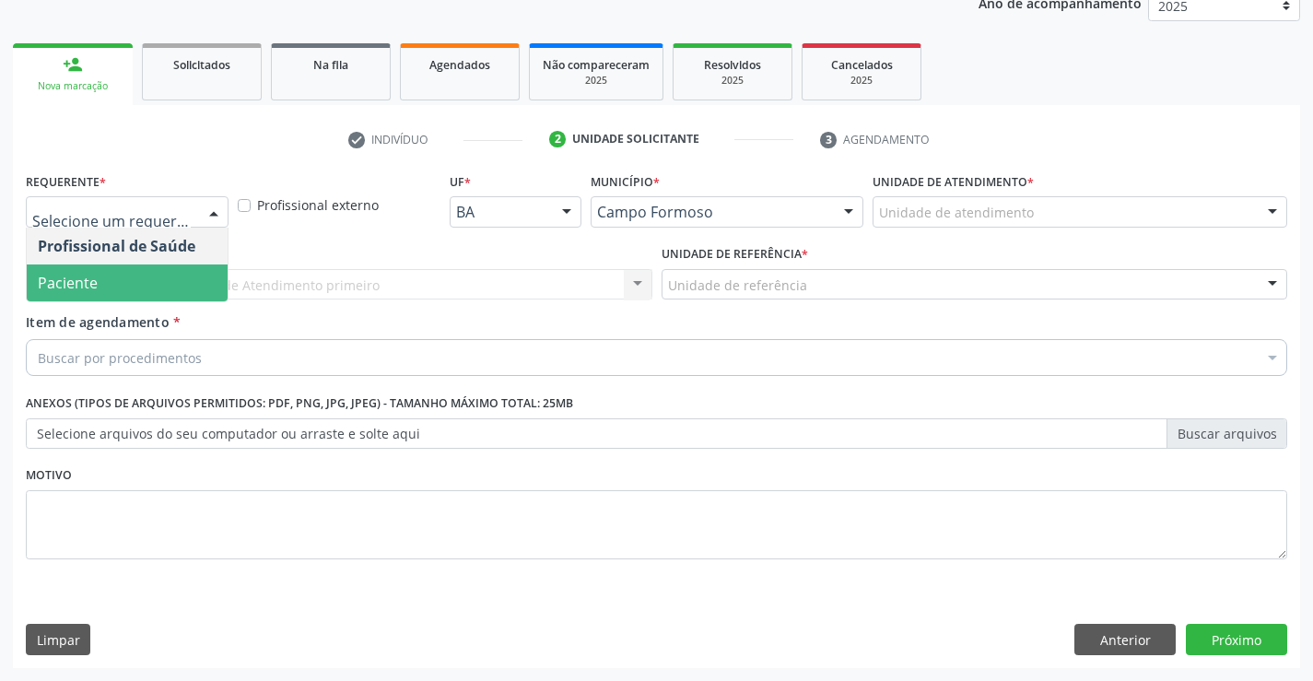
click at [89, 288] on span "Paciente" at bounding box center [68, 283] width 60 height 20
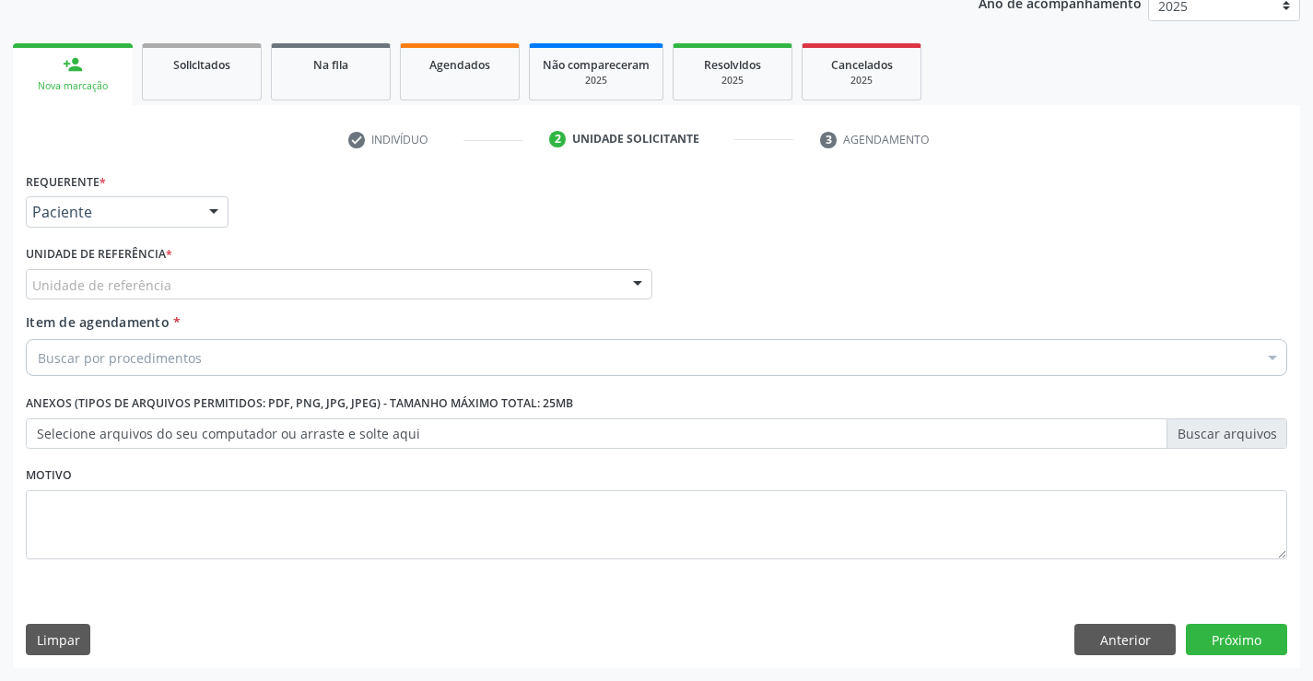
click at [292, 288] on div "Unidade de referência" at bounding box center [339, 284] width 627 height 31
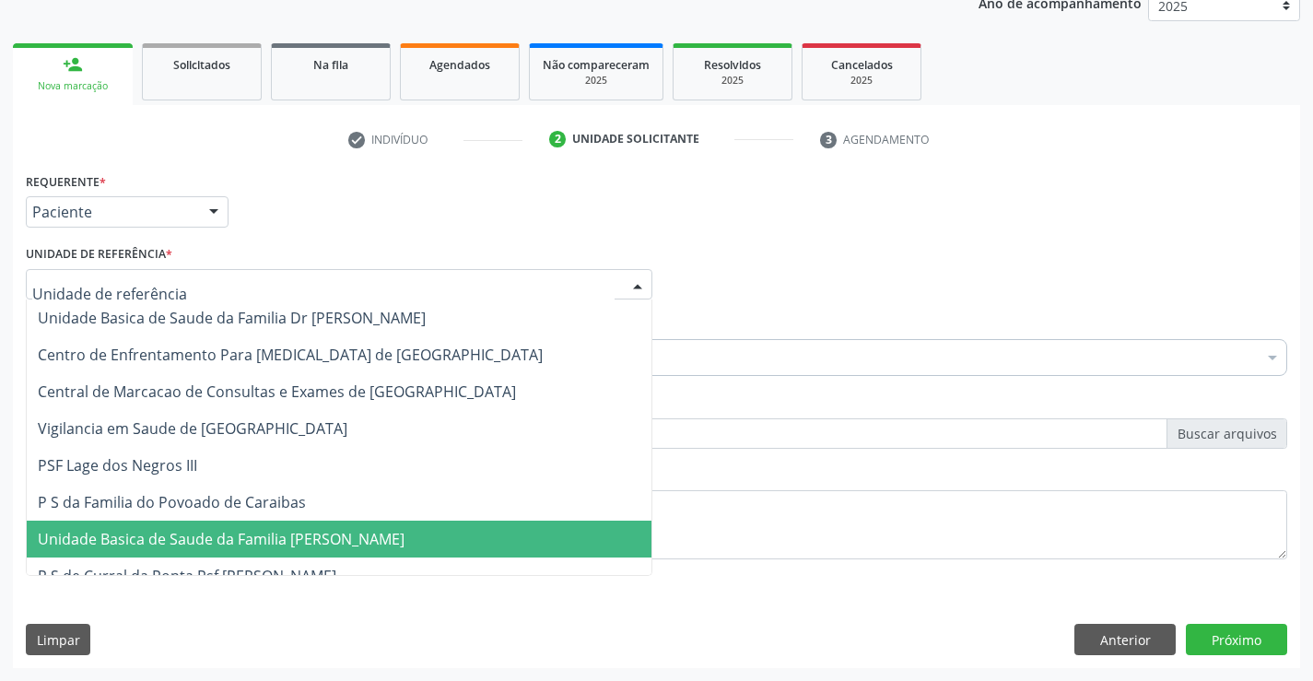
click at [314, 536] on span "Unidade Basica de Saude da Familia [PERSON_NAME]" at bounding box center [221, 539] width 367 height 20
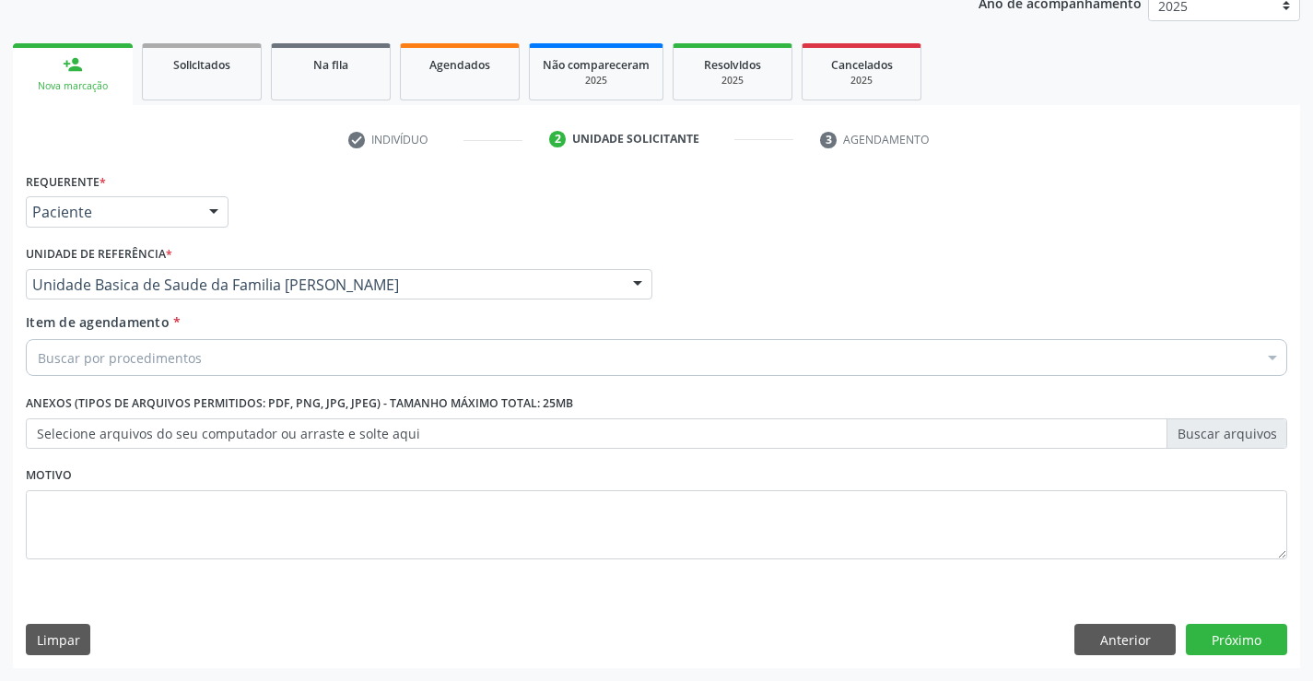
click at [258, 354] on div "Buscar por procedimentos" at bounding box center [657, 357] width 1262 height 37
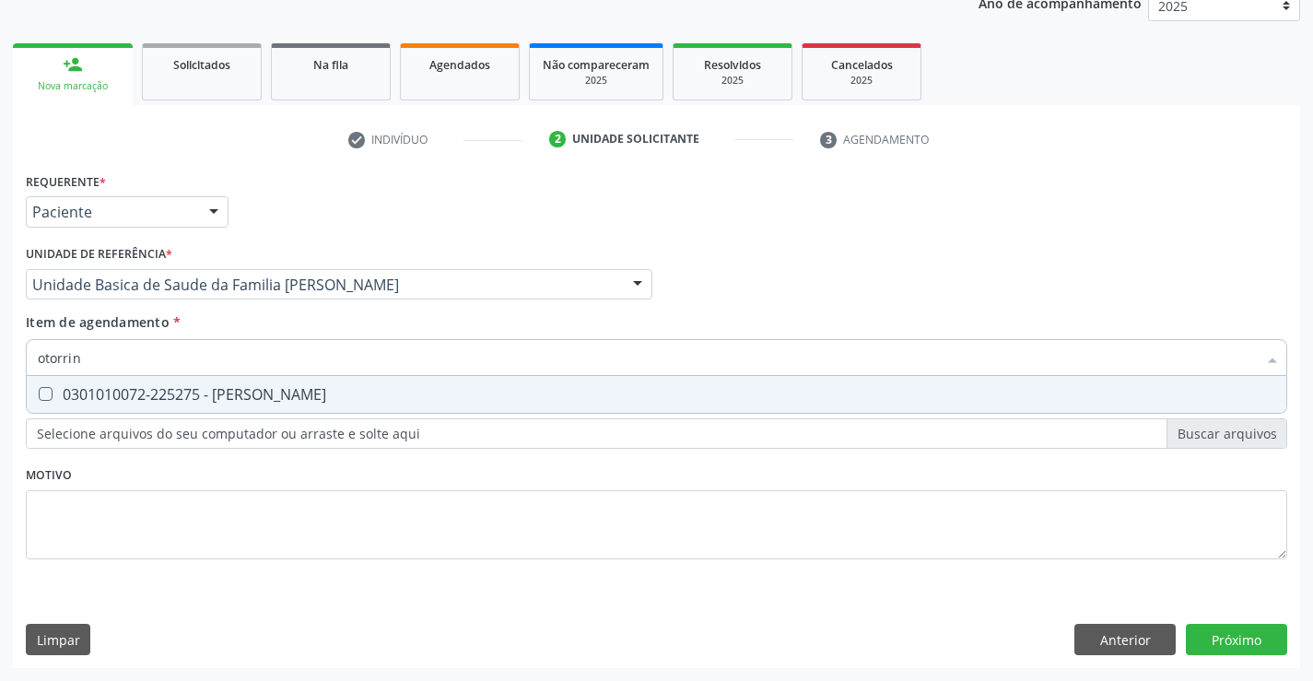
type input "otorrino"
drag, startPoint x: 283, startPoint y: 395, endPoint x: 273, endPoint y: 399, distance: 10.8
click at [283, 396] on div "0301010072-225275 - Médico Otorrinolaringologista" at bounding box center [657, 394] width 1238 height 15
checkbox Otorrinolaringologista "true"
click at [1260, 633] on div "Requerente * Paciente Profissional de Saúde Paciente Nenhum resultado encontrad…" at bounding box center [657, 418] width 1288 height 500
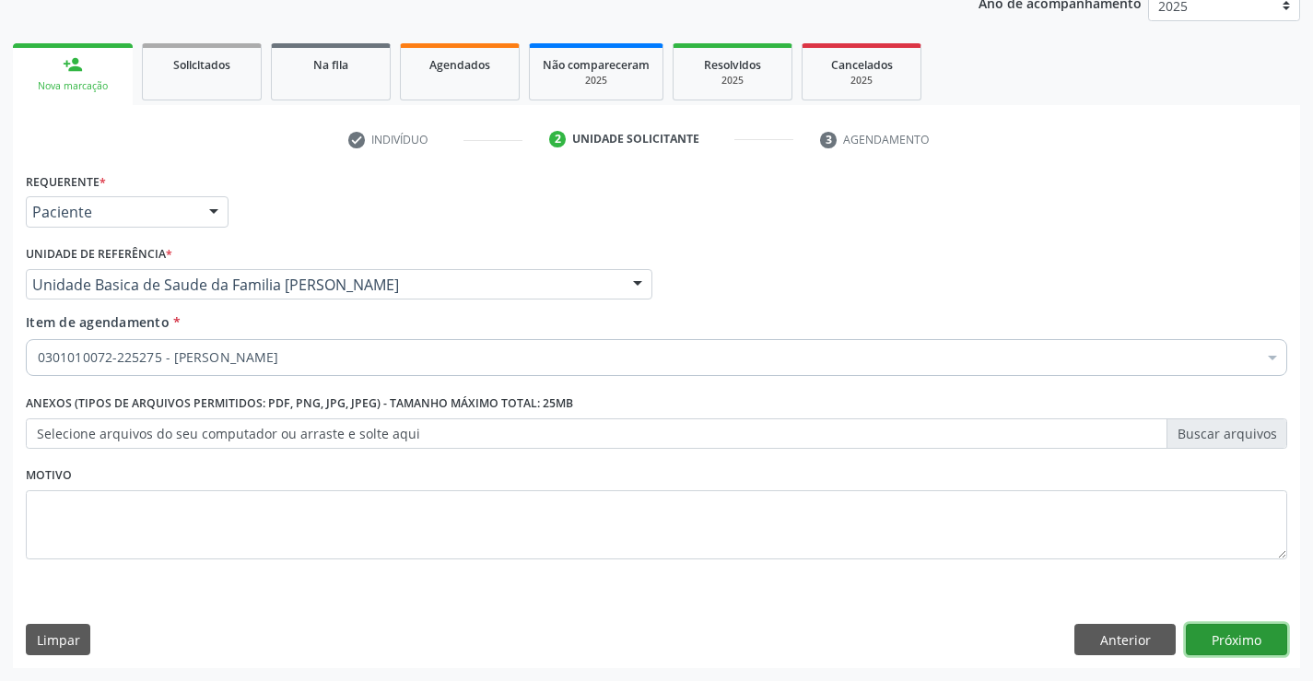
click at [1261, 636] on button "Próximo" at bounding box center [1236, 639] width 101 height 31
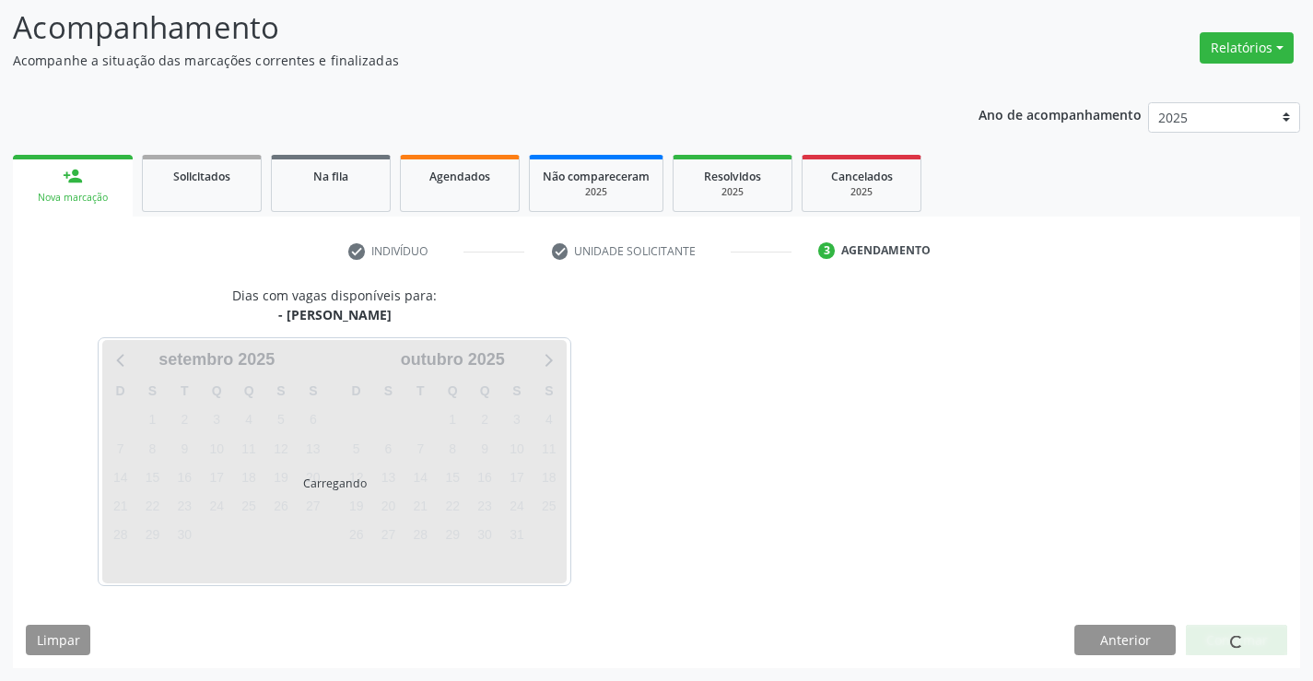
scroll to position [121, 0]
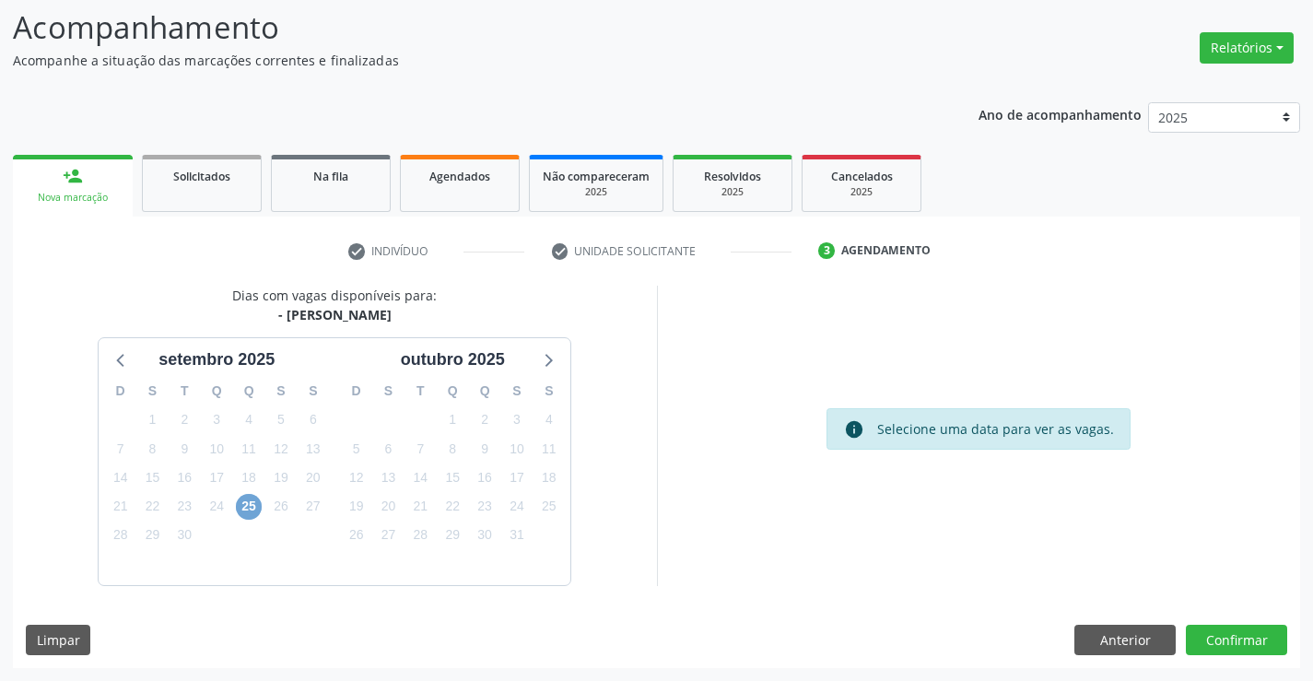
click at [248, 502] on span "25" at bounding box center [249, 507] width 26 height 26
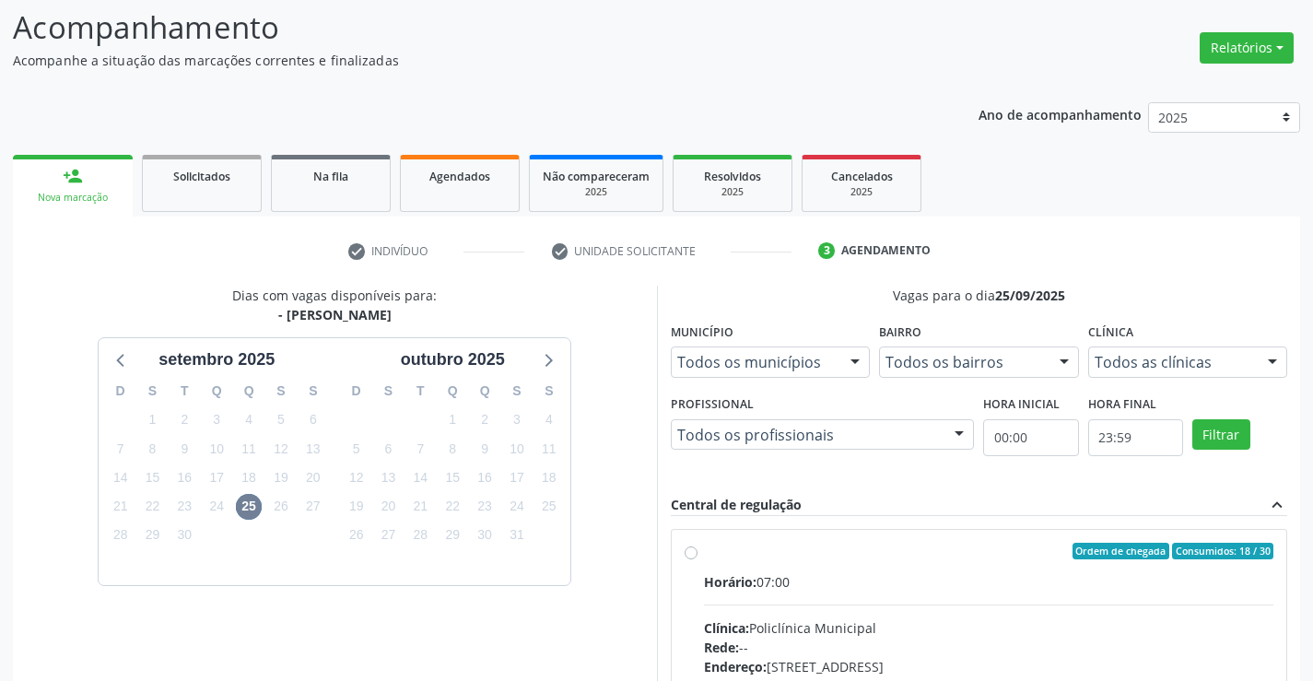
drag, startPoint x: 1310, startPoint y: 438, endPoint x: 1324, endPoint y: 458, distance: 25.1
click at [1312, 492] on html "Central de Marcação notifications Eliana da Silva Araujo Operador de regulação …" at bounding box center [656, 219] width 1313 height 681
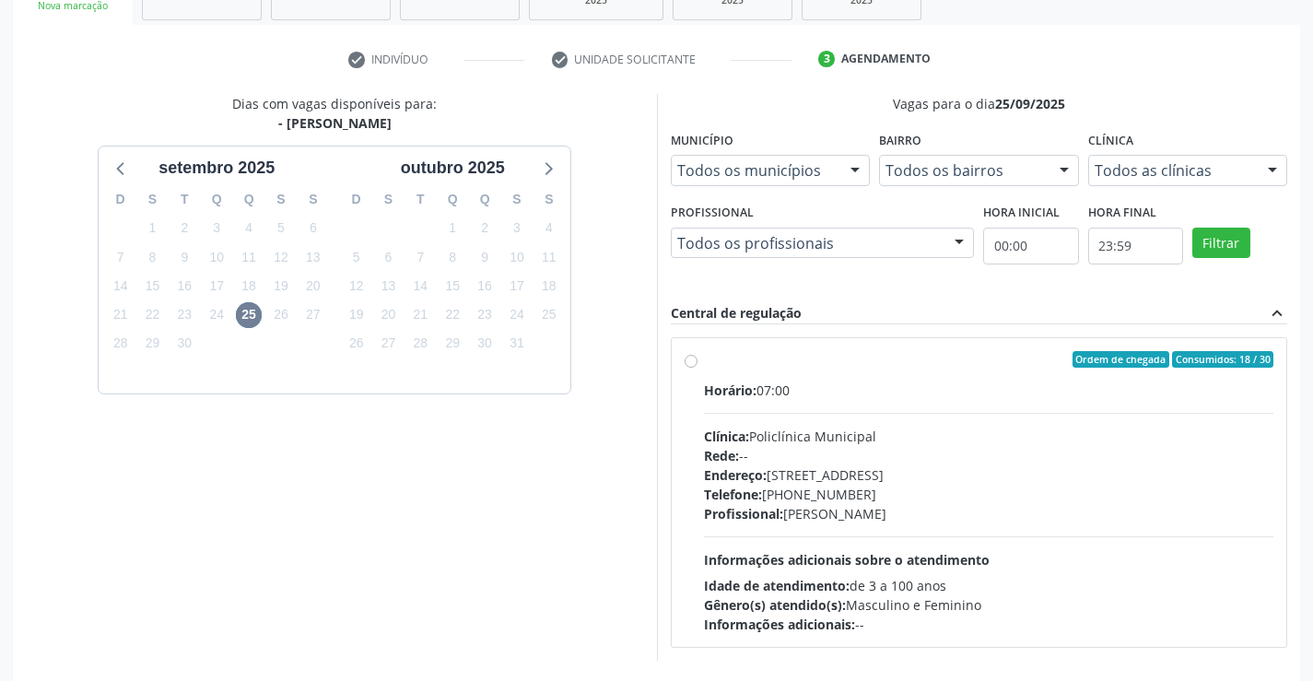
scroll to position [313, 0]
click at [821, 466] on div "Endereço: Predio, nº 386, Centro, Campo Formoso - BA" at bounding box center [989, 474] width 570 height 19
click at [698, 367] on input "Ordem de chegada Consumidos: 18 / 30 Horário: 07:00 Clínica: Policlínica Munici…" at bounding box center [691, 358] width 13 height 17
radio input "true"
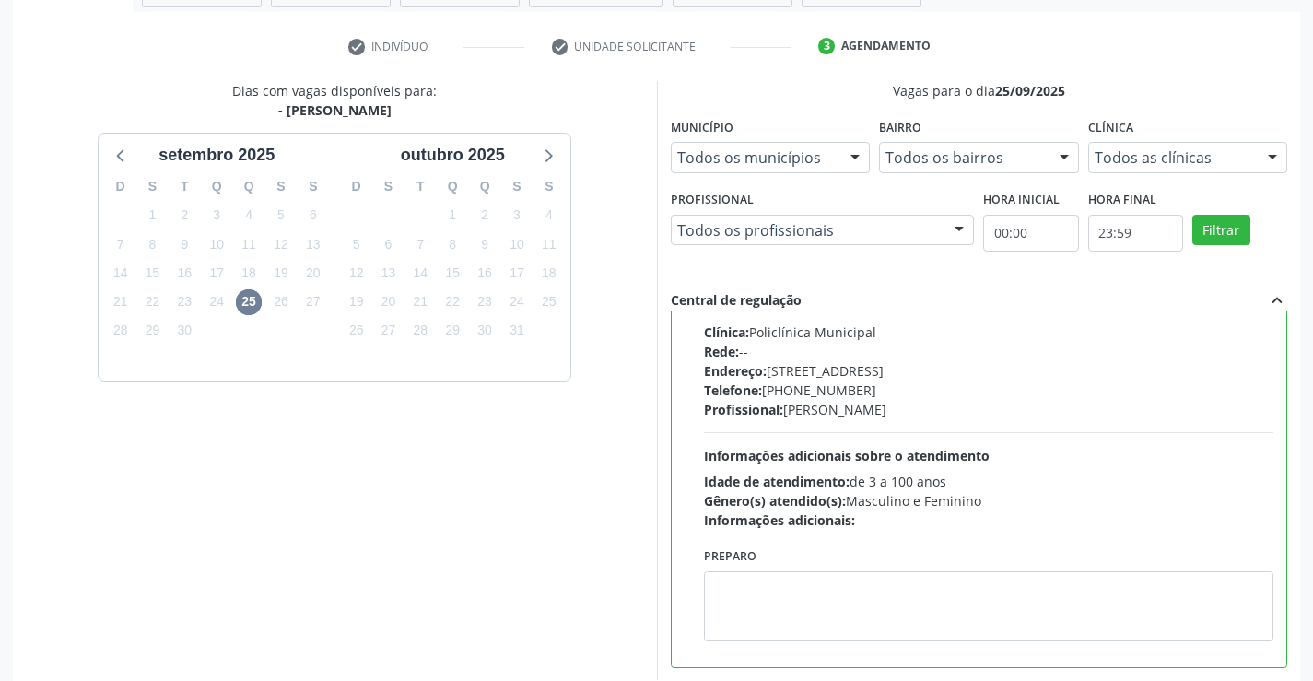
scroll to position [420, 0]
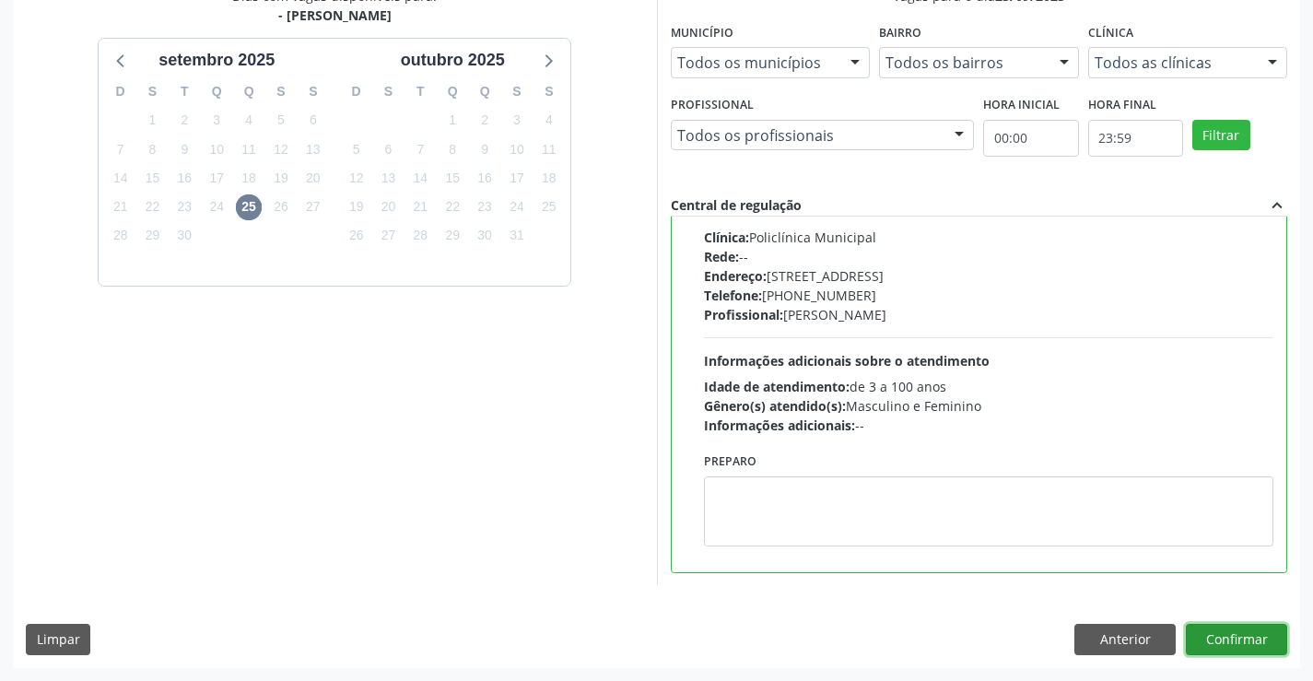
click at [1217, 650] on button "Confirmar" at bounding box center [1236, 639] width 101 height 31
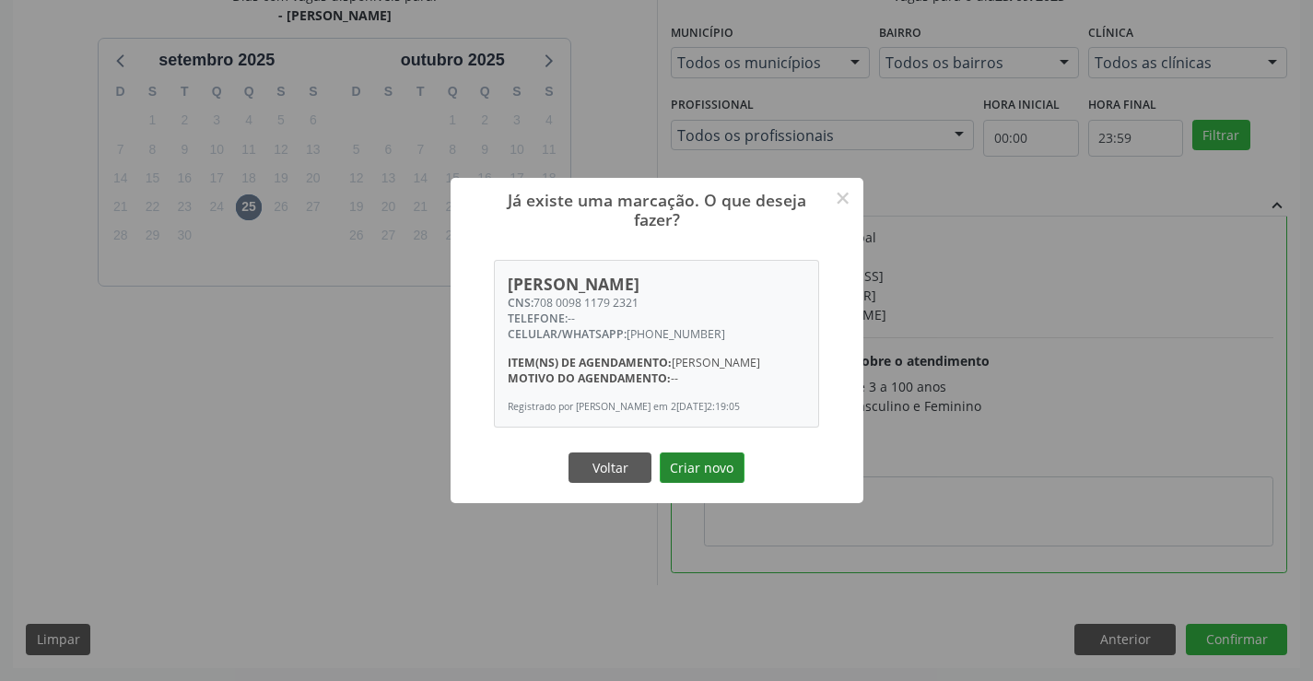
click at [695, 475] on button "Criar novo" at bounding box center [702, 468] width 85 height 31
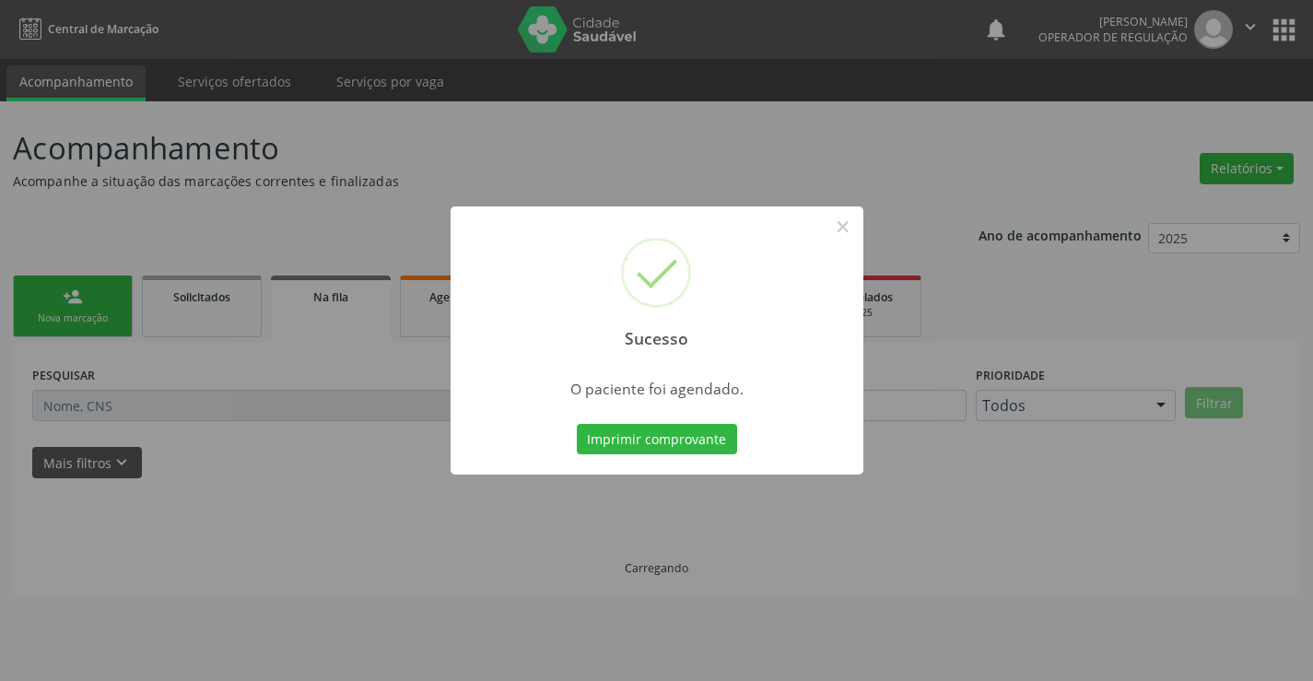
scroll to position [0, 0]
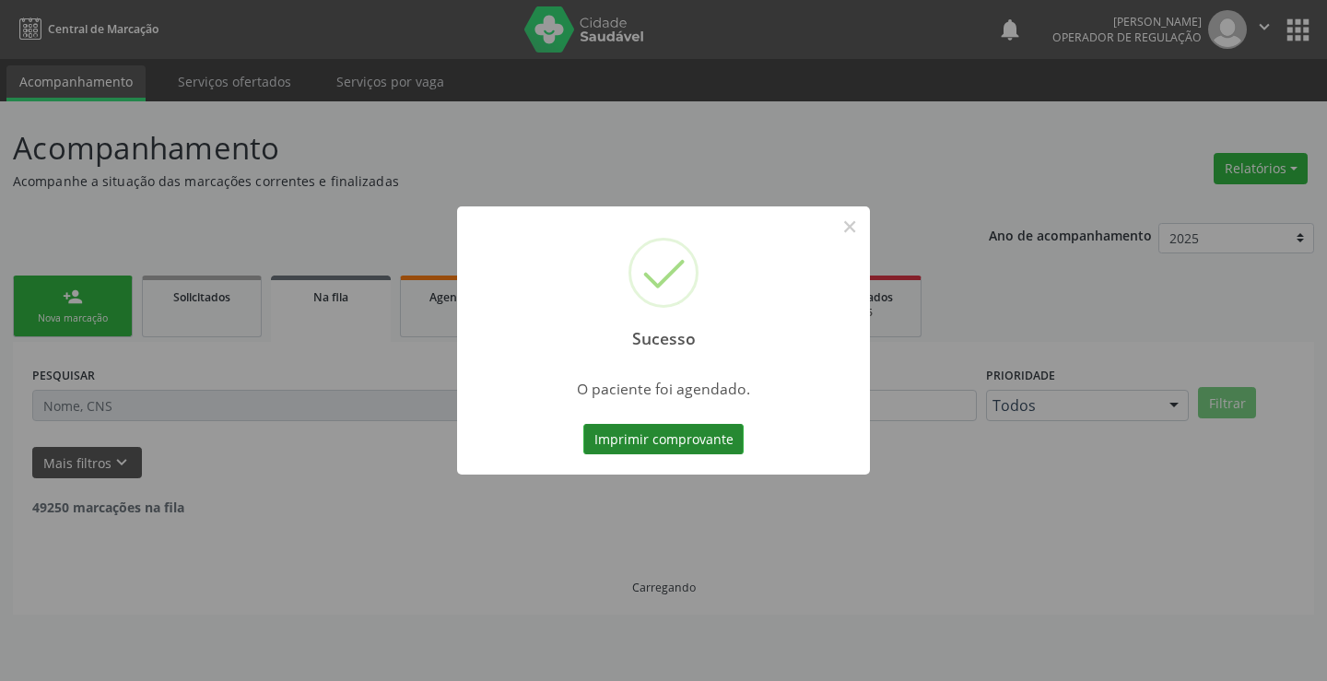
click at [644, 437] on button "Imprimir comprovante" at bounding box center [663, 439] width 160 height 31
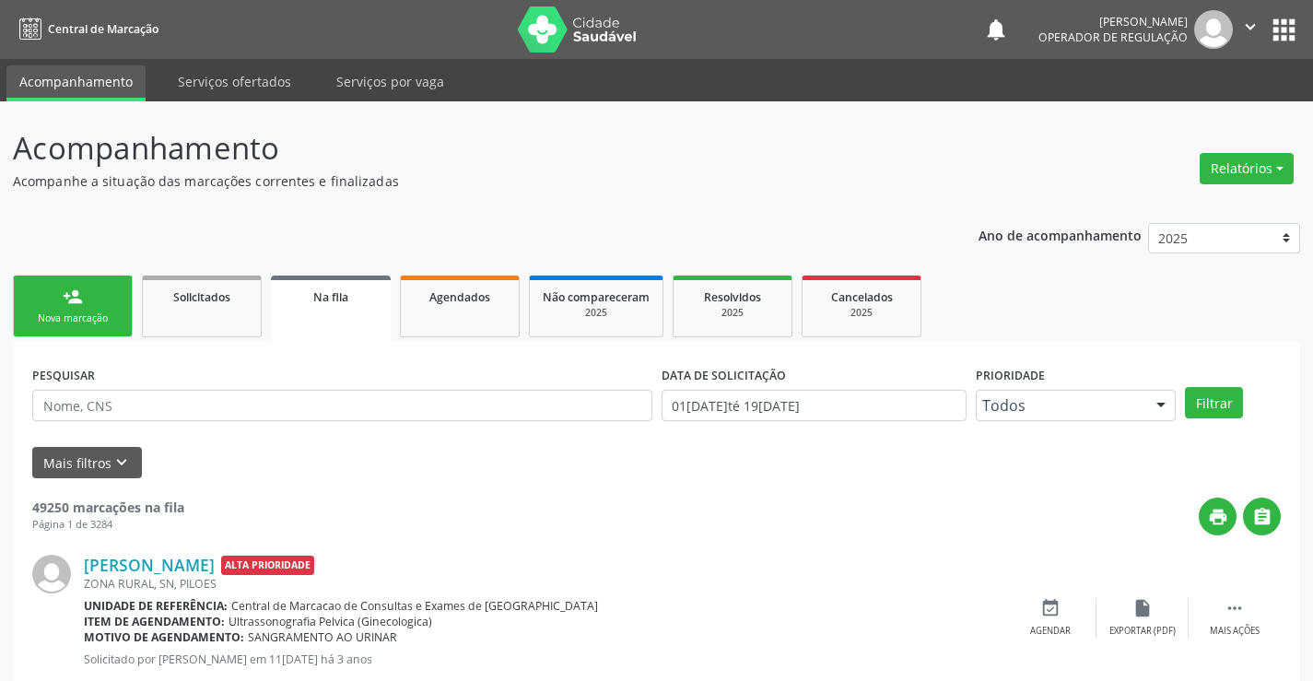
click at [69, 306] on div "Sucesso × O paciente foi agendado. Imprimir comprovante Cancel" at bounding box center [656, 340] width 1313 height 681
click at [79, 317] on div "Nova marcação" at bounding box center [73, 319] width 92 height 14
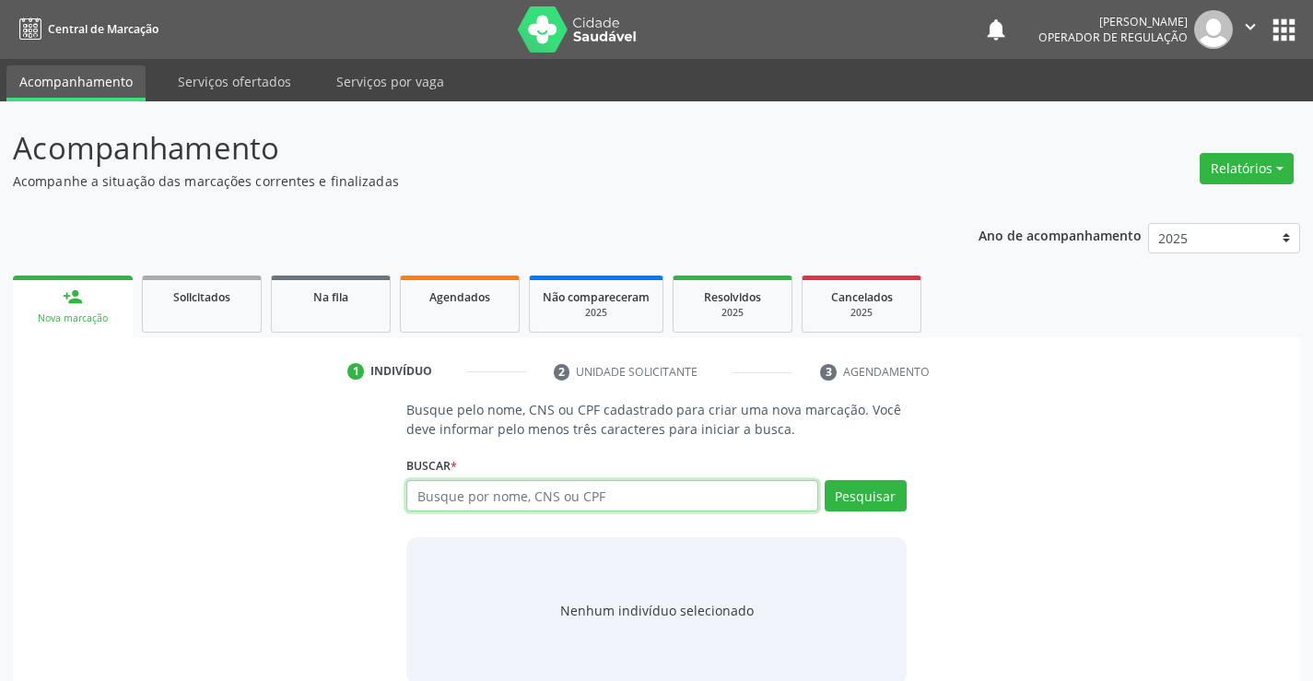
click at [471, 498] on input "text" at bounding box center [611, 495] width 411 height 31
type input "700202920599928"
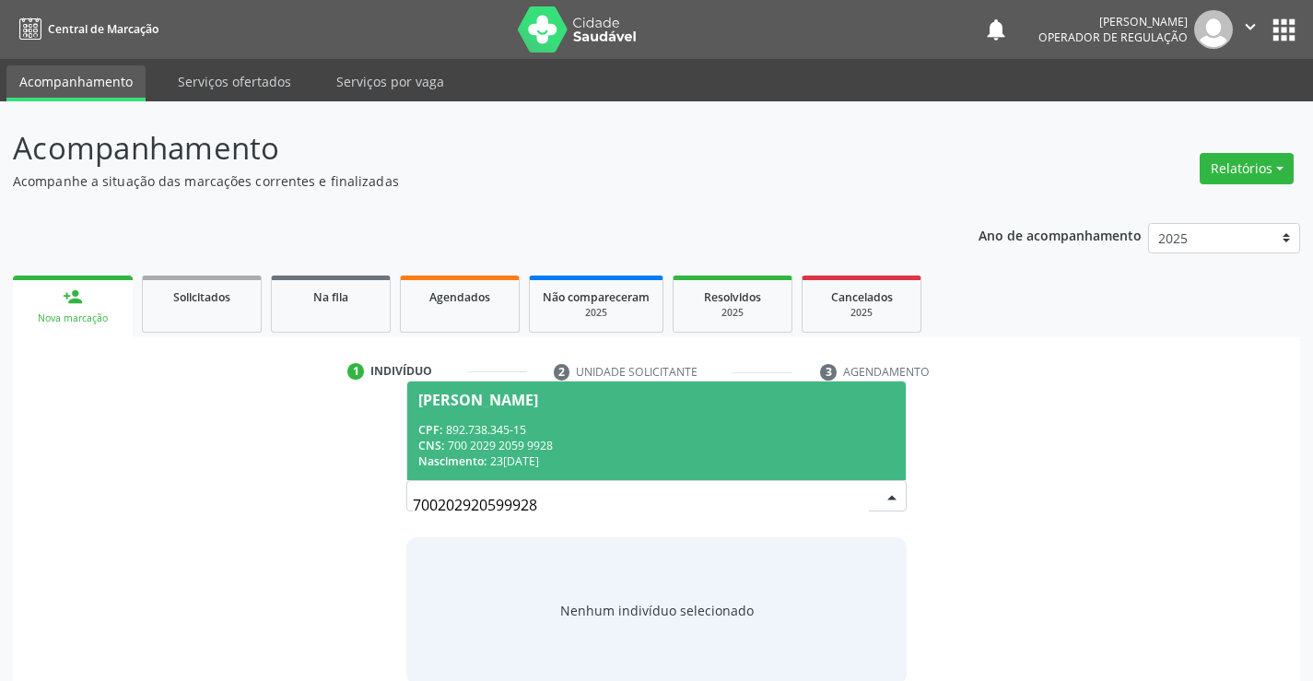
click at [482, 412] on span "Rivania Alves Pereira CPF: 892.738.345-15 CNS: 700 2029 2059 9928 Nascimento: 2…" at bounding box center [656, 431] width 498 height 99
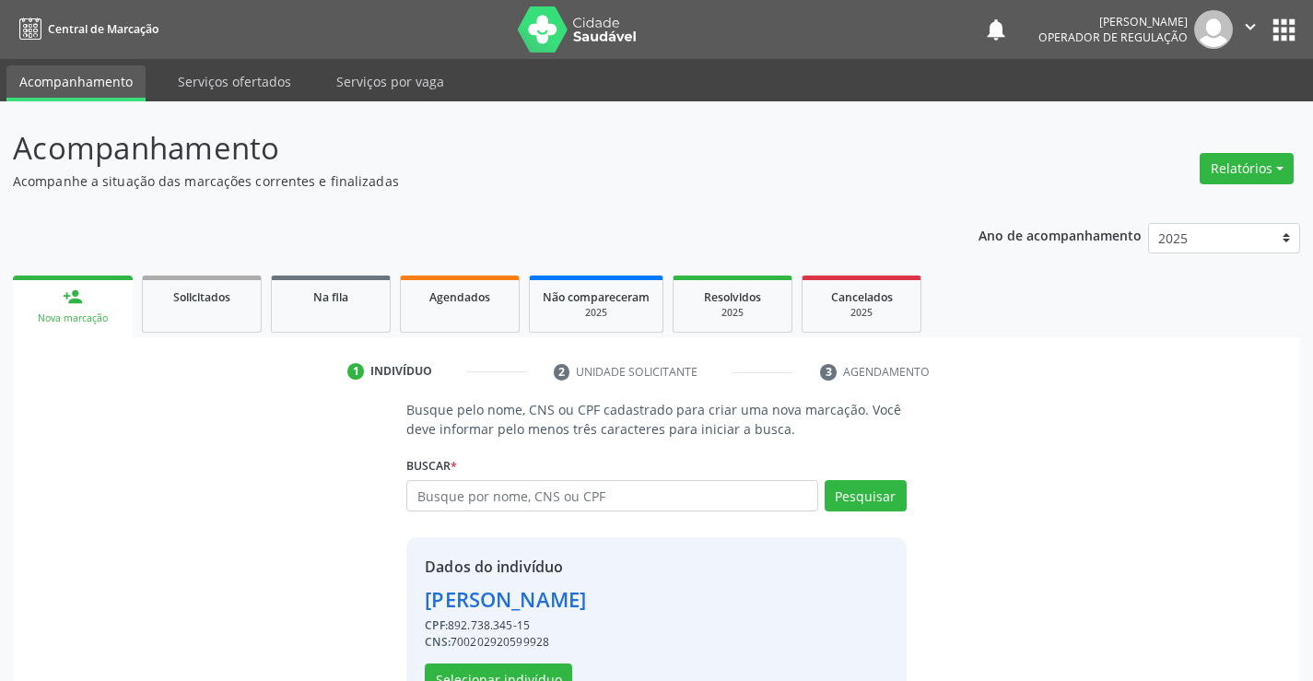
scroll to position [58, 0]
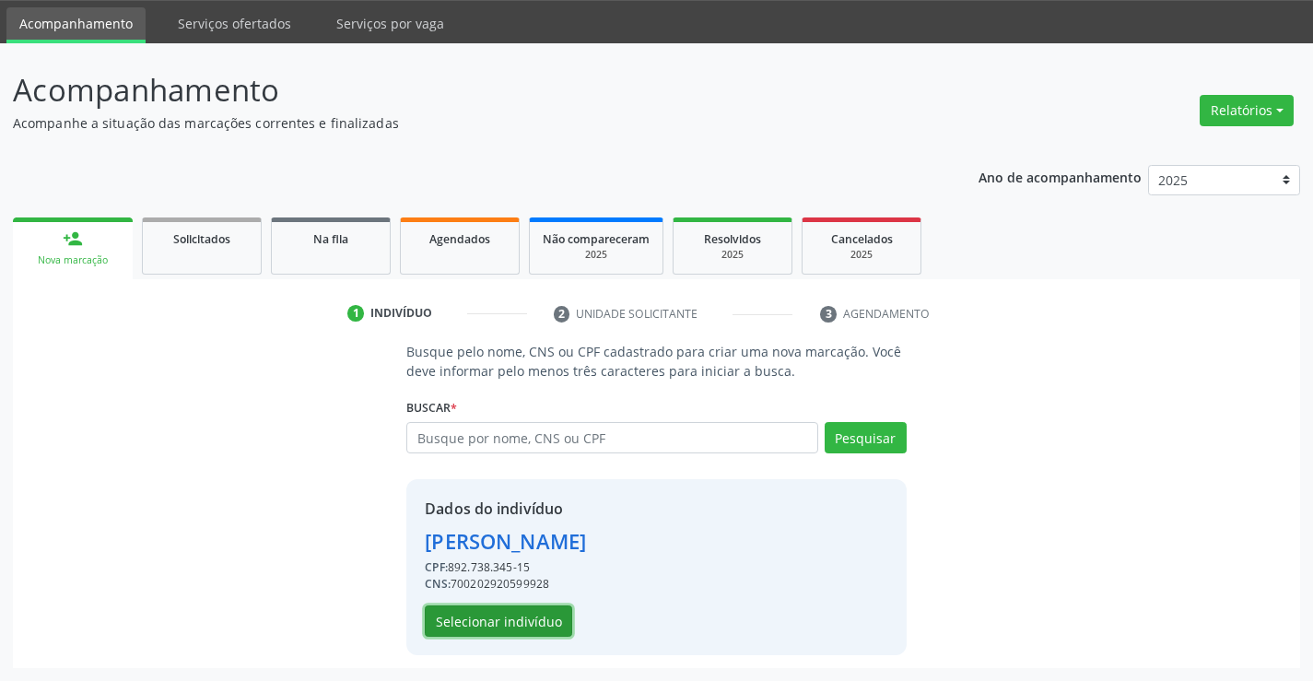
click at [471, 626] on button "Selecionar indivíduo" at bounding box center [498, 621] width 147 height 31
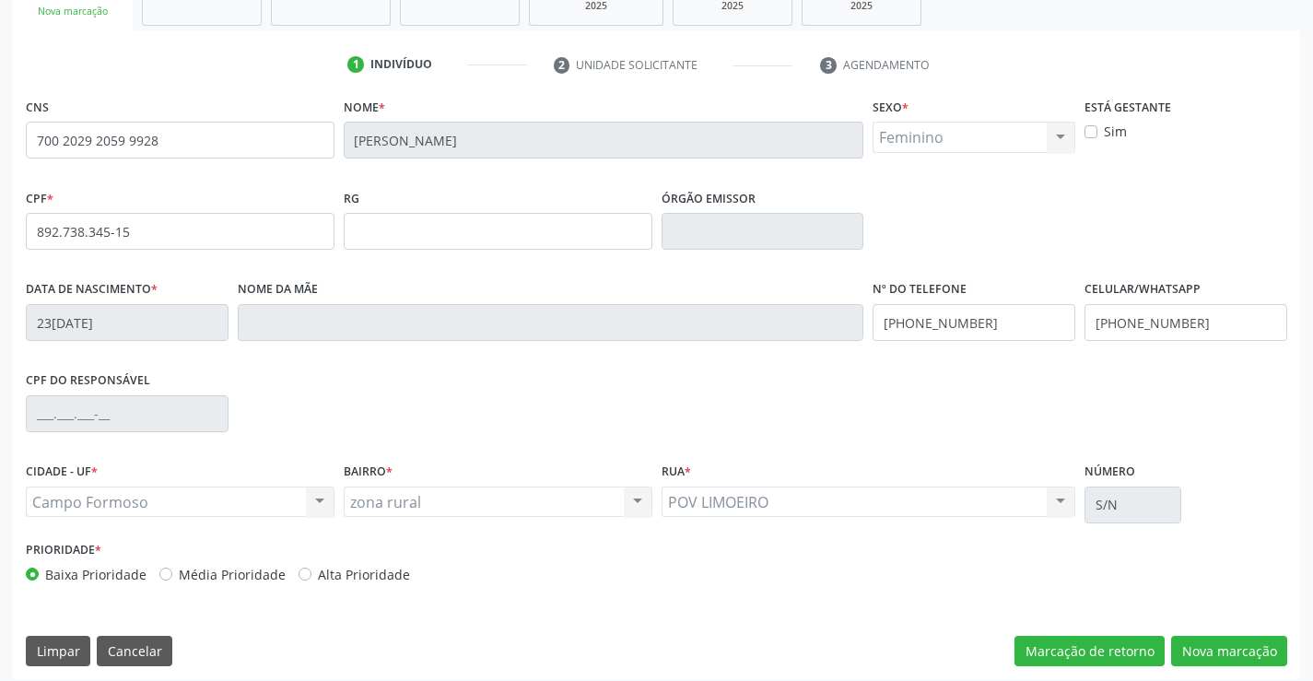
scroll to position [318, 0]
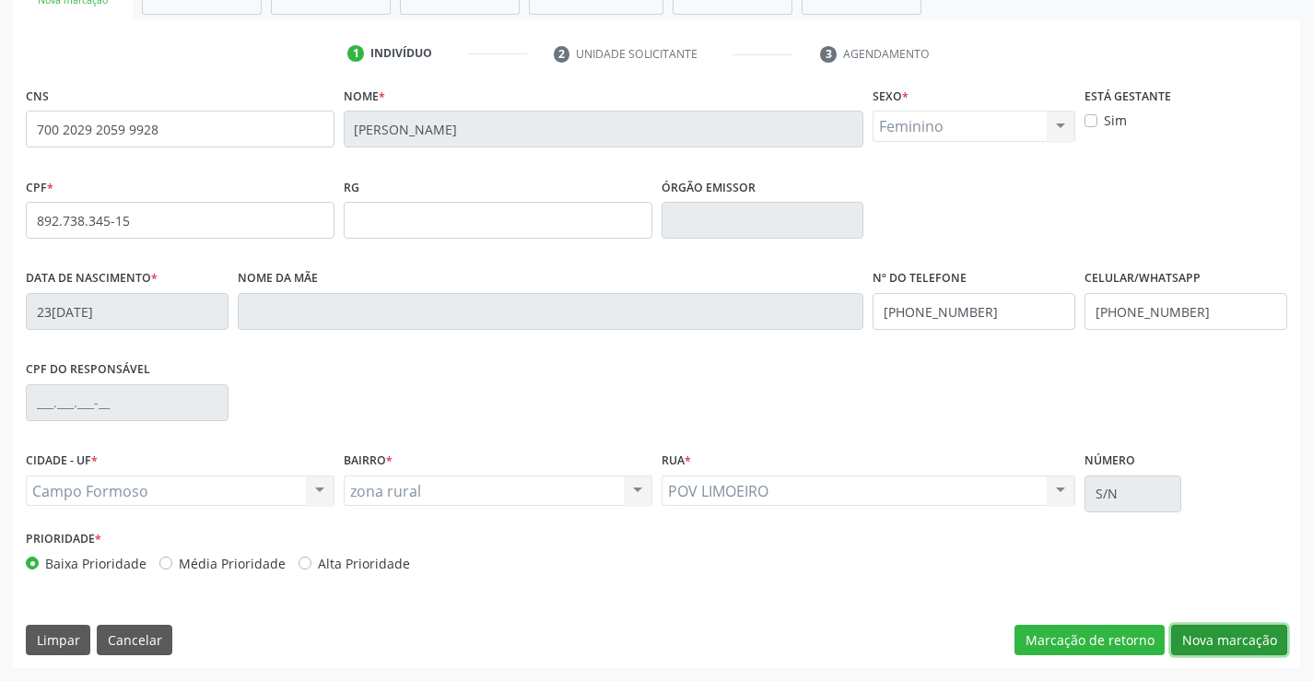
click at [1229, 640] on button "Nova marcação" at bounding box center [1229, 640] width 116 height 31
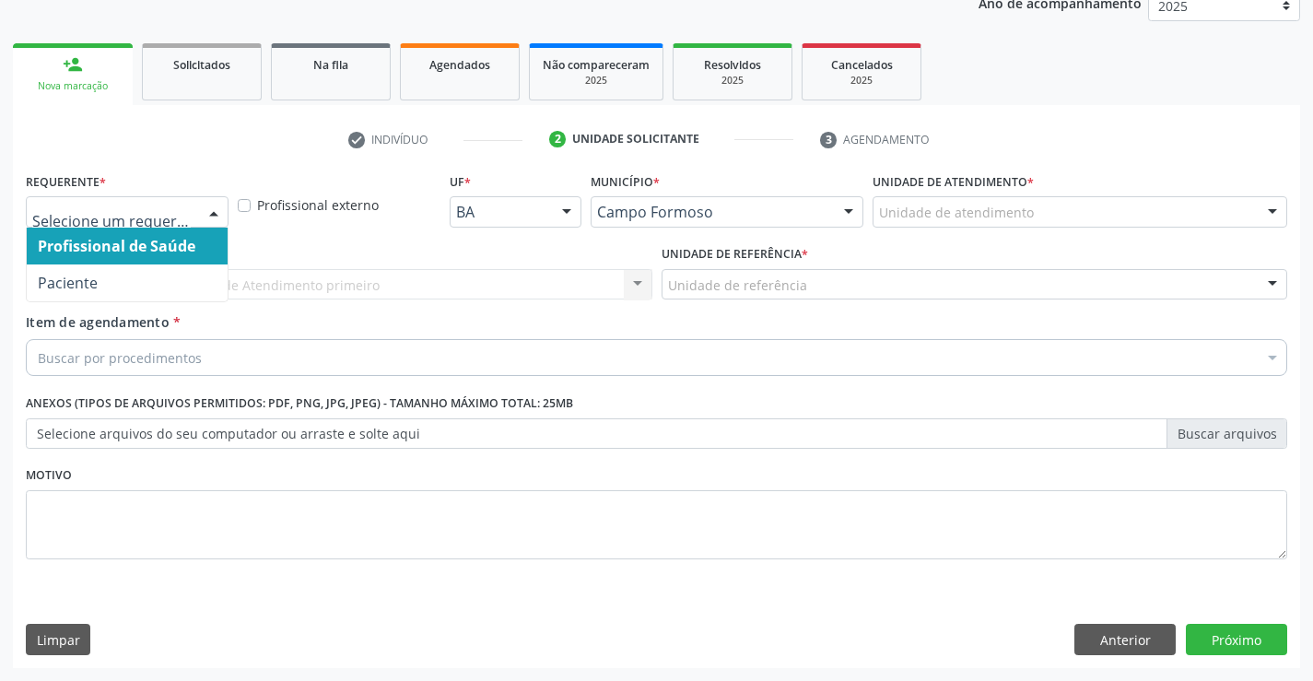
click at [206, 208] on div at bounding box center [214, 212] width 28 height 31
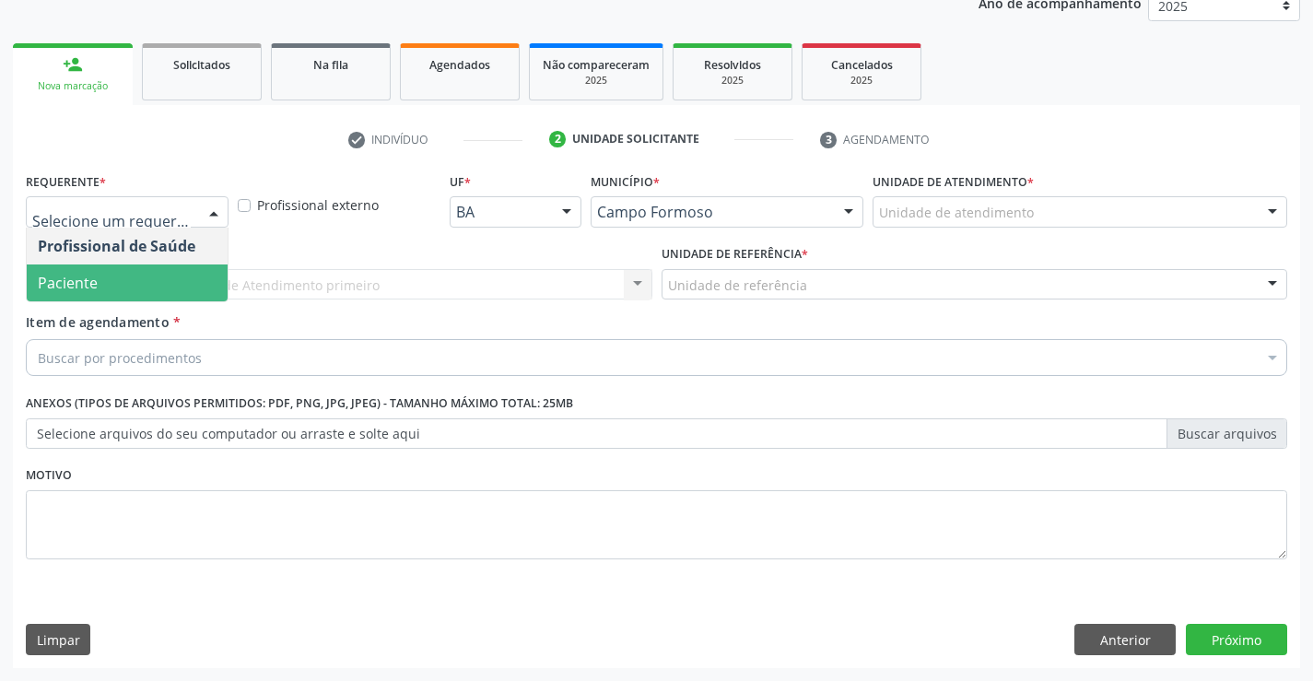
click at [96, 281] on span "Paciente" at bounding box center [68, 283] width 60 height 20
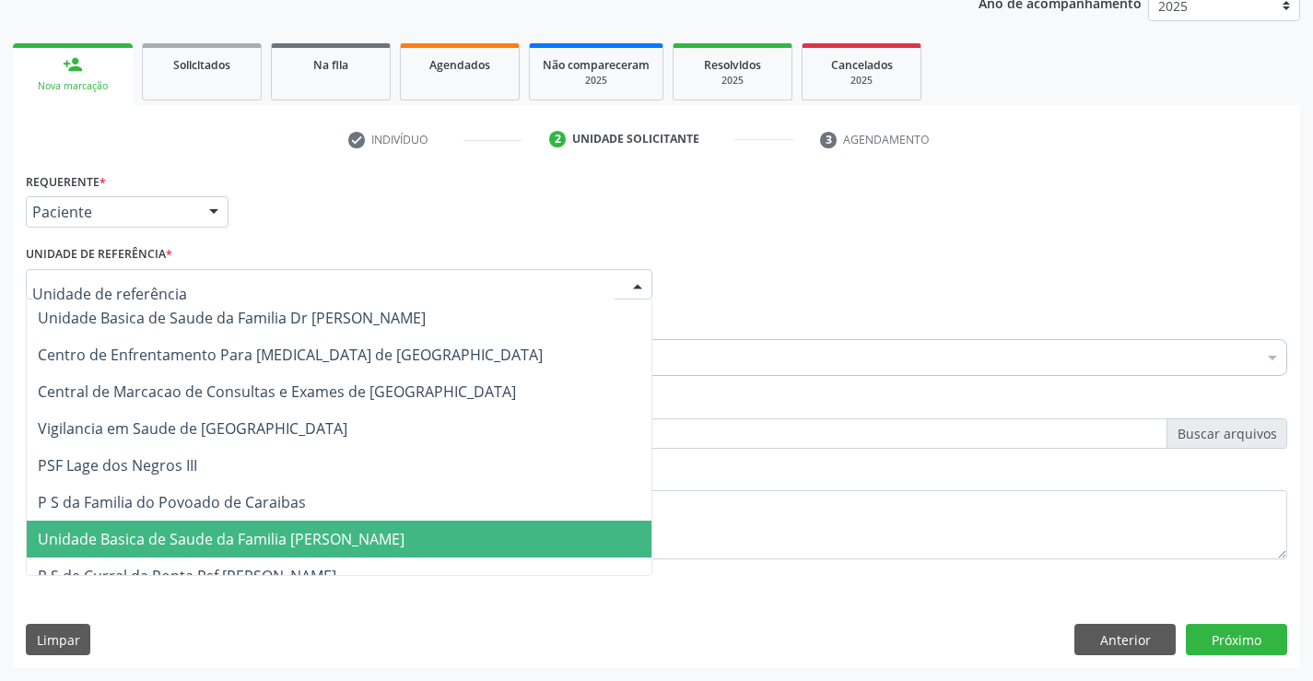
click at [138, 549] on span "Unidade Basica de Saude da Familia [PERSON_NAME]" at bounding box center [221, 539] width 367 height 20
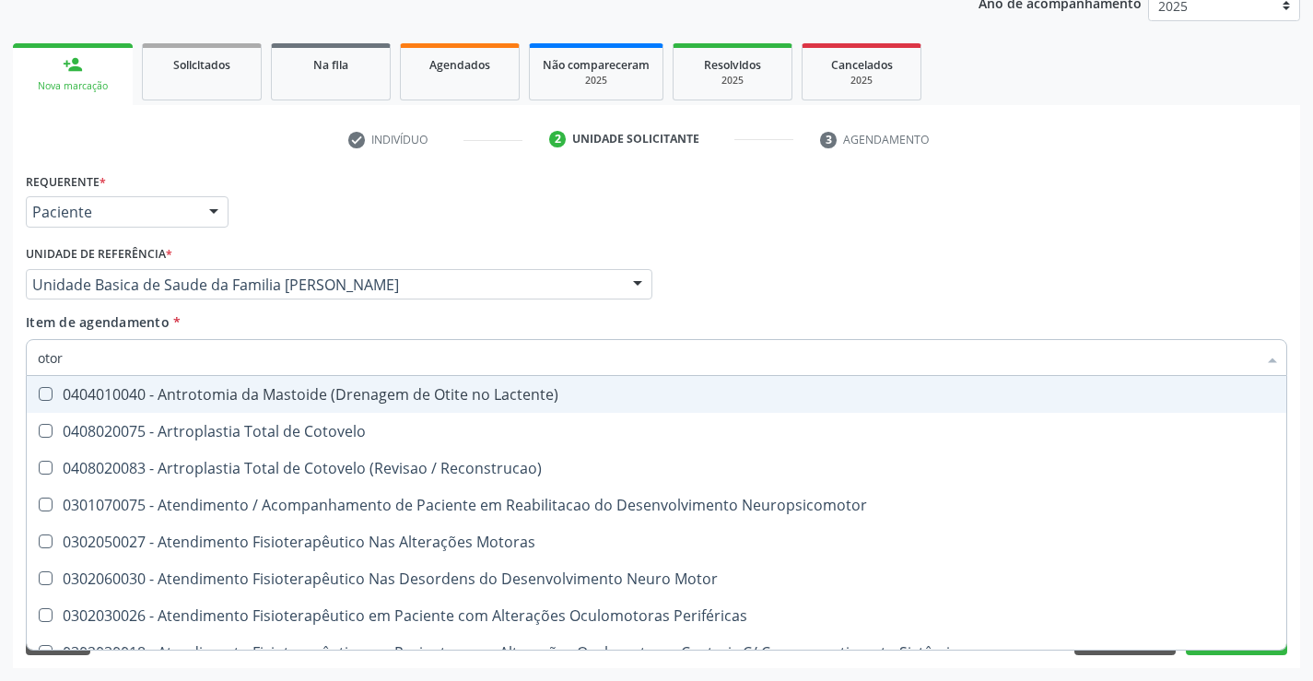
type input "otorr"
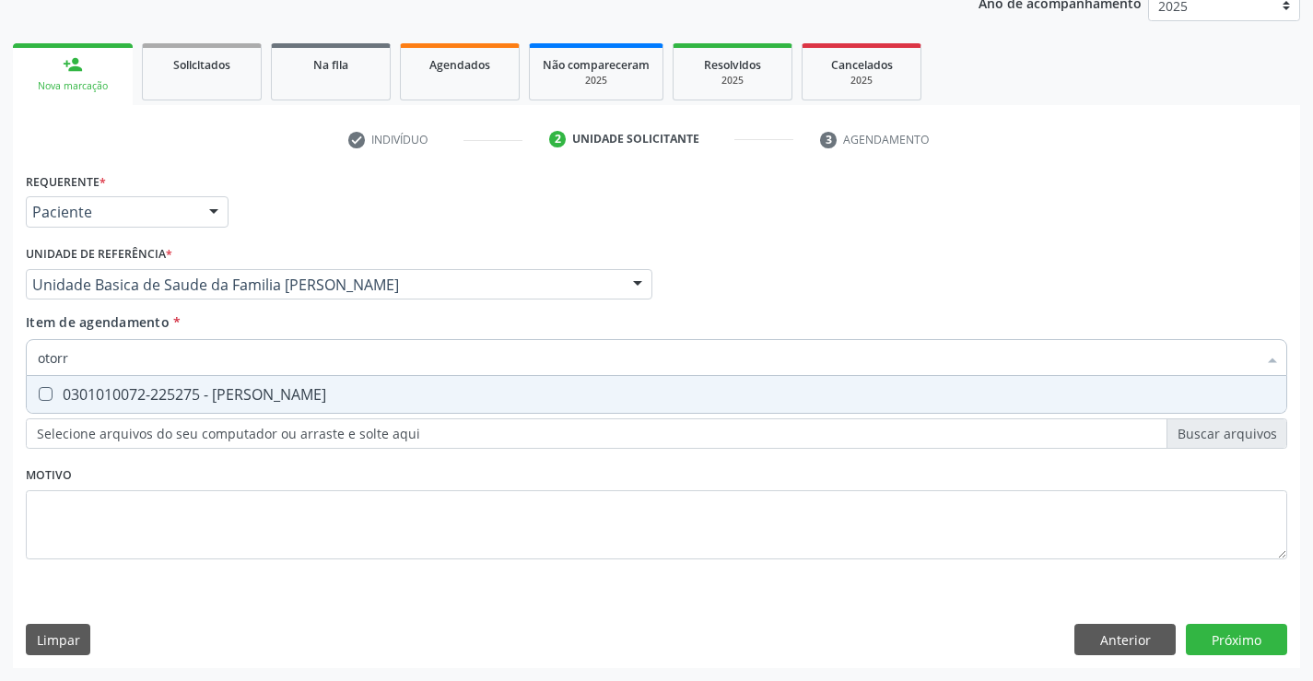
click at [166, 394] on div "0301010072-225275 - Médico Otorrinolaringologista" at bounding box center [657, 394] width 1238 height 15
checkbox Otorrinolaringologista "true"
click at [1220, 640] on div "Requerente * Paciente Profissional de Saúde Paciente Nenhum resultado encontrad…" at bounding box center [657, 418] width 1288 height 500
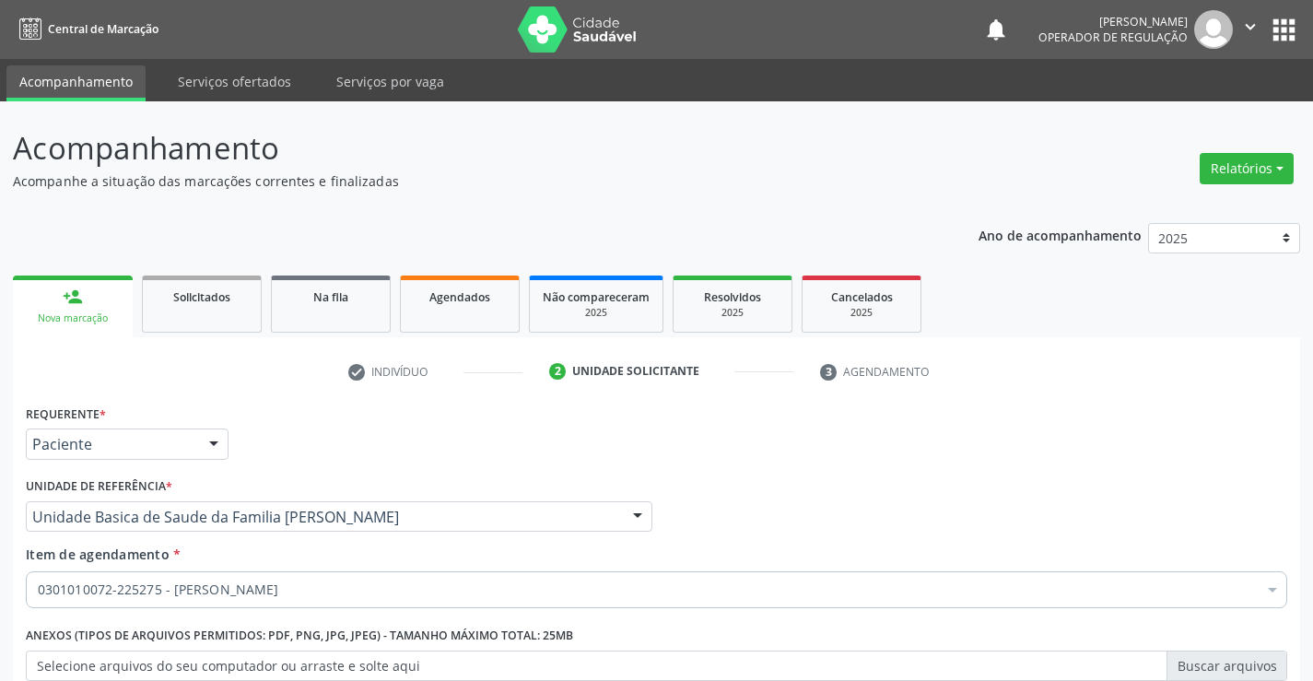
scroll to position [232, 0]
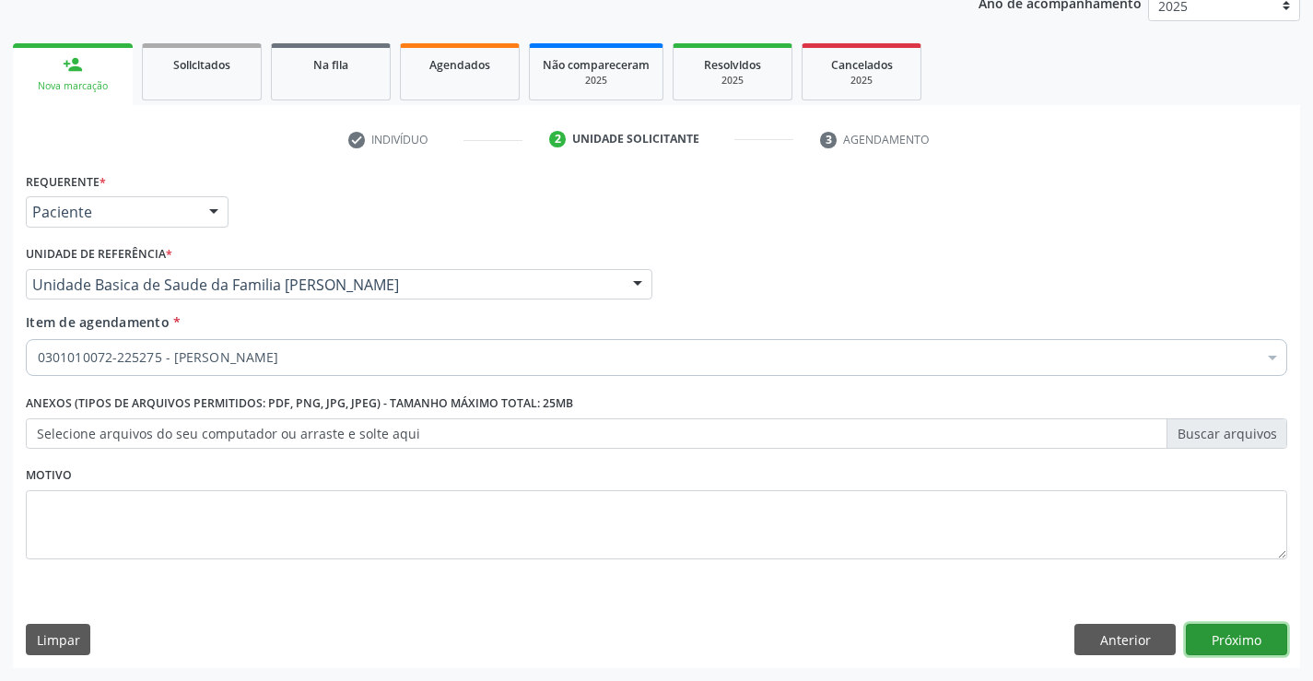
click at [1218, 629] on button "Próximo" at bounding box center [1236, 639] width 101 height 31
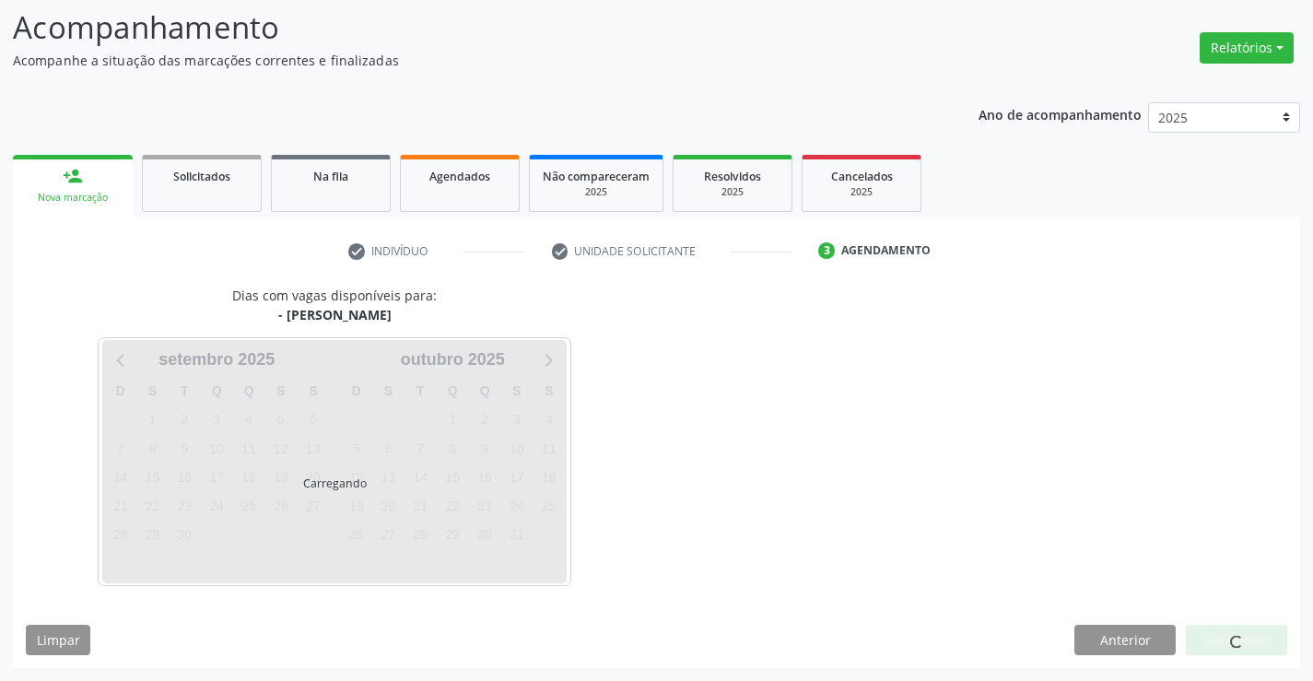
scroll to position [121, 0]
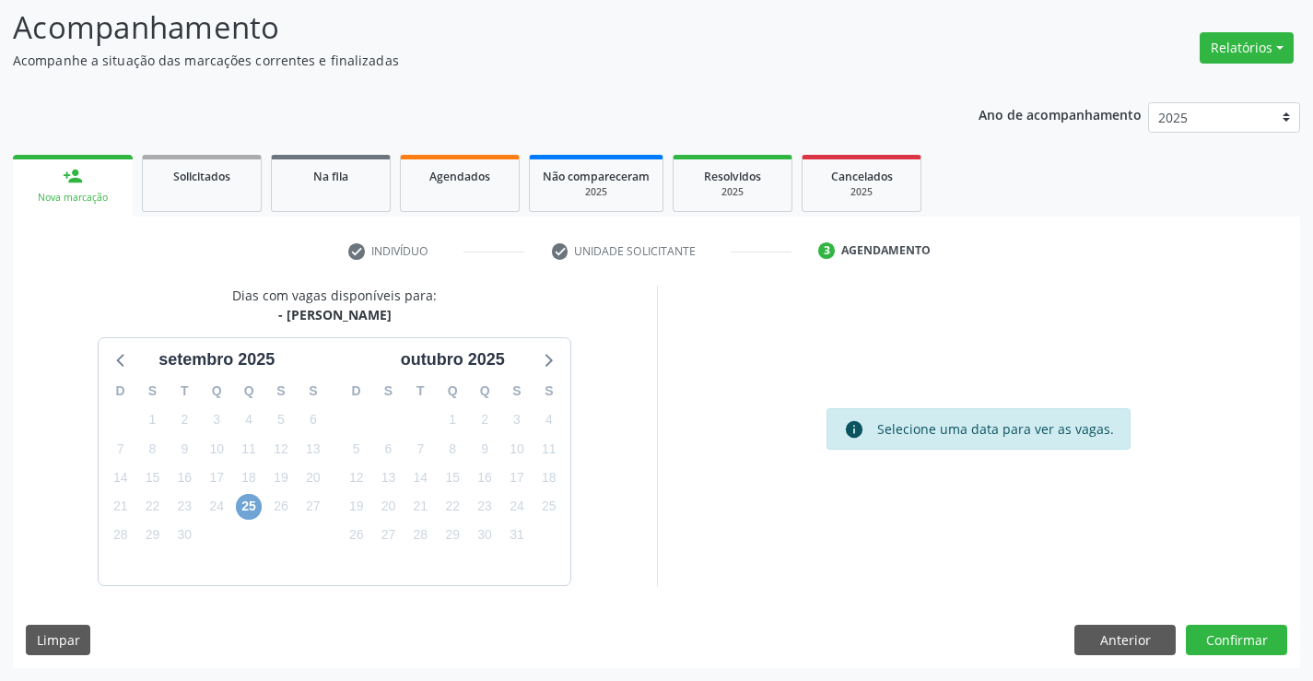
click at [246, 504] on span "25" at bounding box center [249, 507] width 26 height 26
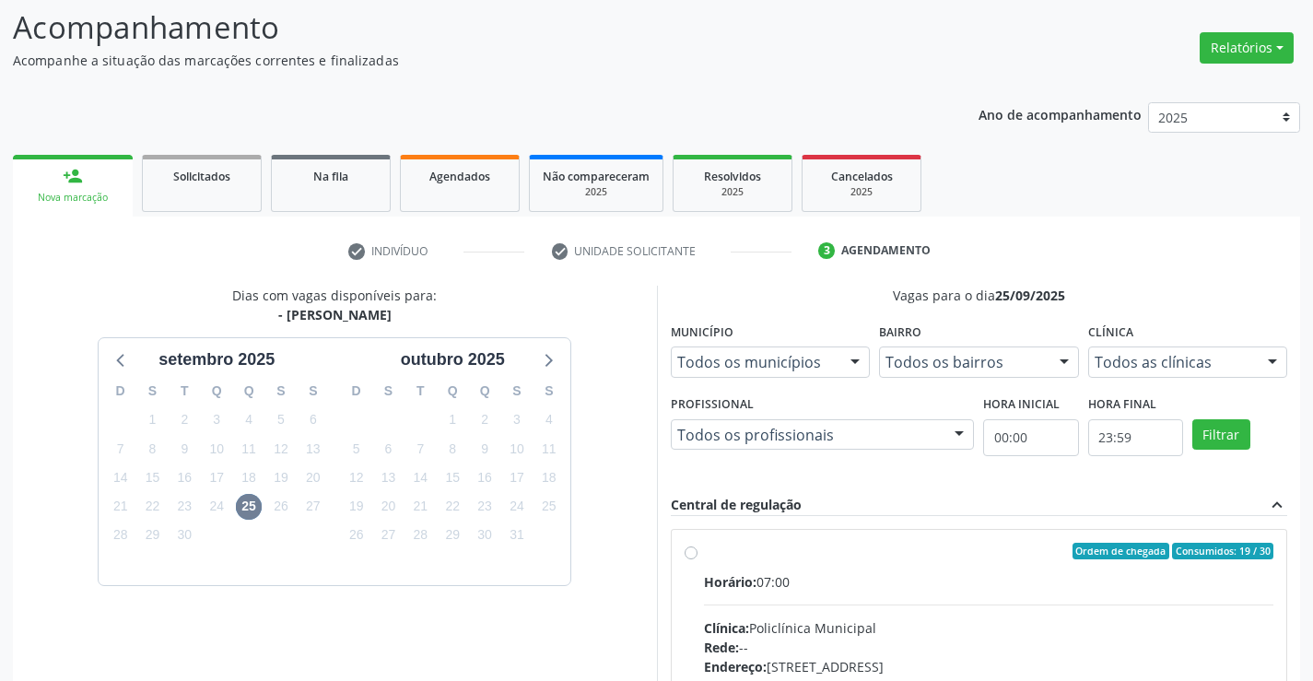
click at [698, 559] on input "Ordem de chegada Consumidos: 19 / 30 Horário: 07:00 Clínica: Policlínica Munici…" at bounding box center [691, 551] width 13 height 17
radio input "true"
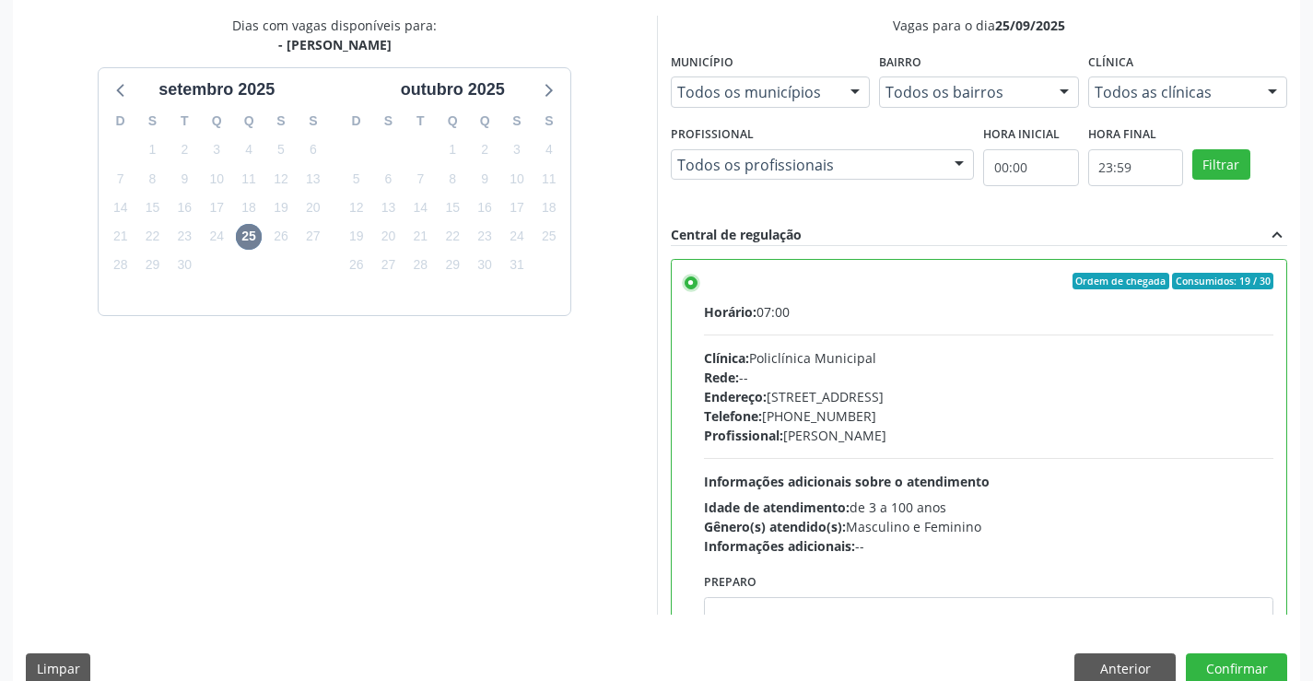
scroll to position [420, 0]
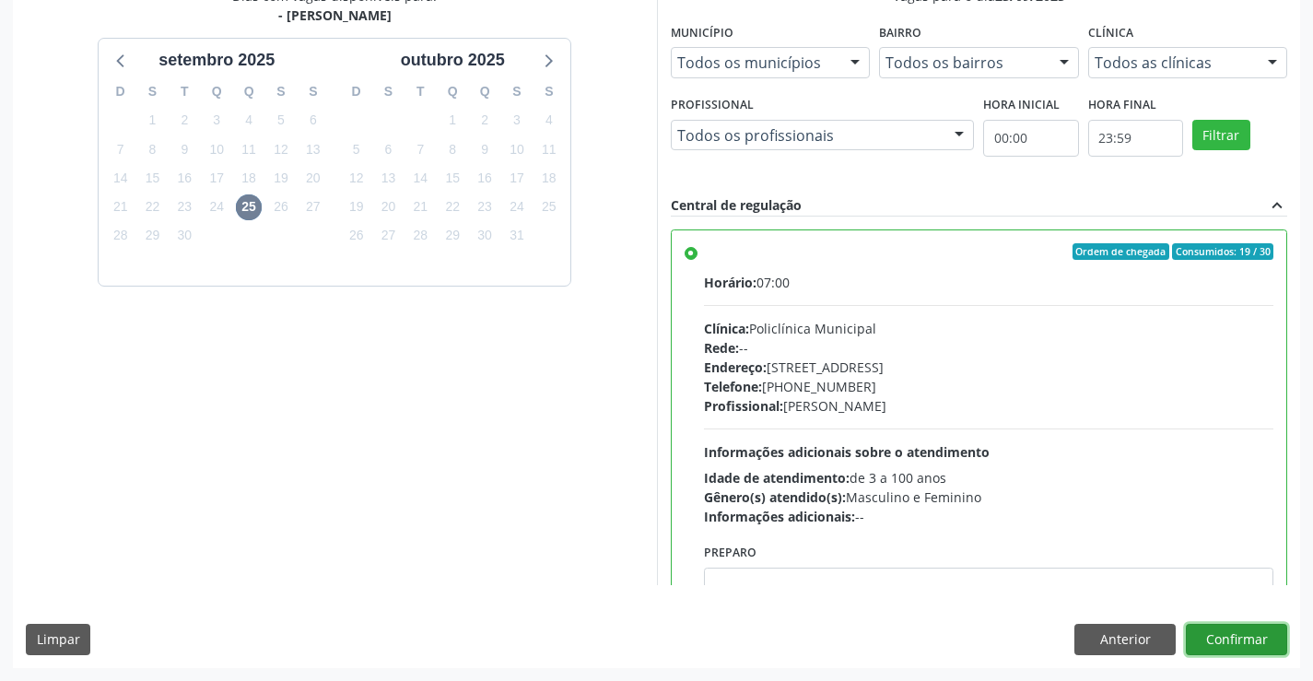
click at [1256, 630] on button "Confirmar" at bounding box center [1236, 639] width 101 height 31
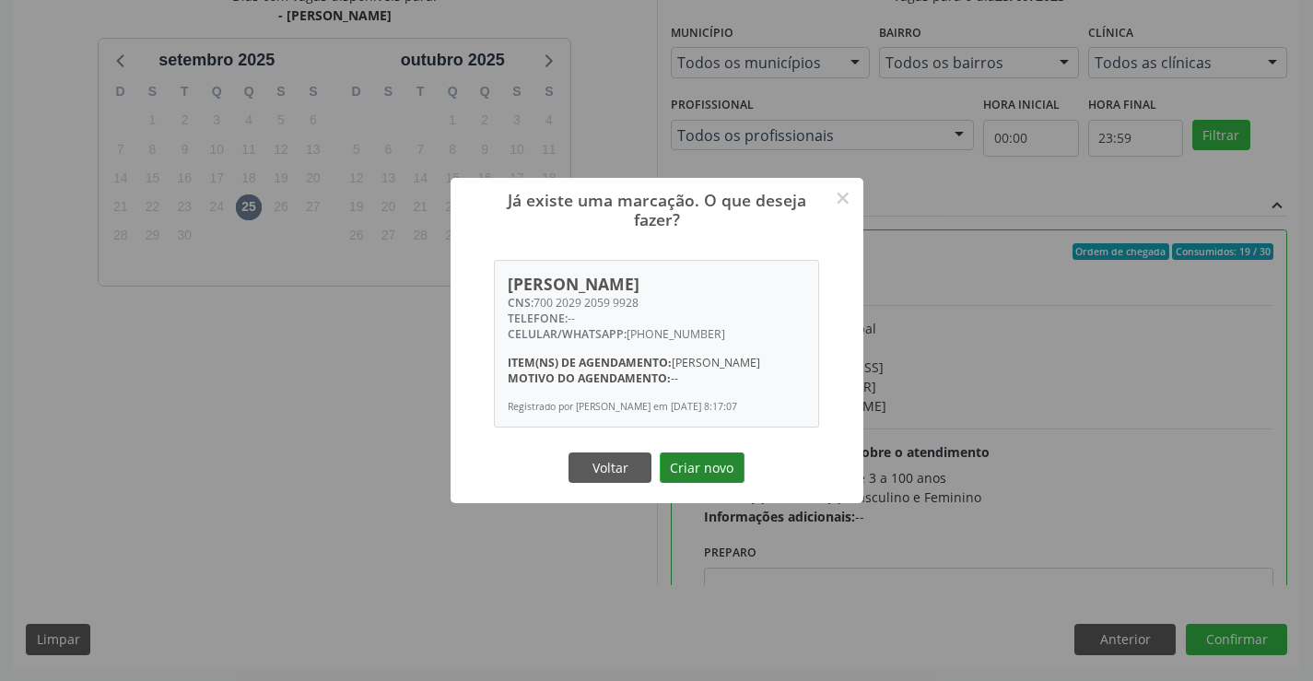
click at [702, 484] on button "Criar novo" at bounding box center [702, 468] width 85 height 31
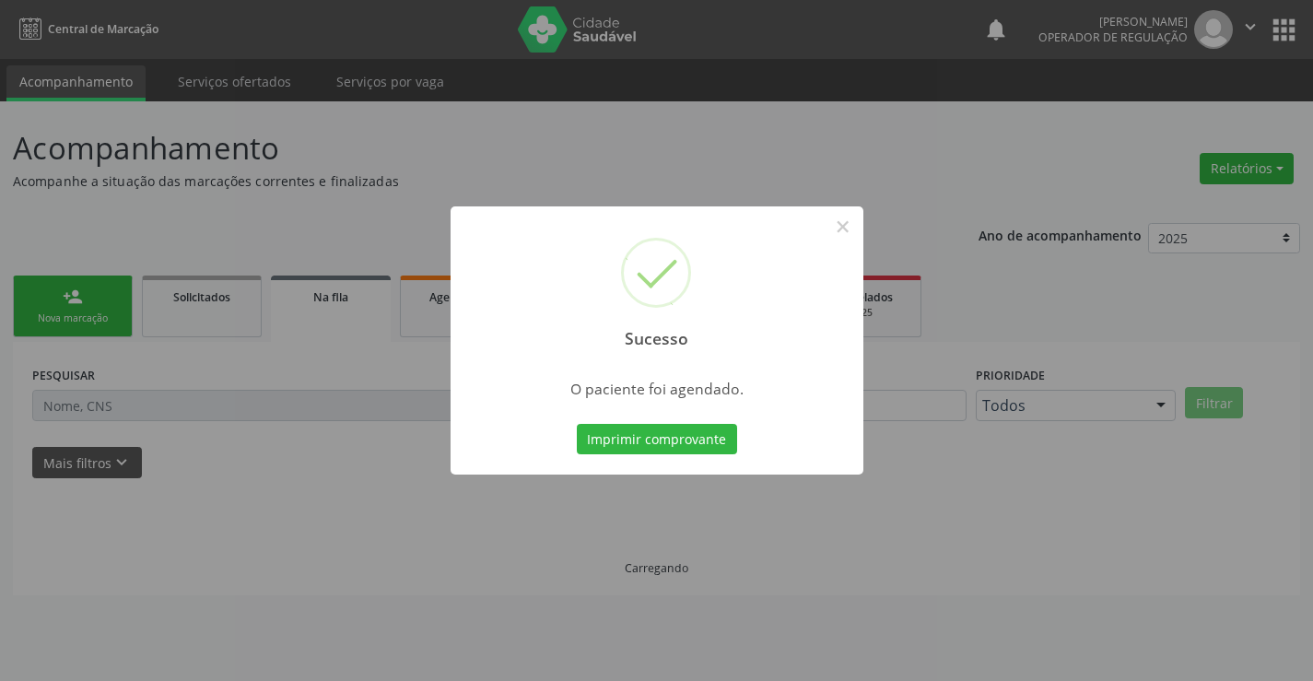
scroll to position [0, 0]
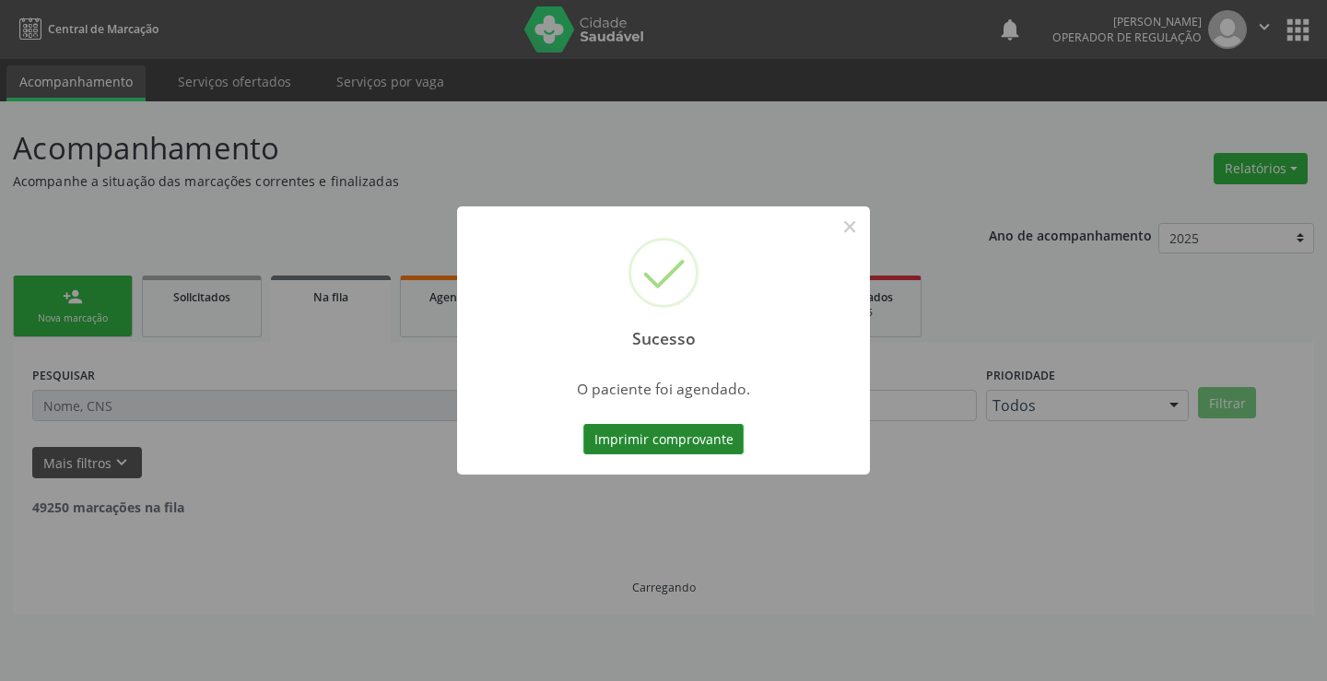
click at [682, 436] on button "Imprimir comprovante" at bounding box center [663, 439] width 160 height 31
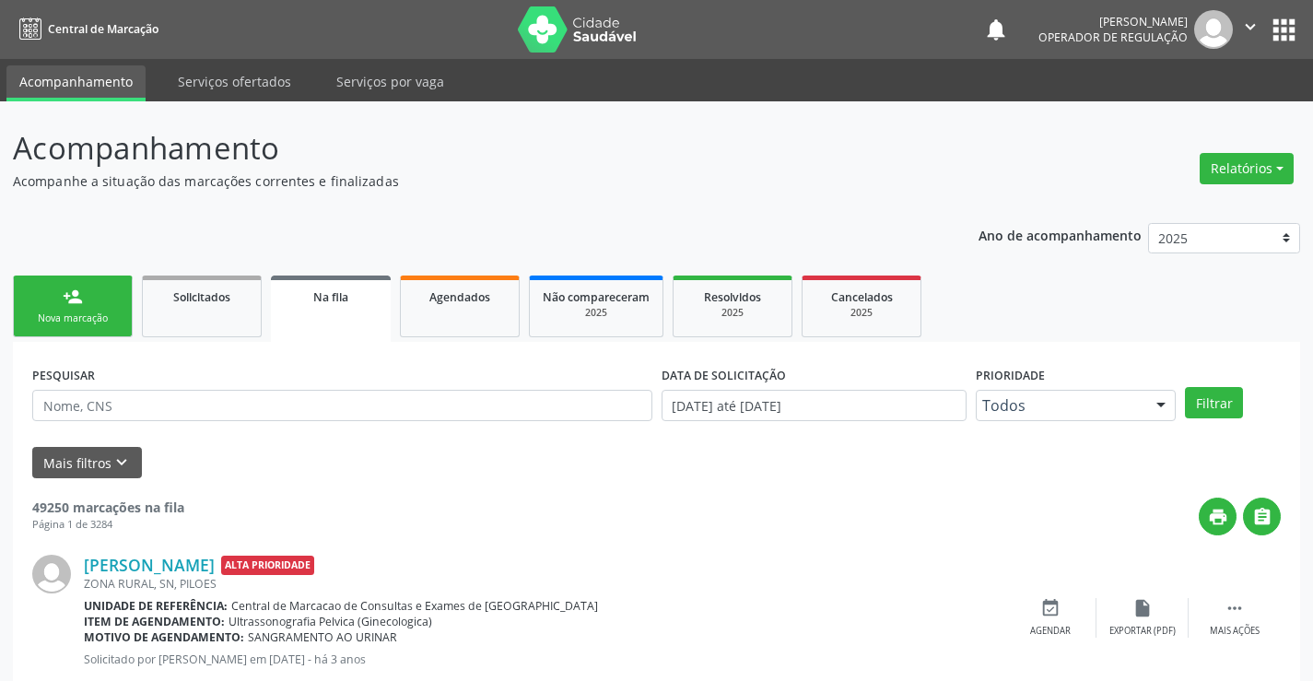
click at [1026, 172] on header "Acompanhamento Acompanhe a situação das marcações correntes e finalizadas Relat…" at bounding box center [657, 157] width 1288 height 65
click at [1027, 171] on header "Acompanhamento Acompanhe a situação das marcações correntes e finalizadas Relat…" at bounding box center [657, 157] width 1288 height 65
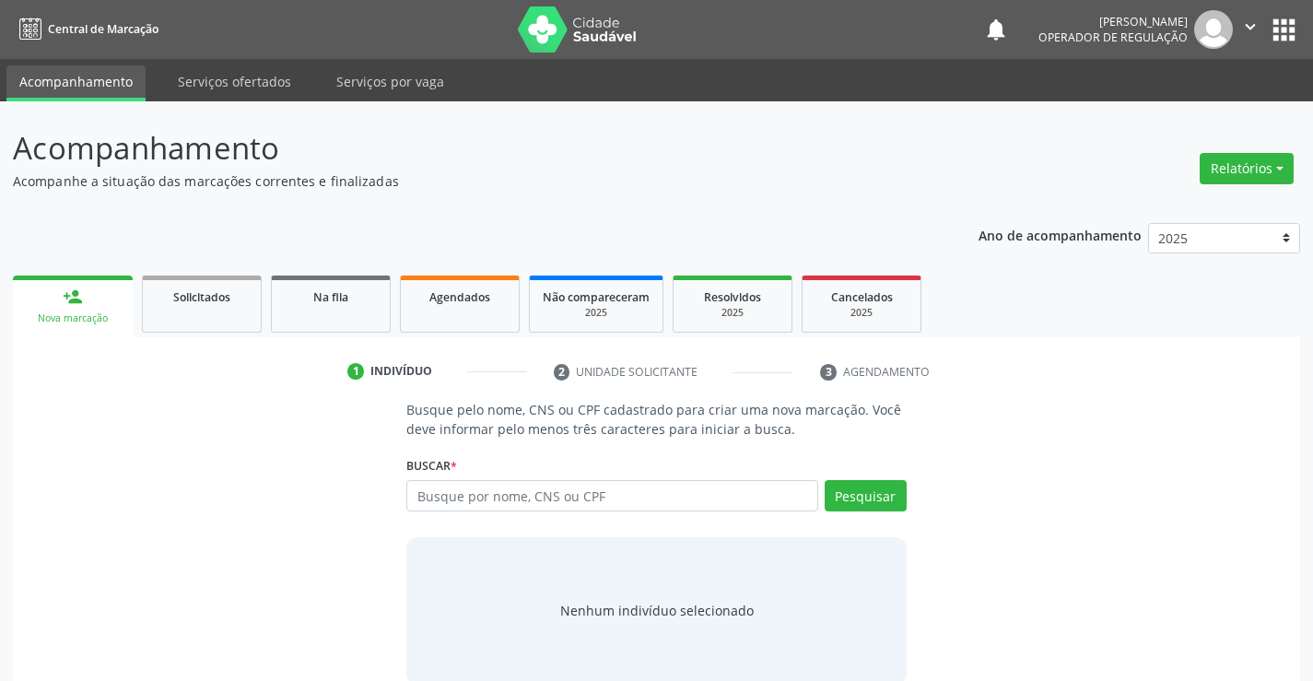
click at [706, 150] on p "Acompanhamento" at bounding box center [463, 148] width 901 height 46
click at [326, 298] on span "Na fila" at bounding box center [330, 297] width 35 height 16
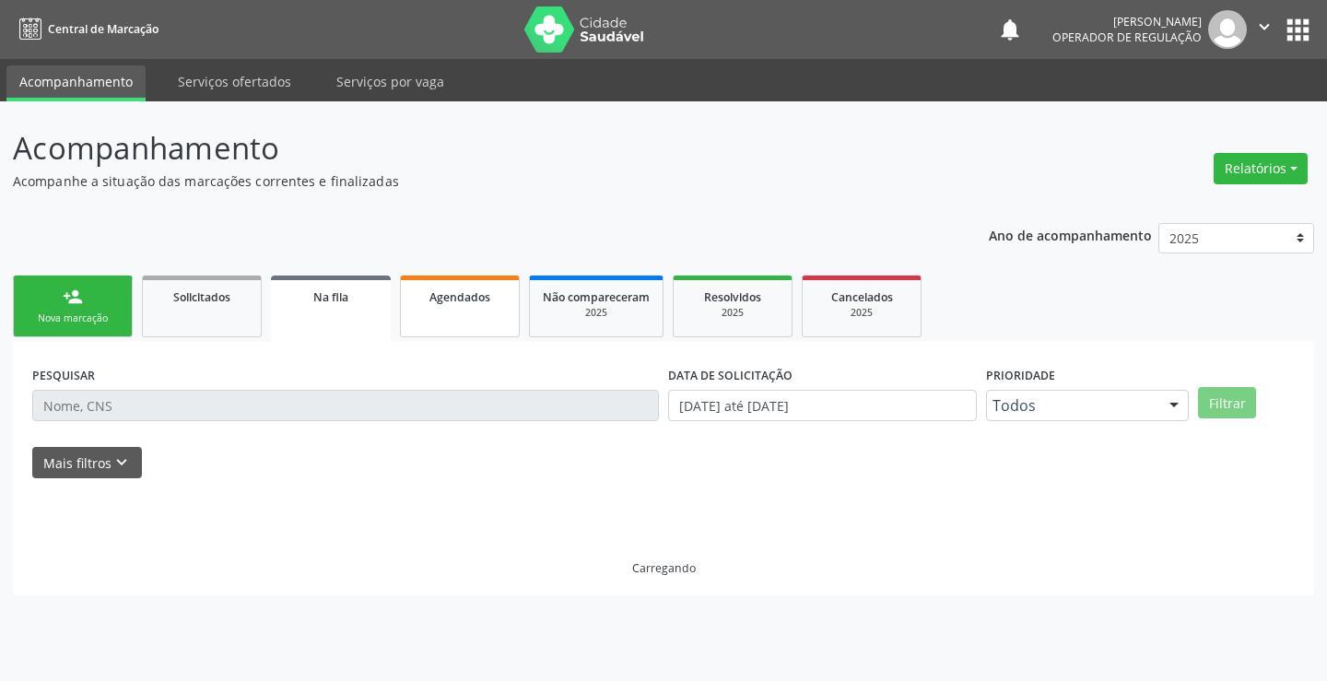
click at [442, 299] on span "Agendados" at bounding box center [459, 297] width 61 height 16
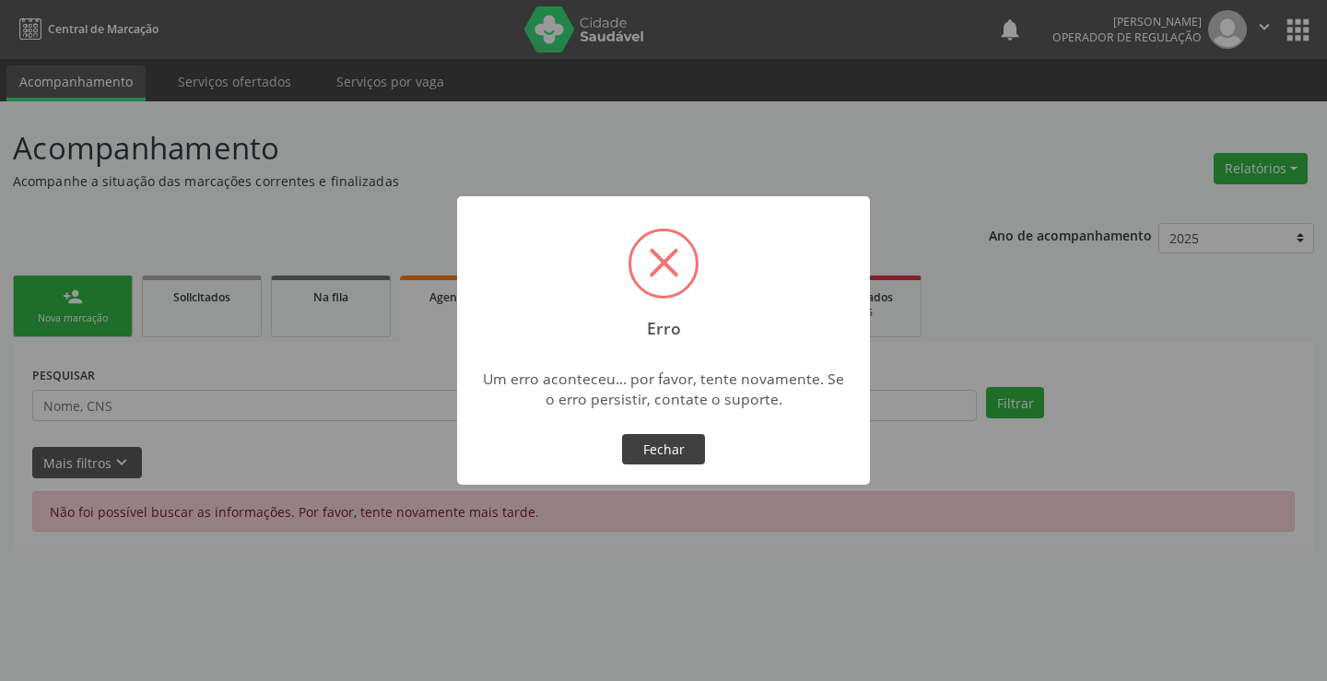
drag, startPoint x: 671, startPoint y: 450, endPoint x: 466, endPoint y: 378, distance: 216.9
click at [671, 449] on button "Fechar" at bounding box center [663, 449] width 83 height 31
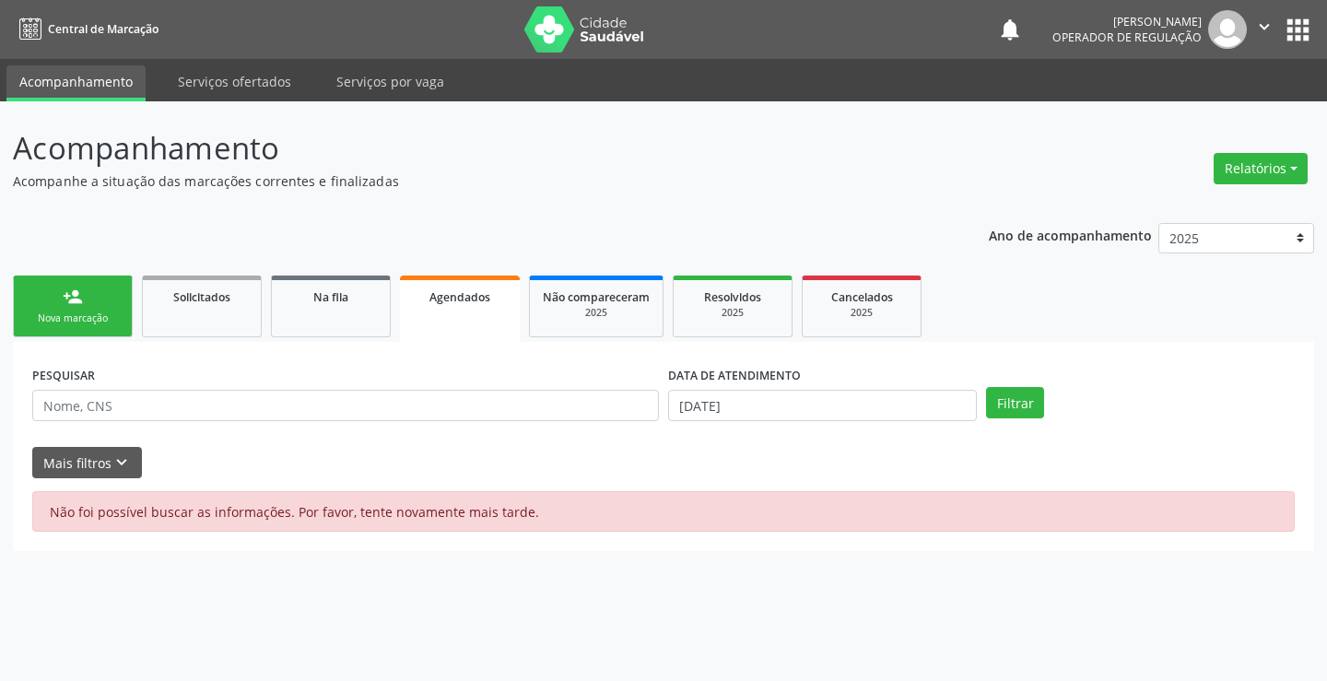
click at [451, 305] on div "Agendados" at bounding box center [460, 296] width 94 height 19
click at [133, 415] on input "text" at bounding box center [345, 405] width 627 height 31
type input "a"
type input "anun"
click at [986, 387] on button "Filtrar" at bounding box center [1015, 402] width 58 height 31
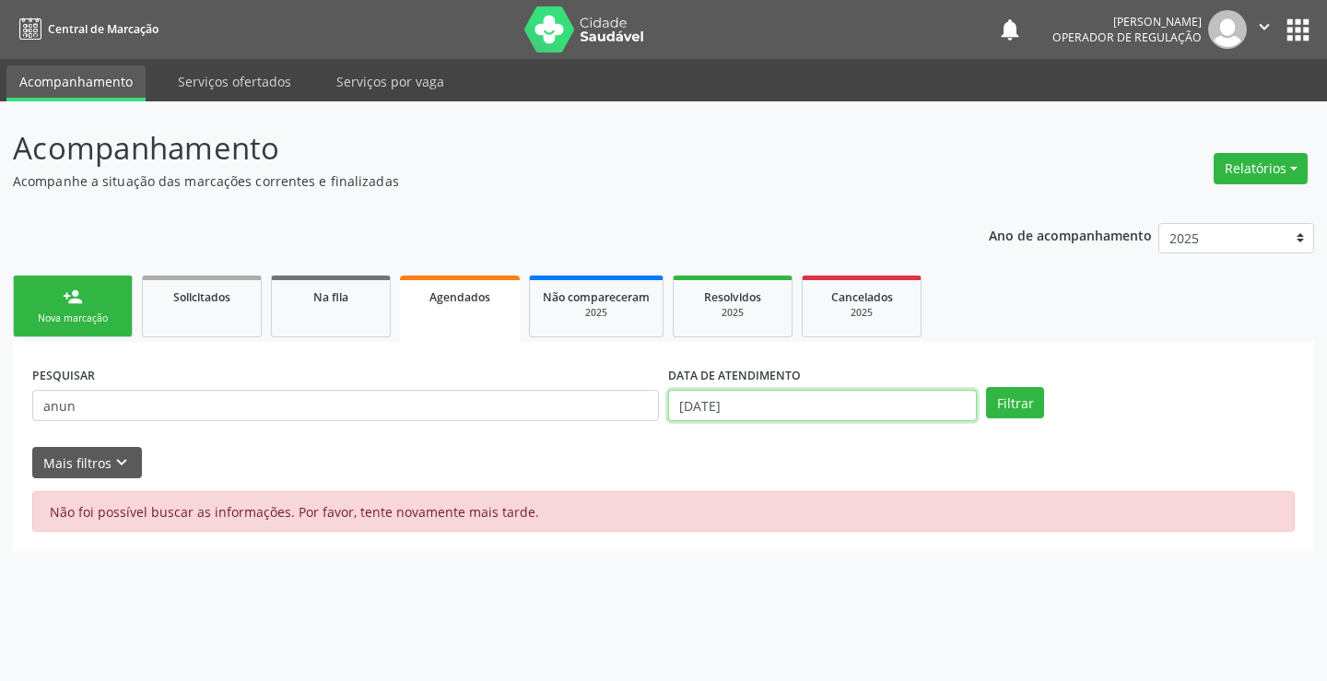
click at [782, 392] on input "[DATE]" at bounding box center [822, 405] width 309 height 31
click at [1017, 396] on button "Filtrar" at bounding box center [1015, 402] width 58 height 31
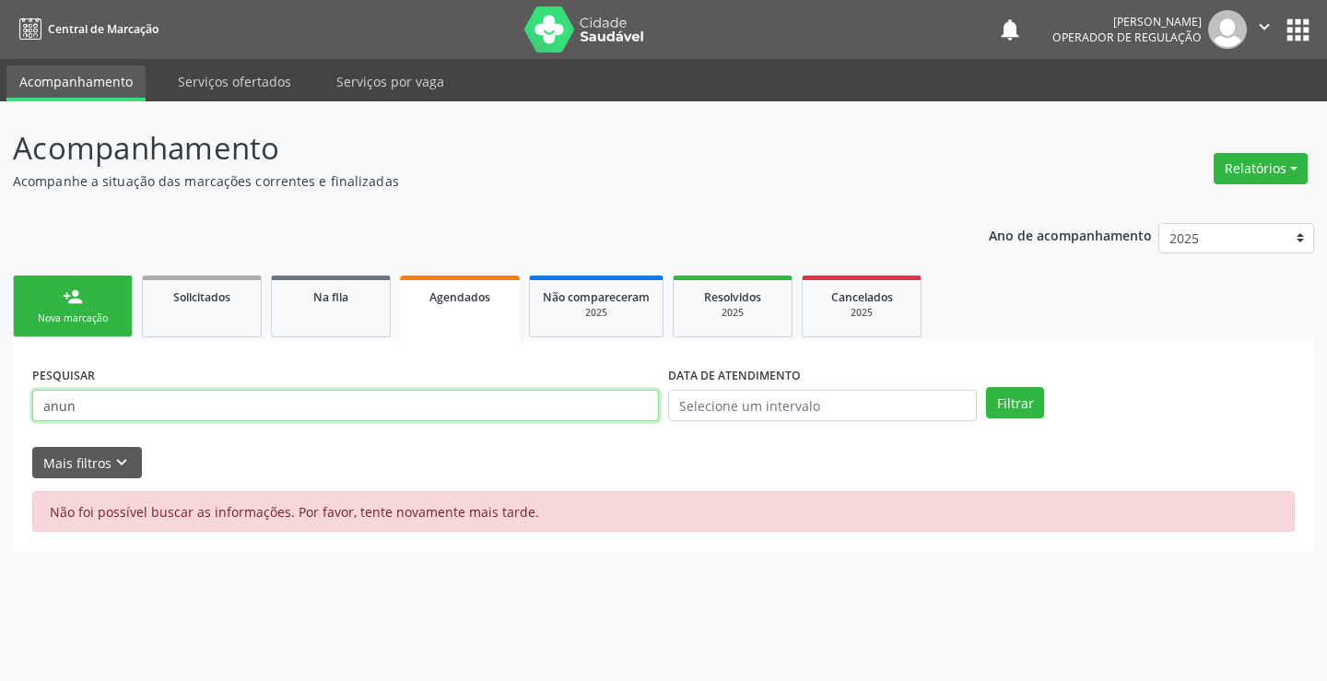
click at [100, 418] on input "anun" at bounding box center [345, 405] width 627 height 31
click at [76, 301] on div "person_add" at bounding box center [73, 297] width 20 height 20
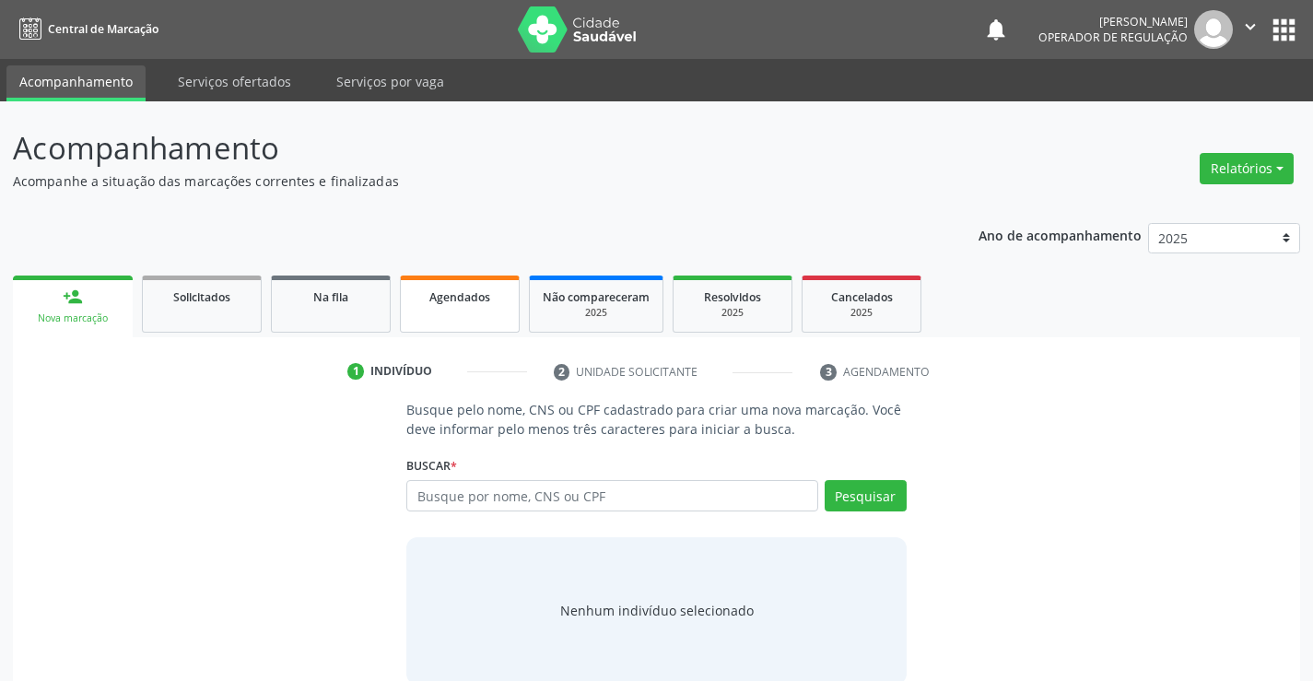
click at [469, 305] on div "Agendados" at bounding box center [460, 296] width 92 height 19
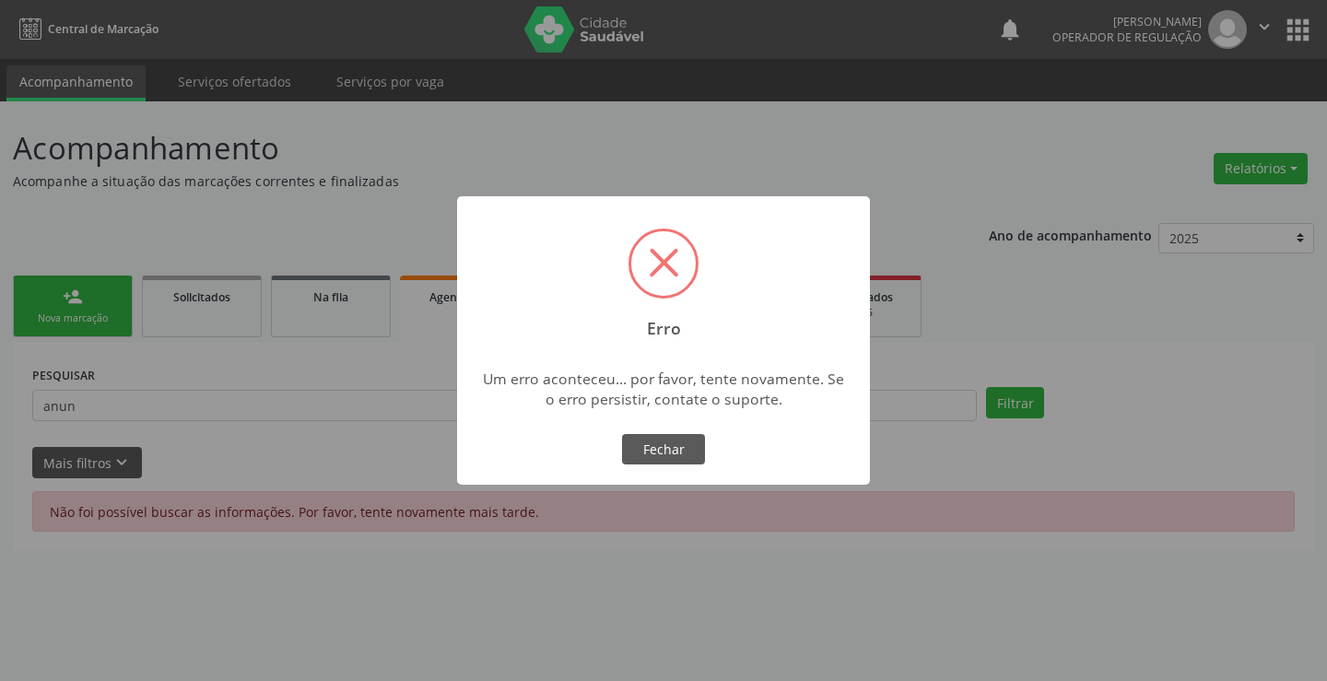
click at [131, 411] on div "× Erro Um erro aconteceu... por favor, tente novamente. Se o erro persistir, co…" at bounding box center [663, 340] width 1327 height 681
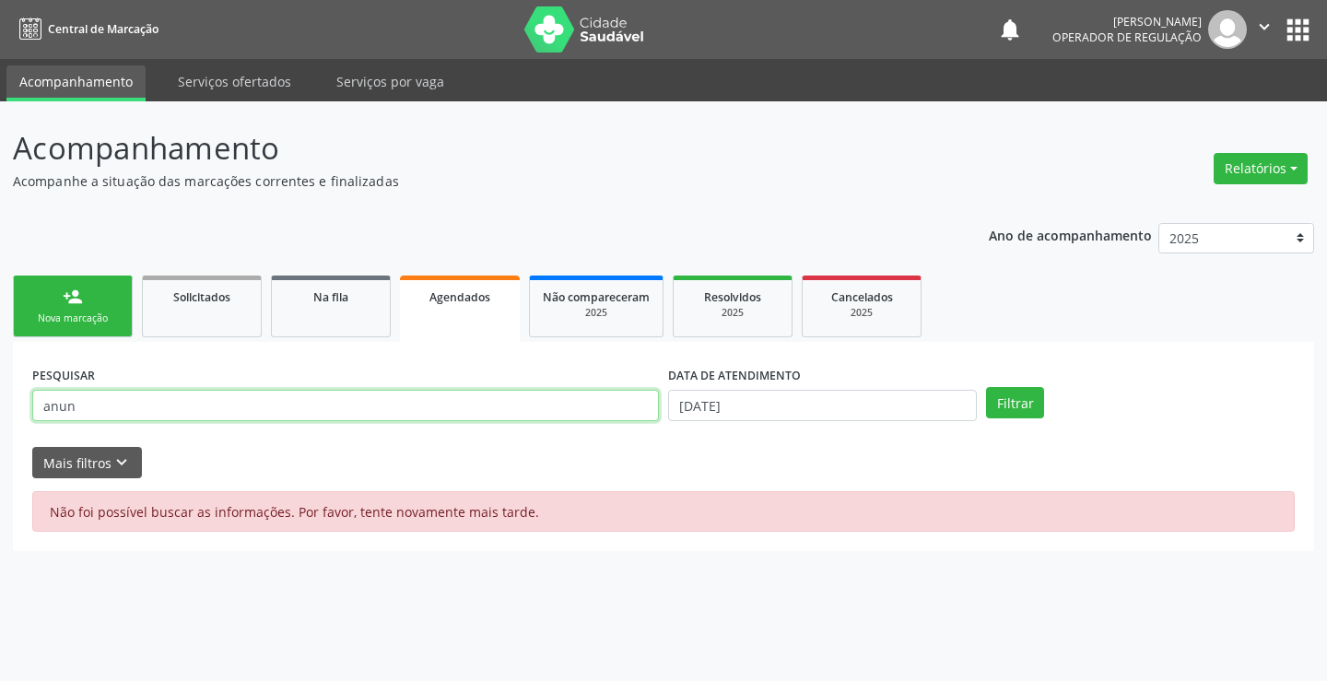
click at [242, 408] on input "anun" at bounding box center [345, 405] width 627 height 31
drag, startPoint x: 167, startPoint y: 407, endPoint x: 7, endPoint y: 417, distance: 159.7
click at [7, 417] on div "Acompanhamento Acompanhe a situação das marcações correntes e finalizadas Relat…" at bounding box center [663, 391] width 1327 height 580
type input "[PERSON_NAME]"
click at [986, 387] on button "Filtrar" at bounding box center [1015, 402] width 58 height 31
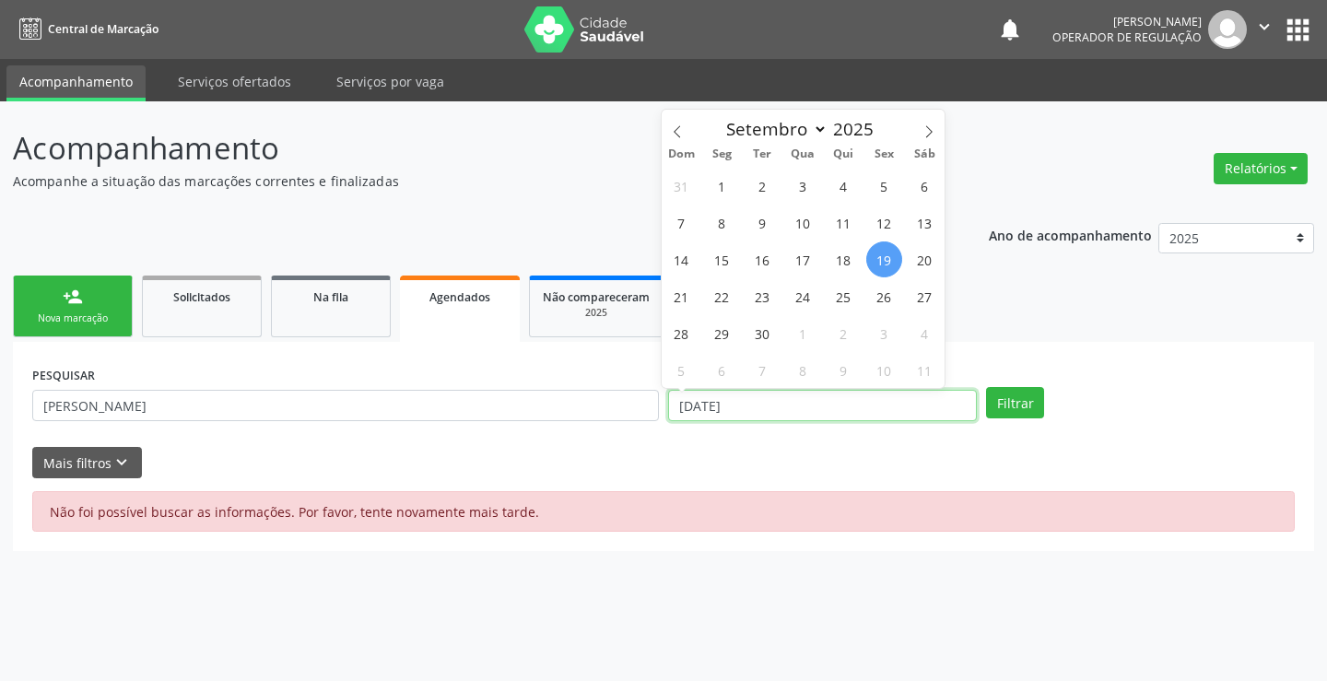
click at [745, 411] on input "[DATE]" at bounding box center [822, 405] width 309 height 31
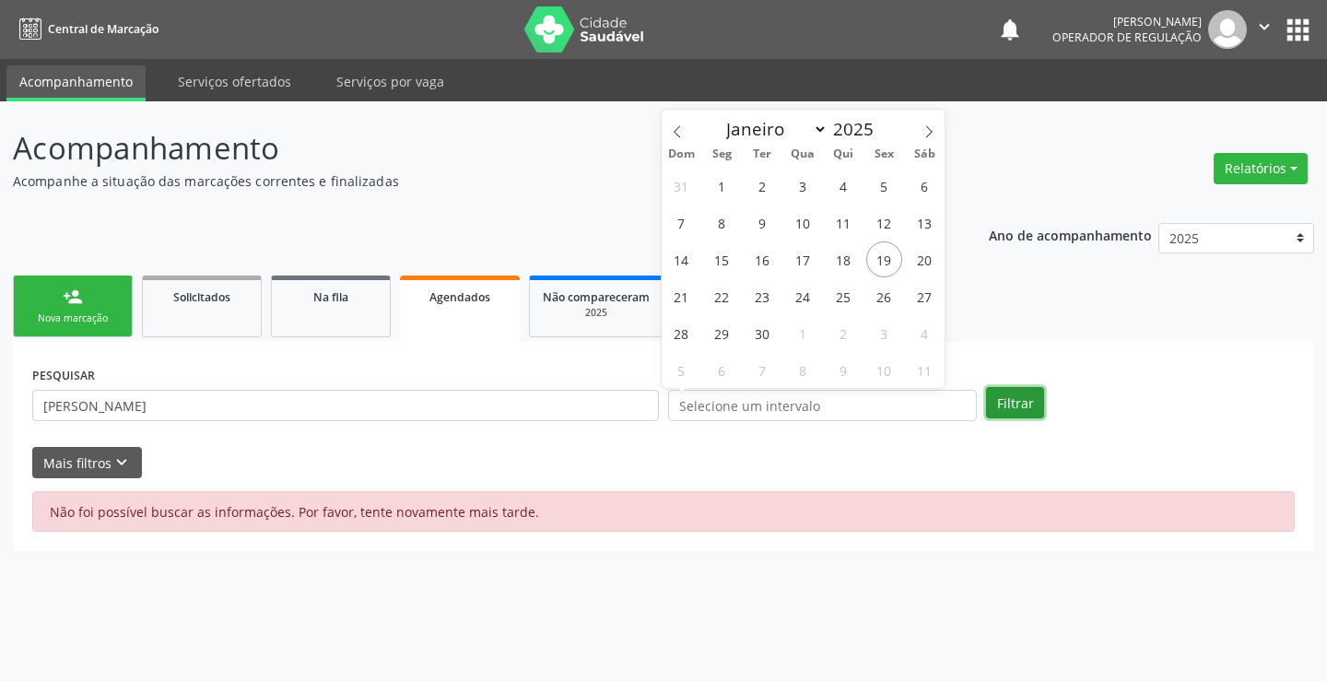
click at [1027, 409] on button "Filtrar" at bounding box center [1015, 402] width 58 height 31
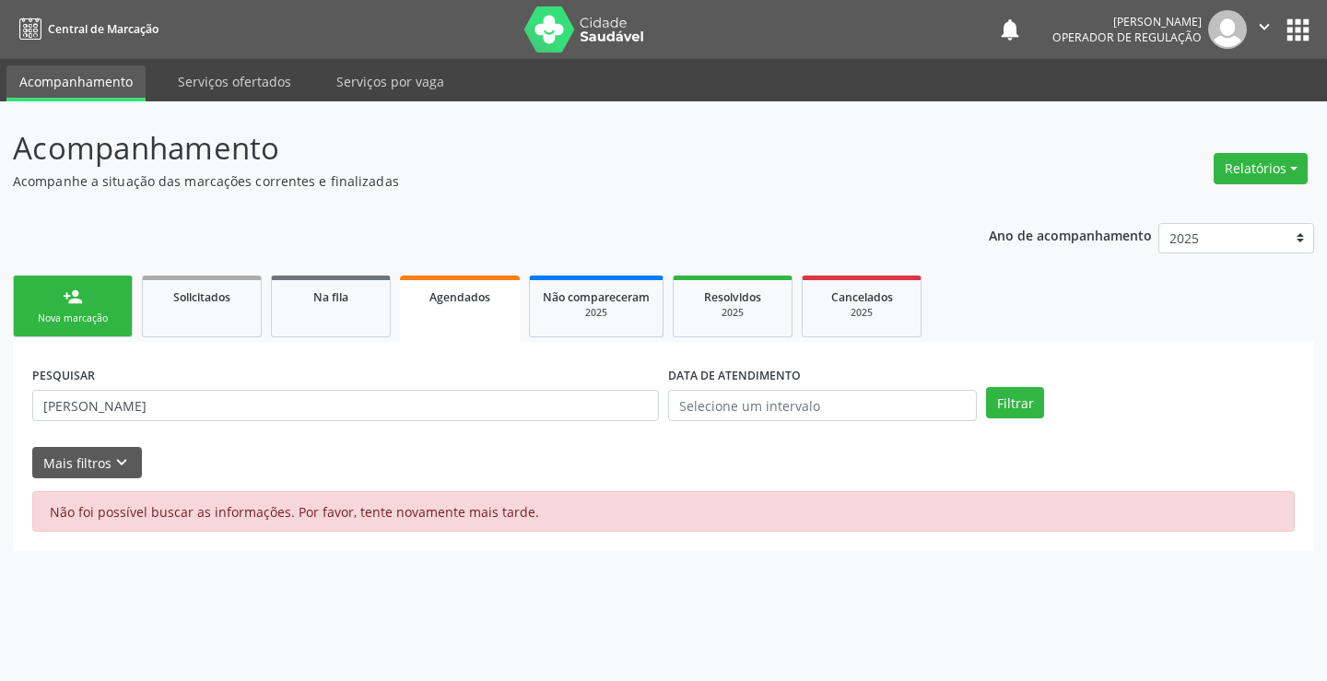
click at [1264, 17] on icon "" at bounding box center [1264, 27] width 20 height 20
click at [1178, 113] on link "Sair" at bounding box center [1217, 113] width 127 height 26
